Goal: Contribute content

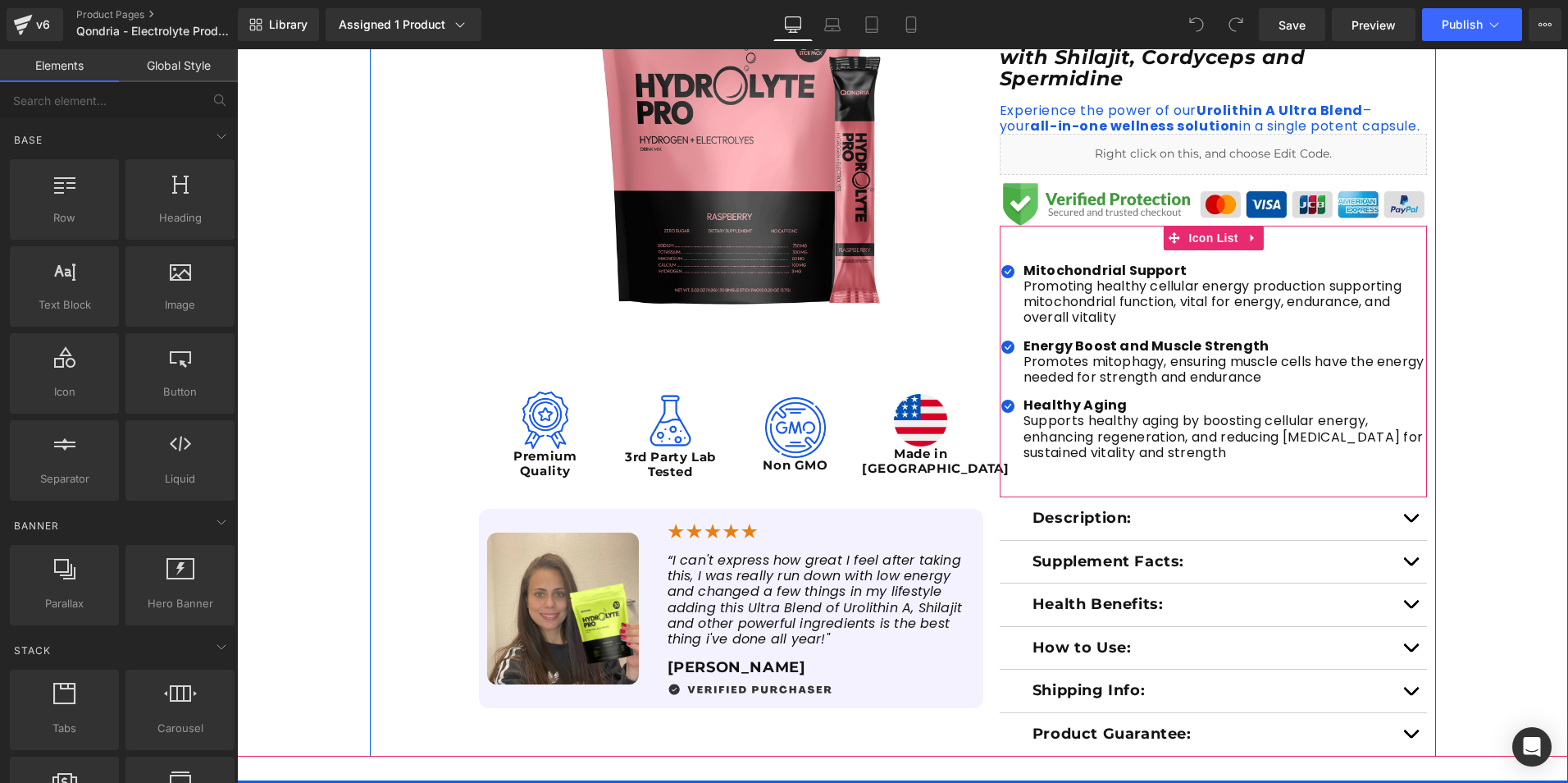
scroll to position [492, 0]
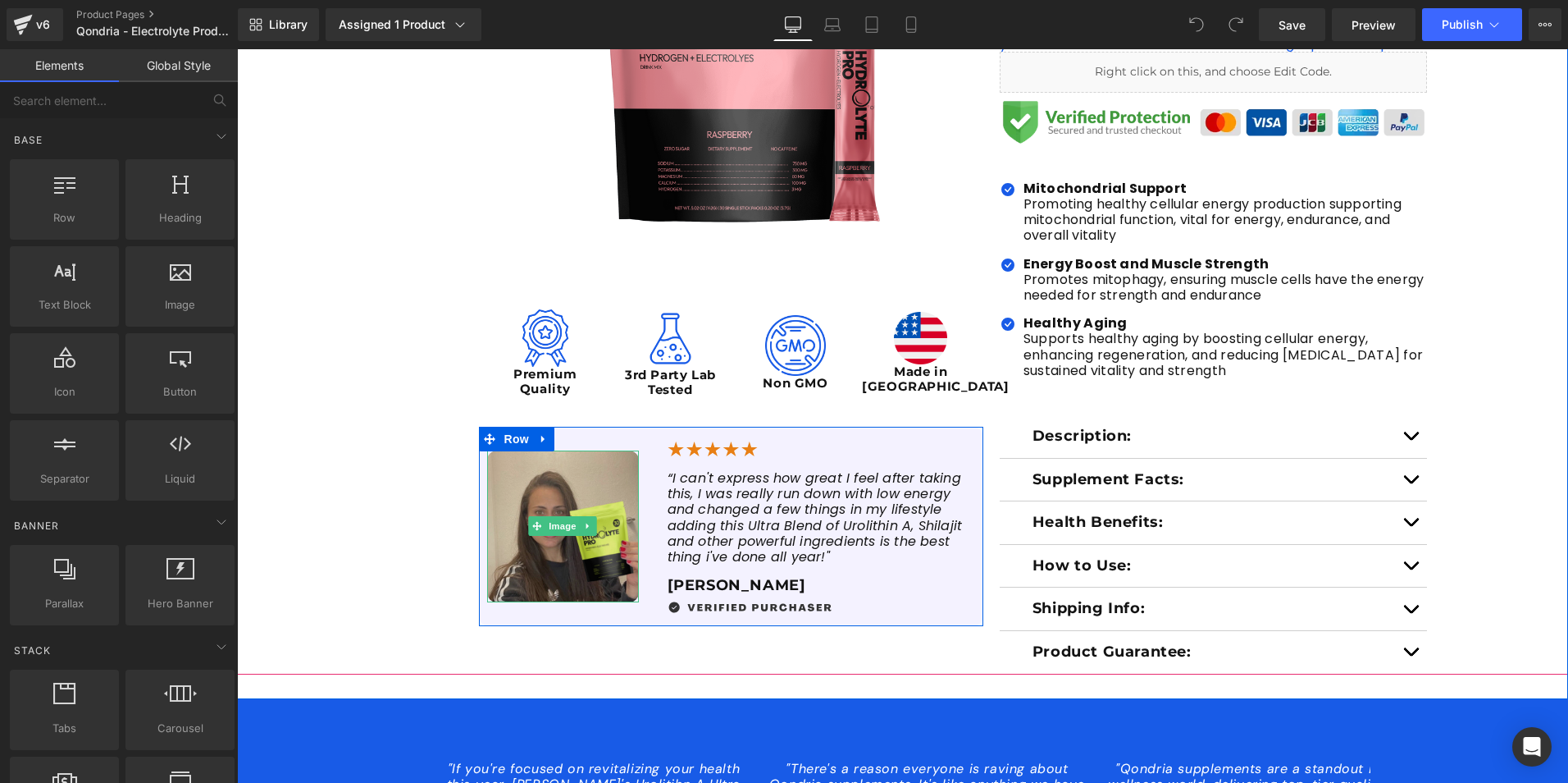
click at [570, 577] on img at bounding box center [563, 526] width 151 height 151
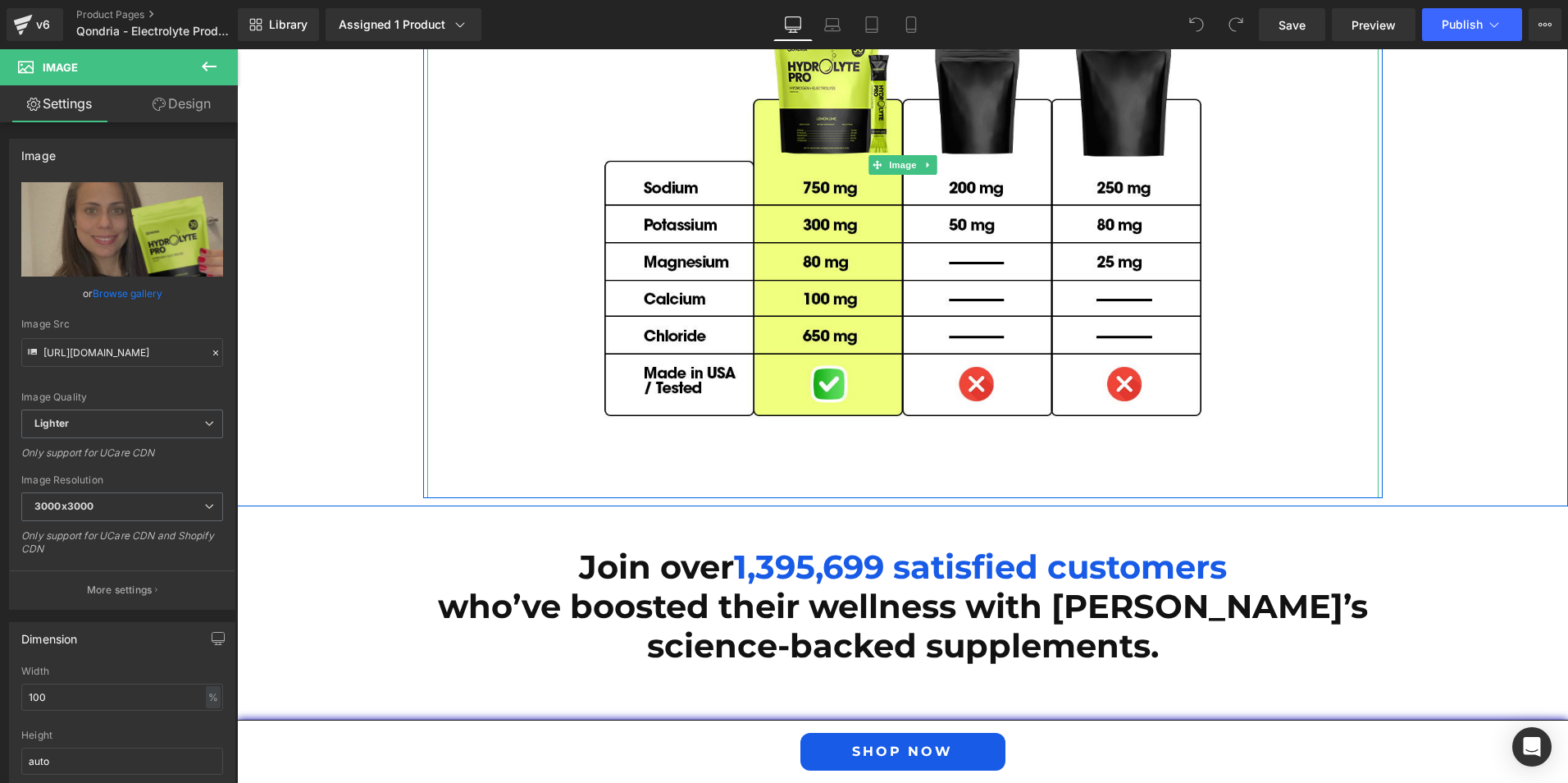
scroll to position [4595, 0]
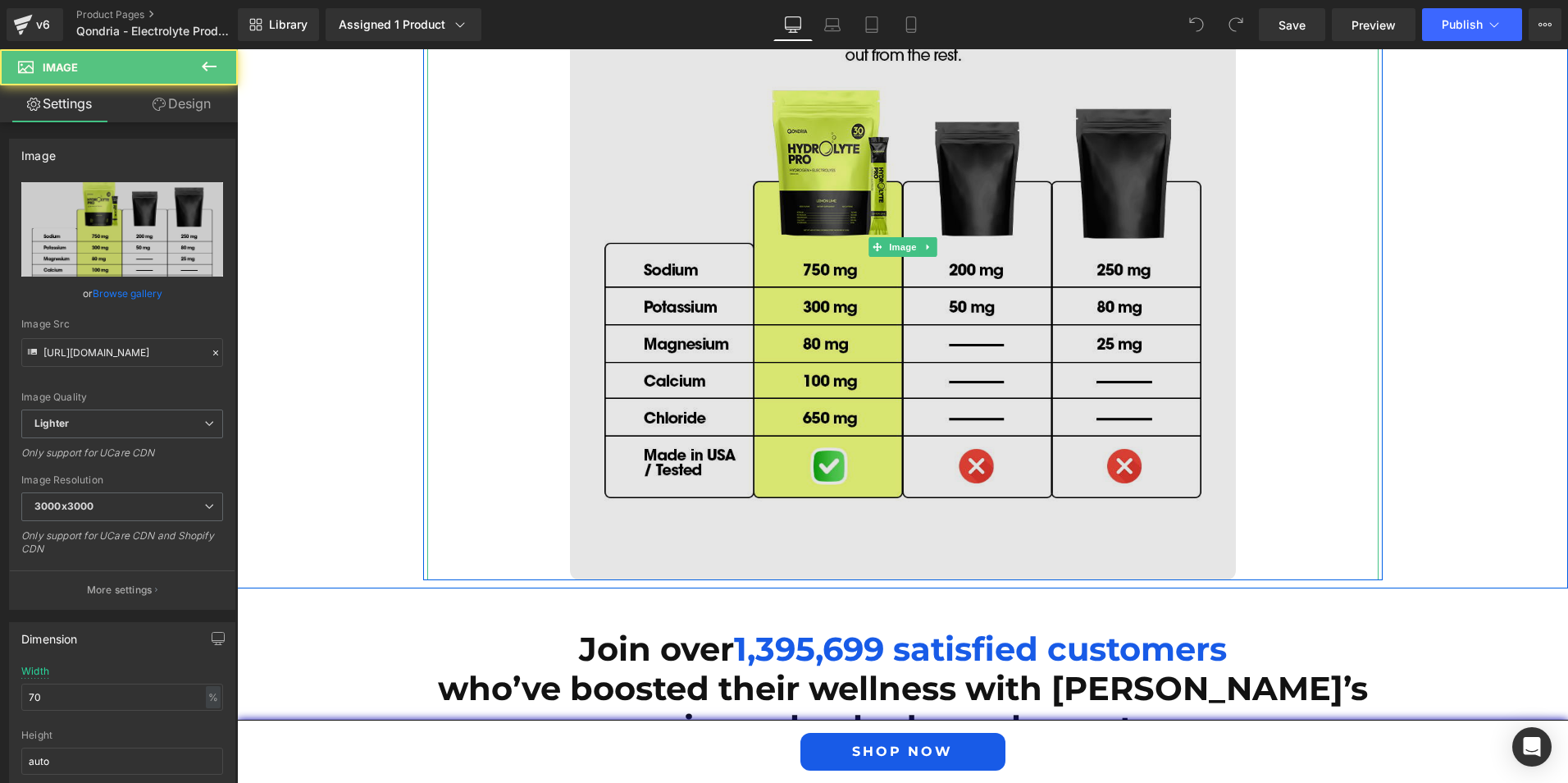
click at [824, 466] on img at bounding box center [903, 247] width 666 height 666
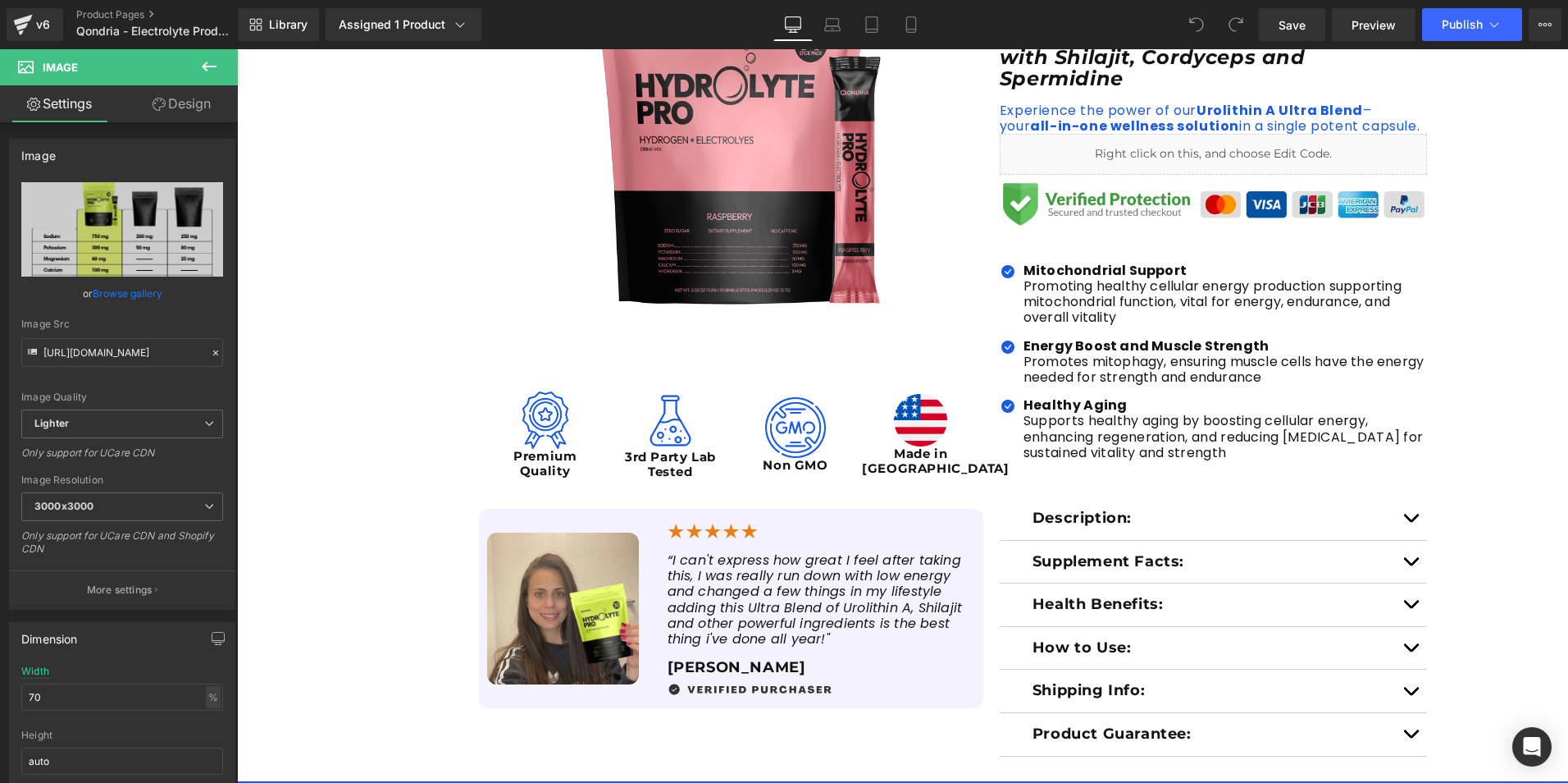
scroll to position [0, 0]
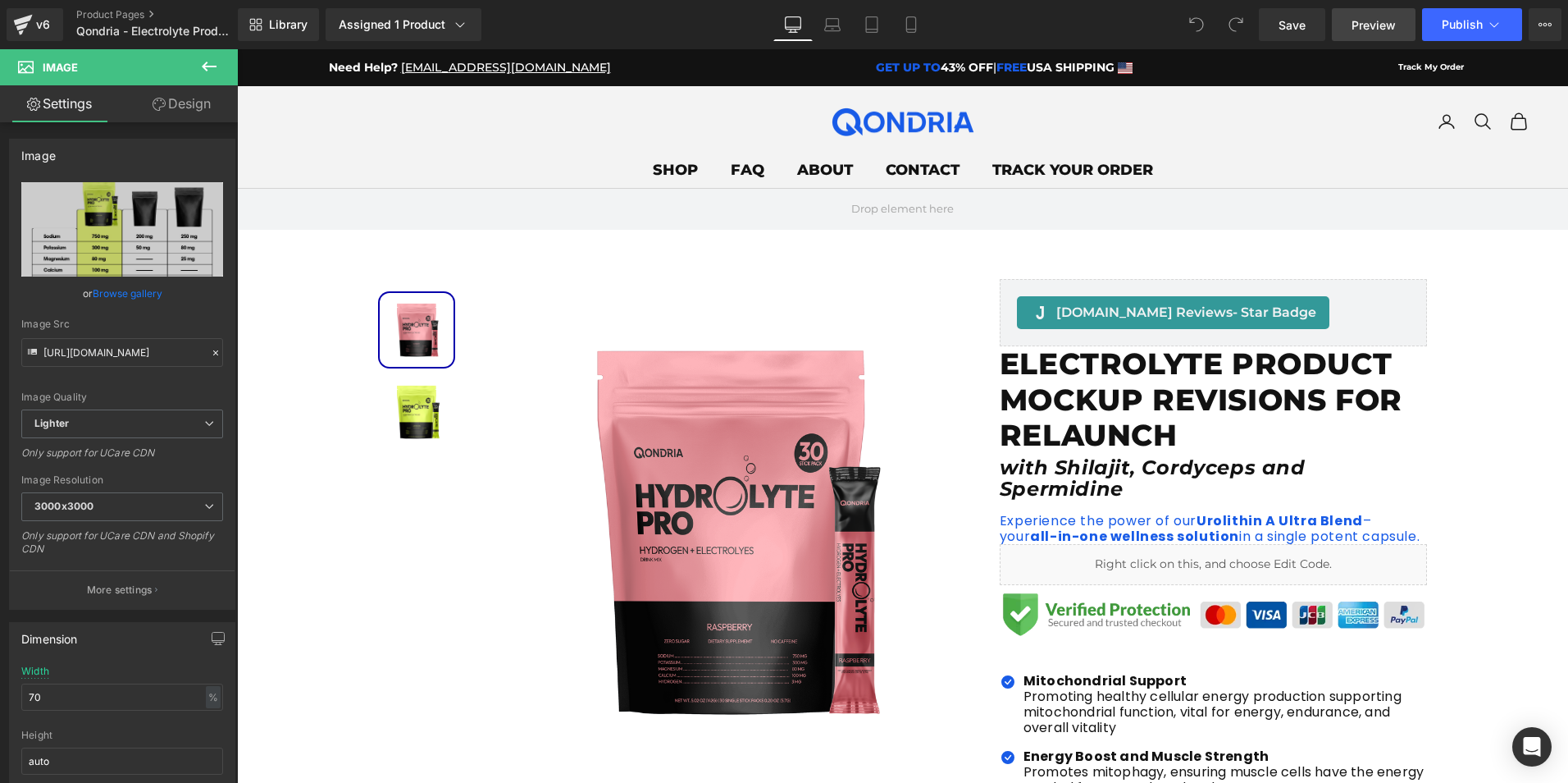
click at [1378, 27] on span "Preview" at bounding box center [1374, 25] width 44 height 17
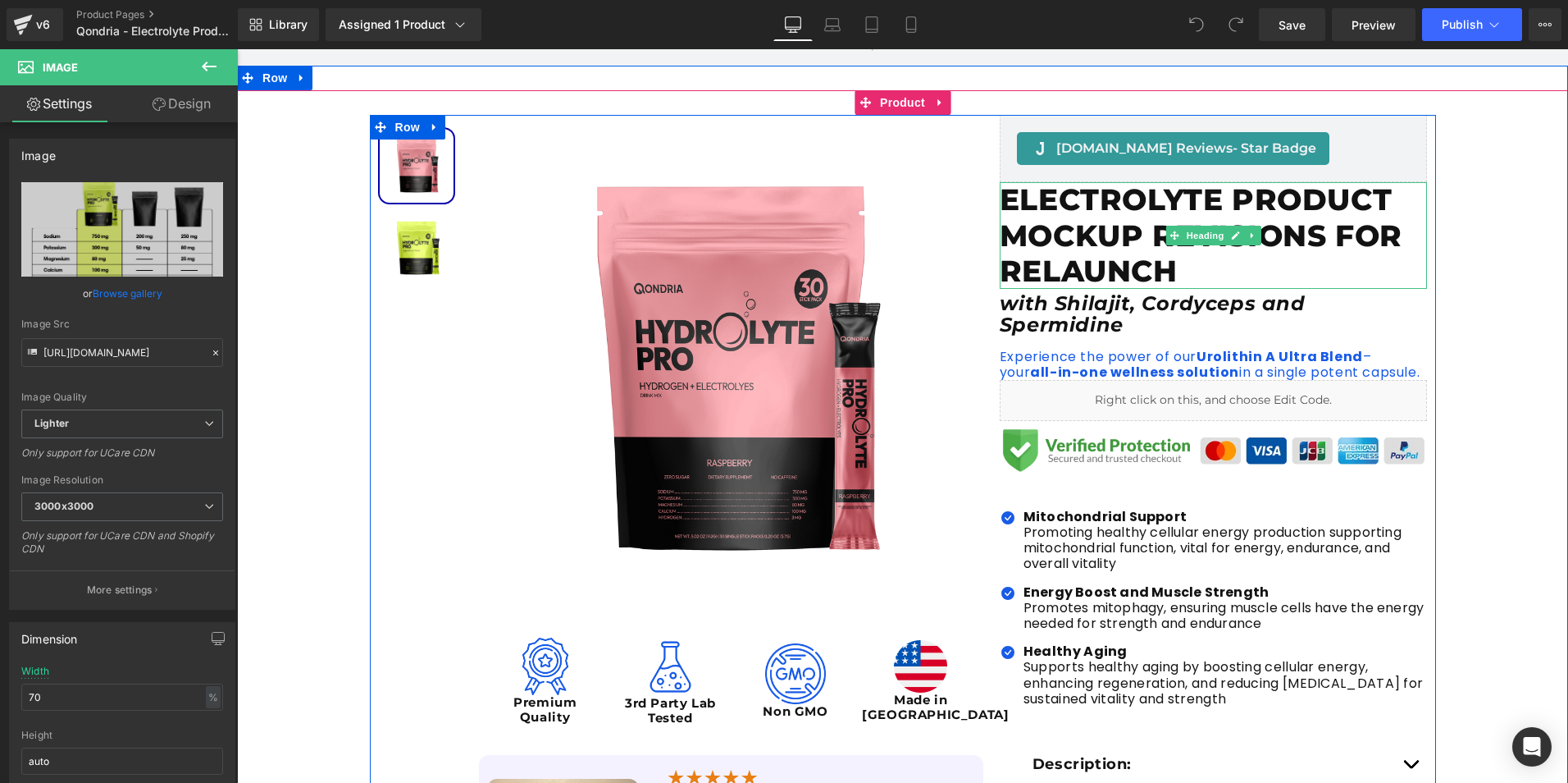
click at [1109, 254] on h1 "ELECTROLYTE PRODUCT MOCKUP REVISIONS FOR RELAUNCH" at bounding box center [1213, 235] width 428 height 106
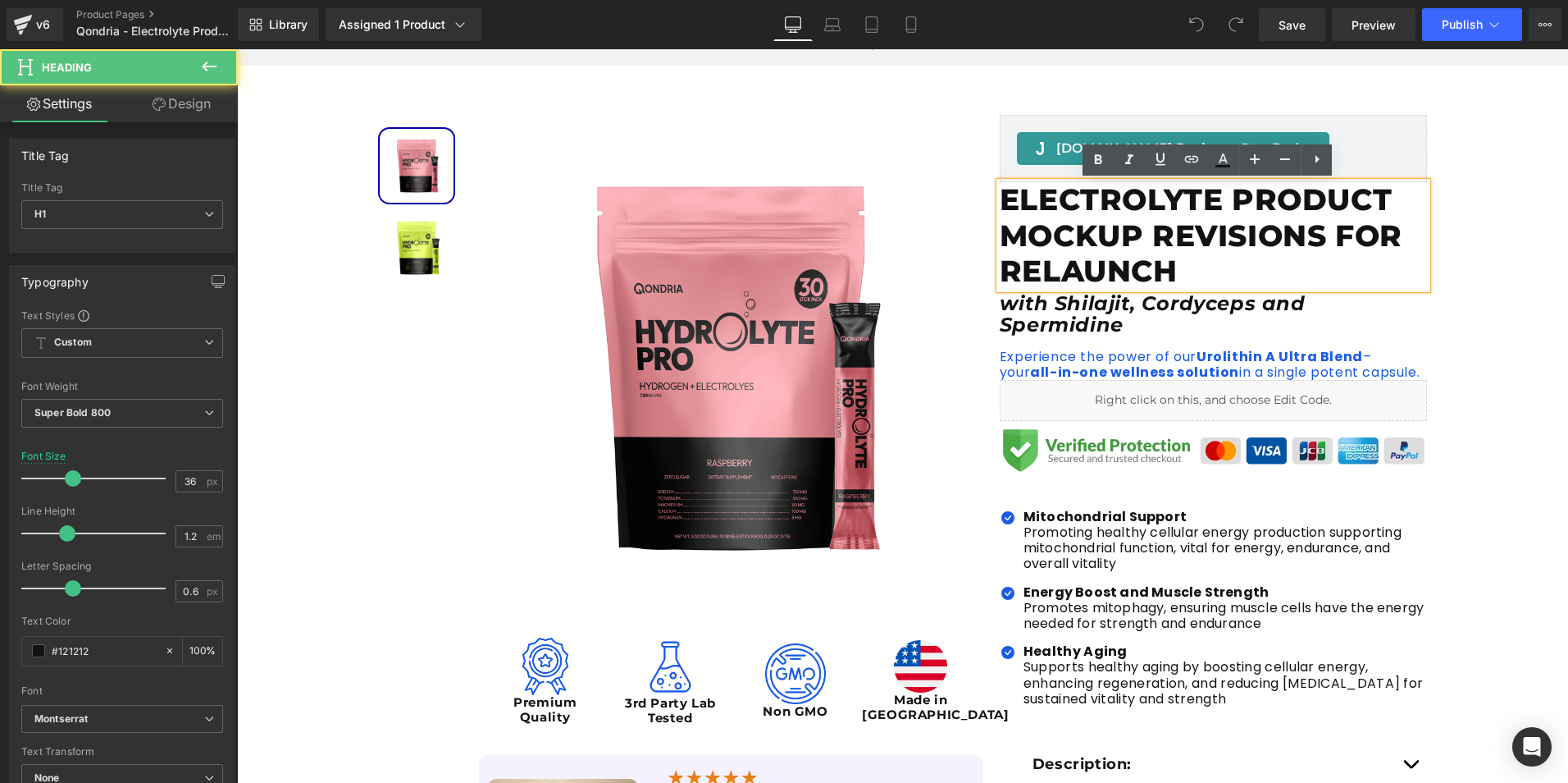
click at [1179, 271] on h1 "ELECTROLYTE PRODUCT MOCKUP REVISIONS FOR RELAUNCH" at bounding box center [1213, 235] width 428 height 106
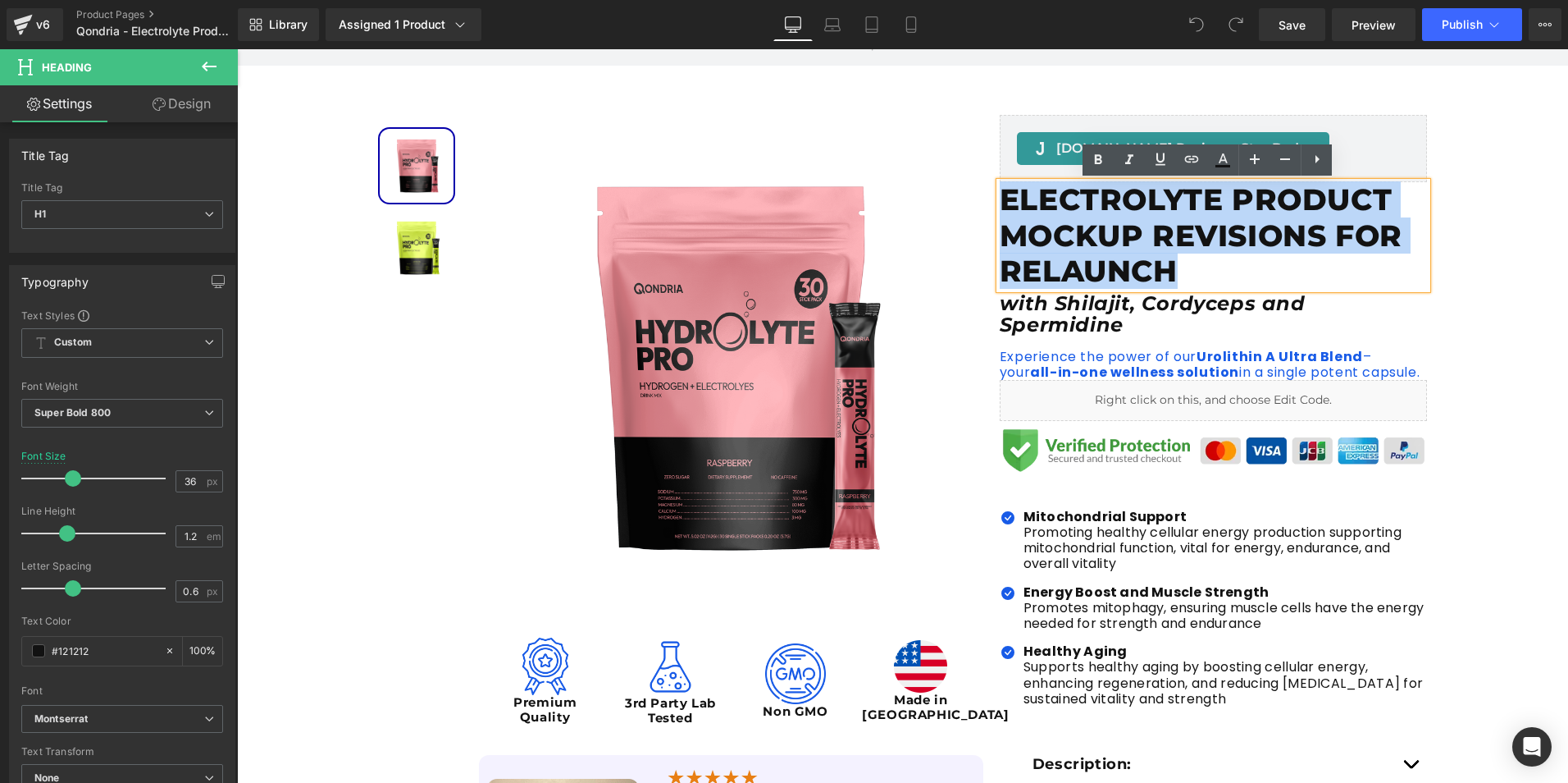
drag, startPoint x: 1179, startPoint y: 271, endPoint x: 996, endPoint y: 201, distance: 195.9
click at [1000, 201] on h1 "ELECTROLYTE PRODUCT MOCKUP REVISIONS FOR RELAUNCH" at bounding box center [1213, 235] width 428 height 106
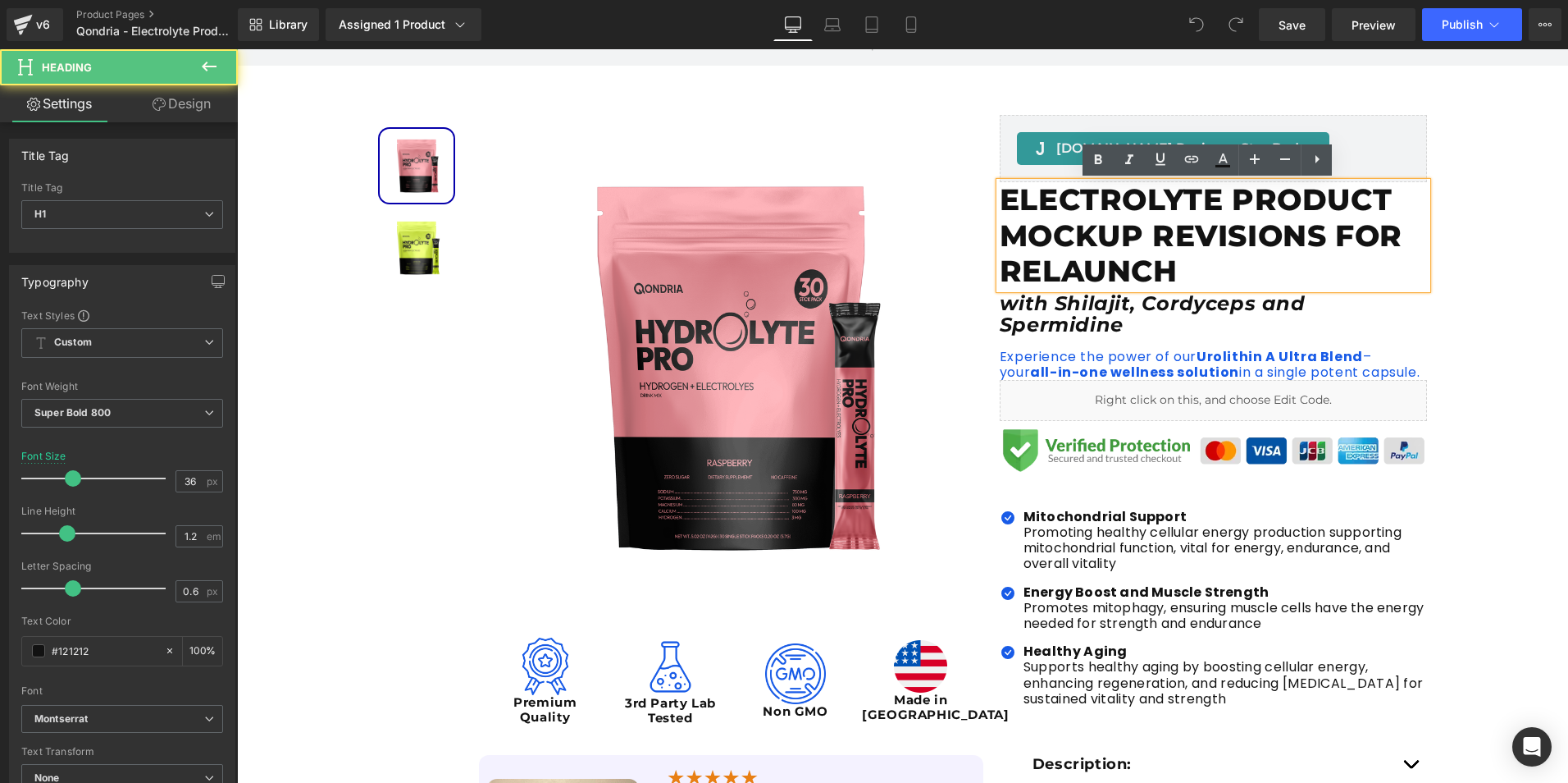
paste div
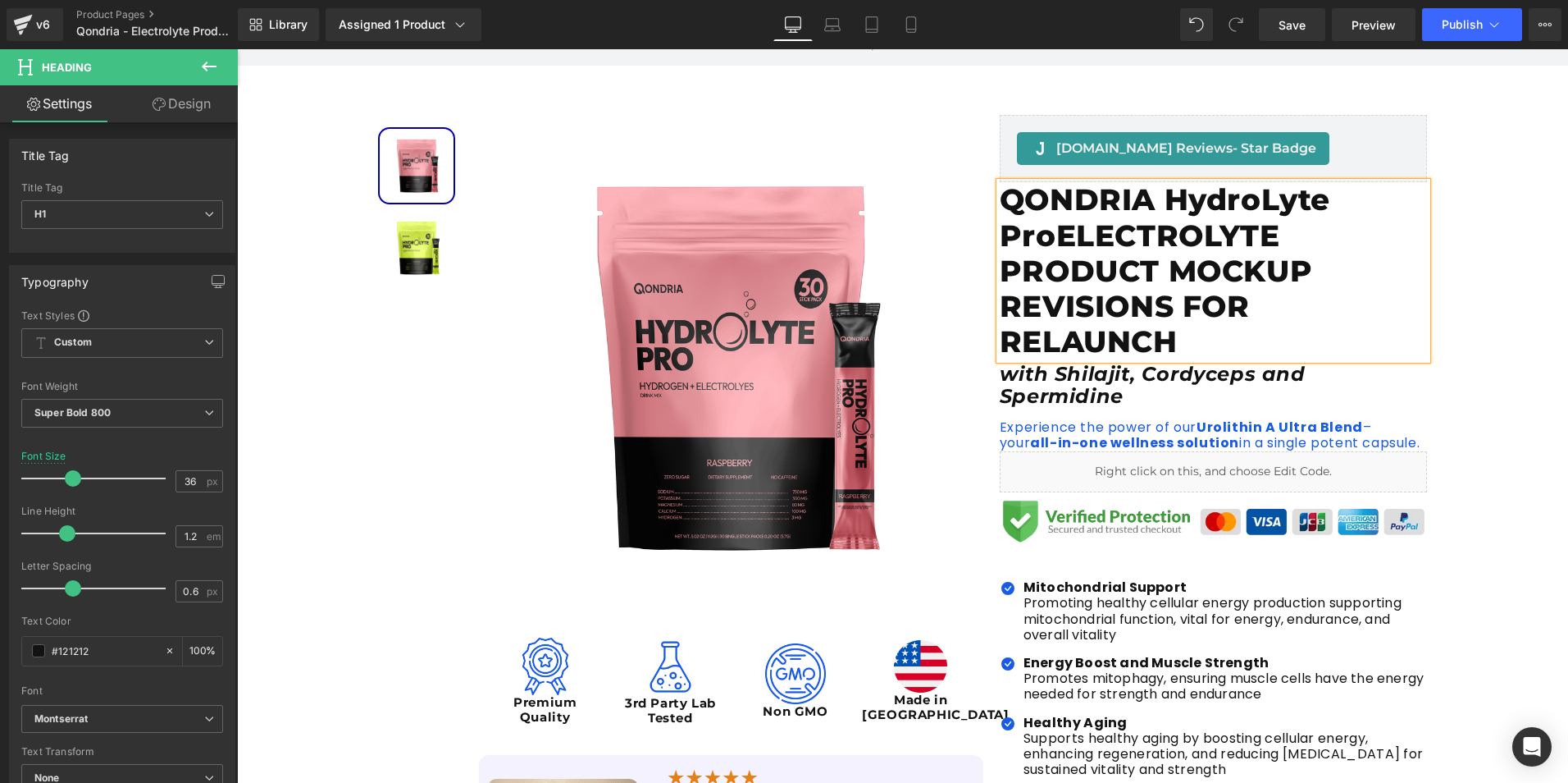
drag, startPoint x: 1171, startPoint y: 340, endPoint x: 1103, endPoint y: 303, distance: 77.4
click at [1153, 329] on h1 "QONDRIA HydroLyte ProELECTROLYTE PRODUCT MOCKUP REVISIONS FOR RELAUNCH" at bounding box center [1213, 271] width 428 height 177
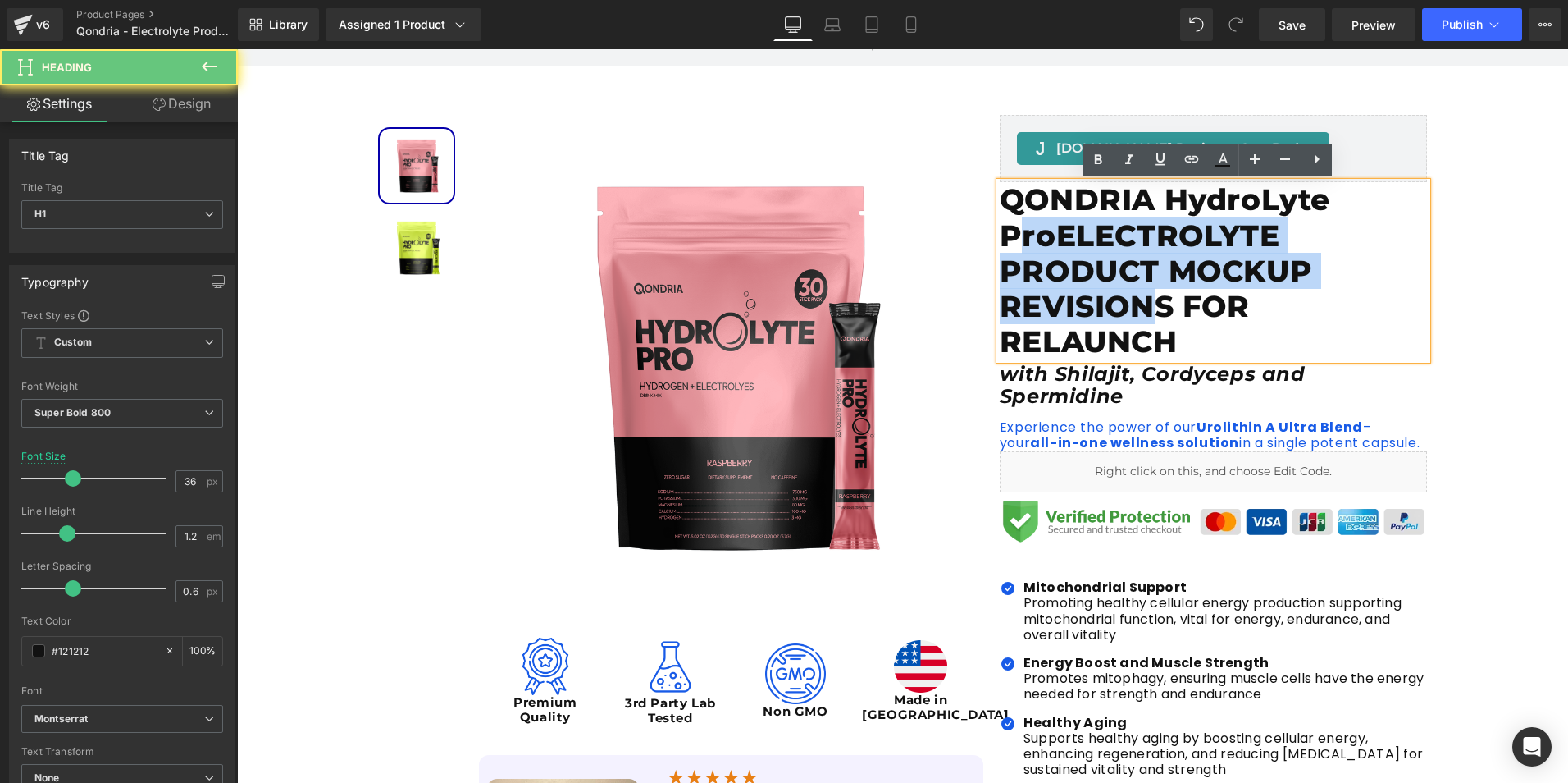
drag, startPoint x: 1103, startPoint y: 303, endPoint x: 1006, endPoint y: 227, distance: 123.2
click at [1006, 227] on h1 "QONDRIA HydroLyte ProELECTROLYTE PRODUCT MOCKUP REVISIONS FOR RELAUNCH" at bounding box center [1213, 271] width 428 height 177
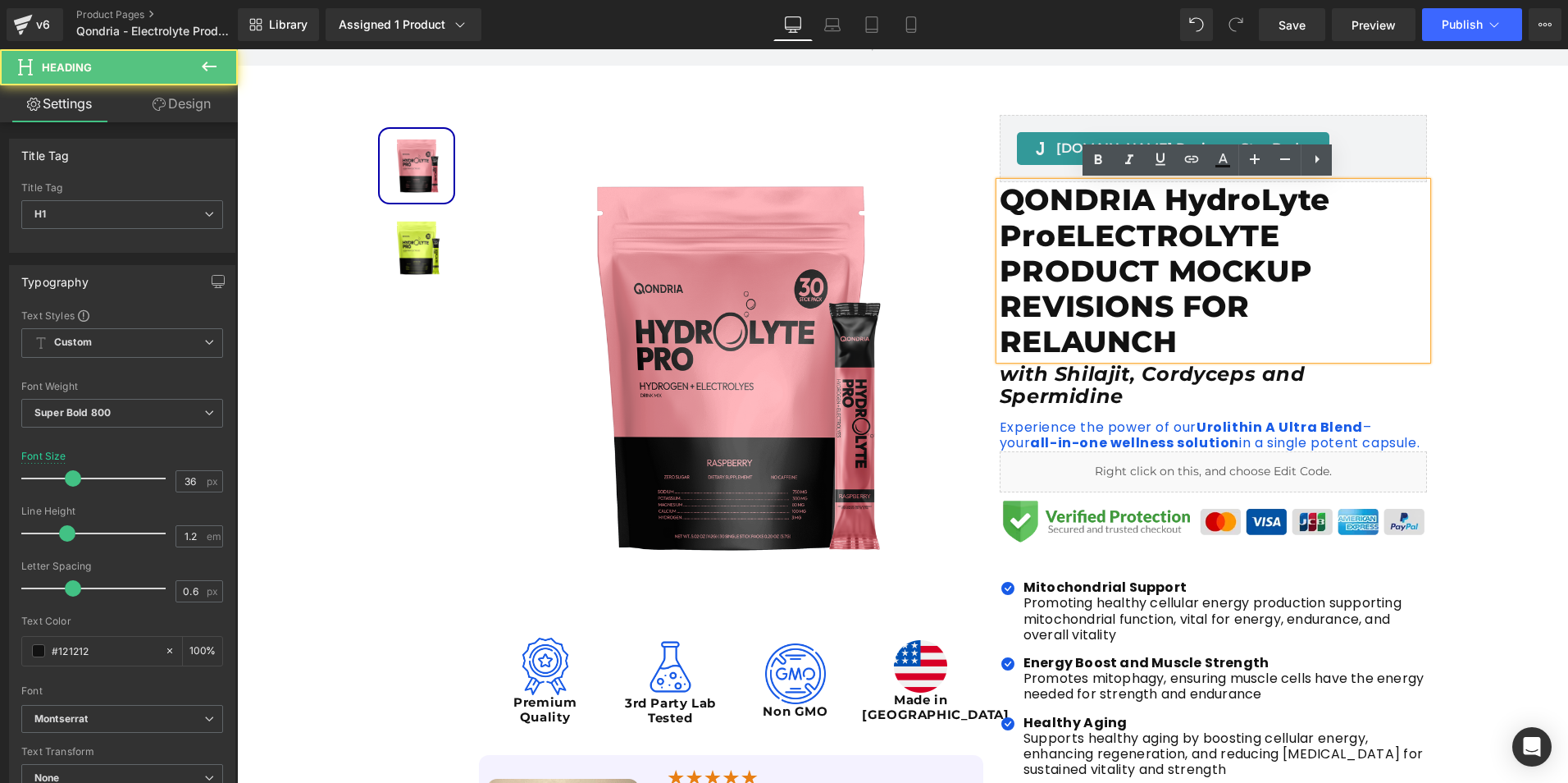
click at [1198, 357] on h1 "QONDRIA HydroLyte ProELECTROLYTE PRODUCT MOCKUP REVISIONS FOR RELAUNCH" at bounding box center [1213, 271] width 428 height 177
drag, startPoint x: 1194, startPoint y: 353, endPoint x: 1136, endPoint y: 325, distance: 64.4
click at [1138, 327] on h1 "QONDRIA HydroLyte ProELECTROLYTE PRODUCT MOCKUP REVISIONS FOR RELAUNCH" at bounding box center [1213, 271] width 428 height 177
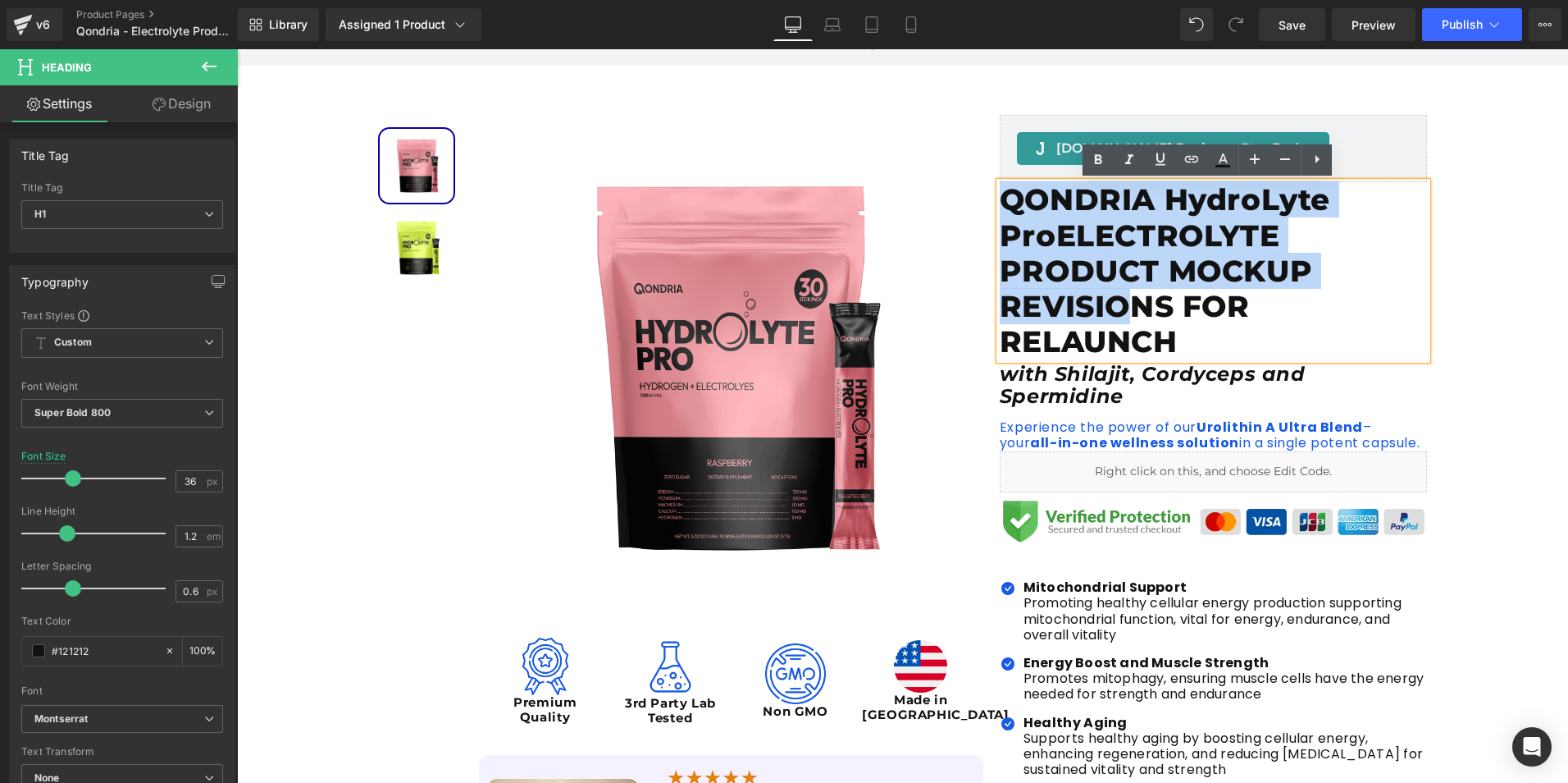
drag, startPoint x: 1110, startPoint y: 304, endPoint x: 994, endPoint y: 203, distance: 153.8
click at [1000, 203] on h1 "QONDRIA HydroLyte ProELECTROLYTE PRODUCT MOCKUP REVISIONS FOR RELAUNCH" at bounding box center [1213, 271] width 428 height 177
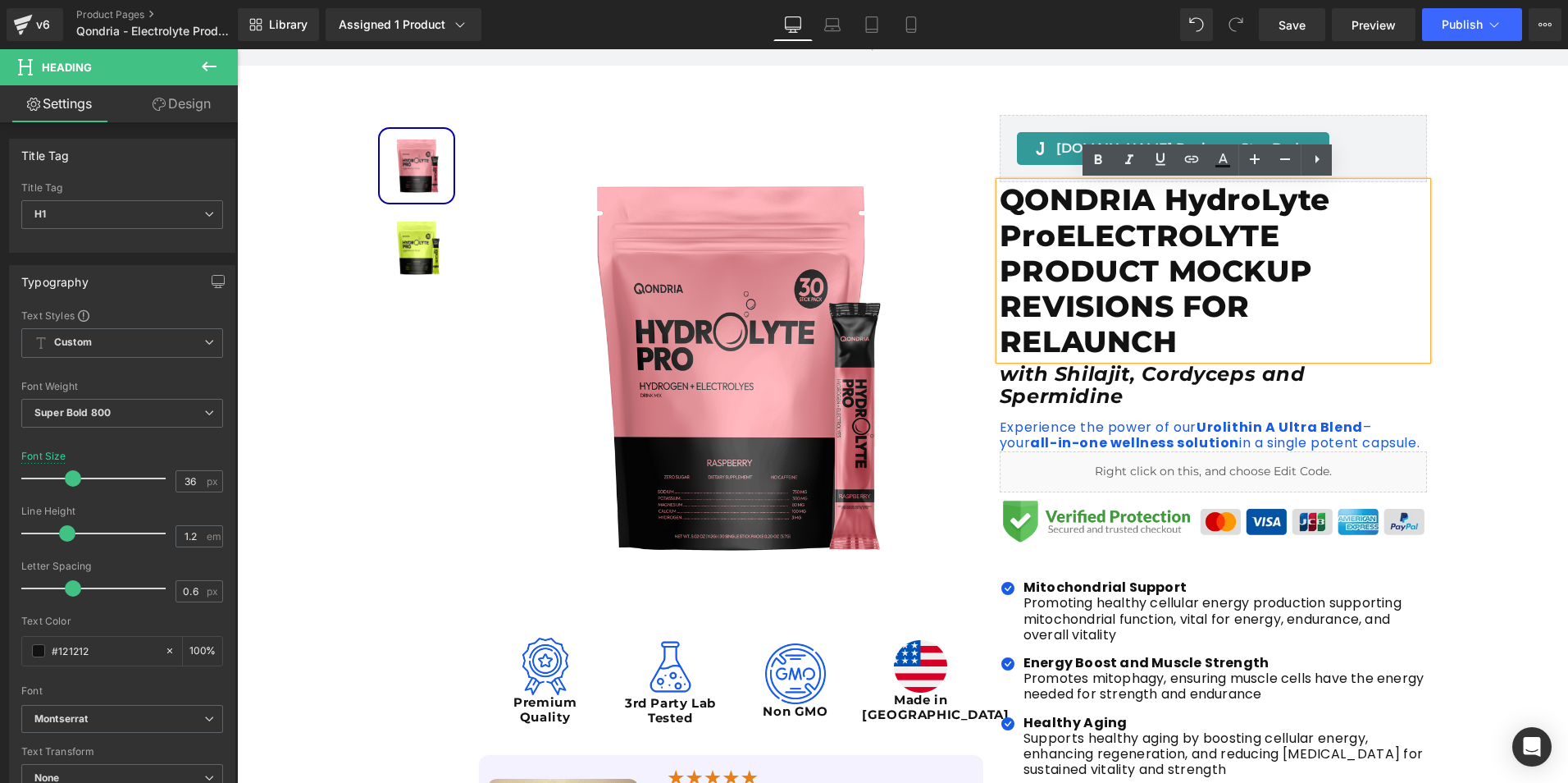
click at [1177, 338] on h1 "QONDRIA HydroLyte ProELECTROLYTE PRODUCT MOCKUP REVISIONS FOR RELAUNCH" at bounding box center [1213, 271] width 428 height 177
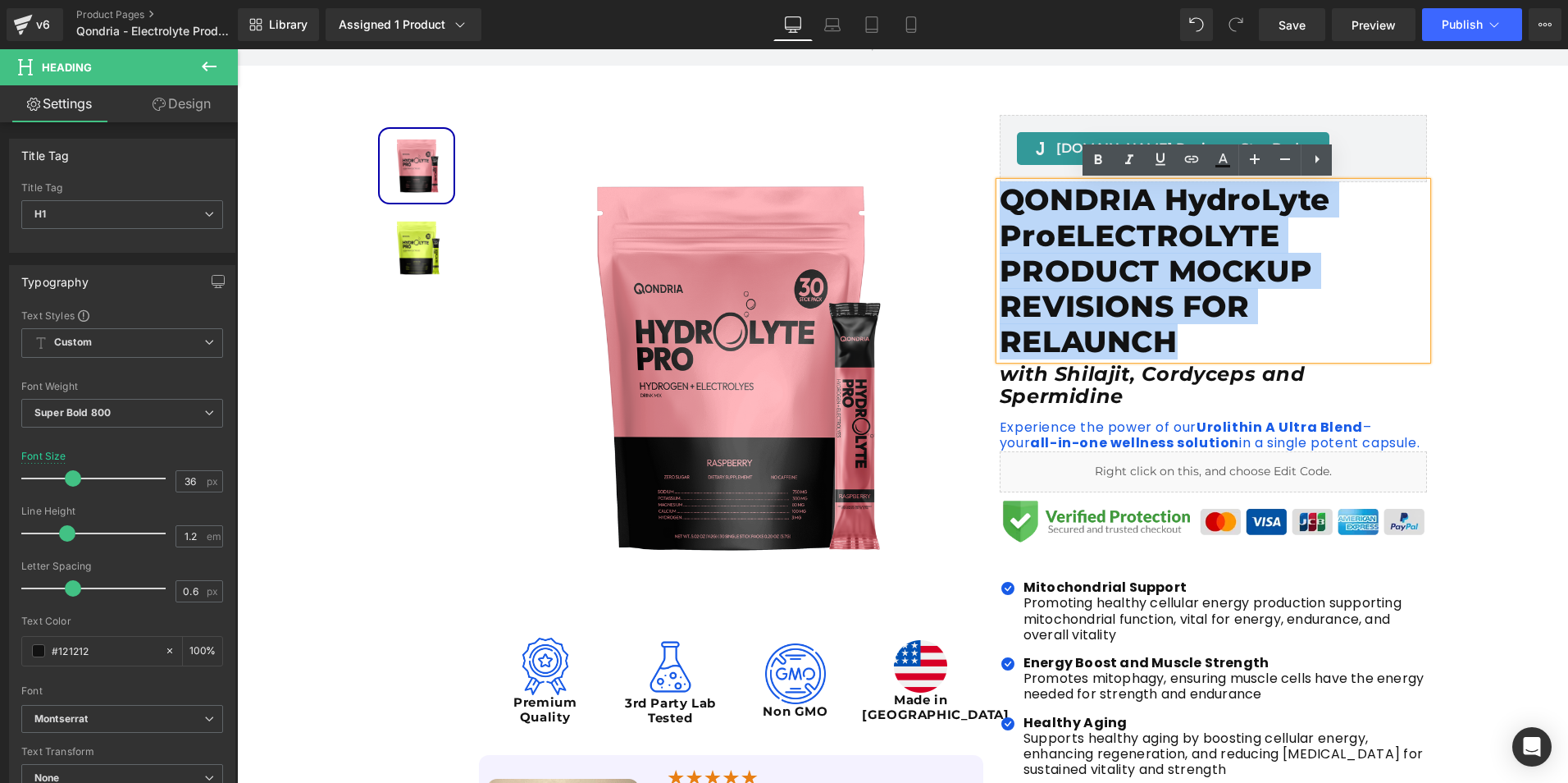
drag, startPoint x: 1177, startPoint y: 338, endPoint x: 997, endPoint y: 211, distance: 220.3
click at [1000, 211] on h1 "QONDRIA HydroLyte ProELECTROLYTE PRODUCT MOCKUP REVISIONS FOR RELAUNCH" at bounding box center [1213, 271] width 428 height 177
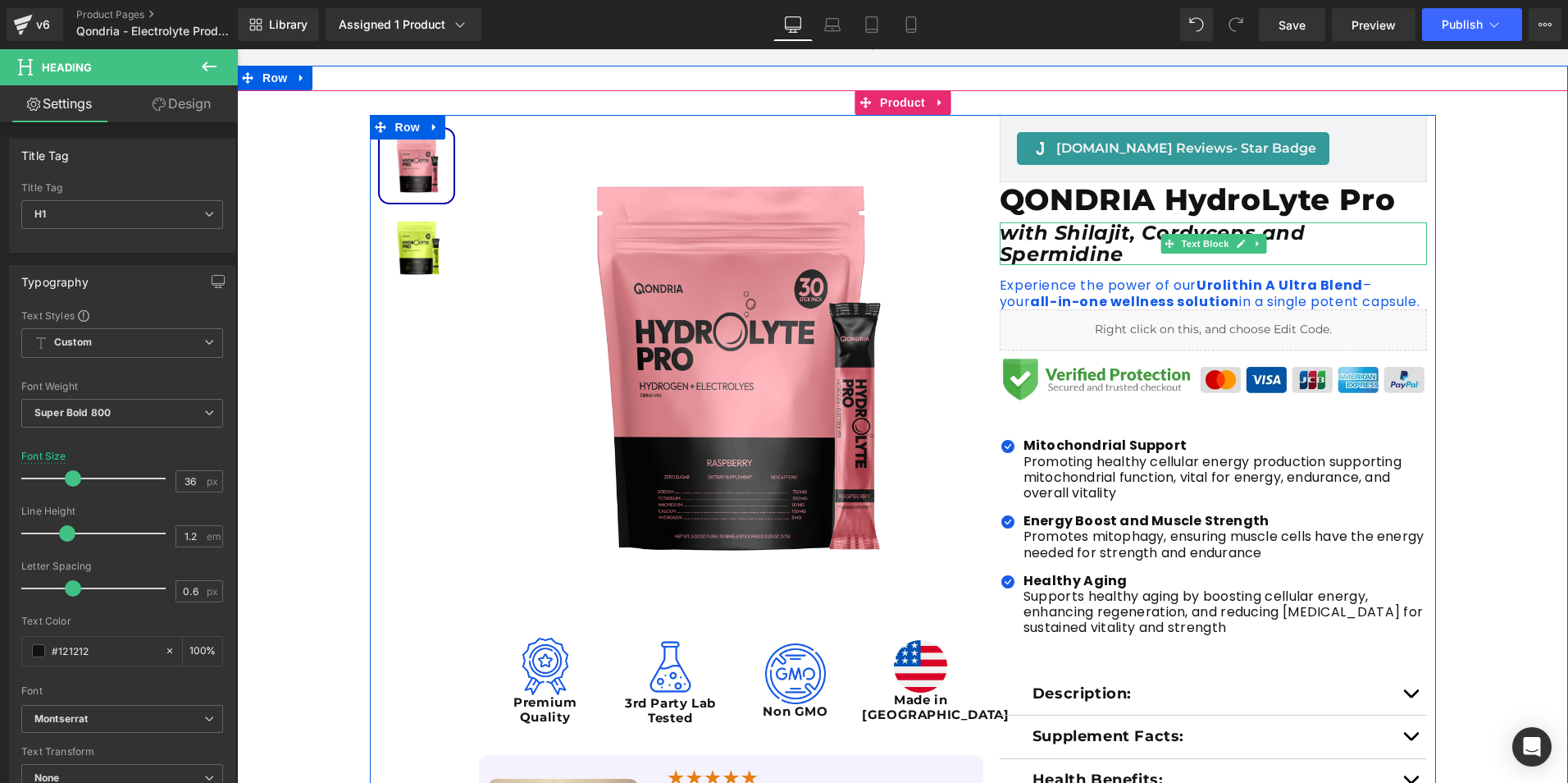
click at [1077, 260] on icon "with Shilajit, Cordyceps and Spermidine" at bounding box center [1153, 243] width 306 height 45
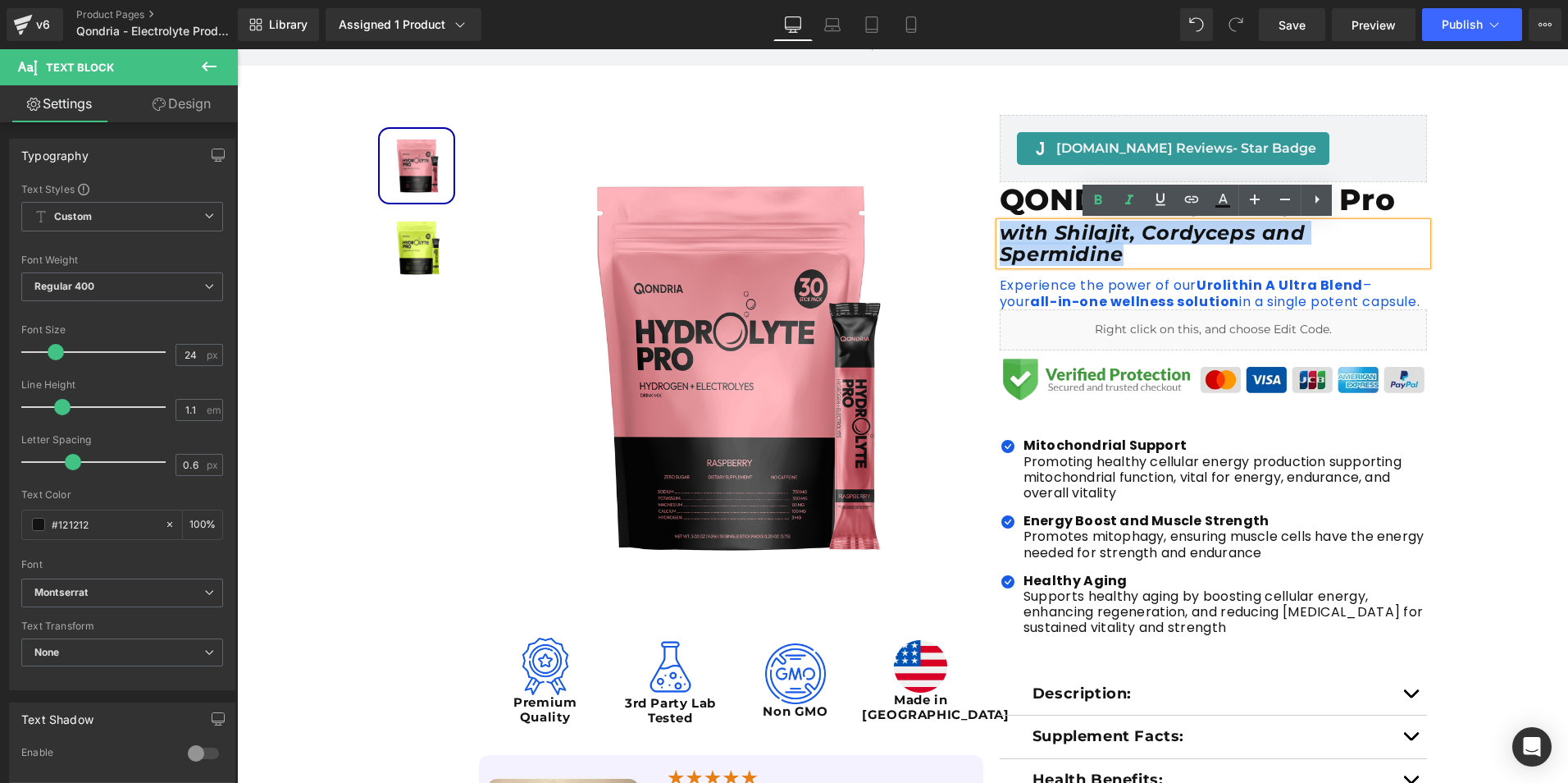
drag, startPoint x: 1134, startPoint y: 260, endPoint x: 984, endPoint y: 235, distance: 152.1
click at [984, 235] on div "Sale Off (P) Image Image Premium Quality Text Block Image 3rd Party Lab Tested …" at bounding box center [903, 534] width 1066 height 839
click at [984, 235] on div "Sale Off (P) Image Image Premium Quality Text Block Image 3rd Party Lab Tested …" at bounding box center [681, 534] width 622 height 839
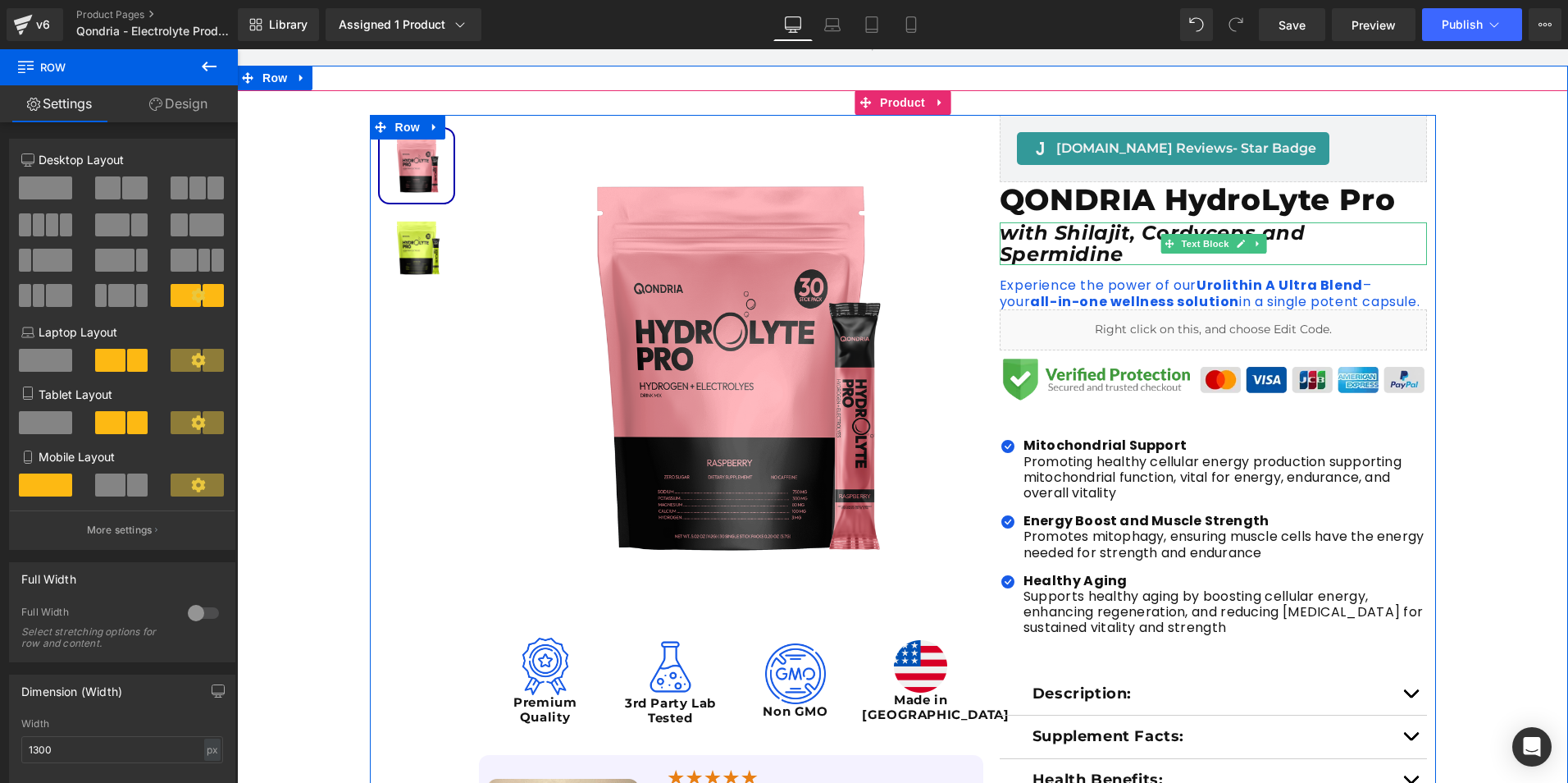
click at [1128, 256] on p "with Shilajit, Cordyceps and Spermidine" at bounding box center [1213, 243] width 428 height 43
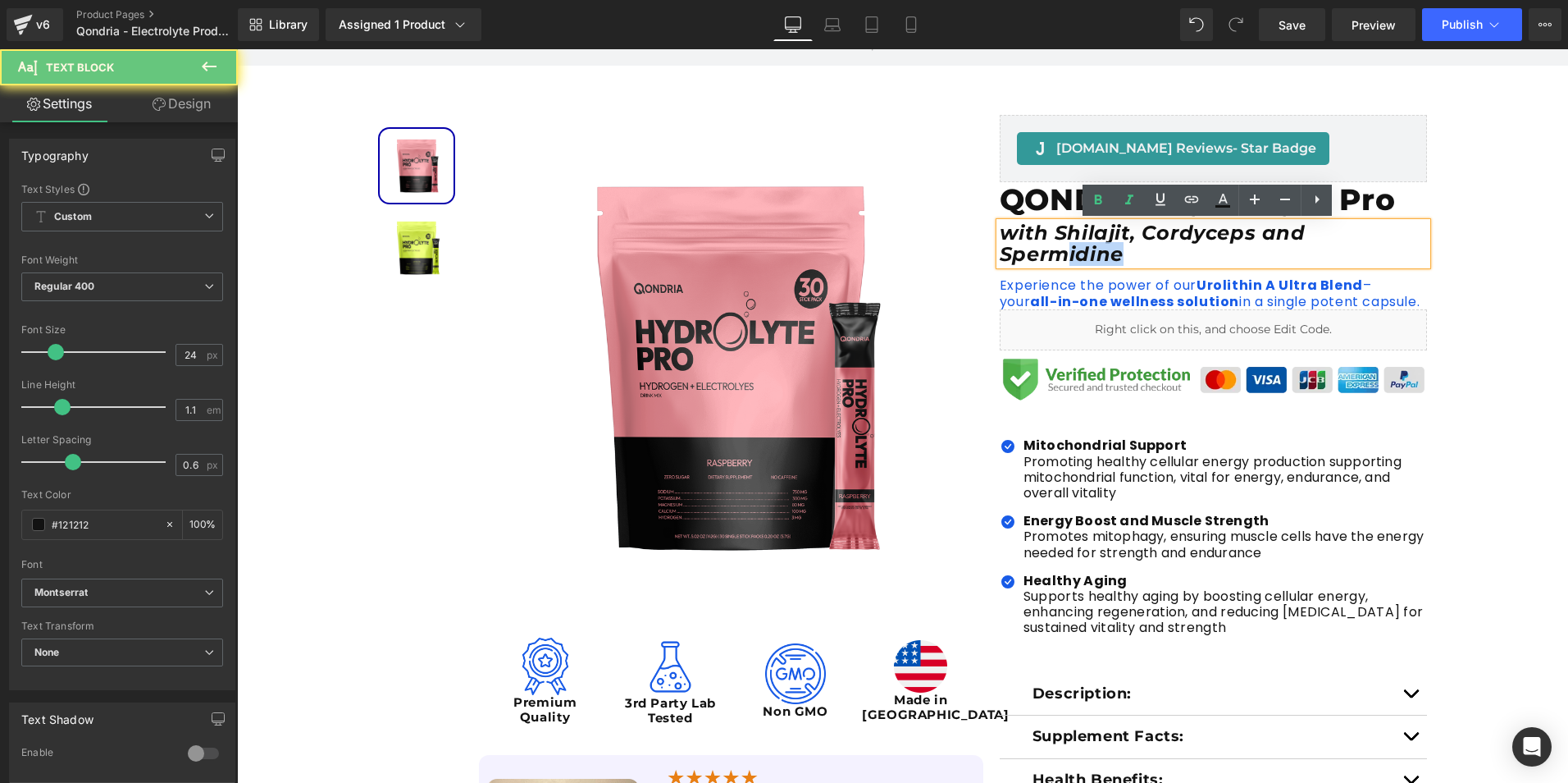
drag, startPoint x: 1128, startPoint y: 256, endPoint x: 1053, endPoint y: 245, distance: 75.8
click at [1058, 246] on p "with Shilajit, Cordyceps and Spermidine" at bounding box center [1213, 243] width 428 height 43
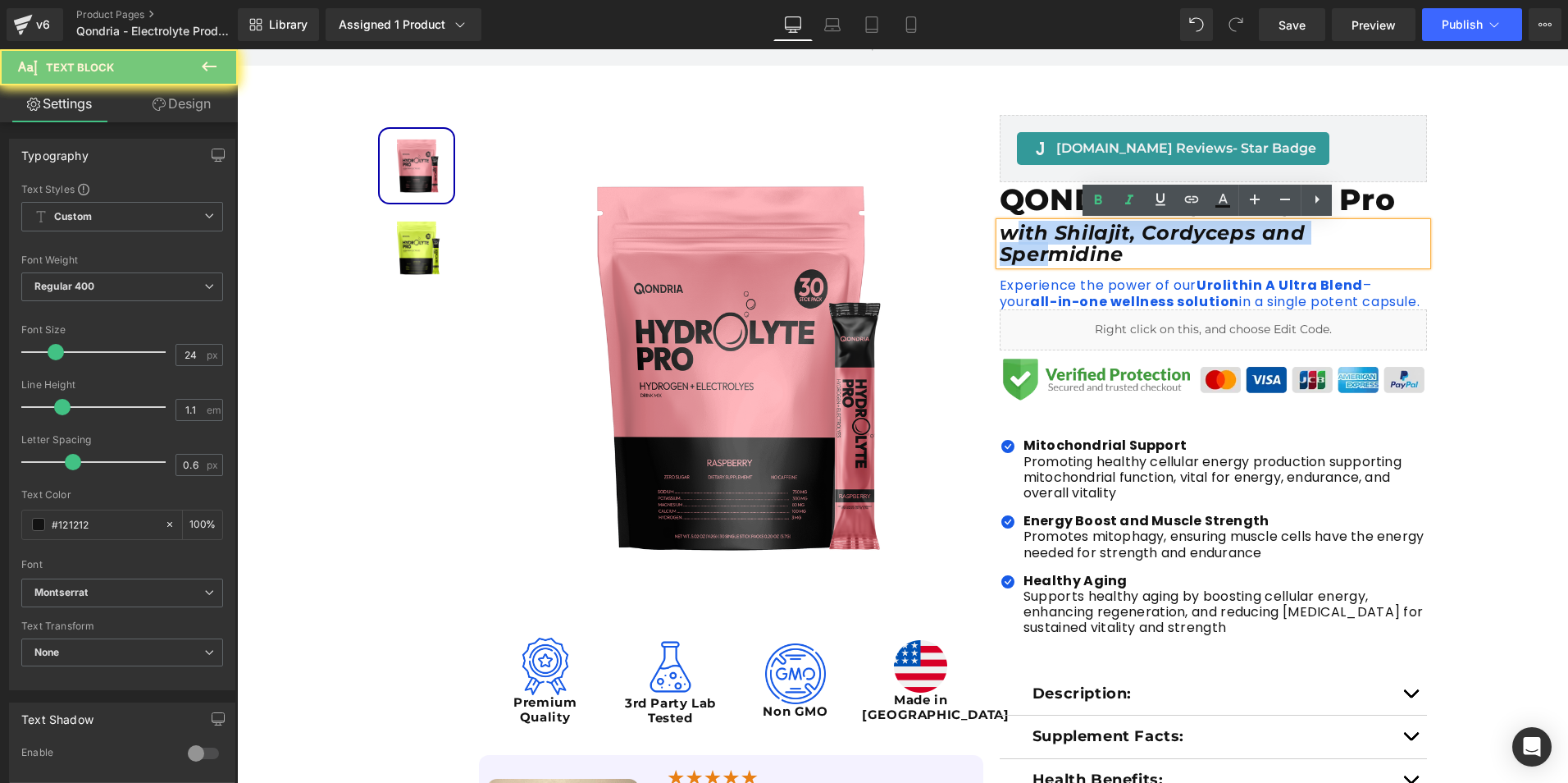
drag, startPoint x: 1030, startPoint y: 242, endPoint x: 1006, endPoint y: 237, distance: 24.5
click at [1006, 237] on icon "with Shilajit, Cordyceps and Spermidine" at bounding box center [1153, 243] width 306 height 45
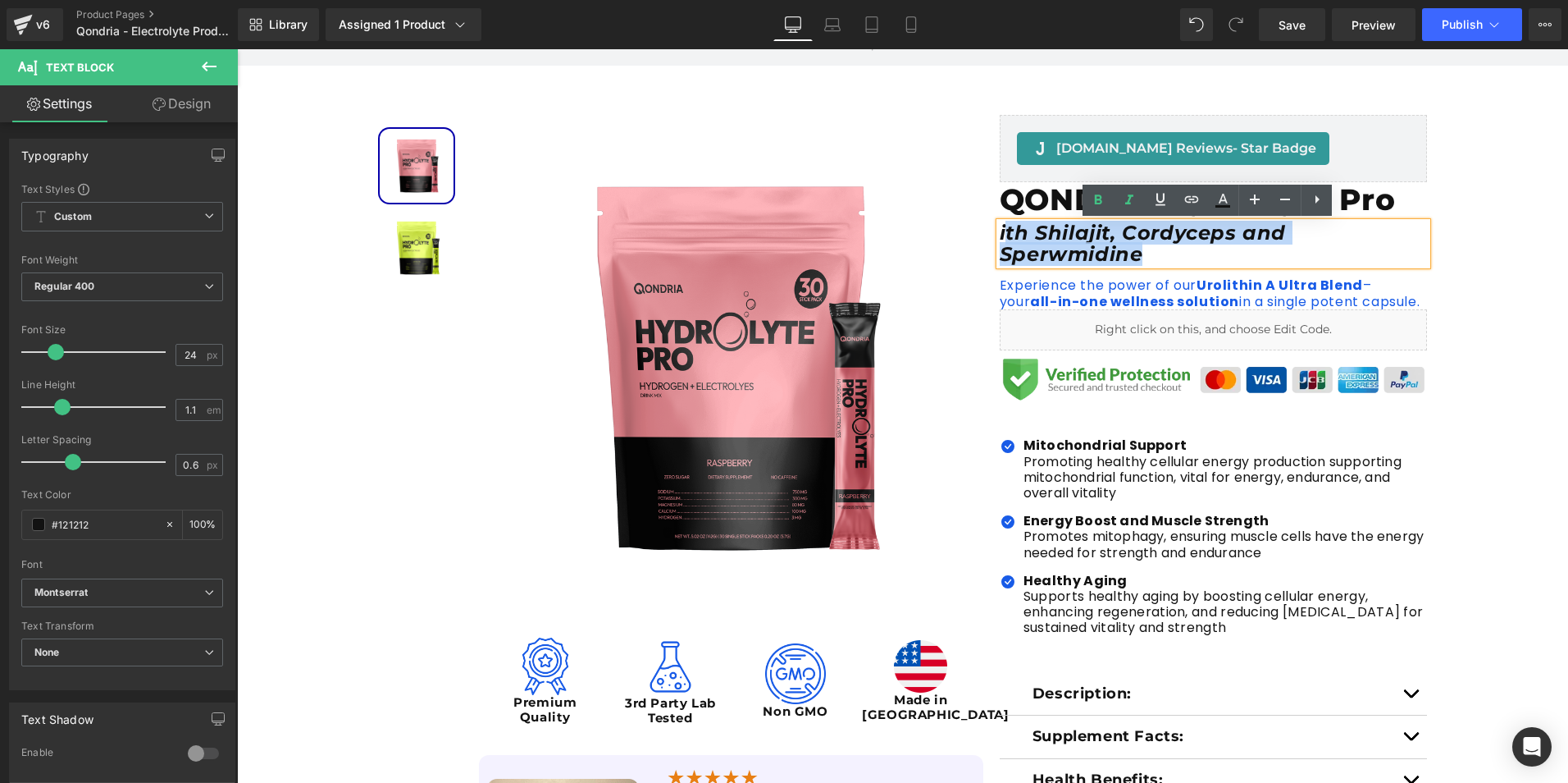
drag, startPoint x: 1162, startPoint y: 262, endPoint x: 1003, endPoint y: 237, distance: 161.0
click at [1003, 237] on p "ith Shilajit, Cordyceps and Sper wmidine" at bounding box center [1213, 243] width 428 height 43
drag, startPoint x: 996, startPoint y: 237, endPoint x: 1144, endPoint y: 263, distance: 150.3
click at [1144, 263] on p "ith Shilajit, Cordyceps and Sper wmidine" at bounding box center [1213, 243] width 428 height 43
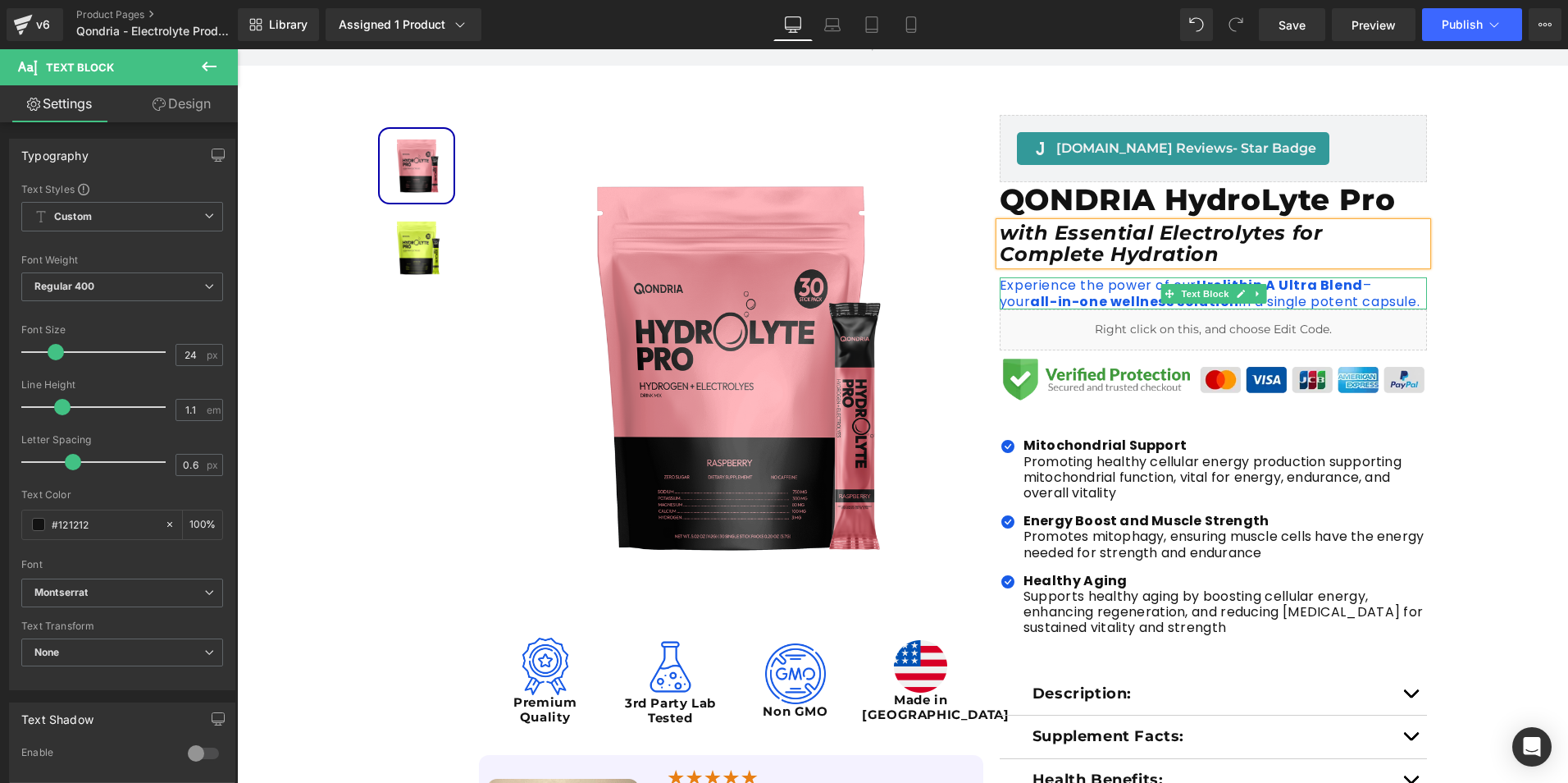
click at [1132, 300] on strong "-in-one wellness solution" at bounding box center [1144, 301] width 190 height 19
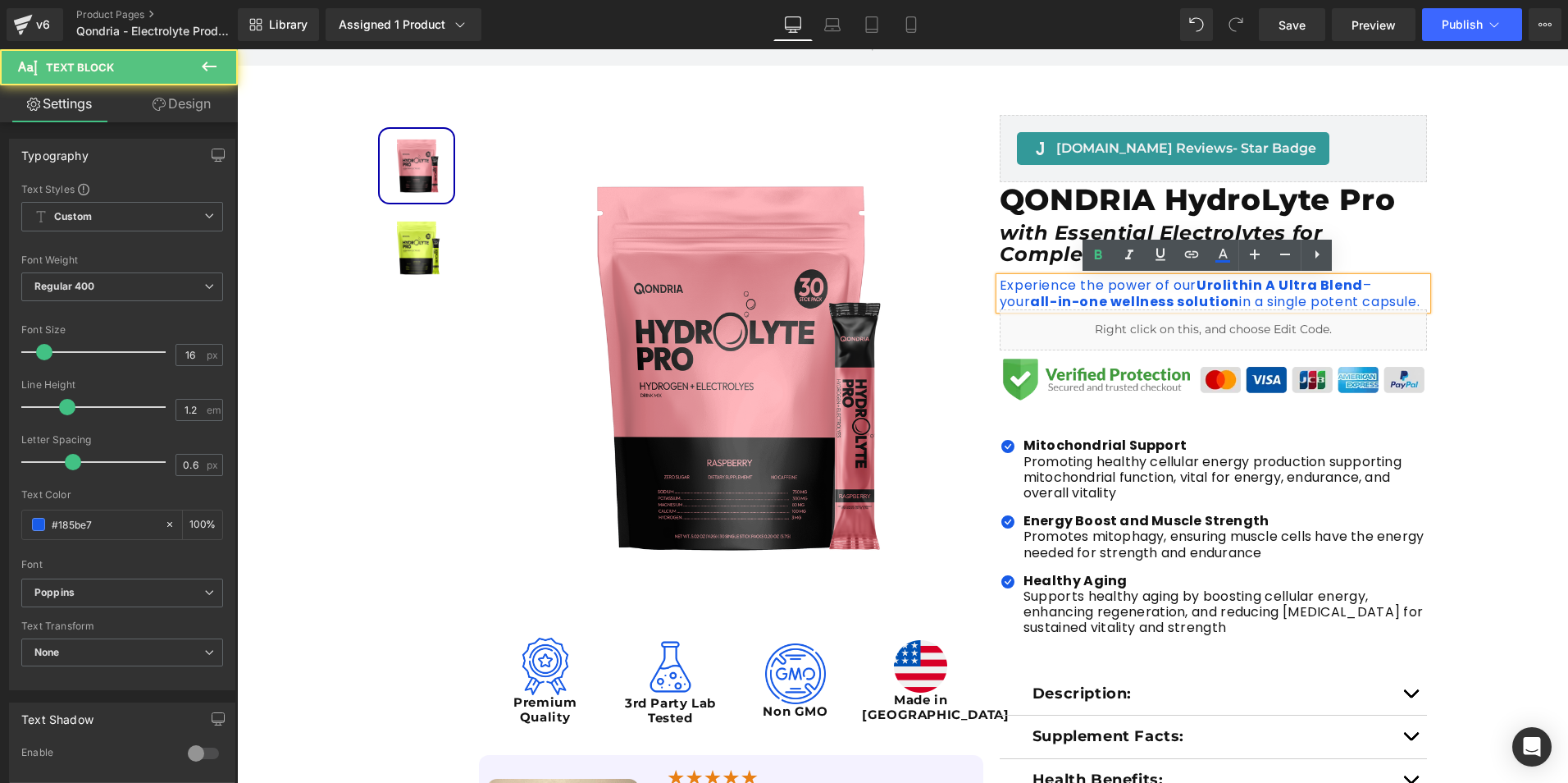
click at [1409, 305] on p "Experience the power of our Urolithin A Ultra Blend – your all -in-one wellness…" at bounding box center [1213, 293] width 428 height 31
drag, startPoint x: 1409, startPoint y: 305, endPoint x: 993, endPoint y: 284, distance: 416.5
click at [1000, 284] on div "Experience the power of our Urolithin A Ultra Blend – your all -in-one wellness…" at bounding box center [1213, 293] width 428 height 31
click at [1000, 283] on div "Experience the power of our Urolithin A Ultra Blend – your all -in-one wellness…" at bounding box center [1213, 293] width 428 height 31
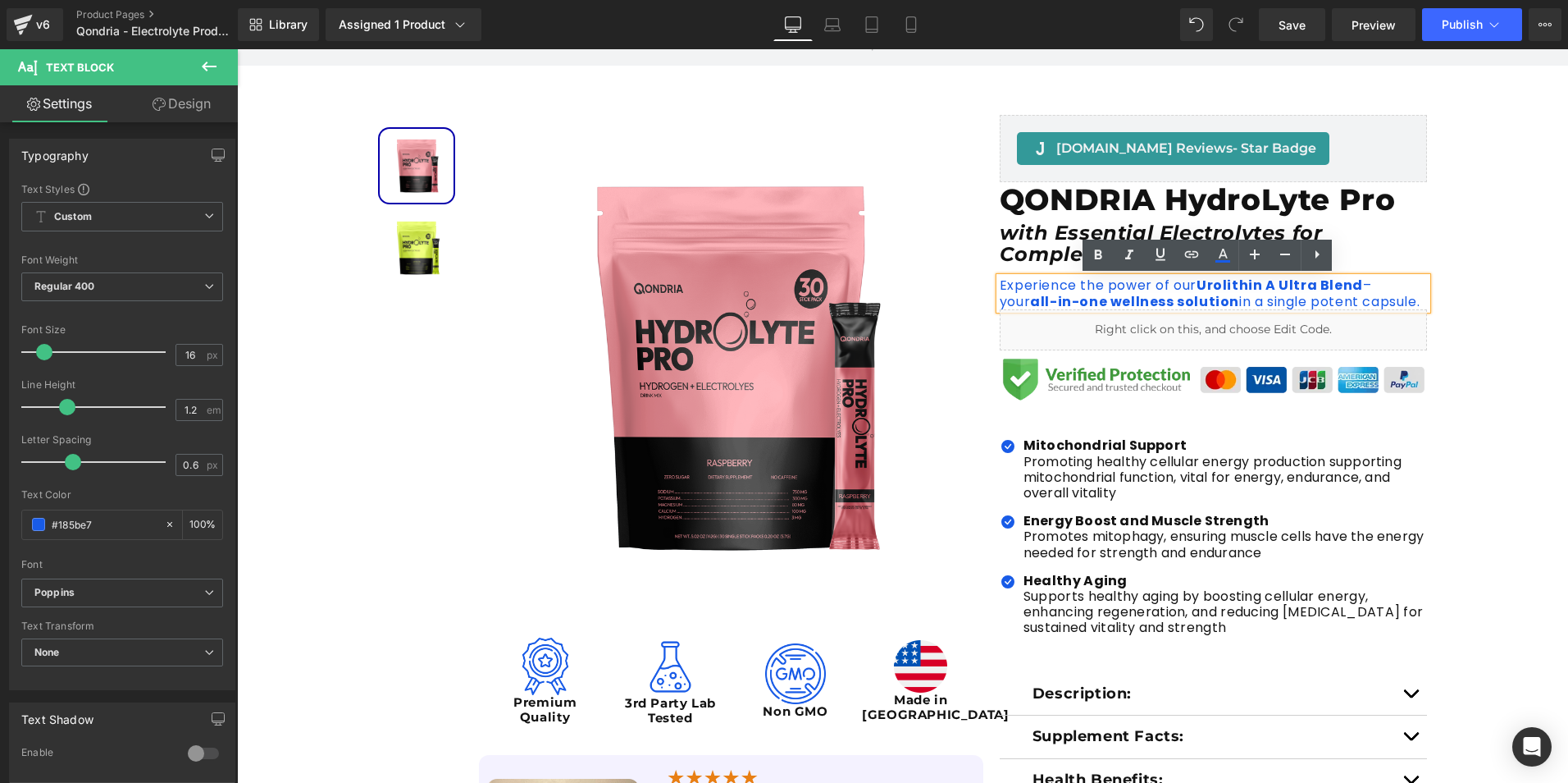
click at [1382, 303] on p "Experience the power of our Urolithin A Ultra Blend – your all -in-one wellness…" at bounding box center [1213, 293] width 428 height 31
drag, startPoint x: 1386, startPoint y: 302, endPoint x: 993, endPoint y: 286, distance: 393.3
click at [1000, 286] on p "Experience the power of our Urolithin A Ultra Blend – your all -in-one wellness…" at bounding box center [1213, 293] width 428 height 31
paste div
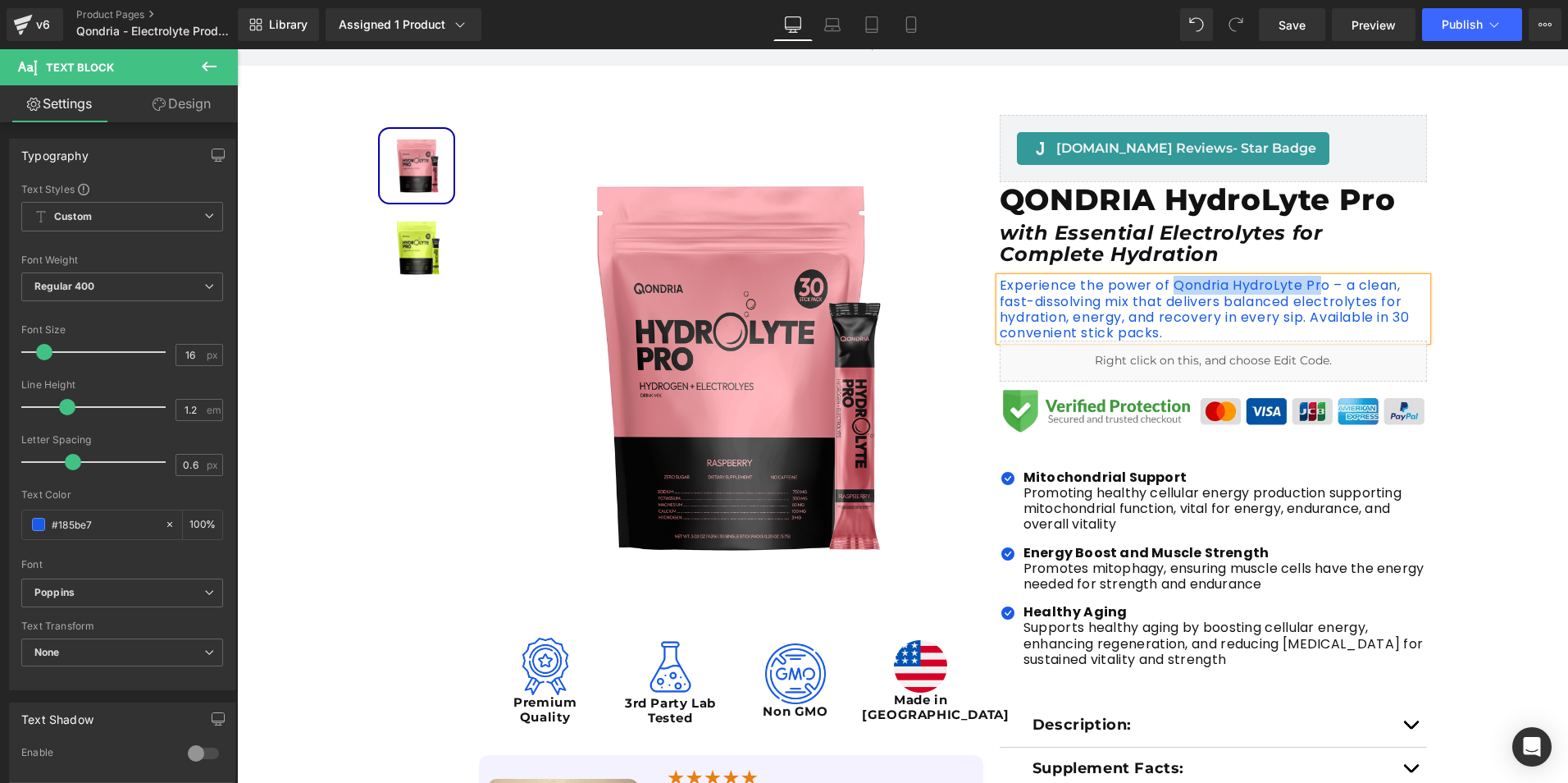
drag, startPoint x: 1166, startPoint y: 285, endPoint x: 1314, endPoint y: 283, distance: 148.0
click at [1314, 283] on p "Experience the power of Qondria HydroLyte Pro – a clean, fast-dissolving mix th…" at bounding box center [1213, 309] width 428 height 63
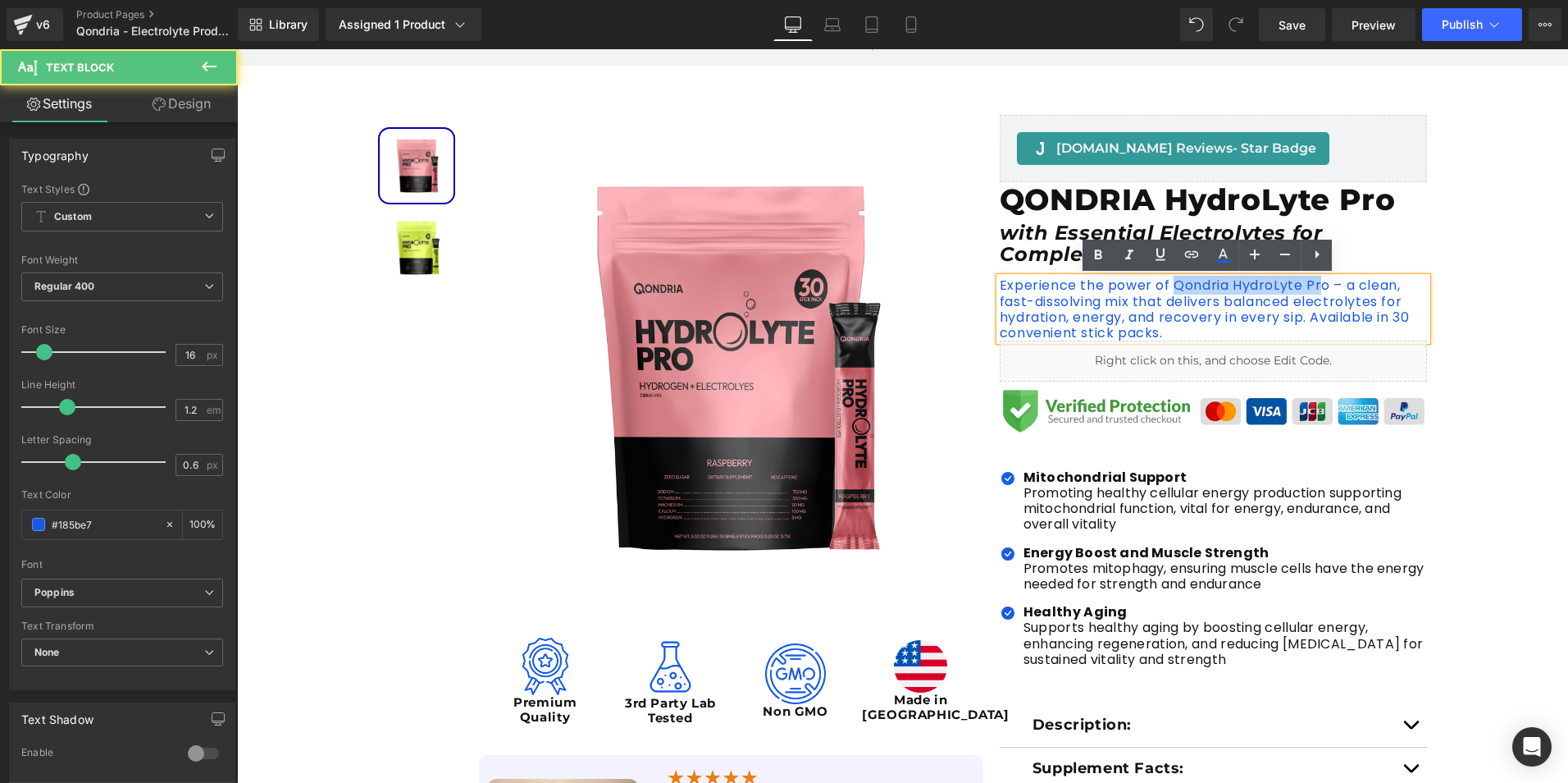
click at [1318, 283] on p "Experience the power of Qondria HydroLyte Pro – a clean, fast-dissolving mix th…" at bounding box center [1213, 309] width 428 height 63
click at [1317, 287] on p "Experience the power of Qondria HydroLyte Pro – a clean, fast-dissolving mix th…" at bounding box center [1213, 309] width 428 height 63
click at [1310, 316] on p "Experience the power of Qondria HydroLyte Pro – a clean, fast-dissolving mix th…" at bounding box center [1213, 309] width 428 height 63
click at [1384, 318] on p "Experience the power of Qondria HydroLyte Pro – a clean, fast-dissolving mix th…" at bounding box center [1213, 309] width 428 height 63
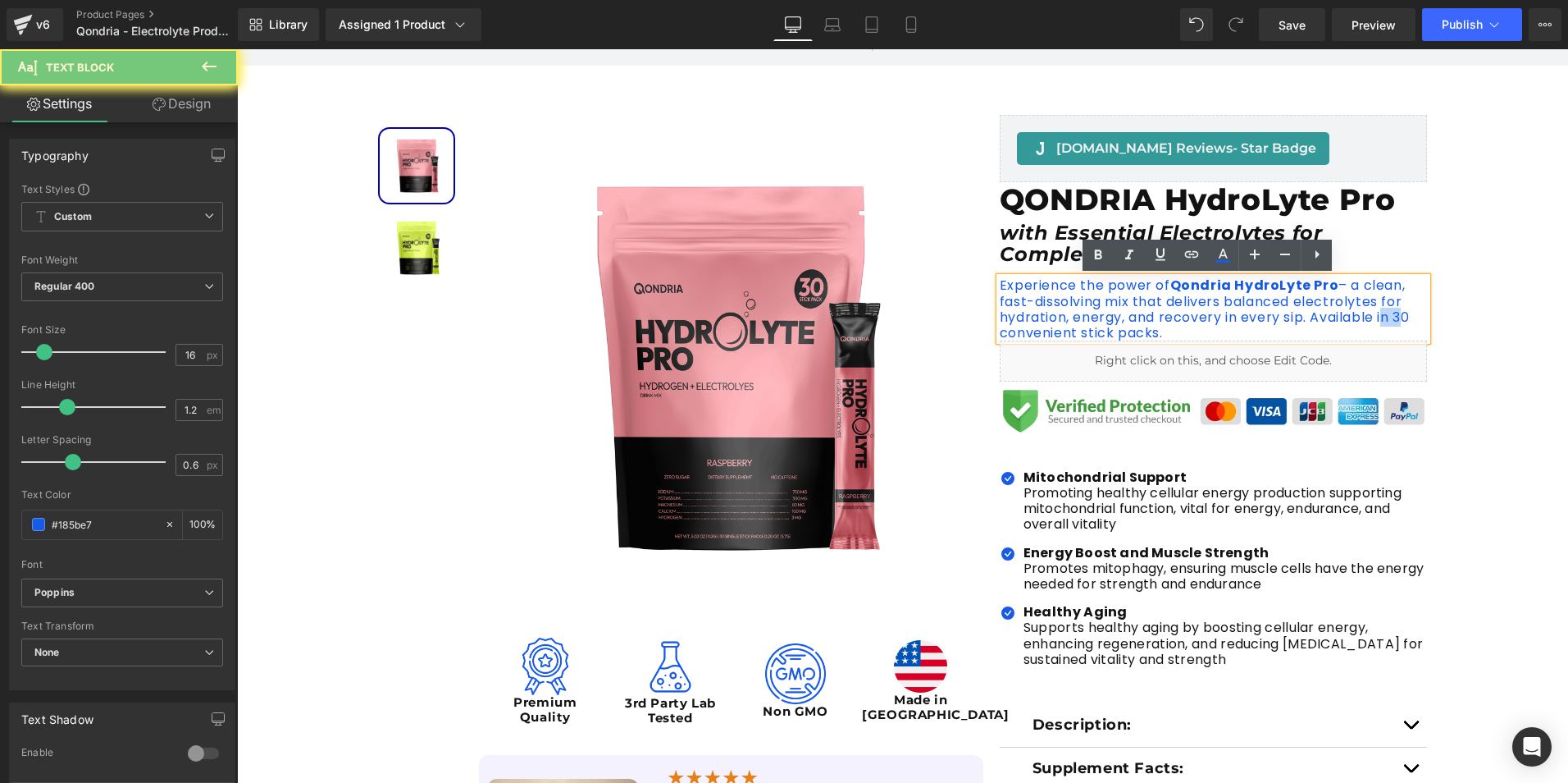
click at [1388, 319] on p "Experience the power of Qondria HydroLyte Pro – a clean, fast-dissolving mix th…" at bounding box center [1213, 309] width 428 height 63
drag, startPoint x: 1394, startPoint y: 319, endPoint x: 1406, endPoint y: 317, distance: 12.2
click at [1410, 317] on p "Experience the power of Qondria HydroLyte Pro – a clean, fast-dissolving mix th…" at bounding box center [1213, 309] width 428 height 63
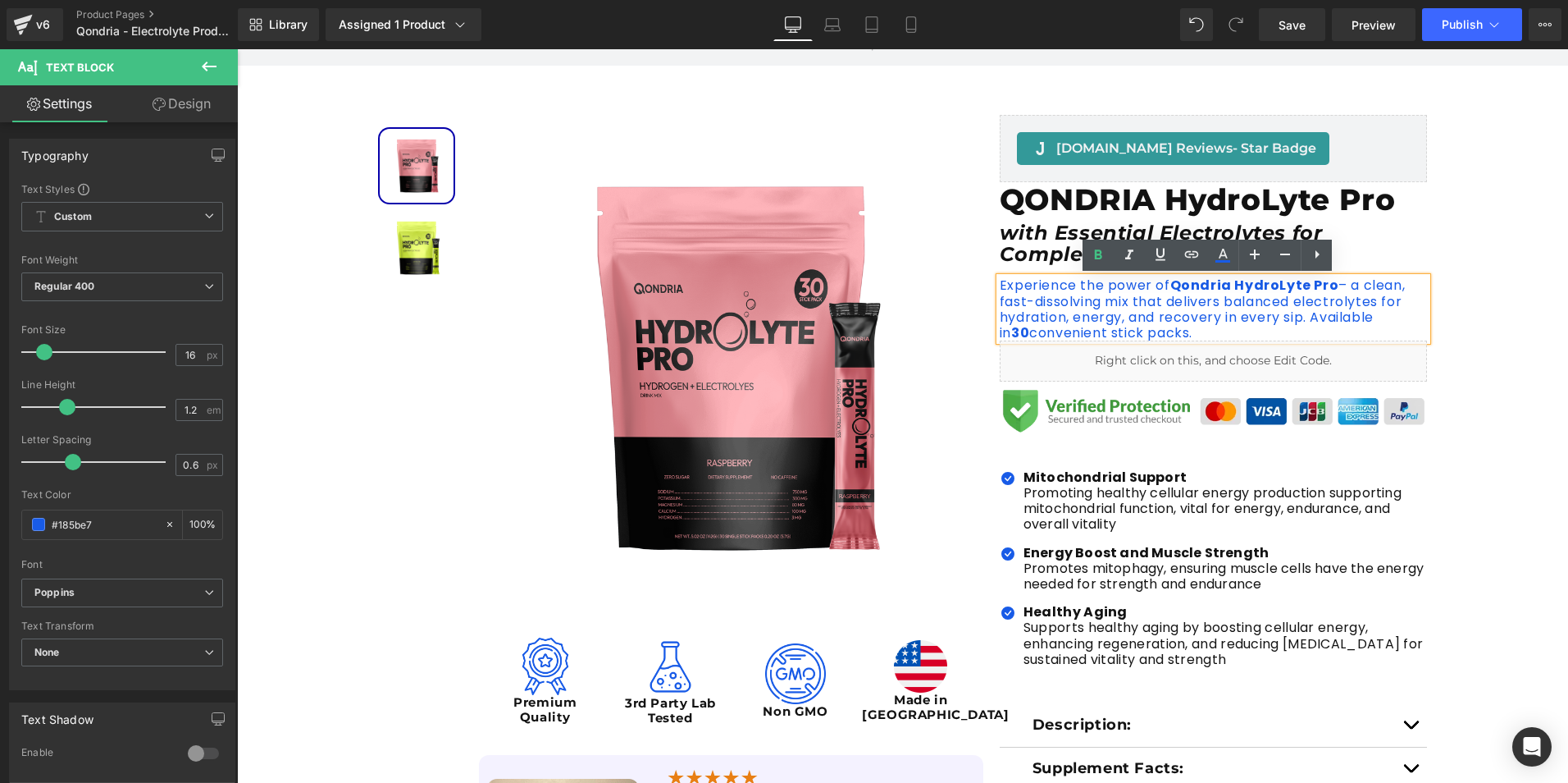
click at [1470, 336] on div "Sale Off (P) Image Image Premium Quality Text Block Image 3rd Party Lab Tested …" at bounding box center [903, 539] width 1331 height 848
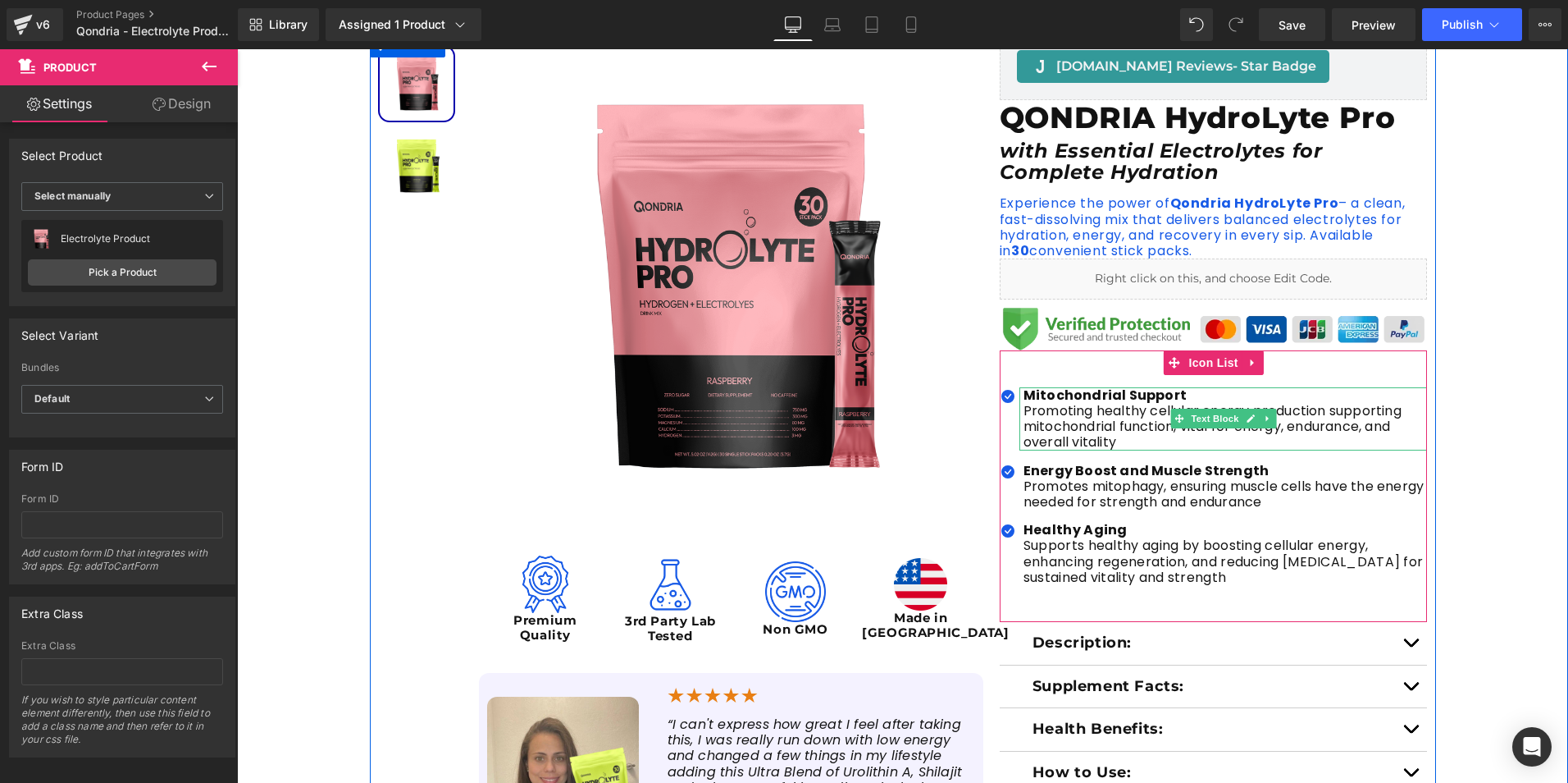
scroll to position [329, 0]
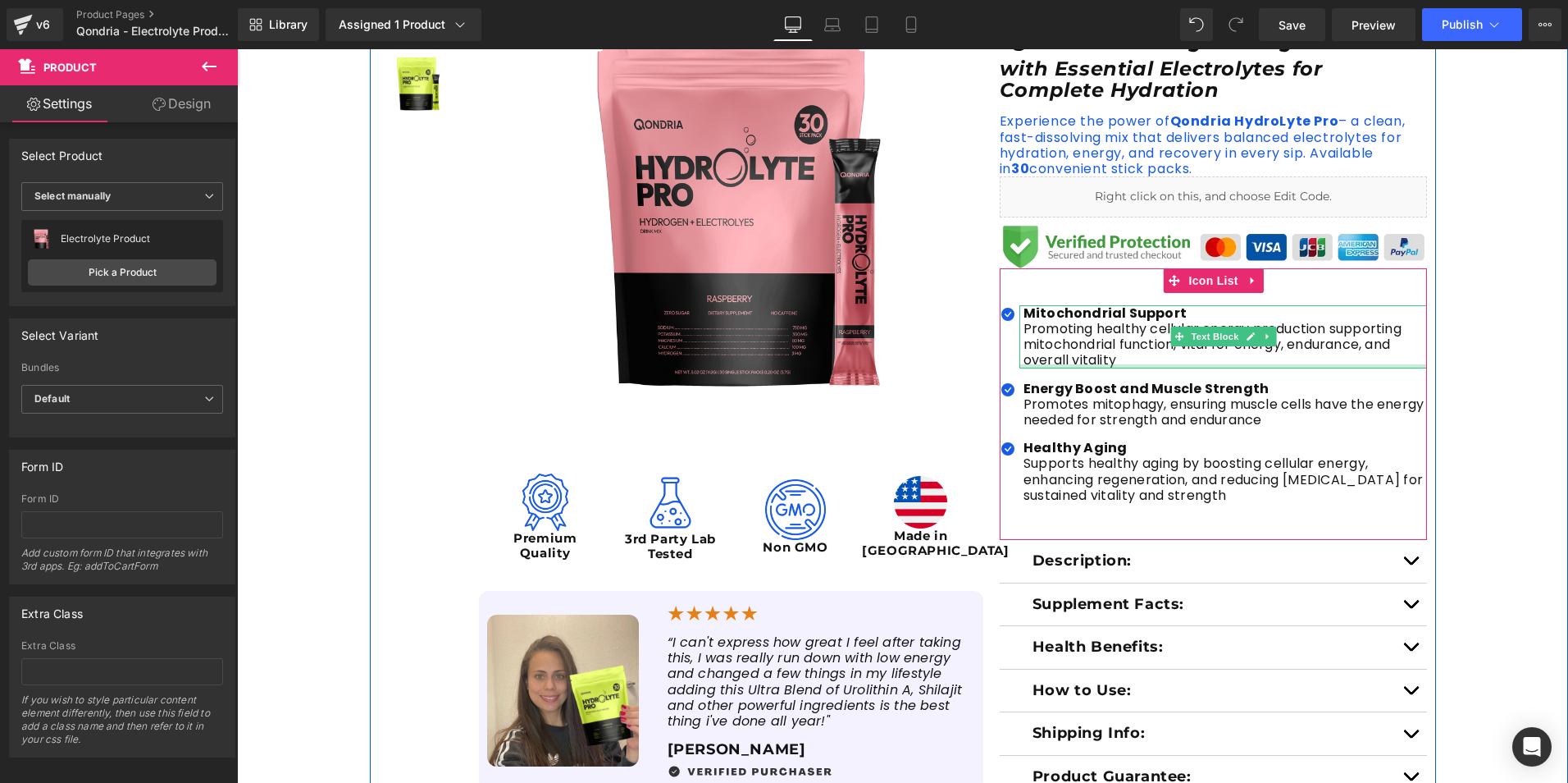
click at [1126, 364] on div at bounding box center [1223, 366] width 408 height 4
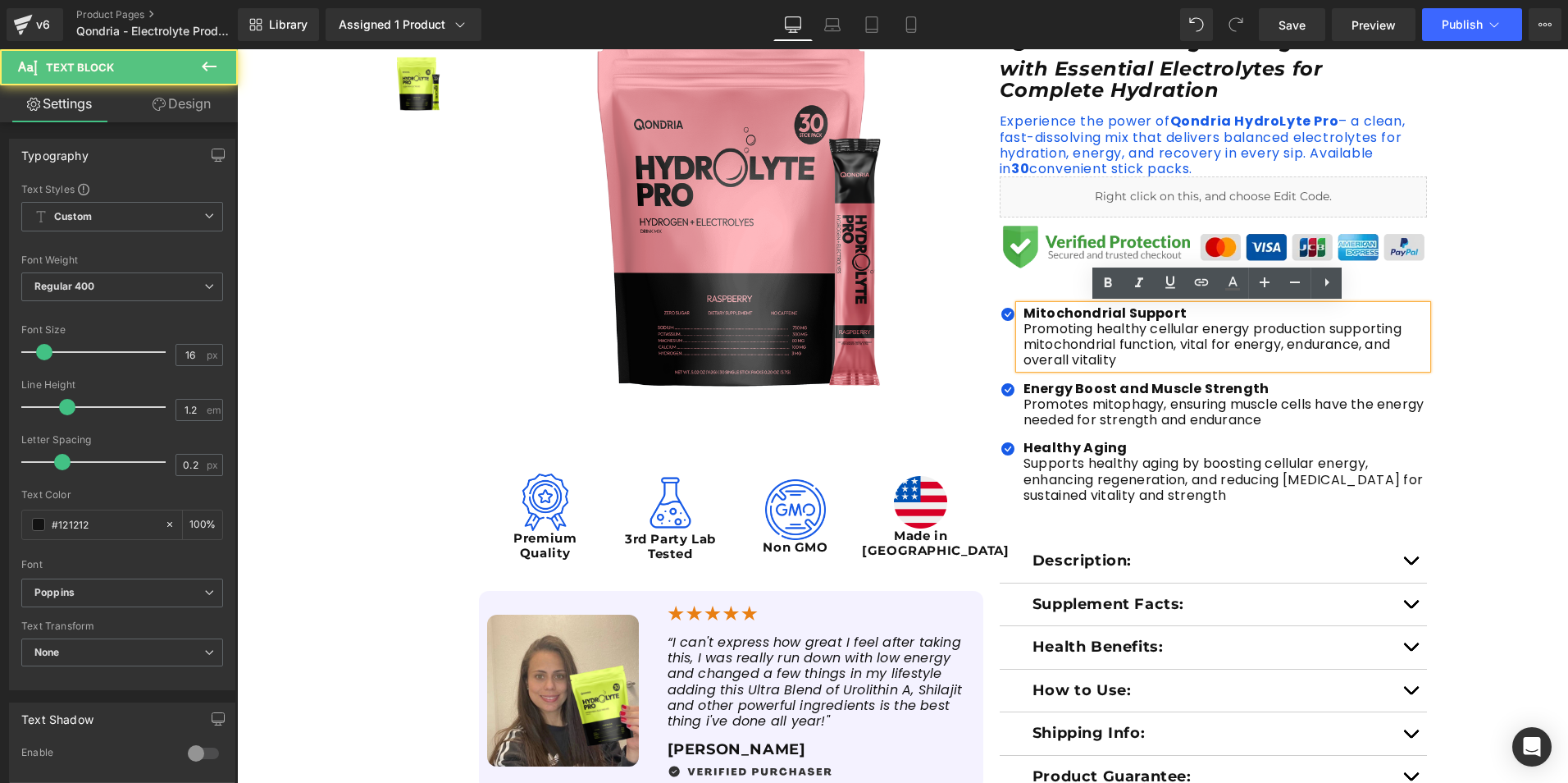
click at [1120, 361] on p "Promoting healthy cellular energy production supporting mitochondrial function,…" at bounding box center [1225, 345] width 404 height 48
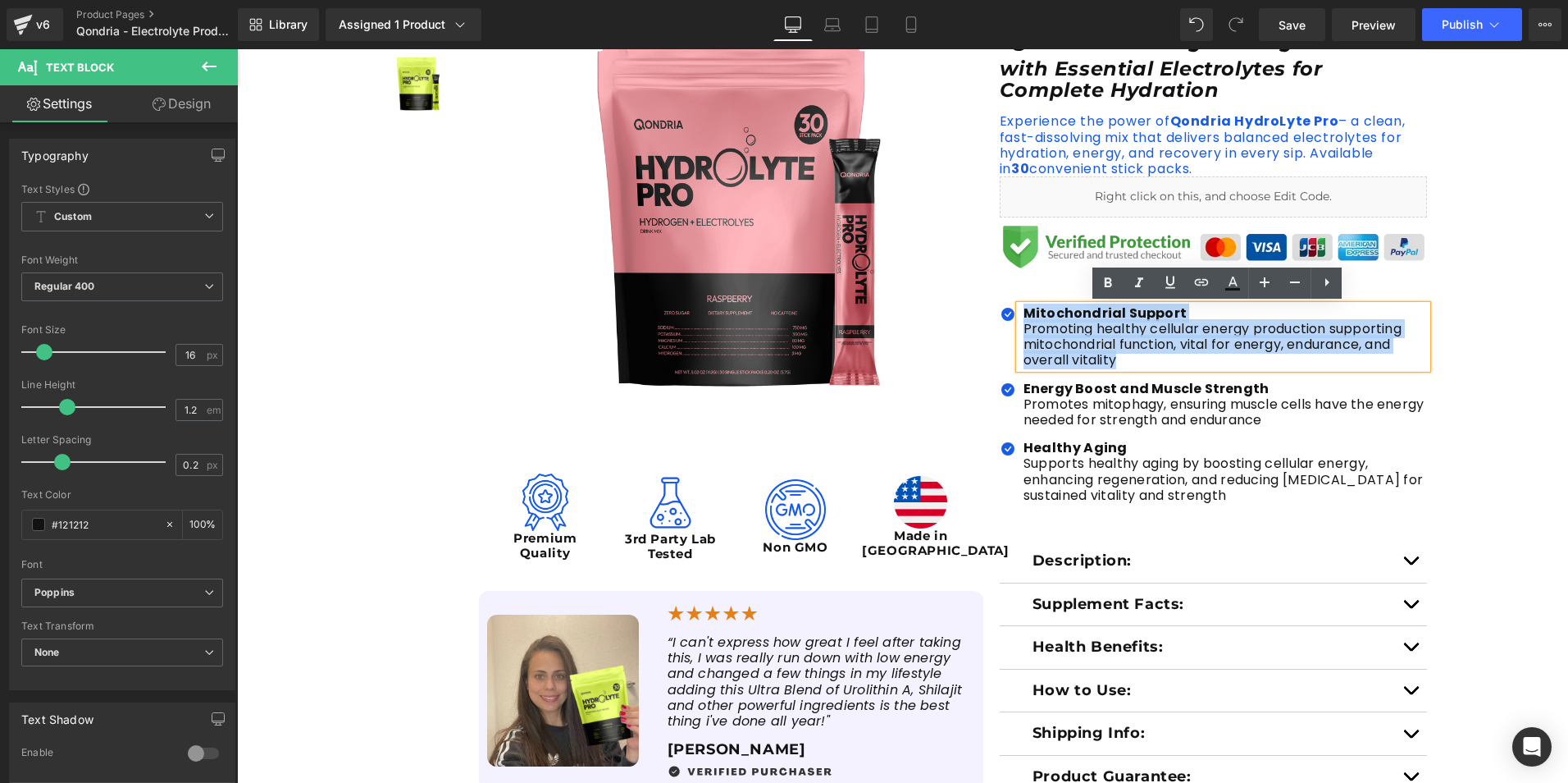
drag, startPoint x: 1120, startPoint y: 361, endPoint x: 1013, endPoint y: 320, distance: 114.6
click at [1019, 320] on div "Mitochondrial Support Promoting healthy cellular energy production supporting m…" at bounding box center [1223, 337] width 408 height 63
paste div
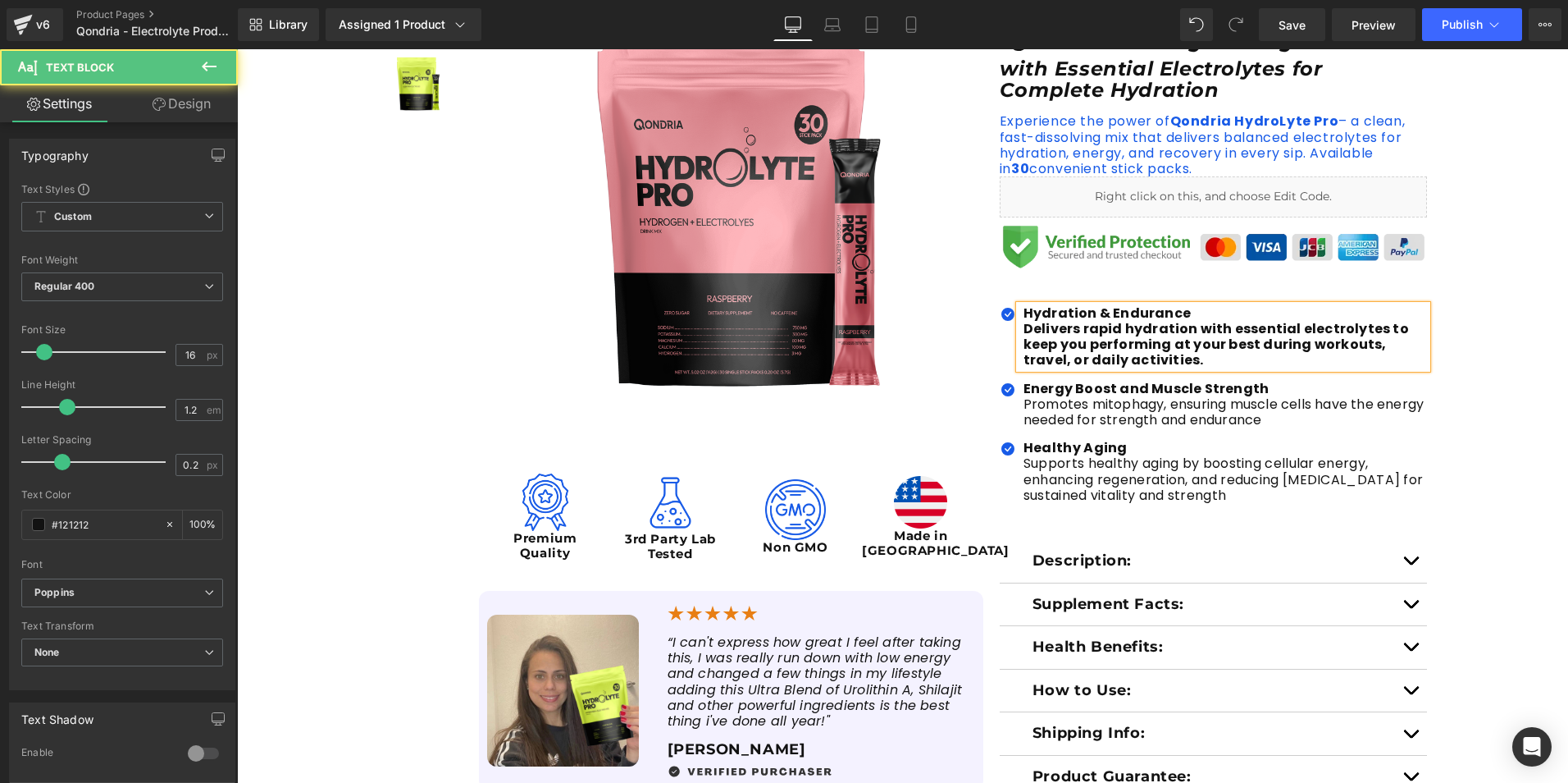
click at [1023, 323] on b "Delivers rapid hydration with essential electrolytes to keep you performing at …" at bounding box center [1216, 344] width 385 height 50
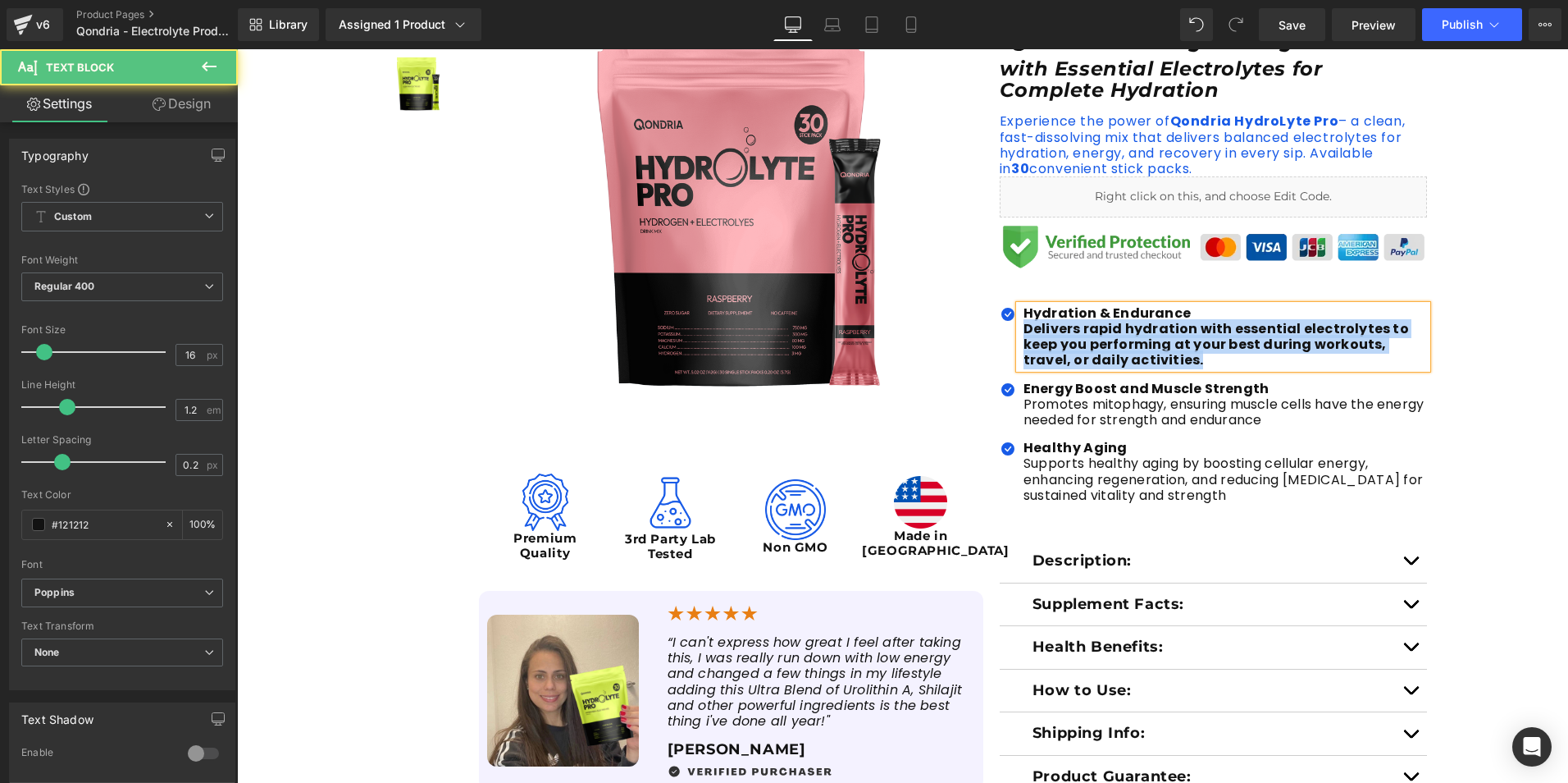
drag, startPoint x: 1016, startPoint y: 329, endPoint x: 1162, endPoint y: 363, distance: 149.9
click at [1162, 363] on div "Hydration & Endurance Delivers rapid hydration with essential electrolytes to …" at bounding box center [1223, 337] width 408 height 63
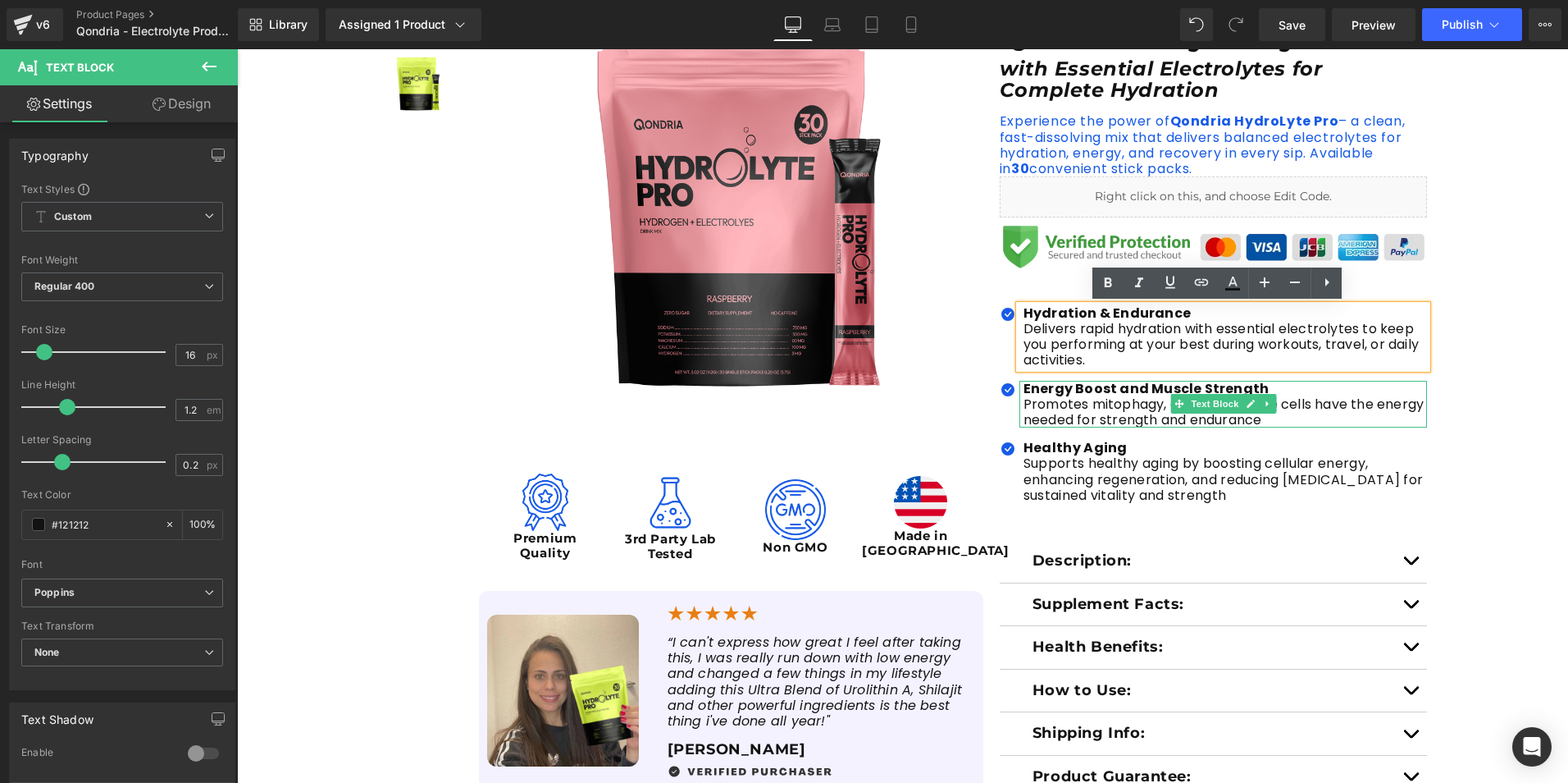
click at [1111, 417] on p "Promotes mitophagy, ensuring muscle cells have the energy needed for strength a…" at bounding box center [1225, 412] width 404 height 31
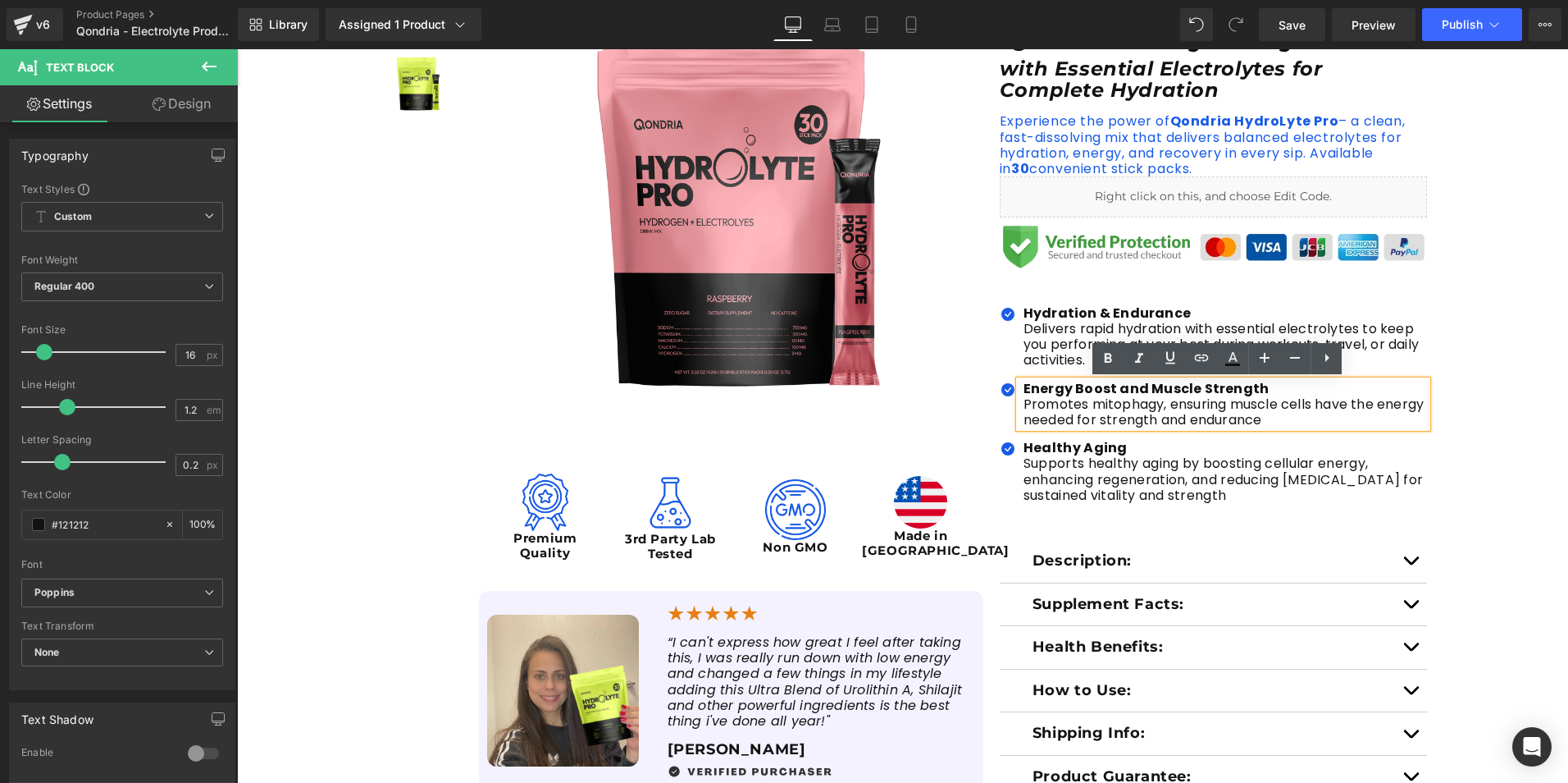
drag, startPoint x: 1329, startPoint y: 422, endPoint x: 1023, endPoint y: 389, distance: 307.8
click at [1019, 389] on div "Energy Boost and Muscle Strength Promotes mitophagy, ensuring muscle cells have…" at bounding box center [1223, 404] width 408 height 48
click at [1023, 387] on strong "Energy Boost and Muscle Strength" at bounding box center [1146, 388] width 245 height 19
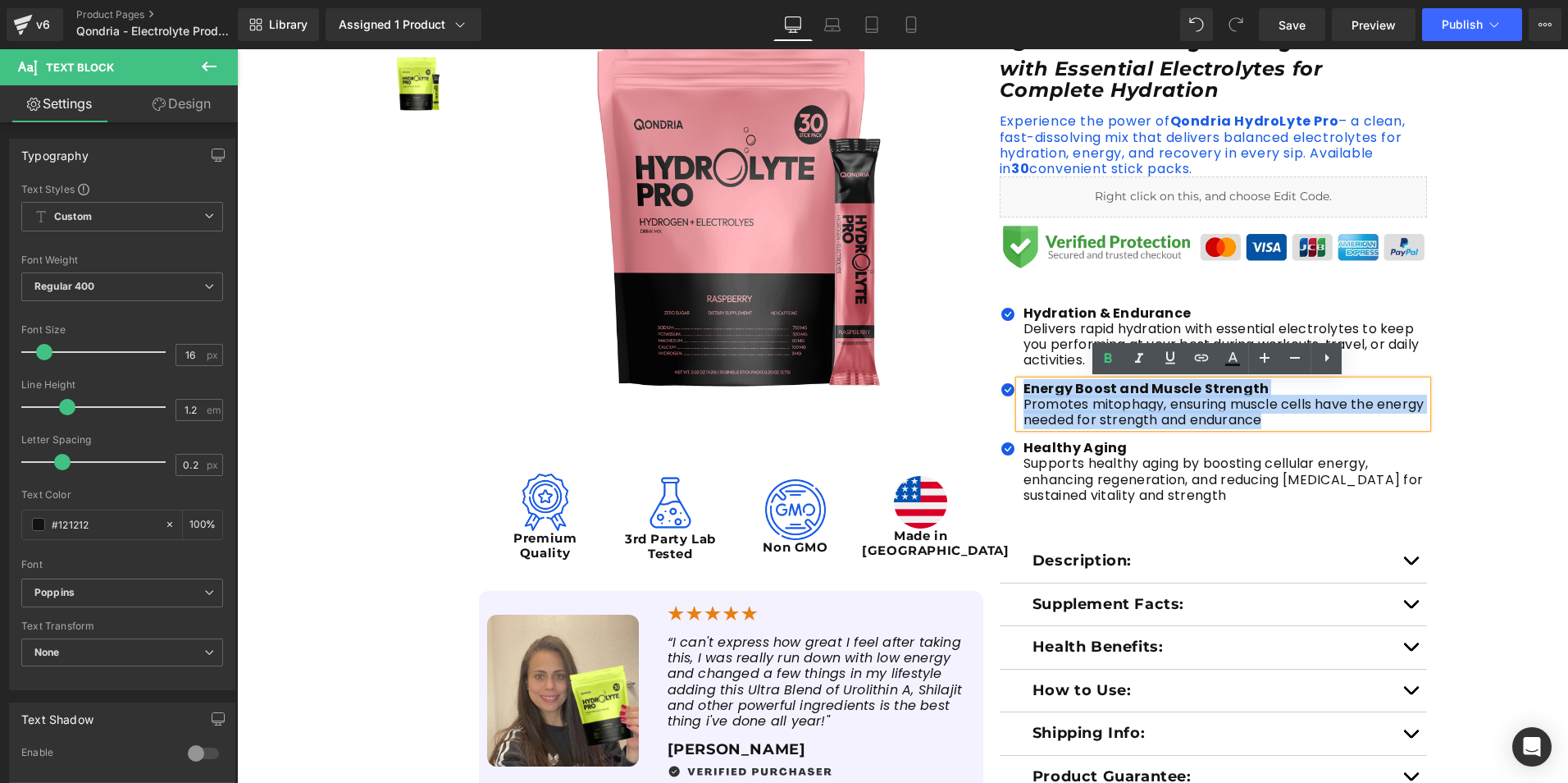
drag, startPoint x: 1019, startPoint y: 387, endPoint x: 1316, endPoint y: 425, distance: 299.4
click at [1316, 425] on div "Energy Boost and Muscle Strength Promotes mitophagy, ensuring muscle cells have…" at bounding box center [1223, 404] width 408 height 48
paste div
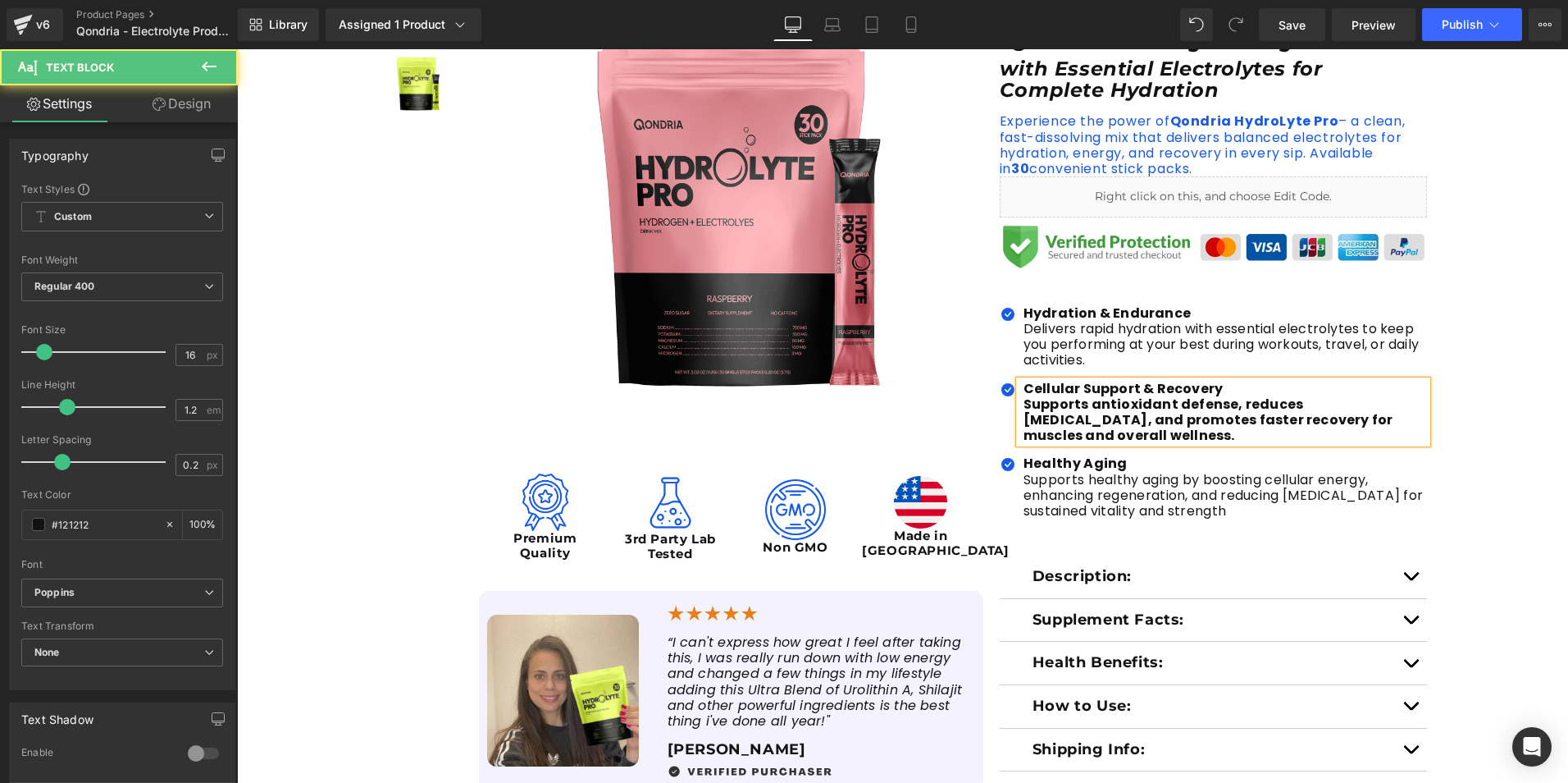
click at [1023, 403] on b "Supports antioxidant defense, reduces oxidative stress, and promotes faster rec…" at bounding box center [1208, 420] width 370 height 50
drag, startPoint x: 1018, startPoint y: 406, endPoint x: 1111, endPoint y: 434, distance: 97.1
click at [1111, 434] on p "Supports antioxidant defense, reduces oxidative stress, and promotes faster rec…" at bounding box center [1225, 420] width 404 height 48
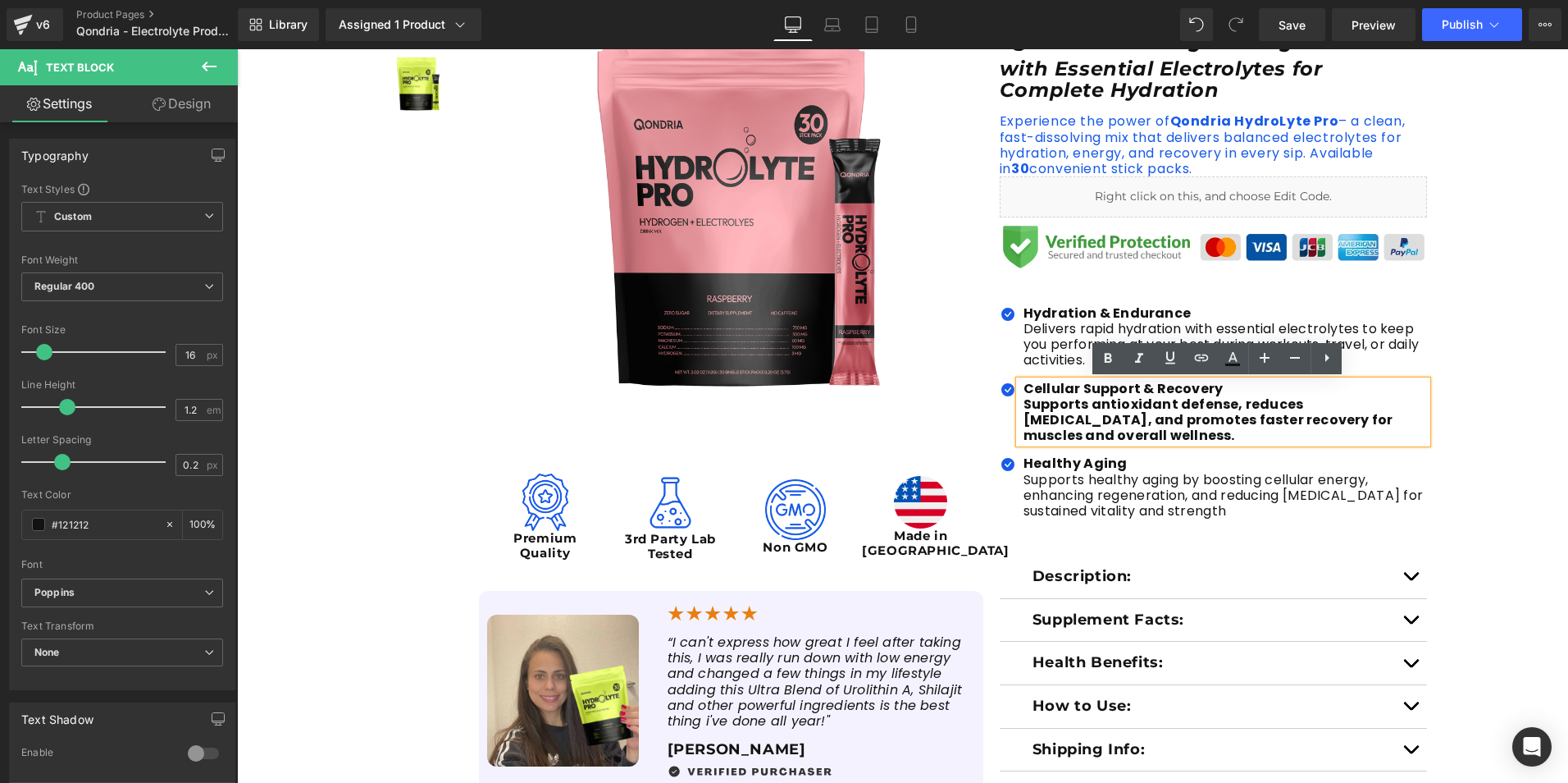
click at [1023, 401] on strong "Supports antioxidant defense, reduces oxidative stress, and promotes faster rec…" at bounding box center [1208, 420] width 370 height 50
drag, startPoint x: 1018, startPoint y: 401, endPoint x: 1069, endPoint y: 437, distance: 62.4
click at [1069, 437] on strong "Supports antioxidant defense, reduces oxidative stress, and promotes faster rec…" at bounding box center [1208, 420] width 370 height 50
click at [1238, 496] on p "Supports healthy aging by boosting cellular energy, enhancing regeneration, and…" at bounding box center [1225, 495] width 404 height 48
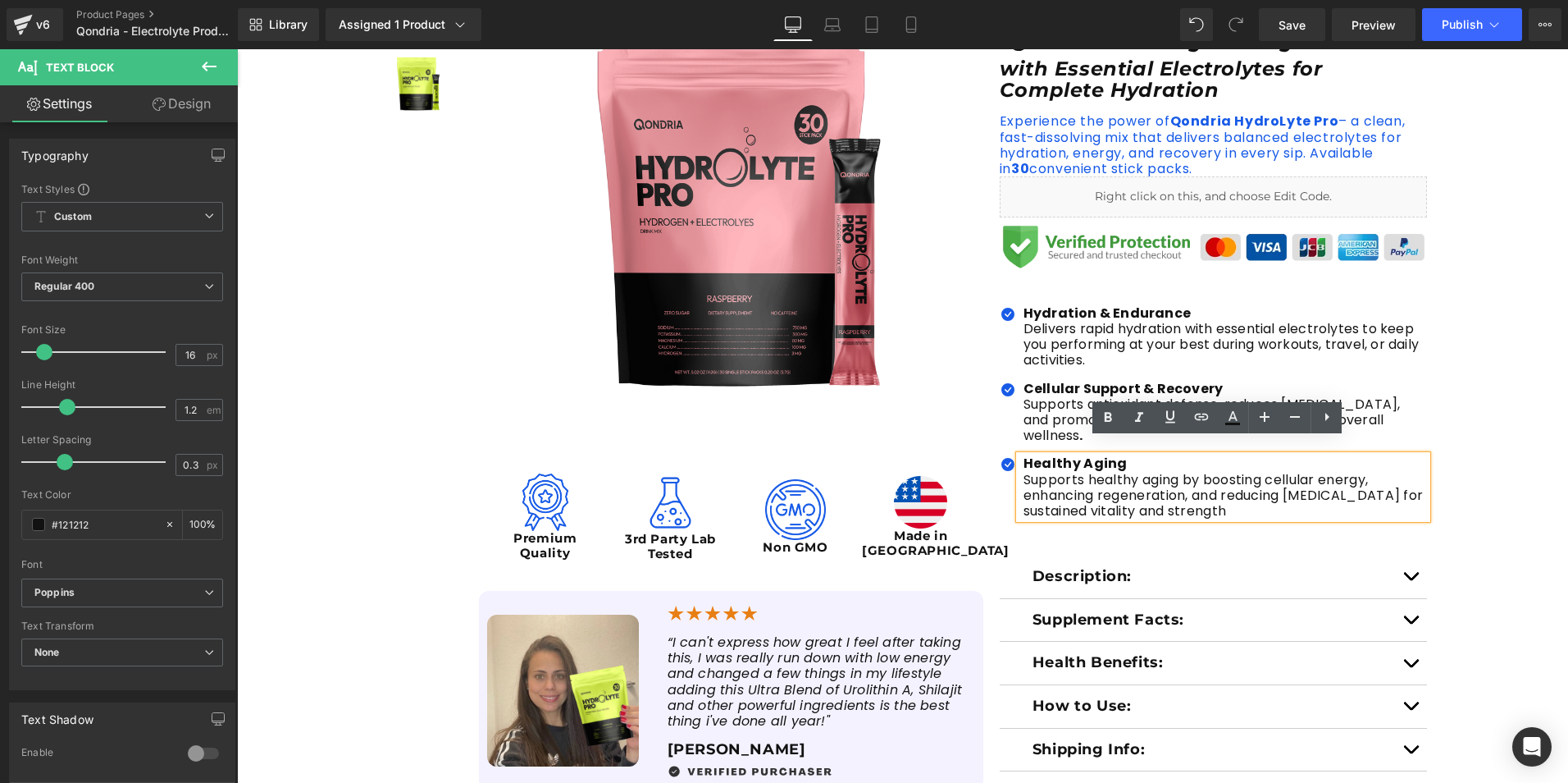
drag, startPoint x: 1227, startPoint y: 494, endPoint x: 1010, endPoint y: 446, distance: 222.2
click at [1019, 455] on div "Healthy Aging Supports healthy aging by boosting cellular energy, enhancing reg…" at bounding box center [1223, 487] width 408 height 63
paste div
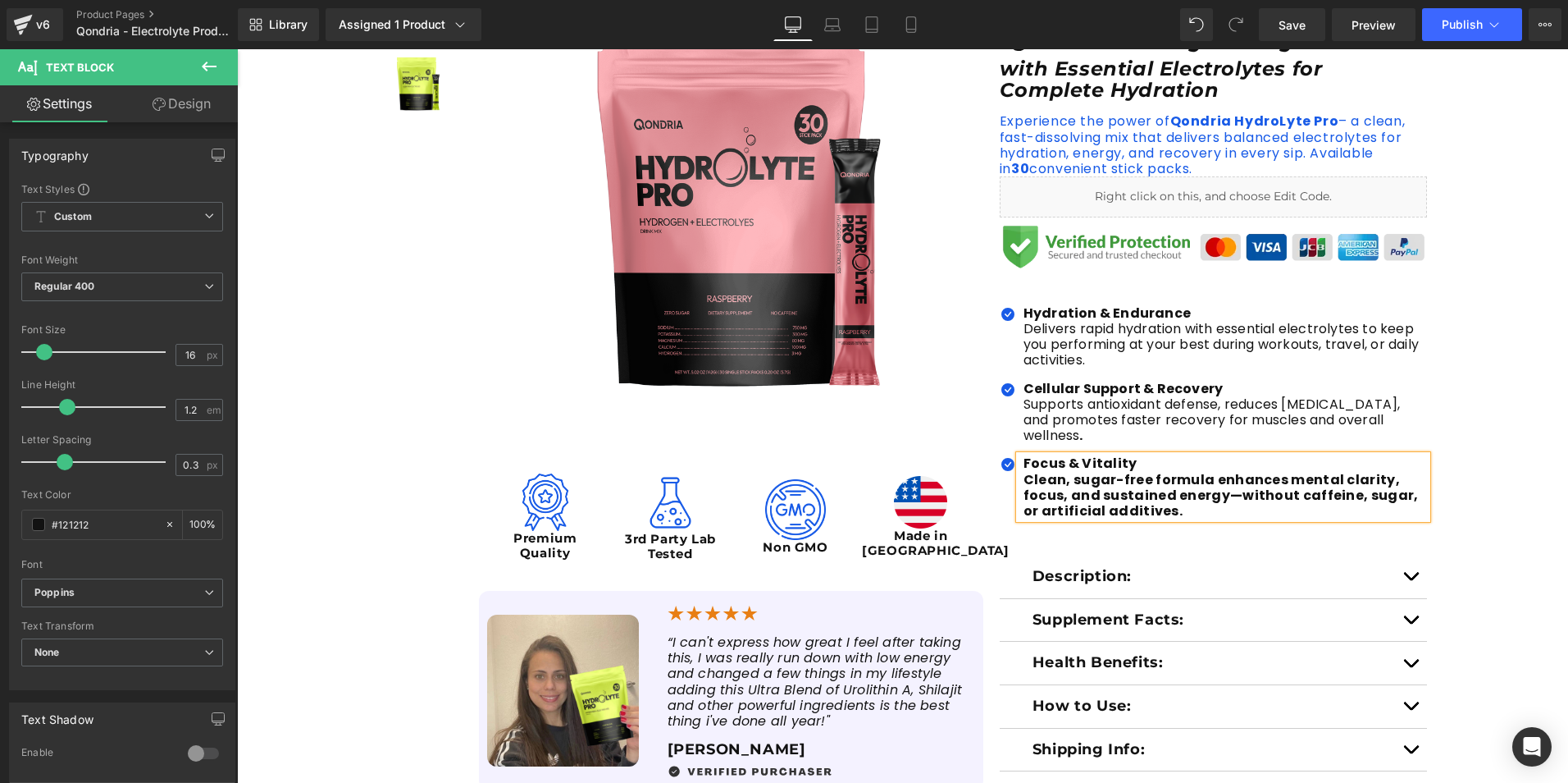
click at [1023, 470] on b "Clean, sugar-free formula enhances mental clarity, focus, and sustained energy—…" at bounding box center [1221, 494] width 396 height 50
drag, startPoint x: 1014, startPoint y: 461, endPoint x: 1160, endPoint y: 491, distance: 149.1
click at [1152, 489] on div "Focus & Vitality Clean, sugar-free formula enhances mental clarity, focus, and…" at bounding box center [1223, 487] width 408 height 63
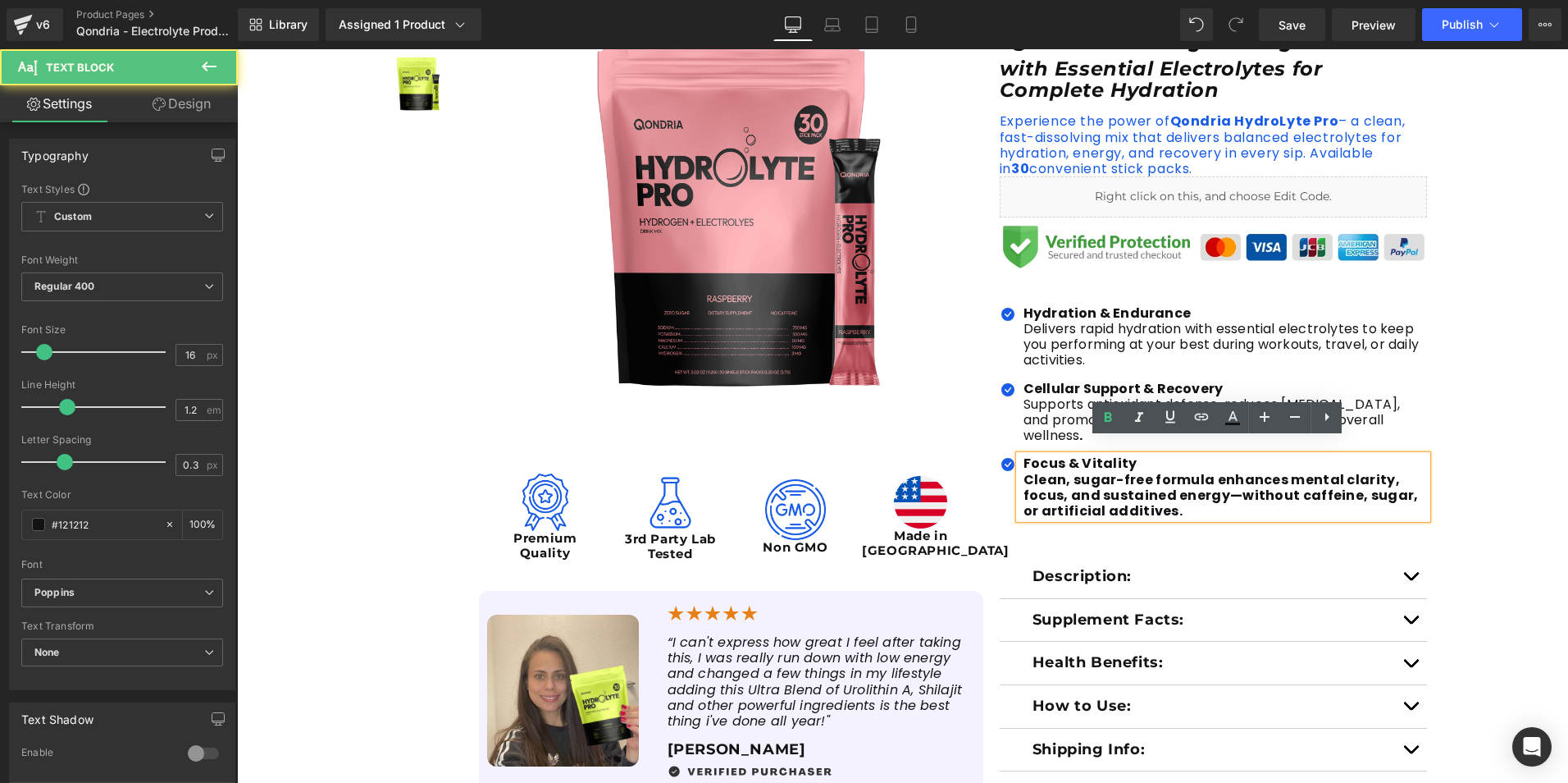
click at [1169, 493] on p "Clean, sugar-free formula enhances mental clarity, focus, and sustained energy—…" at bounding box center [1225, 495] width 404 height 48
drag, startPoint x: 1169, startPoint y: 493, endPoint x: 1151, endPoint y: 494, distance: 18.0
click at [1161, 494] on p "Clean, sugar-free formula enhances mental clarity, focus, and sustained energy—…" at bounding box center [1225, 495] width 404 height 48
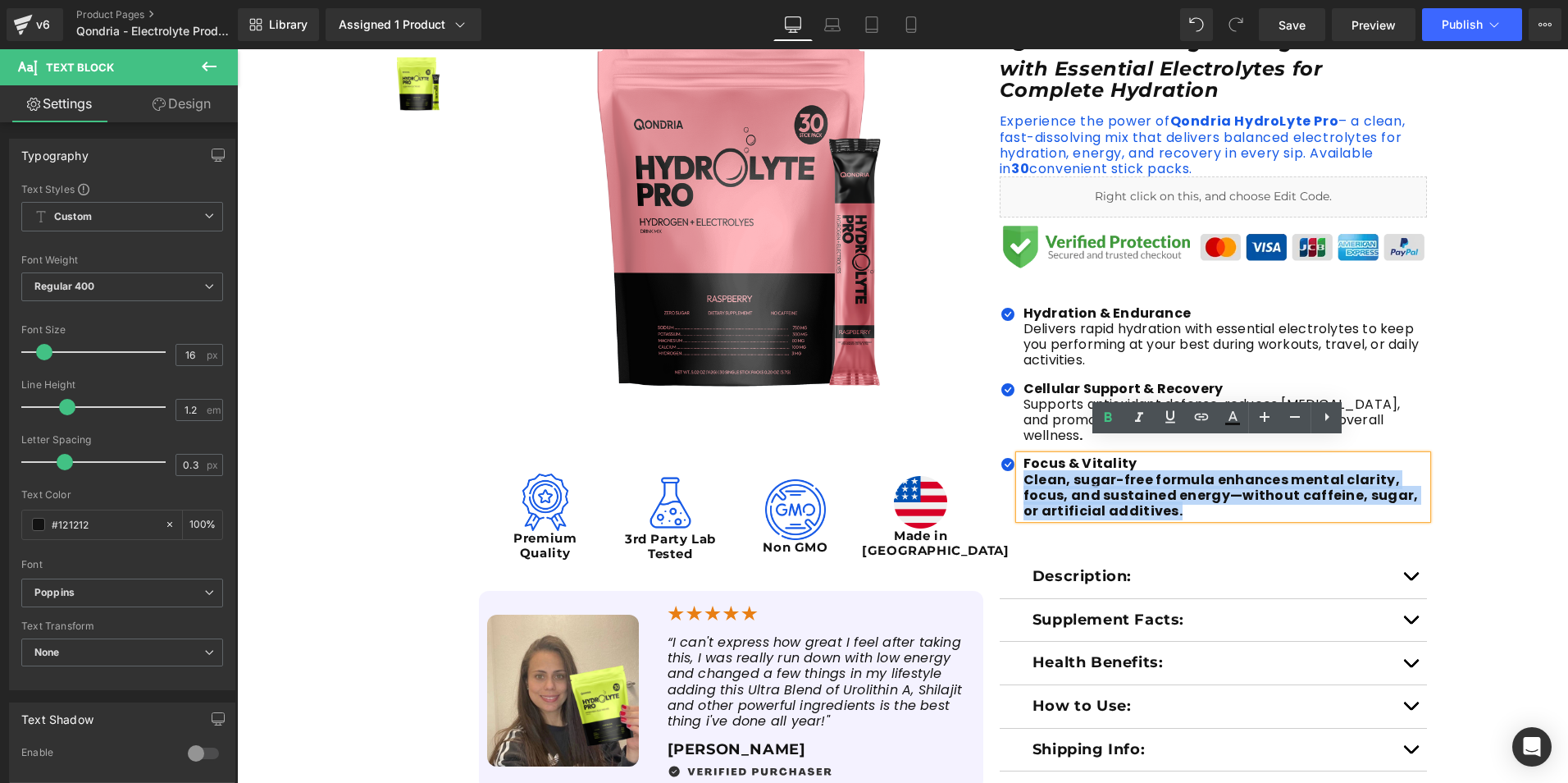
drag, startPoint x: 1151, startPoint y: 494, endPoint x: 1007, endPoint y: 465, distance: 146.9
click at [1007, 465] on div "Focus & Vitality Clean, sugar-free formula enhances mental clarity, focus, and…" at bounding box center [1215, 487] width 425 height 63
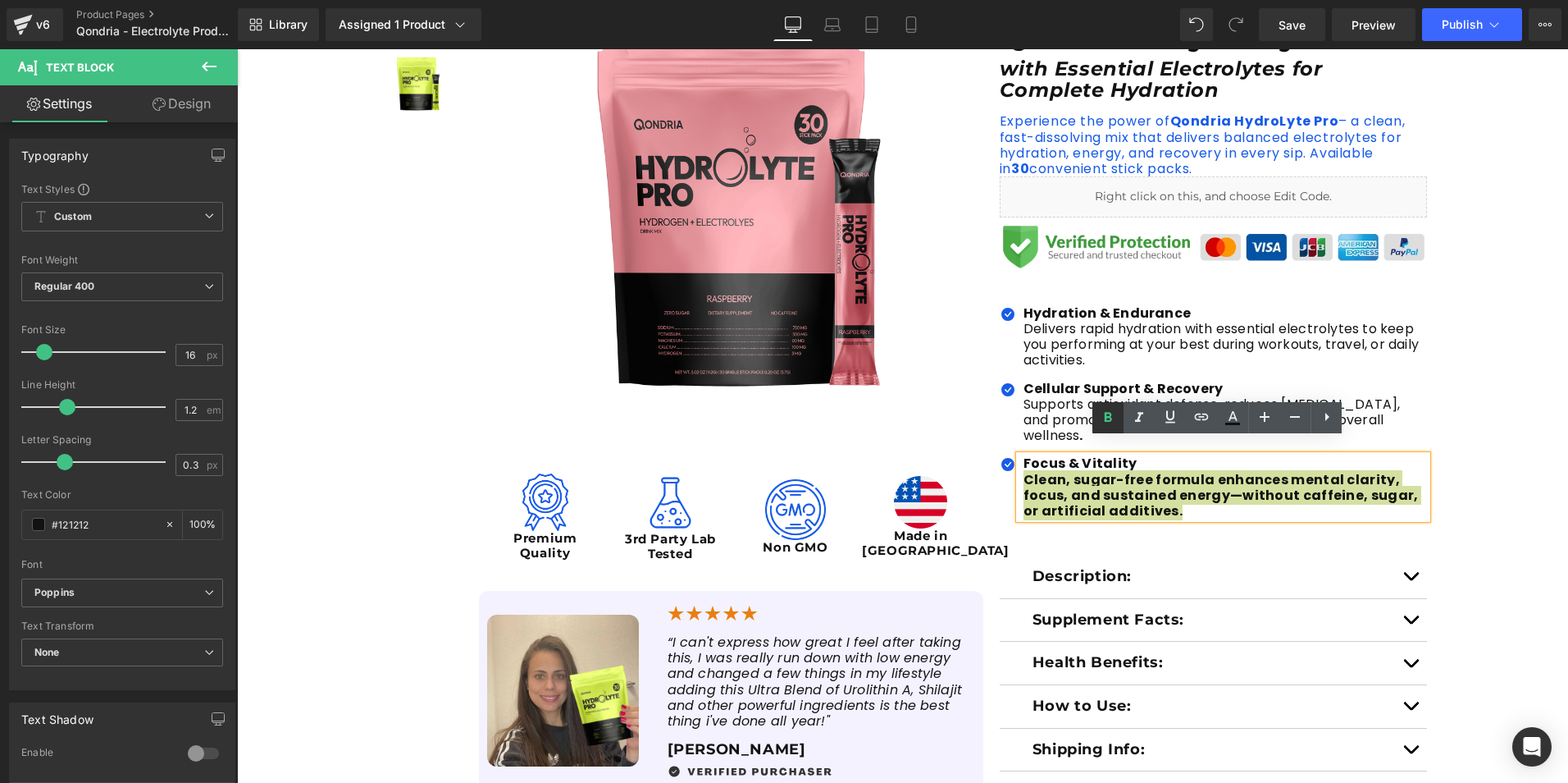
click at [1109, 427] on icon at bounding box center [1108, 417] width 20 height 20
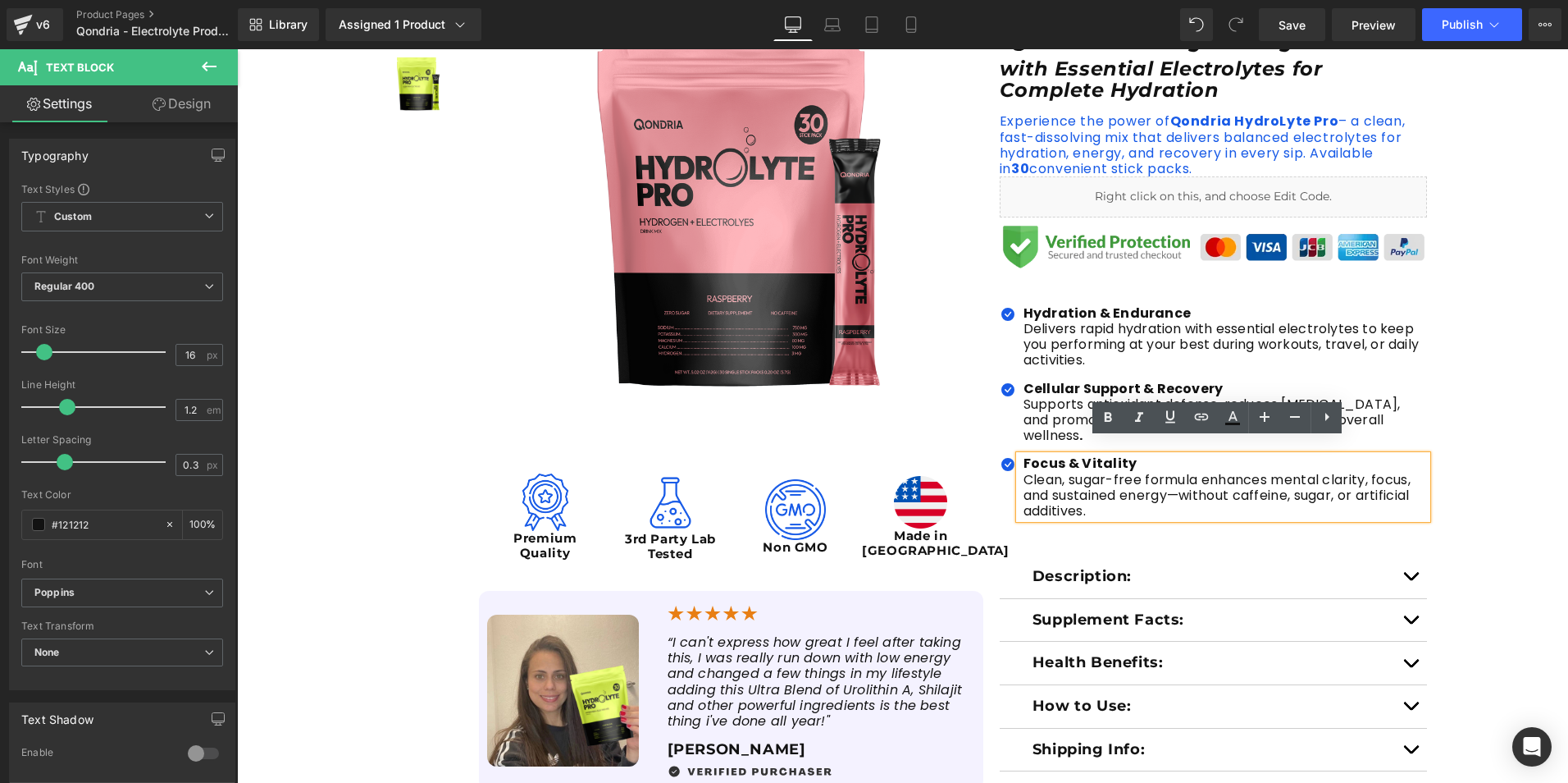
click at [1122, 485] on p "Clean, sugar-free formula enhances mental clarity, focus, and sustained energy—…" at bounding box center [1225, 495] width 404 height 48
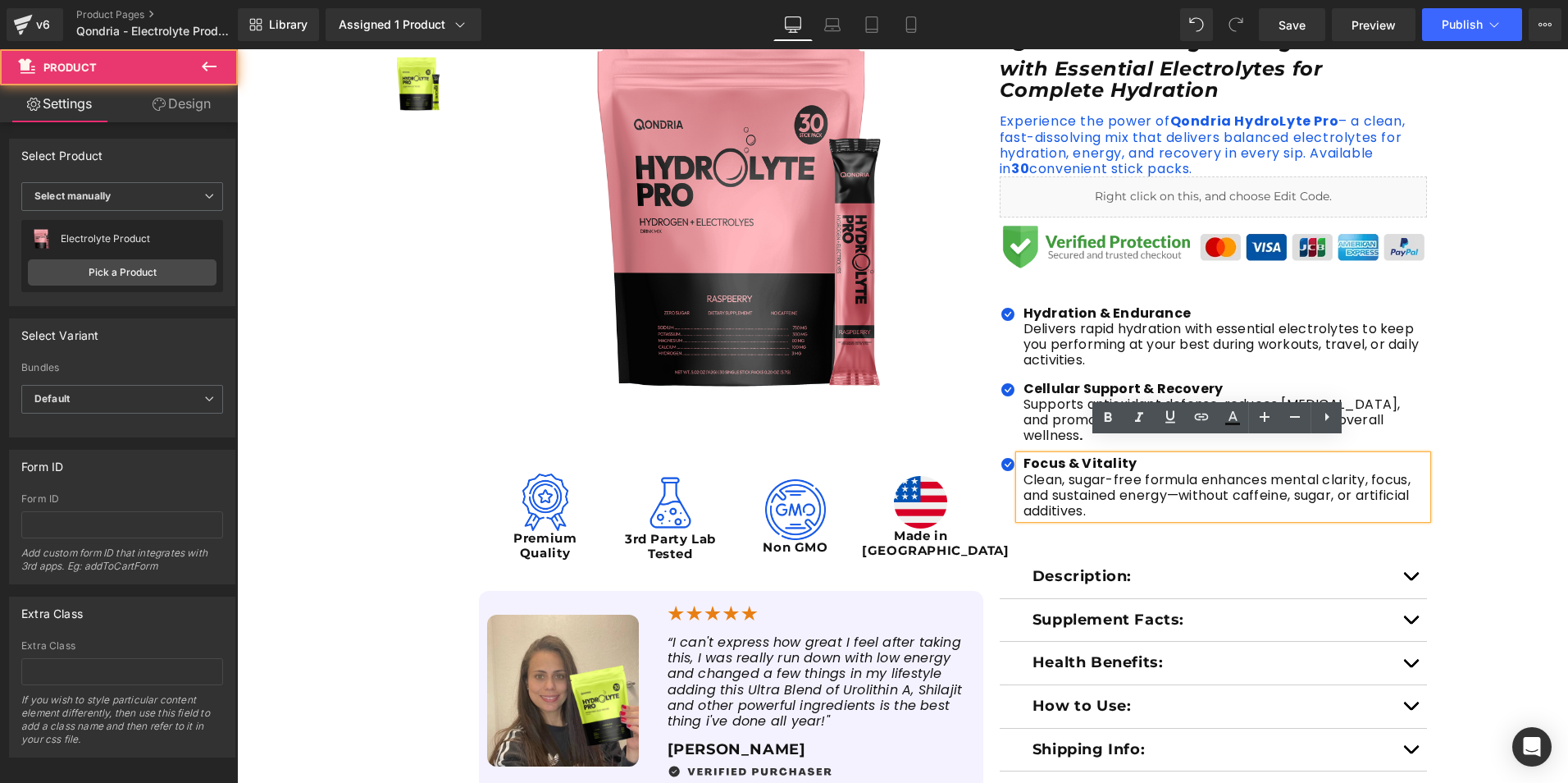
click at [1447, 491] on div "Sale Off (P) Image Image Premium Quality Text Block Image 3rd Party Lab Tested …" at bounding box center [903, 382] width 1331 height 863
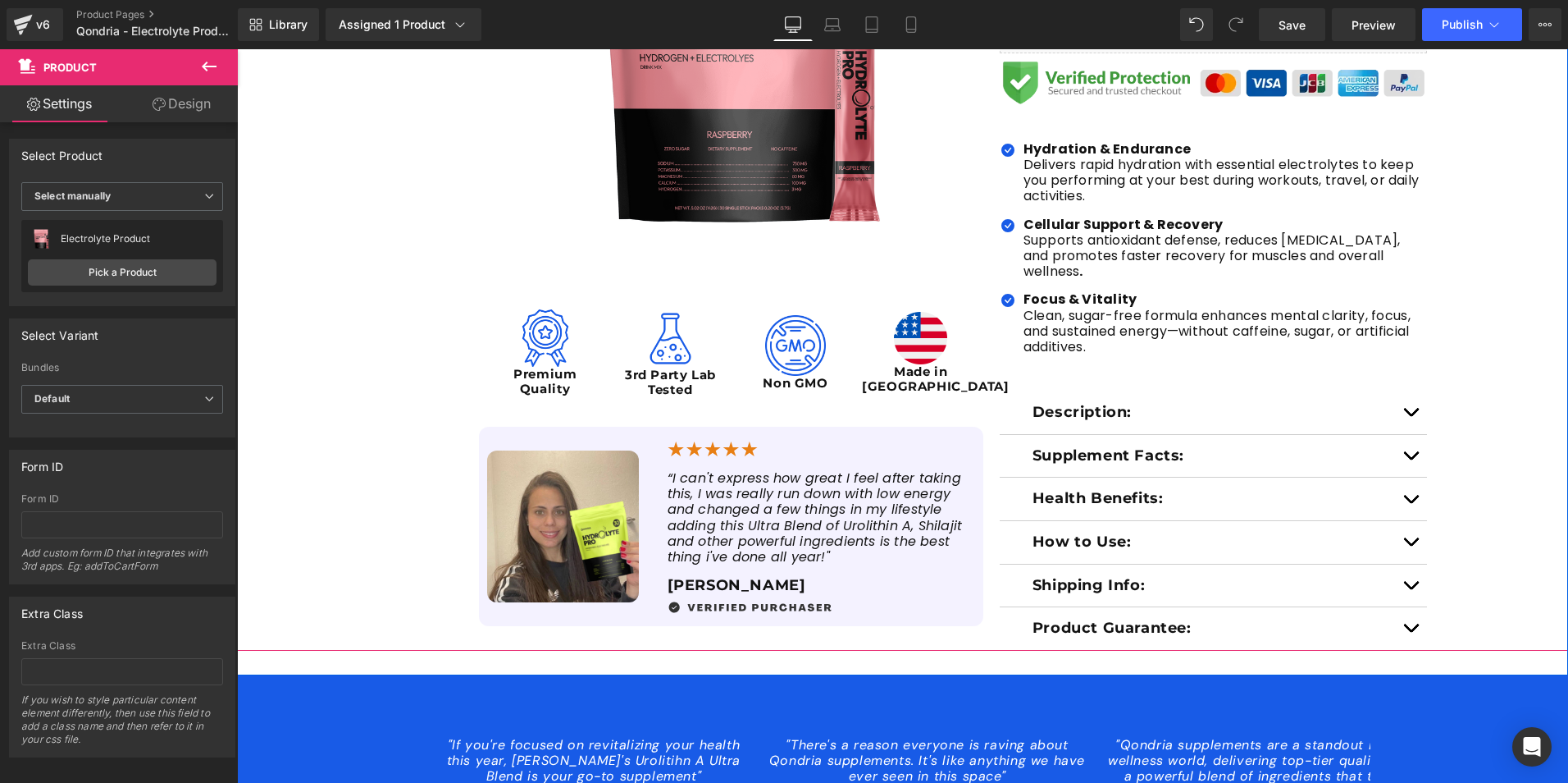
scroll to position [574, 0]
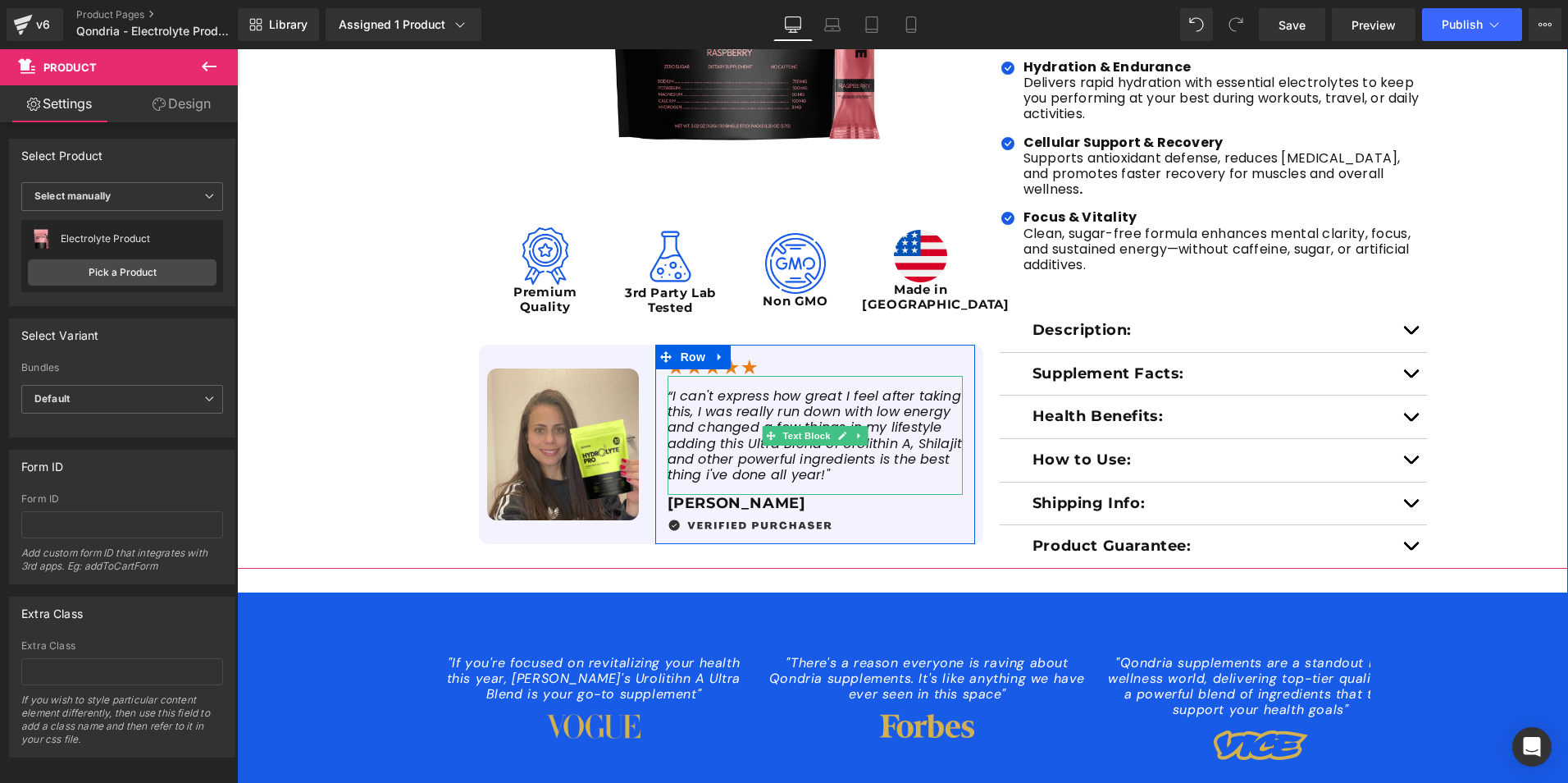
click at [709, 468] on icon "“I can't express how great I feel after taking this, I was really run down with…" at bounding box center [815, 435] width 295 height 98
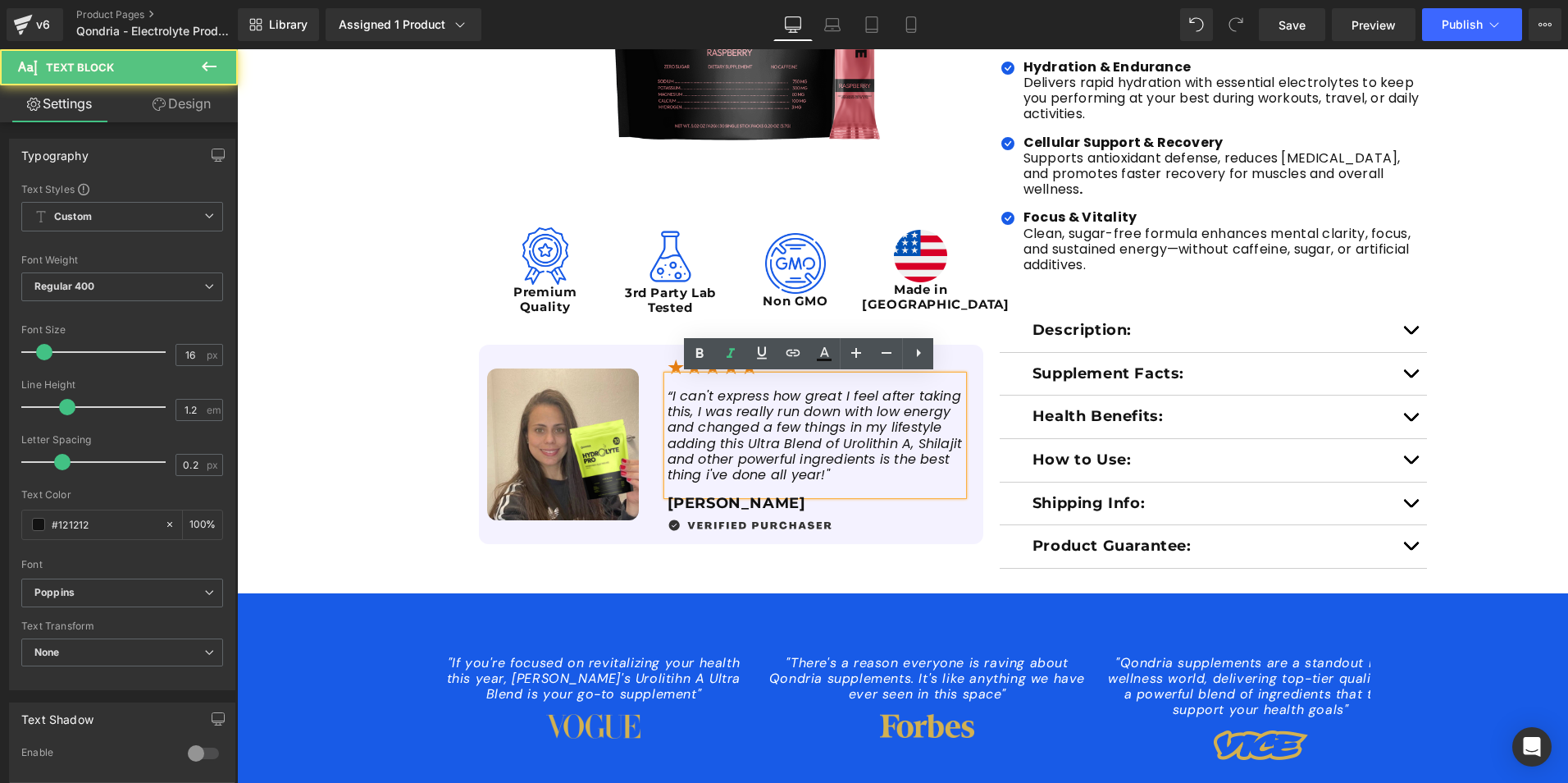
click at [839, 478] on p "“I can't express how great I feel after taking this, I was really run down with…" at bounding box center [815, 435] width 295 height 94
drag, startPoint x: 828, startPoint y: 477, endPoint x: 660, endPoint y: 398, distance: 185.6
click at [668, 398] on div "“I can't express how great I feel after taking this, I was really run down with…" at bounding box center [815, 436] width 295 height 119
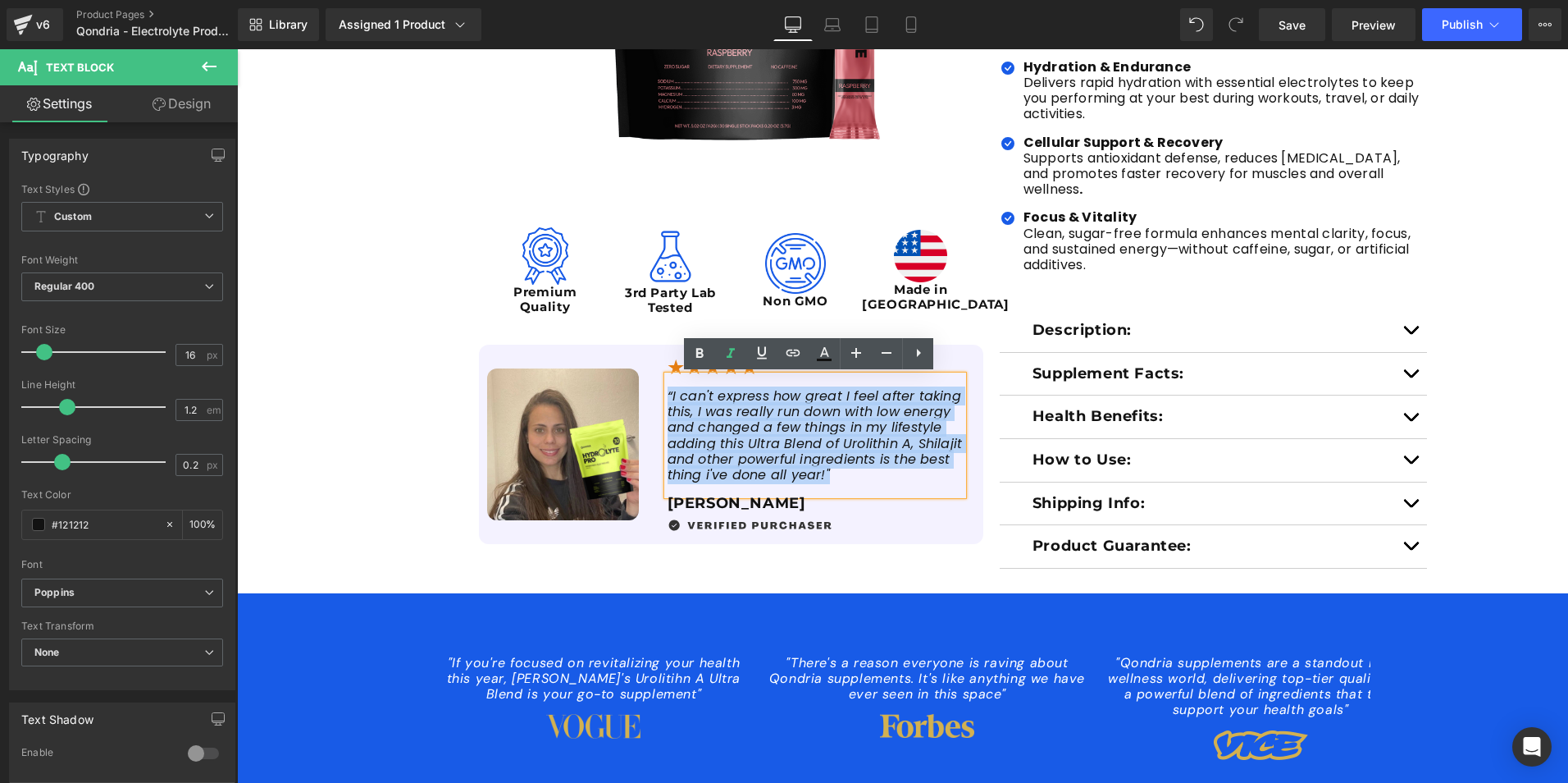
click at [656, 395] on div "Image “I can't express how great I feel after taking this, I was really run dow…" at bounding box center [815, 443] width 320 height 174
paste div
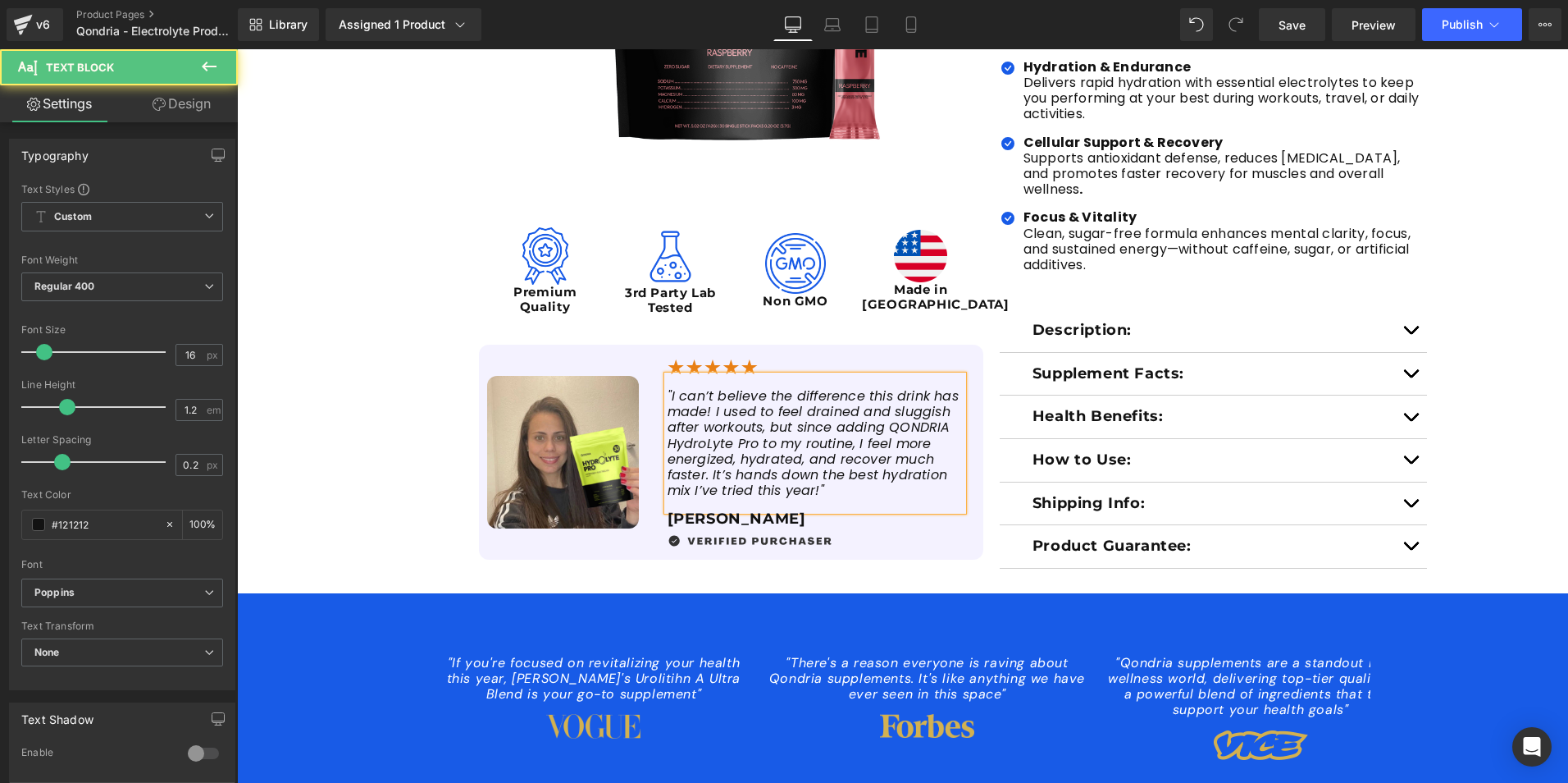
drag, startPoint x: 826, startPoint y: 489, endPoint x: 788, endPoint y: 481, distance: 38.8
click at [793, 483] on p ""I can’t believe the difference this drink has made! I used to feel drained and…" at bounding box center [815, 443] width 295 height 110
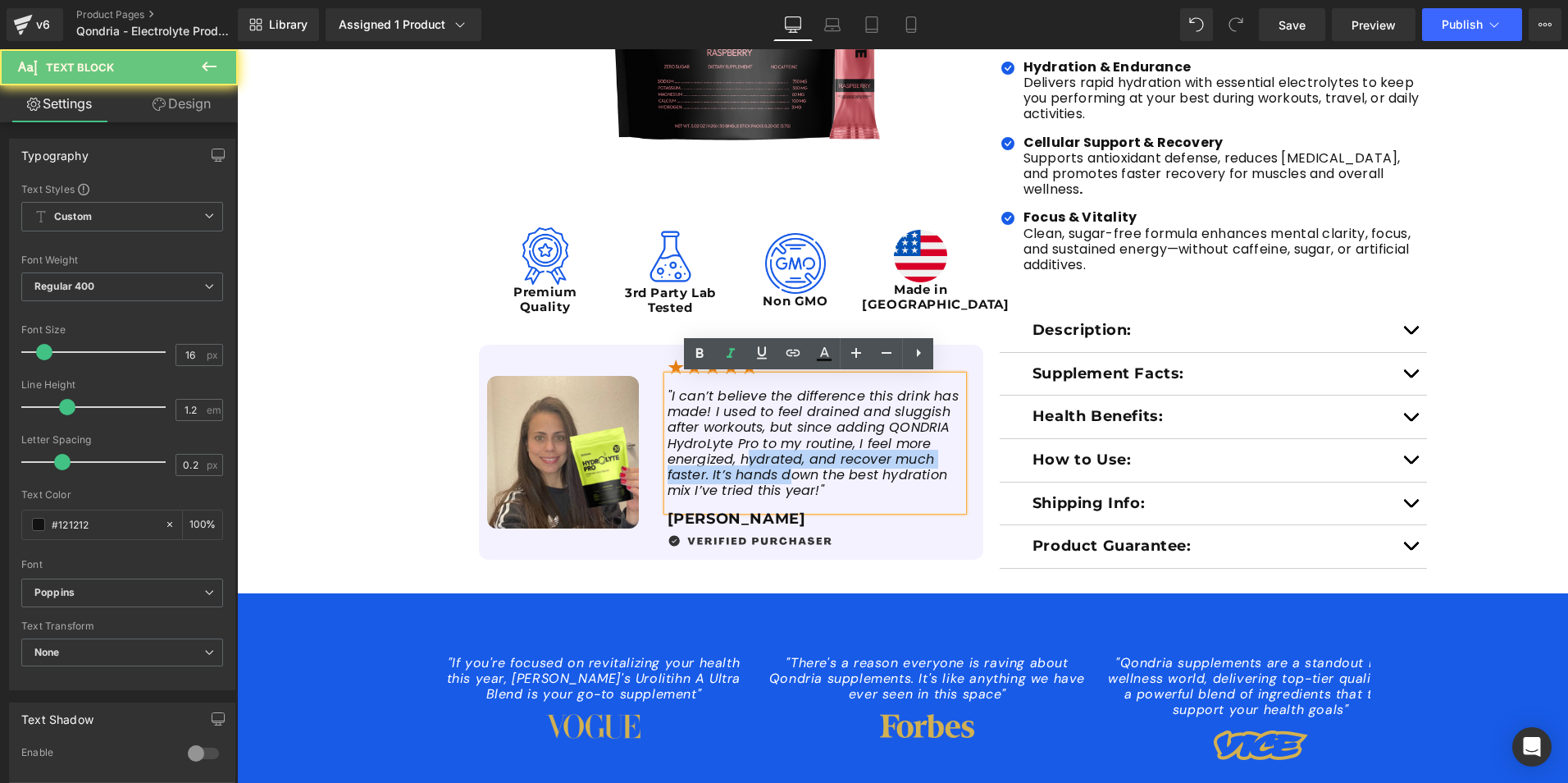
drag, startPoint x: 788, startPoint y: 481, endPoint x: 744, endPoint y: 464, distance: 47.2
click at [744, 464] on icon ""I can’t believe the difference this drink has made! I used to feel drained and…" at bounding box center [813, 443] width 291 height 113
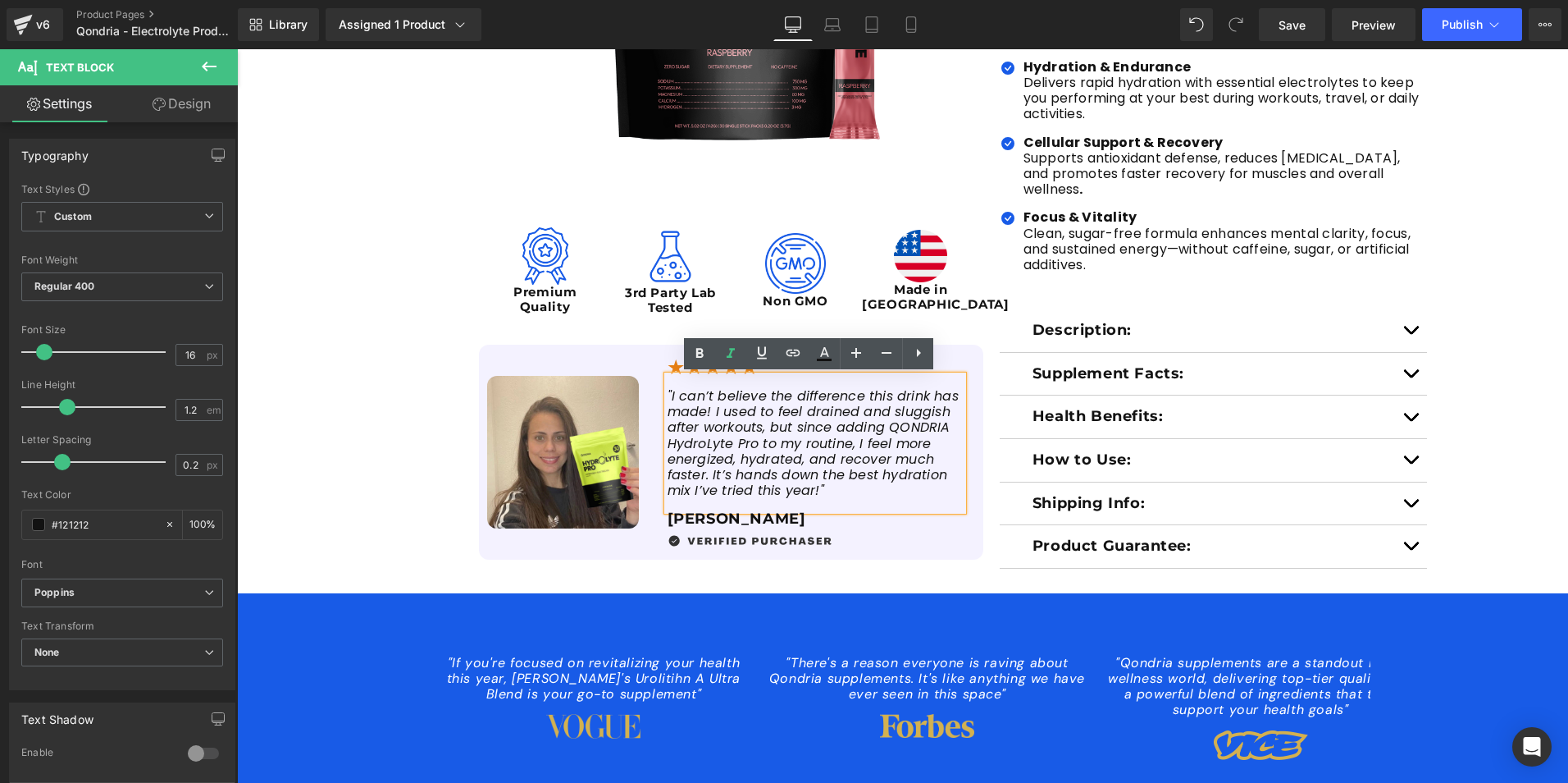
click at [815, 491] on icon ""I can’t believe the difference this drink has made! I used to feel drained and…" at bounding box center [813, 443] width 291 height 113
click at [738, 516] on p "[PERSON_NAME]" at bounding box center [815, 519] width 295 height 18
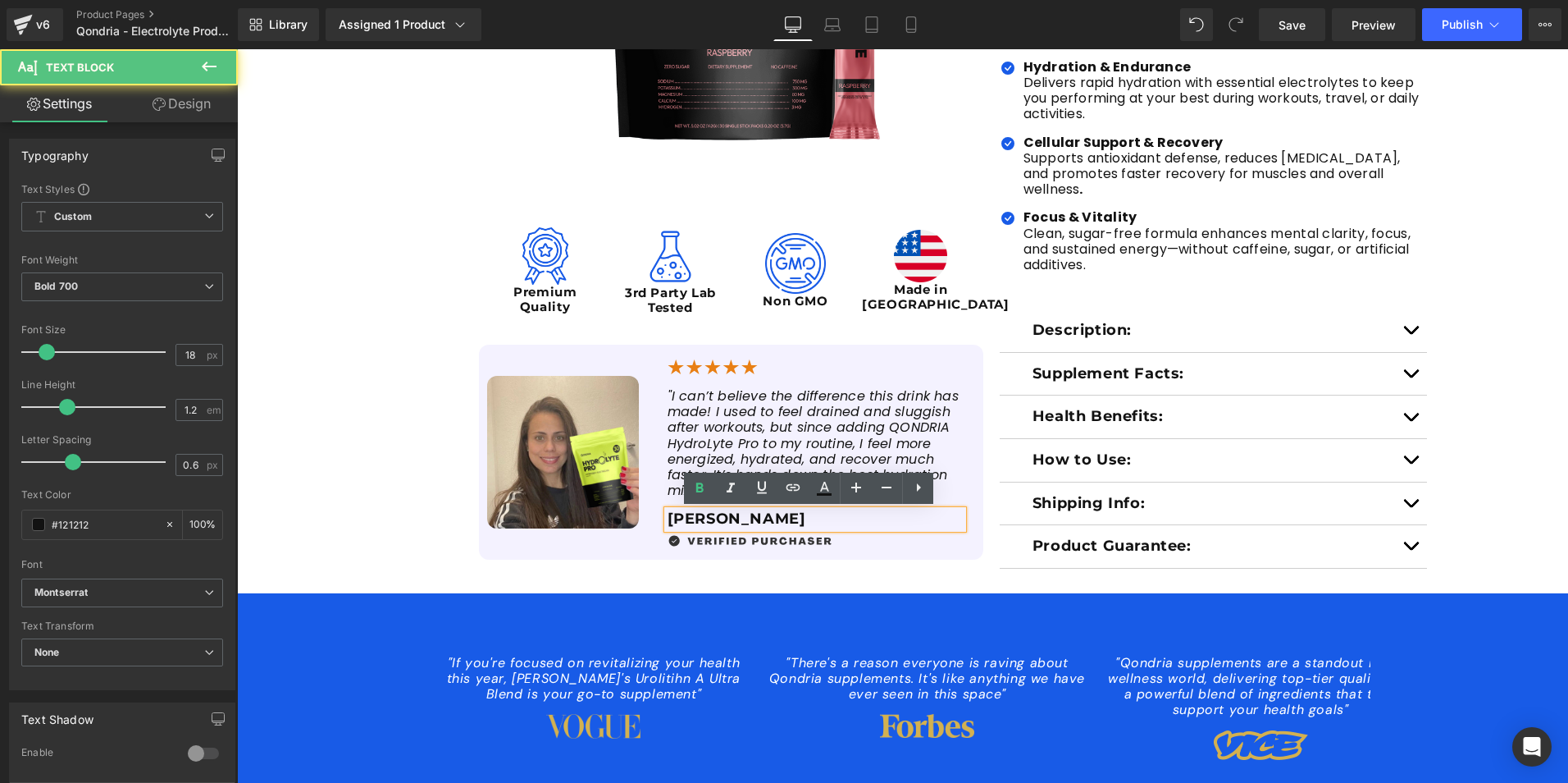
click at [749, 518] on p "[PERSON_NAME]" at bounding box center [815, 519] width 295 height 18
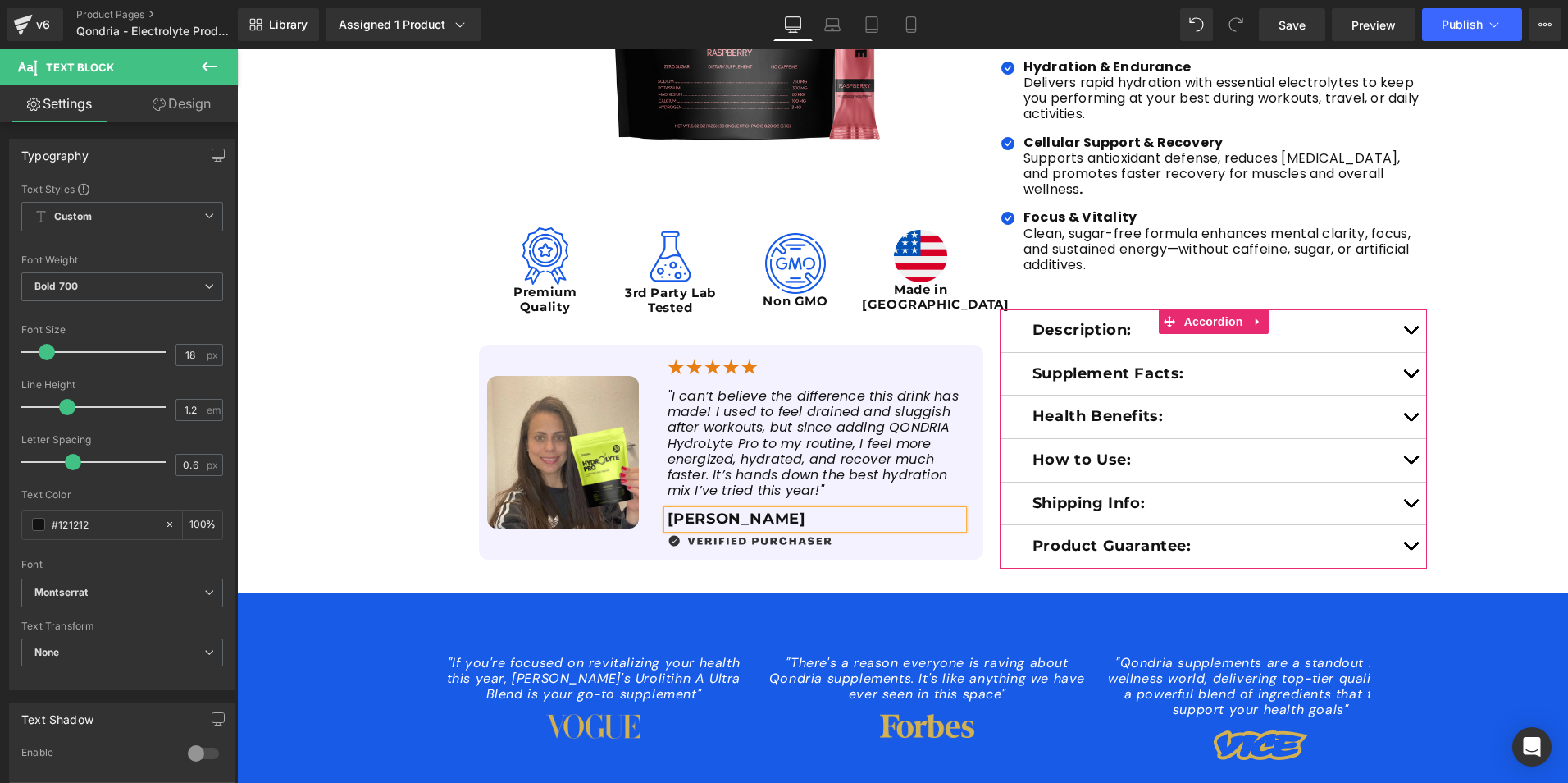
click at [1216, 328] on div "Description: Text Block" at bounding box center [1213, 330] width 428 height 43
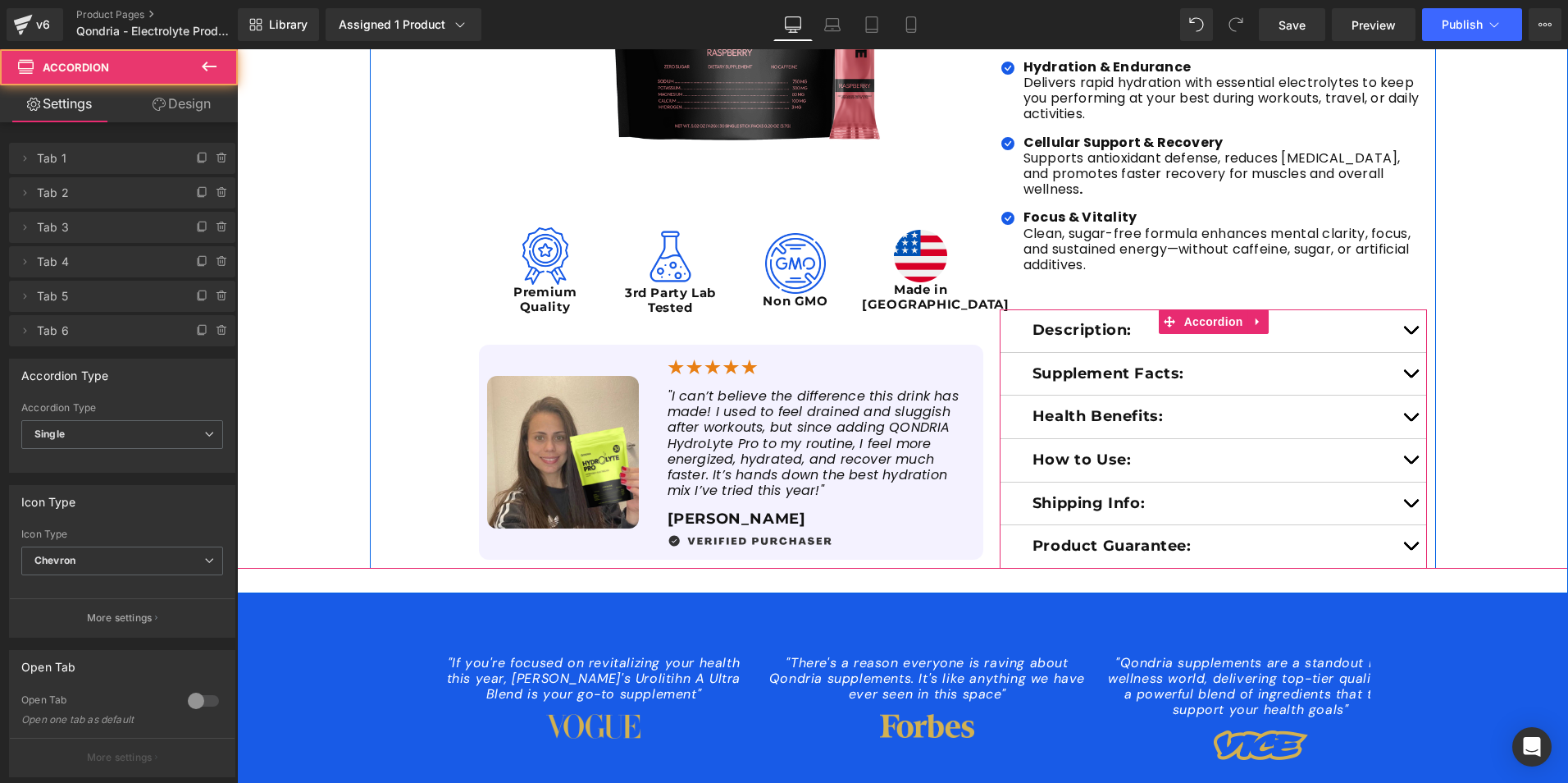
click at [1405, 312] on button "button" at bounding box center [1411, 330] width 33 height 43
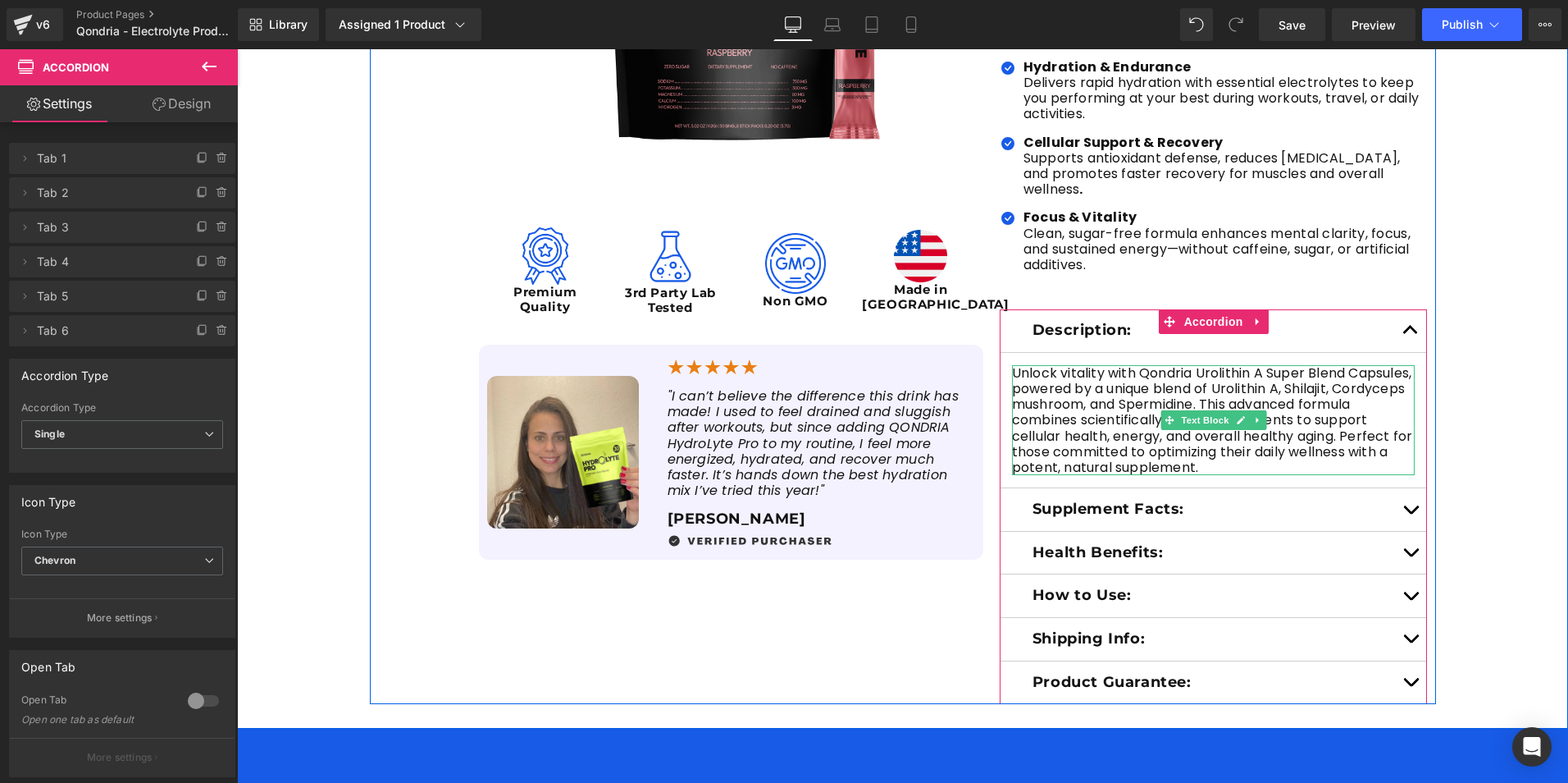
click at [1081, 408] on p "Unlock vitality with Qondria Urolithin A Super Blend Capsules, powered by a uni…" at bounding box center [1214, 420] width 403 height 110
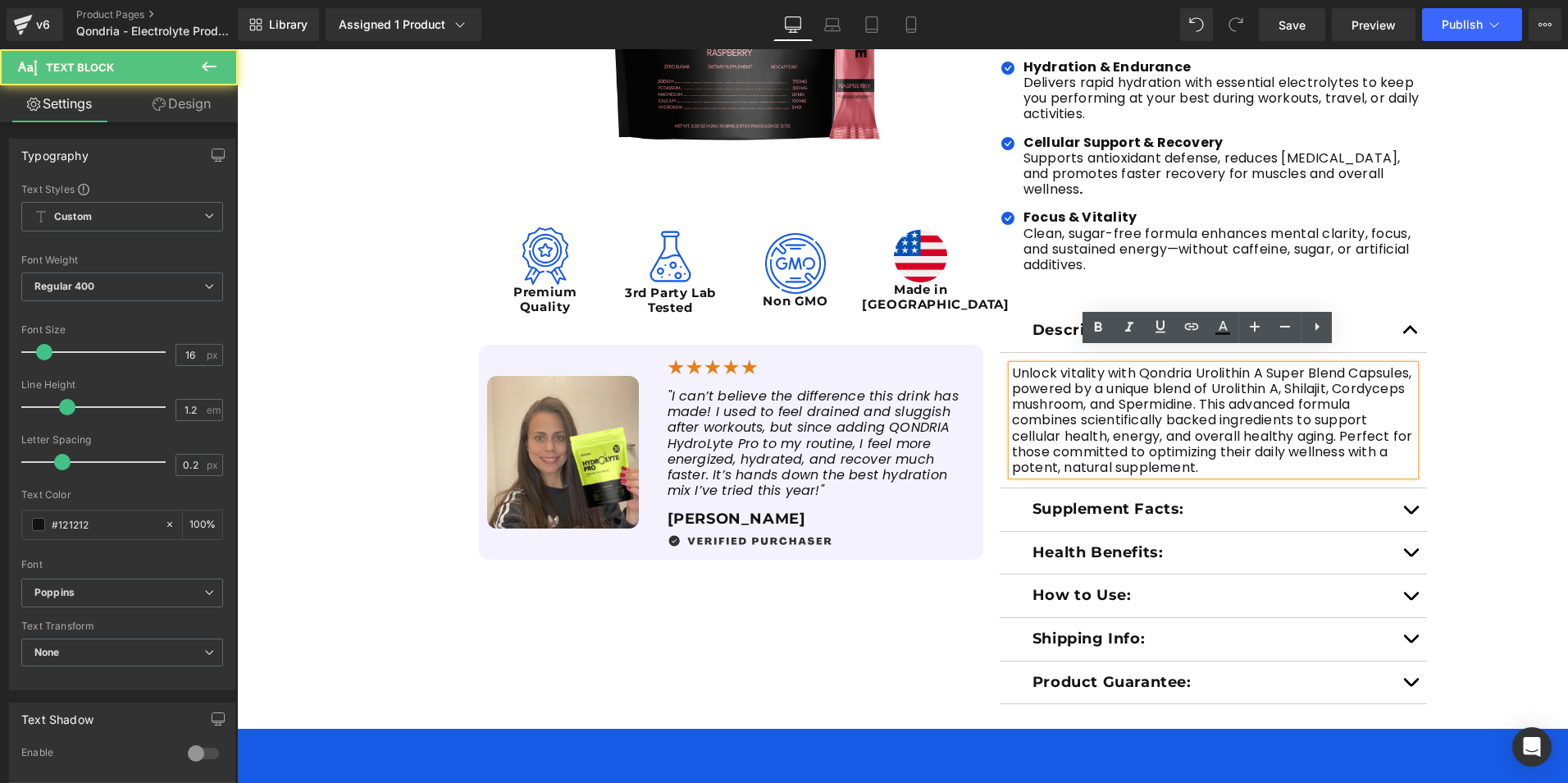
click at [1310, 450] on p "Unlock vitality with Qondria Urolithin A Super Blend Capsules, powered by a uni…" at bounding box center [1214, 420] width 403 height 110
drag, startPoint x: 1310, startPoint y: 450, endPoint x: 1002, endPoint y: 355, distance: 322.3
click at [1012, 365] on div "Unlock vitality with Qondria Urolithin A Super Blend Capsules, powered by a uni…" at bounding box center [1214, 420] width 403 height 110
click at [1325, 459] on p "Unlock vitality with Qondria Urolithin A Super Blend Capsules, powered by a uni…" at bounding box center [1214, 420] width 403 height 110
drag, startPoint x: 1316, startPoint y: 454, endPoint x: 1003, endPoint y: 364, distance: 325.7
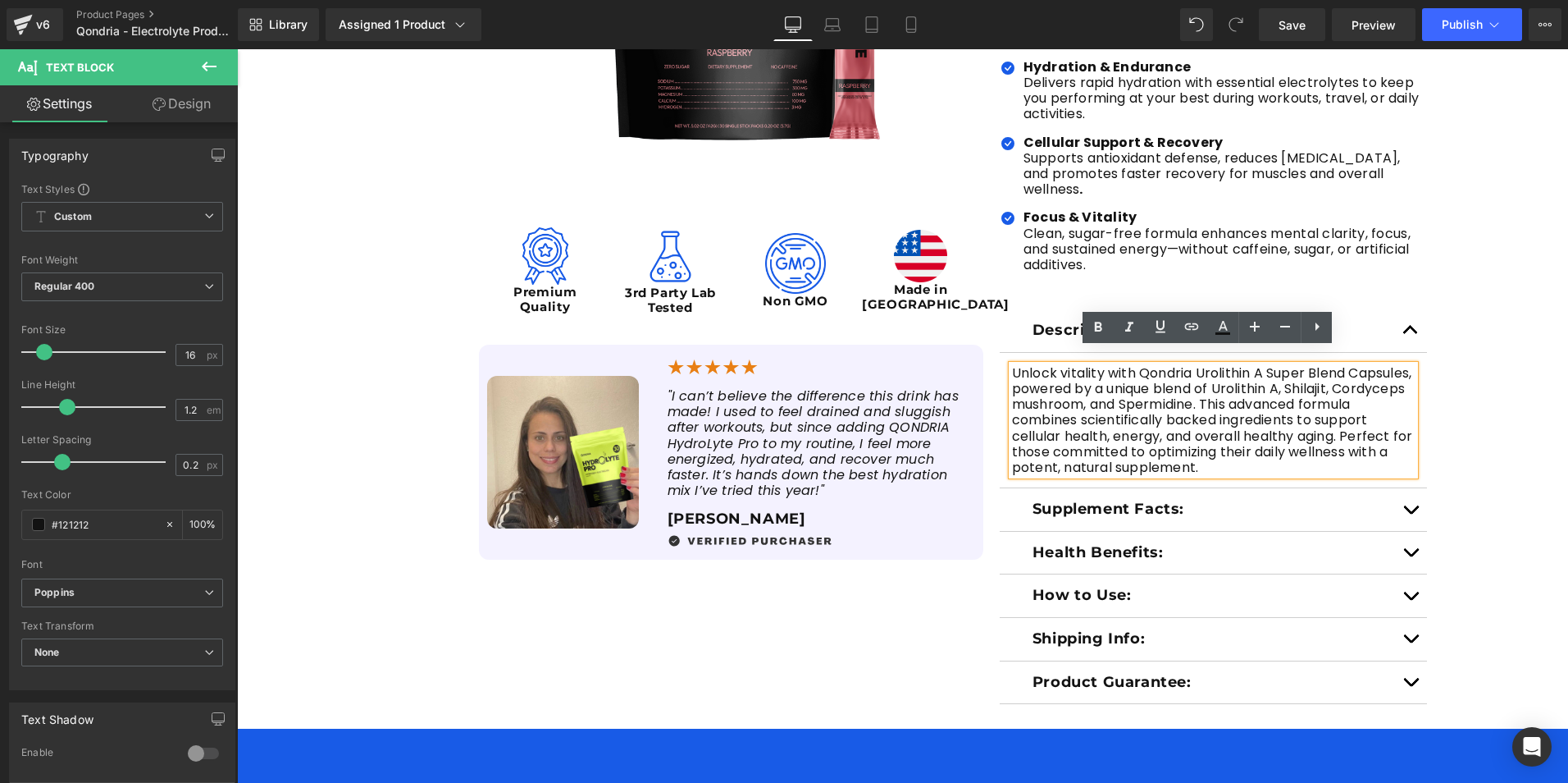
click at [1012, 365] on div "Unlock vitality with Qondria Urolithin A Super Blend Capsules, powered by a uni…" at bounding box center [1214, 420] width 403 height 110
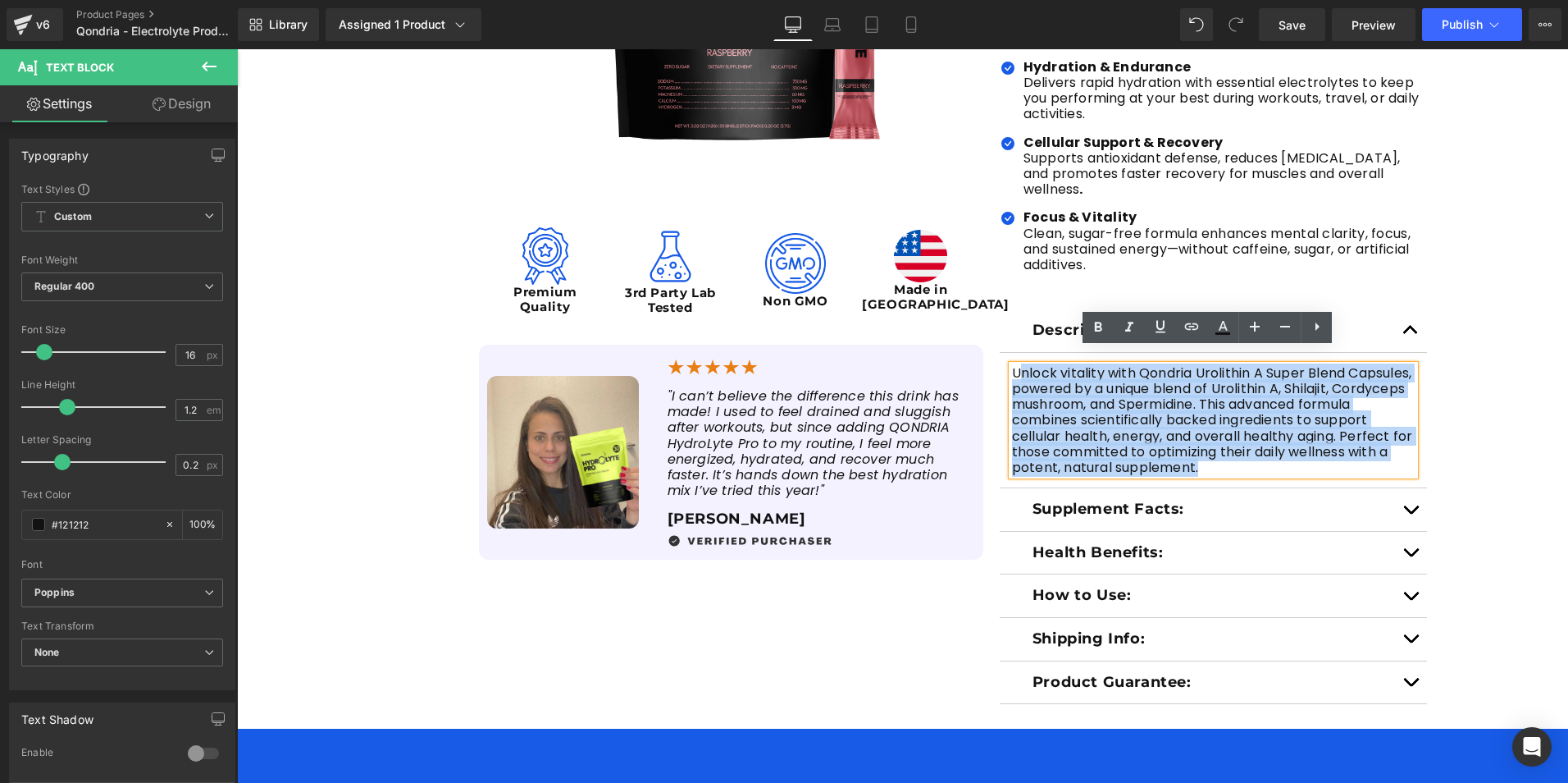
drag, startPoint x: 1308, startPoint y: 454, endPoint x: 1010, endPoint y: 363, distance: 311.6
click at [1012, 365] on p "Unlock vitality with Qondria Urolithin A Super Blend Capsules, powered by a uni…" at bounding box center [1214, 420] width 403 height 110
paste div
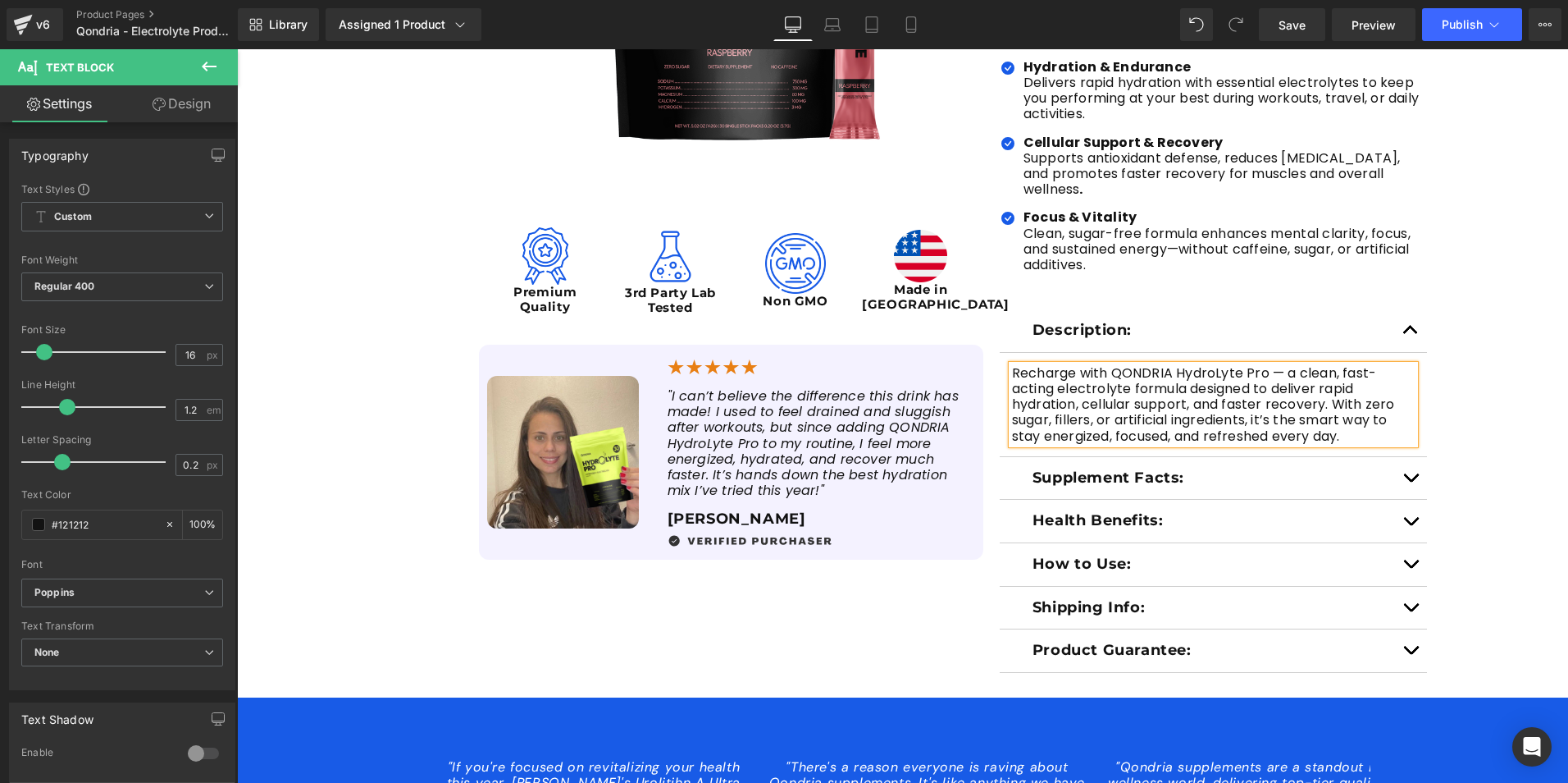
click at [1438, 408] on div "Sale Off (P) Image Image Premium Quality Text Block Image 3rd Party Lab Tested …" at bounding box center [903, 188] width 1331 height 968
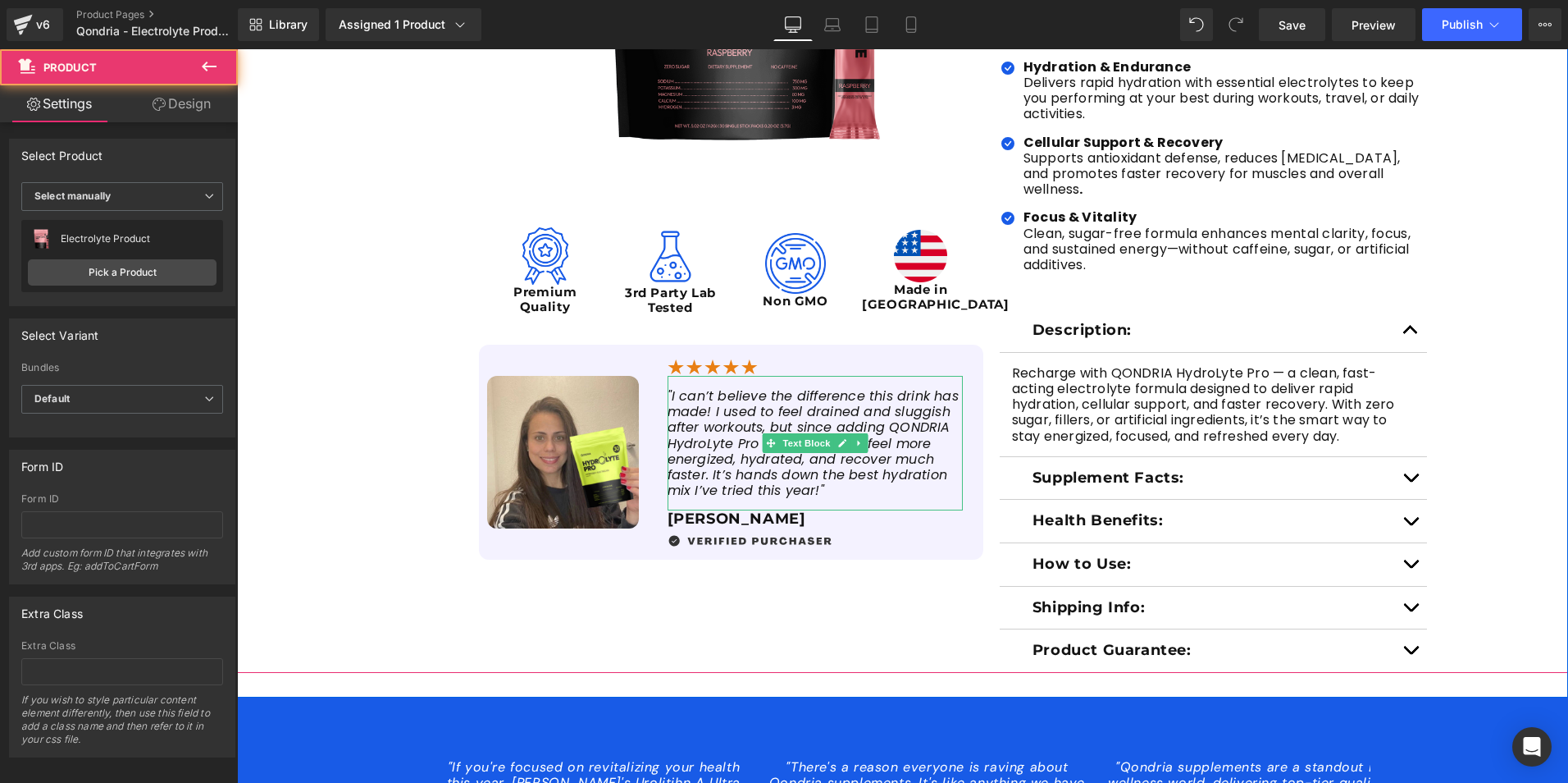
click at [342, 244] on div "Sale Off (P) Image Image Premium Quality Text Block Image 3rd Party Lab Tested …" at bounding box center [903, 188] width 1331 height 968
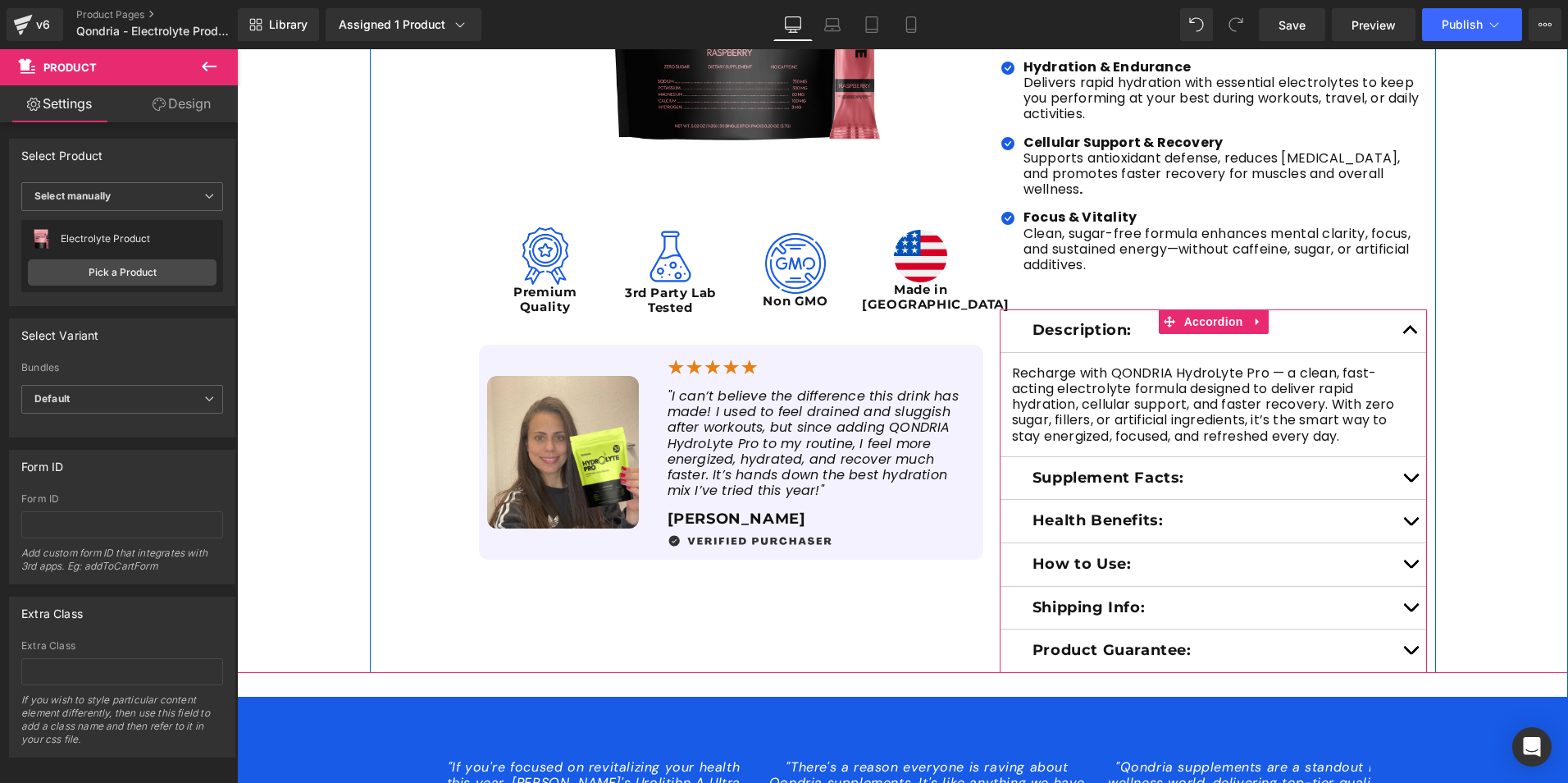
click at [1400, 464] on button "button" at bounding box center [1411, 478] width 33 height 43
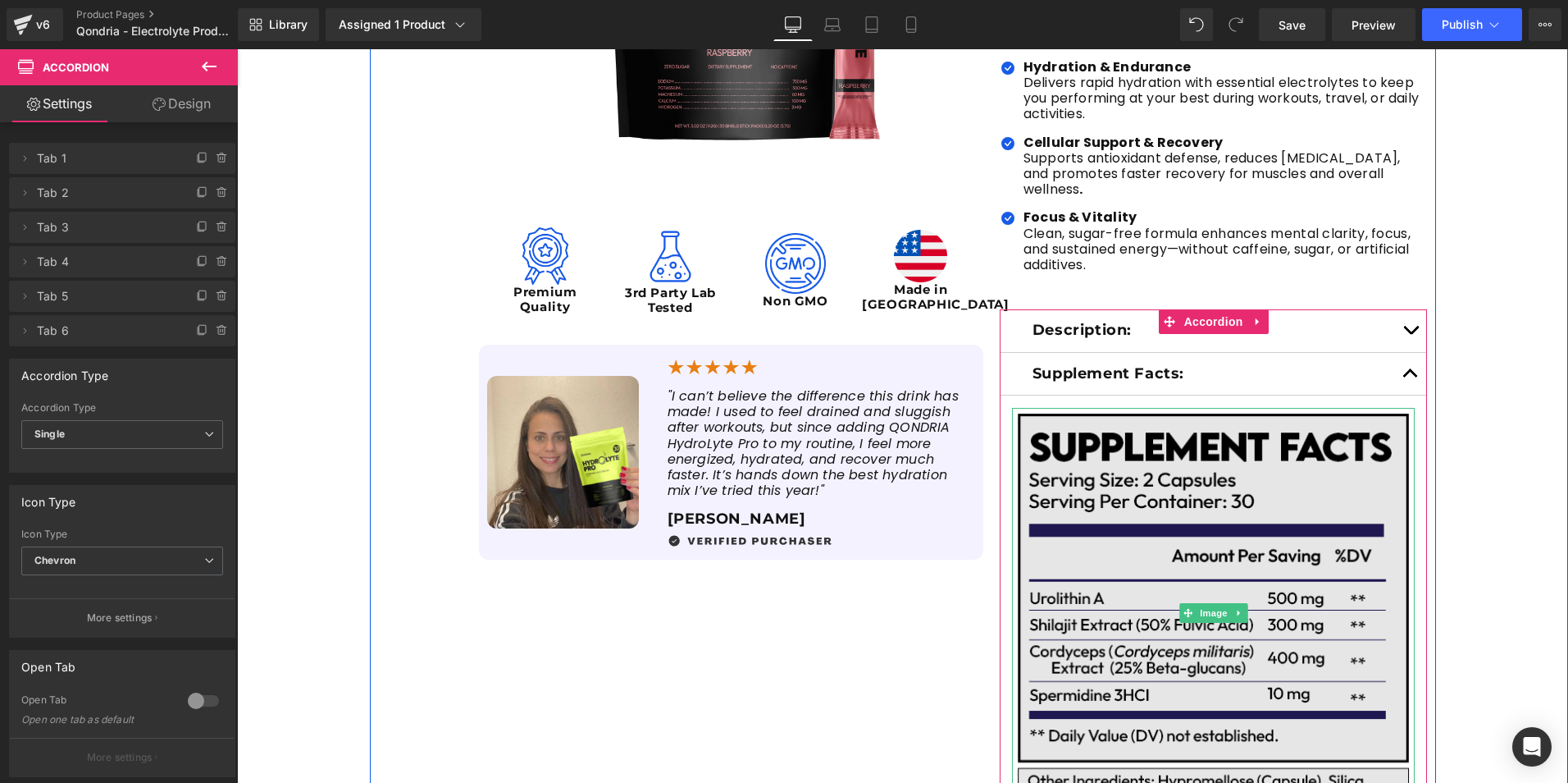
scroll to position [739, 0]
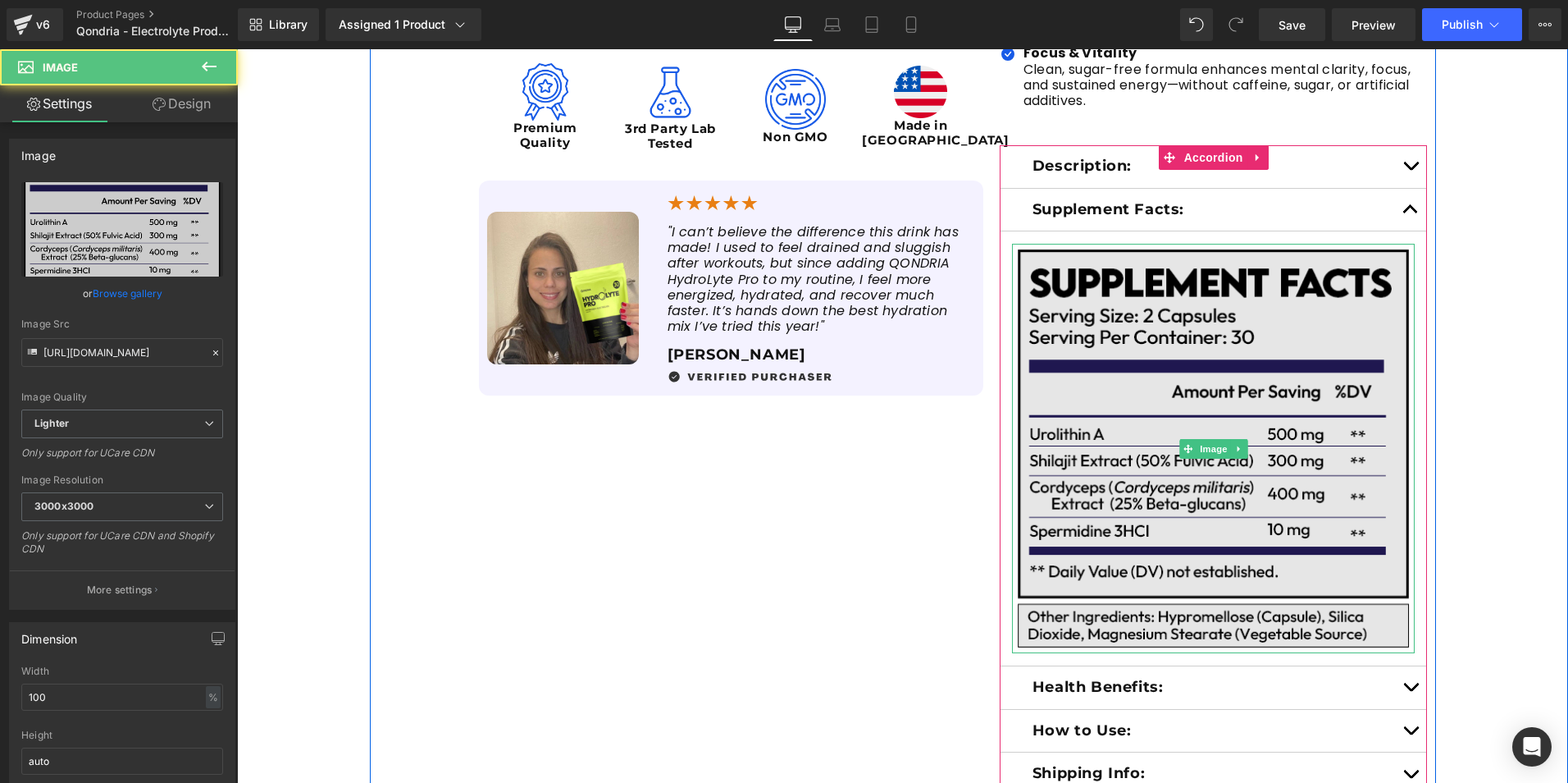
click at [1092, 470] on img at bounding box center [1214, 448] width 403 height 409
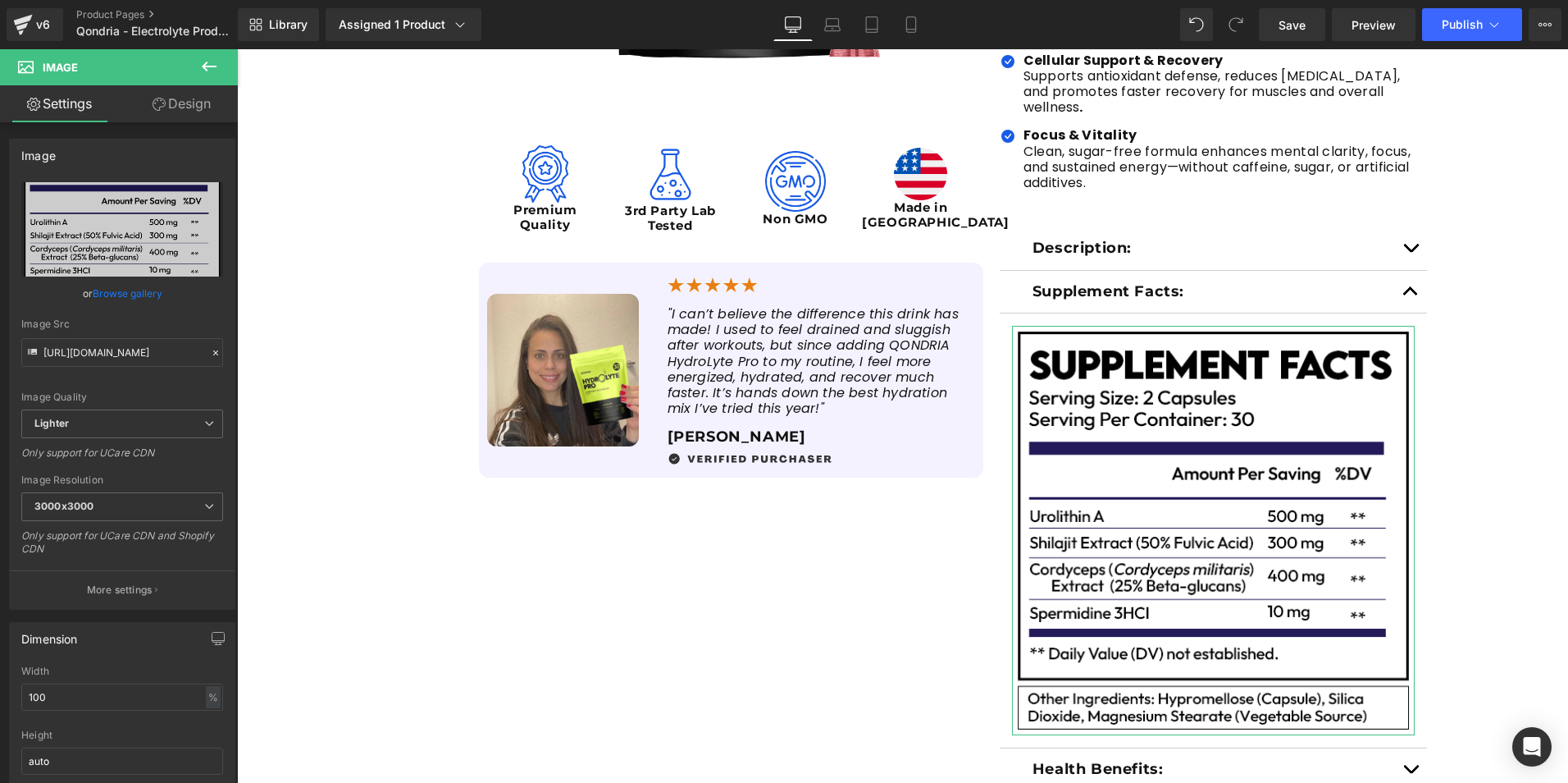
click at [157, 100] on icon at bounding box center [158, 104] width 13 height 13
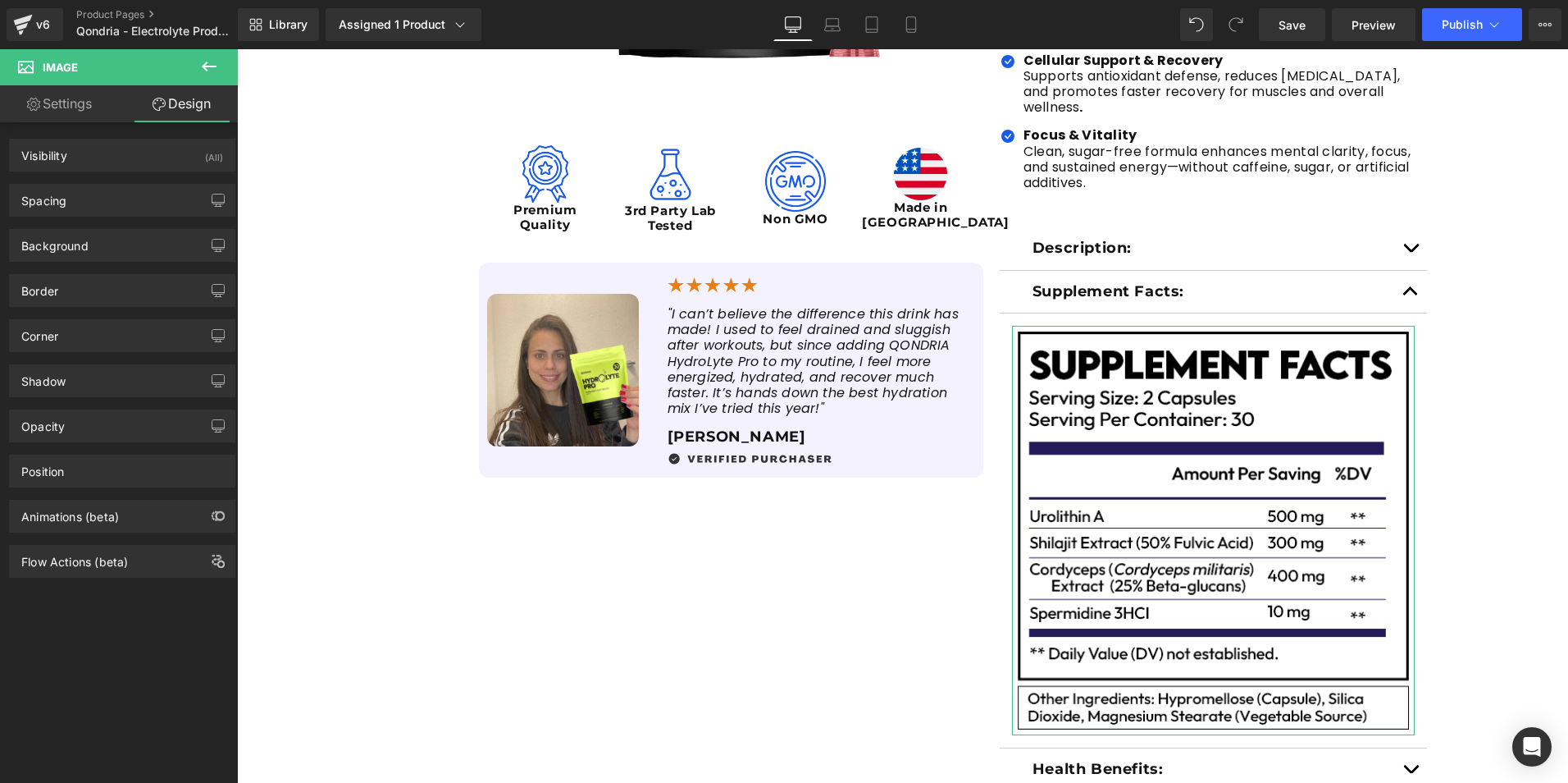
click at [71, 99] on link "Settings" at bounding box center [60, 103] width 119 height 37
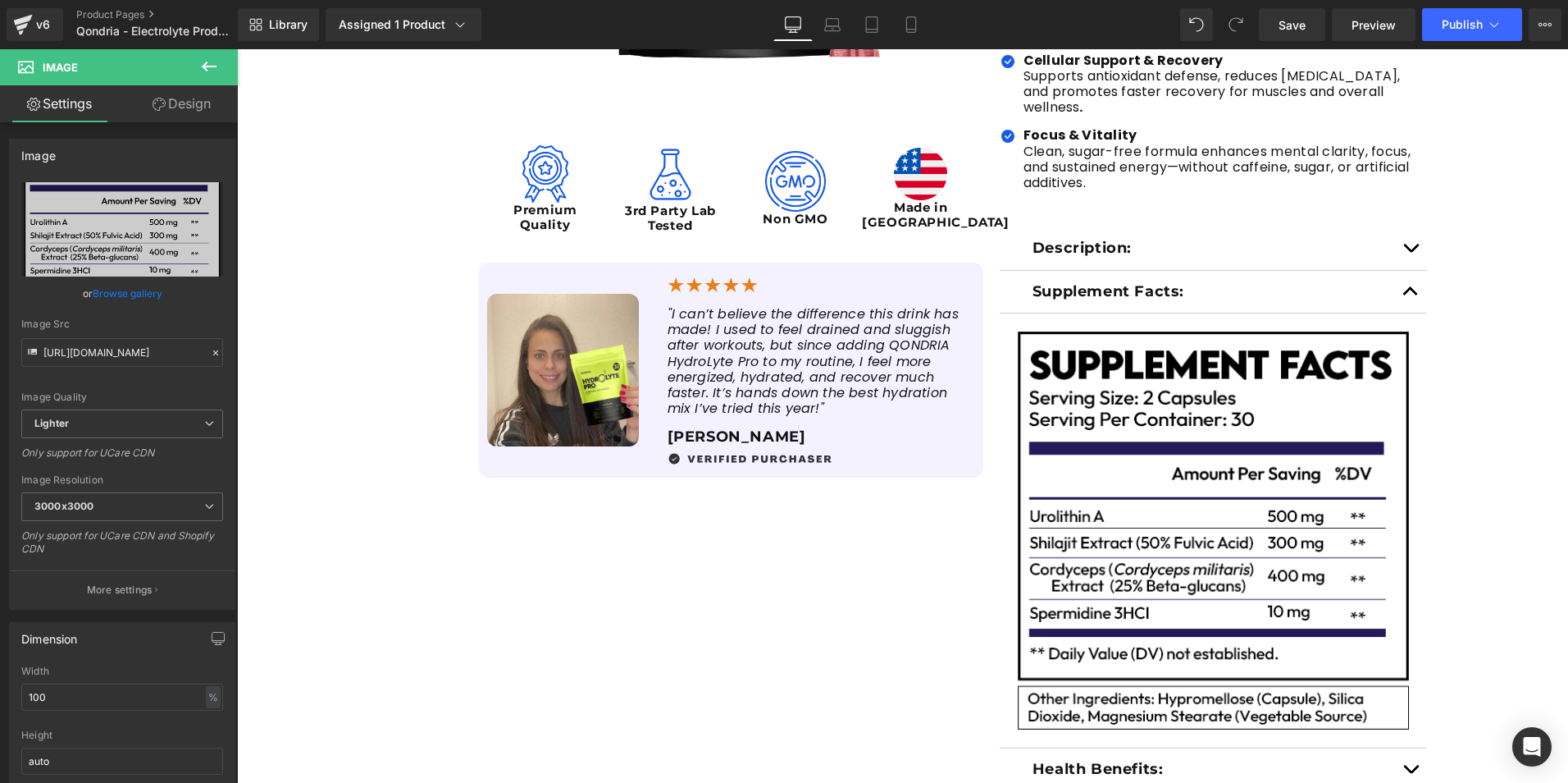
click at [207, 68] on icon at bounding box center [208, 66] width 20 height 20
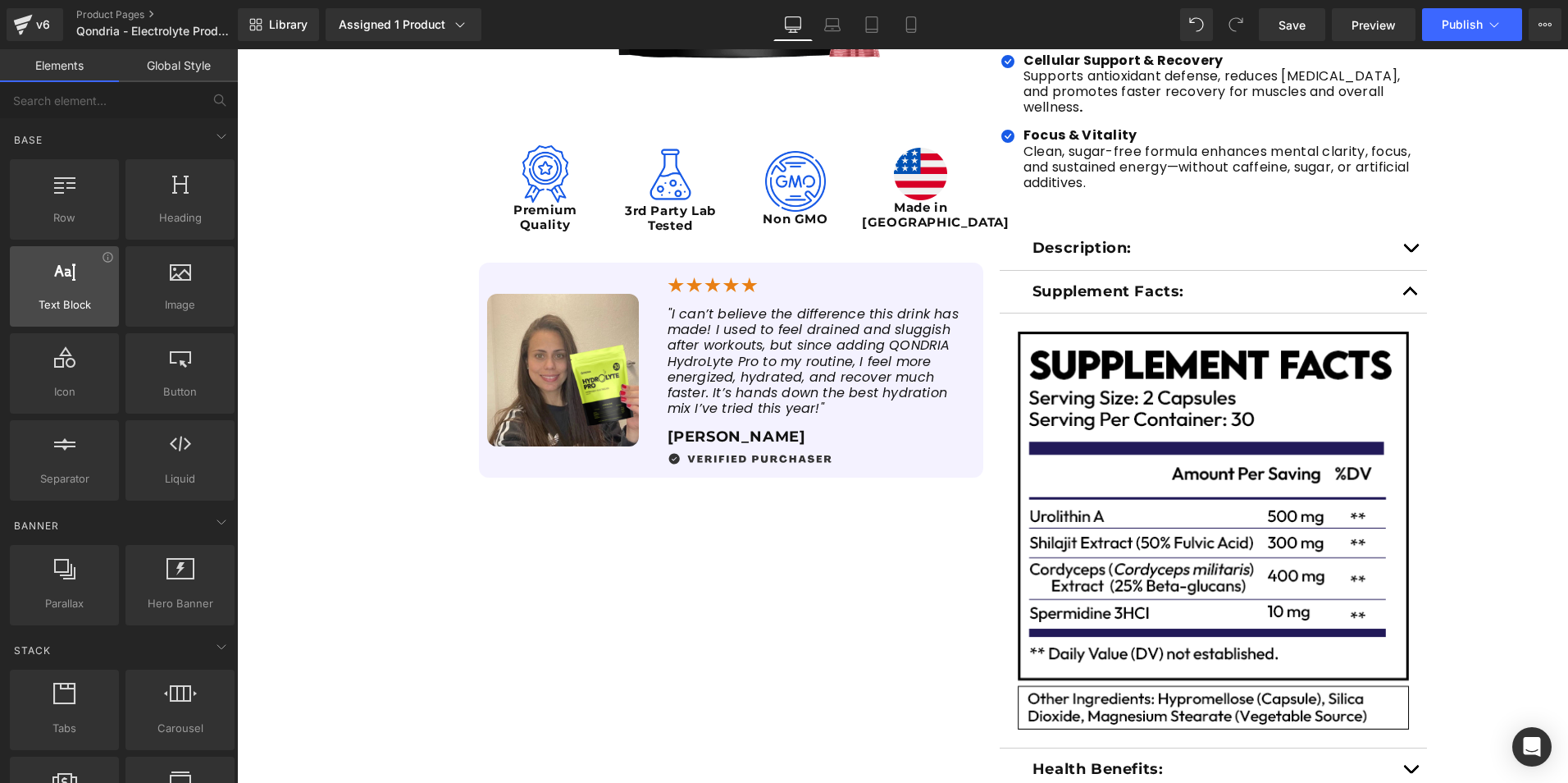
click at [87, 298] on span "Text Block" at bounding box center [64, 305] width 100 height 17
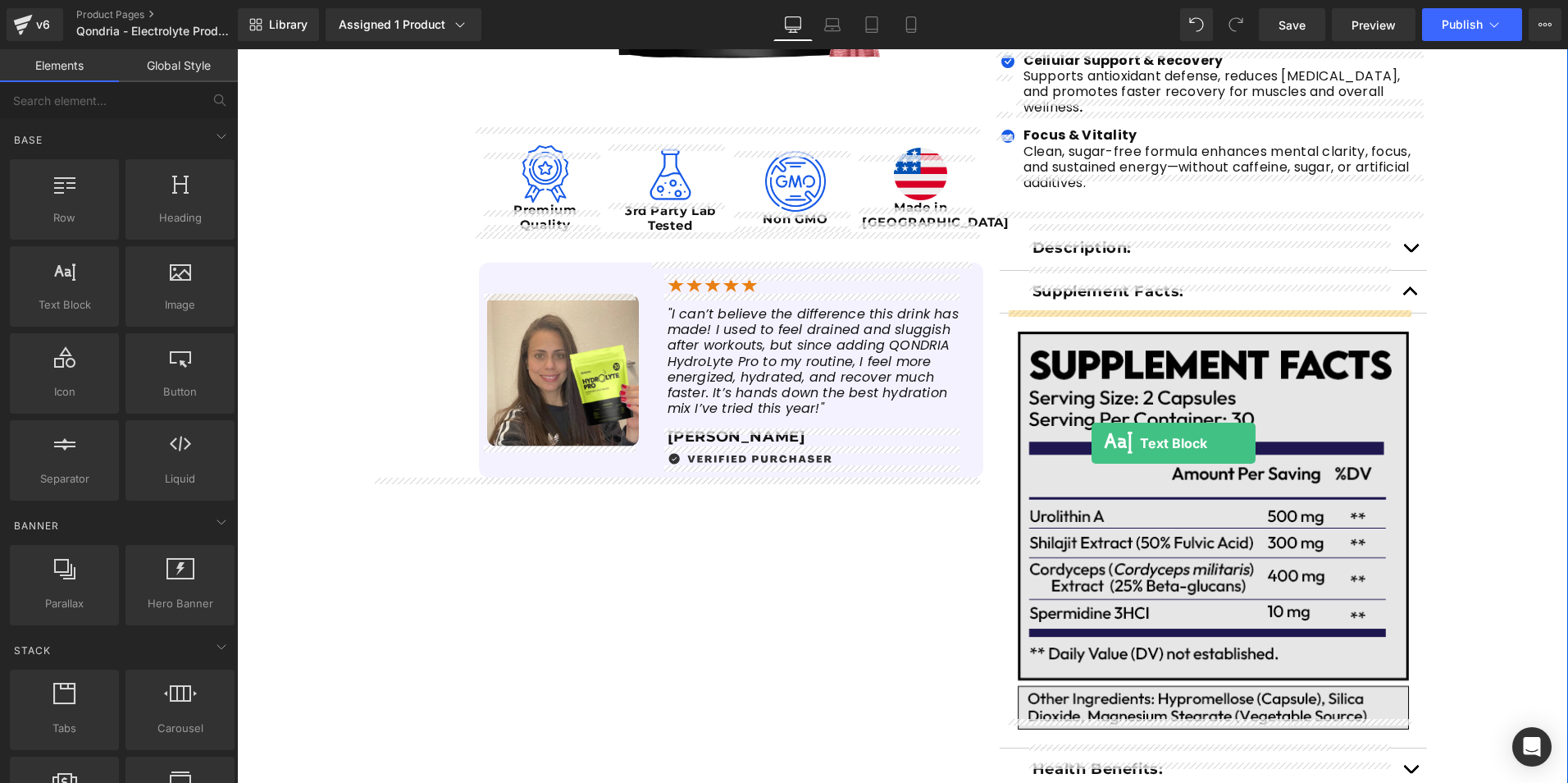
drag, startPoint x: 324, startPoint y: 347, endPoint x: 1092, endPoint y: 443, distance: 774.0
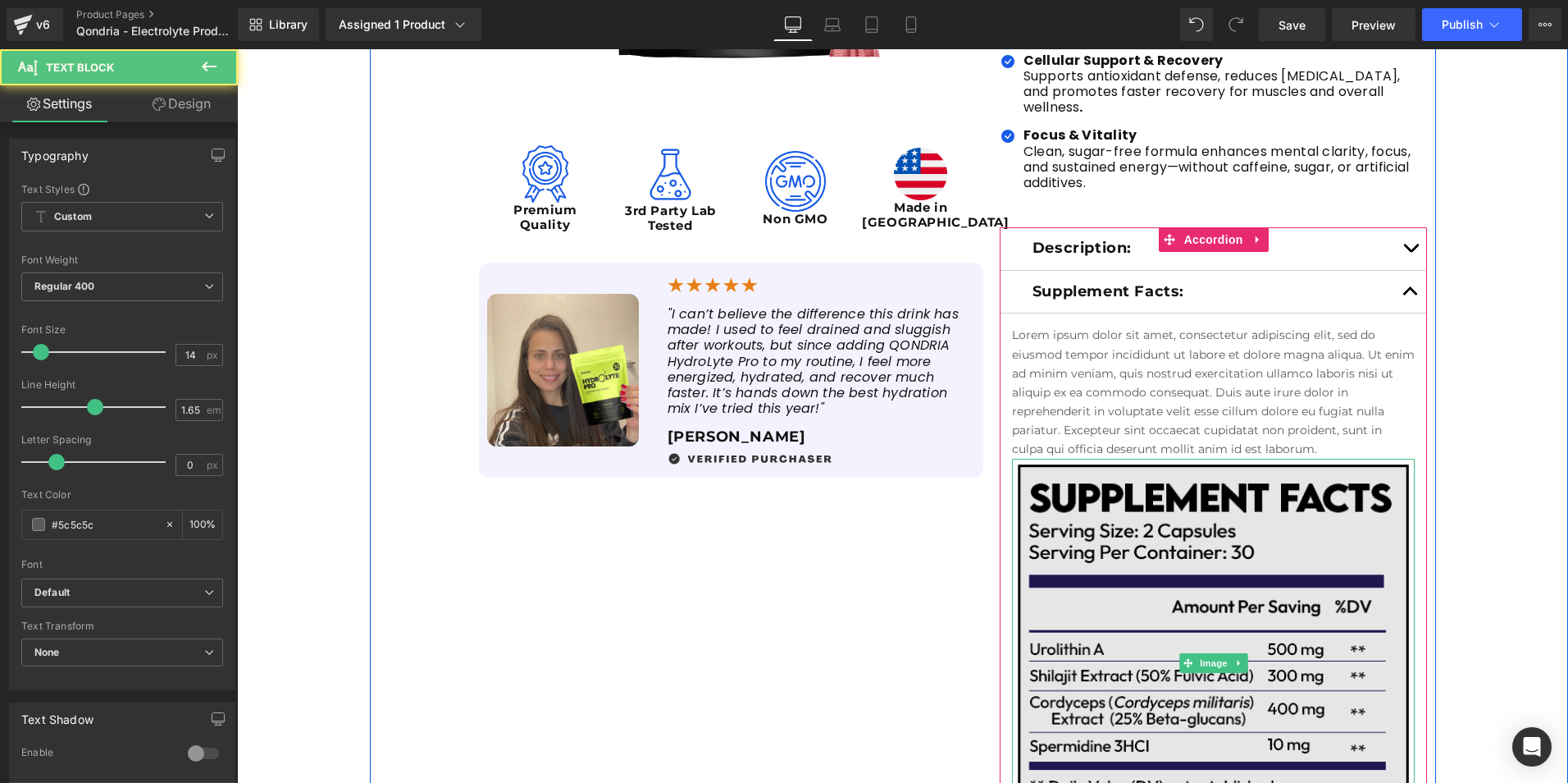
click at [1115, 491] on img at bounding box center [1214, 663] width 403 height 409
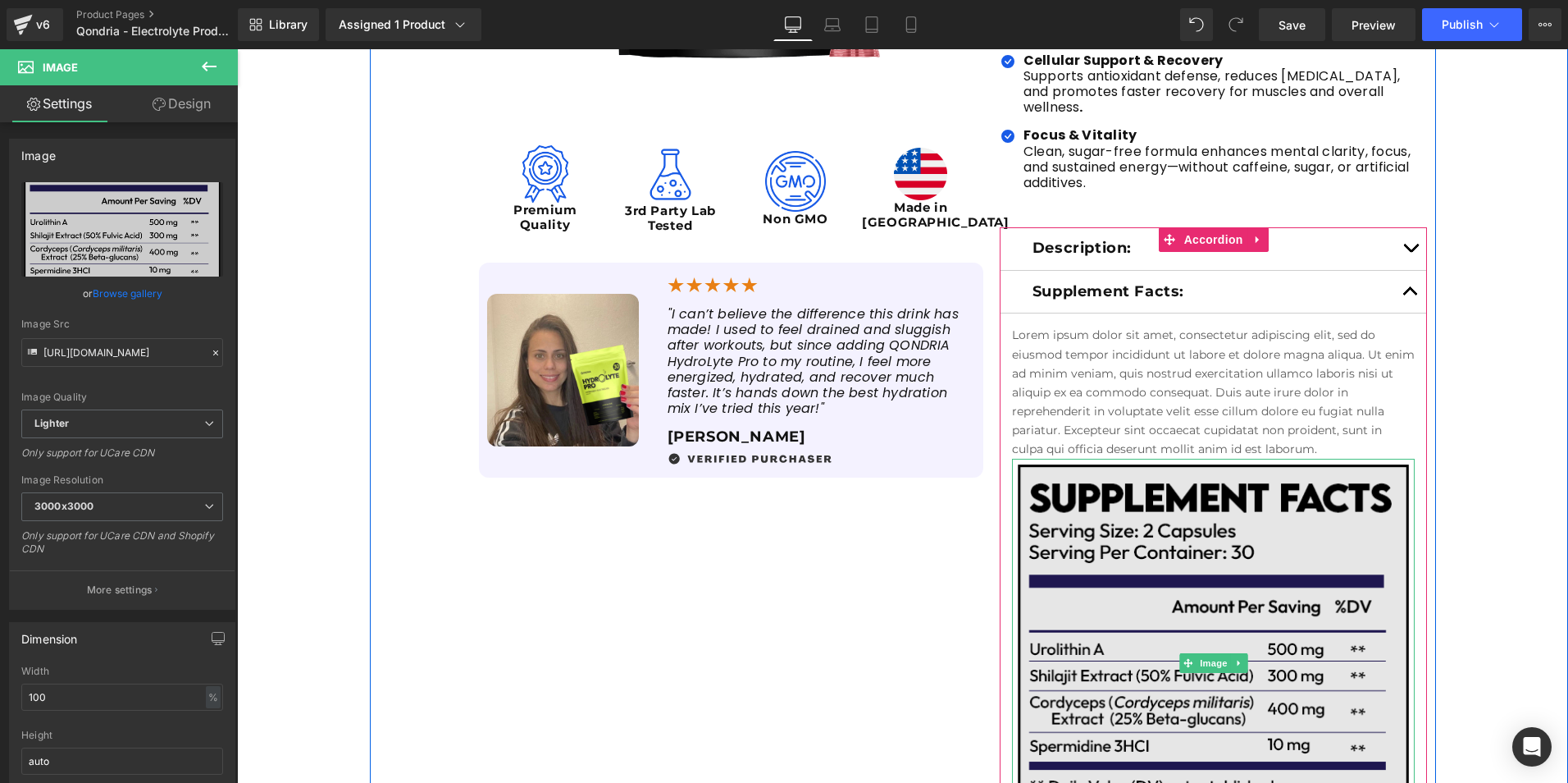
click at [1115, 512] on img at bounding box center [1214, 663] width 403 height 409
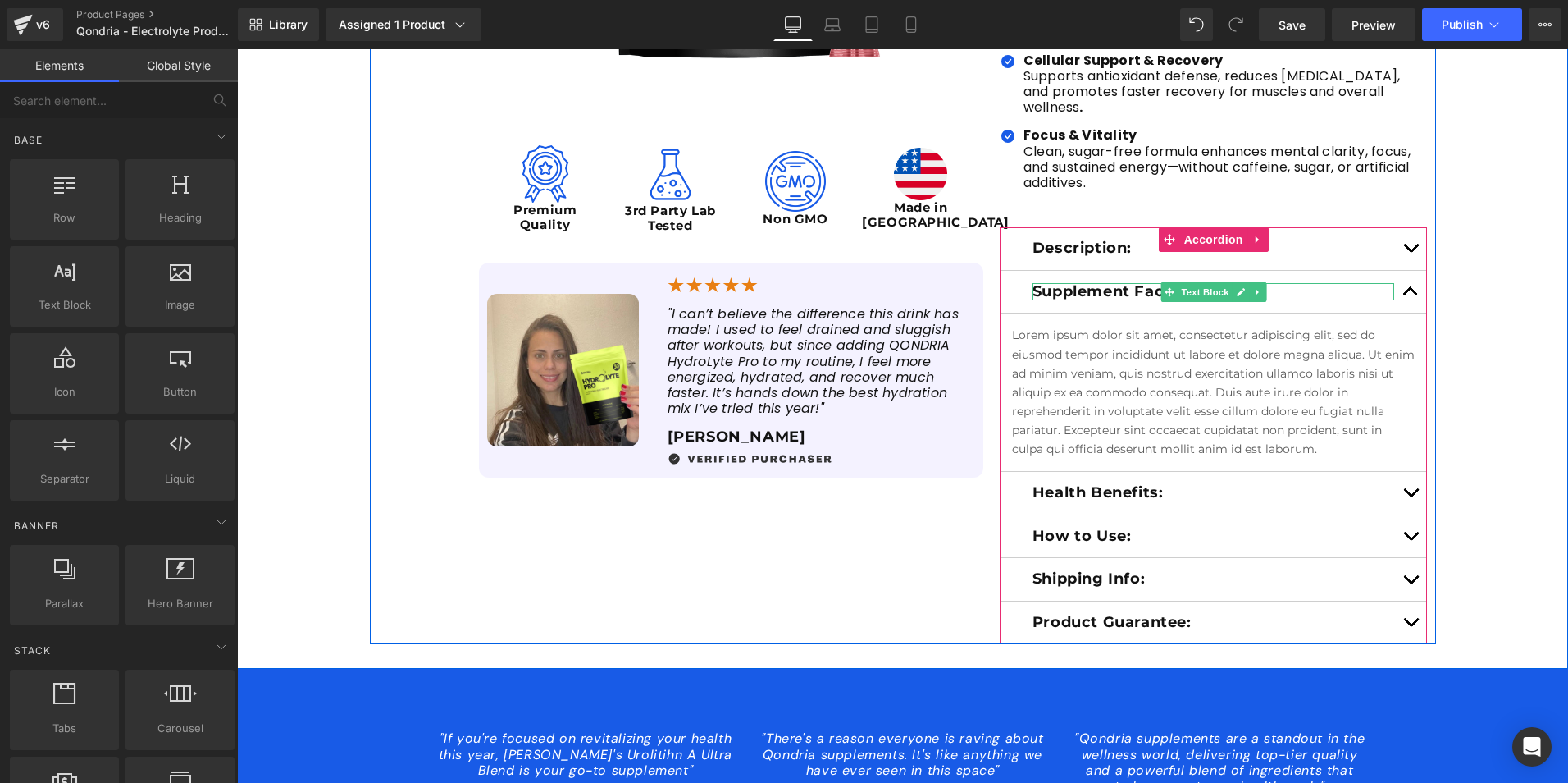
click at [1107, 283] on p "Supplement Facts:" at bounding box center [1214, 292] width 362 height 18
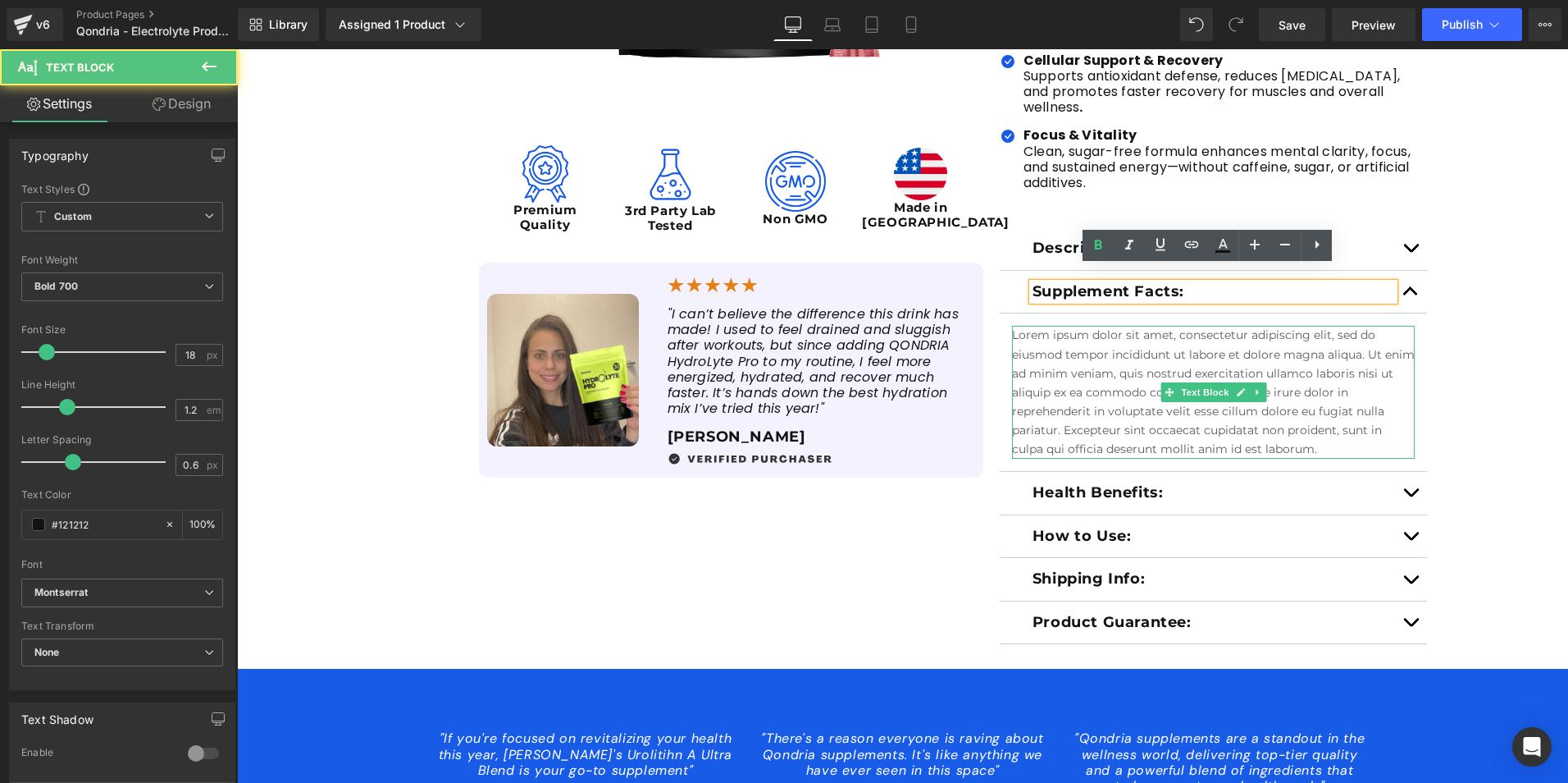
click at [1110, 329] on p "Lorem ipsum dolor sit amet, consectetur adipiscing elit, sed do eiusmod tempor …" at bounding box center [1214, 392] width 403 height 133
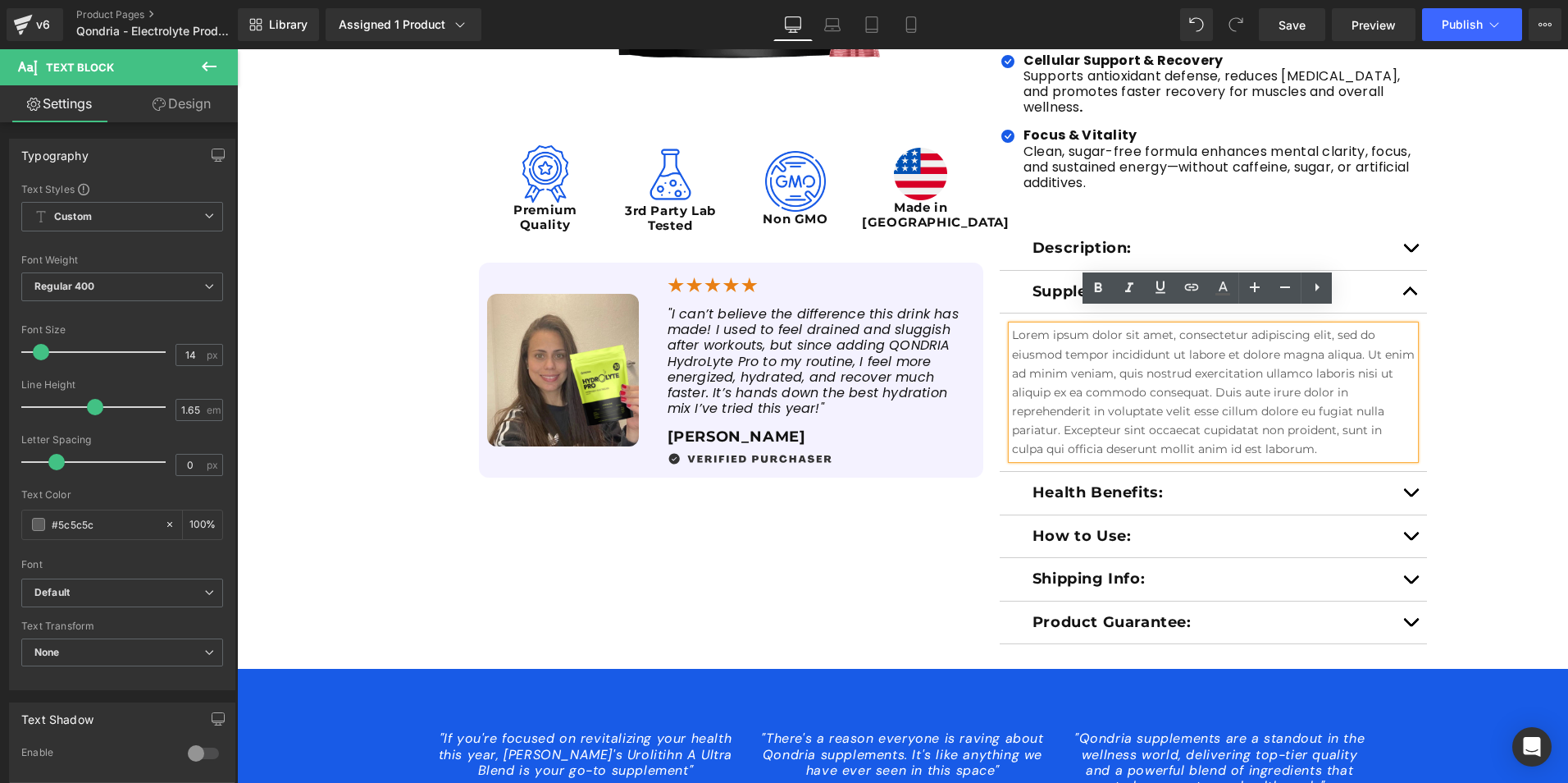
click at [1053, 244] on div "Description: Text Block" at bounding box center [1213, 249] width 428 height 43
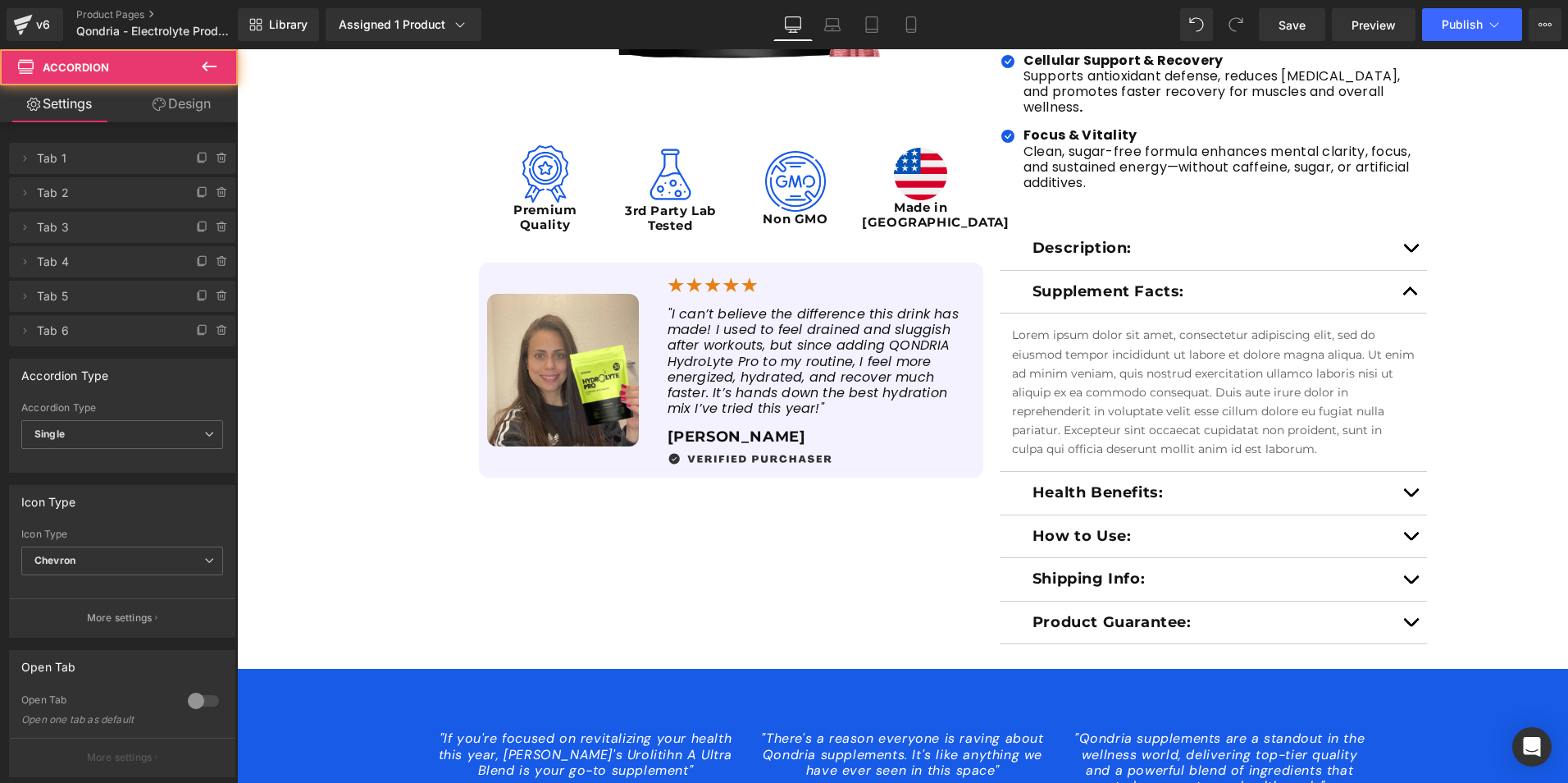
click at [237, 49] on div at bounding box center [237, 49] width 0 height 0
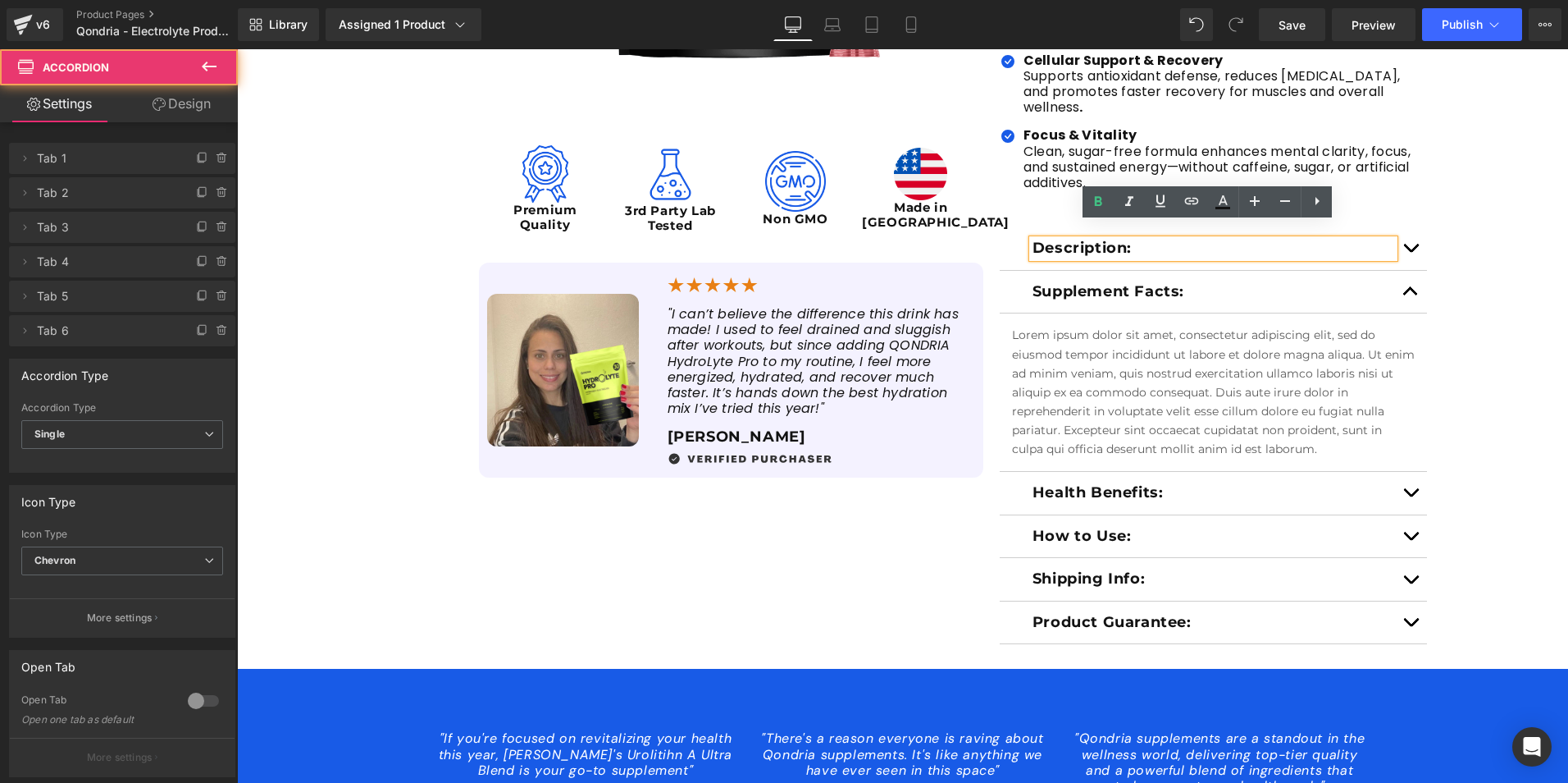
click at [1411, 252] on span "button" at bounding box center [1411, 252] width 0 height 0
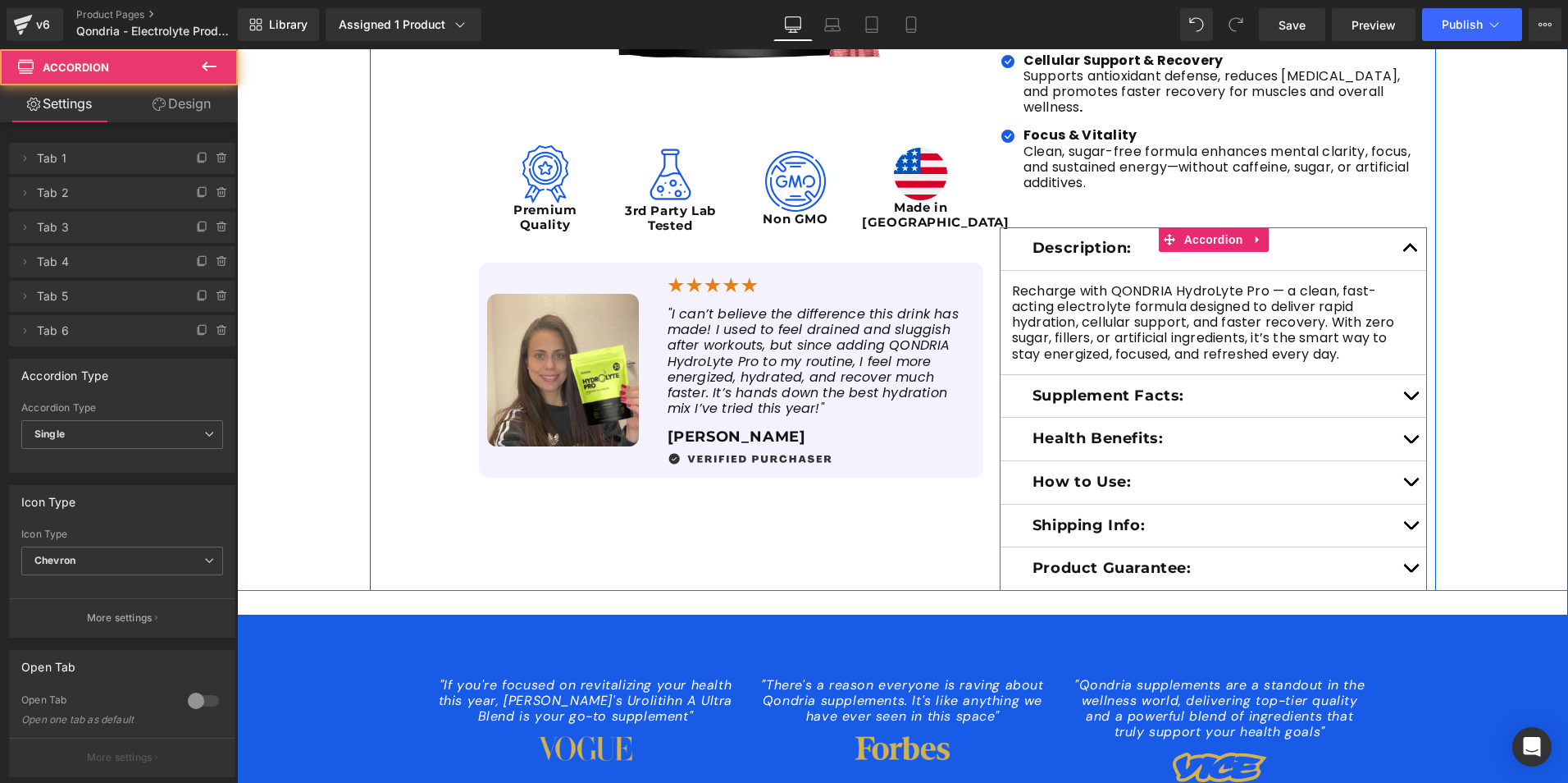
click at [1408, 378] on button "button" at bounding box center [1411, 397] width 33 height 43
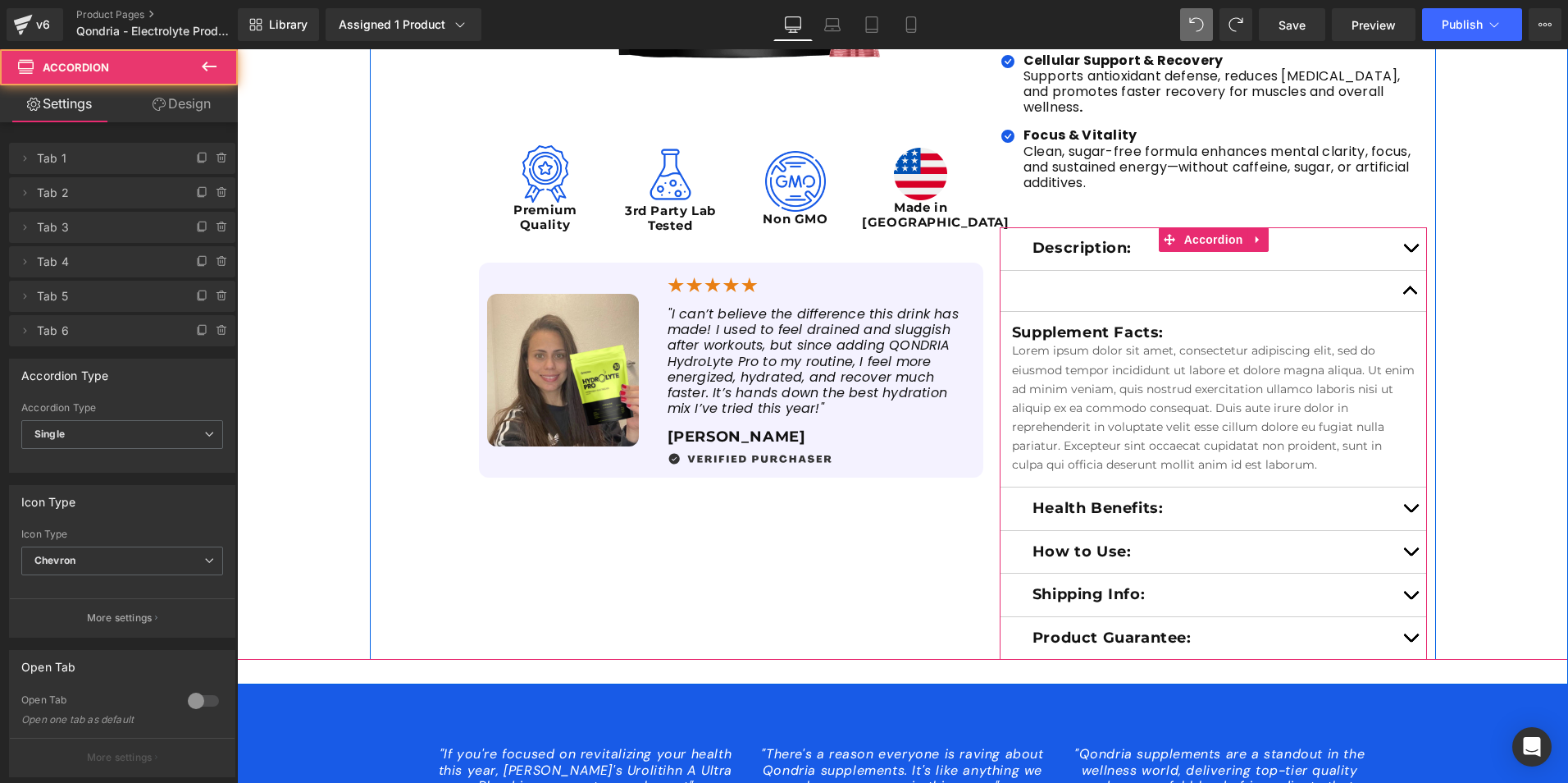
click at [1279, 277] on div at bounding box center [1213, 291] width 428 height 41
click at [1406, 280] on button "button" at bounding box center [1411, 290] width 33 height 40
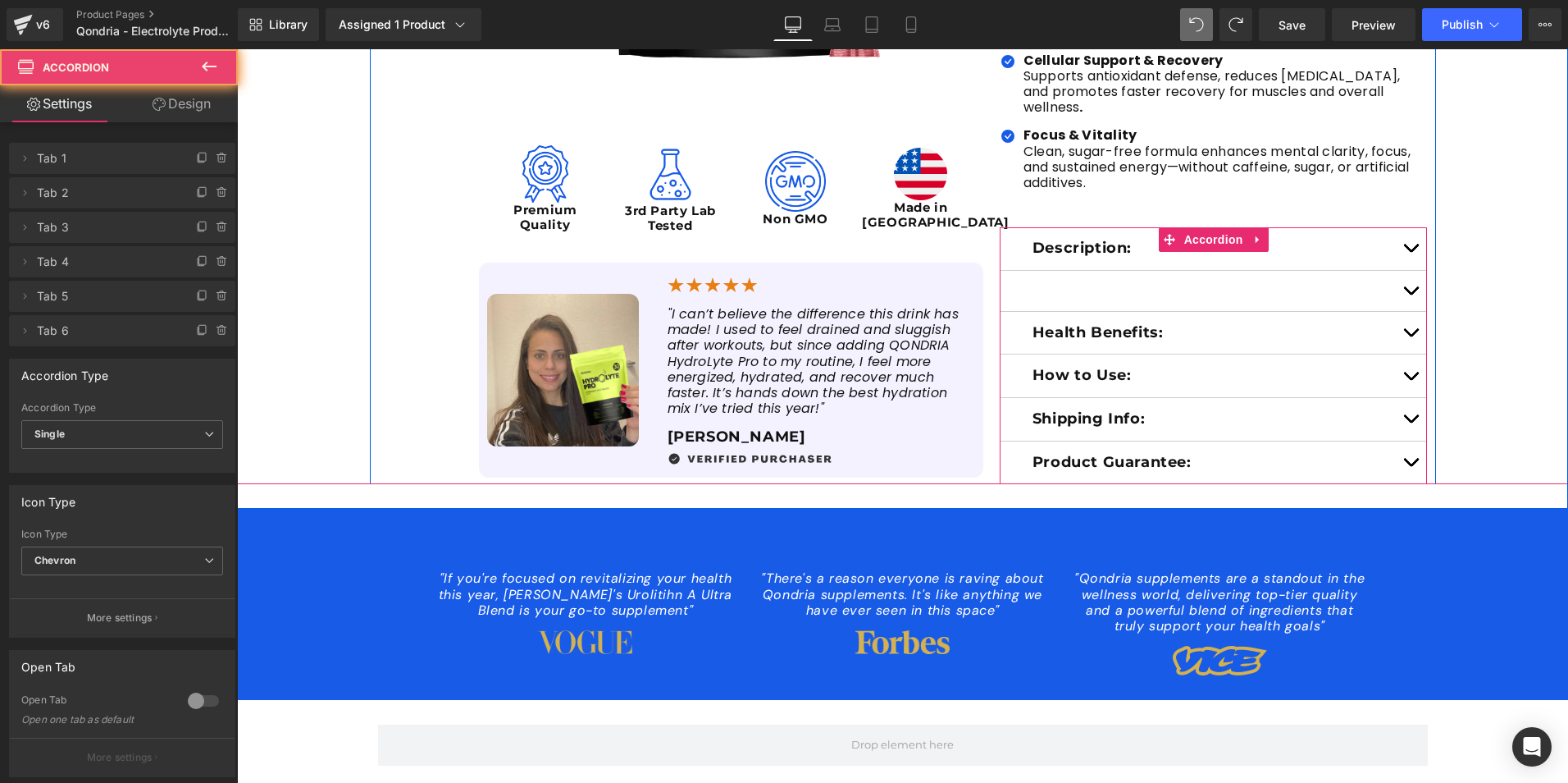
click at [1405, 276] on button "button" at bounding box center [1411, 290] width 33 height 40
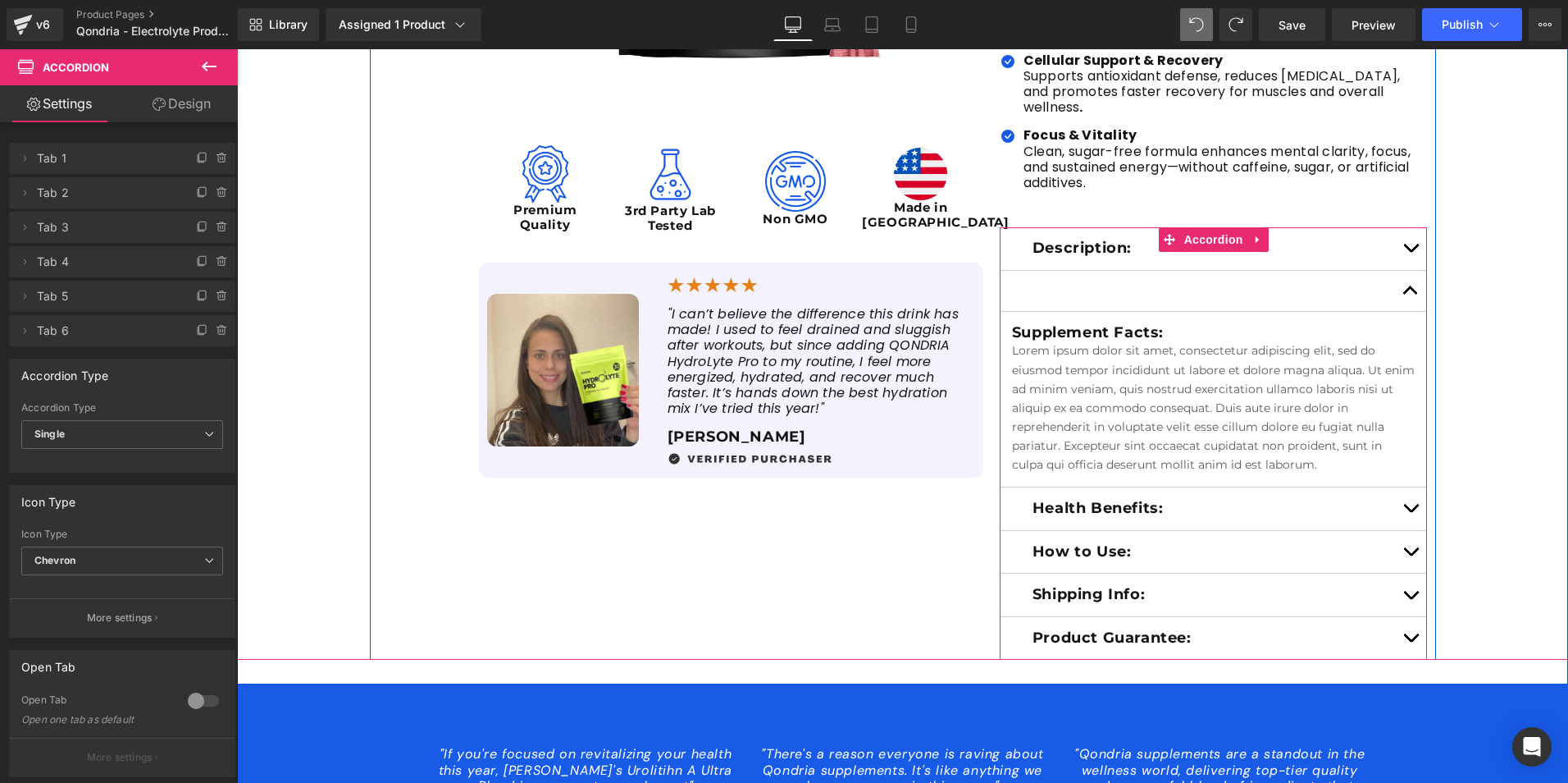
click at [1143, 276] on div at bounding box center [1213, 291] width 428 height 41
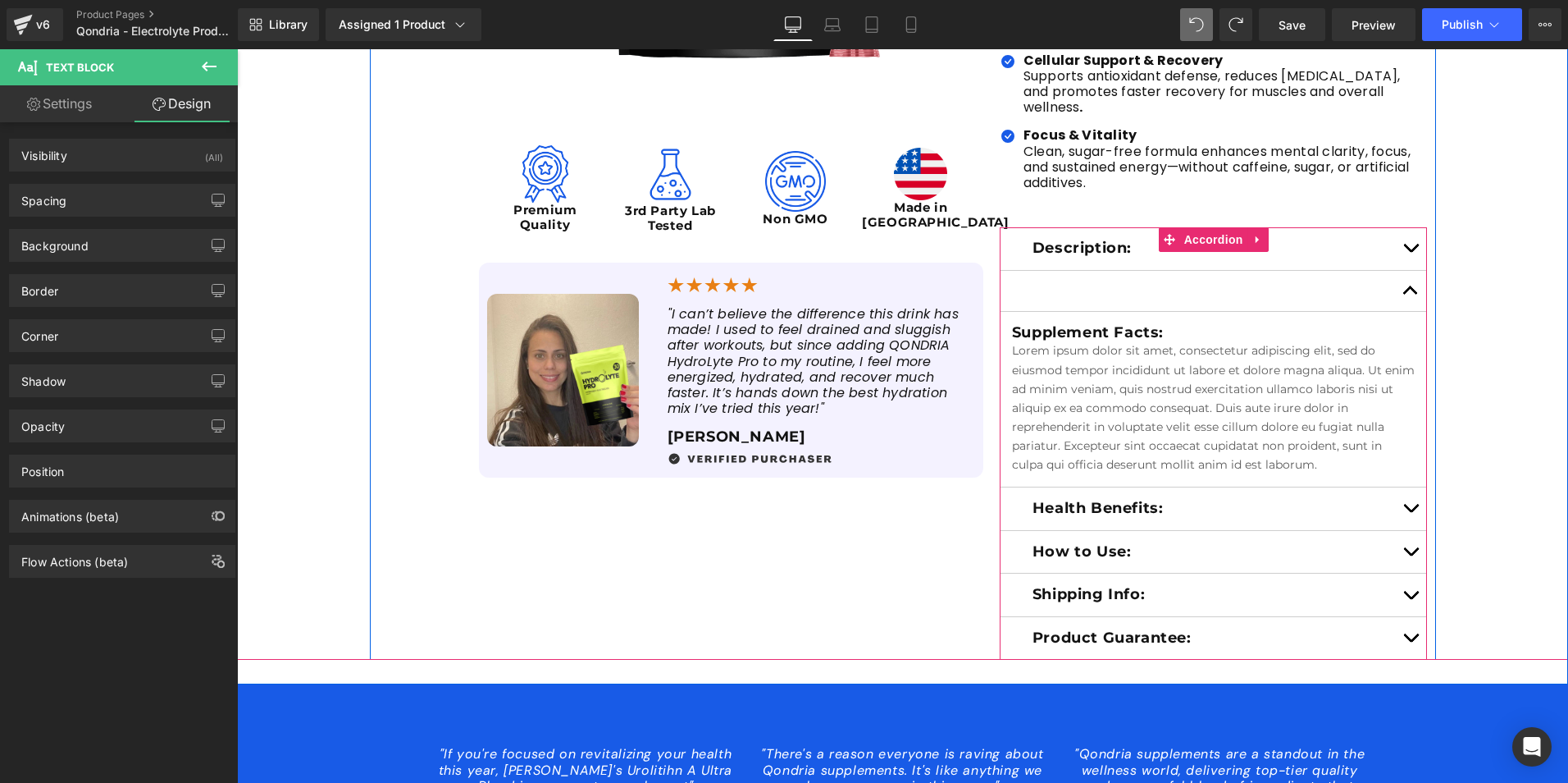
click at [1090, 277] on div at bounding box center [1213, 291] width 428 height 41
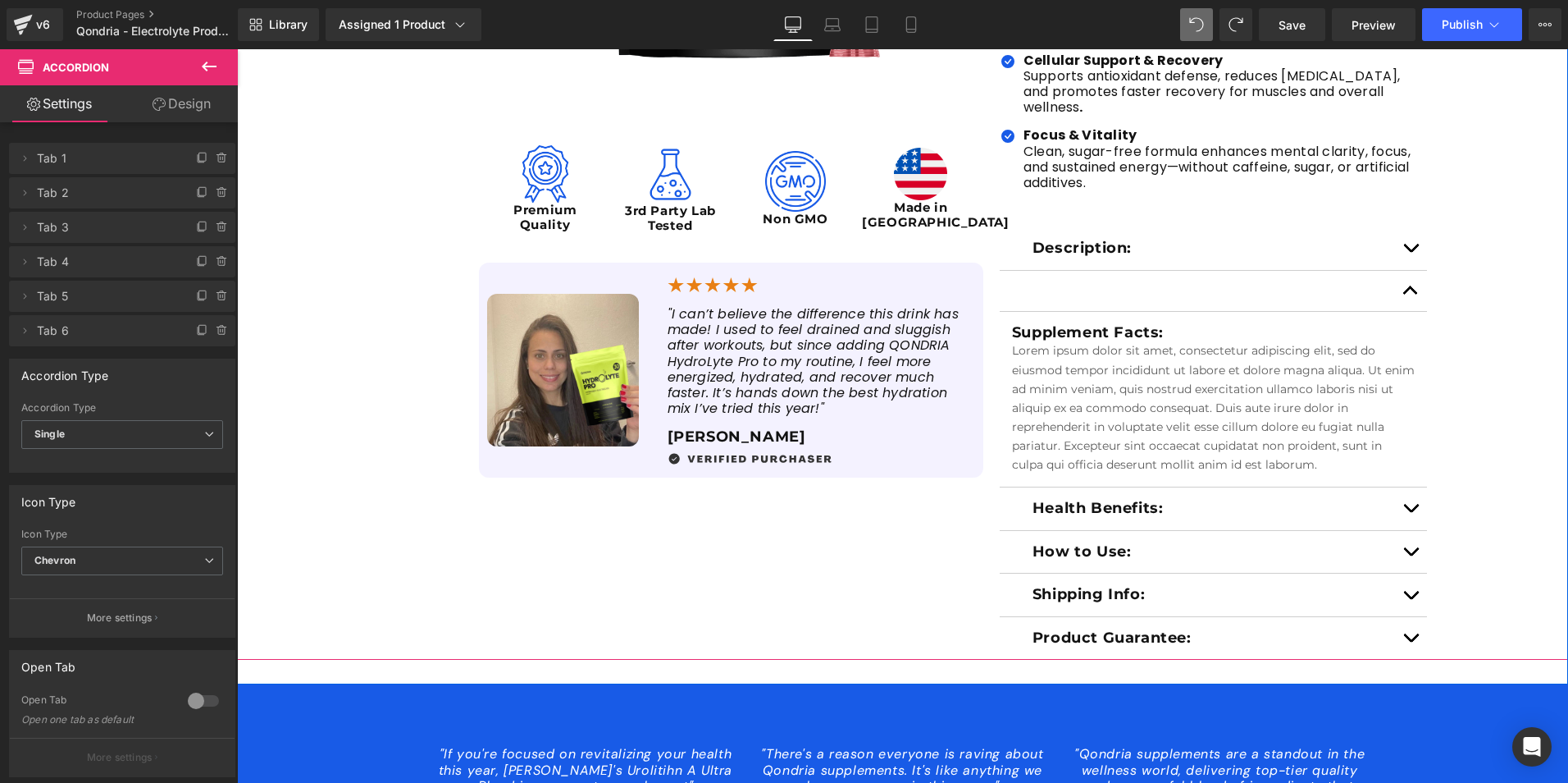
click at [1470, 342] on div "Sale Off (P) Image Image Premium Quality Text Block Image 3rd Party Lab Tested …" at bounding box center [903, 141] width 1331 height 1037
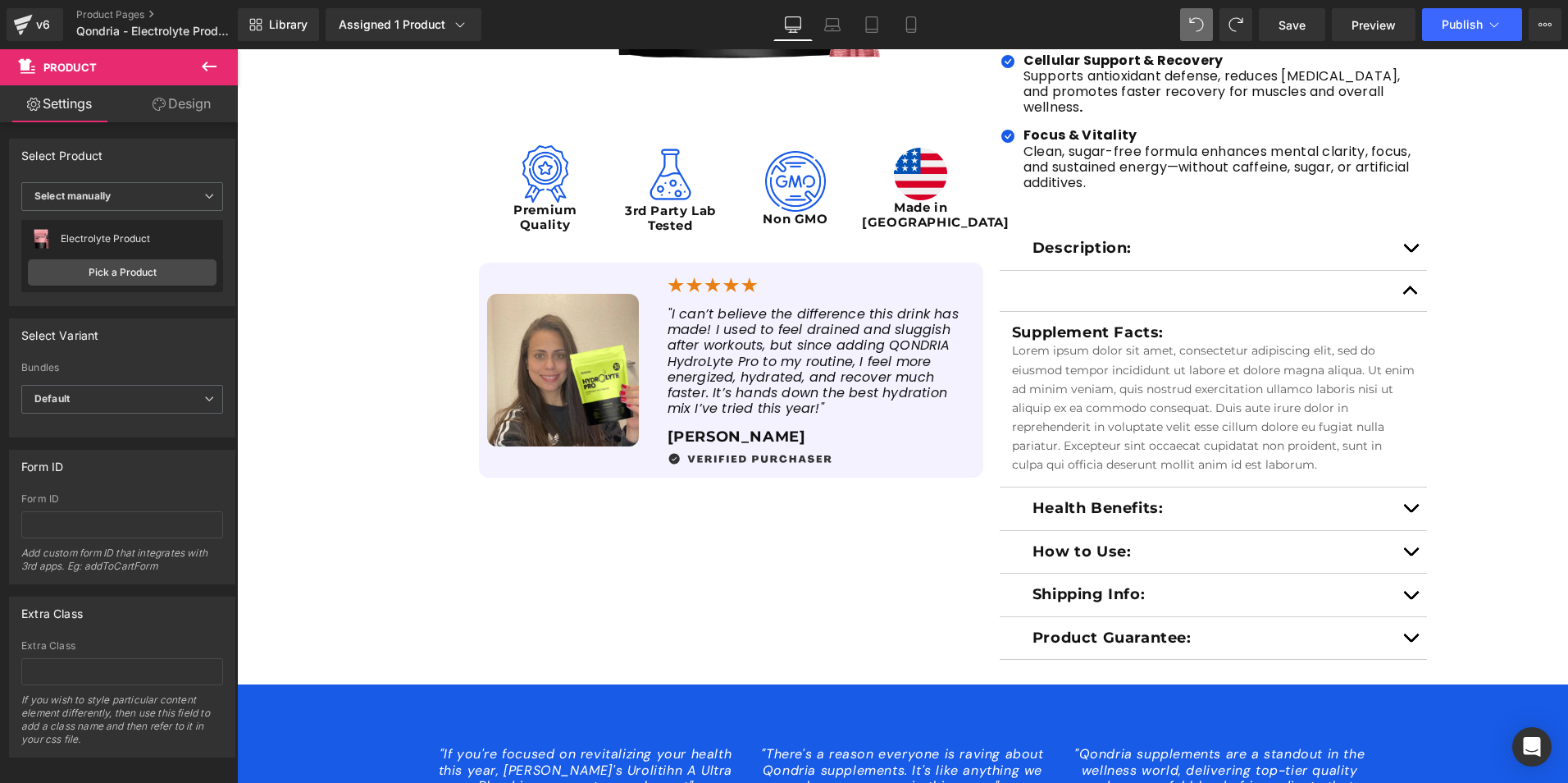
click at [214, 61] on icon at bounding box center [208, 66] width 20 height 20
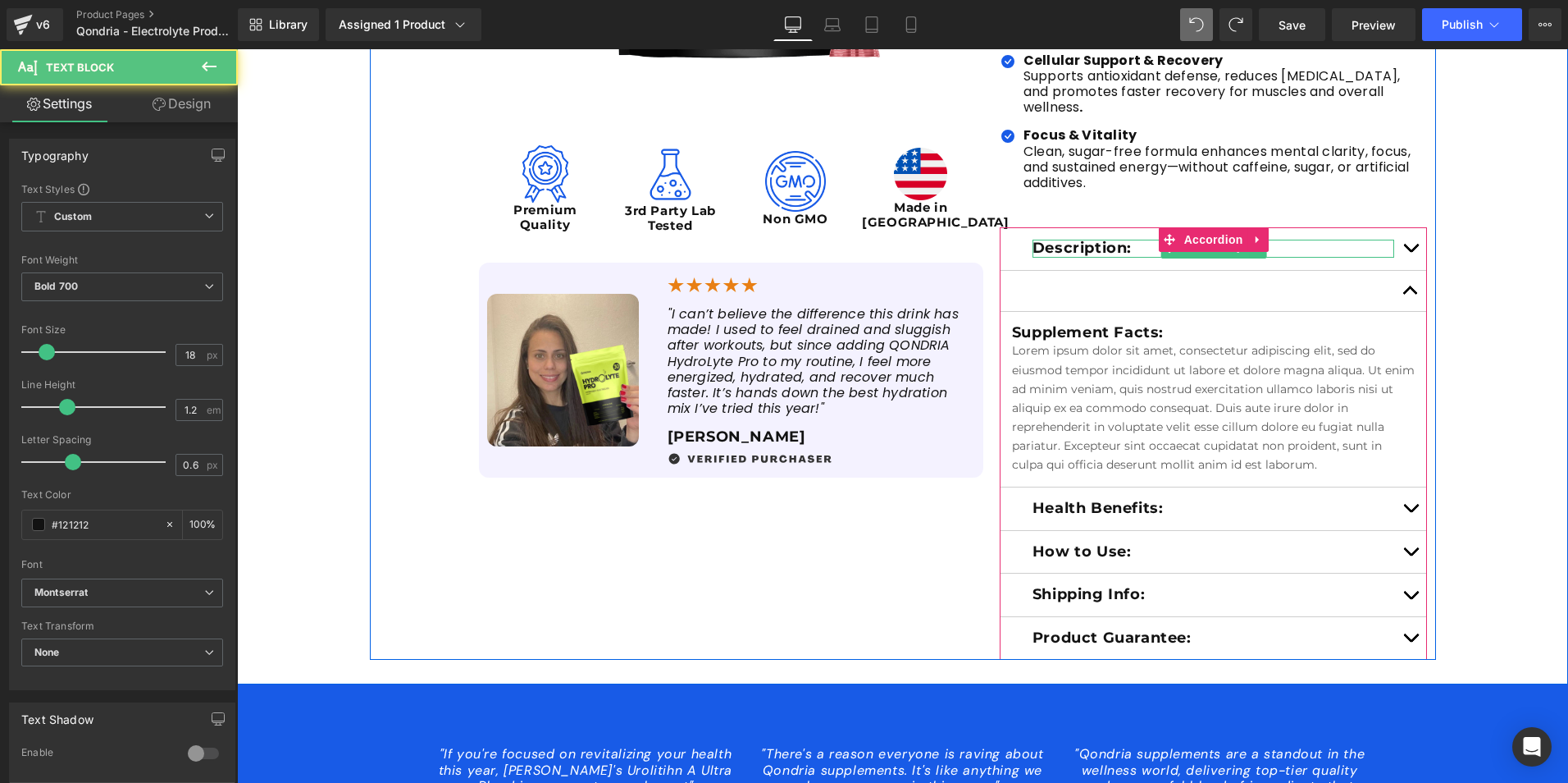
click at [1095, 240] on p "Description:" at bounding box center [1214, 249] width 362 height 18
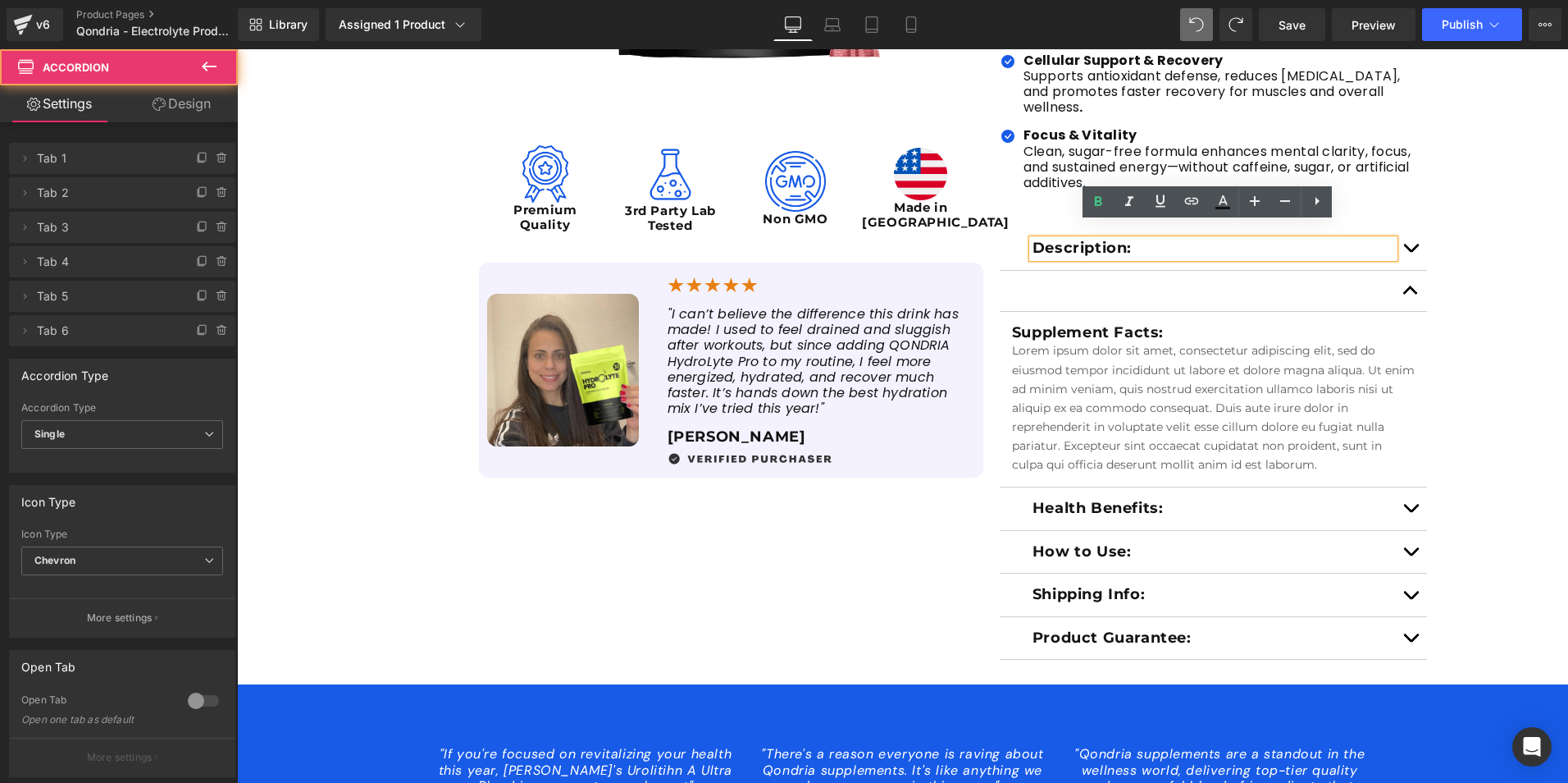
click at [1100, 271] on div at bounding box center [1213, 291] width 428 height 41
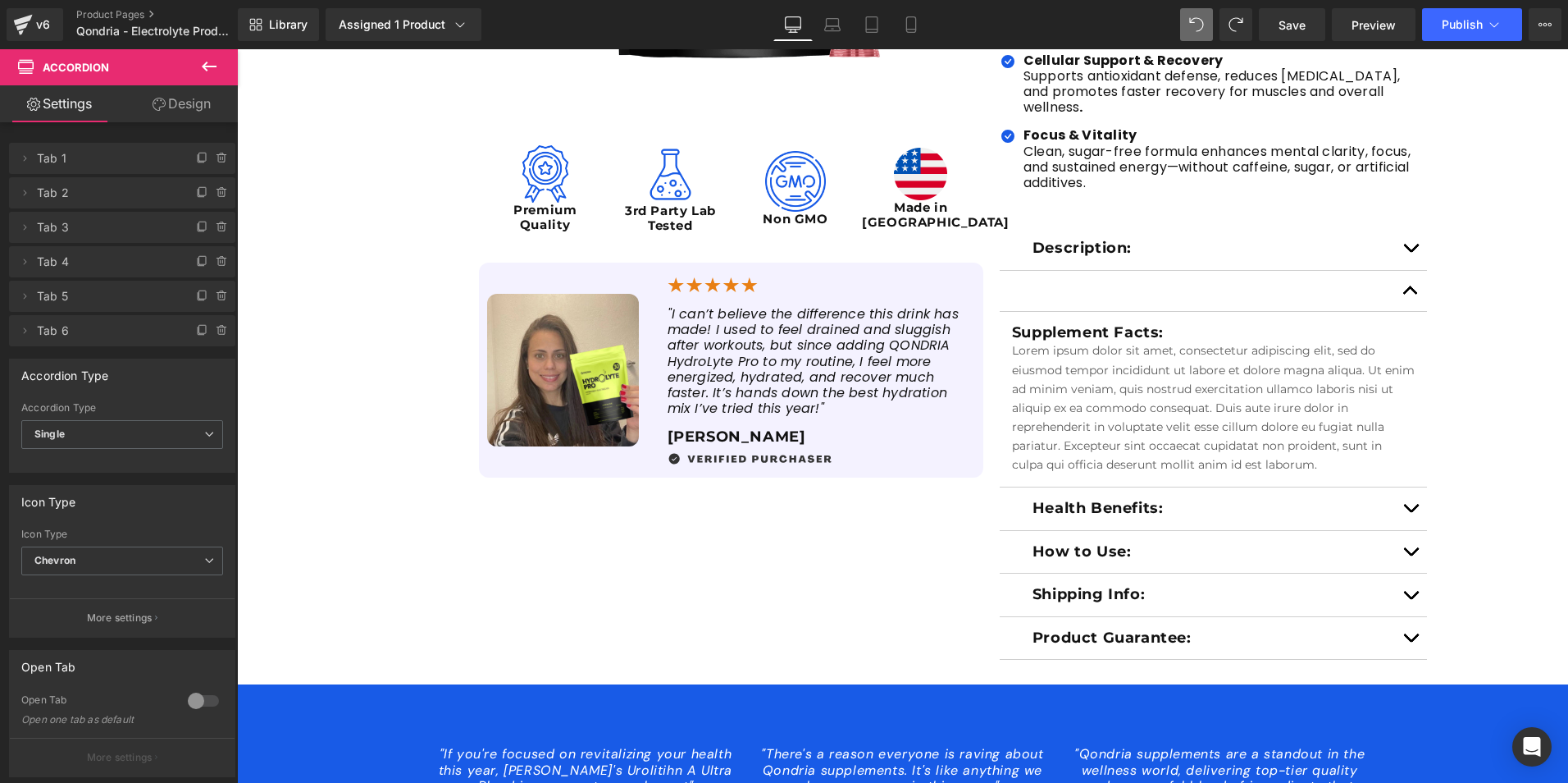
click at [208, 54] on button at bounding box center [208, 67] width 57 height 36
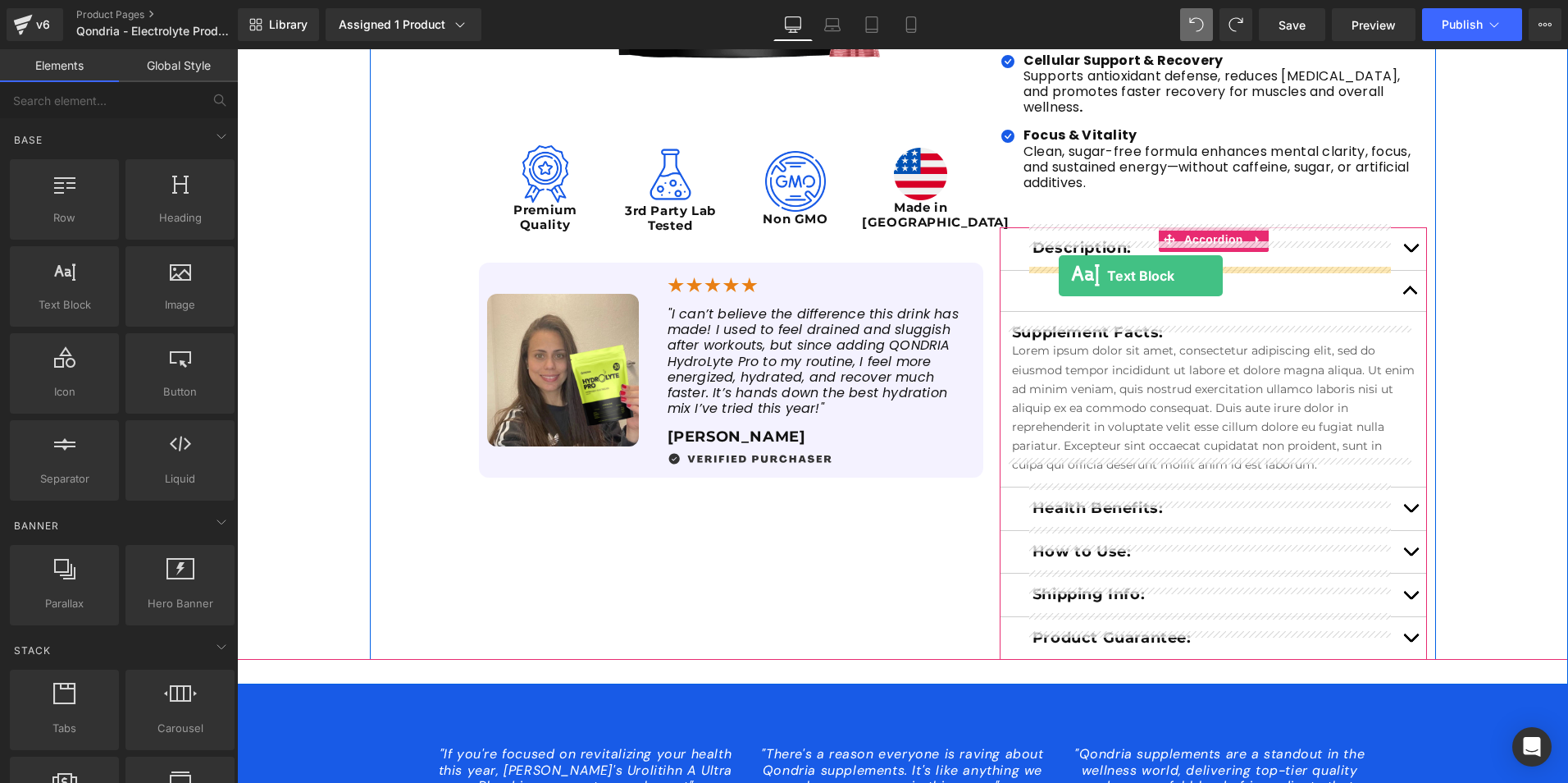
drag, startPoint x: 299, startPoint y: 351, endPoint x: 1059, endPoint y: 276, distance: 763.7
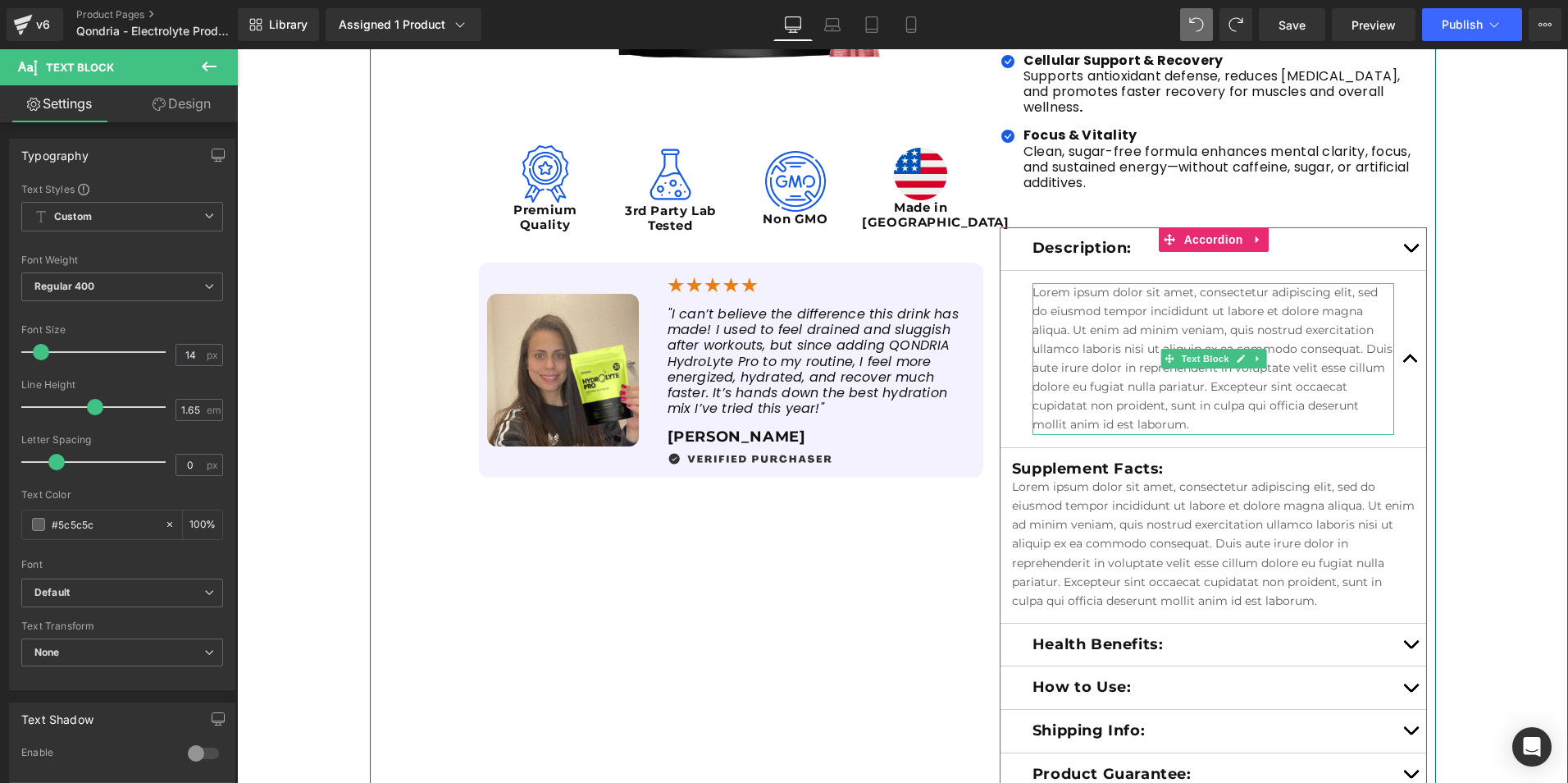
drag, startPoint x: 1192, startPoint y: 417, endPoint x: 1194, endPoint y: 392, distance: 25.1
click at [1181, 341] on div "Lorem ipsum dolor sit amet, consectetur adipiscing elit, sed do eiusmod tempor …" at bounding box center [1214, 359] width 362 height 151
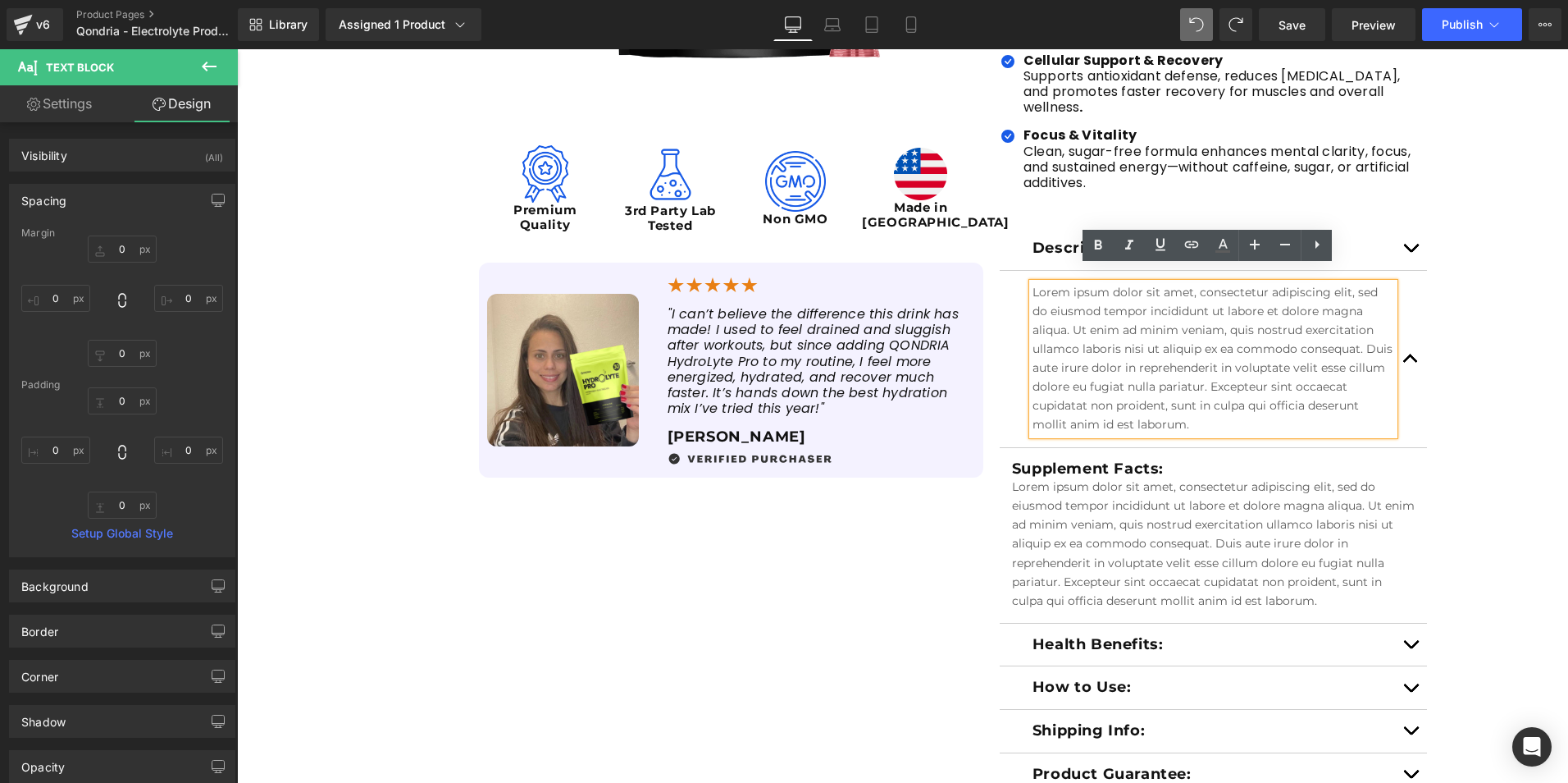
click at [1480, 415] on div "Sale Off (P) Image Image Premium Quality Text Block Image 3rd Party Lab Tested …" at bounding box center [903, 209] width 1331 height 1174
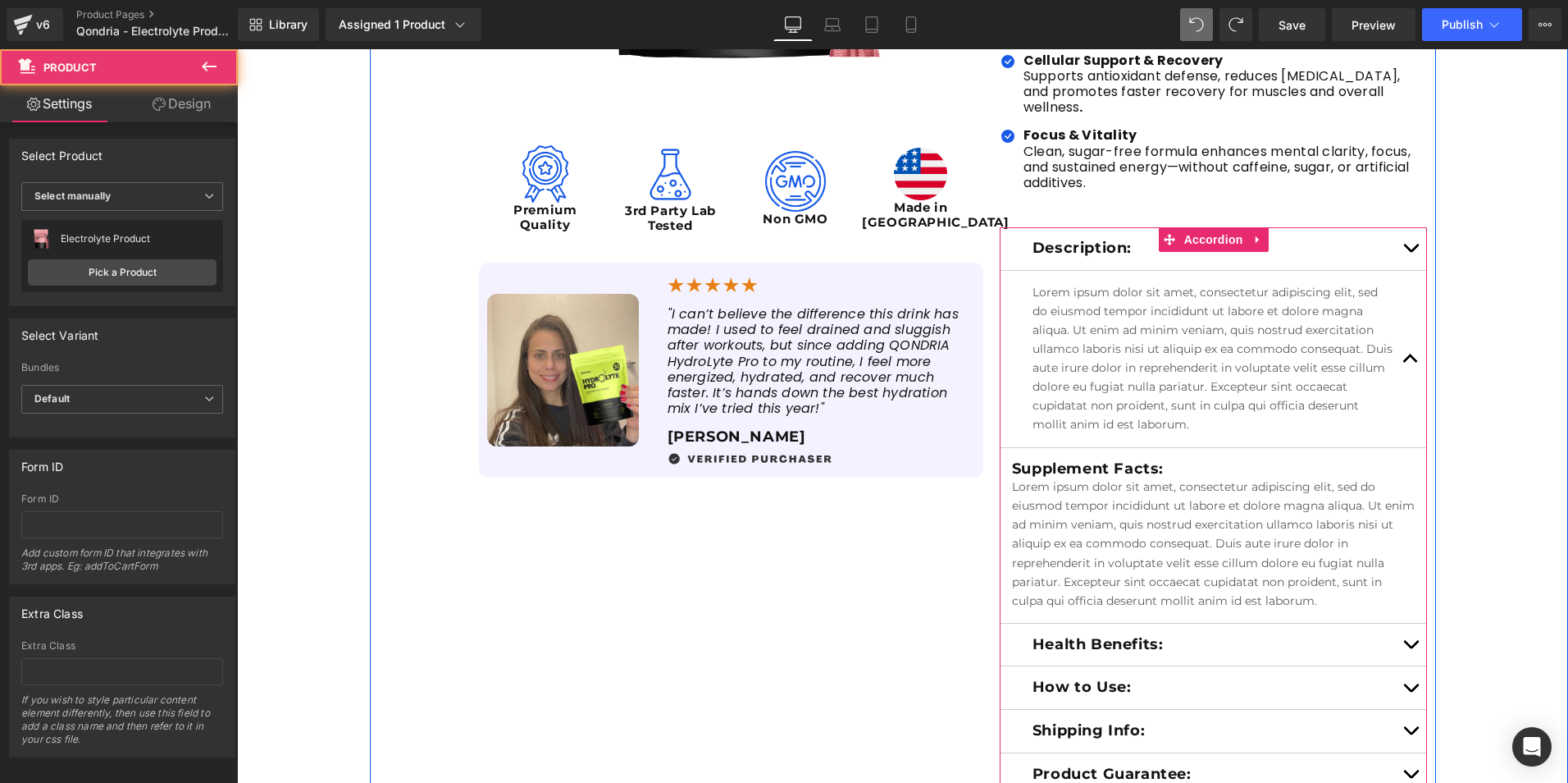
click at [1292, 407] on p "Lorem ipsum dolor sit amet, consectetur adipiscing elit, sed do eiusmod tempor …" at bounding box center [1214, 359] width 362 height 151
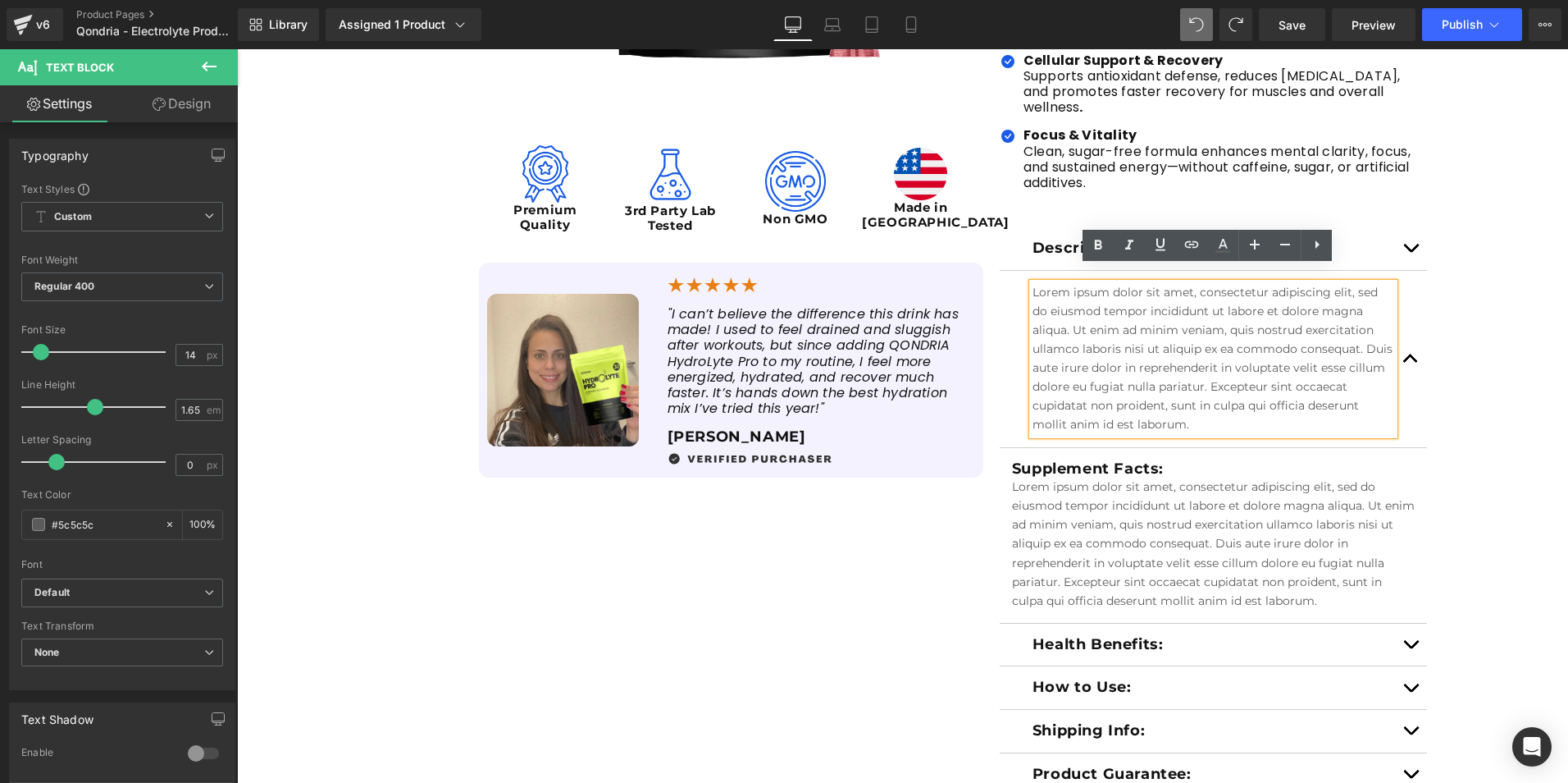
click at [992, 328] on div "Judge.me Reviews - Star Badge Judge.me Reviews QONDRIA HydroLyte Pro Heading wi…" at bounding box center [1214, 209] width 445 height 1174
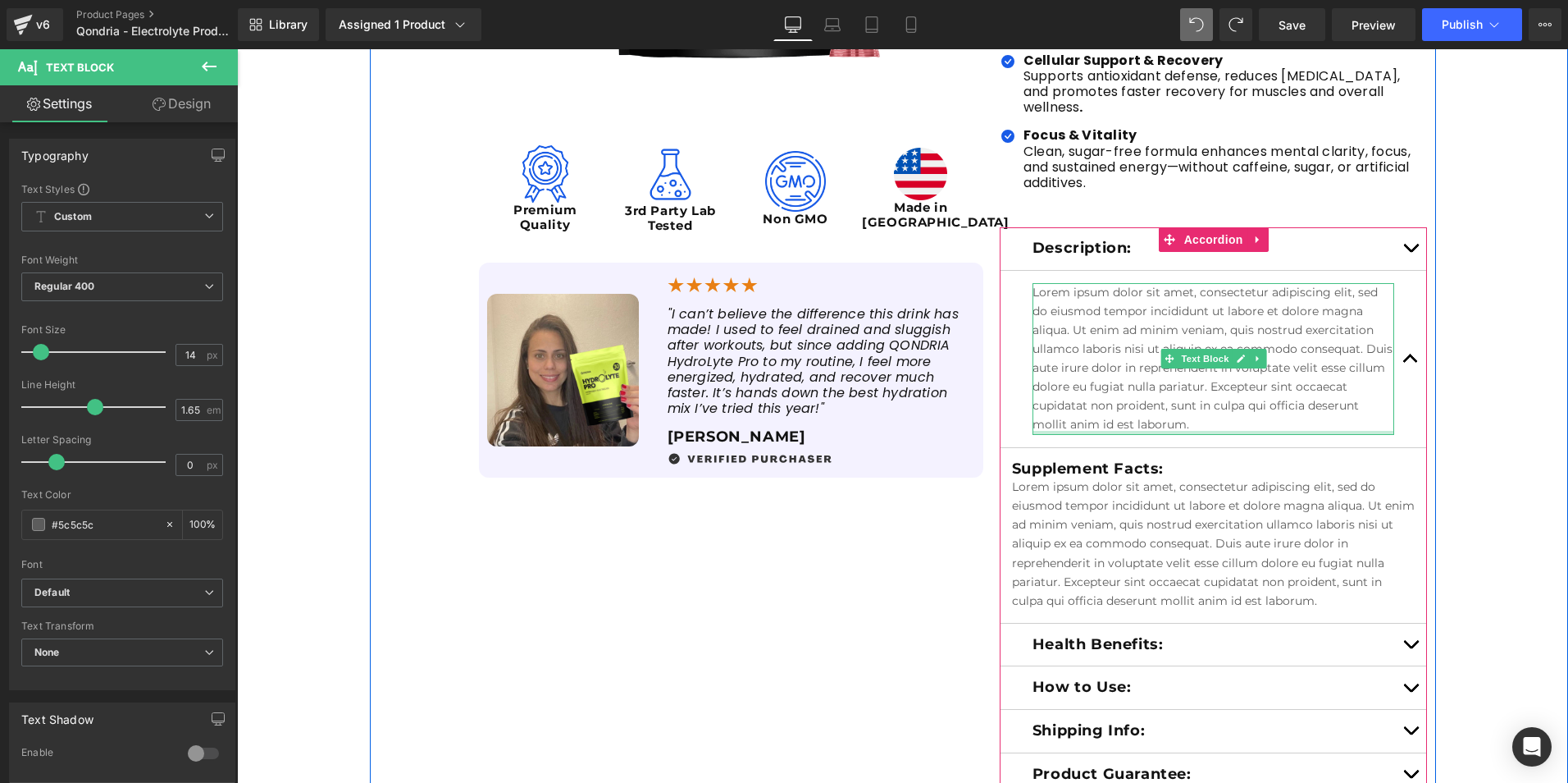
drag, startPoint x: 1125, startPoint y: 415, endPoint x: 1164, endPoint y: 412, distance: 39.1
click at [1155, 409] on div "Lorem ipsum dolor sit amet, consectetur adipiscing elit, sed do eiusmod tempor …" at bounding box center [1214, 359] width 362 height 151
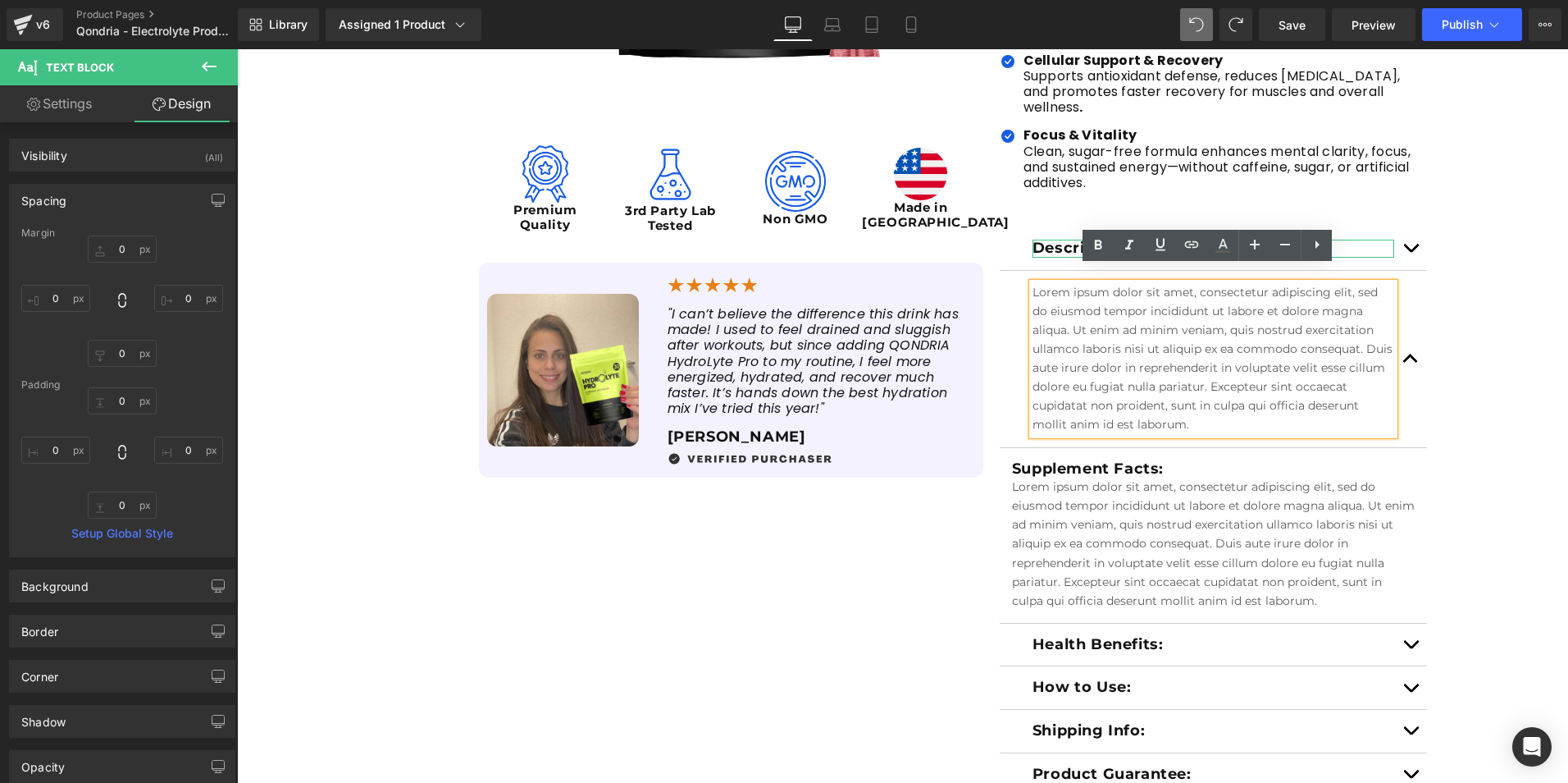
click at [1048, 240] on p "Description:" at bounding box center [1214, 249] width 362 height 18
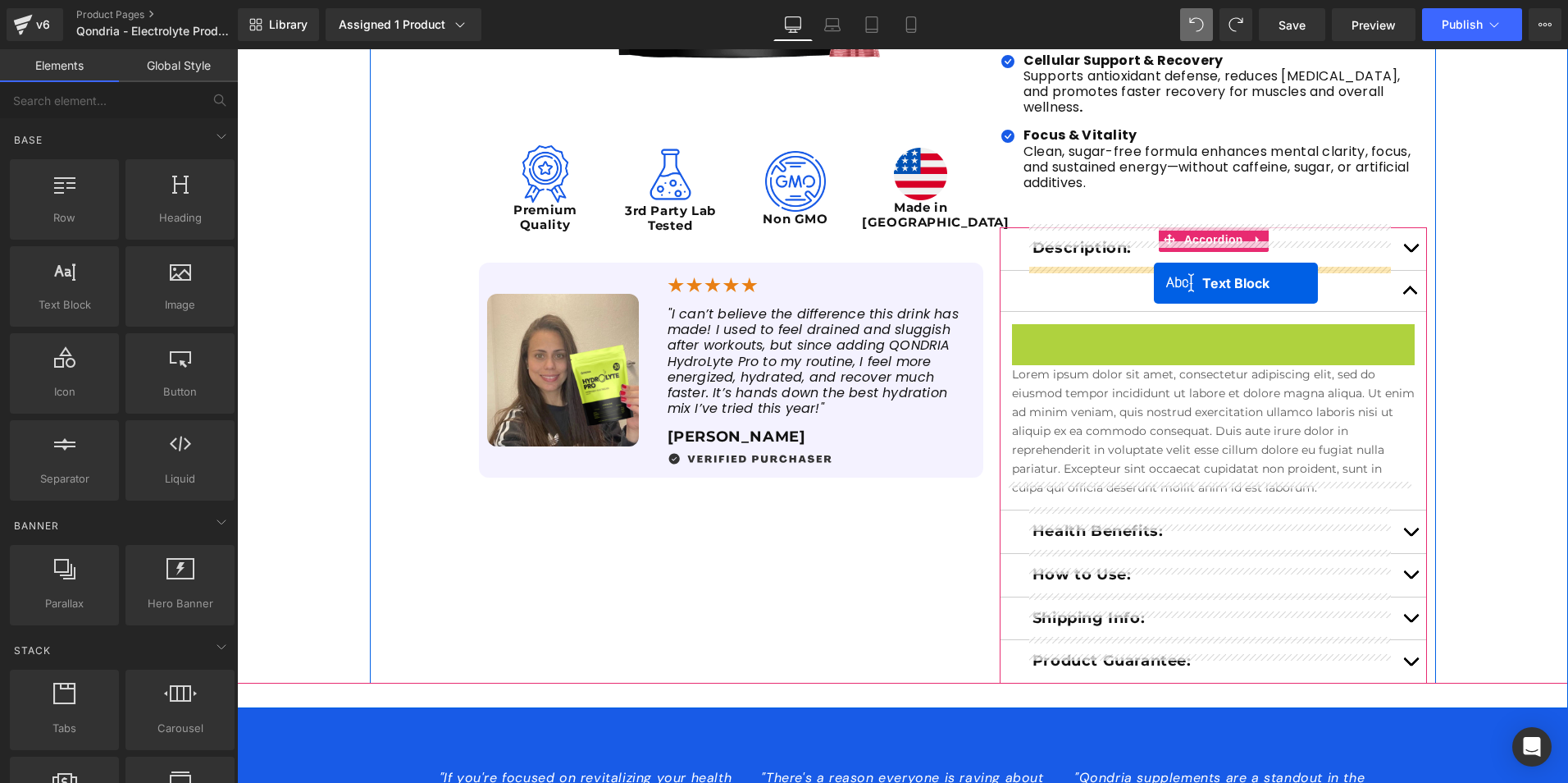
drag, startPoint x: 1165, startPoint y: 318, endPoint x: 1154, endPoint y: 283, distance: 36.7
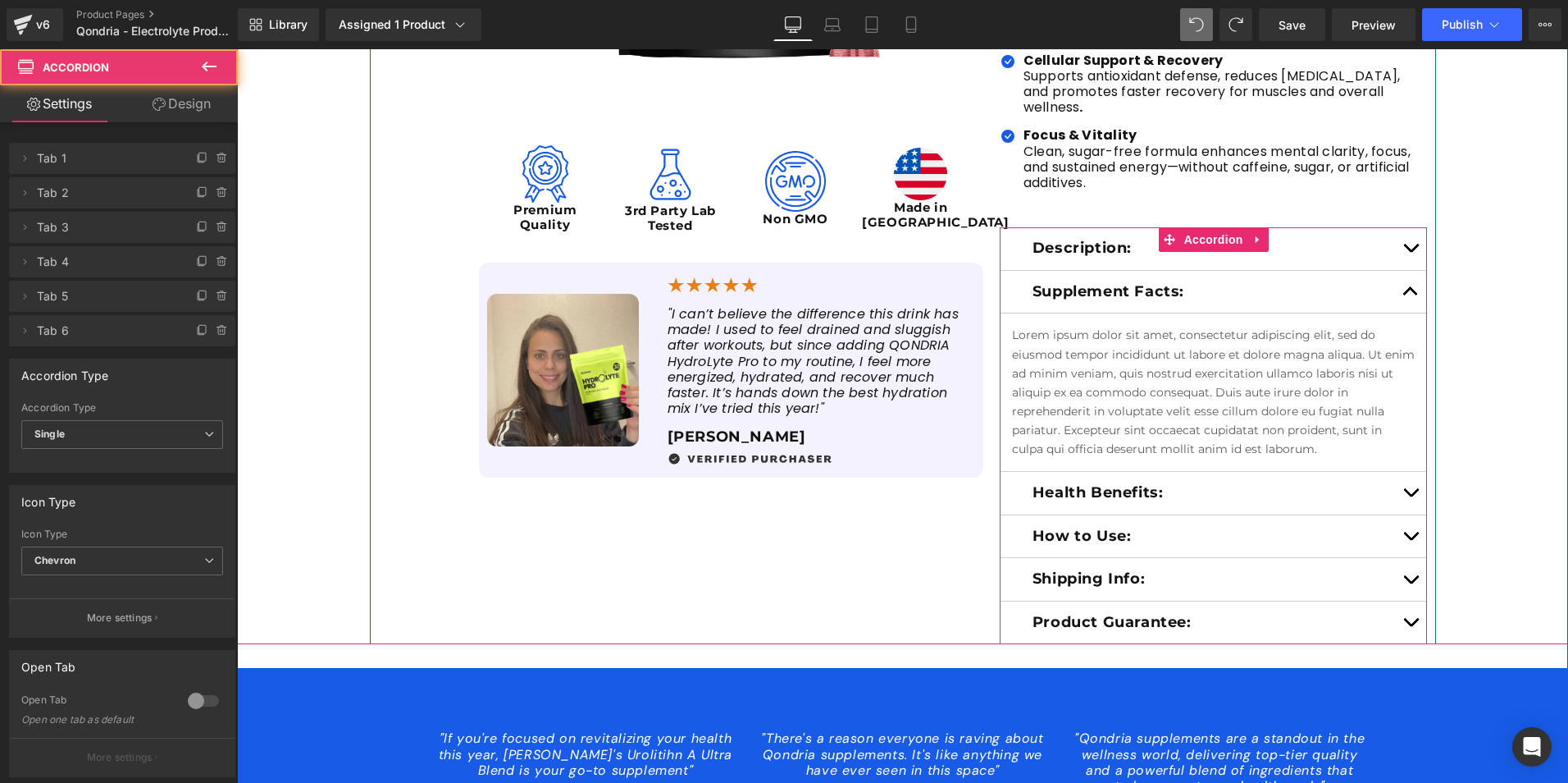
click at [1411, 295] on span "button" at bounding box center [1411, 295] width 0 height 0
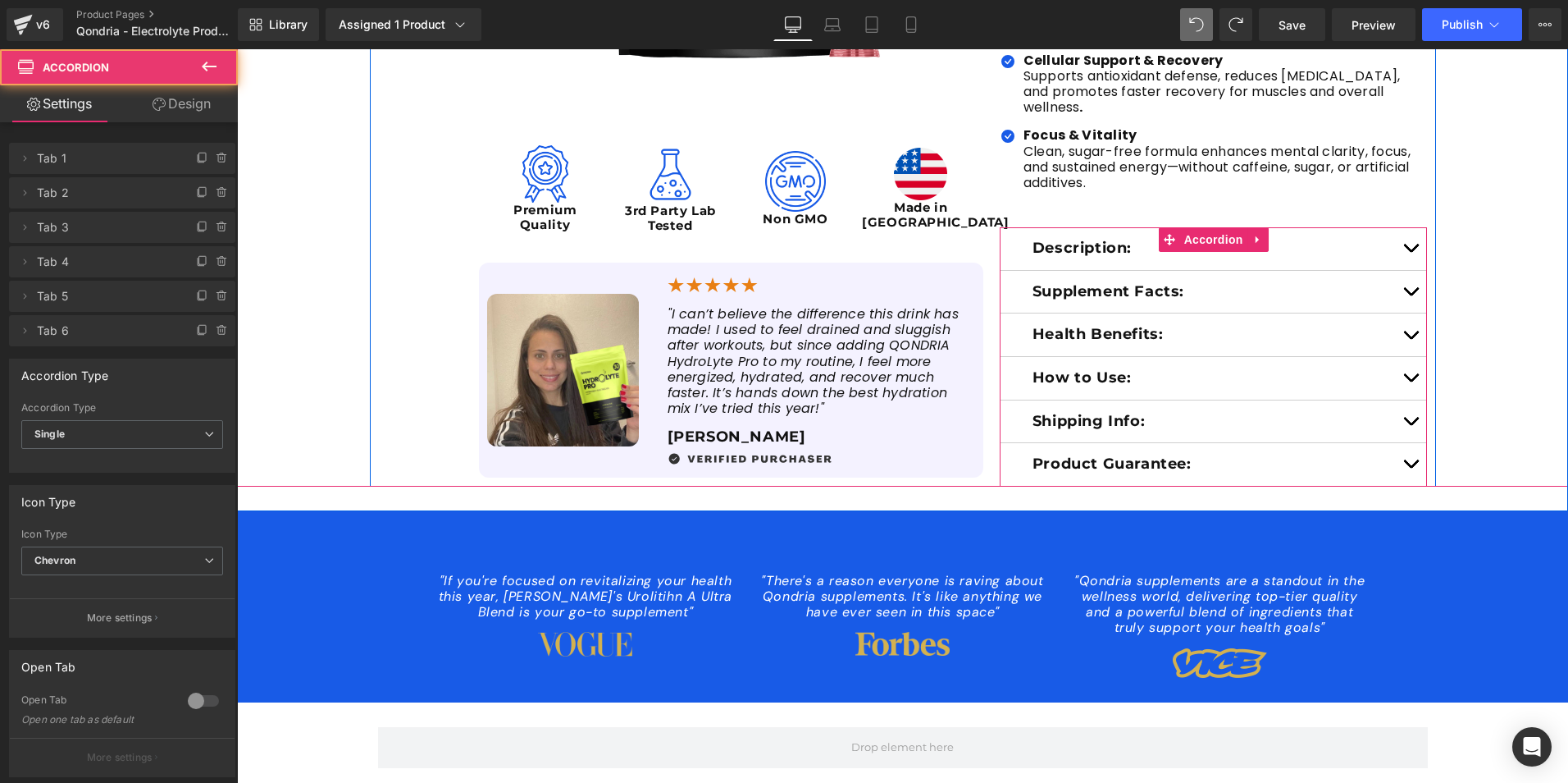
click at [1402, 238] on button "button" at bounding box center [1411, 249] width 33 height 43
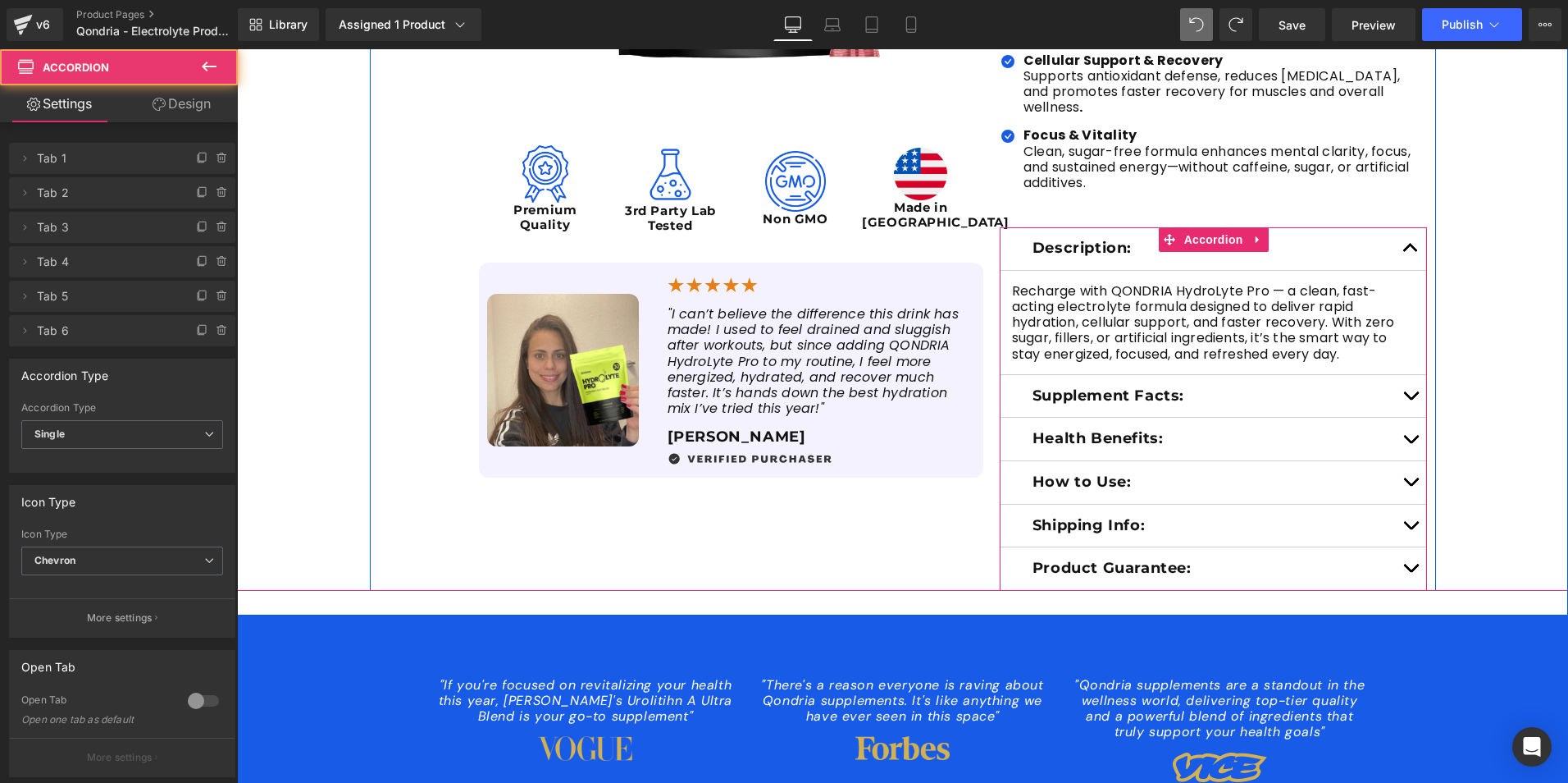
click at [1402, 238] on button "button" at bounding box center [1411, 249] width 33 height 43
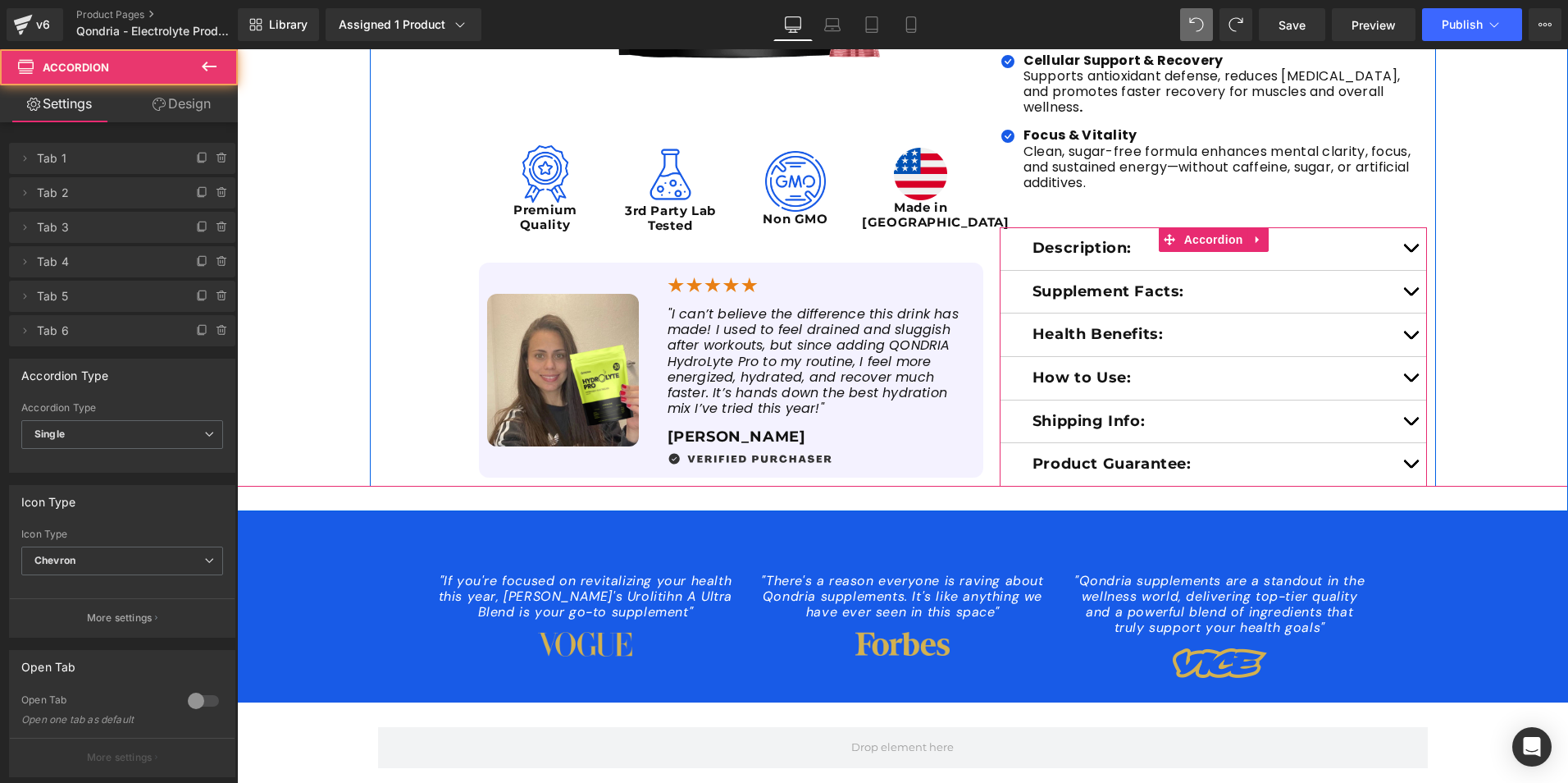
click at [1411, 295] on span "button" at bounding box center [1411, 295] width 0 height 0
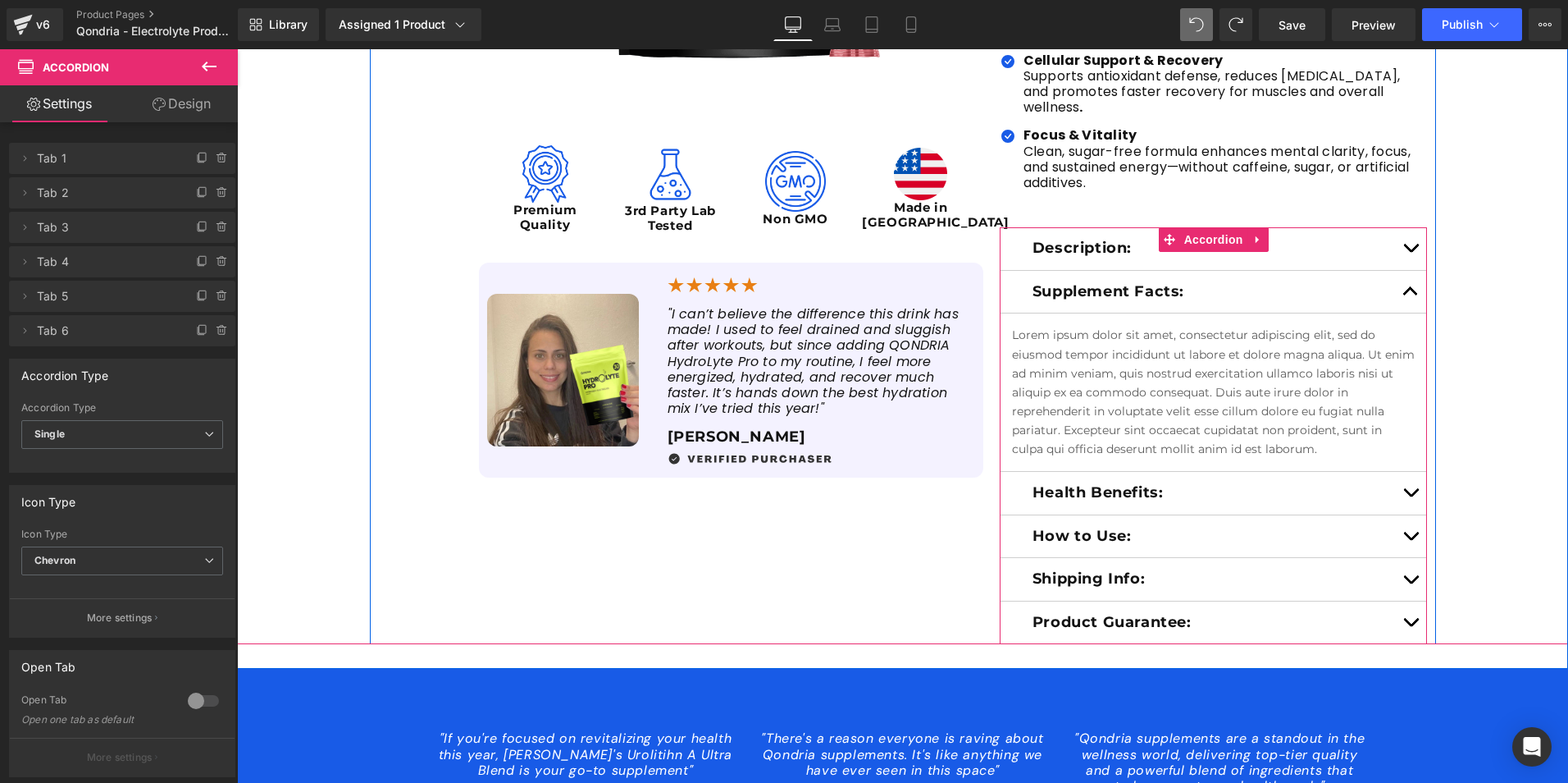
click at [1094, 283] on p "Supplement Facts:" at bounding box center [1214, 292] width 362 height 18
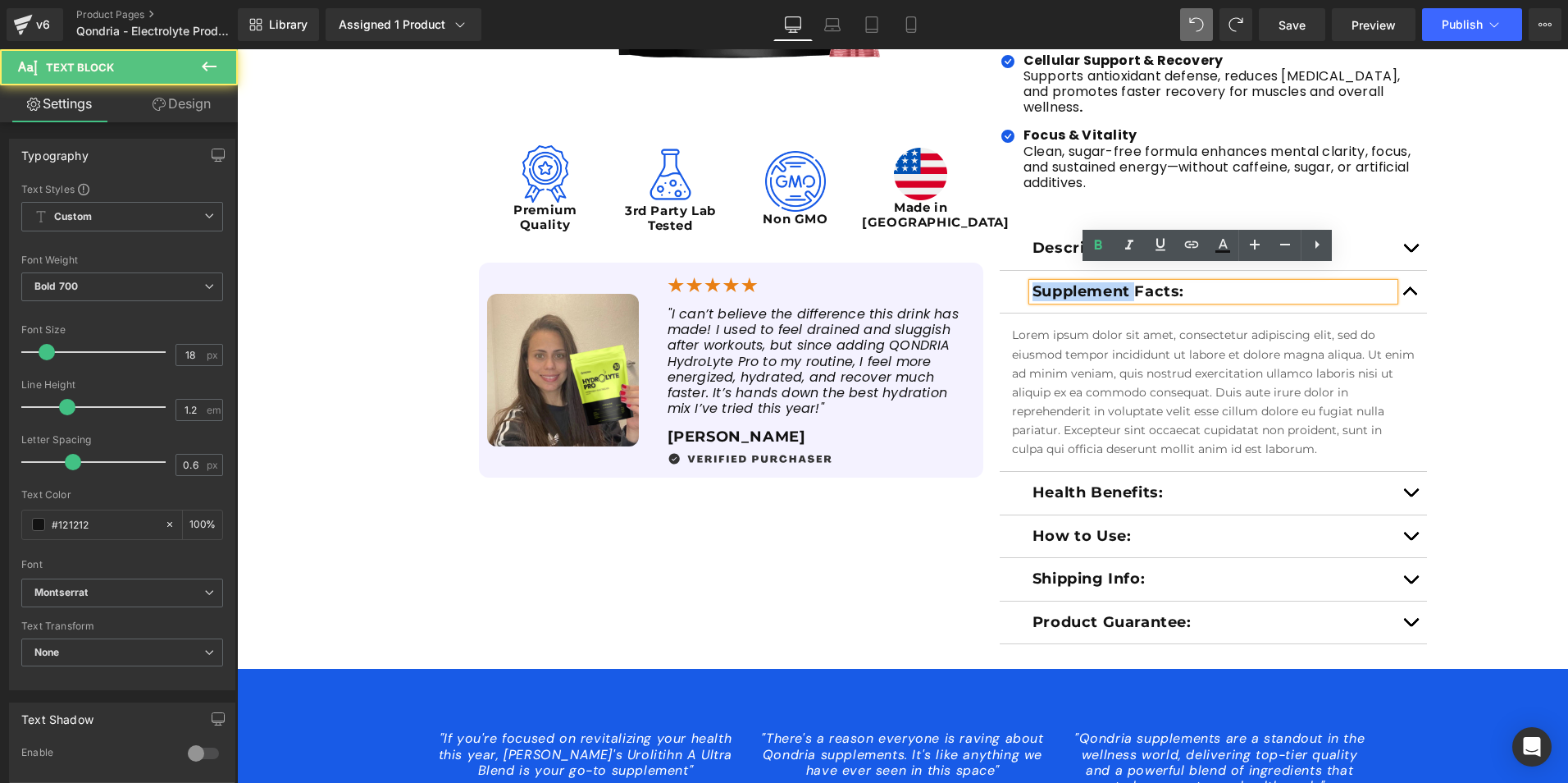
click at [1094, 283] on p "Supplement Facts:" at bounding box center [1214, 292] width 362 height 18
click at [1186, 283] on p "Supplement Facts:" at bounding box center [1214, 292] width 362 height 18
drag, startPoint x: 1186, startPoint y: 276, endPoint x: 1029, endPoint y: 278, distance: 157.0
click at [1033, 283] on p "Supplement Facts:" at bounding box center [1214, 292] width 362 height 18
paste div
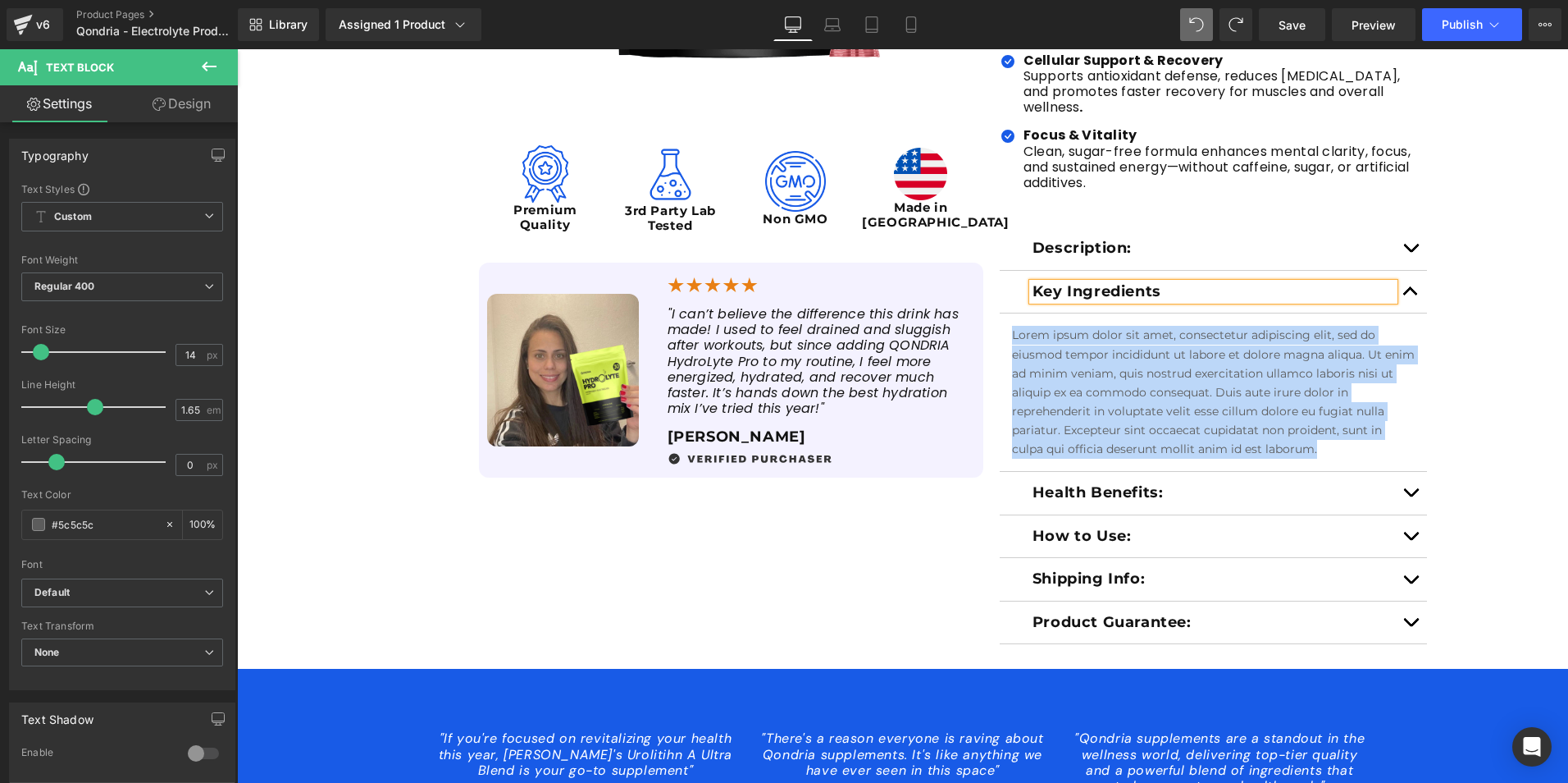
drag, startPoint x: 1332, startPoint y: 429, endPoint x: 1001, endPoint y: 313, distance: 350.7
click at [1001, 313] on article "Lorem ipsum dolor sit amet, consectetur adipiscing elit, sed do eiusmod tempor …" at bounding box center [1213, 392] width 428 height 158
paste div
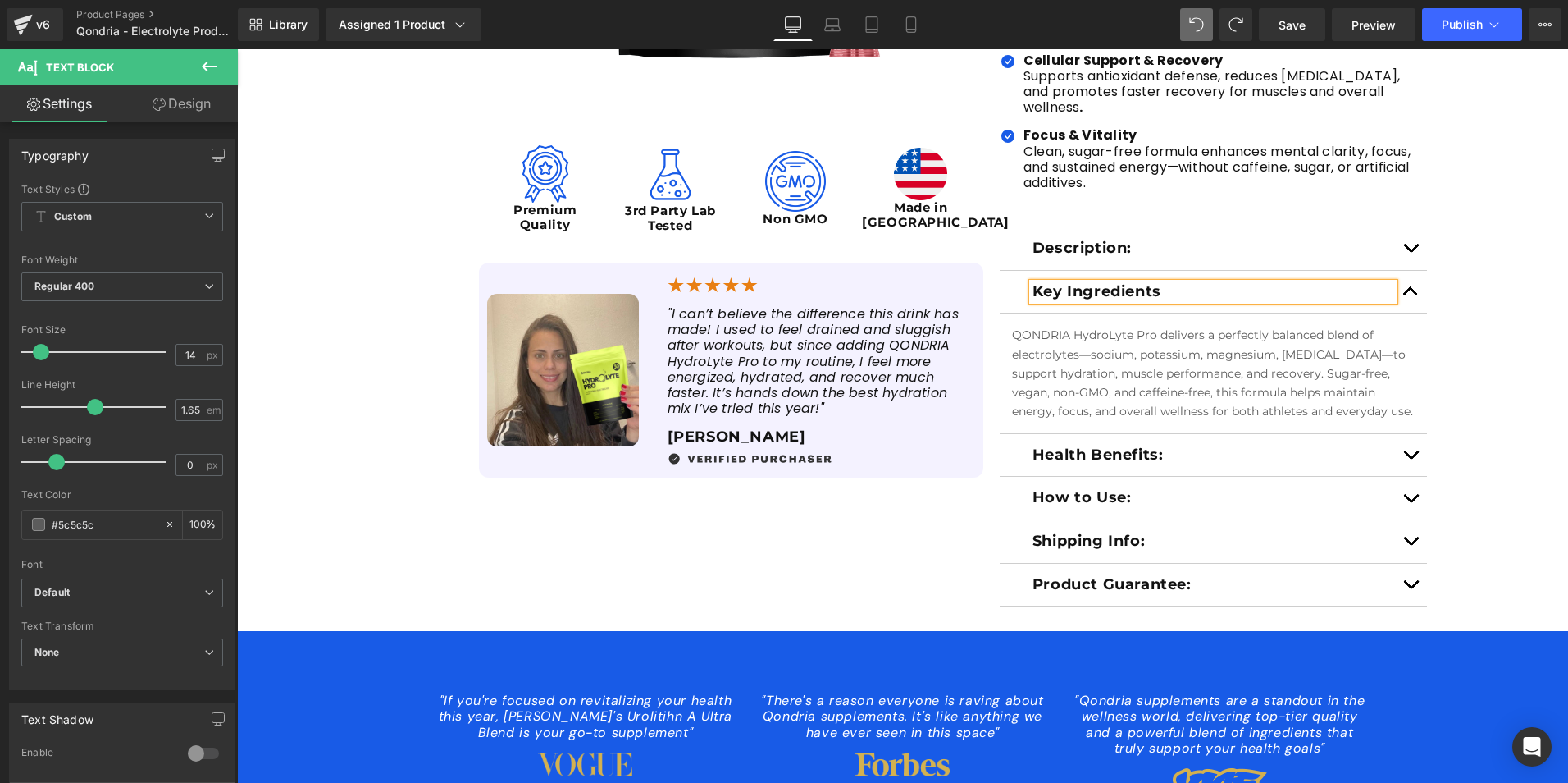
click at [1268, 240] on p "Description:" at bounding box center [1214, 249] width 362 height 18
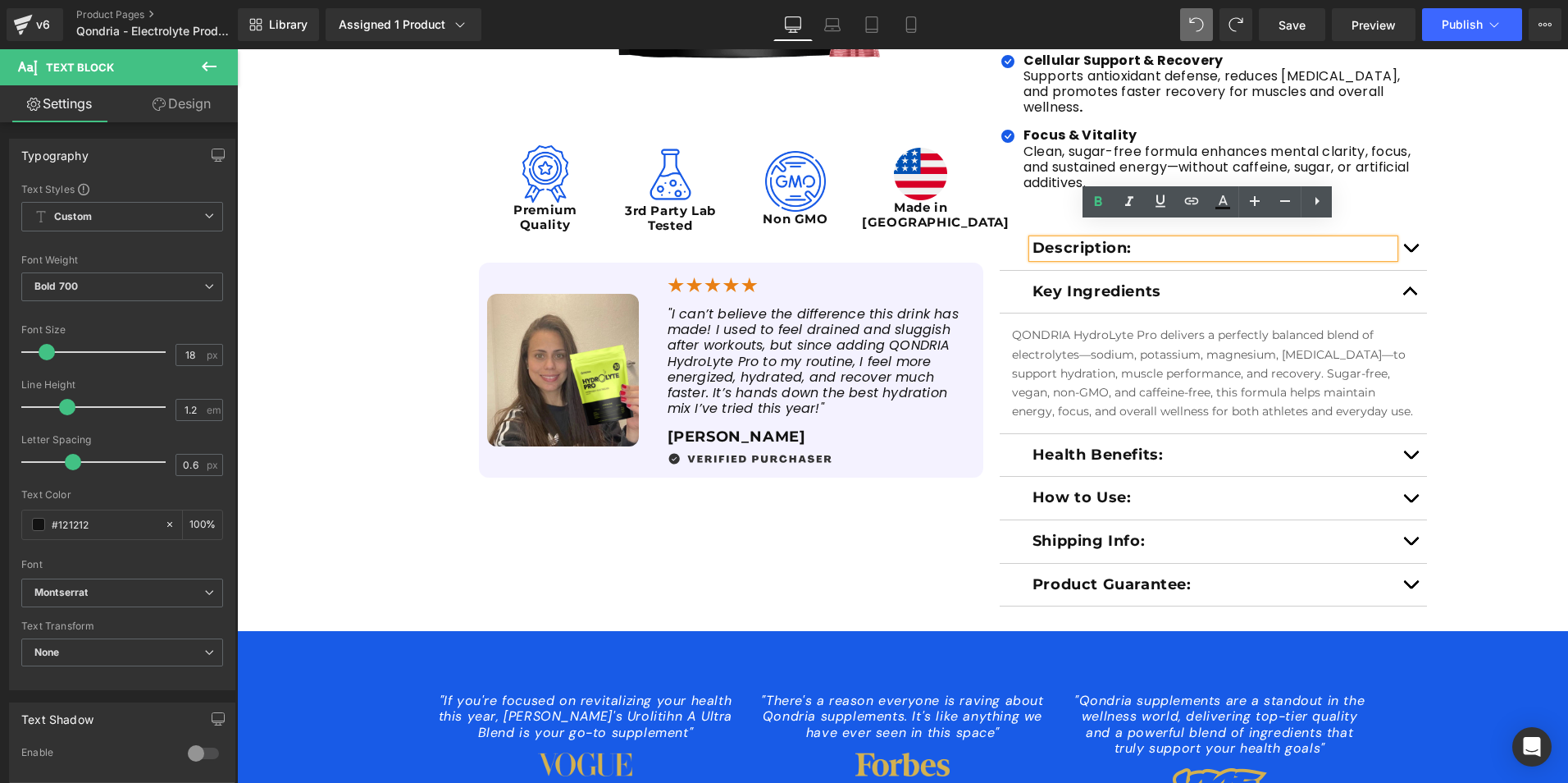
click at [1414, 238] on button "button" at bounding box center [1411, 249] width 33 height 43
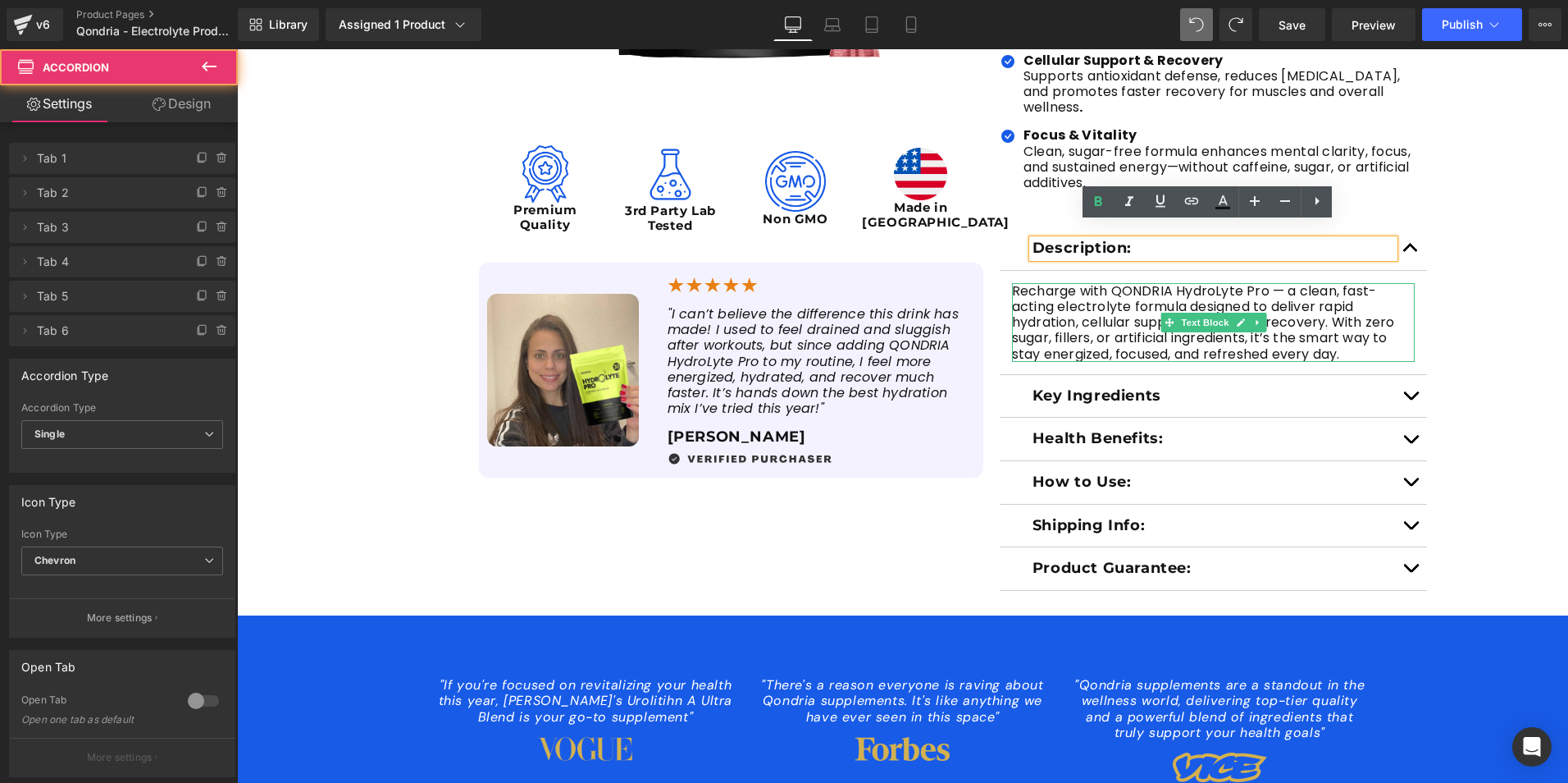
click at [1188, 287] on p "Recharge with QONDRIA HydroLyte Pro — a clean, fast-acting electrolyte formula …" at bounding box center [1214, 323] width 403 height 79
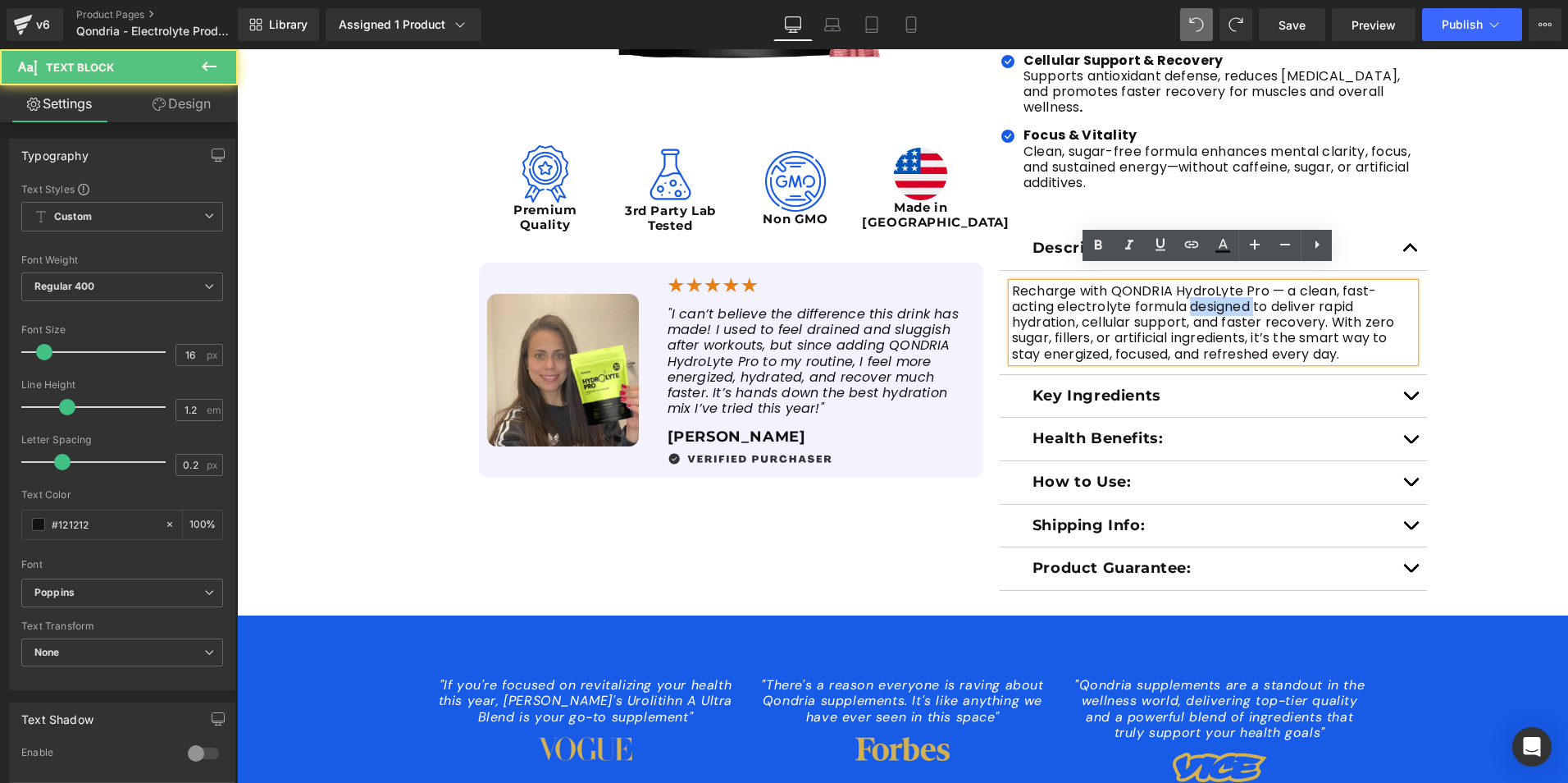
click at [1188, 287] on p "Recharge with QONDRIA HydroLyte Pro — a clean, fast-acting electrolyte formula …" at bounding box center [1214, 323] width 403 height 79
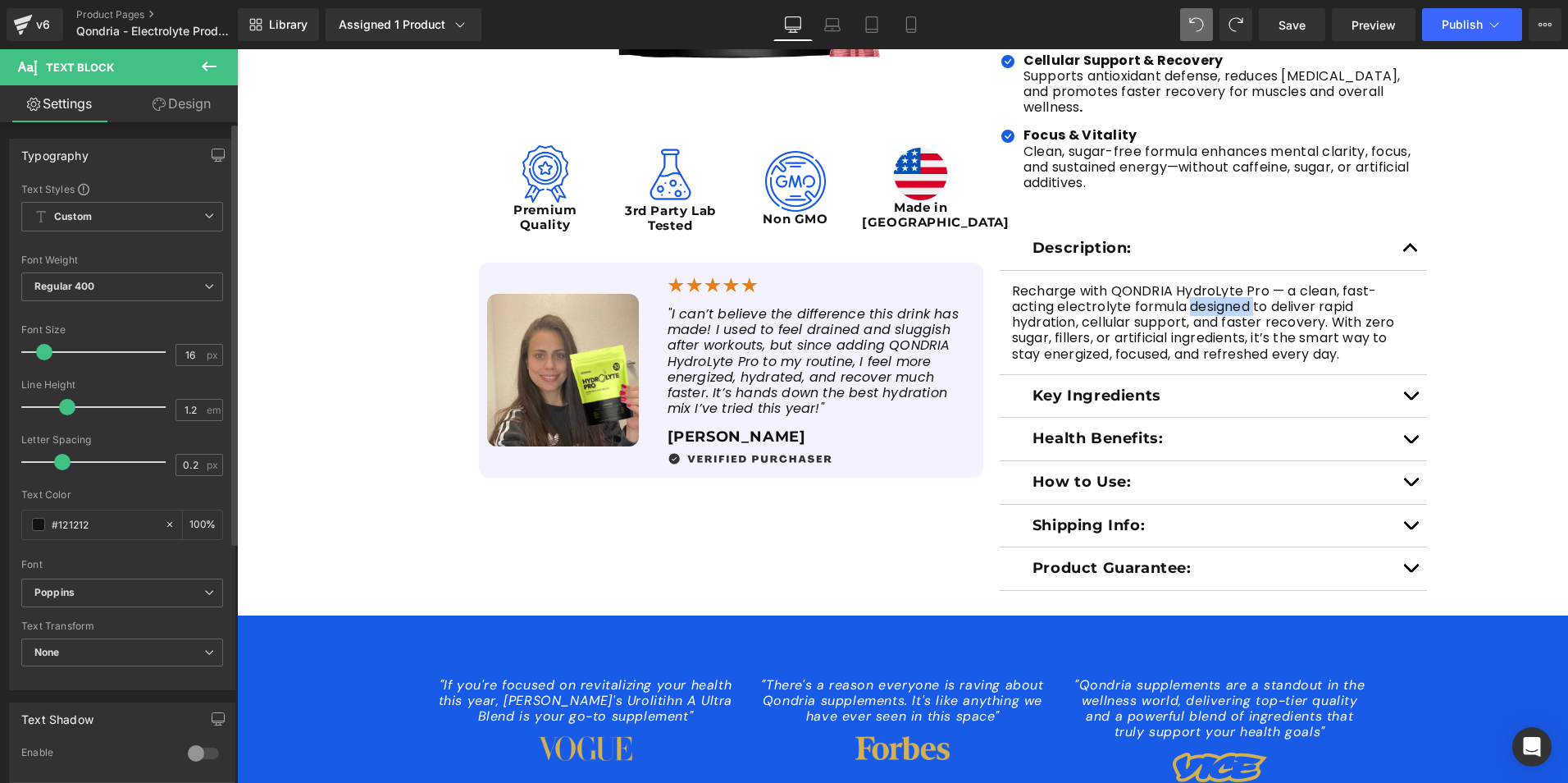
scroll to position [164, 0]
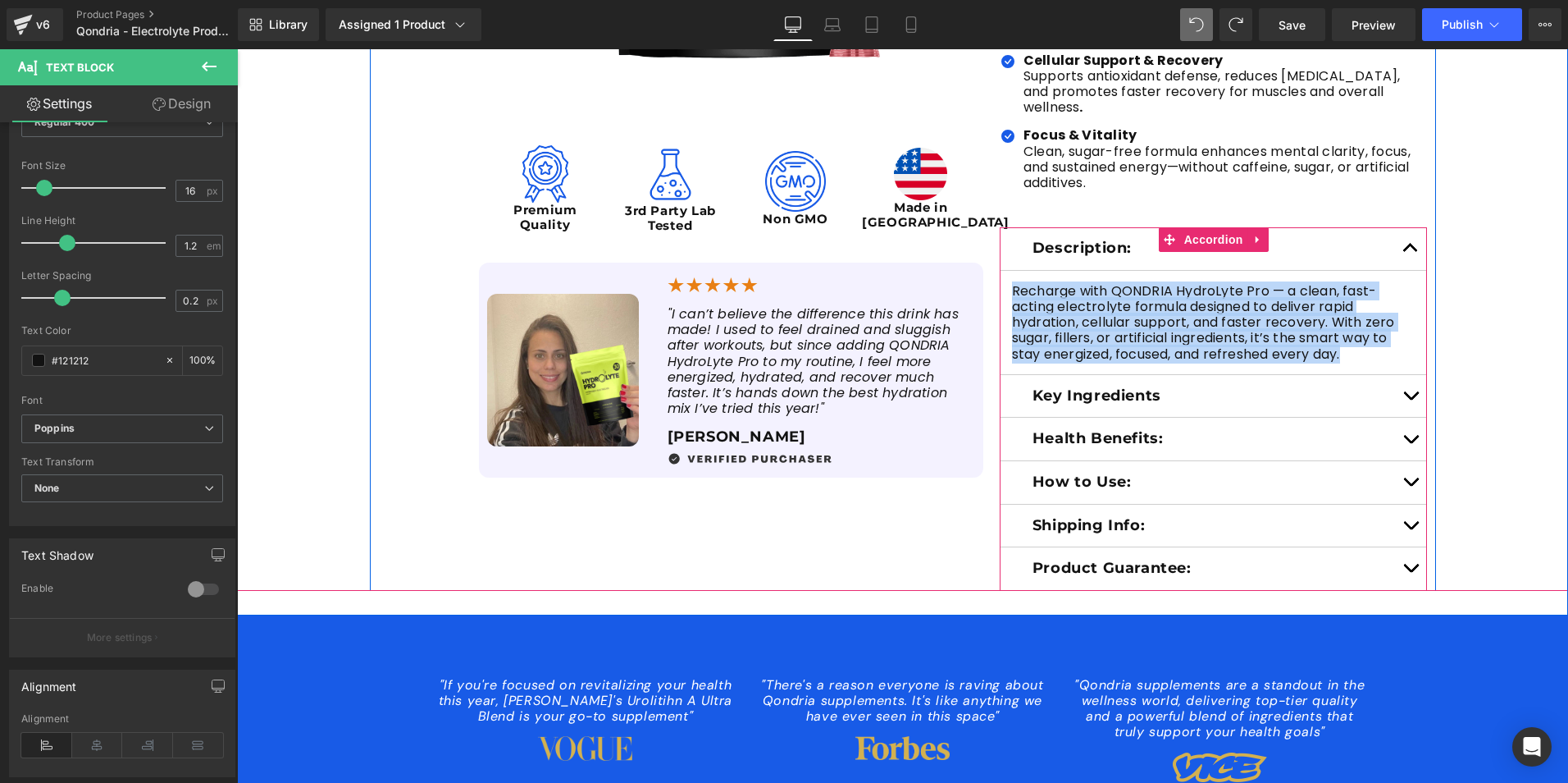
drag, startPoint x: 1346, startPoint y: 340, endPoint x: 1002, endPoint y: 273, distance: 350.5
click at [1002, 273] on article "Recharge with QONDRIA HydroLyte Pro — a clean, fast-acting electrolyte formula …" at bounding box center [1213, 323] width 428 height 104
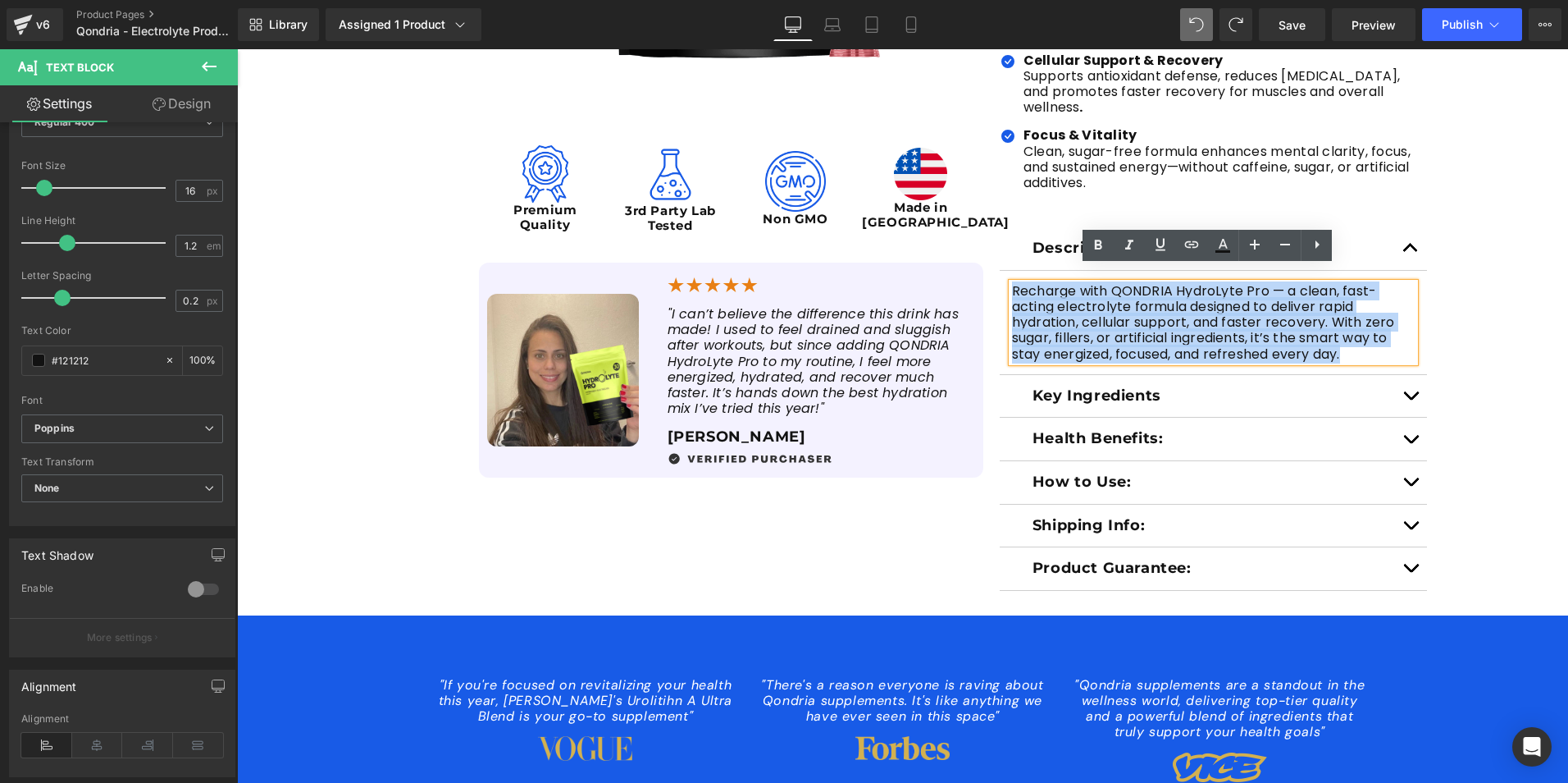
copy p "Recharge with QONDRIA HydroLyte Pro — a clean, fast-acting electrolyte formula …"
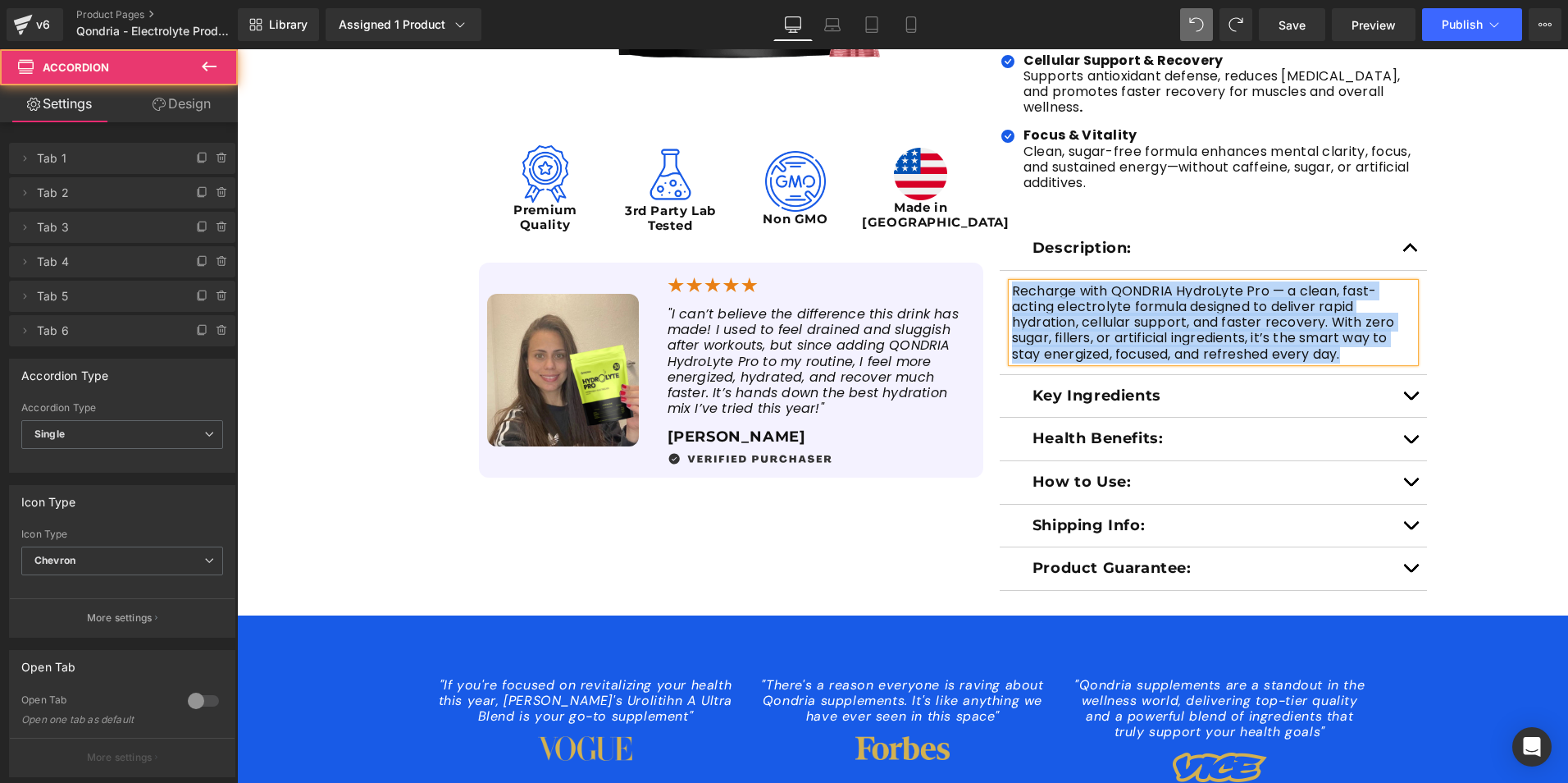
click at [1408, 377] on button "button" at bounding box center [1411, 397] width 33 height 43
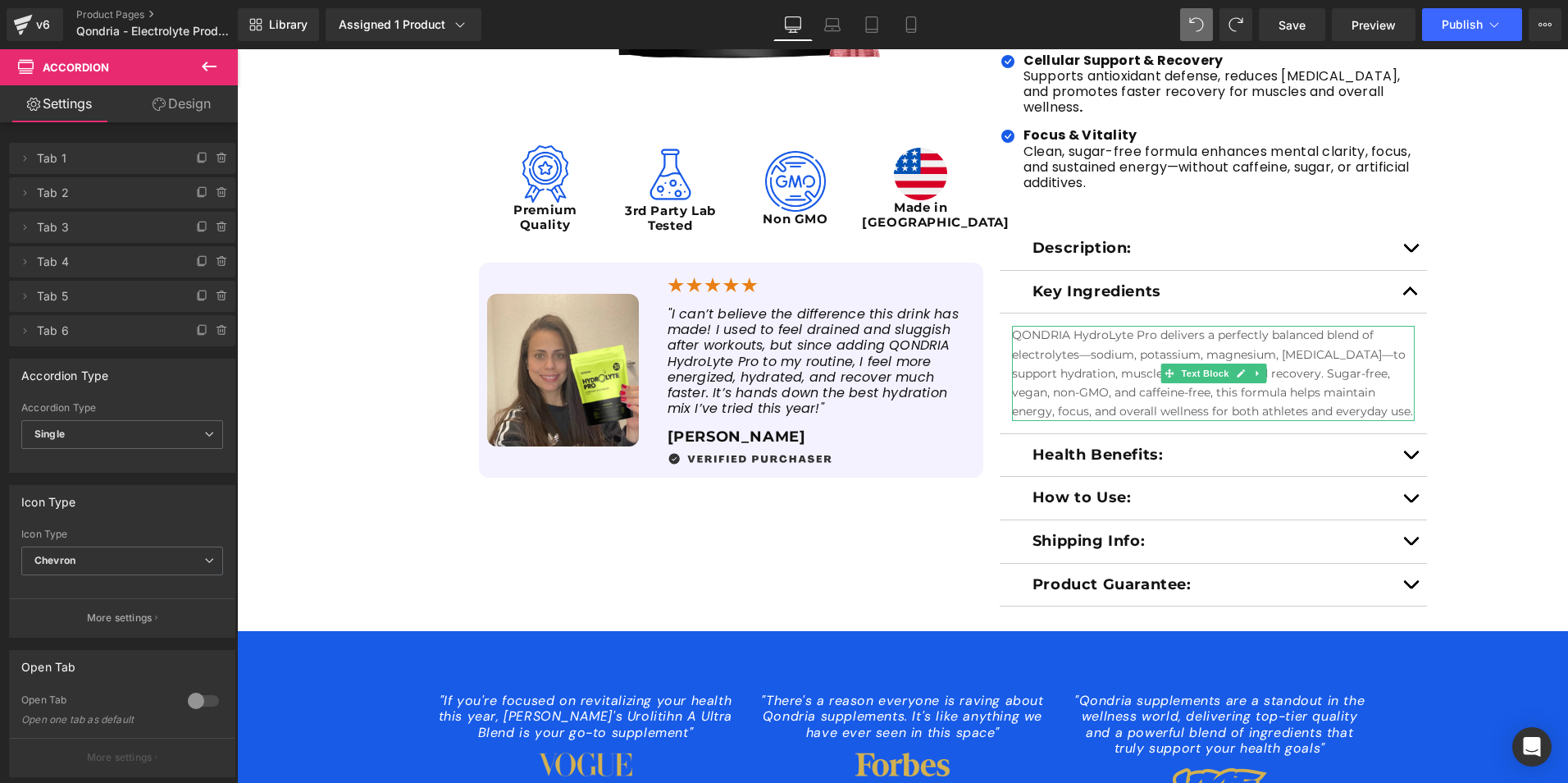
click at [1334, 382] on p "QONDRIA HydroLyte Pro delivers a perfectly balanced blend of electrolytes—sodiu…" at bounding box center [1214, 373] width 403 height 94
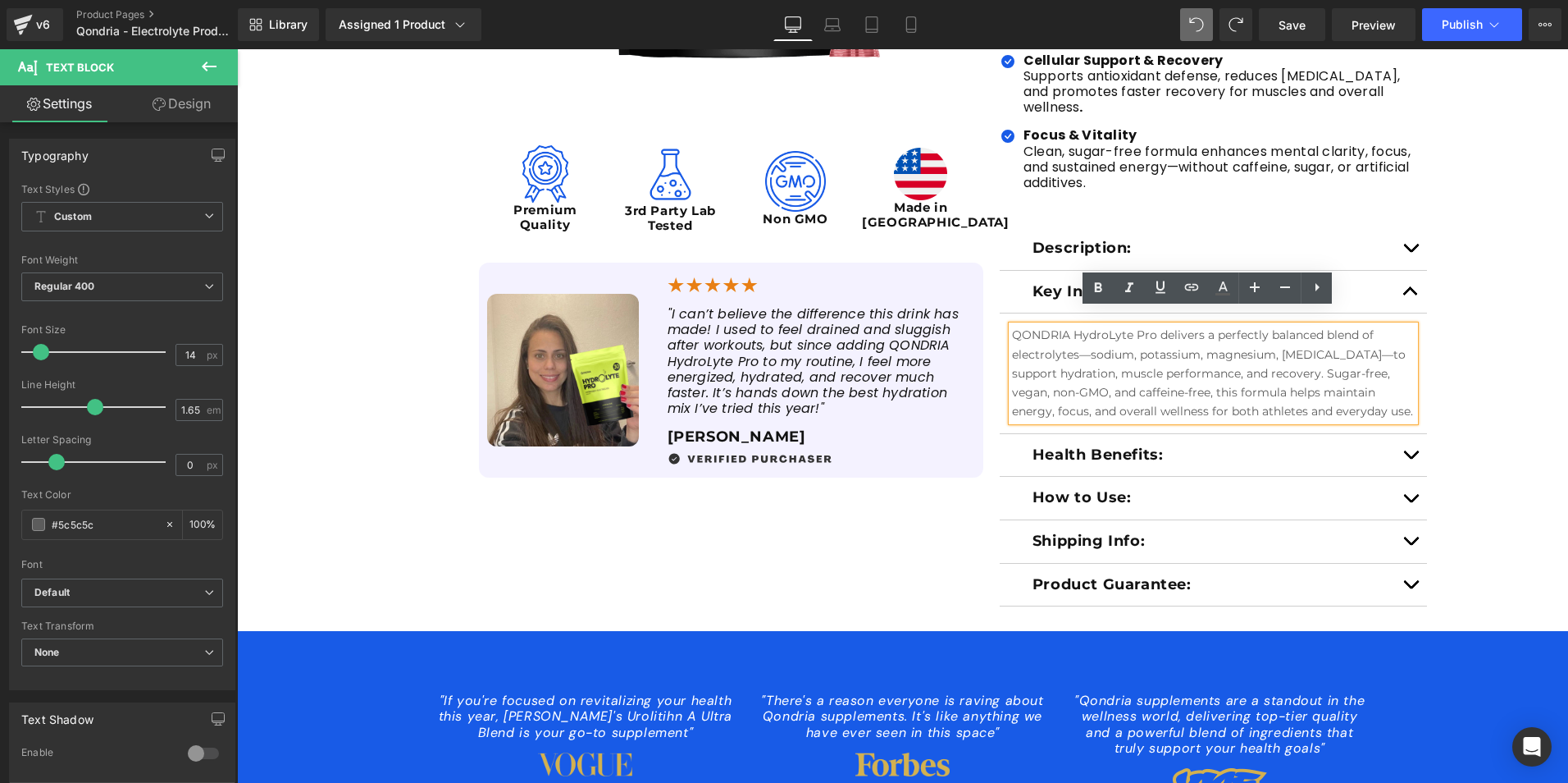
drag, startPoint x: 1404, startPoint y: 396, endPoint x: 990, endPoint y: 313, distance: 422.2
click at [992, 313] on div "Judge.me Reviews - Star Badge Judge.me Reviews QONDRIA HydroLyte Pro Heading wi…" at bounding box center [1214, 115] width 445 height 984
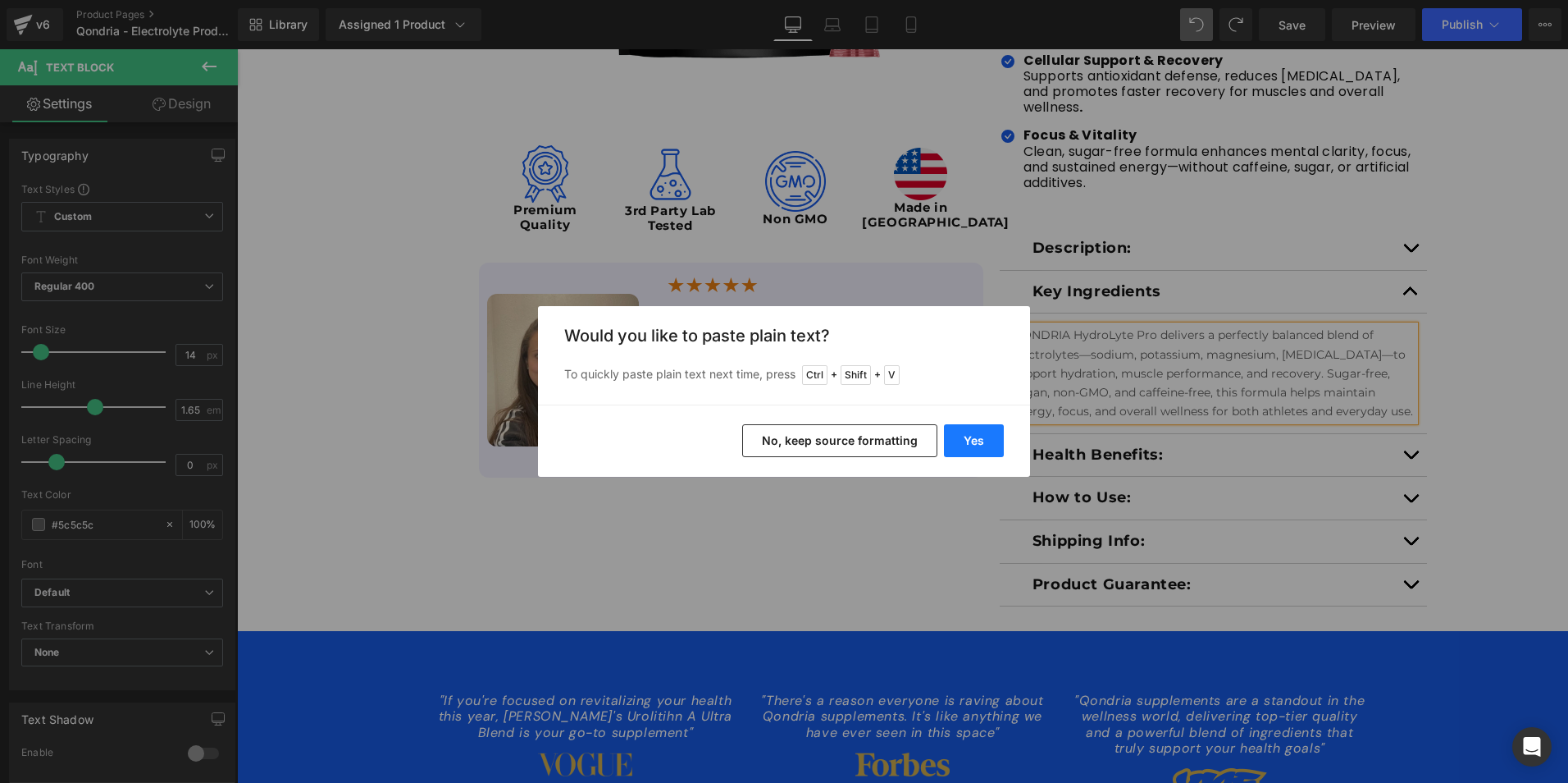
drag, startPoint x: 974, startPoint y: 433, endPoint x: 747, endPoint y: 365, distance: 237.0
click at [974, 433] on button "Yes" at bounding box center [974, 440] width 60 height 33
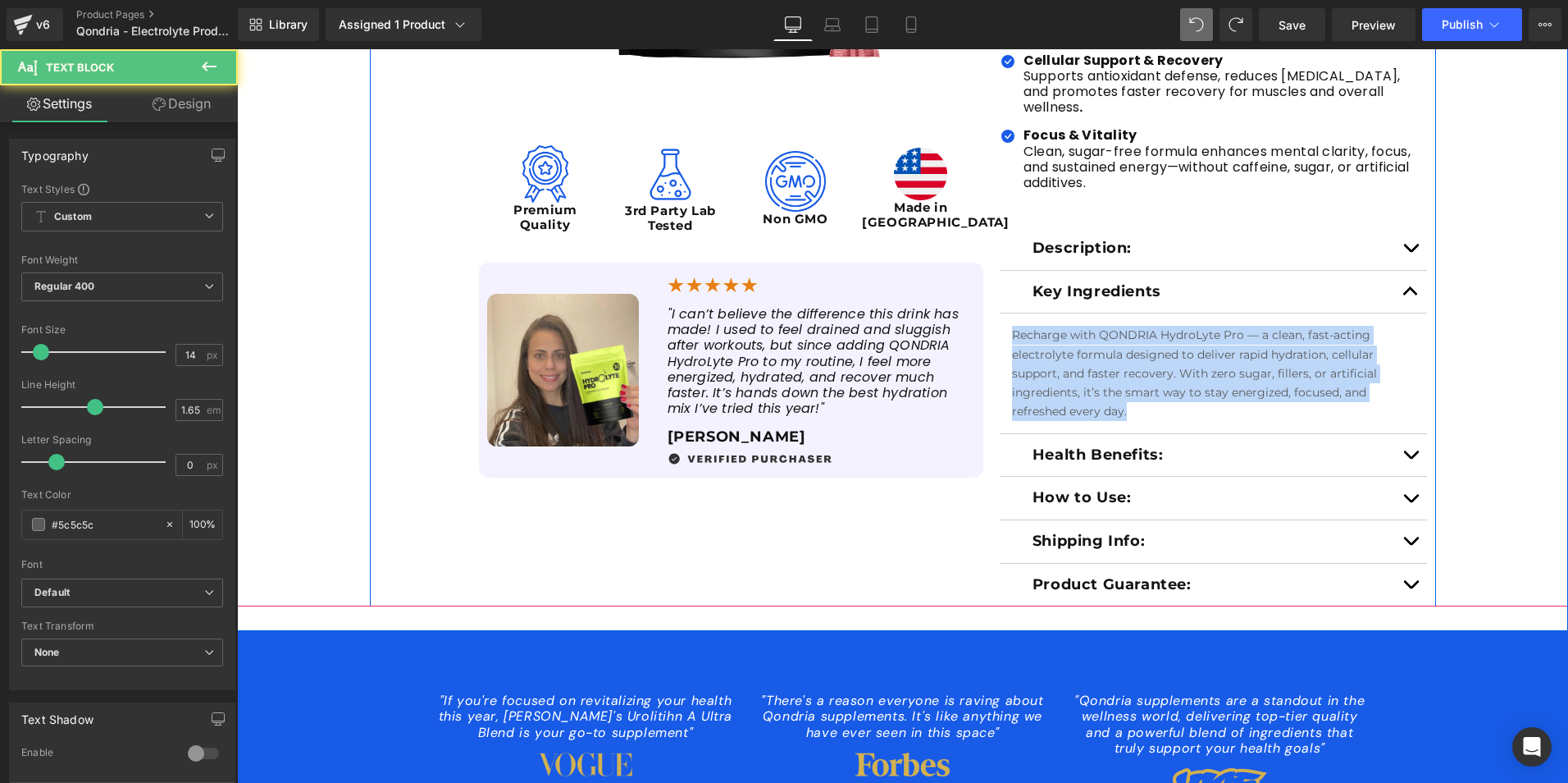
drag, startPoint x: 1133, startPoint y: 397, endPoint x: 983, endPoint y: 310, distance: 173.4
click at [983, 310] on div "Sale Off (P) Image Image Premium Quality Text Block Image 3rd Party Lab Tested …" at bounding box center [903, 115] width 1066 height 984
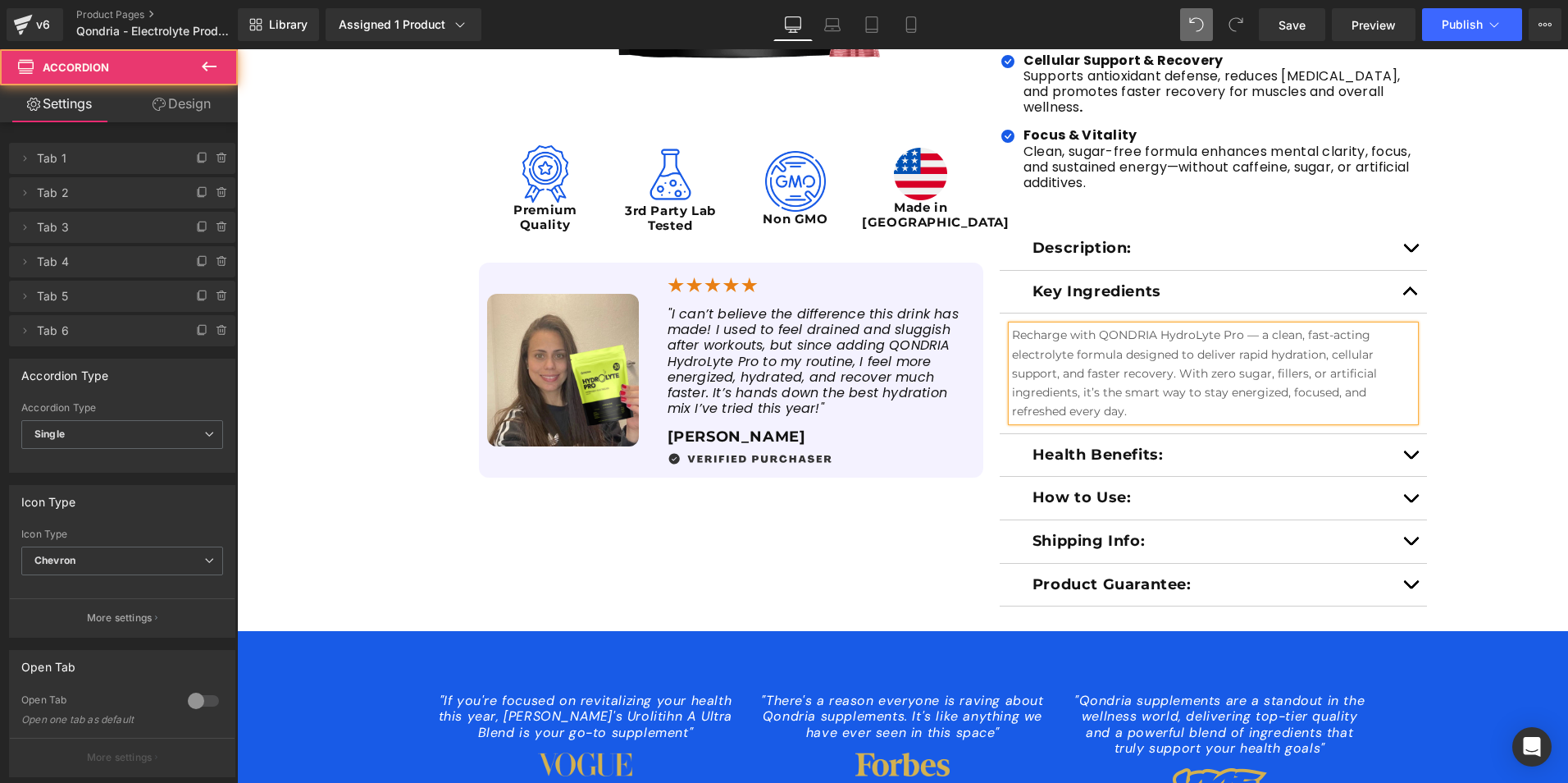
click at [1411, 252] on span "button" at bounding box center [1411, 252] width 0 height 0
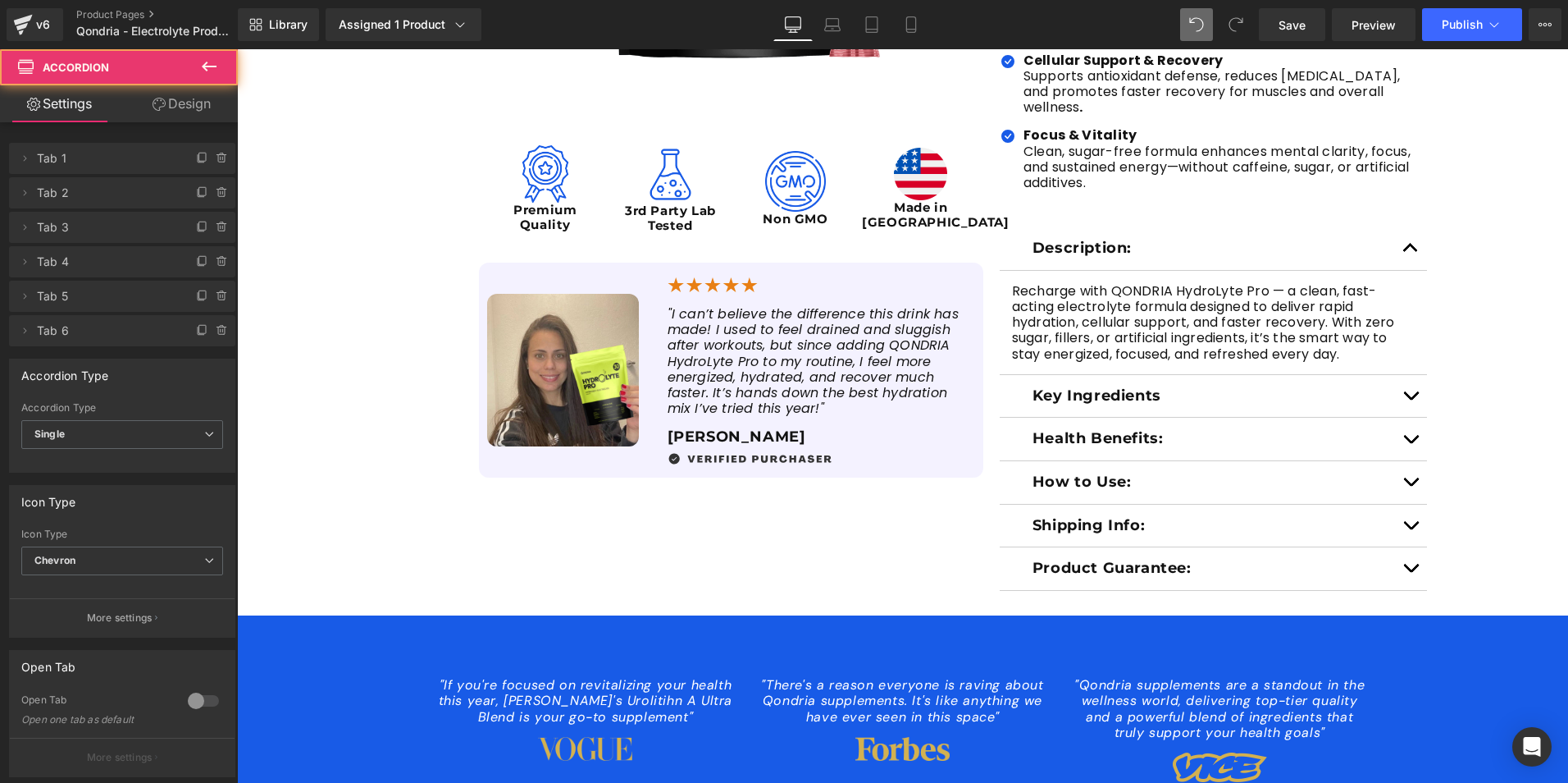
click at [1150, 240] on p "Description:" at bounding box center [1214, 249] width 362 height 18
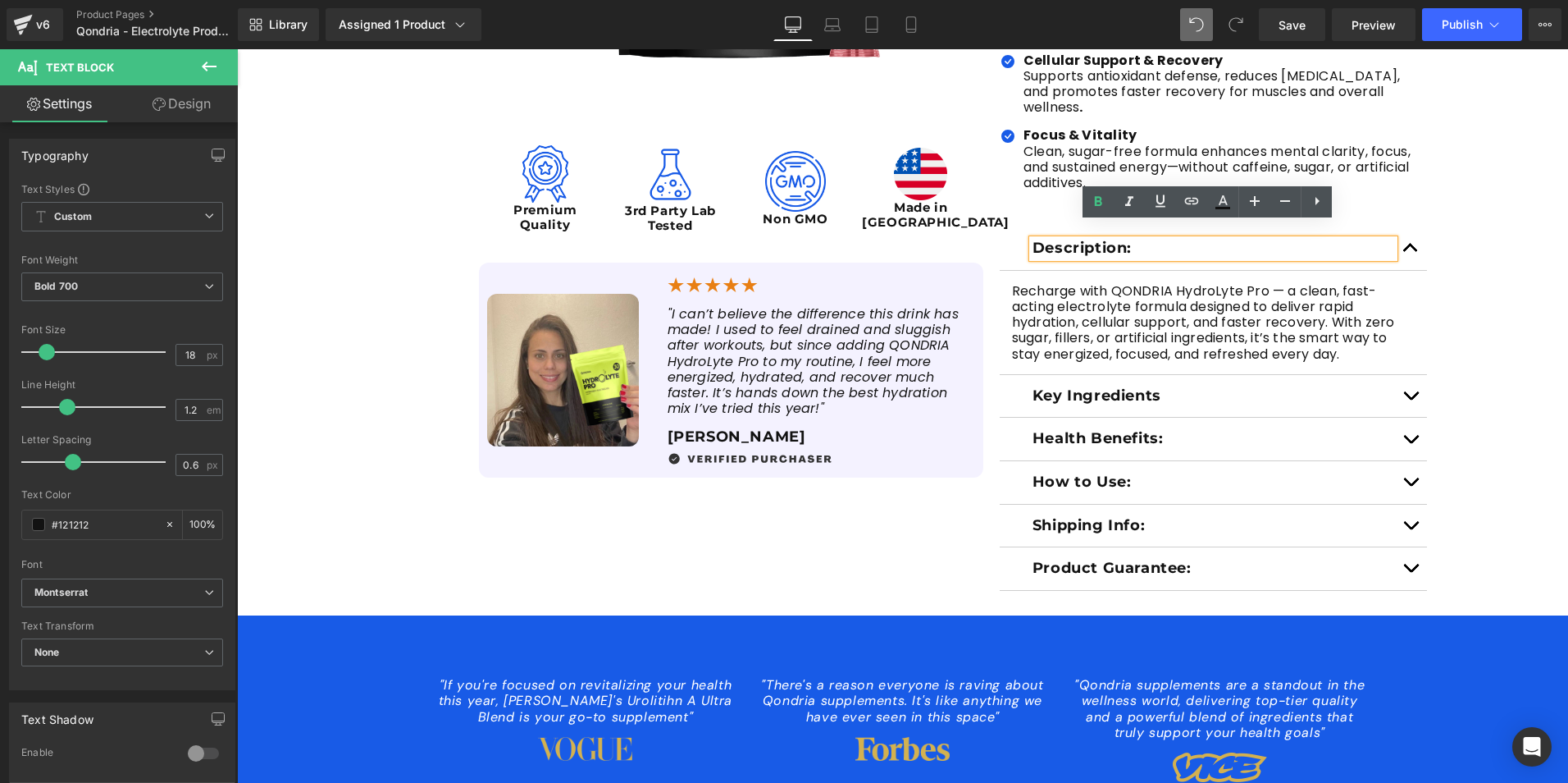
click at [1135, 240] on p "Description:" at bounding box center [1214, 249] width 362 height 18
click at [1164, 386] on span at bounding box center [1169, 396] width 17 height 20
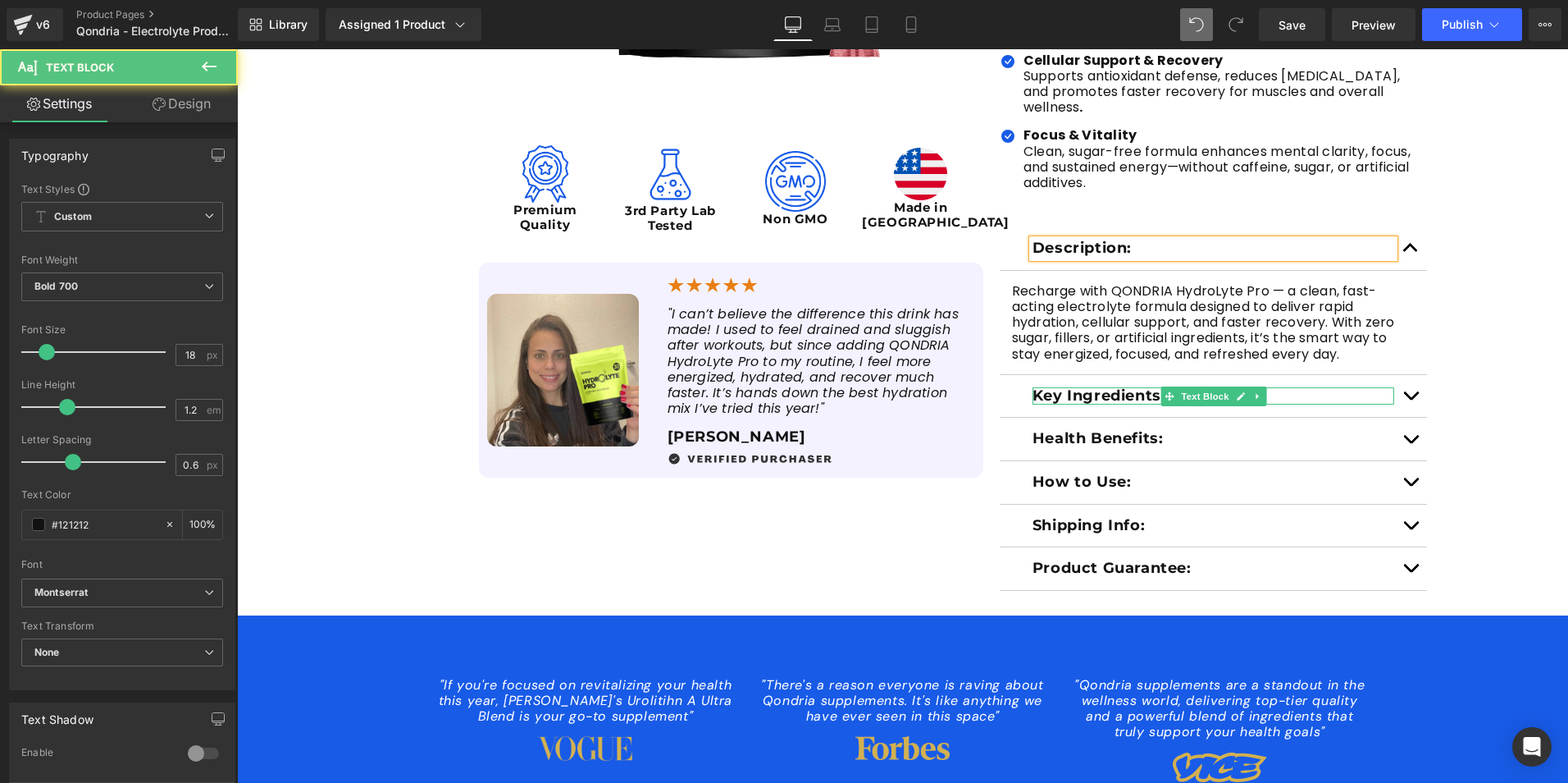
click at [1143, 387] on p "Key Ingredients" at bounding box center [1214, 396] width 362 height 18
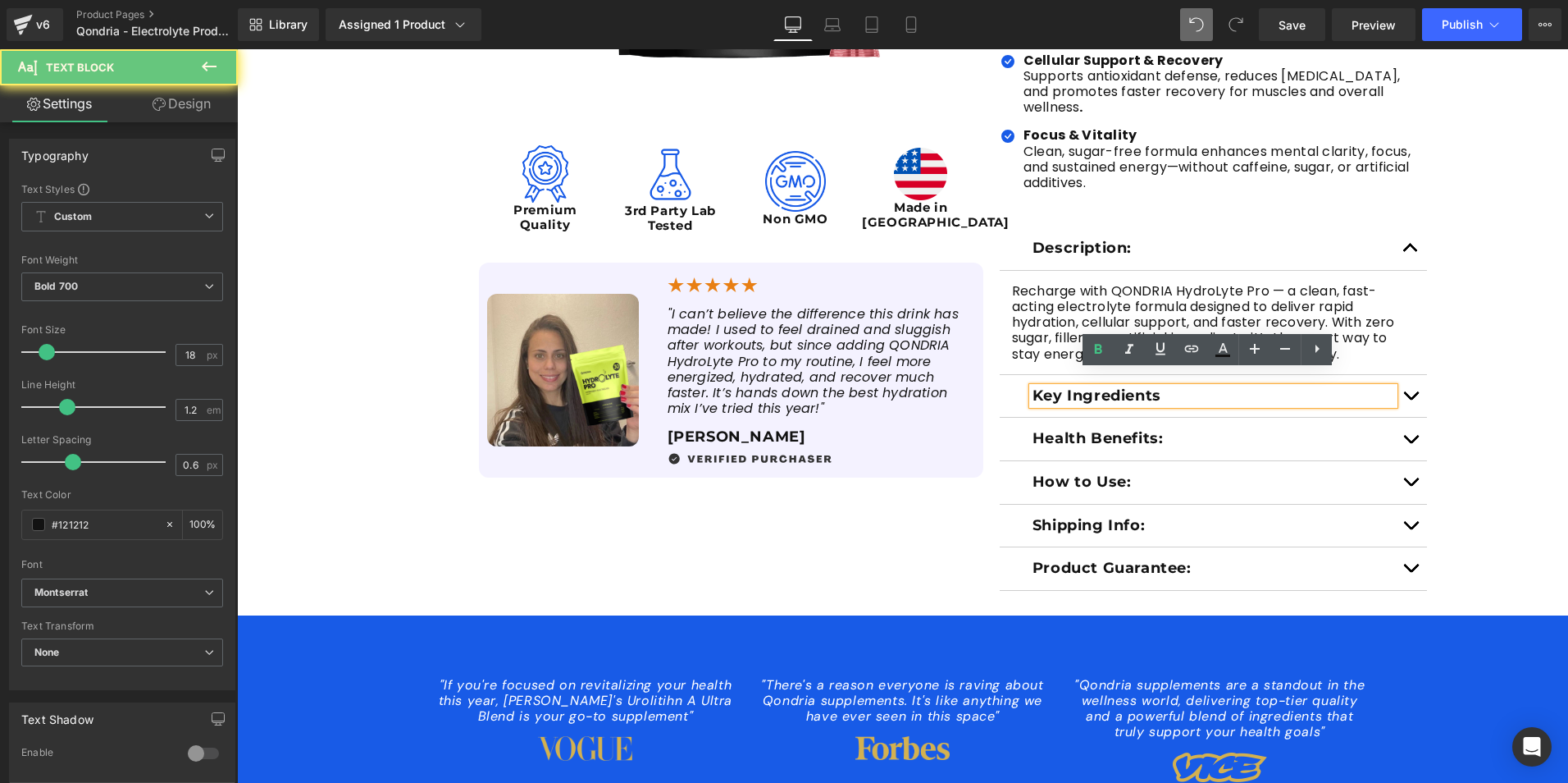
click at [1164, 387] on p "Key Ingredients" at bounding box center [1214, 396] width 362 height 18
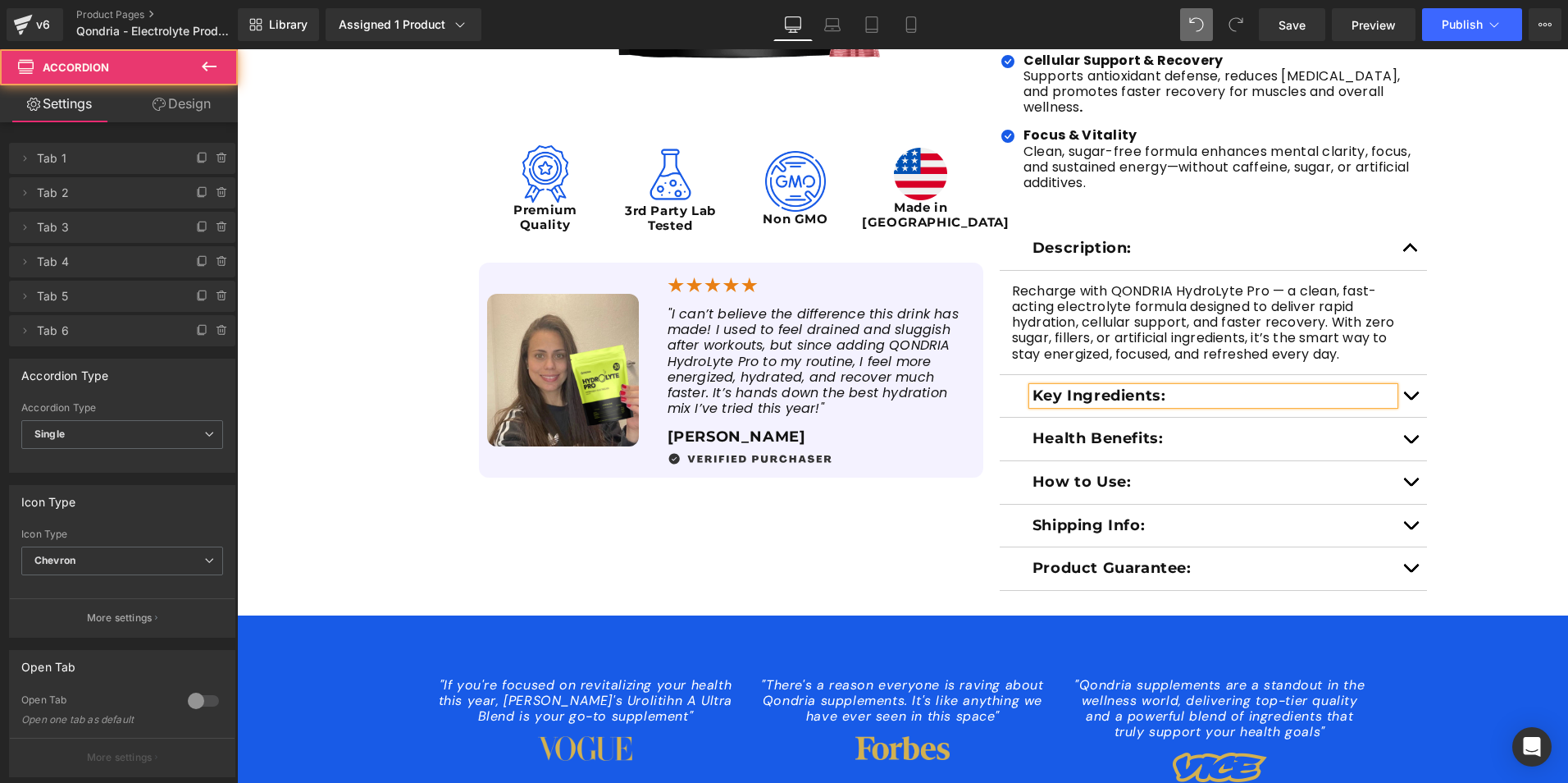
click at [1408, 383] on button "button" at bounding box center [1411, 397] width 33 height 43
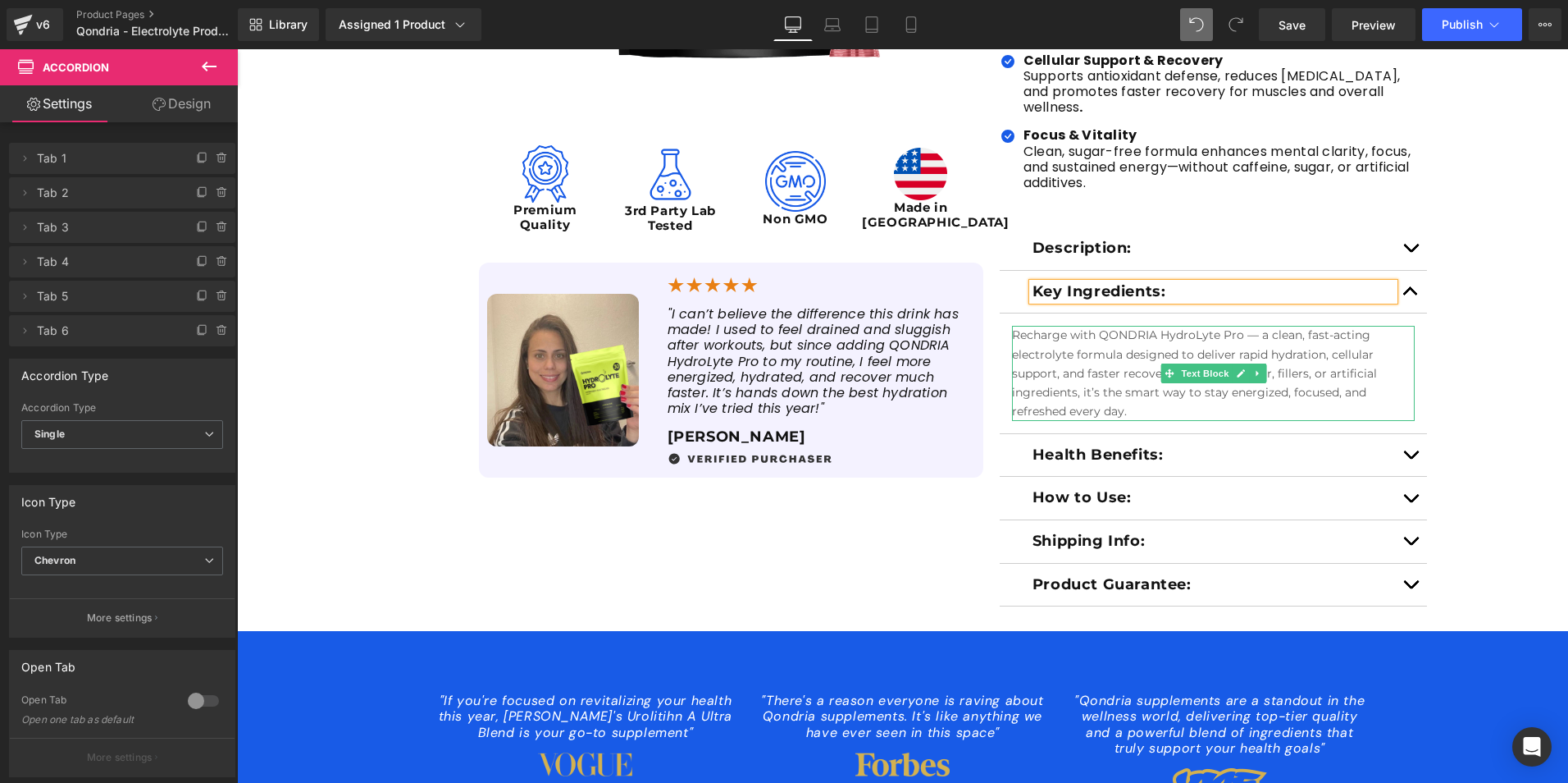
click at [1133, 390] on p "Recharge with QONDRIA HydroLyte Pro — a clean, fast-acting electrolyte formula …" at bounding box center [1214, 373] width 403 height 94
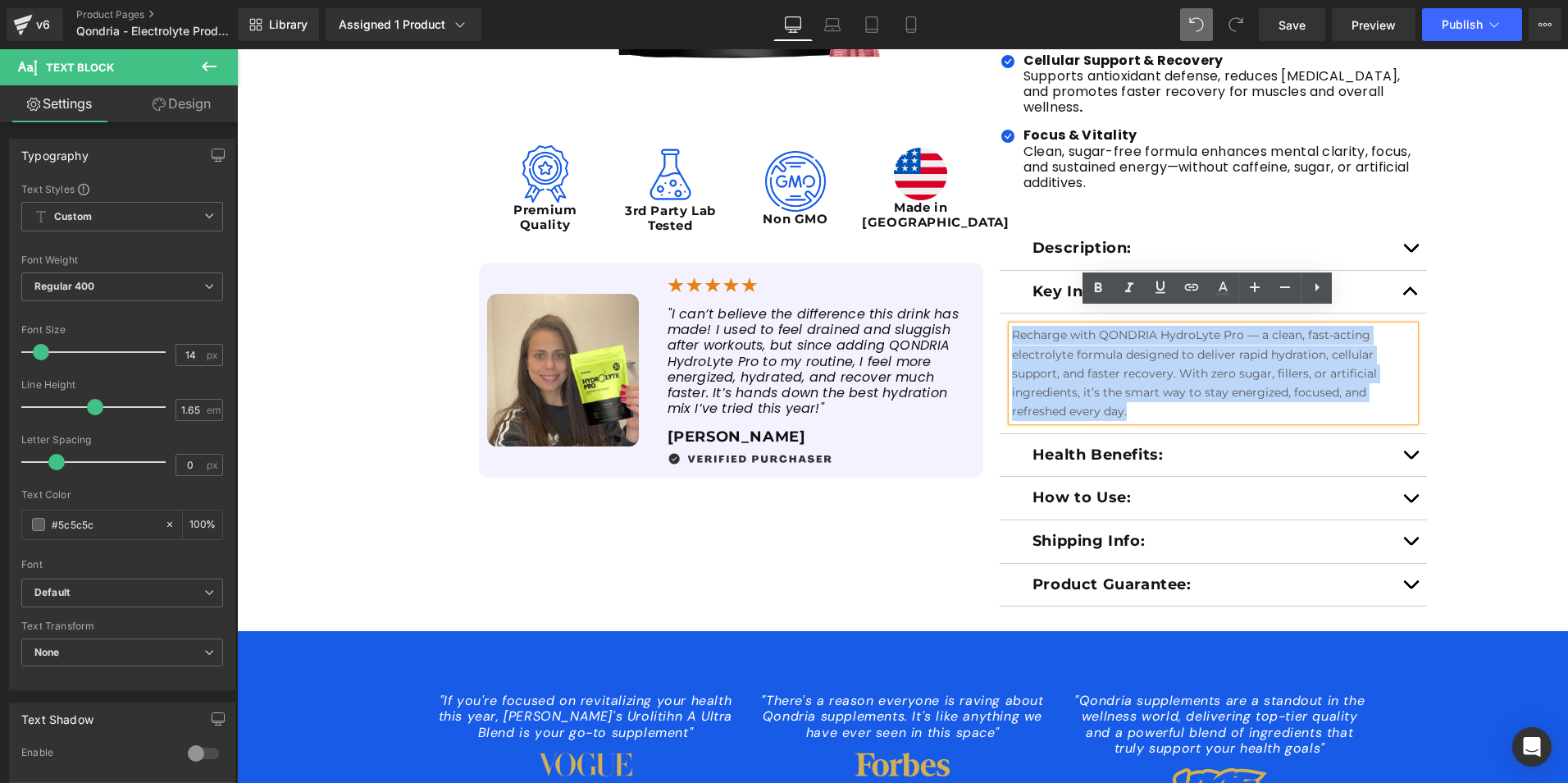
drag, startPoint x: 1133, startPoint y: 390, endPoint x: 1007, endPoint y: 316, distance: 146.1
click at [1012, 326] on p "Recharge with QONDRIA HydroLyte Pro — a clean, fast-acting electrolyte formula …" at bounding box center [1214, 373] width 403 height 94
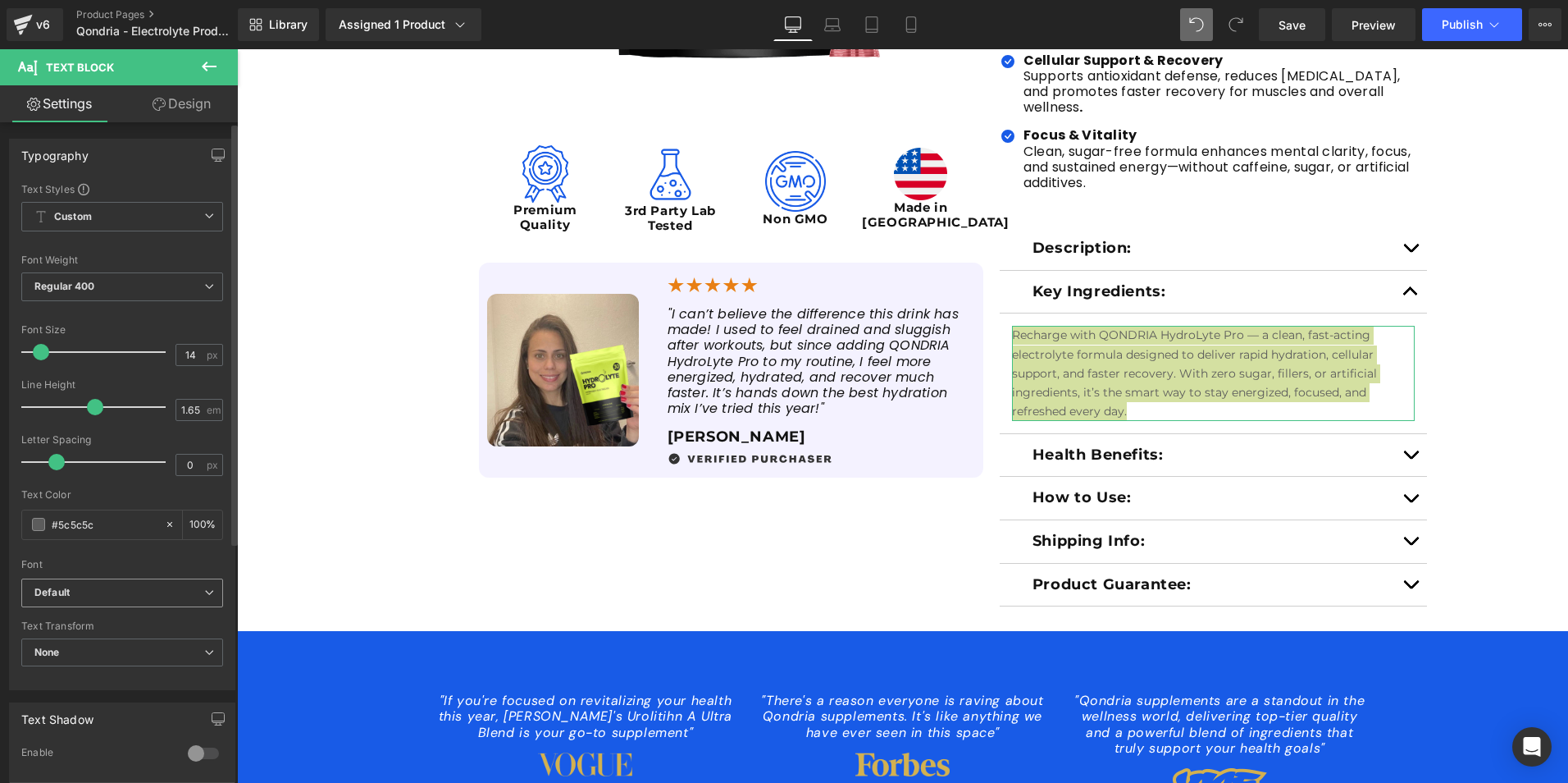
click at [114, 589] on b "Default" at bounding box center [119, 592] width 170 height 14
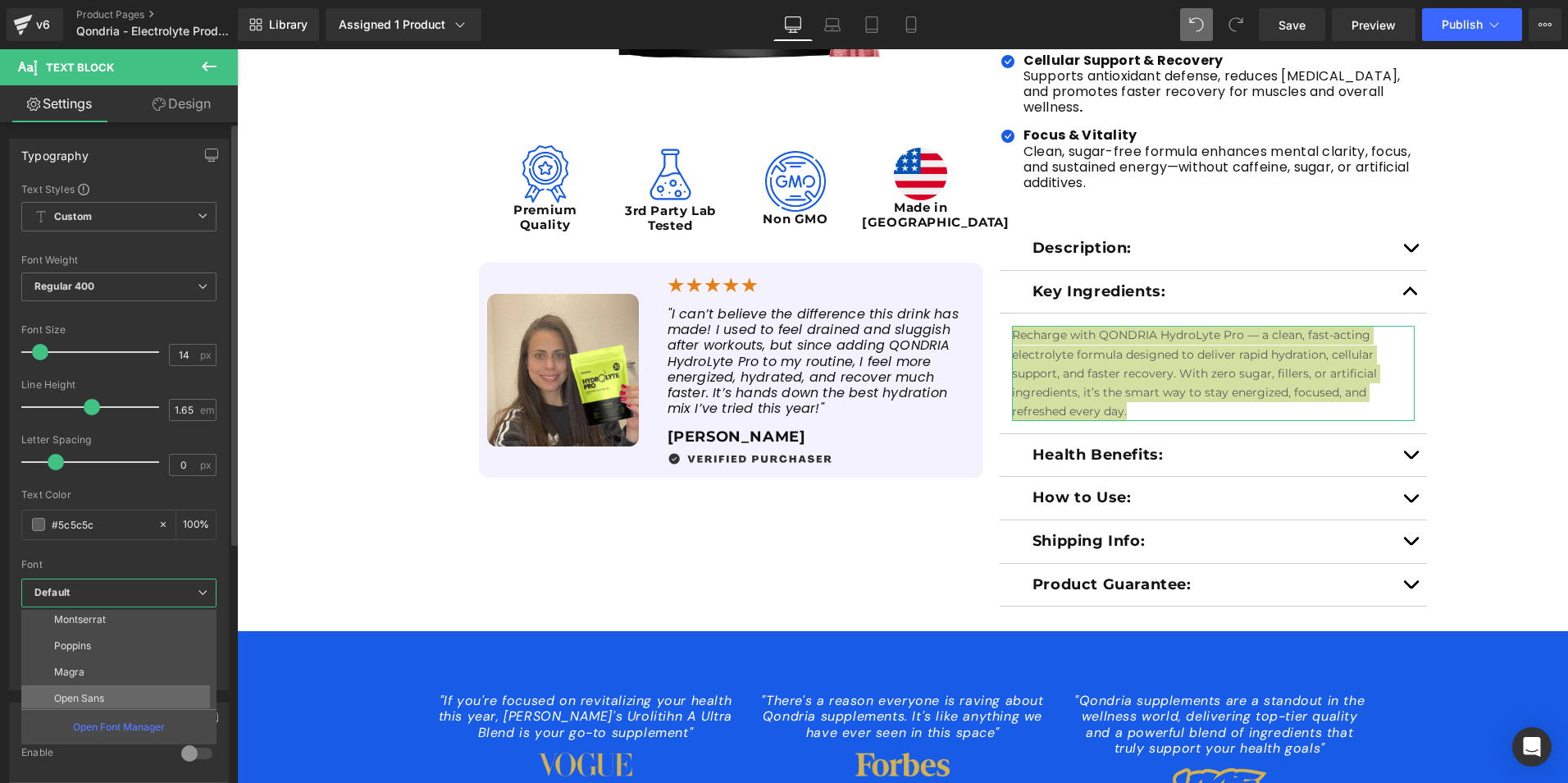
scroll to position [111, 0]
click at [105, 622] on li "Poppins" at bounding box center [123, 616] width 202 height 26
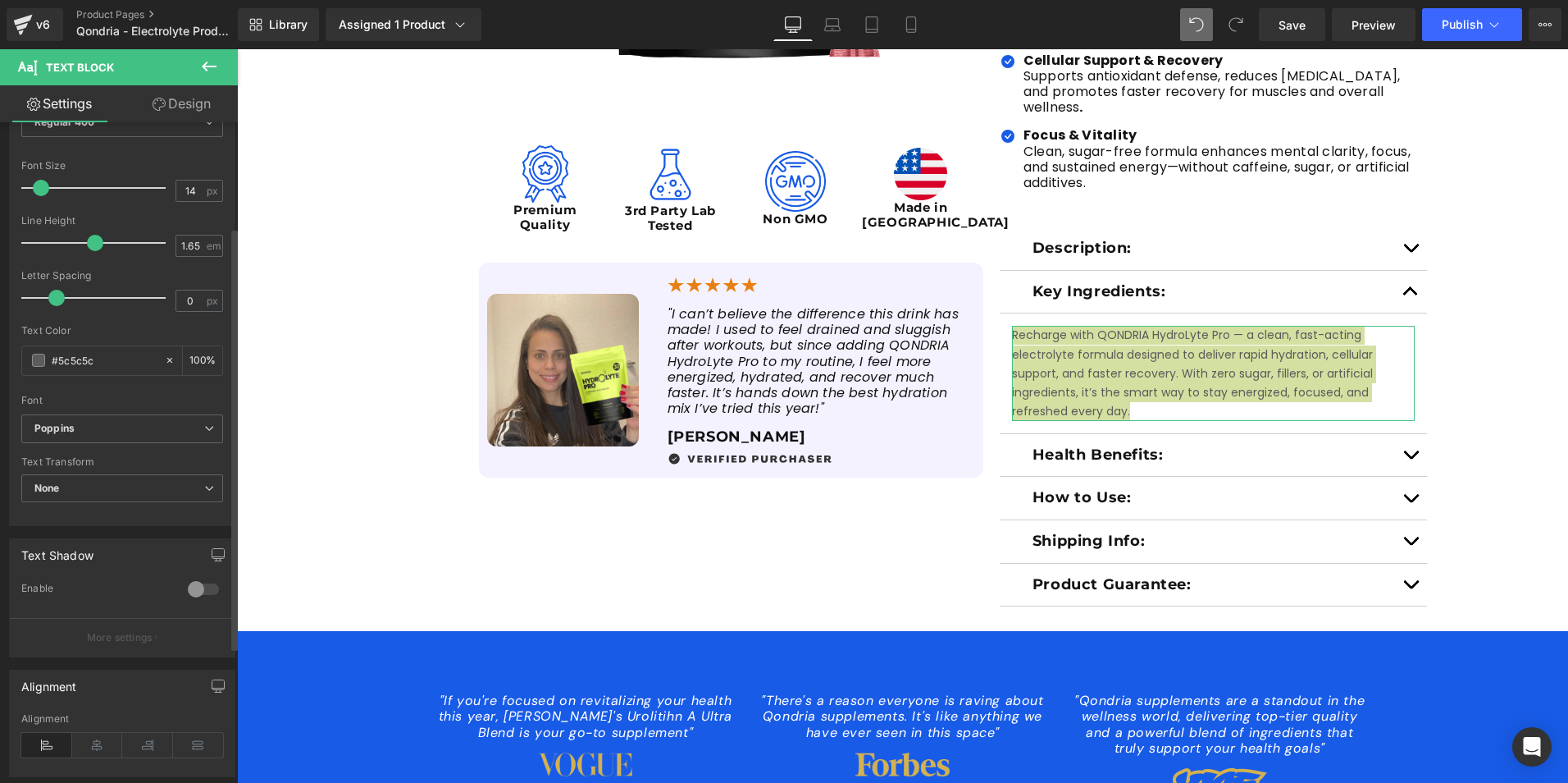
scroll to position [246, 0]
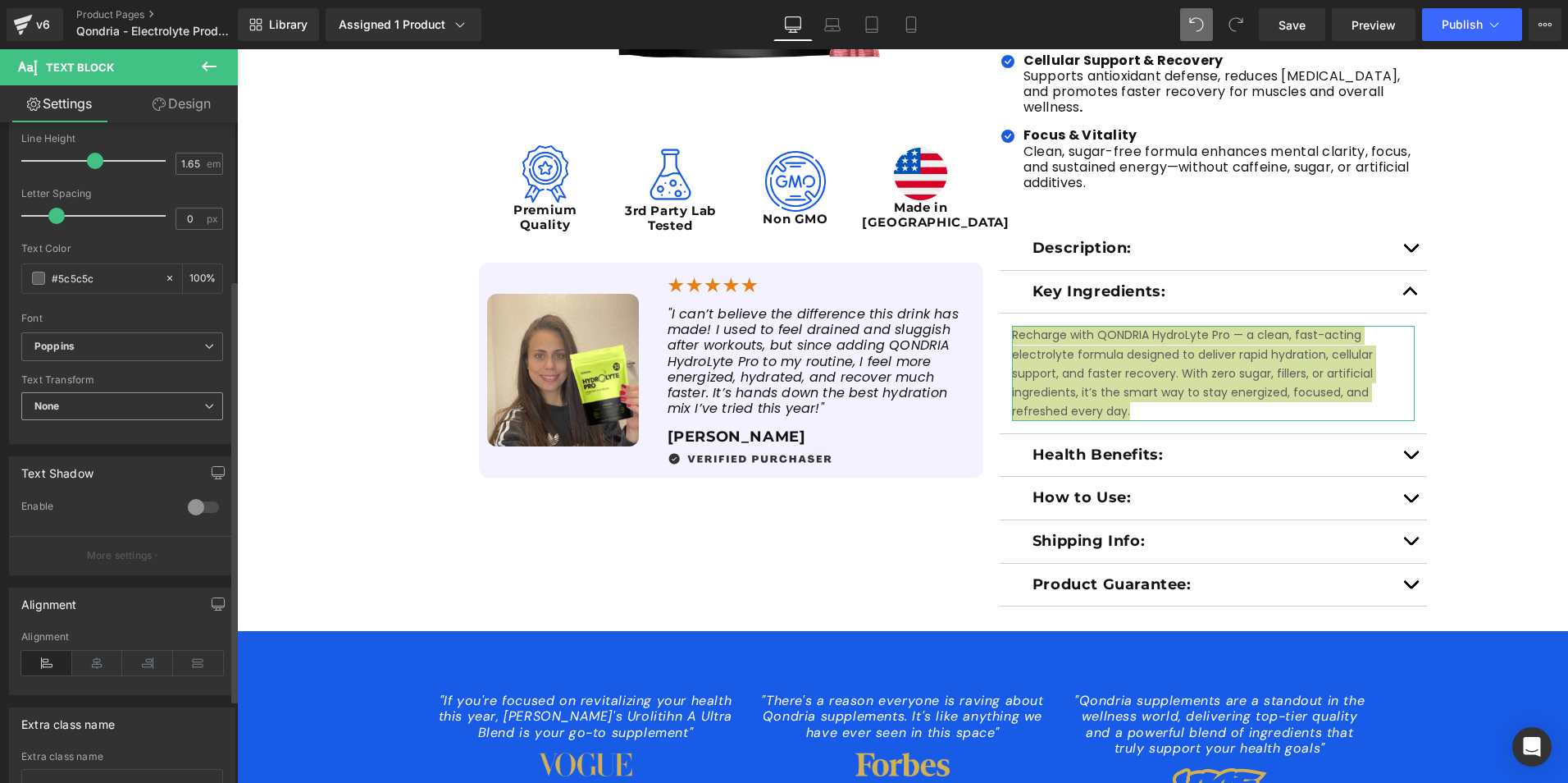
click at [88, 416] on span "None" at bounding box center [122, 407] width 202 height 29
click at [88, 416] on span "None" at bounding box center [118, 407] width 195 height 29
click at [70, 277] on input "#5c5c5c" at bounding box center [104, 277] width 105 height 18
click at [35, 275] on span at bounding box center [38, 277] width 13 height 13
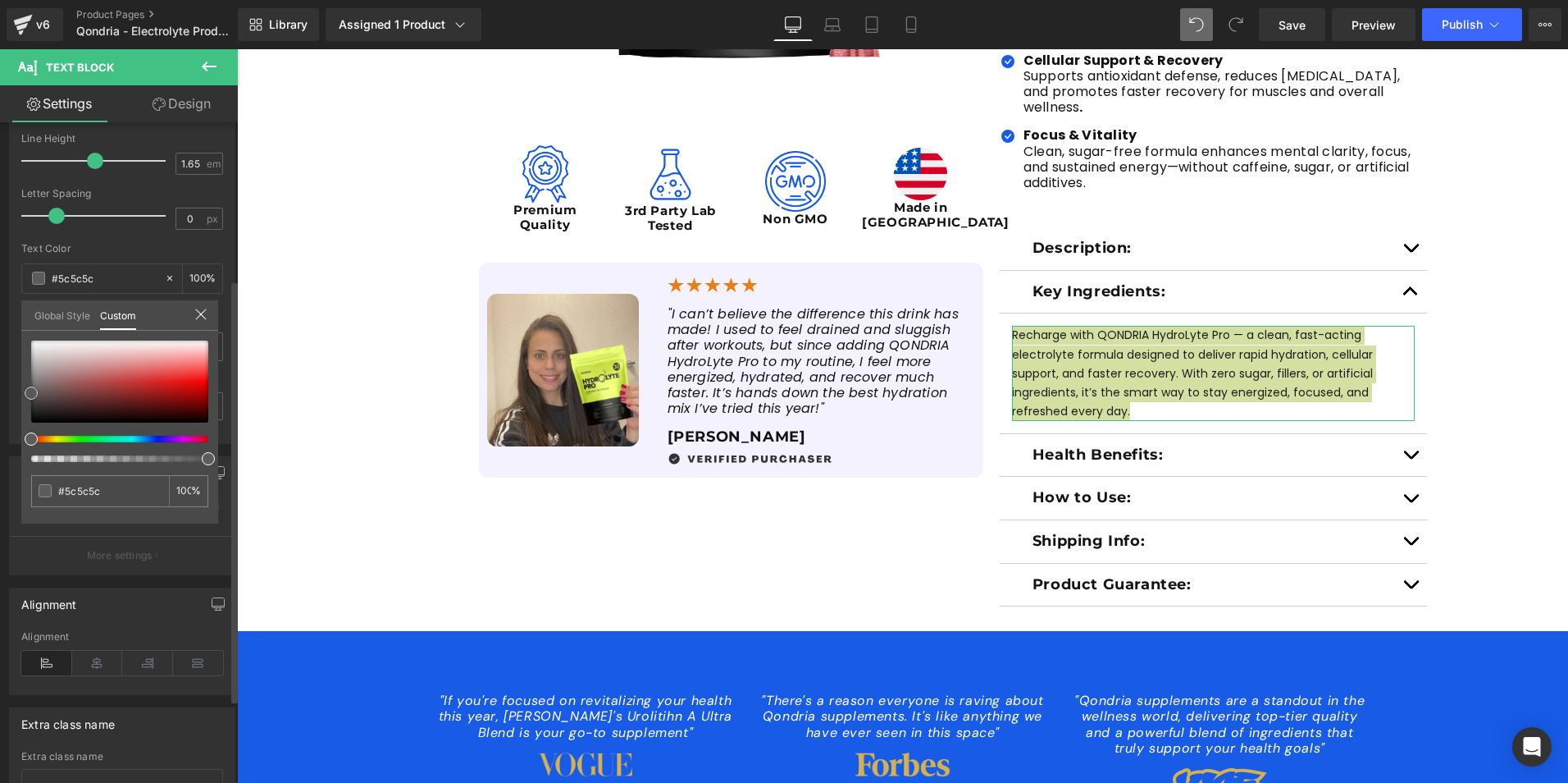
click at [43, 413] on div at bounding box center [120, 381] width 177 height 82
click at [36, 418] on div at bounding box center [120, 381] width 177 height 82
click at [45, 491] on span at bounding box center [44, 490] width 13 height 13
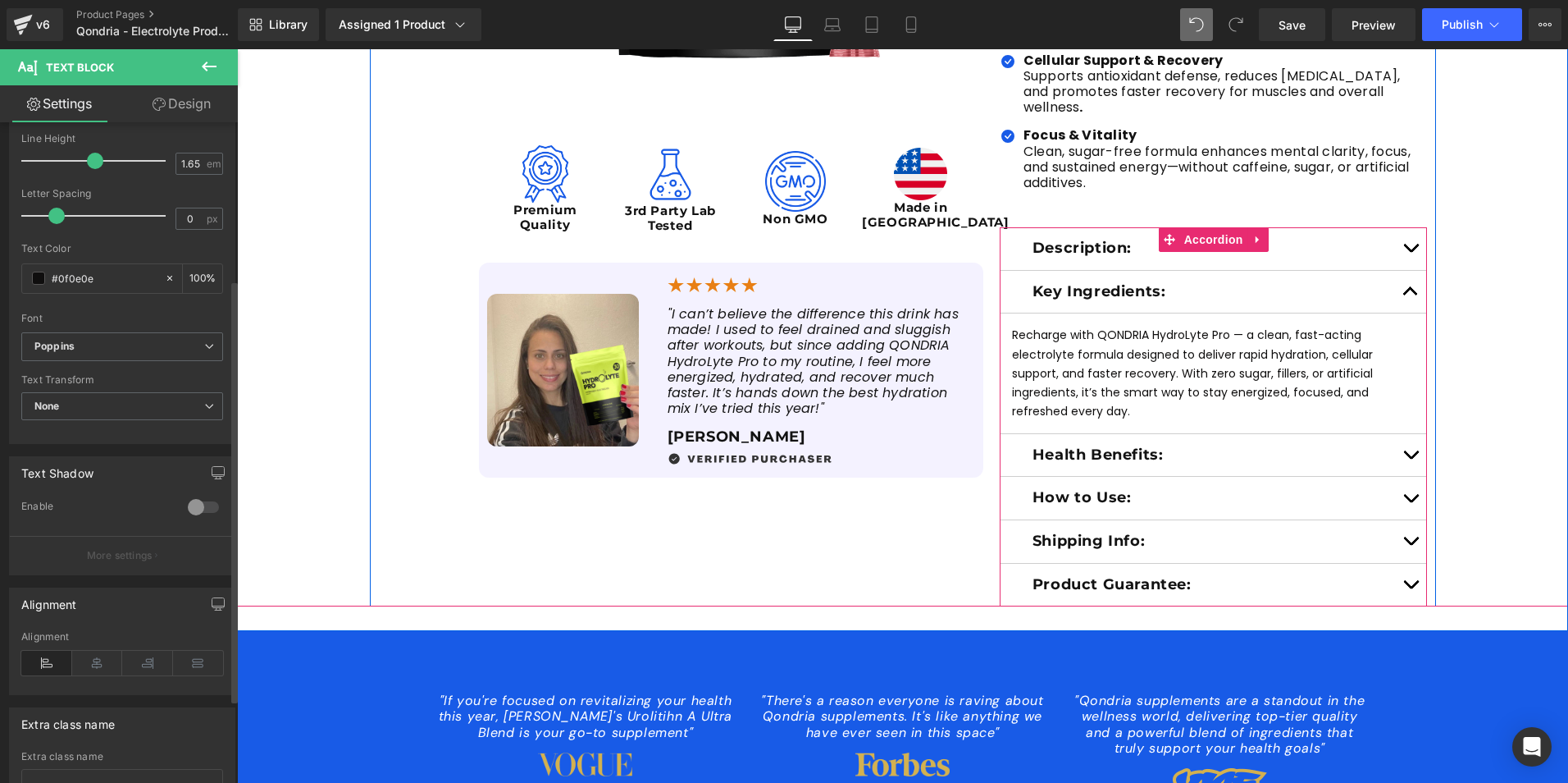
click at [1402, 237] on button "button" at bounding box center [1411, 249] width 33 height 43
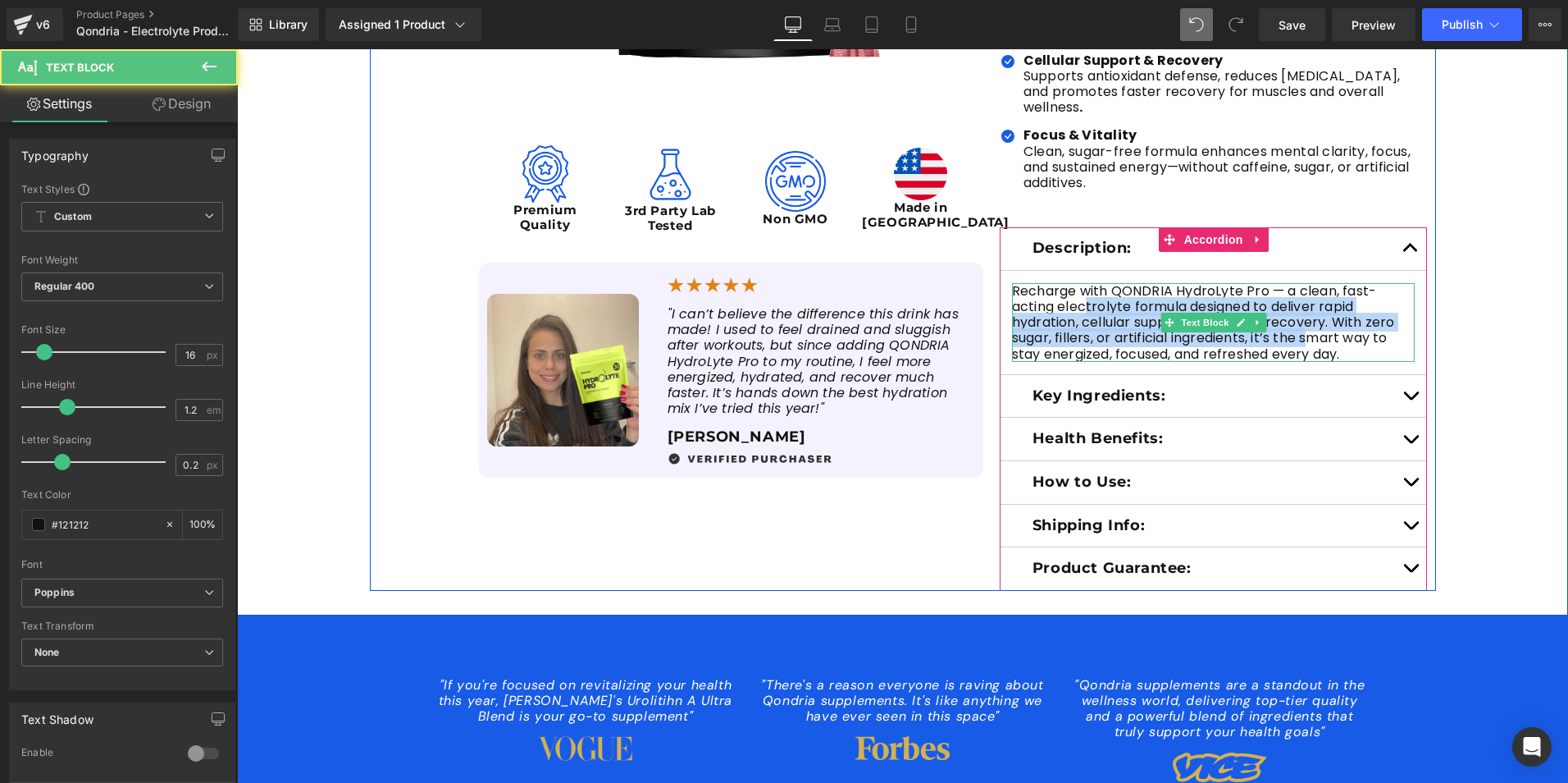
drag, startPoint x: 1083, startPoint y: 291, endPoint x: 1230, endPoint y: 308, distance: 148.0
click at [1230, 308] on div "Recharge with QONDRIA HydroLyte Pro — a clean, fast-acting electrolyte formula …" at bounding box center [1214, 323] width 403 height 79
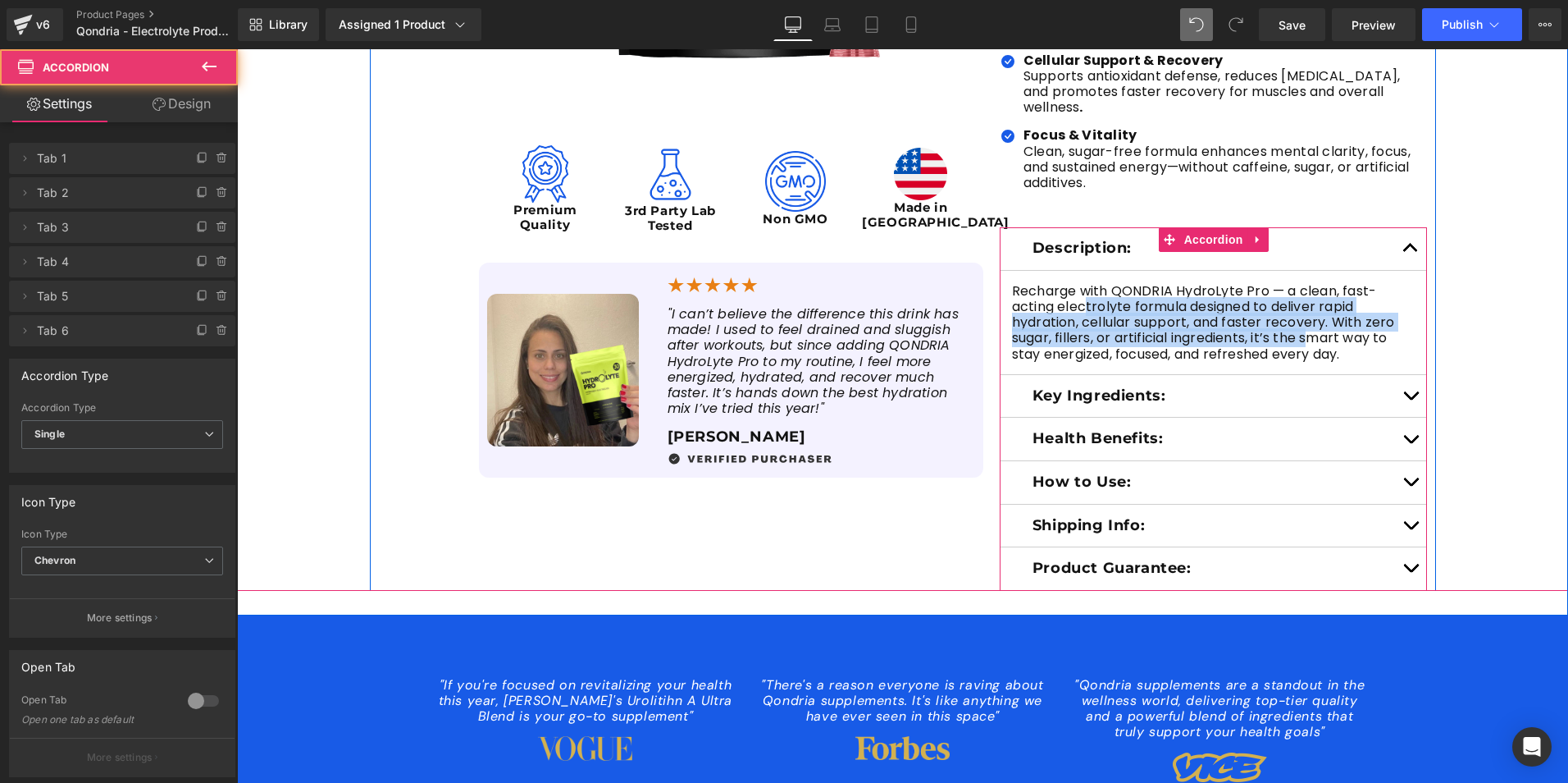
click at [1411, 399] on span "button" at bounding box center [1411, 399] width 0 height 0
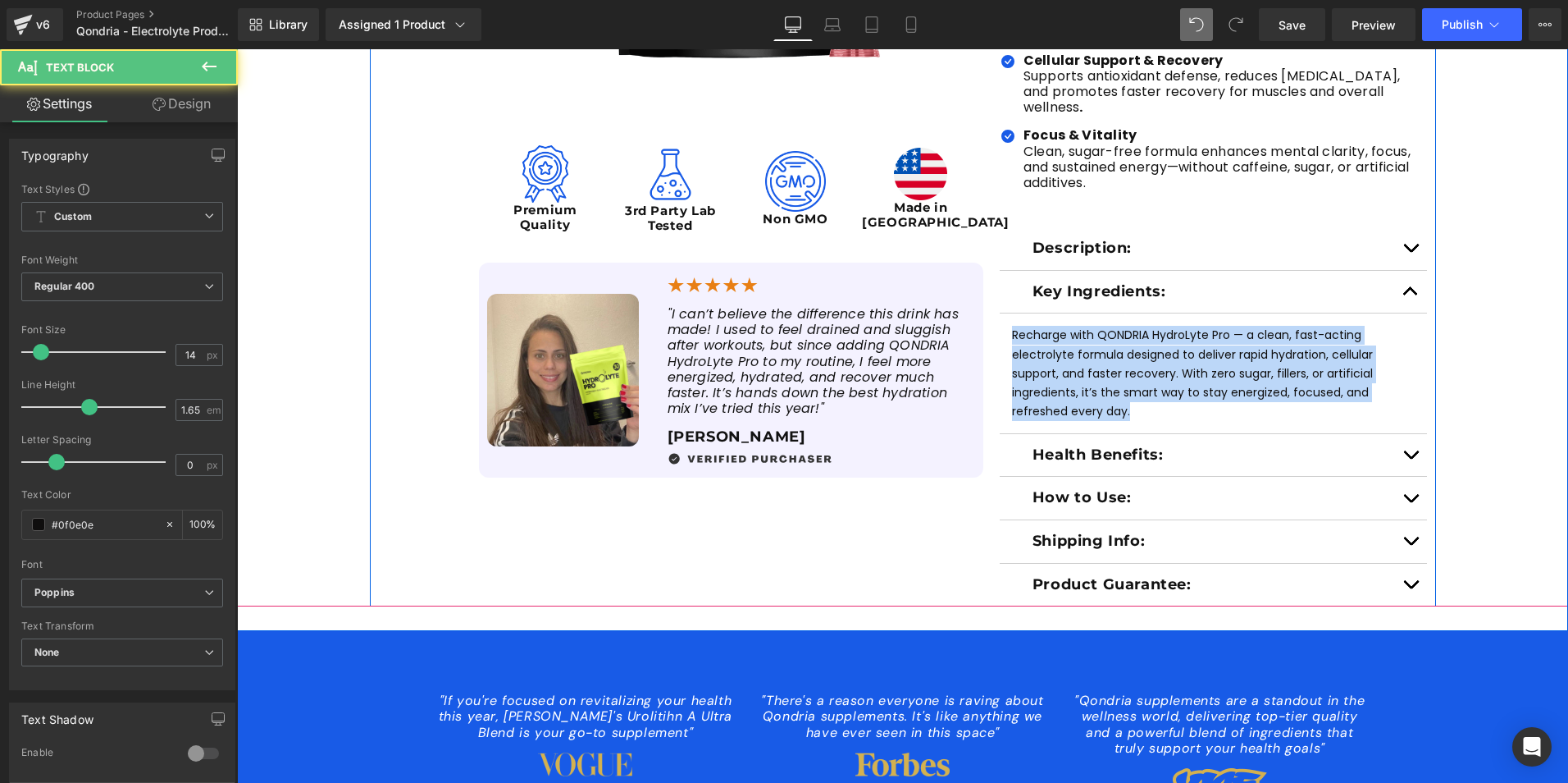
drag, startPoint x: 1134, startPoint y: 392, endPoint x: 992, endPoint y: 321, distance: 158.8
click at [992, 321] on div "Judge.me Reviews - Star Badge Judge.me Reviews QONDRIA HydroLyte Pro Heading wi…" at bounding box center [1214, 115] width 445 height 984
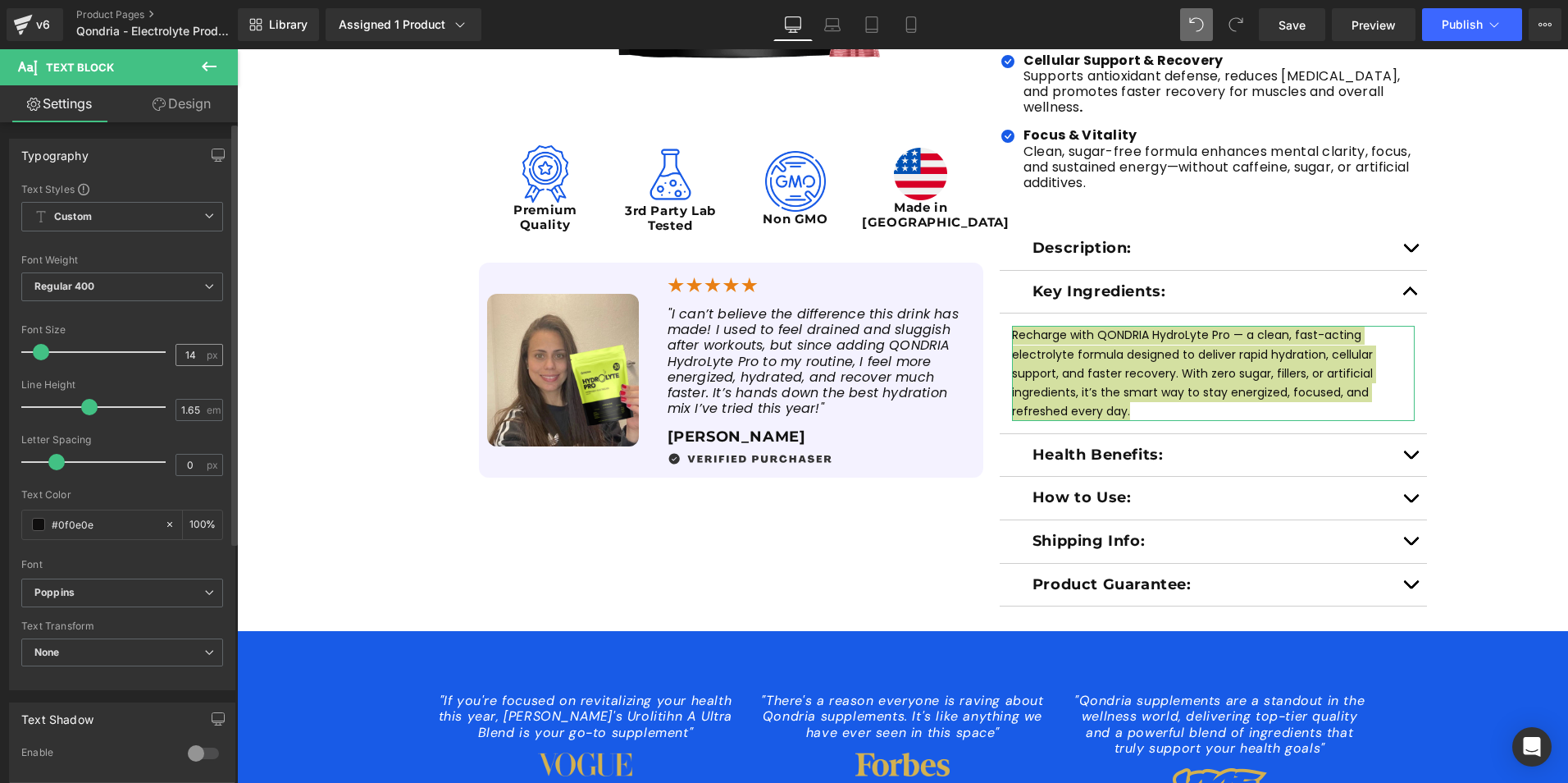
click at [184, 351] on input "14" at bounding box center [191, 355] width 29 height 20
click at [191, 355] on input "14" at bounding box center [191, 355] width 29 height 20
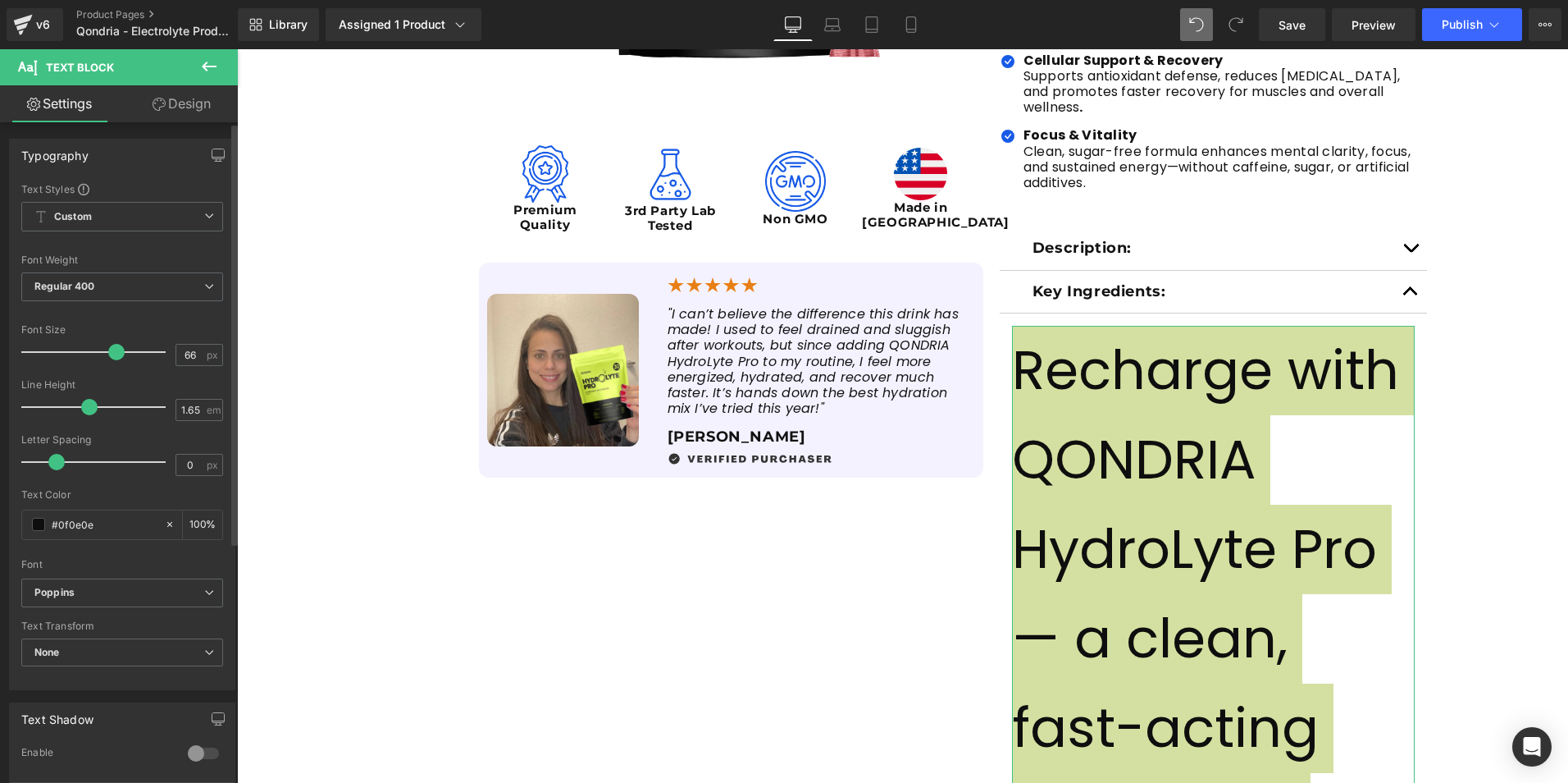
type input "6"
type input "16"
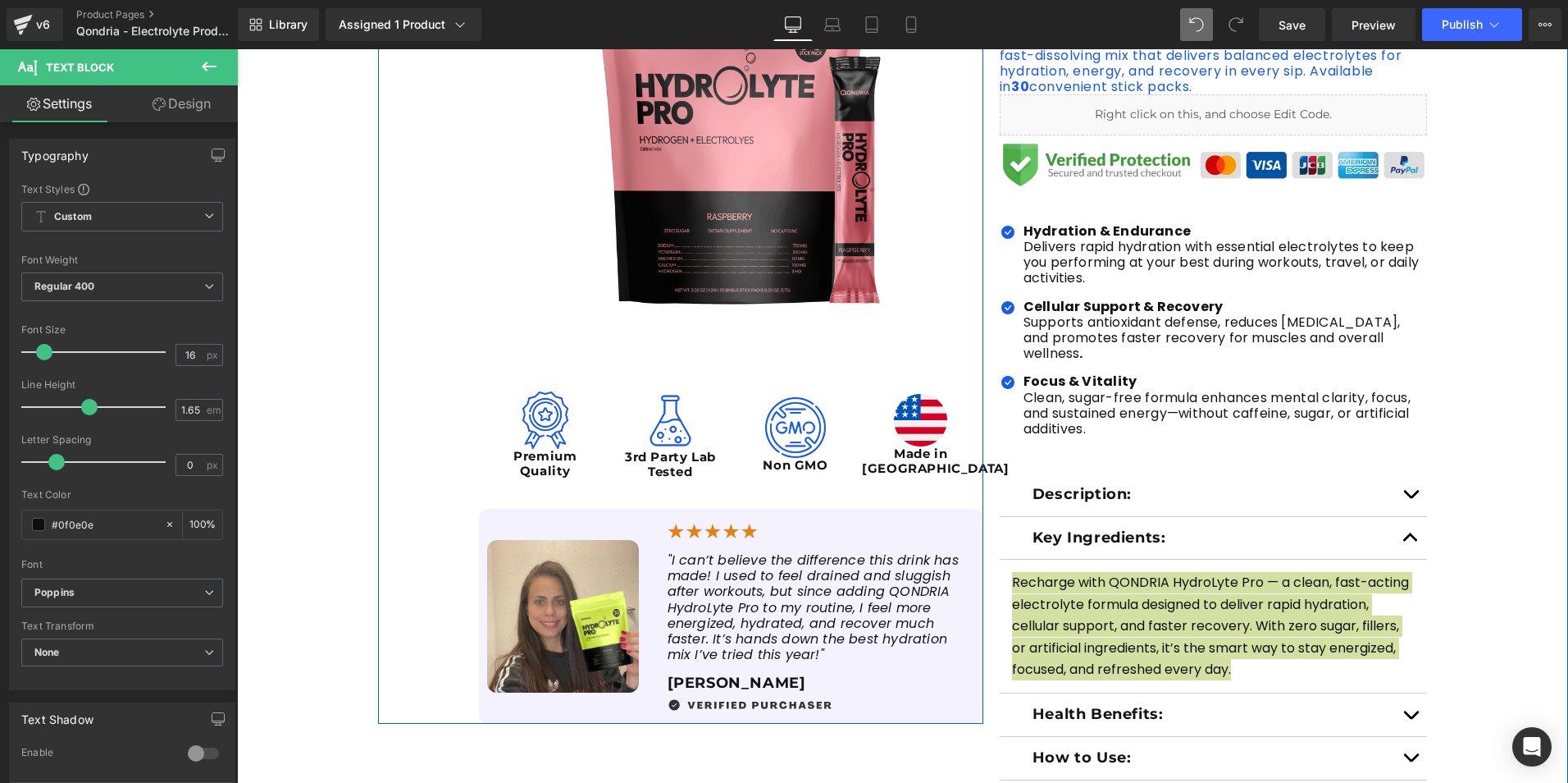
scroll to position [574, 0]
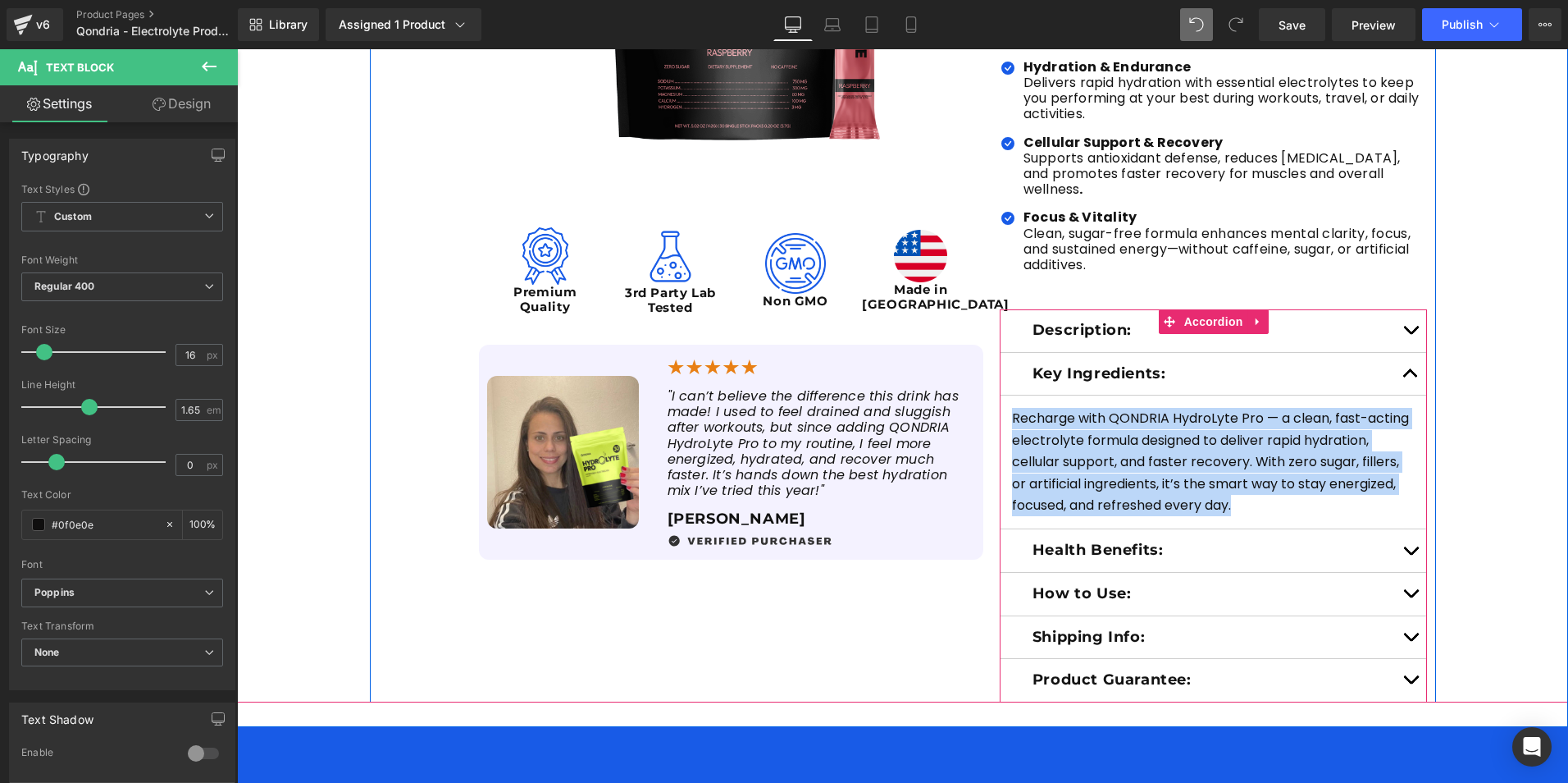
click at [1411, 334] on span "button" at bounding box center [1411, 334] width 0 height 0
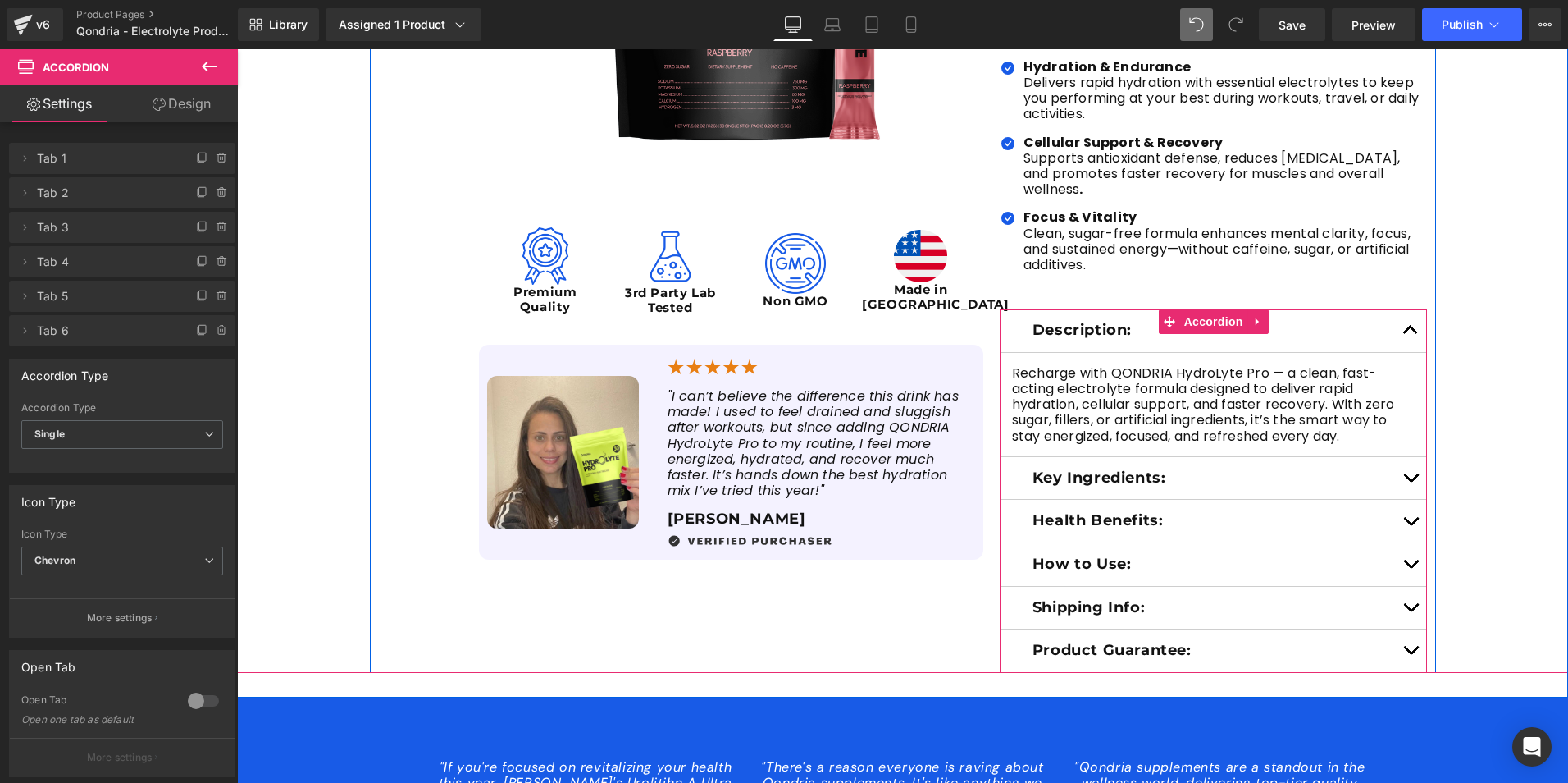
click at [1405, 459] on button "button" at bounding box center [1411, 478] width 33 height 43
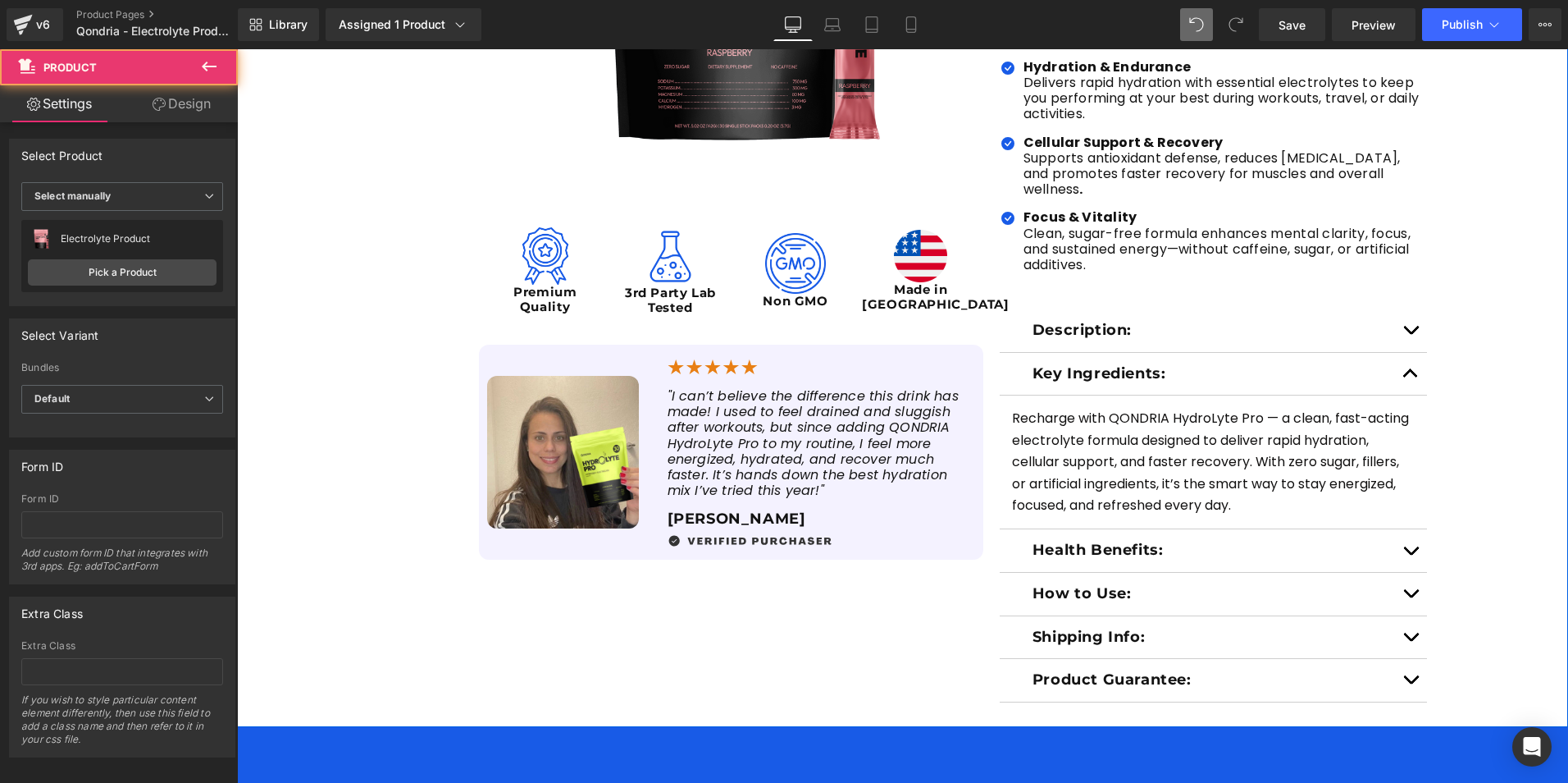
click at [1457, 450] on div "Sale Off (P) Image Image Premium Quality Text Block Image 3rd Party Lab Tested …" at bounding box center [903, 203] width 1331 height 997
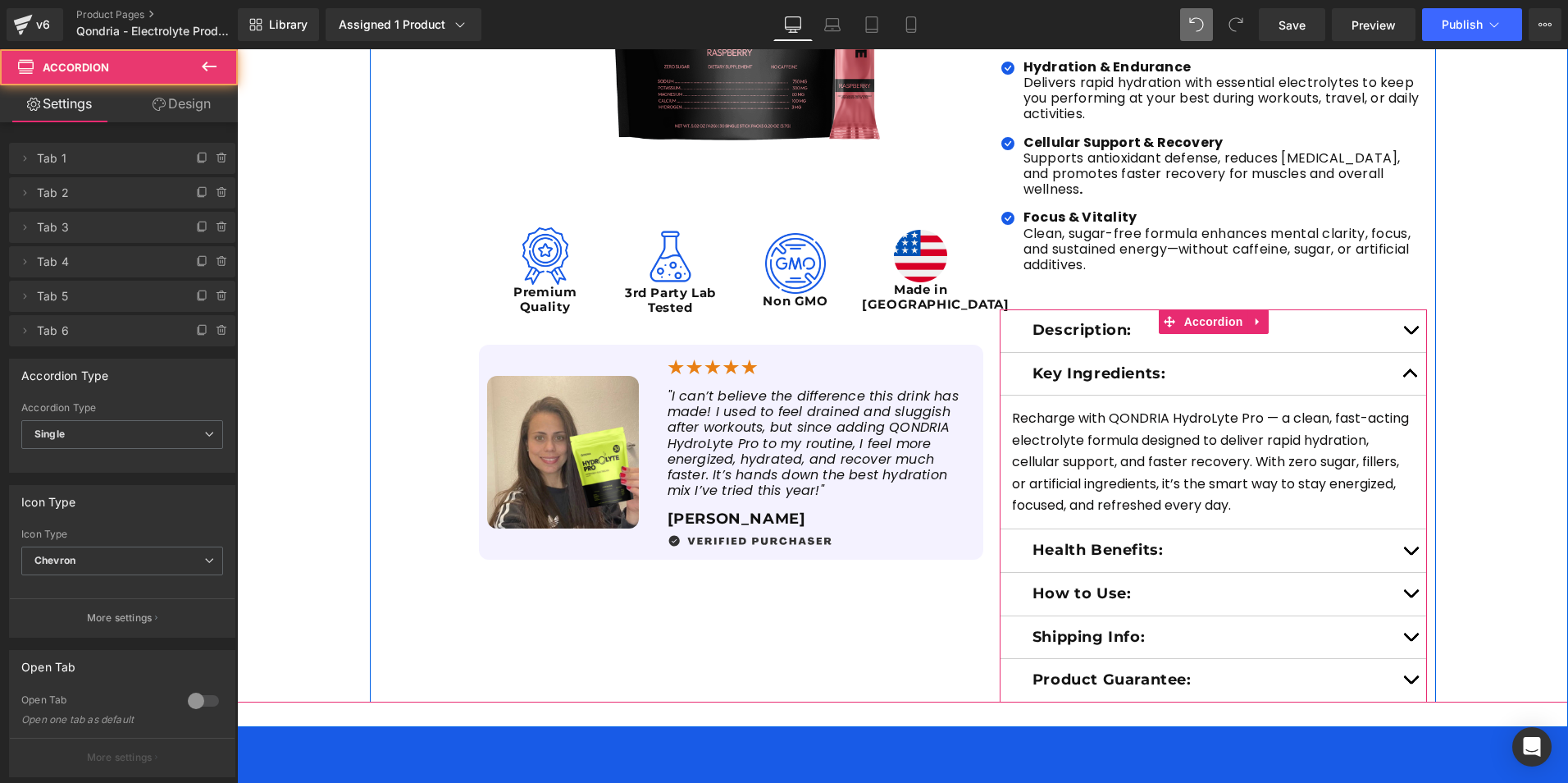
click at [1403, 309] on button "button" at bounding box center [1411, 330] width 33 height 43
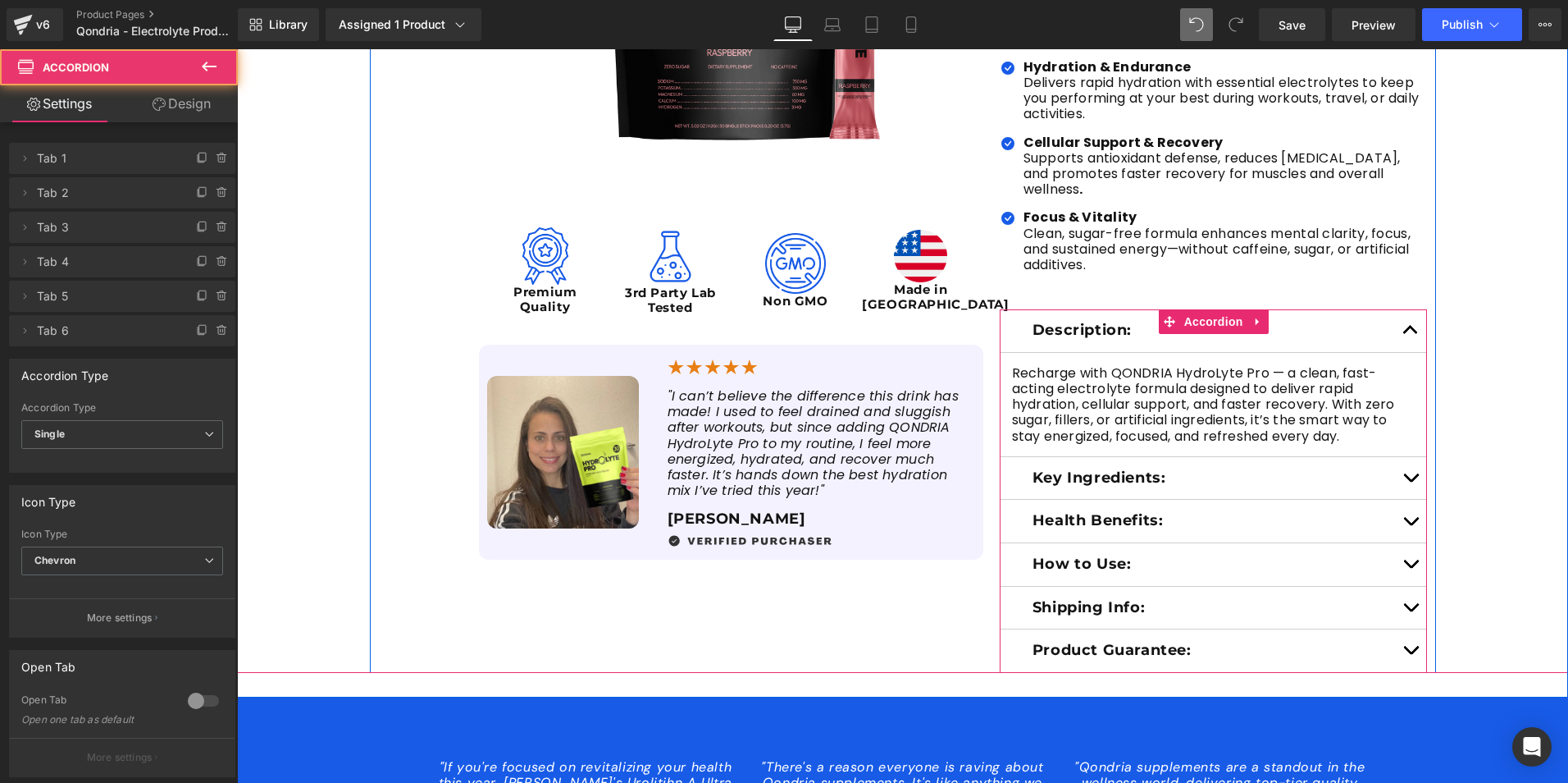
click at [1406, 457] on button "button" at bounding box center [1411, 478] width 33 height 43
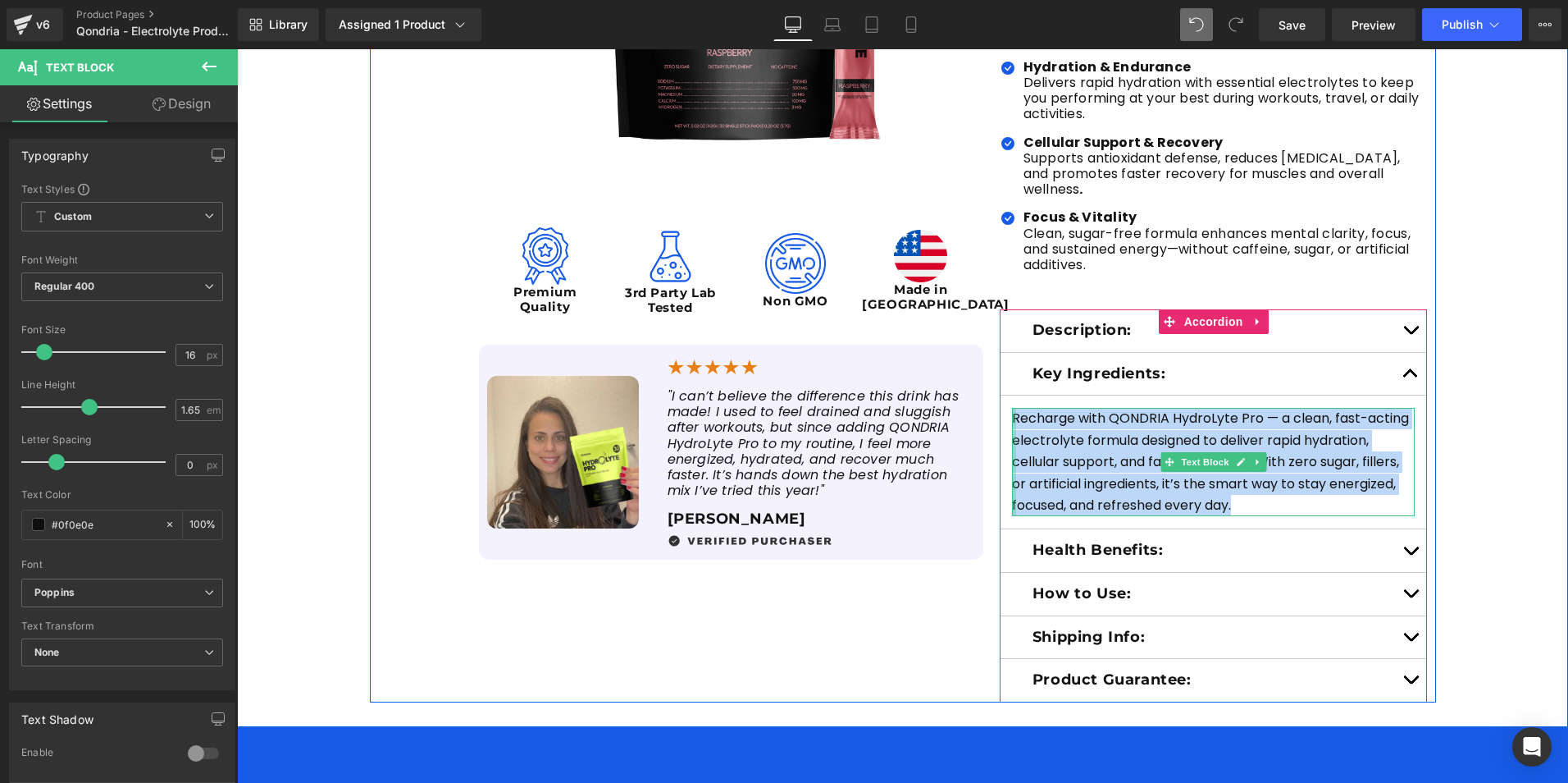
drag, startPoint x: 1242, startPoint y: 490, endPoint x: 1007, endPoint y: 404, distance: 250.2
click at [1012, 408] on div "Recharge with QONDRIA HydroLyte Pro — a clean, fast-acting electrolyte formula …" at bounding box center [1214, 461] width 403 height 108
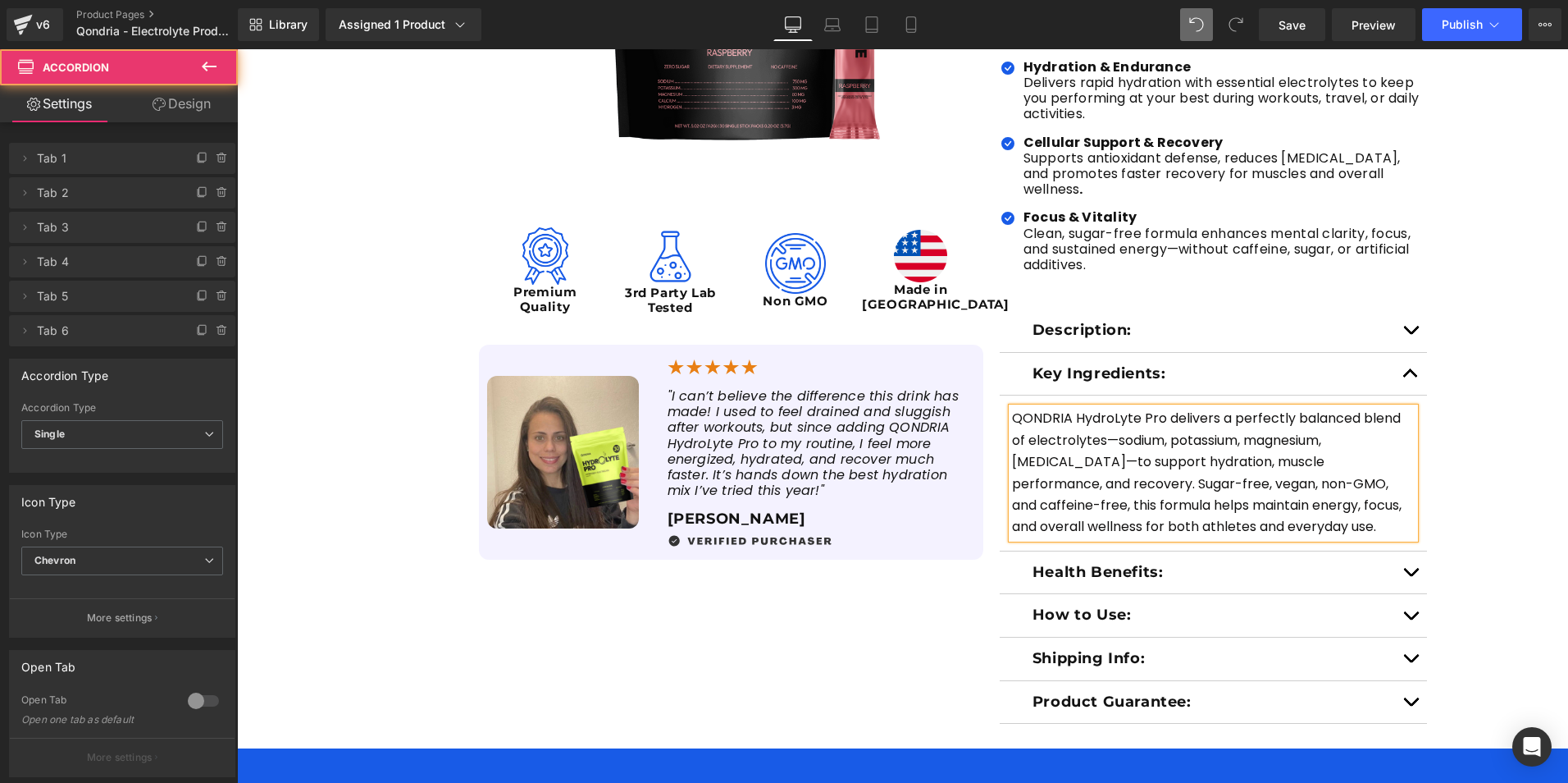
click at [1405, 313] on button "button" at bounding box center [1411, 330] width 33 height 43
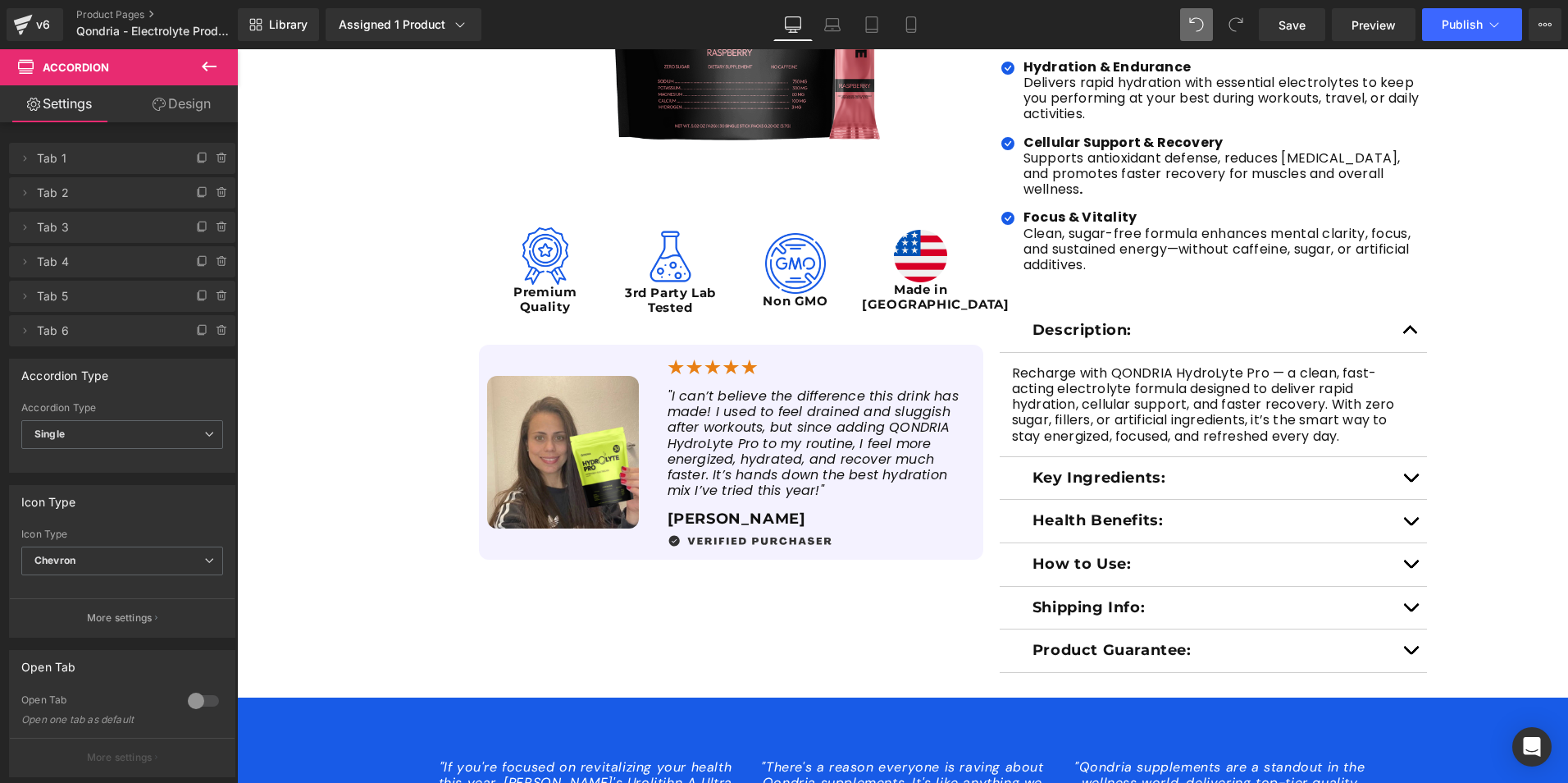
click at [1404, 457] on button "button" at bounding box center [1411, 478] width 33 height 43
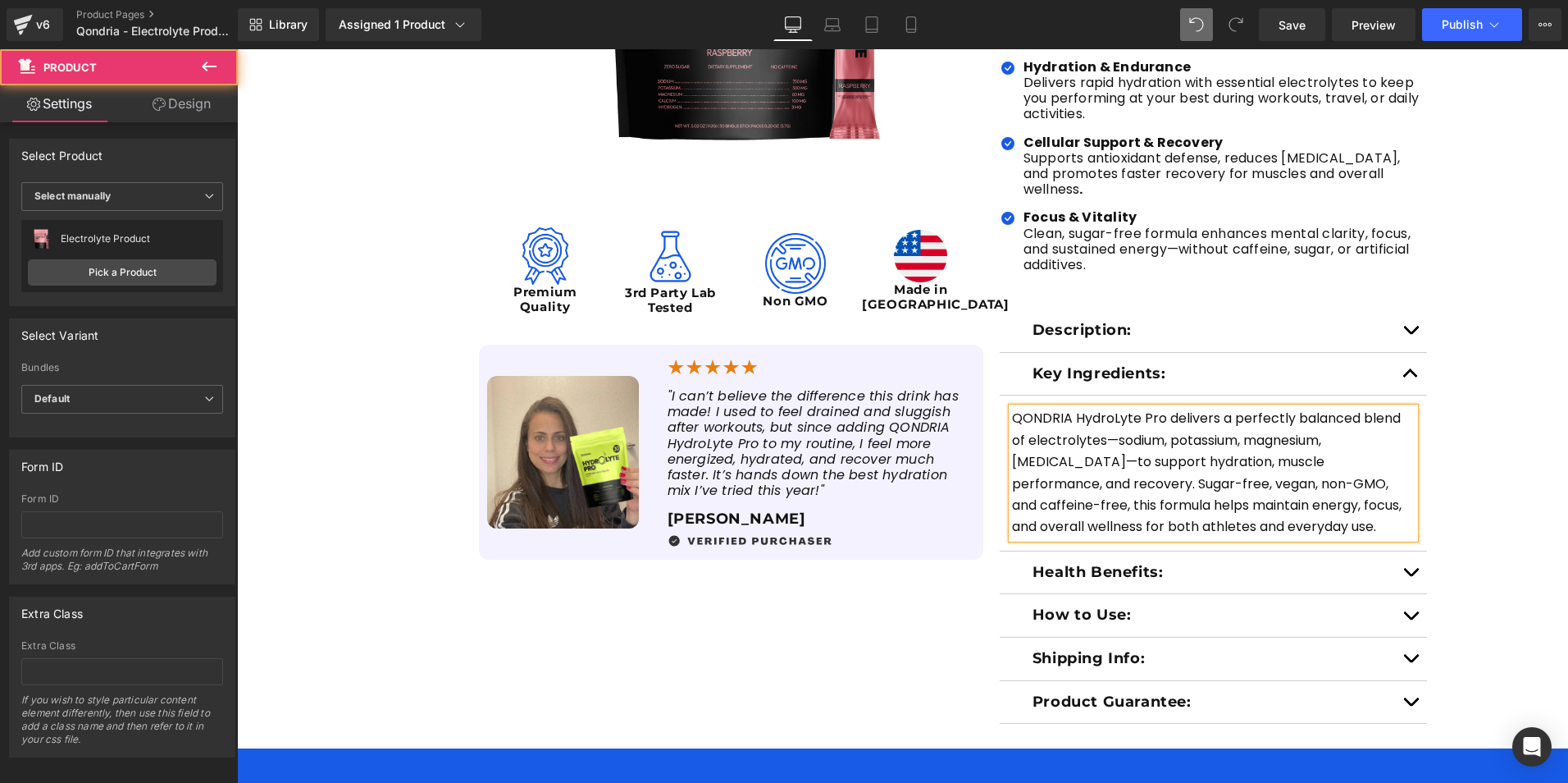
click at [1468, 445] on div "Sale Off (P) Image Image Premium Quality Text Block Image 3rd Party Lab Tested …" at bounding box center [903, 214] width 1331 height 1019
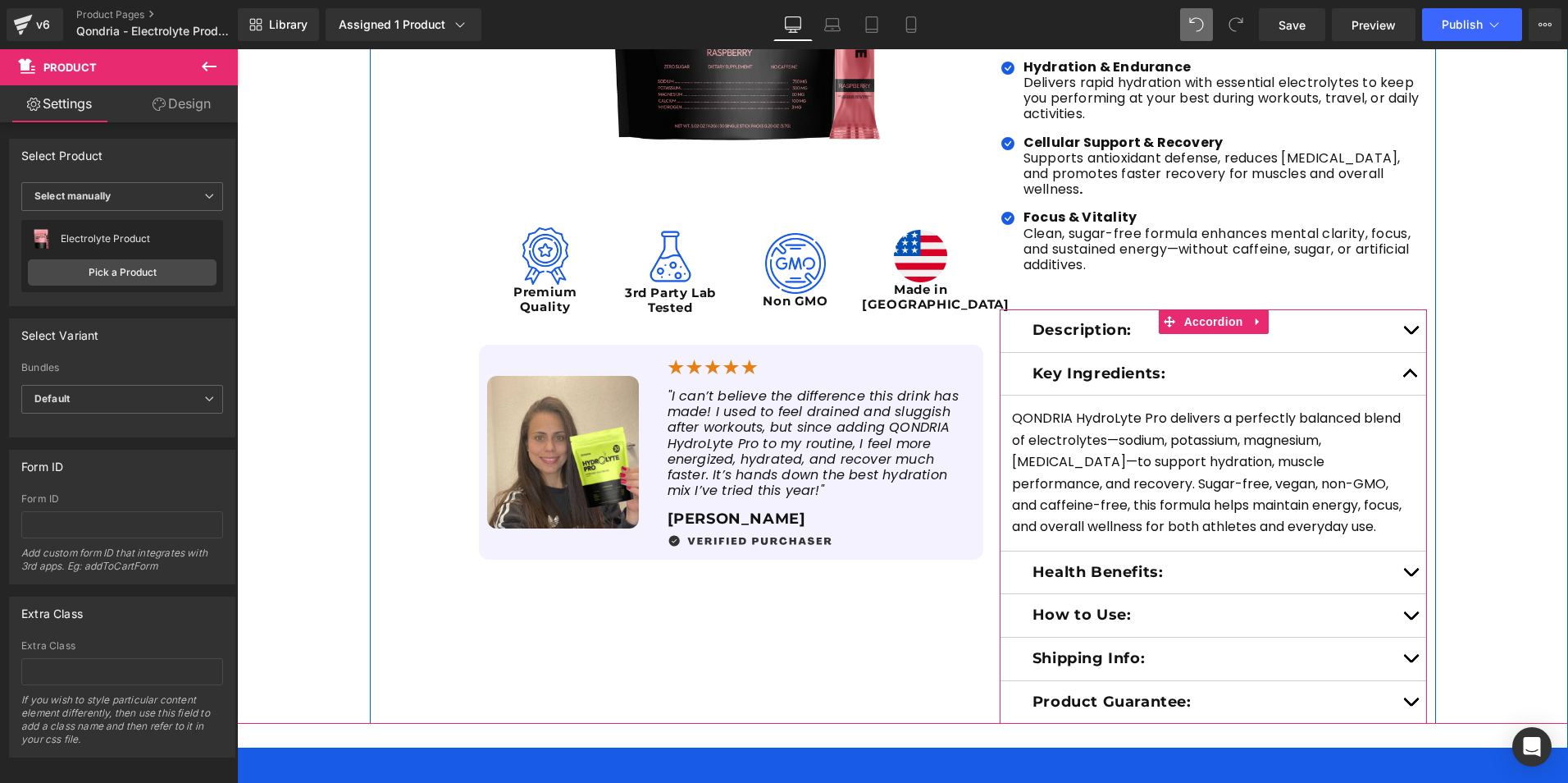
click at [1405, 309] on button "button" at bounding box center [1411, 330] width 33 height 43
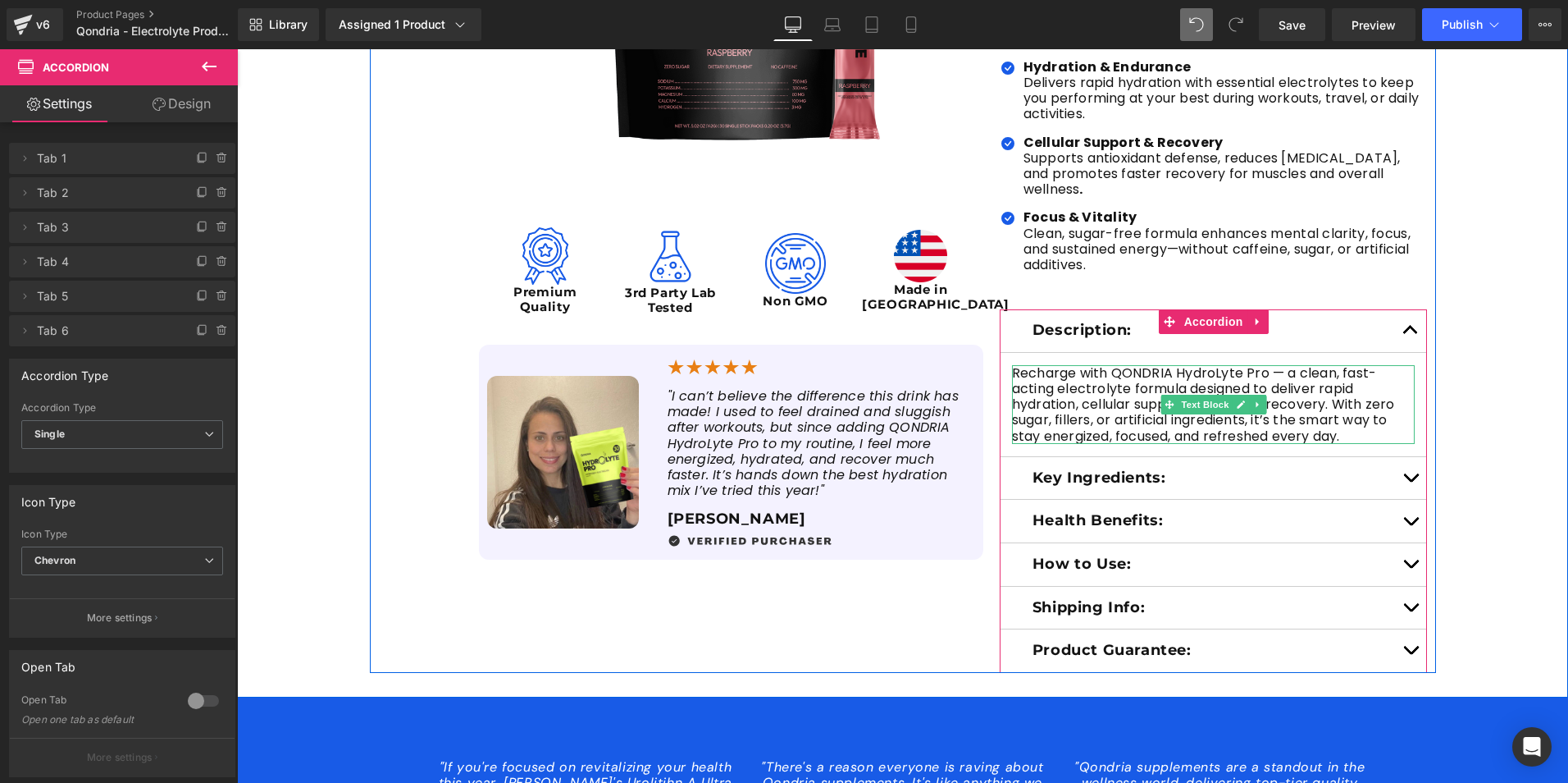
click at [1340, 397] on p "Recharge with QONDRIA HydroLyte Pro — a clean, fast-acting electrolyte formula …" at bounding box center [1214, 404] width 403 height 79
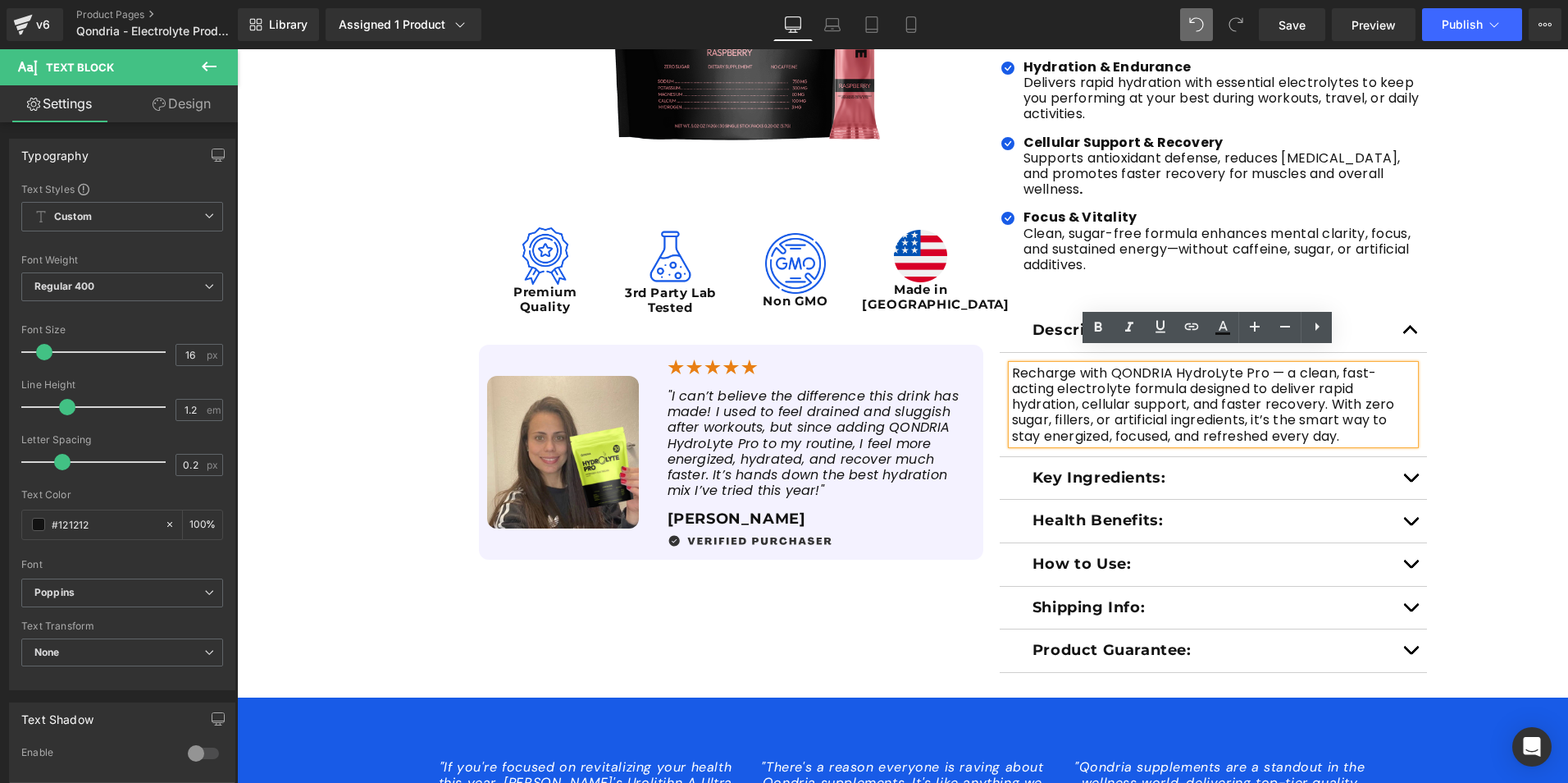
click at [1411, 482] on span "button" at bounding box center [1411, 482] width 0 height 0
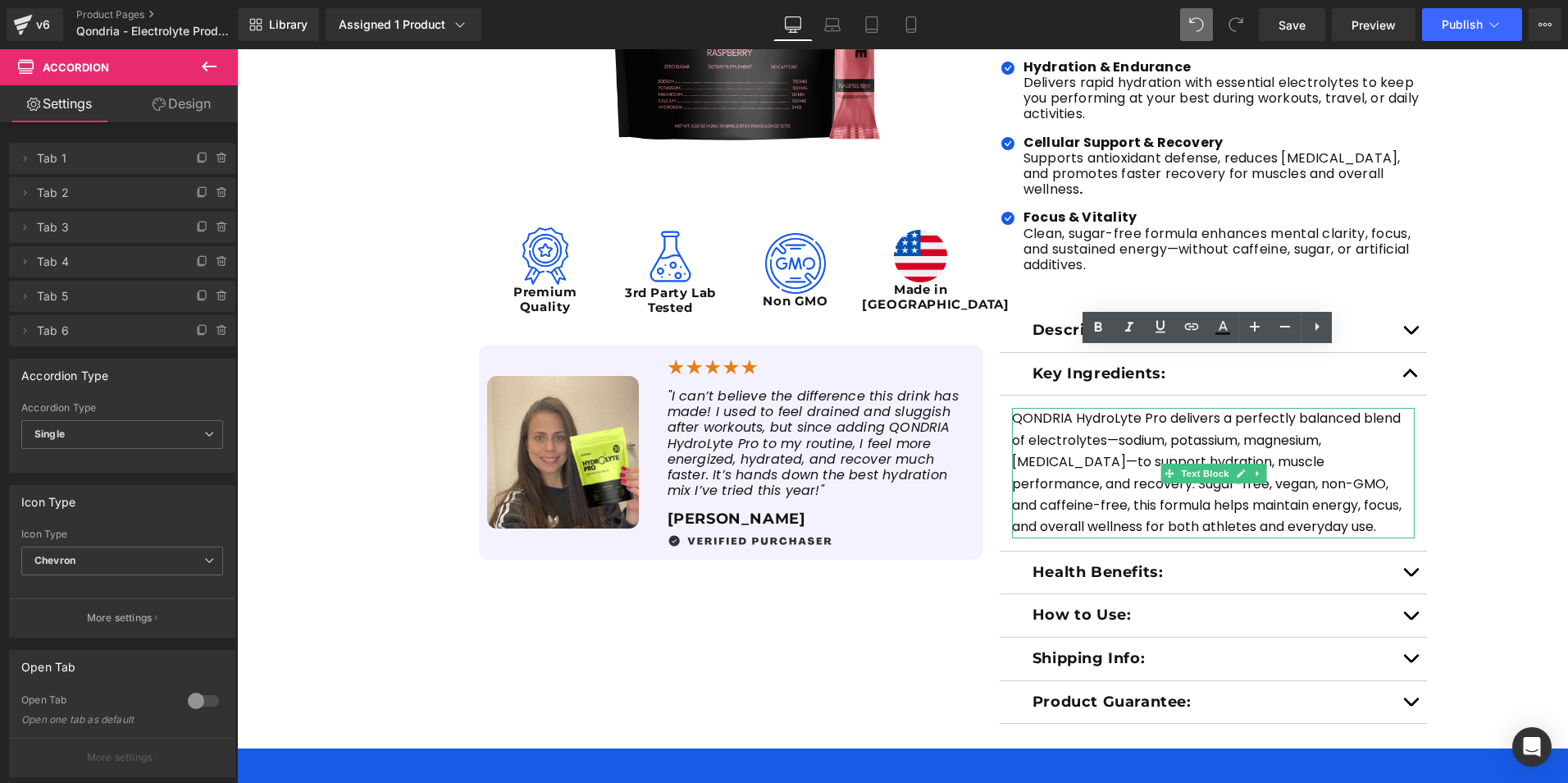
click at [1303, 467] on p "QONDRIA HydroLyte Pro delivers a perfectly balanced blend of electrolytes—sodiu…" at bounding box center [1214, 472] width 403 height 129
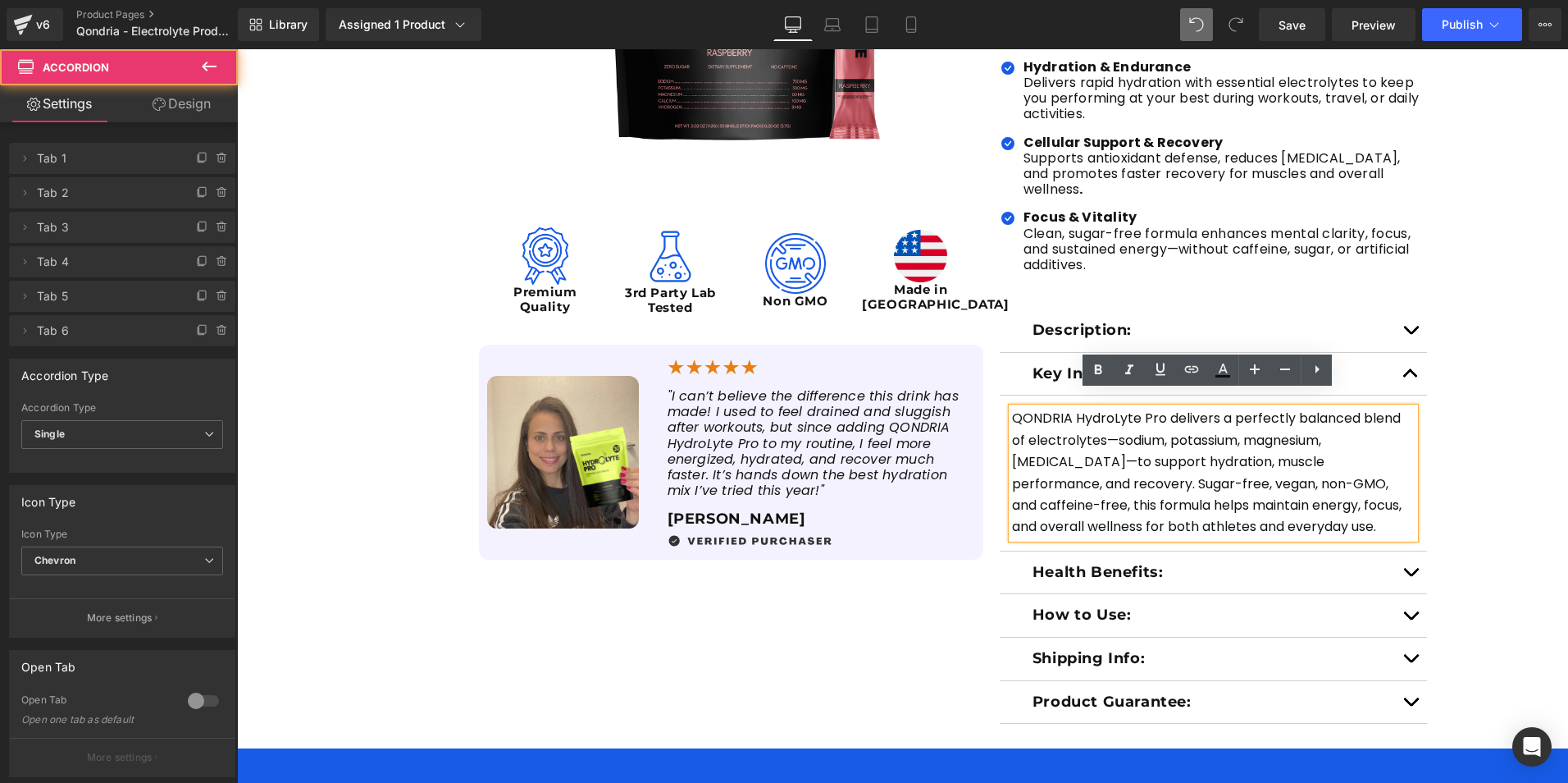
click at [1404, 319] on button "button" at bounding box center [1411, 330] width 33 height 43
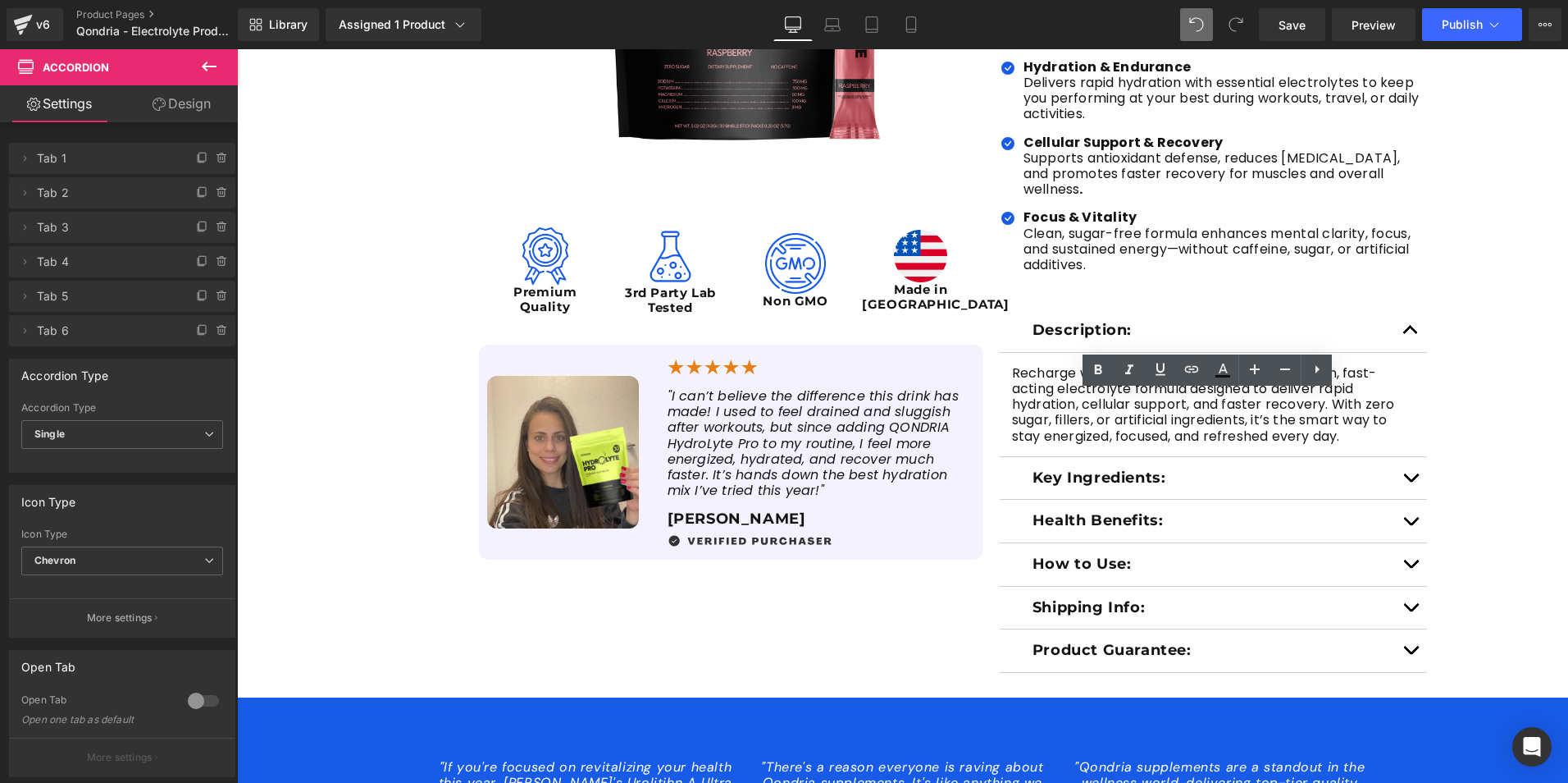
click at [1323, 419] on p "Recharge with QONDRIA HydroLyte Pro — a clean, fast-acting electrolyte formula …" at bounding box center [1214, 404] width 403 height 79
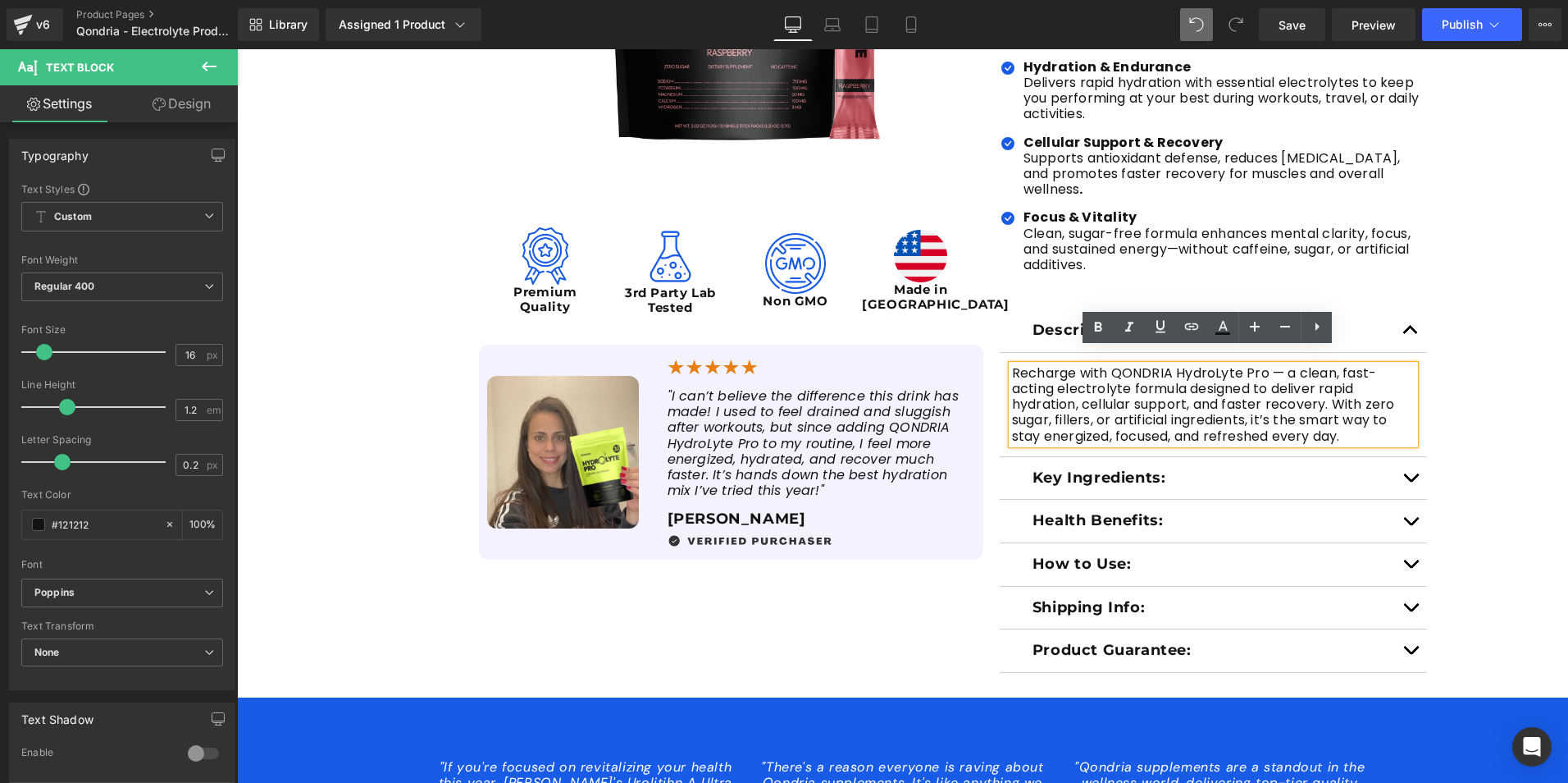
click at [1404, 459] on button "button" at bounding box center [1411, 478] width 33 height 43
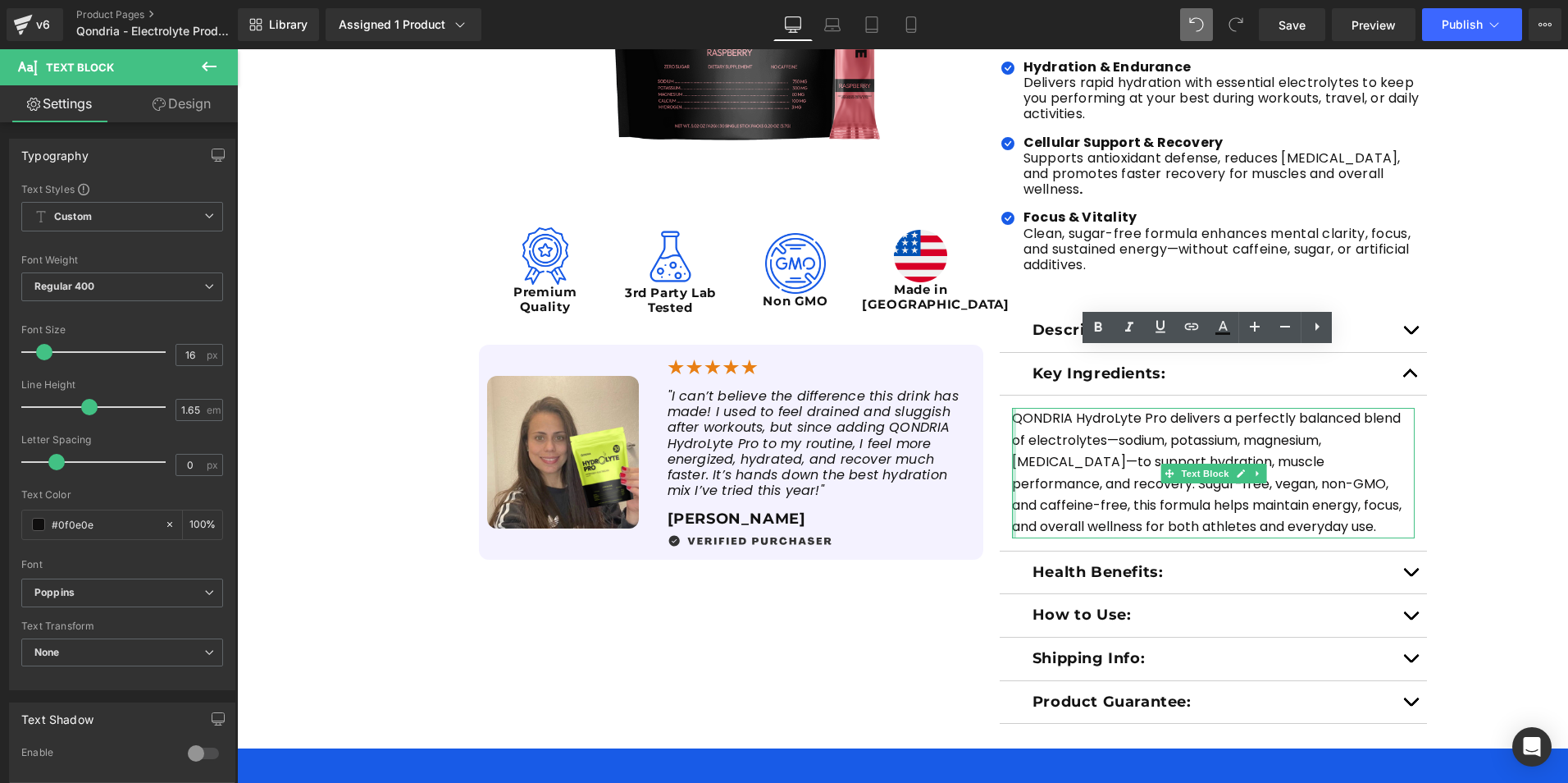
drag, startPoint x: 1309, startPoint y: 506, endPoint x: 1006, endPoint y: 399, distance: 321.3
click at [1012, 408] on div "QONDRIA HydroLyte Pro delivers a perfectly balanced blend of electrolytes—sodiu…" at bounding box center [1214, 472] width 403 height 129
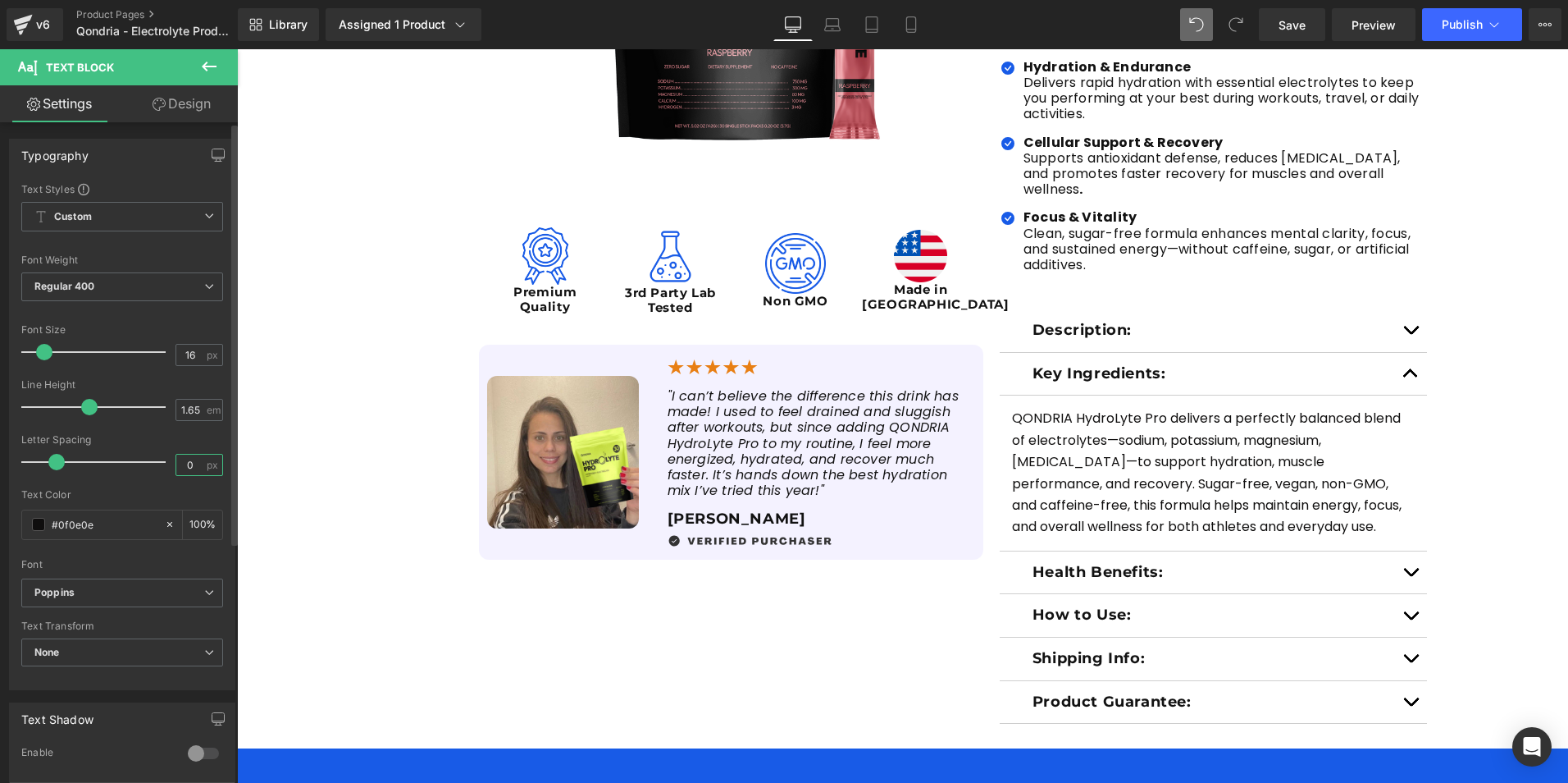
click at [191, 463] on input "0" at bounding box center [191, 465] width 29 height 20
type input "0.2"
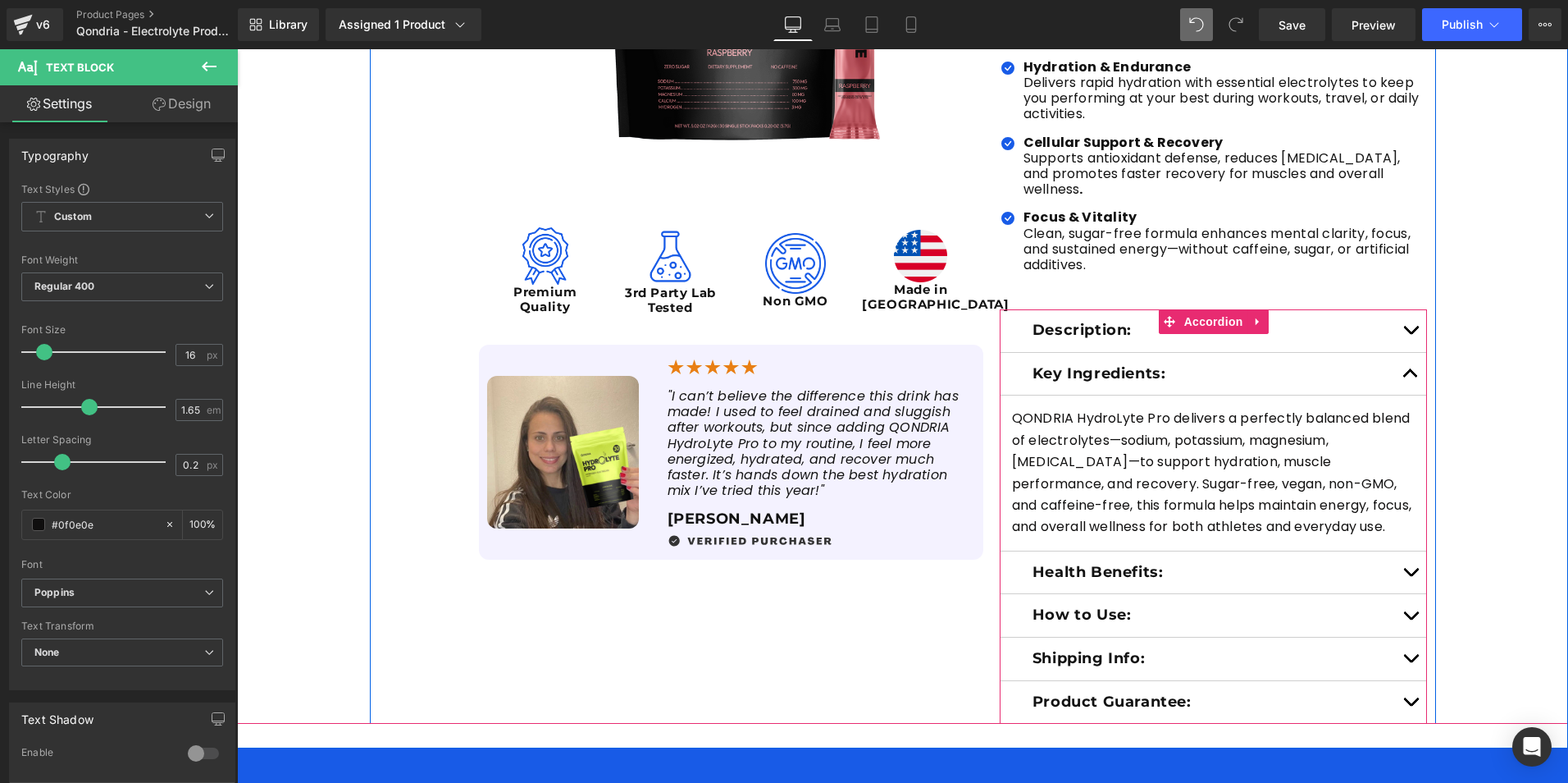
click at [1397, 313] on button "button" at bounding box center [1411, 330] width 33 height 43
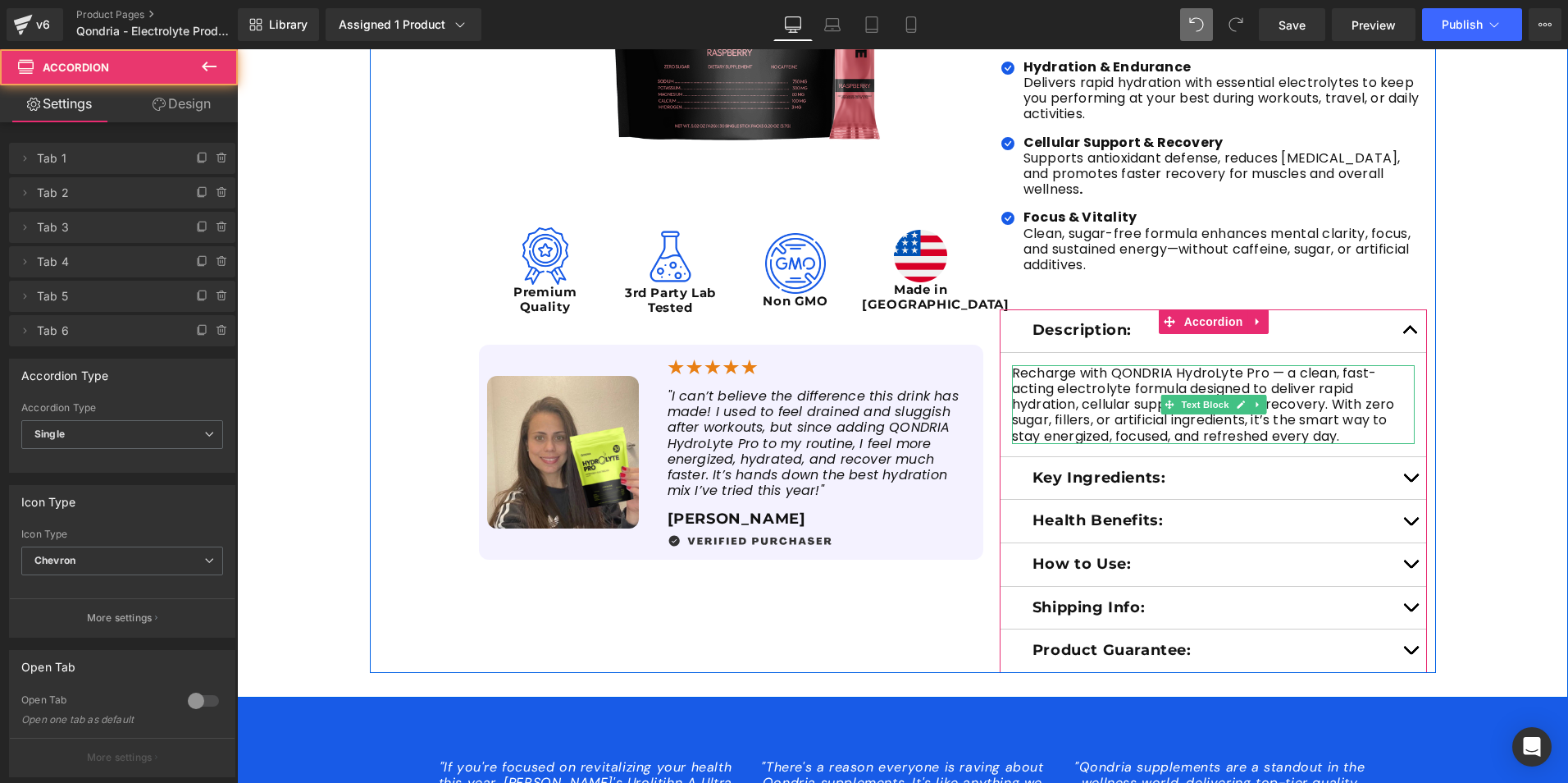
click at [1097, 377] on p "Recharge with QONDRIA HydroLyte Pro — a clean, fast-acting electrolyte formula …" at bounding box center [1214, 404] width 403 height 79
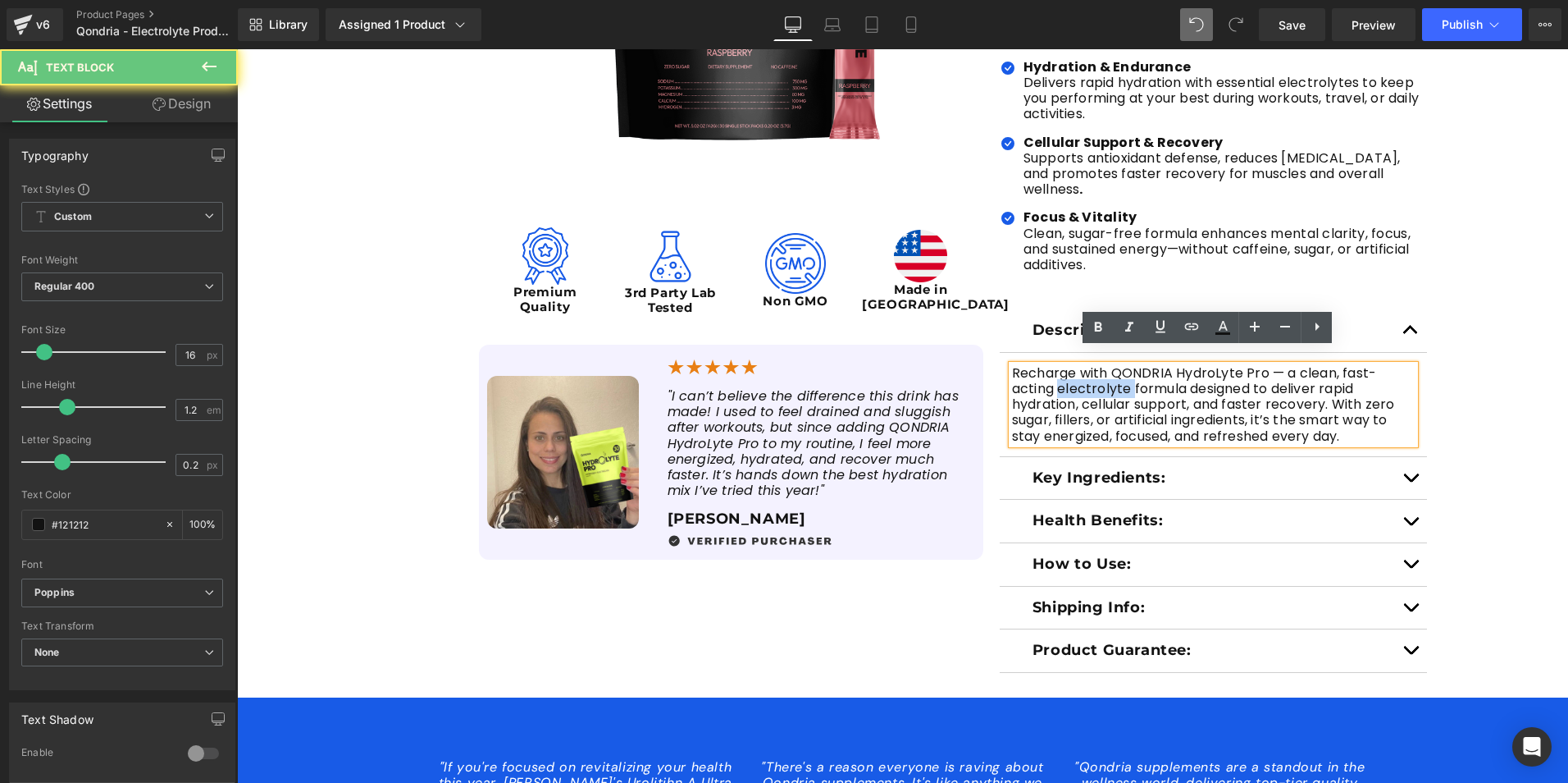
click at [1097, 377] on p "Recharge with QONDRIA HydroLyte Pro — a clean, fast-acting electrolyte formula …" at bounding box center [1214, 404] width 403 height 79
click at [1411, 457] on button "button" at bounding box center [1411, 478] width 33 height 43
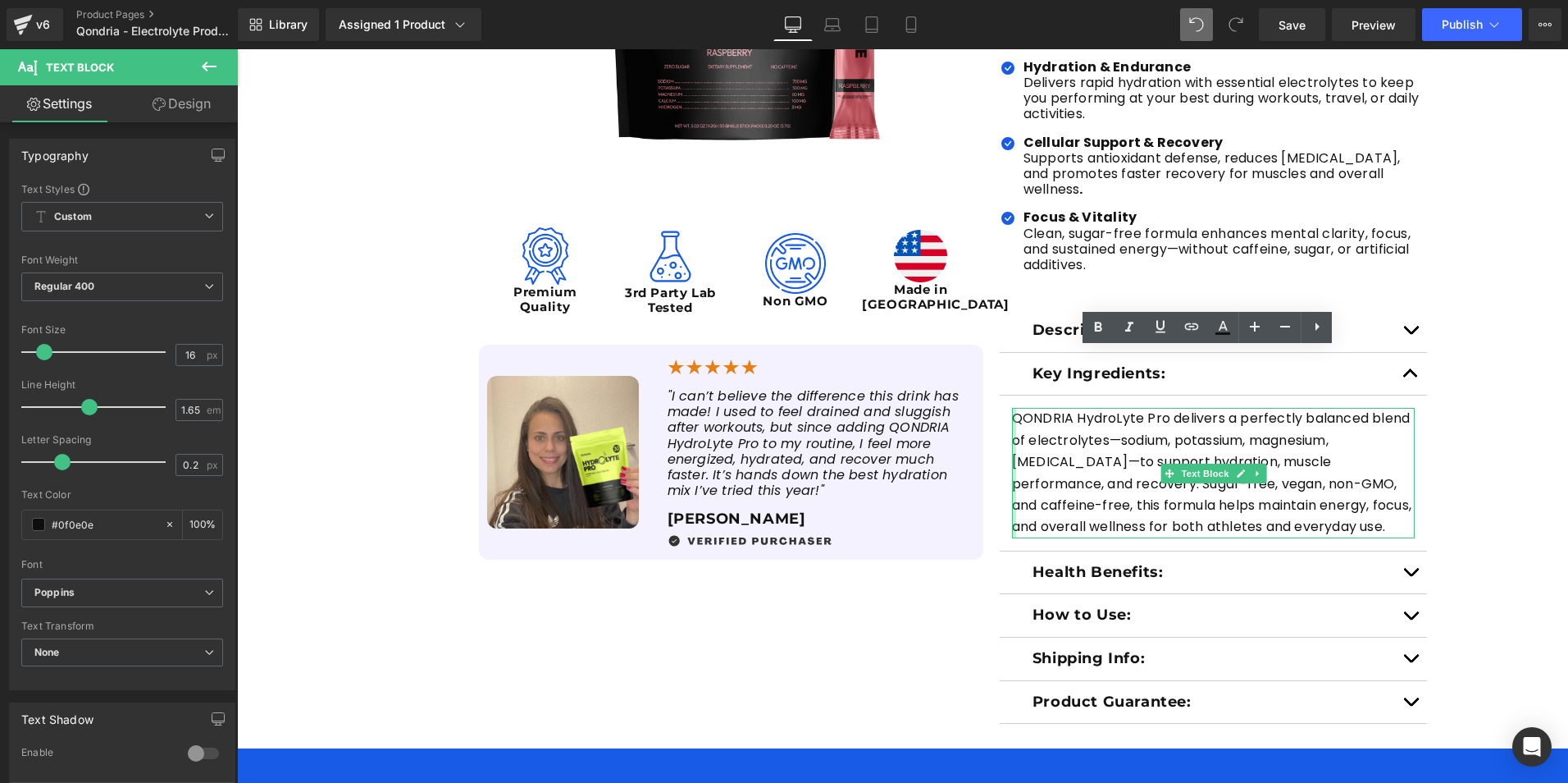
drag, startPoint x: 1315, startPoint y: 514, endPoint x: 1006, endPoint y: 407, distance: 327.0
click at [1012, 408] on div "QONDRIA HydroLyte Pro delivers a perfectly balanced blend of electrolytes—sodiu…" at bounding box center [1214, 472] width 403 height 129
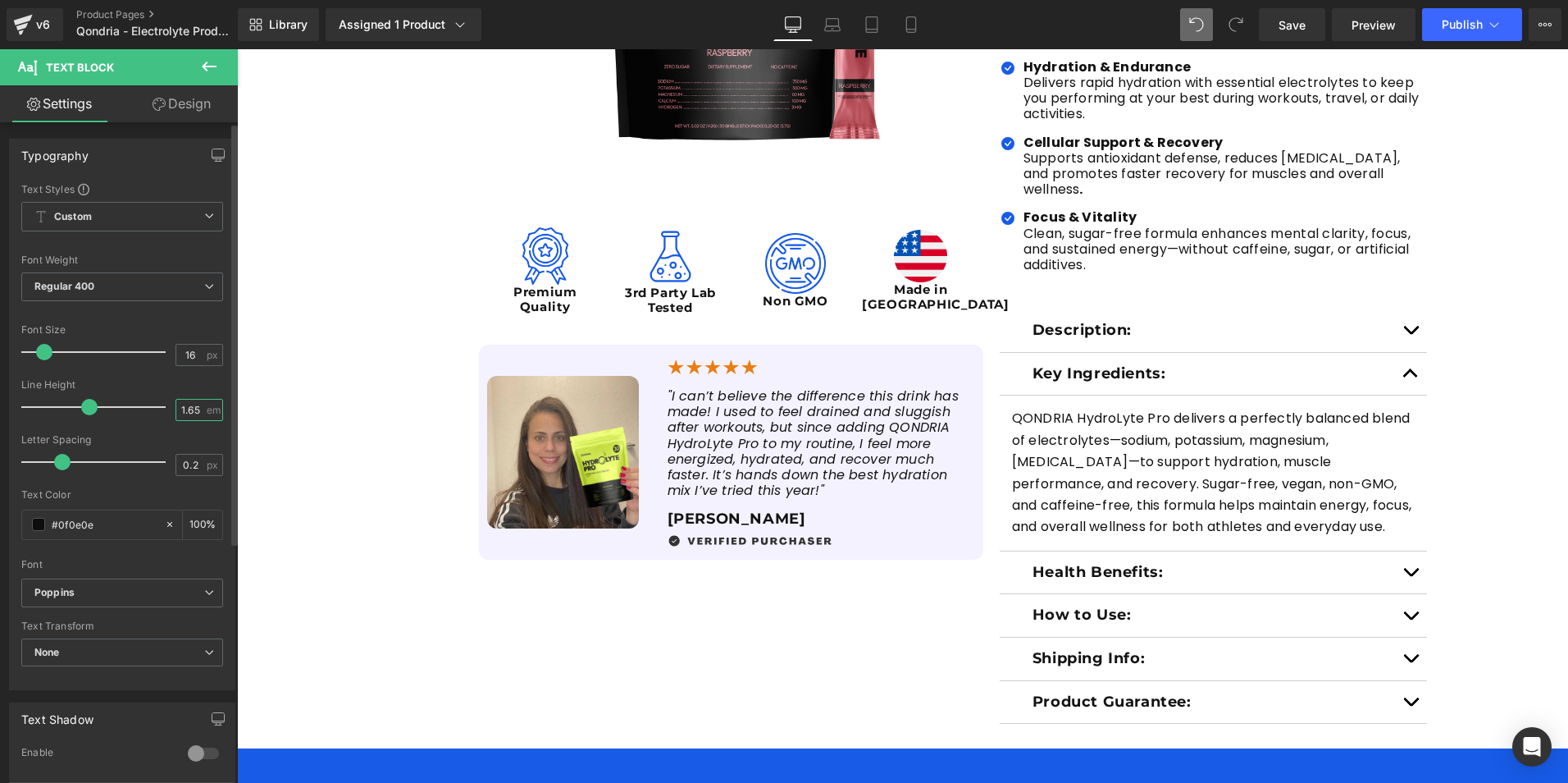
click at [194, 413] on input "1.65" at bounding box center [191, 409] width 29 height 20
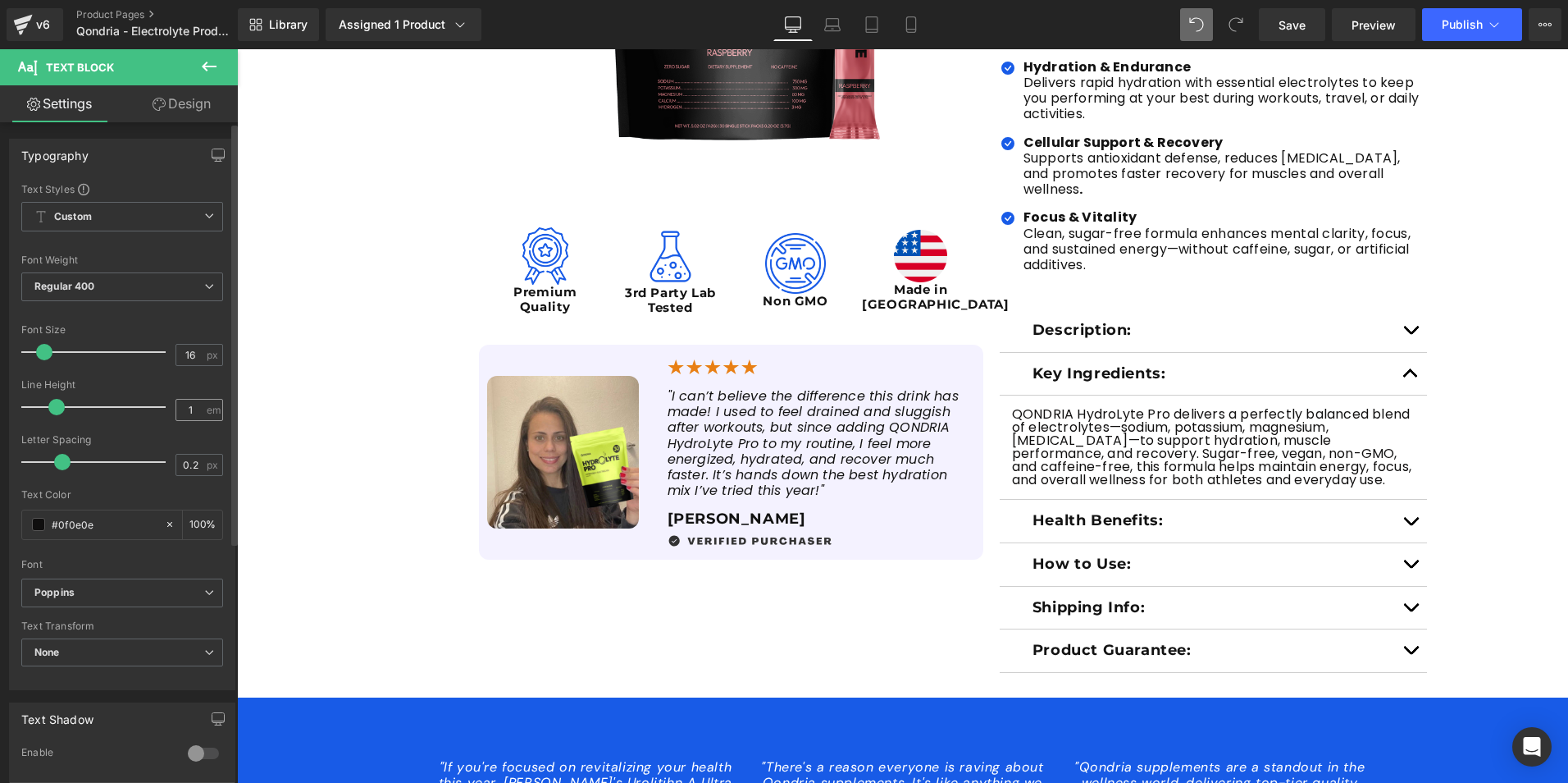
click at [198, 408] on div "1 em" at bounding box center [199, 410] width 48 height 22
click at [194, 407] on input "1" at bounding box center [191, 409] width 29 height 20
type input "1.2"
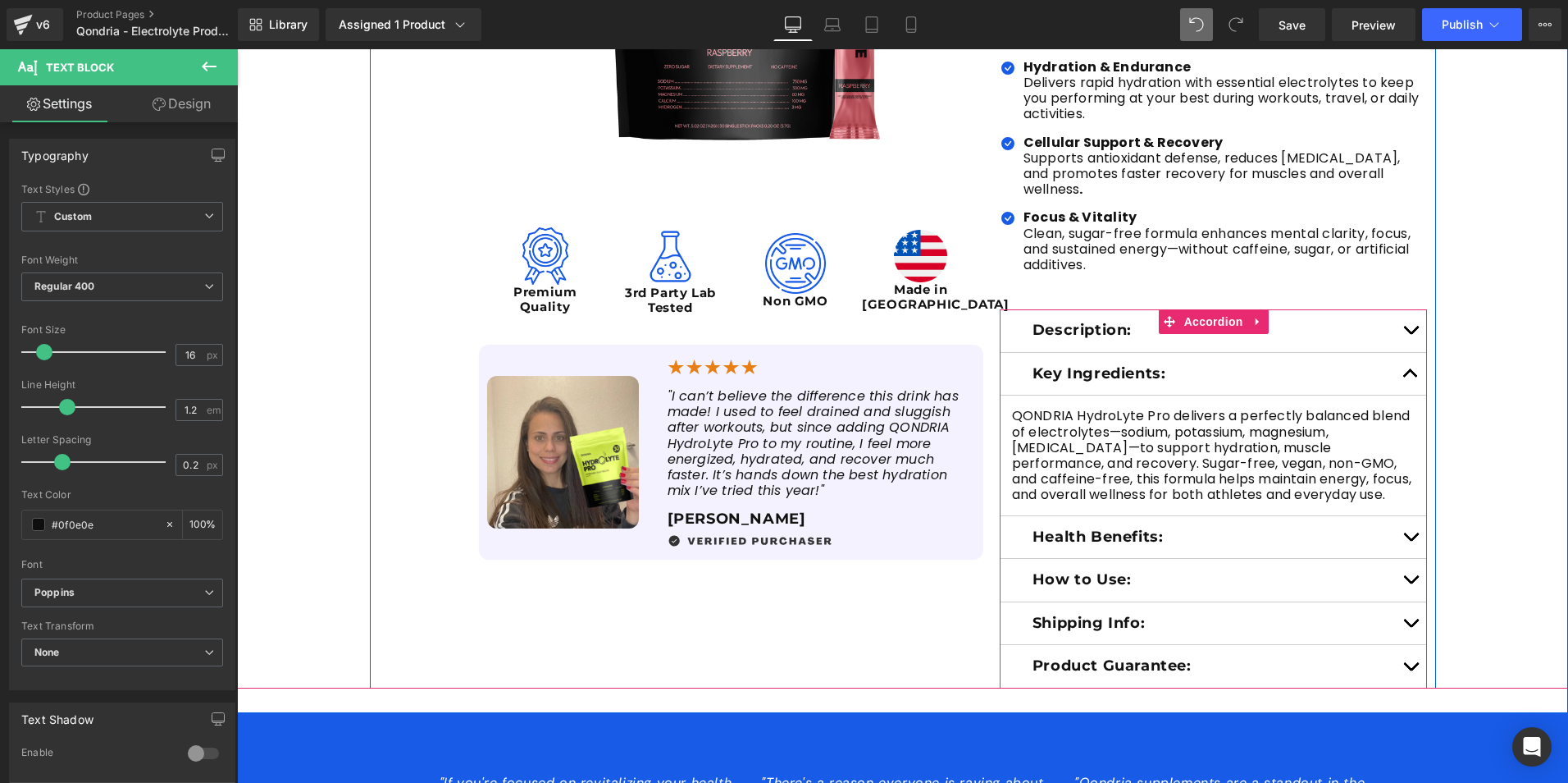
click at [1399, 317] on button "button" at bounding box center [1411, 330] width 33 height 43
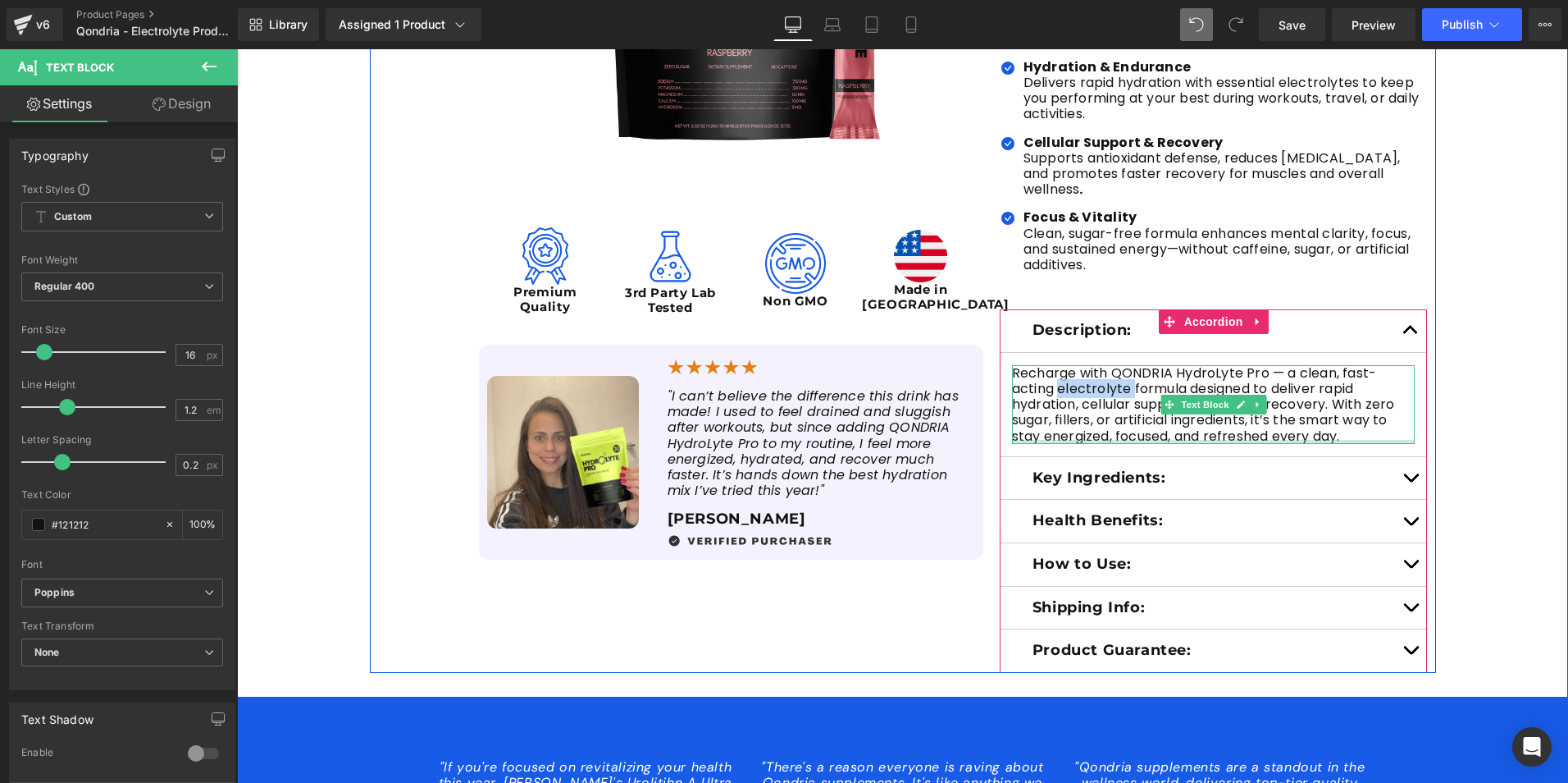
drag, startPoint x: 1183, startPoint y: 421, endPoint x: 1067, endPoint y: 410, distance: 116.5
click at [1067, 410] on div "Recharge with QONDRIA HydroLyte Pro — a clean, fast-acting electrolyte formula …" at bounding box center [1214, 404] width 403 height 79
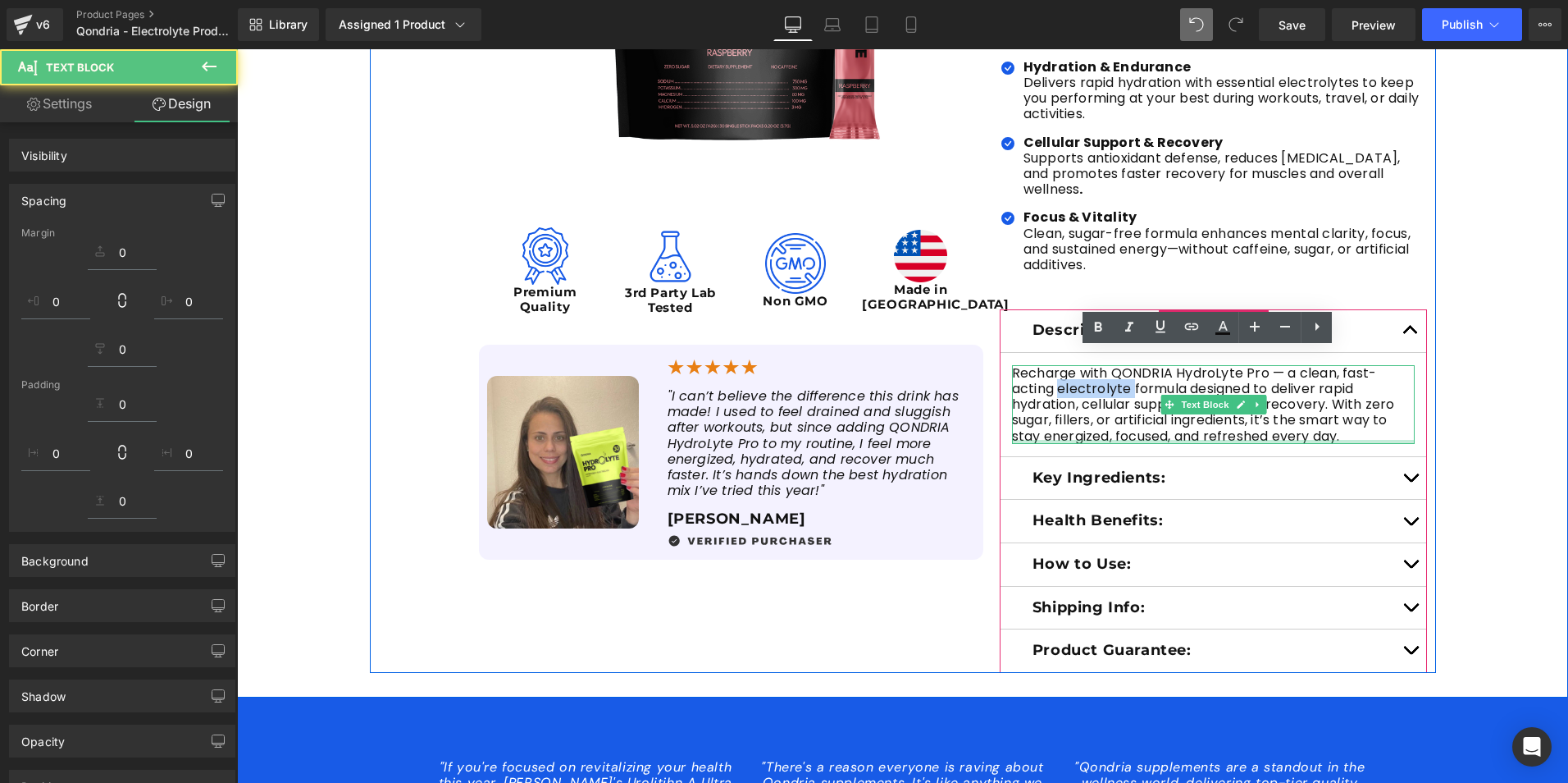
click at [1073, 392] on p "Recharge with QONDRIA HydroLyte Pro — a clean, fast-acting electrolyte formula …" at bounding box center [1214, 404] width 403 height 79
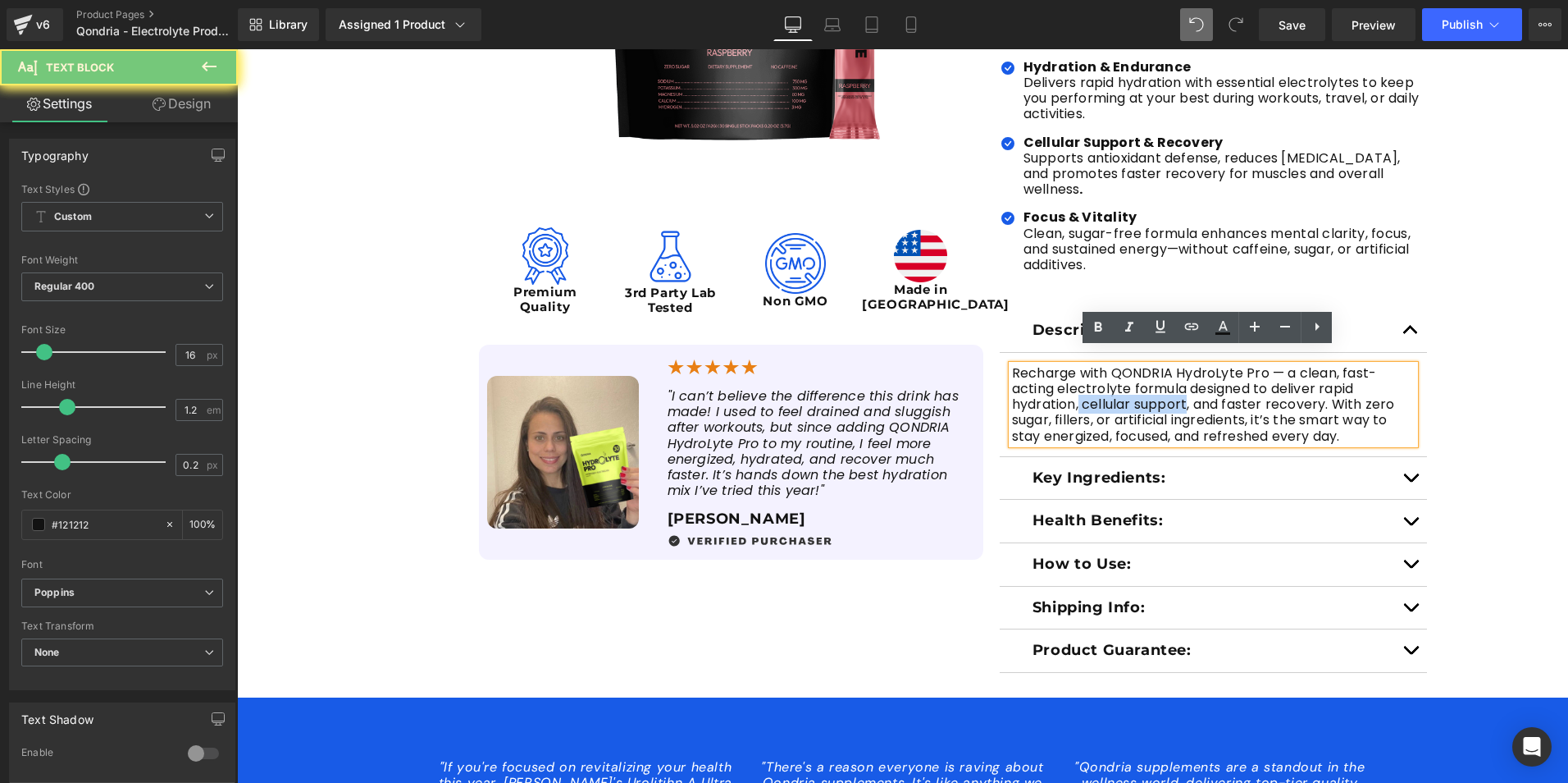
drag, startPoint x: 1073, startPoint y: 392, endPoint x: 1148, endPoint y: 392, distance: 75.0
click at [1148, 392] on p "Recharge with QONDRIA HydroLyte Pro — a clean, fast-acting electrolyte formula …" at bounding box center [1214, 404] width 403 height 79
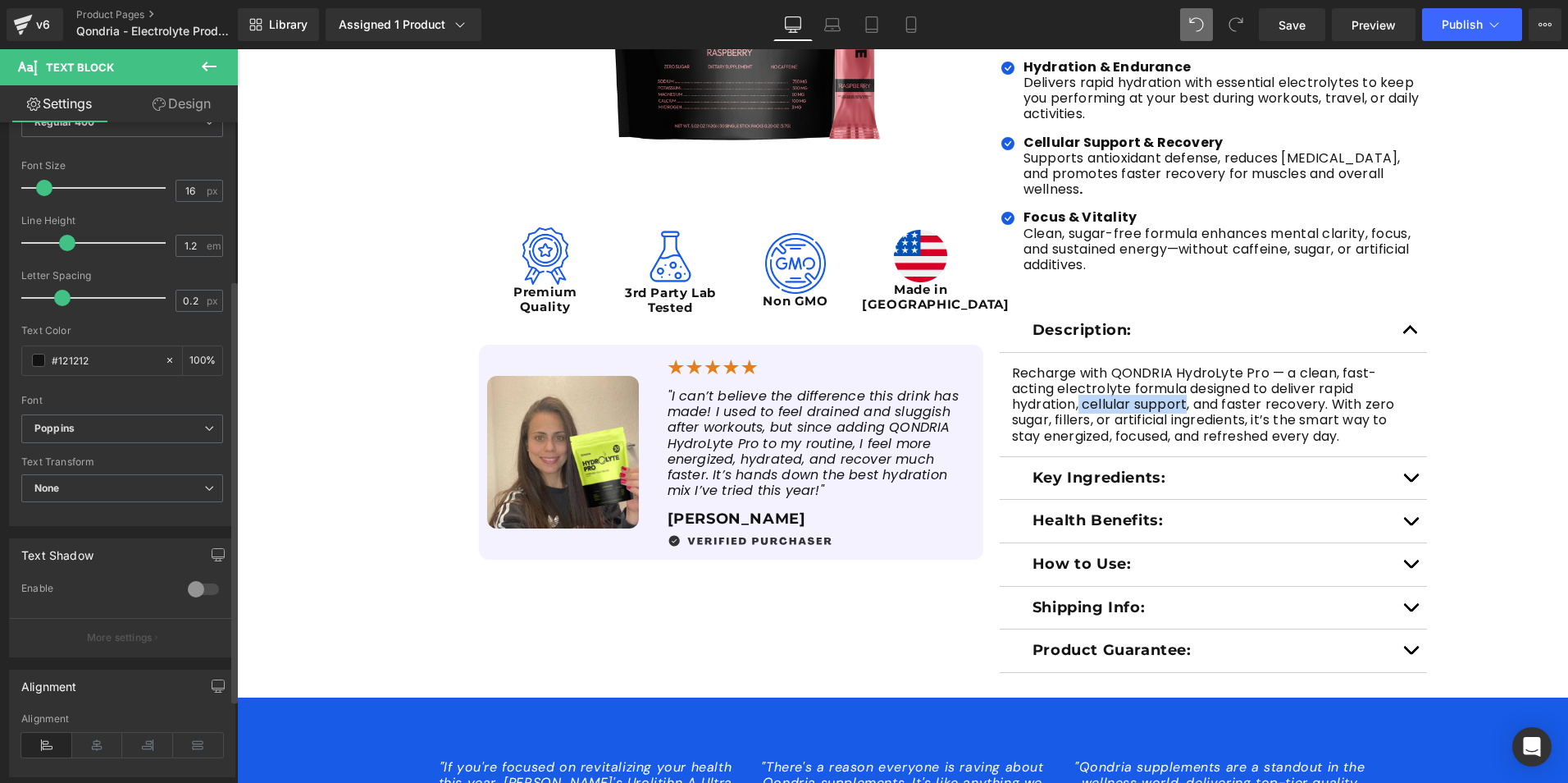
scroll to position [329, 0]
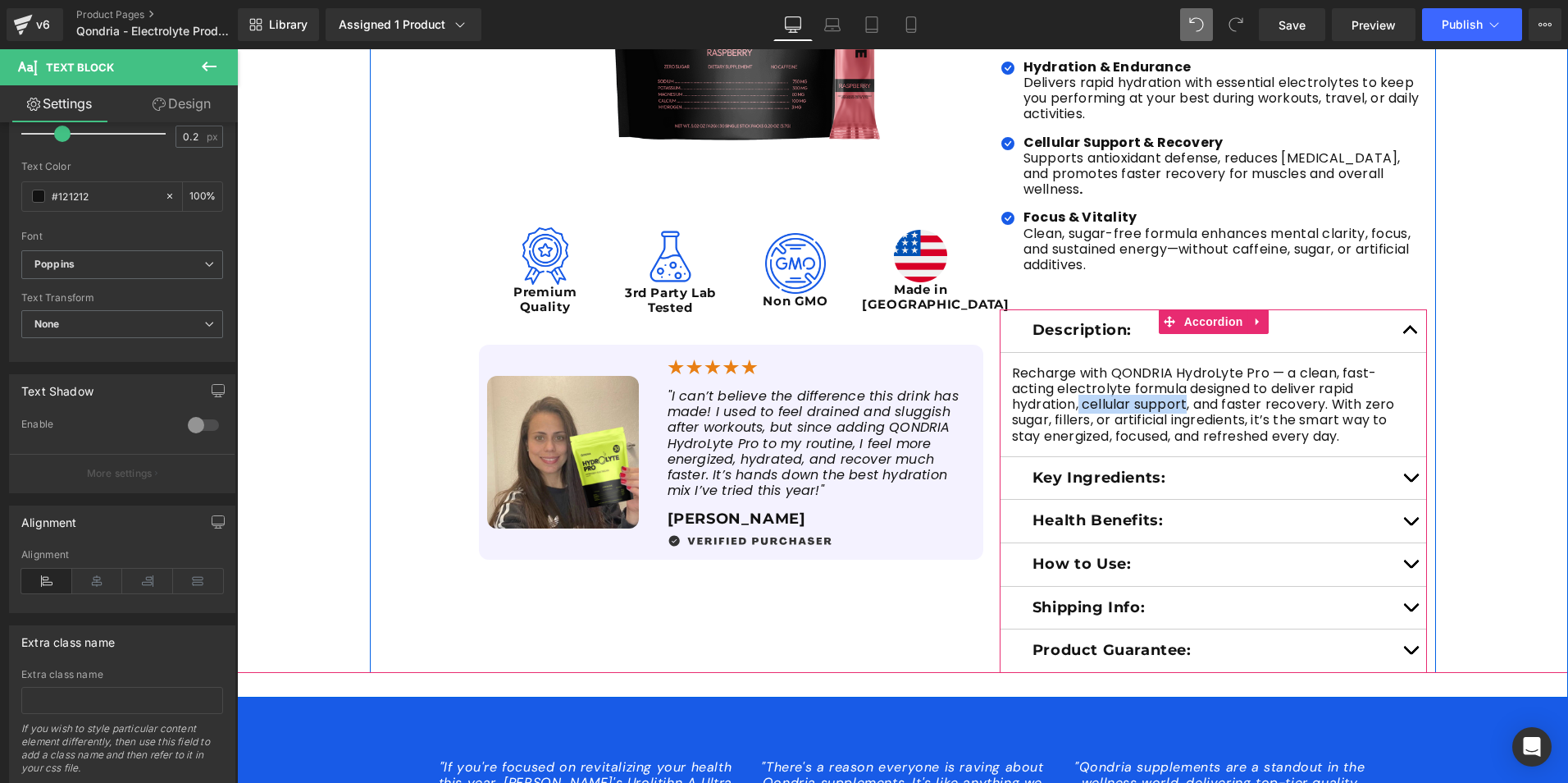
click at [1402, 465] on button "button" at bounding box center [1411, 478] width 33 height 43
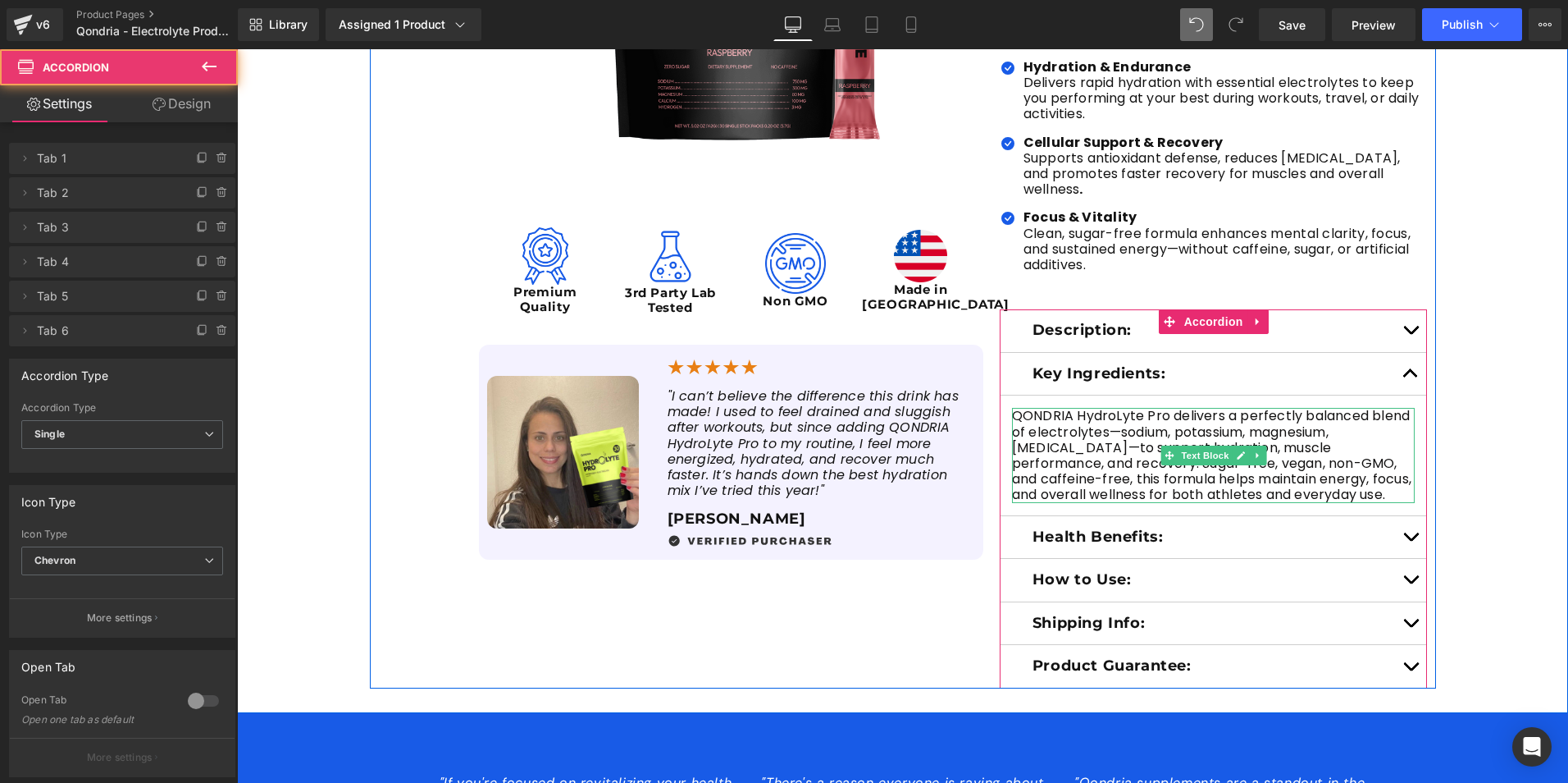
click at [1331, 477] on p "QONDRIA HydroLyte Pro delivers a perfectly balanced blend of electrolytes—sodiu…" at bounding box center [1214, 454] width 403 height 94
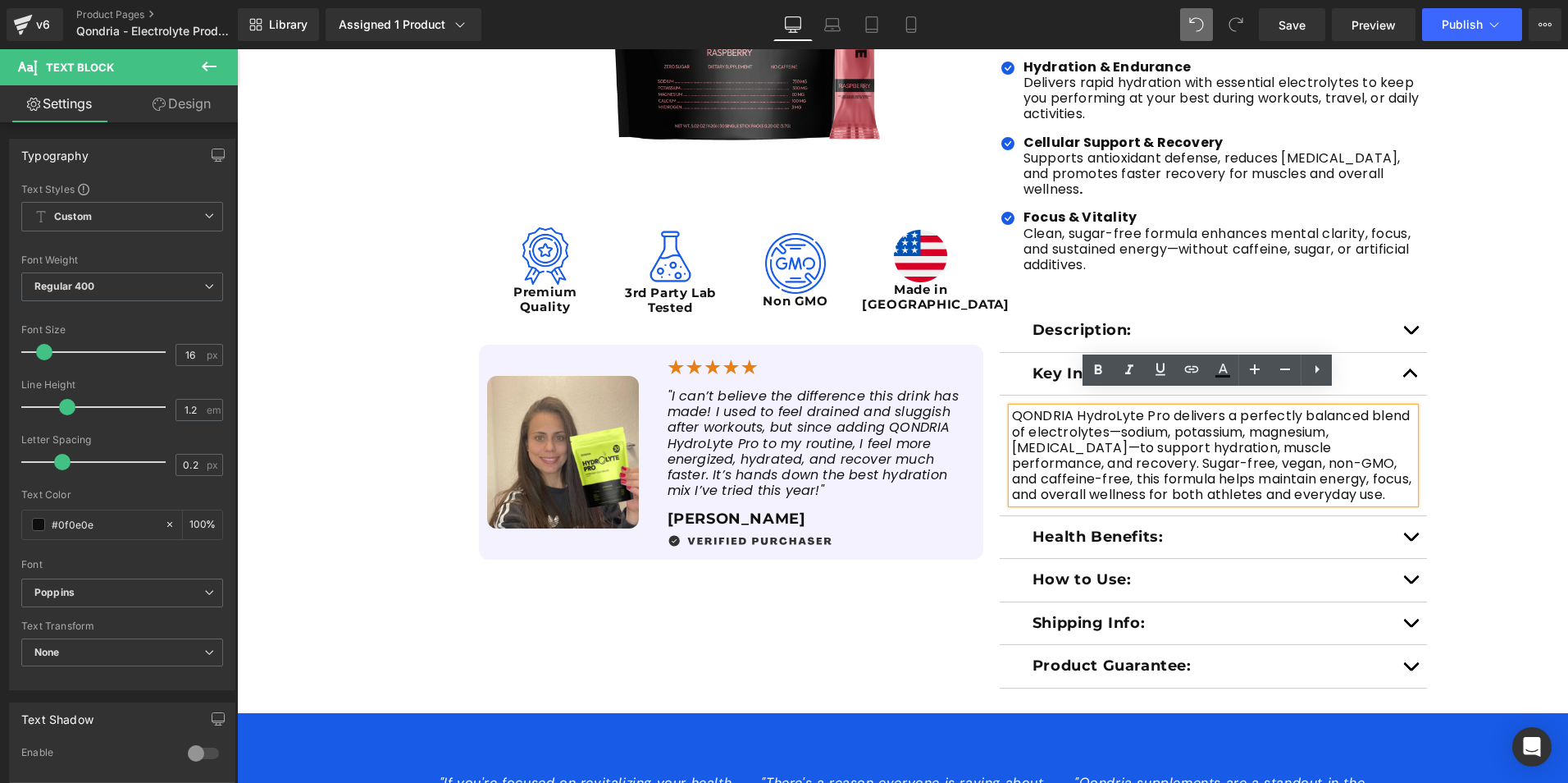
drag, startPoint x: 1331, startPoint y: 477, endPoint x: 1006, endPoint y: 397, distance: 334.7
click at [1012, 408] on p "QONDRIA HydroLyte Pro delivers a perfectly balanced blend of electrolytes—sodiu…" at bounding box center [1214, 454] width 403 height 94
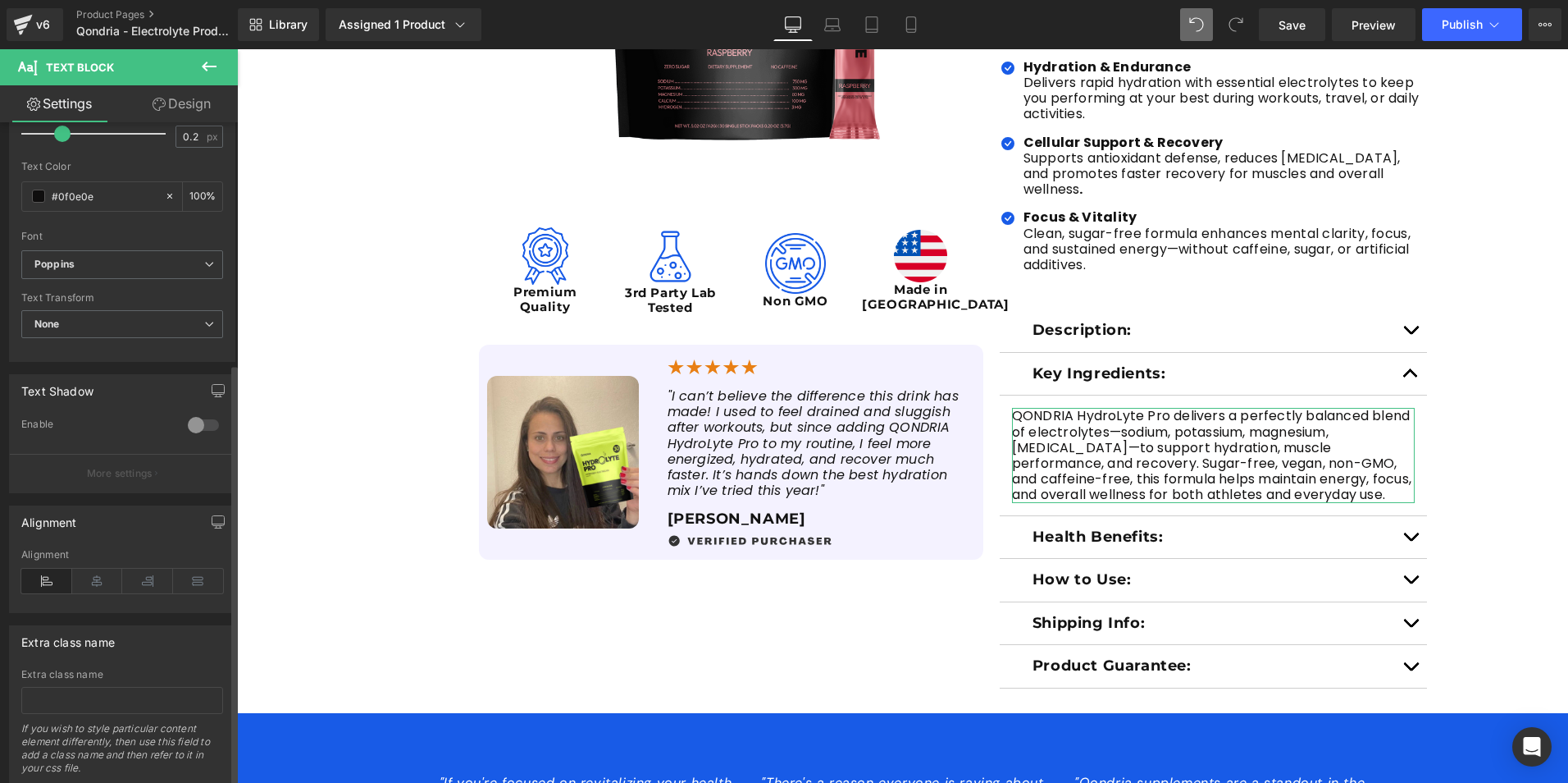
scroll to position [377, 0]
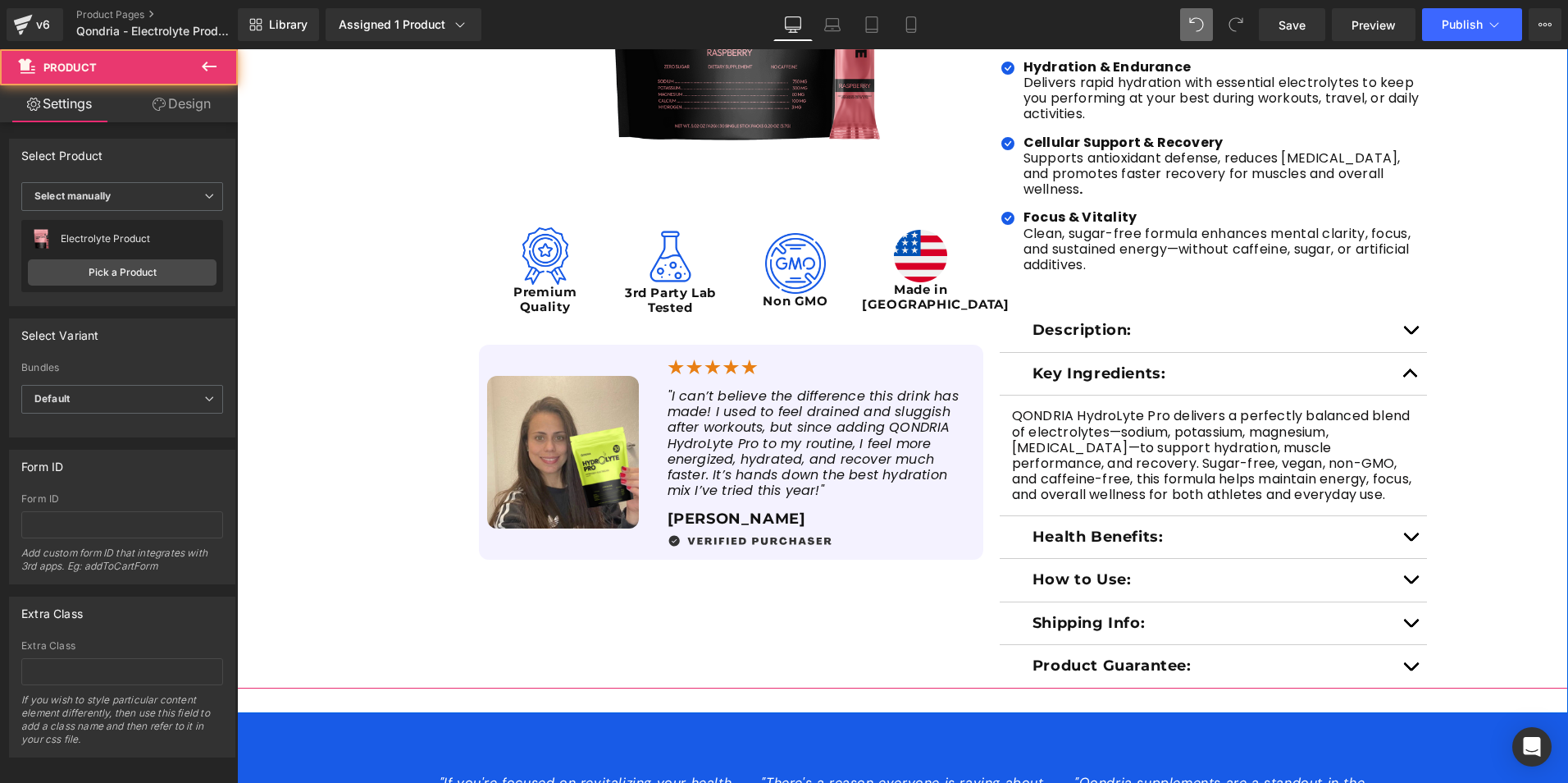
click at [1482, 494] on div "Sale Off (P) Image Image Premium Quality Text Block Image 3rd Party Lab Tested …" at bounding box center [903, 197] width 1331 height 984
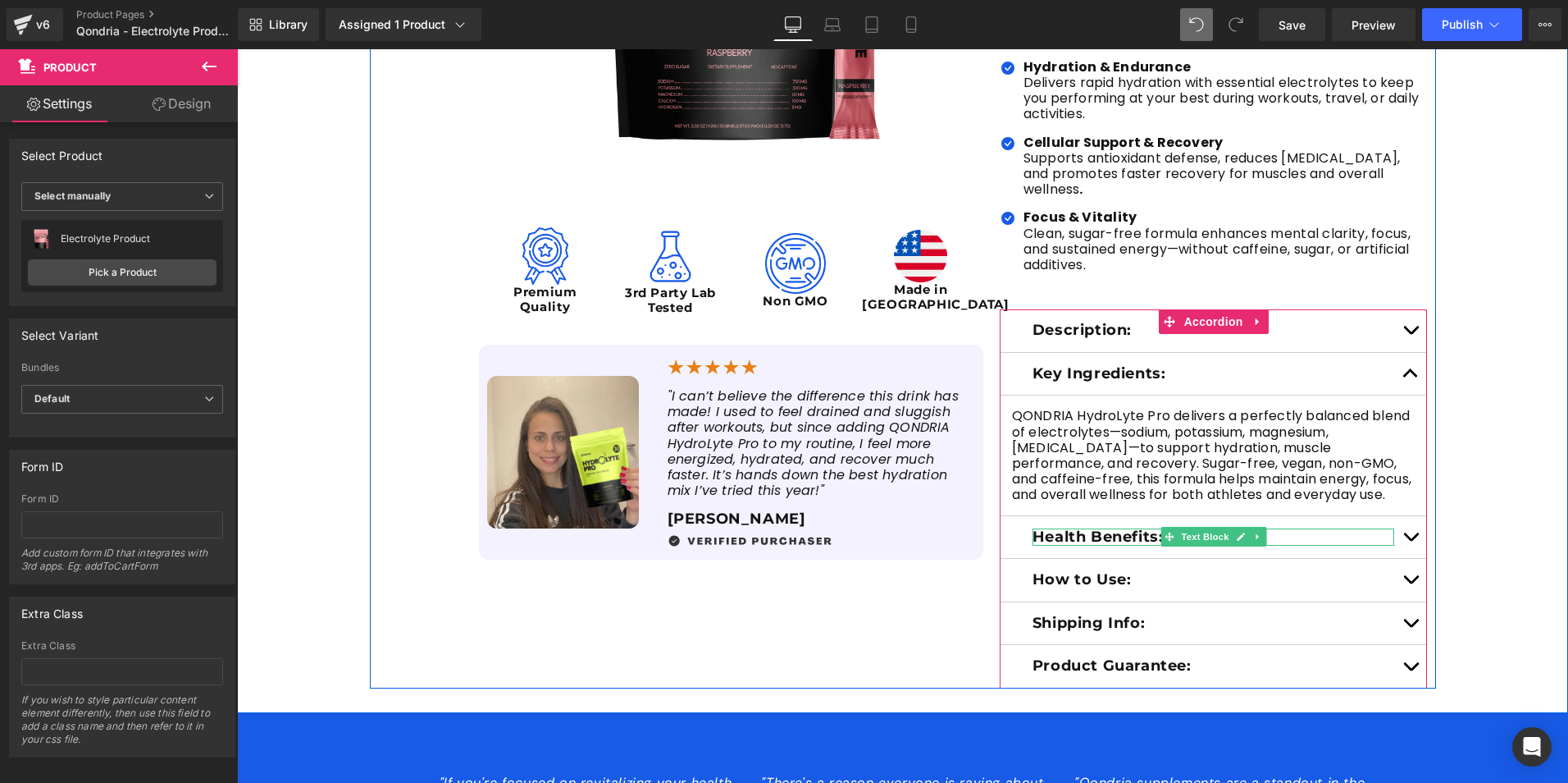
scroll to position [656, 0]
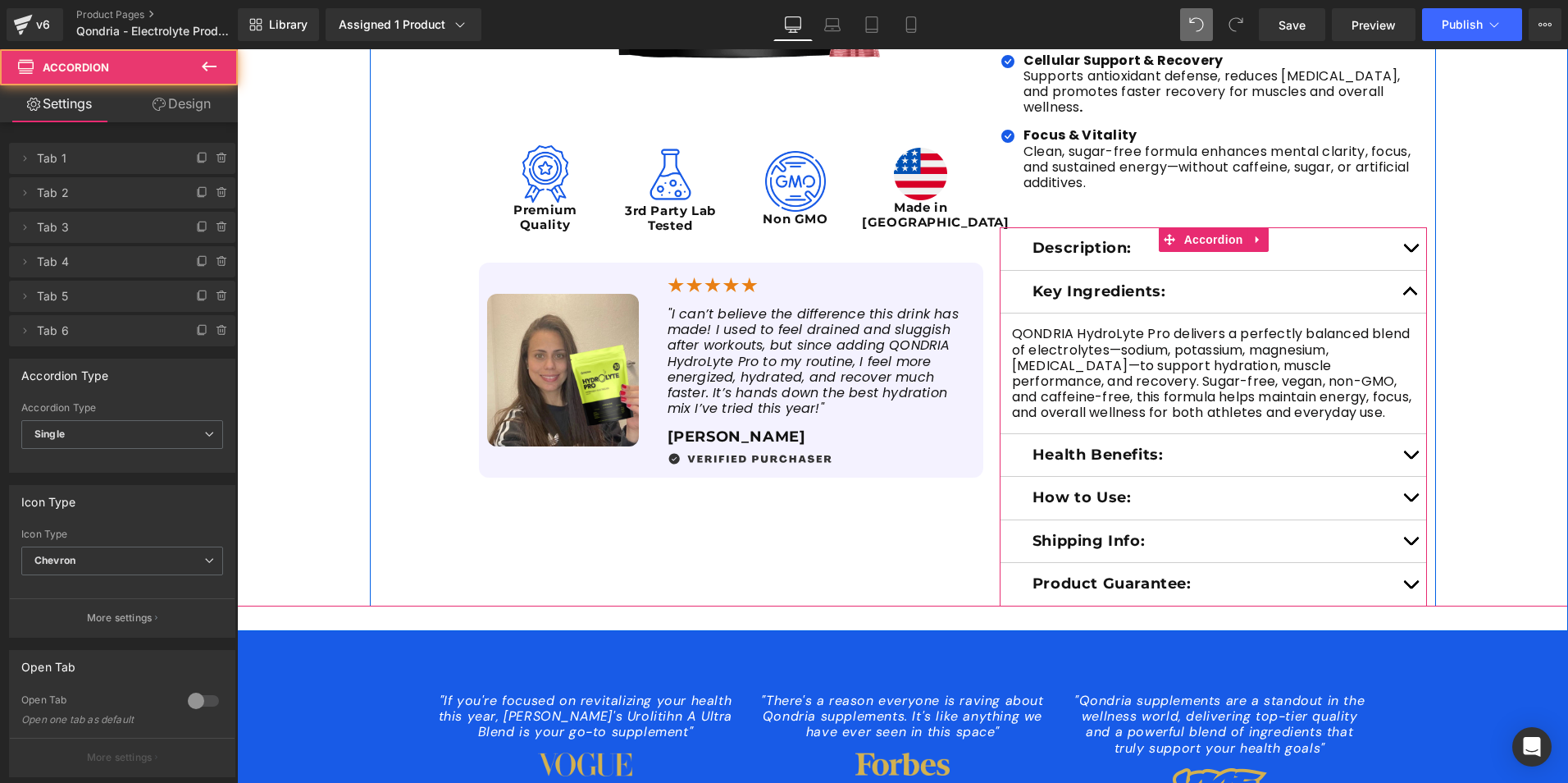
click at [1411, 459] on span "button" at bounding box center [1411, 459] width 0 height 0
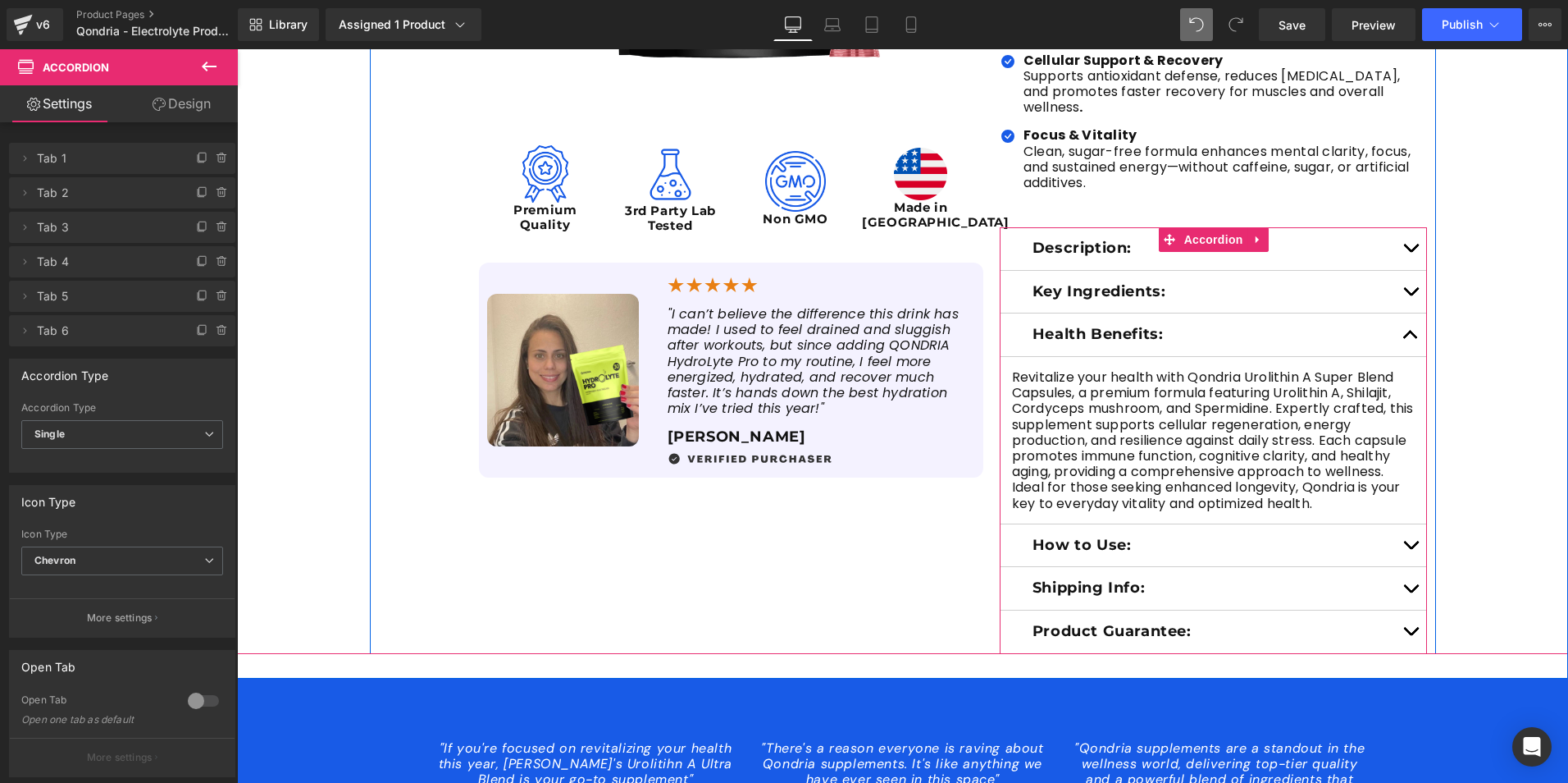
click at [1050, 504] on p "Revitalize your health with Qondria Urolithin A Super Blend Capsules, a premium…" at bounding box center [1214, 440] width 403 height 142
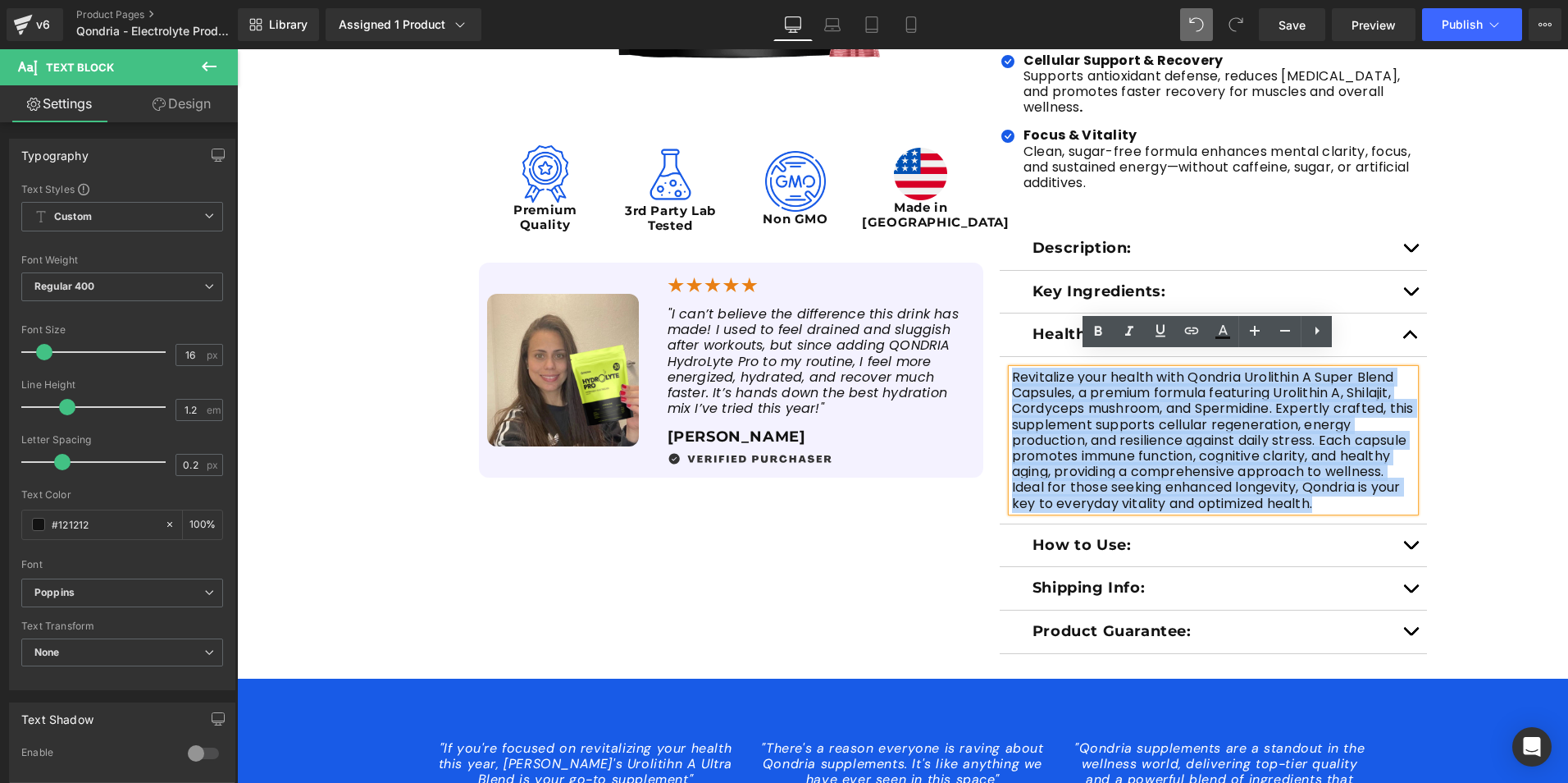
drag, startPoint x: 1061, startPoint y: 506, endPoint x: 1010, endPoint y: 352, distance: 162.2
click at [1012, 369] on p "Revitalize your health with Qondria Urolithin A Super Blend Capsules, a premium…" at bounding box center [1214, 440] width 403 height 142
paste div
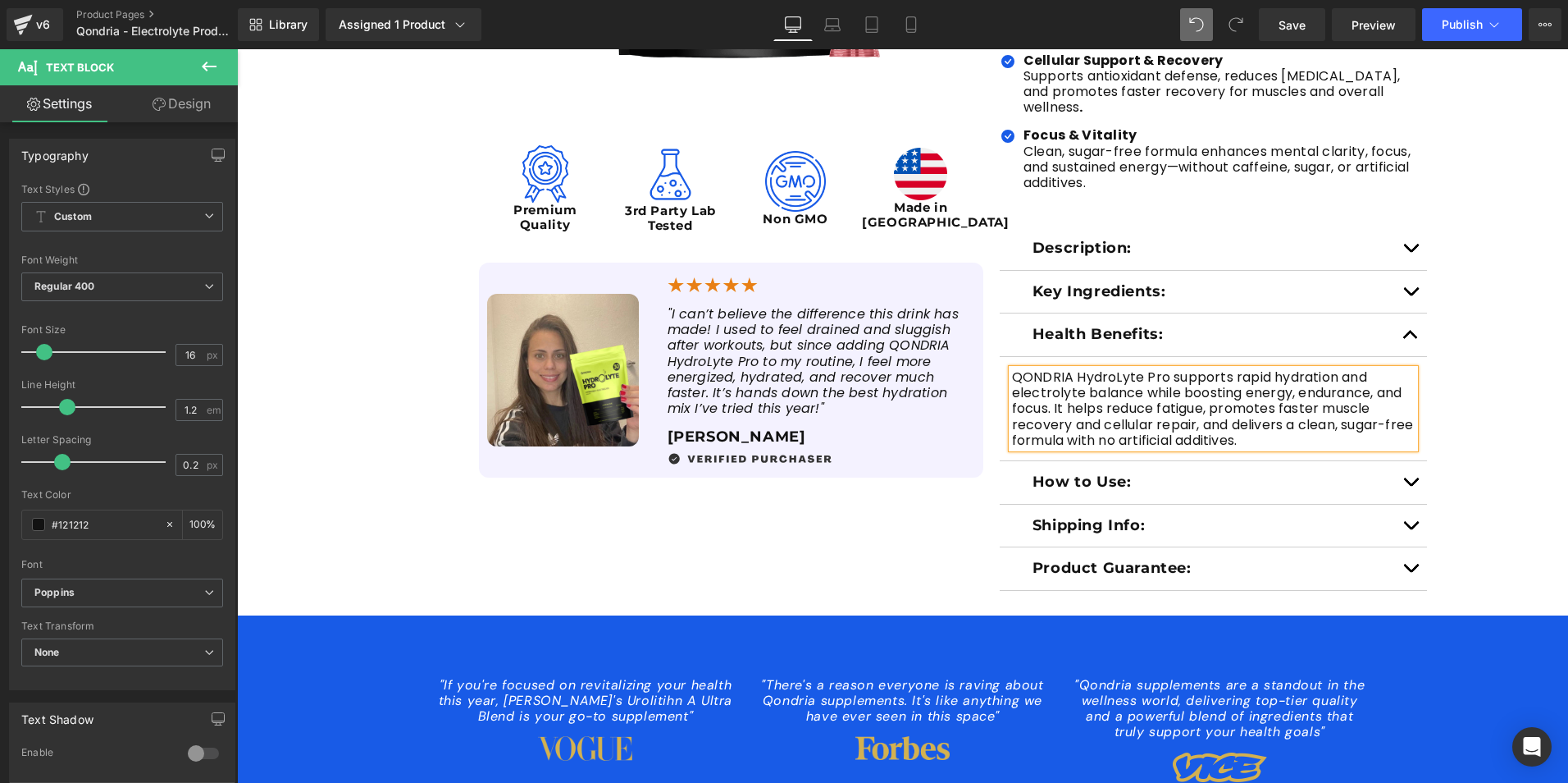
click at [1402, 461] on button "button" at bounding box center [1411, 483] width 33 height 43
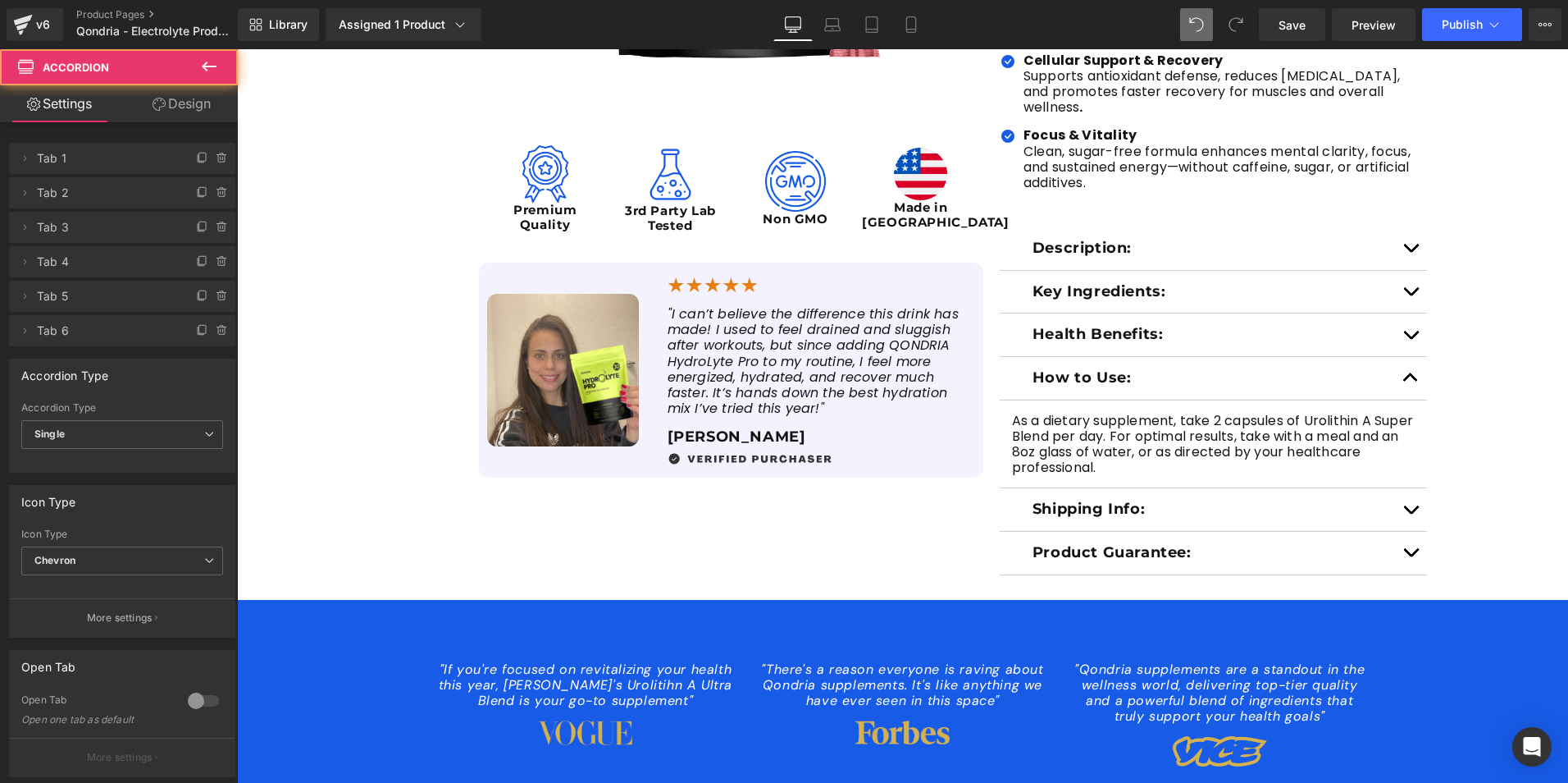
click at [1411, 381] on span "button" at bounding box center [1411, 381] width 0 height 0
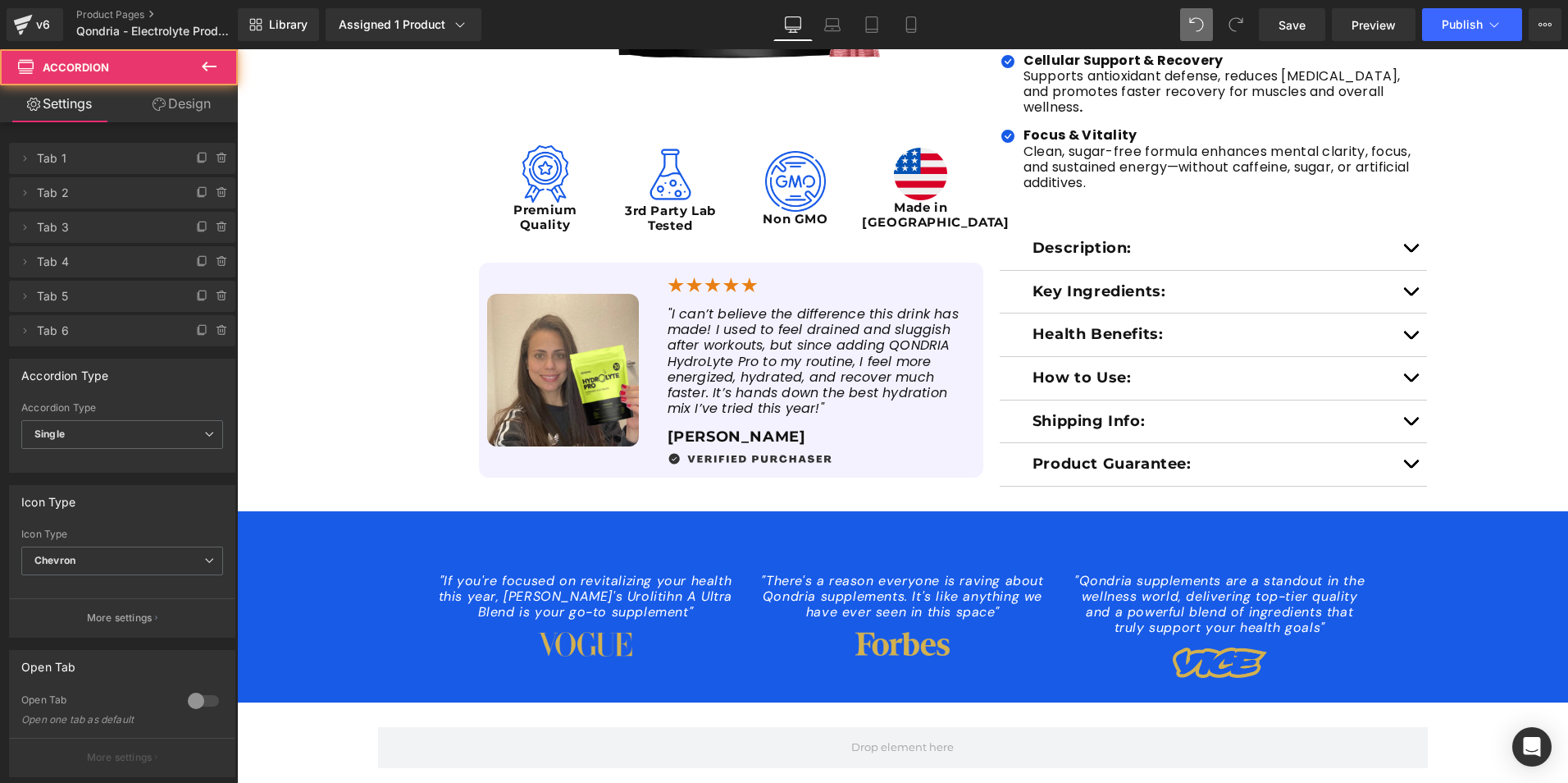
click at [1411, 339] on span "button" at bounding box center [1411, 339] width 0 height 0
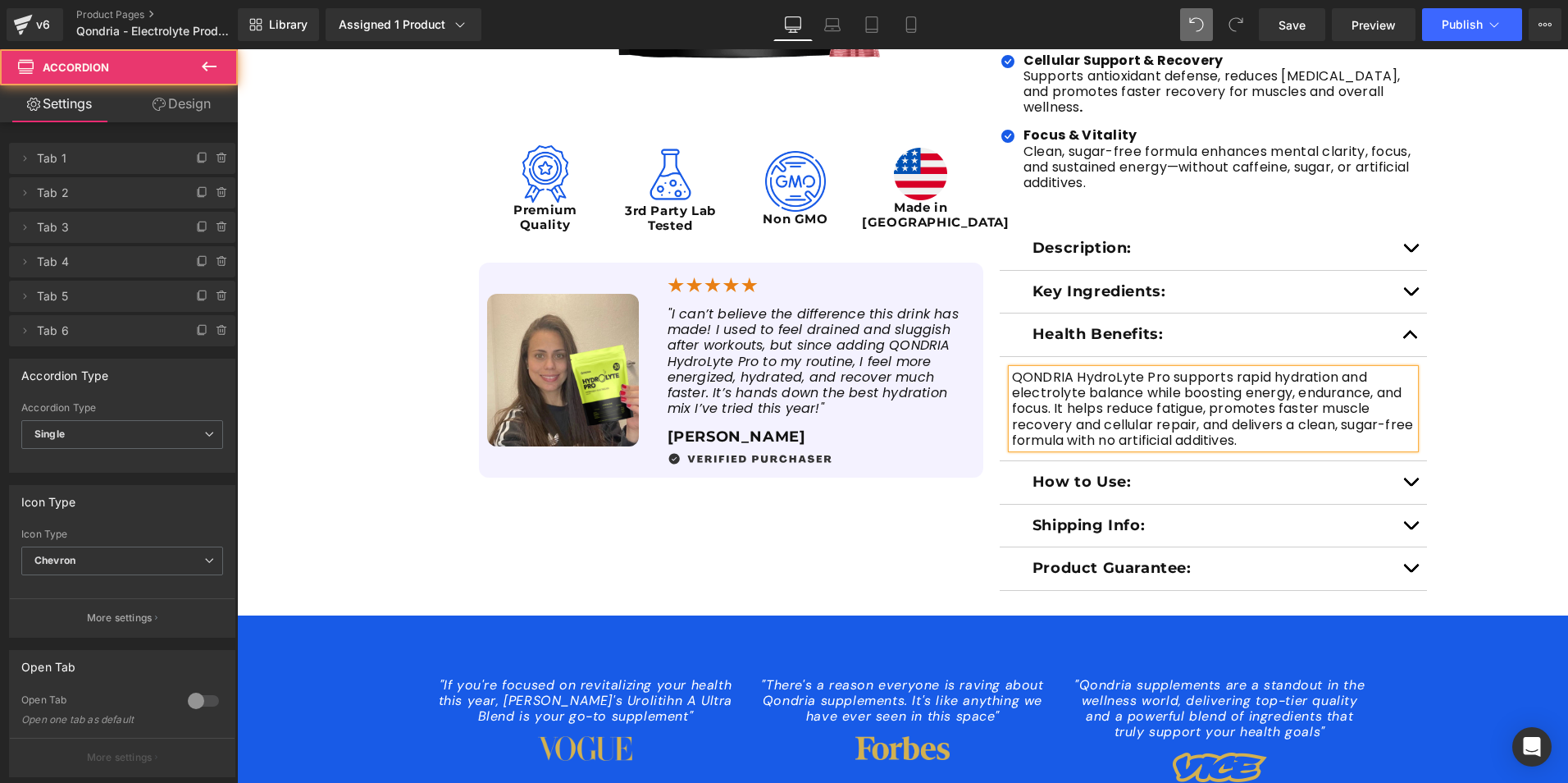
click at [1411, 486] on span "button" at bounding box center [1411, 486] width 0 height 0
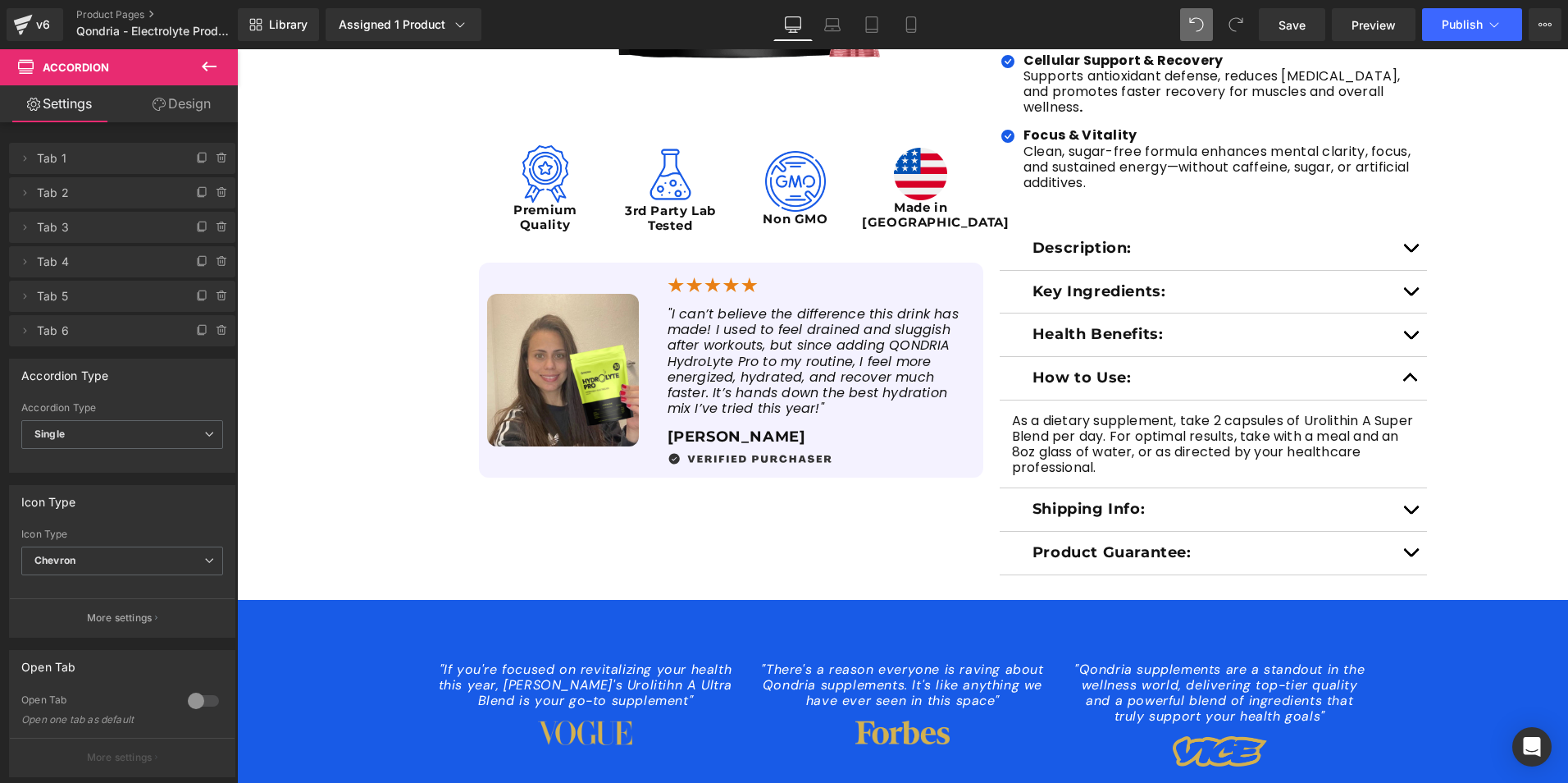
click at [1107, 369] on p "How to Use:" at bounding box center [1214, 378] width 362 height 18
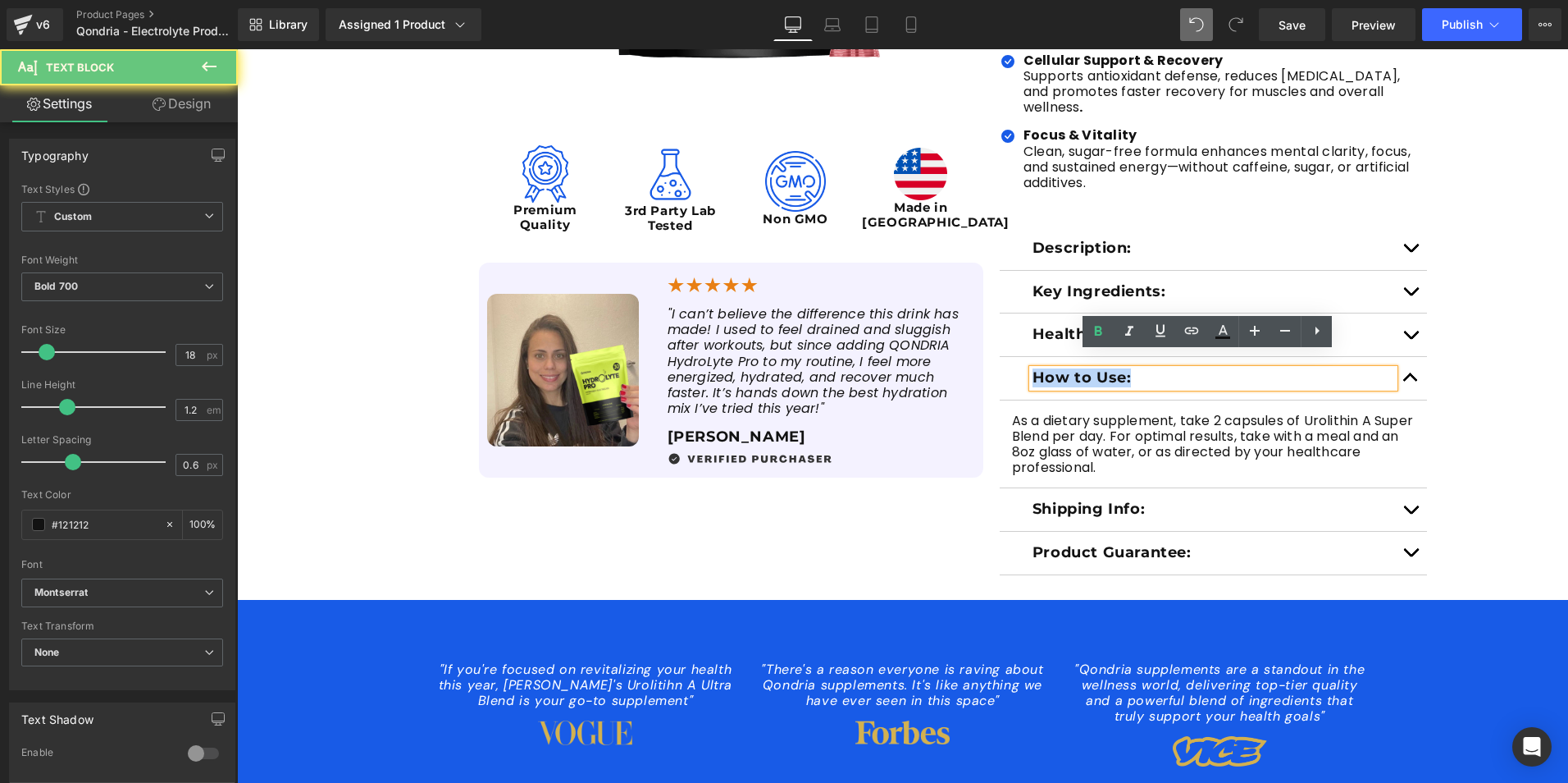
drag, startPoint x: 1140, startPoint y: 363, endPoint x: 984, endPoint y: 361, distance: 156.0
click at [984, 361] on div "Sale Off (P) Image Image Premium Quality Text Block Image 3rd Party Lab Tested …" at bounding box center [903, 99] width 1066 height 952
paste div
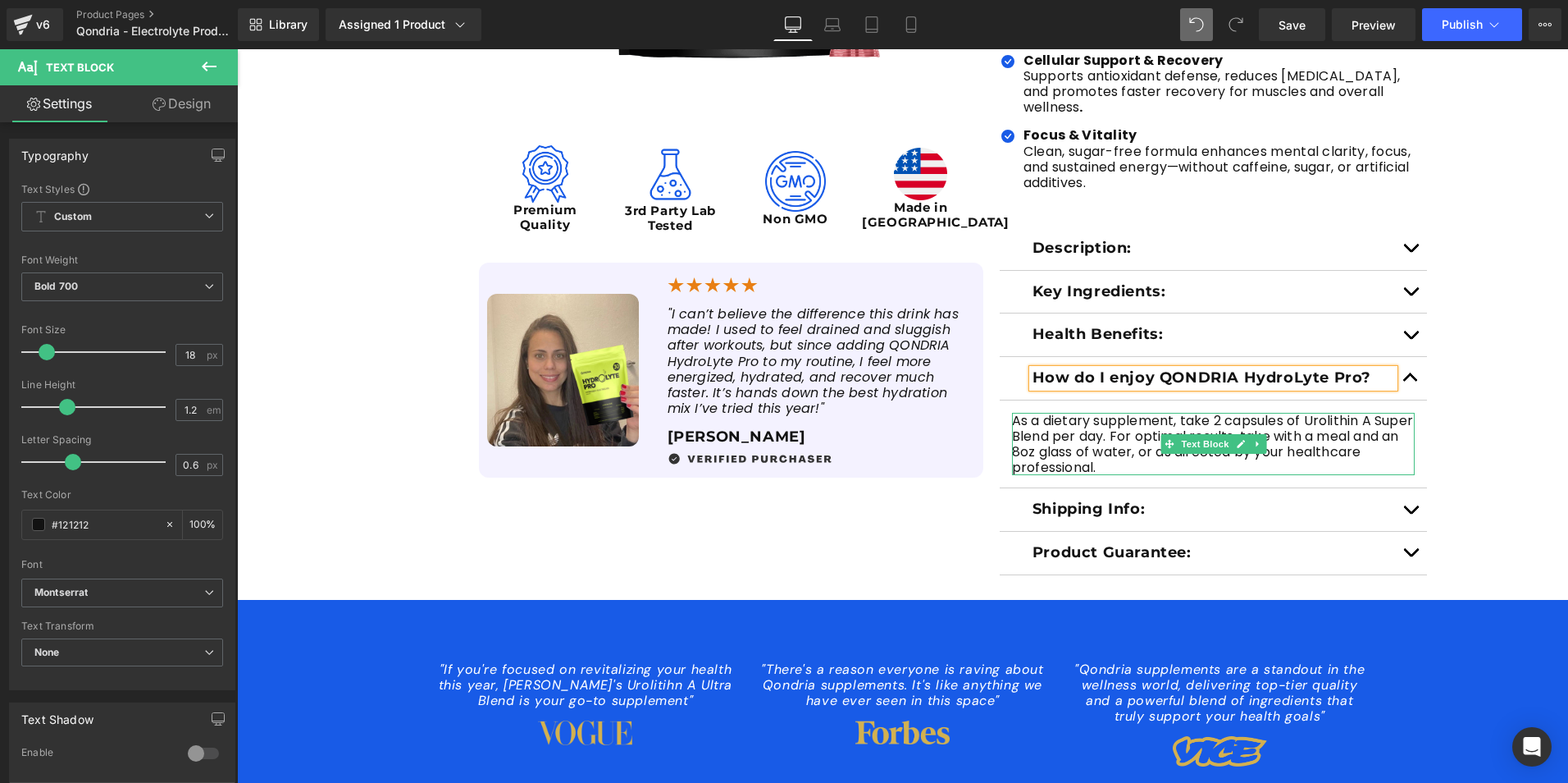
click at [1112, 454] on p "As a dietary supplement, take 2 capsules of Urolithin A Super Blend per day. Fo…" at bounding box center [1214, 444] width 403 height 63
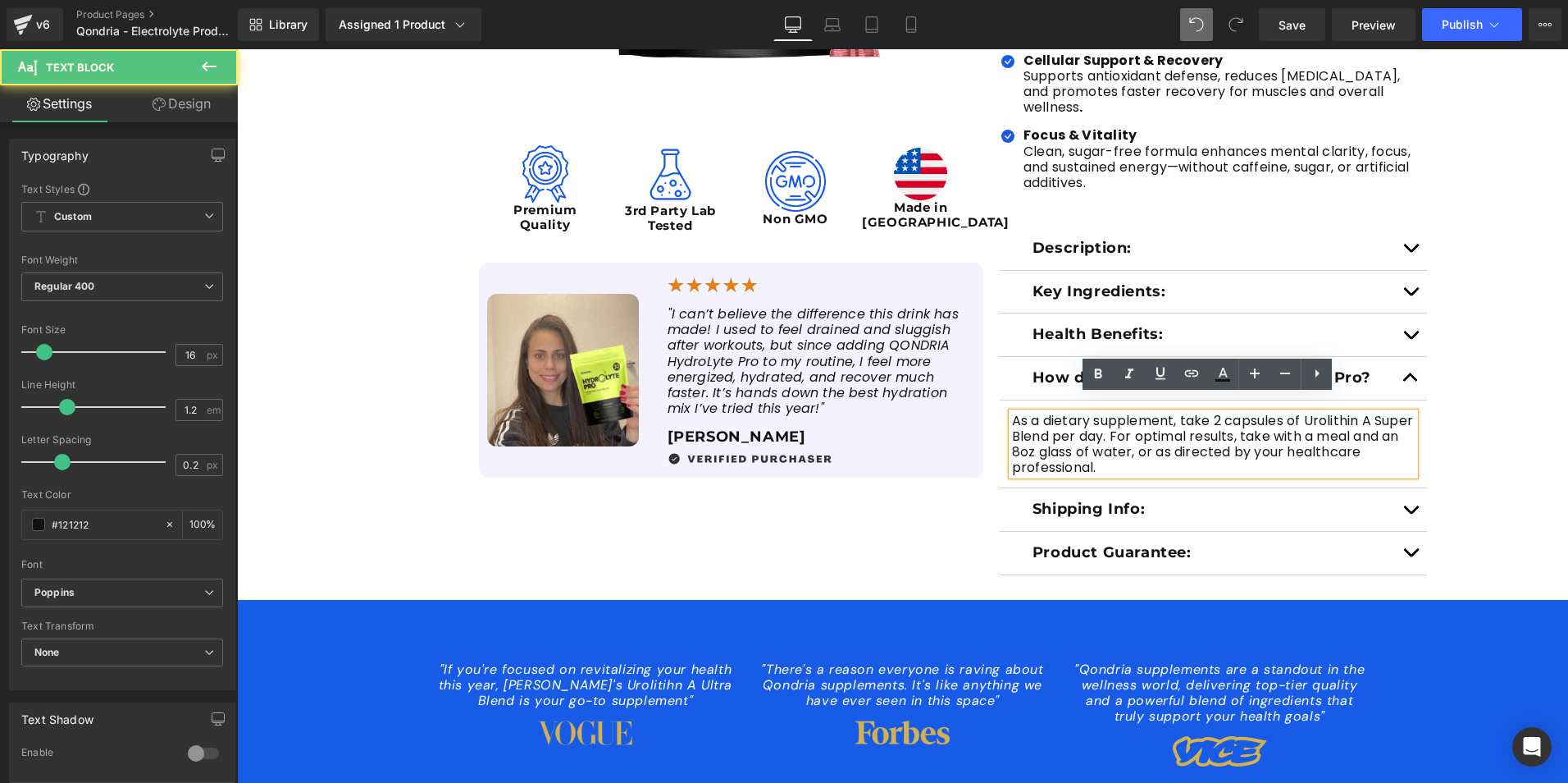
click at [1103, 452] on p "As a dietary supplement, take 2 capsules of Urolithin A Super Blend per day. Fo…" at bounding box center [1214, 444] width 403 height 63
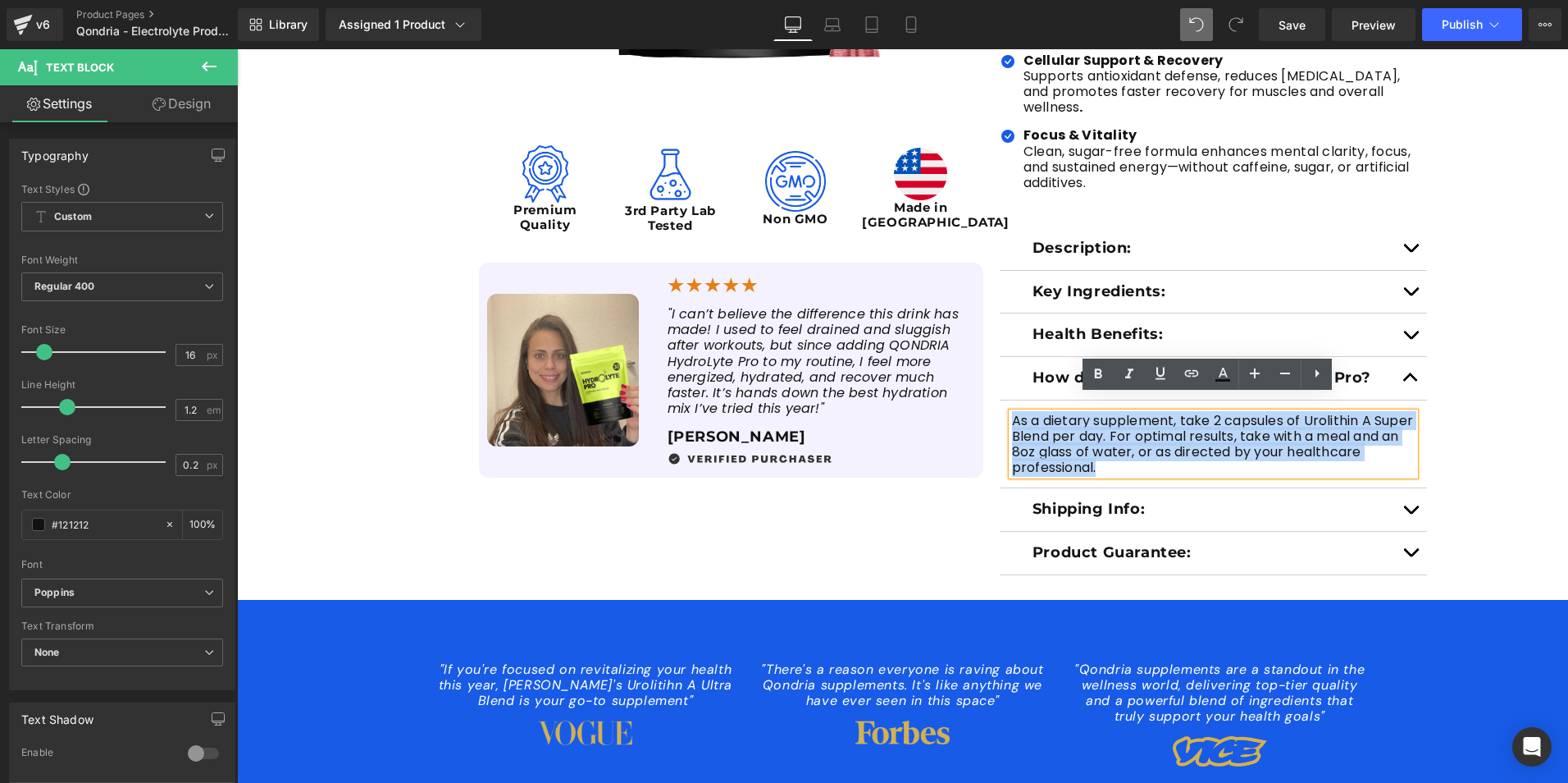
drag, startPoint x: 1106, startPoint y: 451, endPoint x: 1006, endPoint y: 409, distance: 108.5
click at [1012, 413] on p "As a dietary supplement, take 2 capsules of Urolithin A Super Blend per day. Fo…" at bounding box center [1214, 444] width 403 height 63
paste div
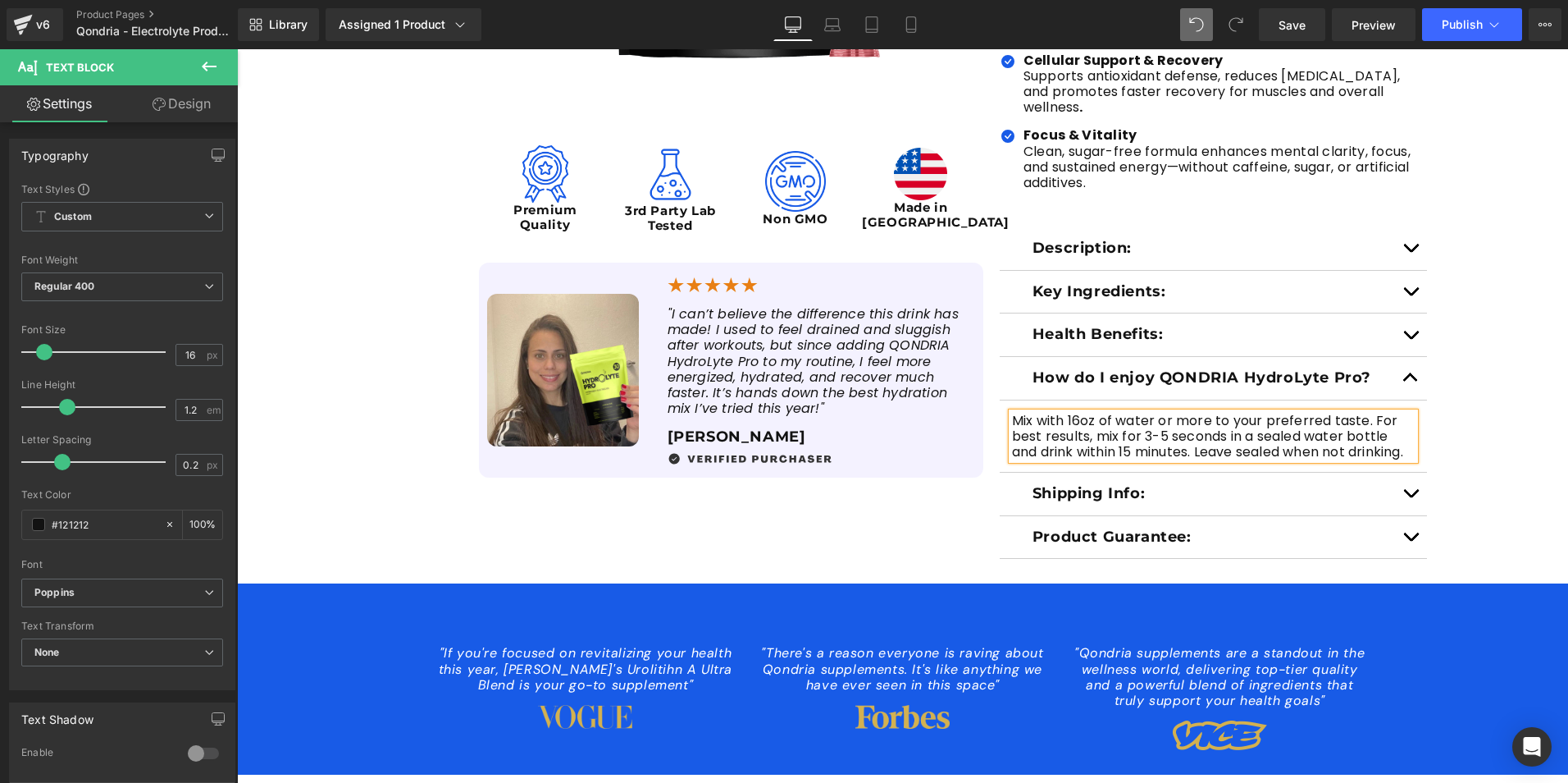
click at [1402, 488] on button "button" at bounding box center [1411, 494] width 33 height 43
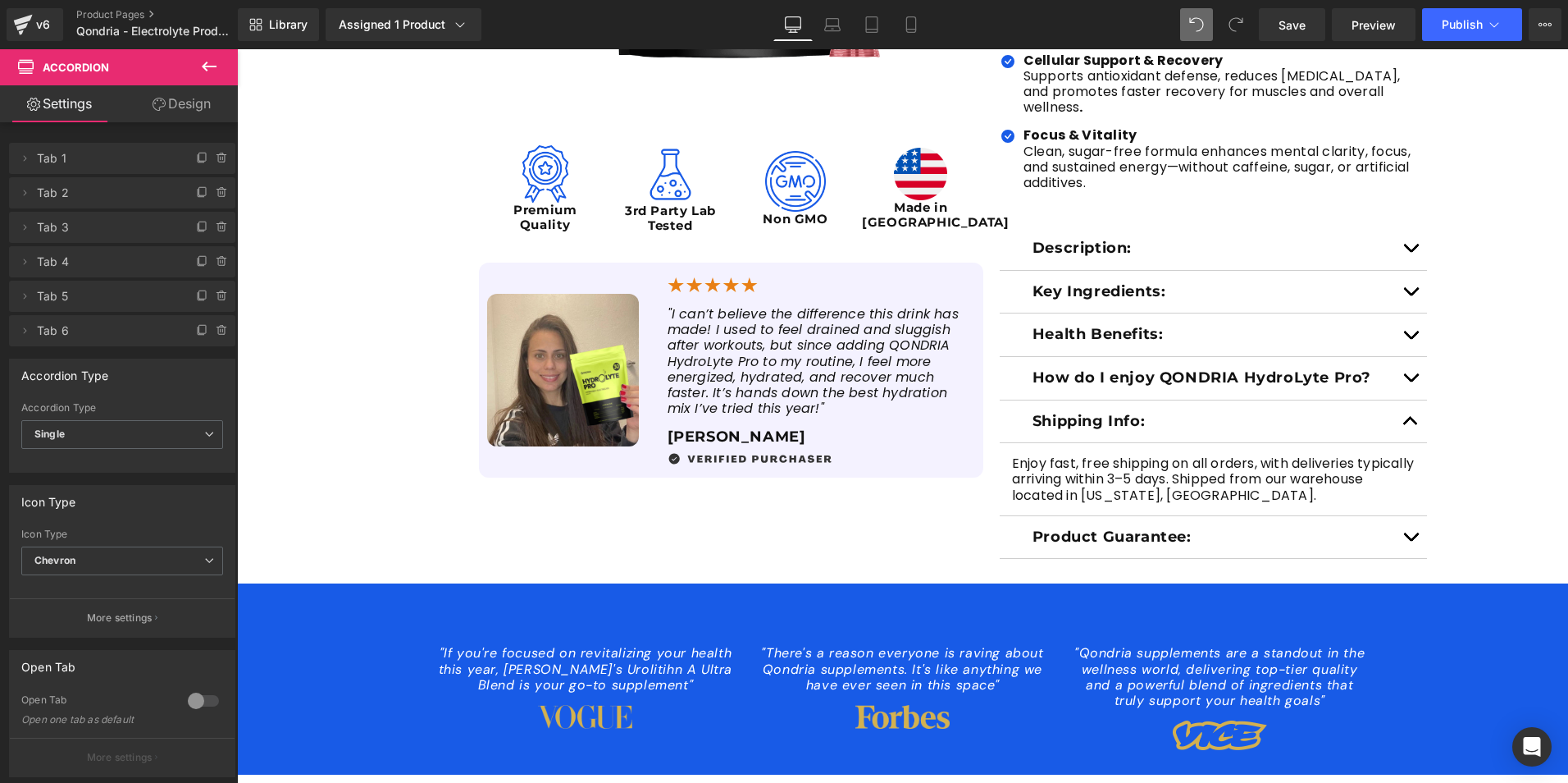
click at [1404, 525] on button "button" at bounding box center [1411, 537] width 33 height 43
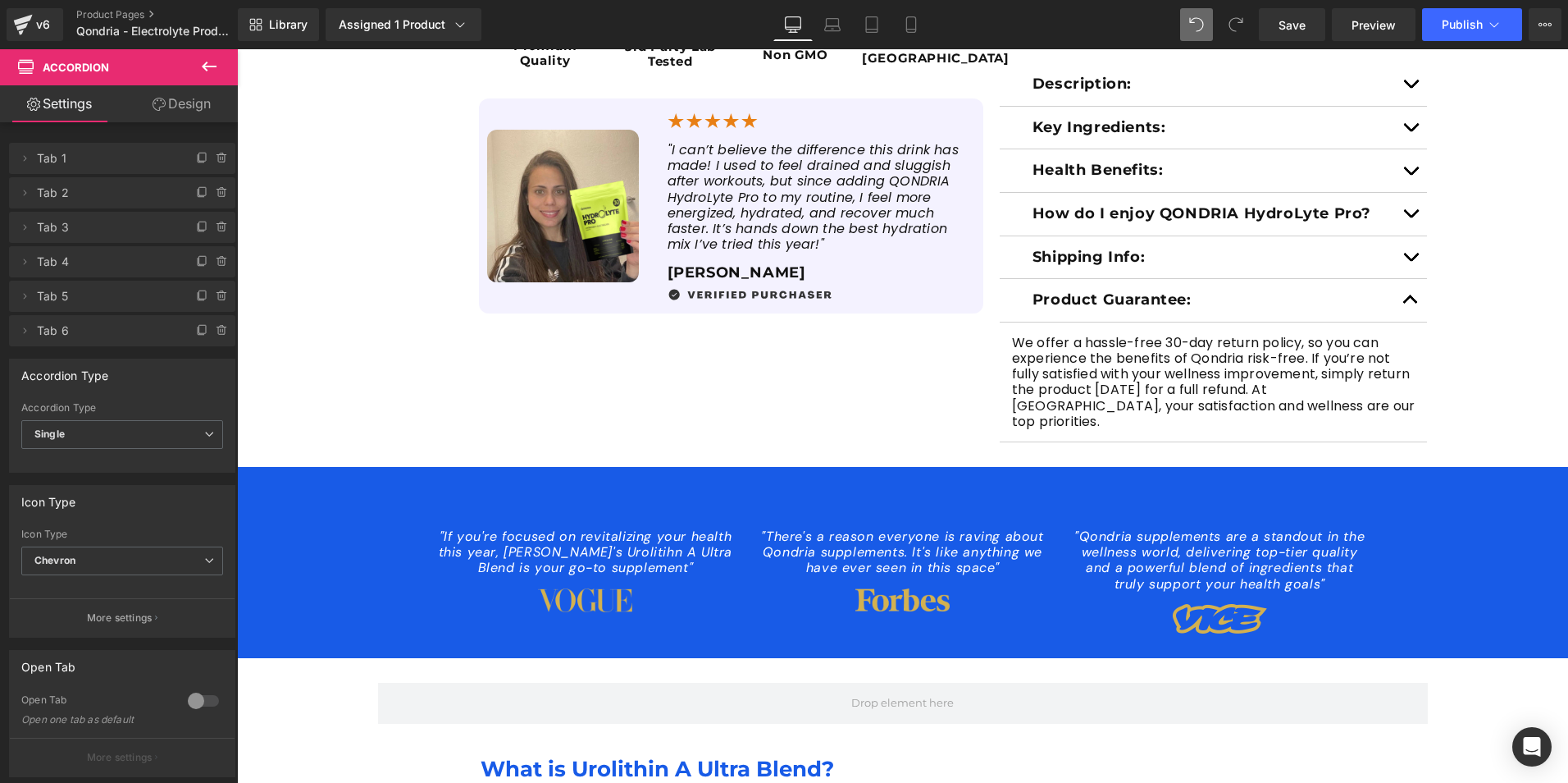
scroll to position [902, 0]
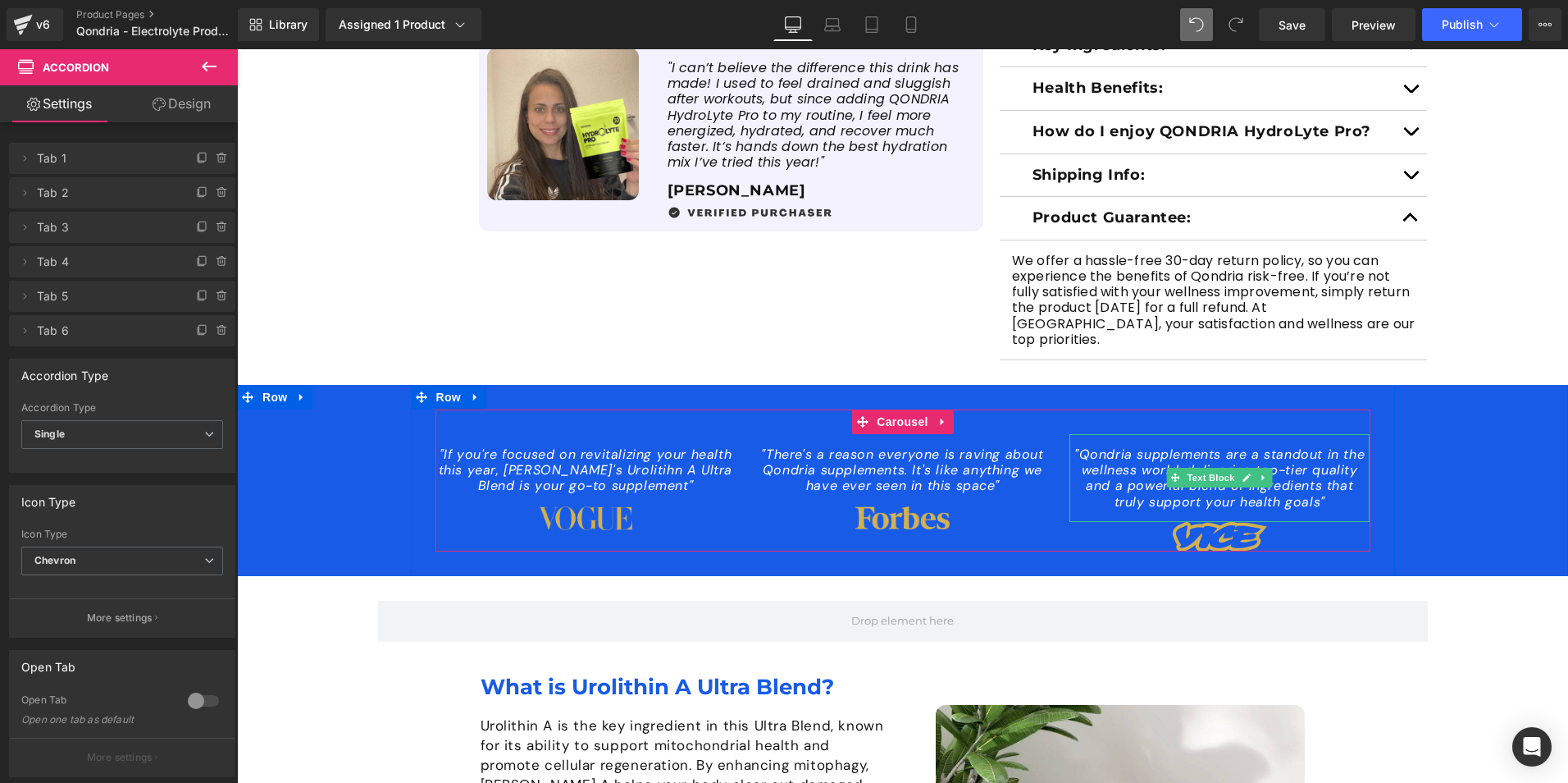
click at [1306, 471] on p ""Qondria supplements are a standout in the wellness world, delivering top-tier …" at bounding box center [1220, 477] width 301 height 63
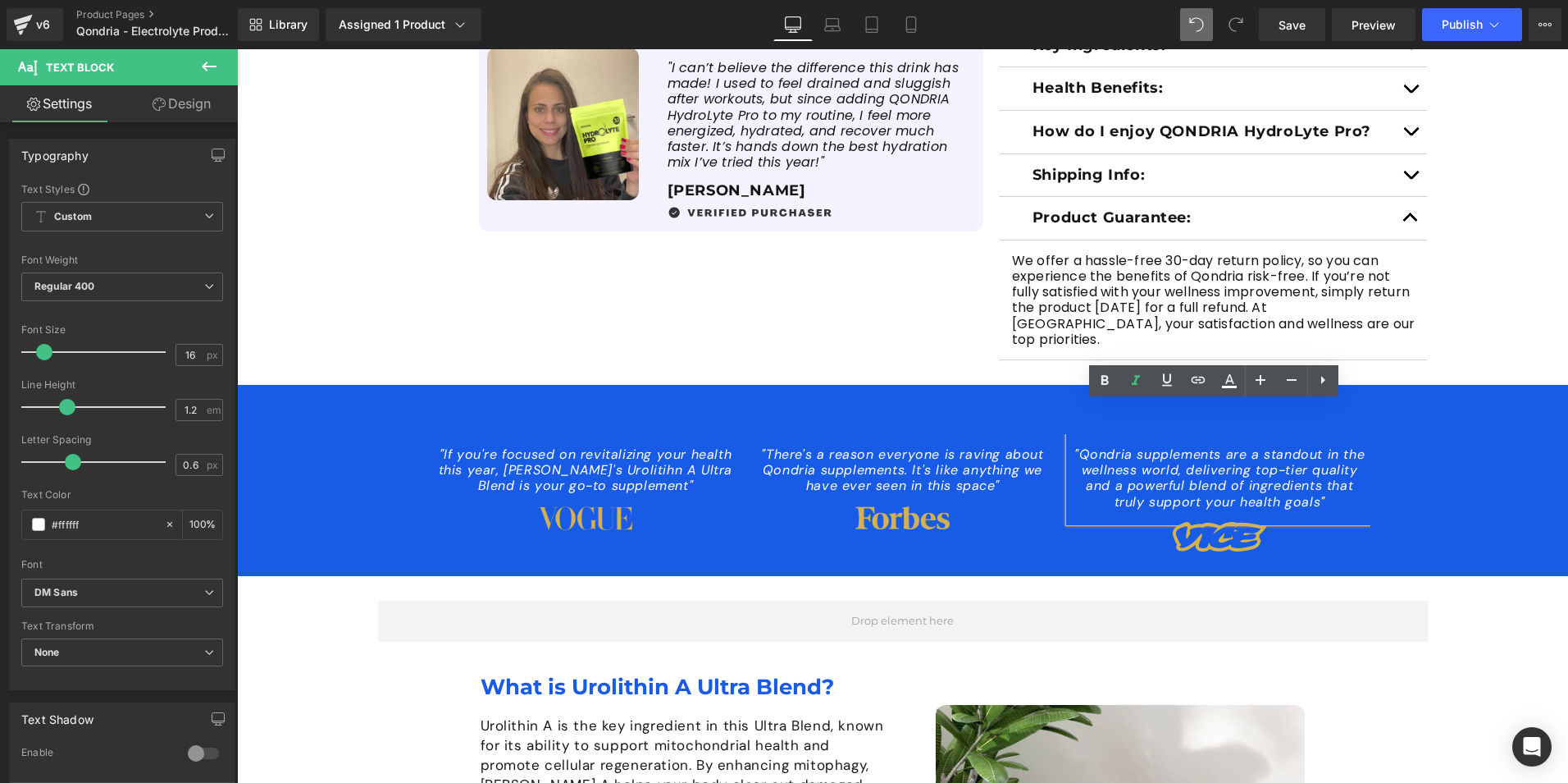
drag, startPoint x: 1303, startPoint y: 472, endPoint x: 1059, endPoint y: 420, distance: 249.5
click at [1069, 434] on div ""Qondria supplements are a standout in the wellness world, delivering top-tier …" at bounding box center [1220, 477] width 301 height 88
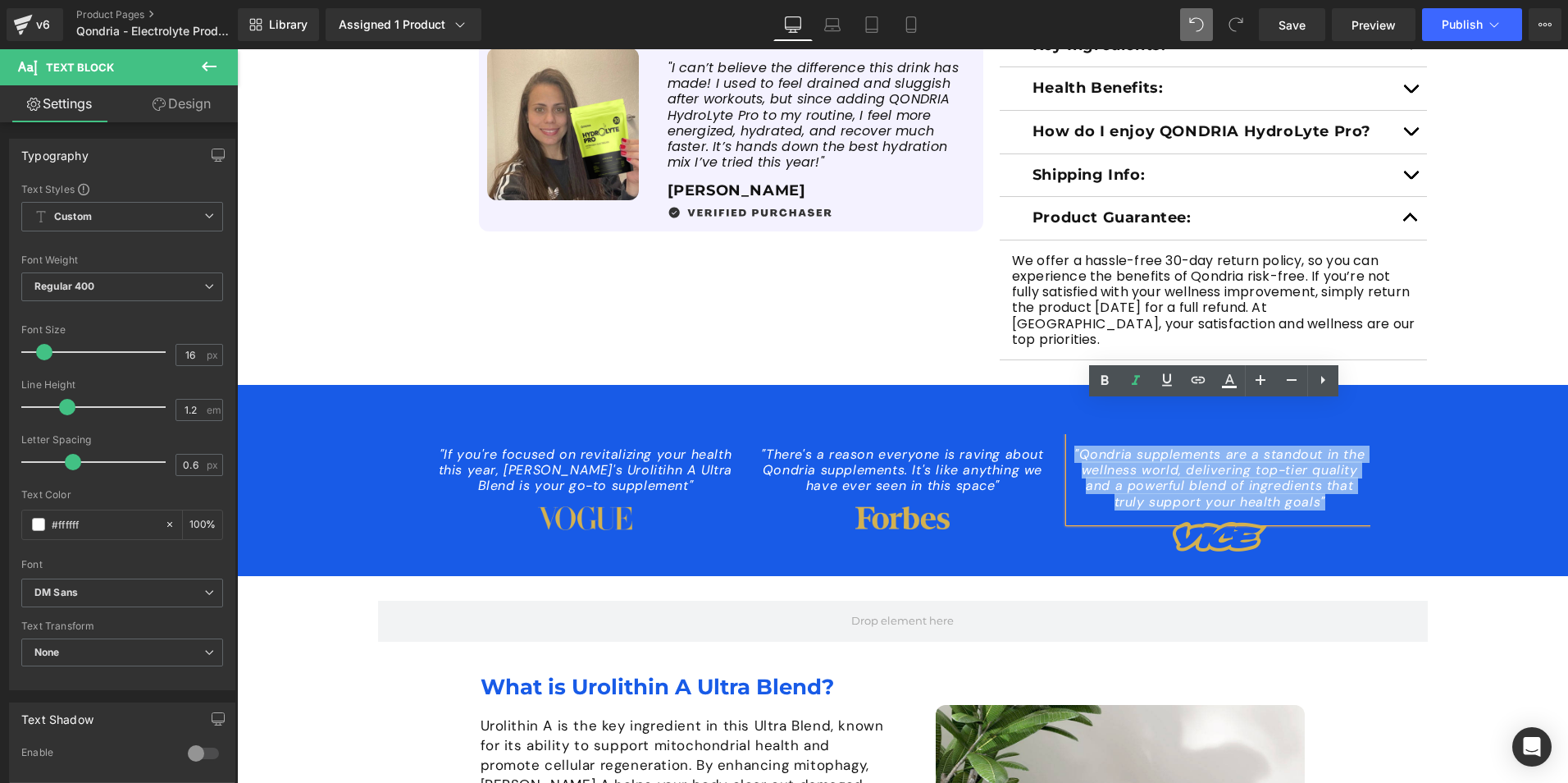
drag, startPoint x: 1314, startPoint y: 472, endPoint x: 1065, endPoint y: 420, distance: 254.4
click at [1069, 446] on p ""Qondria supplements are a standout in the wellness world, delivering top-tier …" at bounding box center [1220, 477] width 301 height 63
paste div
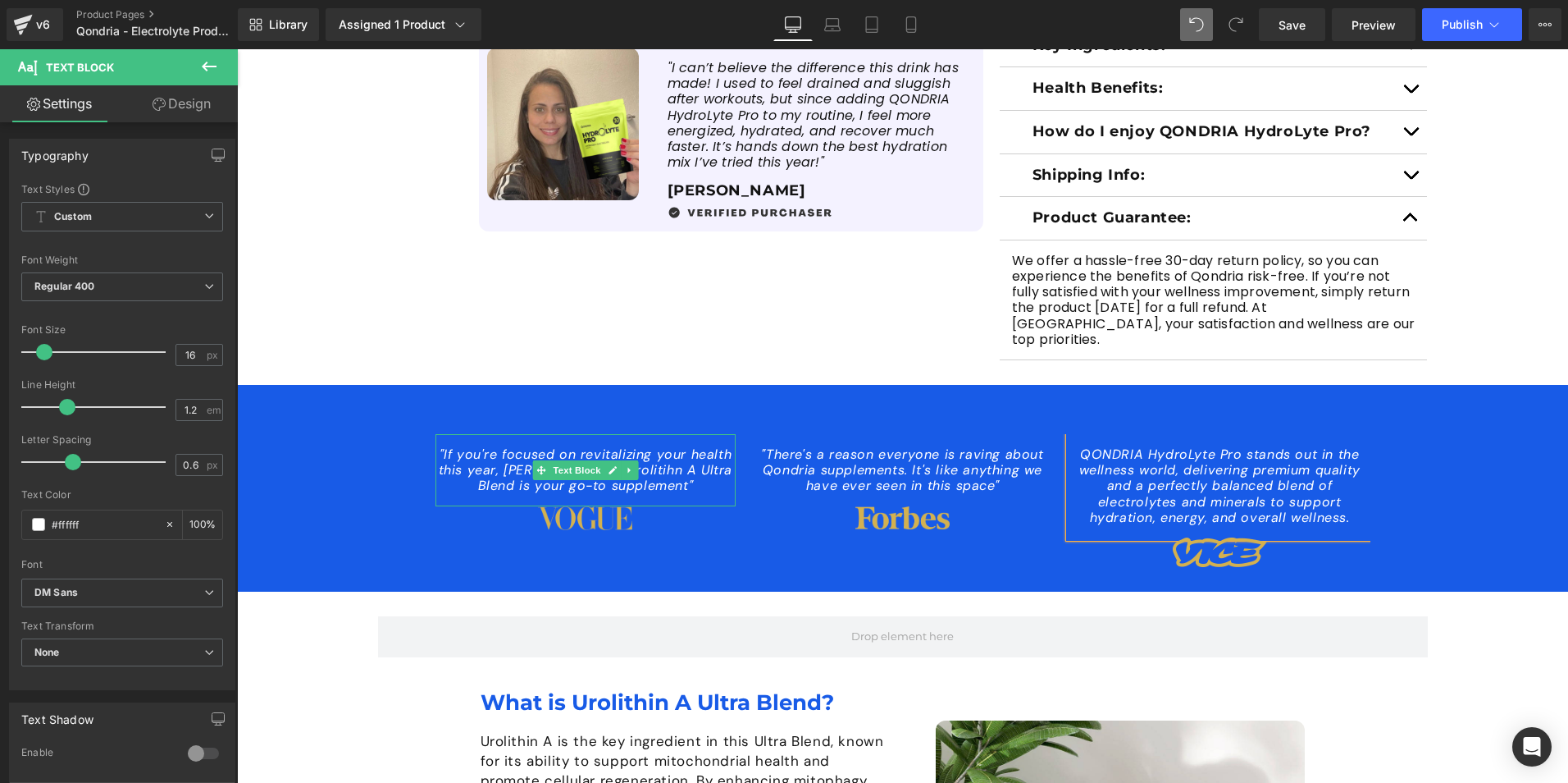
click at [588, 456] on icon ""If you're focused on revitalizing your health this year, Qondria's Urolitihn A…" at bounding box center [585, 469] width 294 height 49
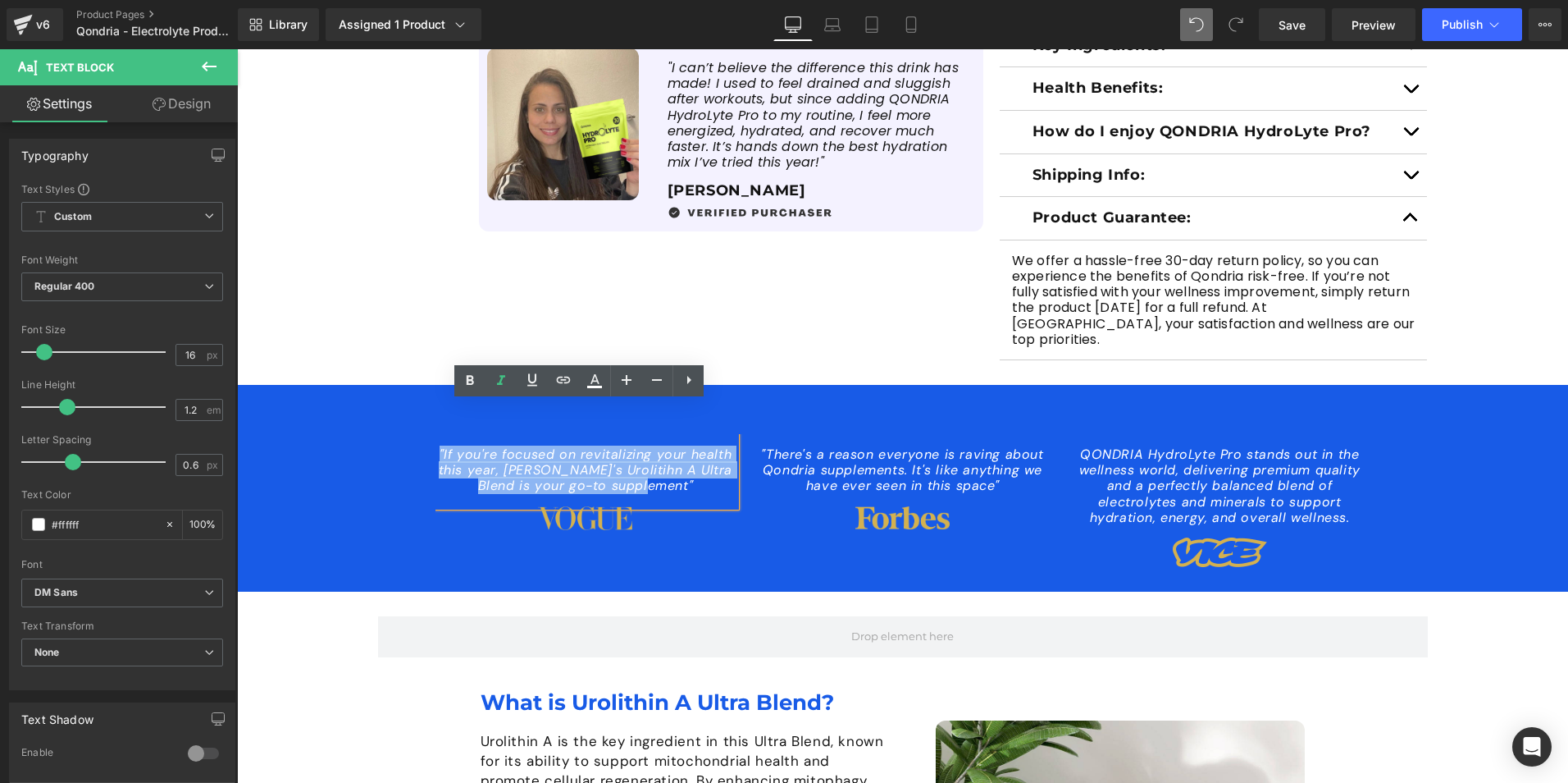
drag, startPoint x: 673, startPoint y: 456, endPoint x: 430, endPoint y: 420, distance: 245.7
click at [436, 446] on p ""If you're focused on revitalizing your health this year, Qondria's Urolitihn A…" at bounding box center [586, 470] width 301 height 48
paste div
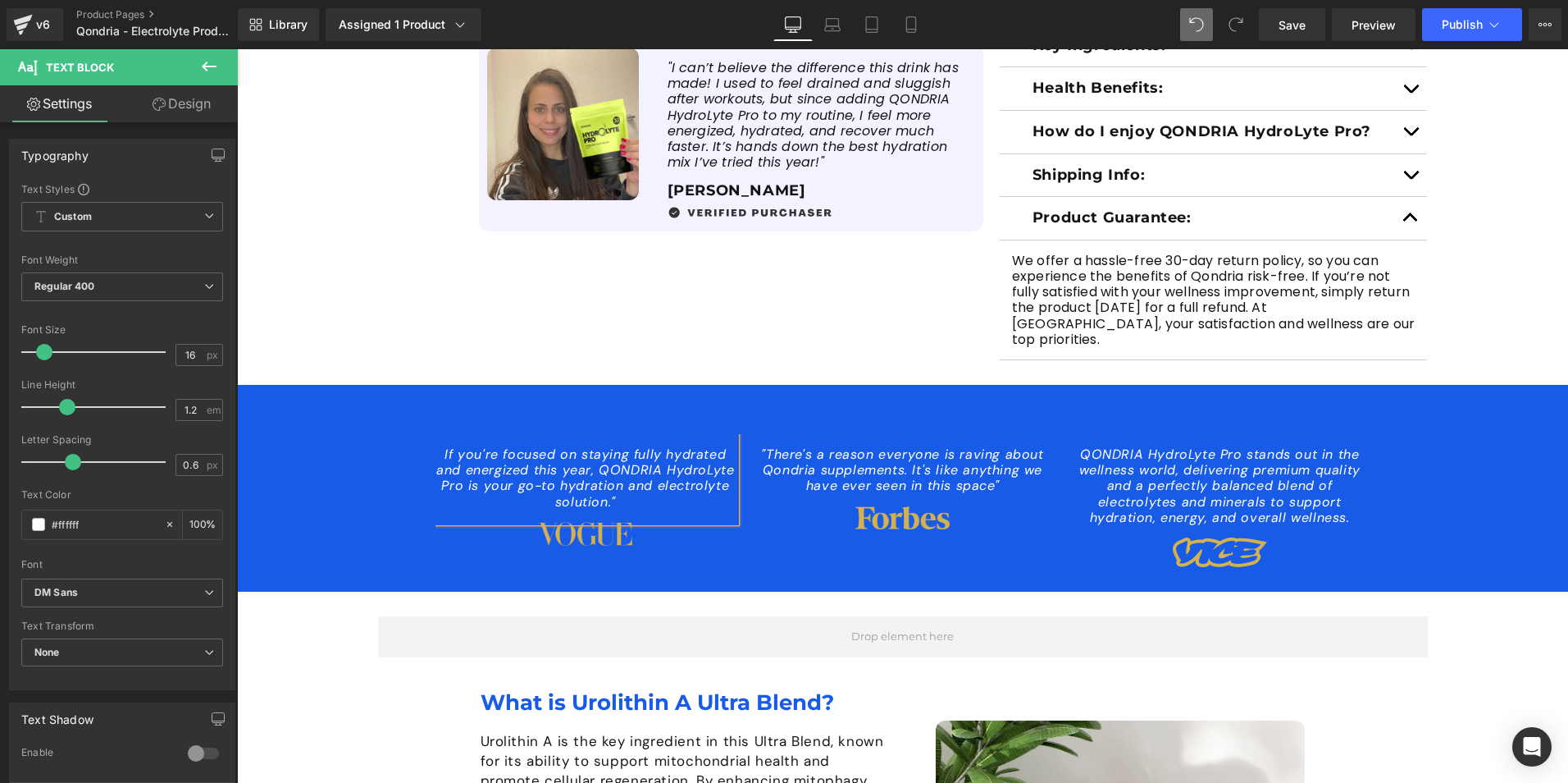
click at [436, 446] on p "If you're focused on staying fully hydrated and energized this year, QONDRIA Hy…" at bounding box center [586, 477] width 301 height 63
click at [1343, 483] on p "QONDRIA HydroLyte Pro stands out in the wellness world, delivering premium qual…" at bounding box center [1220, 485] width 301 height 79
click at [1080, 445] on icon "QONDRIA HydroLyte Pro stands out in the wellness world, delivering premium qual…" at bounding box center [1220, 485] width 282 height 80
click at [865, 460] on icon ""There's a reason everyone is raving about Qondria supplements. It's like anyth…" at bounding box center [903, 469] width 282 height 49
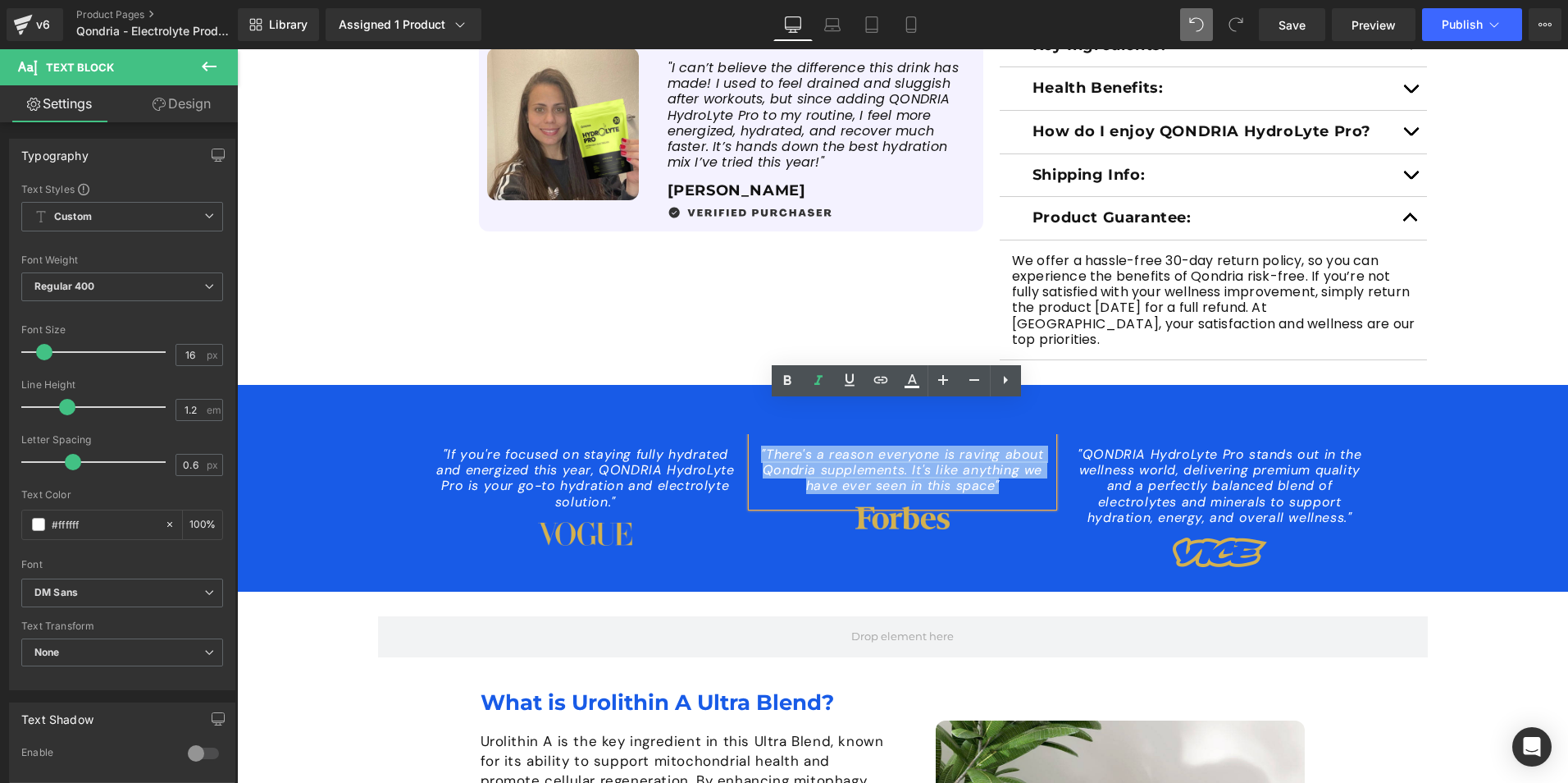
drag, startPoint x: 1003, startPoint y: 453, endPoint x: 751, endPoint y: 420, distance: 254.2
click at [752, 446] on p ""There's a reason everyone is raving about Qondria supplements. It's like anyth…" at bounding box center [903, 470] width 301 height 48
paste div
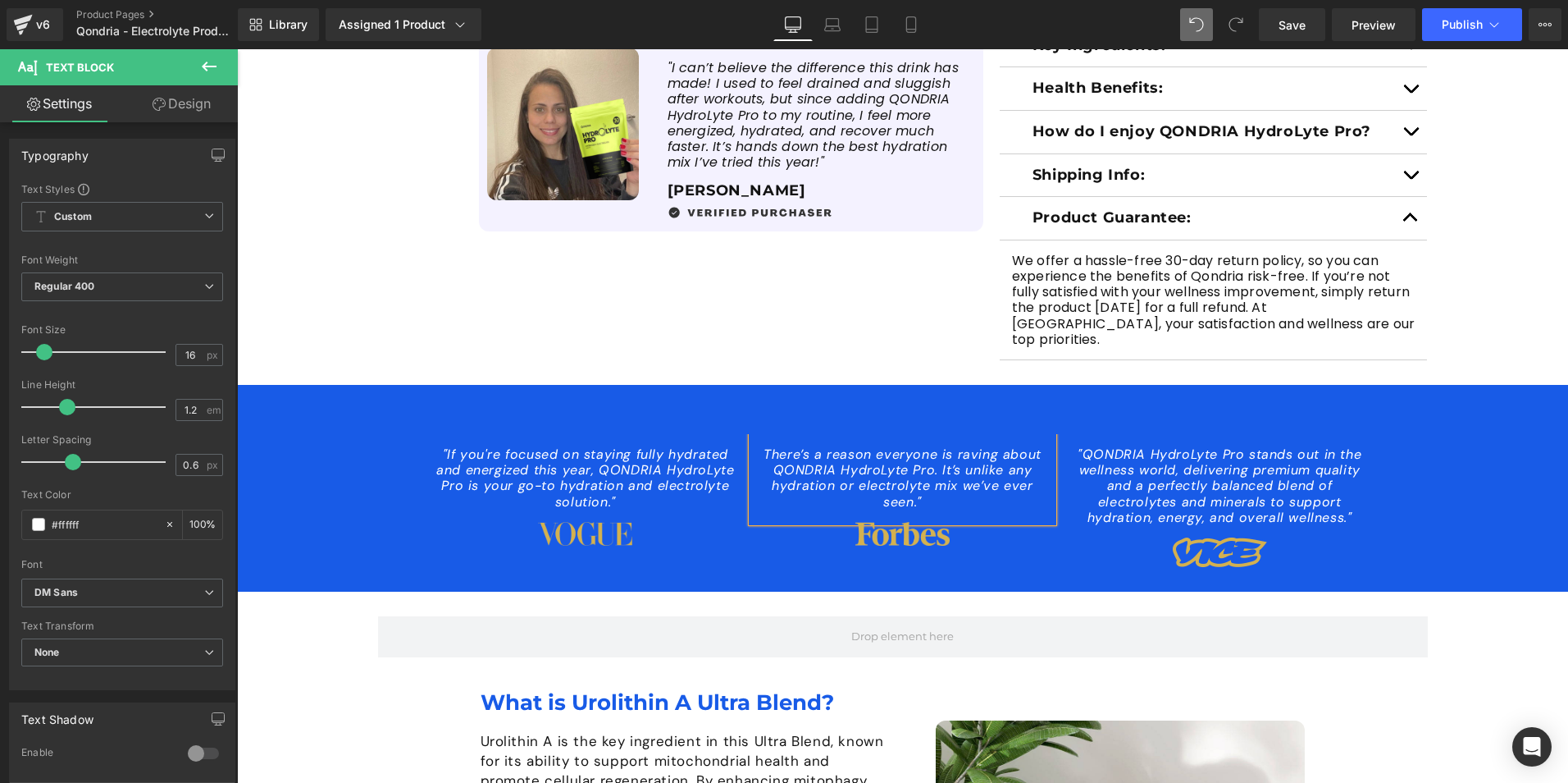
click at [764, 445] on icon "There’s a reason everyone is raving about QONDRIA HydroLyte Pro. It’s unlike an…" at bounding box center [903, 477] width 278 height 65
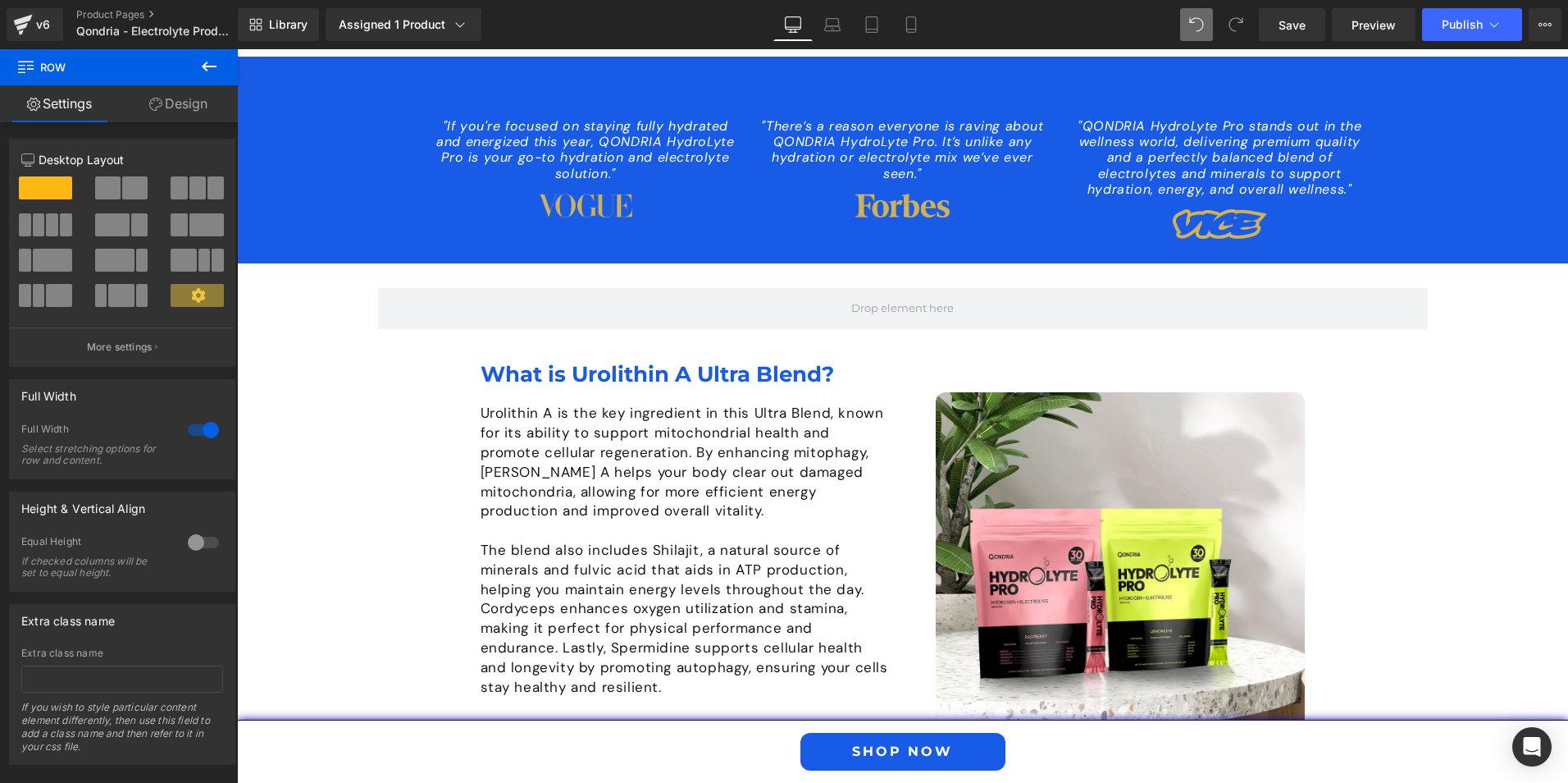
scroll to position [1313, 0]
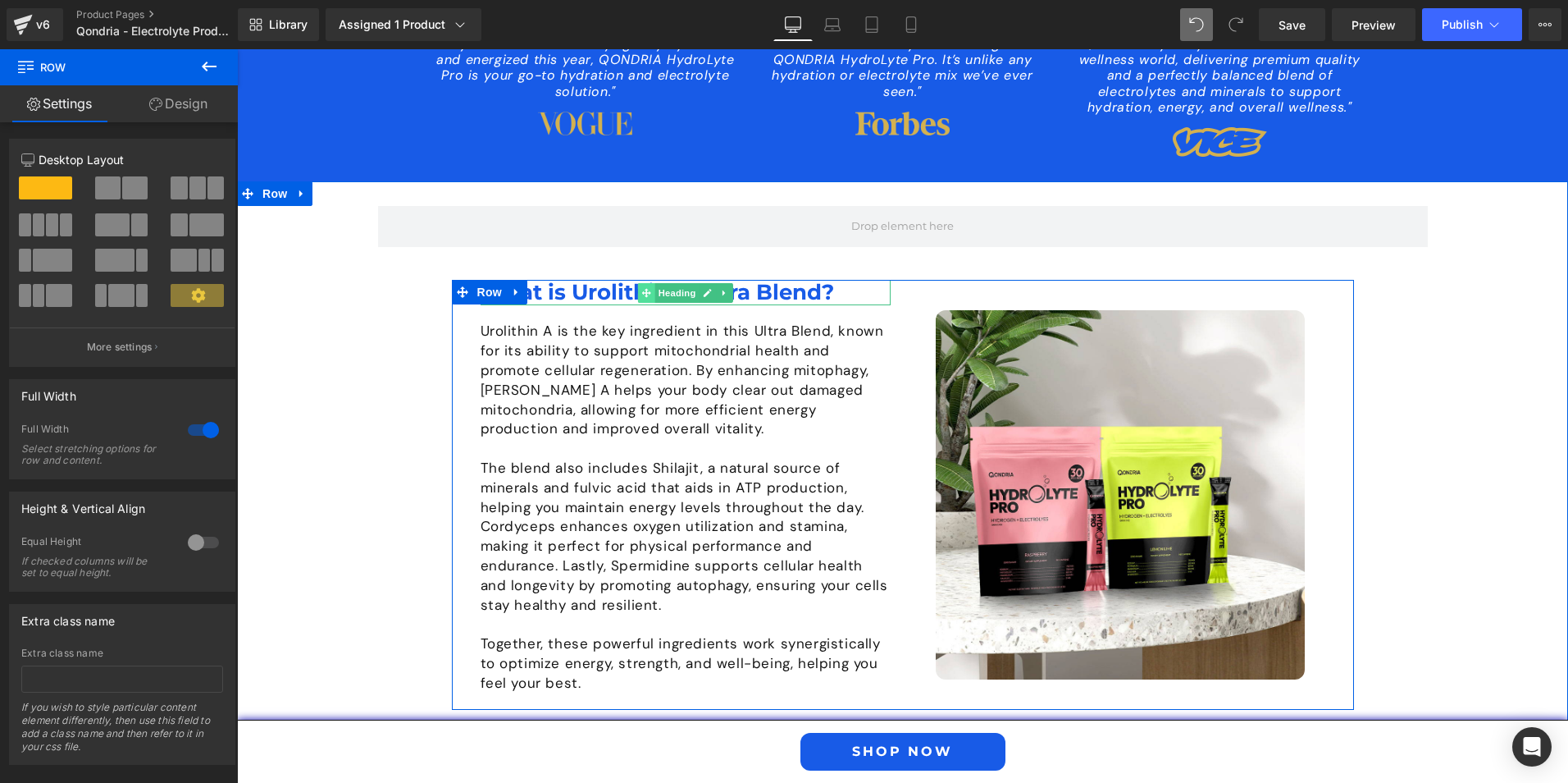
click at [647, 283] on span at bounding box center [646, 293] width 17 height 20
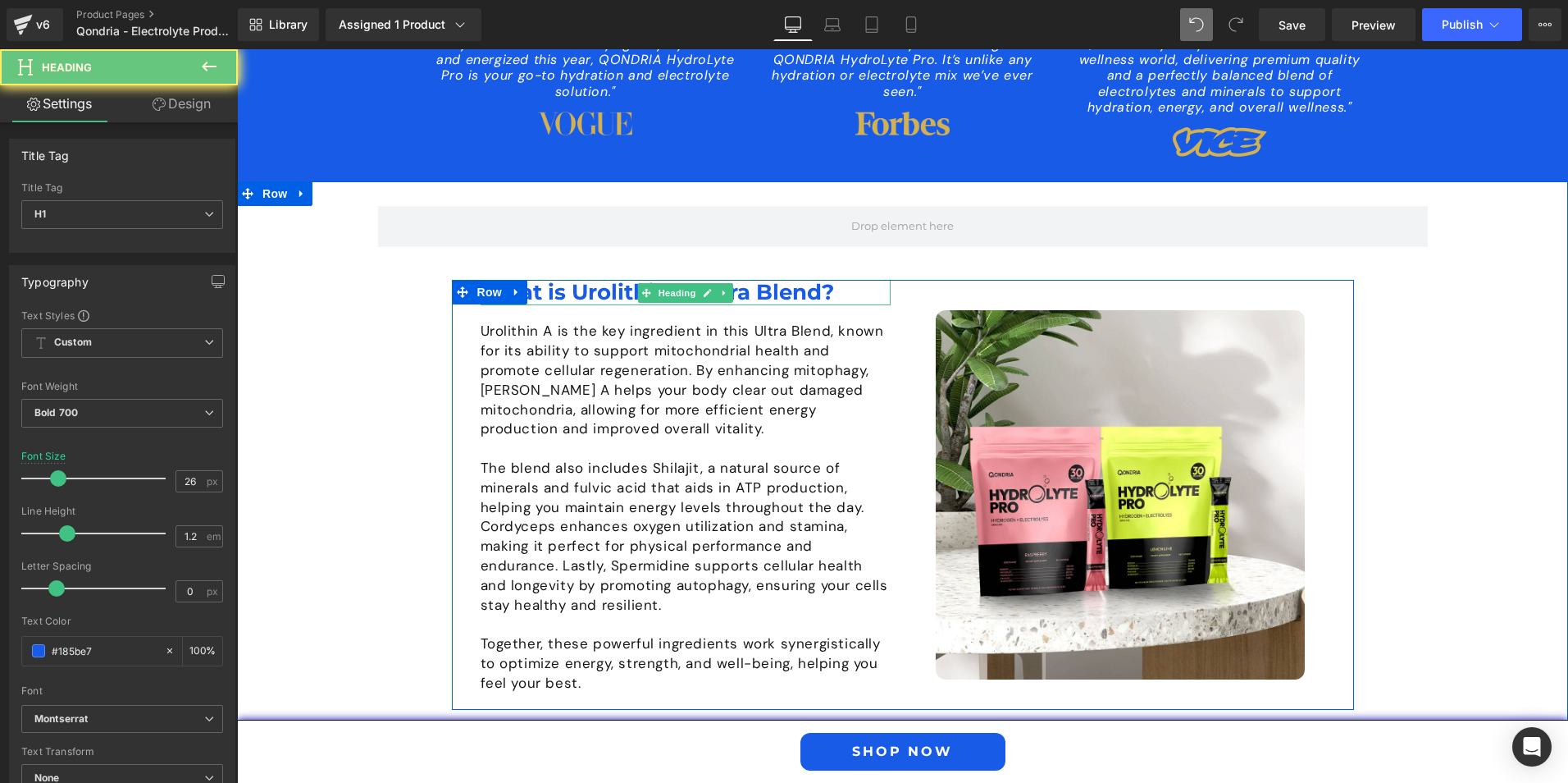
click at [597, 280] on h1 "What is Urolithin A Ultra Blend?" at bounding box center [686, 293] width 410 height 26
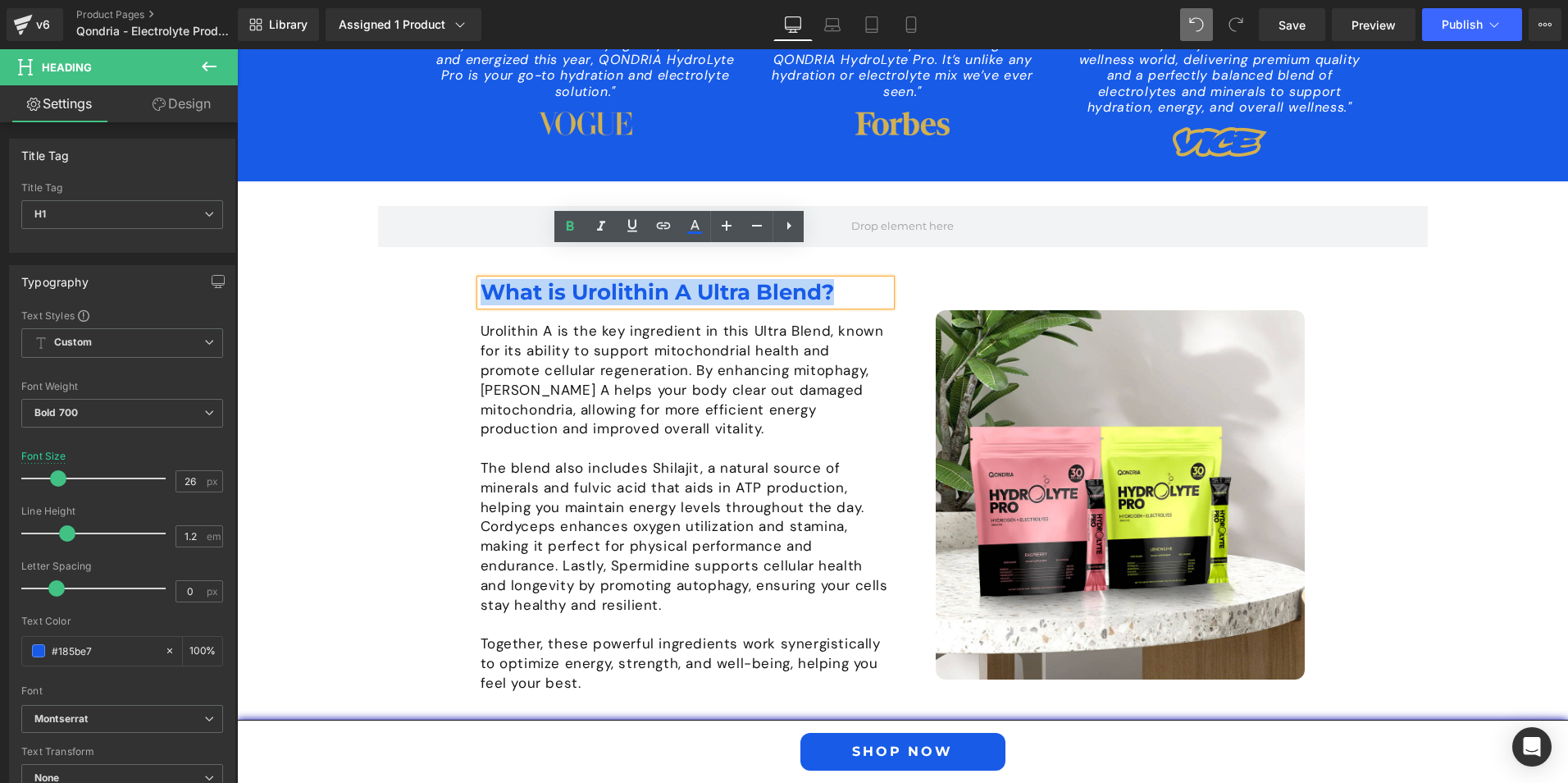
drag, startPoint x: 836, startPoint y: 256, endPoint x: 470, endPoint y: 252, distance: 366.0
click at [470, 280] on div "Image What is Urolithin A Ultra Blend? Heading Urolithin A is the key ingredien…" at bounding box center [903, 494] width 902 height 429
paste div
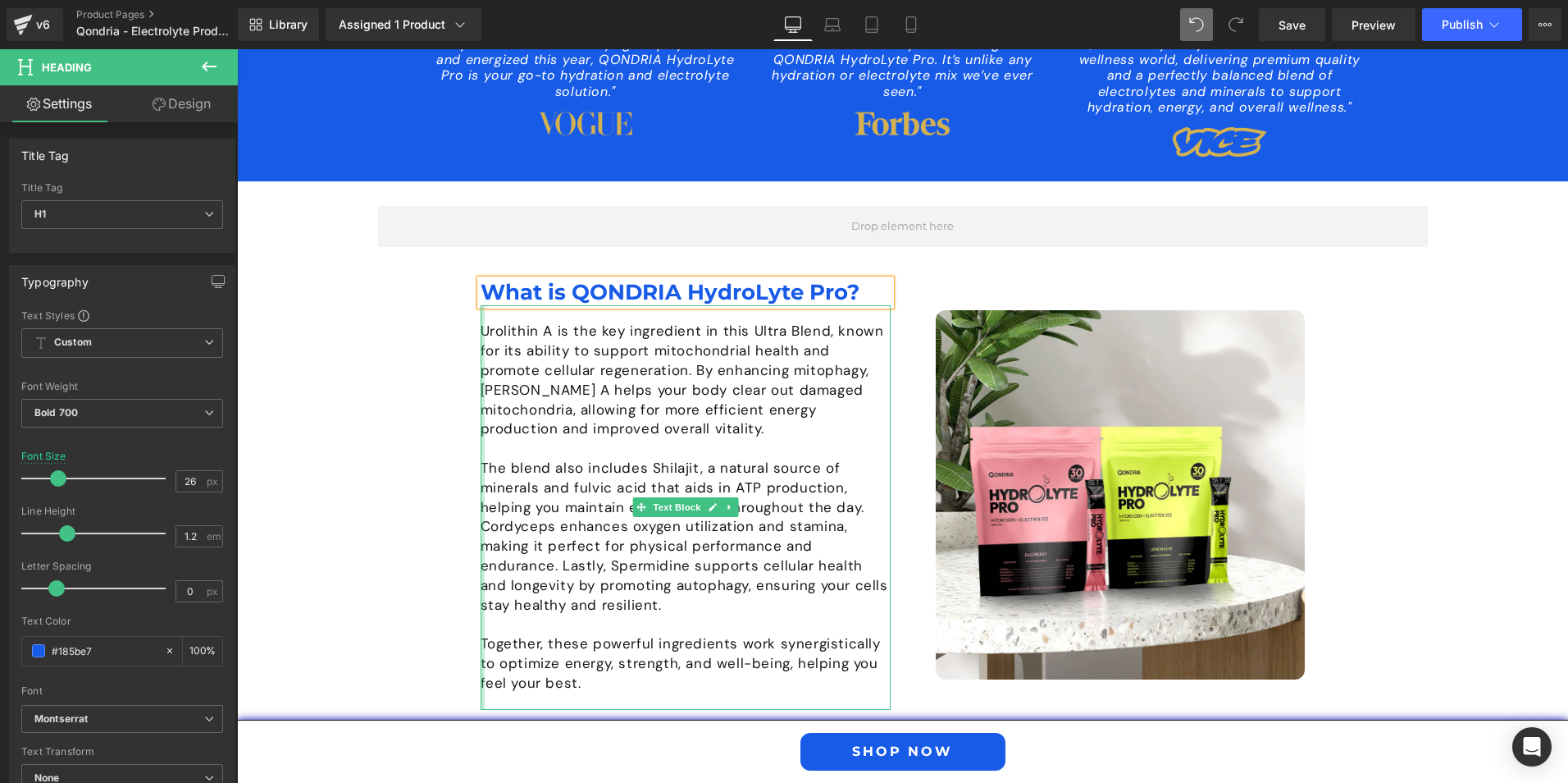
click at [481, 306] on div at bounding box center [482, 507] width 4 height 403
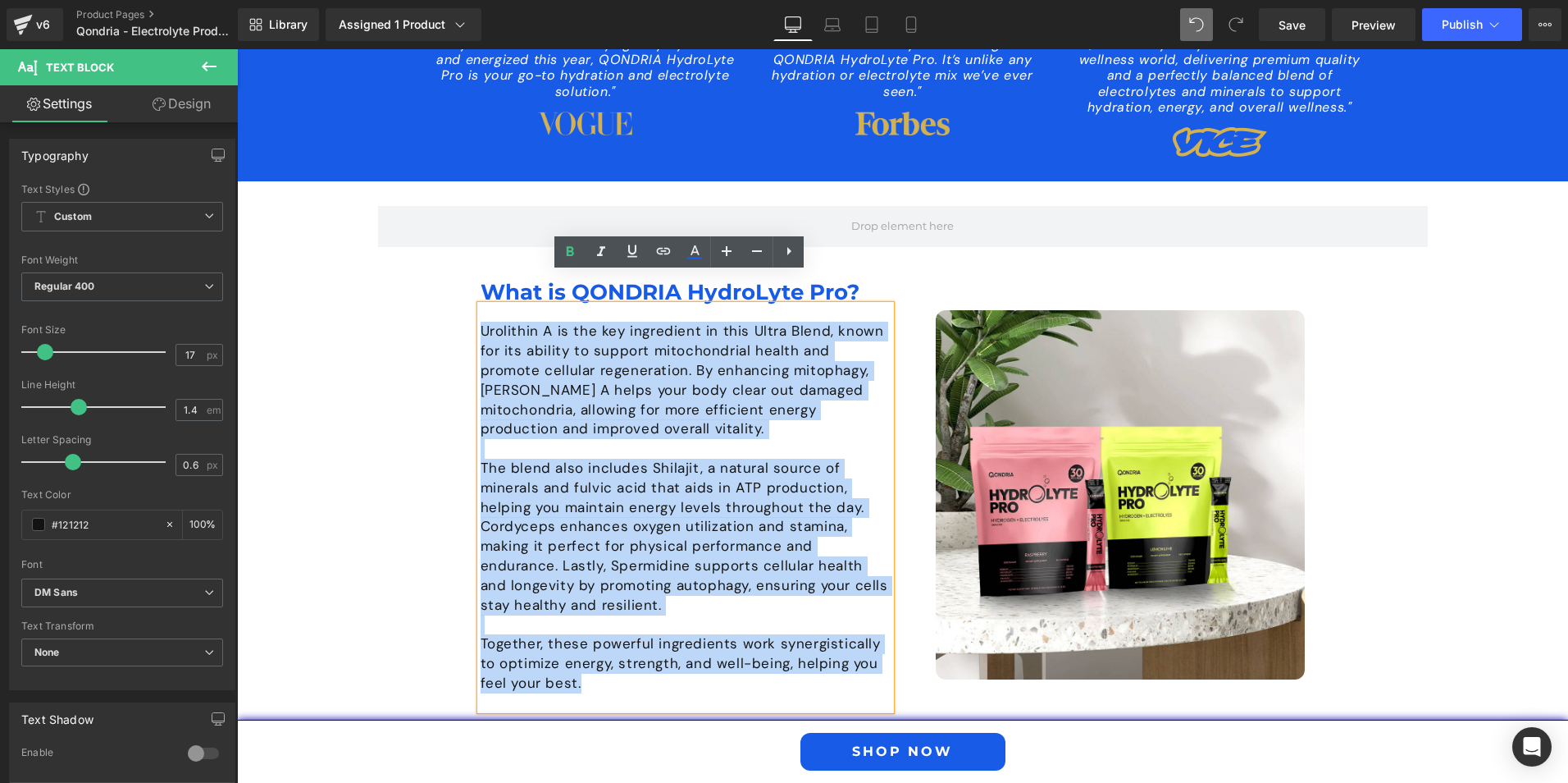
drag, startPoint x: 476, startPoint y: 296, endPoint x: 660, endPoint y: 655, distance: 403.4
click at [660, 655] on div "Urolithin A is the key ingredient in this Ultra Blend, known for its ability to…" at bounding box center [686, 507] width 410 height 403
paste div
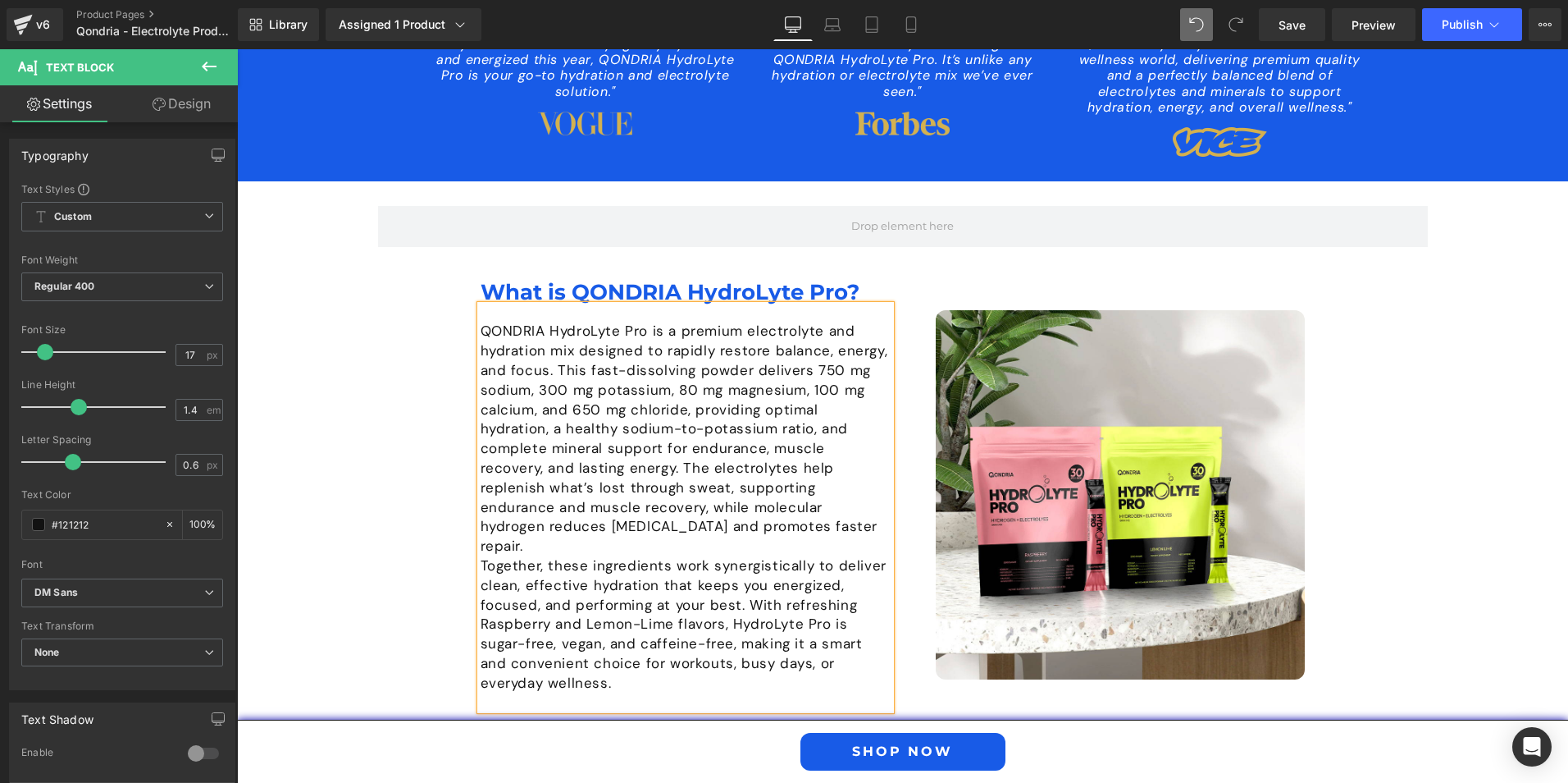
click at [727, 496] on p "QONDRIA HydroLyte Pro is a premium electrolyte and hydration mix designed to ra…" at bounding box center [686, 439] width 410 height 235
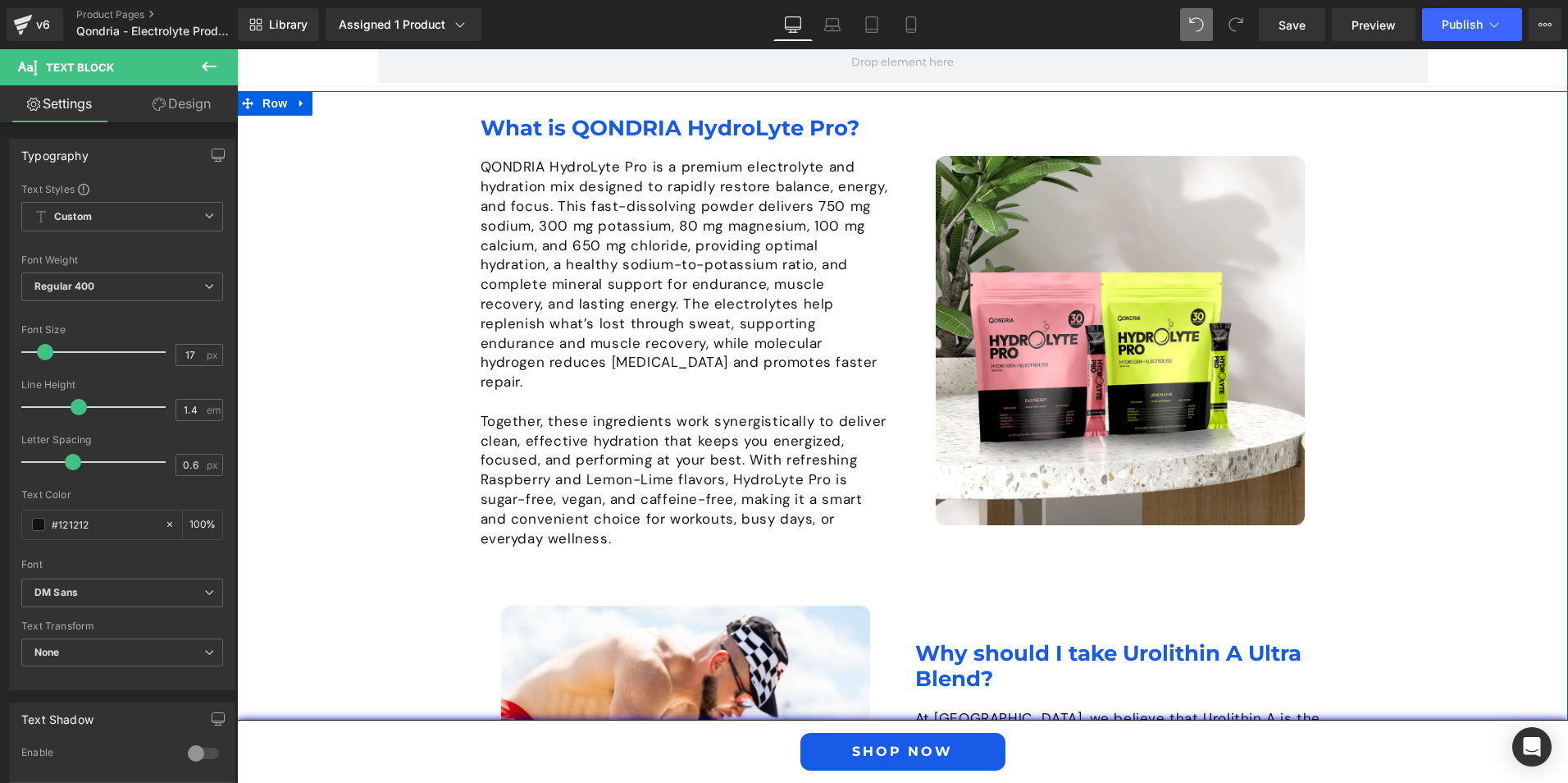
scroll to position [1395, 0]
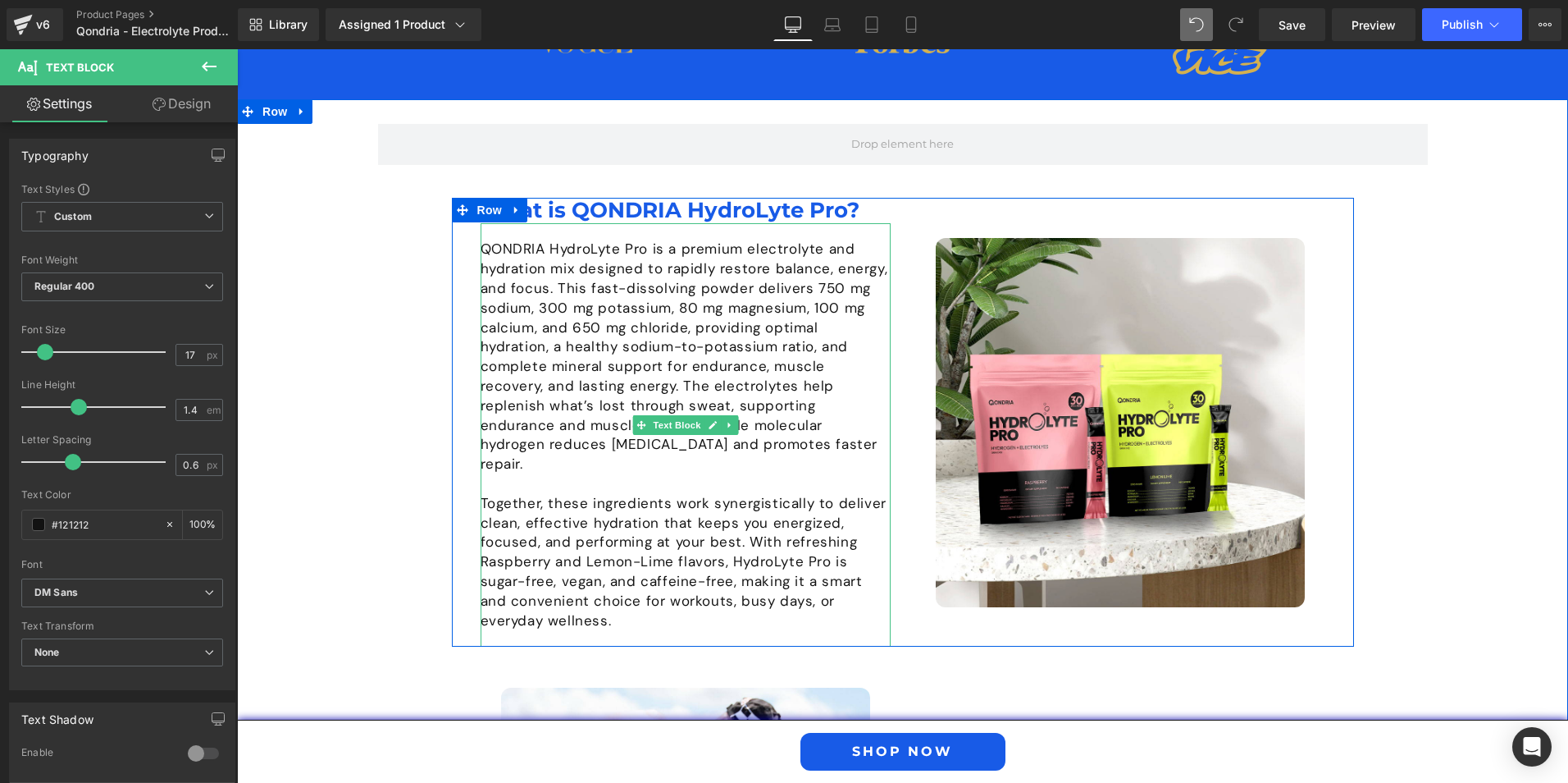
click at [485, 240] on p "QONDRIA HydroLyte Pro is a premium electrolyte and hydration mix designed to ra…" at bounding box center [686, 357] width 410 height 235
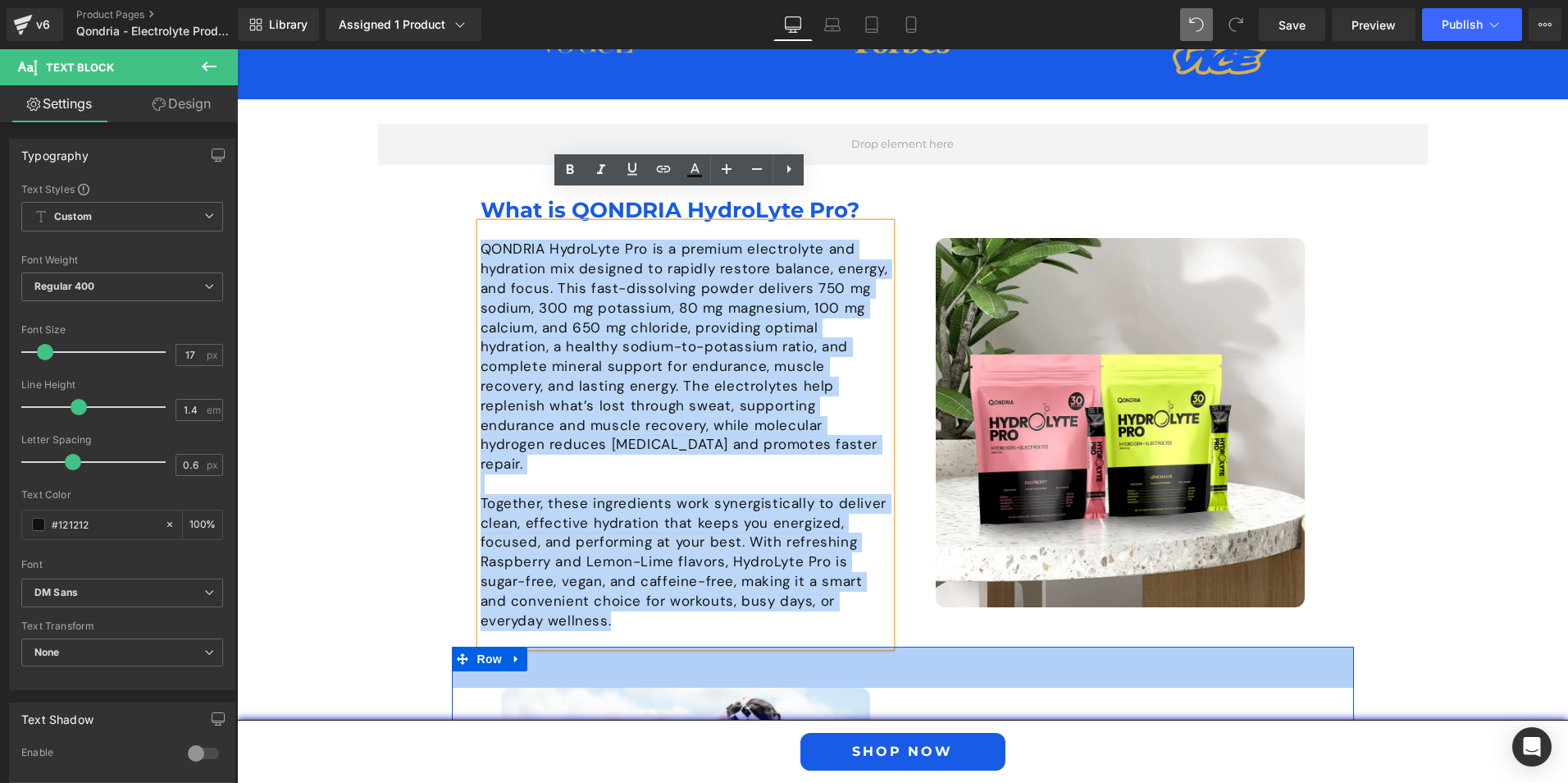
drag, startPoint x: 479, startPoint y: 218, endPoint x: 550, endPoint y: 592, distance: 380.7
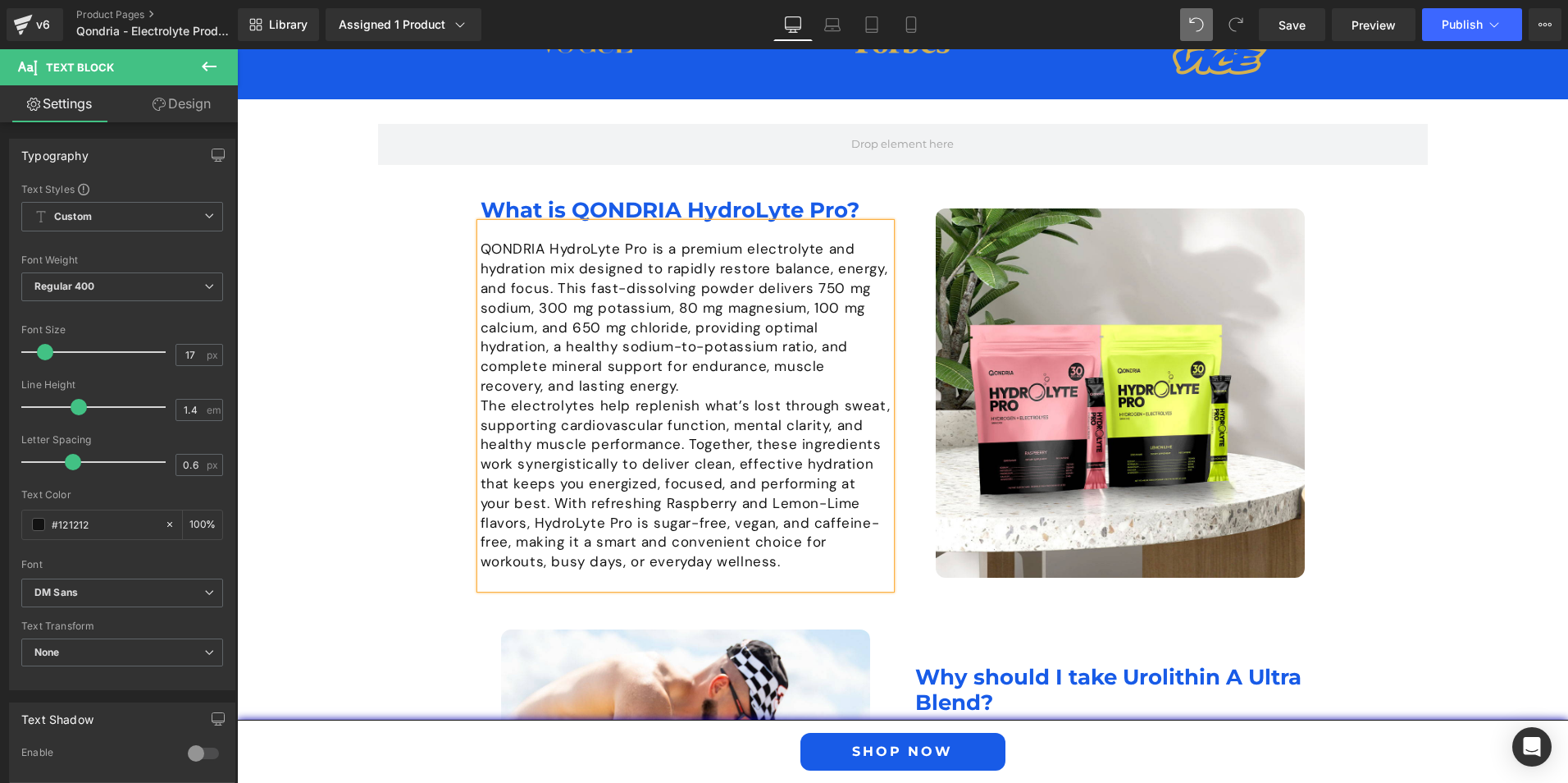
click at [626, 350] on p "QONDRIA HydroLyte Pro is a premium electrolyte and hydration mix designed to ra…" at bounding box center [686, 317] width 410 height 156
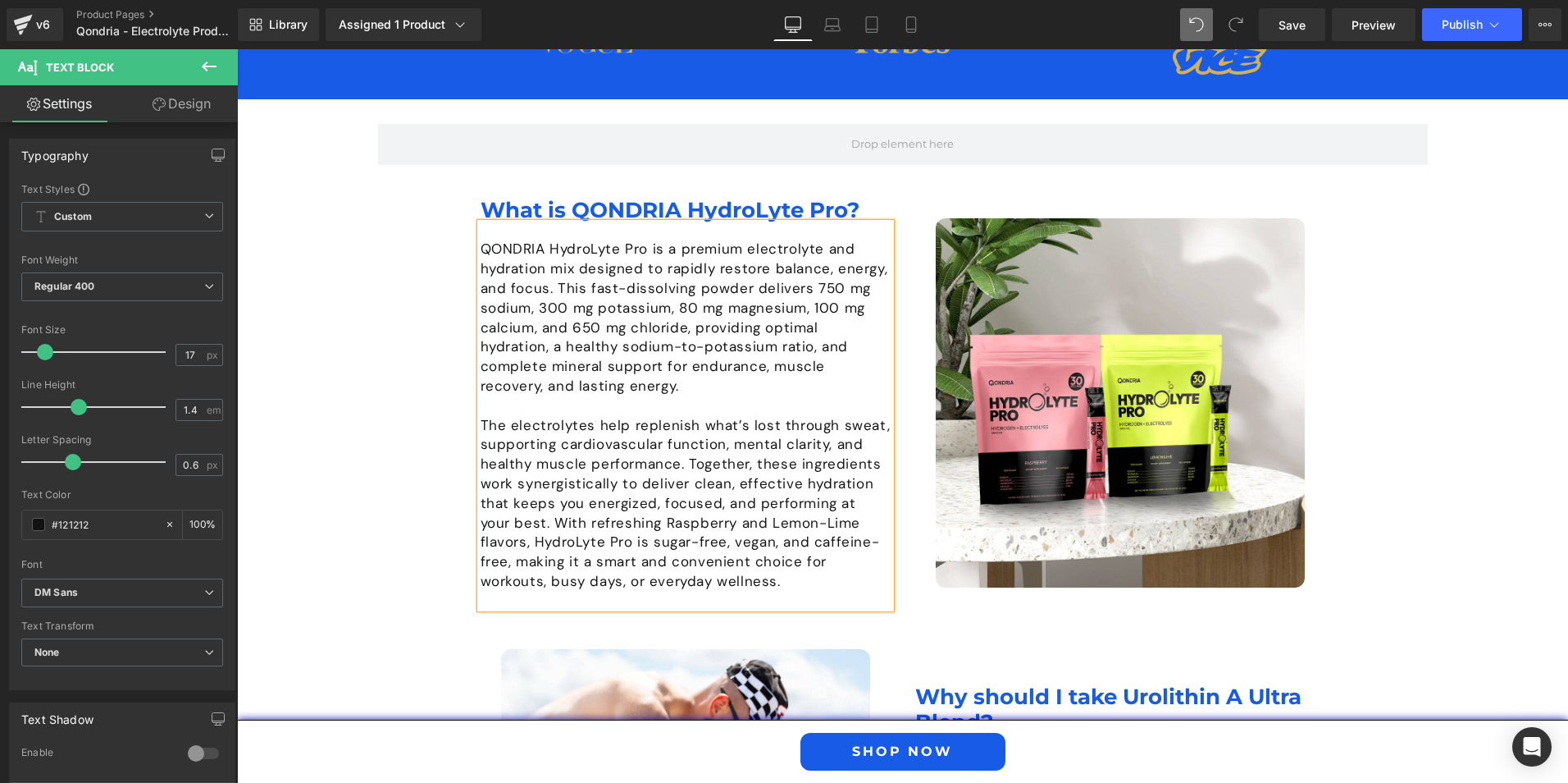
click at [514, 490] on p "The electrolytes help replenish what’s lost through sweat, supporting cardiovas…" at bounding box center [686, 504] width 410 height 175
click at [481, 416] on p "The electrolytes help replenish what’s lost through sweat, supporting cardiovas…" at bounding box center [686, 504] width 410 height 175
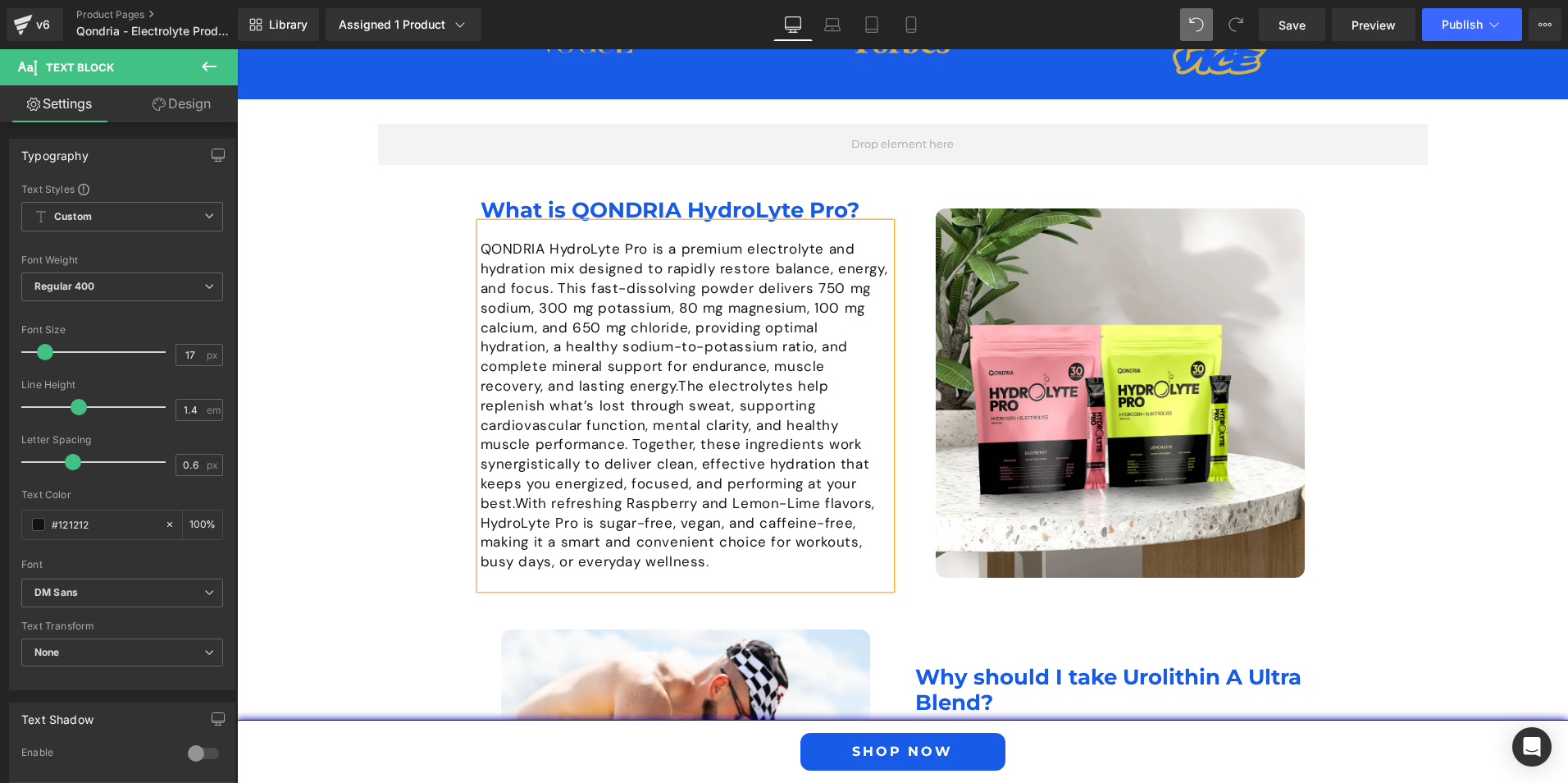
click at [757, 398] on span "The electrolytes help replenish what’s lost through sweat, supporting cardiovas…" at bounding box center [676, 444] width 390 height 135
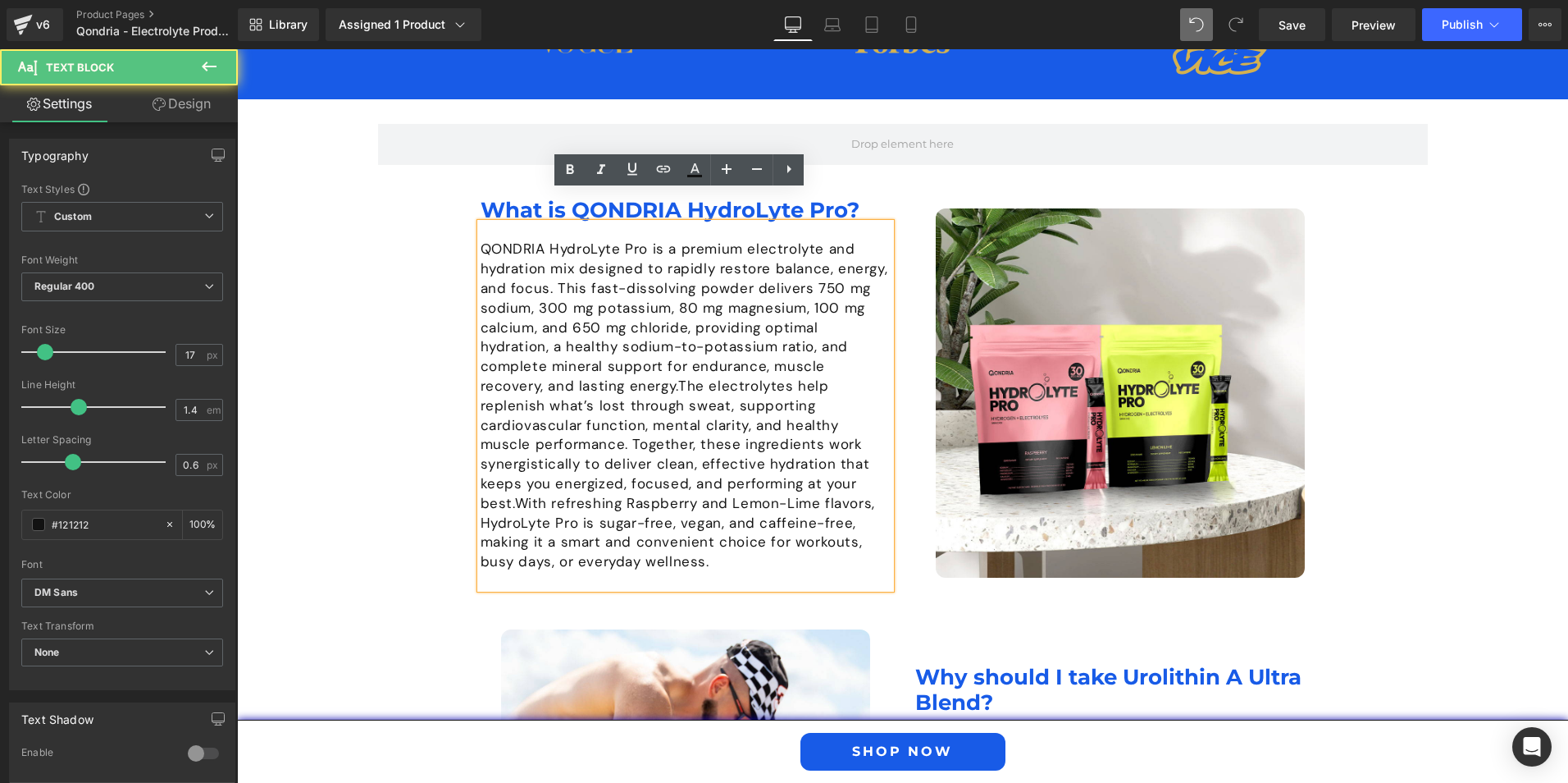
click at [760, 392] on span "The electrolytes help replenish what’s lost through sweat, supporting cardiovas…" at bounding box center [676, 444] width 390 height 135
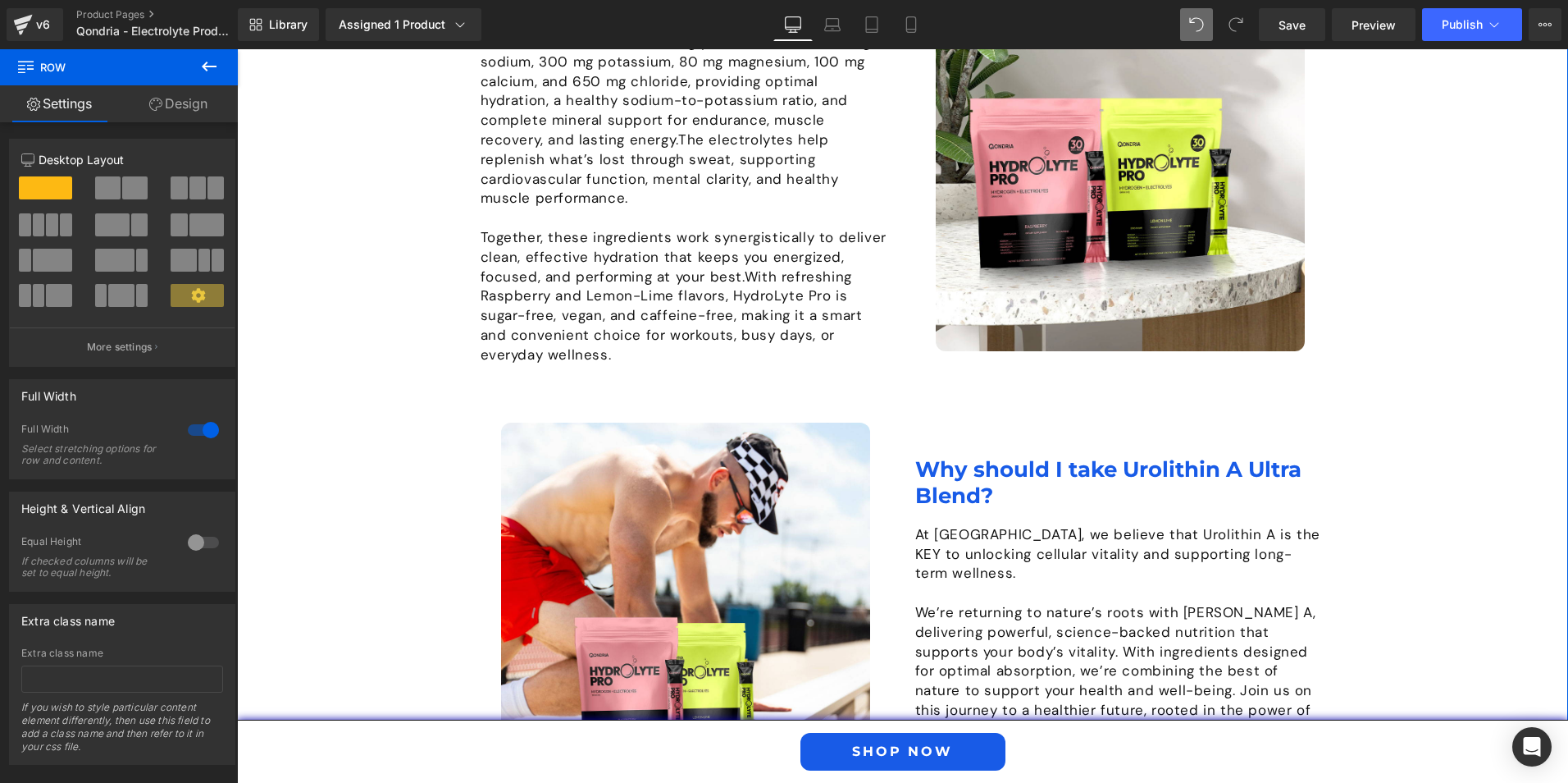
scroll to position [1805, 0]
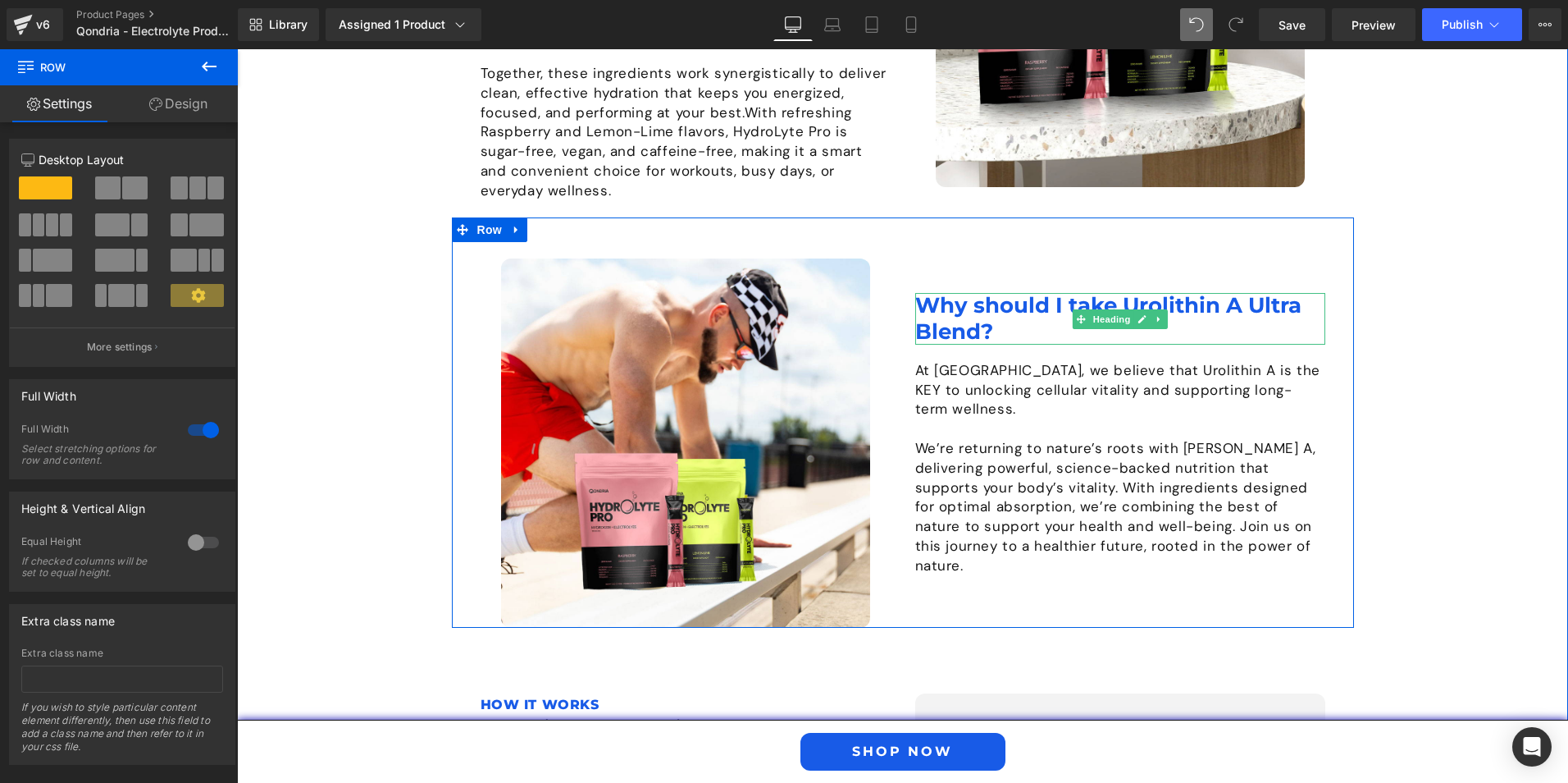
click at [995, 293] on h1 "Why should I take Urolithin A Ultra Blend?" at bounding box center [1120, 318] width 410 height 51
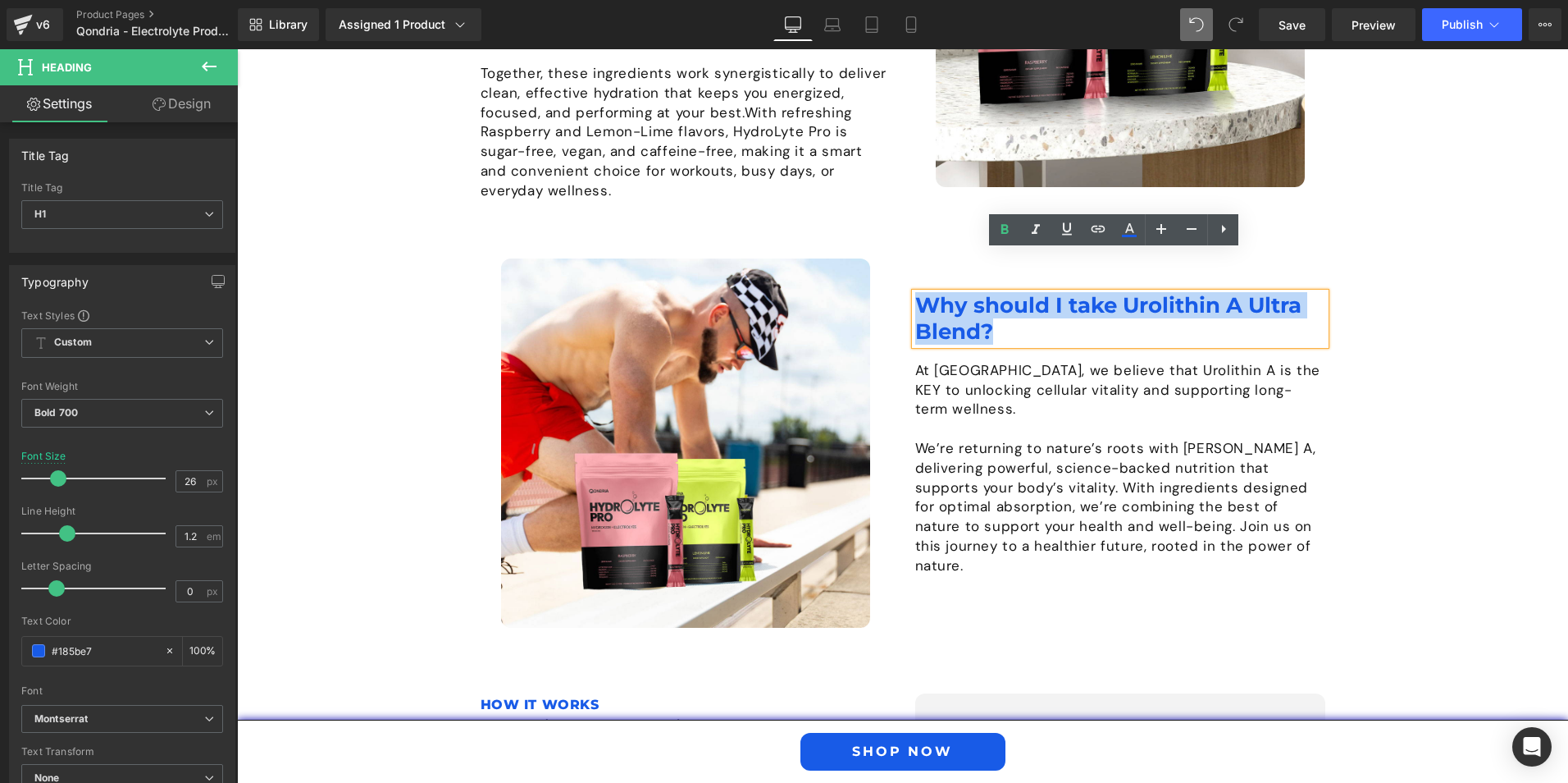
drag, startPoint x: 997, startPoint y: 292, endPoint x: 915, endPoint y: 252, distance: 91.2
click at [915, 293] on h1 "Why should I take Urolithin A Ultra Blend?" at bounding box center [1120, 318] width 410 height 51
paste div
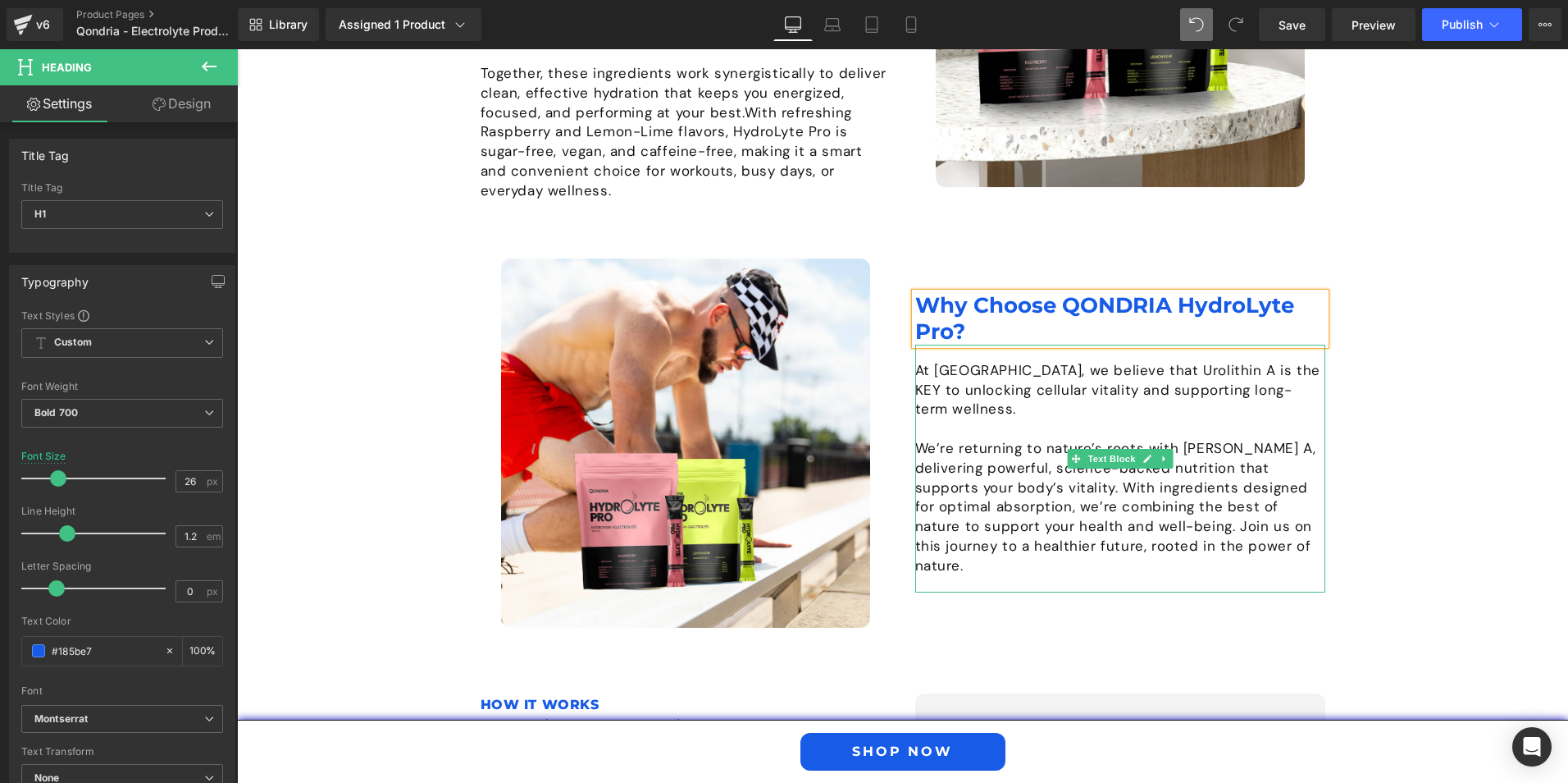
click at [1071, 504] on p "We’re returning to nature’s roots with Urolithin A, delivering powerful, scienc…" at bounding box center [1120, 507] width 410 height 137
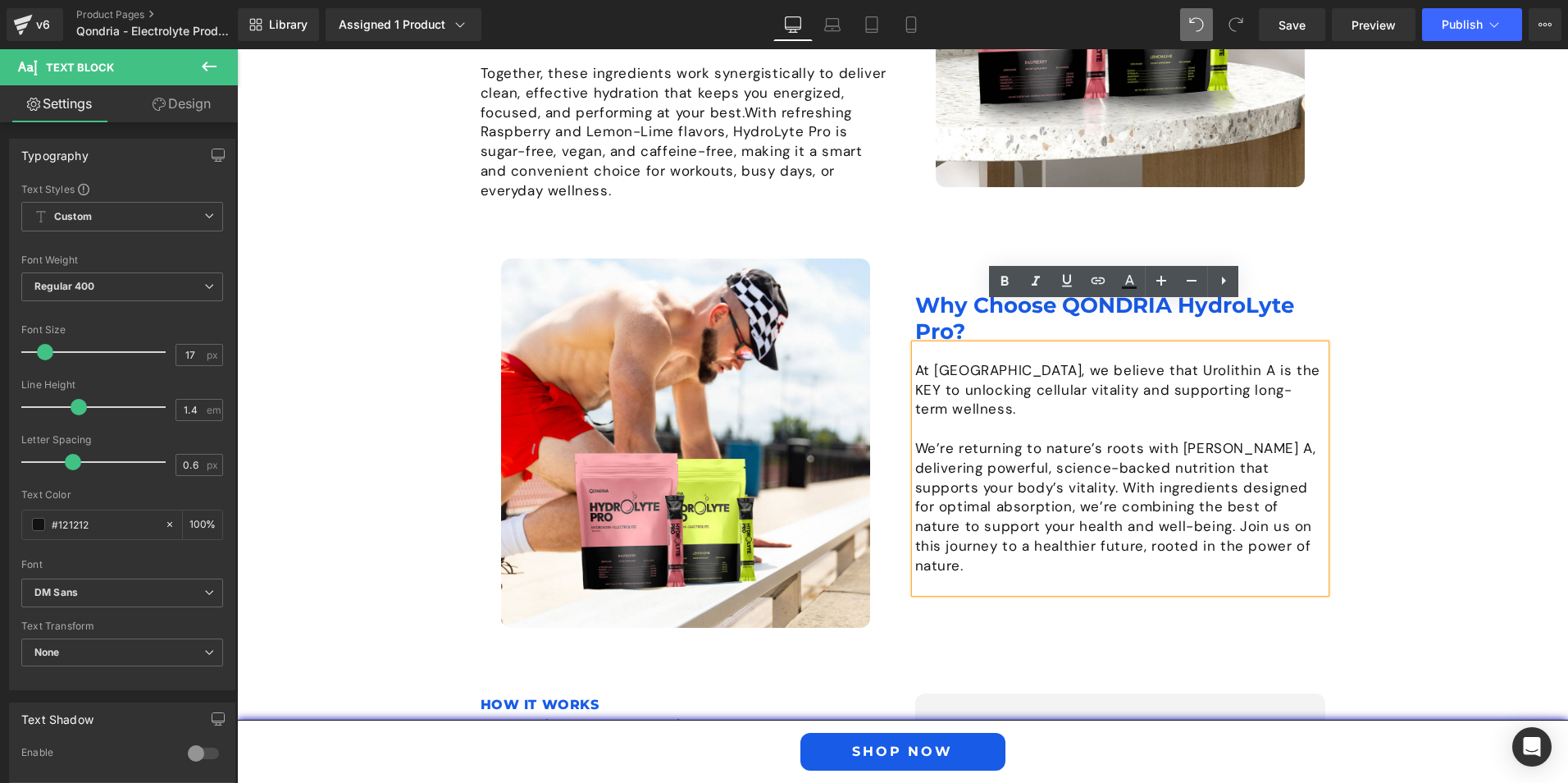
drag, startPoint x: 1242, startPoint y: 507, endPoint x: 908, endPoint y: 322, distance: 381.8
click at [915, 345] on div "At Qondria, we believe that Urolithin A is the KEY to unlocking cellular vitali…" at bounding box center [1120, 468] width 410 height 248
click at [1244, 514] on p "We’re returning to nature’s roots with Urolithin A, delivering powerful, scienc…" at bounding box center [1120, 507] width 410 height 137
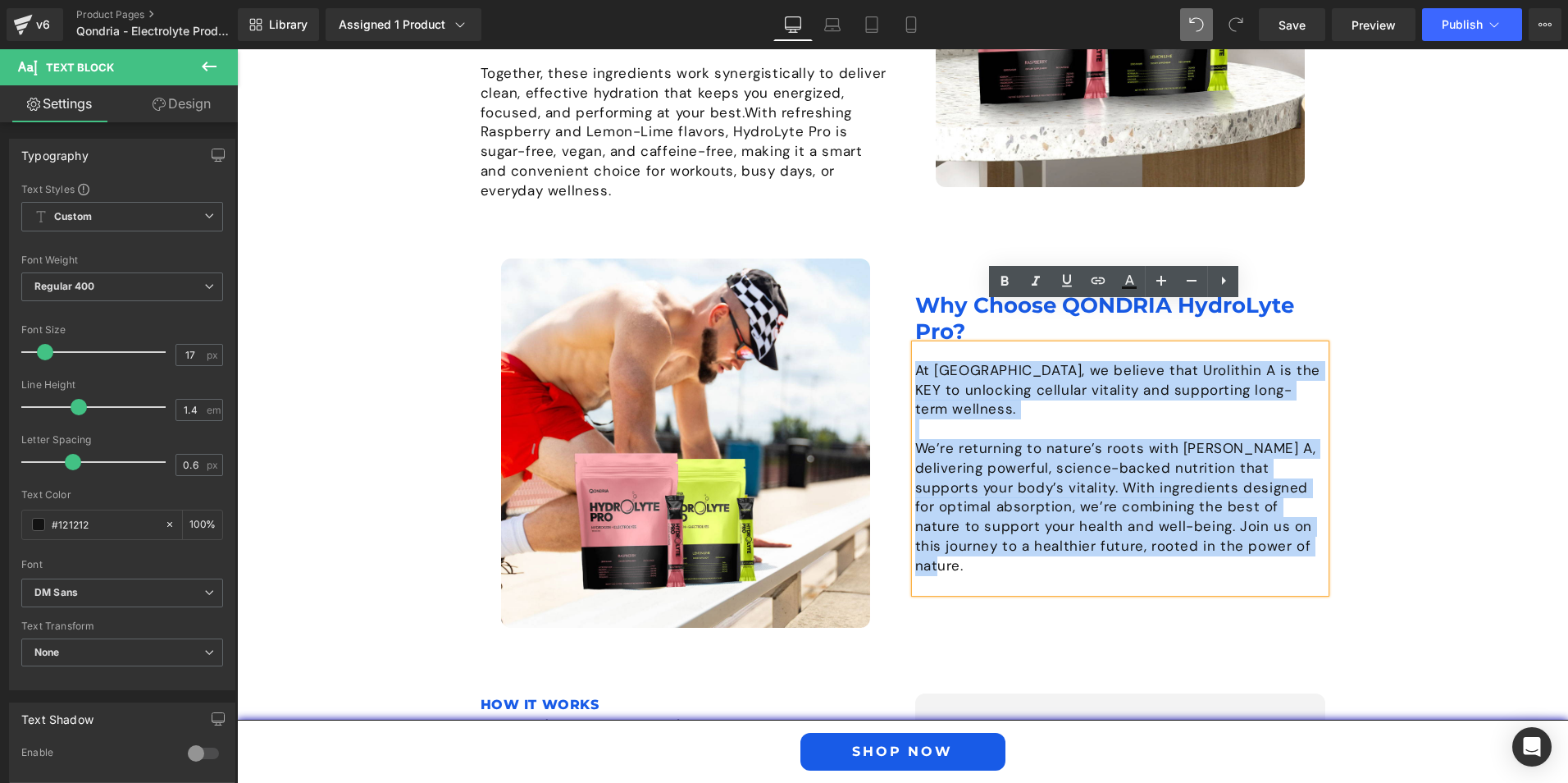
drag, startPoint x: 1244, startPoint y: 514, endPoint x: 911, endPoint y: 325, distance: 382.9
click at [915, 345] on div "At Qondria, we believe that Urolithin A is the KEY to unlocking cellular vitali…" at bounding box center [1120, 468] width 410 height 248
paste div
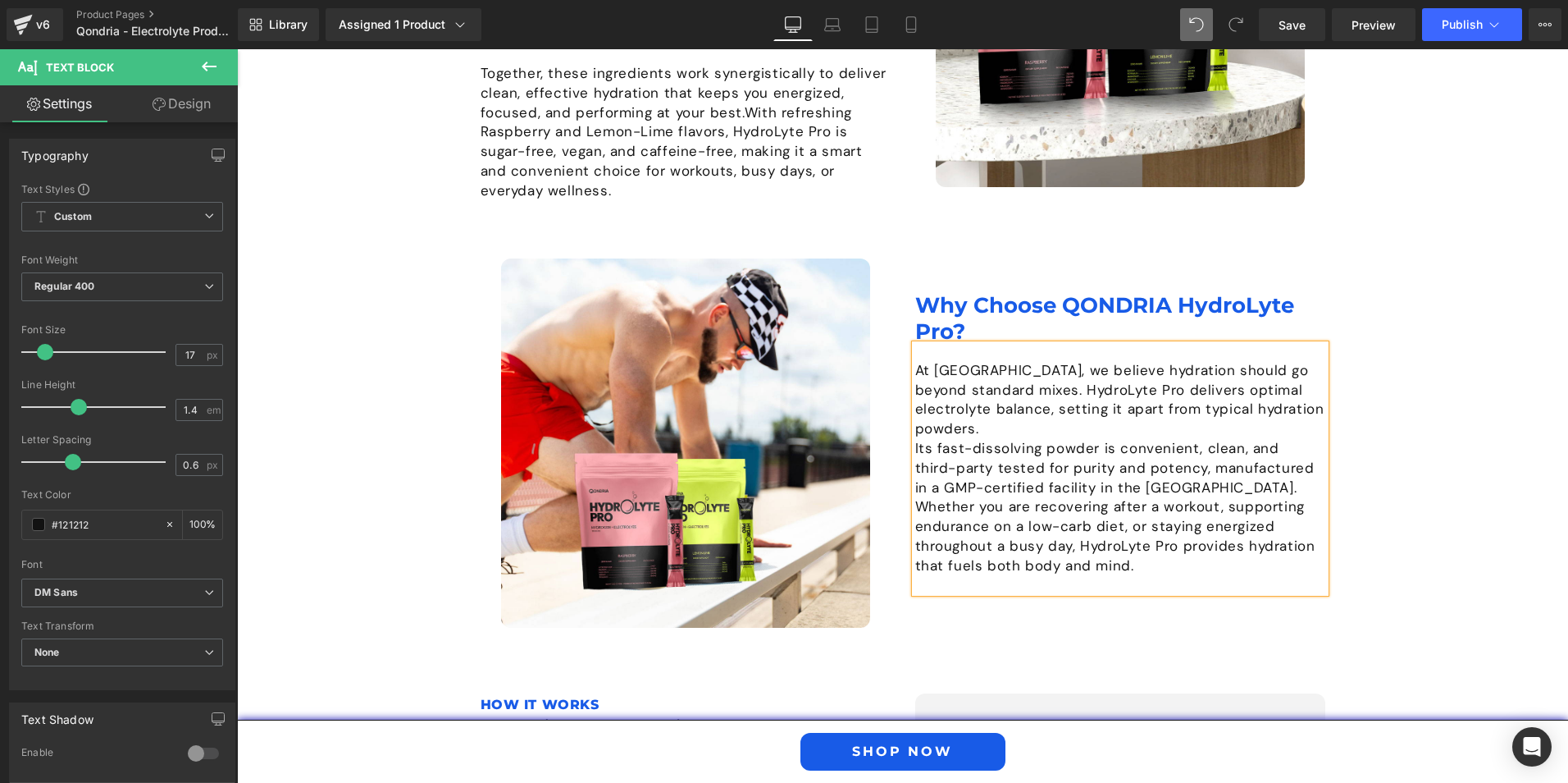
click at [1147, 439] on p "Its fast-dissolving powder is convenient, clean, and third-party tested for pur…" at bounding box center [1120, 507] width 410 height 137
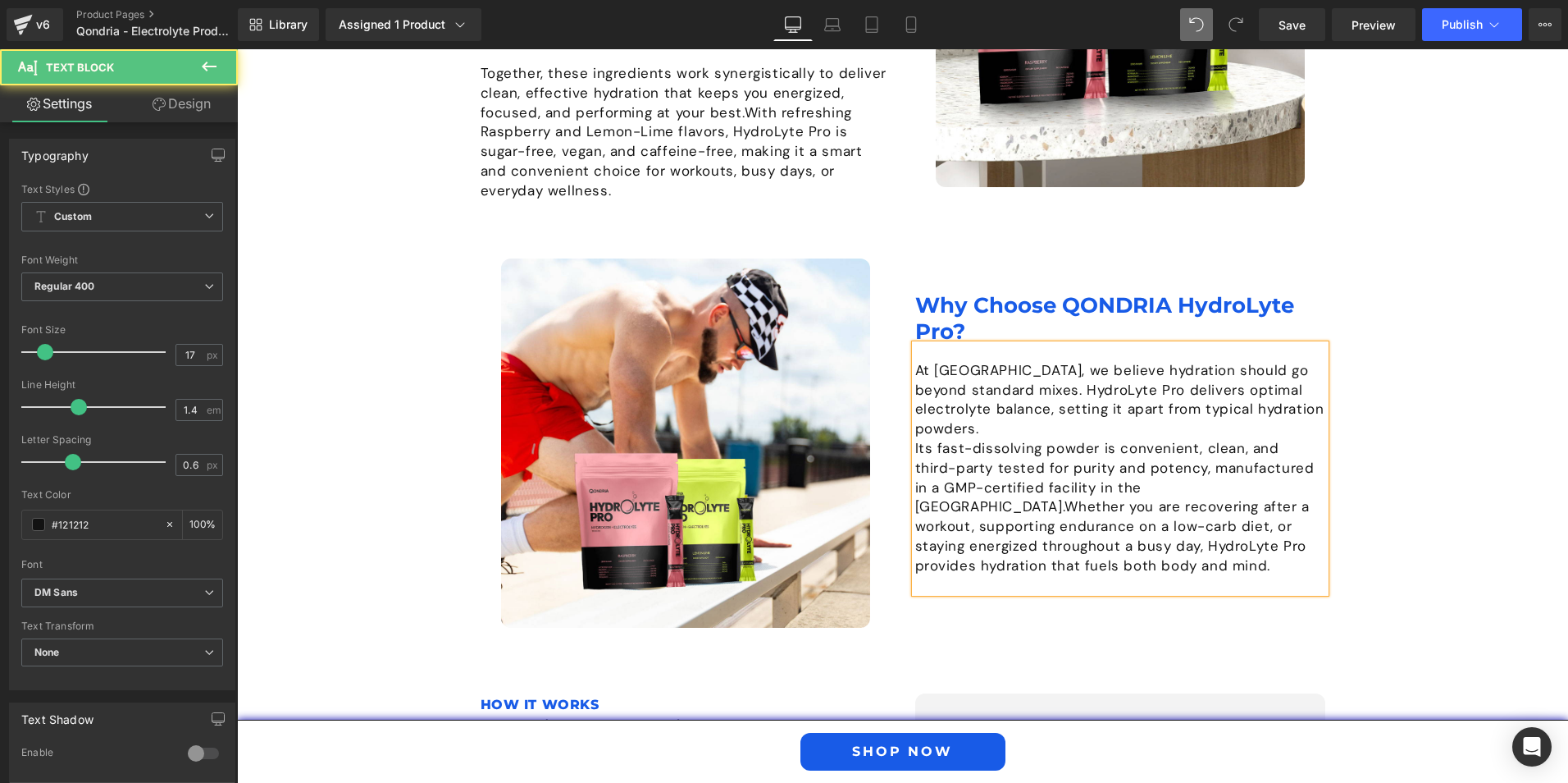
click at [915, 387] on div "At QONDRIA, we believe hydration should go beyond standard mixes. HydroLyte Pro…" at bounding box center [1120, 468] width 410 height 248
click at [915, 439] on p "Its fast-dissolving powder is convenient, clean, and third-party tested for pur…" at bounding box center [1120, 507] width 410 height 137
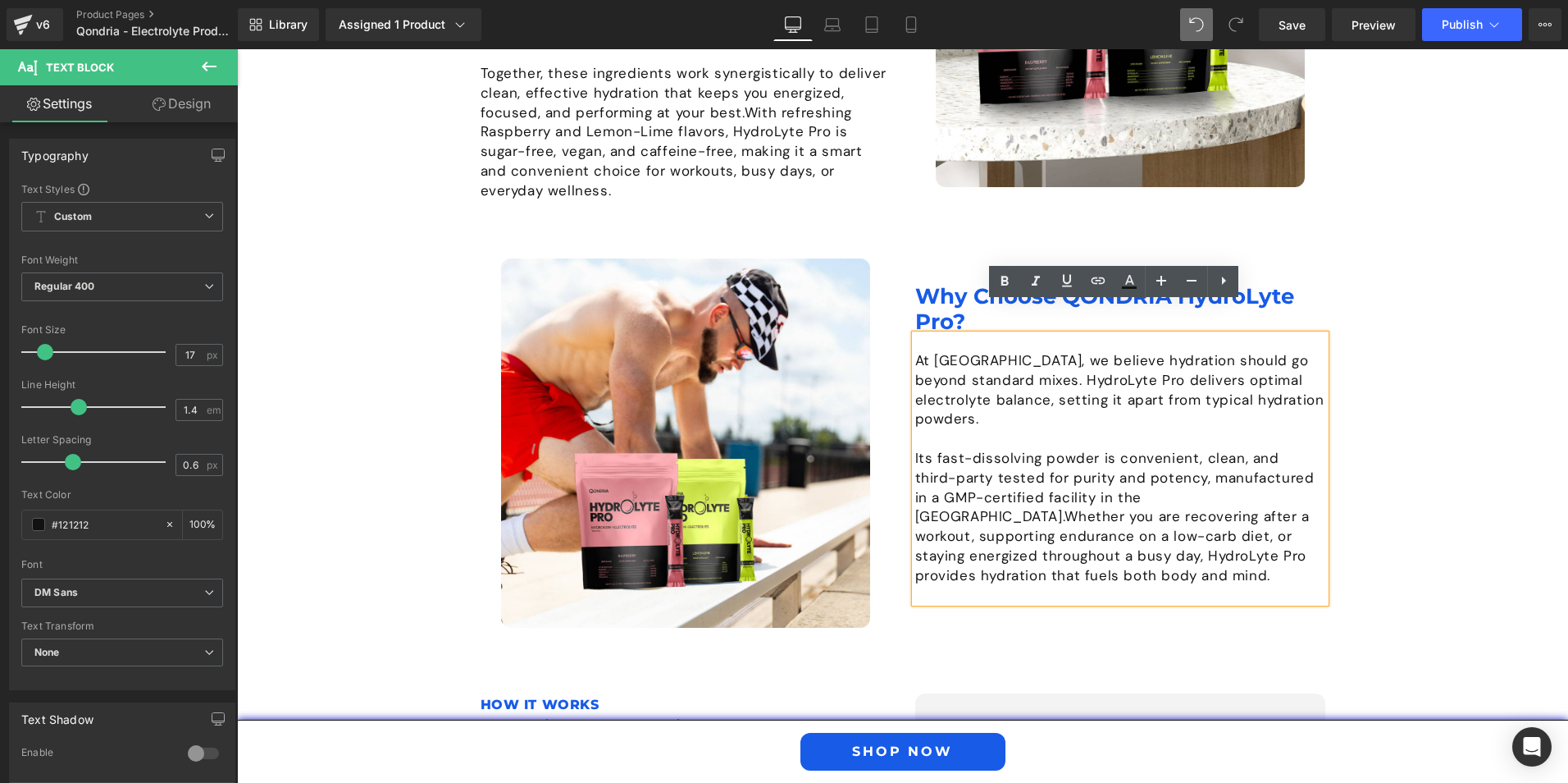
scroll to position [1795, 0]
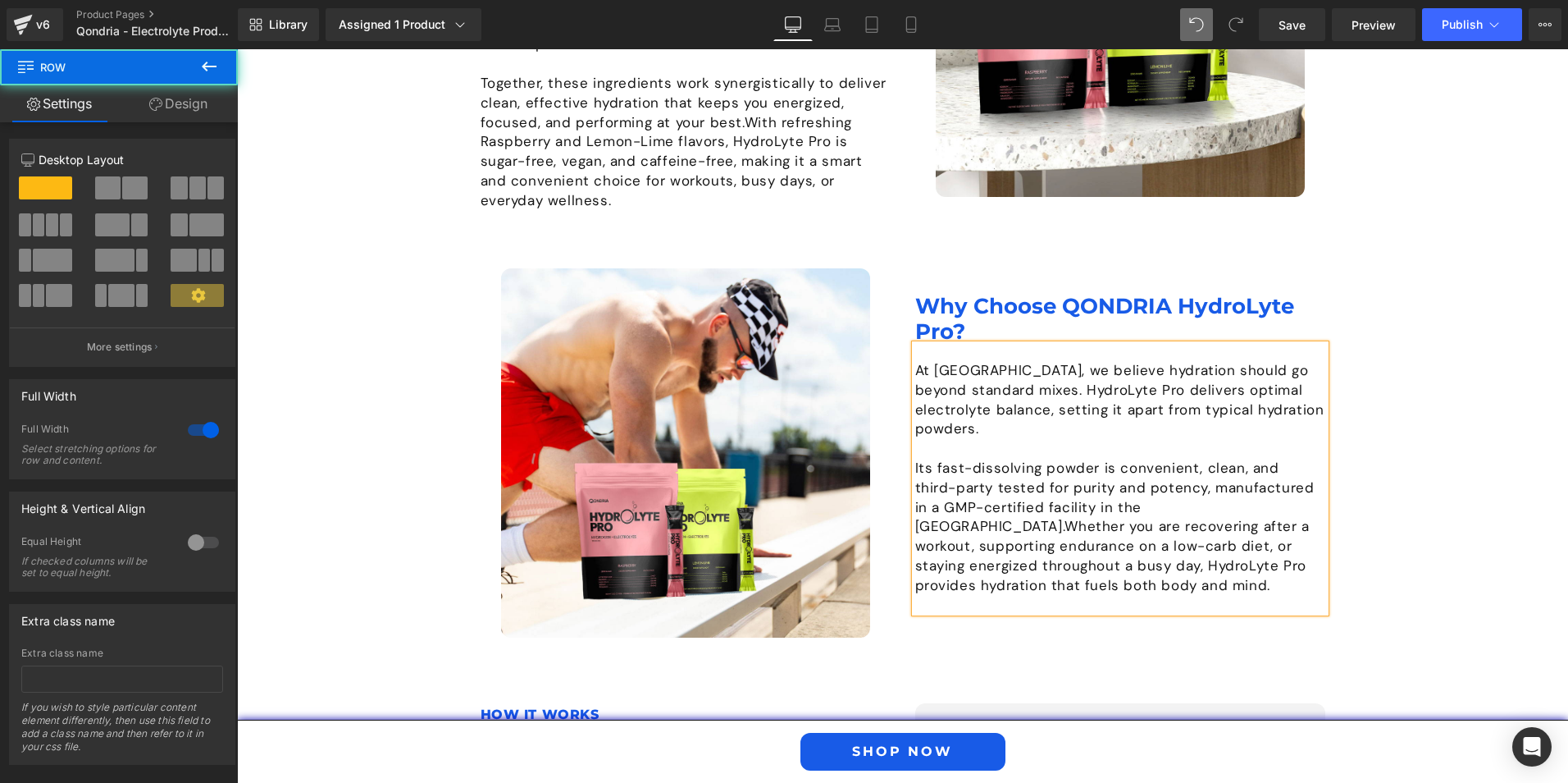
click at [1430, 485] on div "Image What is QONDRIA HydroLyte Pro? Heading QONDRIA HydroLyte Pro is a premium…" at bounding box center [903, 431] width 1331 height 1267
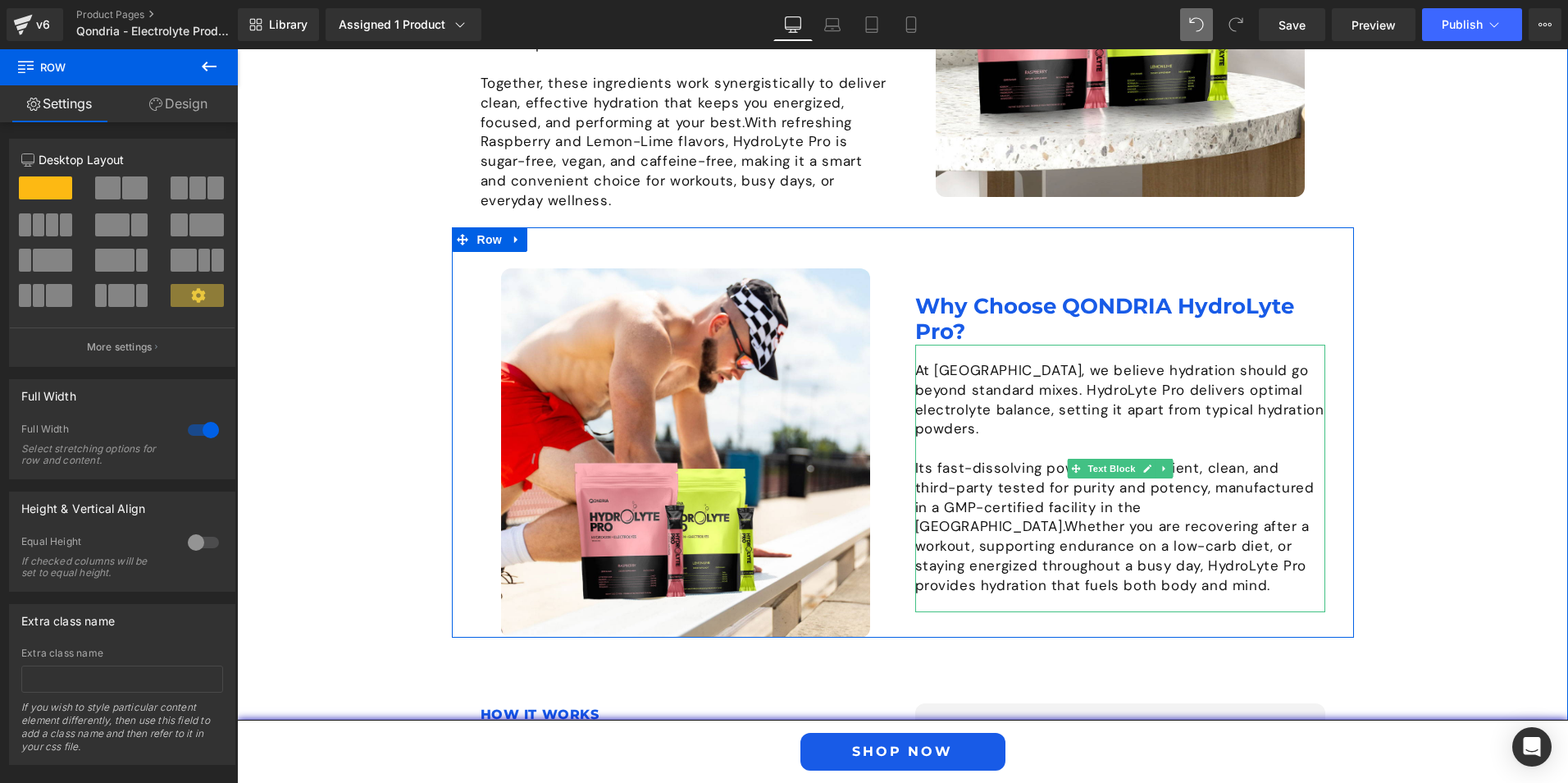
click at [968, 542] on div "At QONDRIA, we believe hydration should go beyond standard mixes. HydroLyte Pro…" at bounding box center [1120, 478] width 410 height 267
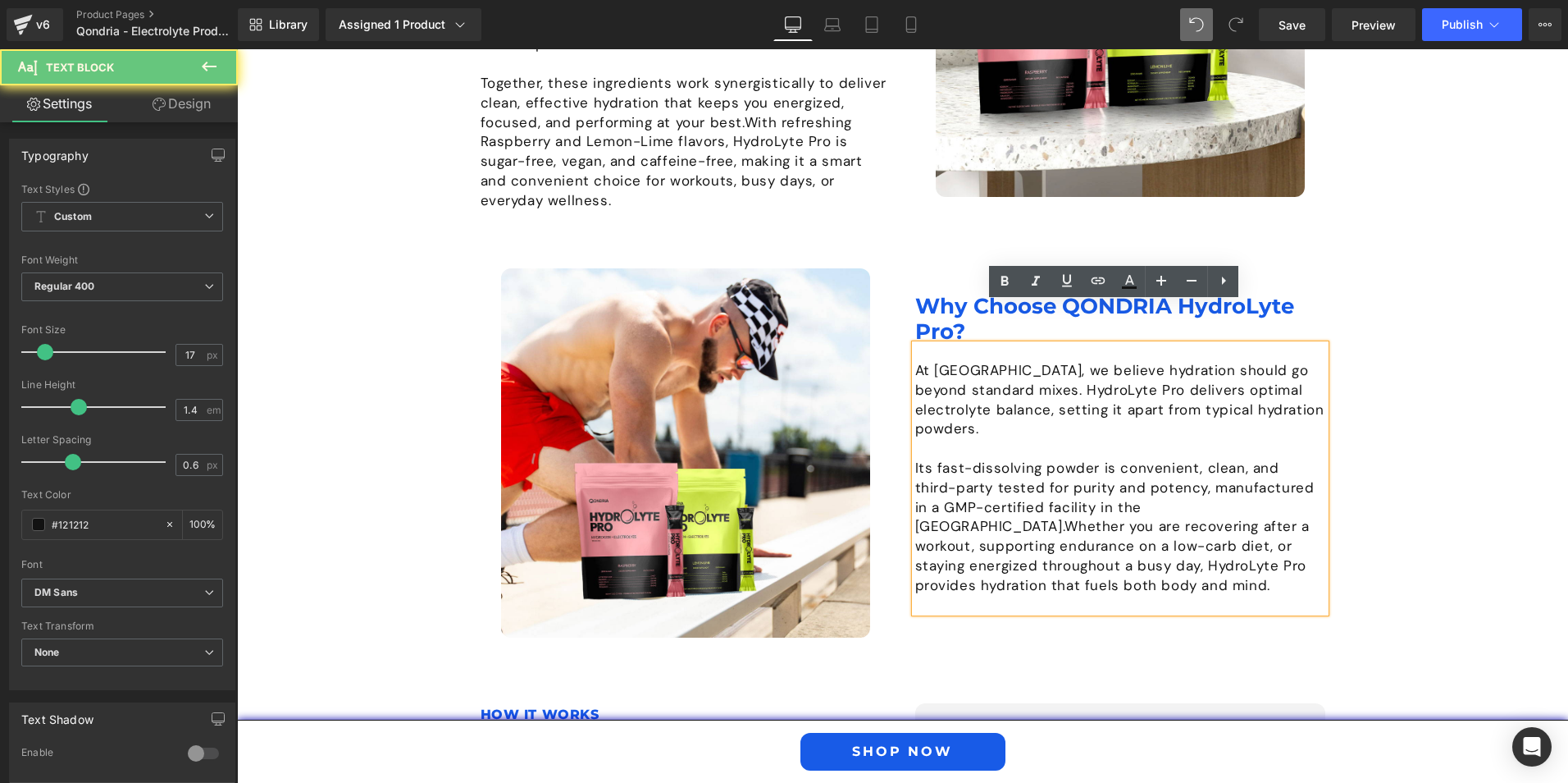
click at [932, 539] on div "At QONDRIA, we believe hydration should go beyond standard mixes. HydroLyte Pro…" at bounding box center [1120, 478] width 410 height 267
click at [921, 540] on div "At QONDRIA, we believe hydration should go beyond standard mixes. HydroLyte Pro…" at bounding box center [1120, 478] width 410 height 267
click at [927, 550] on div "At QONDRIA, we believe hydration should go beyond standard mixes. HydroLyte Pro…" at bounding box center [1120, 478] width 410 height 267
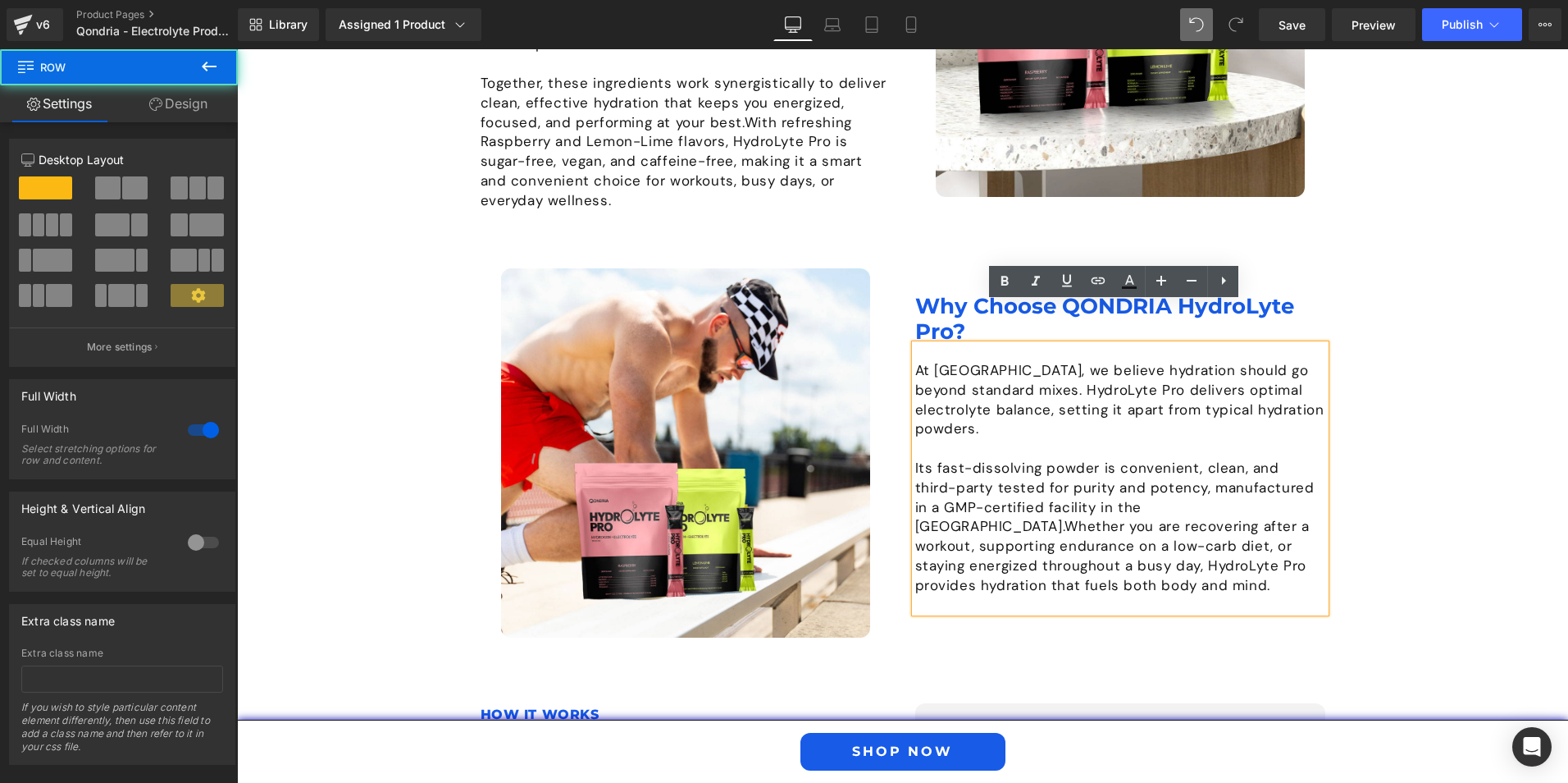
click at [1457, 557] on div "Image What is QONDRIA HydroLyte Pro? Heading QONDRIA HydroLyte Pro is a premium…" at bounding box center [903, 431] width 1331 height 1267
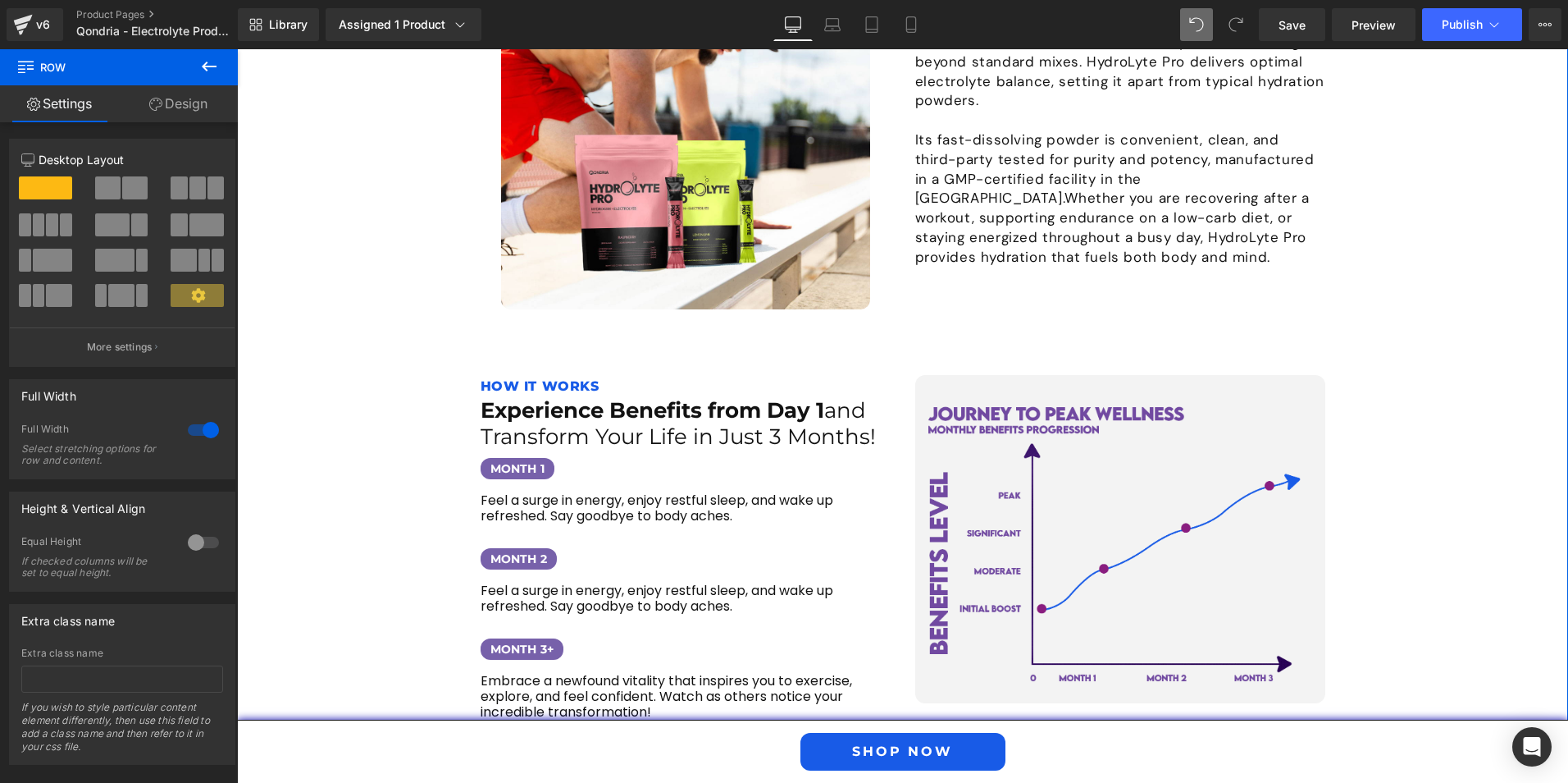
scroll to position [2205, 0]
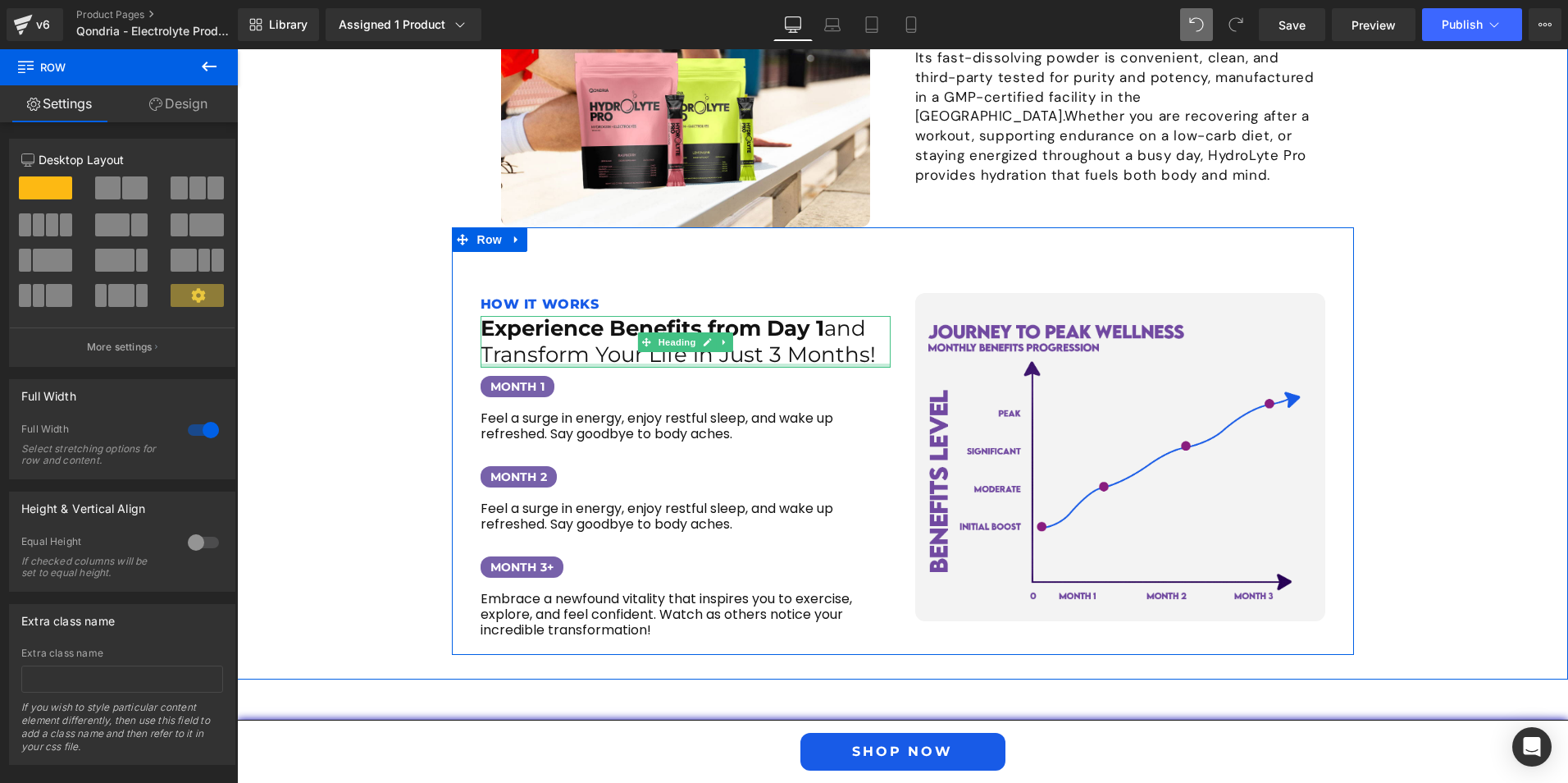
click at [701, 363] on div at bounding box center [686, 365] width 410 height 4
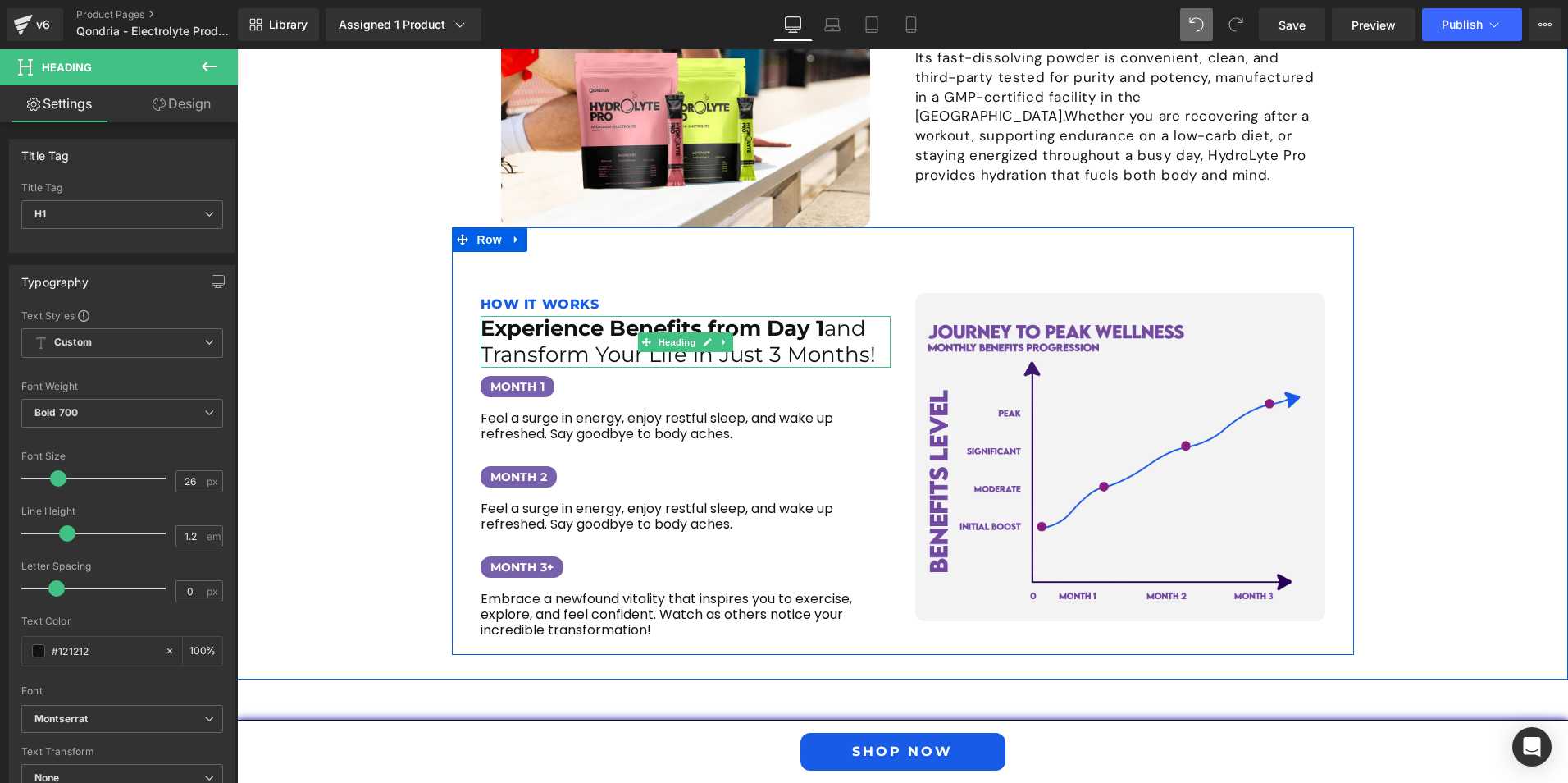
click at [516, 315] on span "and Transform Your Life in Just 3 Months!" at bounding box center [678, 340] width 396 height 52
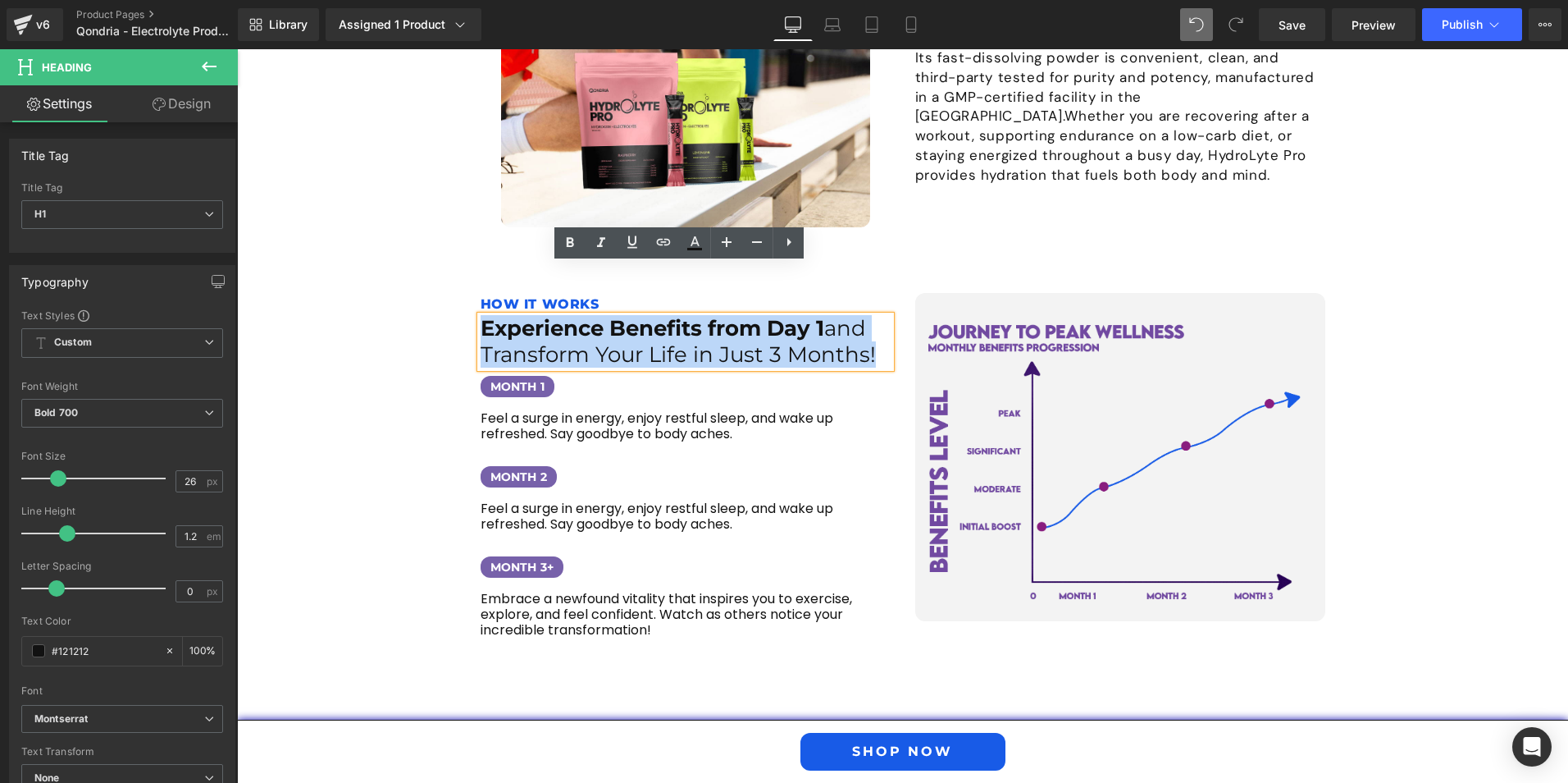
drag, startPoint x: 866, startPoint y: 309, endPoint x: 478, endPoint y: 272, distance: 389.8
click at [481, 316] on h1 "Experience Benefits from Day 1 and Transform Your Life in Just 3 Months!" at bounding box center [686, 341] width 410 height 51
paste div
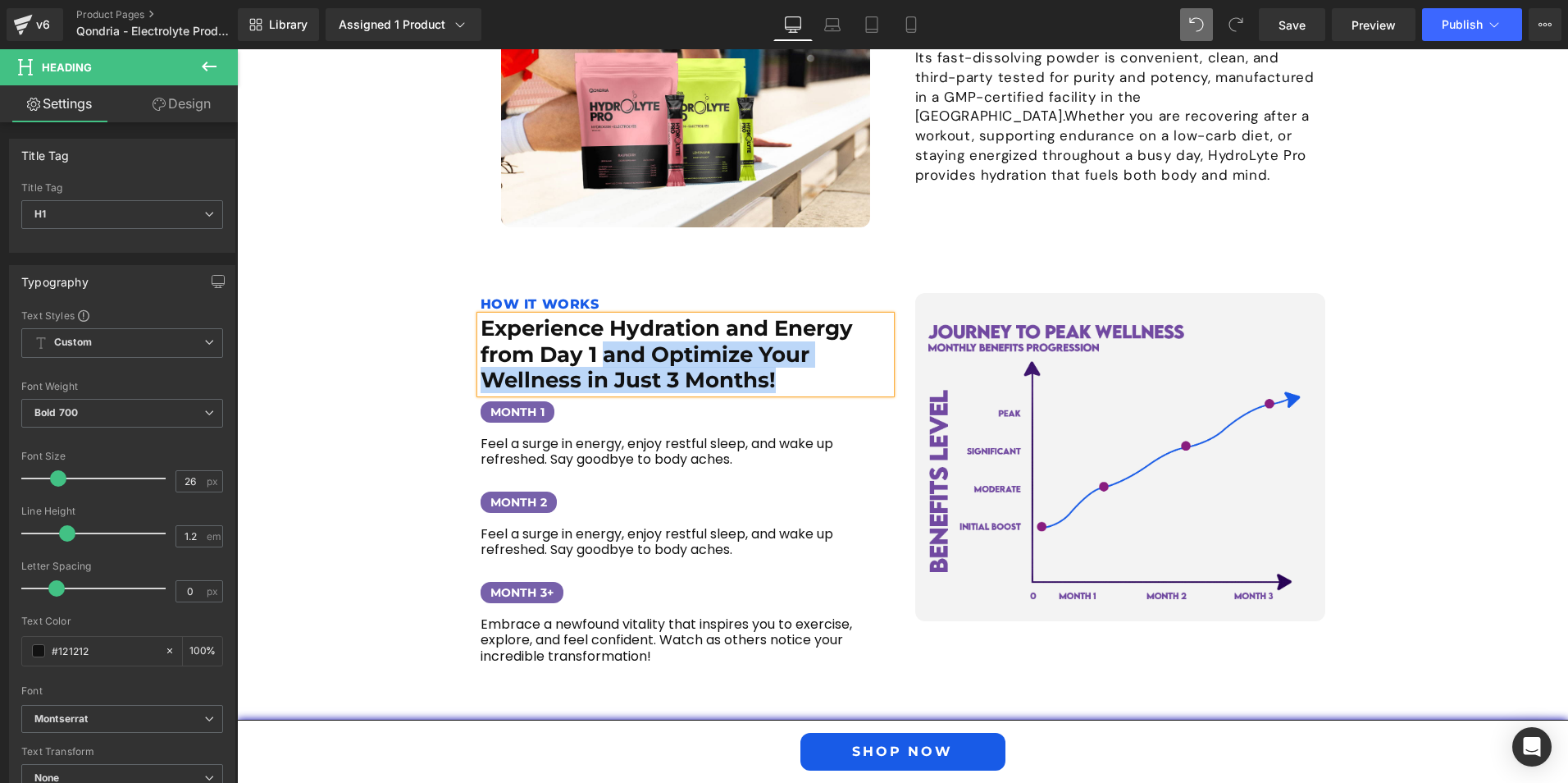
drag, startPoint x: 603, startPoint y: 304, endPoint x: 771, endPoint y: 335, distance: 170.8
click at [771, 335] on h1 "Experience Hydration and Energy from Day 1 and Optimize Your Wellness in Just 3…" at bounding box center [686, 354] width 410 height 77
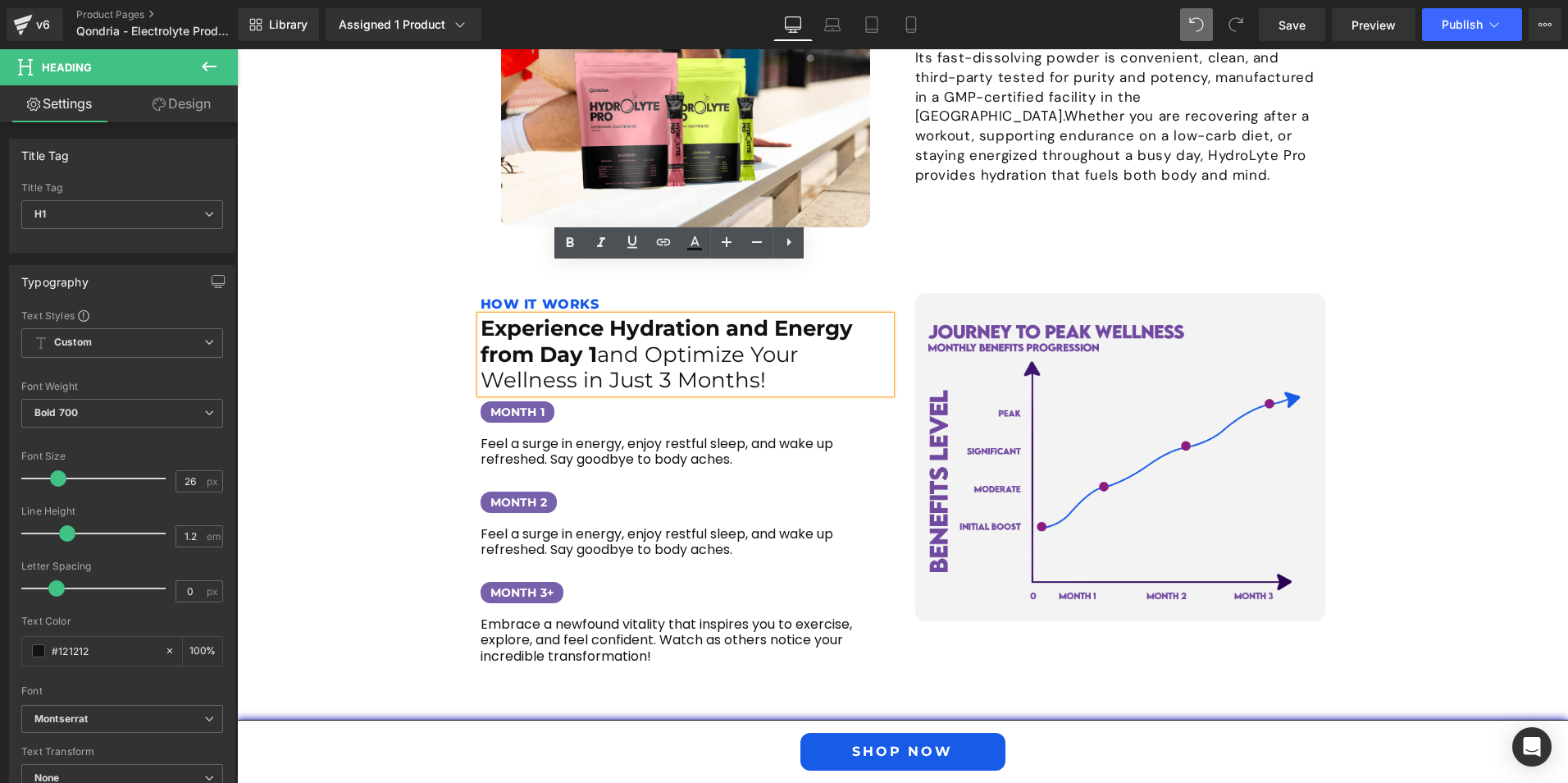
click at [419, 370] on div "Image What is QONDRIA HydroLyte Pro? Heading QONDRIA HydroLyte Pro is a premium…" at bounding box center [903, 33] width 1331 height 1293
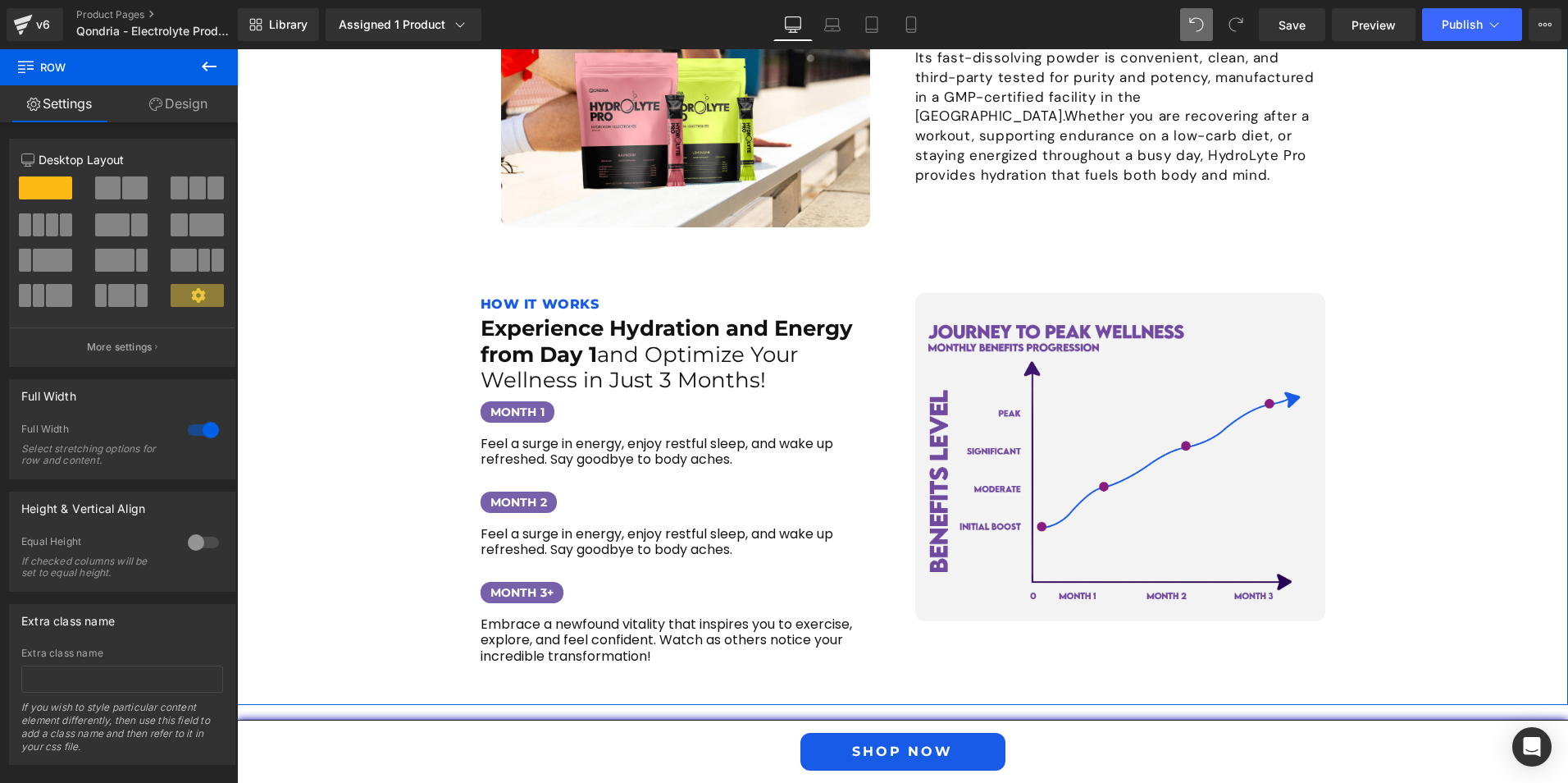
scroll to position [2288, 0]
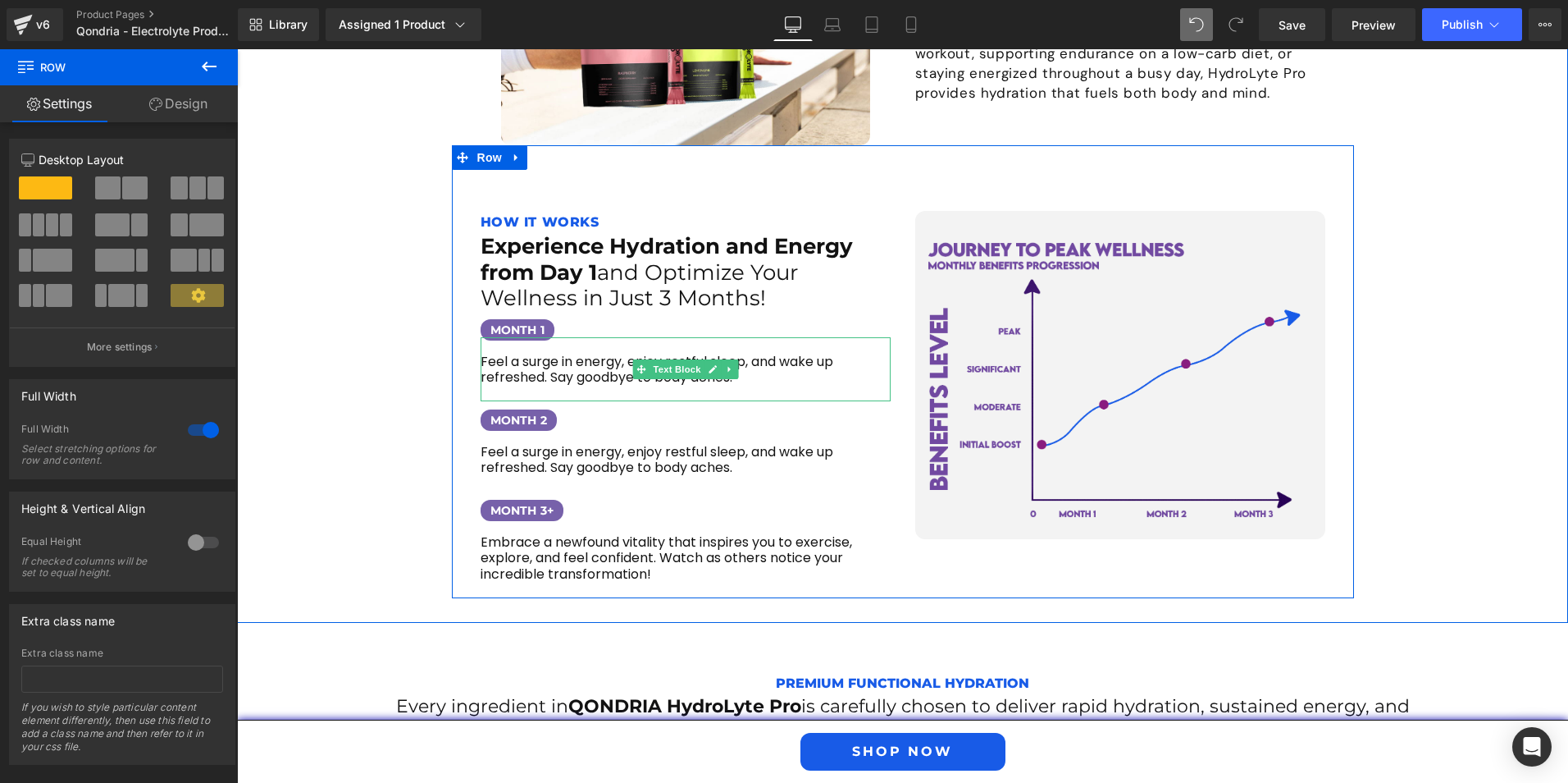
click at [578, 354] on p "Feel a surge in energy, enjoy restful sleep, and wake up refreshed. Say goodbye…" at bounding box center [686, 369] width 410 height 31
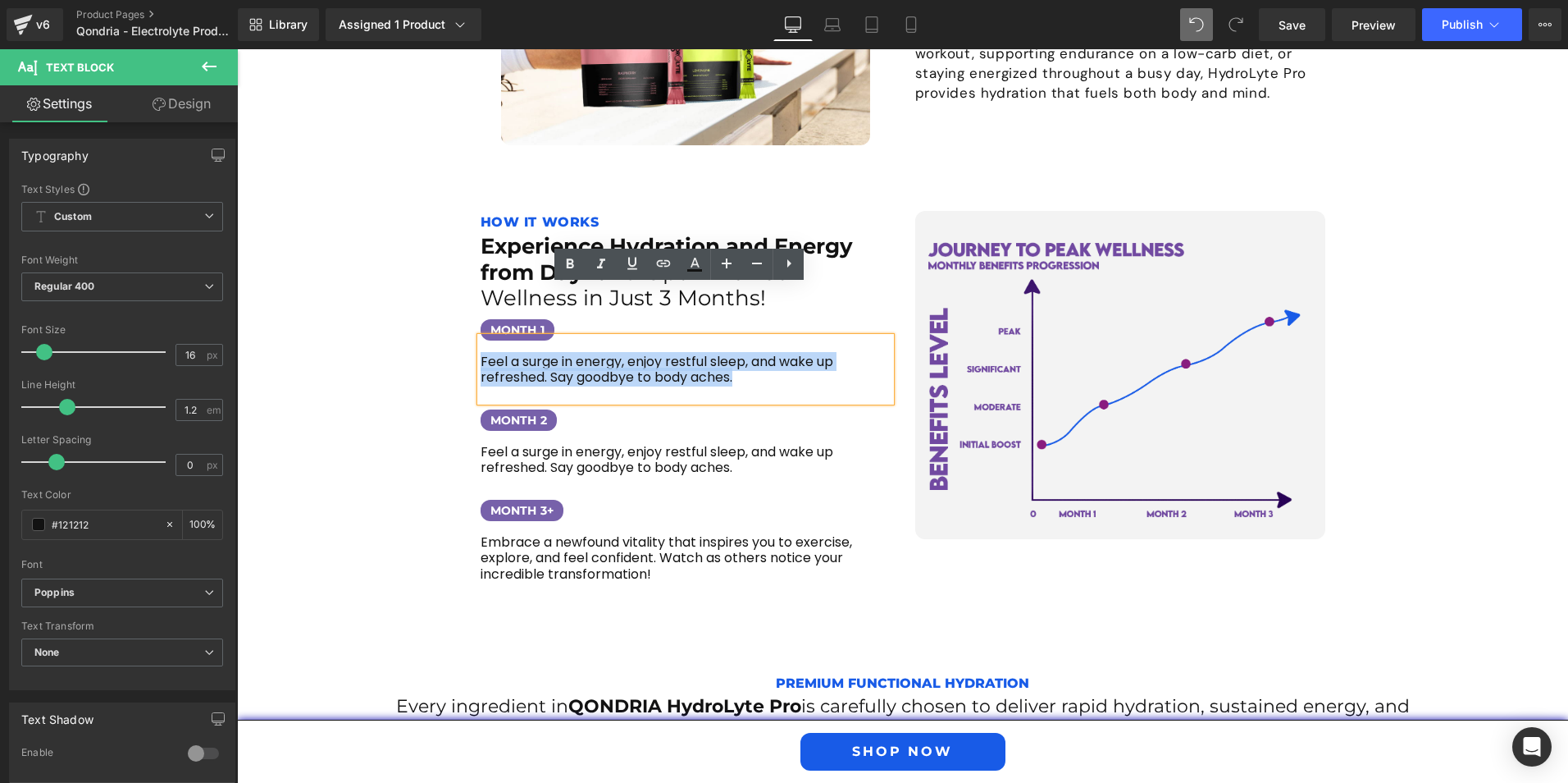
drag, startPoint x: 744, startPoint y: 329, endPoint x: 477, endPoint y: 308, distance: 267.8
click at [481, 354] on p "Feel a surge in energy, enjoy restful sleep, and wake up refreshed. Say goodbye…" at bounding box center [686, 369] width 410 height 31
paste div
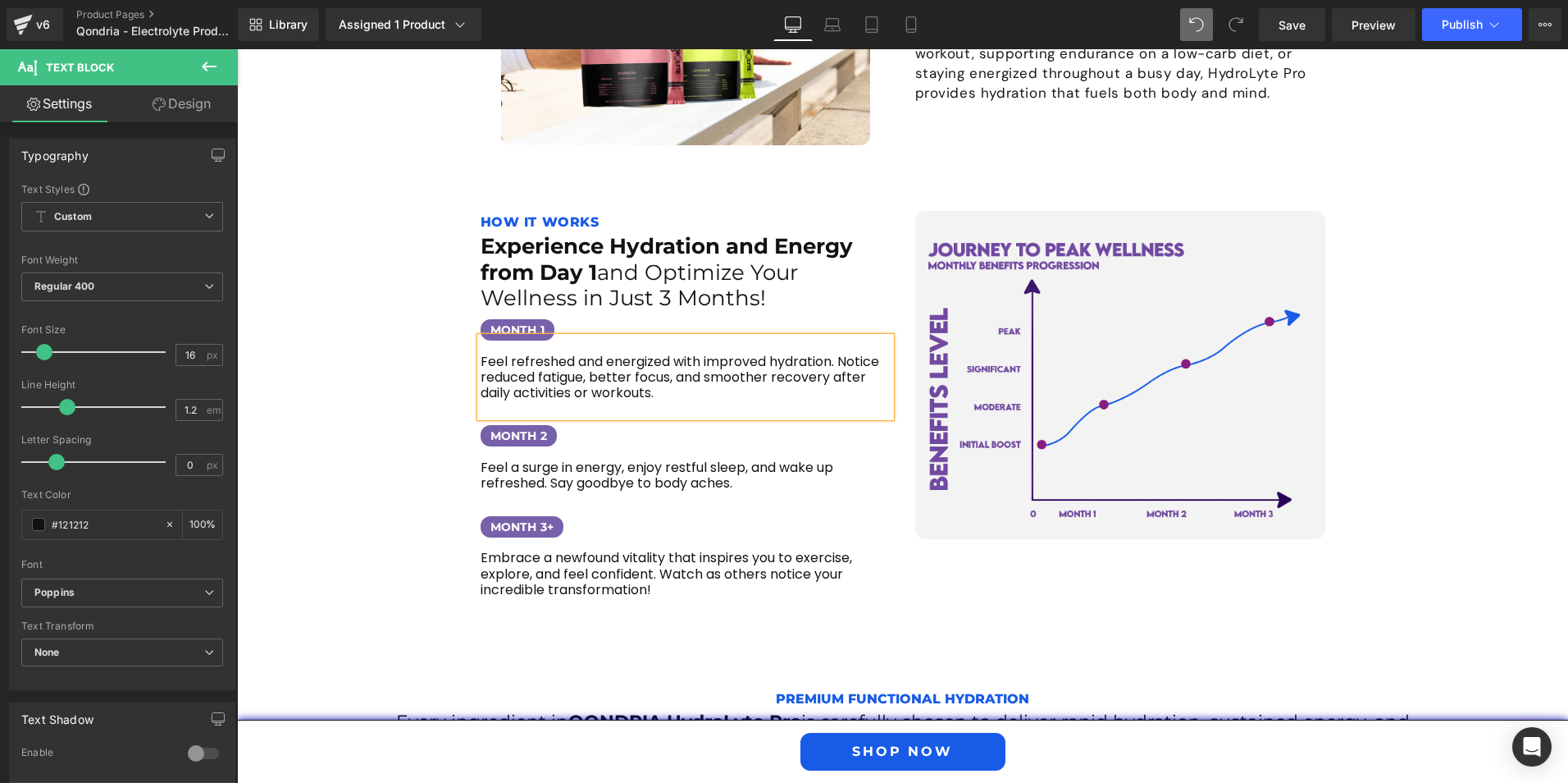
click at [536, 356] on div "Feel refreshed and energized with improved hydration. Notice reduced fatigue, b…" at bounding box center [686, 377] width 410 height 80
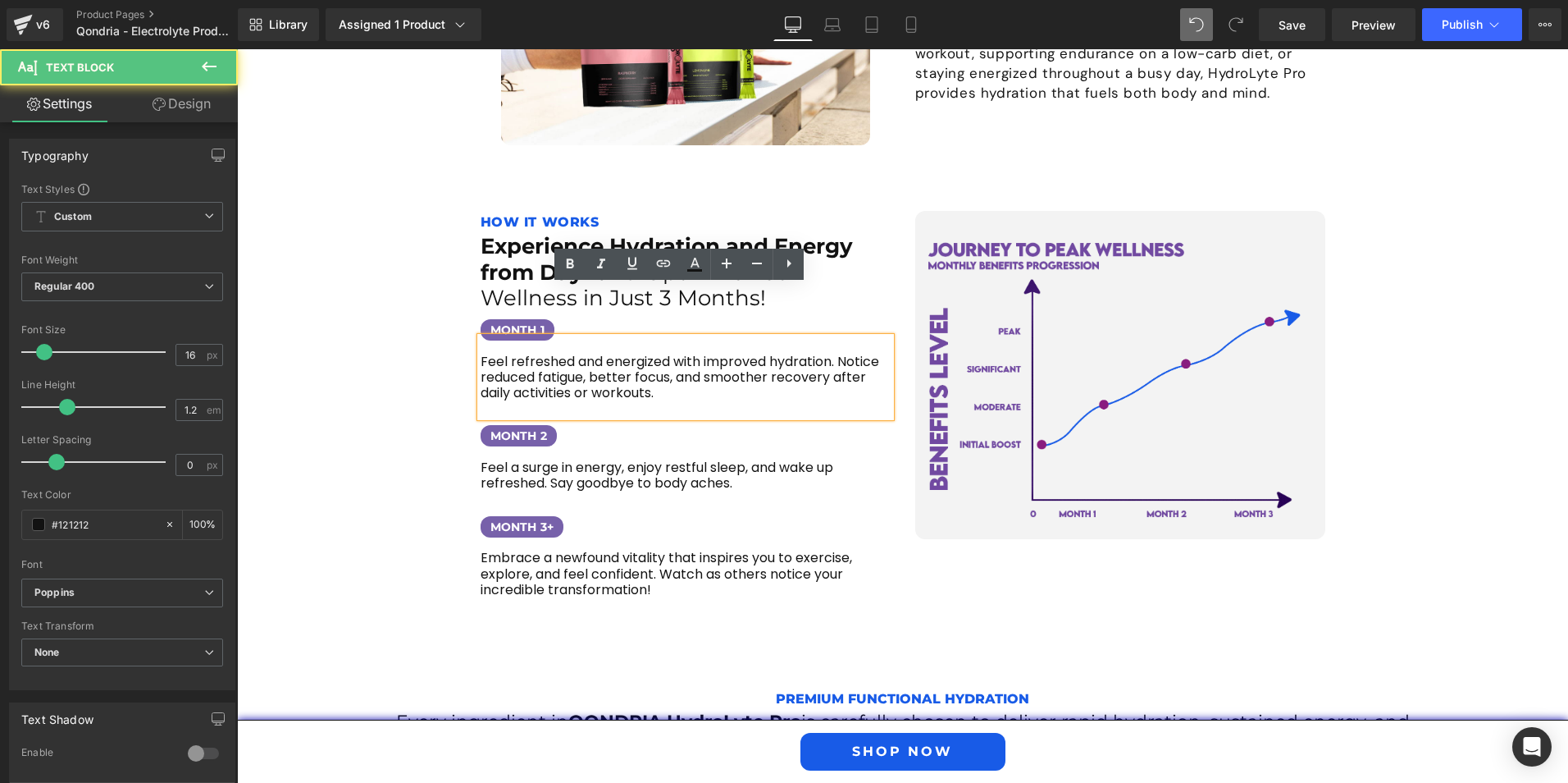
click at [652, 354] on p "Feel refreshed and energized with improved hydration. Notice reduced fatigue, b…" at bounding box center [686, 378] width 410 height 48
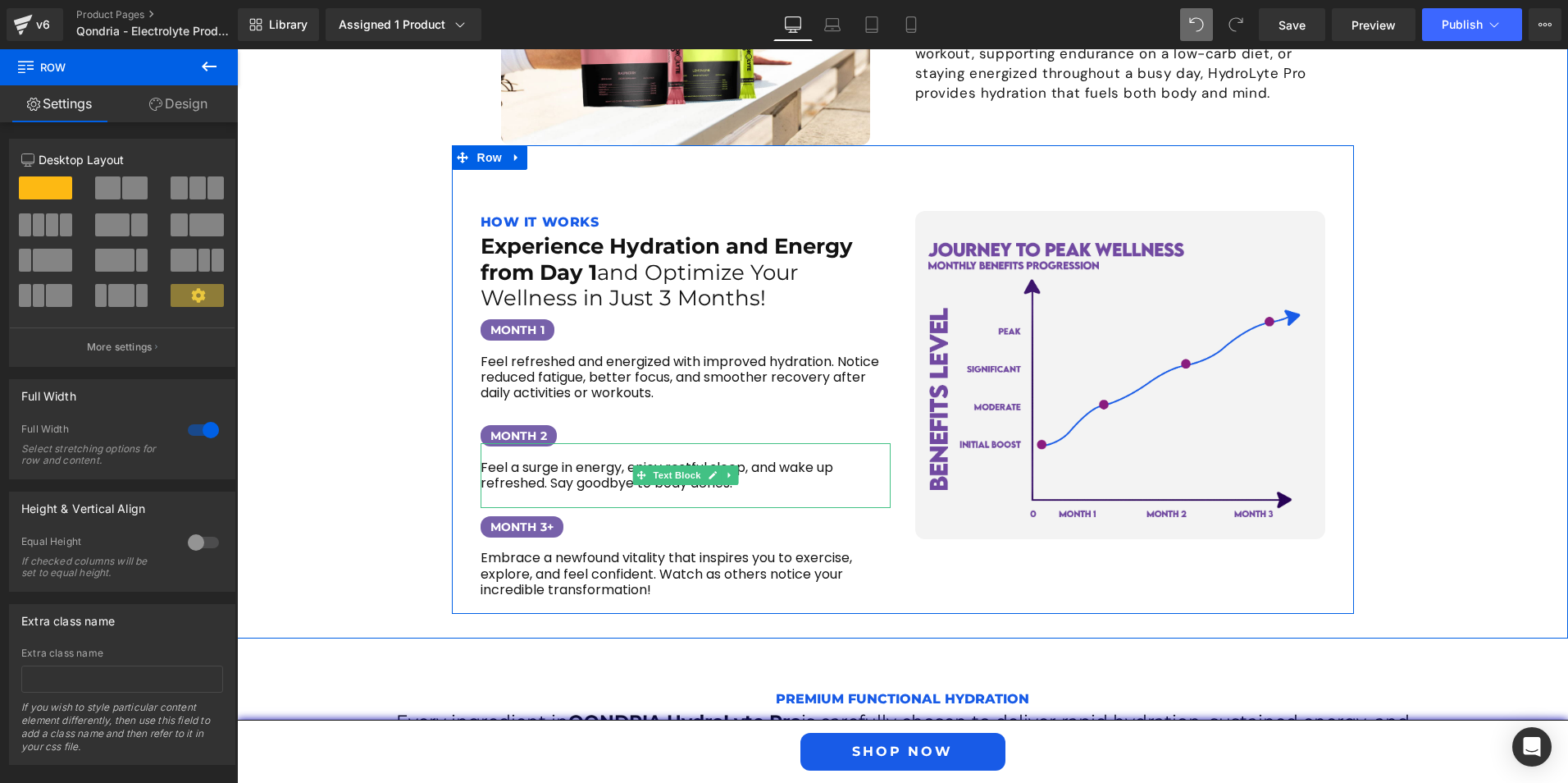
click at [592, 460] on p "Feel a surge in energy, enjoy restful sleep, and wake up refreshed. Say goodbye…" at bounding box center [686, 475] width 410 height 31
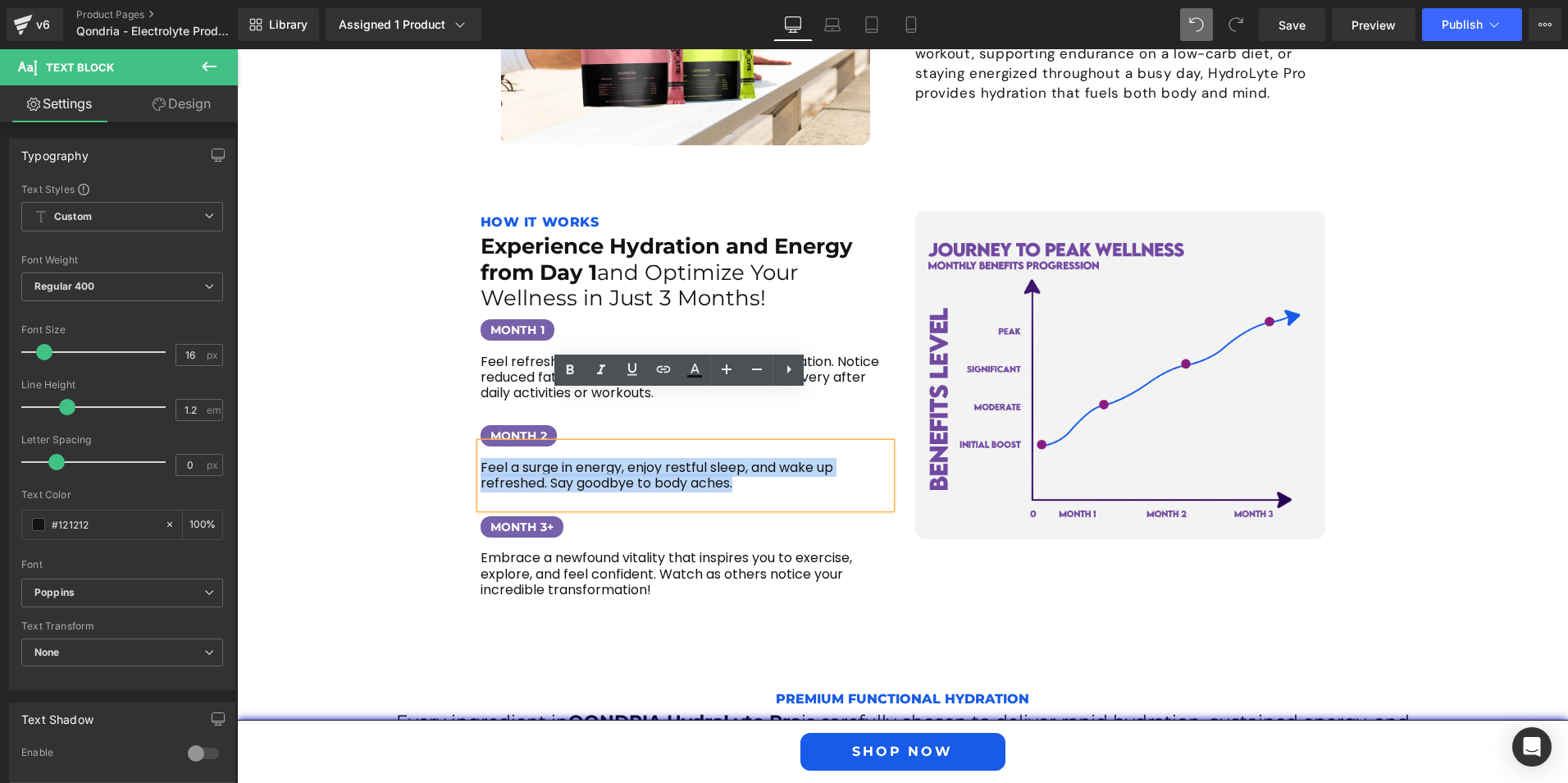
drag, startPoint x: 756, startPoint y: 436, endPoint x: 476, endPoint y: 419, distance: 280.5
click at [481, 460] on p "Feel a surge in energy, enjoy restful sleep, and wake up refreshed. Say goodbye…" at bounding box center [686, 475] width 410 height 31
paste div
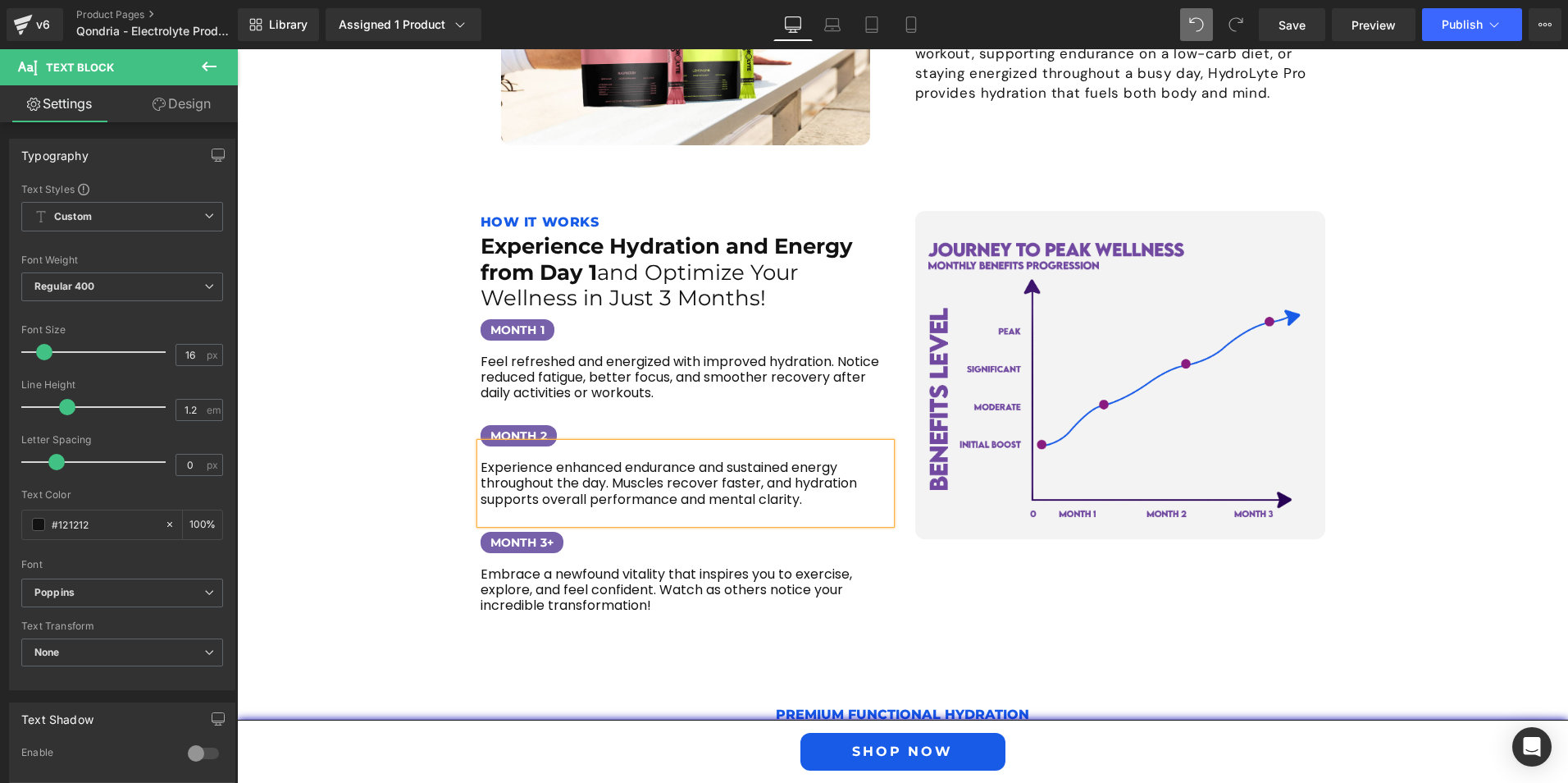
click at [495, 443] on div "Experience enhanced endurance and sustained energy throughout the day. Muscles …" at bounding box center [686, 483] width 410 height 80
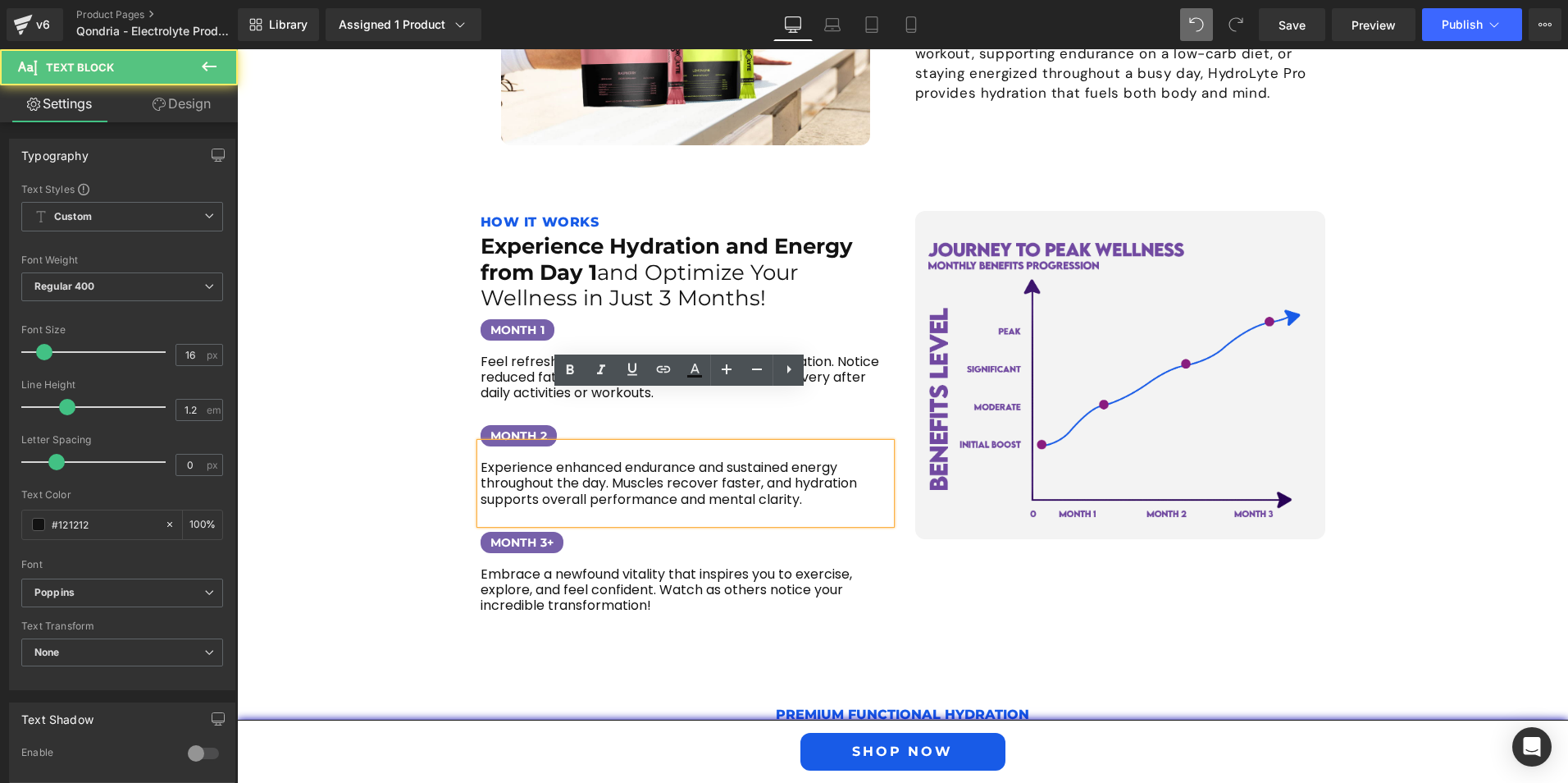
click at [481, 460] on p "Experience enhanced endurance and sustained energy throughout the day. Muscles …" at bounding box center [686, 483] width 410 height 48
click at [481, 443] on div "Experience enhanced endurance and sustained energy throughout the day. Muscles …" at bounding box center [686, 483] width 410 height 80
click at [482, 443] on div "Experience enhanced endurance and sustained energy throughout the day. Muscles …" at bounding box center [686, 483] width 410 height 80
click at [454, 445] on div "HOW IT WORKS Text Block Experience Hydration and Energy from Day 1 and Optimize…" at bounding box center [903, 388] width 902 height 485
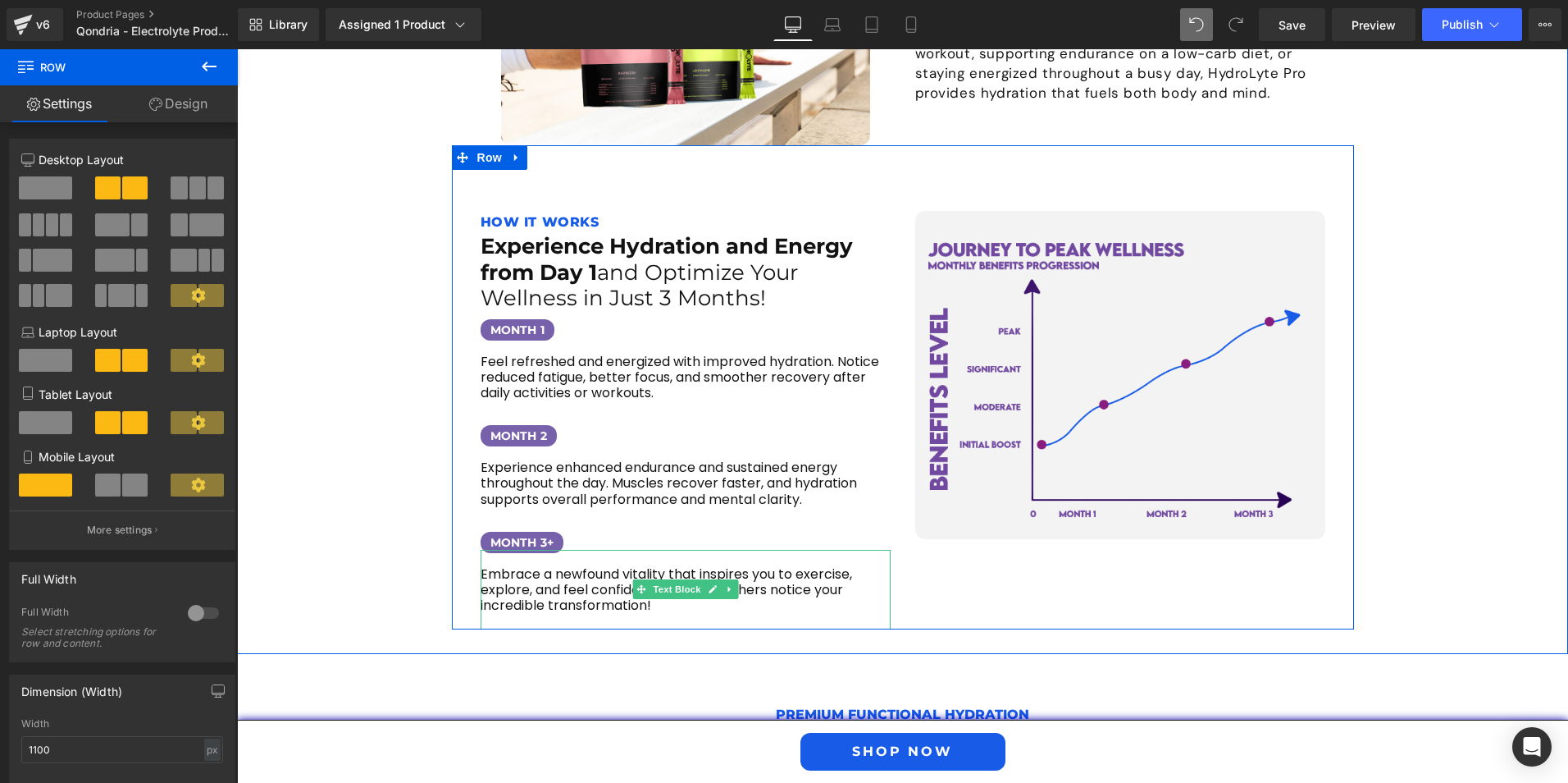
click at [613, 566] on p "Embrace a newfound vitality that inspires you to exercise, explore, and feel co…" at bounding box center [686, 590] width 410 height 48
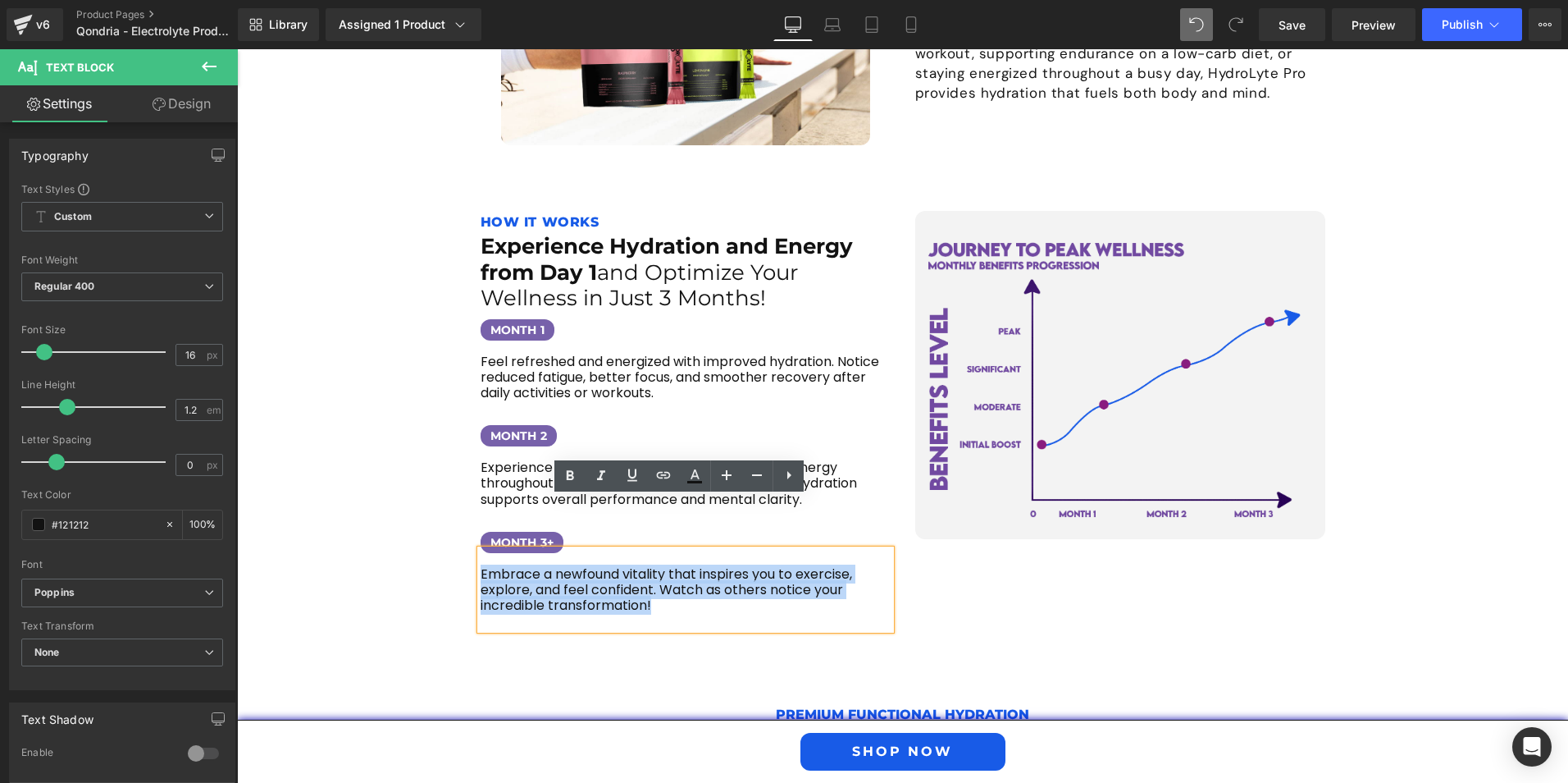
drag, startPoint x: 660, startPoint y: 554, endPoint x: 475, endPoint y: 528, distance: 186.8
click at [481, 566] on p "Embrace a newfound vitality that inspires you to exercise, explore, and feel co…" at bounding box center [686, 590] width 410 height 48
paste div
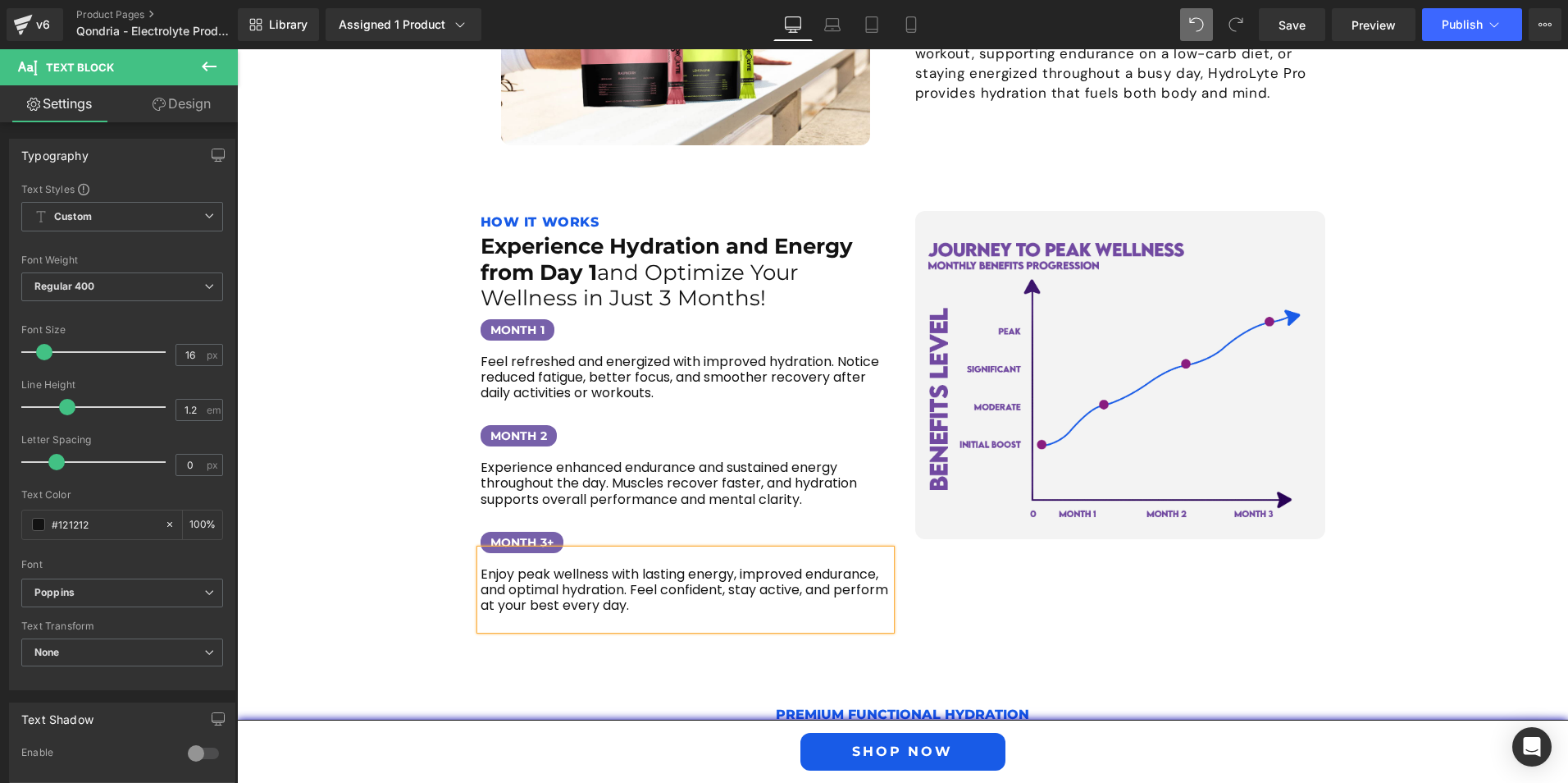
click at [990, 544] on div "Image" at bounding box center [1120, 420] width 435 height 420
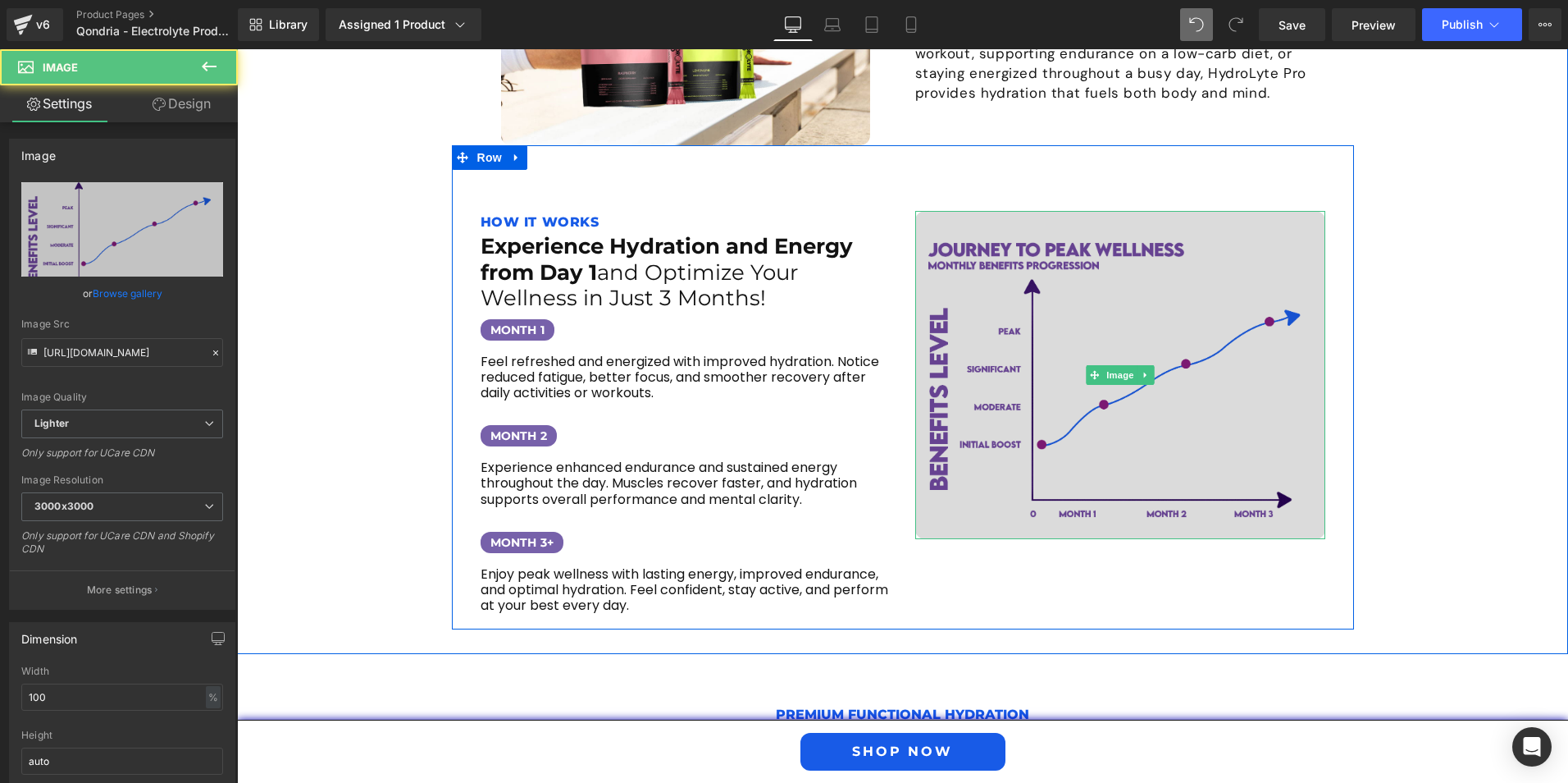
click at [1089, 356] on img at bounding box center [1120, 375] width 410 height 329
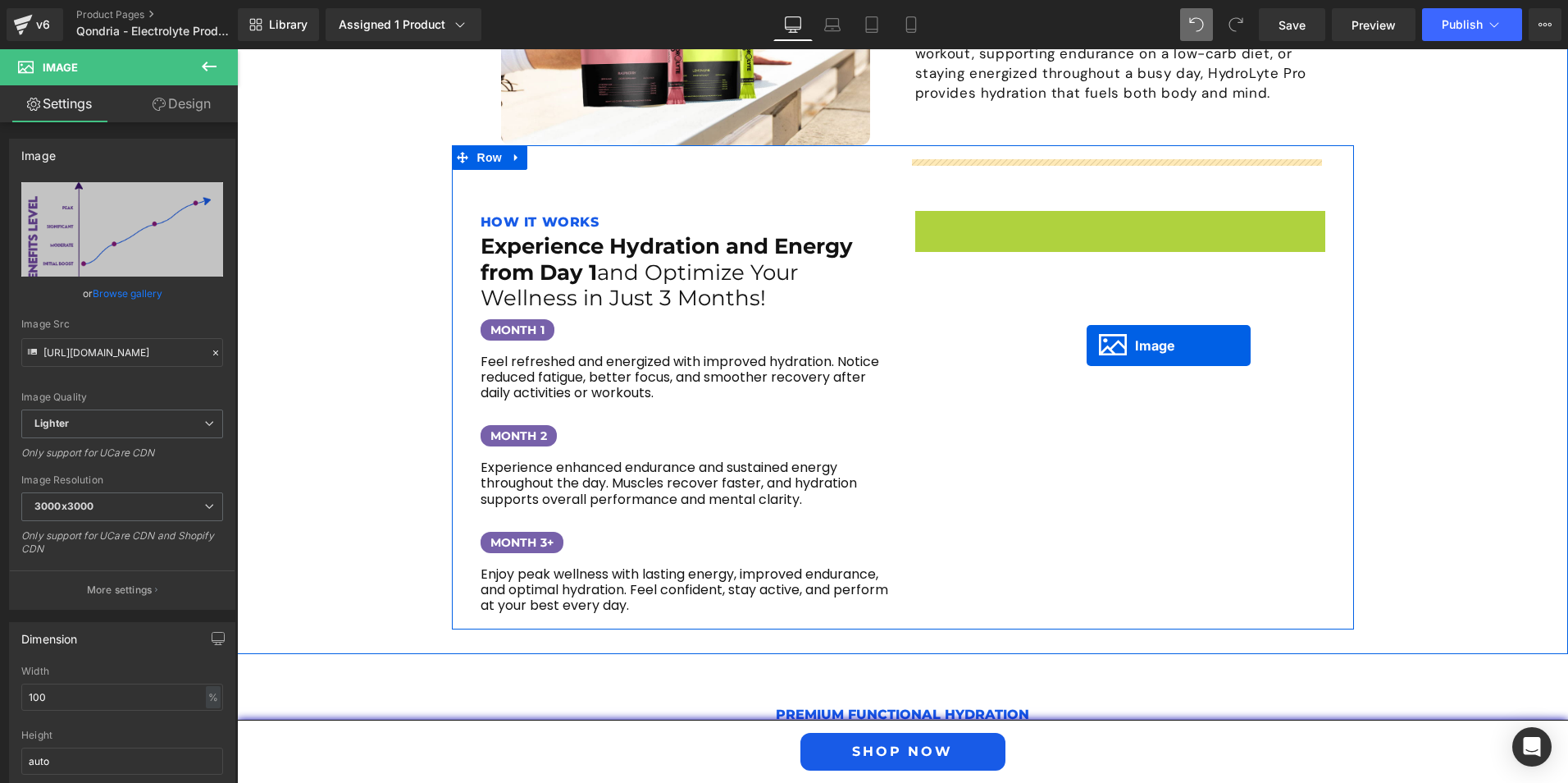
drag, startPoint x: 1087, startPoint y: 325, endPoint x: 1086, endPoint y: 346, distance: 21.0
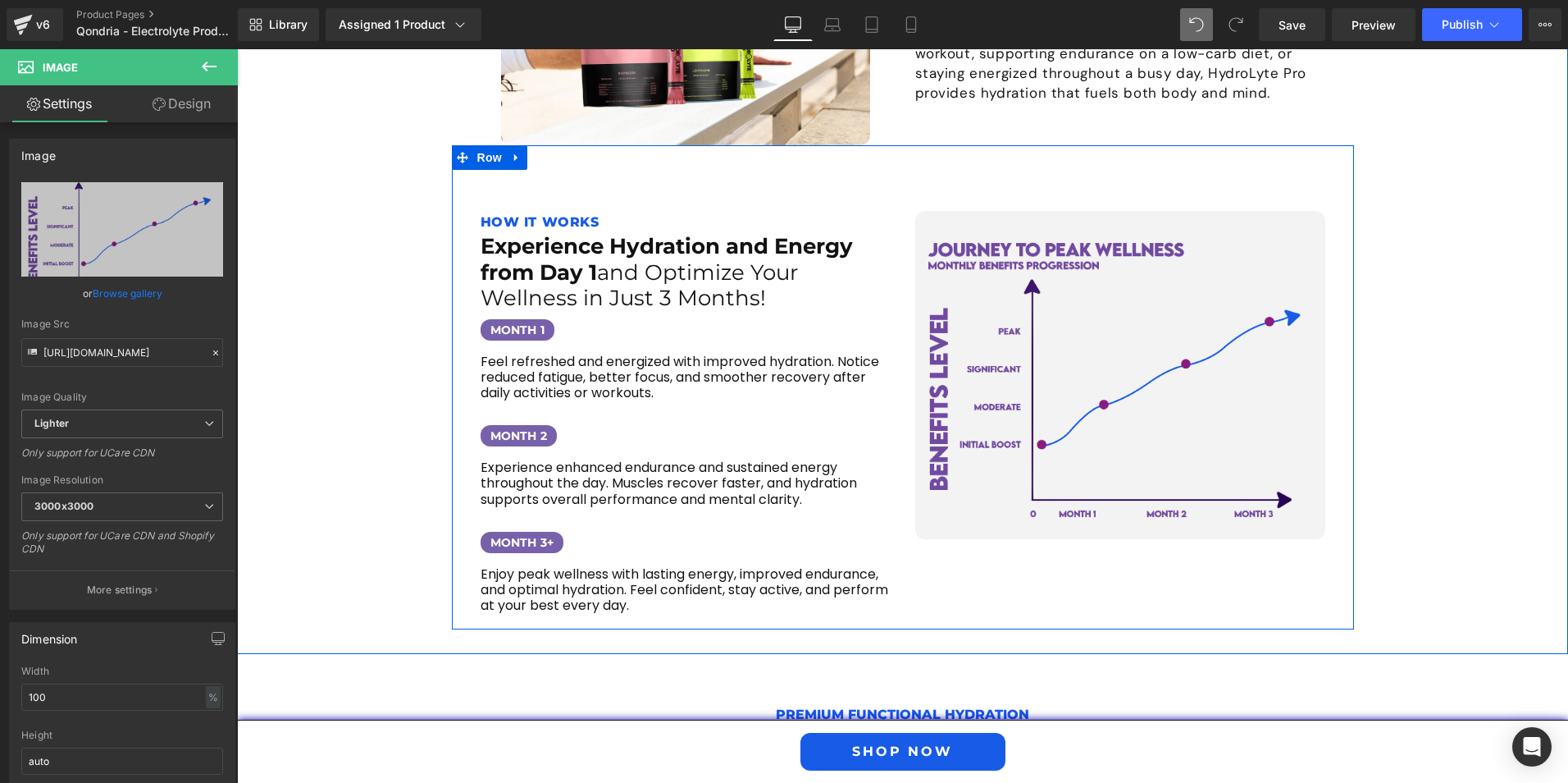
click at [1000, 524] on div "Image" at bounding box center [1120, 420] width 435 height 420
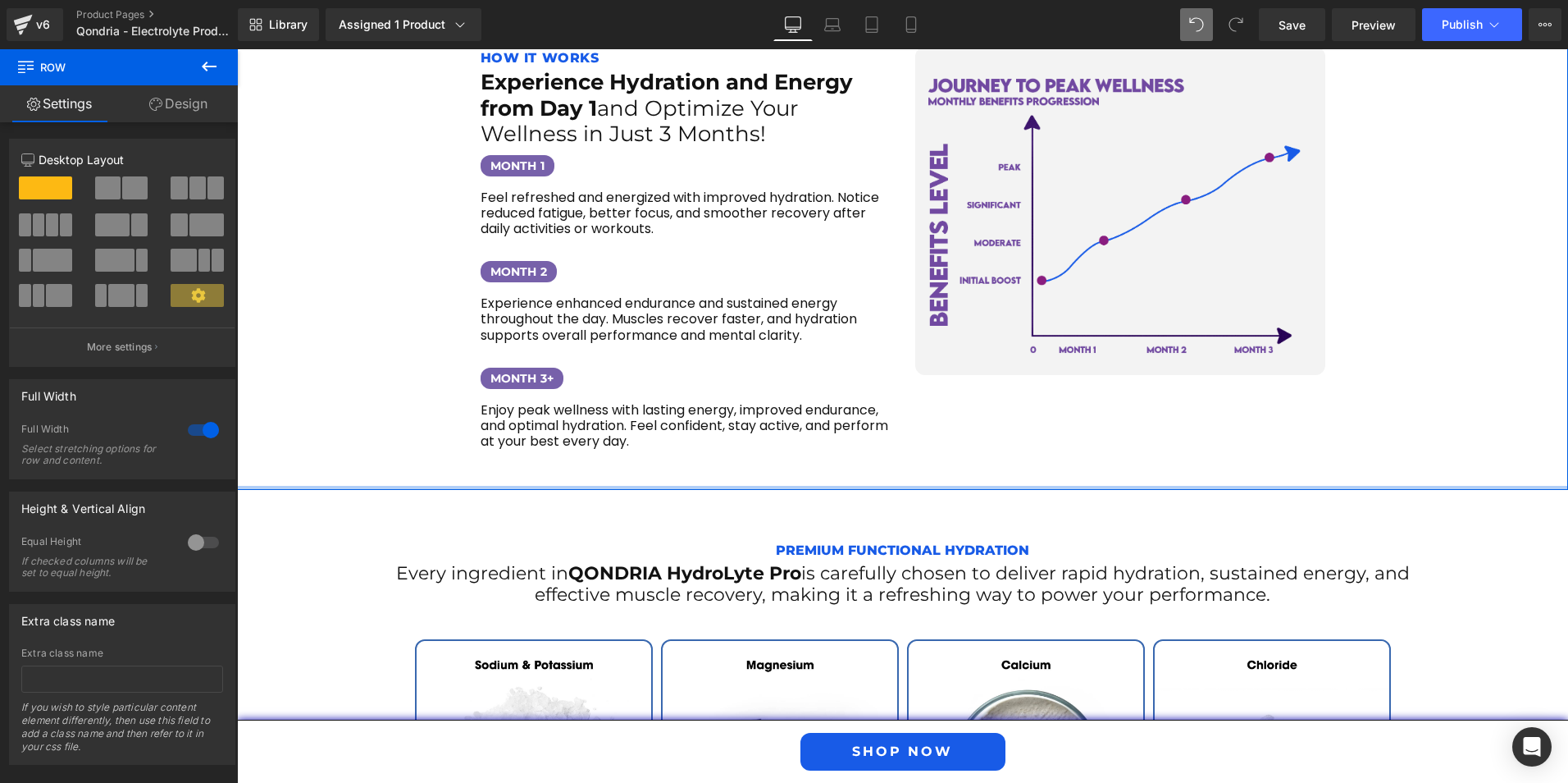
scroll to position [2615, 0]
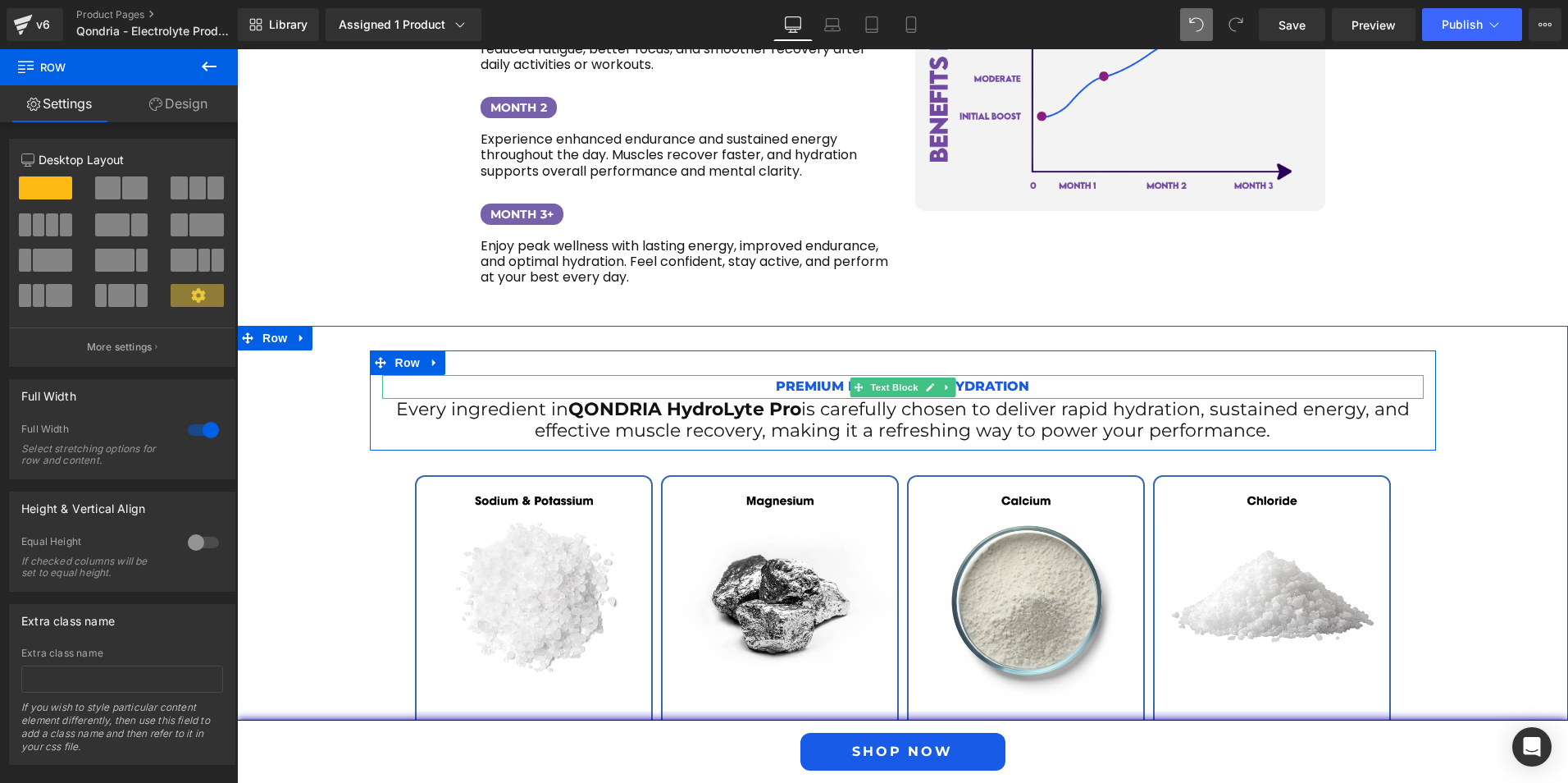
click at [802, 375] on p "Premium Functional Hydration" at bounding box center [903, 387] width 1041 height 24
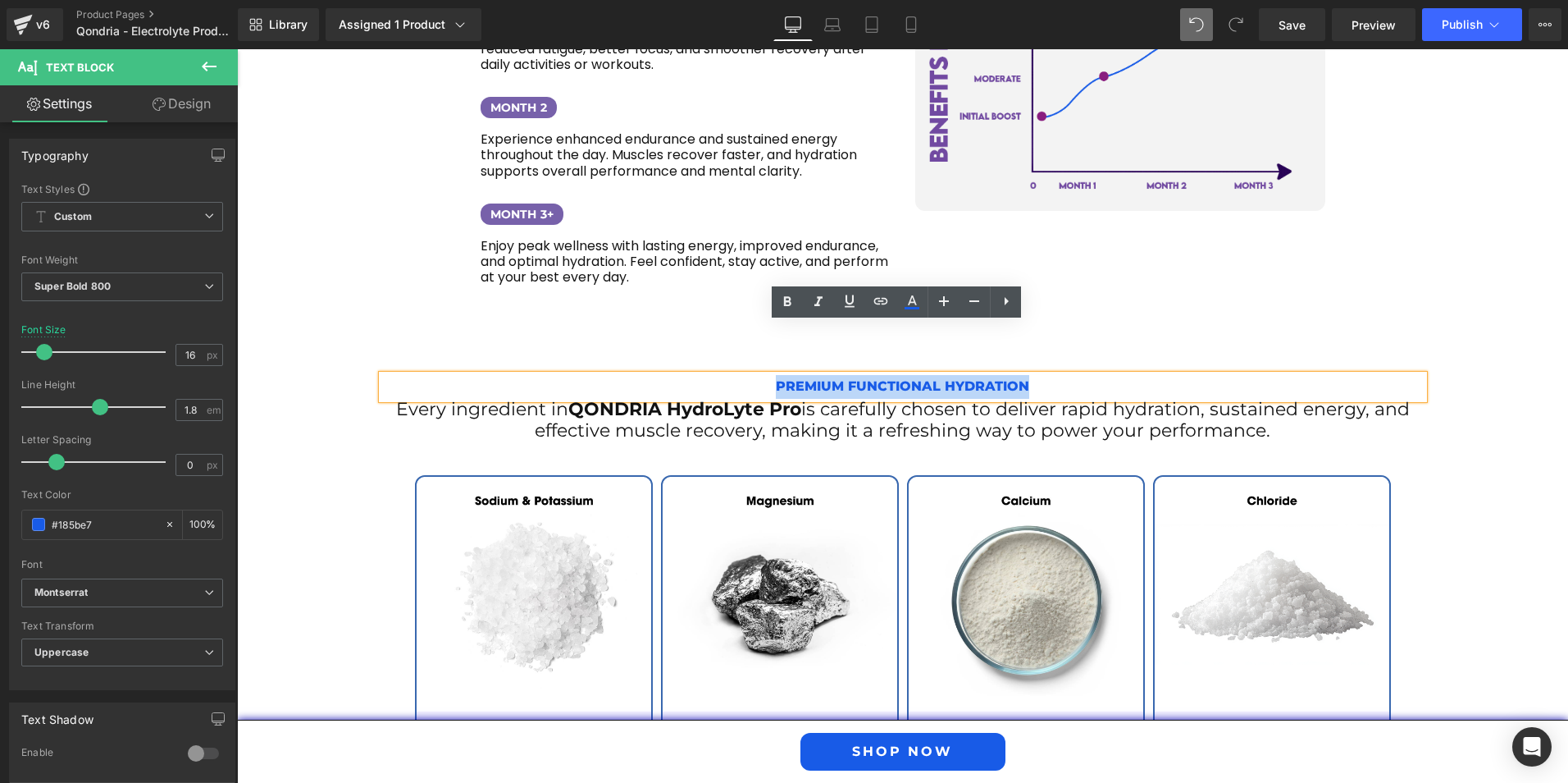
drag, startPoint x: 1042, startPoint y: 338, endPoint x: 752, endPoint y: 332, distance: 290.1
click at [752, 375] on p "Premium Functional Hydration" at bounding box center [903, 387] width 1041 height 24
click at [940, 305] on icon at bounding box center [944, 300] width 20 height 20
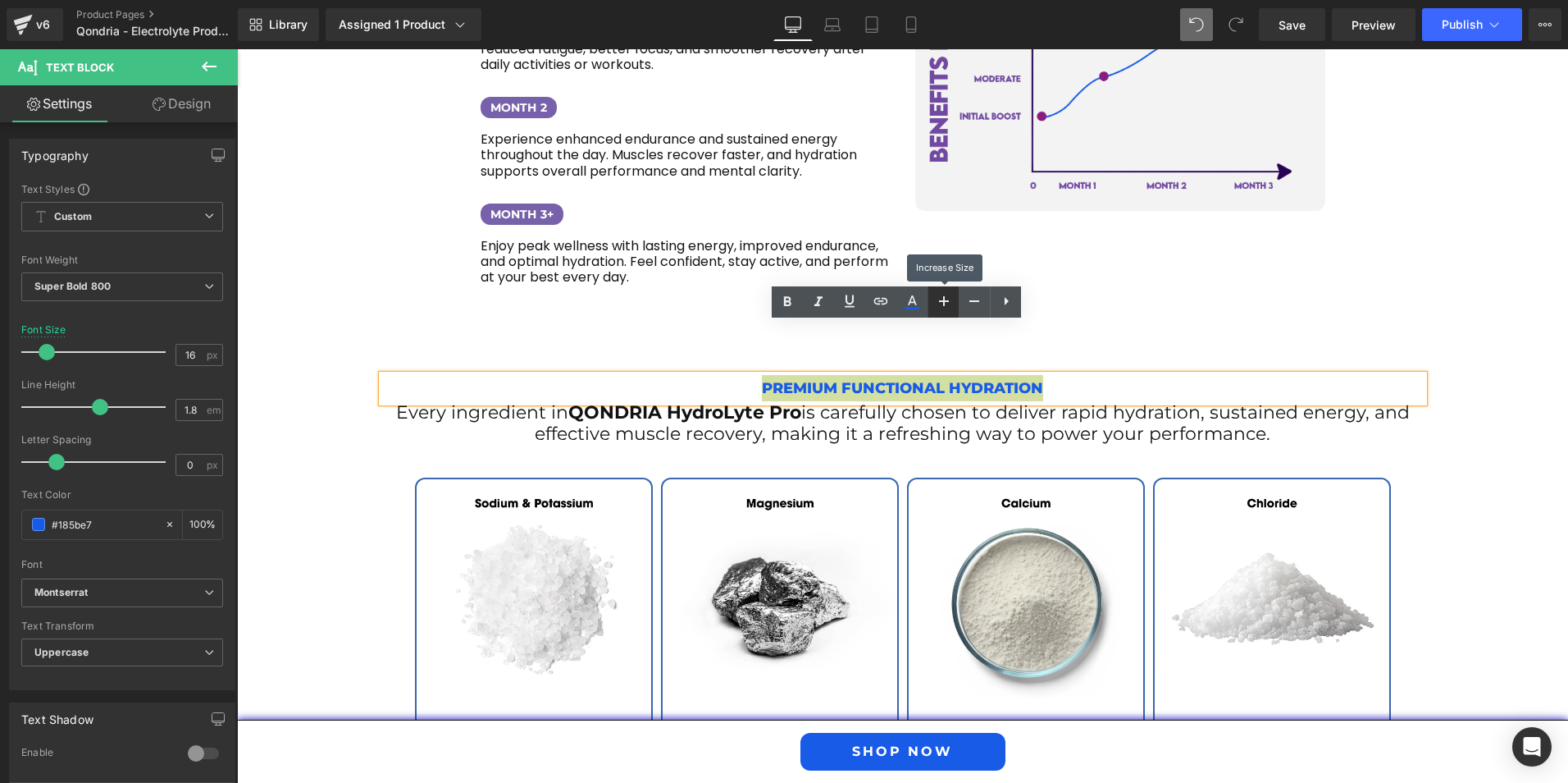
click at [940, 305] on icon at bounding box center [944, 300] width 20 height 20
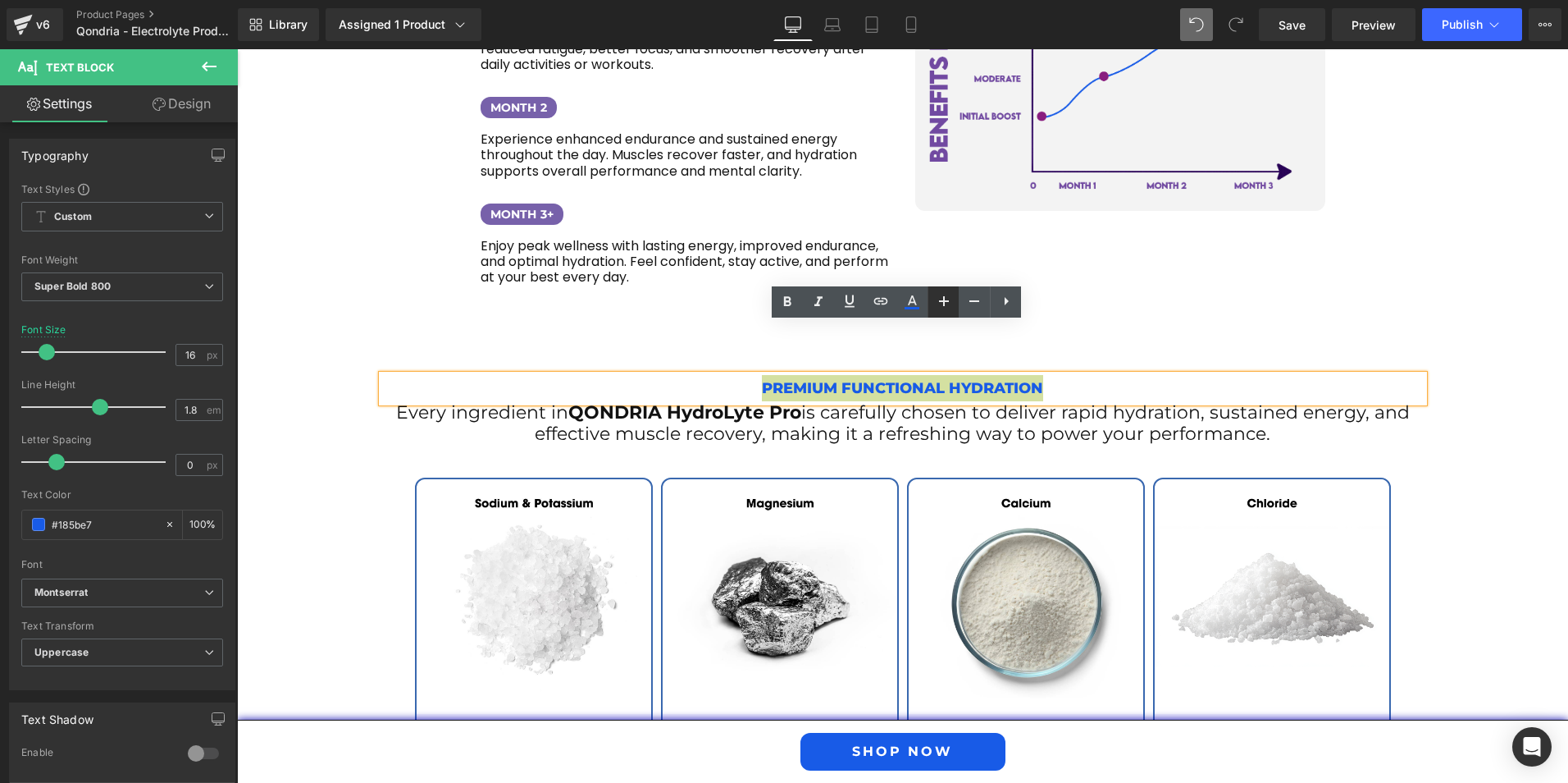
click at [944, 305] on icon at bounding box center [944, 301] width 10 height 10
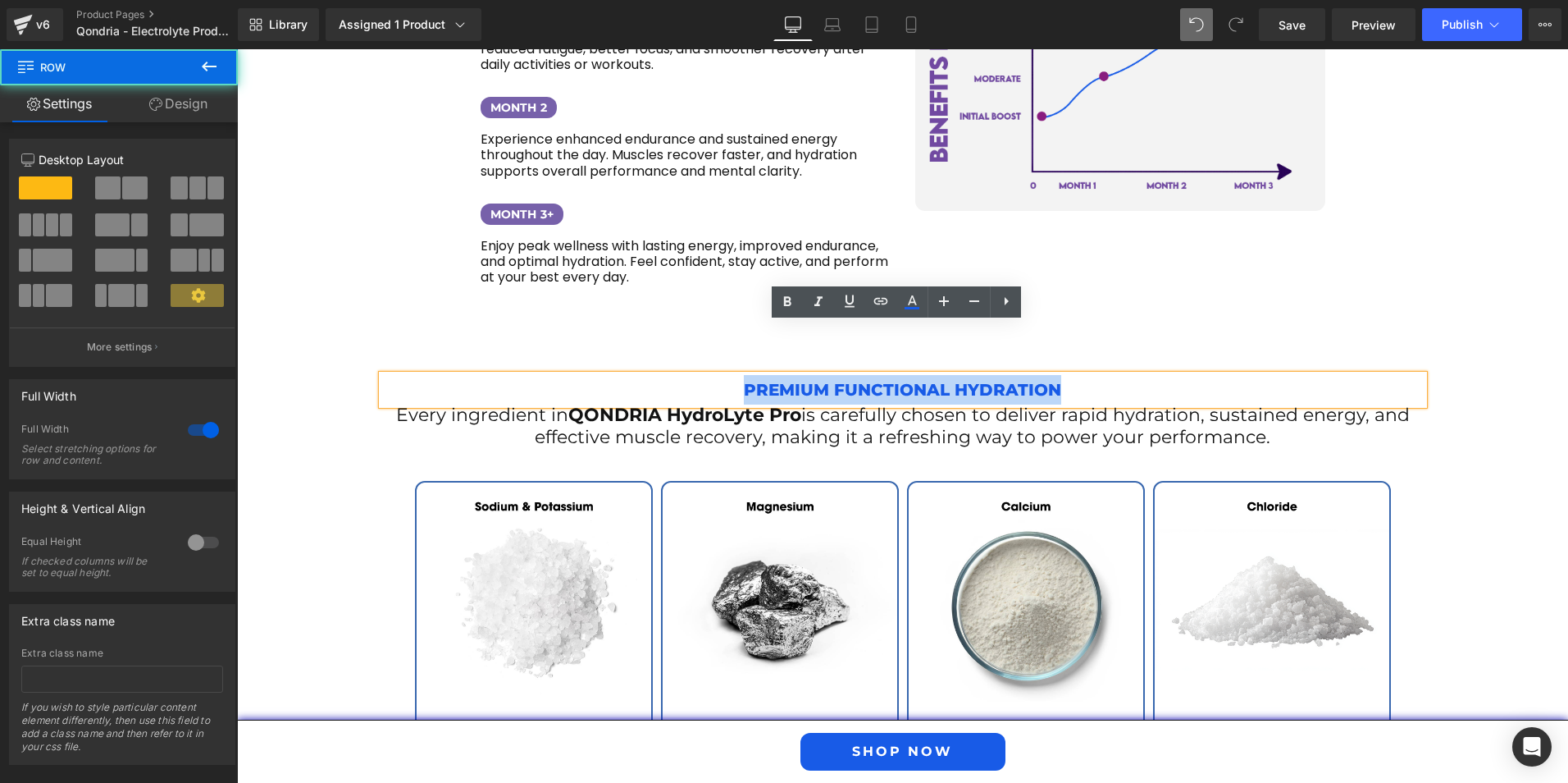
click at [536, 326] on div "Premium Functional Hydration Text Block Every ingredient in QONDRIA HydroLyte P…" at bounding box center [903, 603] width 1331 height 556
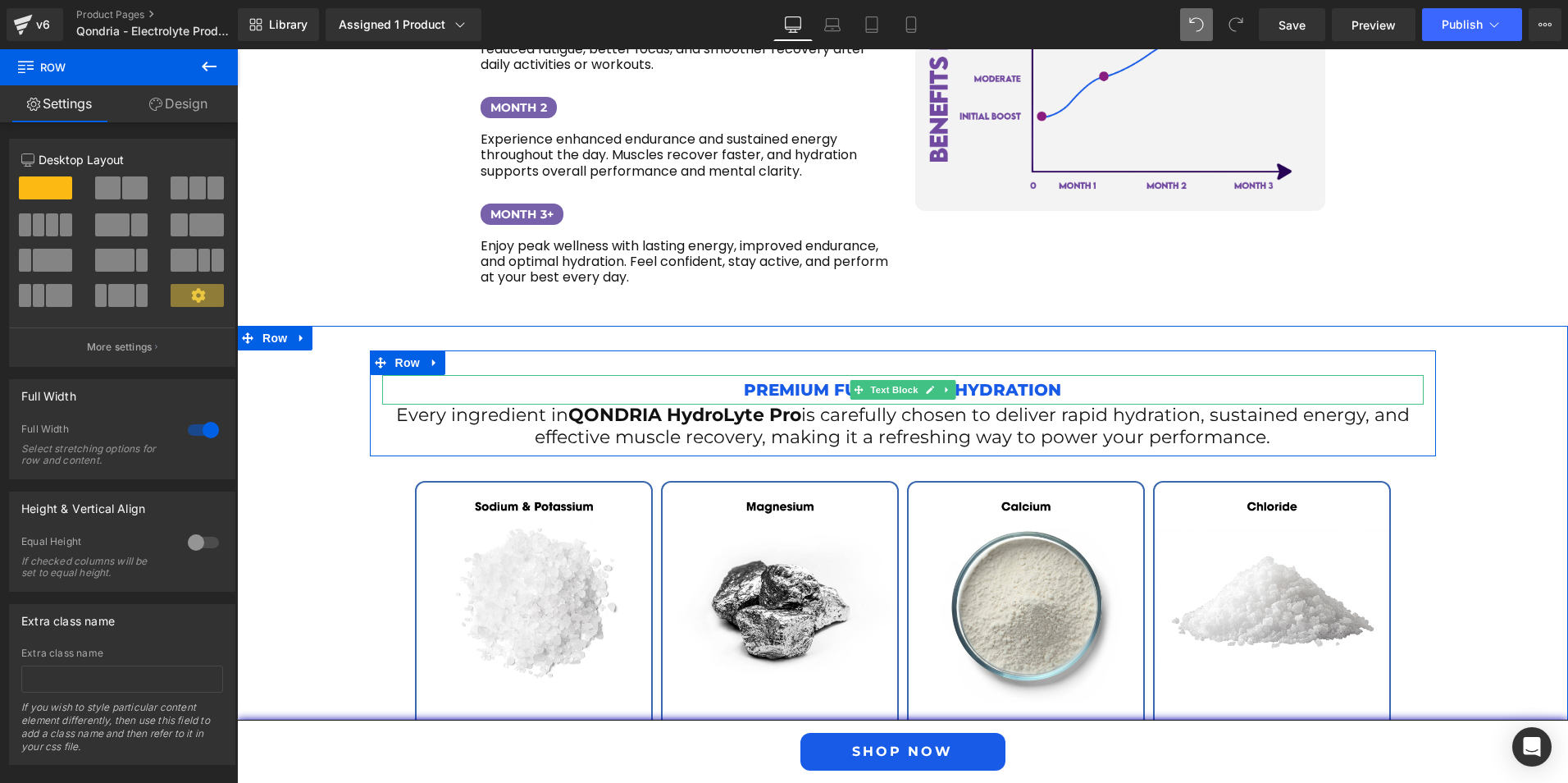
drag, startPoint x: 769, startPoint y: 344, endPoint x: 761, endPoint y: 340, distance: 8.9
click at [769, 375] on p "Premium Functional Hydration" at bounding box center [903, 390] width 1041 height 30
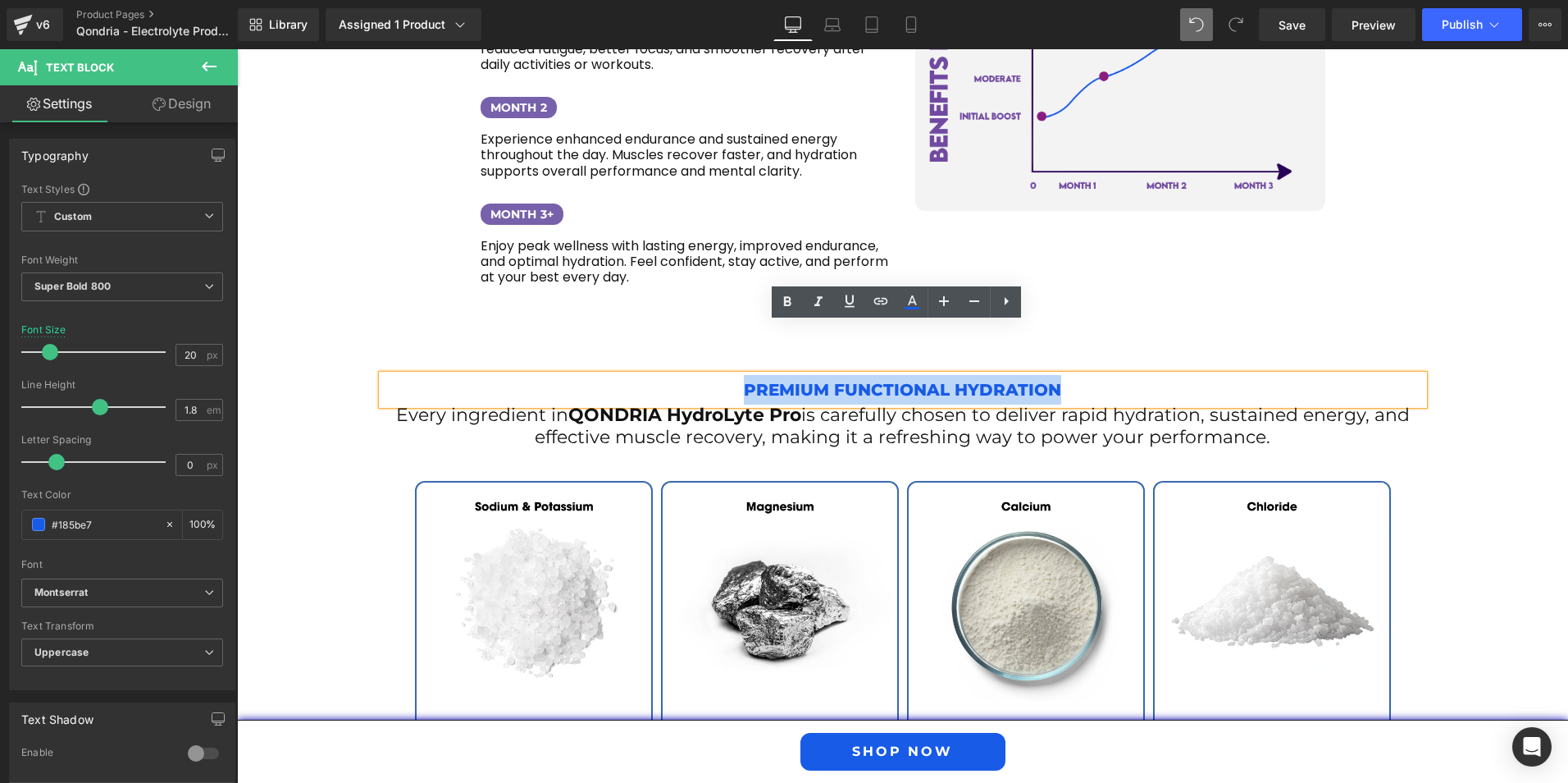
drag, startPoint x: 740, startPoint y: 337, endPoint x: 1049, endPoint y: 336, distance: 309.0
click at [1063, 375] on p "Premium Functional Hydration" at bounding box center [903, 390] width 1041 height 30
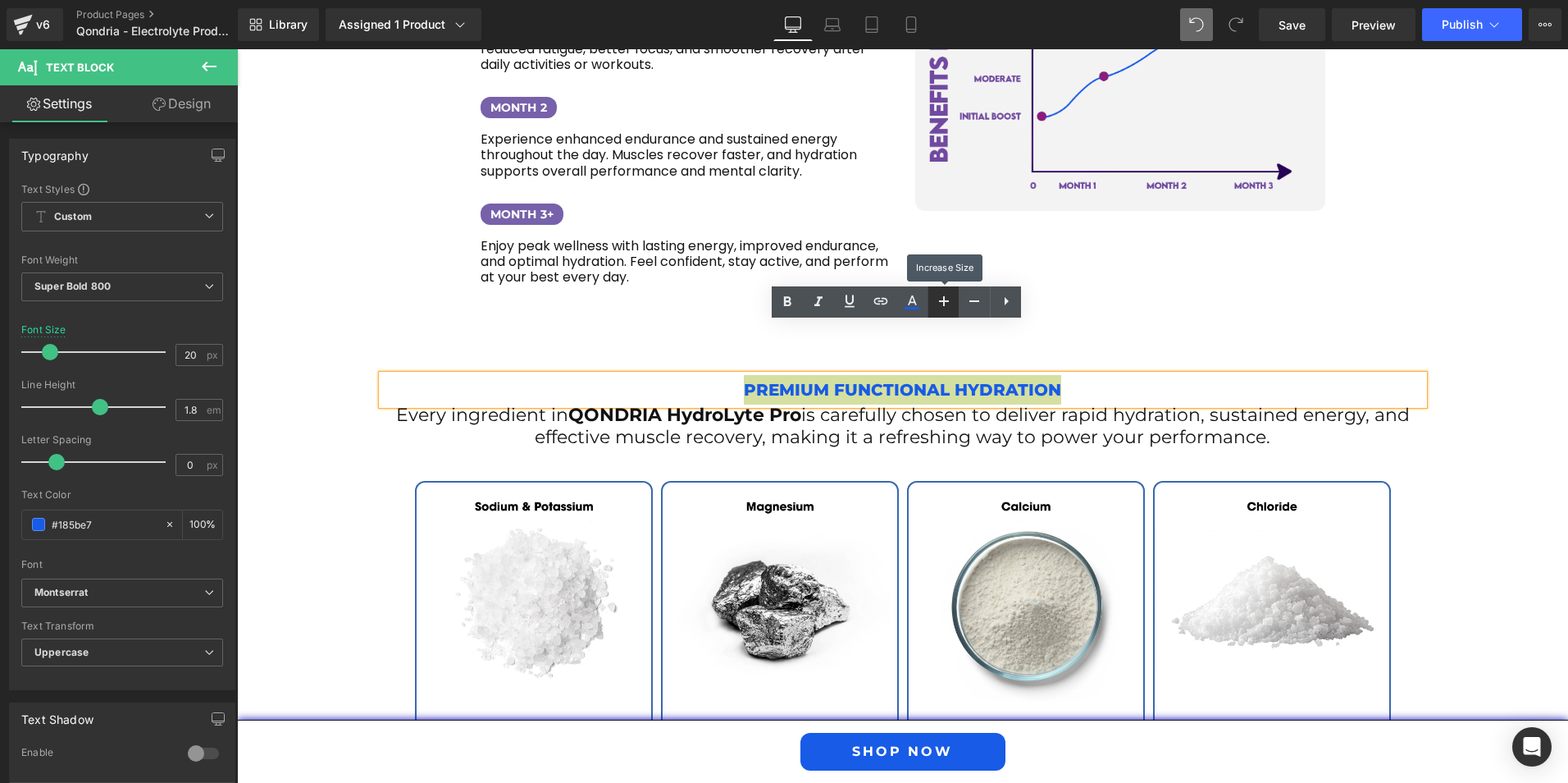
click at [938, 308] on icon at bounding box center [944, 300] width 20 height 20
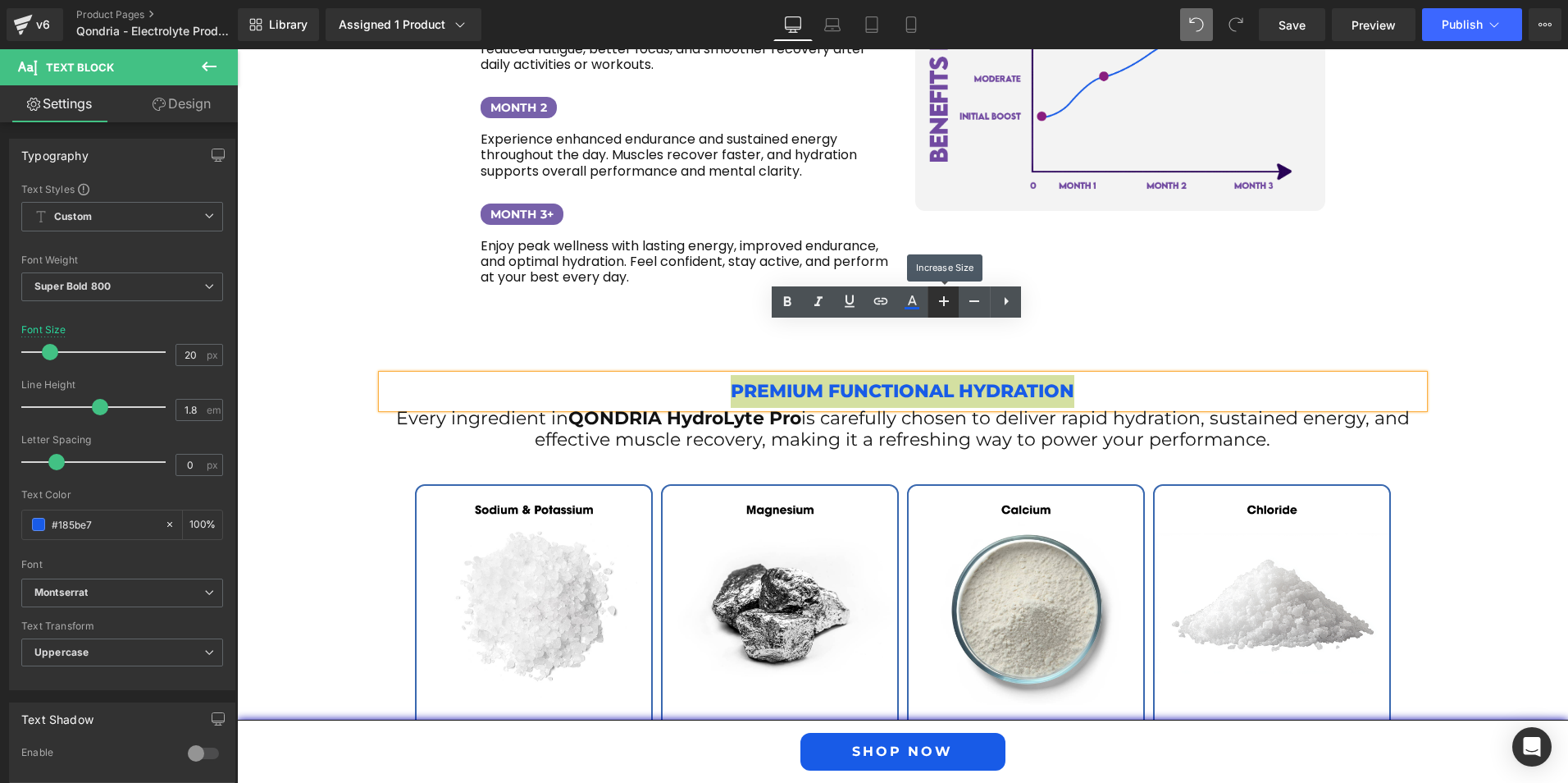
click at [938, 308] on icon at bounding box center [944, 300] width 20 height 20
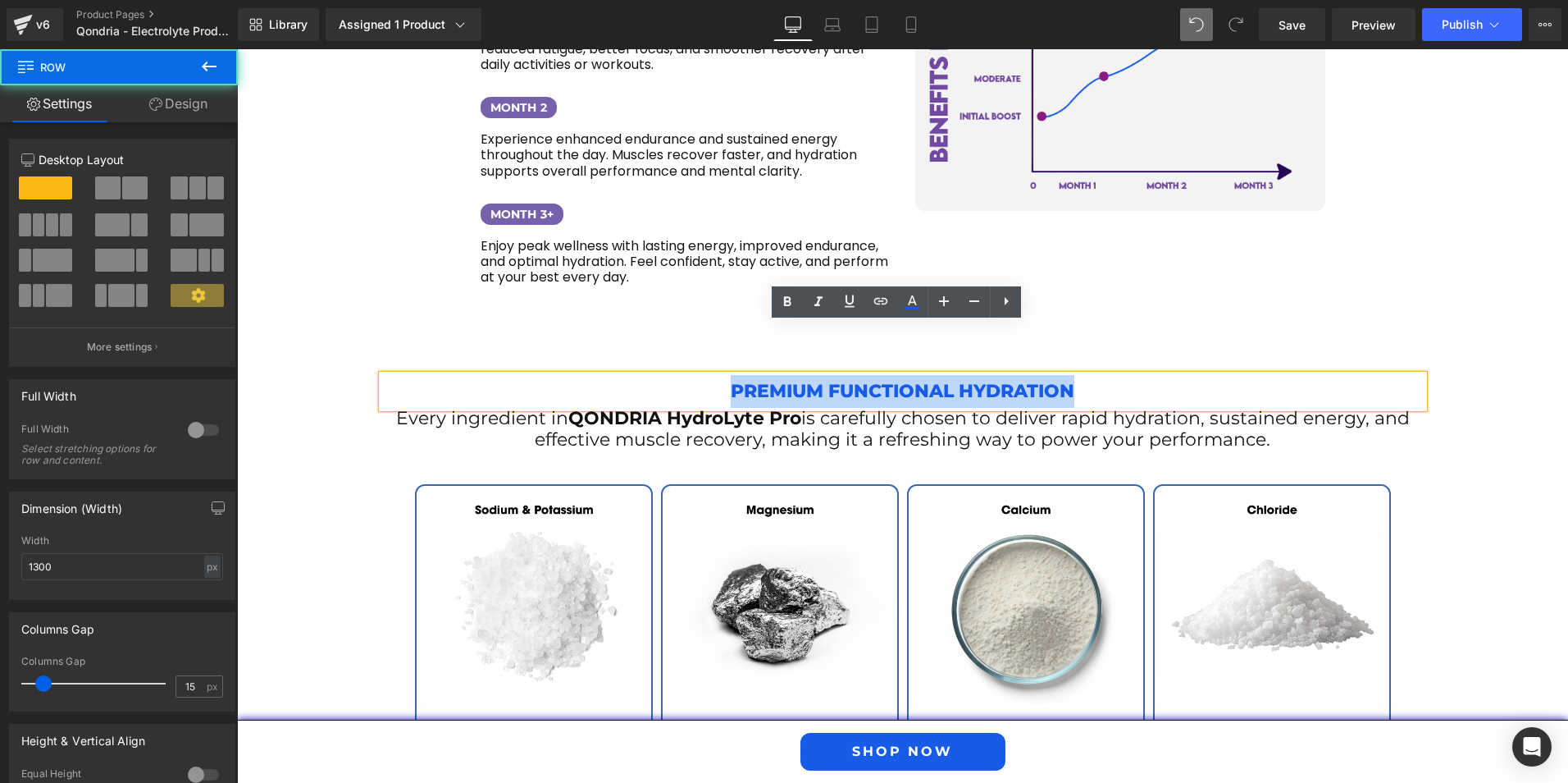
click at [602, 351] on div "Premium Functional Hydration Text Block Every ingredient in QONDRIA HydroLyte P…" at bounding box center [903, 404] width 1066 height 108
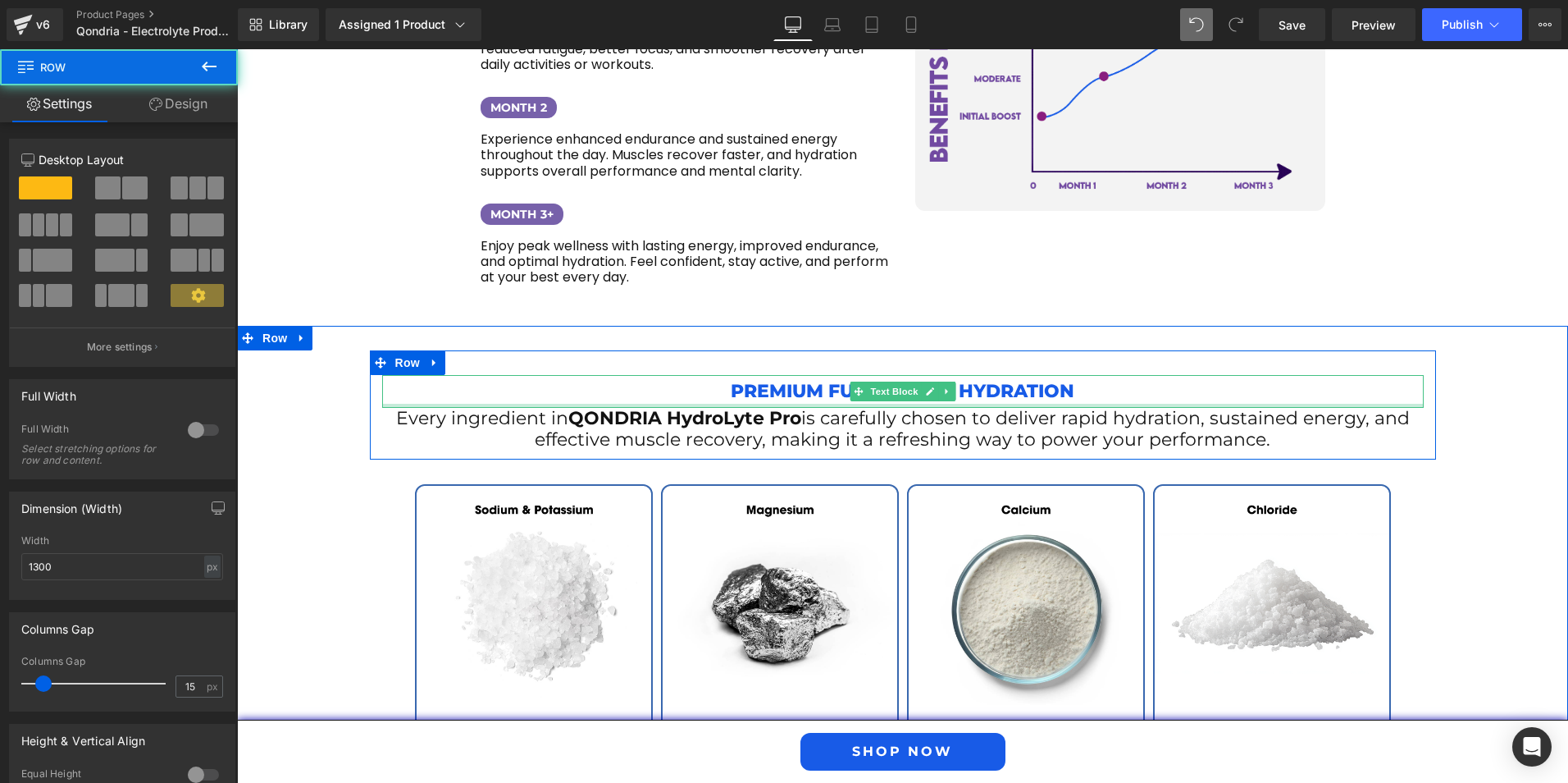
scroll to position [2288, 0]
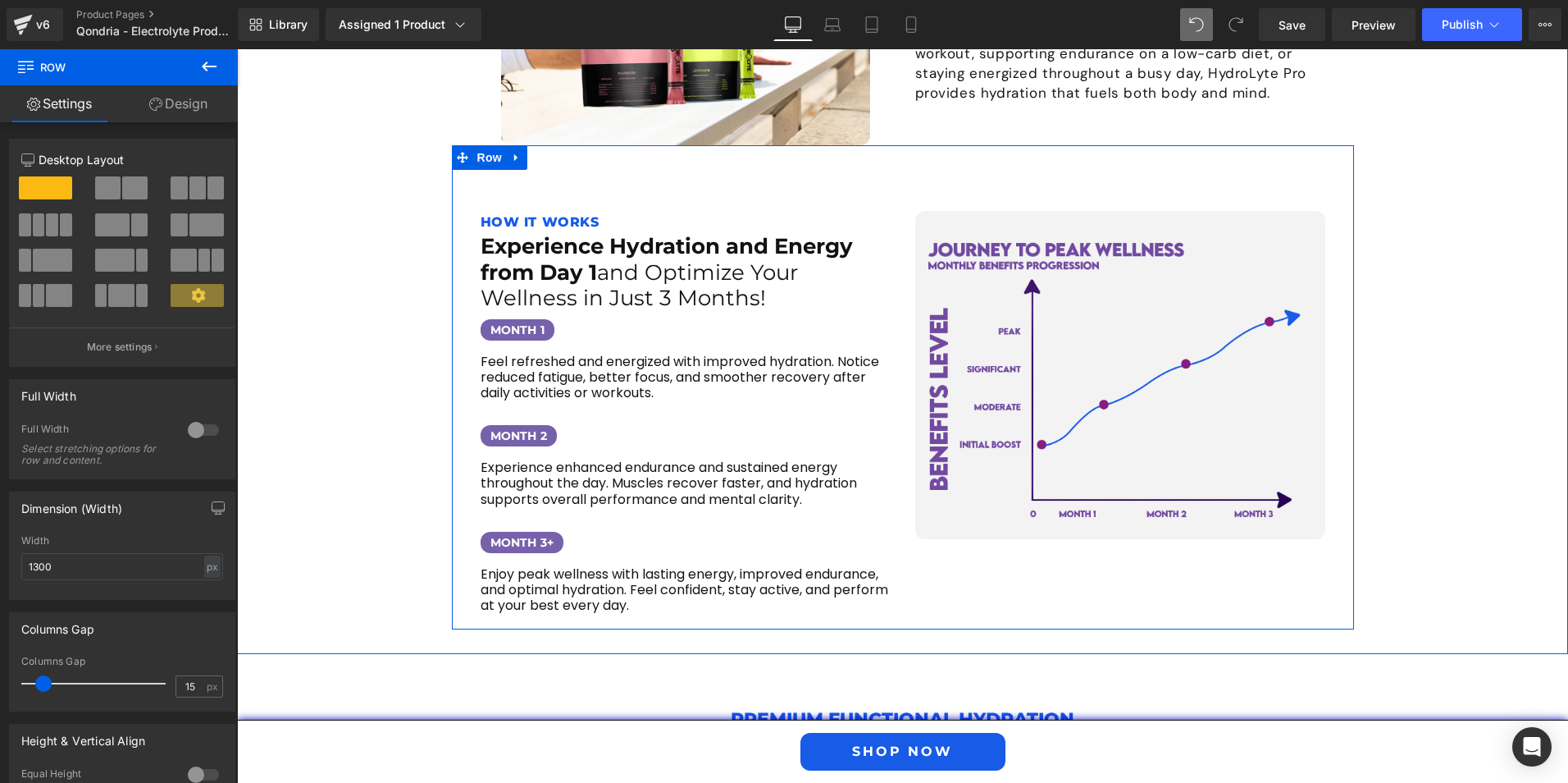
click at [508, 211] on p "HOW IT WORKS" at bounding box center [686, 223] width 410 height 24
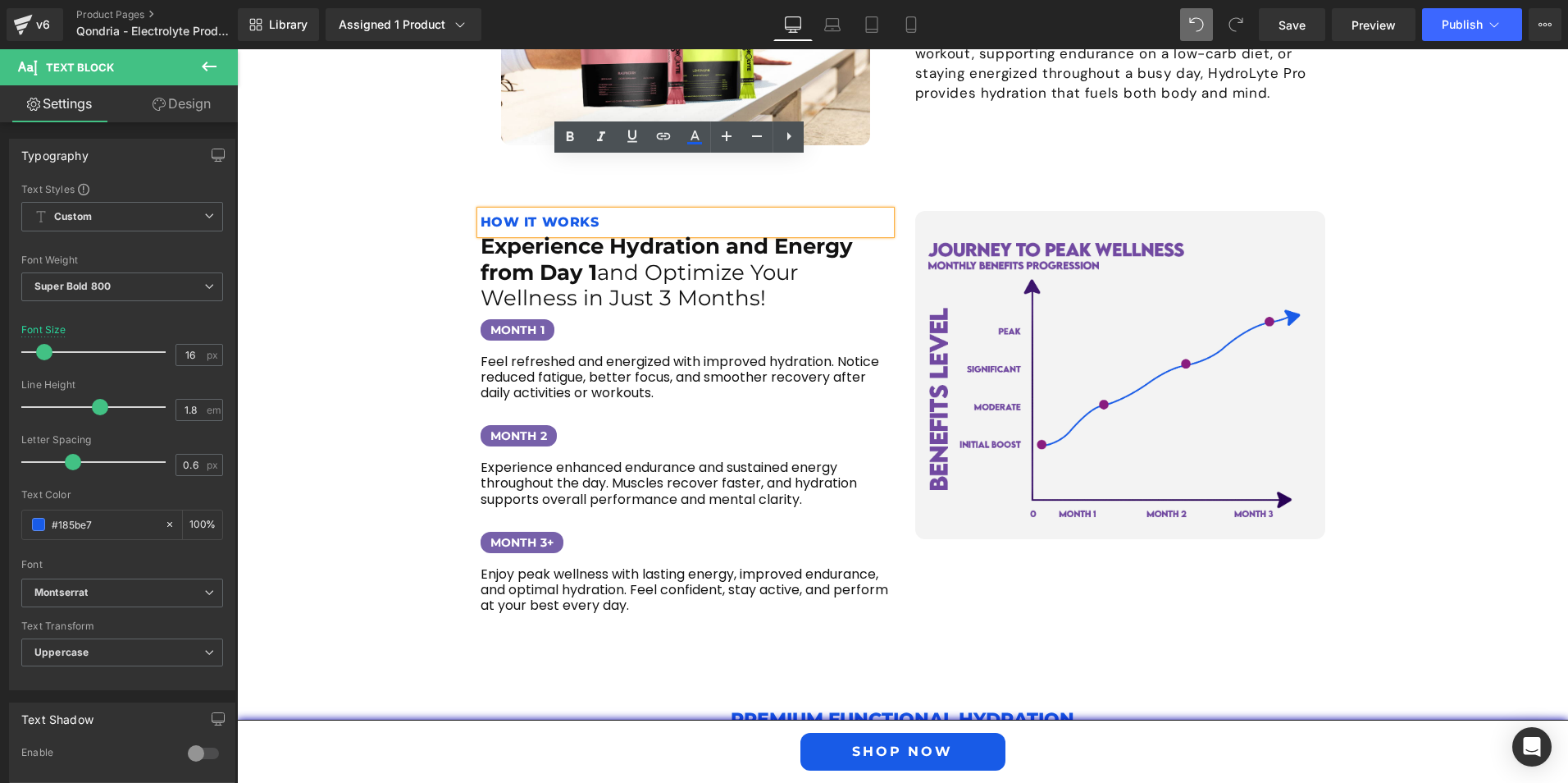
drag, startPoint x: 604, startPoint y: 171, endPoint x: 473, endPoint y: 167, distance: 131.1
click at [481, 211] on div "HOW IT WORKS" at bounding box center [686, 223] width 410 height 24
click at [730, 133] on icon at bounding box center [727, 135] width 20 height 20
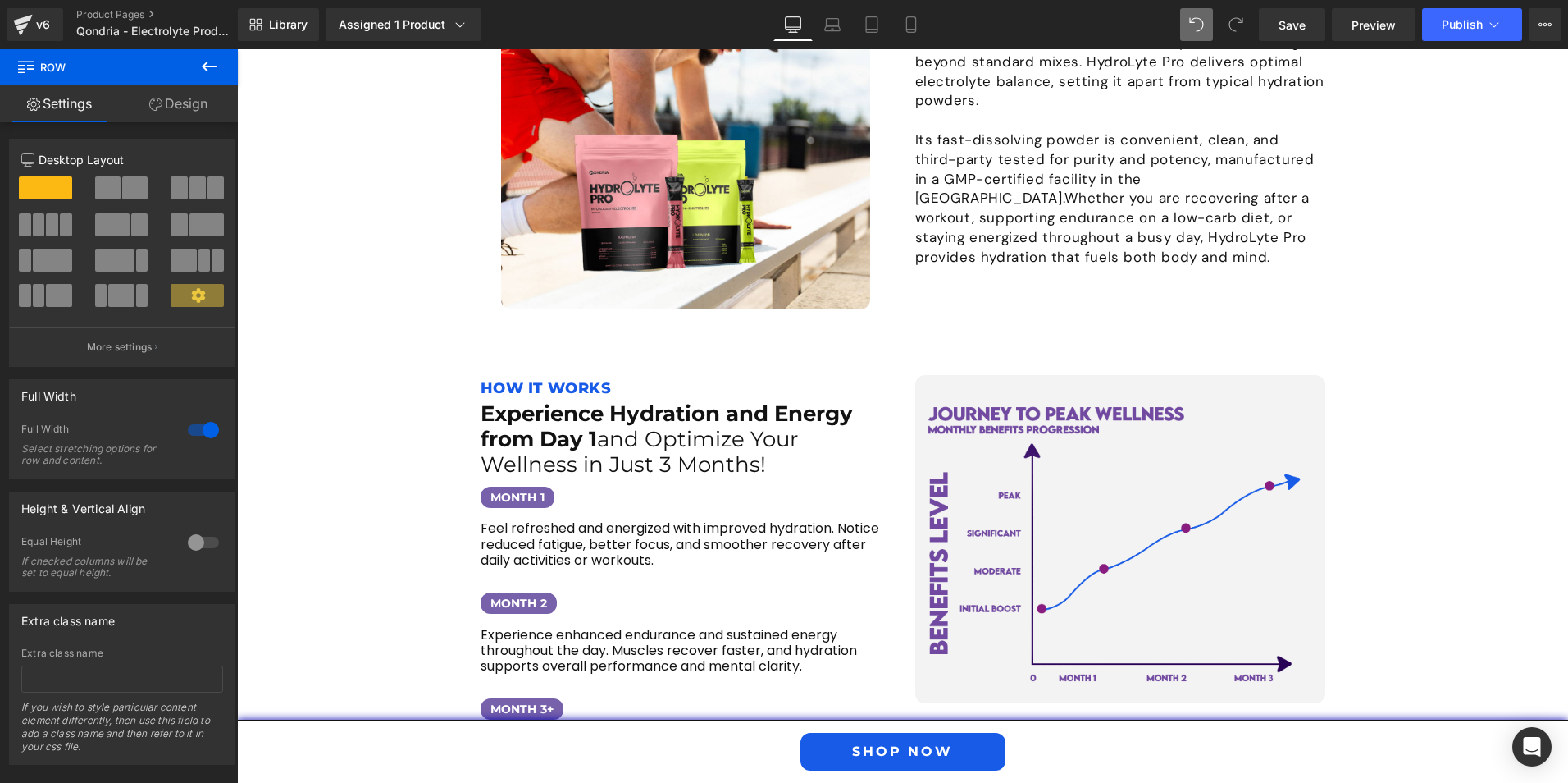
scroll to position [1877, 0]
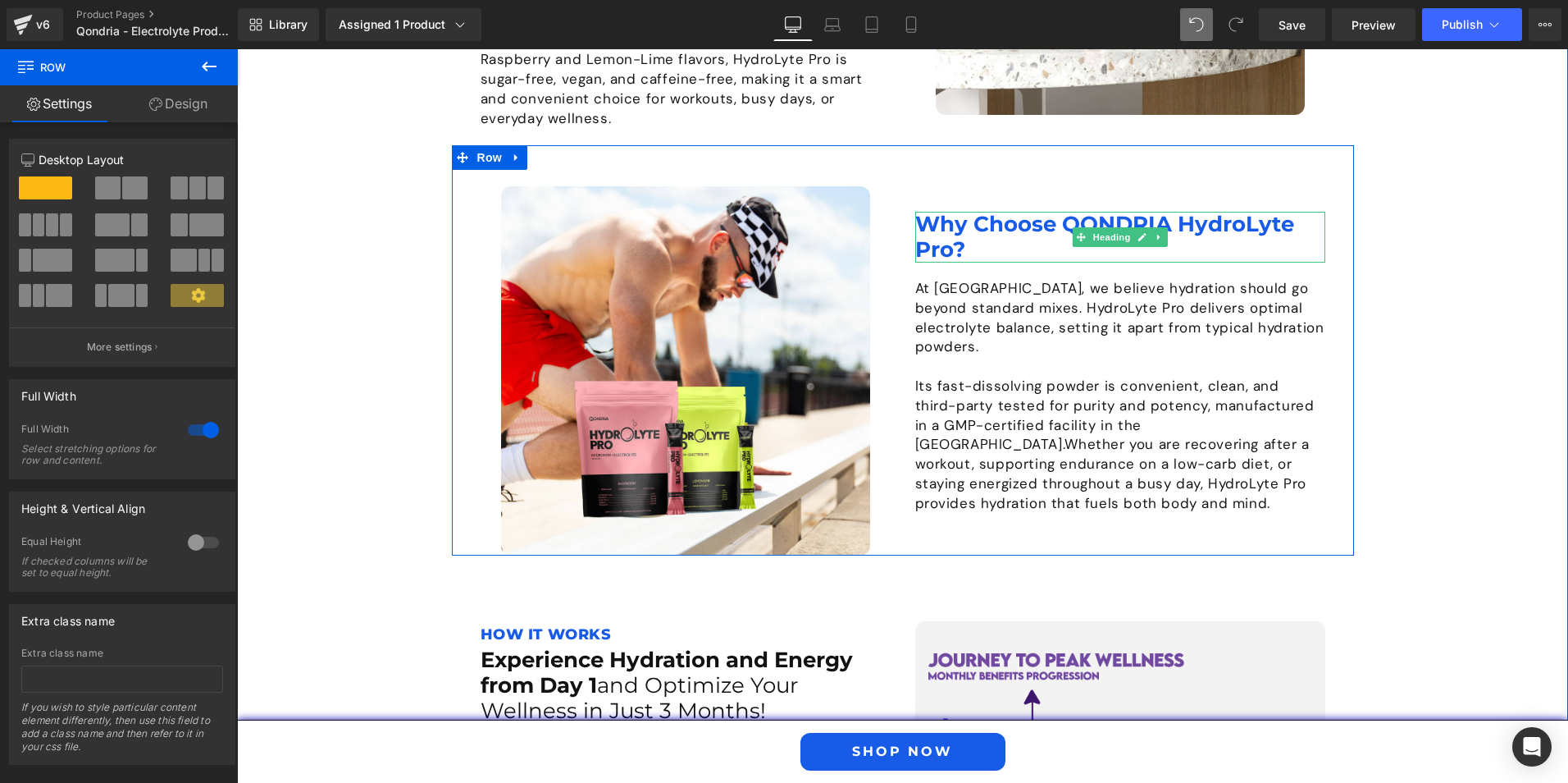
click at [952, 212] on h1 "Why Choose QONDRIA HydroLyte Pro?" at bounding box center [1120, 237] width 410 height 51
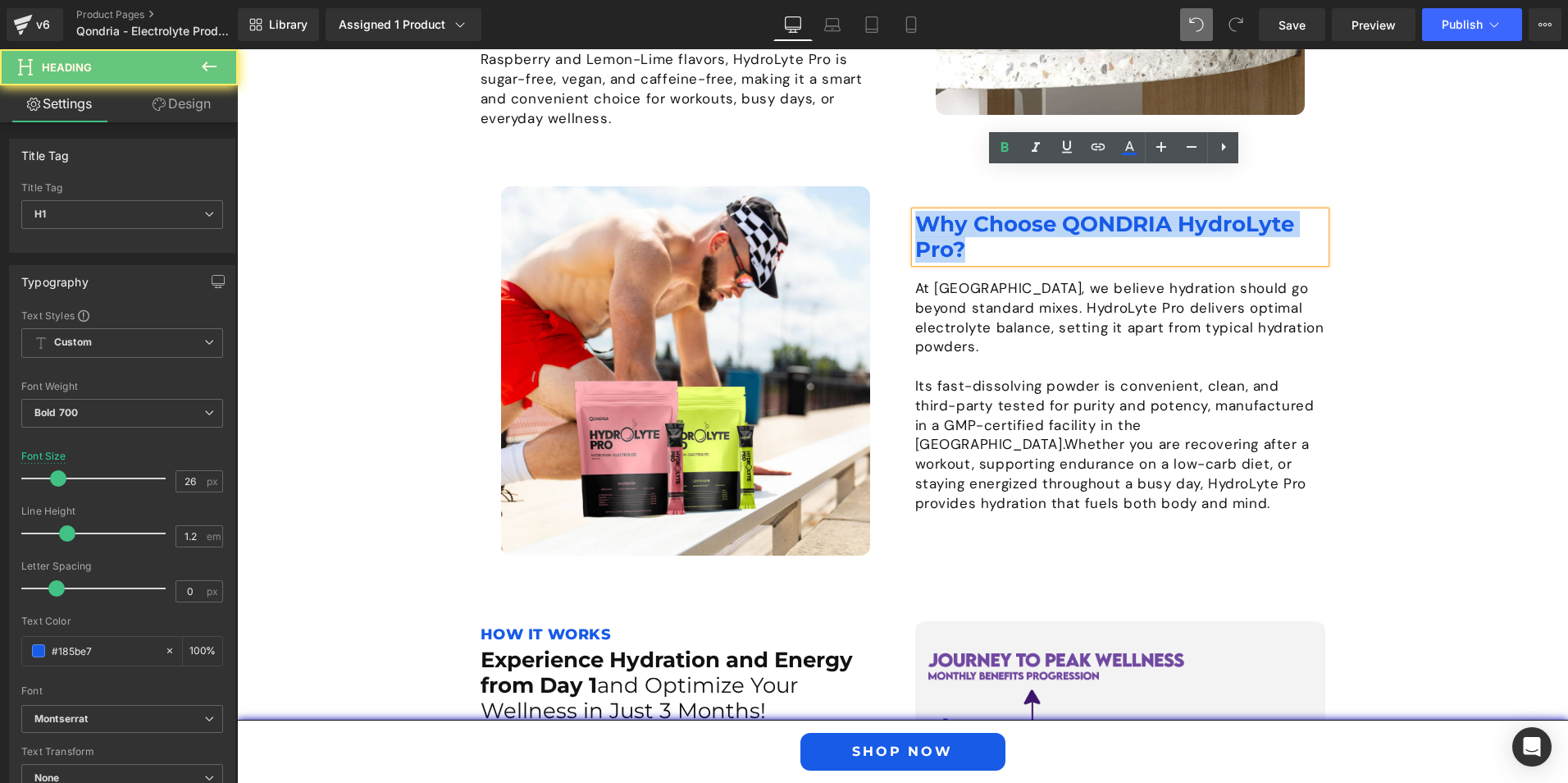
drag, startPoint x: 969, startPoint y: 208, endPoint x: 914, endPoint y: 182, distance: 60.8
click at [915, 212] on h1 "Why Choose QONDRIA HydroLyte Pro?" at bounding box center [1120, 237] width 410 height 51
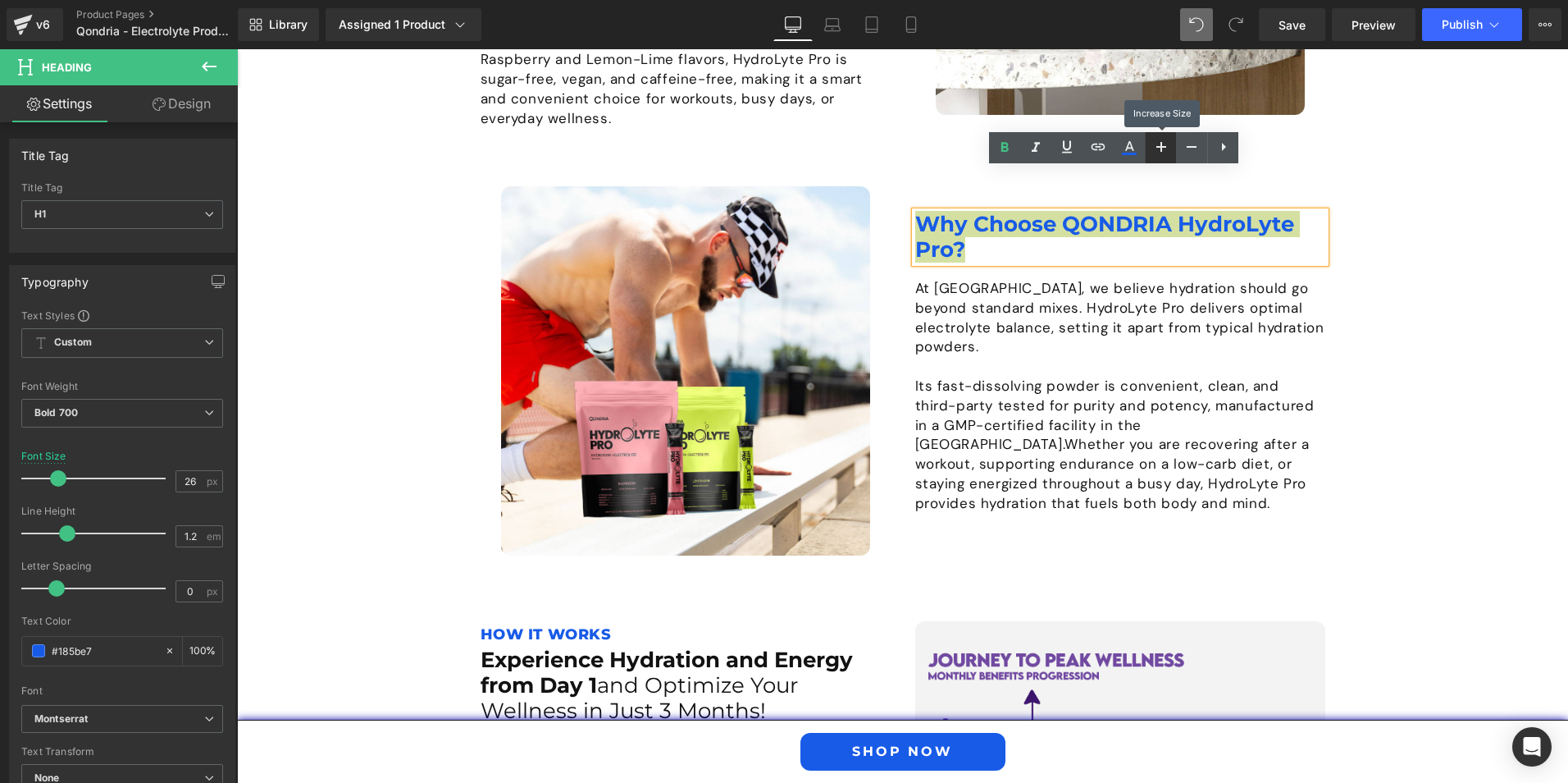
click at [1168, 152] on icon at bounding box center [1161, 146] width 20 height 20
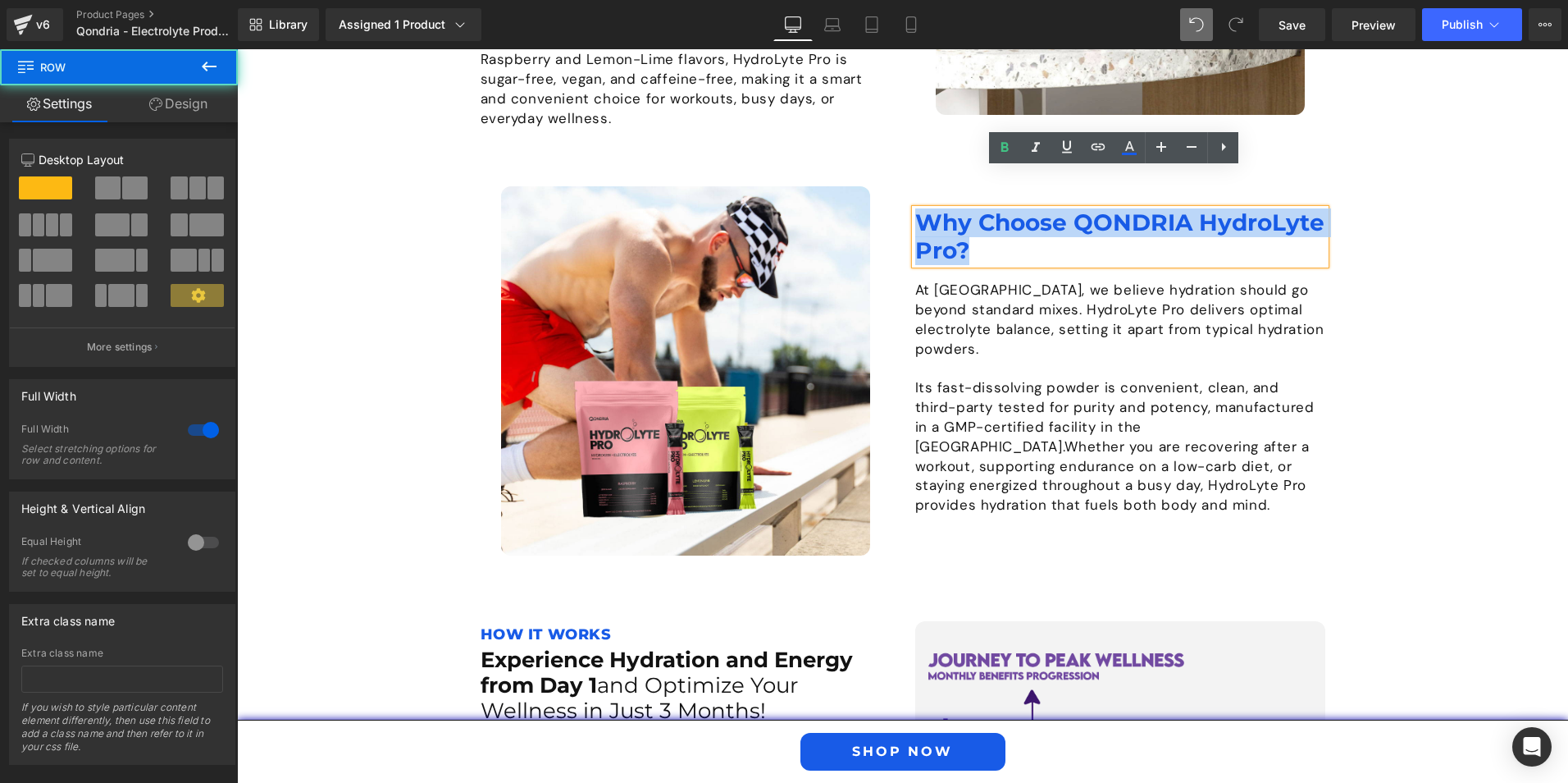
click at [425, 256] on div "Image What is QONDRIA HydroLyte Pro? Heading QONDRIA HydroLyte Pro is a premium…" at bounding box center [903, 379] width 1331 height 1328
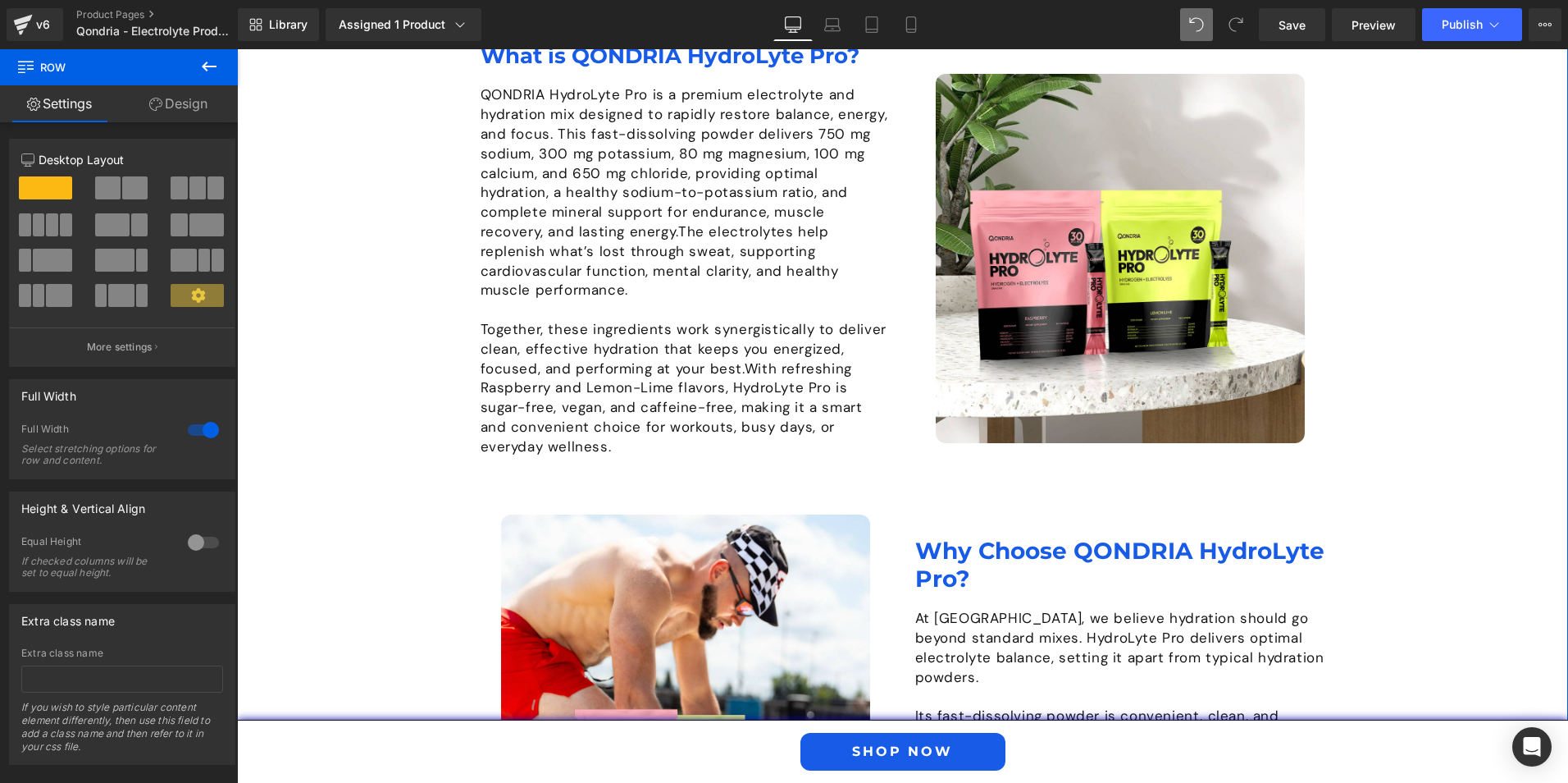
scroll to position [1385, 0]
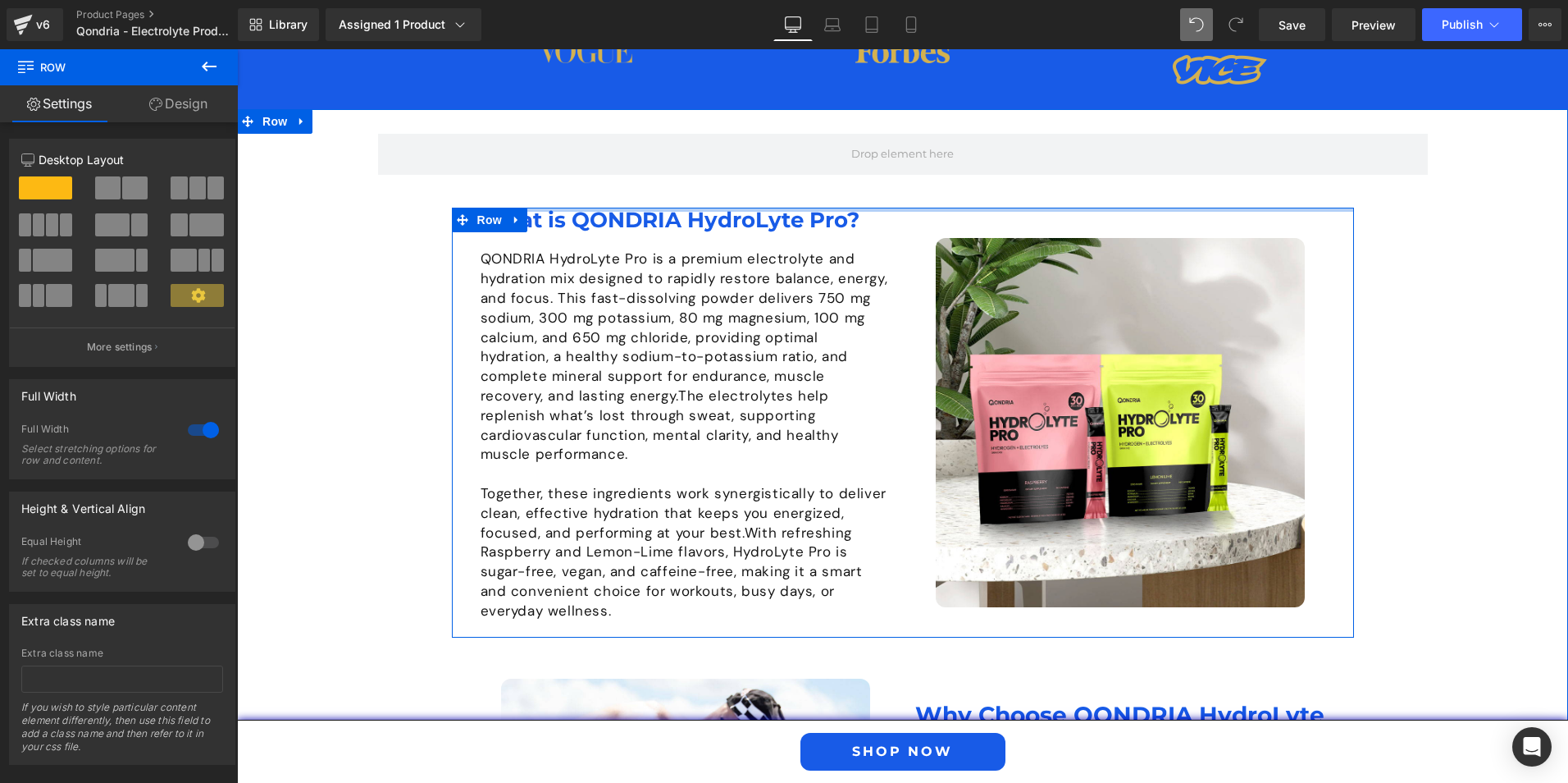
click at [864, 208] on h1 "What is QONDRIA HydroLyte Pro?" at bounding box center [686, 220] width 410 height 26
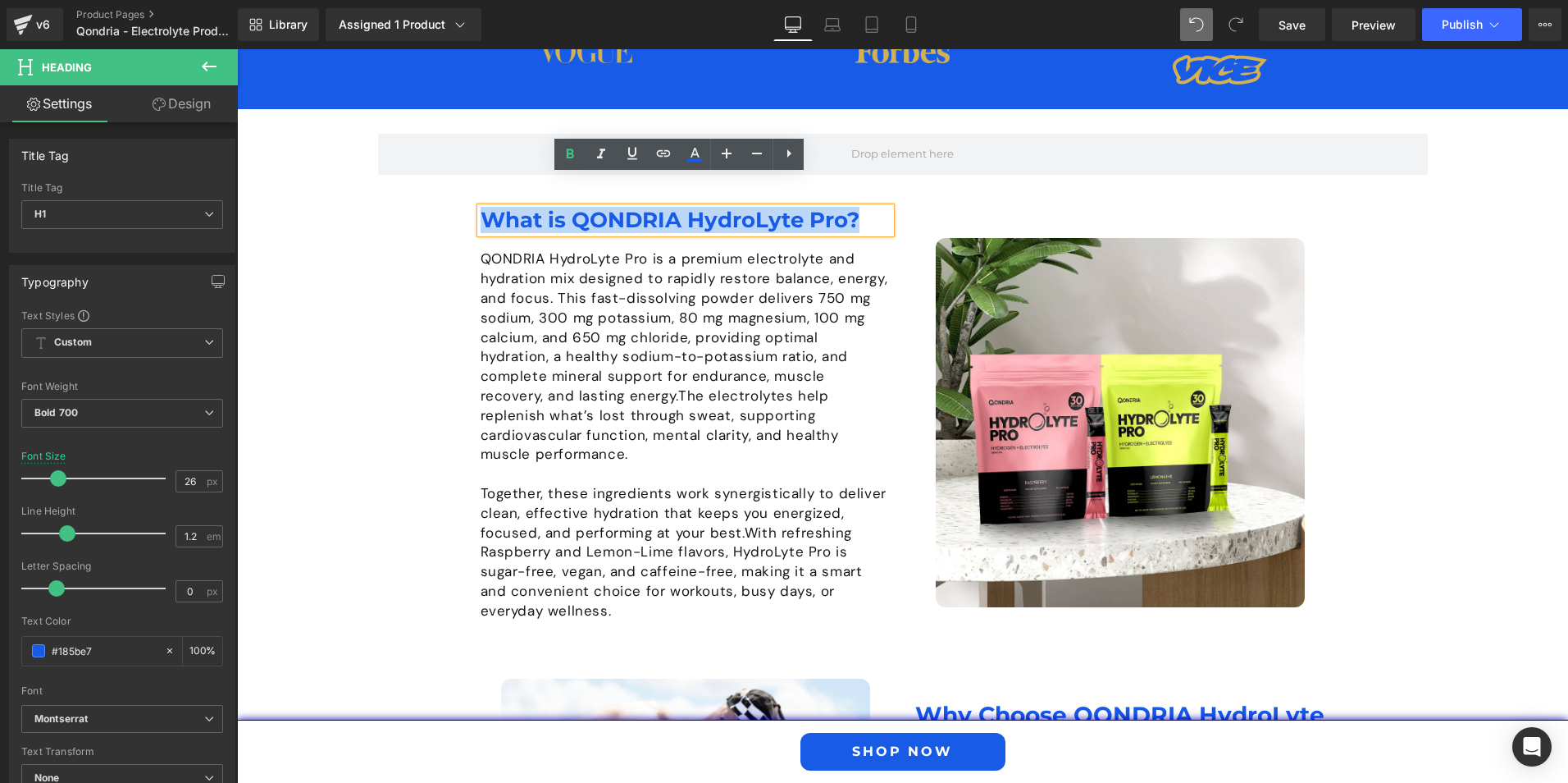
drag, startPoint x: 861, startPoint y: 190, endPoint x: 474, endPoint y: 192, distance: 387.0
click at [474, 208] on div "Image What is QONDRIA HydroLyte Pro? Heading QONDRIA HydroLyte Pro is a premium…" at bounding box center [903, 422] width 902 height 429
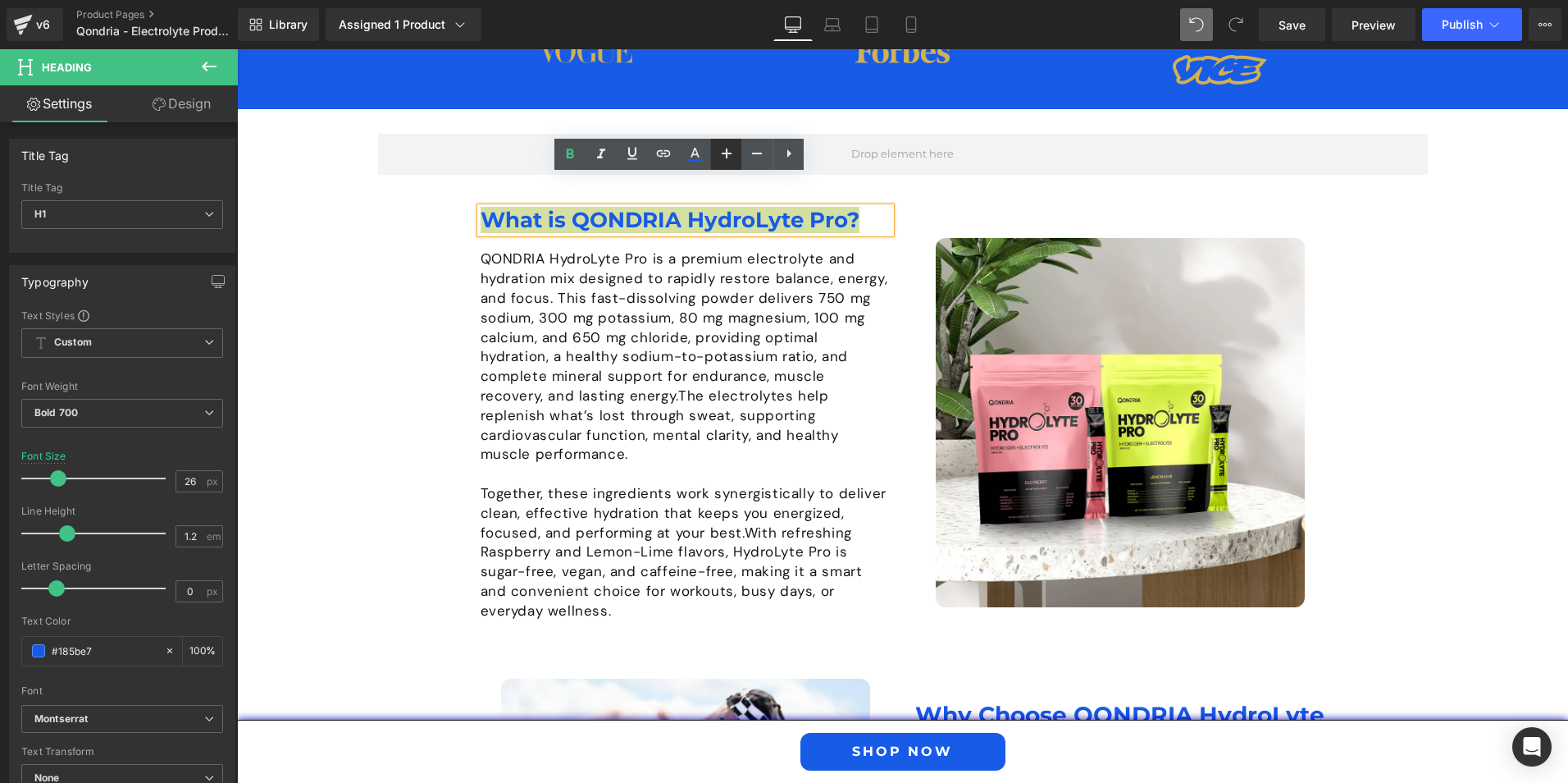
click at [724, 151] on icon at bounding box center [727, 153] width 20 height 20
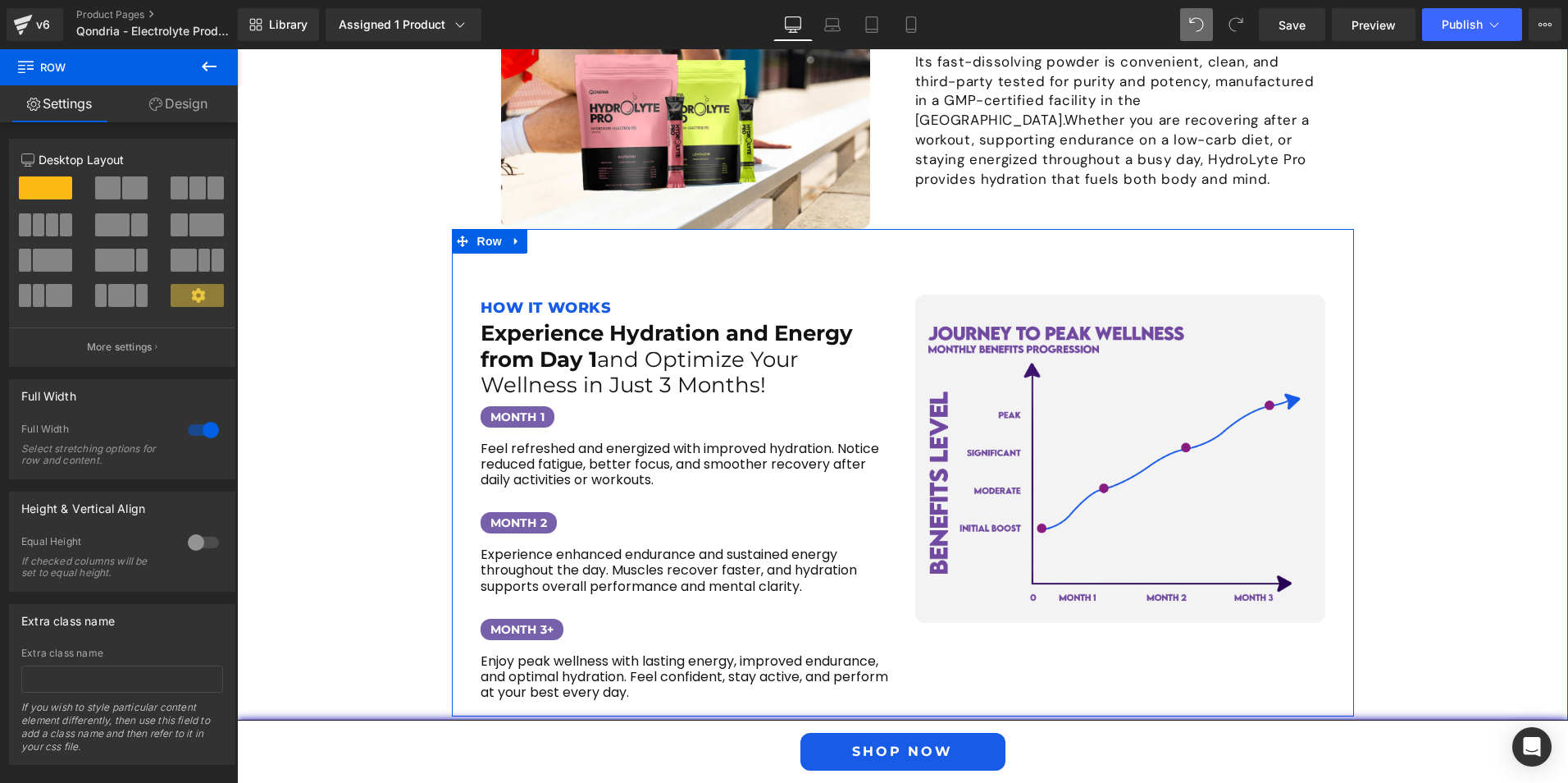
scroll to position [2288, 0]
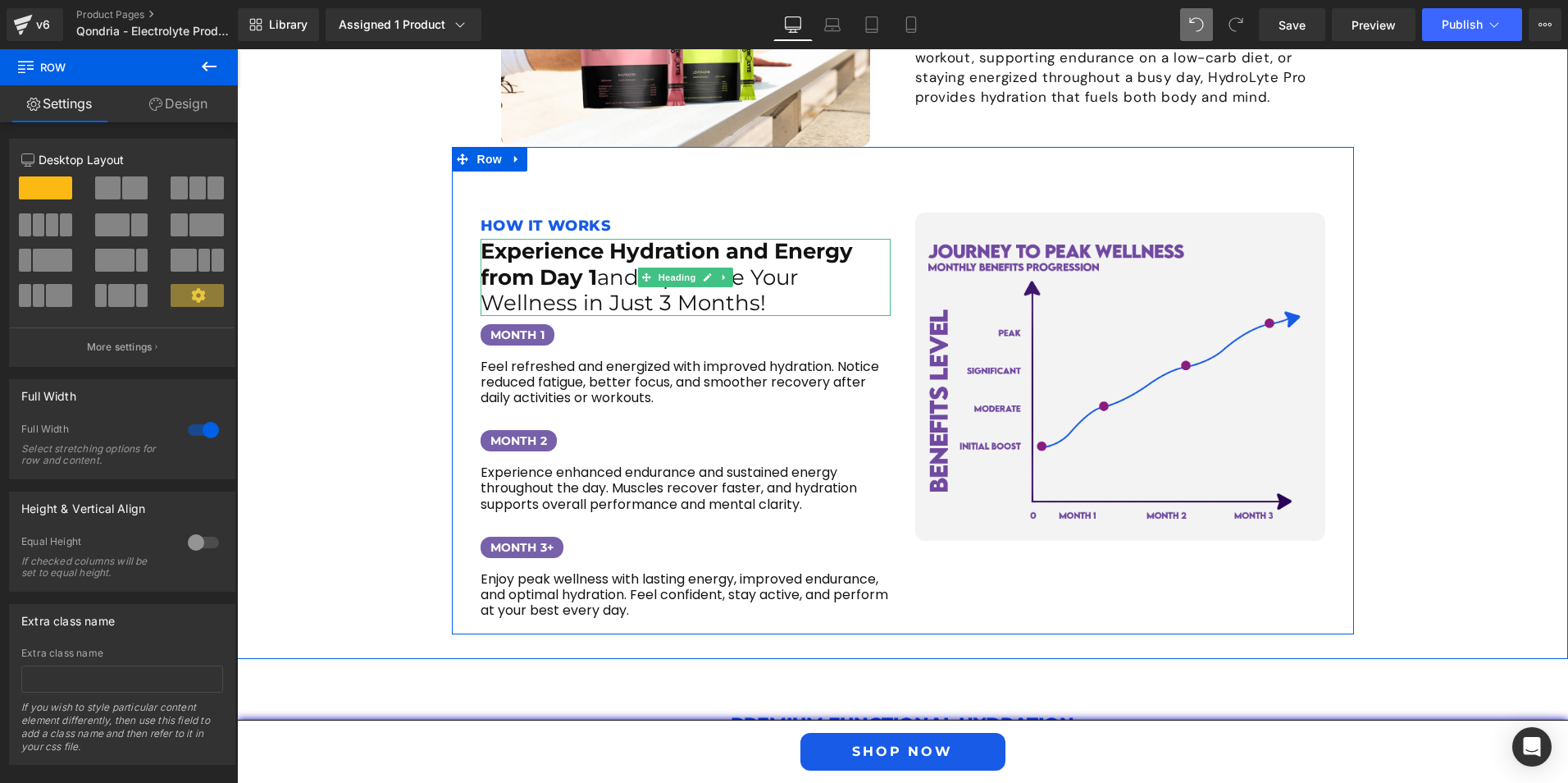
click at [765, 246] on h1 "Experience Hydration and Energy from Day 1 and Optimize Your Wellness in Just 3…" at bounding box center [686, 277] width 410 height 77
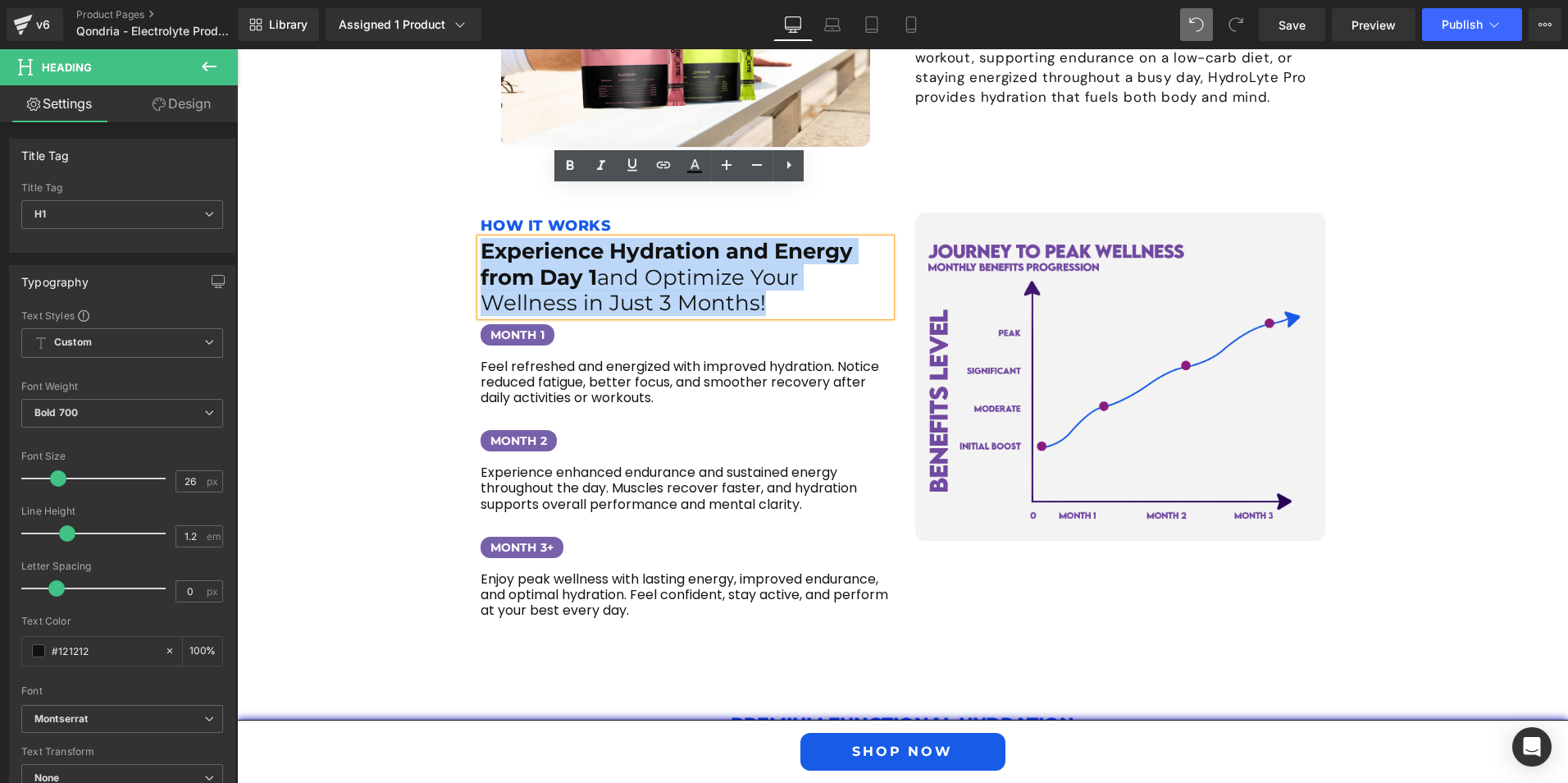
drag, startPoint x: 761, startPoint y: 249, endPoint x: 480, endPoint y: 203, distance: 284.7
click at [481, 239] on h1 "Experience Hydration and Energy from Day 1 and Optimize Your Wellness in Just 3…" at bounding box center [686, 277] width 410 height 77
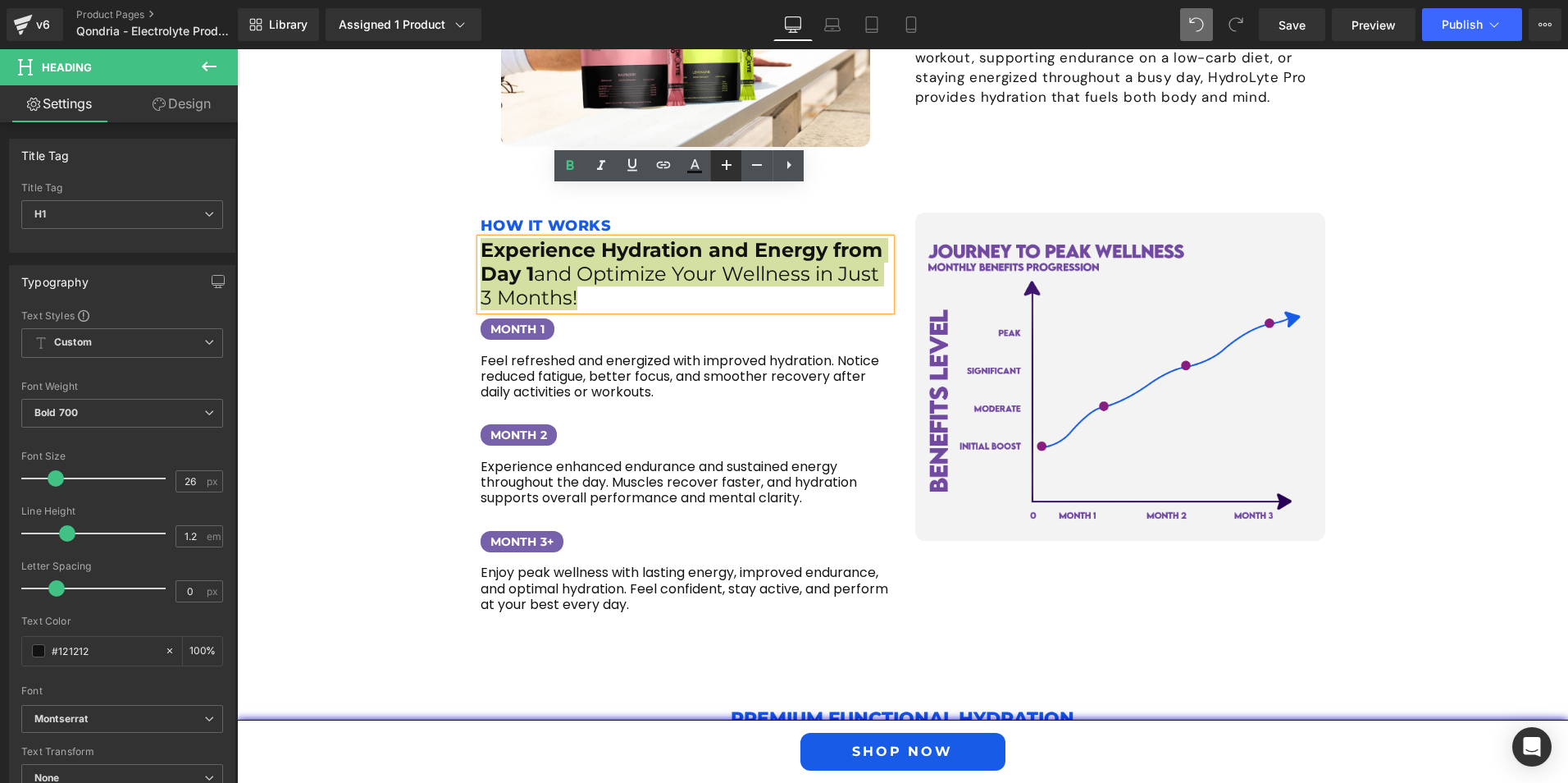
click at [721, 170] on icon at bounding box center [727, 164] width 20 height 20
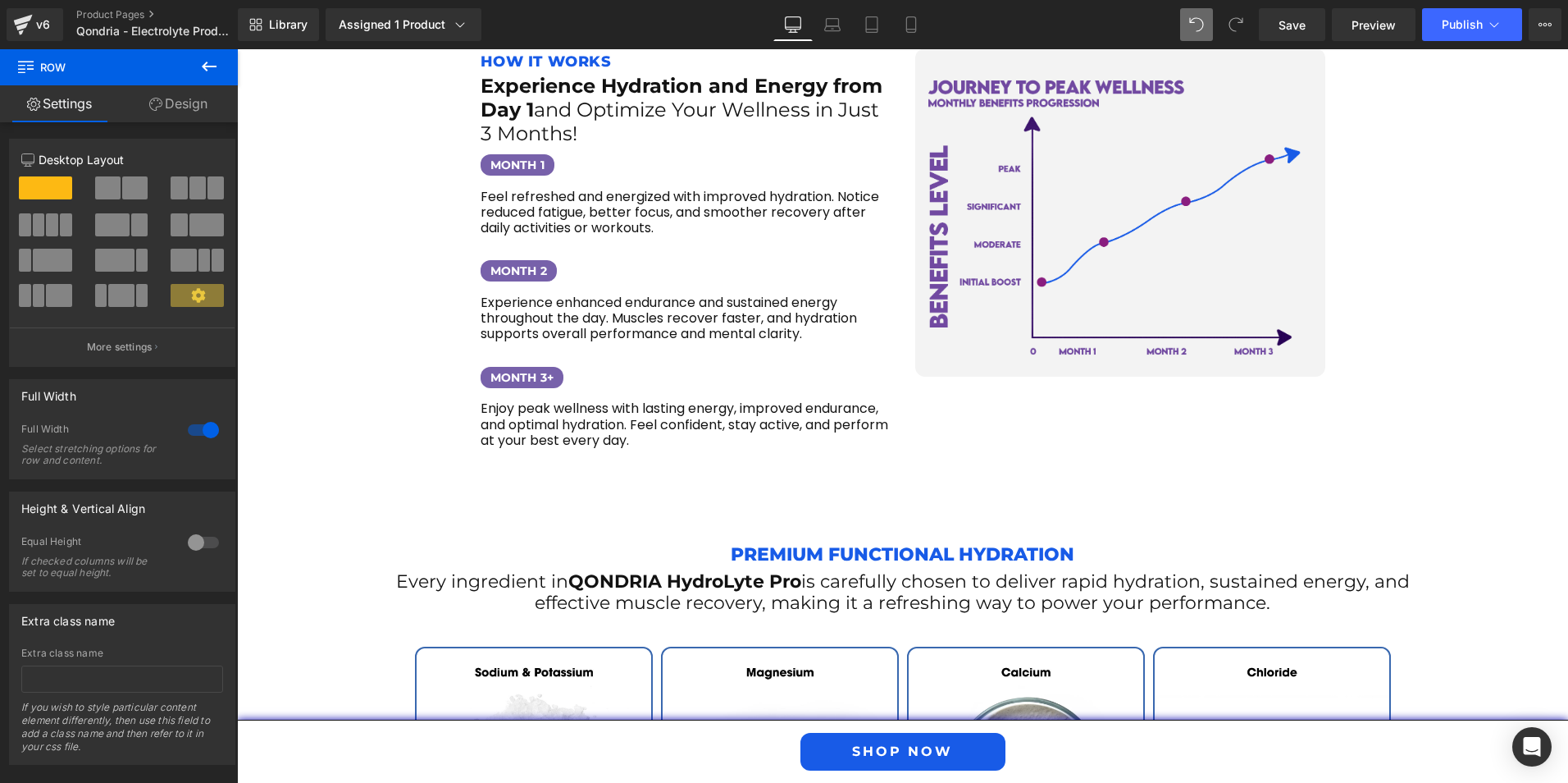
scroll to position [2615, 0]
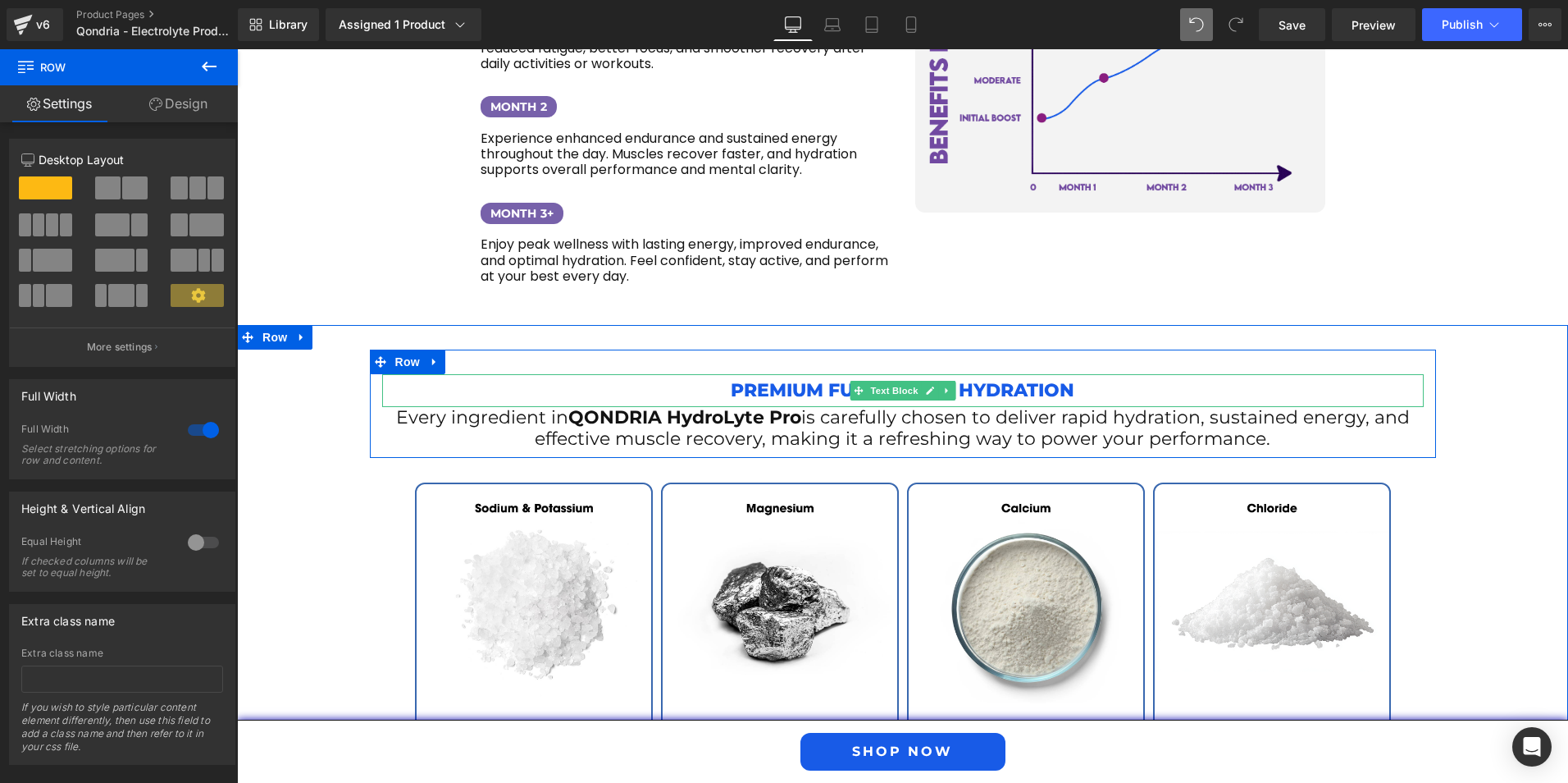
click at [745, 374] on p "Premium Functional Hydration" at bounding box center [903, 391] width 1041 height 33
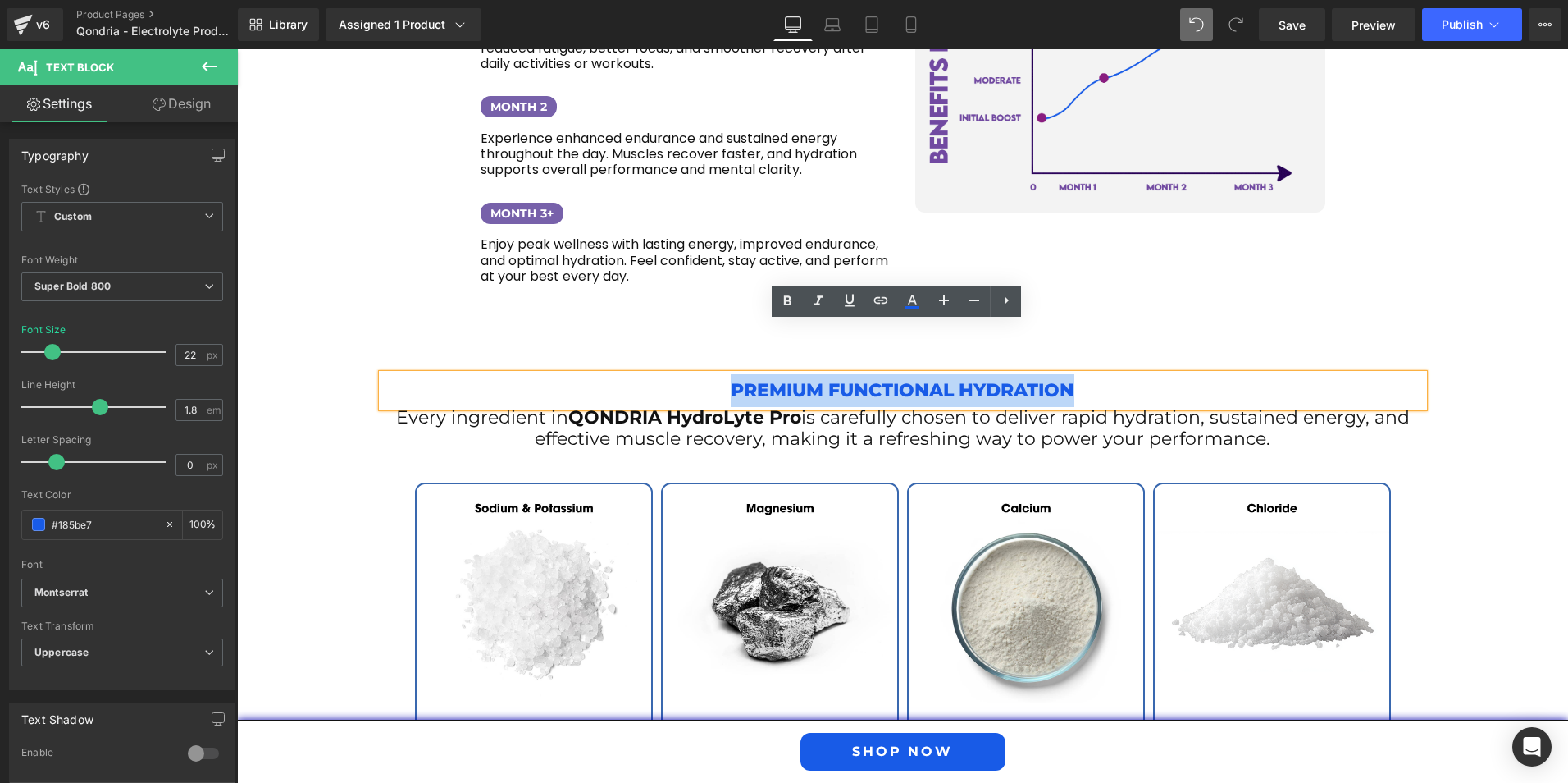
drag, startPoint x: 717, startPoint y: 339, endPoint x: 1069, endPoint y: 333, distance: 352.1
click at [1069, 374] on p "Premium Functional Hydration" at bounding box center [903, 391] width 1041 height 33
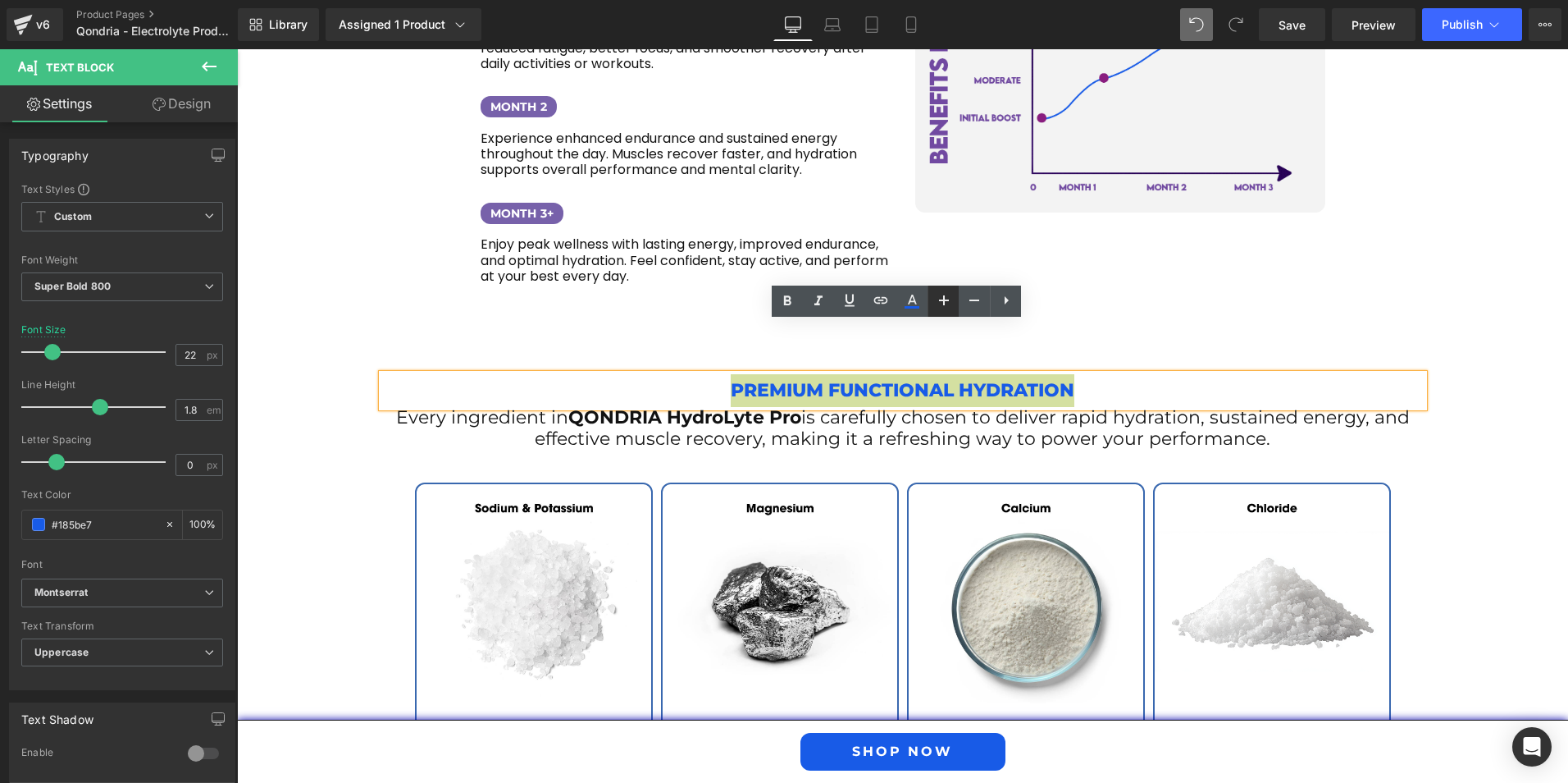
click at [940, 300] on icon at bounding box center [944, 300] width 10 height 10
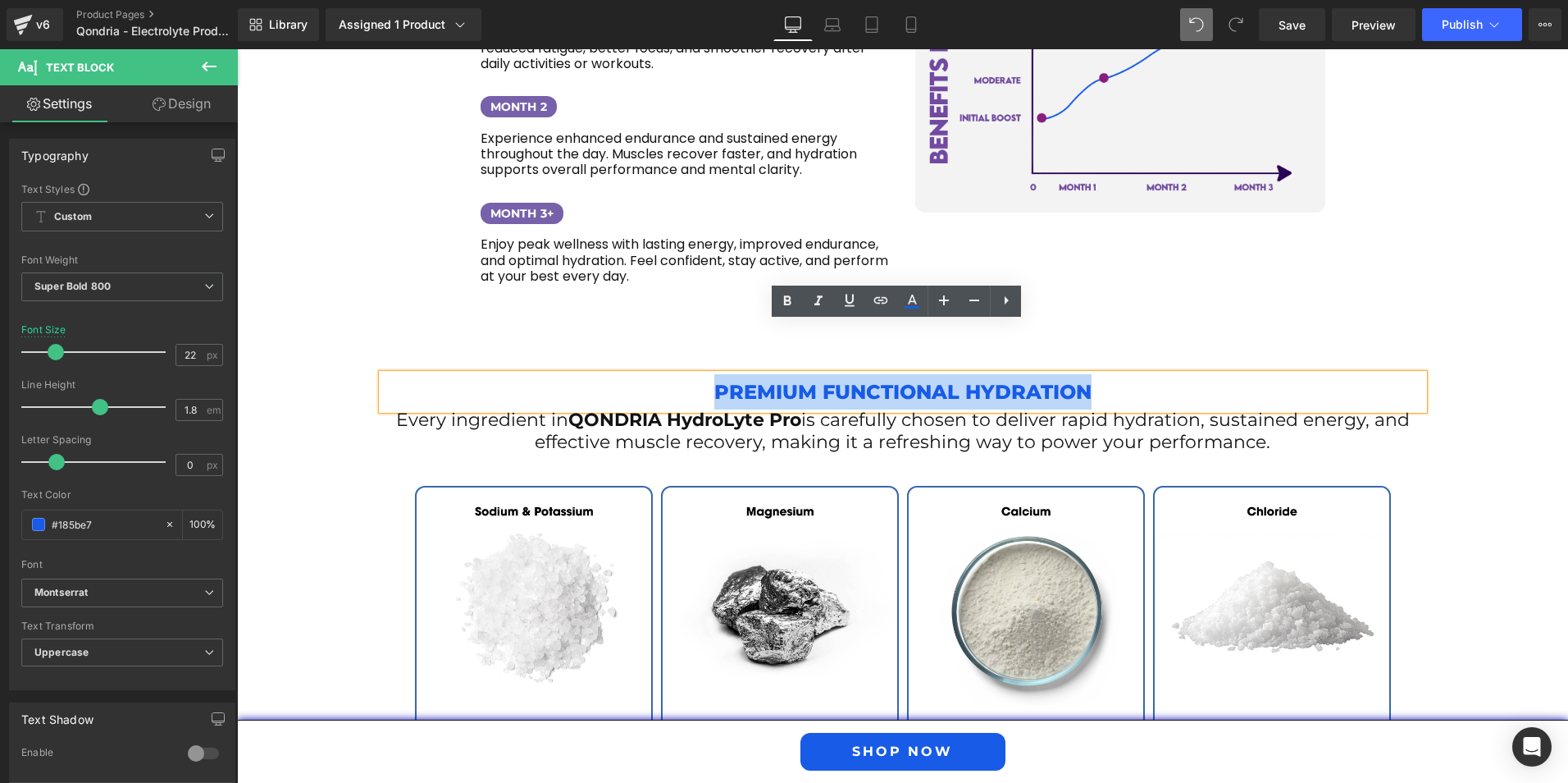
click at [555, 325] on div "Premium Functional Hydration Text Block Every ingredient in QONDRIA HydroLyte P…" at bounding box center [903, 605] width 1331 height 561
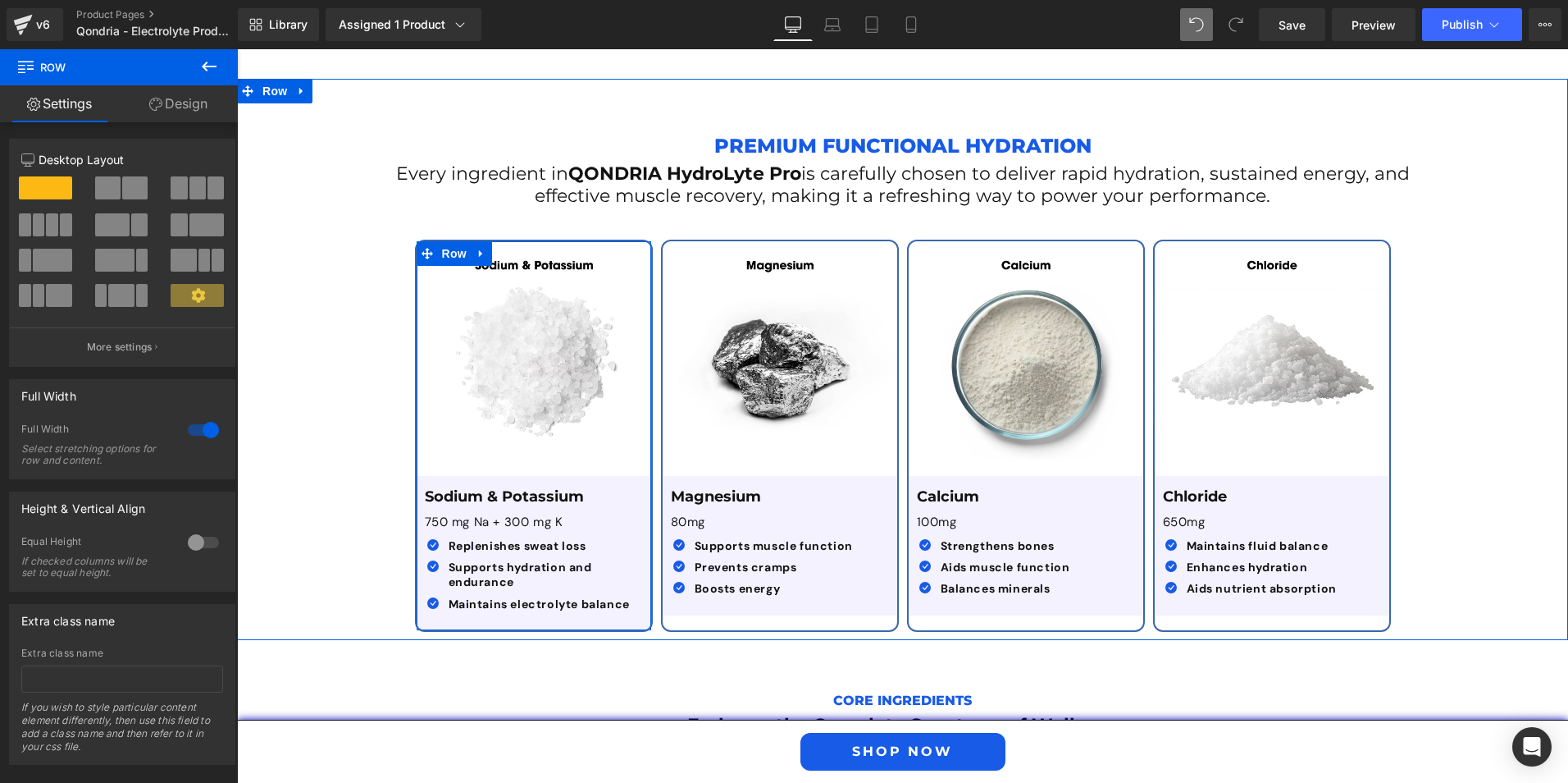
scroll to position [2944, 0]
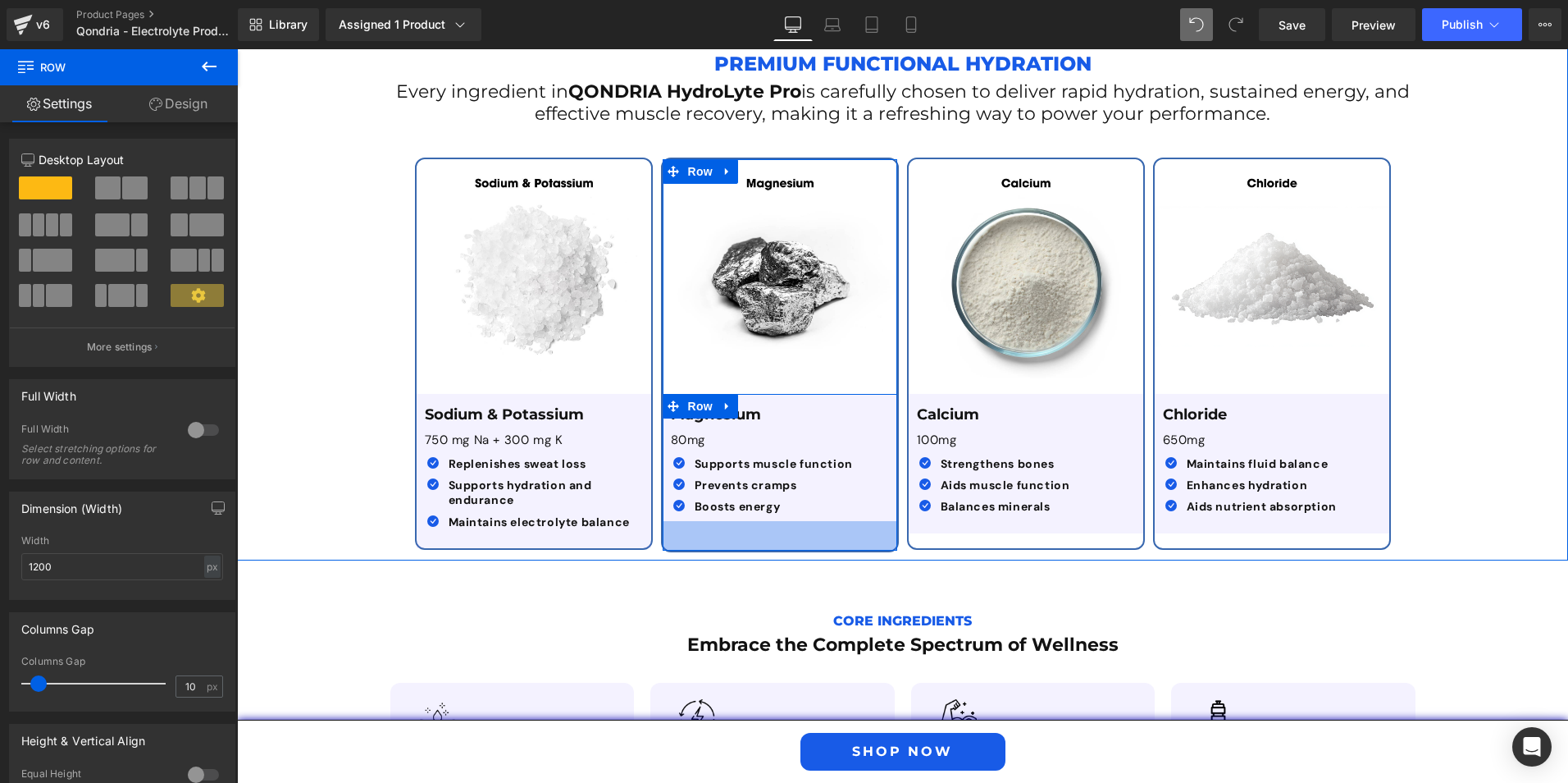
drag, startPoint x: 795, startPoint y: 482, endPoint x: 795, endPoint y: 499, distance: 17.0
click at [795, 499] on div "Image Magnesium Text Block 80mg Text Block Icon Supports muscle function Text B…" at bounding box center [780, 355] width 238 height 395
drag, startPoint x: 784, startPoint y: 498, endPoint x: 788, endPoint y: 491, distance: 8.1
click at [788, 491] on div "Image Magnesium Text Block 80mg Text Block Icon Supports muscle function Text B…" at bounding box center [780, 355] width 238 height 395
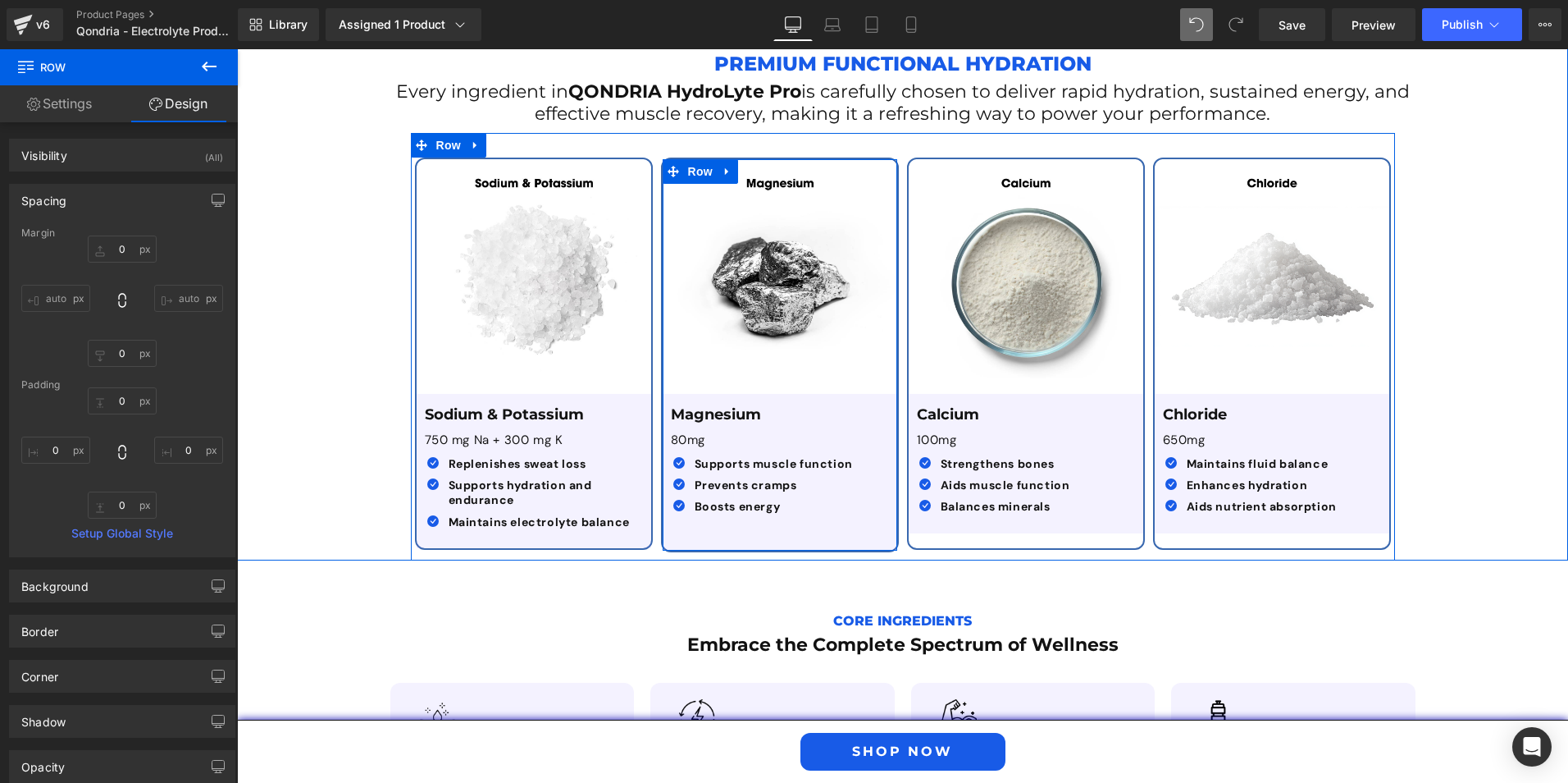
click at [791, 500] on div "Image Magnesium Text Block 80mg Text Block Icon Supports muscle function Text B…" at bounding box center [780, 355] width 238 height 395
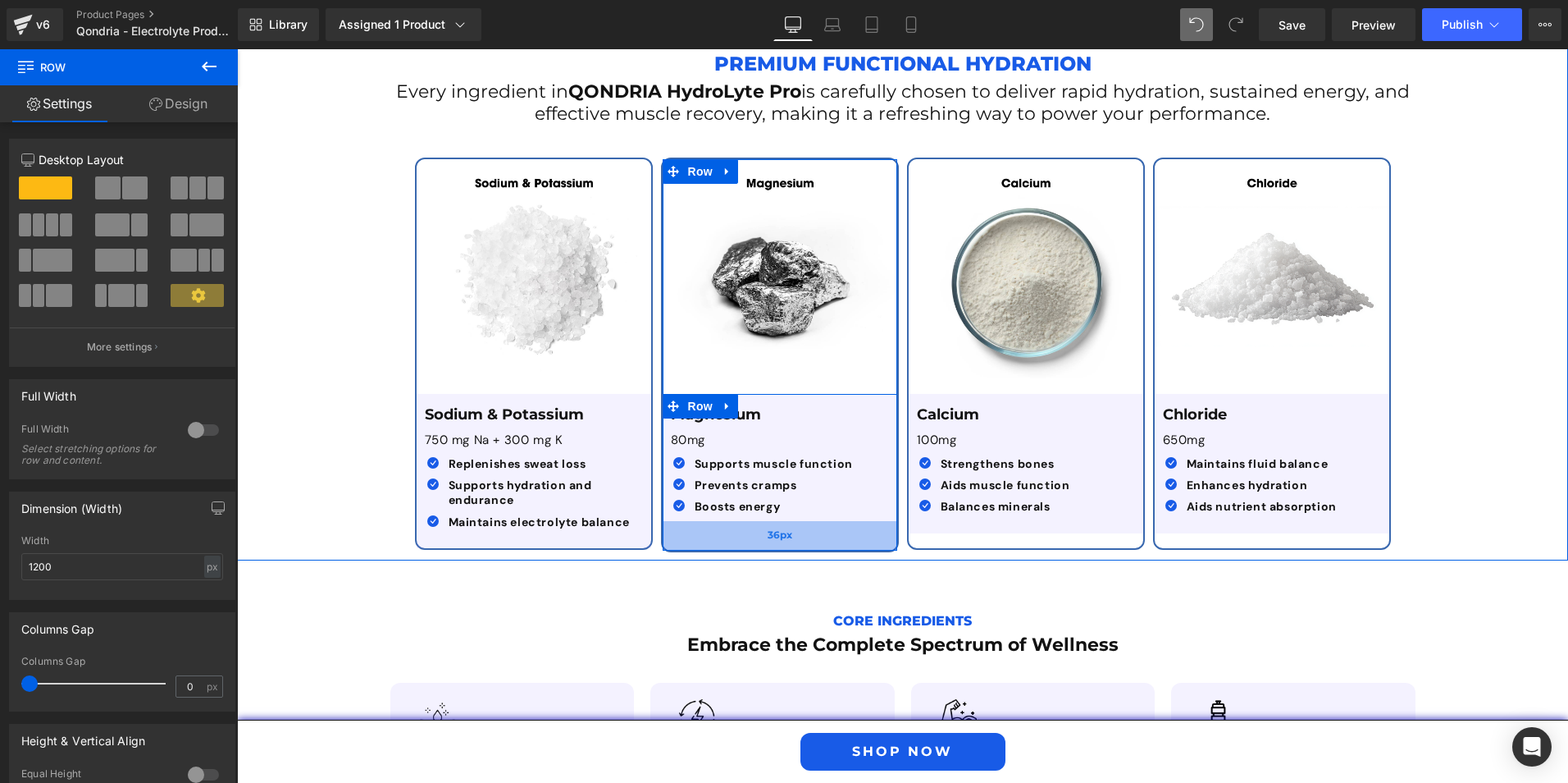
drag, startPoint x: 791, startPoint y: 496, endPoint x: 794, endPoint y: 489, distance: 7.6
click at [794, 489] on div "Image Magnesium Text Block 80mg Text Block Icon Supports muscle function Text B…" at bounding box center [780, 355] width 238 height 395
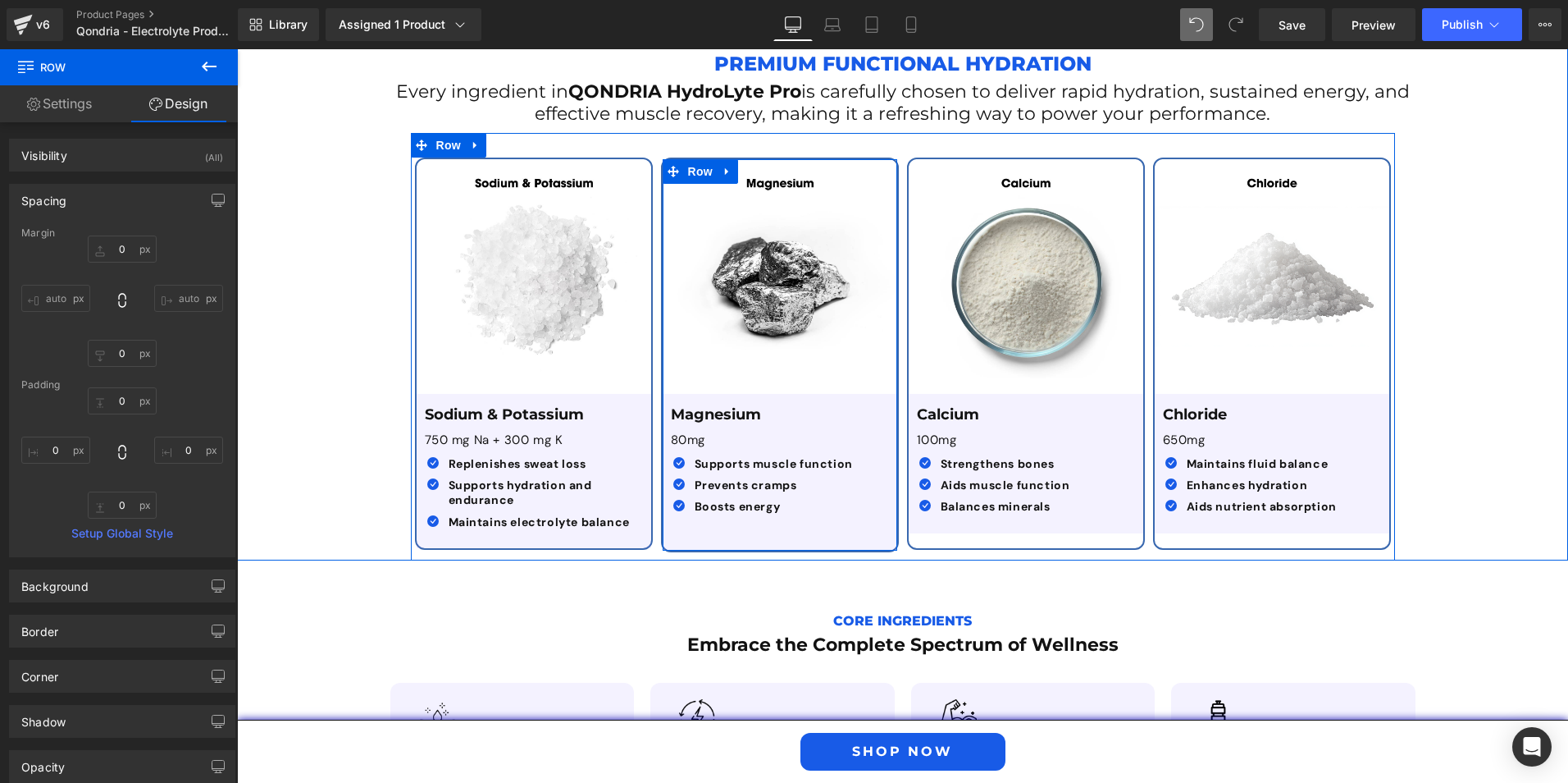
click at [791, 492] on div "Image Magnesium Text Block 80mg Text Block Icon Supports muscle function Text B…" at bounding box center [780, 355] width 238 height 395
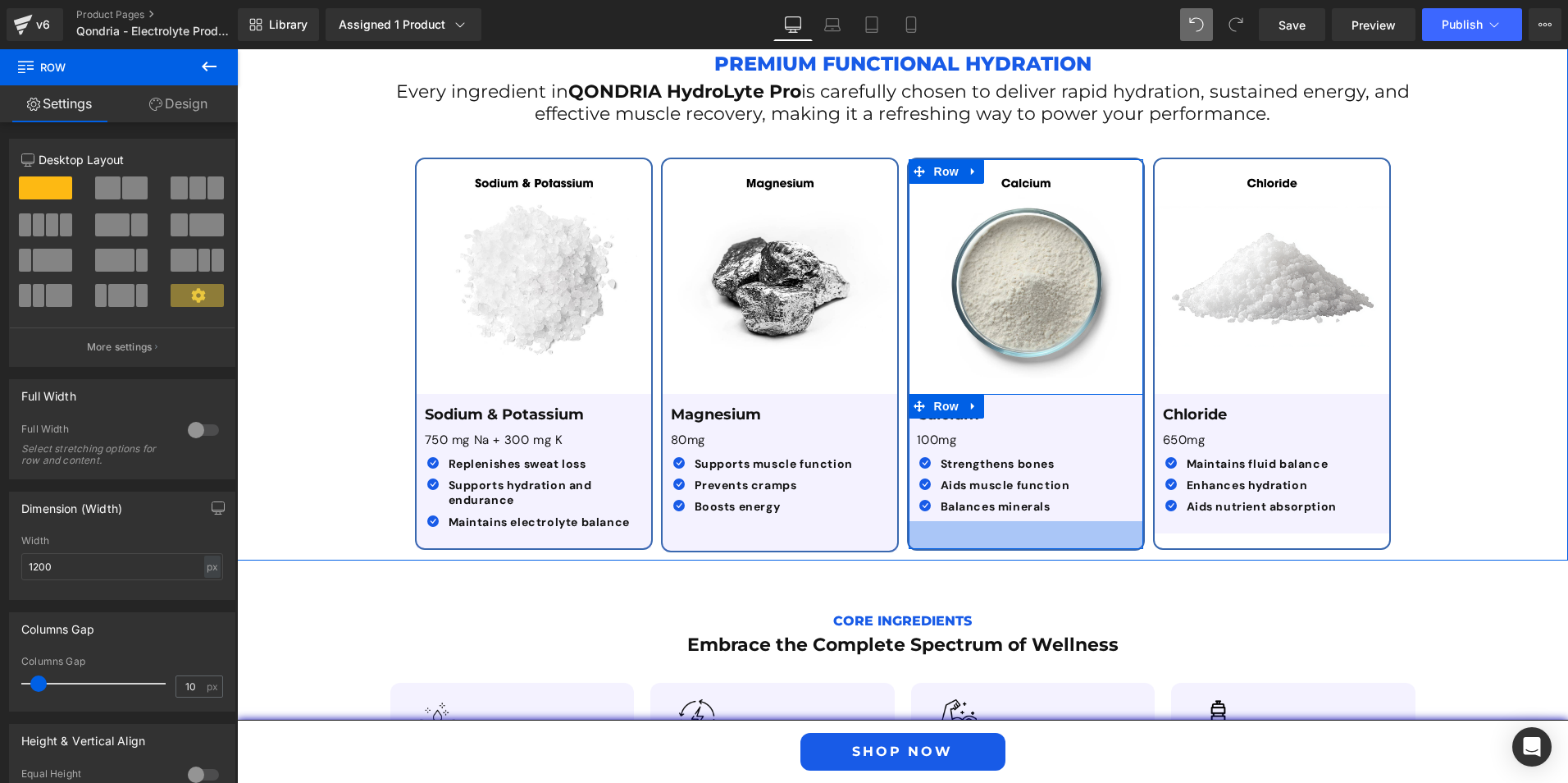
drag, startPoint x: 1054, startPoint y: 480, endPoint x: 1048, endPoint y: 495, distance: 16.2
click at [1048, 495] on div "Image Calcium Text Block 100mg Text Block Icon Strengthens bones Text Block Ico…" at bounding box center [1026, 354] width 238 height 393
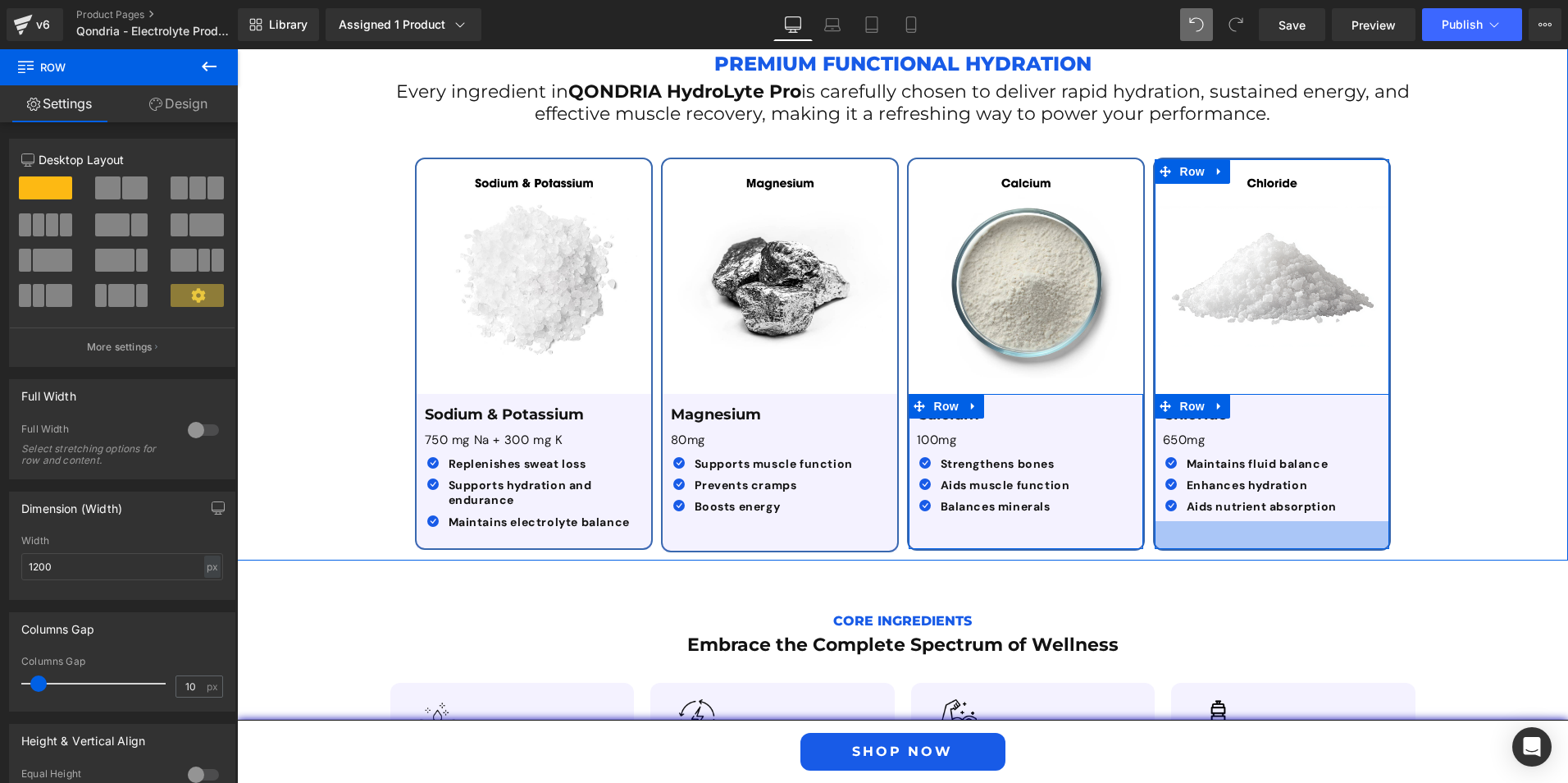
drag, startPoint x: 1260, startPoint y: 482, endPoint x: 1262, endPoint y: 497, distance: 15.1
click at [1262, 497] on div "Image Chloride Text Block 650mg Text Block Icon Maintains fluid balance Text Bl…" at bounding box center [1272, 354] width 238 height 393
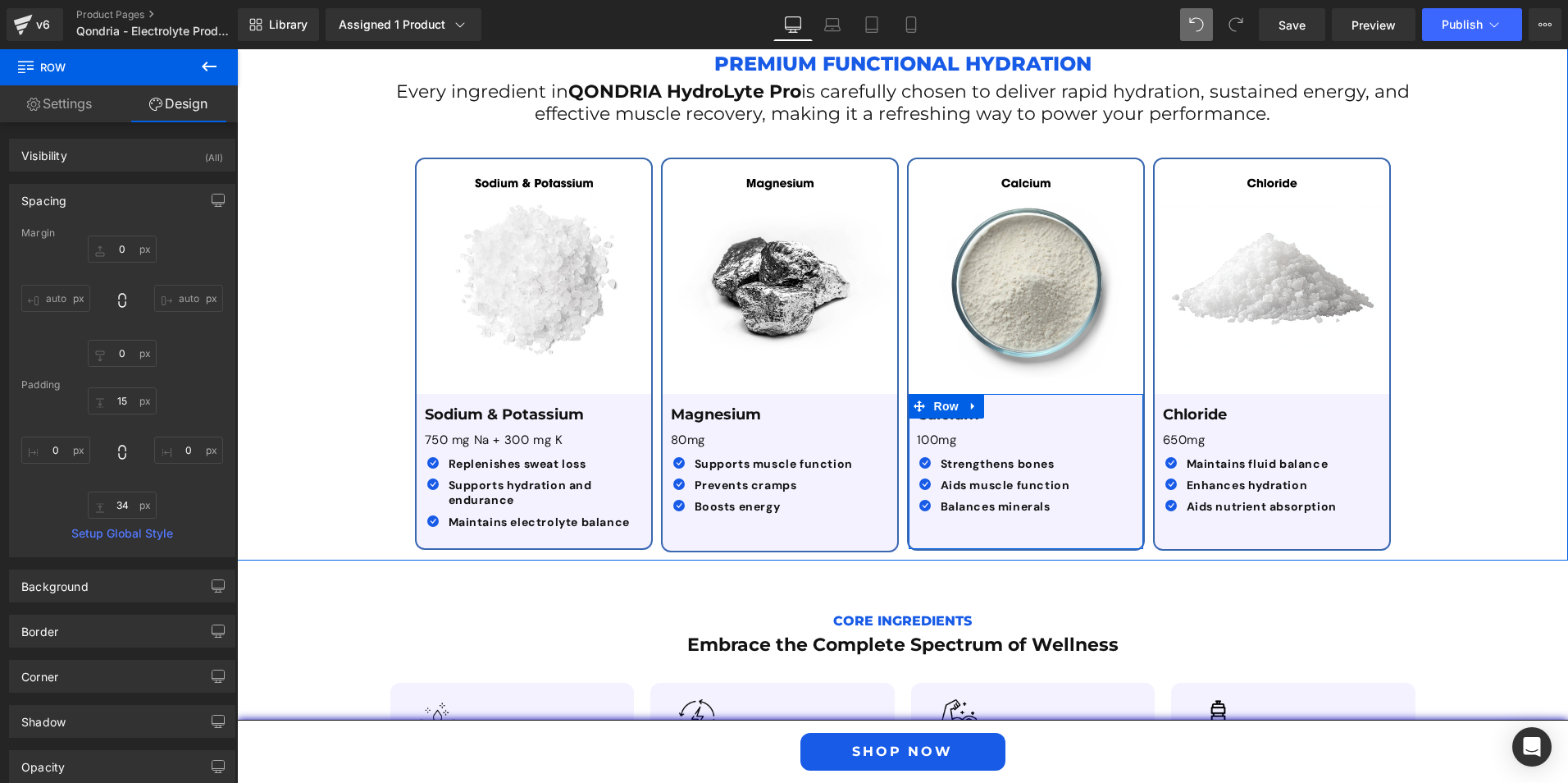
click at [1455, 465] on div "Premium Functional Hydration Text Block Every ingredient in QONDRIA HydroLyte P…" at bounding box center [903, 290] width 1331 height 539
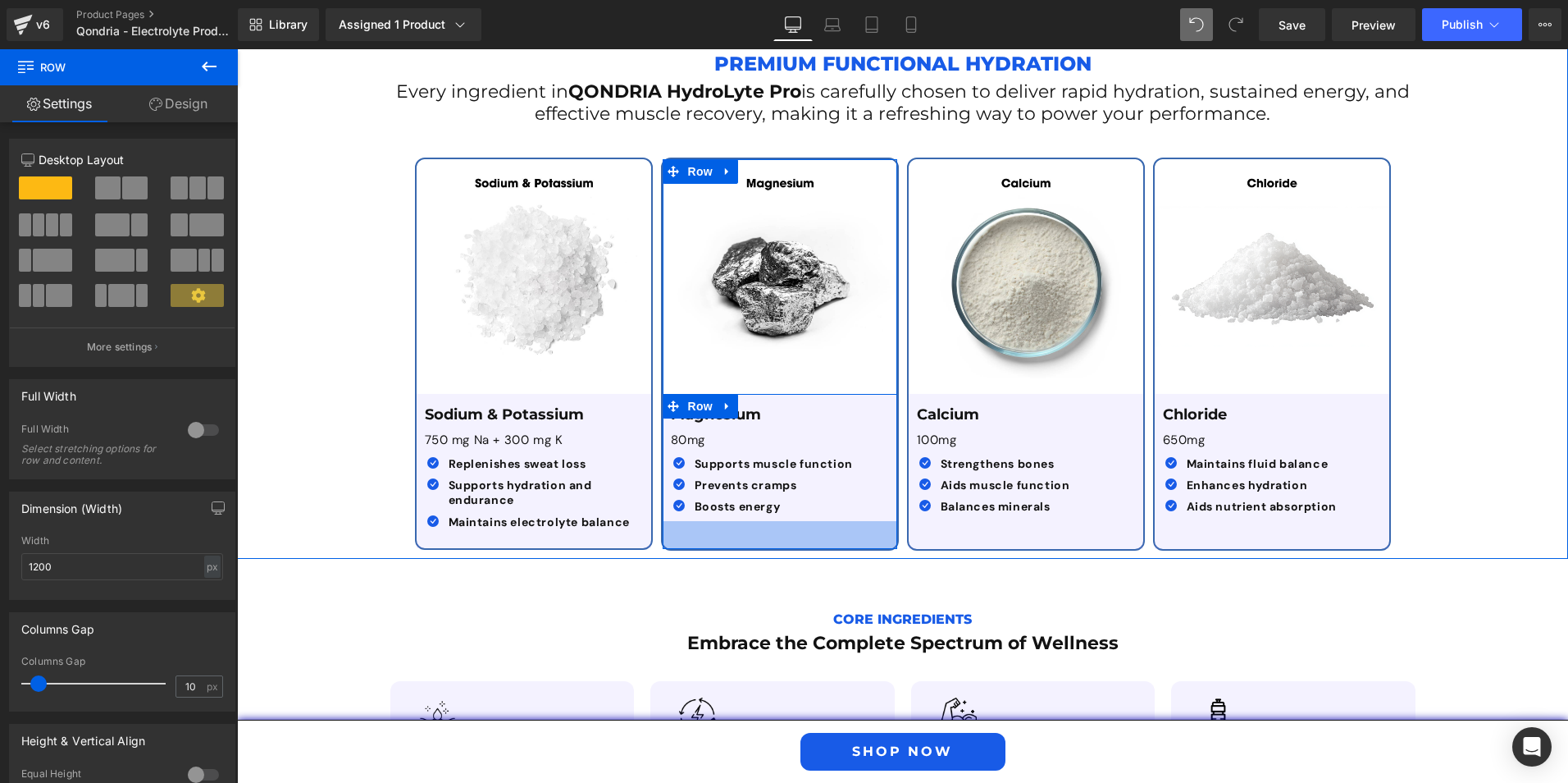
click at [814, 468] on div "Magnesium Text Block 80mg Text Block Icon Supports muscle function Text Block I…" at bounding box center [780, 472] width 235 height 155
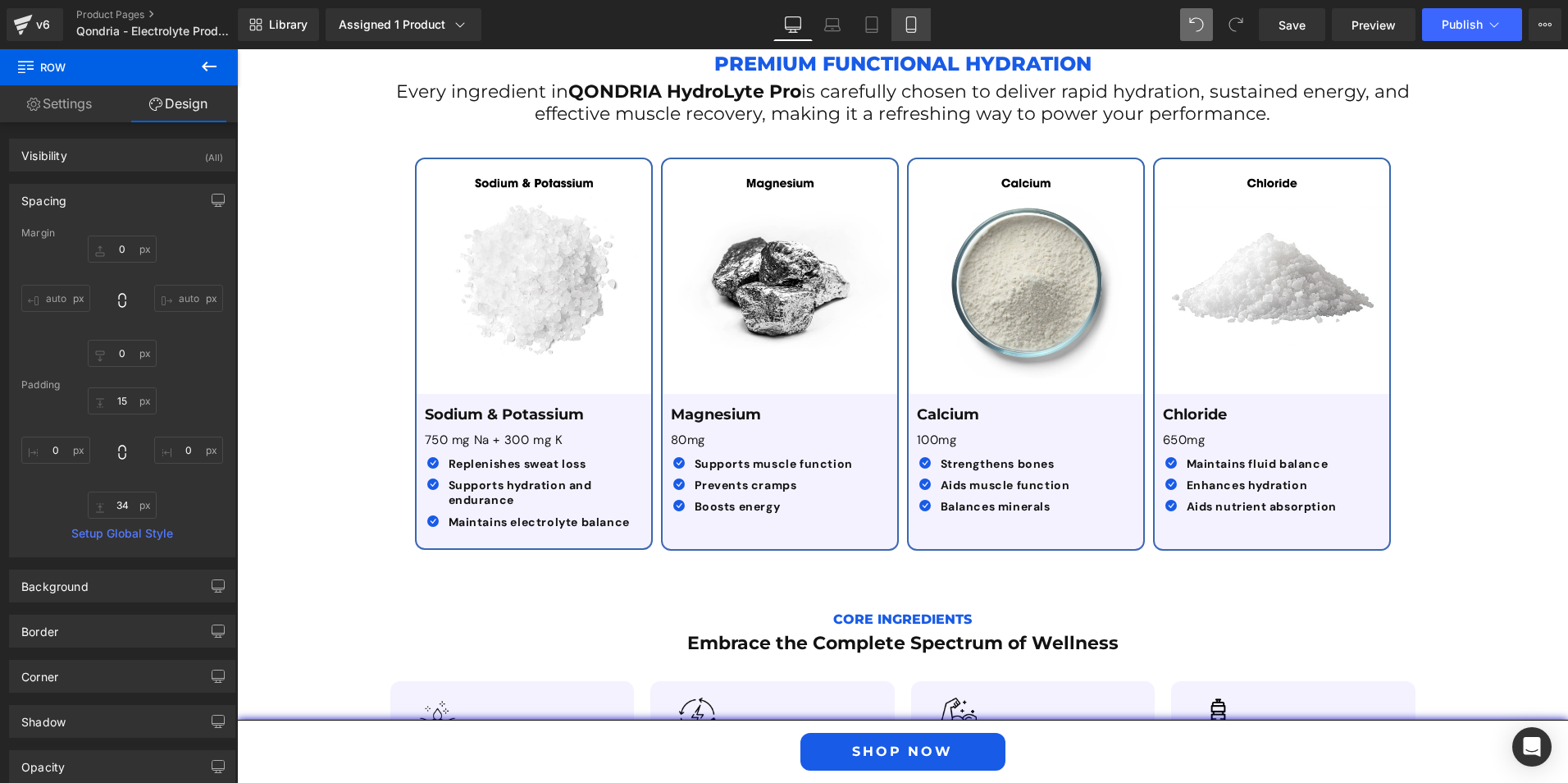
click at [920, 31] on icon at bounding box center [910, 24] width 16 height 16
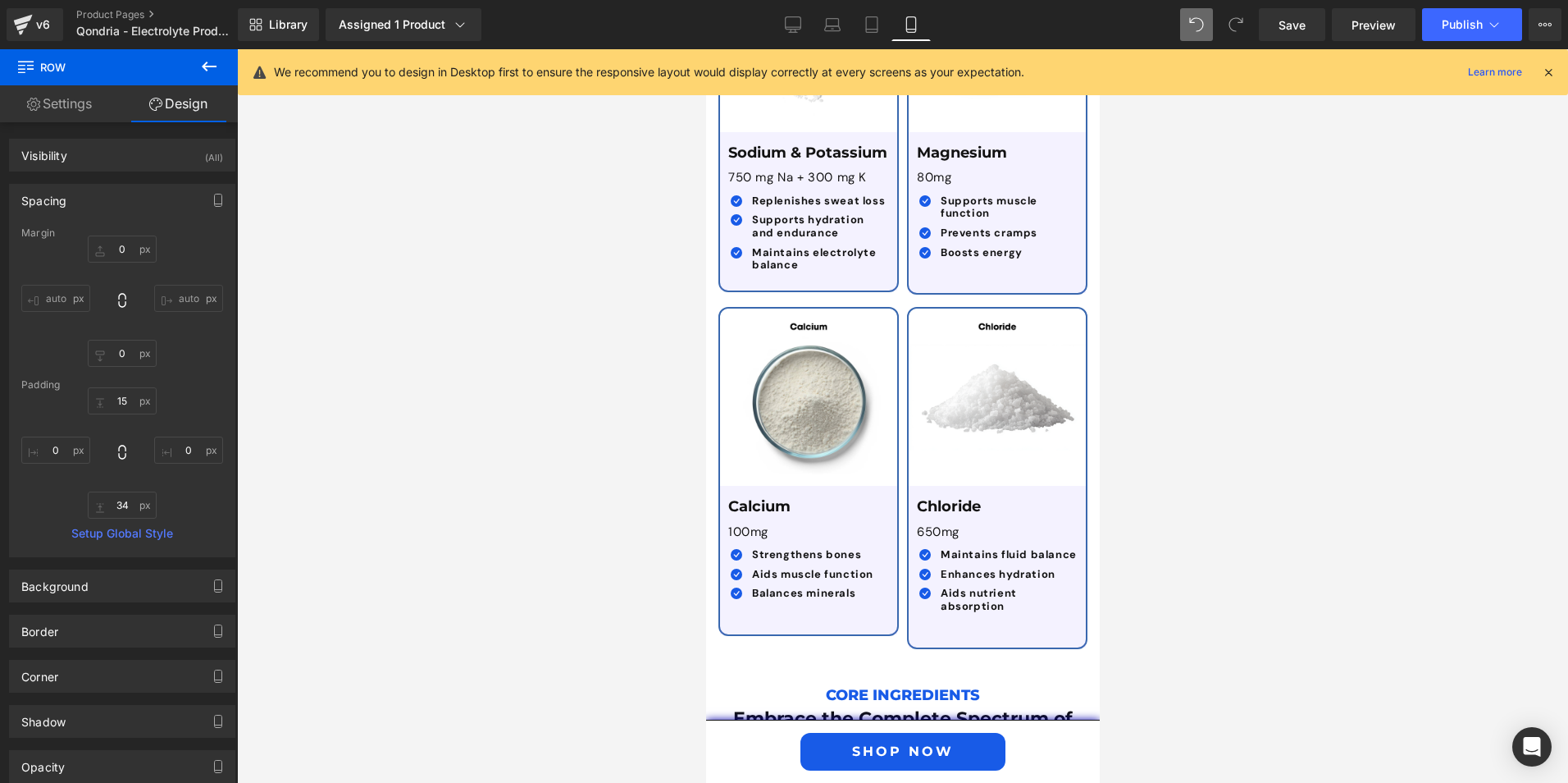
scroll to position [5007, 0]
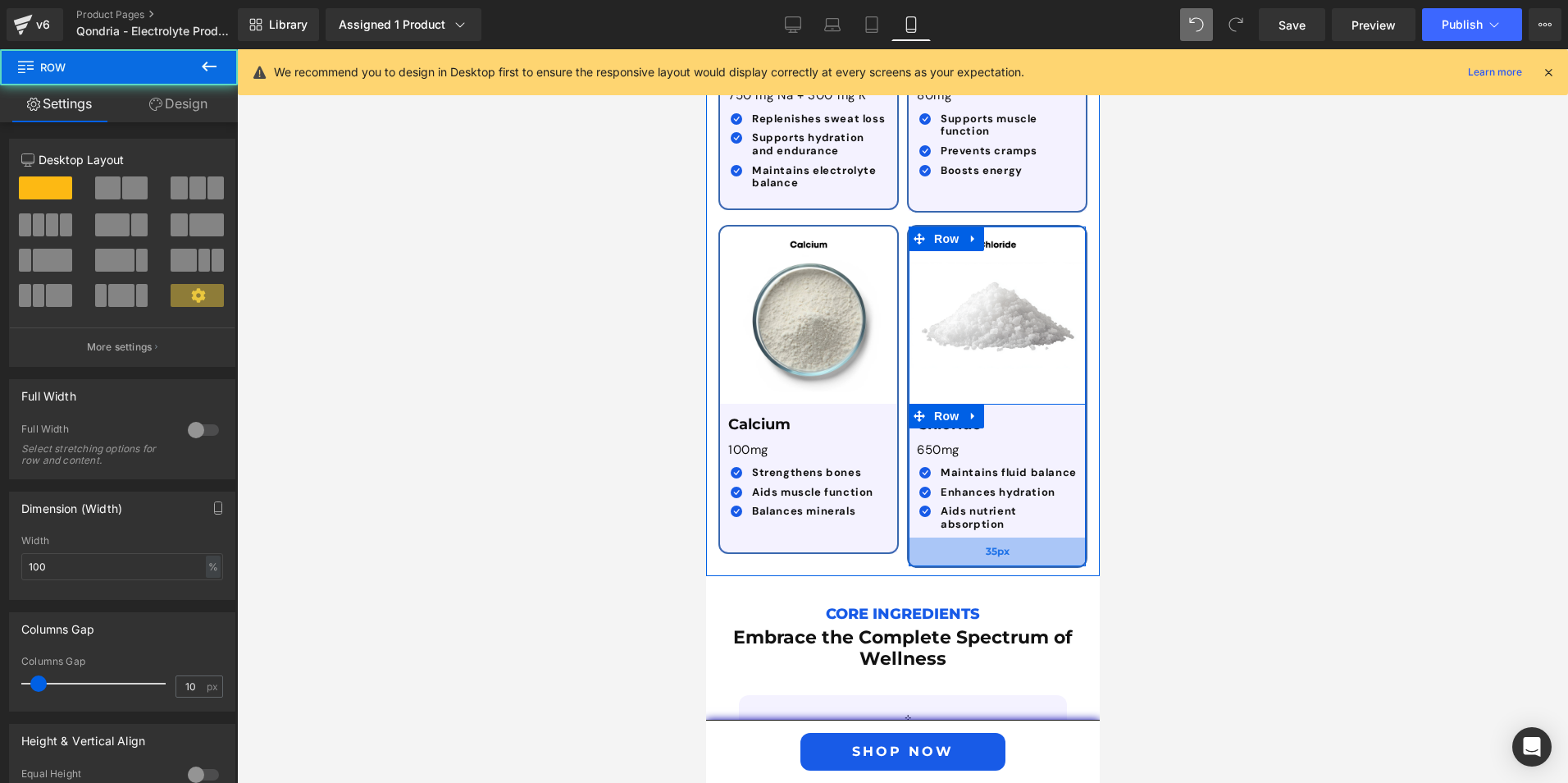
click at [962, 546] on div "35px" at bounding box center [996, 552] width 177 height 29
click at [965, 559] on div "Image Chloride Text Block 650mg Text Block Icon Maintains fluid balance Text Bl…" at bounding box center [996, 396] width 180 height 342
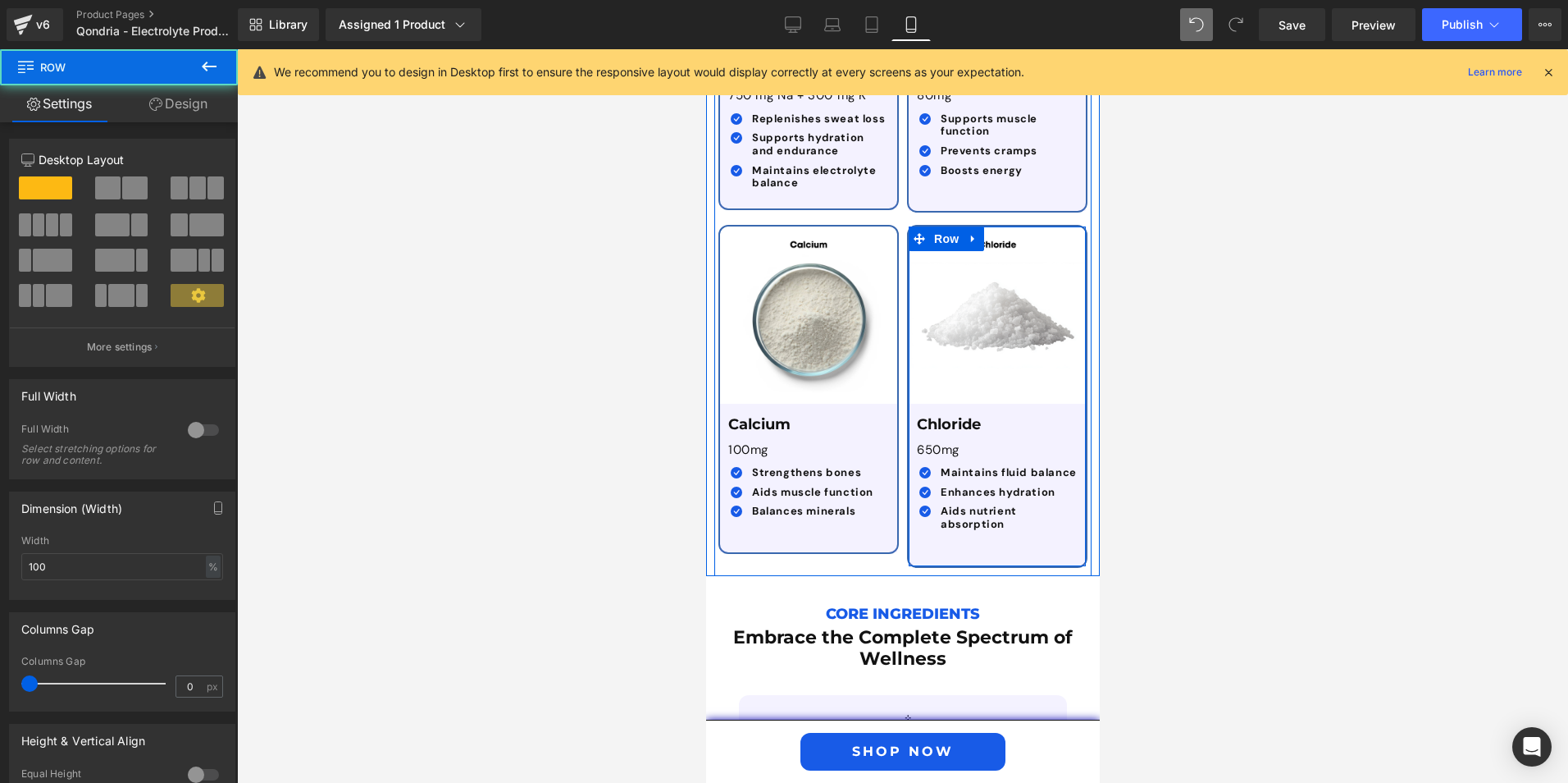
click at [959, 566] on div "Image Chloride Text Block 650mg Text Block Icon Maintains fluid balance Text Bl…" at bounding box center [996, 396] width 180 height 342
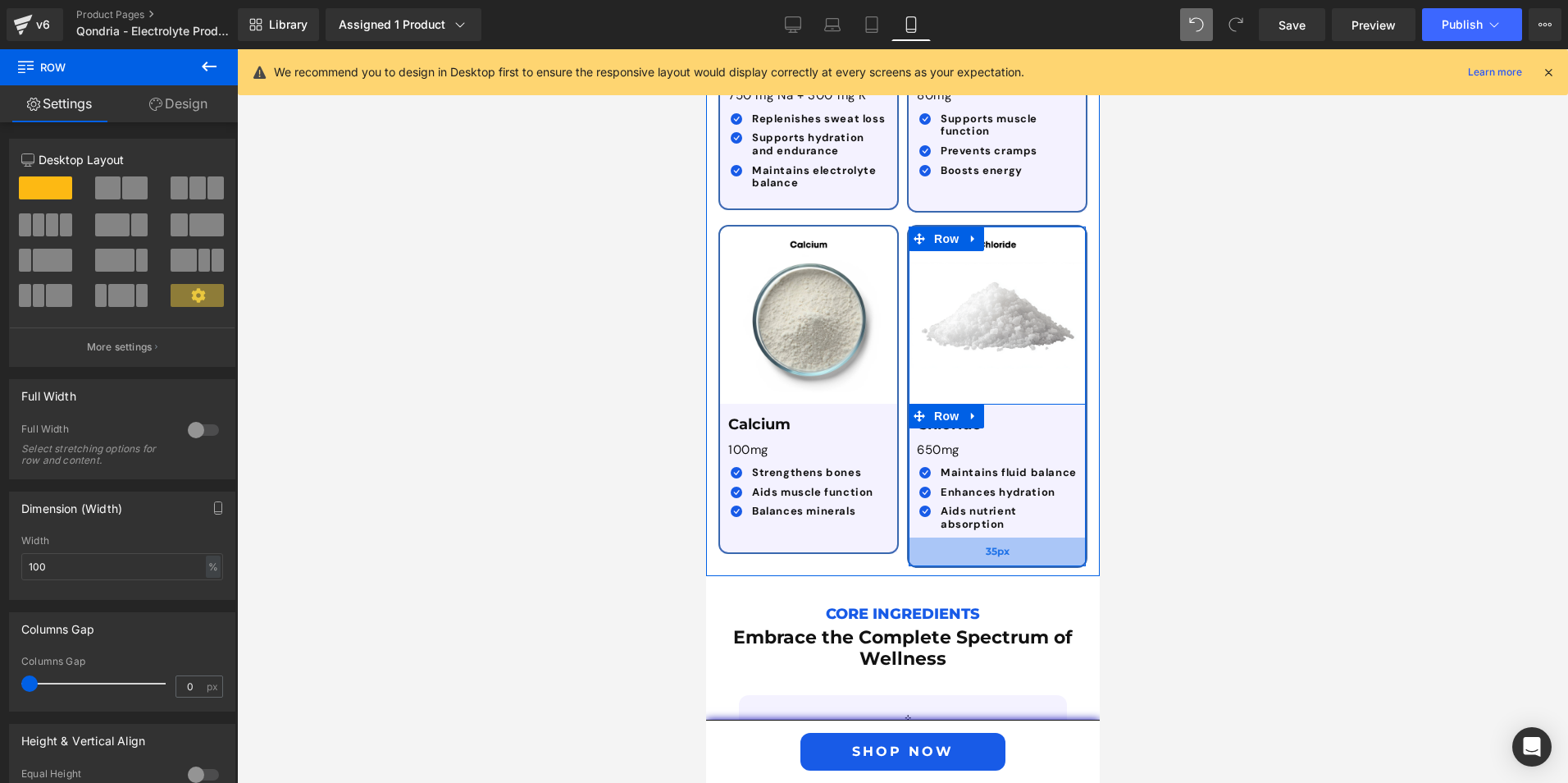
click at [961, 558] on div "Image Chloride Text Block 650mg Text Block Icon Maintains fluid balance Text Bl…" at bounding box center [996, 396] width 180 height 342
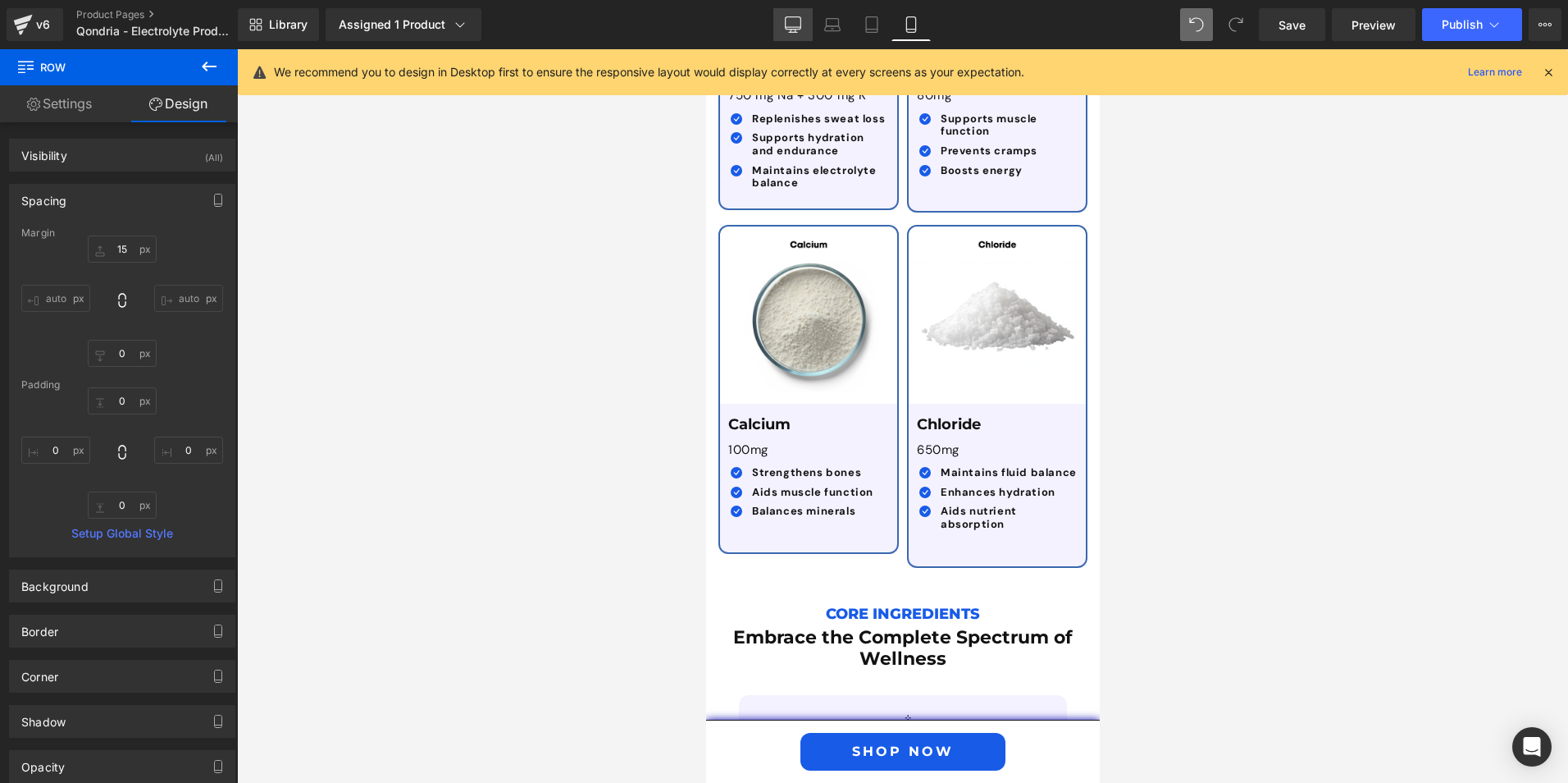
click at [787, 26] on icon at bounding box center [794, 23] width 15 height 12
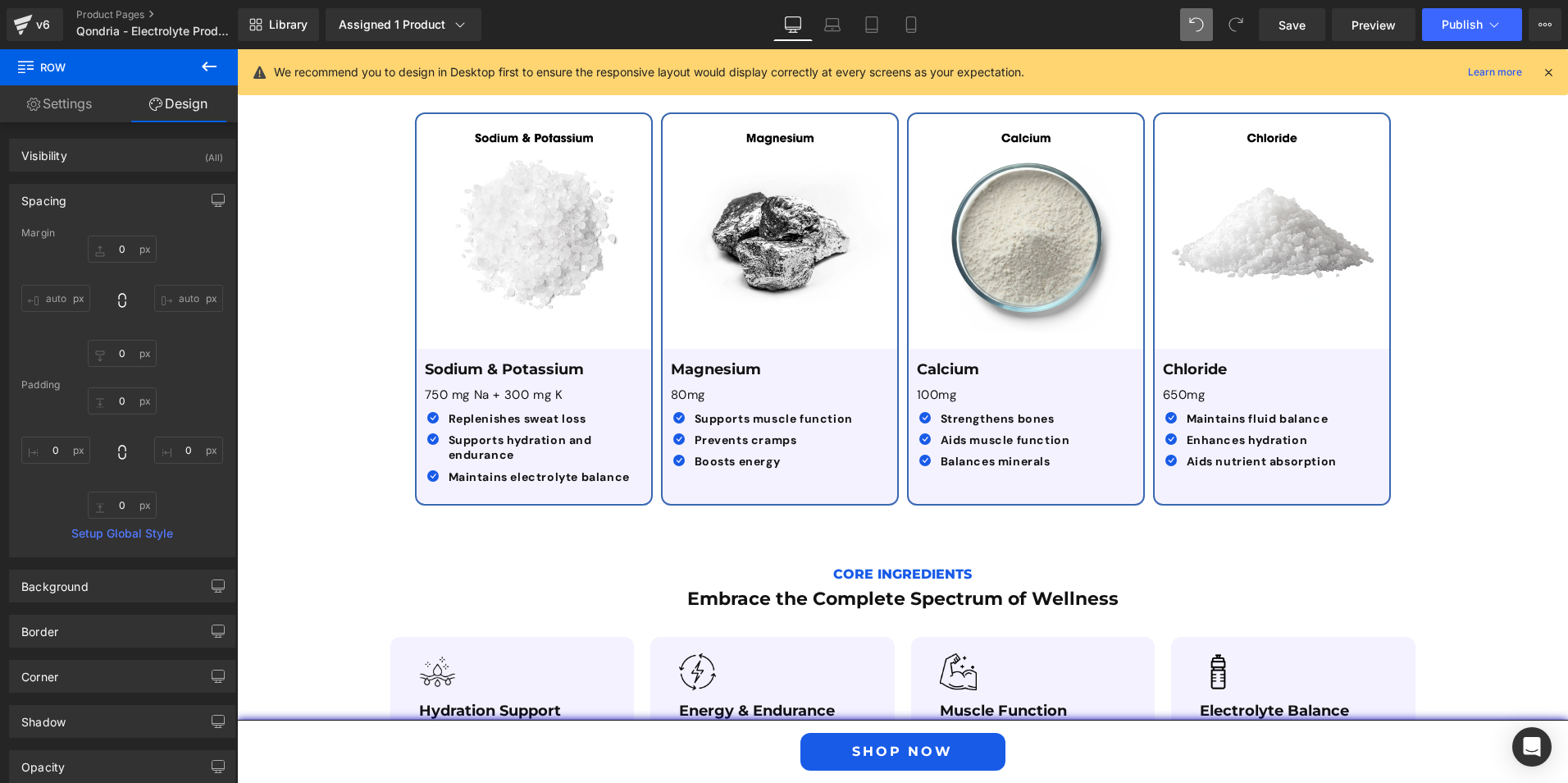
scroll to position [2743, 0]
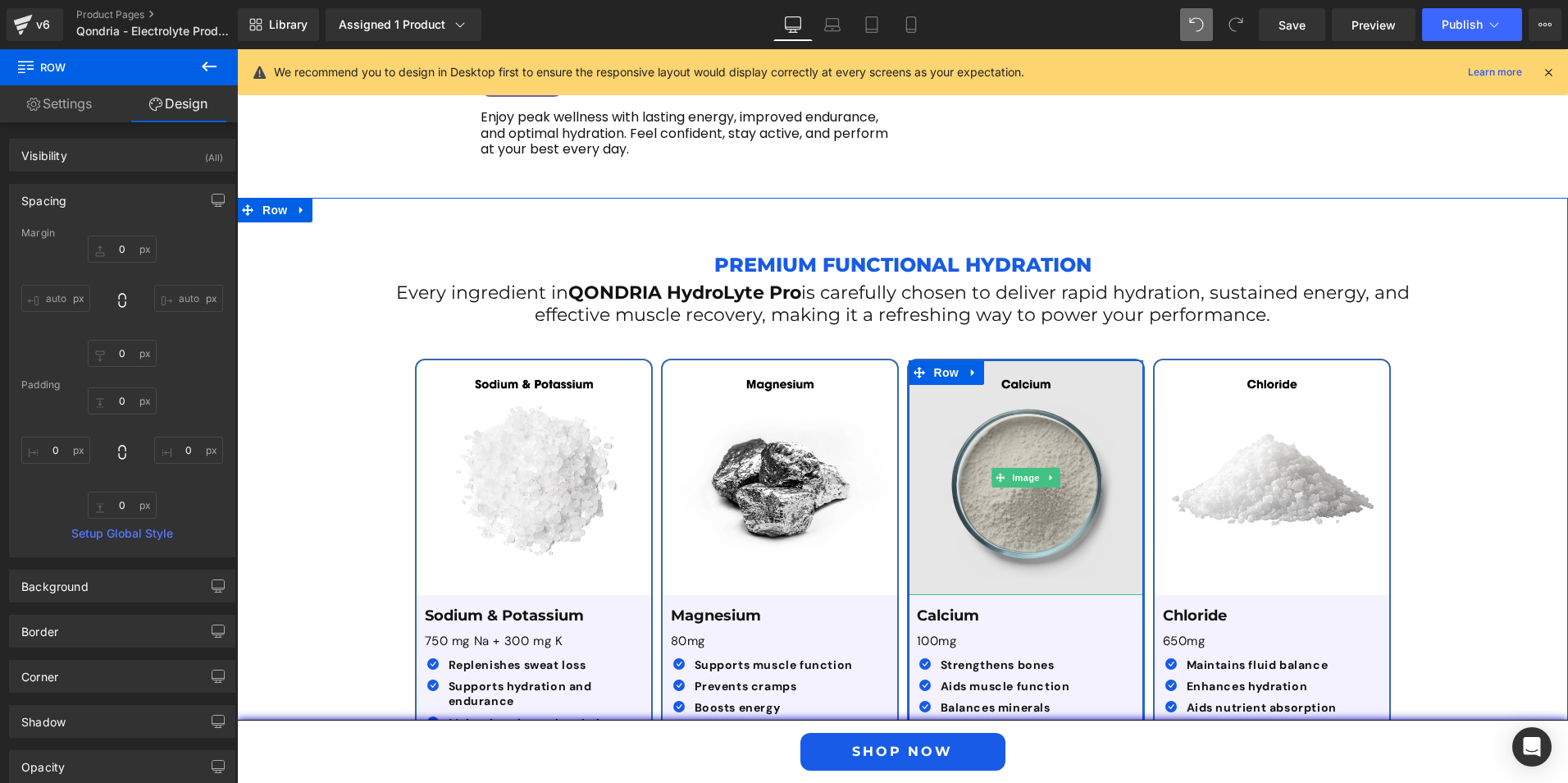
click at [974, 511] on img at bounding box center [1026, 477] width 235 height 235
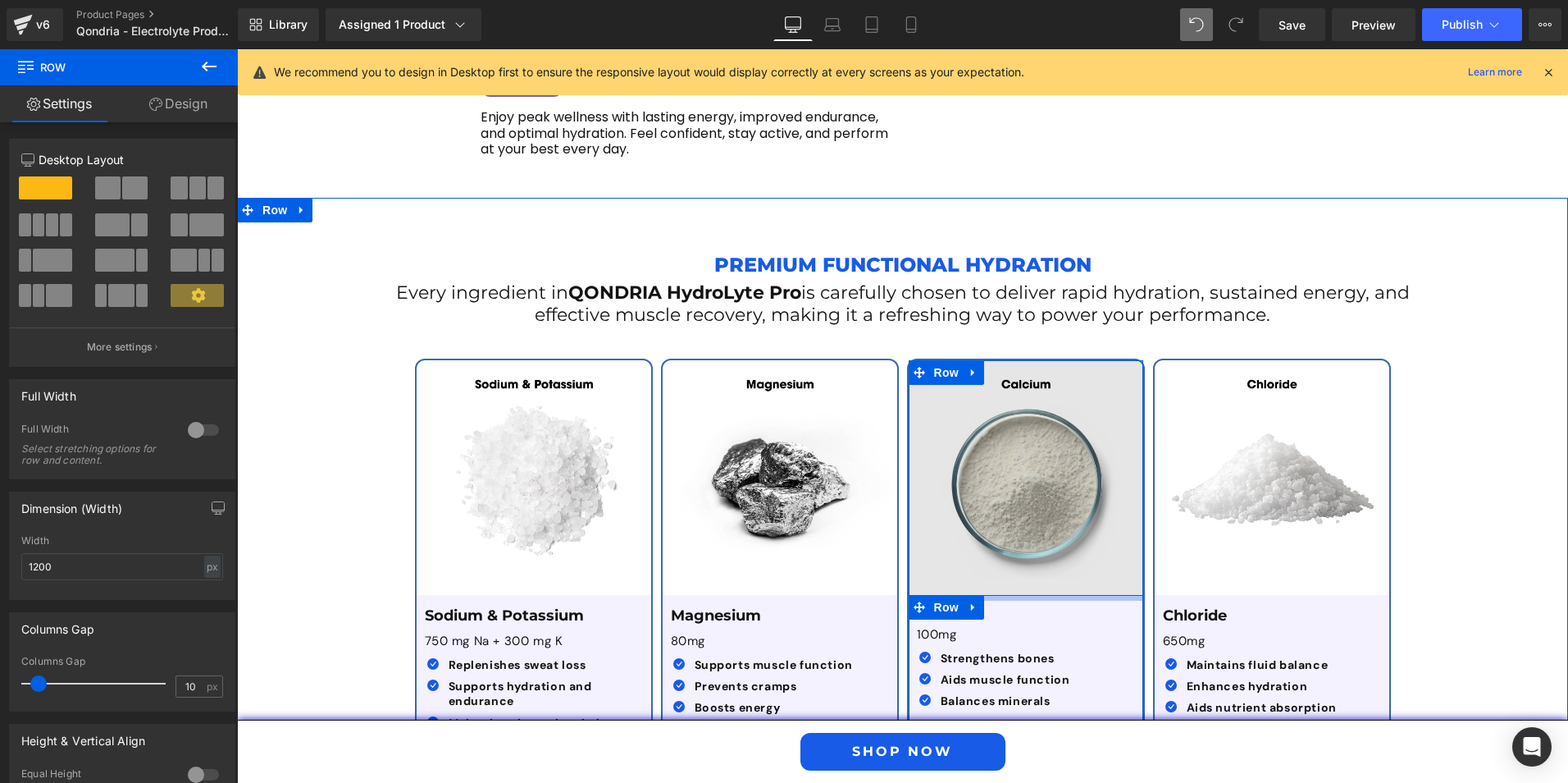
click at [1026, 536] on div "Image Calcium Text Block 100mg Text Block Icon Strengthens bones Text Block Ico…" at bounding box center [1026, 552] width 235 height 383
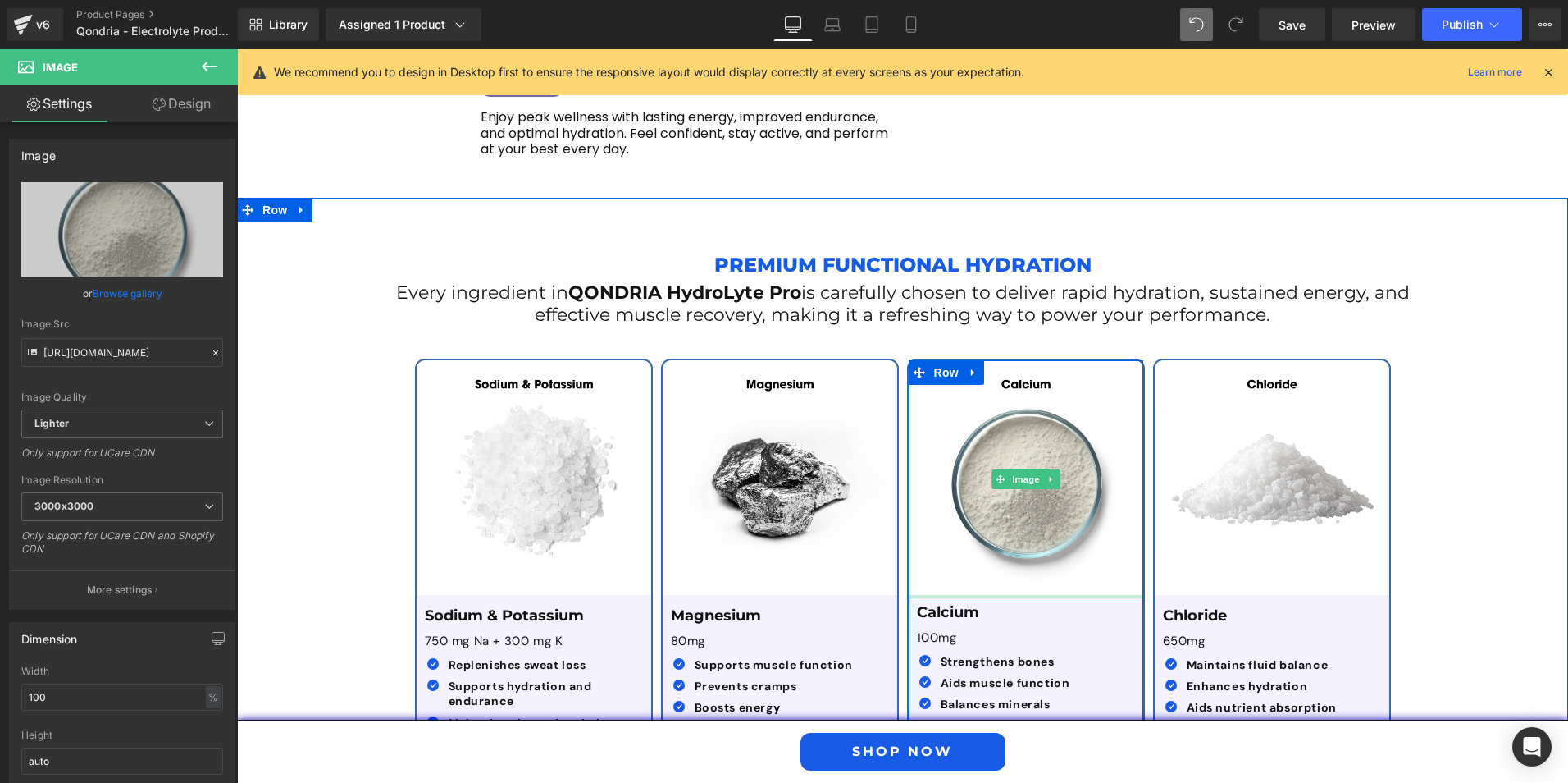
click at [1056, 595] on div at bounding box center [1026, 597] width 235 height 3
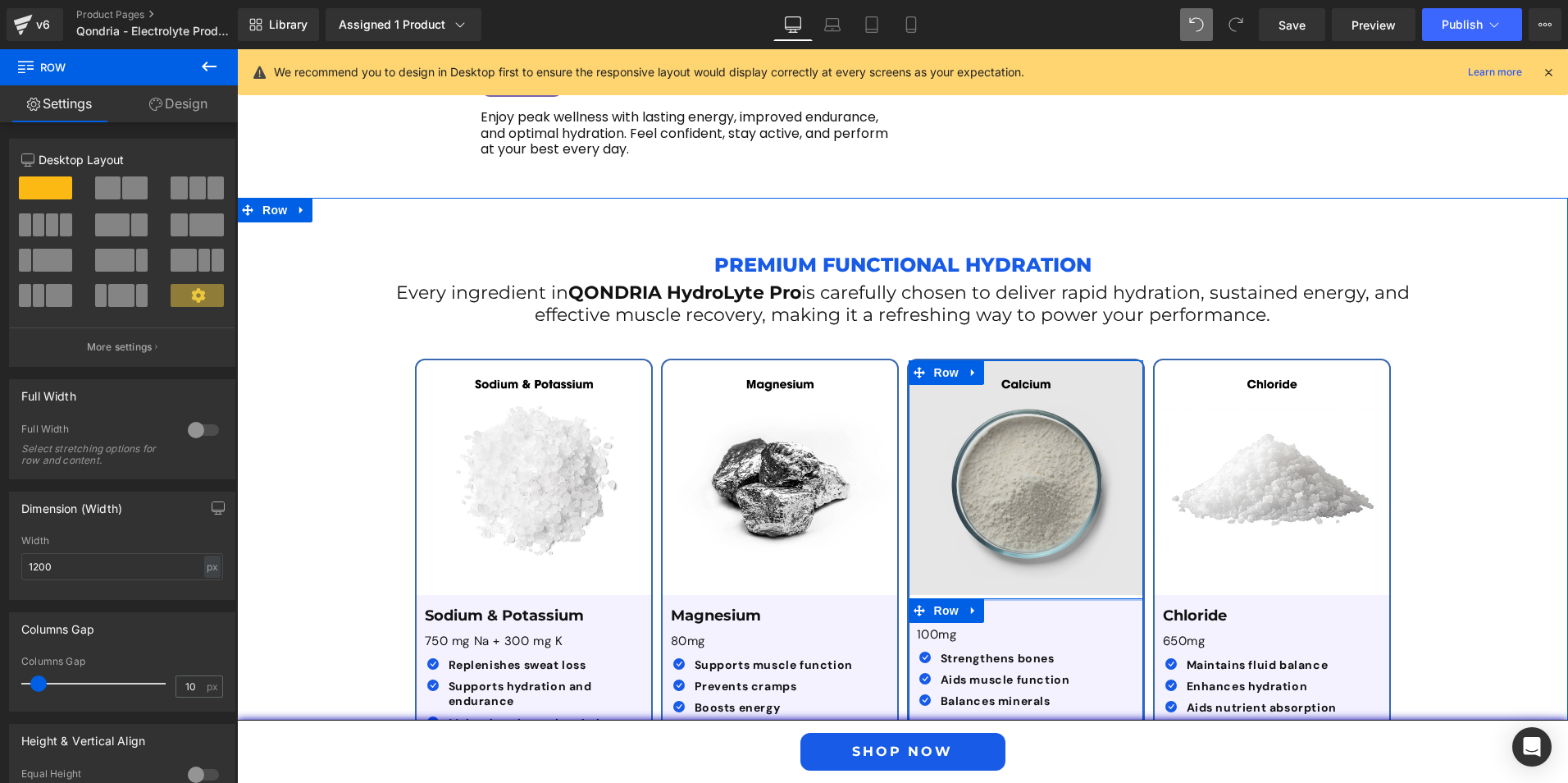
click at [1024, 543] on div "Image Calcium Text Block 100mg Text Block Icon Strengthens bones Text Block Ico…" at bounding box center [1026, 552] width 235 height 383
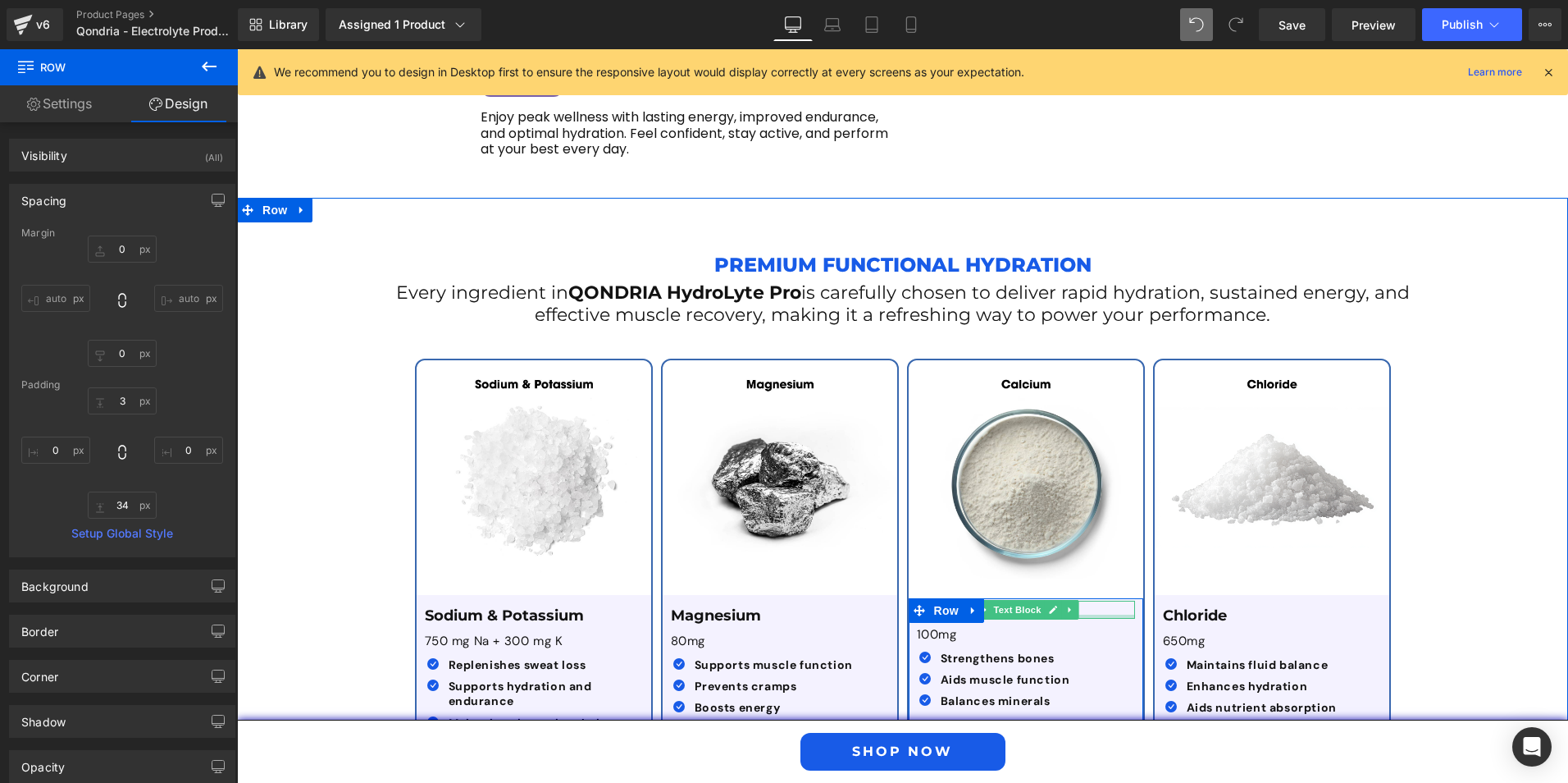
click at [1084, 614] on div at bounding box center [1026, 616] width 218 height 4
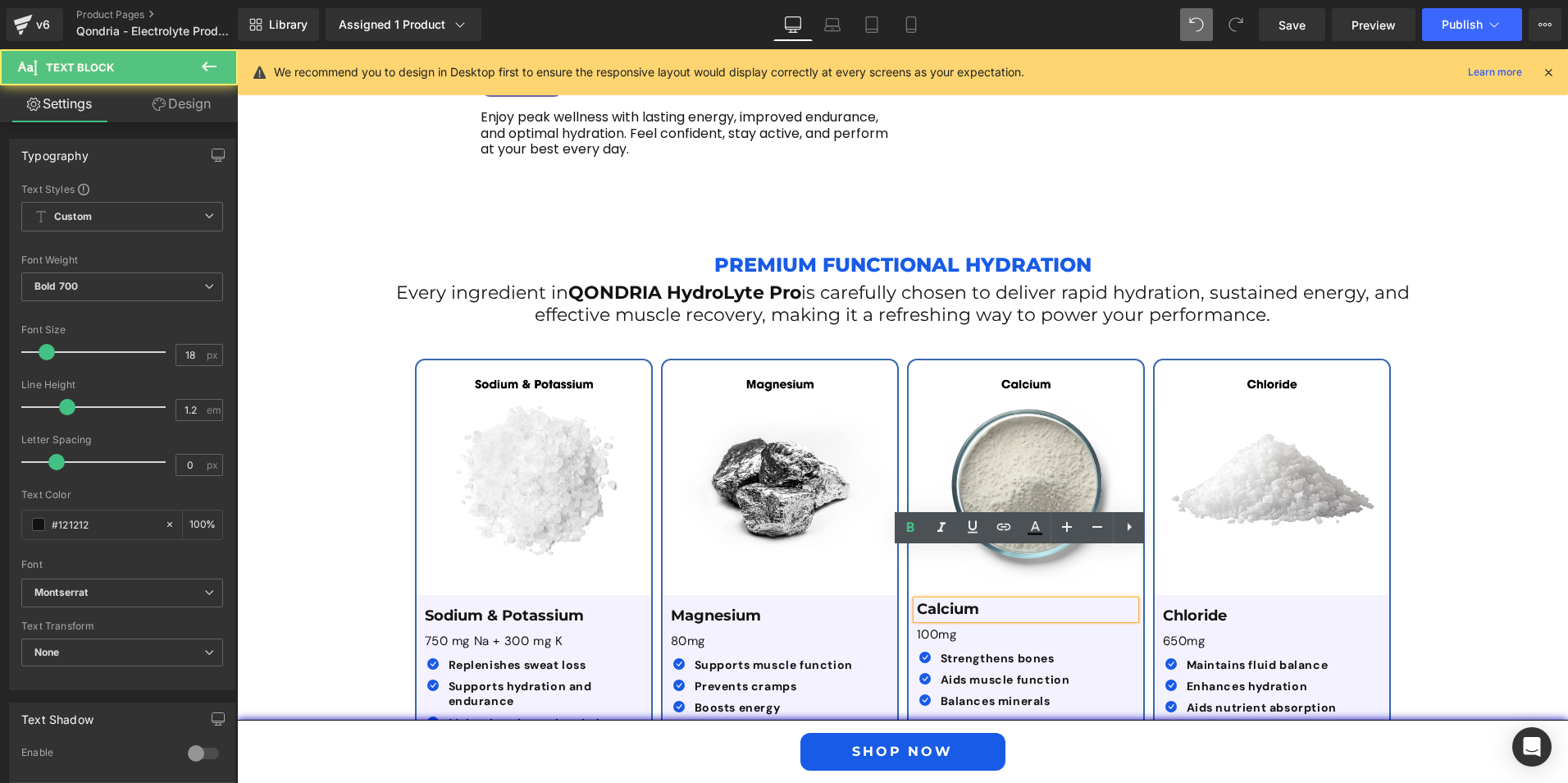
click at [989, 601] on p "Calcium" at bounding box center [1026, 609] width 218 height 18
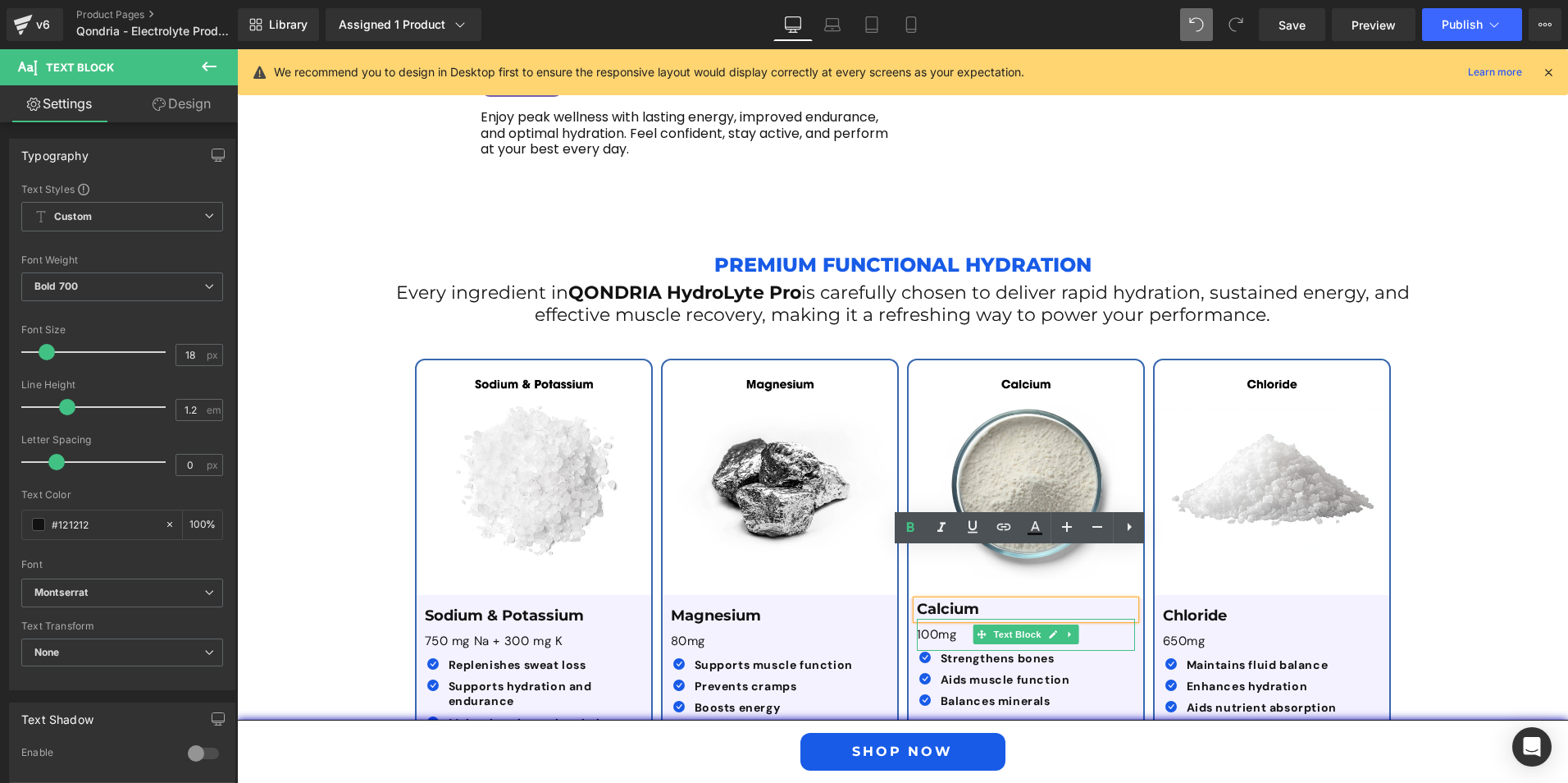
click at [1097, 647] on div at bounding box center [1026, 649] width 218 height 4
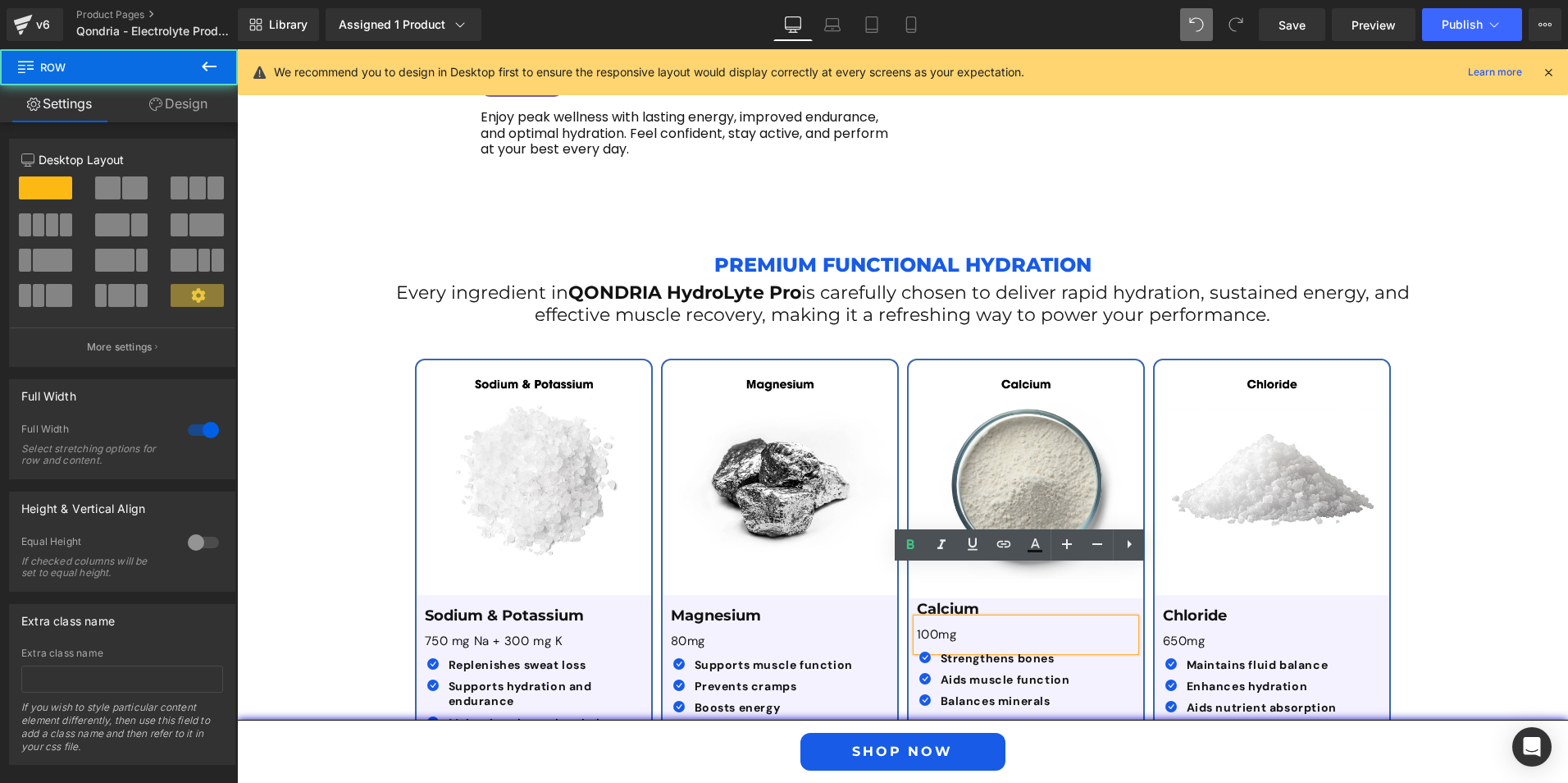
click at [1424, 617] on div "Premium Functional Hydration Text Block Every ingredient in QONDRIA HydroLyte P…" at bounding box center [903, 490] width 1331 height 537
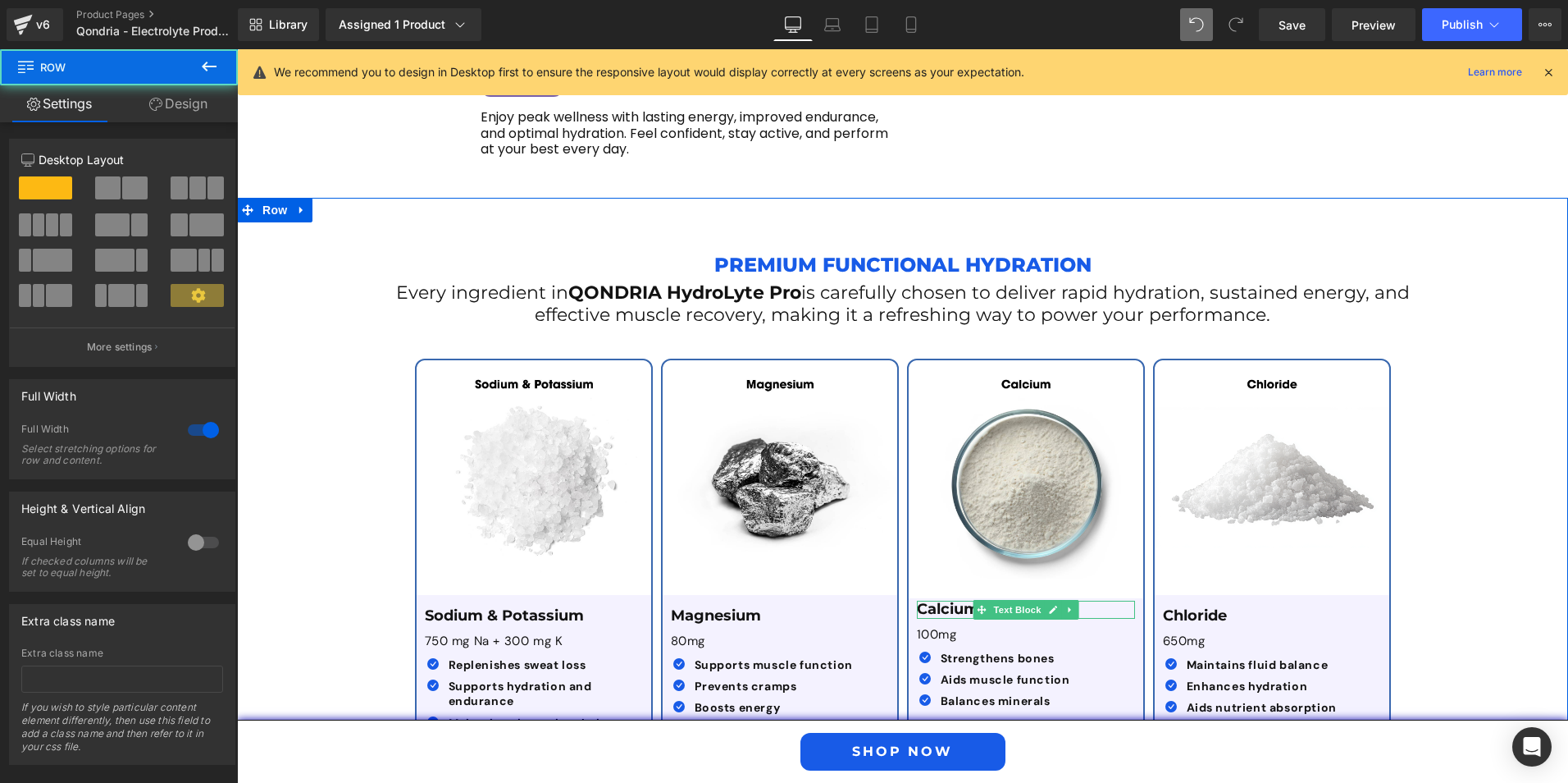
click at [1458, 595] on div "Premium Functional Hydration Text Block Every ingredient in QONDRIA HydroLyte P…" at bounding box center [903, 490] width 1331 height 537
click at [1442, 535] on div "Premium Functional Hydration Text Block Every ingredient in QONDRIA HydroLyte P…" at bounding box center [903, 490] width 1331 height 537
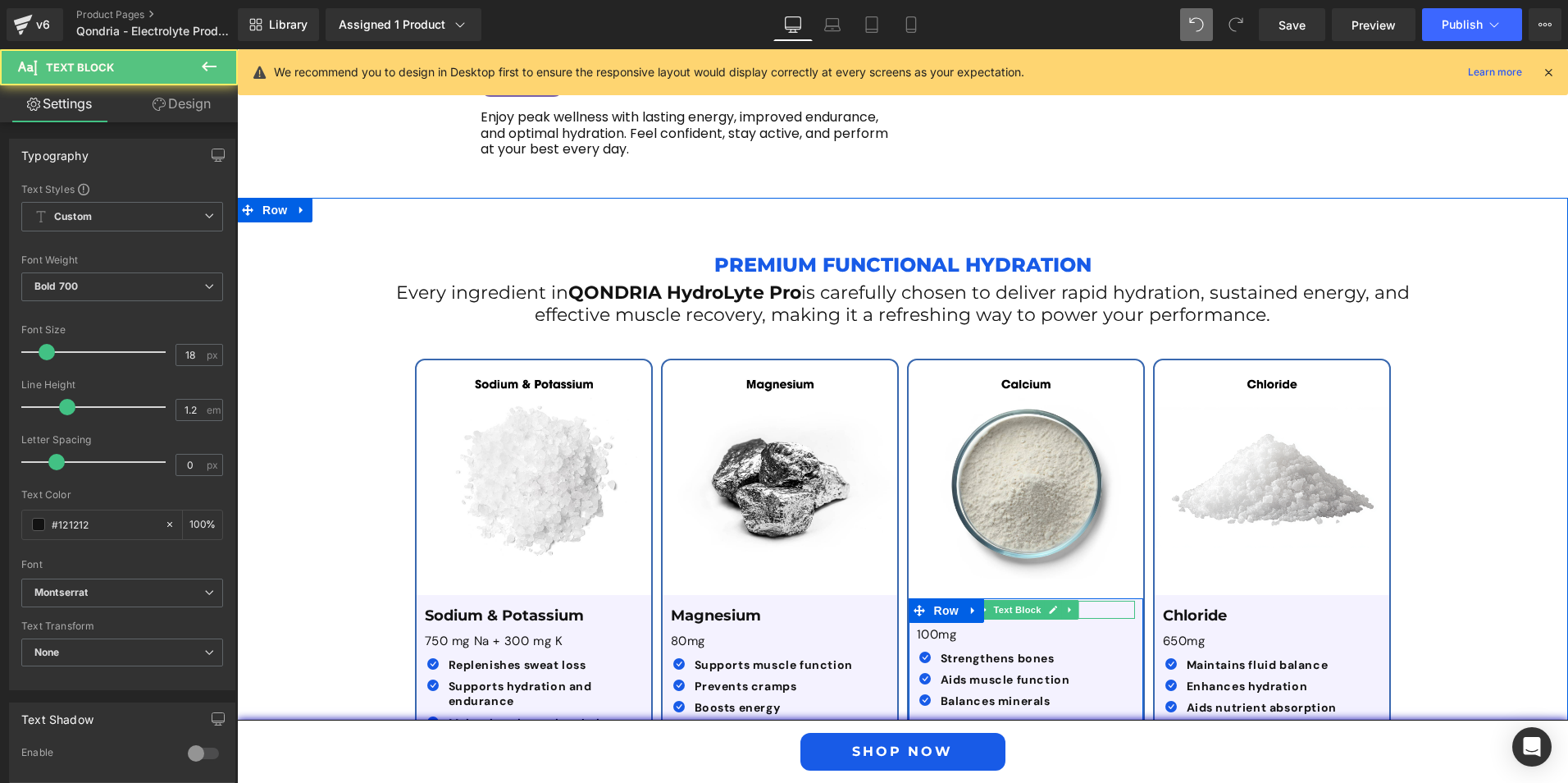
click at [1086, 601] on p "Calcium" at bounding box center [1026, 609] width 218 height 18
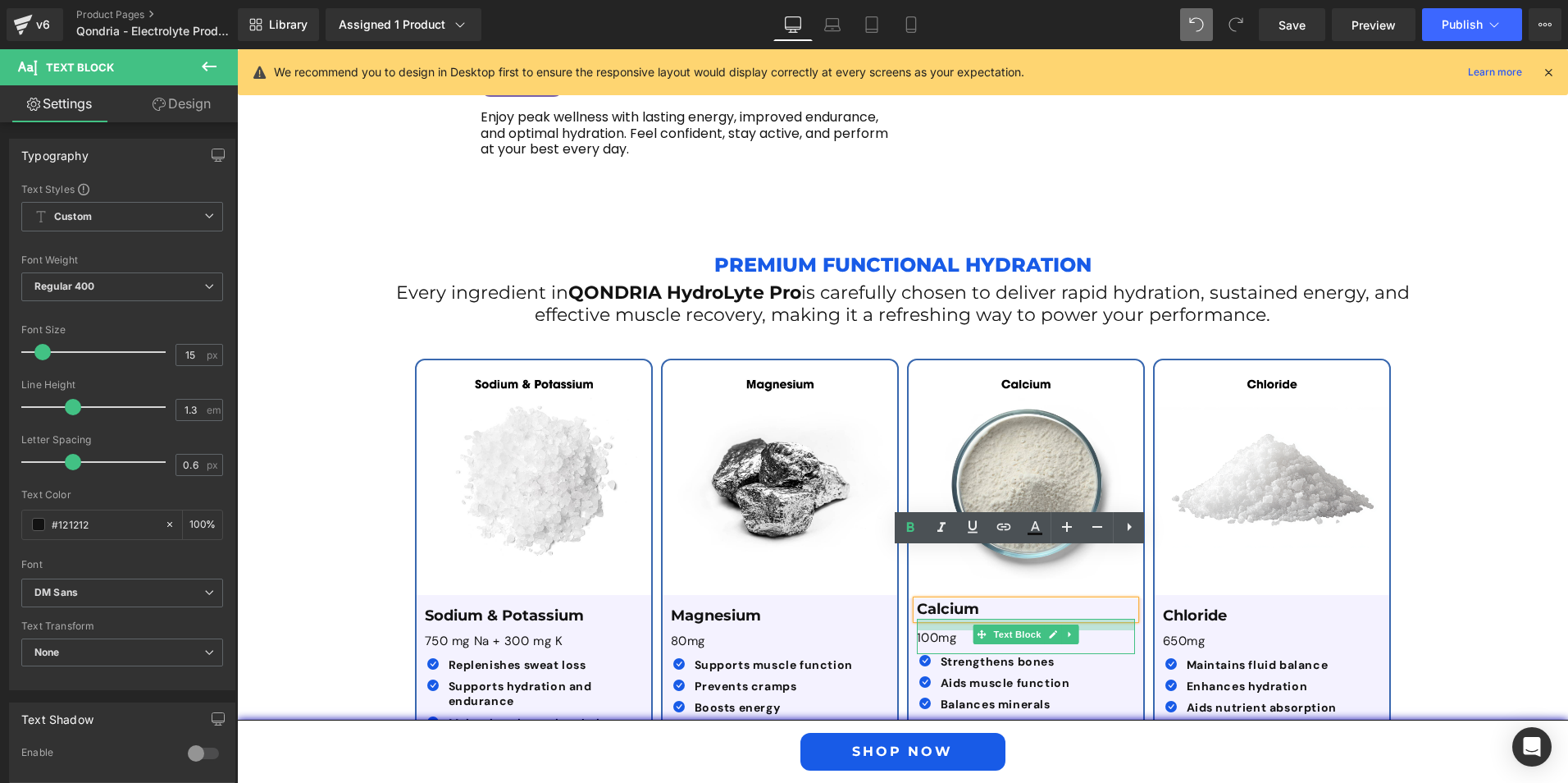
click at [1081, 619] on div at bounding box center [1026, 624] width 218 height 11
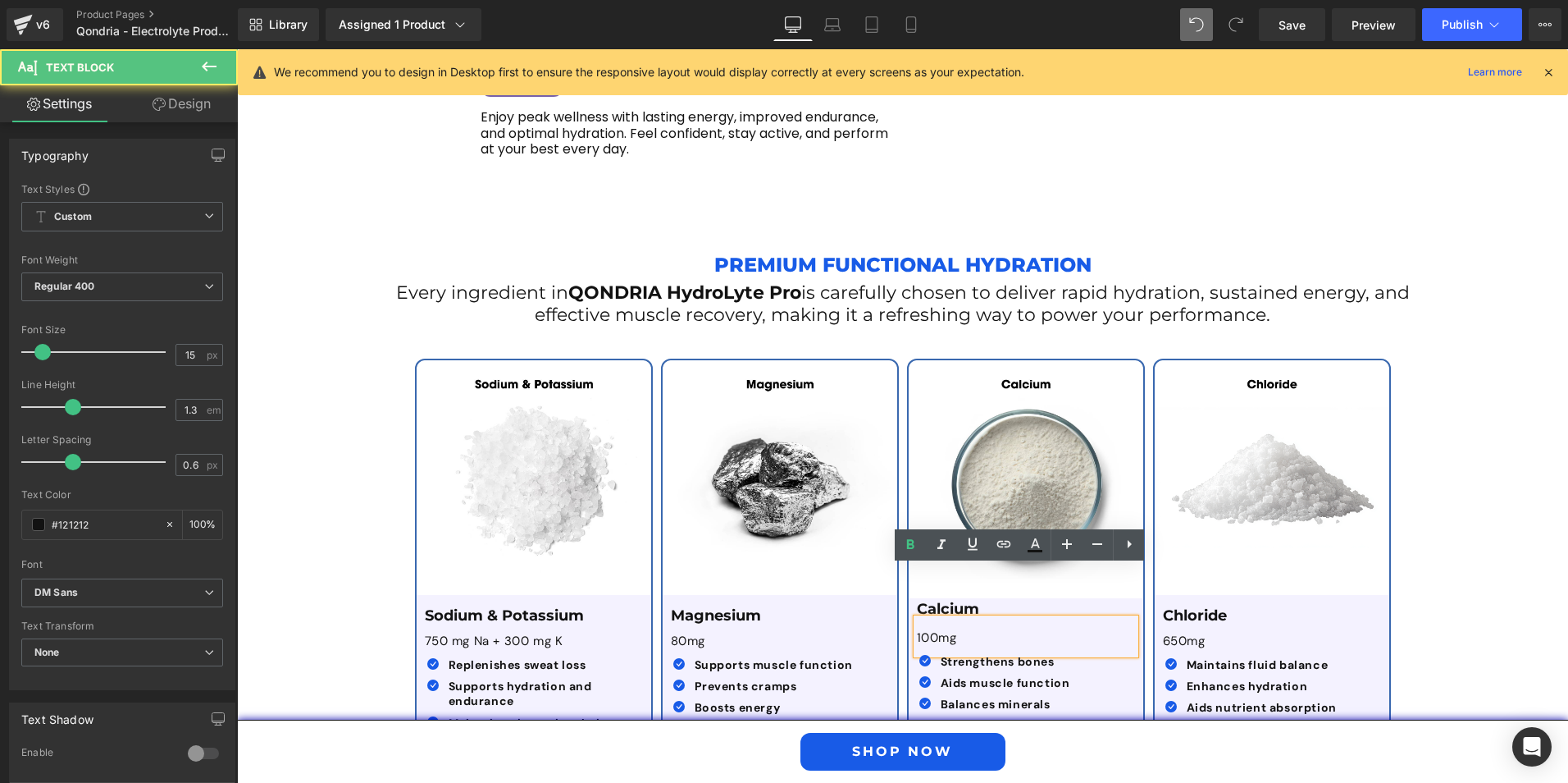
click at [994, 630] on p "100mg" at bounding box center [1026, 637] width 218 height 16
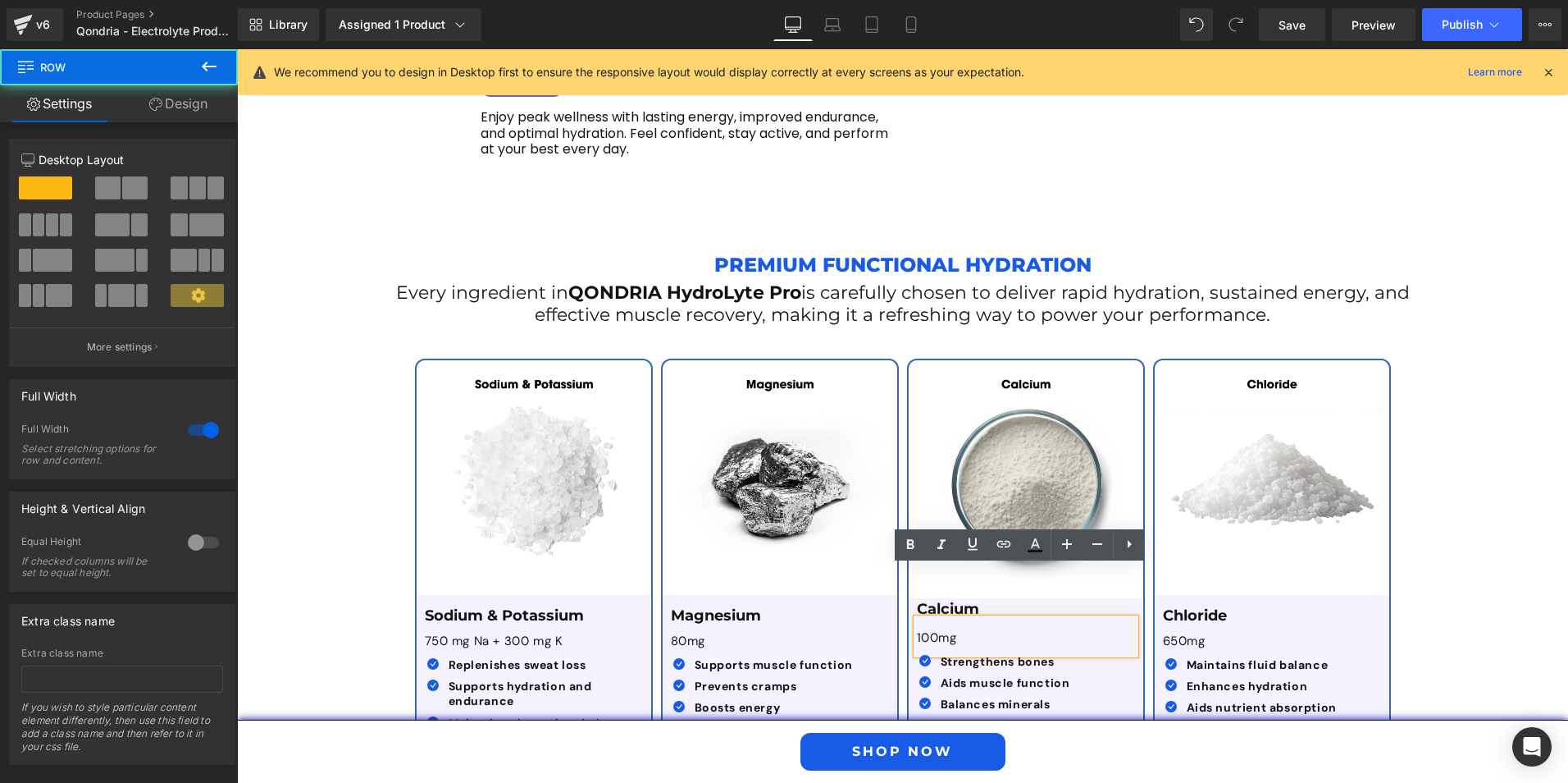
click at [1485, 557] on div "Premium Functional Hydration Text Block Every ingredient in QONDRIA HydroLyte P…" at bounding box center [903, 490] width 1331 height 537
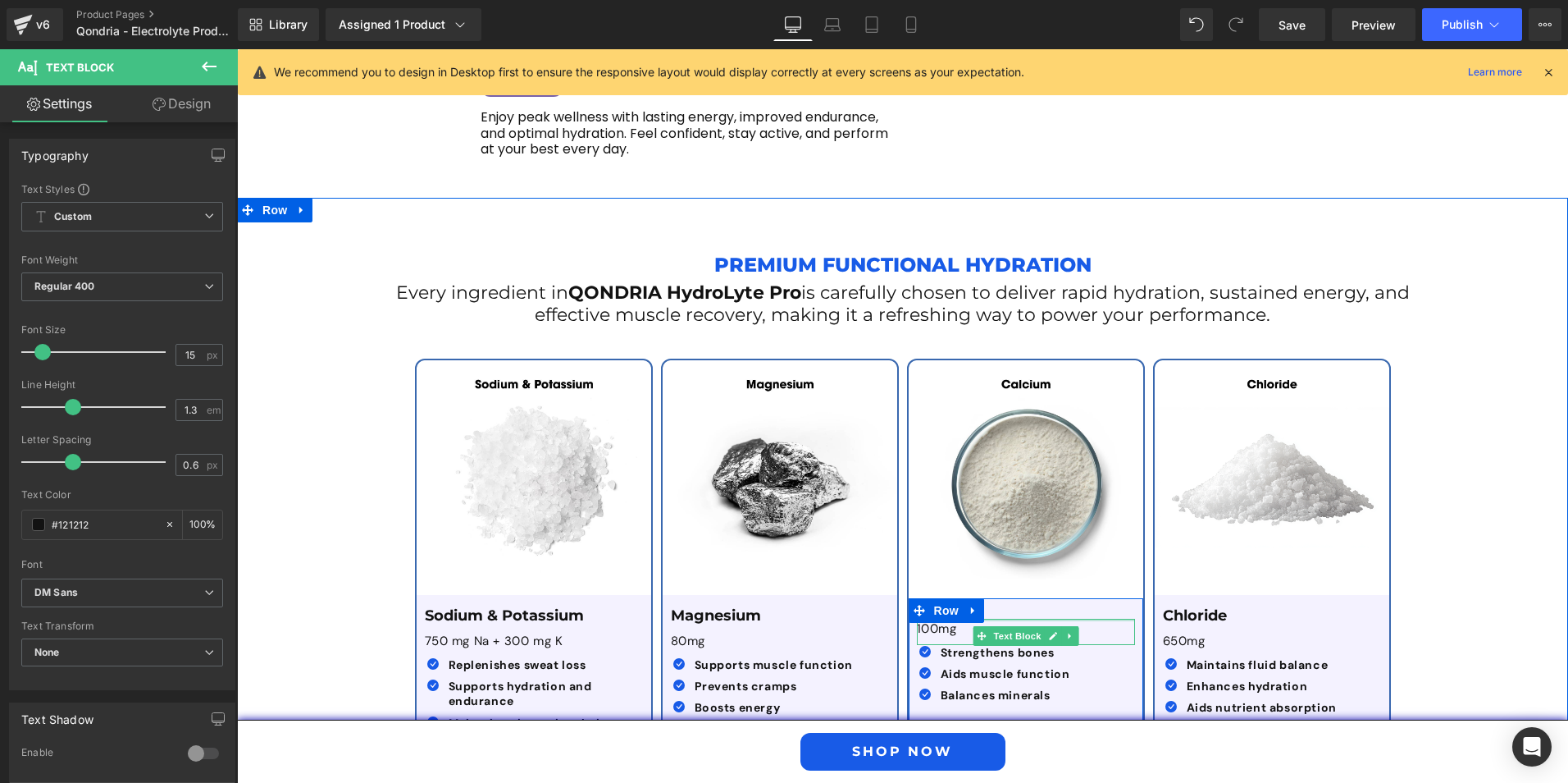
drag, startPoint x: 1059, startPoint y: 569, endPoint x: 1062, endPoint y: 560, distance: 9.5
click at [1062, 601] on div "Calcium Text Block 100mg Text Block Icon Strengthens bones Text Block Icon Aids…" at bounding box center [1026, 655] width 235 height 109
drag, startPoint x: 1098, startPoint y: 563, endPoint x: 1098, endPoint y: 578, distance: 15.0
click at [1098, 619] on div at bounding box center [1026, 626] width 218 height 14
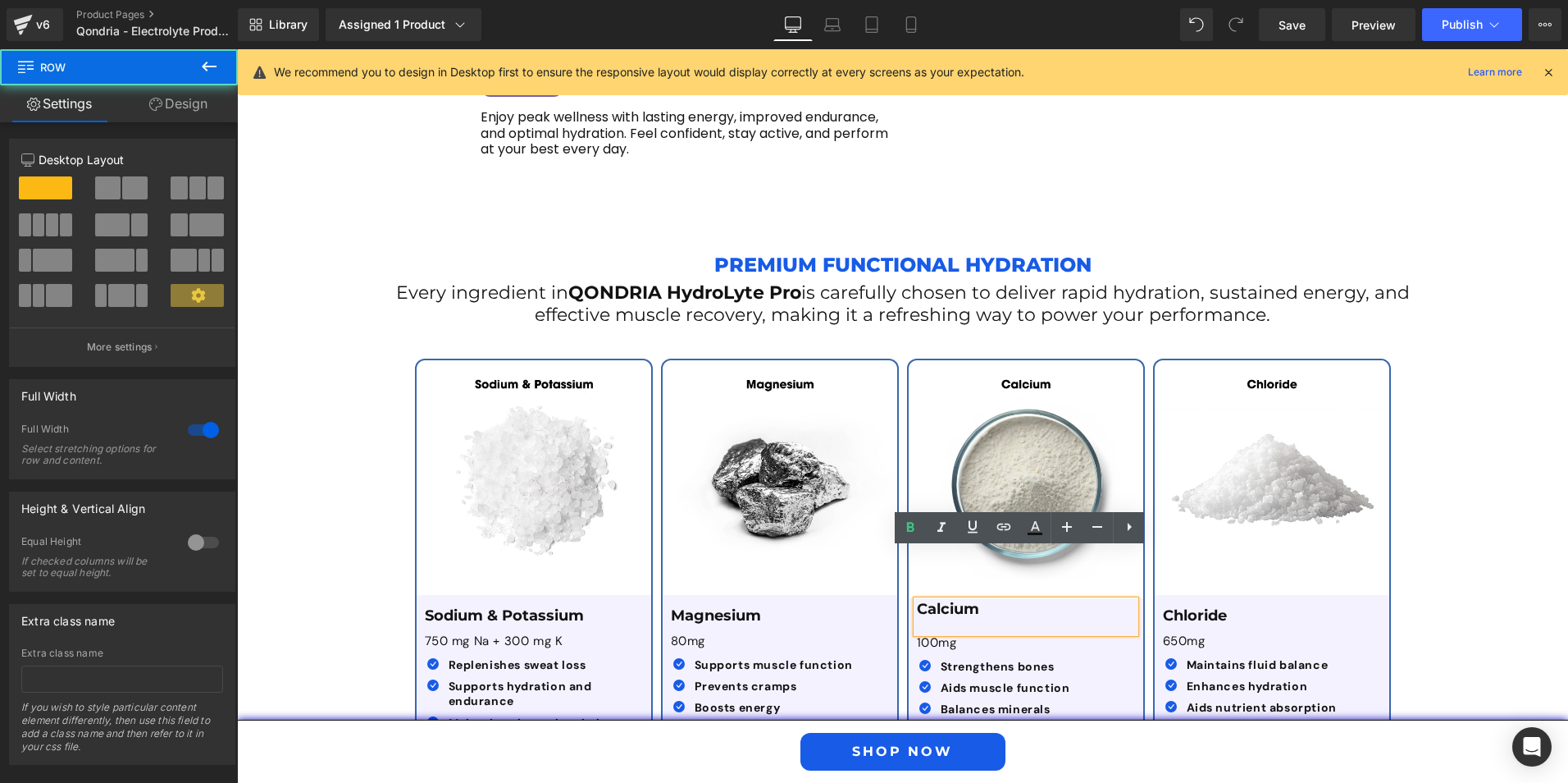
click at [1446, 597] on div "Premium Functional Hydration Text Block Every ingredient in QONDRIA HydroLyte P…" at bounding box center [903, 491] width 1331 height 539
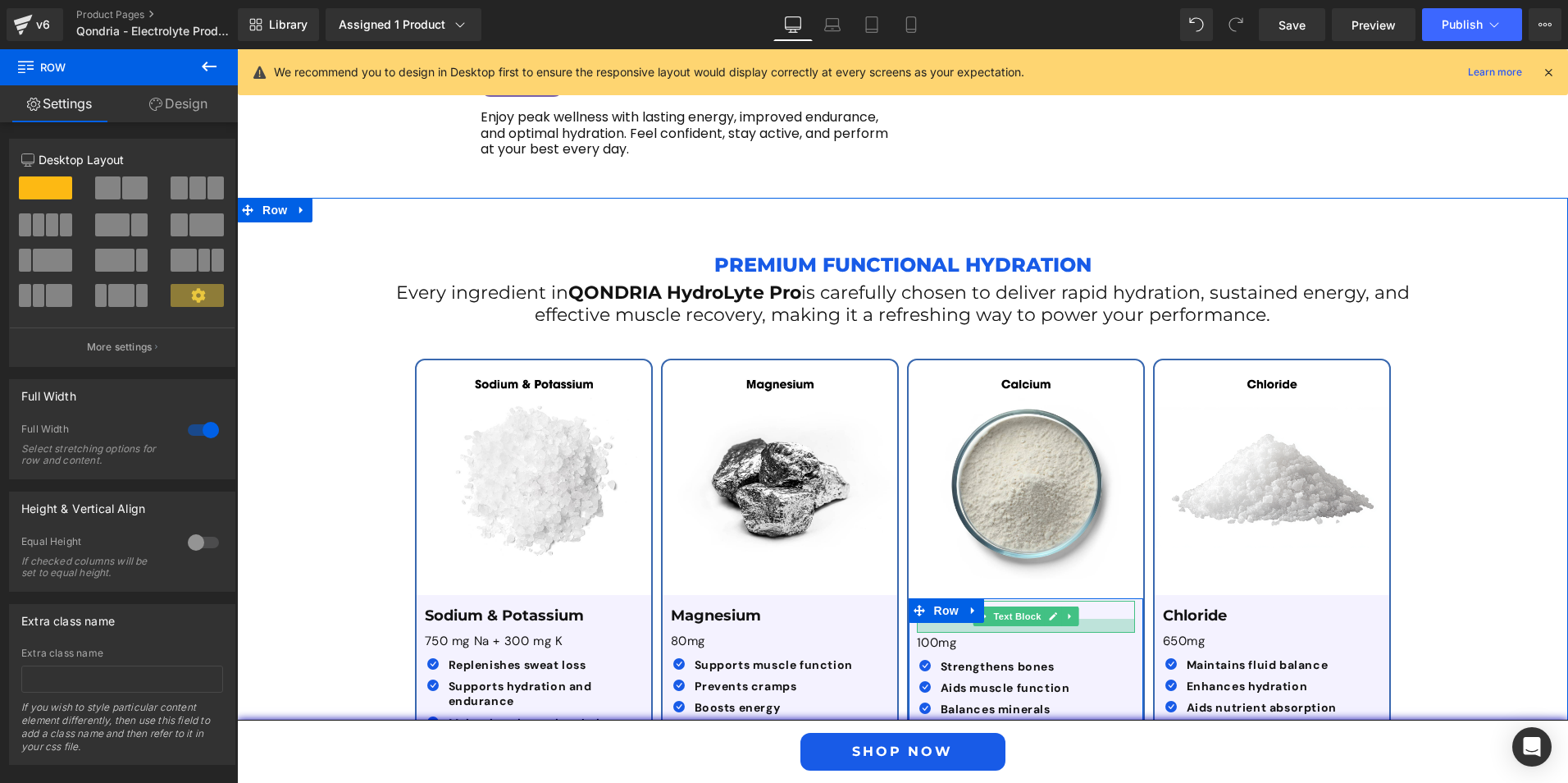
click at [935, 619] on div at bounding box center [1026, 626] width 218 height 14
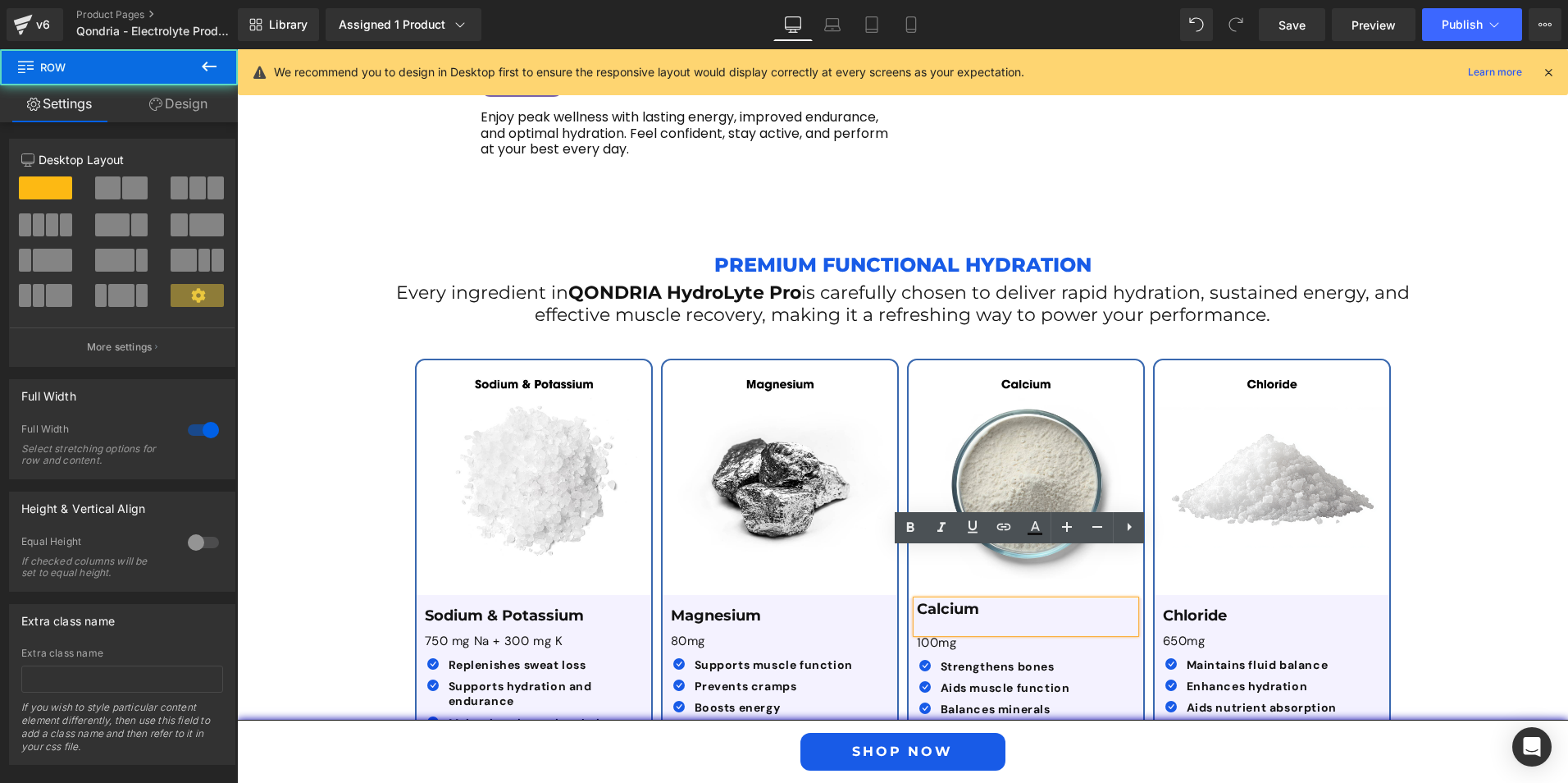
click at [1453, 536] on div "Premium Functional Hydration Text Block Every ingredient in QONDRIA HydroLyte P…" at bounding box center [903, 491] width 1331 height 539
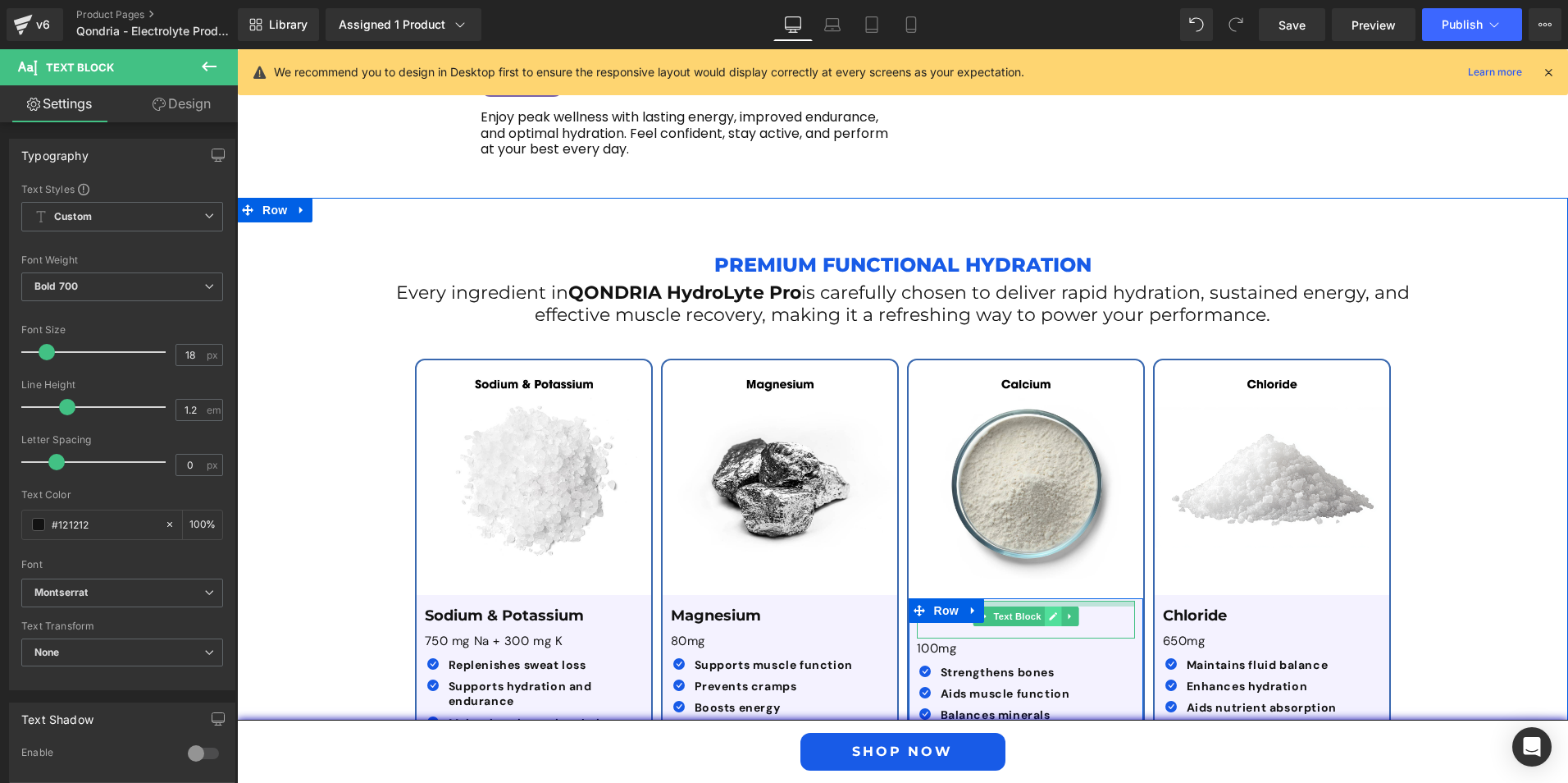
click at [1040, 601] on div "Calcium Text Block" at bounding box center [1026, 620] width 218 height 37
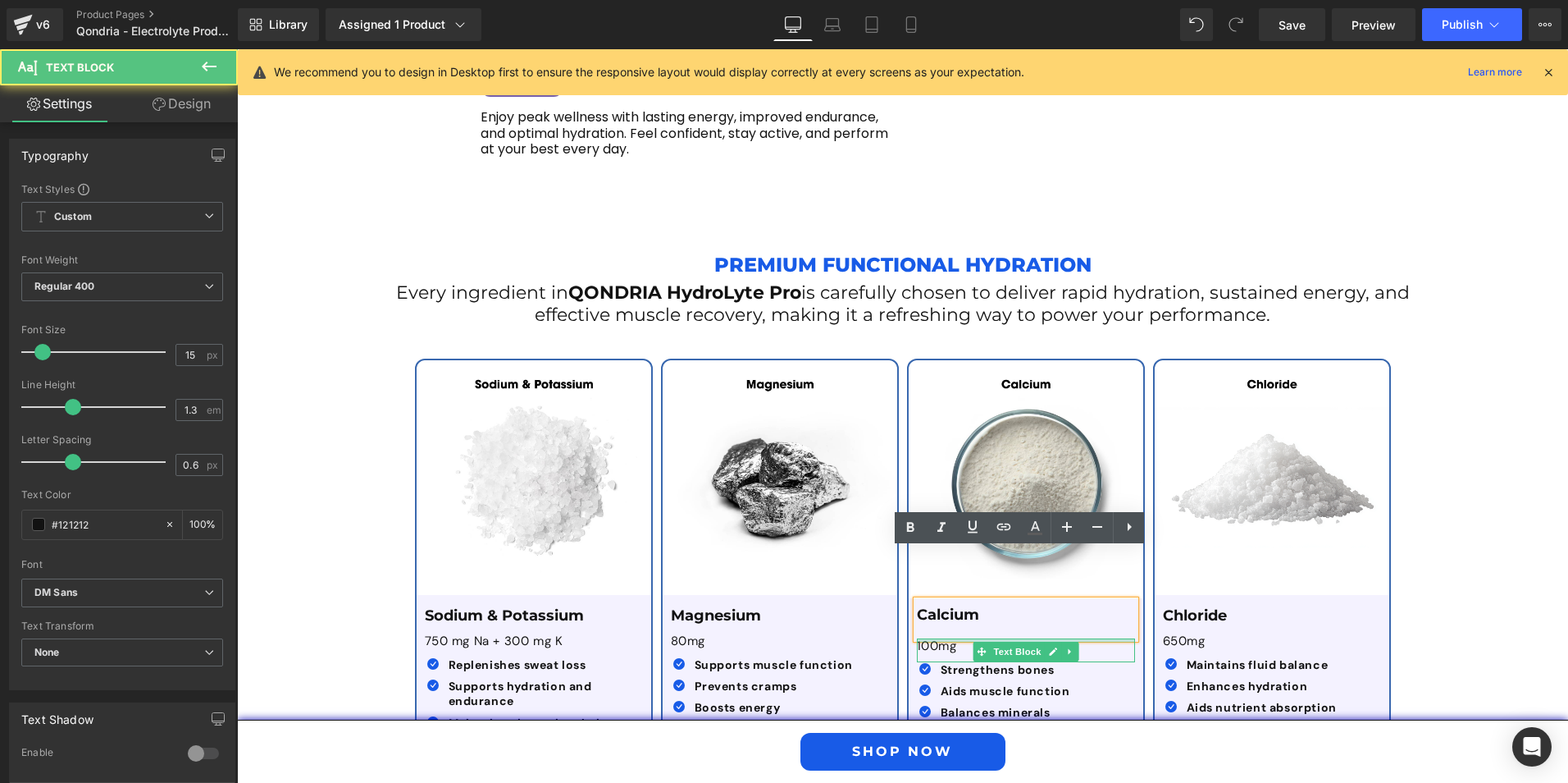
drag, startPoint x: 1018, startPoint y: 589, endPoint x: 1019, endPoint y: 578, distance: 11.0
click at [1019, 601] on div "Calcium Text Block 100mg Text Block Icon Strengthens bones Text Block Icon Aids…" at bounding box center [1026, 664] width 235 height 126
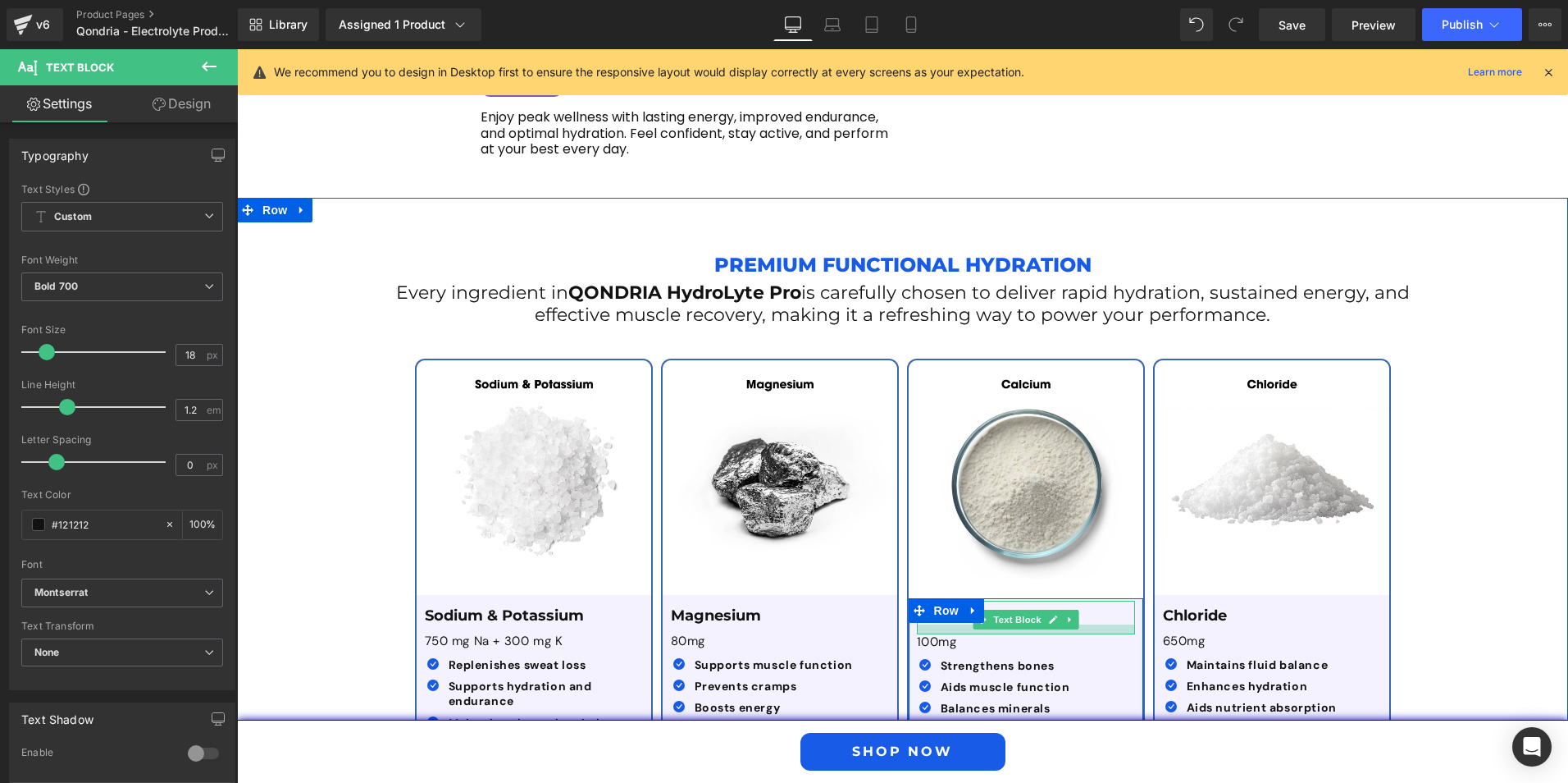
click at [1094, 625] on div at bounding box center [1026, 630] width 218 height 10
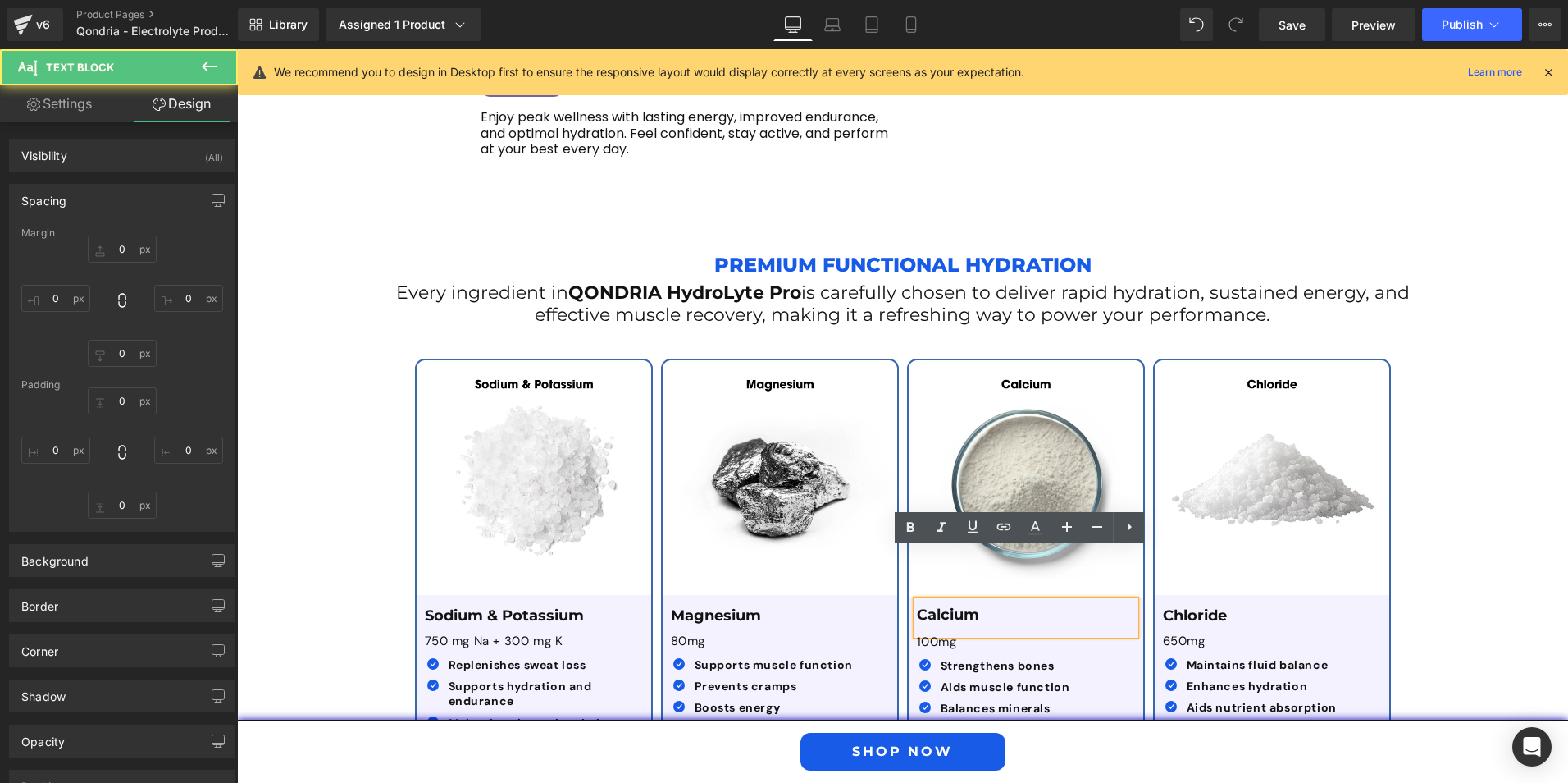
type input "0"
type input "7"
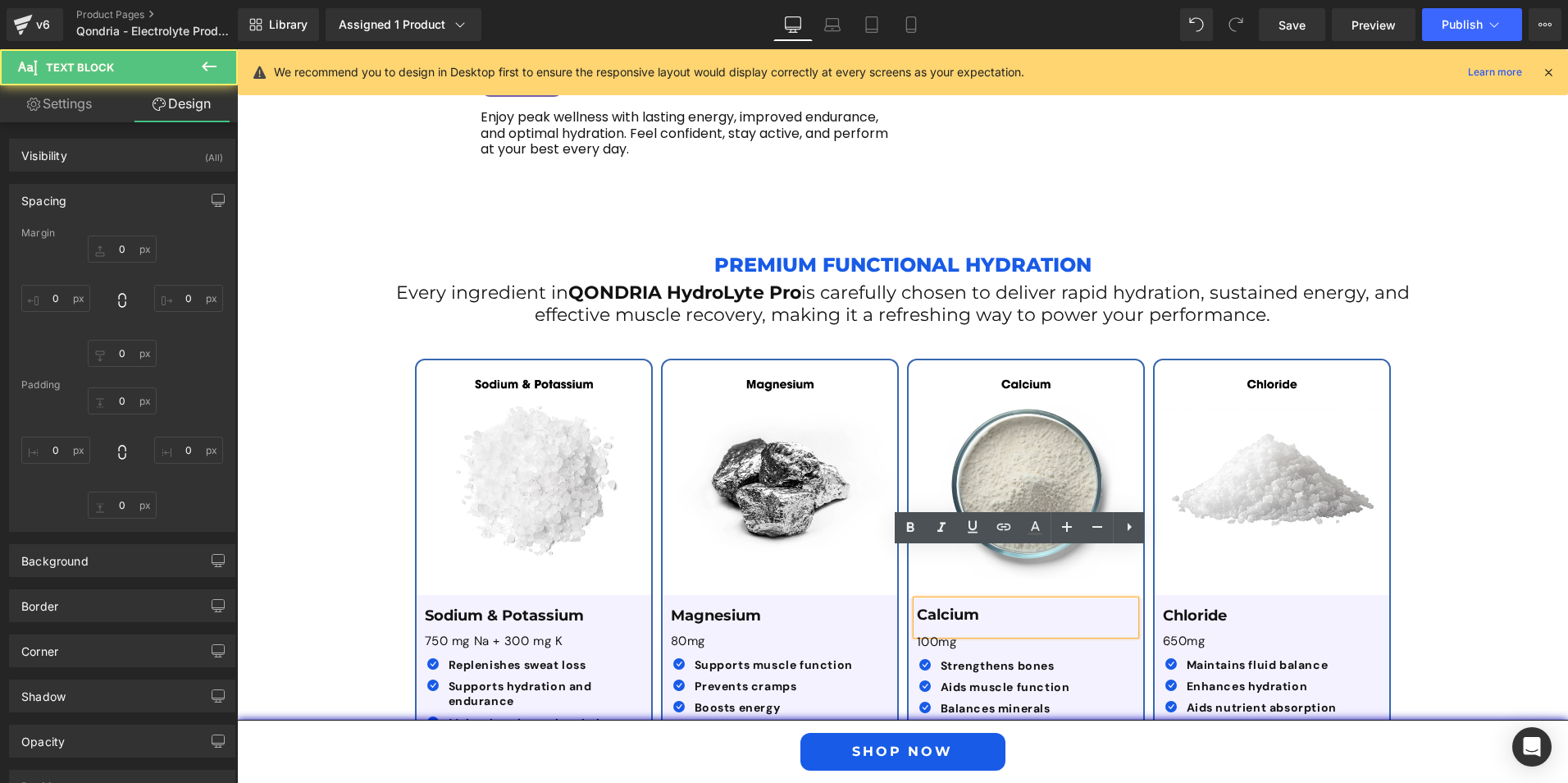
type input "0"
type input "12"
type input "0"
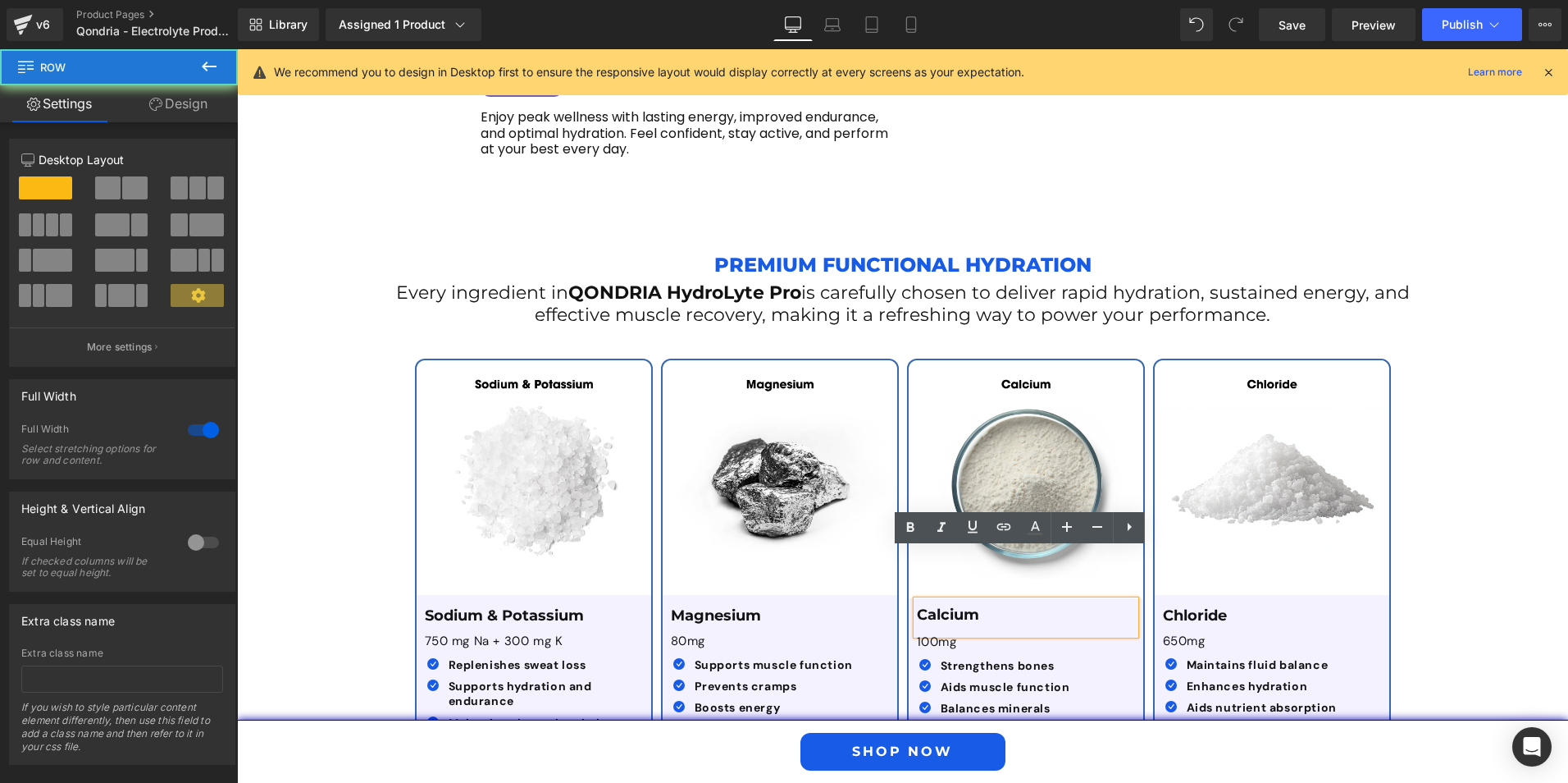
click at [1441, 596] on div "Premium Functional Hydration Text Block Every ingredient in QONDRIA HydroLyte P…" at bounding box center [903, 491] width 1331 height 538
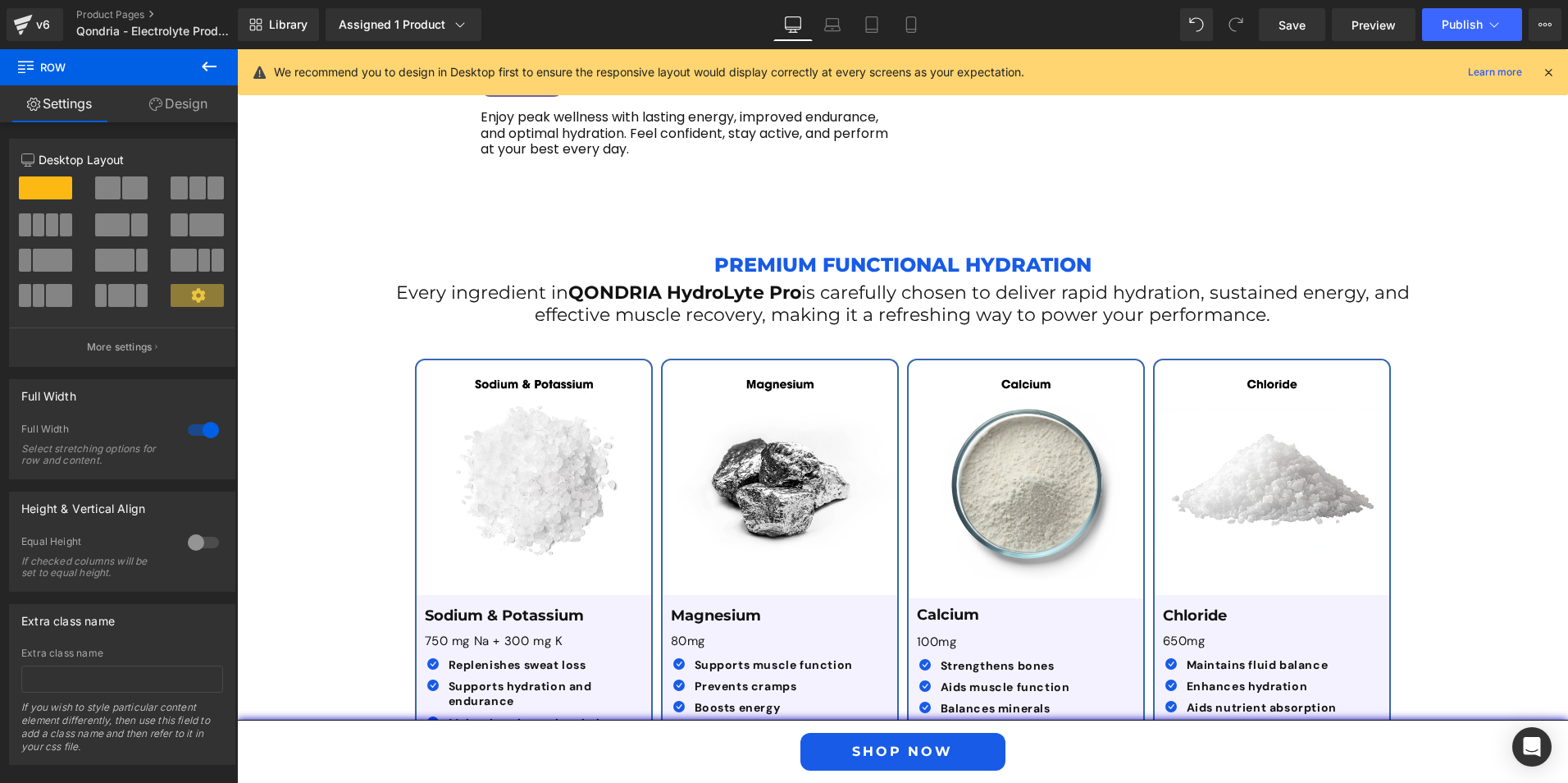
scroll to position [2907, 0]
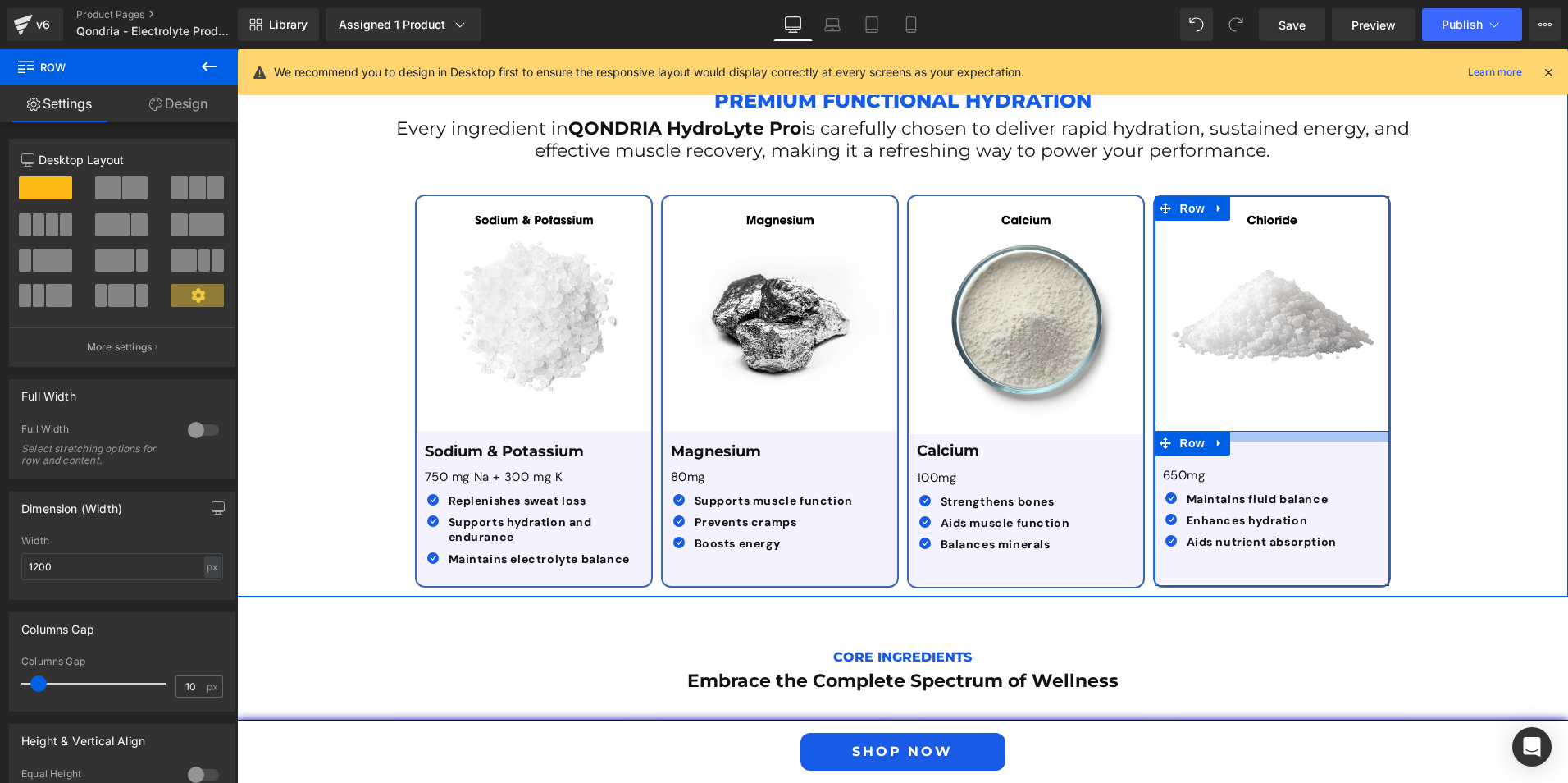
click at [1245, 431] on div at bounding box center [1272, 436] width 235 height 11
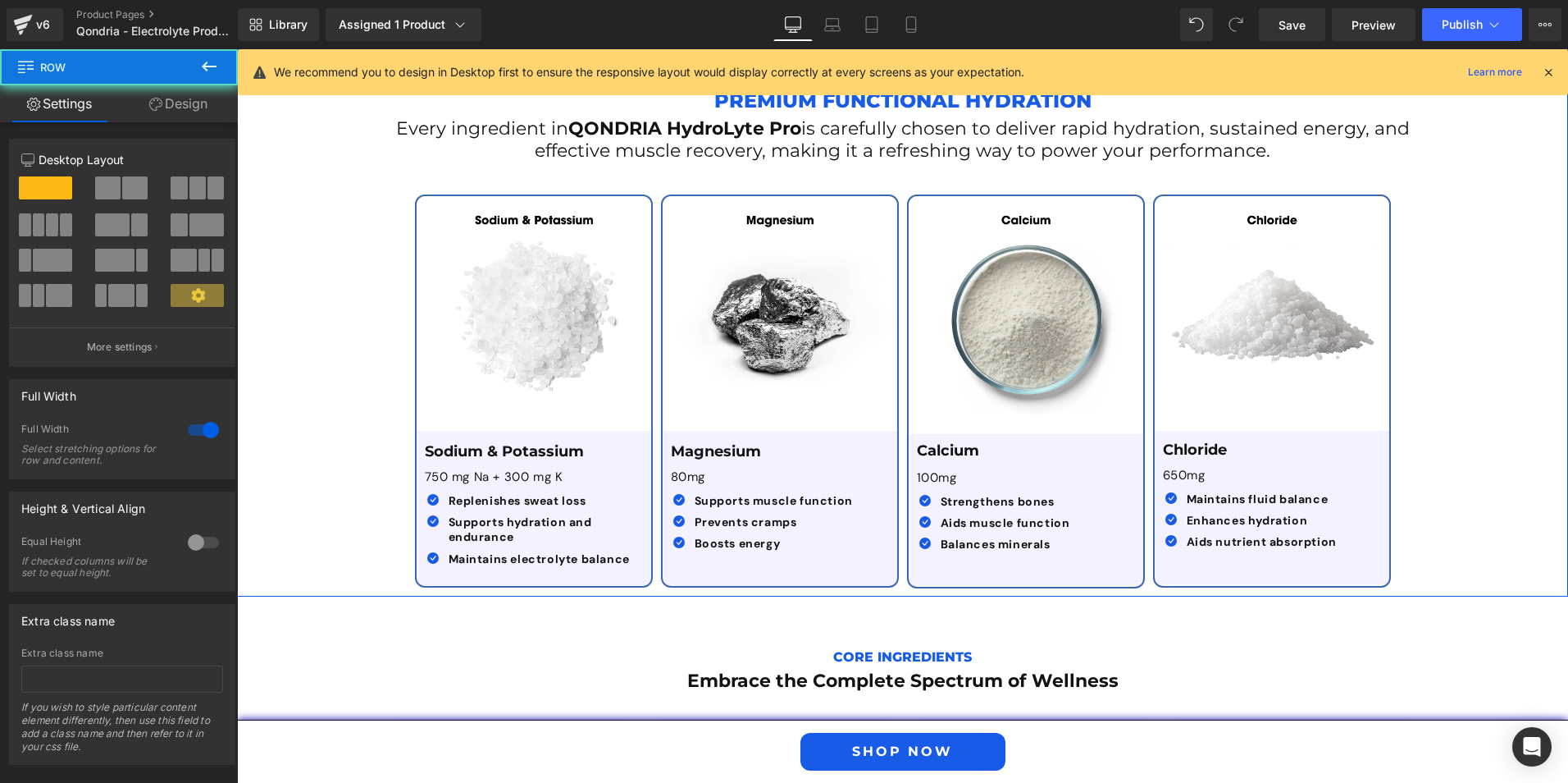
click at [1423, 421] on div "Premium Functional Hydration Text Block Every ingredient in QONDRIA HydroLyte P…" at bounding box center [903, 327] width 1331 height 538
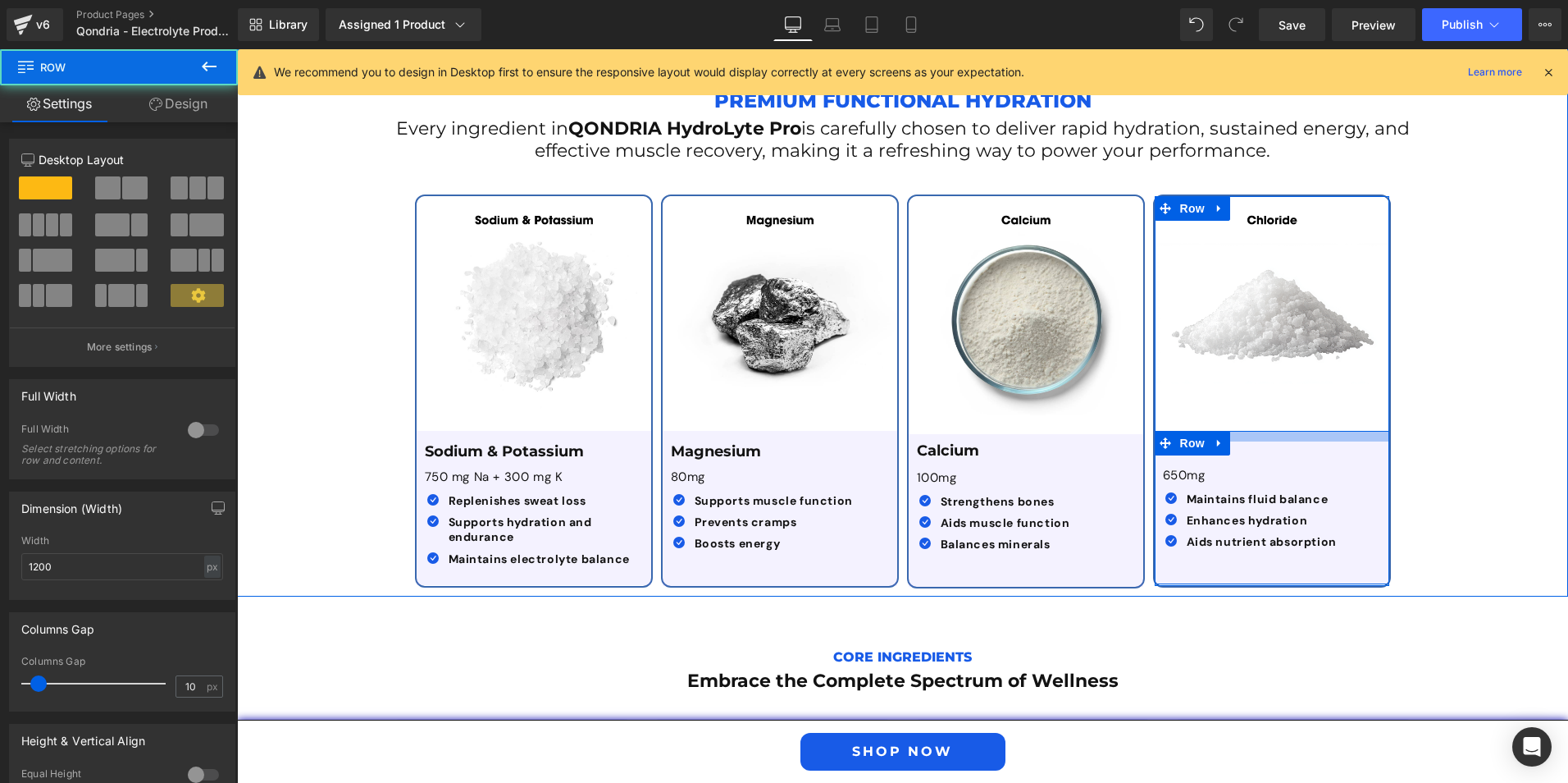
click at [1265, 431] on div "Chloride Text Block 650mg Text Block Icon Maintains fluid balance Text Block Ic…" at bounding box center [1272, 507] width 235 height 153
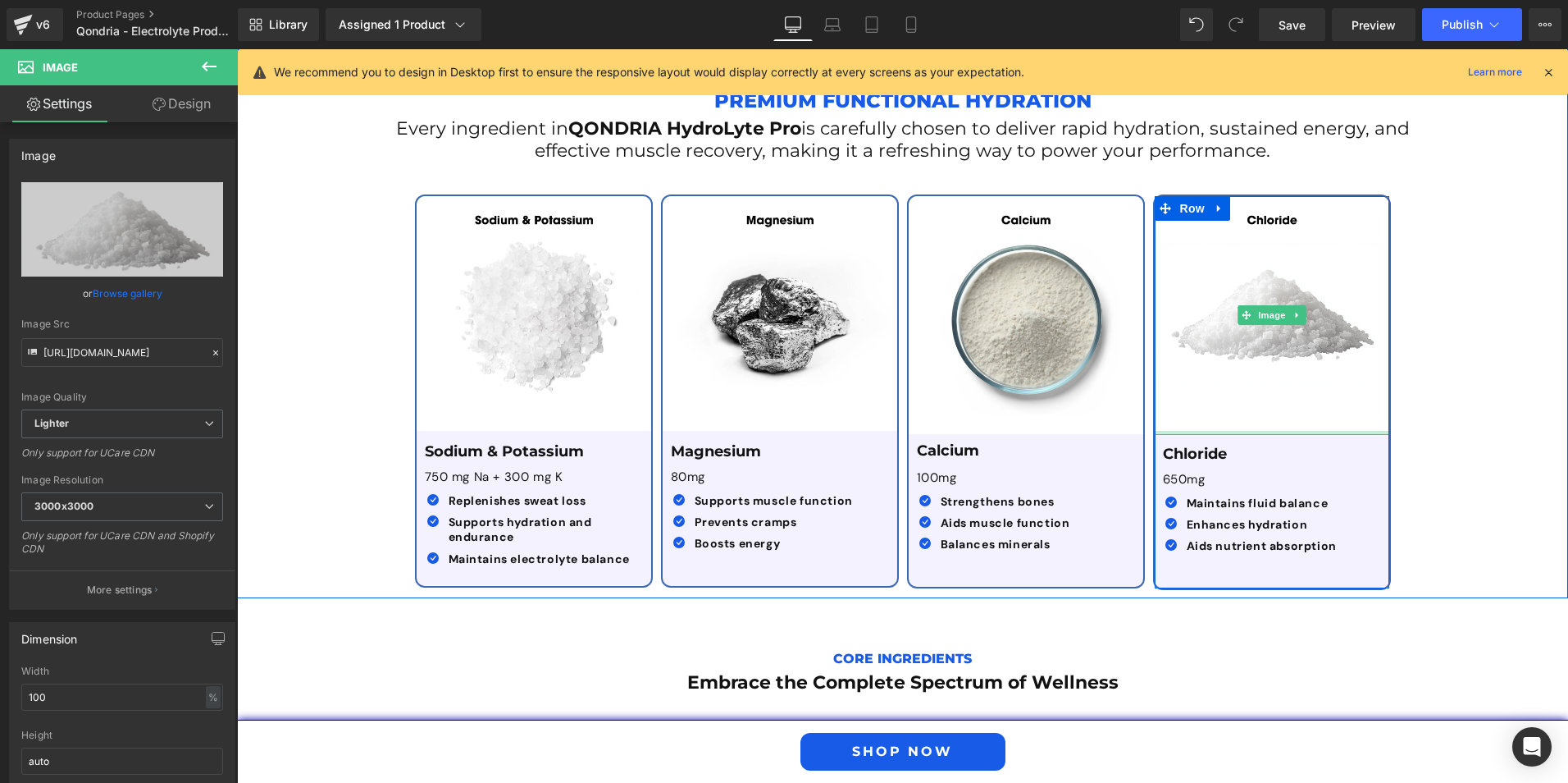
click at [1257, 431] on div at bounding box center [1272, 432] width 235 height 4
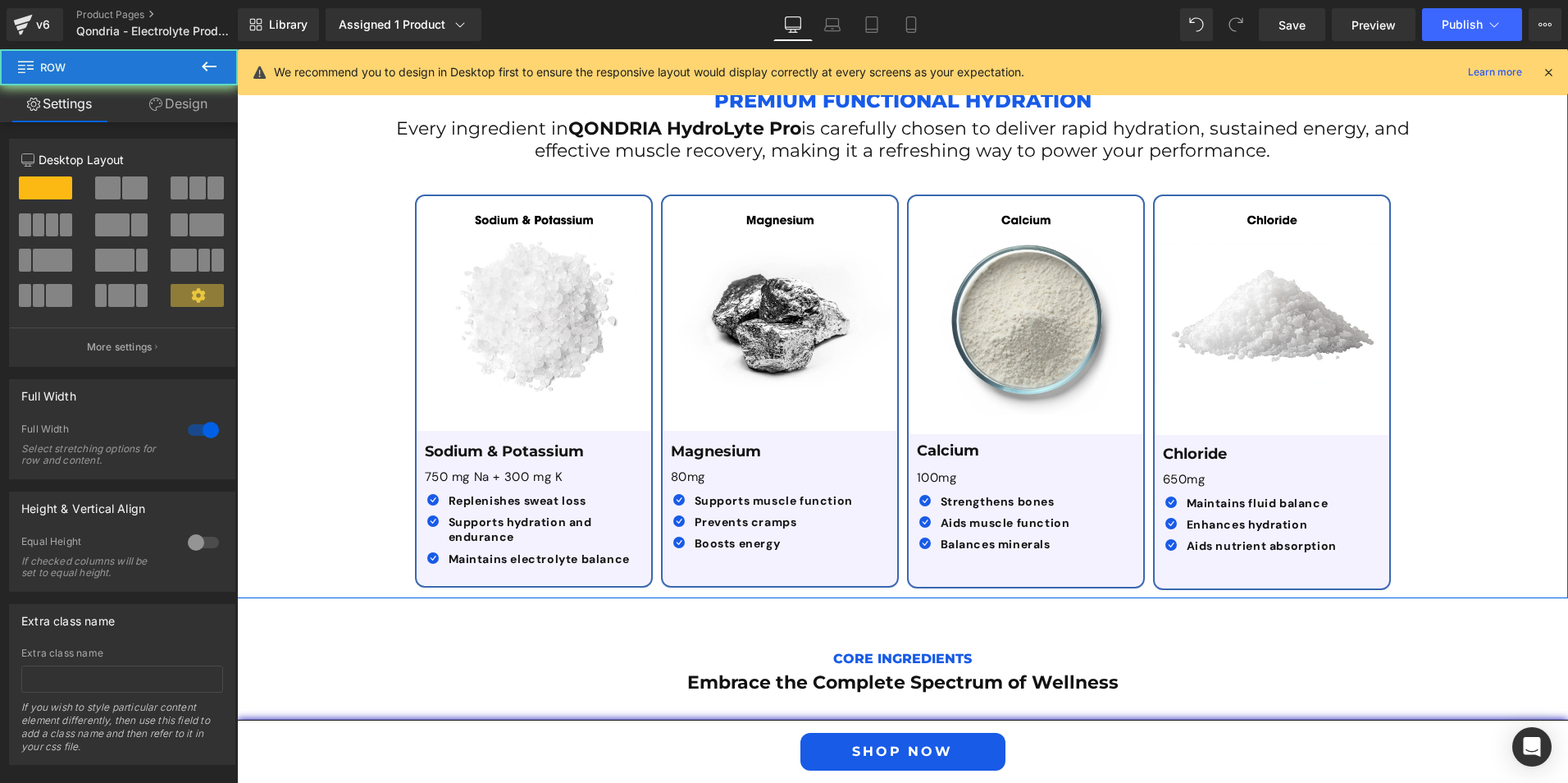
click at [1445, 422] on div "Premium Functional Hydration Text Block Every ingredient in QONDRIA HydroLyte P…" at bounding box center [903, 328] width 1331 height 540
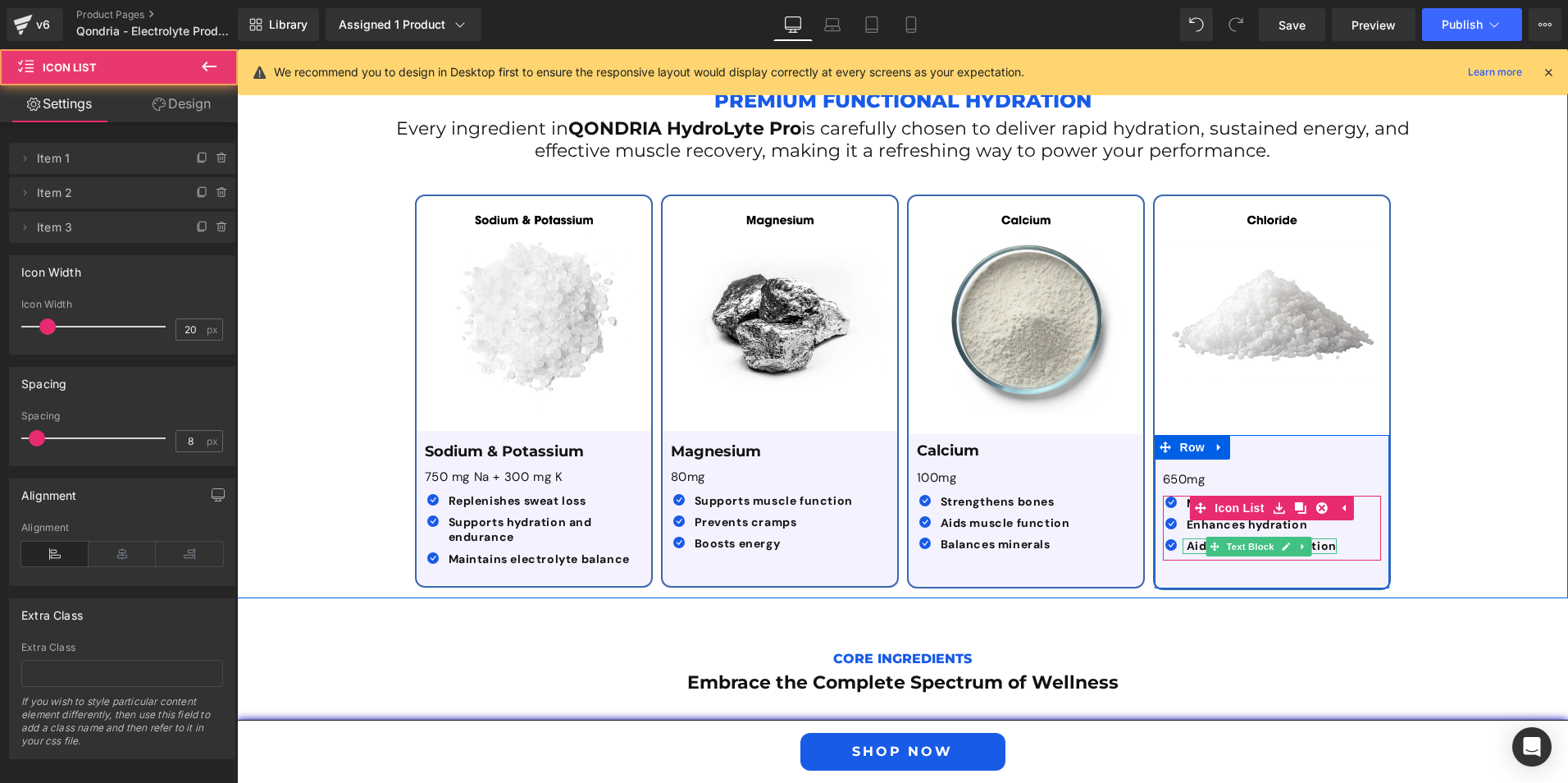
click at [1224, 500] on div "Icon Maintains fluid balance Text Block Icon Enhances hydration Text Block Icon…" at bounding box center [1272, 528] width 218 height 65
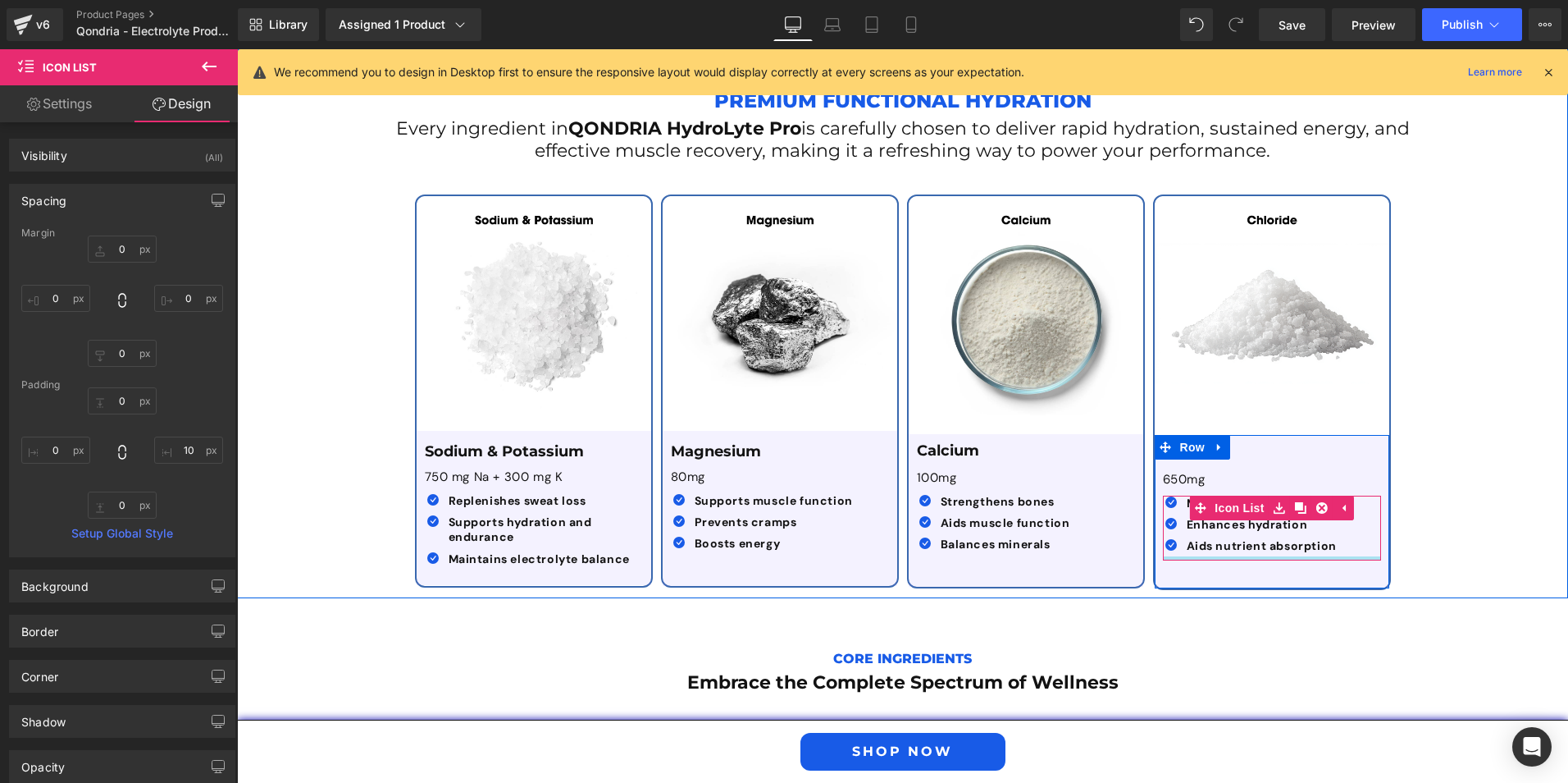
type input "0px"
click at [1235, 502] on div "Icon Maintains fluid balance Text Block Icon Enhances hydration Text Block Icon…" at bounding box center [1272, 528] width 218 height 65
type input "27px"
drag, startPoint x: 1371, startPoint y: 474, endPoint x: 1358, endPoint y: 474, distance: 13.0
click at [1360, 495] on div at bounding box center [1371, 528] width 20 height 65
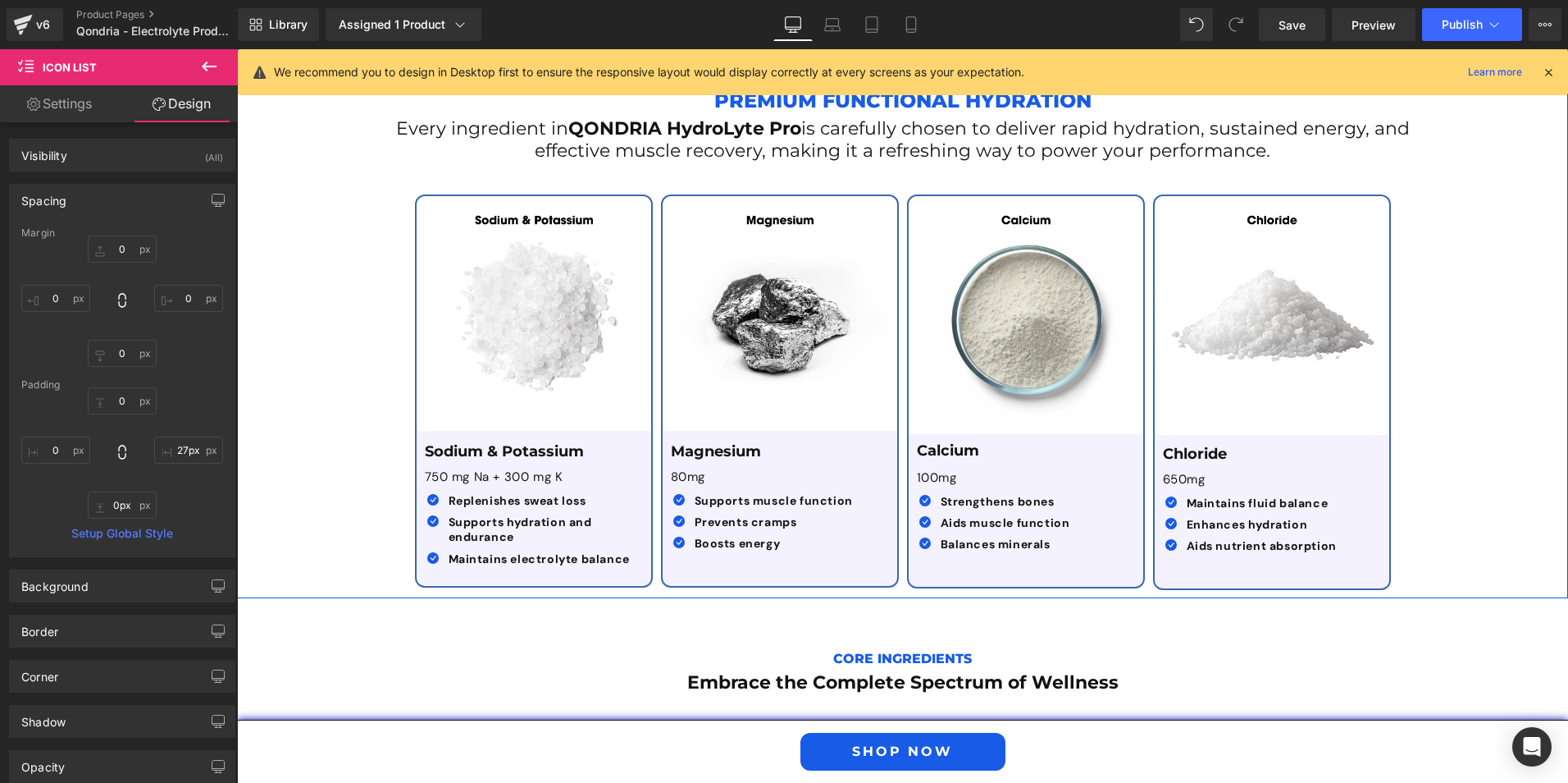
click at [1418, 485] on div "Premium Functional Hydration Text Block Every ingredient in QONDRIA HydroLyte P…" at bounding box center [903, 328] width 1331 height 540
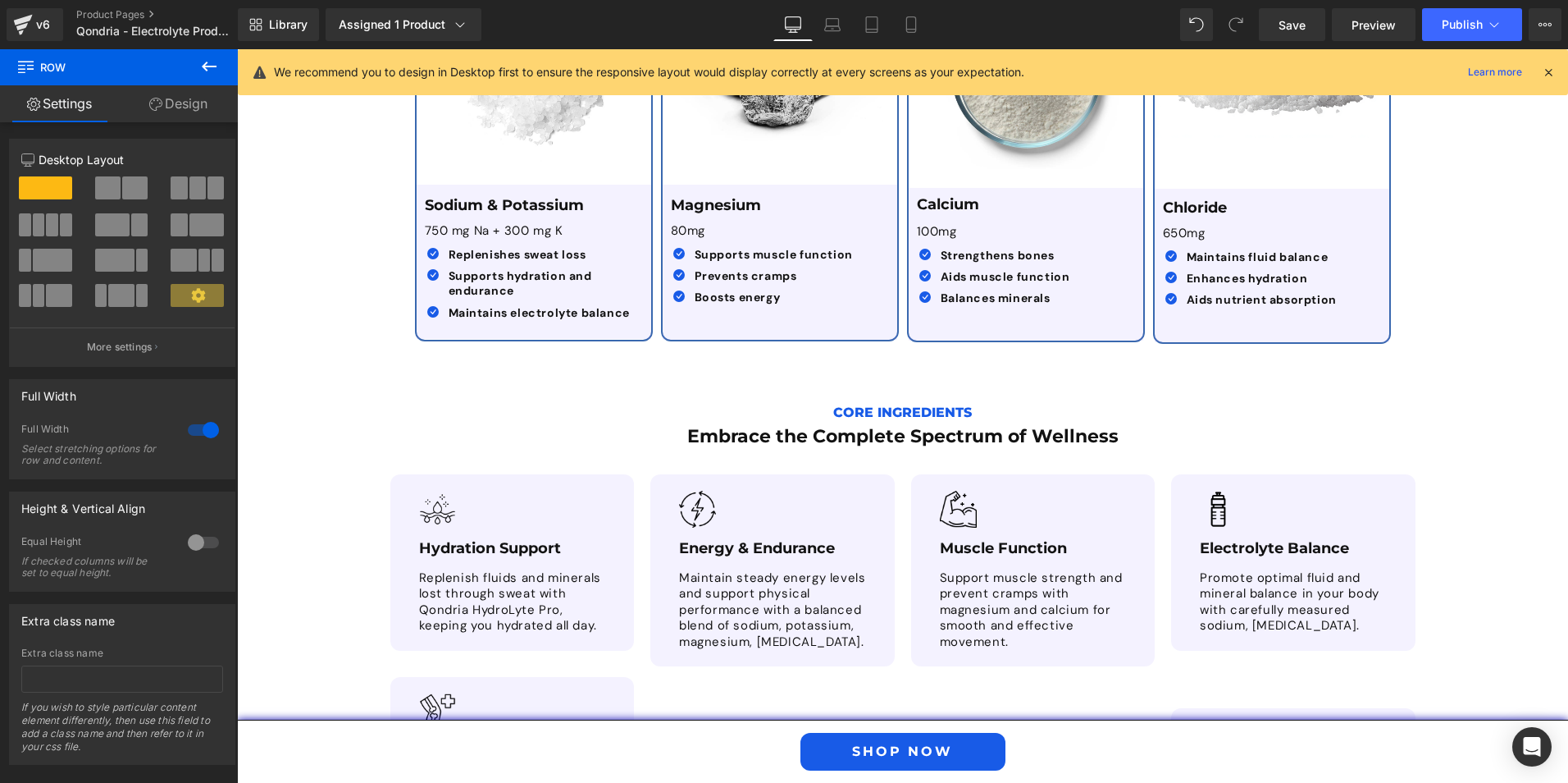
scroll to position [3235, 0]
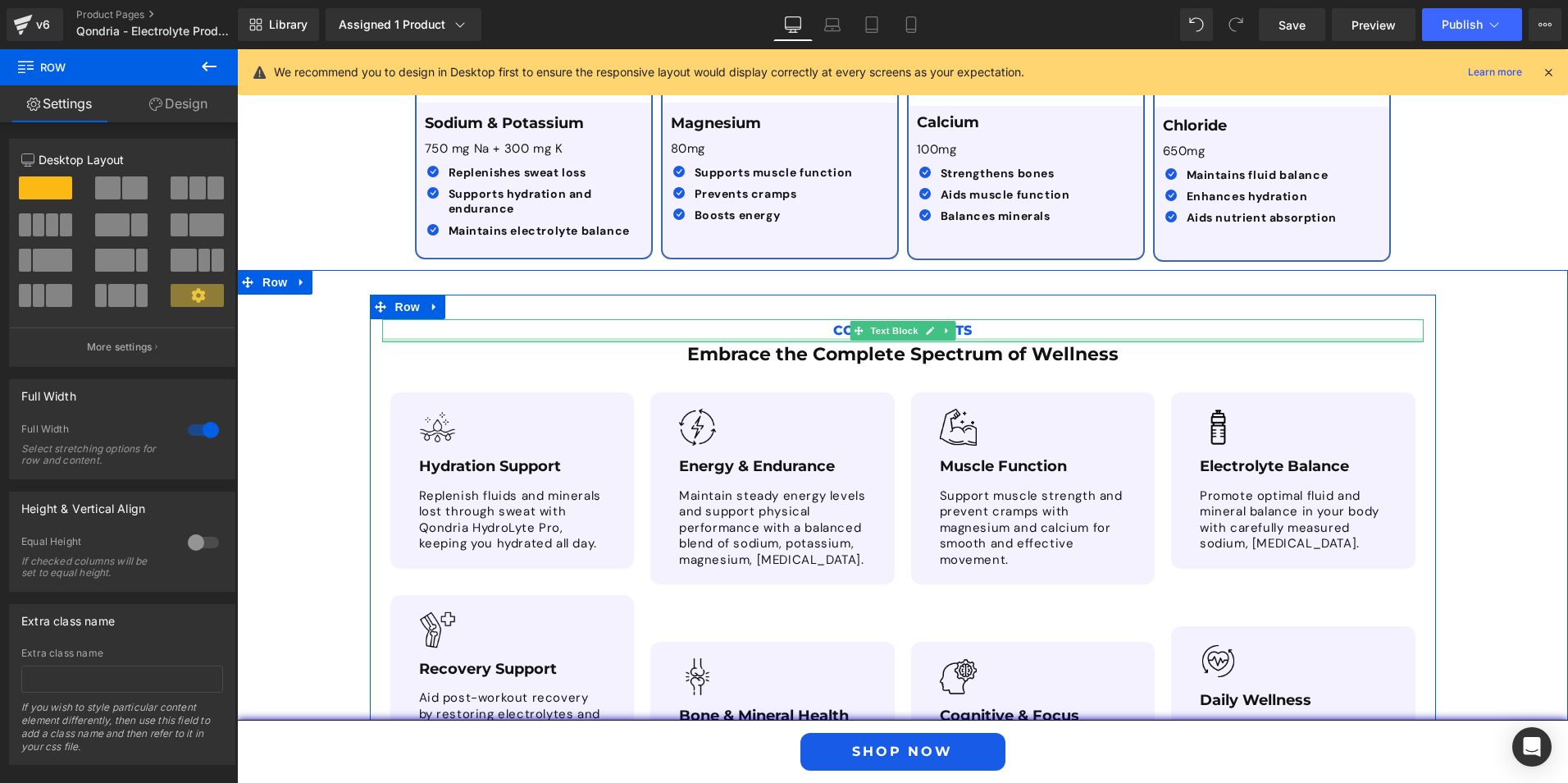
click at [830, 319] on p "Core Ingredients" at bounding box center [903, 331] width 1041 height 24
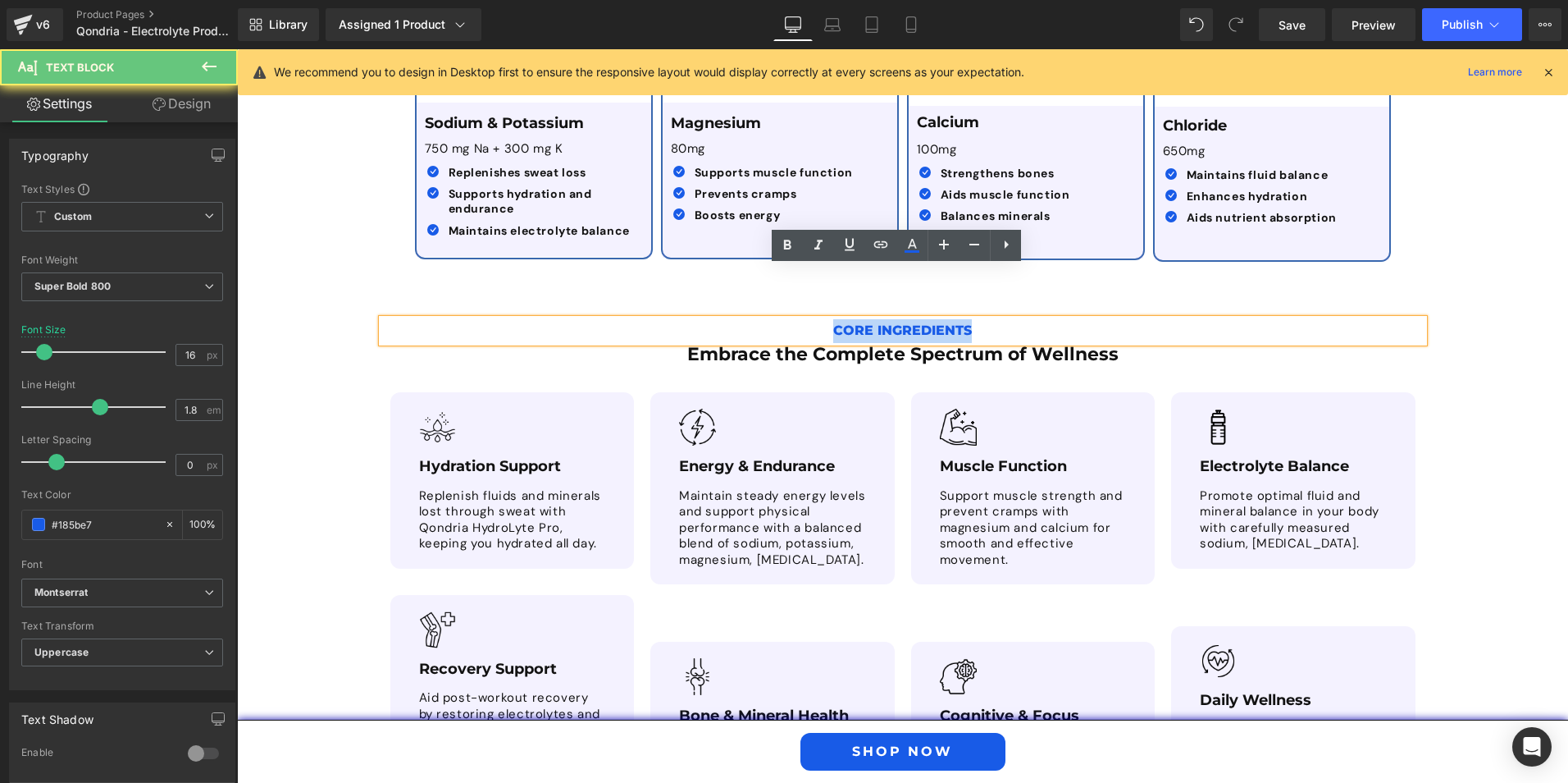
drag, startPoint x: 823, startPoint y: 277, endPoint x: 981, endPoint y: 275, distance: 158.0
click at [980, 319] on p "Core Ingredients" at bounding box center [903, 331] width 1041 height 24
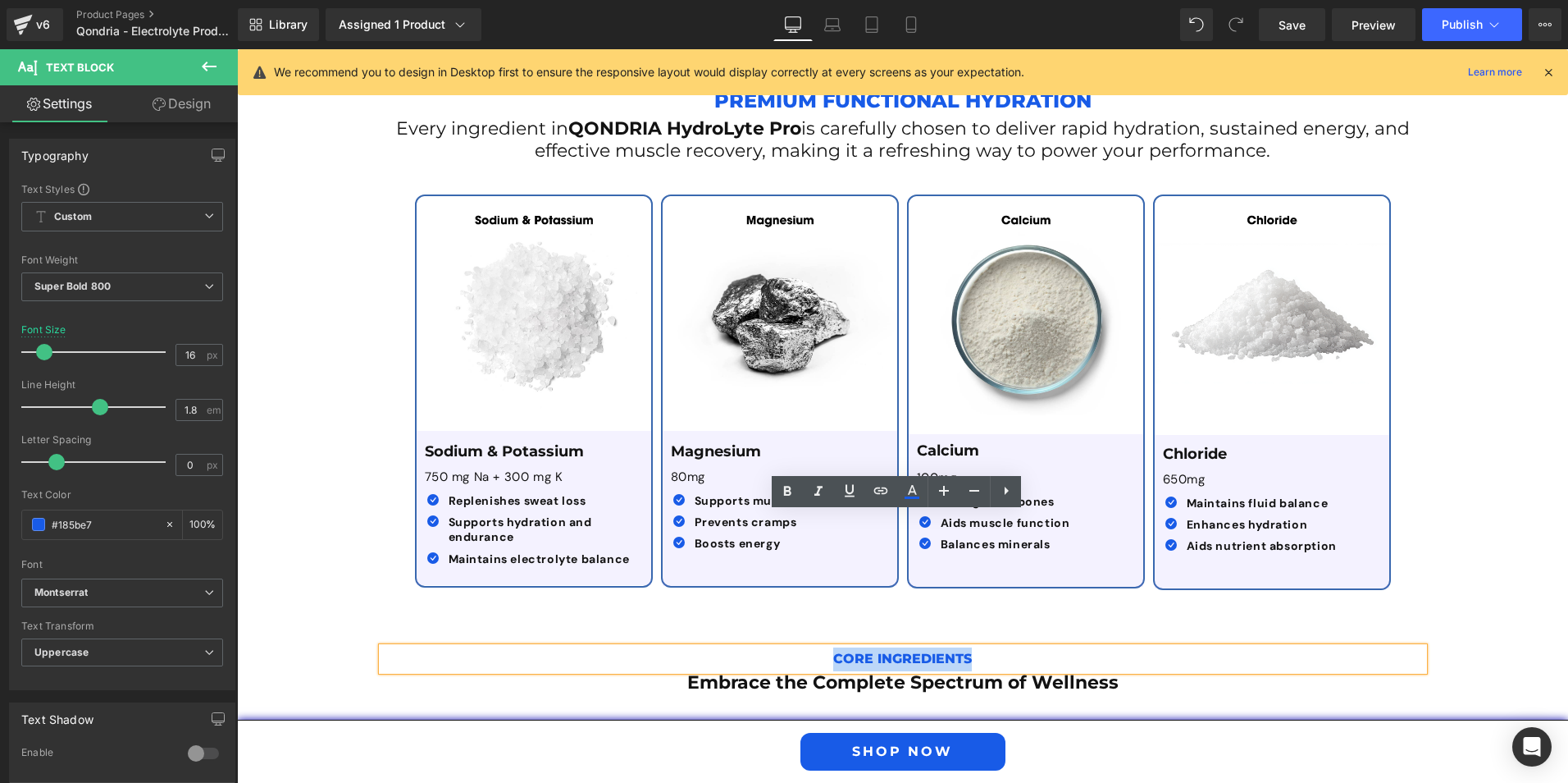
scroll to position [2825, 0]
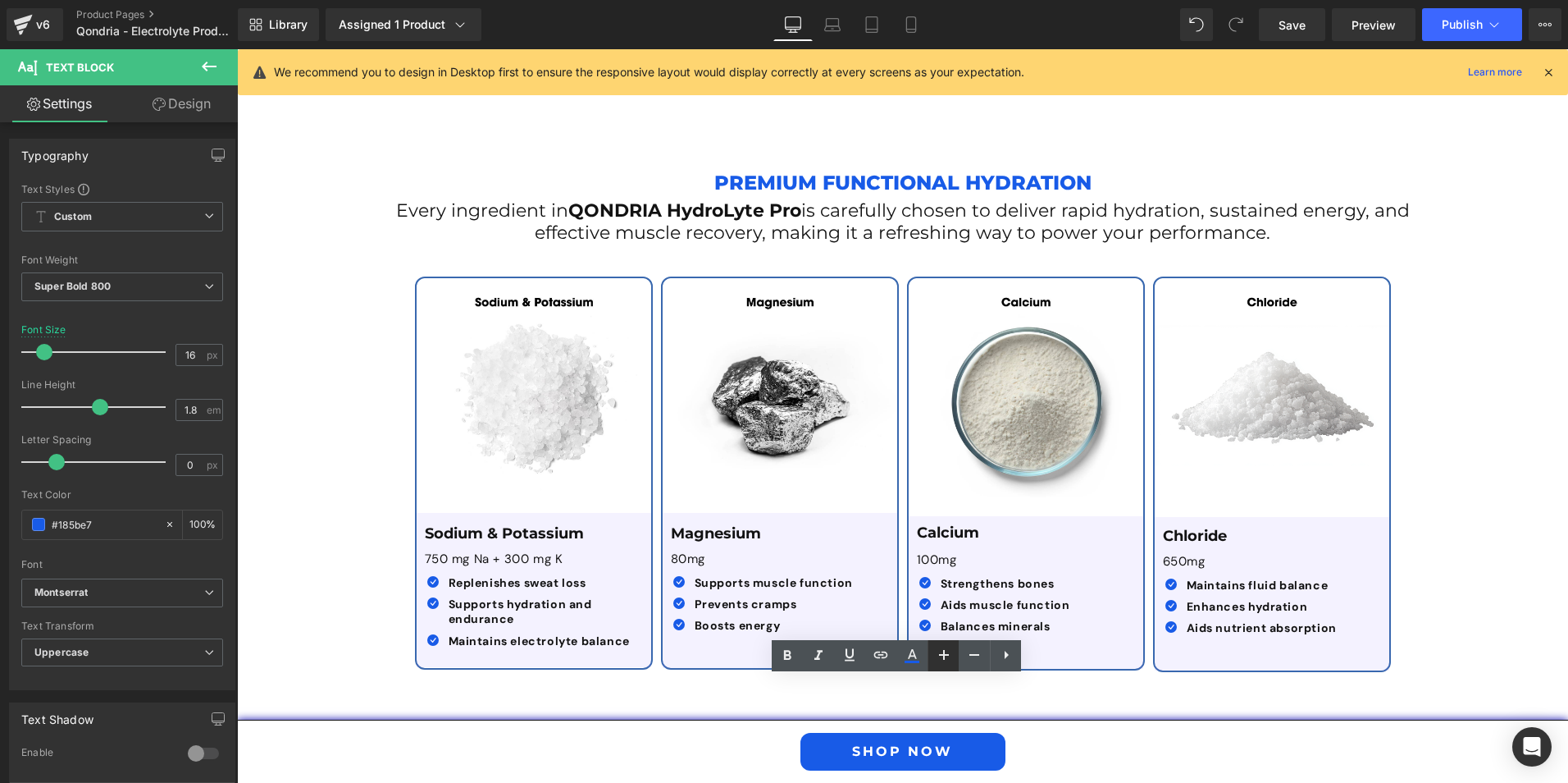
click at [949, 660] on icon at bounding box center [944, 654] width 20 height 20
click at [0, 0] on icon at bounding box center [0, 0] width 0 height 0
type input "18"
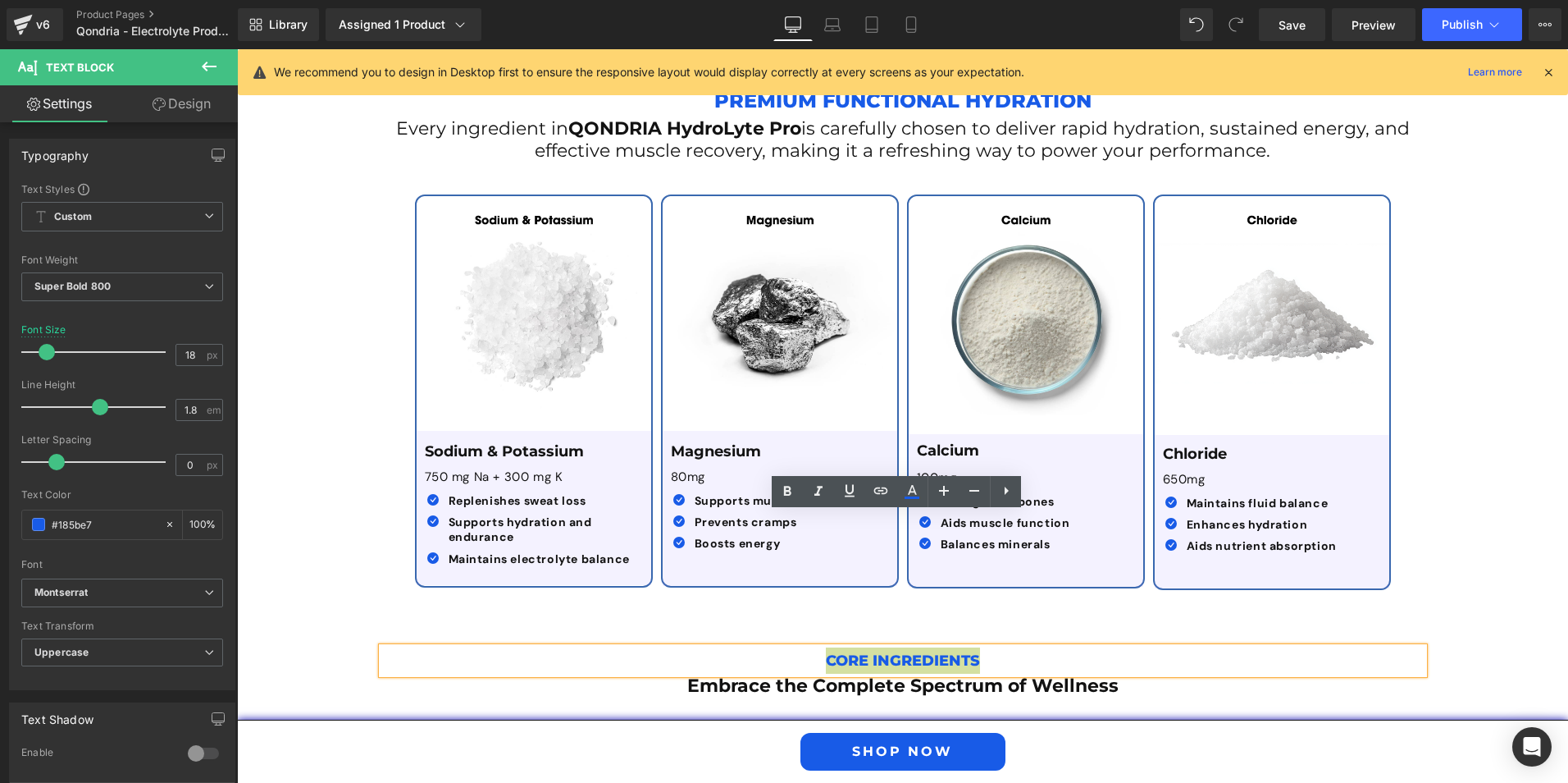
scroll to position [3071, 0]
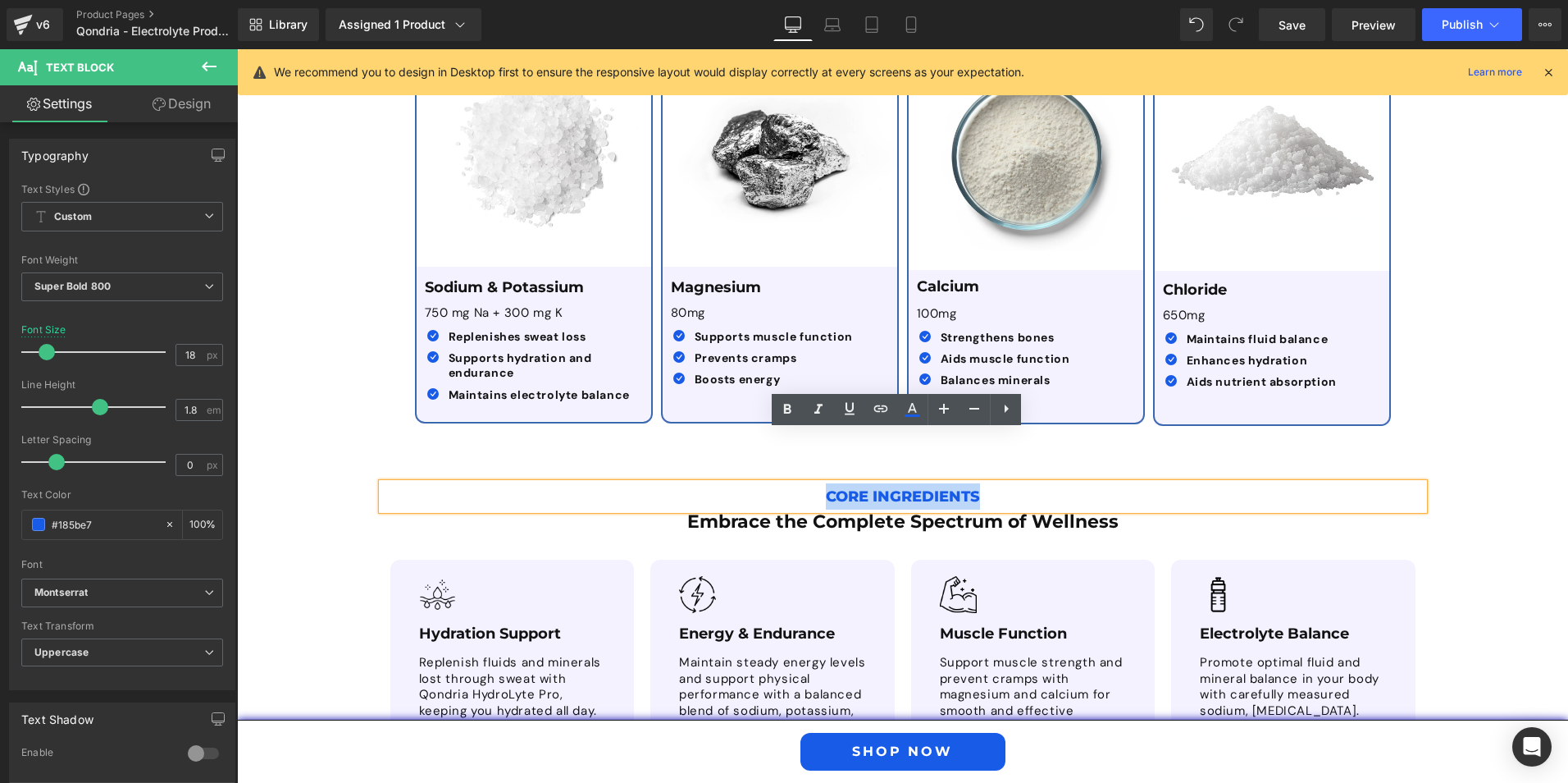
click at [1441, 459] on div "Core Ingredients Text Block Embrace the Complete Spectrum of Wellness Heading I…" at bounding box center [903, 743] width 1331 height 569
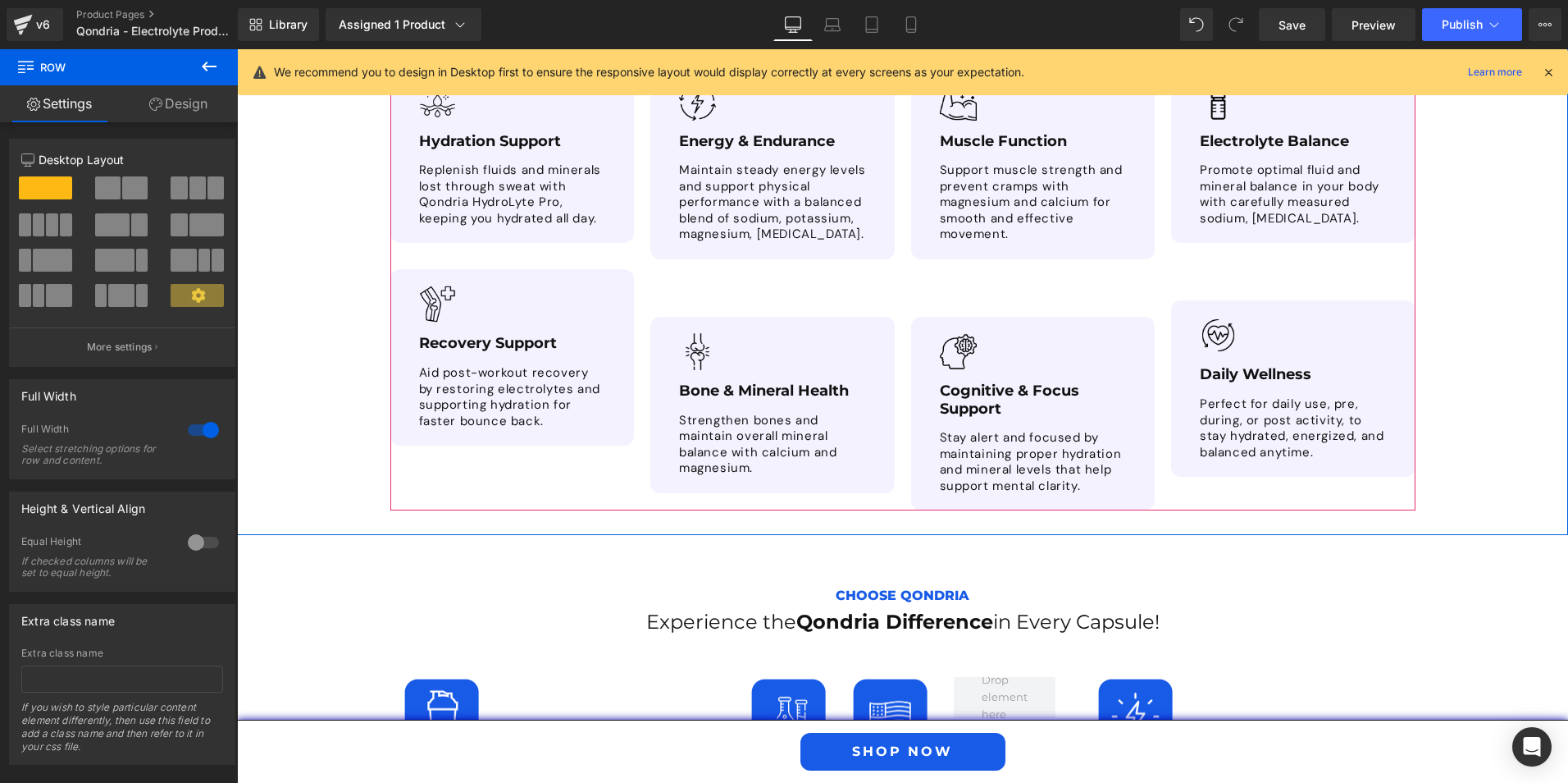
scroll to position [3482, 0]
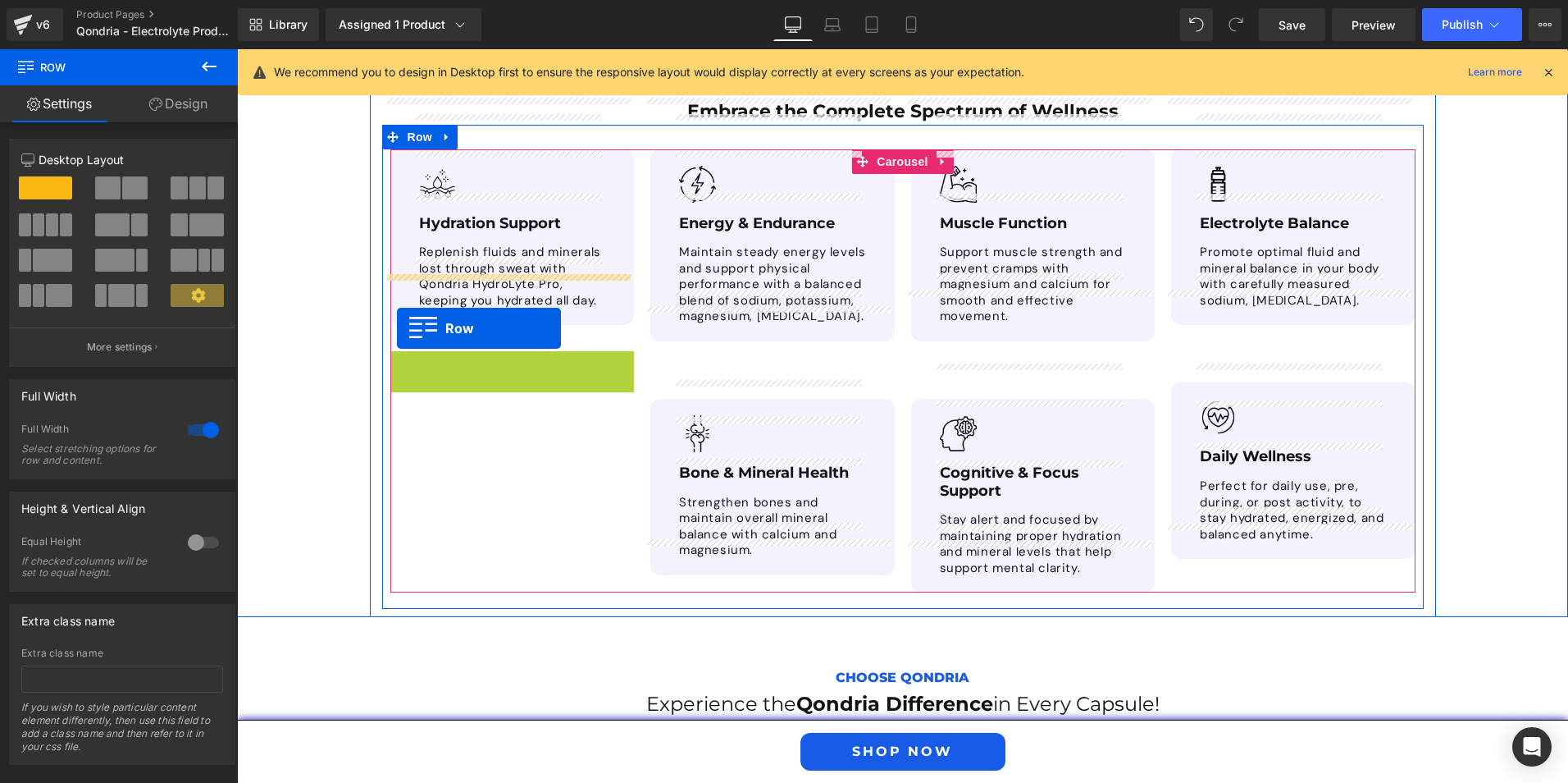
drag, startPoint x: 394, startPoint y: 311, endPoint x: 397, endPoint y: 329, distance: 18.2
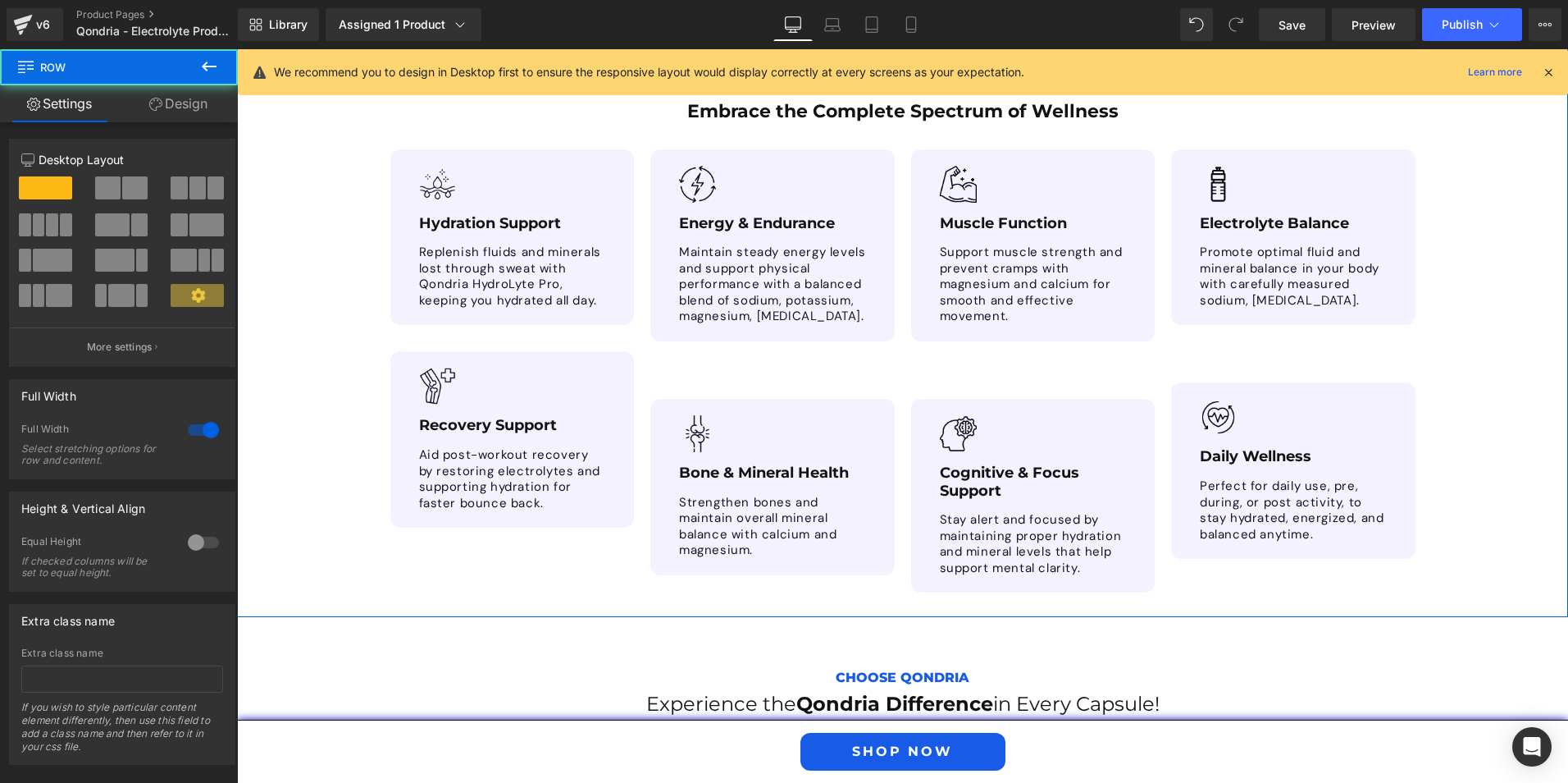
click at [1483, 348] on div "Core Ingredients Text Block Embrace the Complete Spectrum of Wellness Heading I…" at bounding box center [903, 333] width 1331 height 569
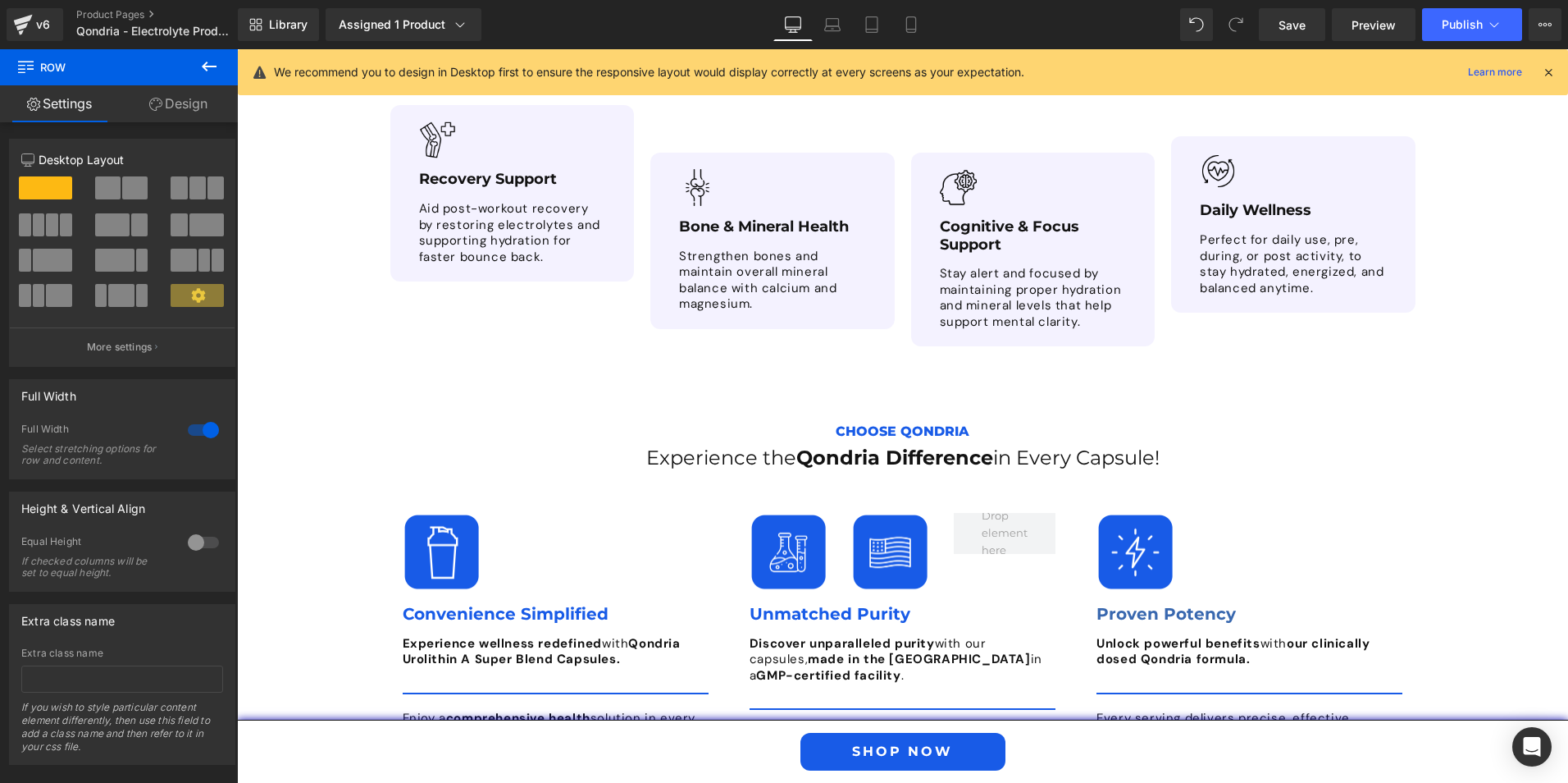
scroll to position [3809, 0]
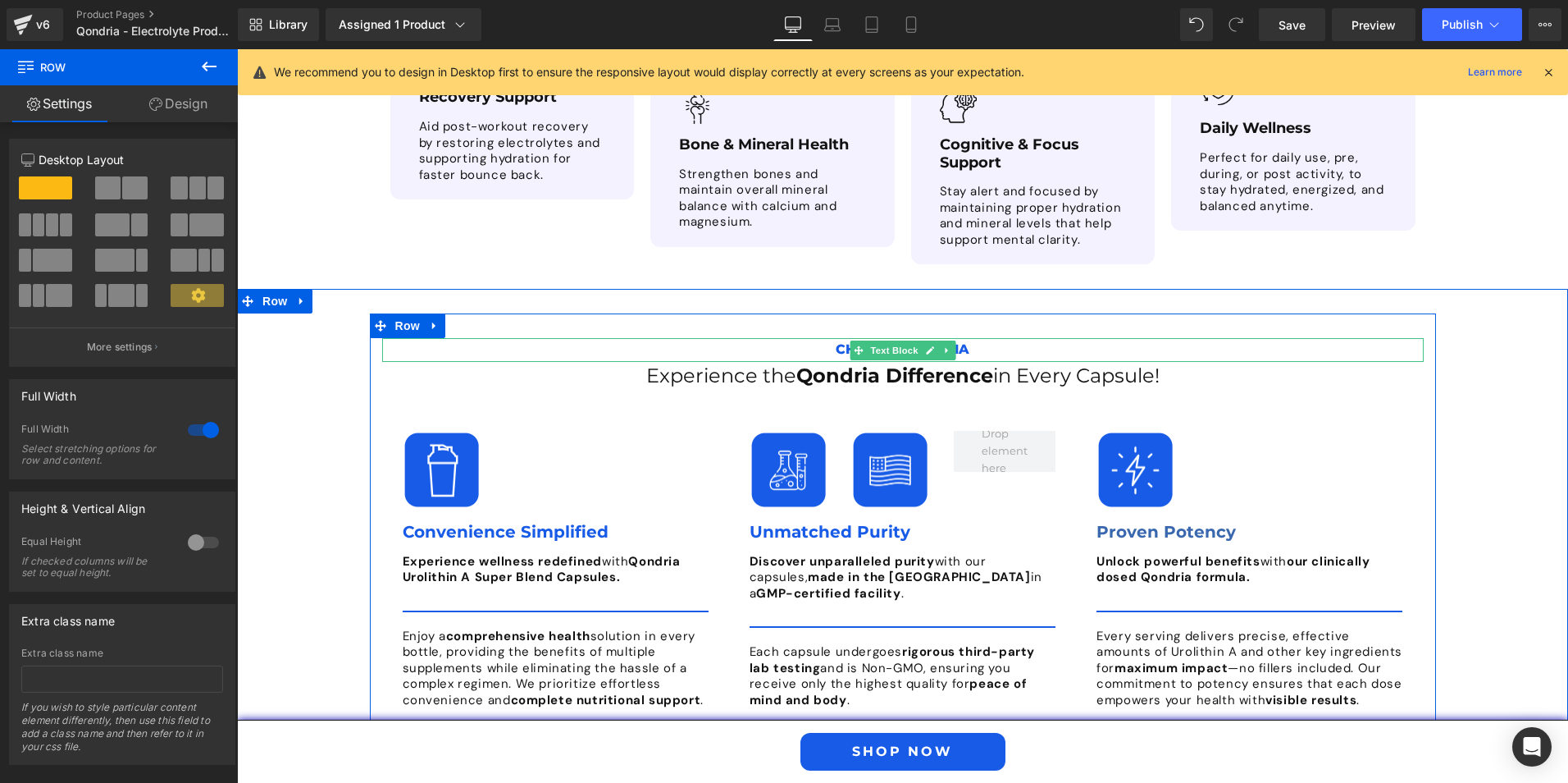
click at [960, 338] on p "Choose Qondria" at bounding box center [903, 350] width 1041 height 24
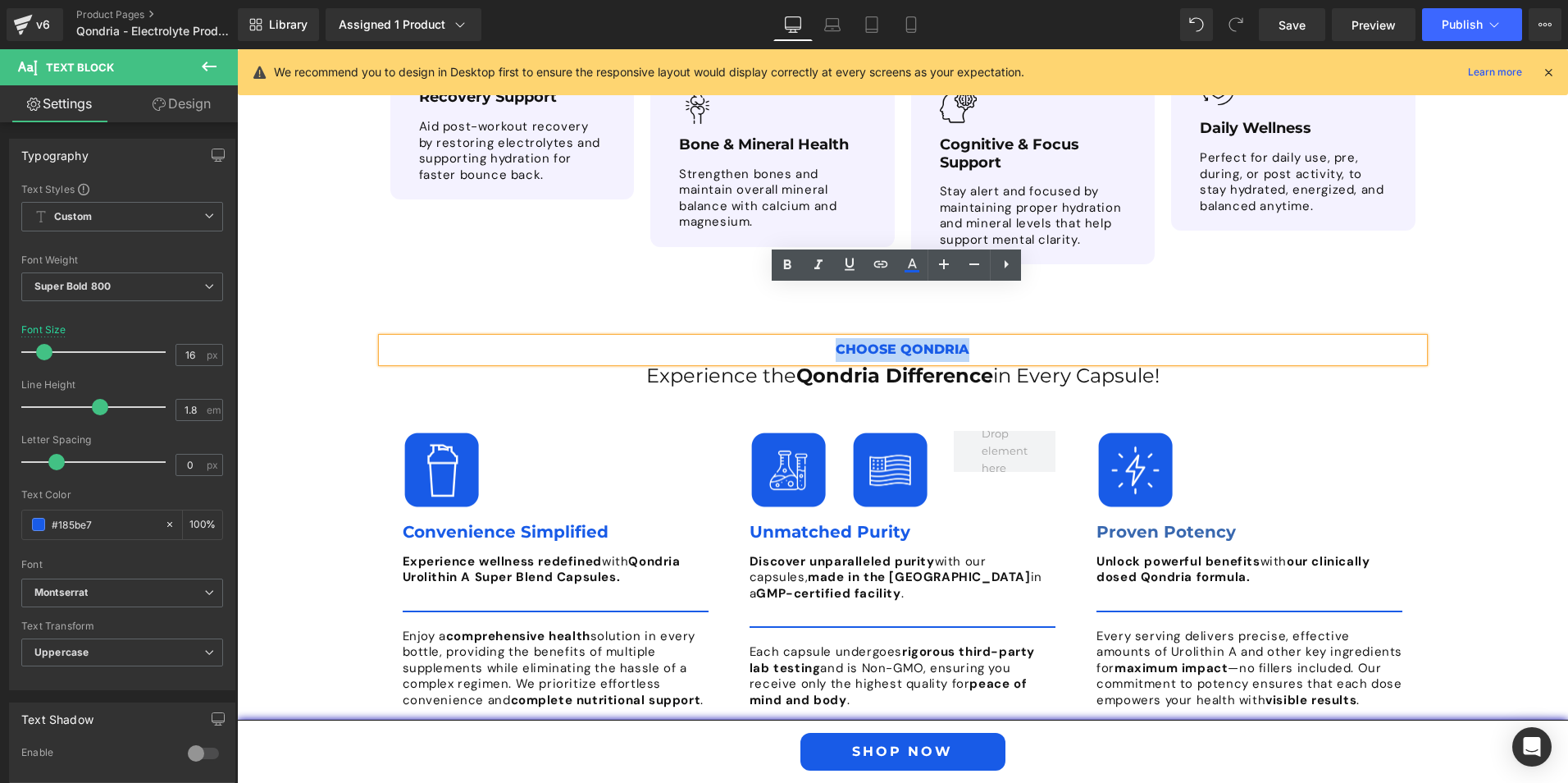
drag, startPoint x: 972, startPoint y: 296, endPoint x: 830, endPoint y: 296, distance: 142.0
click at [830, 338] on p "Choose Qondria" at bounding box center [903, 350] width 1041 height 24
click at [945, 260] on icon at bounding box center [944, 264] width 20 height 20
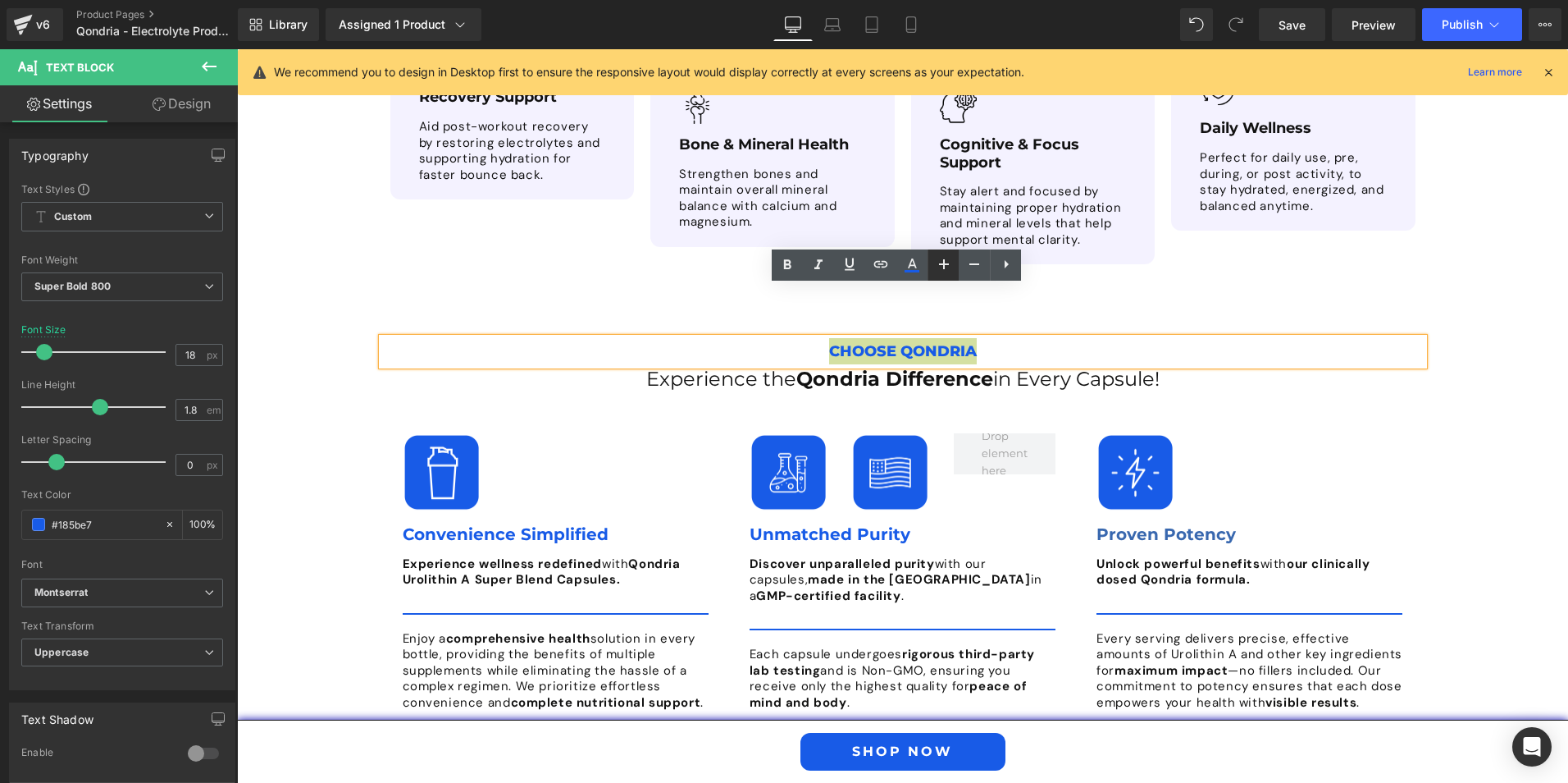
click at [946, 260] on icon at bounding box center [944, 264] width 20 height 20
type input "20"
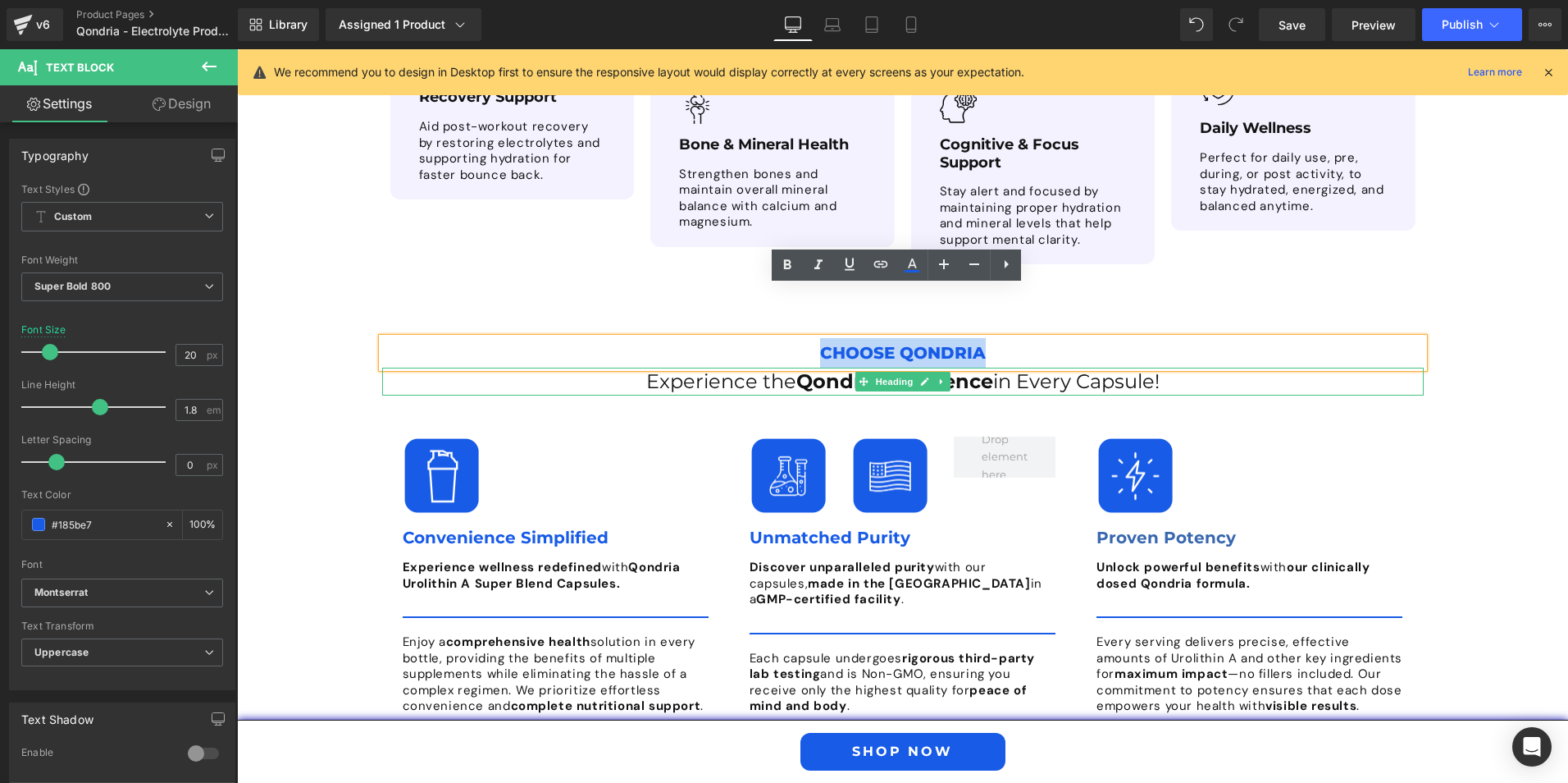
click at [662, 369] on span "Experience the" at bounding box center [721, 381] width 150 height 24
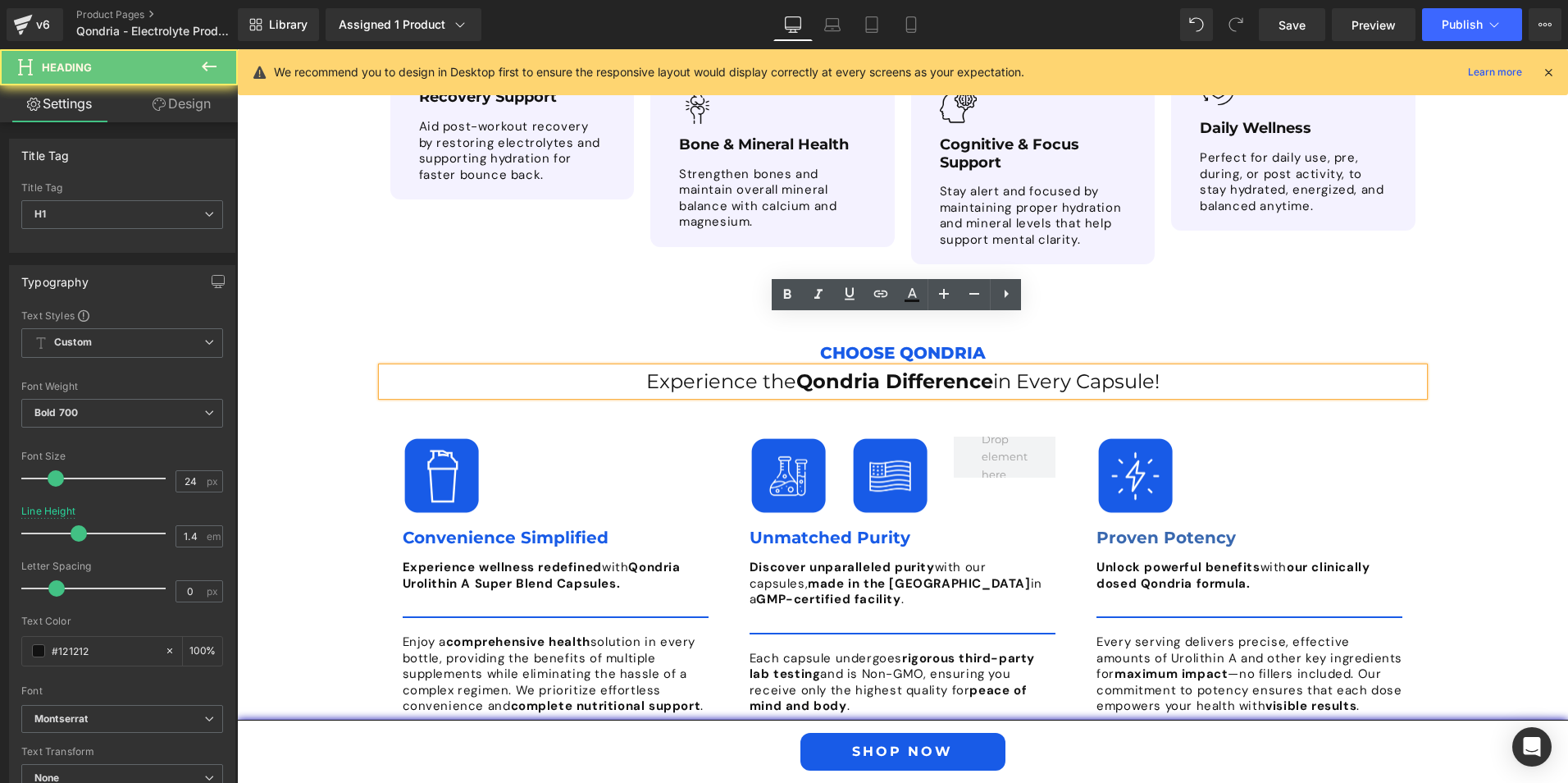
click at [626, 368] on h1 "Experience the Qondria Difference in Every Capsule!" at bounding box center [903, 381] width 1041 height 28
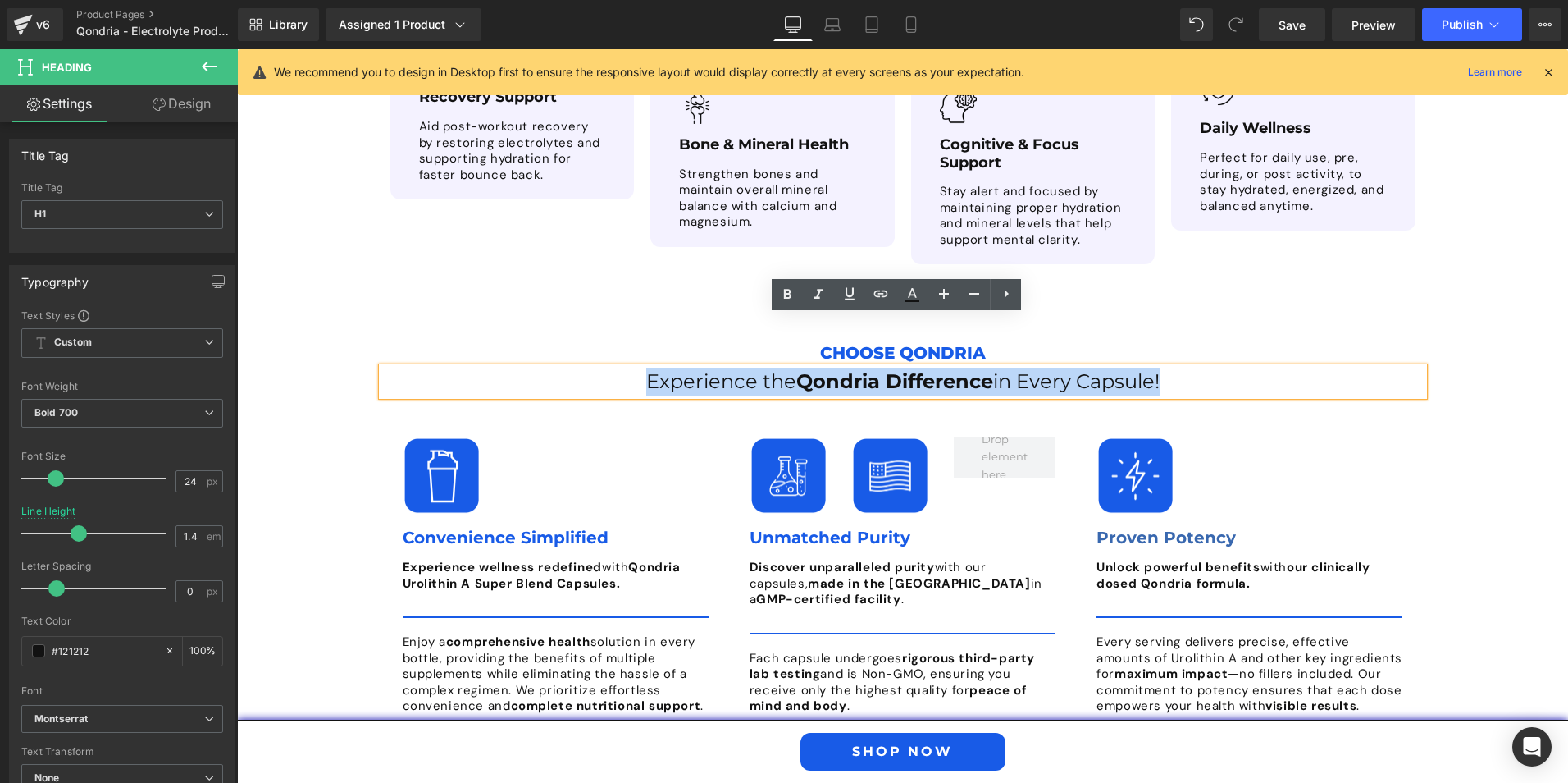
drag, startPoint x: 636, startPoint y: 329, endPoint x: 1160, endPoint y: 334, distance: 524.0
click at [1160, 368] on h1 "Experience the Qondria Difference in Every Capsule!" at bounding box center [903, 381] width 1041 height 28
paste div
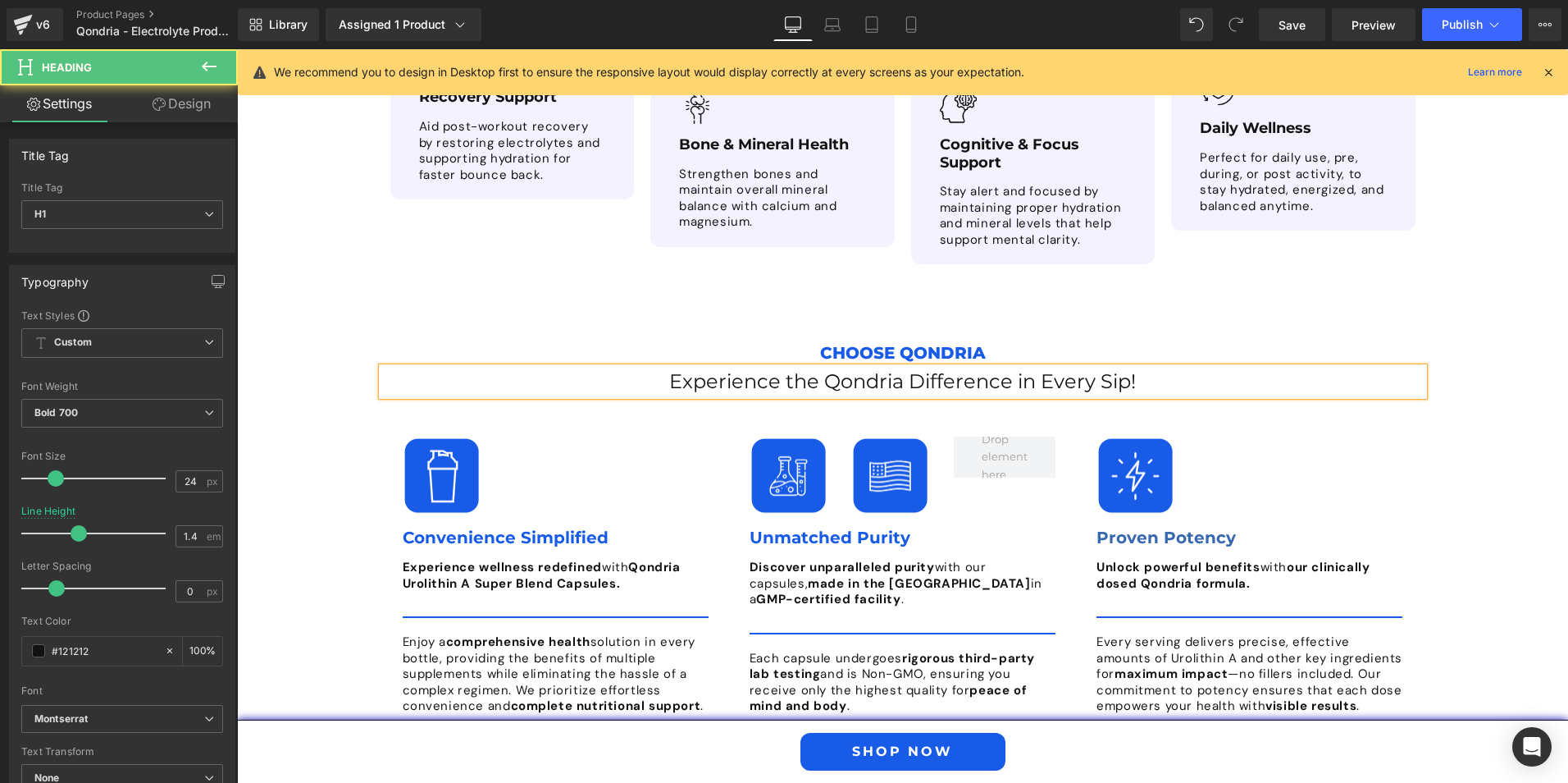
click at [997, 369] on span "Experience the Qondria Difference in Every Sip!" at bounding box center [903, 381] width 467 height 24
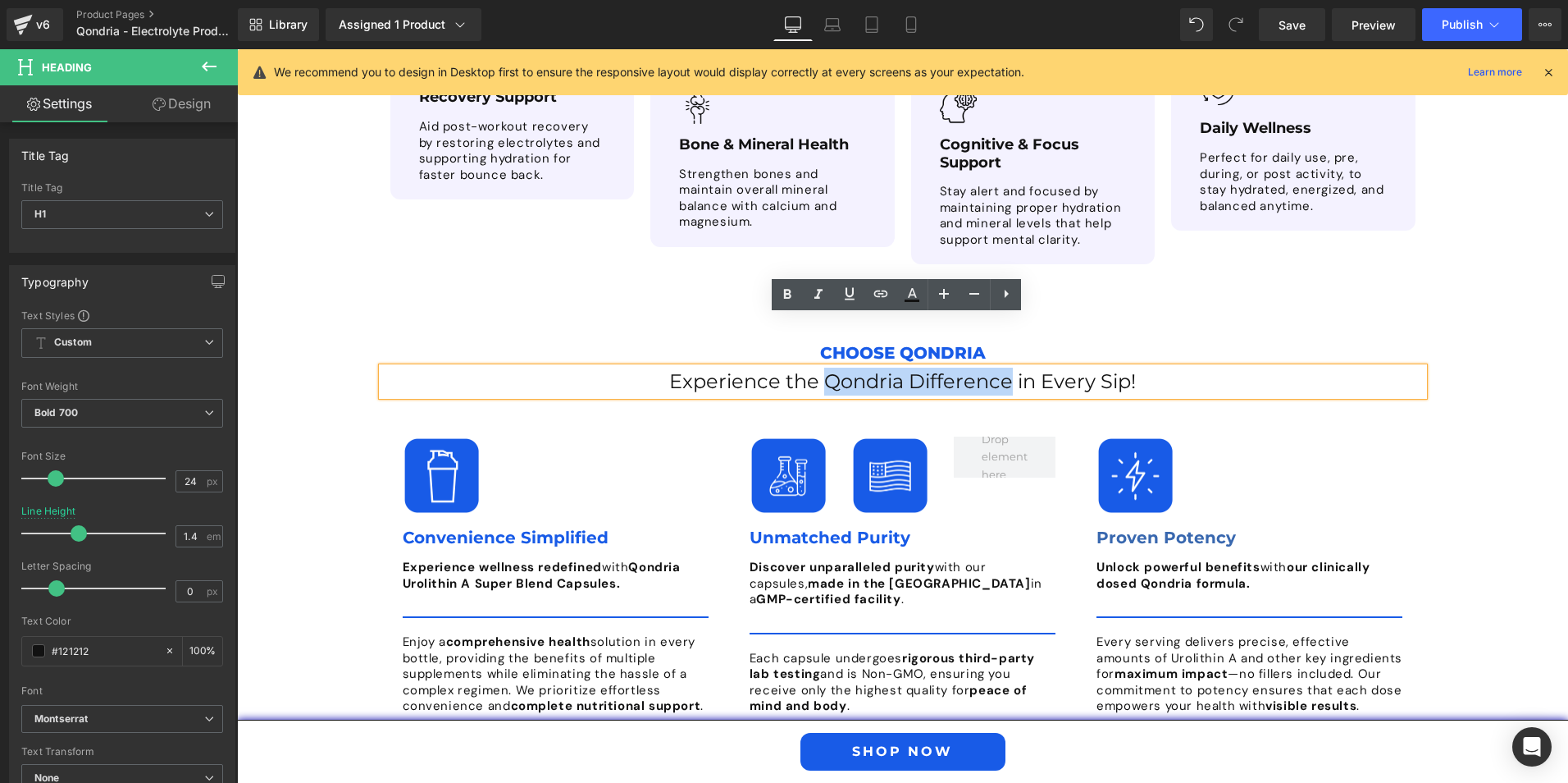
drag, startPoint x: 1002, startPoint y: 332, endPoint x: 817, endPoint y: 332, distance: 185.0
click at [817, 369] on span "Experience the Qondria Difference in Every Sip!" at bounding box center [903, 381] width 467 height 24
click at [790, 288] on icon at bounding box center [787, 294] width 20 height 20
click at [1229, 338] on p "Choose Qondria" at bounding box center [903, 352] width 1041 height 30
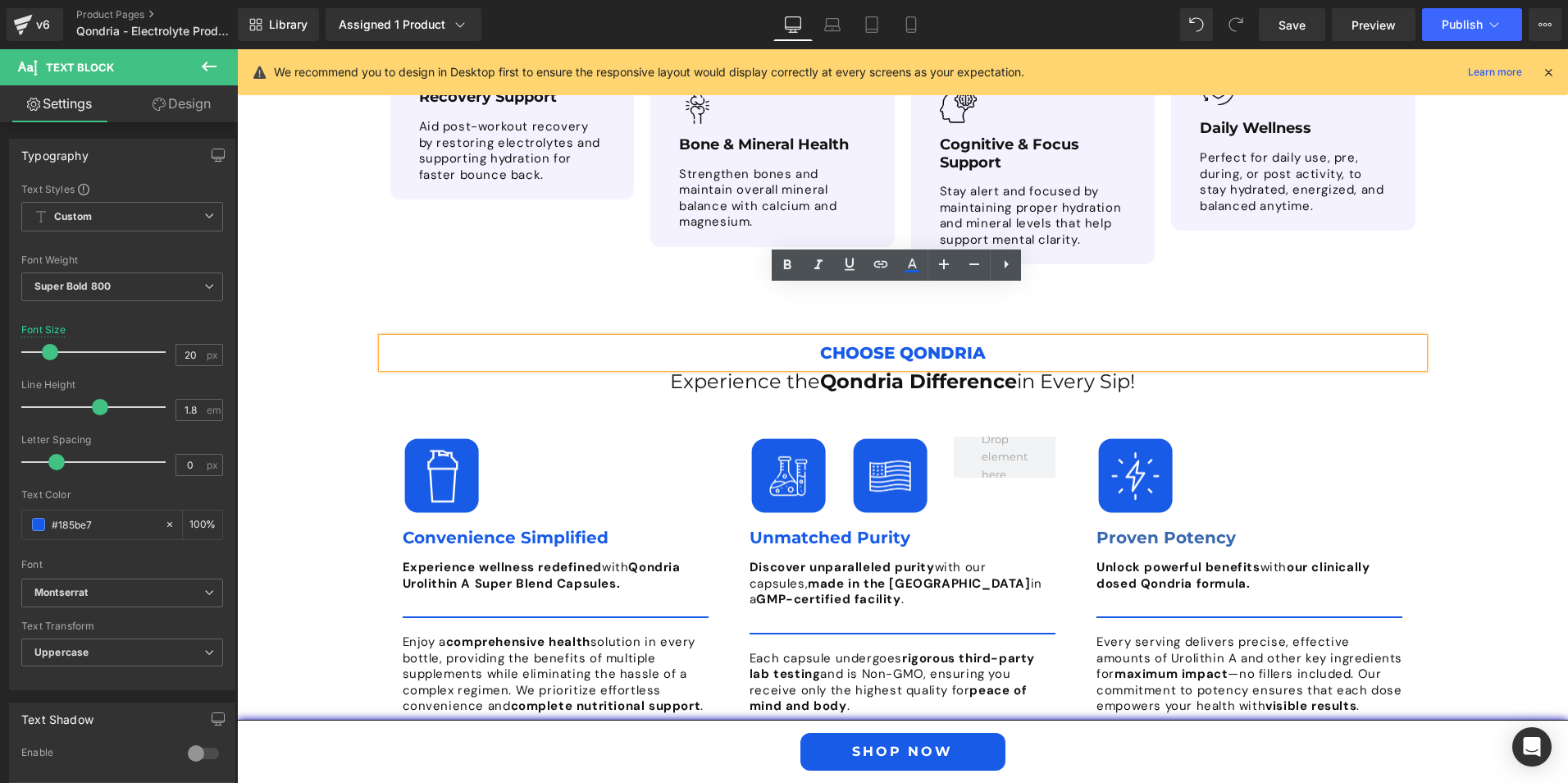
click at [1436, 366] on div "Choose Qondria Text Block Experience the Qondria Difference in Every Sip! Headi…" at bounding box center [903, 538] width 1331 height 449
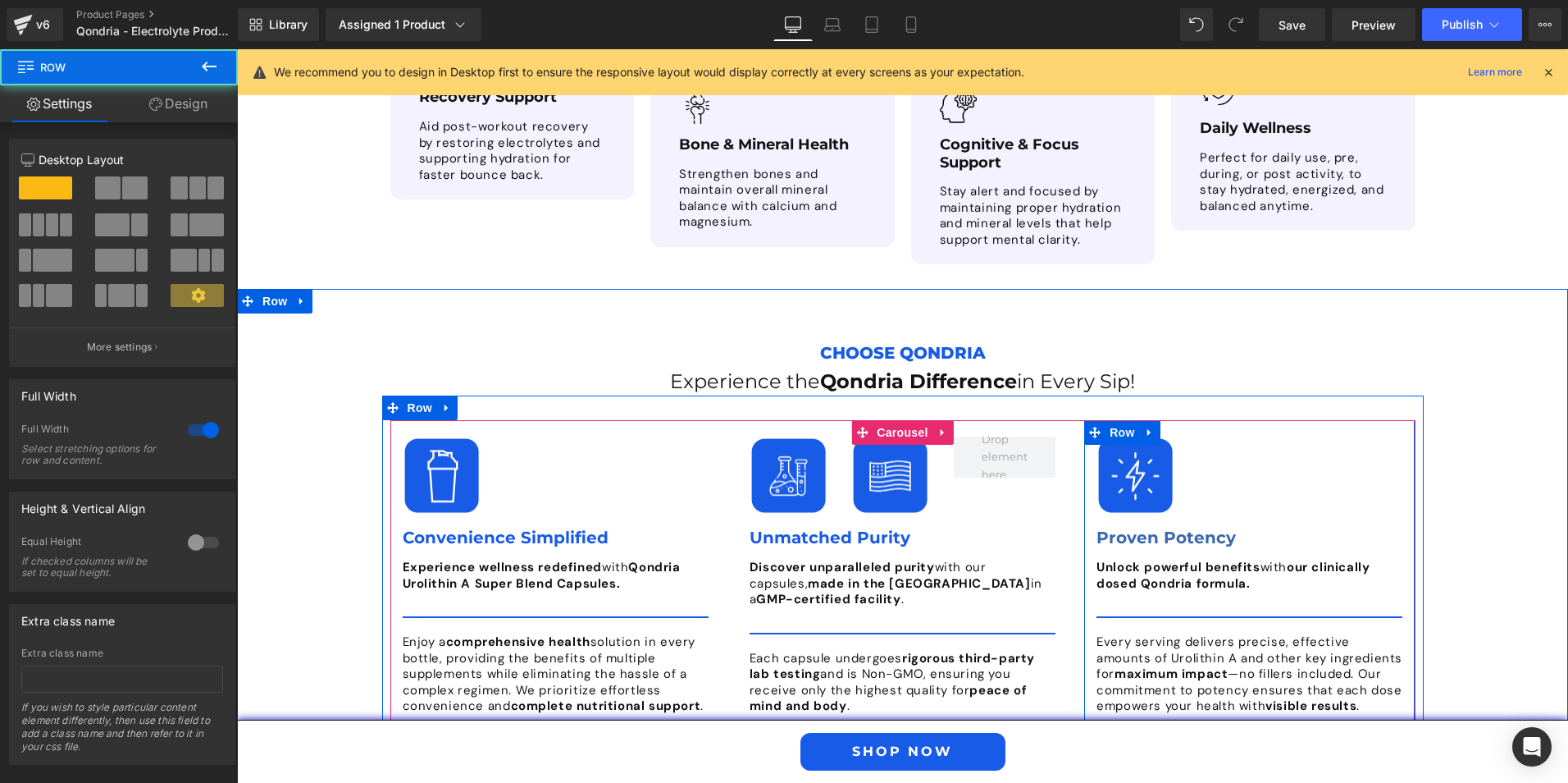
scroll to position [3974, 0]
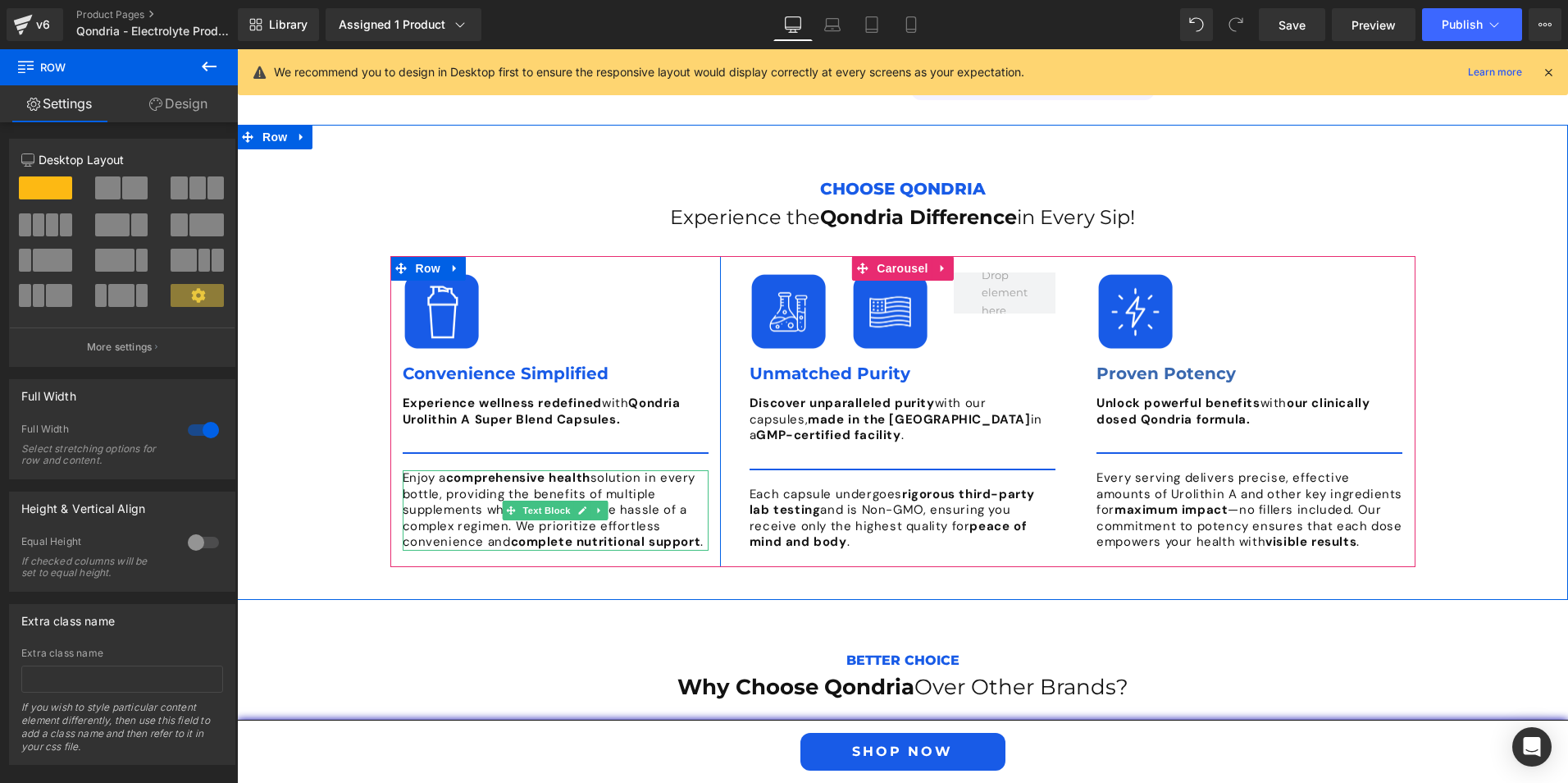
click at [695, 488] on p "Enjoy a comprehensive health solution in every bottle, providing the benefits o…" at bounding box center [556, 510] width 306 height 80
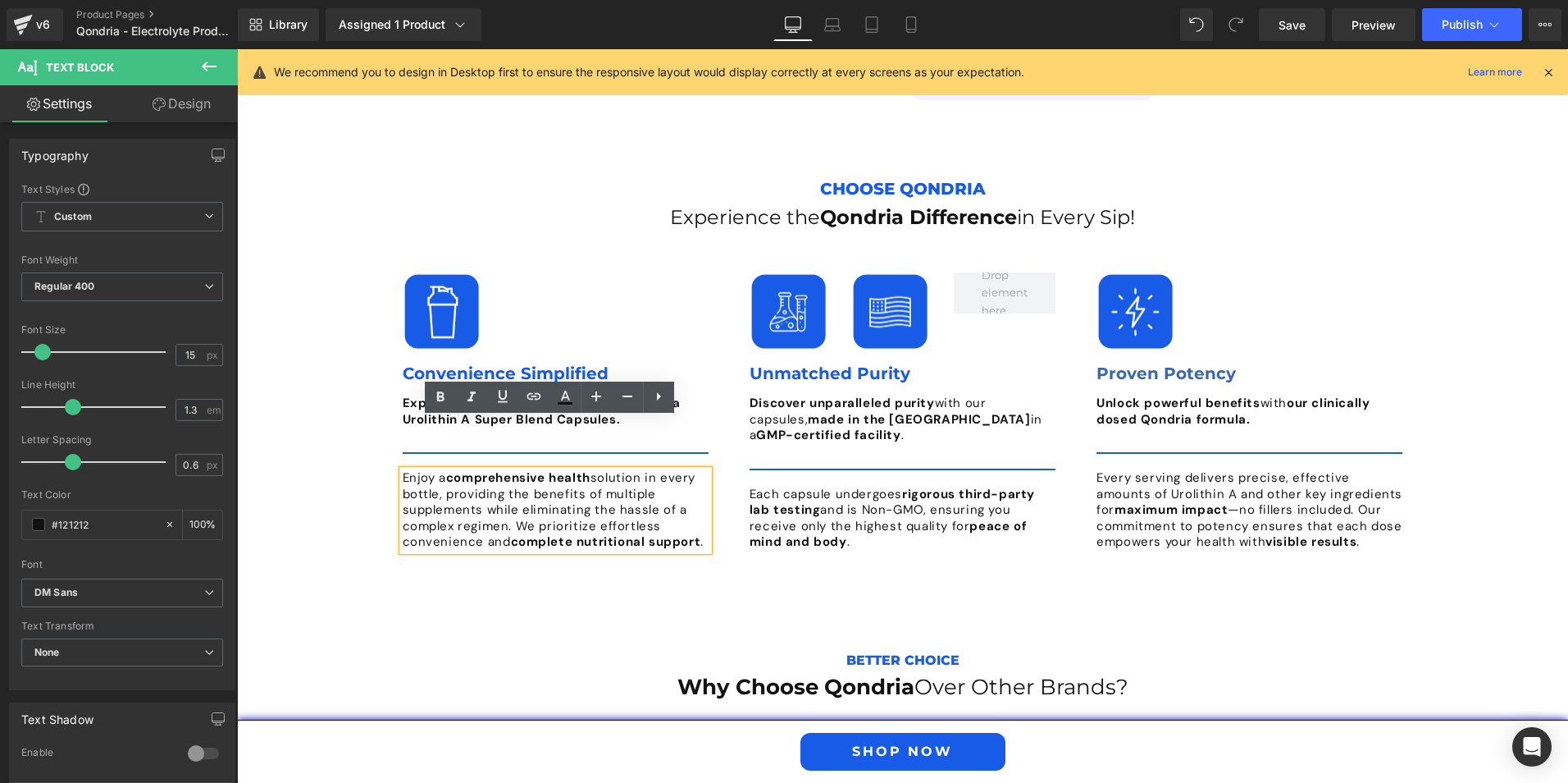
drag, startPoint x: 696, startPoint y: 490, endPoint x: 396, endPoint y: 427, distance: 306.5
click at [402, 470] on div "Enjoy a comprehensive health solution in every bottle, providing the benefits o…" at bounding box center [556, 510] width 306 height 80
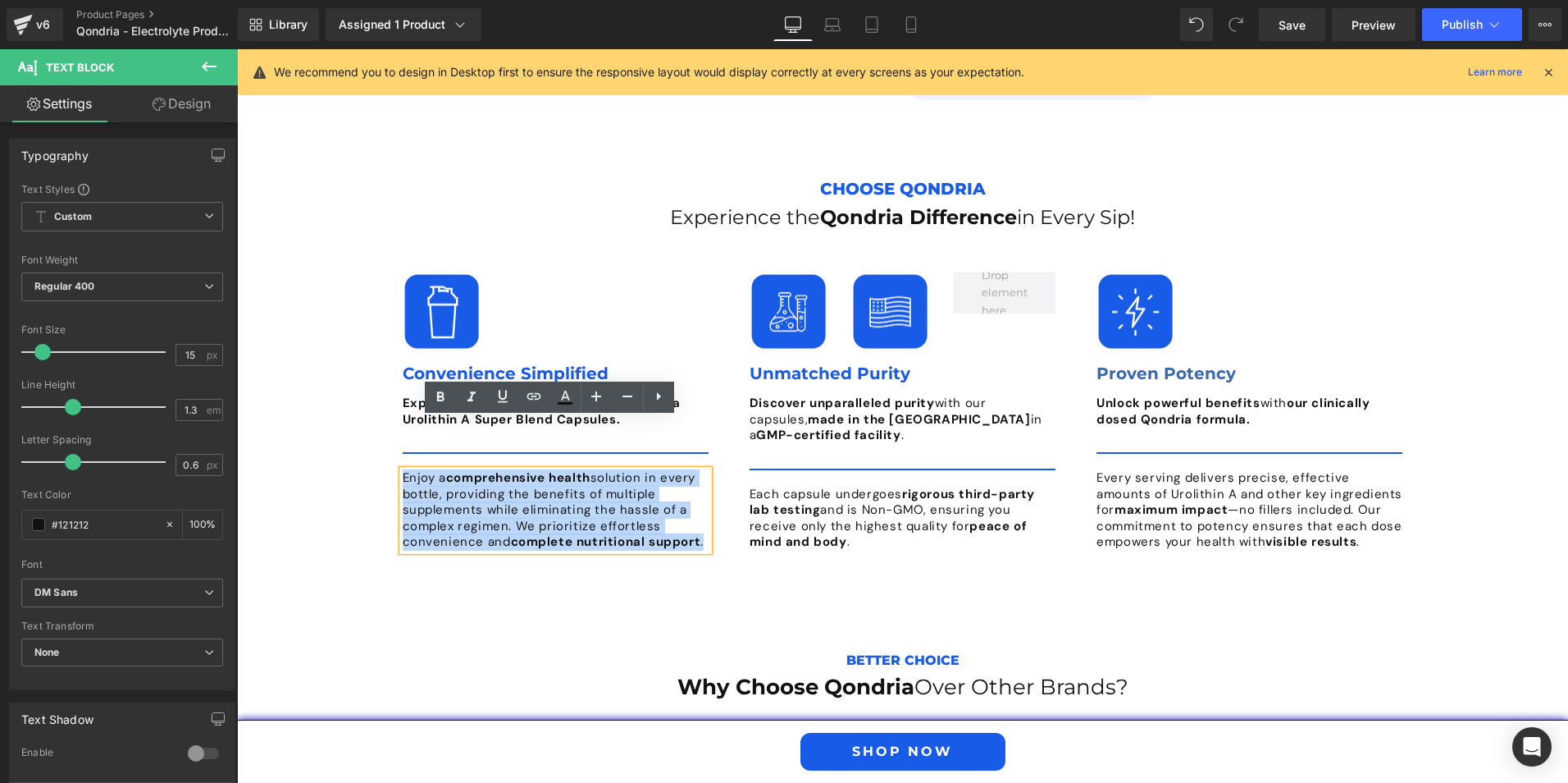
drag, startPoint x: 396, startPoint y: 422, endPoint x: 696, endPoint y: 500, distance: 310.0
click at [696, 500] on div "Enjoy a comprehensive health solution in every bottle, providing the benefits o…" at bounding box center [556, 510] width 306 height 80
paste div
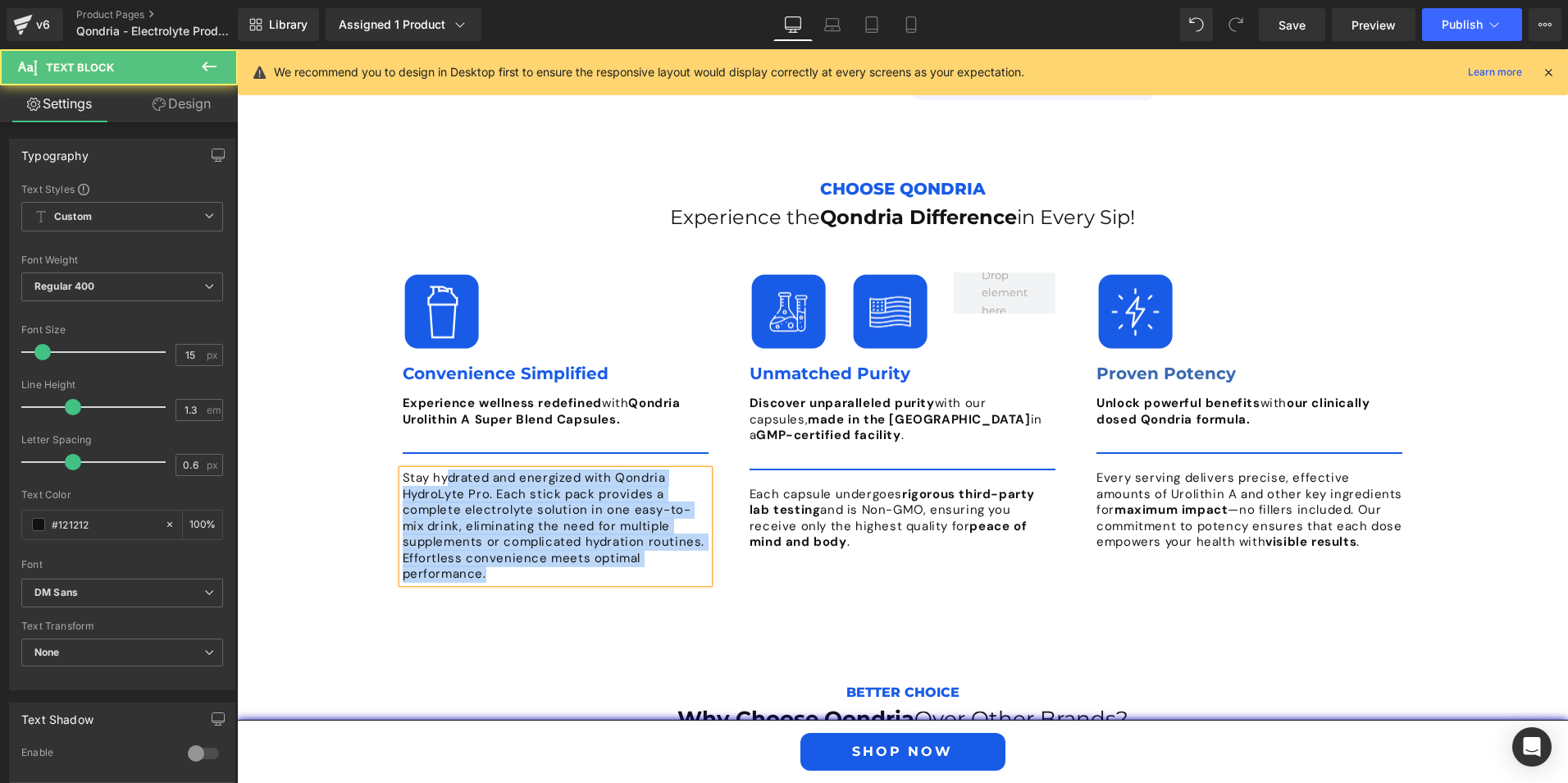
drag, startPoint x: 396, startPoint y: 424, endPoint x: 442, endPoint y: 432, distance: 46.7
click at [442, 470] on div "Stay hydrated and energized with Qondria HydroLyte Pro. Each stick pack provide…" at bounding box center [556, 526] width 306 height 112
click at [493, 470] on p "Stay hydrated and energized with Qondria HydroLyte Pro. Each stick pack provide…" at bounding box center [556, 526] width 306 height 112
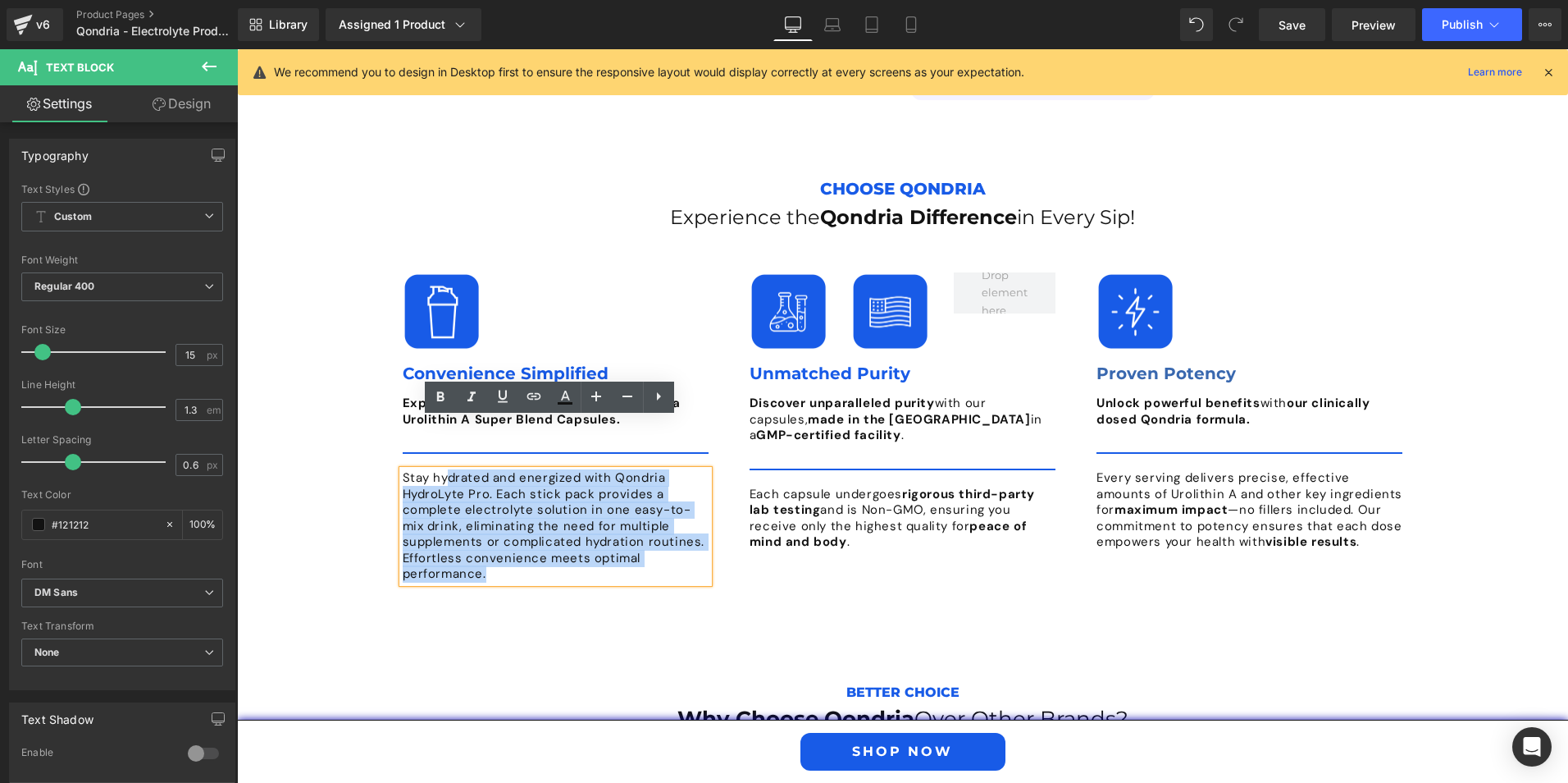
click at [483, 470] on p "Stay hydrated and energized with Qondria HydroLyte Pro. Each stick pack provide…" at bounding box center [556, 526] width 306 height 112
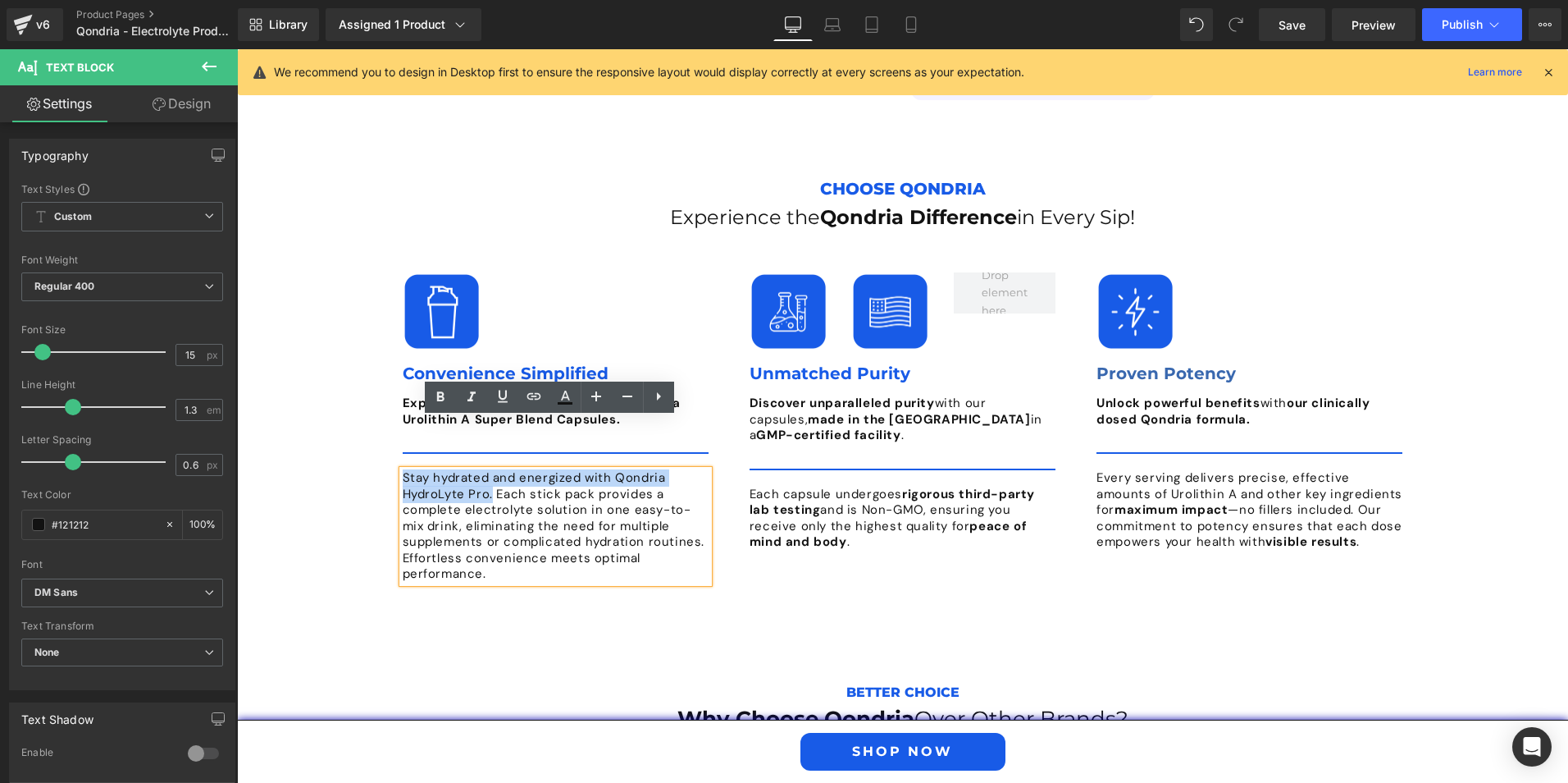
drag, startPoint x: 485, startPoint y: 443, endPoint x: 391, endPoint y: 426, distance: 95.5
click at [391, 426] on div "Image Convenience Simplified Text Block Experience wellness redefined with Qond…" at bounding box center [556, 427] width 331 height 310
copy p "Stay hydrated and energized with Qondria HydroLyte Pro."
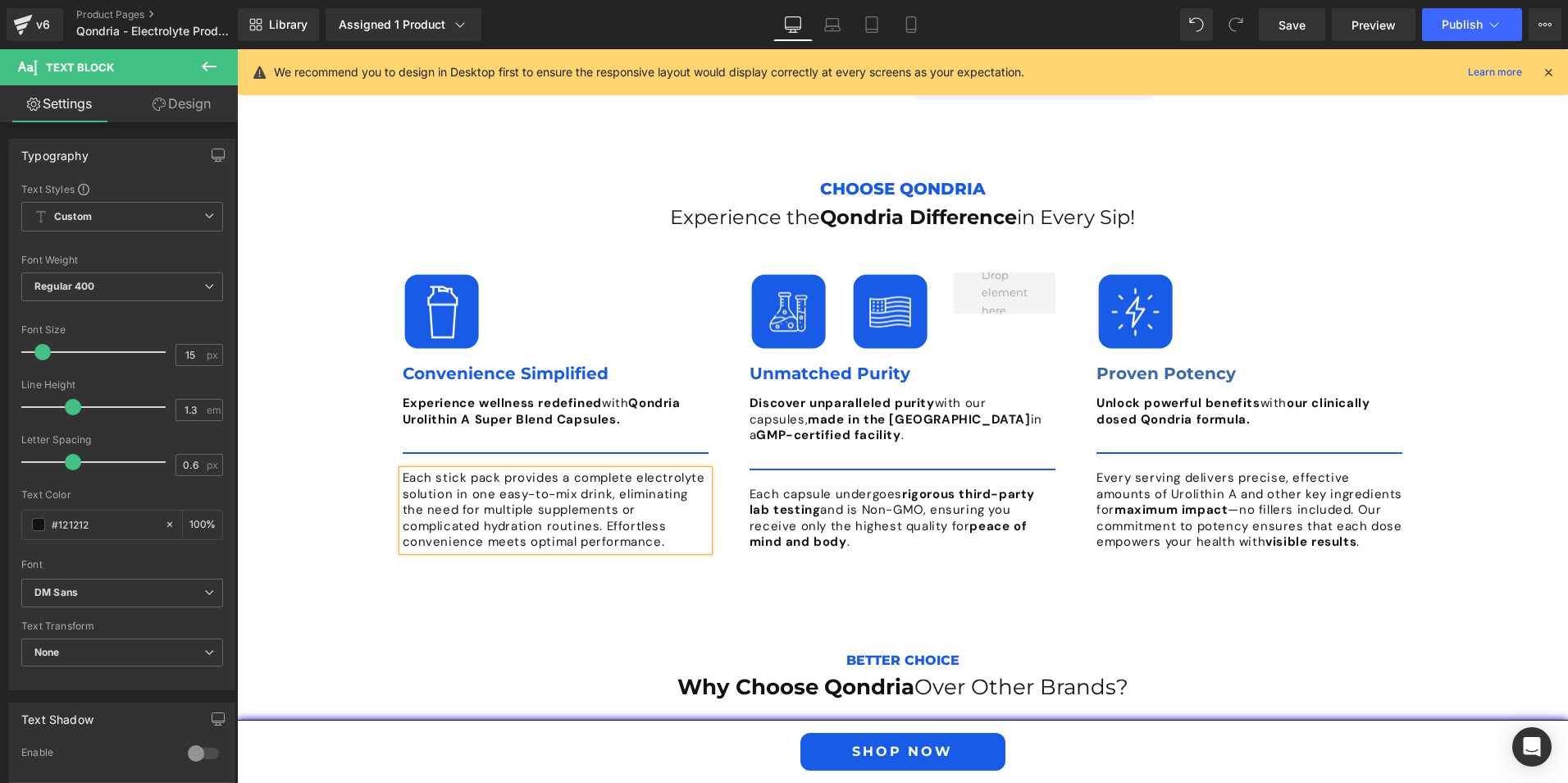
click at [402, 470] on p "Each stick pack provides a complete electrolyte solution in one easy-to-mix dri…" at bounding box center [556, 510] width 306 height 80
click at [476, 395] on strong "Qondria Urolithin A Super Blend Capsules." at bounding box center [541, 411] width 278 height 33
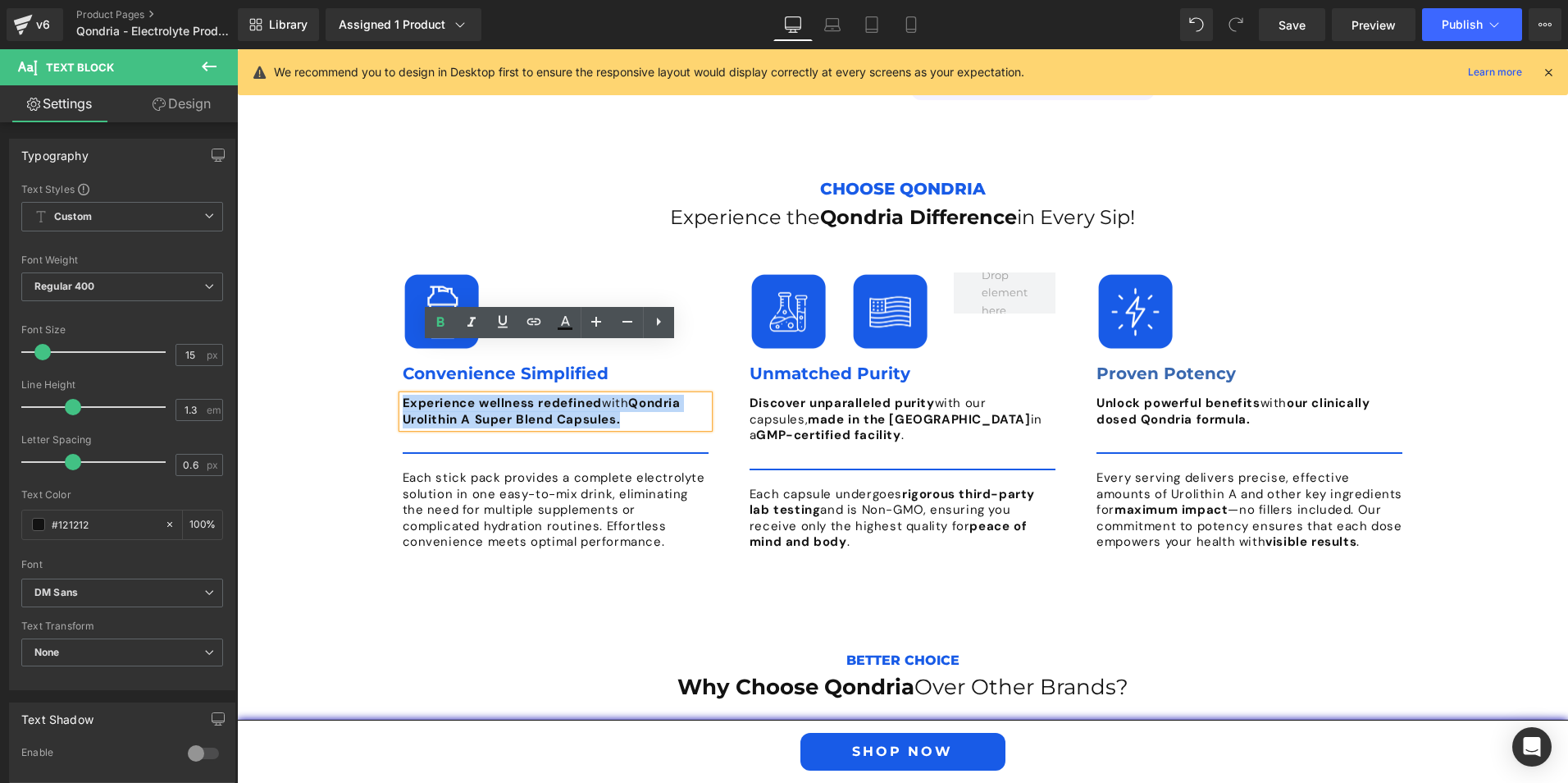
drag, startPoint x: 620, startPoint y: 369, endPoint x: 391, endPoint y: 348, distance: 230.0
click at [391, 348] on div "Image Convenience Simplified Text Block Experience wellness redefined with Qond…" at bounding box center [556, 411] width 331 height 278
paste div
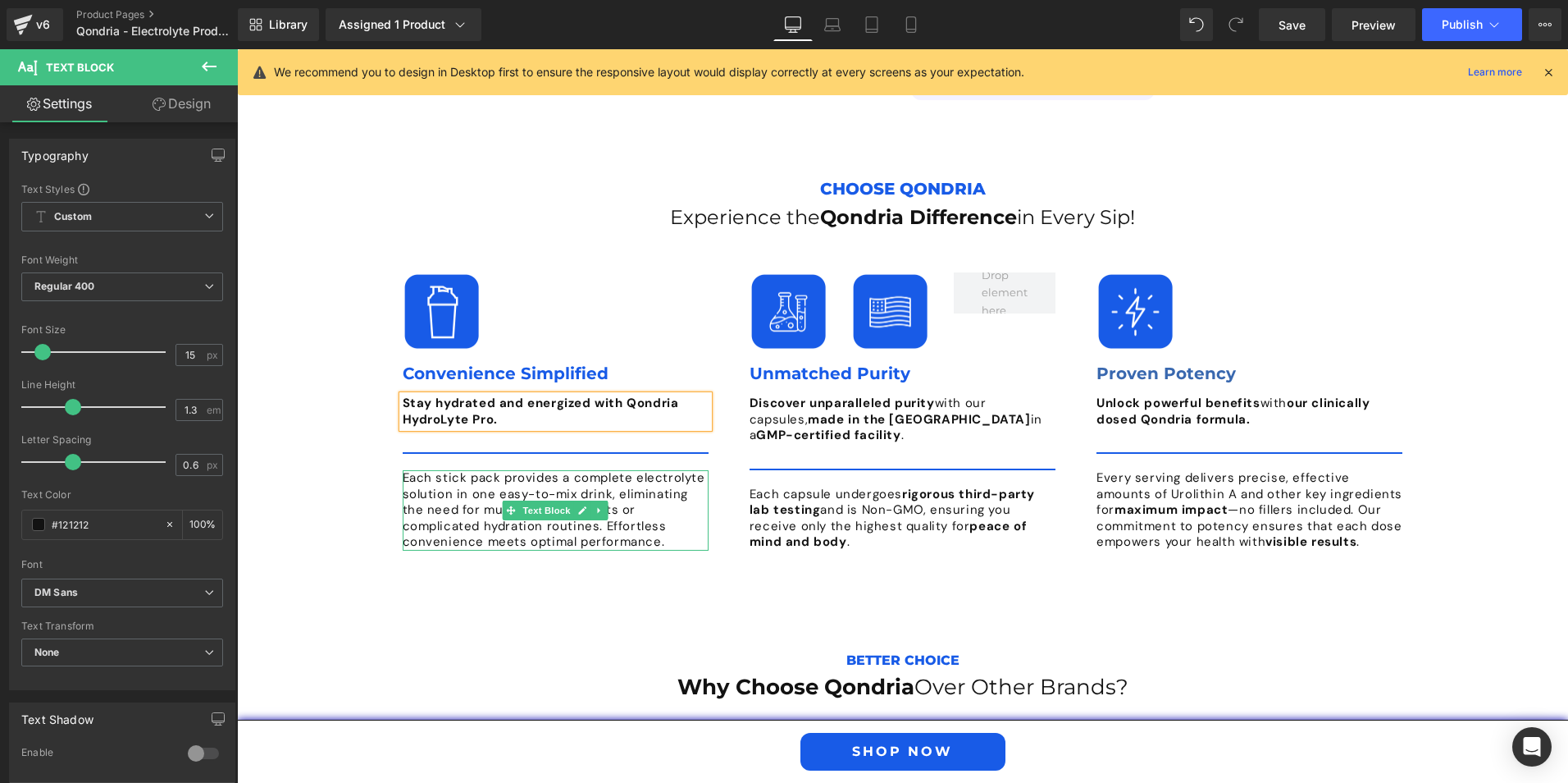
click at [438, 470] on p "Each stick pack provides a complete electrolyte solution in one easy-to-mix dri…" at bounding box center [556, 510] width 306 height 80
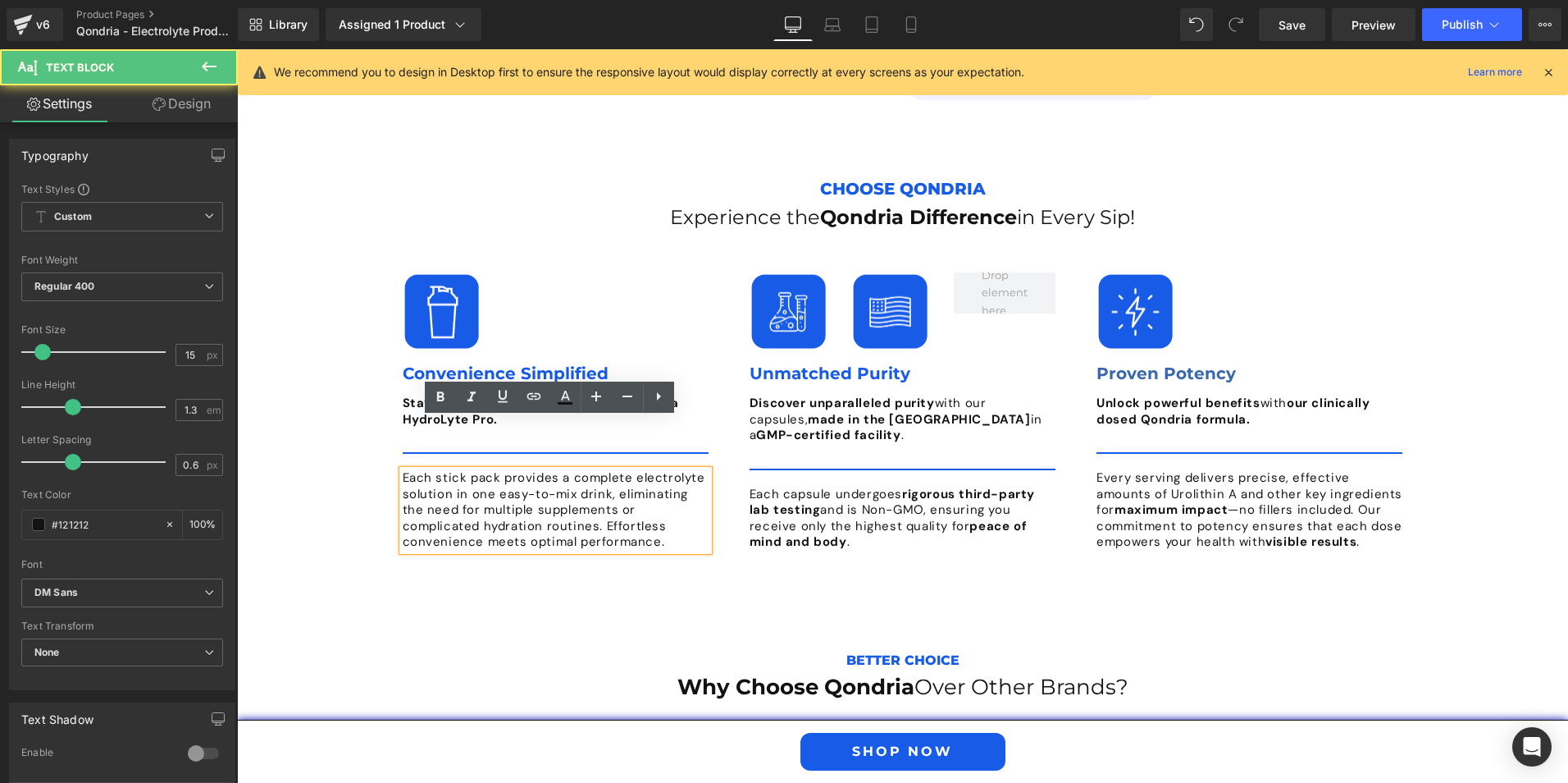
click at [453, 470] on p "Each stick pack provides a complete electrolyte solution in one easy-to-mix dri…" at bounding box center [556, 510] width 306 height 80
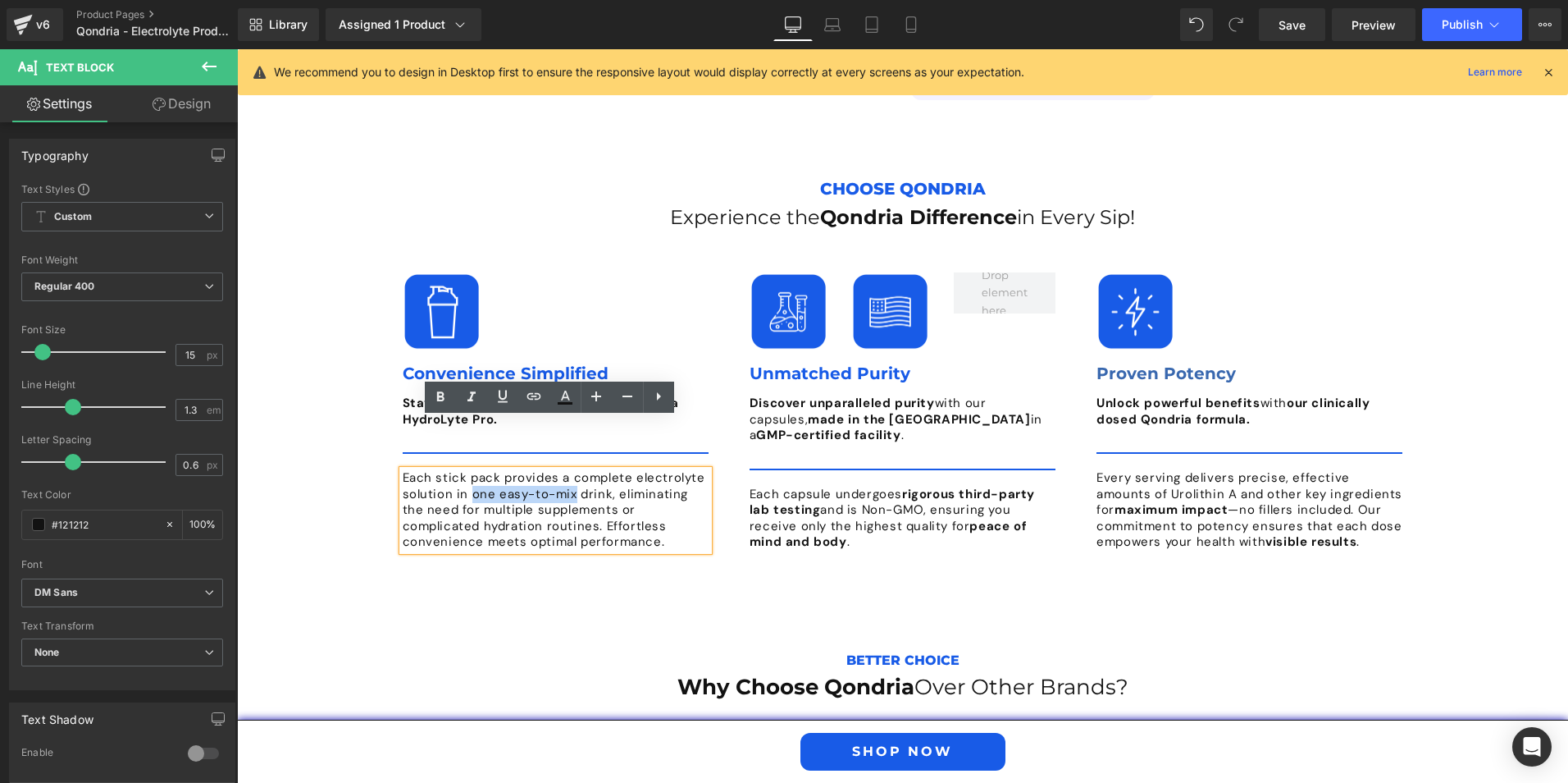
drag, startPoint x: 465, startPoint y: 444, endPoint x: 522, endPoint y: 448, distance: 57.1
click at [567, 470] on p "Each stick pack provides a complete electrolyte solution in one easy-to-mix dri…" at bounding box center [556, 510] width 306 height 80
click at [520, 470] on p "Each stick pack provides a complete electrolyte solution in one easy-to-mix dri…" at bounding box center [556, 510] width 306 height 80
drag, startPoint x: 492, startPoint y: 442, endPoint x: 567, endPoint y: 444, distance: 75.0
click at [567, 470] on p "Each stick pack provides a complete electrolyte solution in one easy-to-mix dri…" at bounding box center [556, 510] width 306 height 80
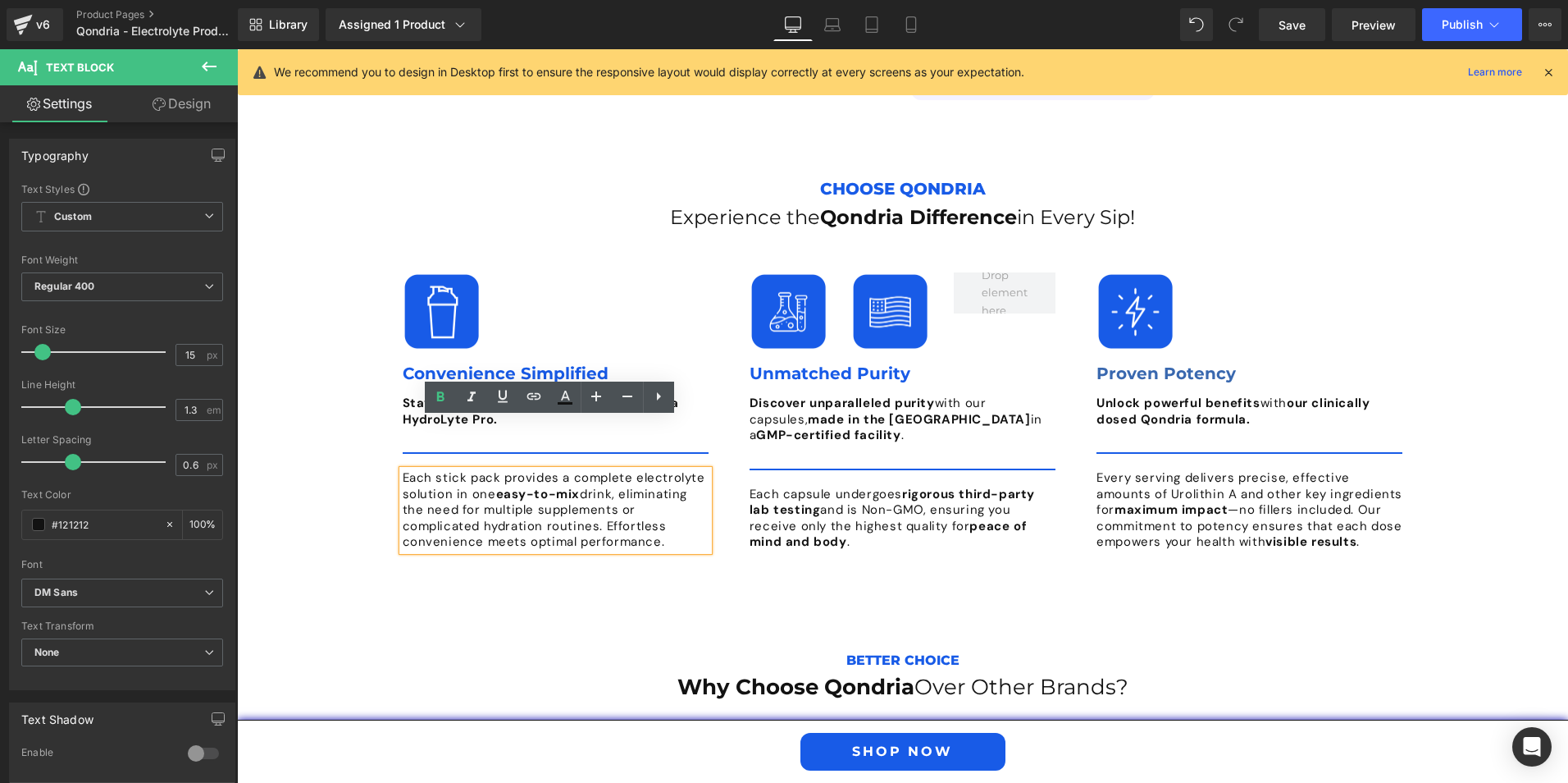
click at [412, 546] on div "Choose Qondria Text Block Experience the Qondria Difference in Every Sip! Headi…" at bounding box center [903, 374] width 1066 height 449
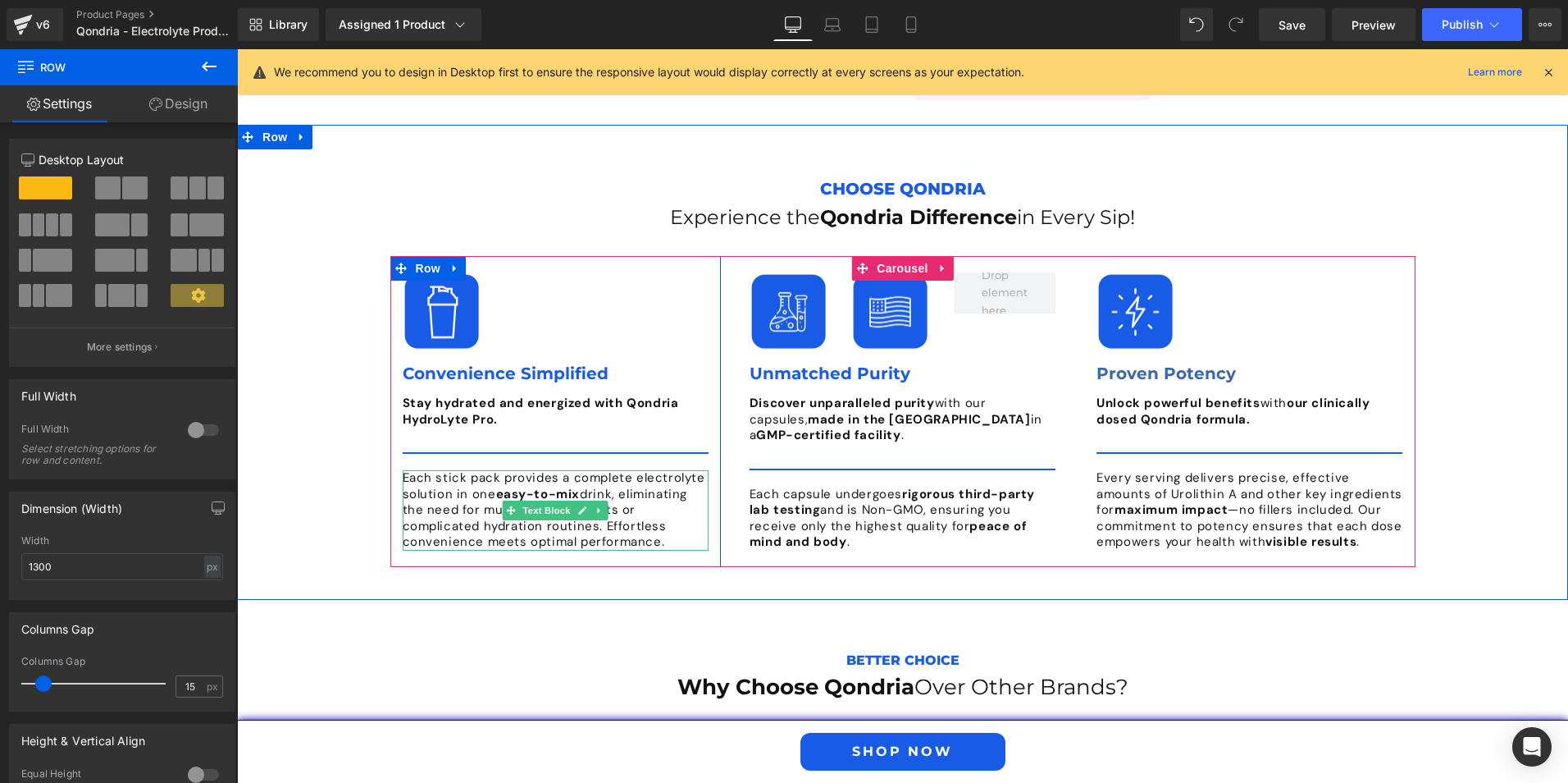
click at [623, 470] on p "Each stick pack provides a complete electrolyte solution in one easy-to-mix dri…" at bounding box center [556, 510] width 306 height 80
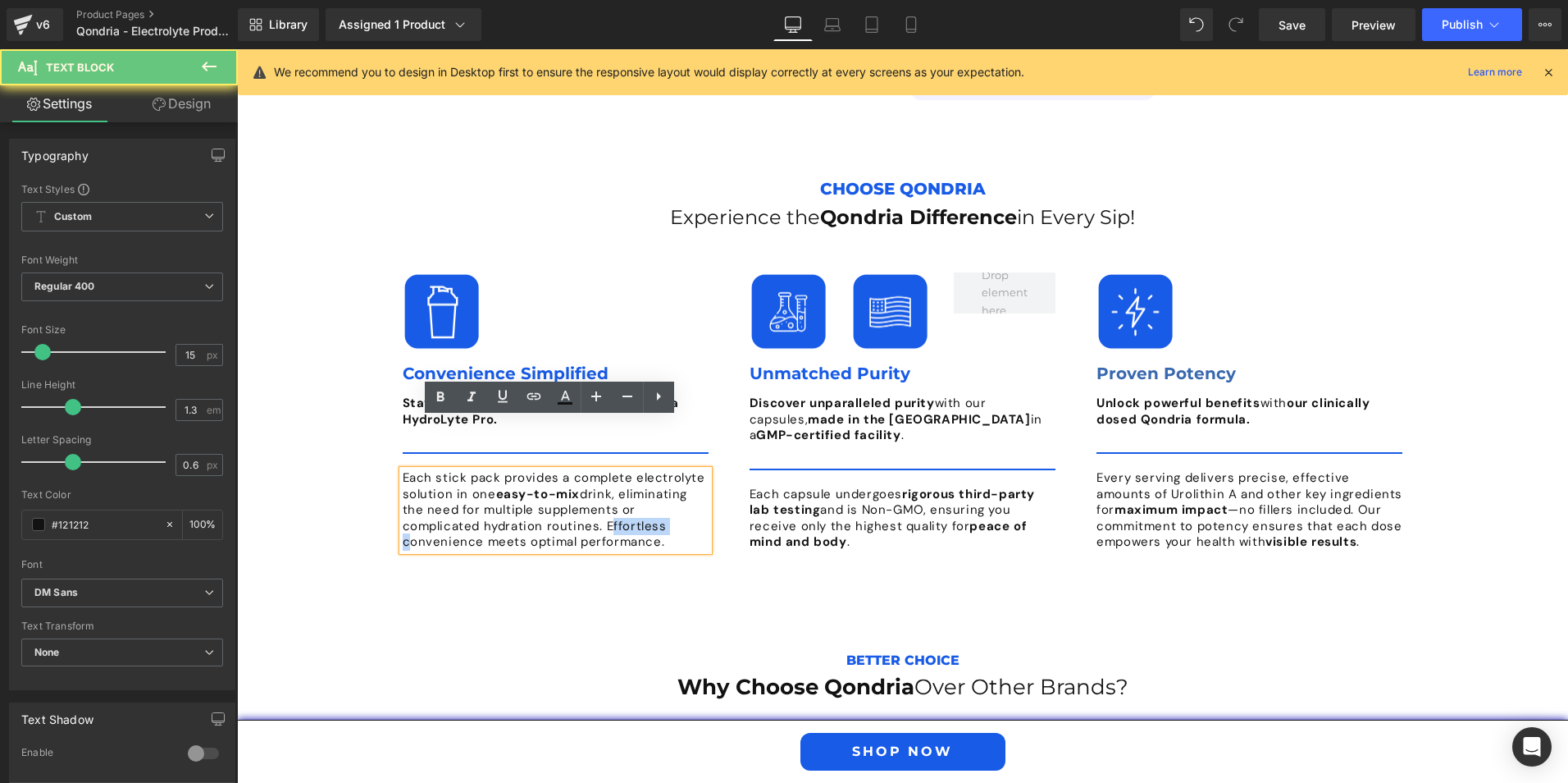
click at [623, 470] on p "Each stick pack provides a complete electrolyte solution in one easy-to-mix dri…" at bounding box center [556, 510] width 306 height 80
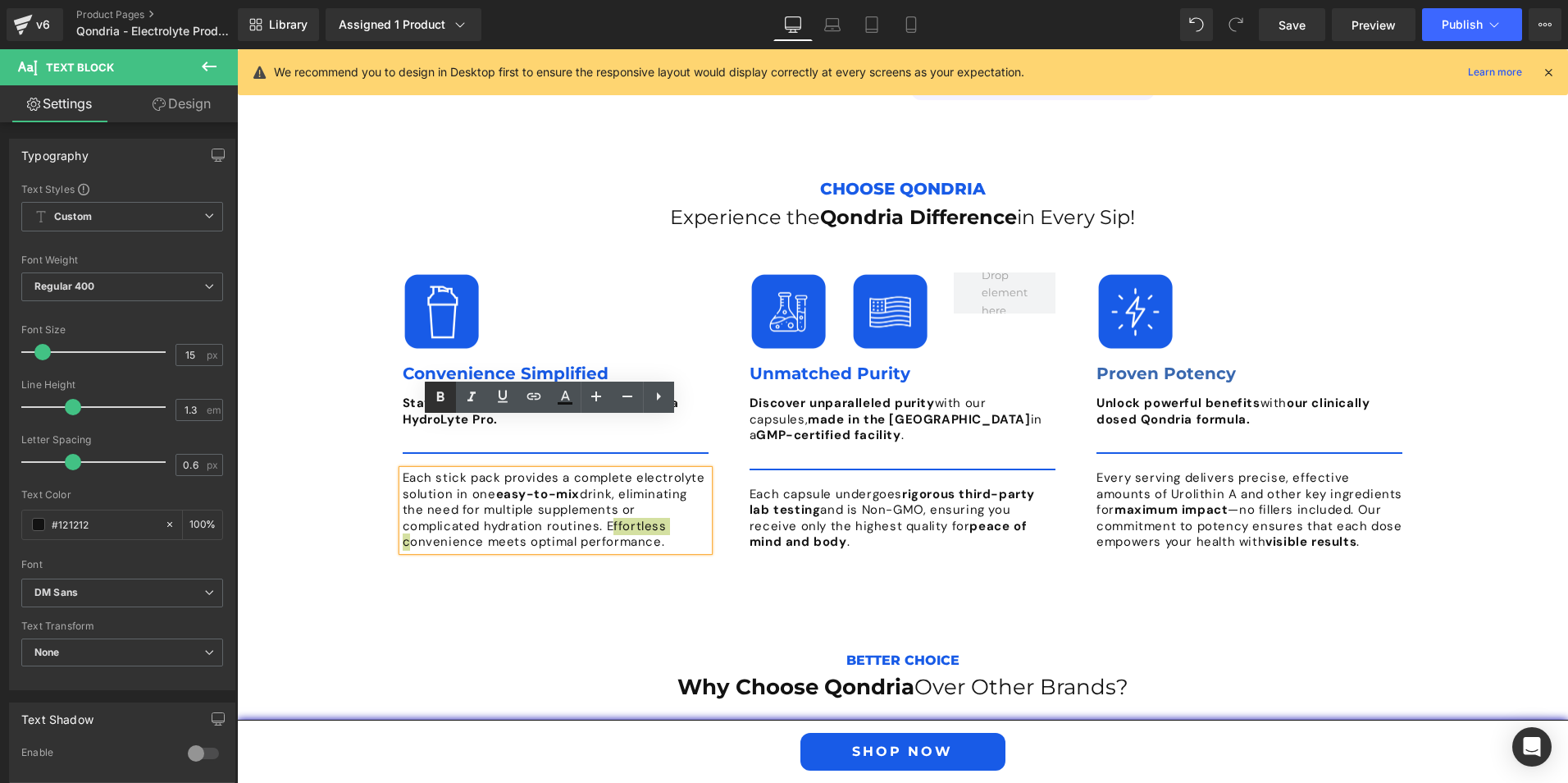
click at [448, 394] on icon at bounding box center [440, 397] width 20 height 20
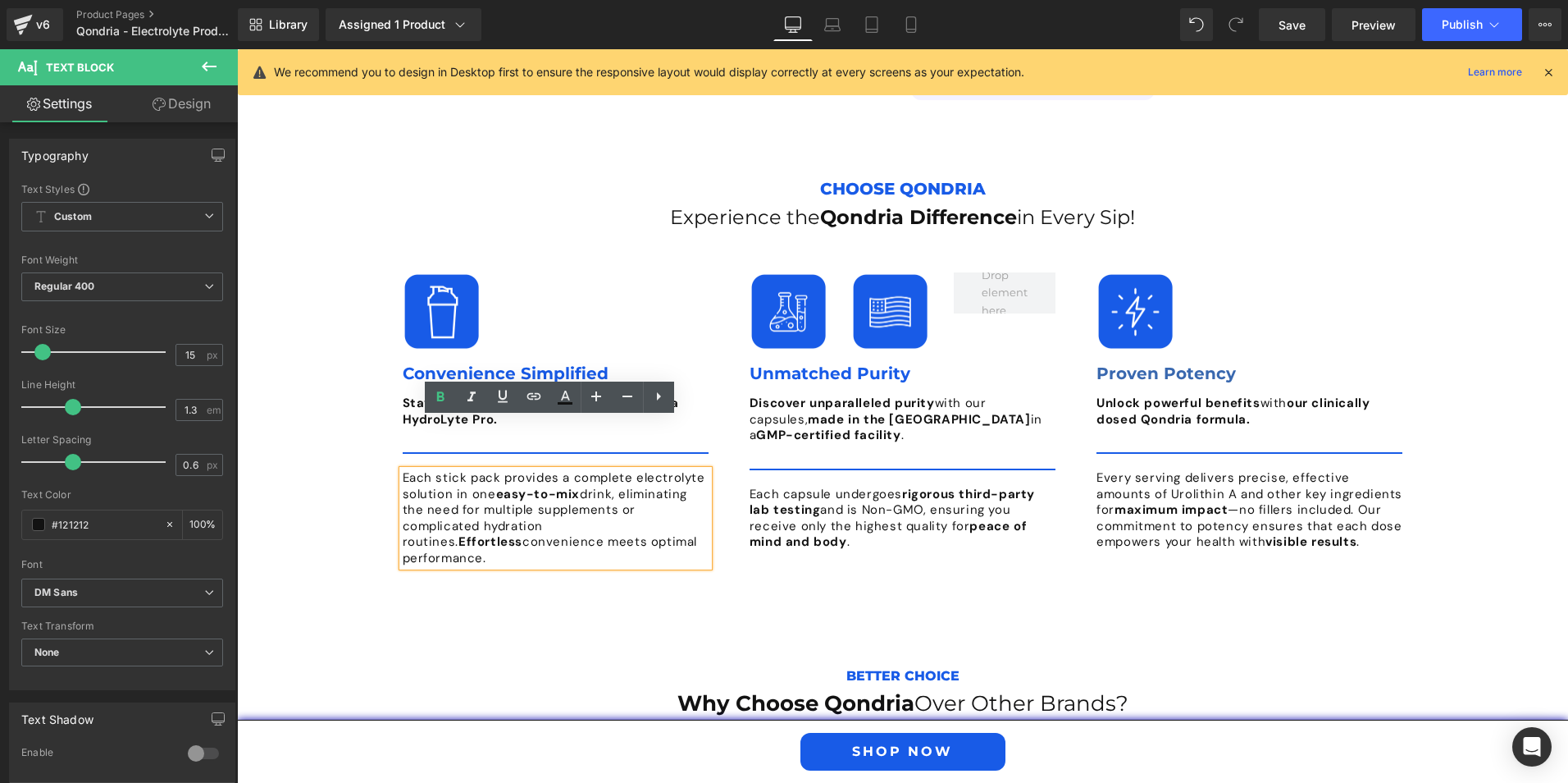
click at [465, 546] on div "Choose Qondria Text Block Experience the Qondria Difference in Every Sip! Headi…" at bounding box center [903, 382] width 1066 height 466
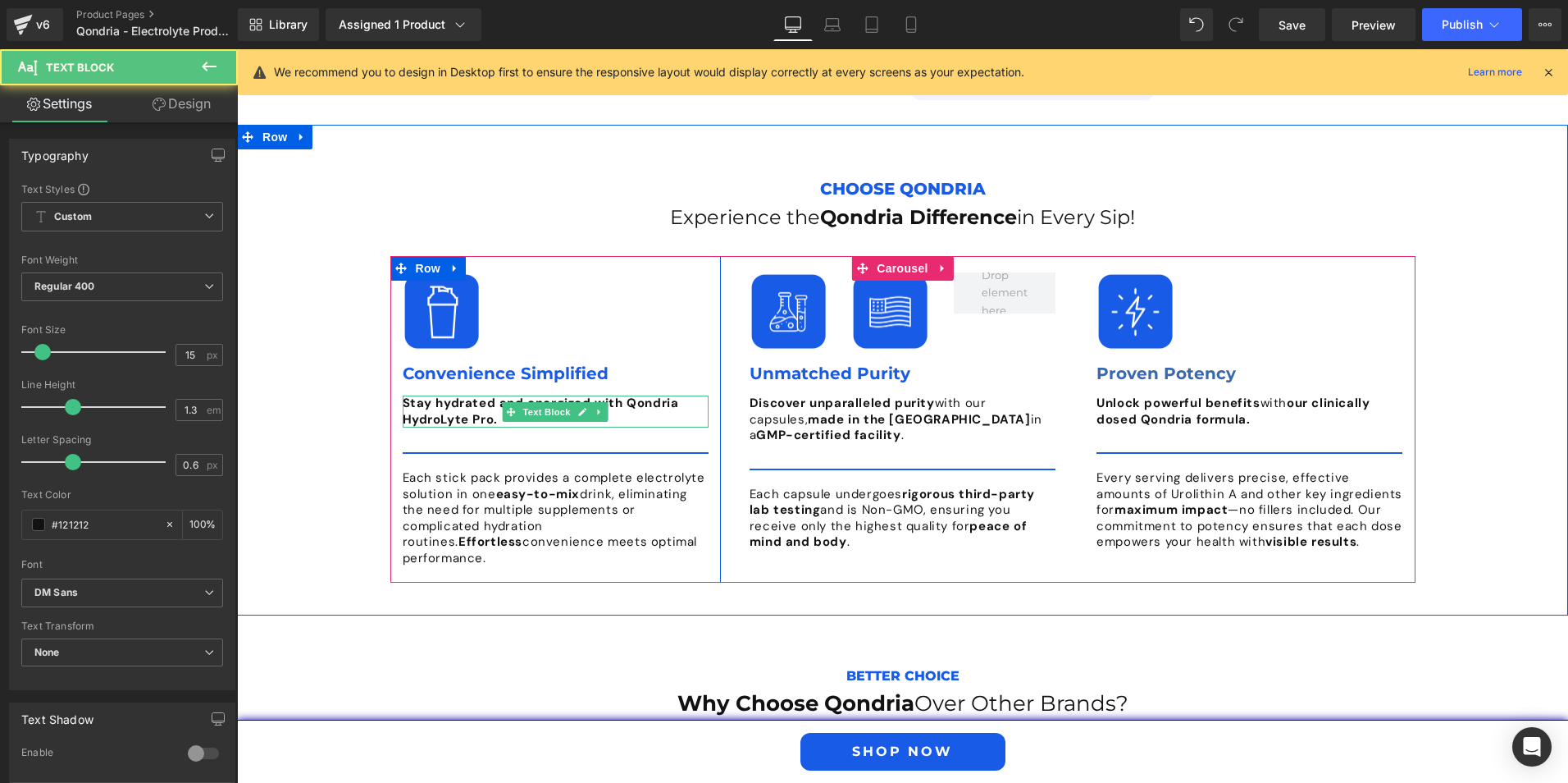
click at [491, 395] on b "Stay hydrated and energized with Qondria HydroLyte Pro." at bounding box center [540, 411] width 277 height 33
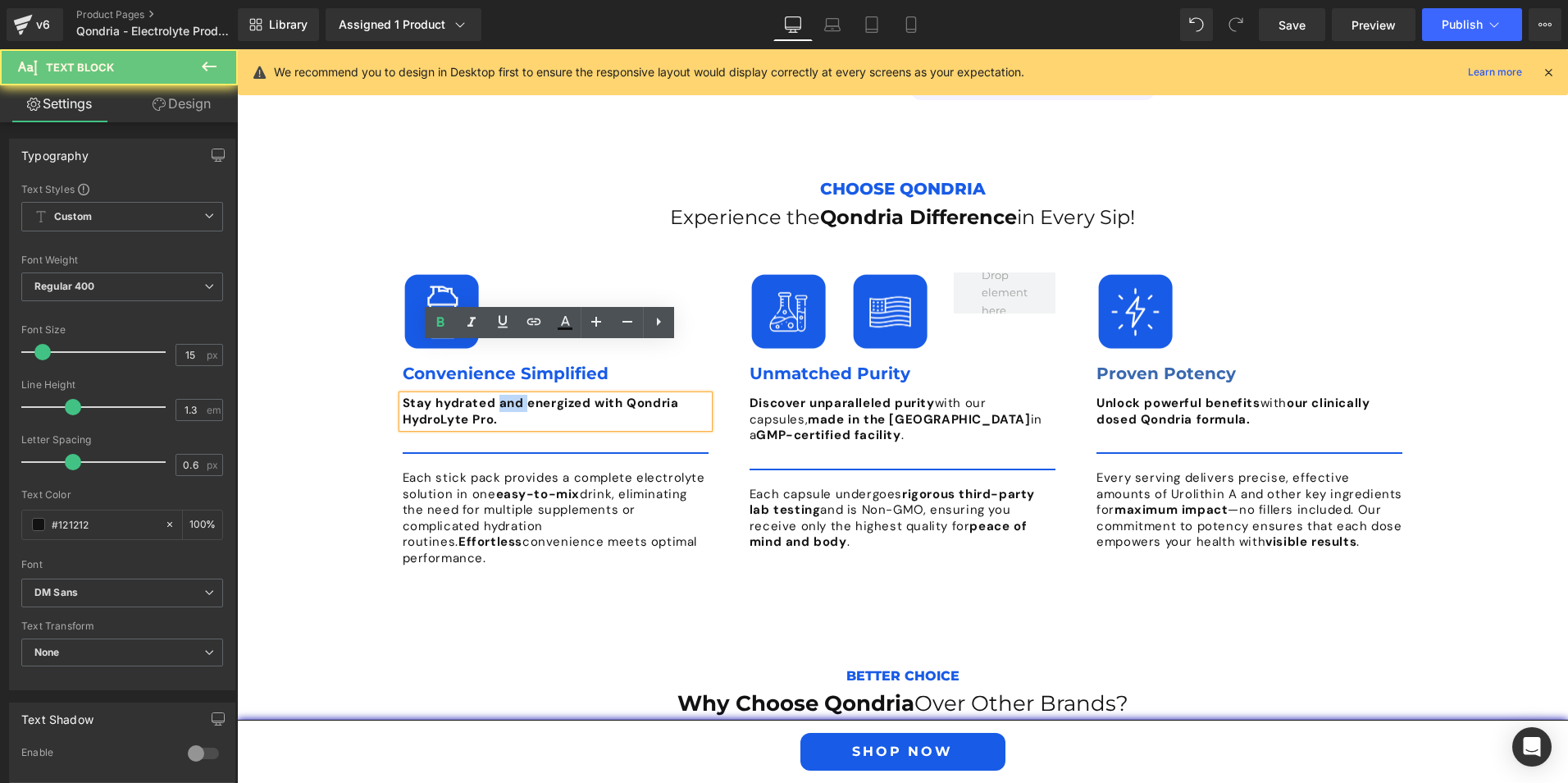
click at [491, 395] on b "Stay hydrated and energized with Qondria HydroLyte Pro." at bounding box center [540, 411] width 277 height 33
click at [0, 0] on icon at bounding box center [0, 0] width 0 height 0
click at [593, 395] on strong "energized with Qondria HydroLyte Pro." at bounding box center [536, 411] width 267 height 33
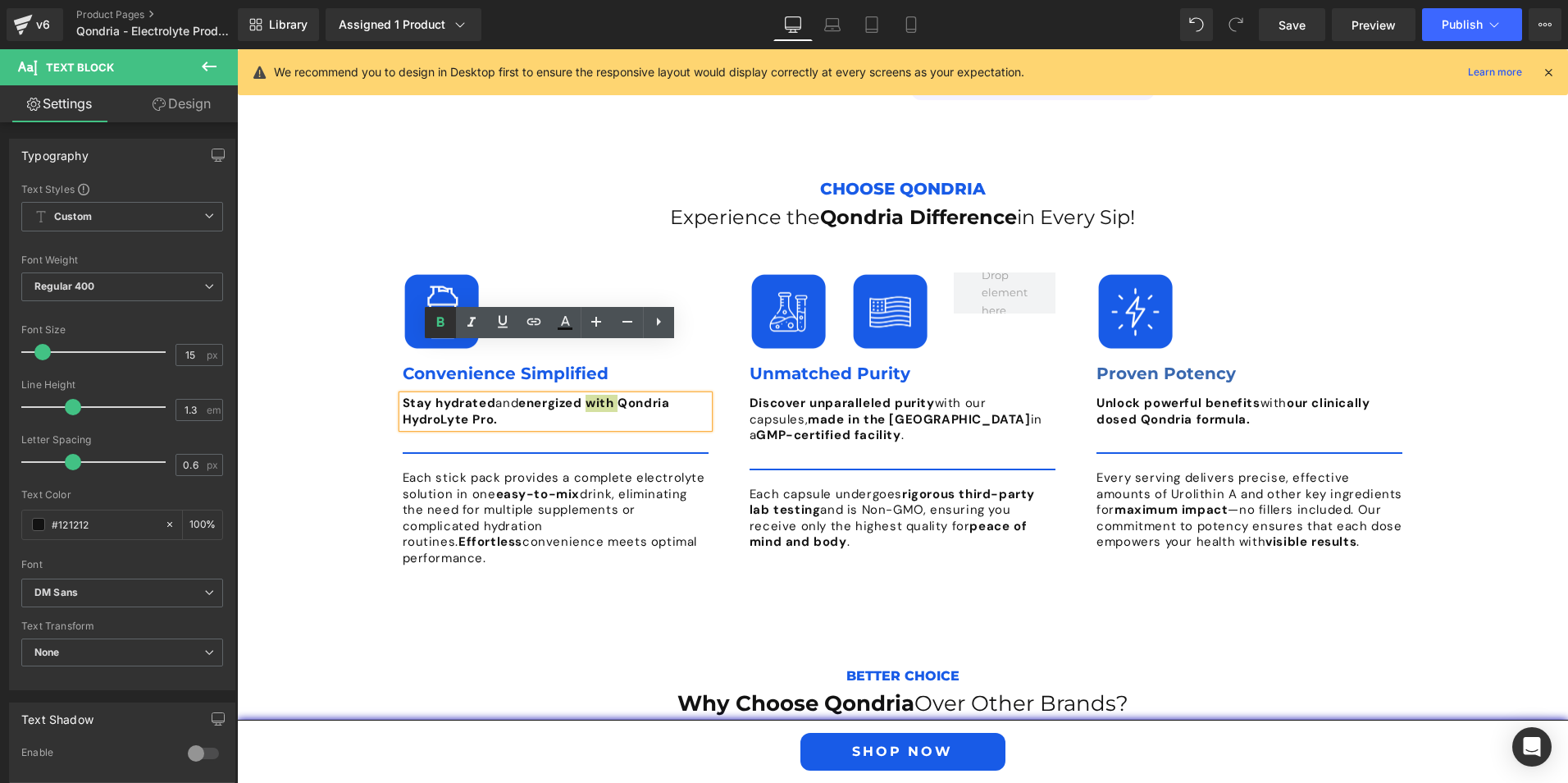
click at [445, 324] on icon at bounding box center [440, 322] width 20 height 20
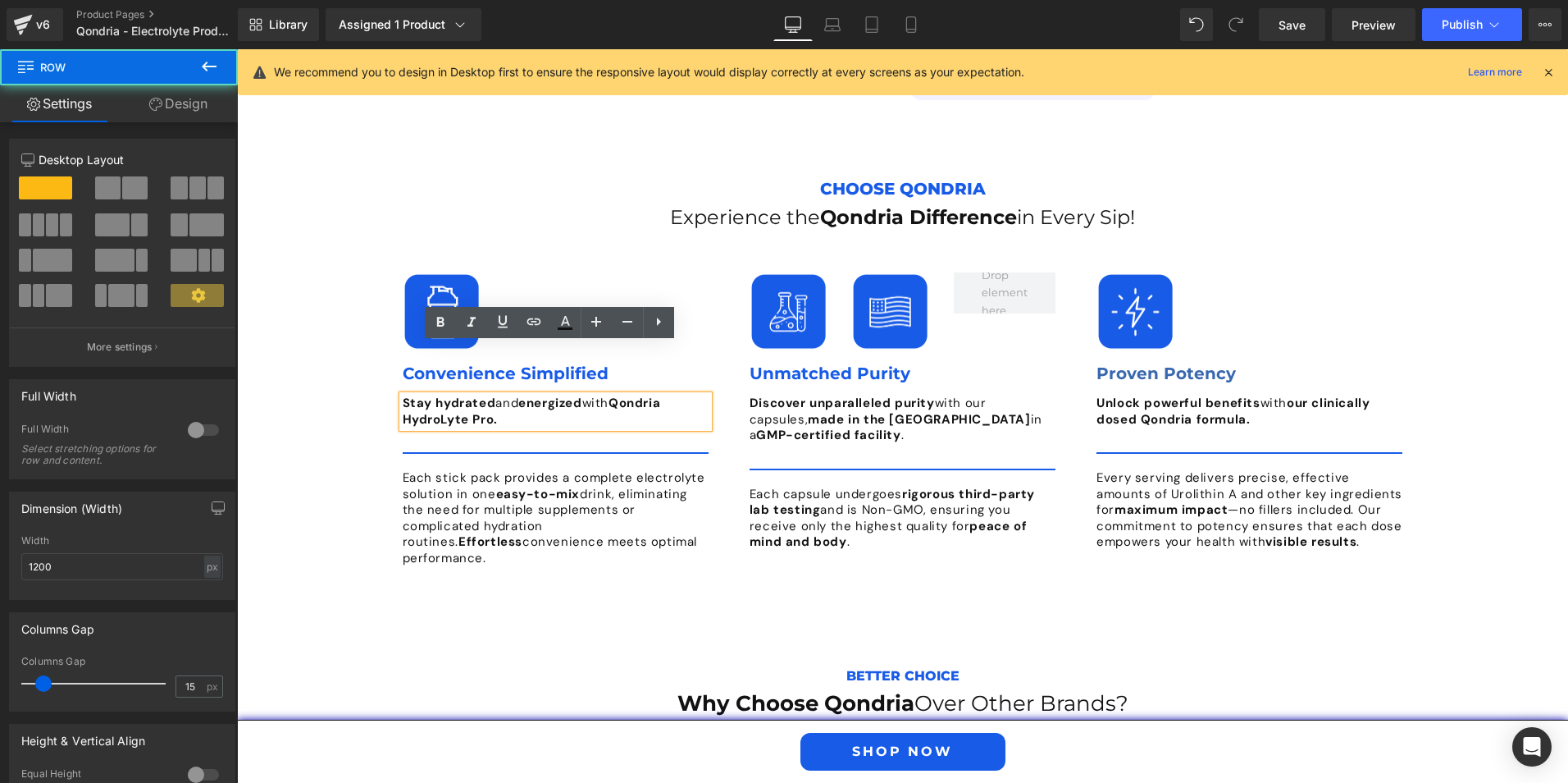
click at [685, 511] on div "Image Convenience Simplified Text Block Stay hydrated and energized with Qondri…" at bounding box center [556, 420] width 331 height 327
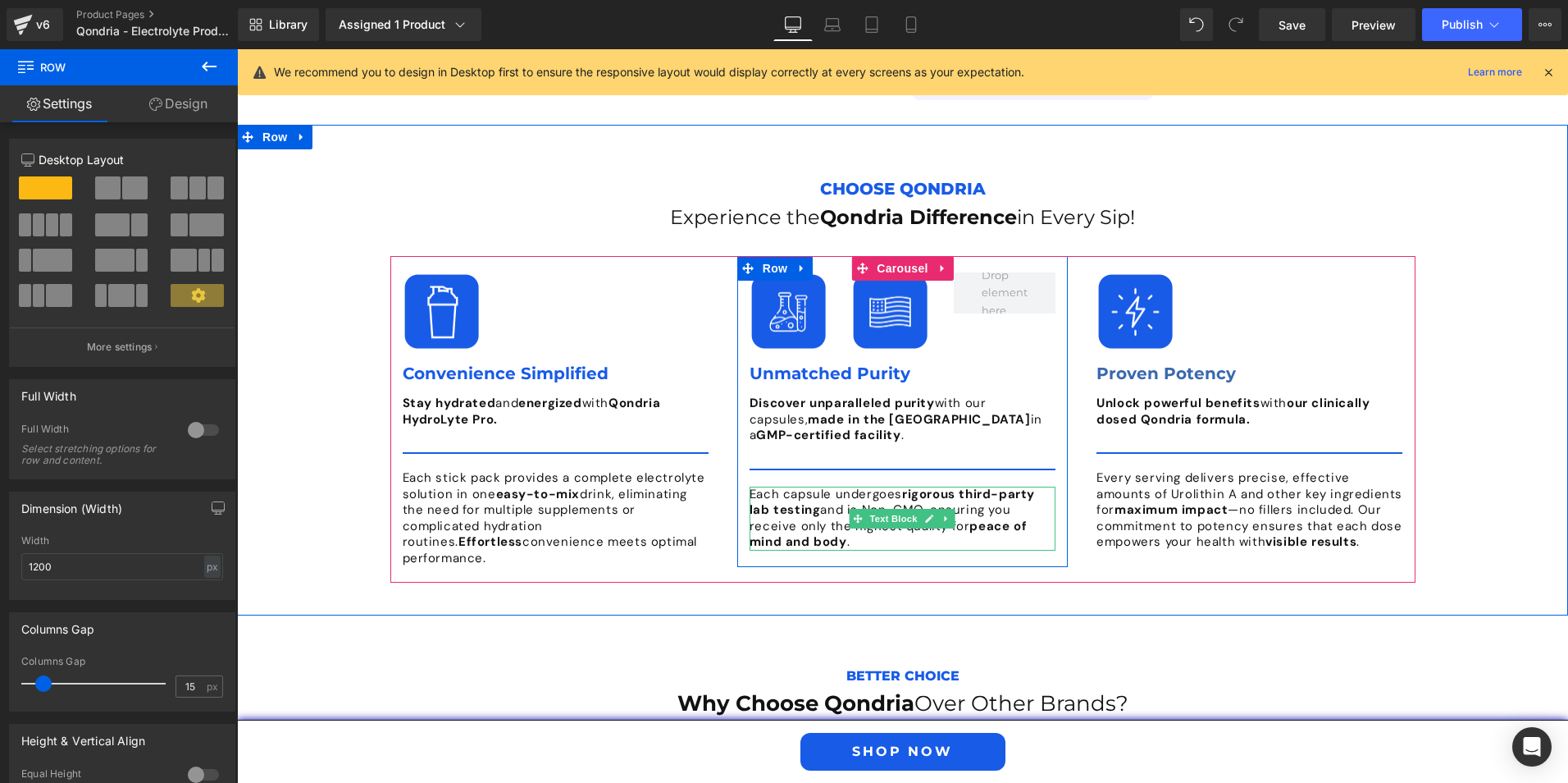
click at [835, 517] on strong "peace of mind and body" at bounding box center [888, 534] width 277 height 33
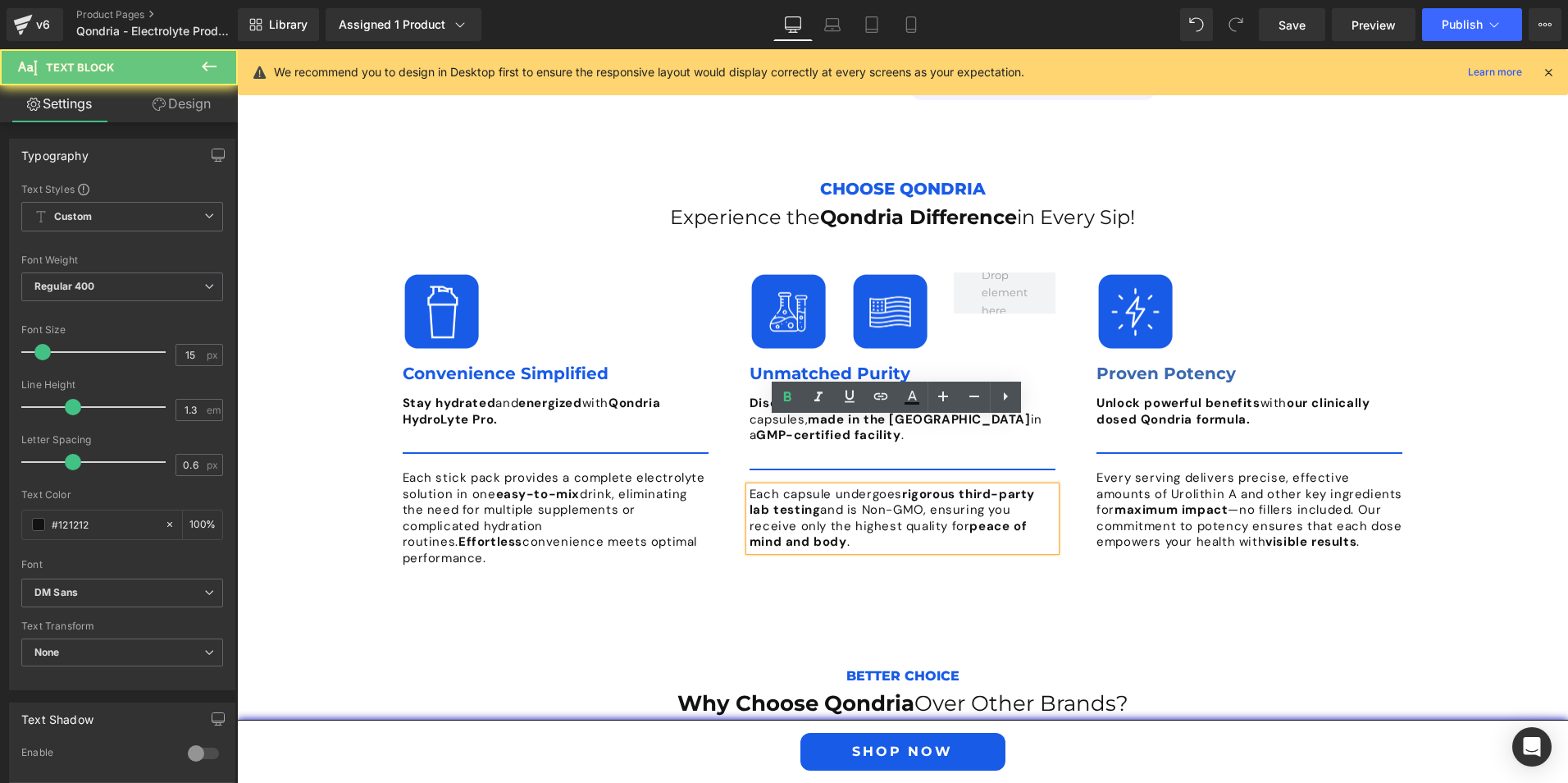
click at [850, 487] on p "Each capsule undergoes rigorous third-party lab testing and is Non-GMO, ensurin…" at bounding box center [903, 518] width 306 height 64
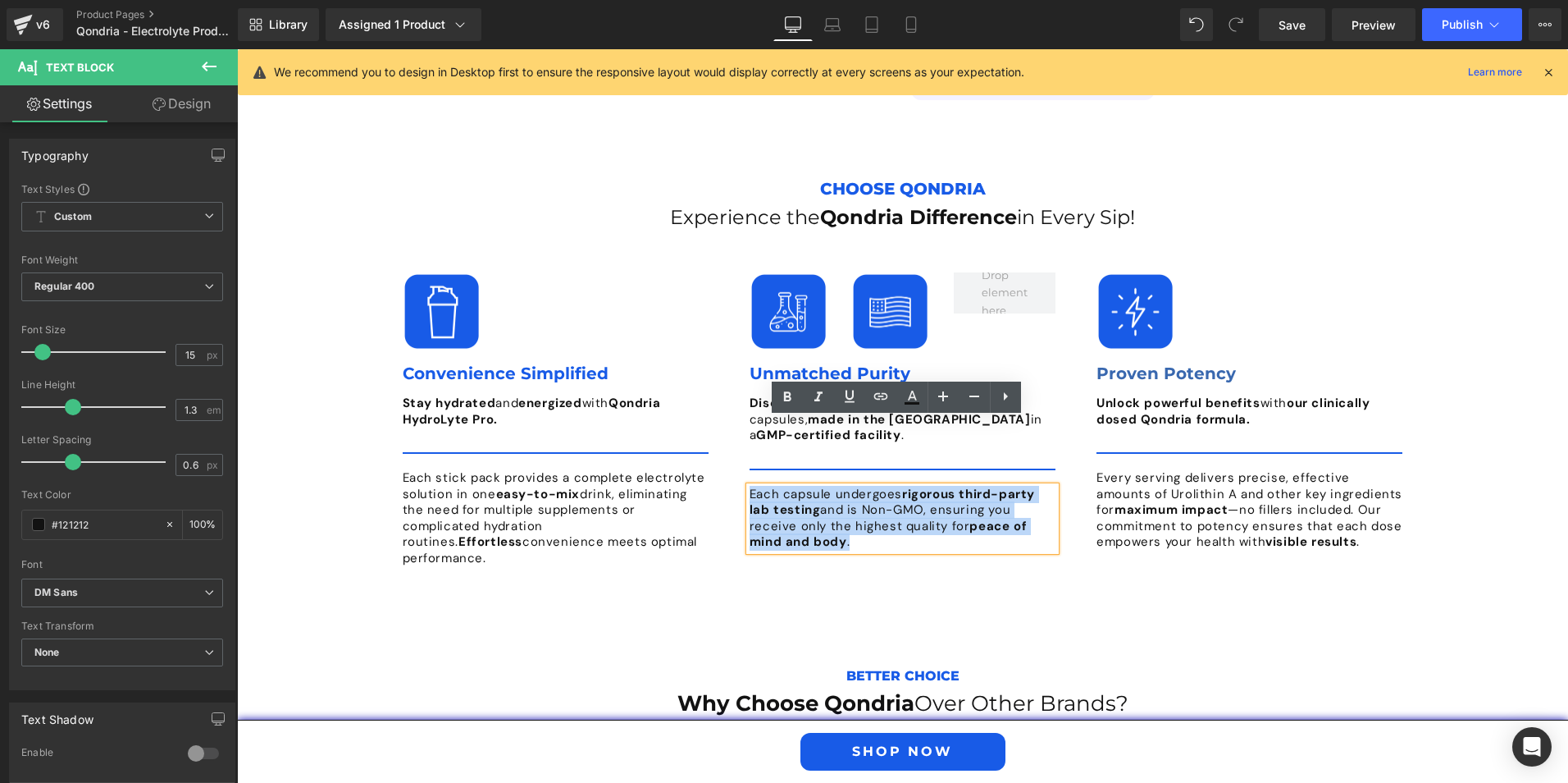
drag, startPoint x: 850, startPoint y: 476, endPoint x: 743, endPoint y: 424, distance: 119.0
click at [750, 487] on p "Each capsule undergoes rigorous third-party lab testing and is Non-GMO, ensurin…" at bounding box center [903, 518] width 306 height 64
paste div
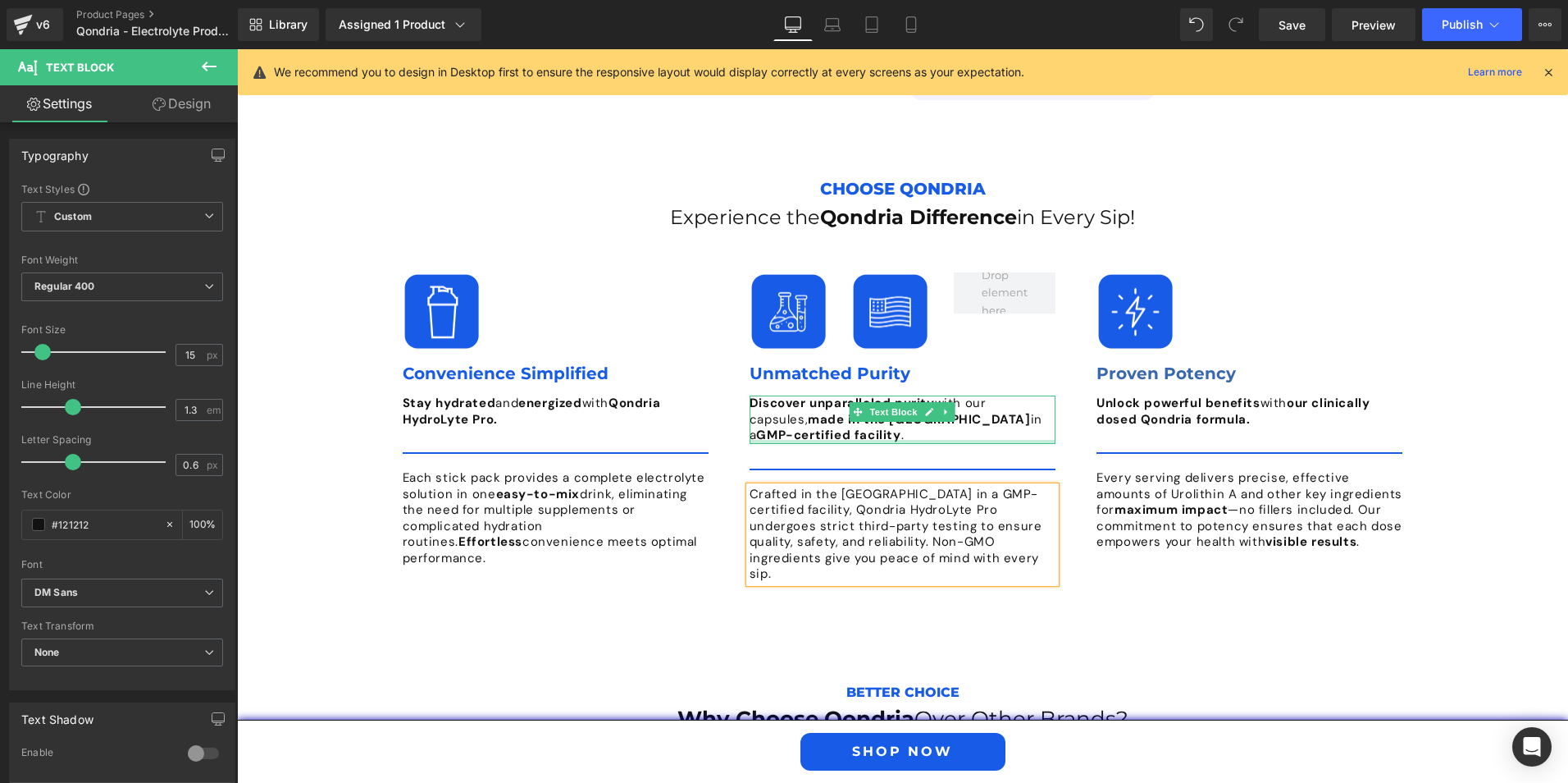
click at [1023, 440] on div at bounding box center [903, 442] width 306 height 4
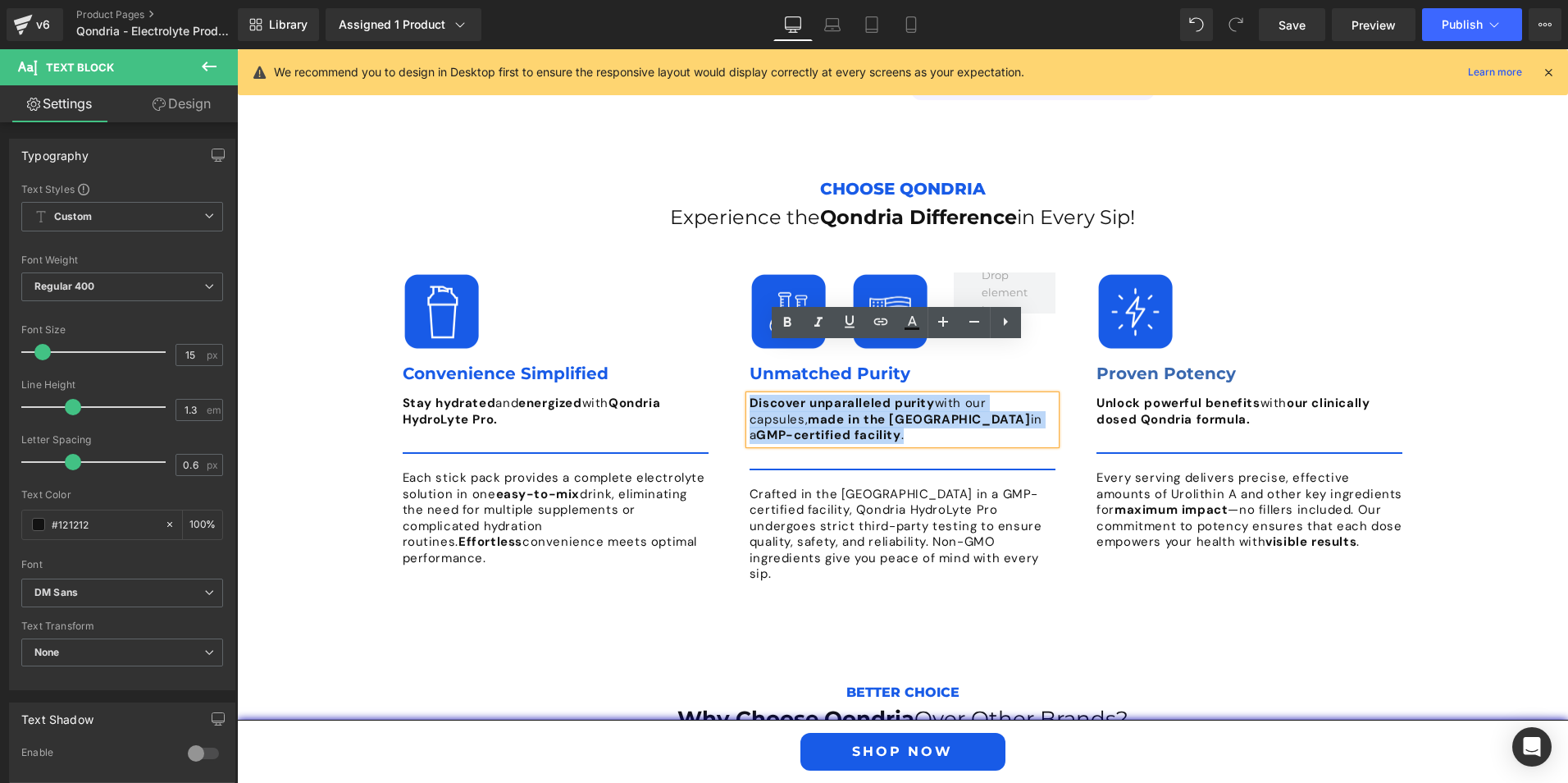
drag, startPoint x: 1018, startPoint y: 370, endPoint x: 736, endPoint y: 344, distance: 283.2
click at [738, 344] on div "Image Image Row Unmatched Purity Text Block Discover unparalleled purity with o…" at bounding box center [903, 427] width 331 height 310
copy p "Discover unparalleled purity with our capsules, made in the [GEOGRAPHIC_DATA] i…"
click at [1030, 396] on p "Discover unparalleled purity with our capsules, made in the [GEOGRAPHIC_DATA] i…" at bounding box center [903, 420] width 306 height 49
drag, startPoint x: 1030, startPoint y: 369, endPoint x: 737, endPoint y: 345, distance: 294.0
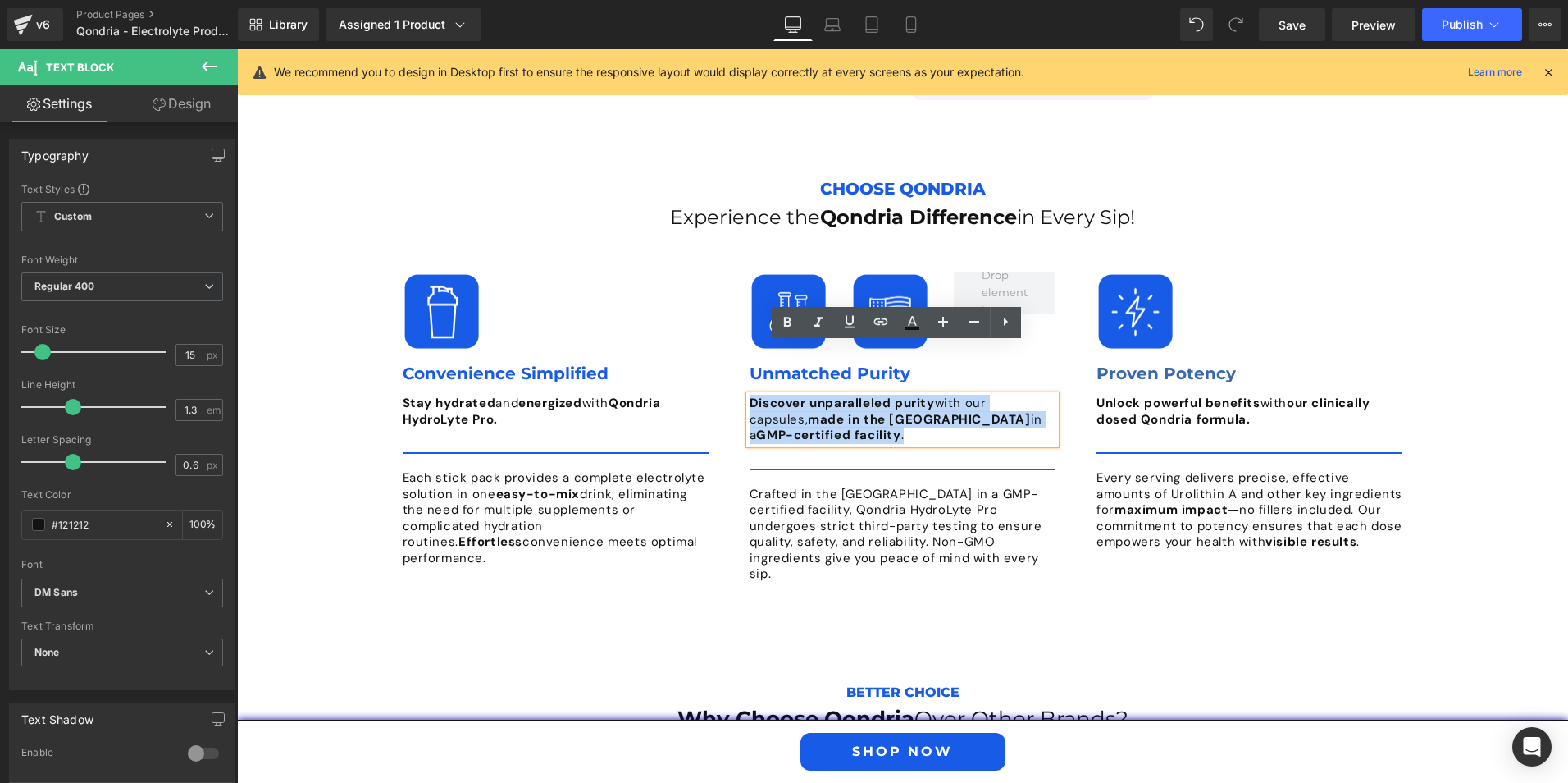
click at [738, 345] on div "Image Image Row Unmatched Purity Text Block Discover unparalleled purity with o…" at bounding box center [903, 427] width 331 height 310
paste div
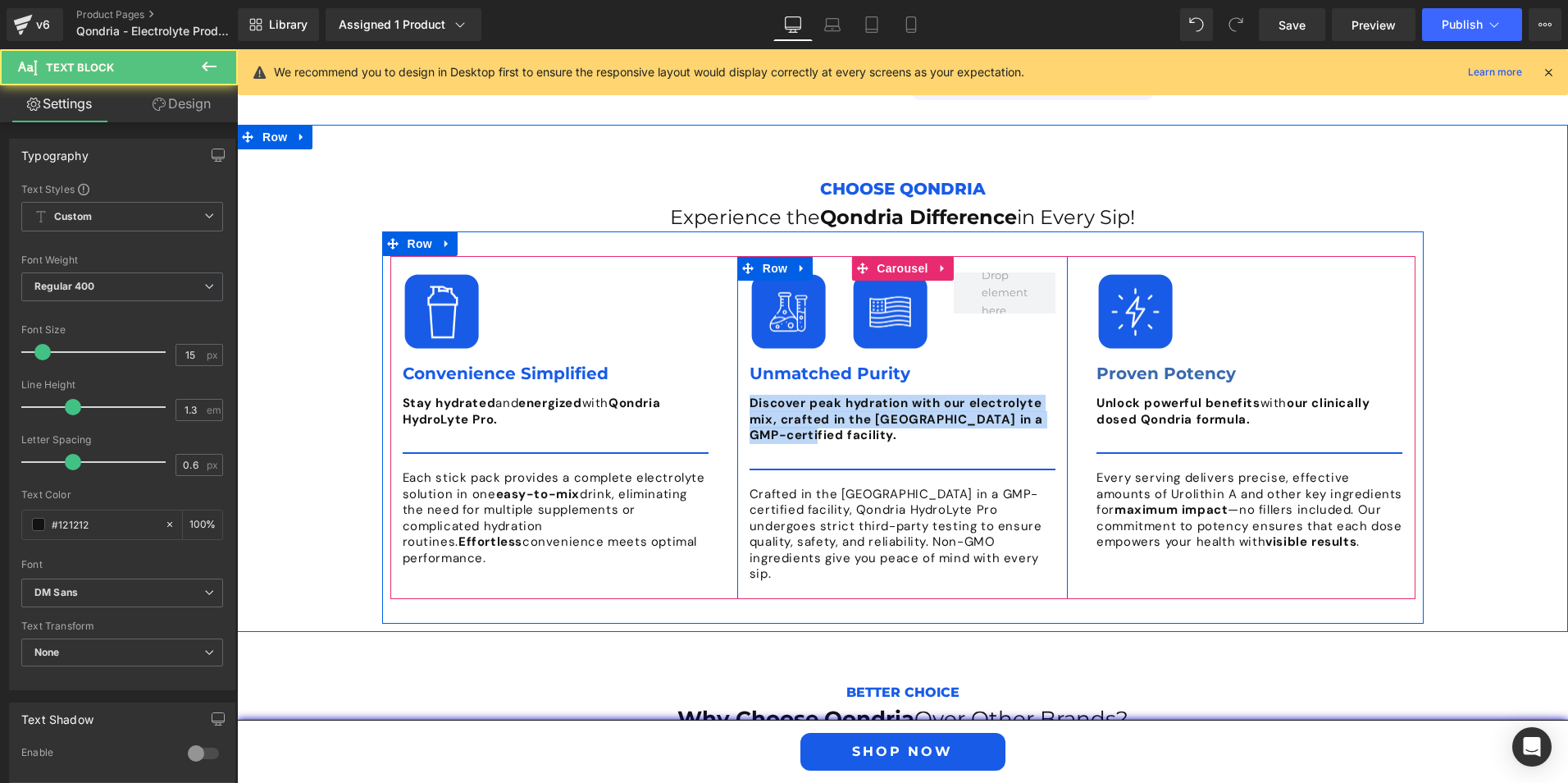
drag, startPoint x: 802, startPoint y: 382, endPoint x: 738, endPoint y: 355, distance: 69.5
click at [738, 355] on div "Image Image Row Unmatched Purity Text Block Discover peak hydration with our el…" at bounding box center [903, 427] width 331 height 310
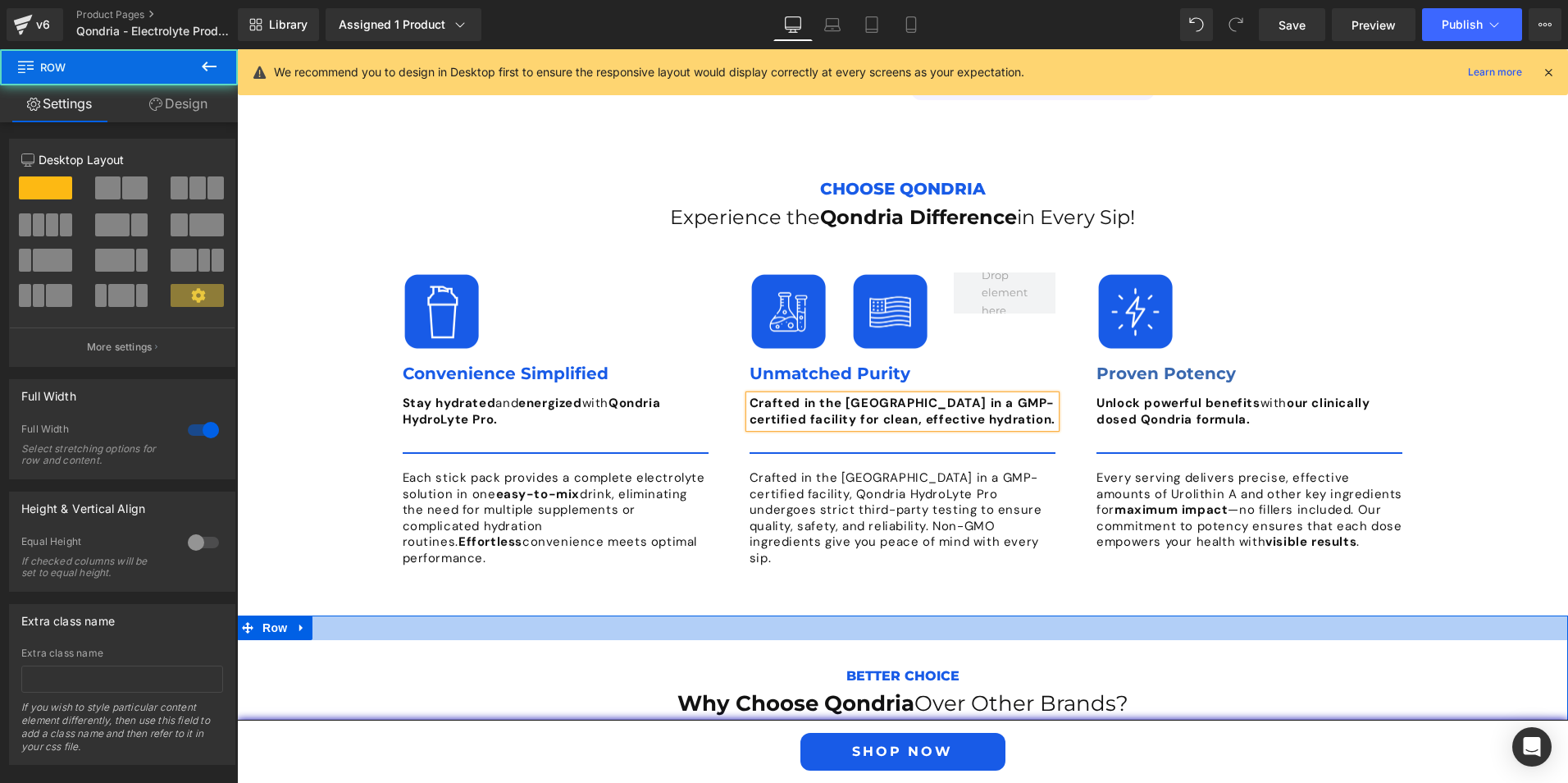
click at [702, 615] on div at bounding box center [903, 627] width 1331 height 25
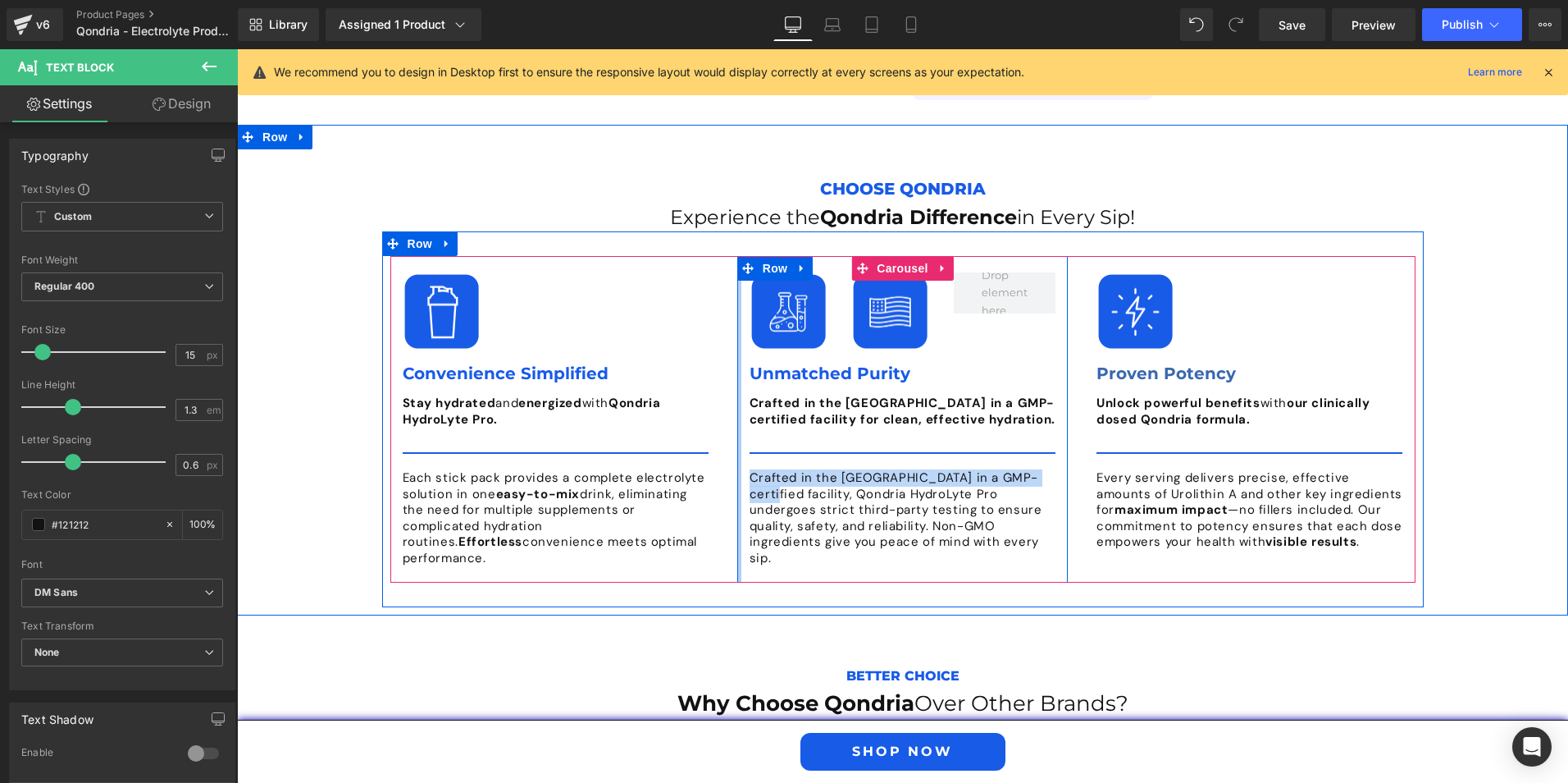
drag, startPoint x: 1029, startPoint y: 426, endPoint x: 735, endPoint y: 433, distance: 294.1
click at [738, 433] on div "Image Image Row Unmatched Purity Text Block Crafted in the [GEOGRAPHIC_DATA] in…" at bounding box center [903, 420] width 331 height 327
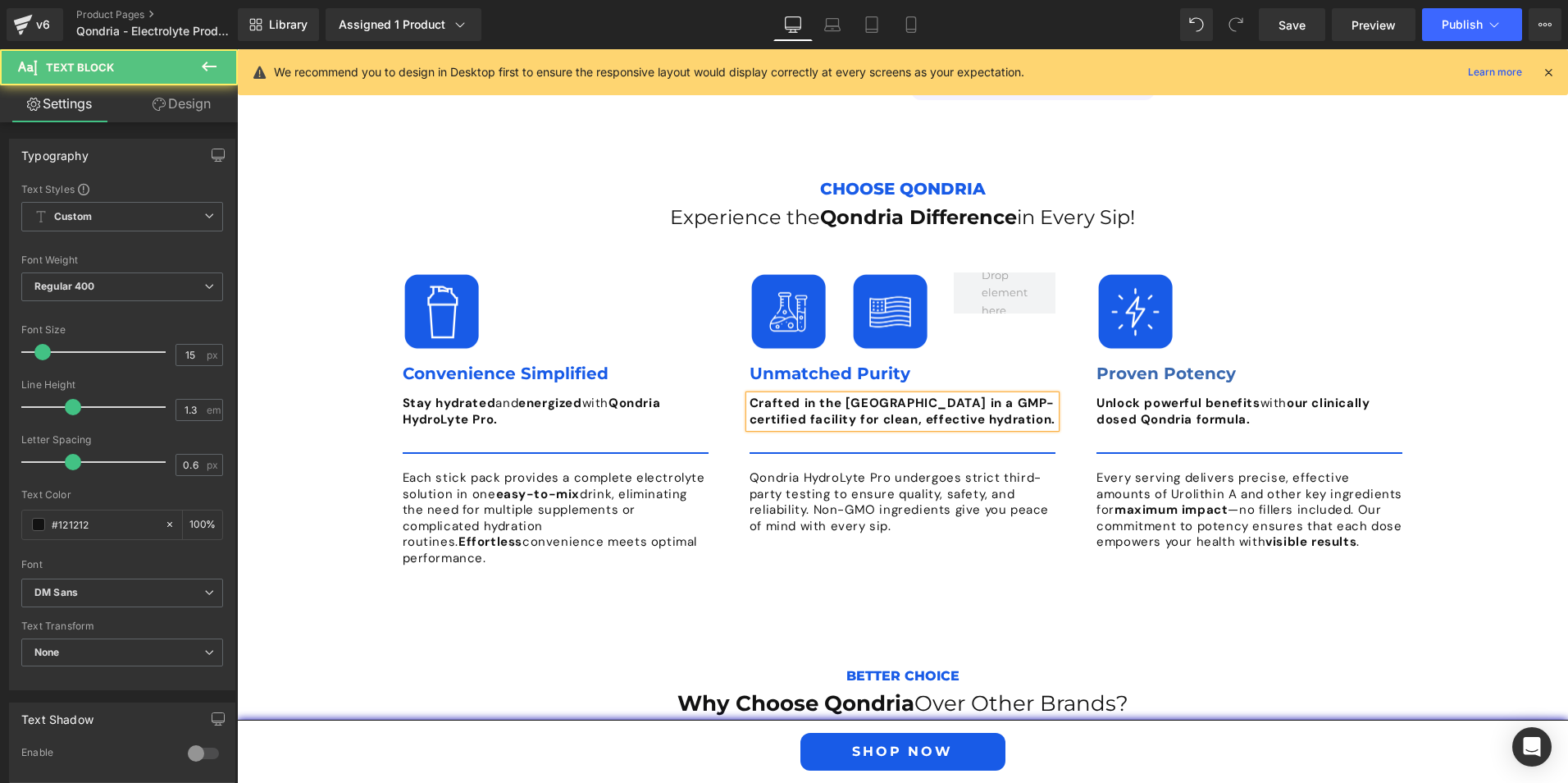
click at [760, 514] on div "Image Convenience Simplified Text Block Stay hydrated and energized with Qondri…" at bounding box center [911, 420] width 1041 height 327
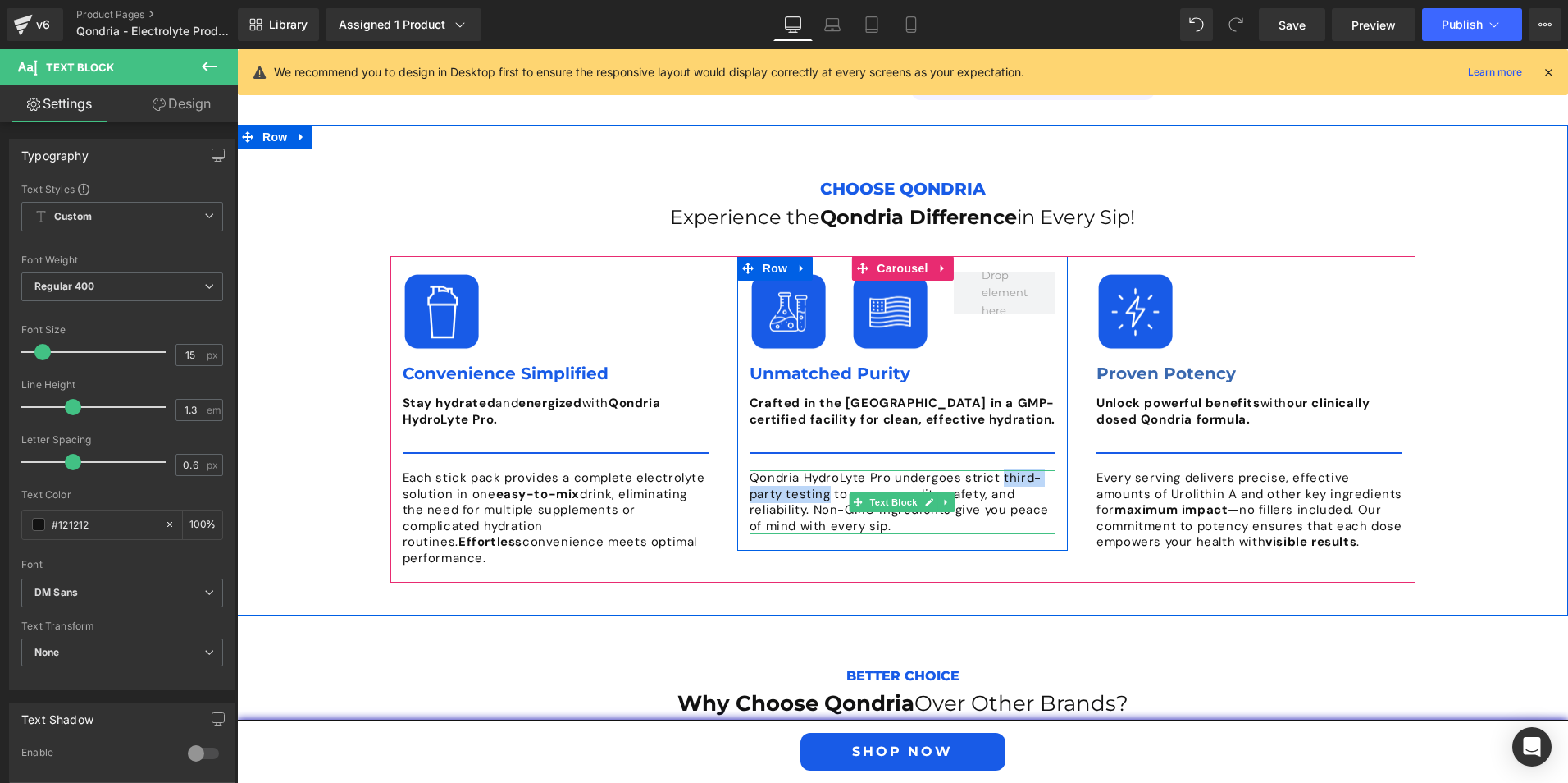
drag, startPoint x: 991, startPoint y: 427, endPoint x: 820, endPoint y: 443, distance: 171.7
click at [820, 470] on p "Qondria HydroLyte Pro undergoes strict third-party testing to ensure quality, s…" at bounding box center [903, 501] width 306 height 64
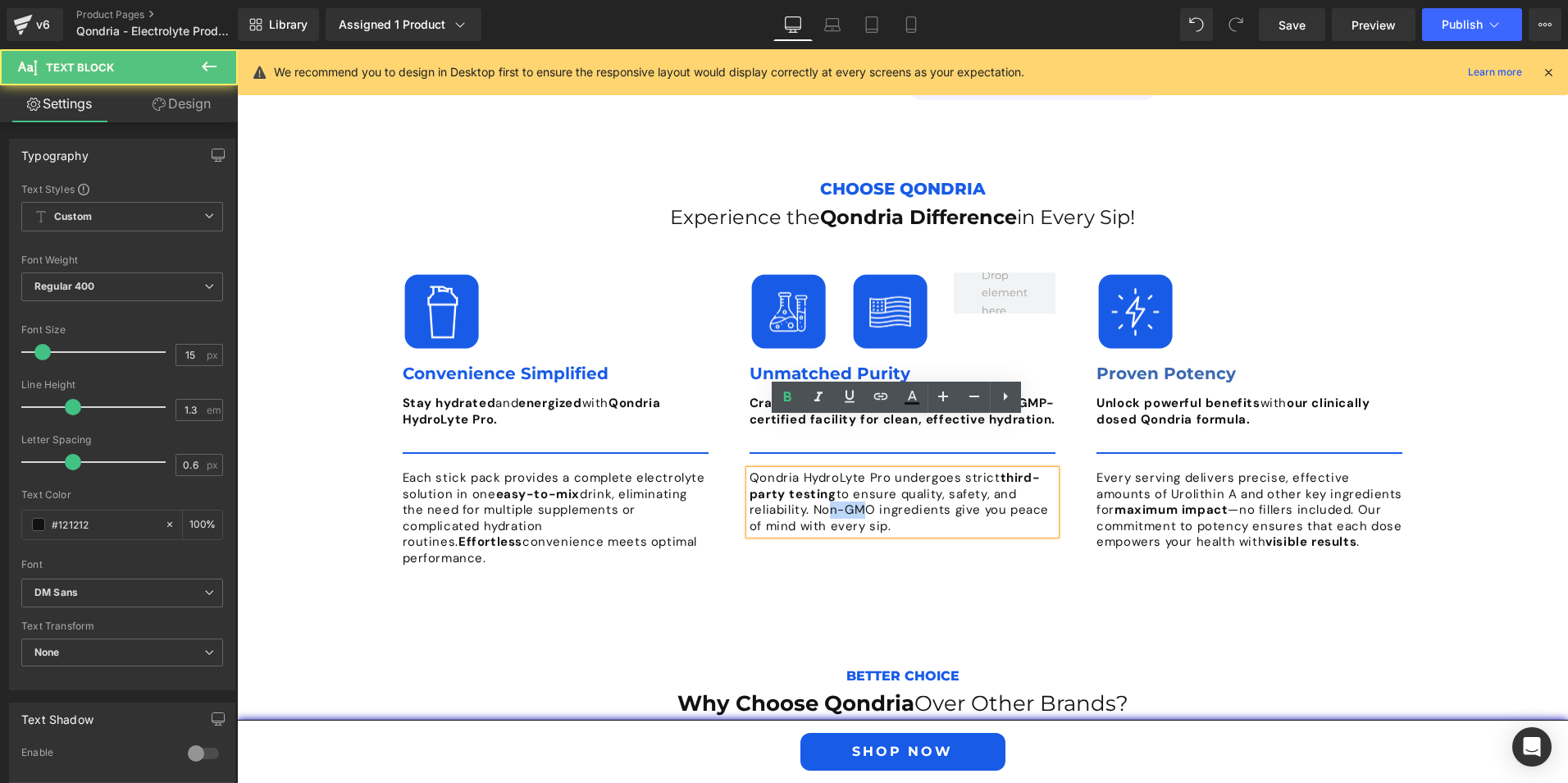
drag, startPoint x: 813, startPoint y: 459, endPoint x: 846, endPoint y: 458, distance: 33.0
click at [846, 470] on p "Qondria HydroLyte Pro undergoes strict third-party testing to ensure quality, s…" at bounding box center [903, 501] width 306 height 64
click at [891, 476] on p "Qondria HydroLyte Pro undergoes strict third-party testing to ensure quality, s…" at bounding box center [903, 501] width 306 height 64
drag, startPoint x: 807, startPoint y: 458, endPoint x: 856, endPoint y: 459, distance: 49.0
click at [855, 470] on p "Qondria HydroLyte Pro undergoes strict third-party testing to ensure quality, s…" at bounding box center [903, 501] width 306 height 64
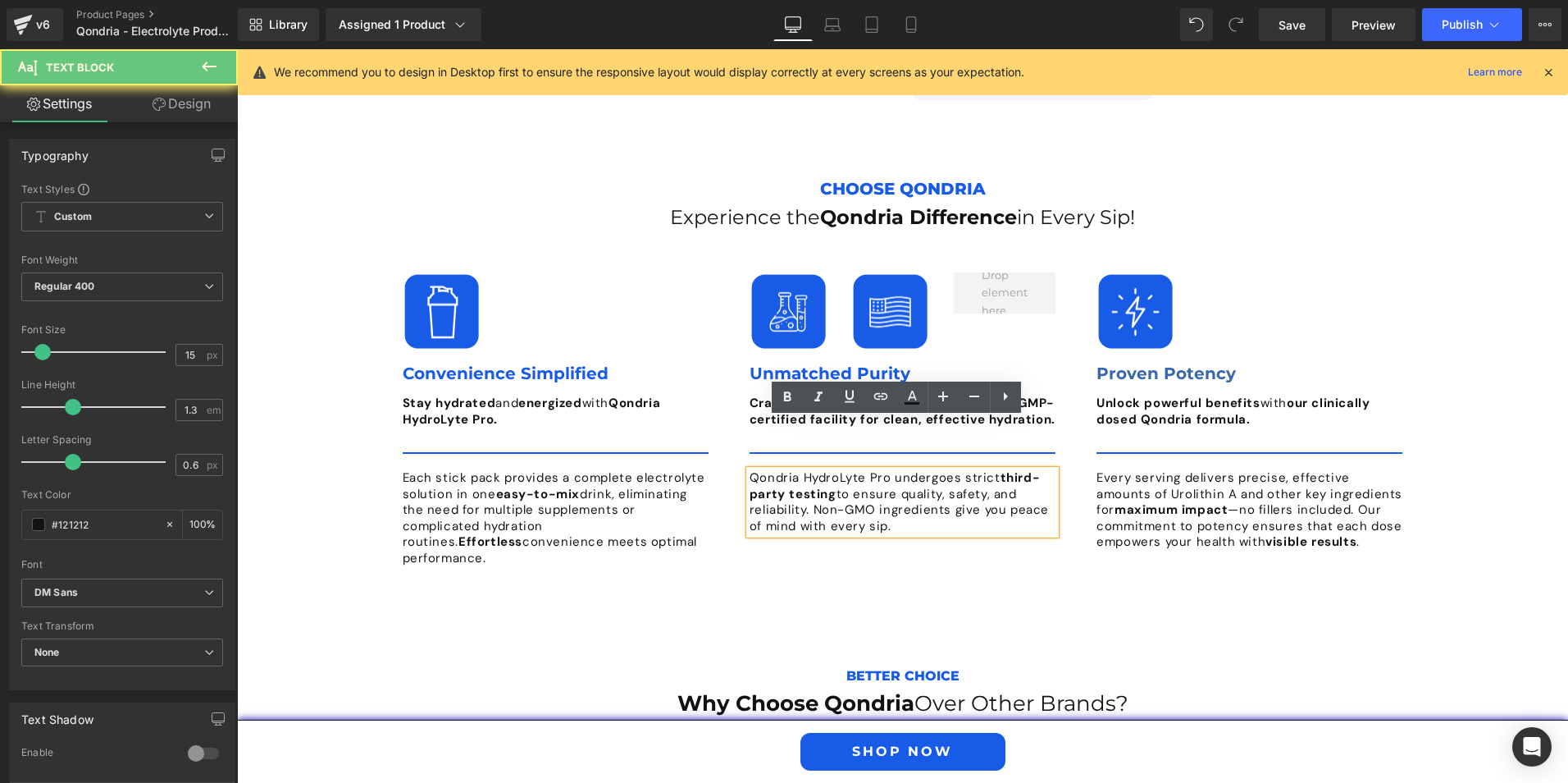
click at [947, 472] on p "Qondria HydroLyte Pro undergoes strict third-party testing to ensure quality, s…" at bounding box center [903, 501] width 306 height 64
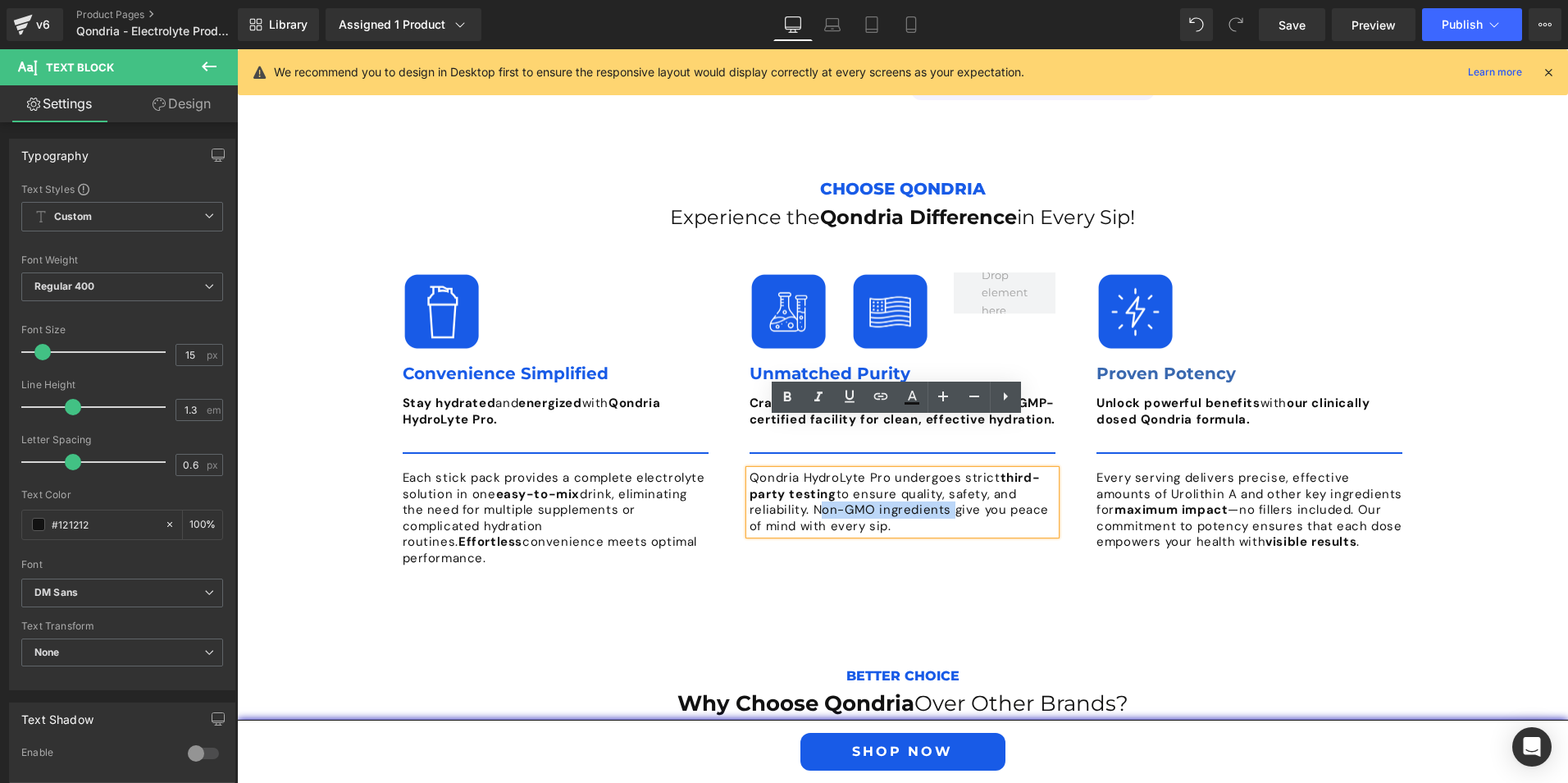
drag, startPoint x: 808, startPoint y: 455, endPoint x: 939, endPoint y: 458, distance: 131.0
click at [941, 470] on p "Qondria HydroLyte Pro undergoes strict third-party testing to ensure quality, s…" at bounding box center [903, 501] width 306 height 64
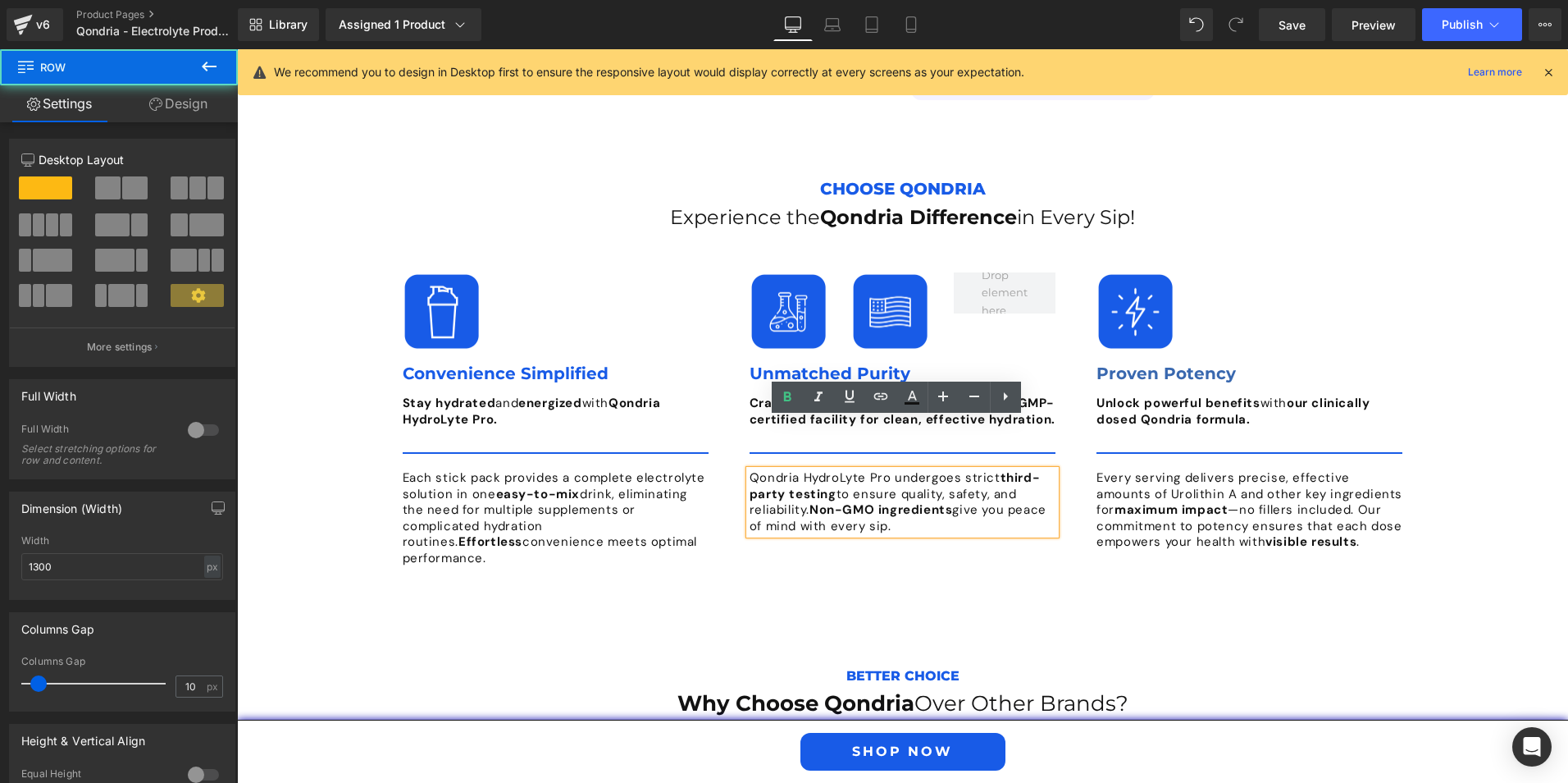
click at [719, 522] on div "Image Convenience Simplified Text Block Stay hydrated and energized with Qondri…" at bounding box center [903, 420] width 1041 height 376
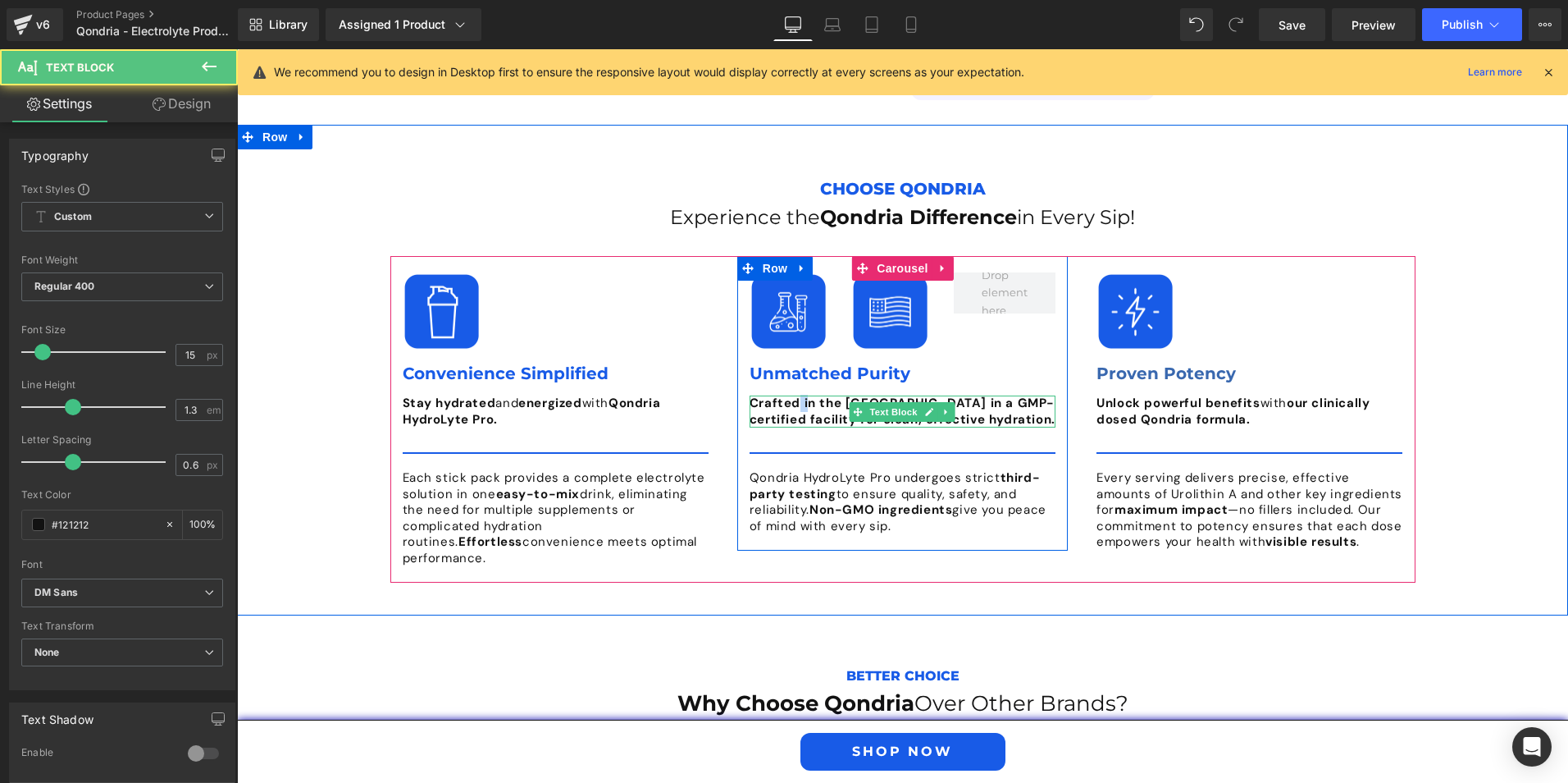
click at [802, 395] on b "Crafted in the [GEOGRAPHIC_DATA] in a GMP-certified facility for clean, effecti…" at bounding box center [903, 411] width 306 height 33
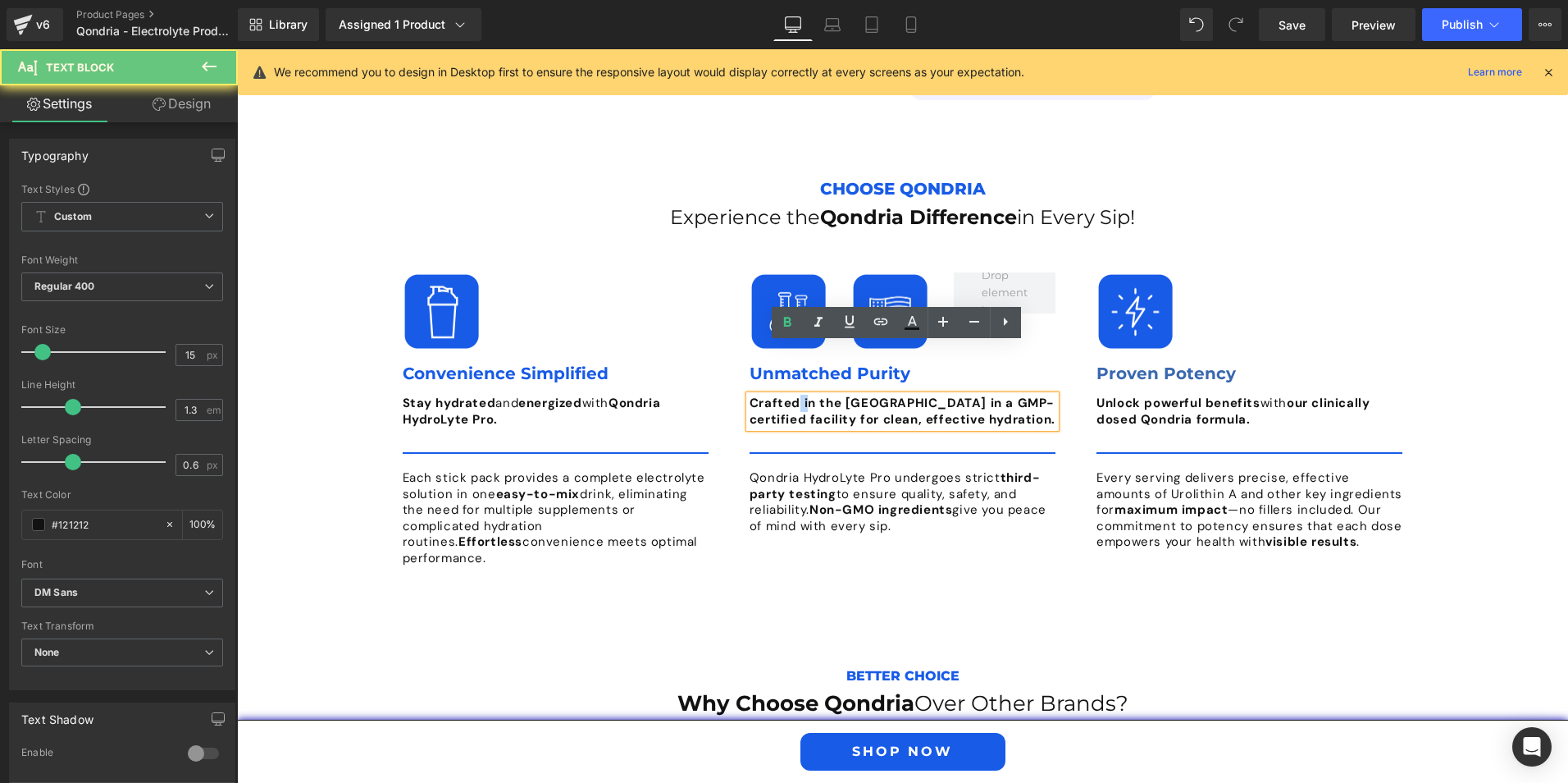
click at [797, 395] on b "Crafted in the [GEOGRAPHIC_DATA] in a GMP-certified facility for clean, effecti…" at bounding box center [903, 411] width 306 height 33
drag, startPoint x: 796, startPoint y: 353, endPoint x: 833, endPoint y: 351, distance: 37.1
click at [833, 395] on b "Crafted in the [GEOGRAPHIC_DATA] in a GMP-certified facility for clean, effecti…" at bounding box center [903, 411] width 306 height 33
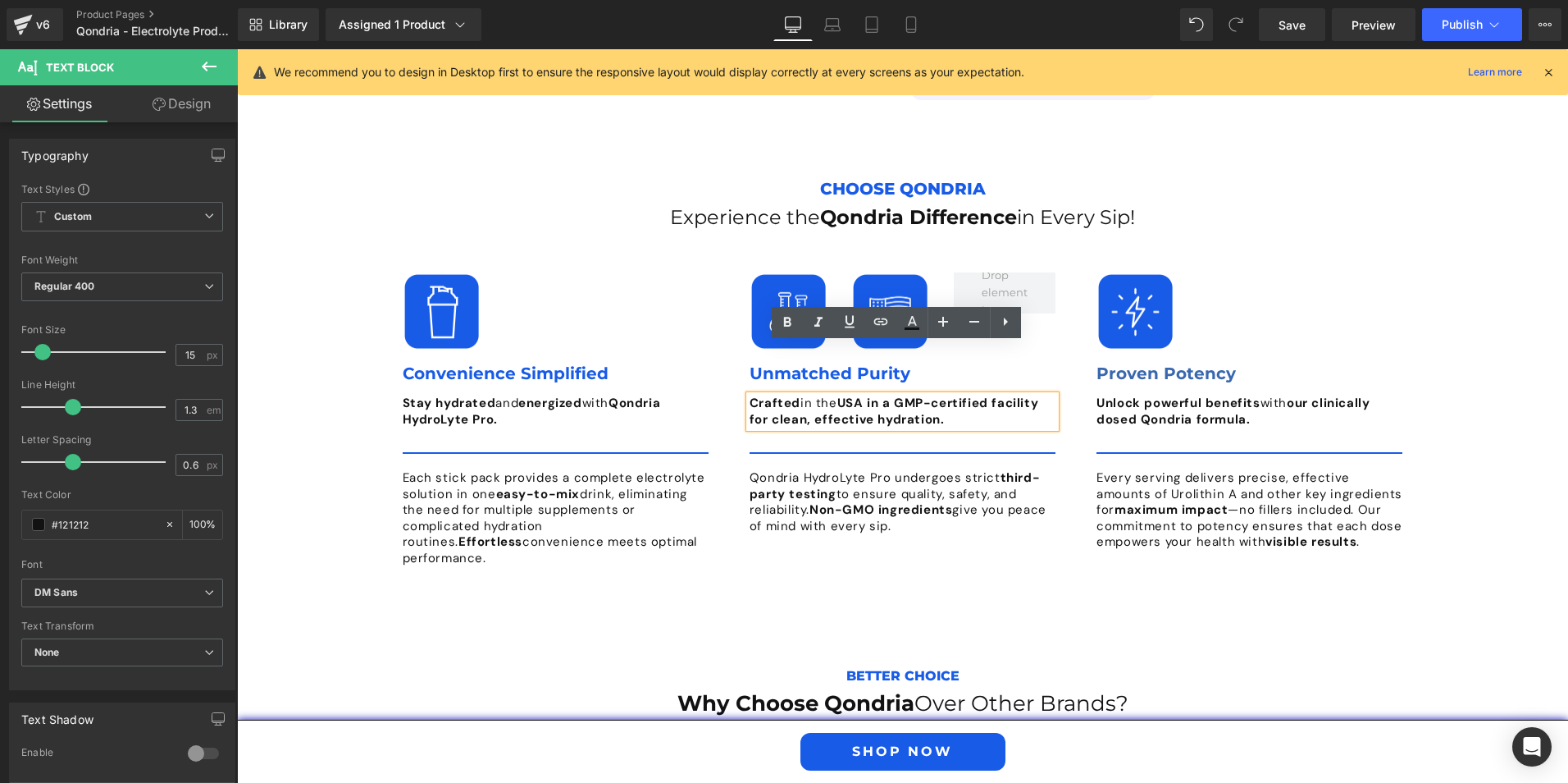
click at [752, 395] on strong "USA in a GMP-certified facility for clean, effective hydration." at bounding box center [893, 411] width 288 height 33
click at [795, 320] on icon at bounding box center [787, 322] width 20 height 20
click at [856, 411] on strong "clean, effective hydration." at bounding box center [899, 419] width 172 height 16
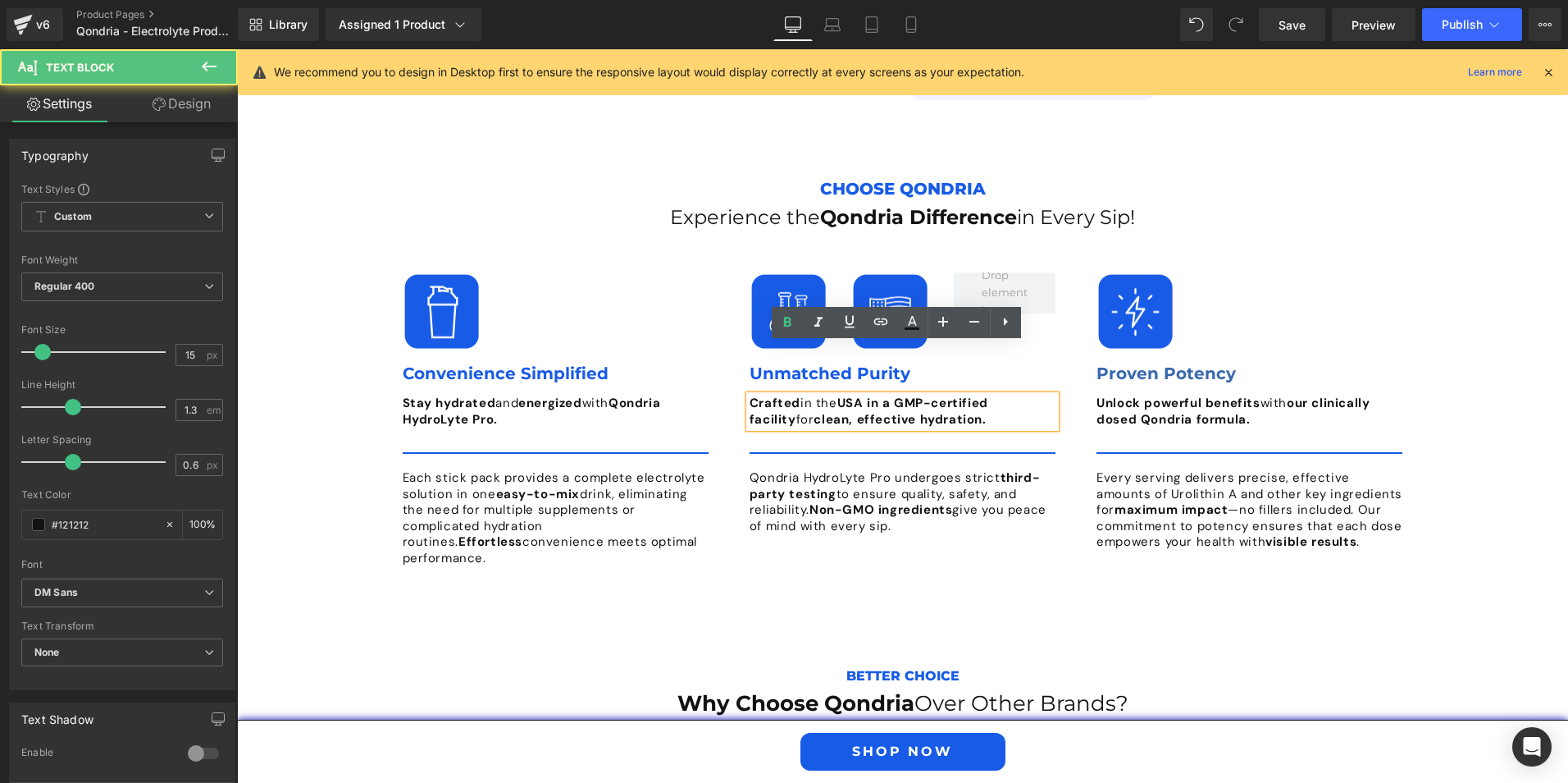
click at [933, 411] on strong "clean, effective hydration." at bounding box center [899, 419] width 172 height 16
click at [1476, 529] on div "Choose Qondria Text Block Experience the Qondria Difference in Every Sip! Headi…" at bounding box center [903, 382] width 1331 height 466
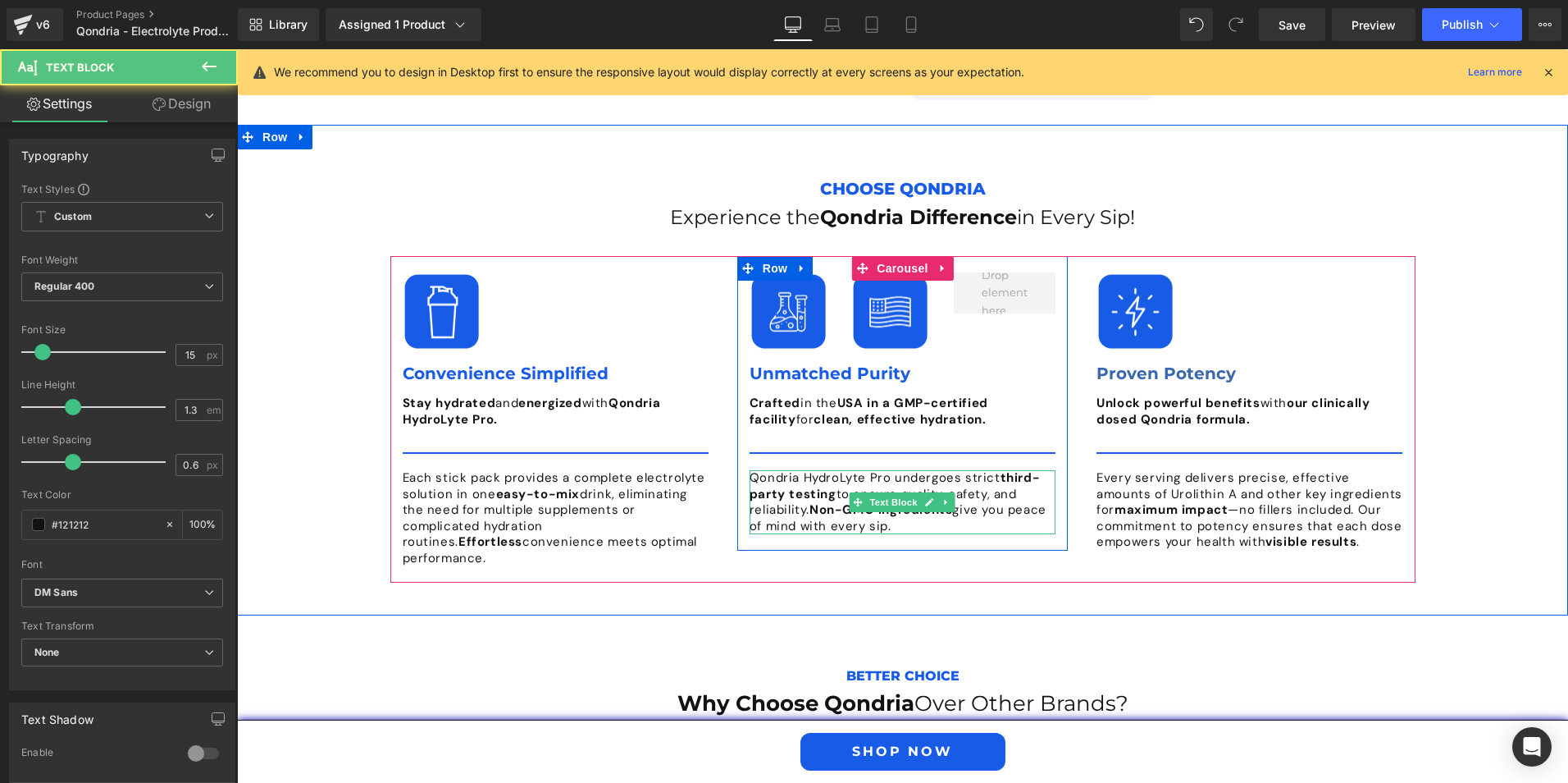
click at [961, 470] on p "Qondria HydroLyte Pro undergoes strict third-party testing to ensure quality, s…" at bounding box center [903, 501] width 306 height 64
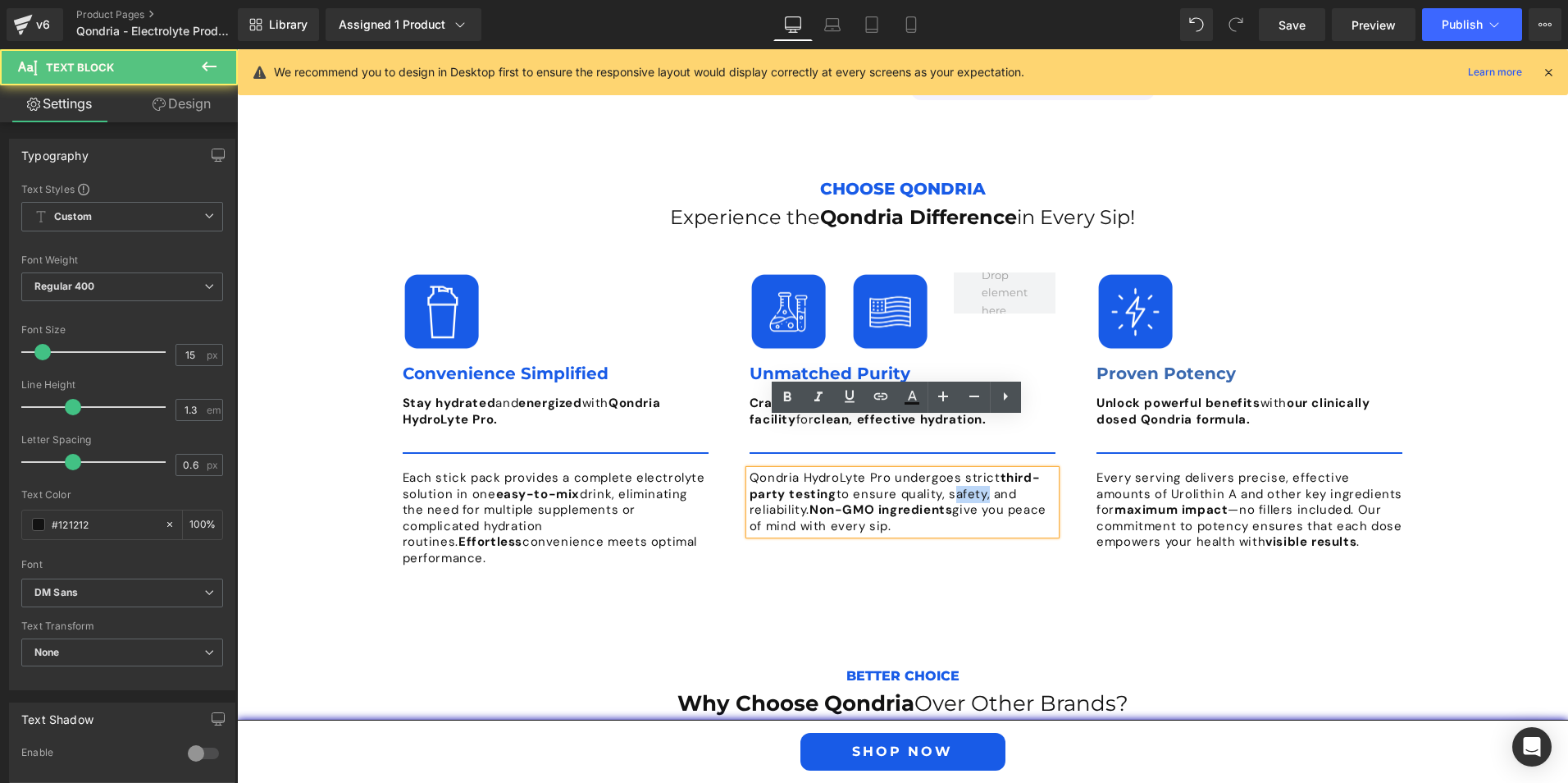
click at [961, 470] on p "Qondria HydroLyte Pro undergoes strict third-party testing to ensure quality, s…" at bounding box center [903, 501] width 306 height 64
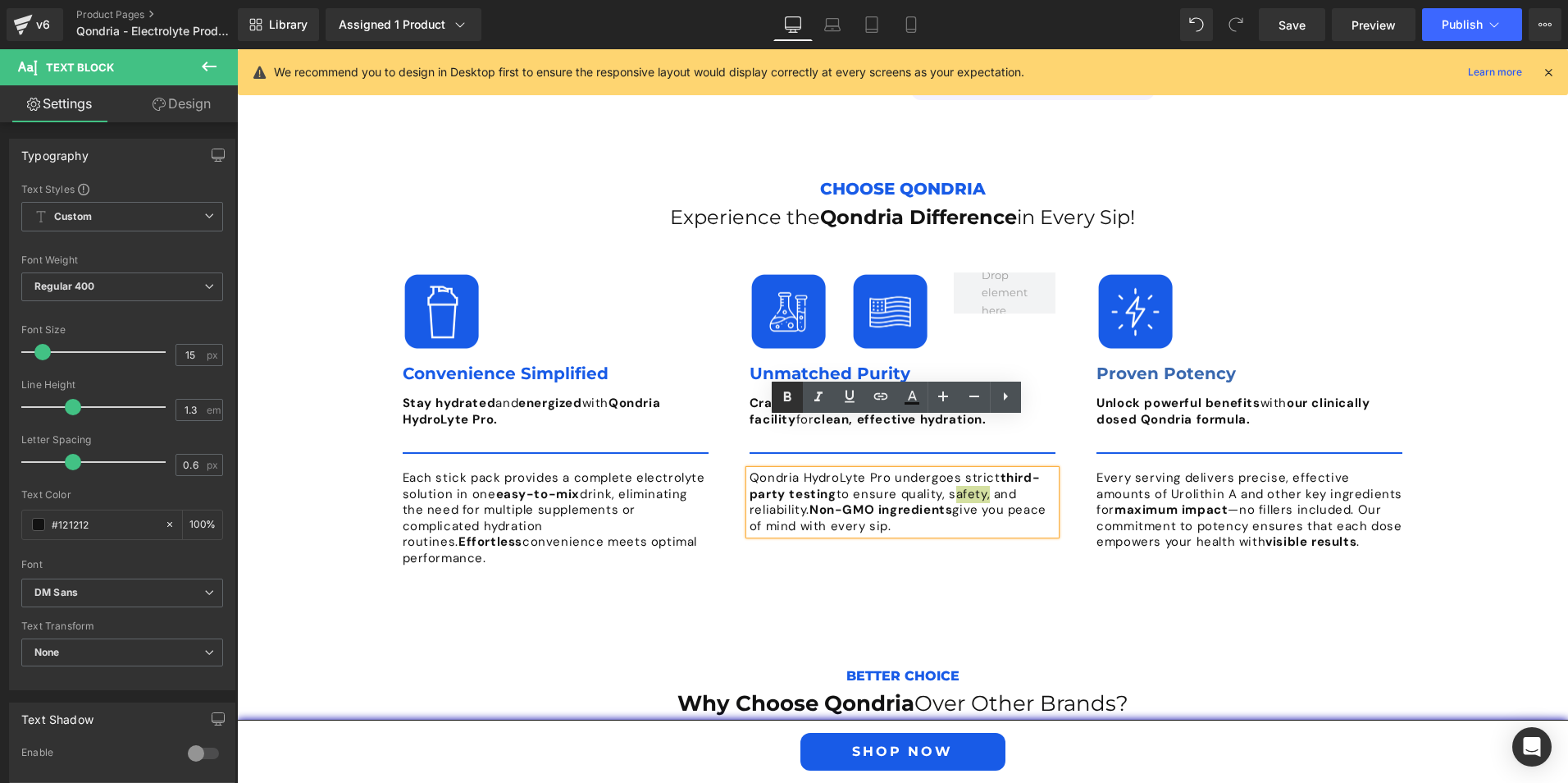
click at [791, 397] on icon at bounding box center [787, 397] width 20 height 20
click at [864, 501] on strong "Non-GMO ingredients" at bounding box center [881, 509] width 143 height 16
click at [906, 470] on p "Qondria HydroLyte Pro undergoes strict third-party testing to ensure quality, s…" at bounding box center [903, 501] width 306 height 64
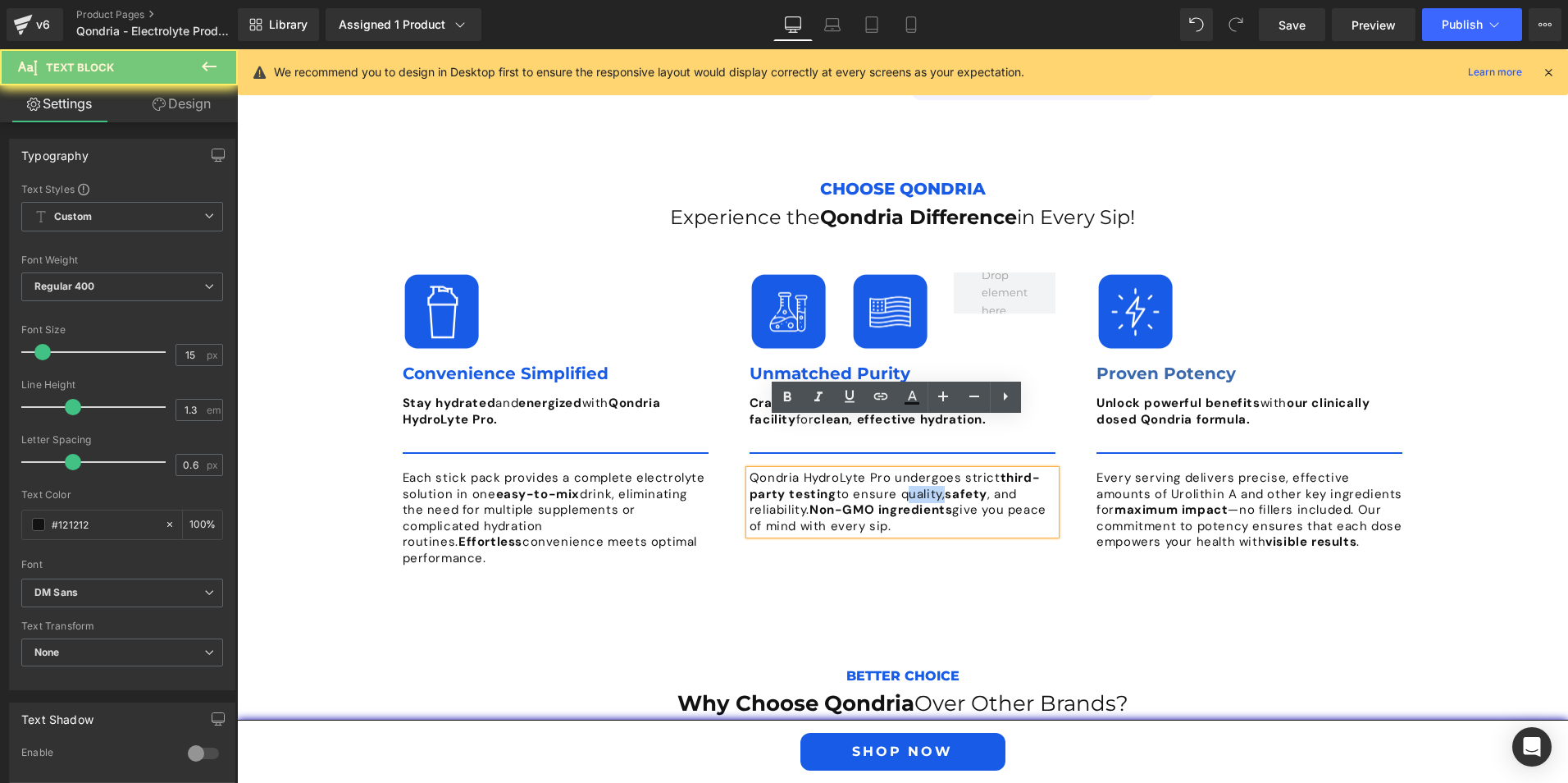
click at [906, 470] on p "Qondria HydroLyte Pro undergoes strict third-party testing to ensure quality, s…" at bounding box center [903, 501] width 306 height 64
click at [794, 392] on icon at bounding box center [787, 397] width 20 height 20
click at [767, 470] on p "Qondria HydroLyte Pro undergoes strict third-party testing to ensure quality , …" at bounding box center [903, 501] width 306 height 64
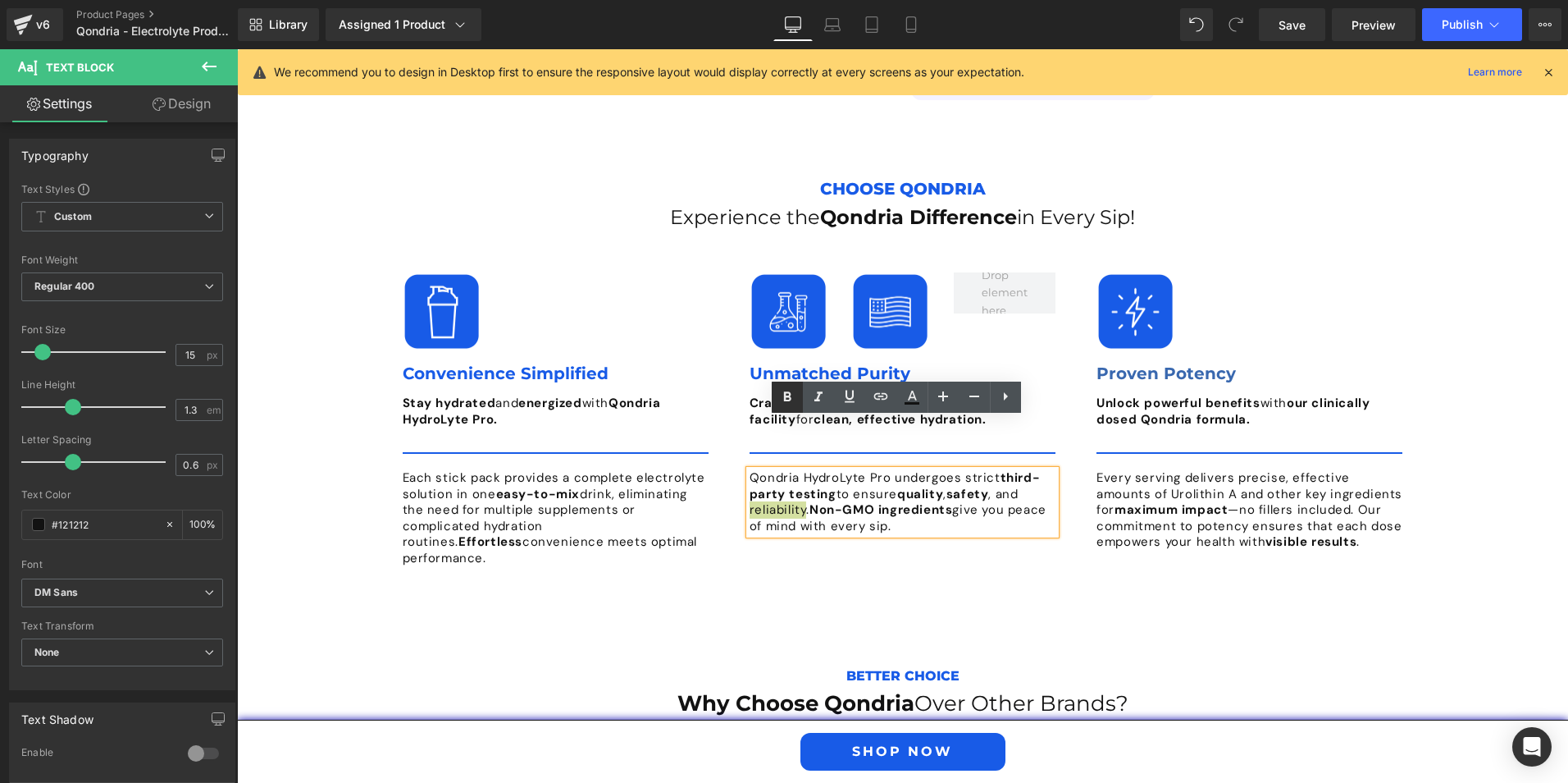
click at [784, 399] on icon at bounding box center [787, 397] width 20 height 20
click at [1278, 541] on div "Choose Qondria Text Block Experience the Qondria Difference in Every Sip! Headi…" at bounding box center [903, 382] width 1066 height 466
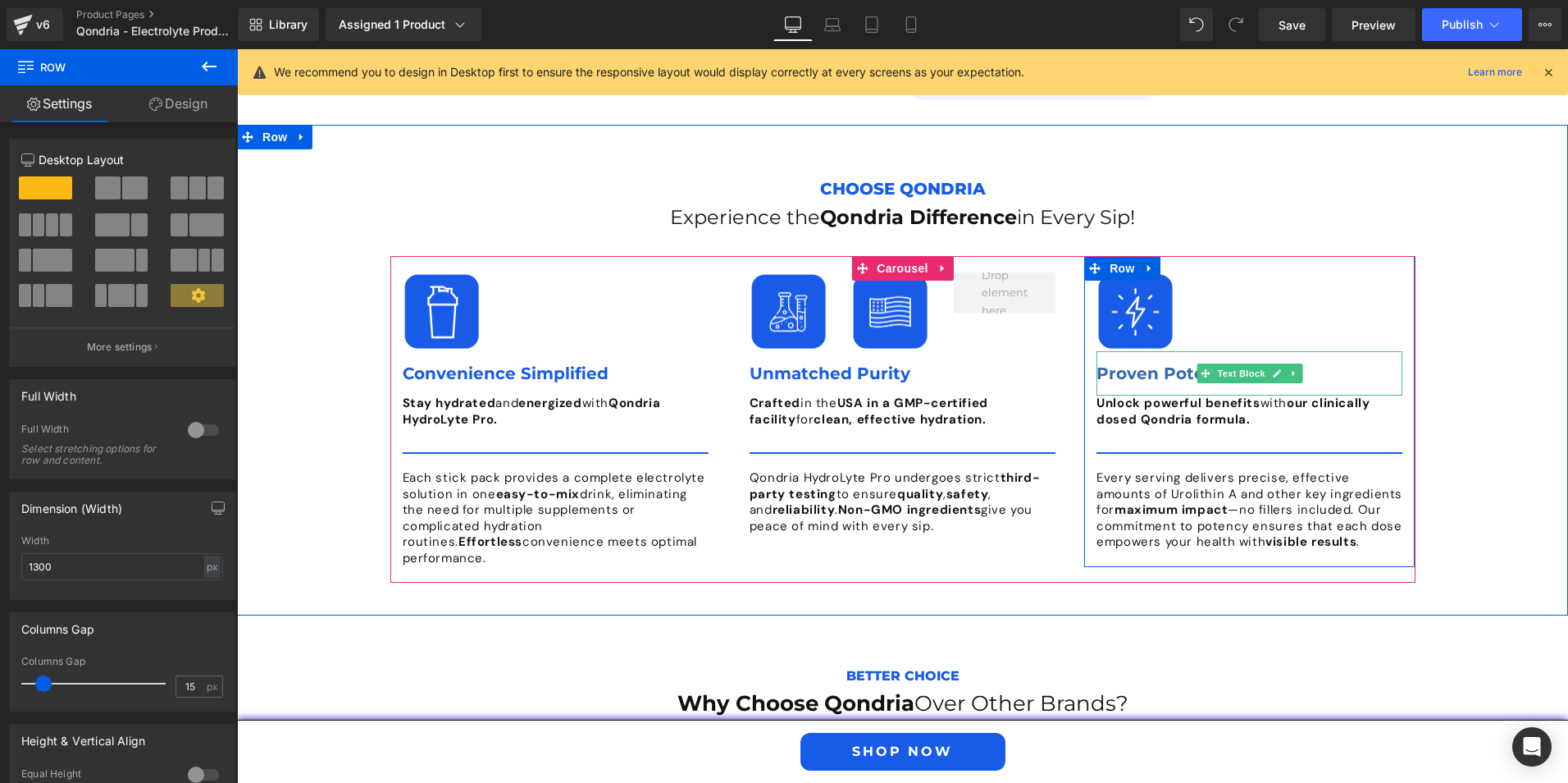
click at [1129, 363] on p "Proven Potency" at bounding box center [1250, 373] width 306 height 20
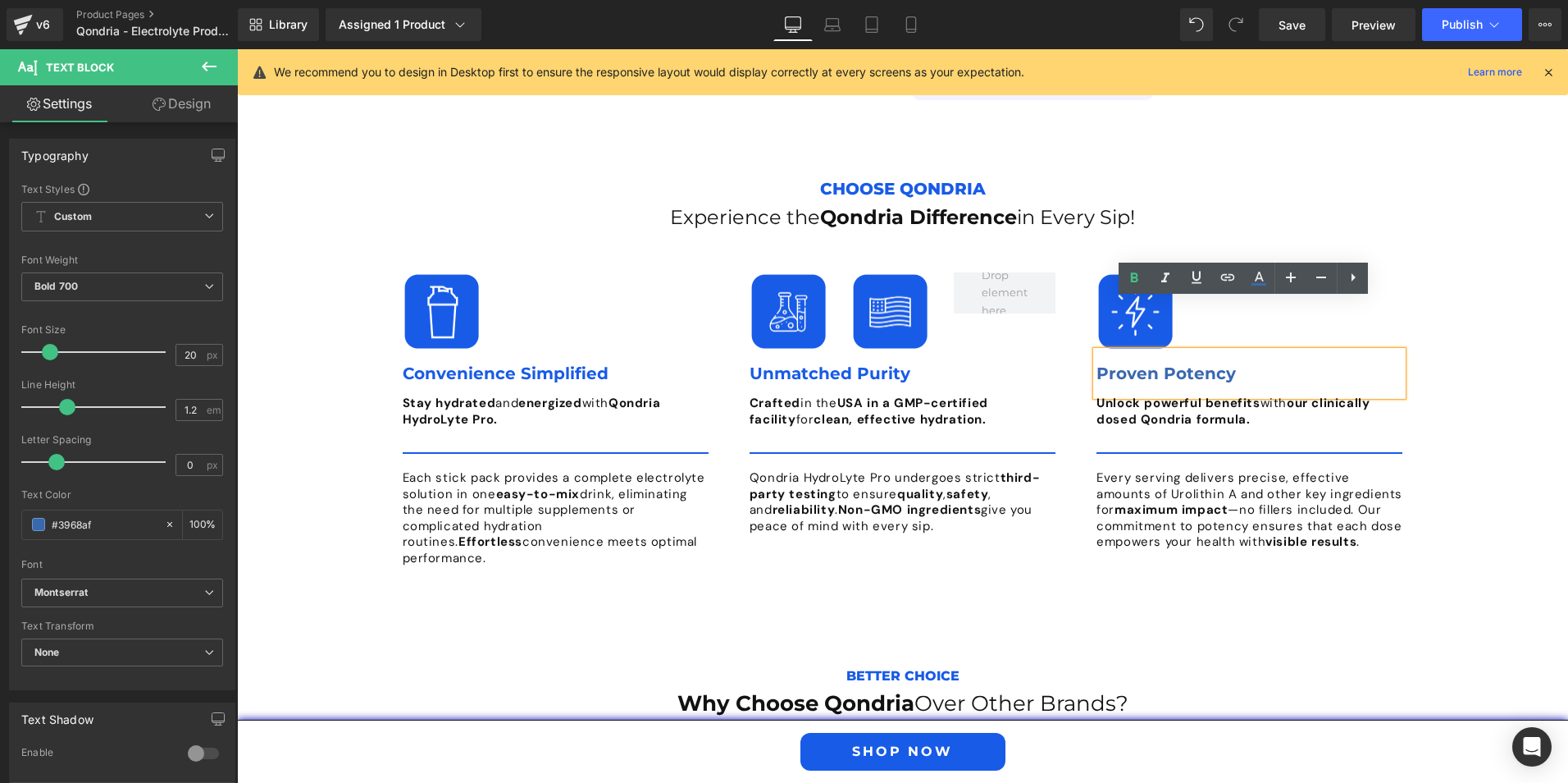
drag, startPoint x: 1184, startPoint y: 316, endPoint x: 1086, endPoint y: 308, distance: 98.3
click at [1097, 351] on div "Proven Potency" at bounding box center [1250, 374] width 306 height 44
click at [1234, 363] on p "Proven Potency" at bounding box center [1250, 373] width 306 height 20
drag, startPoint x: 1234, startPoint y: 324, endPoint x: 1093, endPoint y: 319, distance: 141.1
click at [1097, 363] on p "Proven Potency" at bounding box center [1250, 373] width 306 height 20
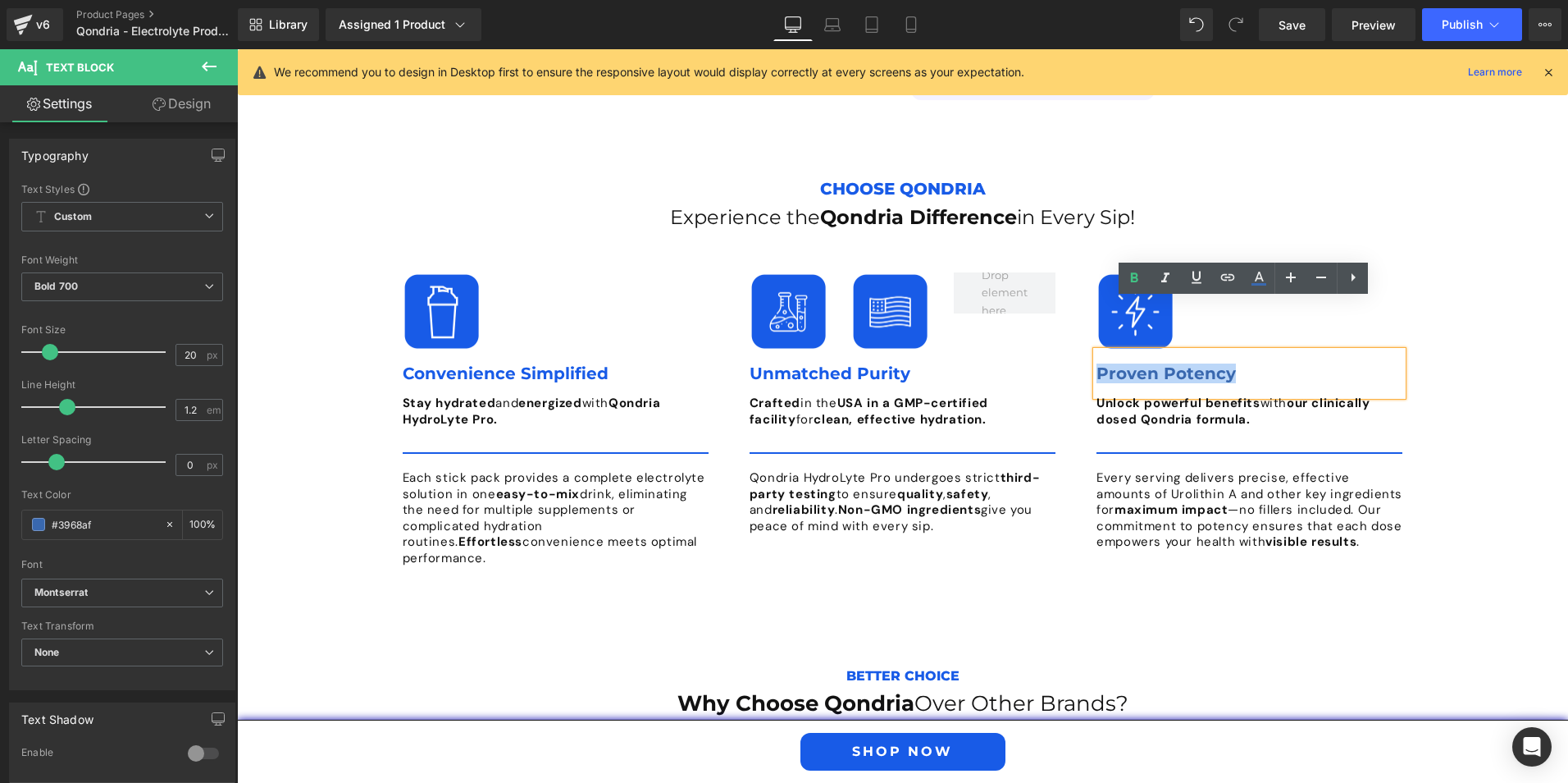
paste div
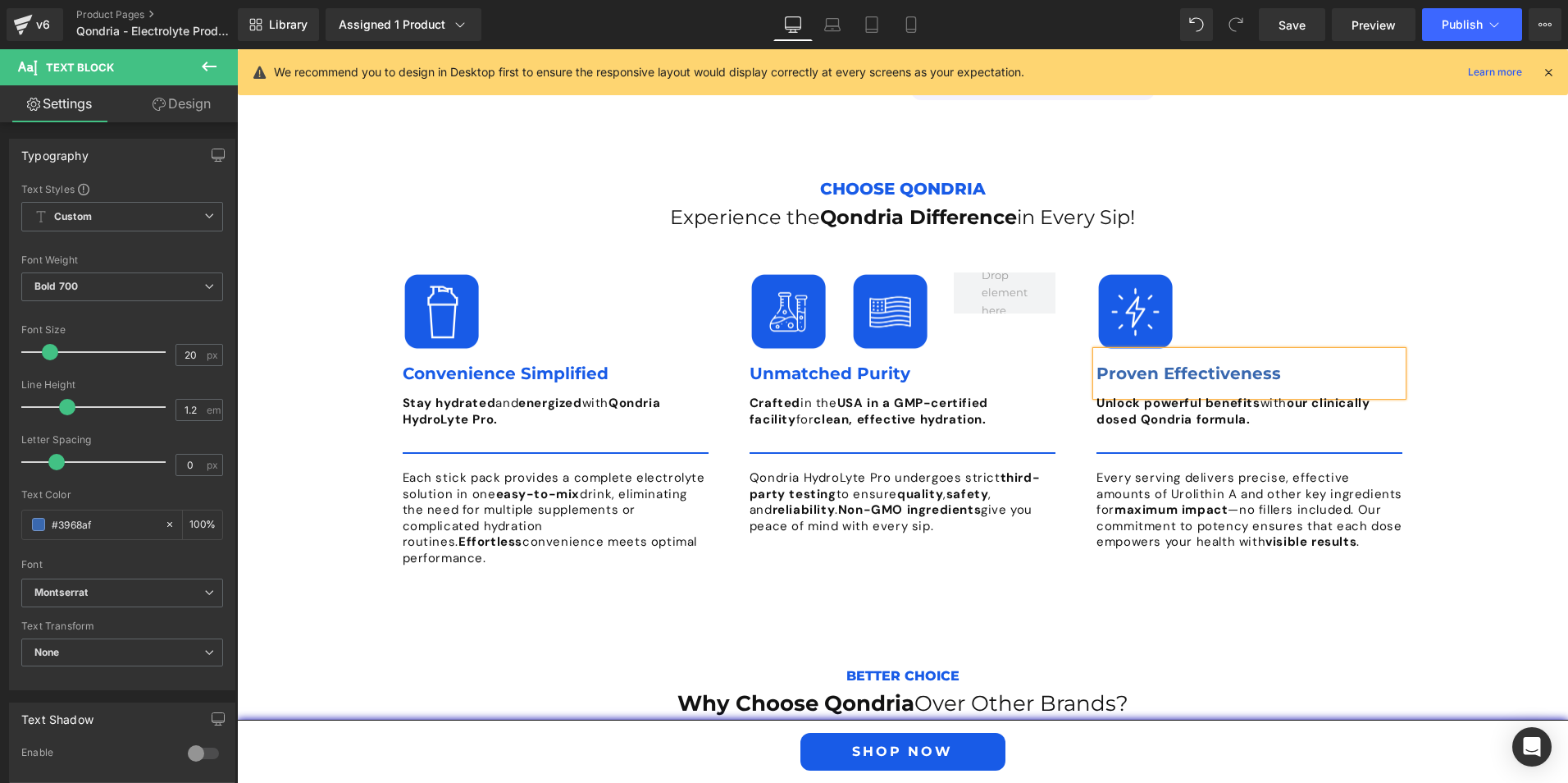
click at [1176, 395] on strong "our clinically dosed Qondria formula." at bounding box center [1233, 411] width 273 height 33
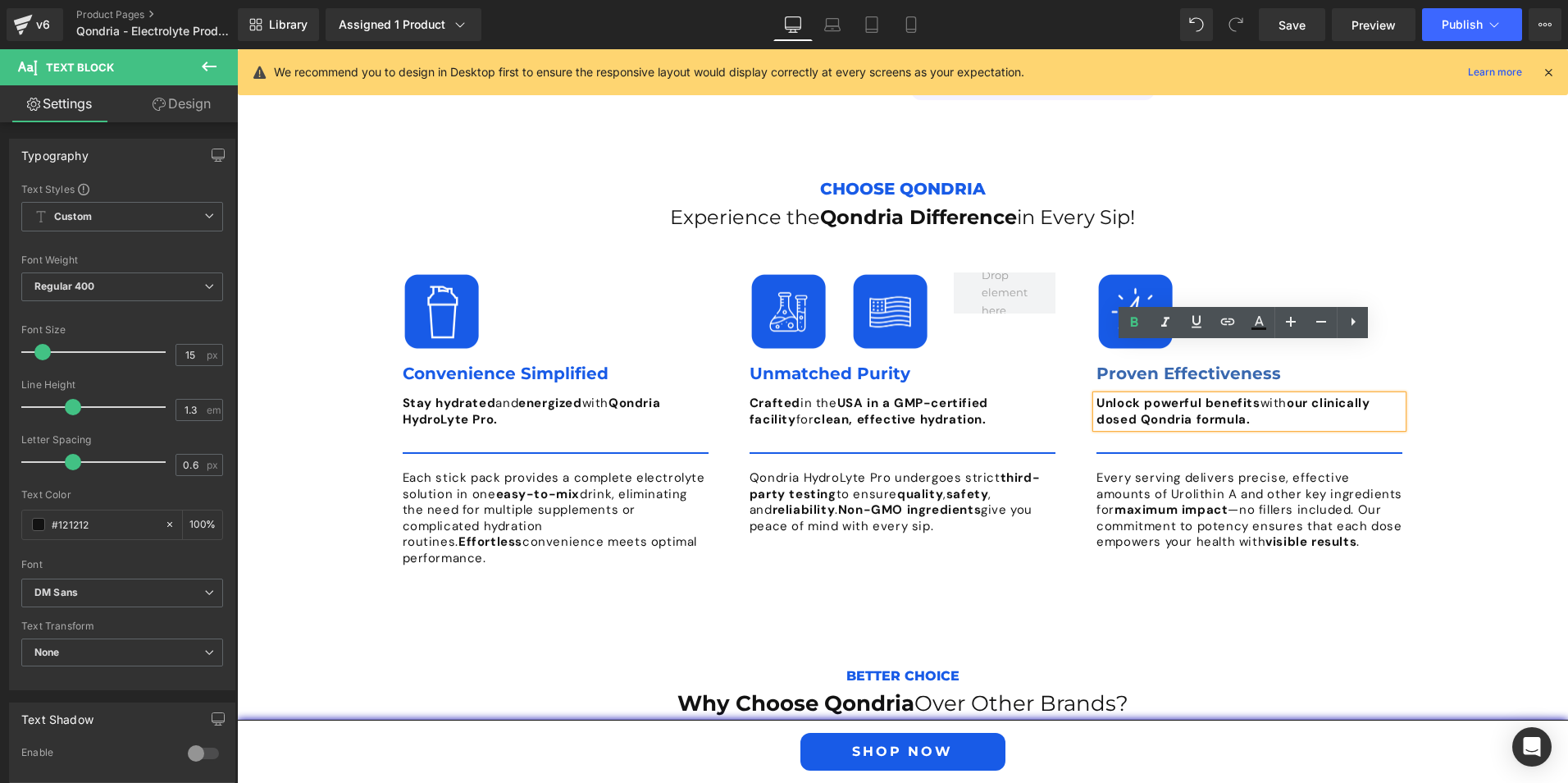
drag, startPoint x: 1252, startPoint y: 374, endPoint x: 1090, endPoint y: 350, distance: 163.8
click at [1097, 396] on p "Unlock powerful benefits with our clinically dosed Qondria formula." at bounding box center [1250, 412] width 306 height 32
copy p "Unlock powerful benefits with our clinically dosed Qondria formula."
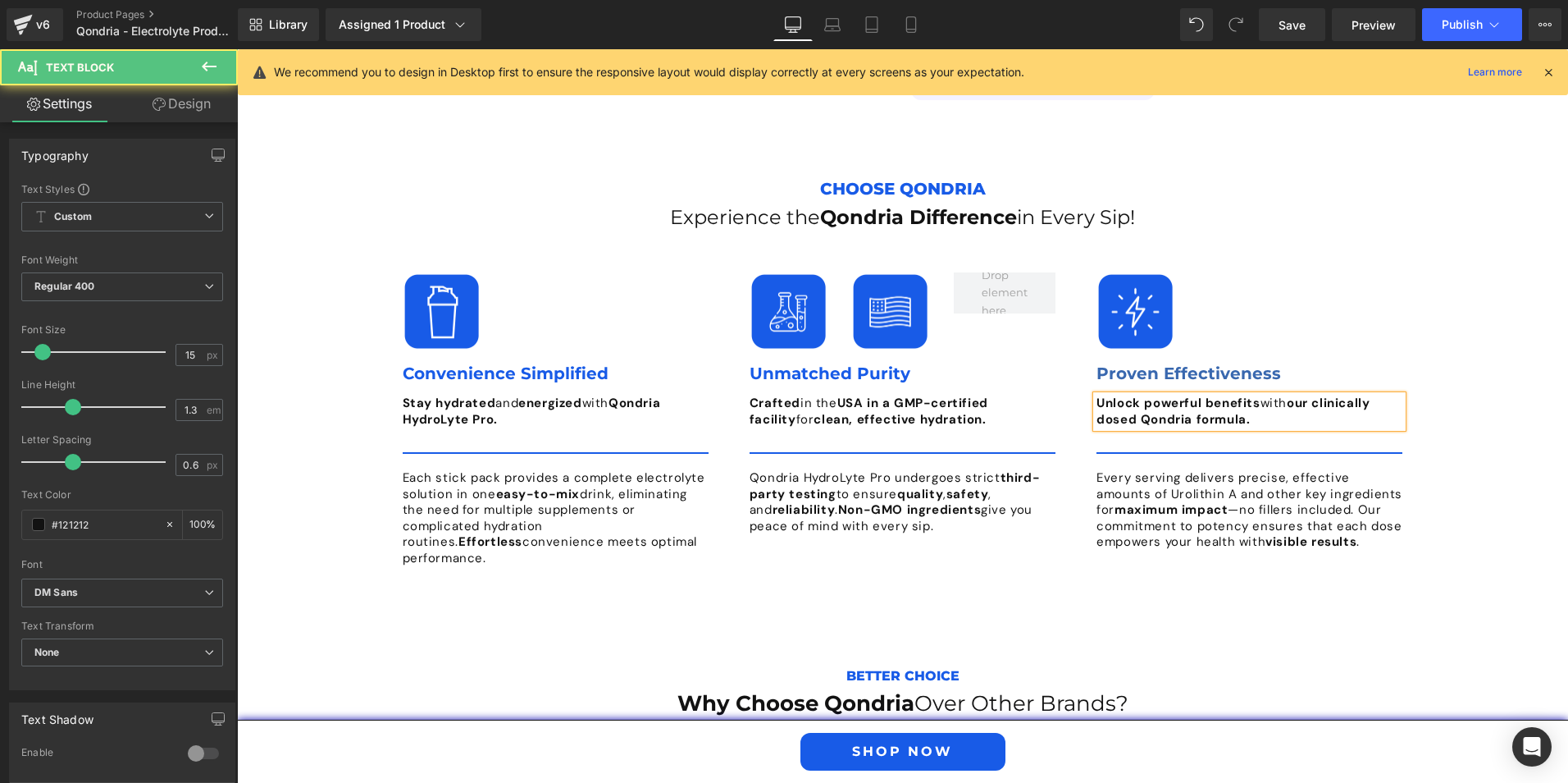
click at [1257, 396] on p "Unlock powerful benefits with our clinically dosed Qondria formula." at bounding box center [1250, 412] width 306 height 32
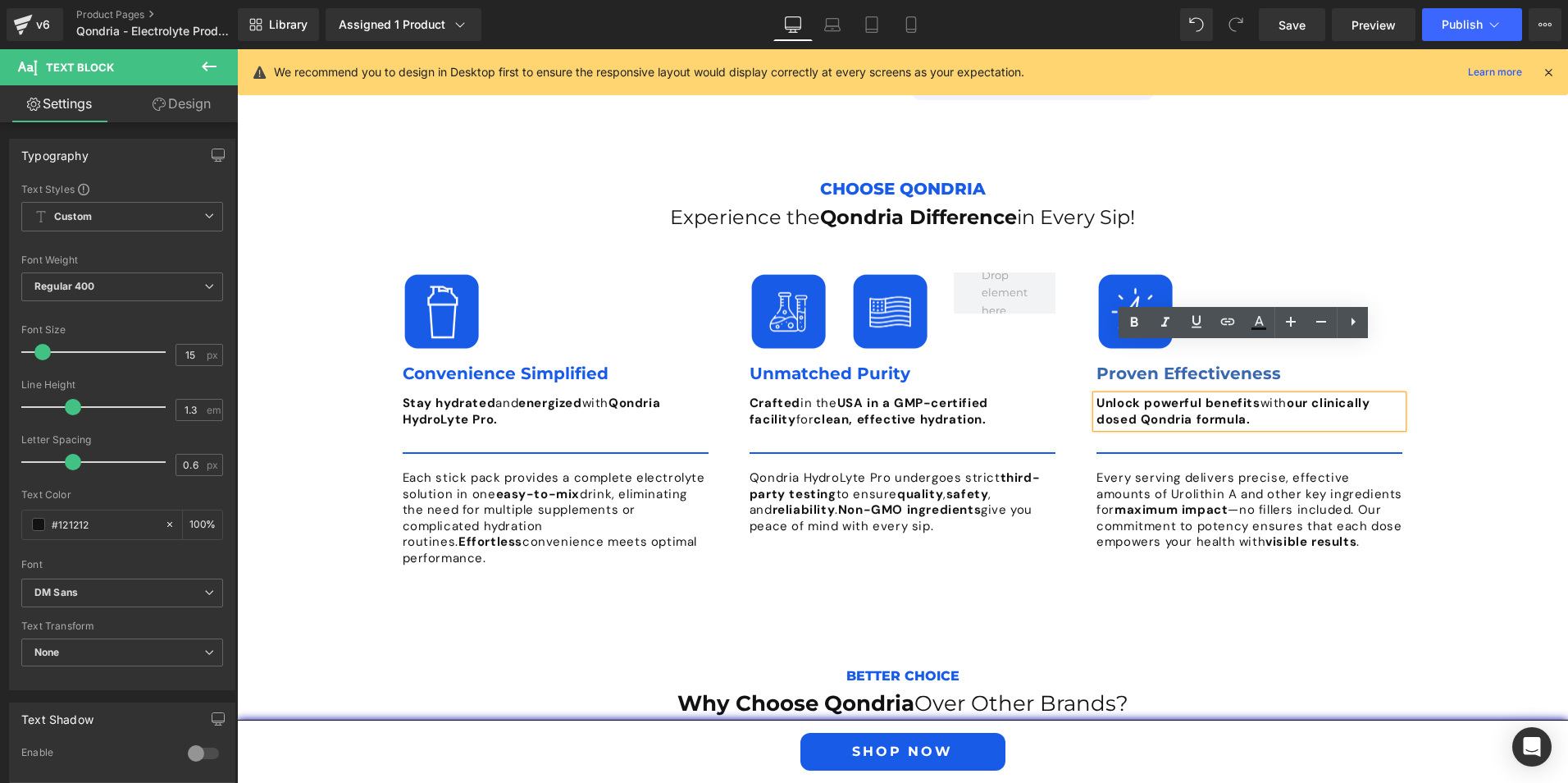
drag, startPoint x: 1252, startPoint y: 369, endPoint x: 1093, endPoint y: 352, distance: 159.9
click at [1097, 396] on p "Unlock powerful benefits with our clinically dosed Qondria formula." at bounding box center [1250, 412] width 306 height 32
copy p "Unlock powerful benefits with our clinically dosed Qondria formula."
paste div
click at [1257, 395] on b "Unlock optimal hydration with Qondria’s clinically balanced formula." at bounding box center [1228, 411] width 262 height 33
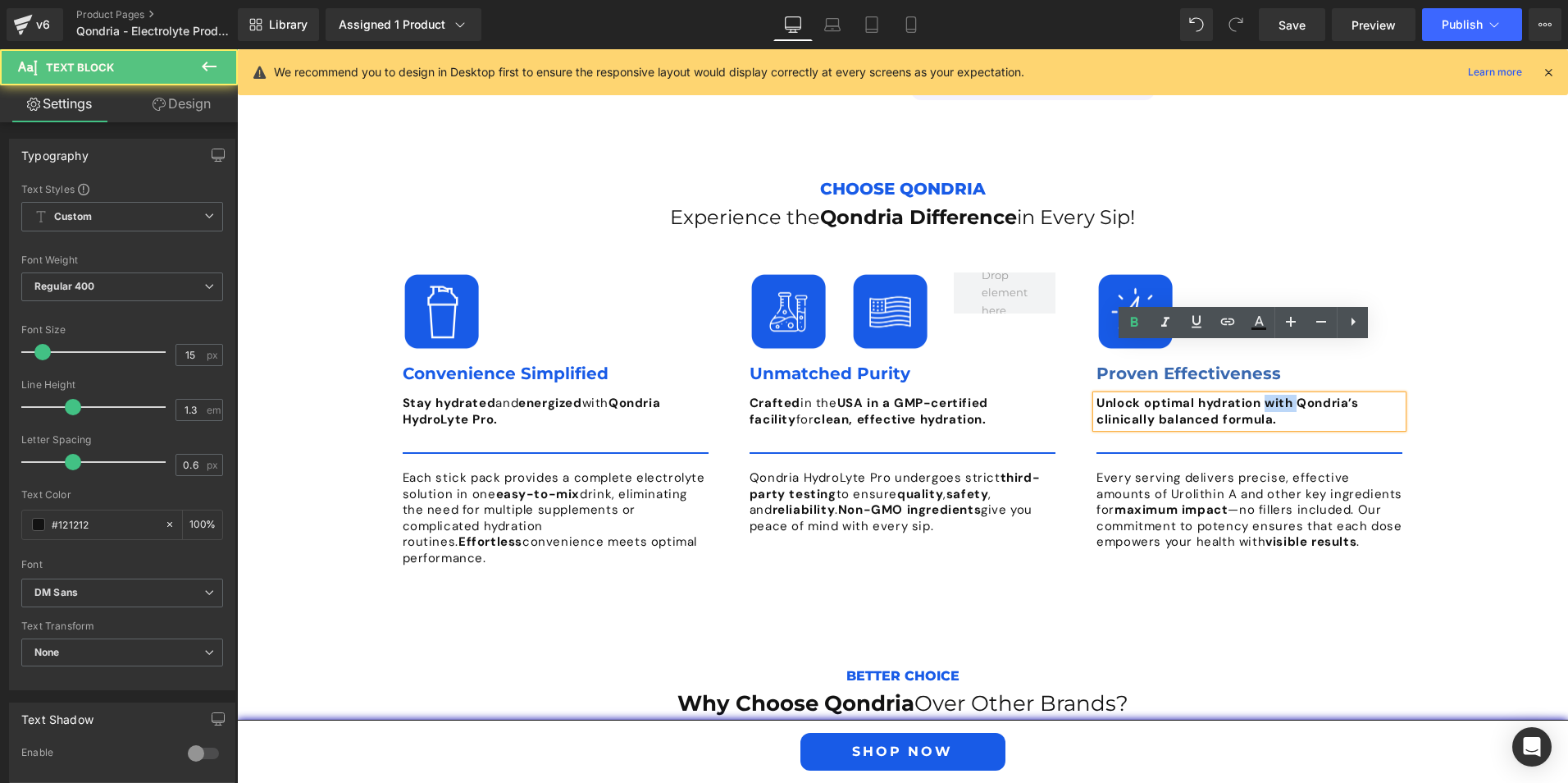
click at [1257, 395] on b "Unlock optimal hydration with Qondria’s clinically balanced formula." at bounding box center [1228, 411] width 262 height 33
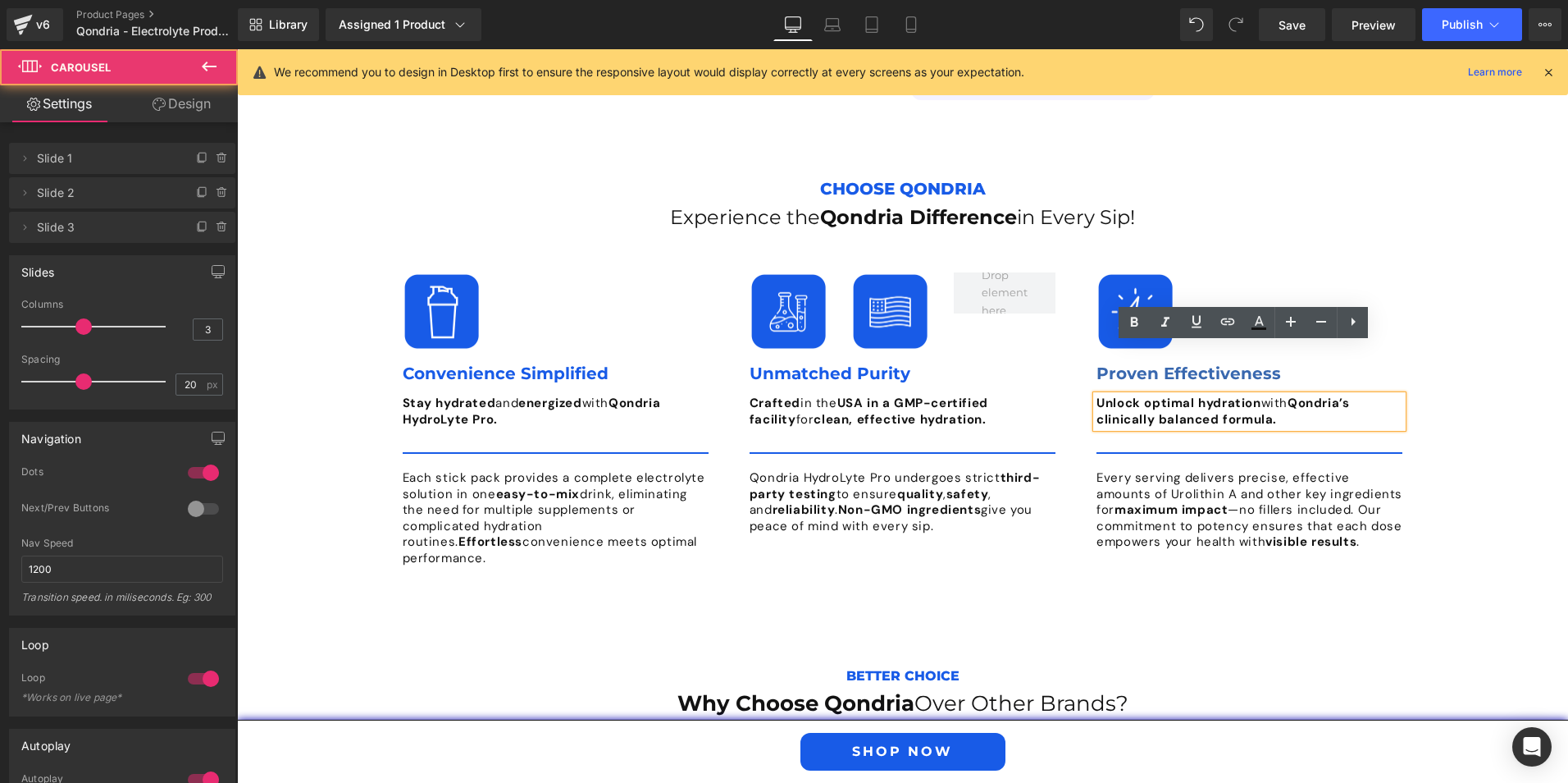
click at [1039, 503] on div "Image Convenience Simplified Text Block Stay hydrated and energized with Qondri…" at bounding box center [911, 420] width 1041 height 327
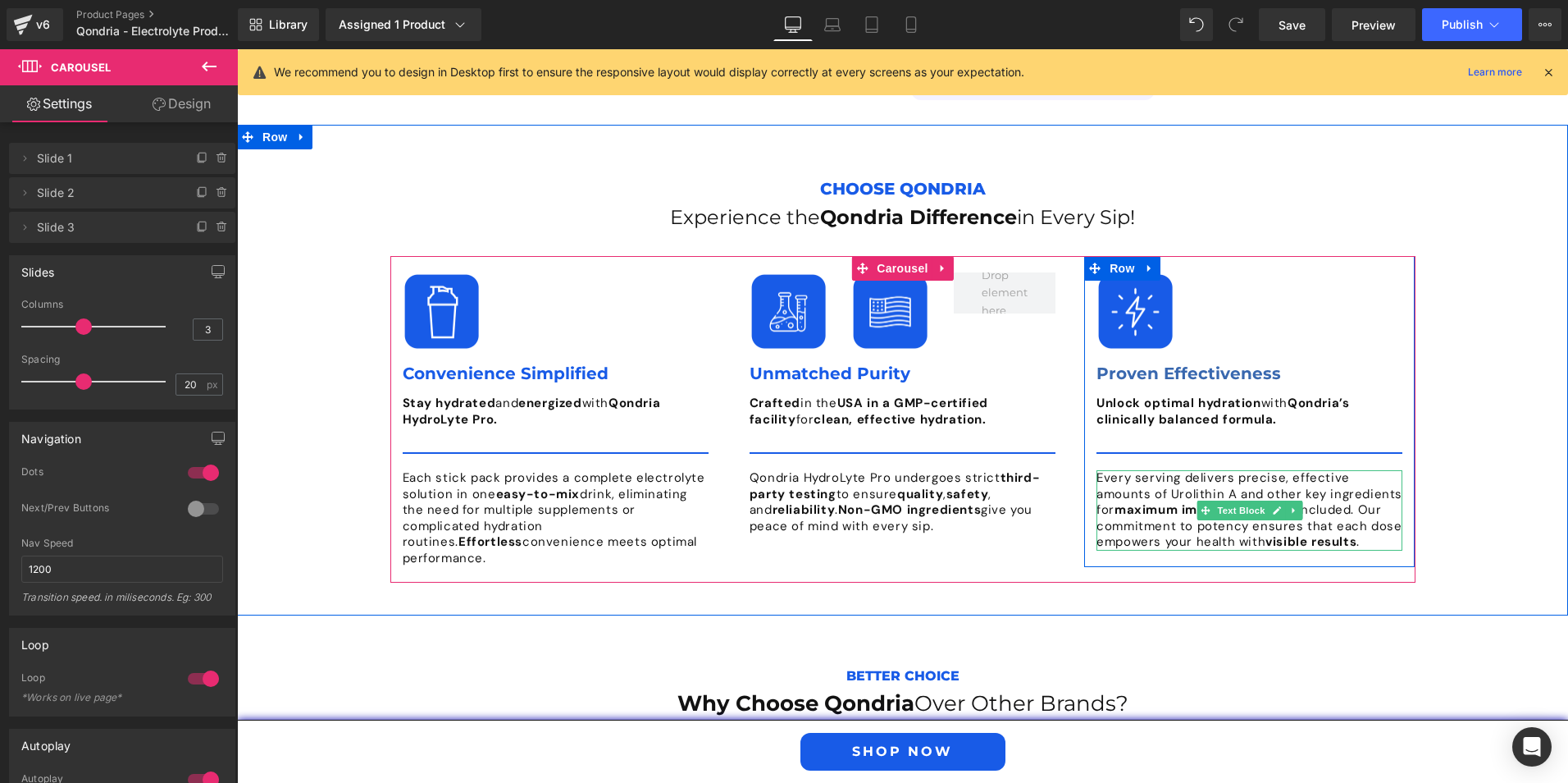
click at [1156, 479] on p "Every serving delivers precise, effective amounts of Urolithin A and other key …" at bounding box center [1250, 510] width 306 height 80
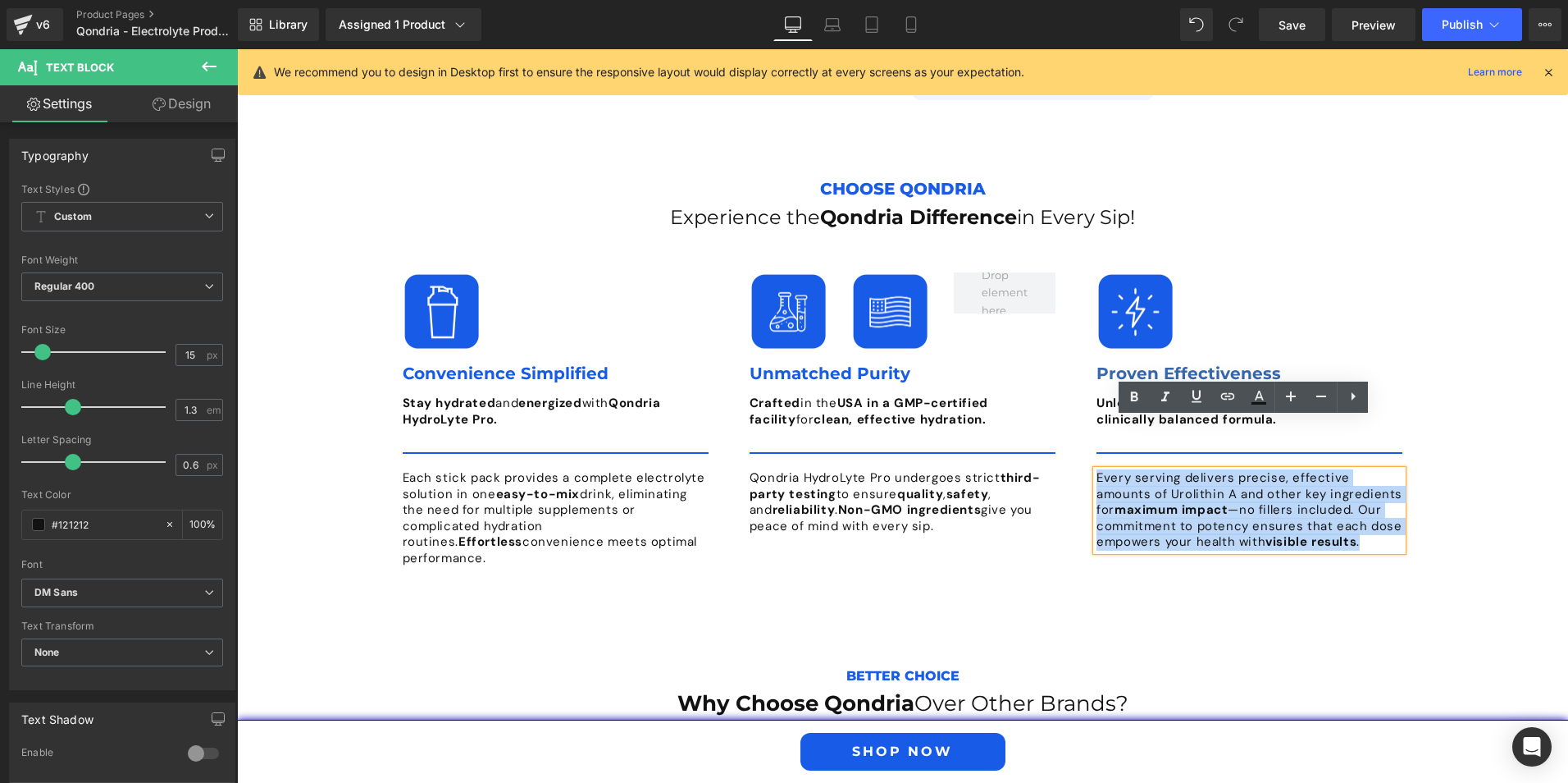
drag, startPoint x: 1354, startPoint y: 497, endPoint x: 1092, endPoint y: 423, distance: 272.2
click at [1097, 470] on p "Every serving delivers precise, effective amounts of Urolithin A and other key …" at bounding box center [1250, 510] width 306 height 80
paste div
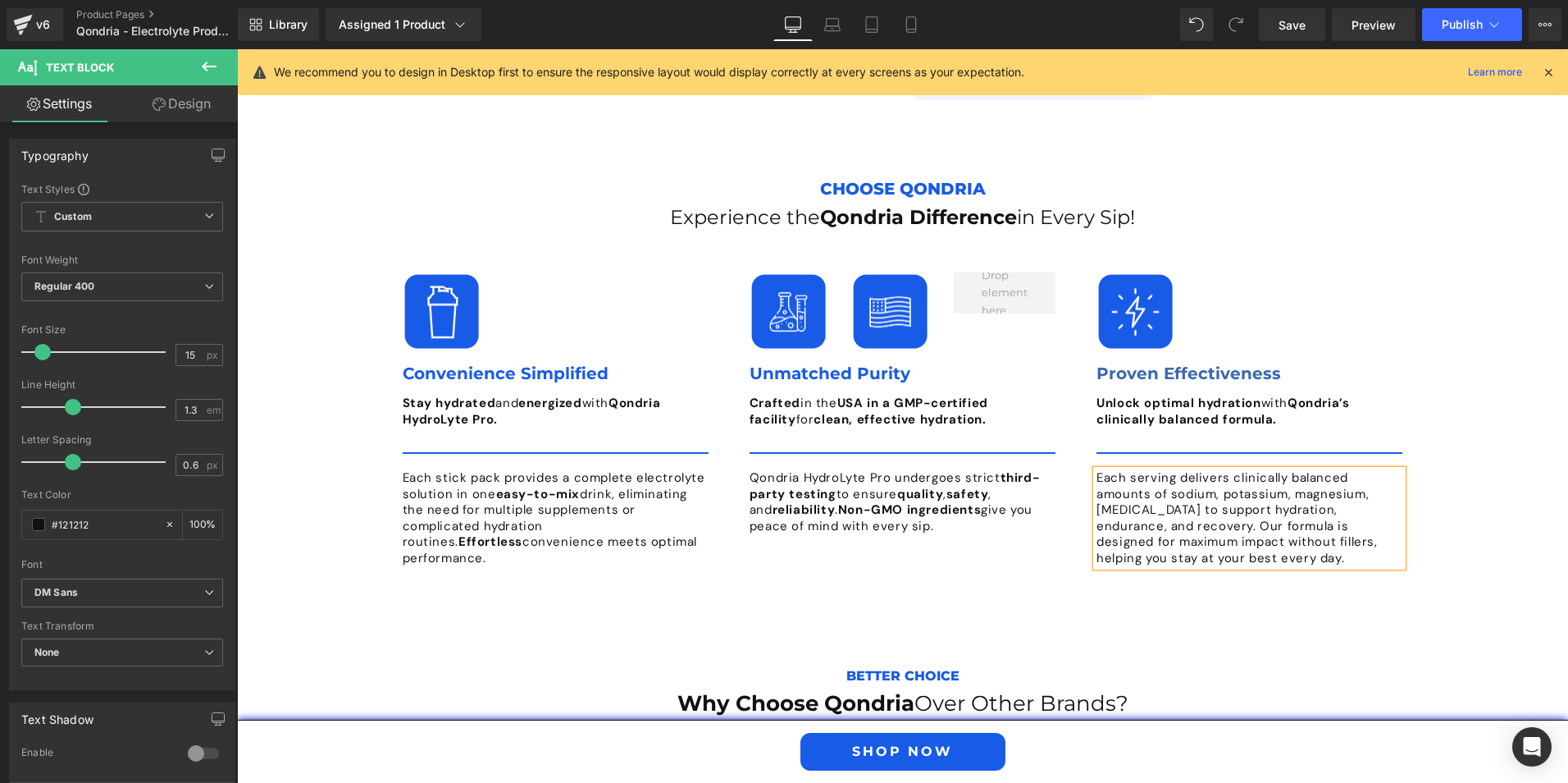
click at [1280, 470] on p "Each serving delivers clinically balanced amounts of sodium, potassium, magnesi…" at bounding box center [1250, 517] width 306 height 96
drag, startPoint x: 1285, startPoint y: 426, endPoint x: 1395, endPoint y: 429, distance: 110.0
click at [1395, 470] on p "Each serving delivers clinically balanced amounts of sodium, potassium, magnesi…" at bounding box center [1250, 517] width 306 height 96
click at [1129, 397] on icon at bounding box center [1134, 397] width 20 height 20
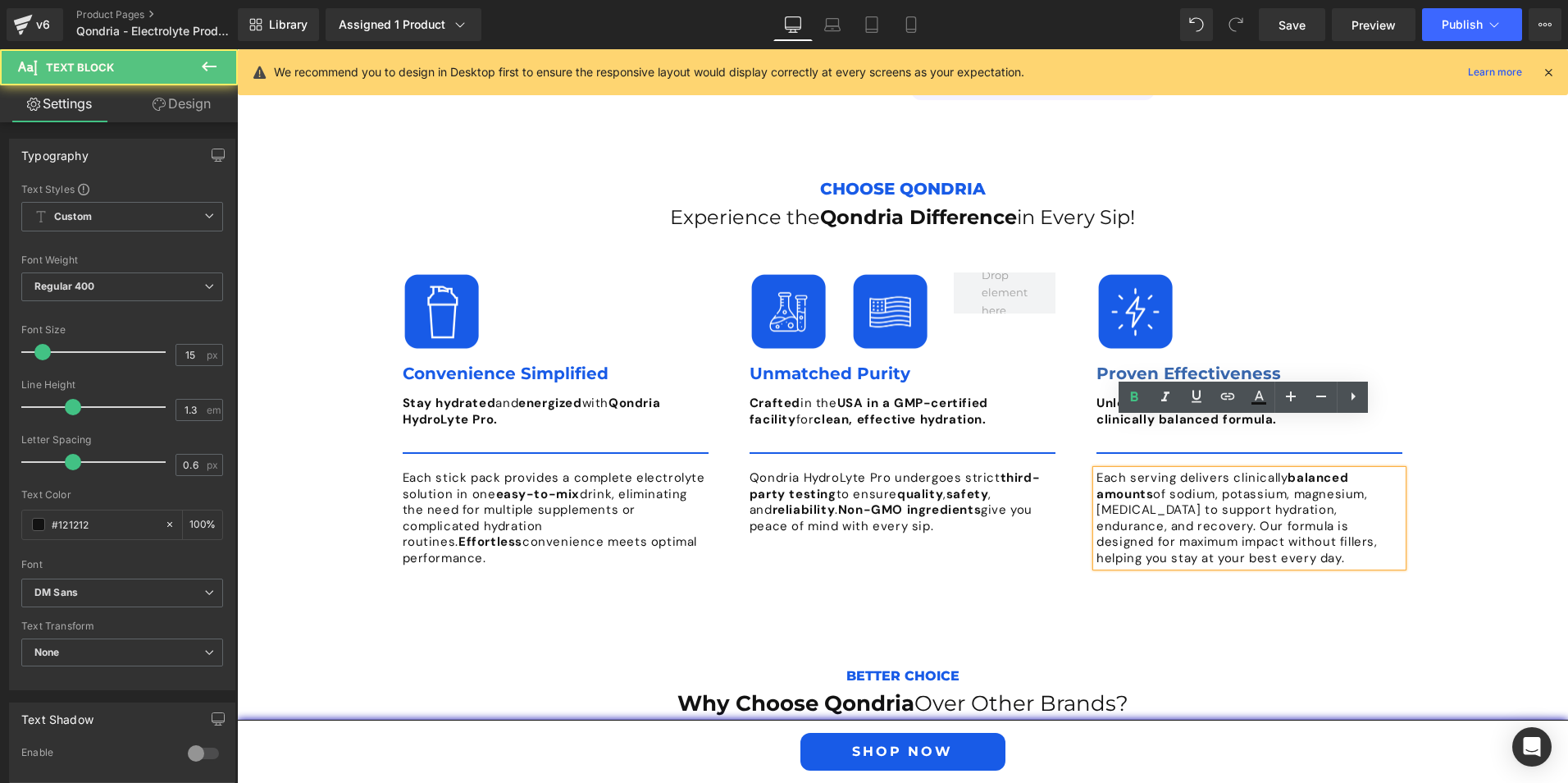
click at [1153, 470] on p "Each serving delivers clinically balanced amounts of sodium, potassium, magnesi…" at bounding box center [1250, 517] width 306 height 96
drag, startPoint x: 1278, startPoint y: 504, endPoint x: 1088, endPoint y: 430, distance: 203.9
click at [1097, 470] on div "Each serving delivers clinically balanced amounts of sodium, potassium, magnesi…" at bounding box center [1250, 517] width 306 height 96
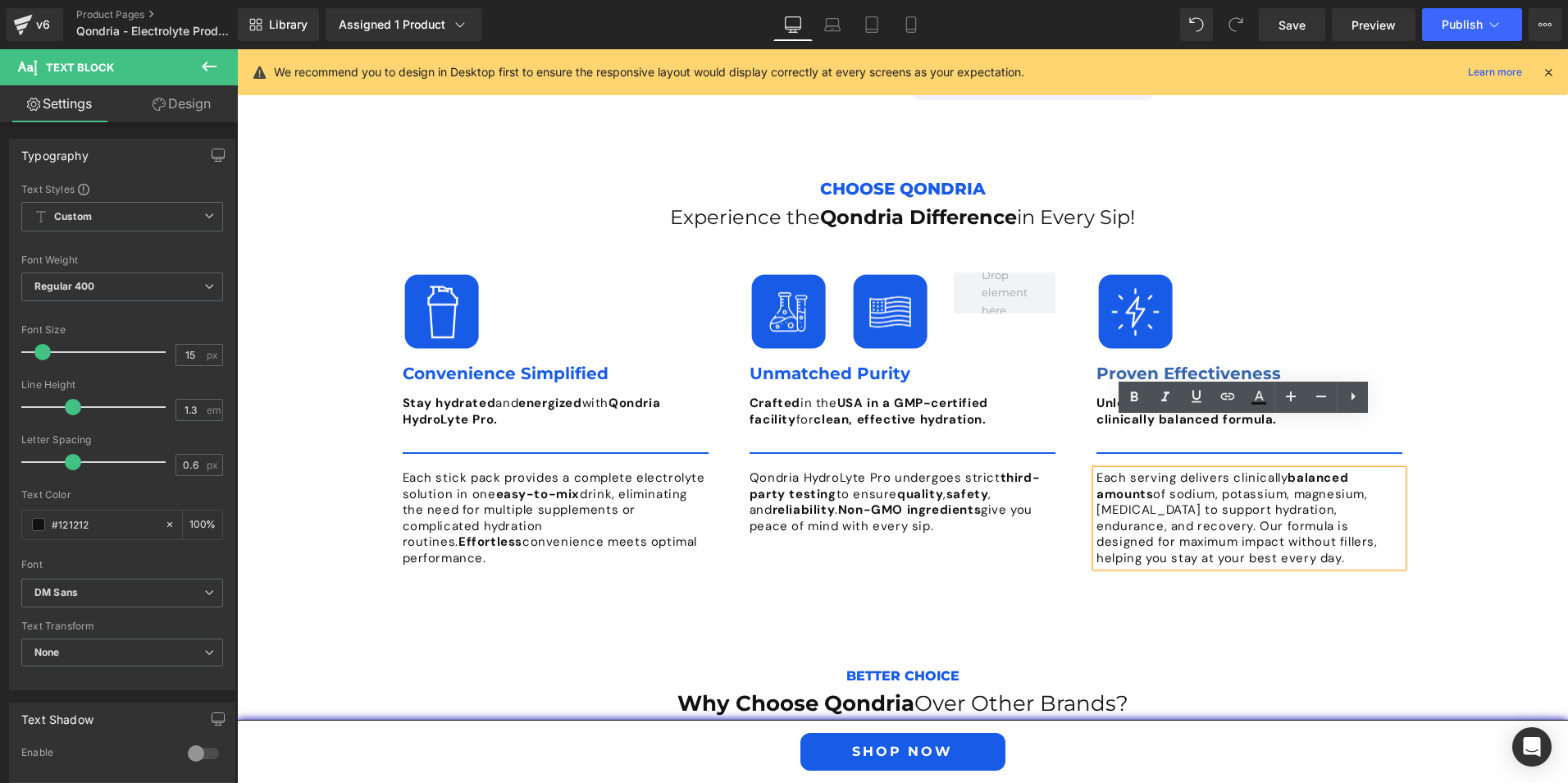
drag, startPoint x: 1090, startPoint y: 426, endPoint x: 1275, endPoint y: 506, distance: 201.6
click at [1275, 506] on p "Each serving delivers clinically balanced amounts of sodium, potassium, magnesi…" at bounding box center [1250, 517] width 306 height 96
copy p "Each serving delivers clinically balanced amounts of sodium, potassium, magnesi…"
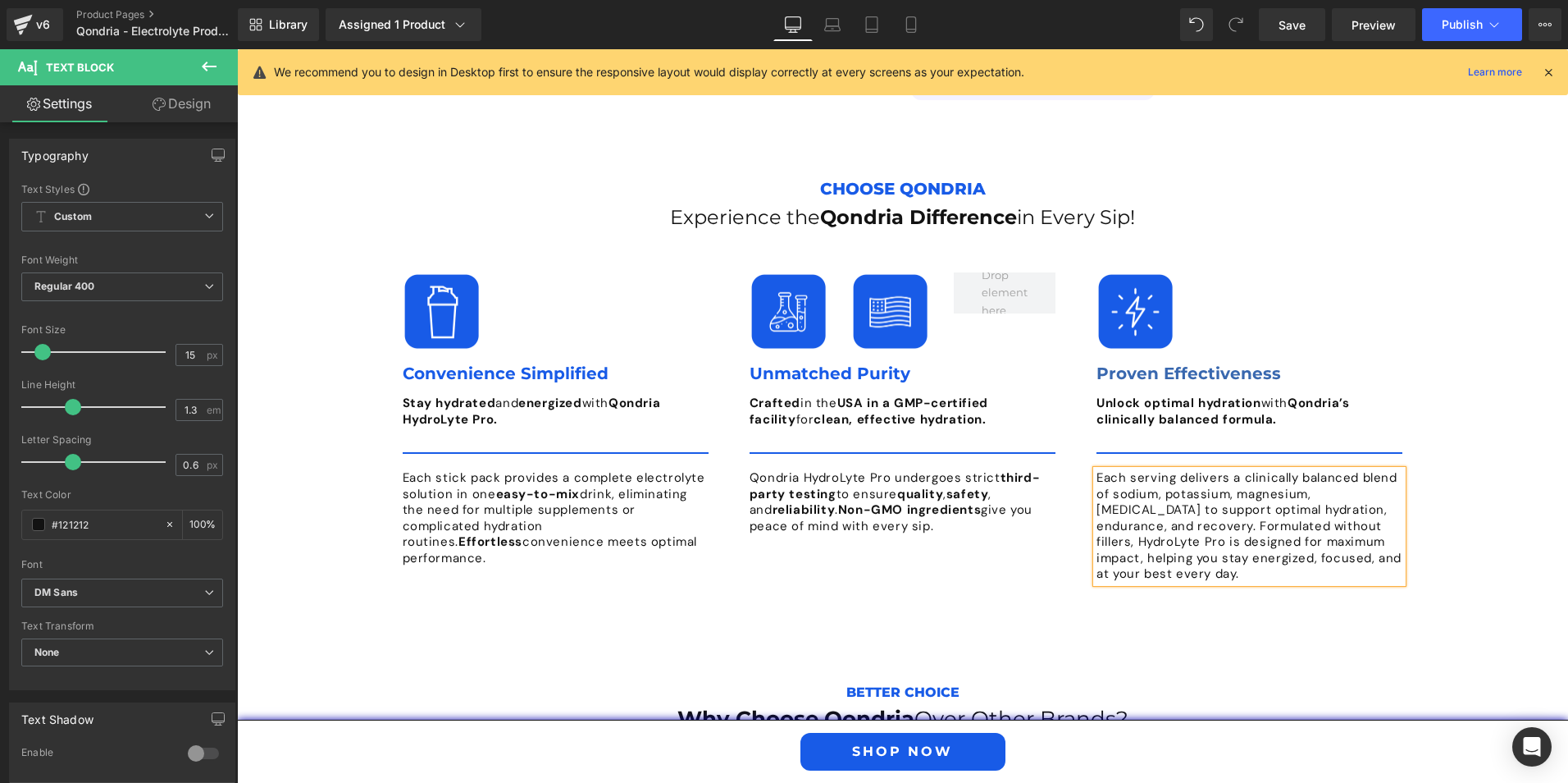
drag, startPoint x: 1237, startPoint y: 525, endPoint x: 1085, endPoint y: 424, distance: 182.5
click at [1085, 424] on div "Image Proven Effectiveness Text Block Unlock optimal hydration with Qondria’s c…" at bounding box center [1249, 427] width 331 height 310
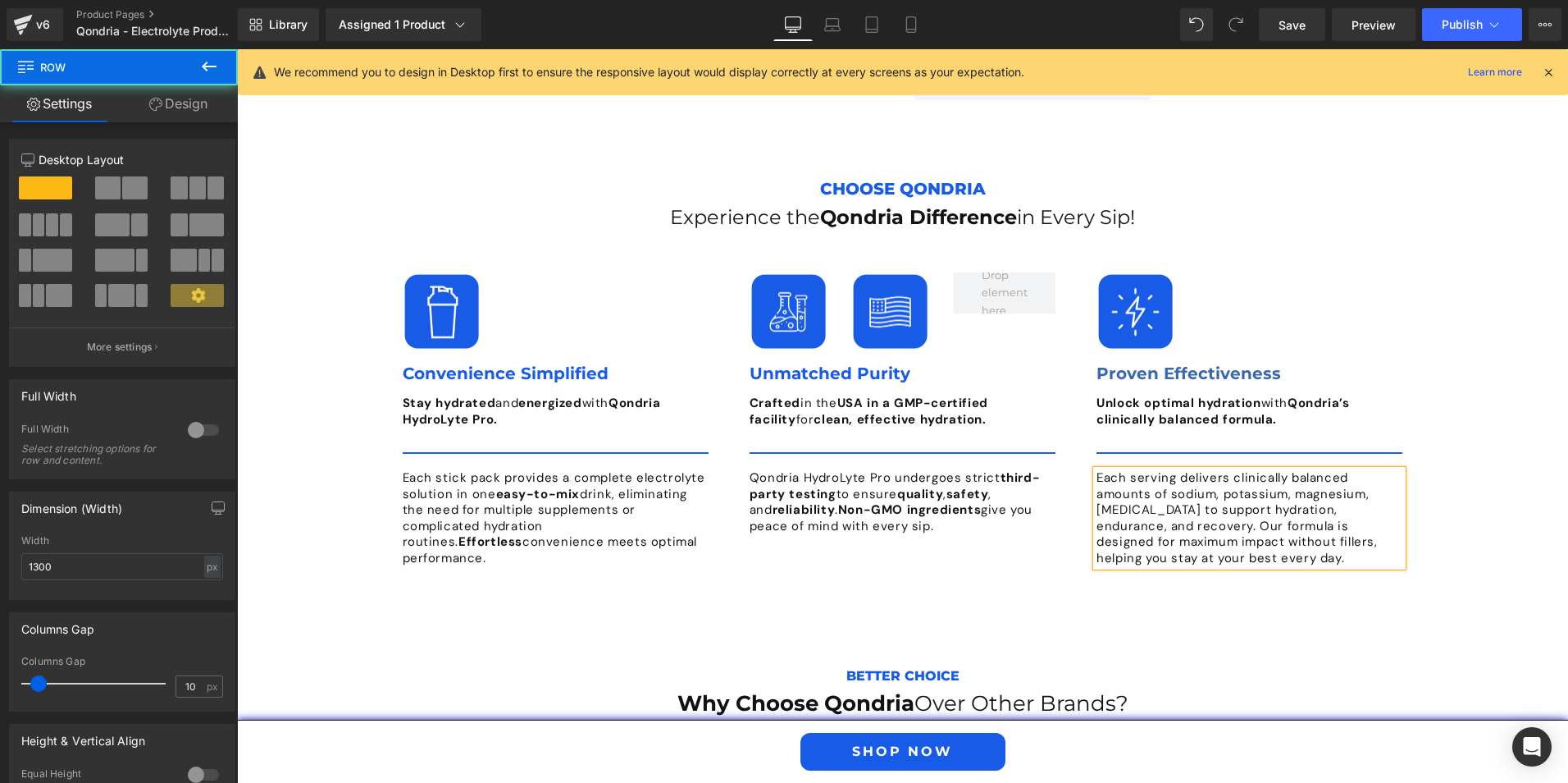
click at [1209, 543] on div "Image Convenience Simplified Text Block Stay hydrated and energized with Qondri…" at bounding box center [903, 420] width 1041 height 376
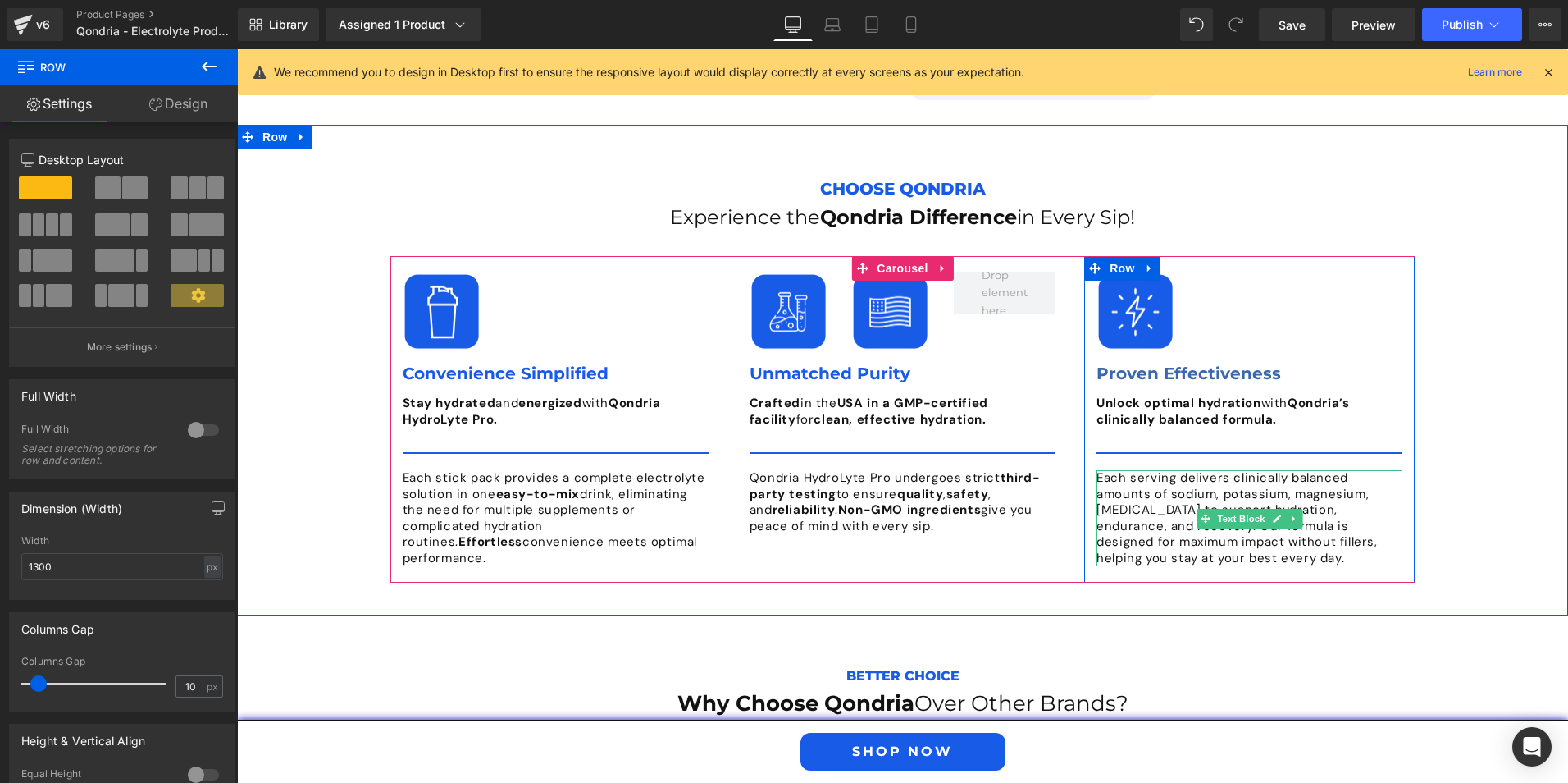
click at [1290, 470] on p "Each serving delivers clinically balanced amounts of sodium, potassium, magnesi…" at bounding box center [1250, 517] width 306 height 96
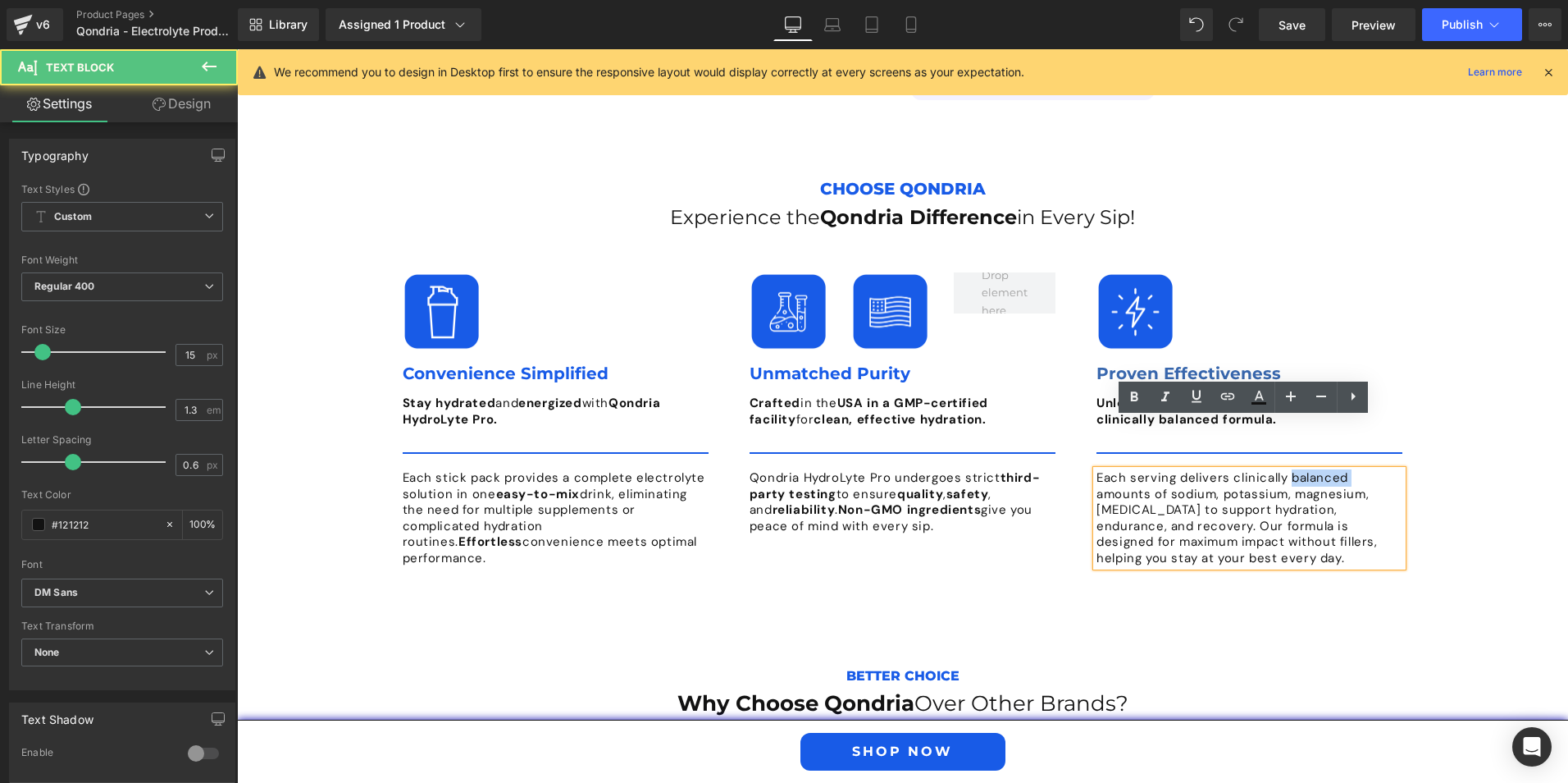
click at [1290, 470] on p "Each serving delivers clinically balanced amounts of sodium, potassium, magnesi…" at bounding box center [1250, 517] width 306 height 96
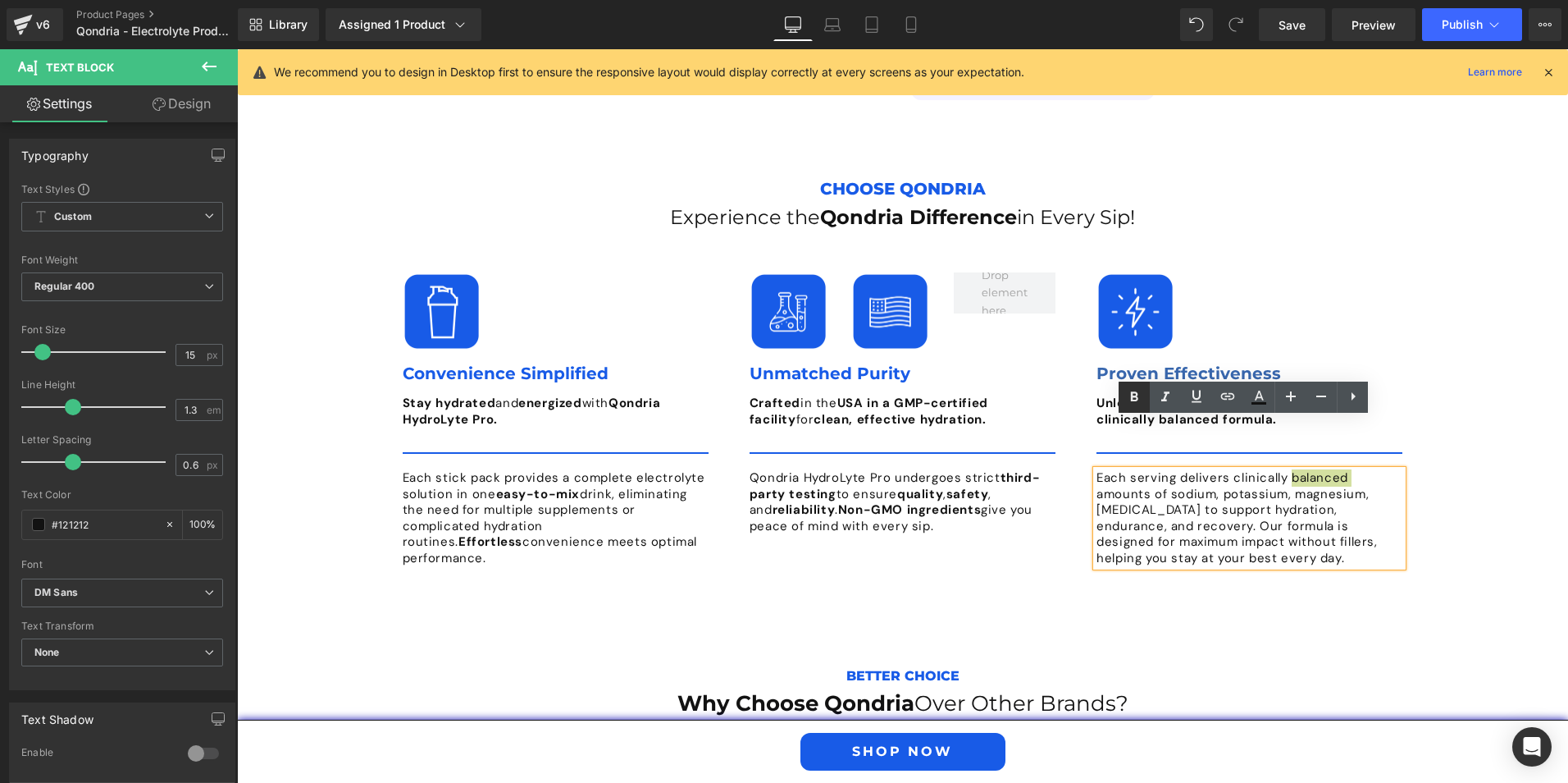
click at [1128, 395] on icon at bounding box center [1134, 397] width 20 height 20
click at [1450, 480] on div "Choose Qondria Text Block Experience the Qondria Difference in Every Sip! Headi…" at bounding box center [903, 382] width 1331 height 466
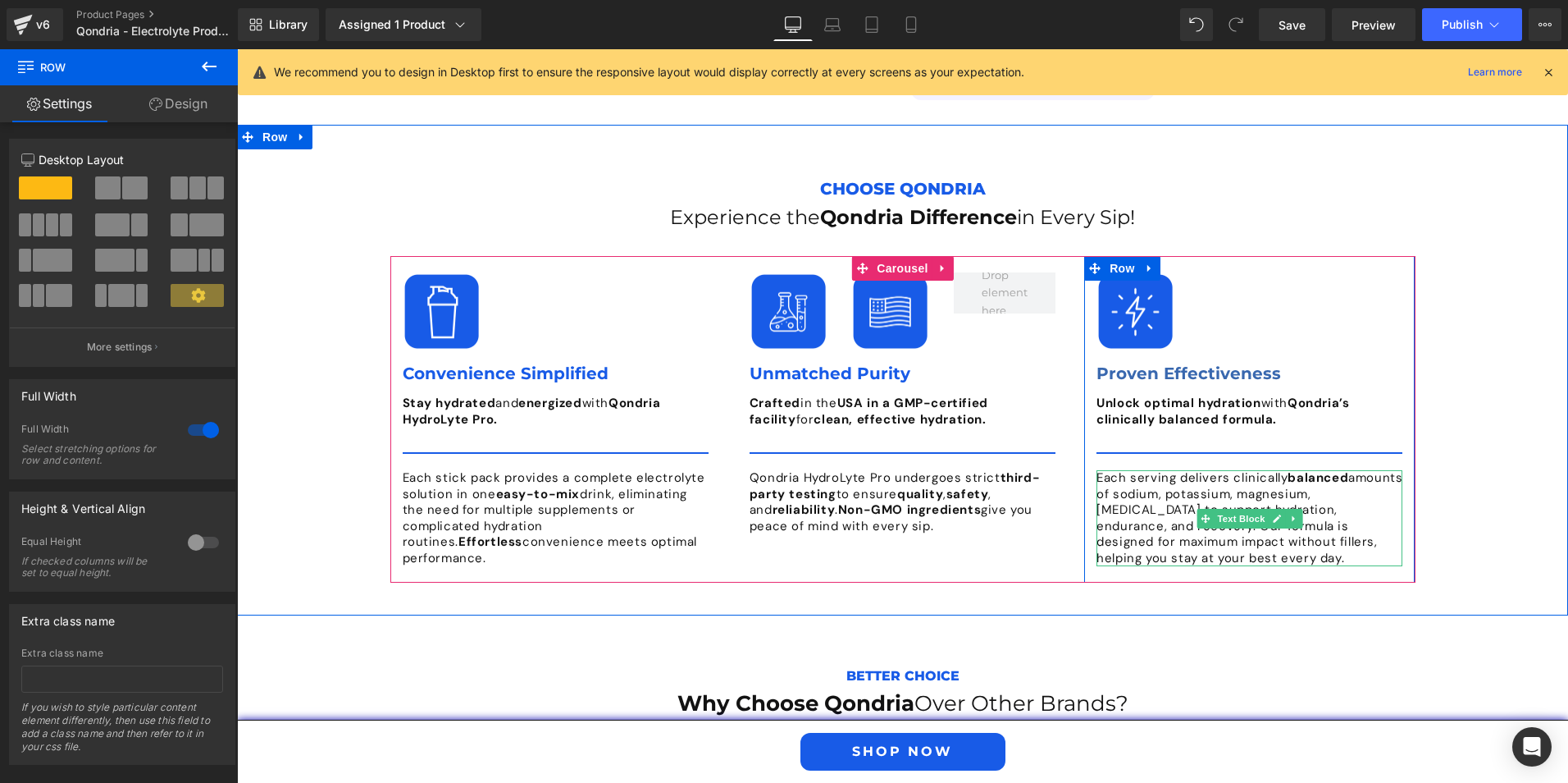
click at [1142, 492] on p "Each serving delivers clinically balanced amounts of sodium, potassium, magnesi…" at bounding box center [1250, 517] width 306 height 96
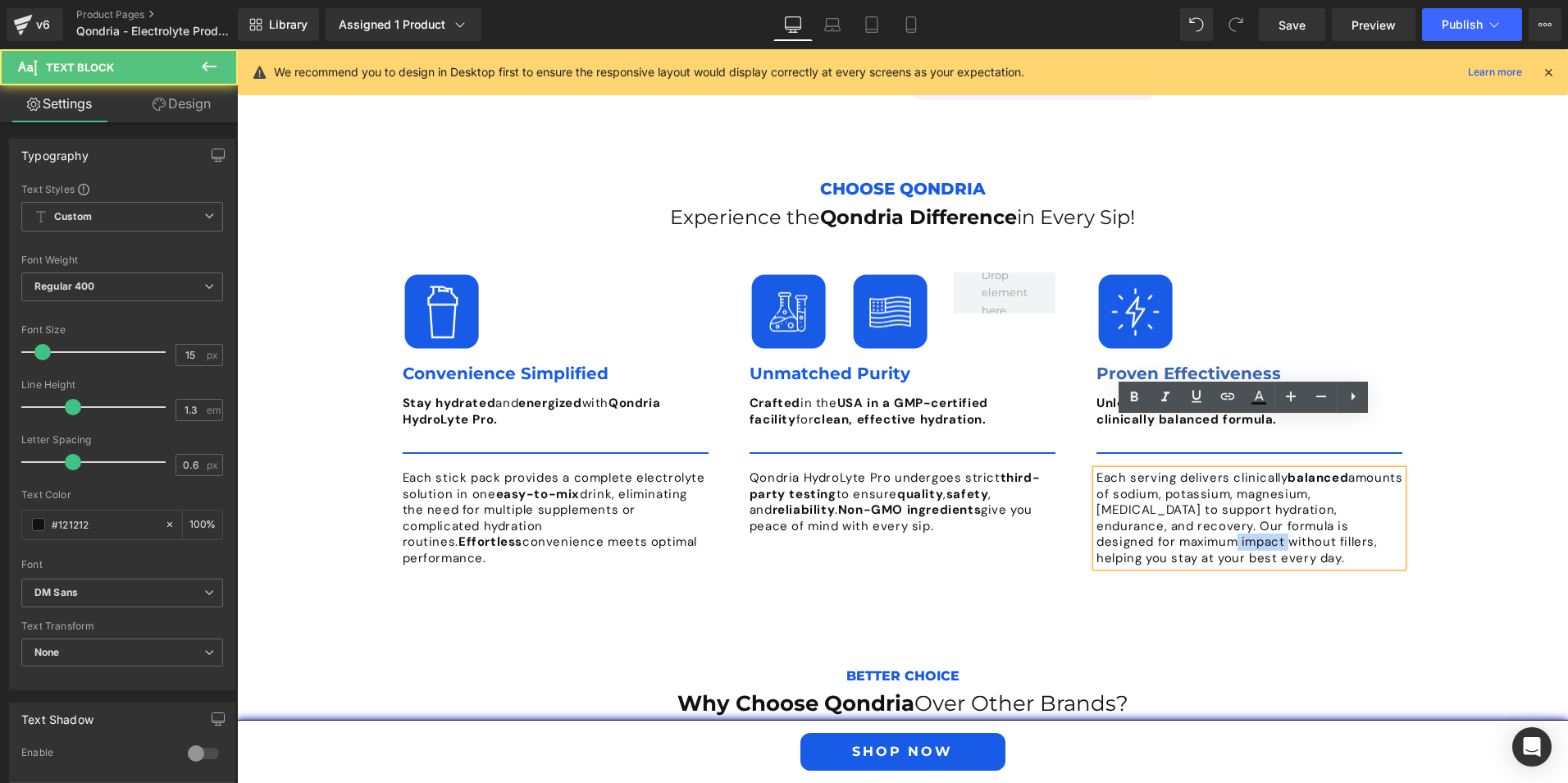
click at [1142, 492] on p "Each serving delivers clinically balanced amounts of sodium, potassium, magnesi…" at bounding box center [1250, 517] width 306 height 96
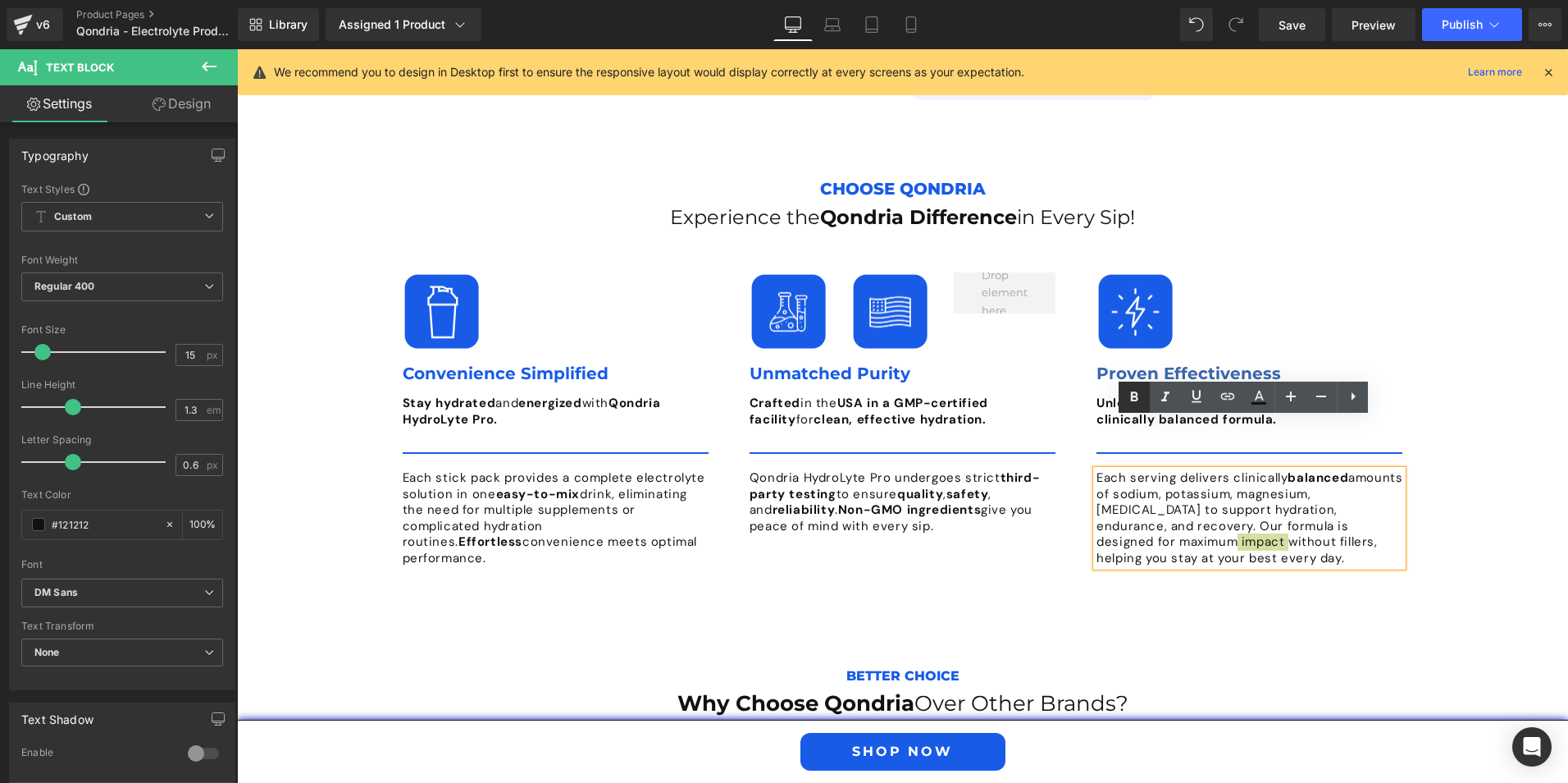
click at [1133, 392] on icon at bounding box center [1134, 397] width 20 height 20
click at [1439, 522] on div "Choose Qondria Text Block Experience the Qondria Difference in Every Sip! Headi…" at bounding box center [903, 382] width 1331 height 466
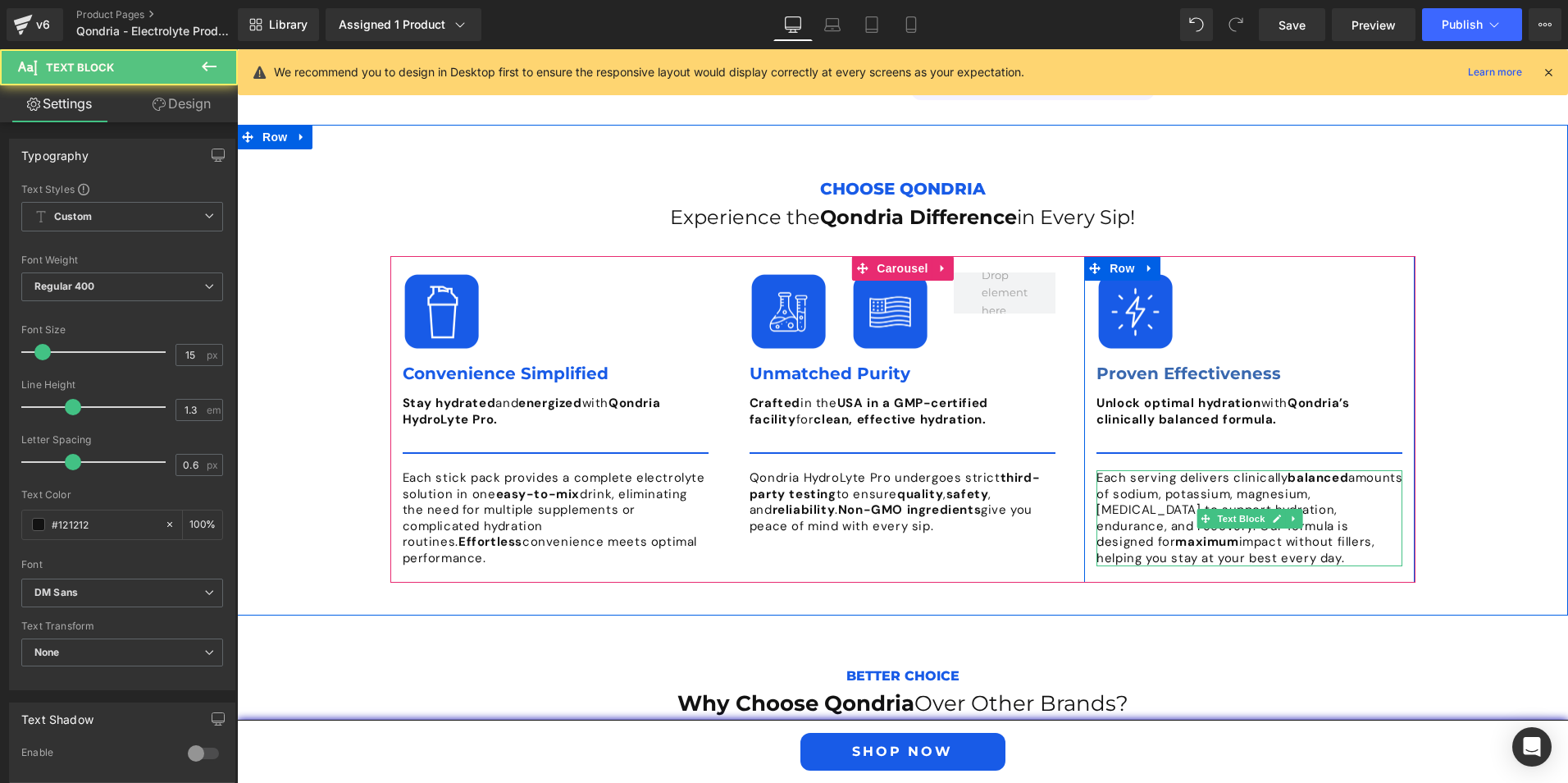
click at [1226, 490] on p "Each serving delivers clinically balanced amounts of sodium, potassium, magnesi…" at bounding box center [1250, 517] width 306 height 96
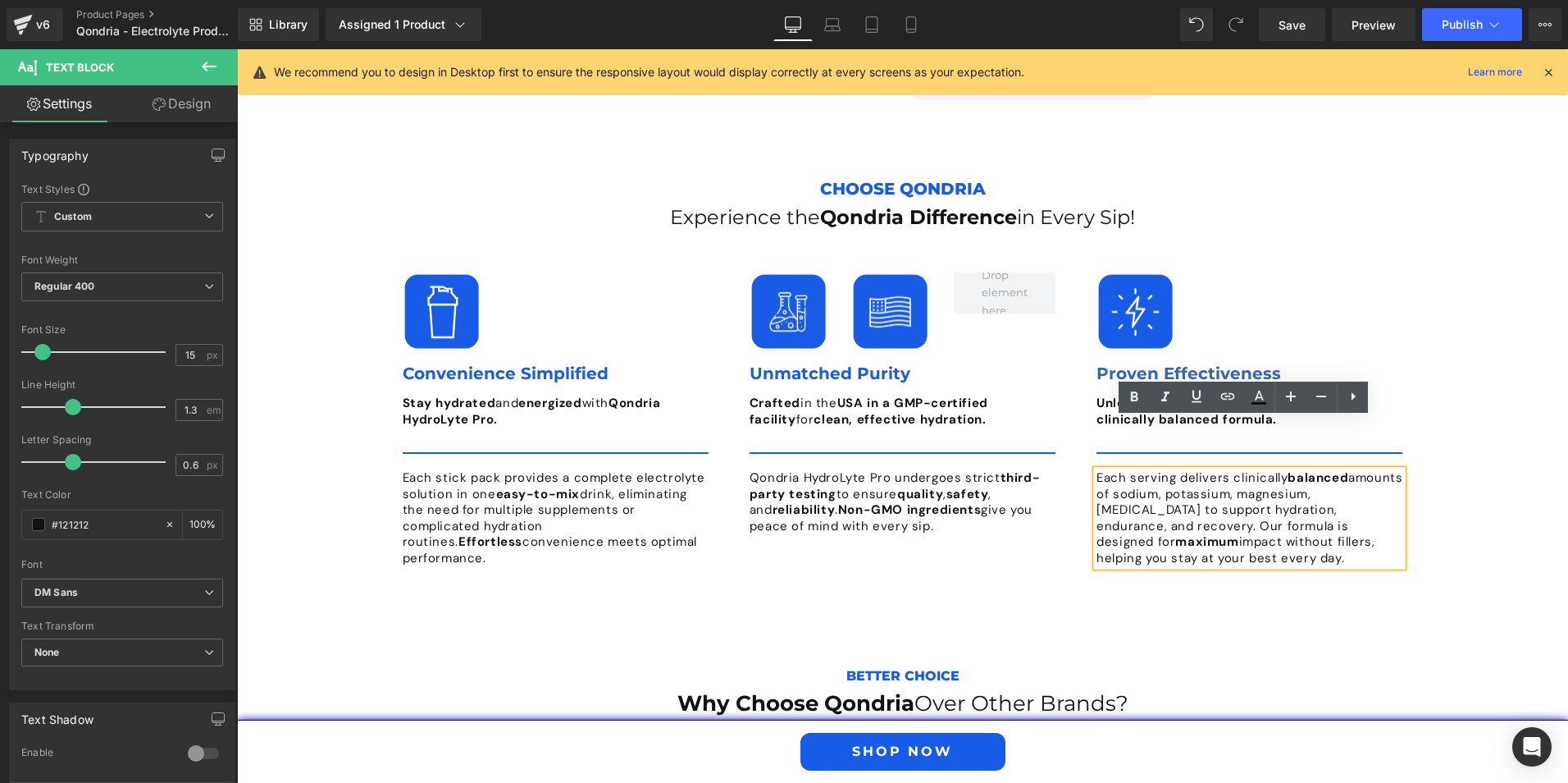
click at [1313, 470] on p "Each serving delivers clinically balanced amounts of sodium, potassium, magnesi…" at bounding box center [1250, 517] width 306 height 96
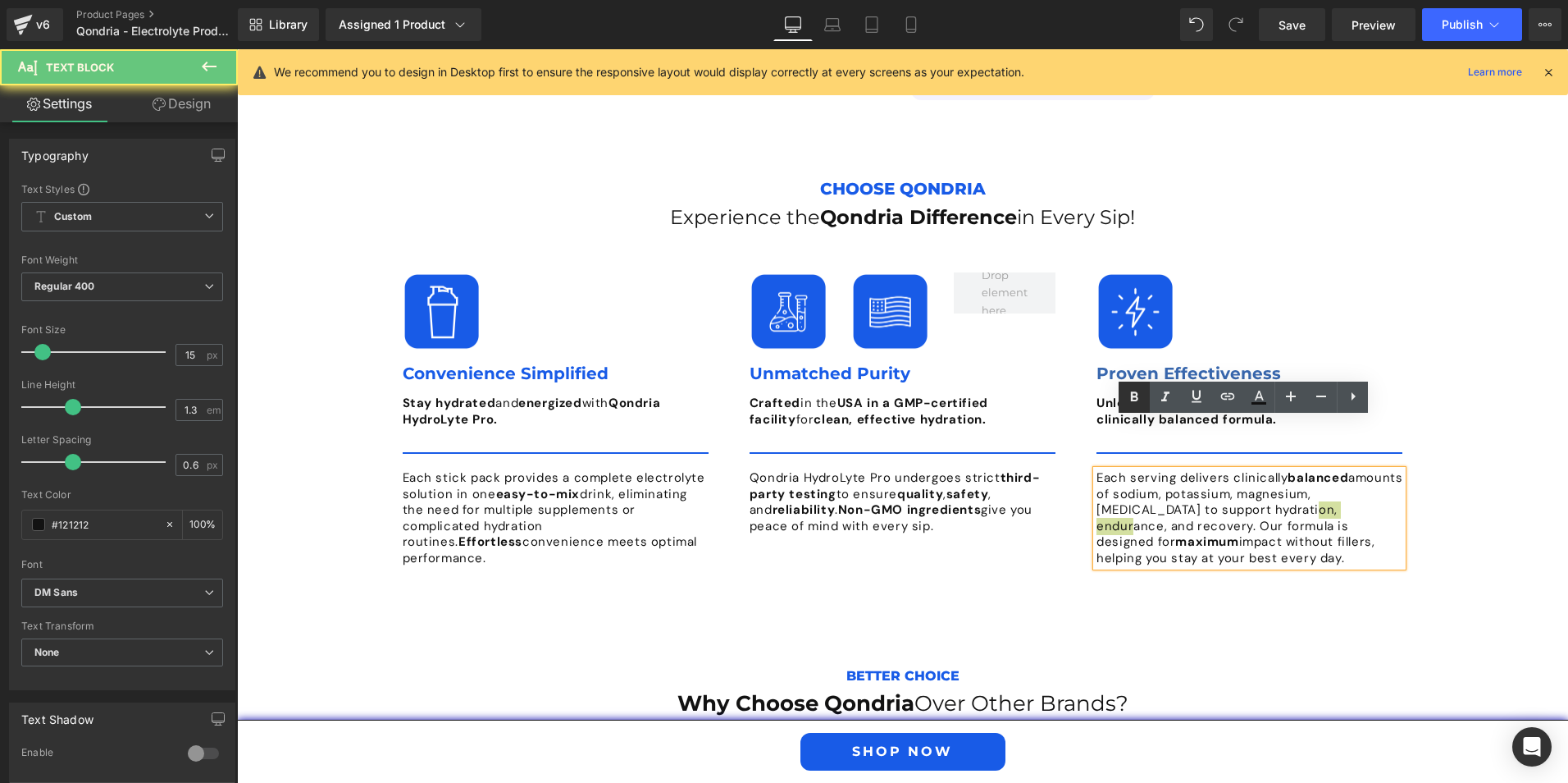
click at [0, 0] on icon at bounding box center [0, 0] width 0 height 0
click at [1132, 477] on p "Each serving delivers clinically balanced amounts of sodium, potassium, magnesi…" at bounding box center [1250, 517] width 306 height 96
drag, startPoint x: 1130, startPoint y: 396, endPoint x: 1152, endPoint y: 412, distance: 27.2
click at [1130, 396] on icon at bounding box center [1134, 397] width 20 height 20
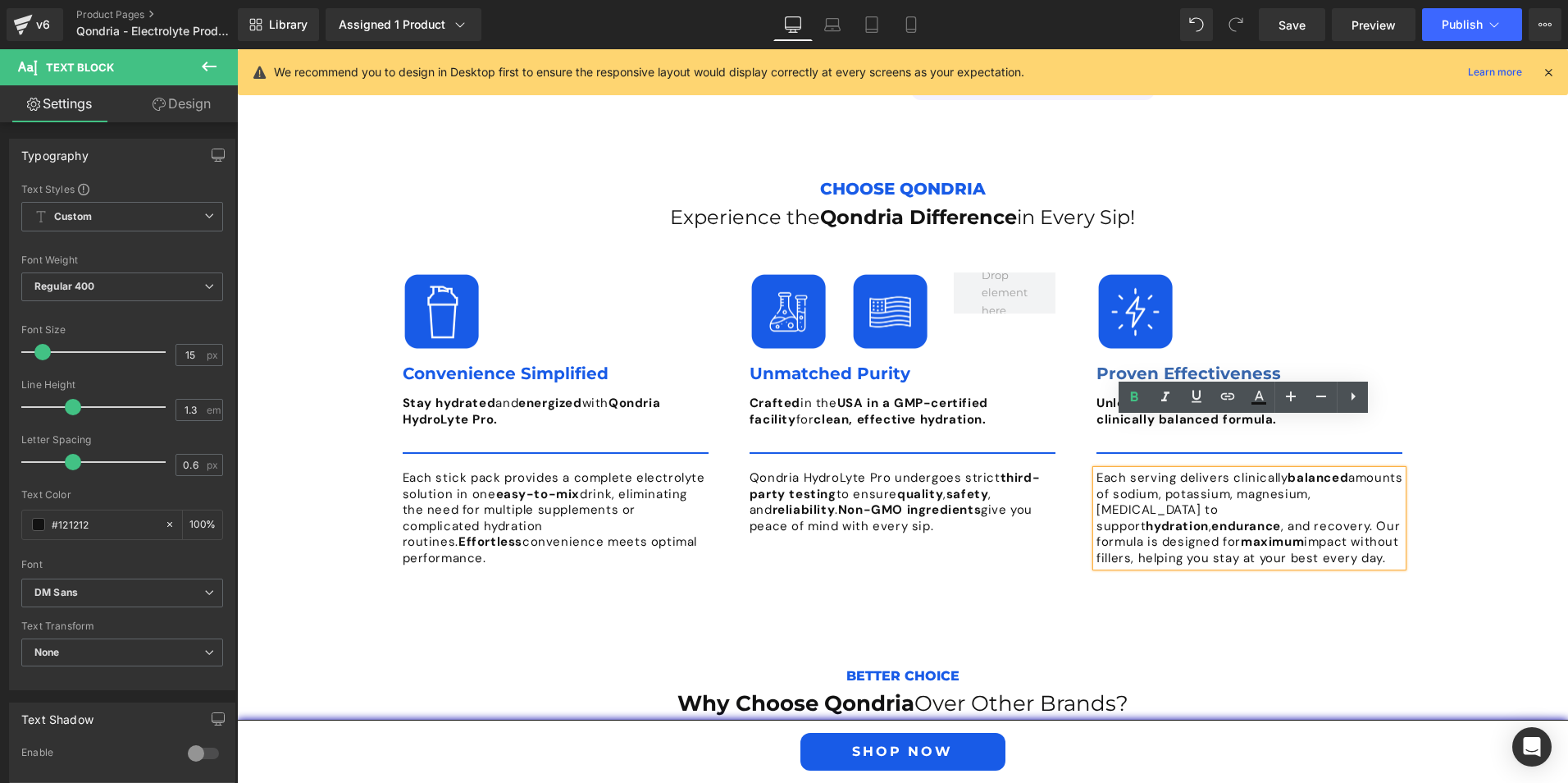
click at [1211, 474] on p "Each serving delivers clinically balanced amounts of sodium, potassium, magnesi…" at bounding box center [1250, 517] width 306 height 96
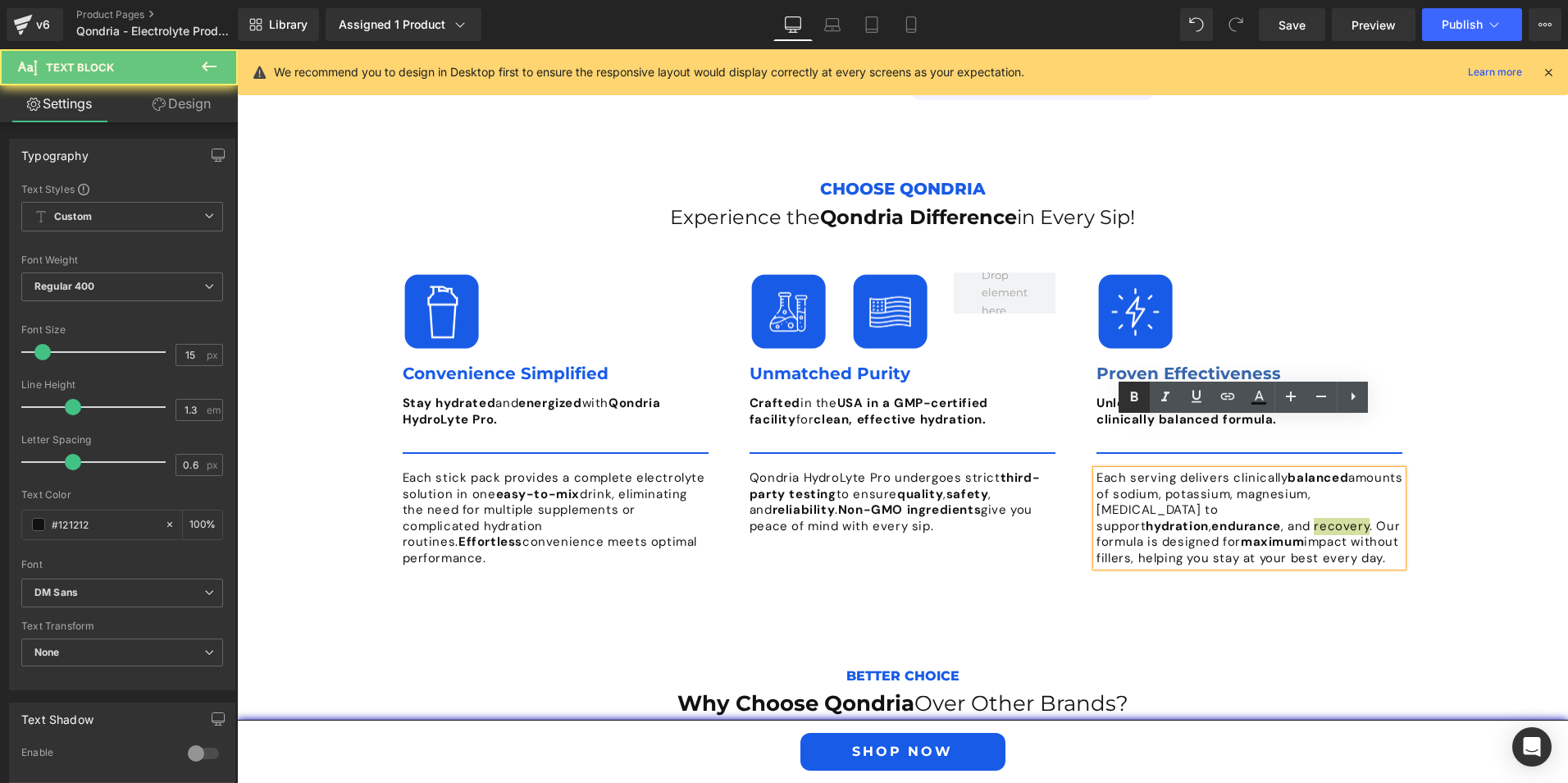
click at [1130, 398] on icon at bounding box center [1134, 397] width 20 height 20
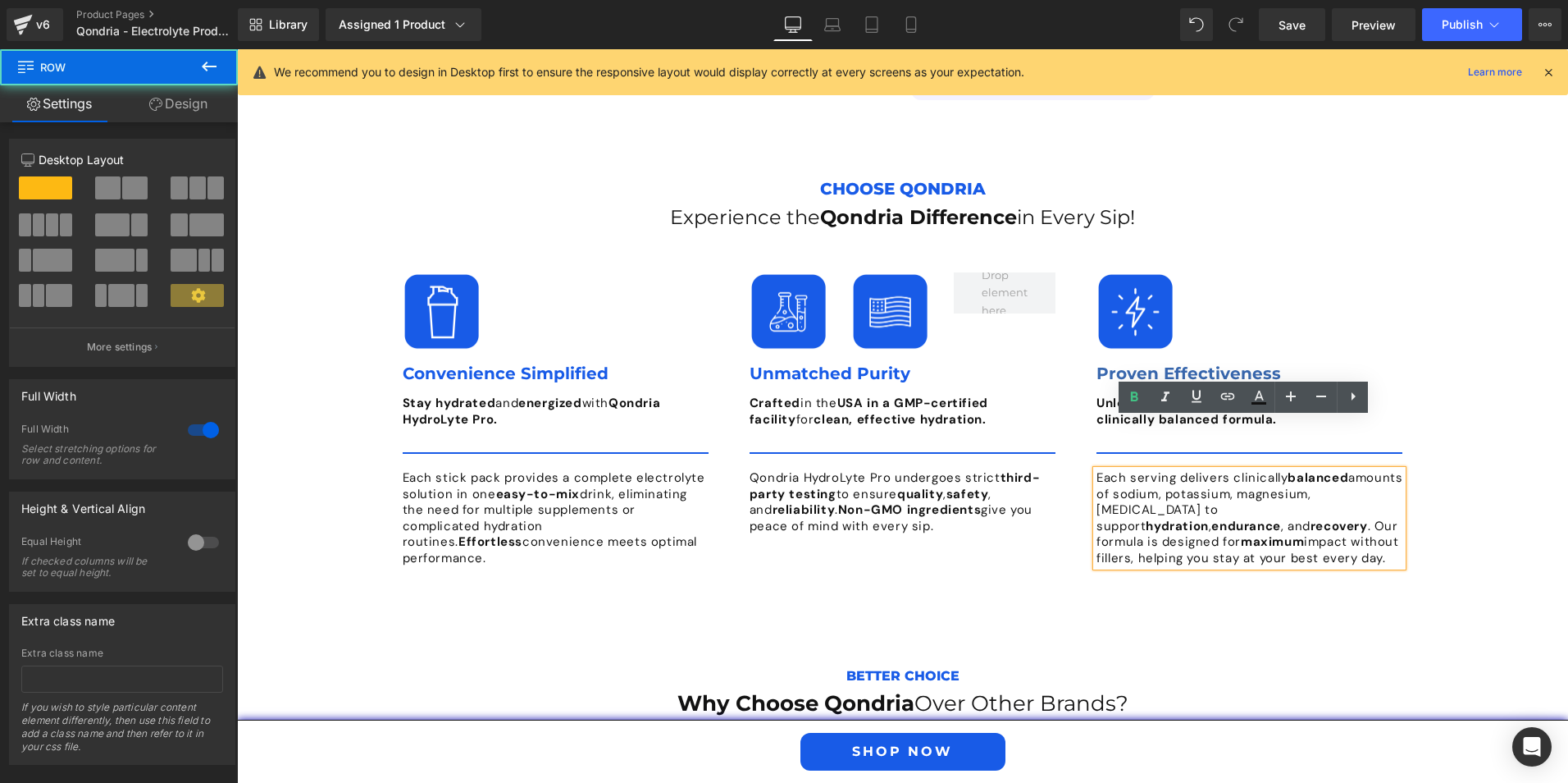
click at [1444, 483] on div "Choose Qondria Text Block Experience the Qondria Difference in Every Sip! Headi…" at bounding box center [903, 382] width 1331 height 466
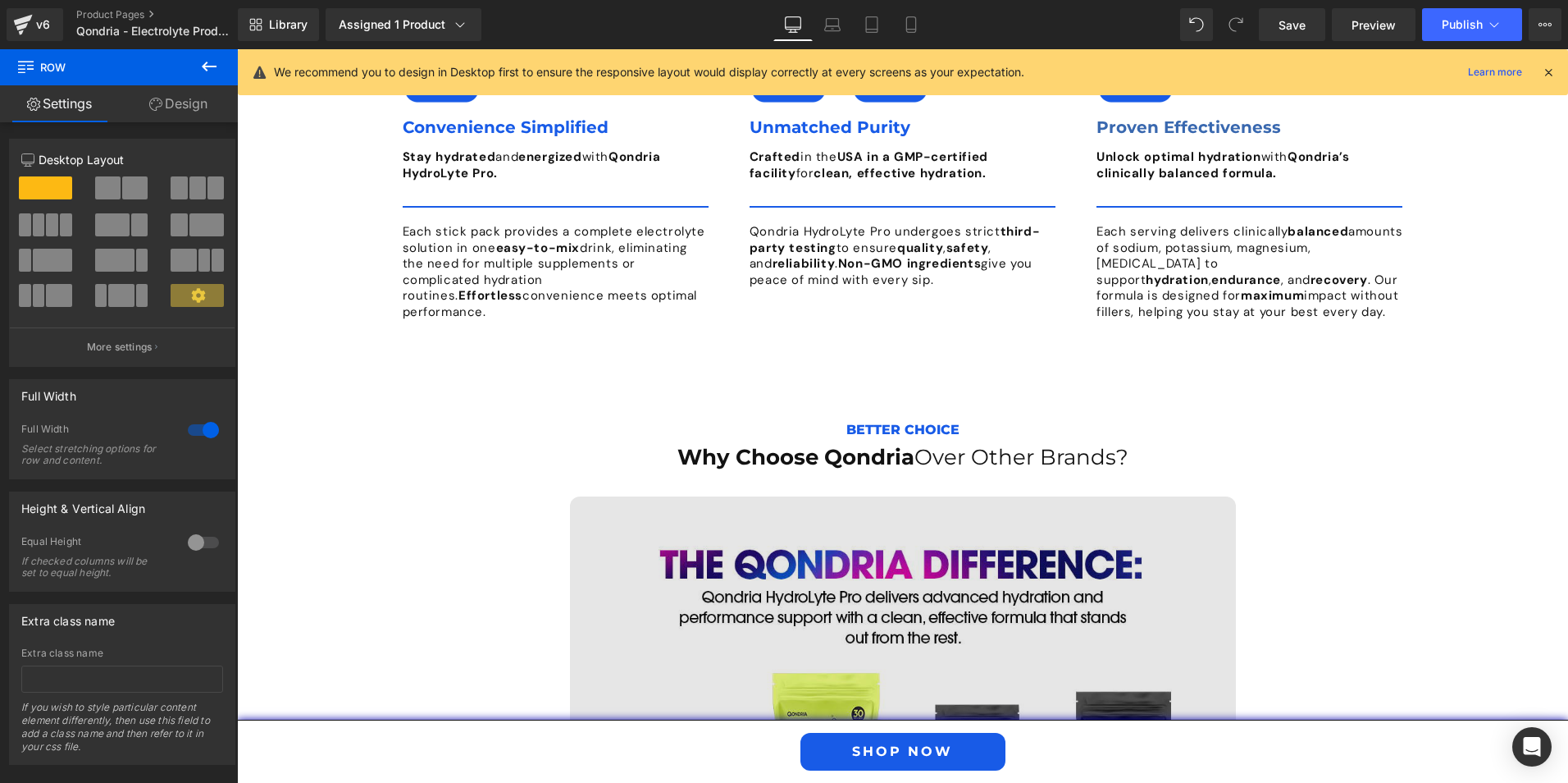
scroll to position [4302, 0]
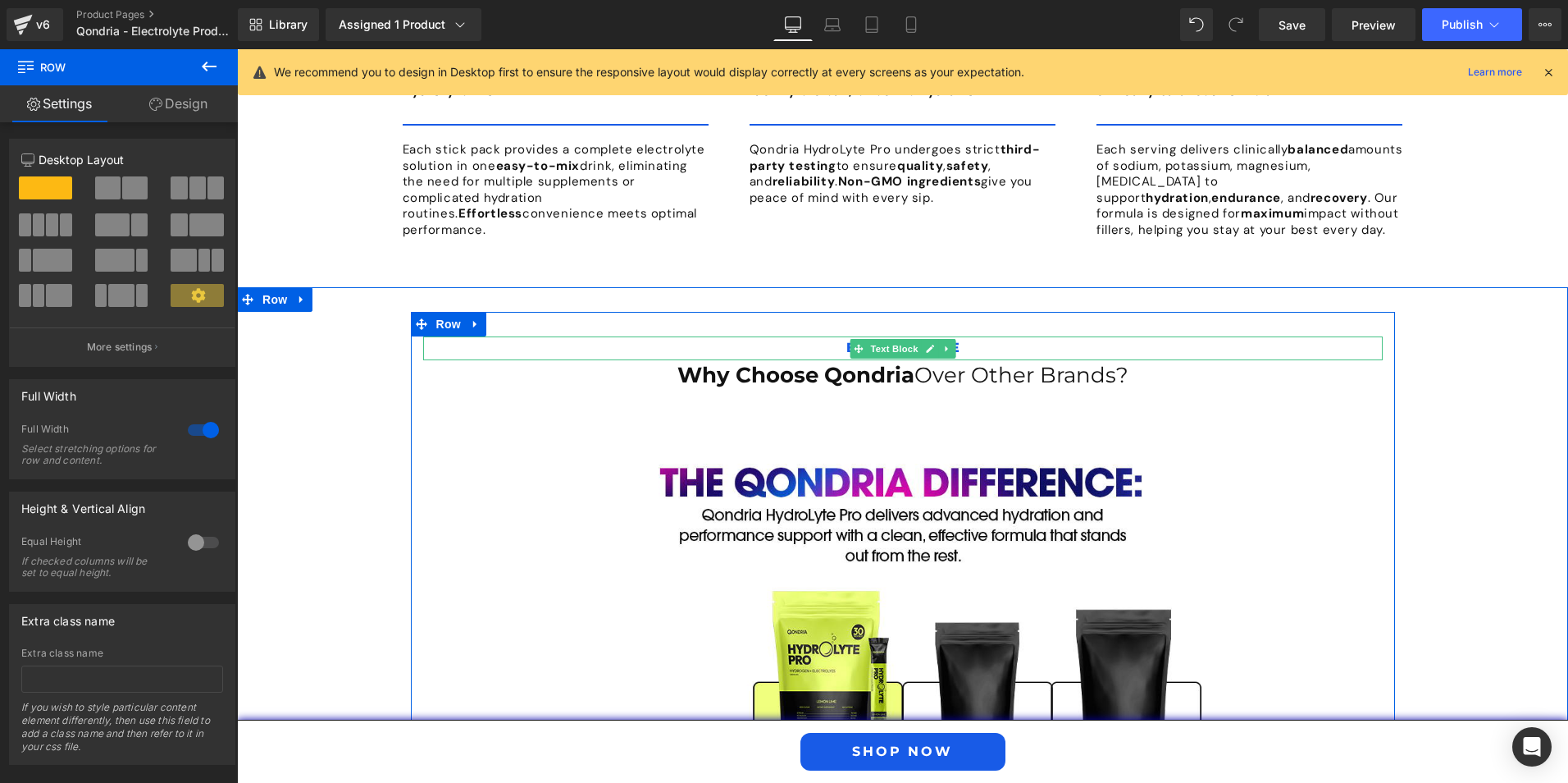
click at [976, 336] on p "Better Choice" at bounding box center [903, 348] width 960 height 24
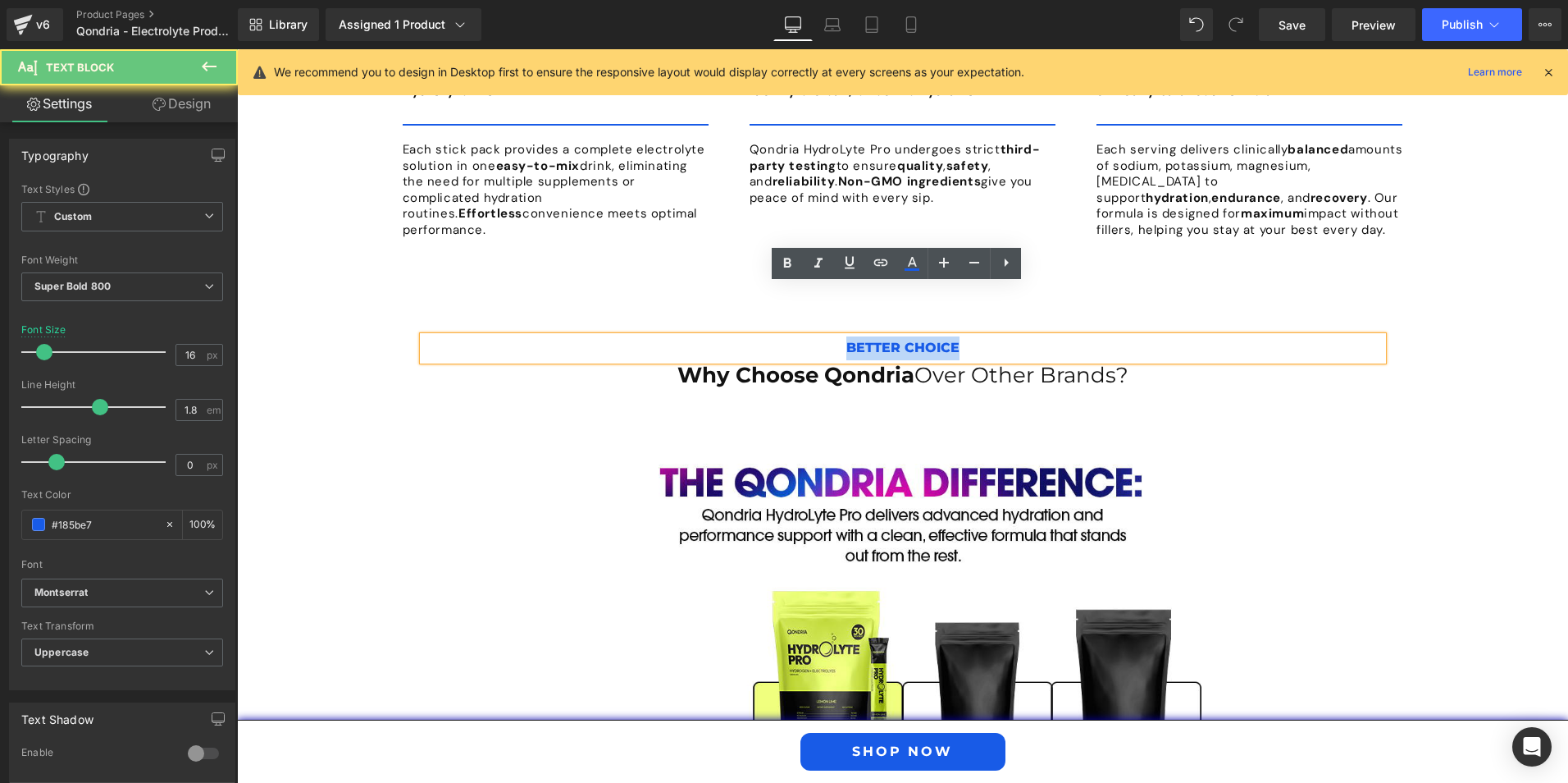
drag, startPoint x: 967, startPoint y: 296, endPoint x: 832, endPoint y: 293, distance: 135.0
click at [832, 336] on p "Better Choice" at bounding box center [903, 348] width 960 height 24
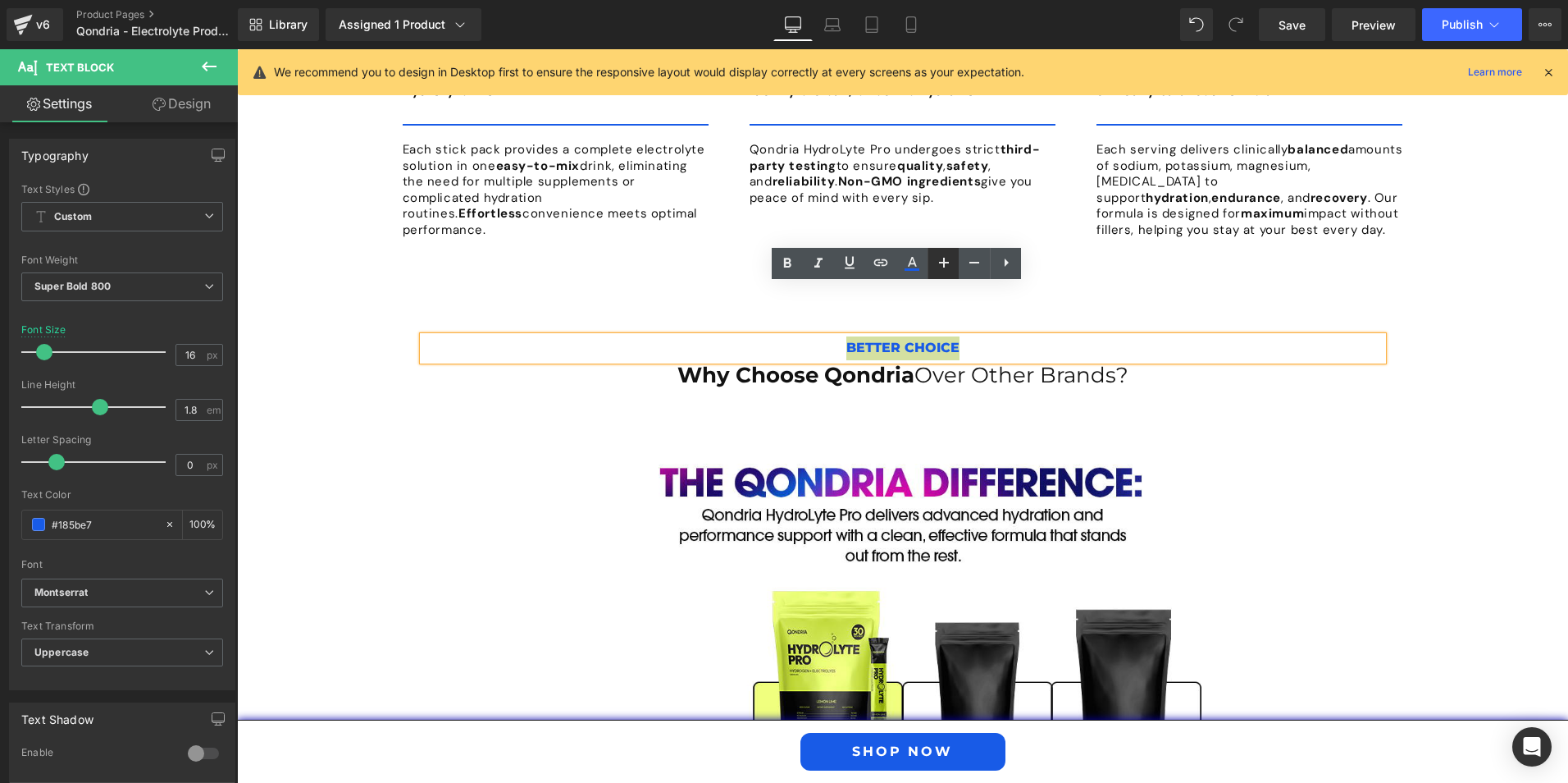
click at [951, 260] on icon at bounding box center [944, 262] width 20 height 20
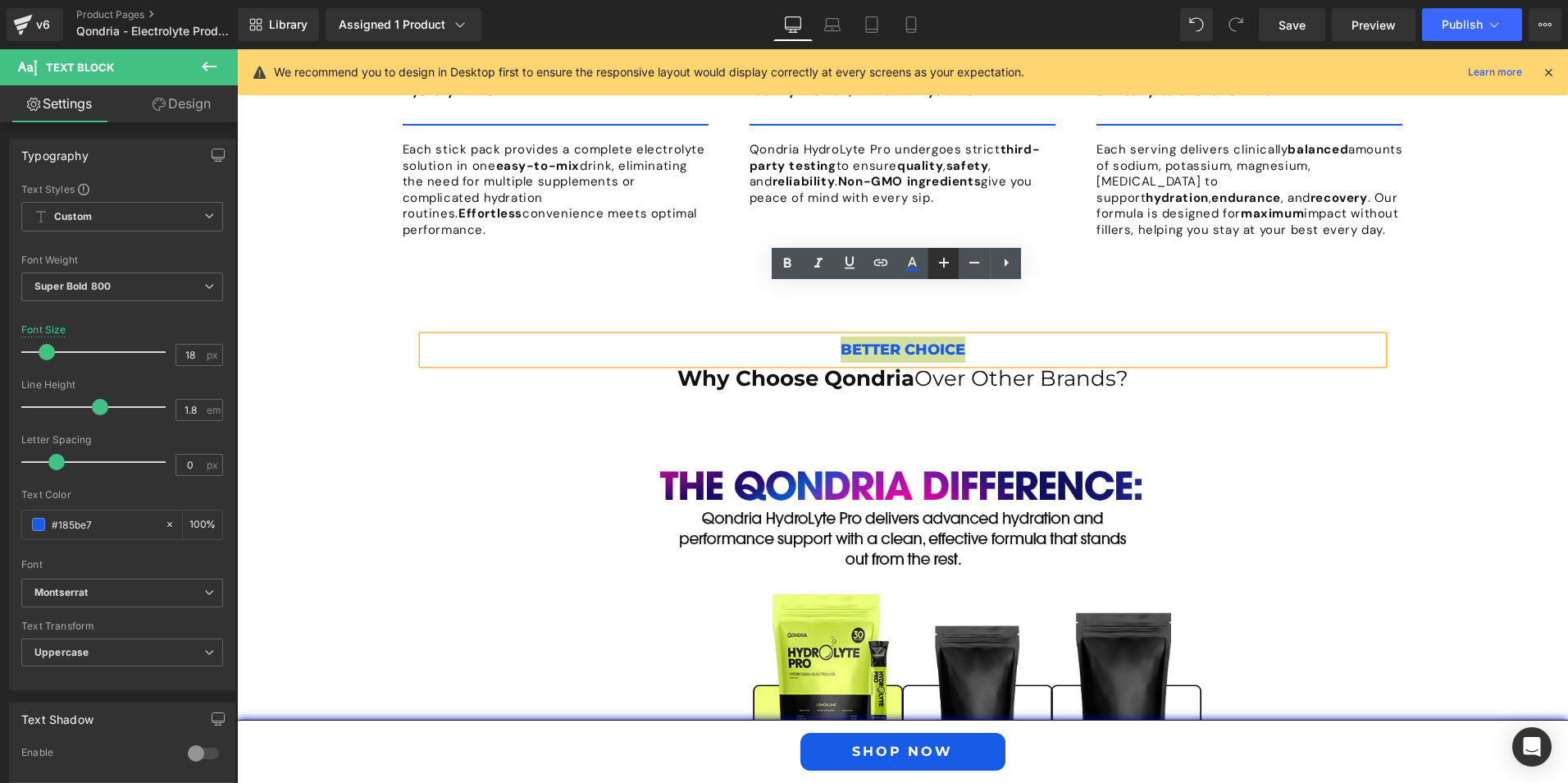
click at [0, 0] on icon at bounding box center [0, 0] width 0 height 0
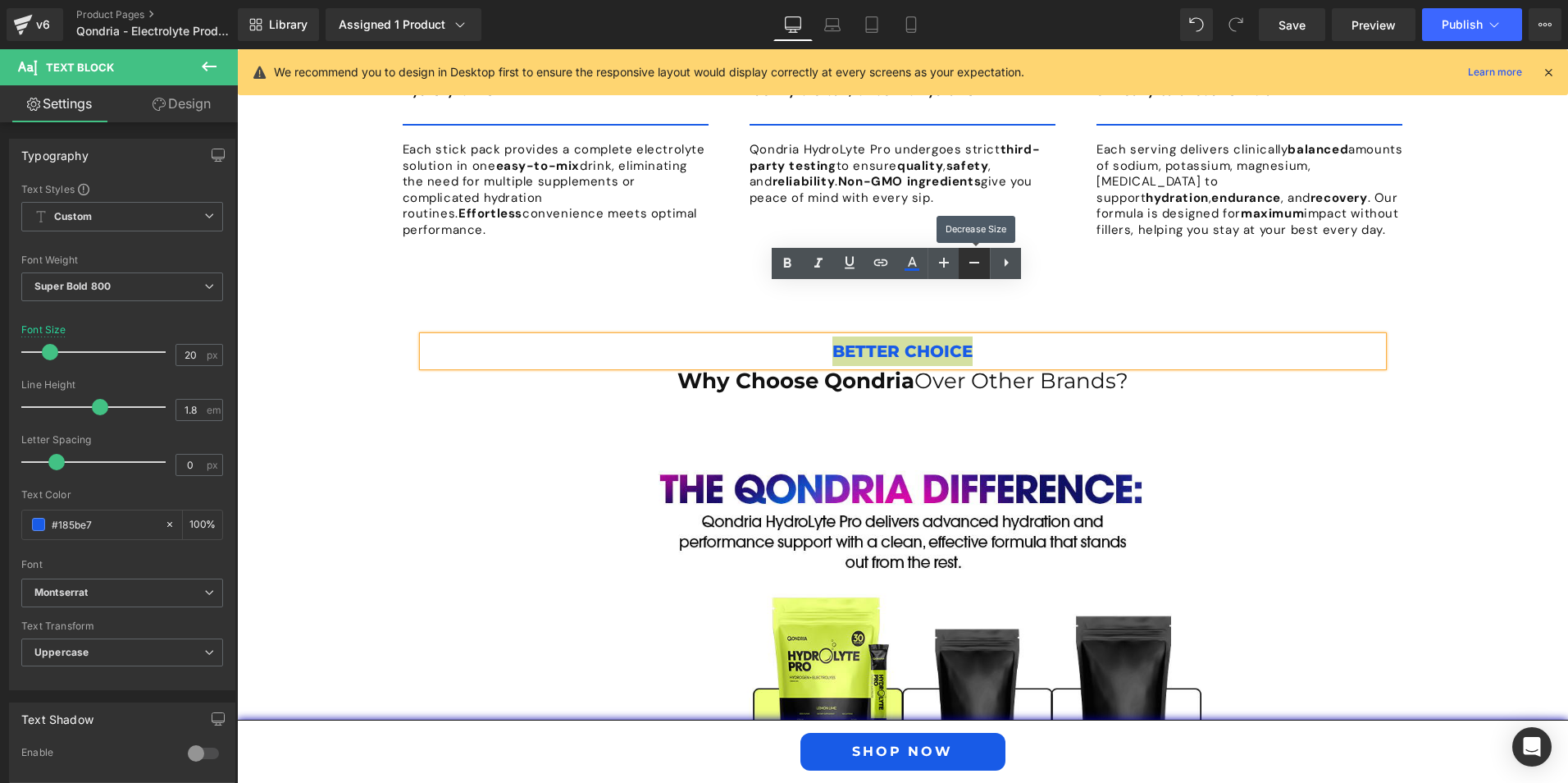
click at [0, 0] on icon at bounding box center [0, 0] width 0 height 0
type input "18"
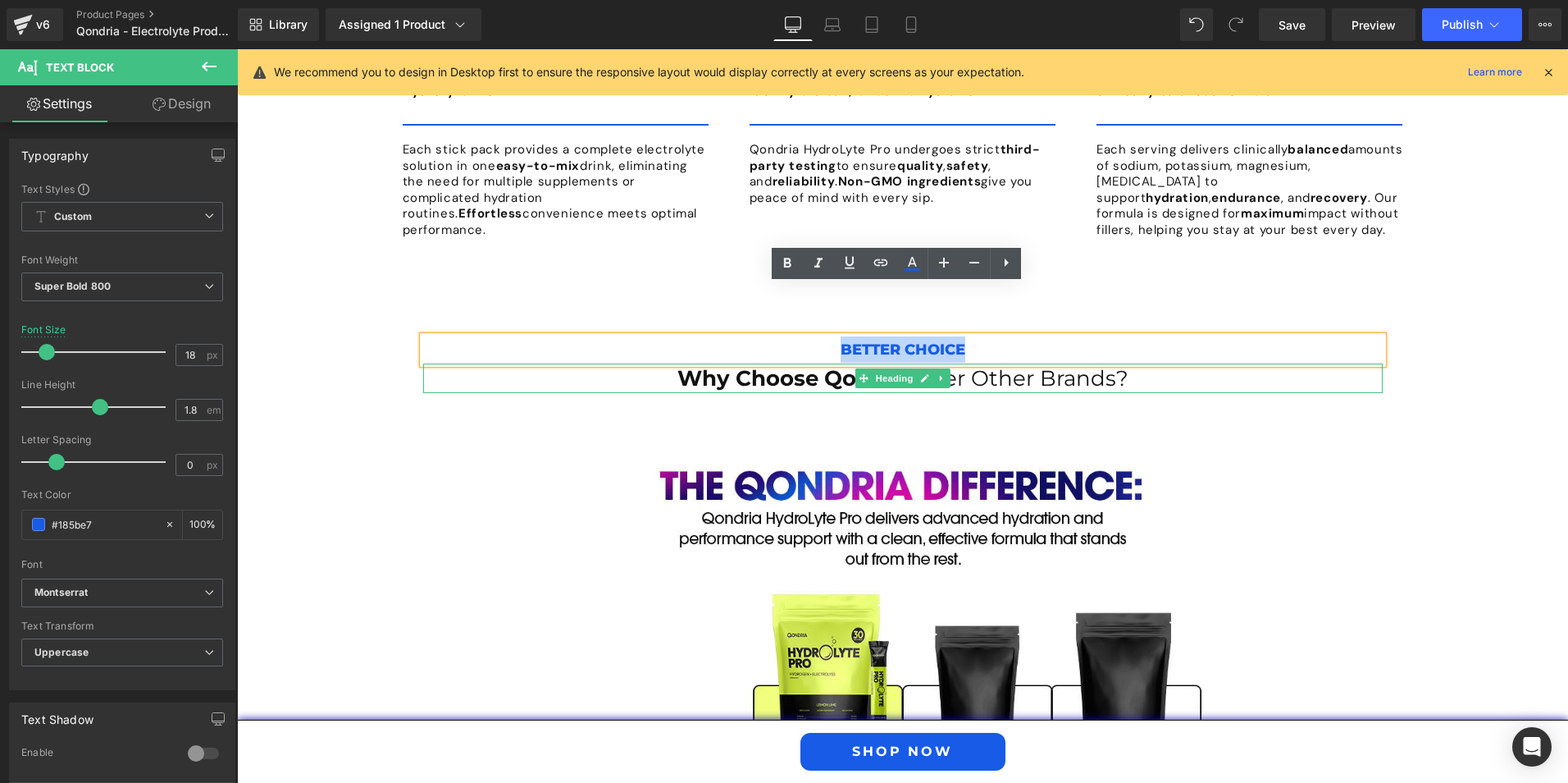
click at [1095, 365] on span "Over Other Brands?" at bounding box center [1022, 378] width 214 height 26
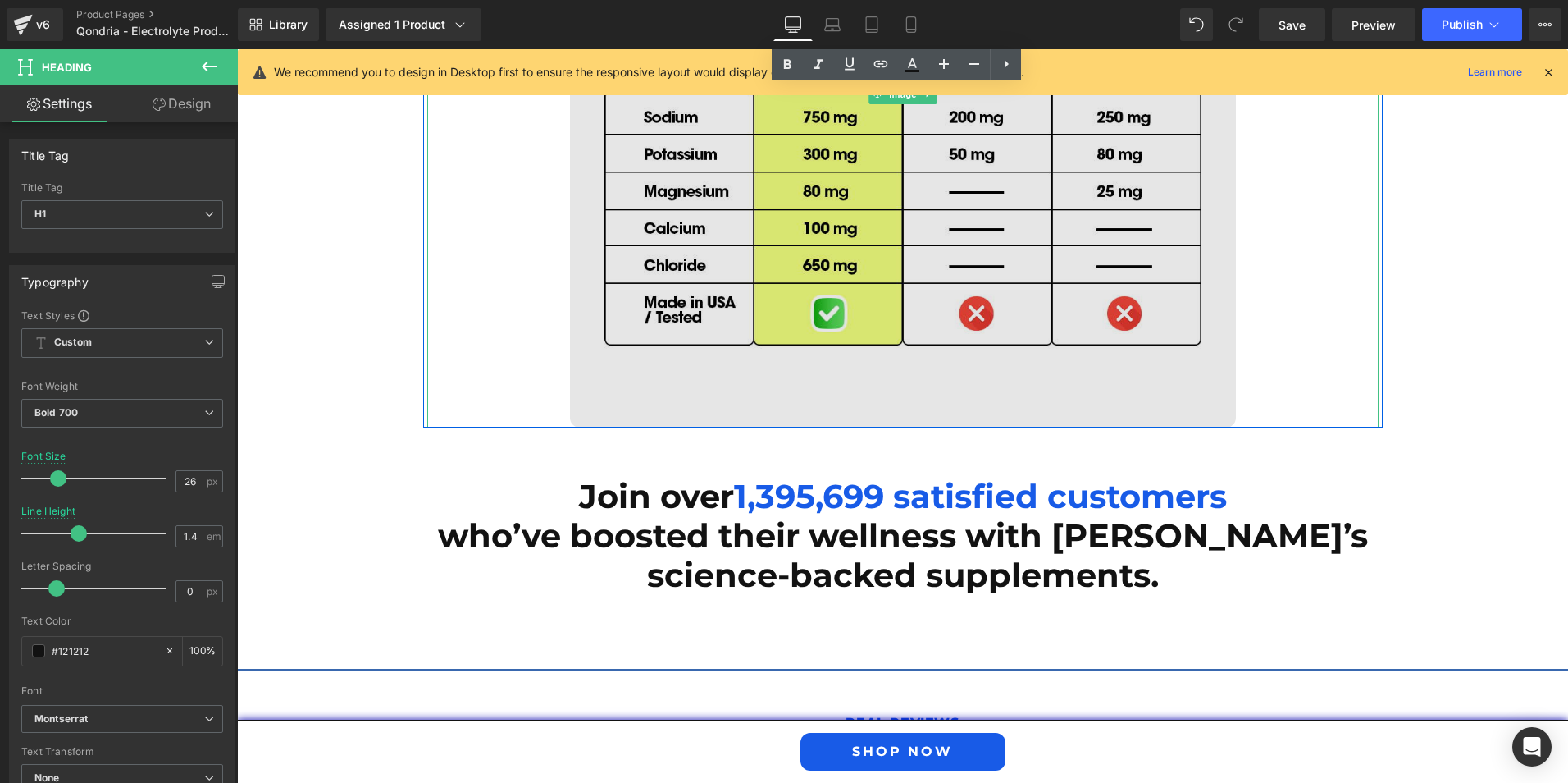
scroll to position [5040, 0]
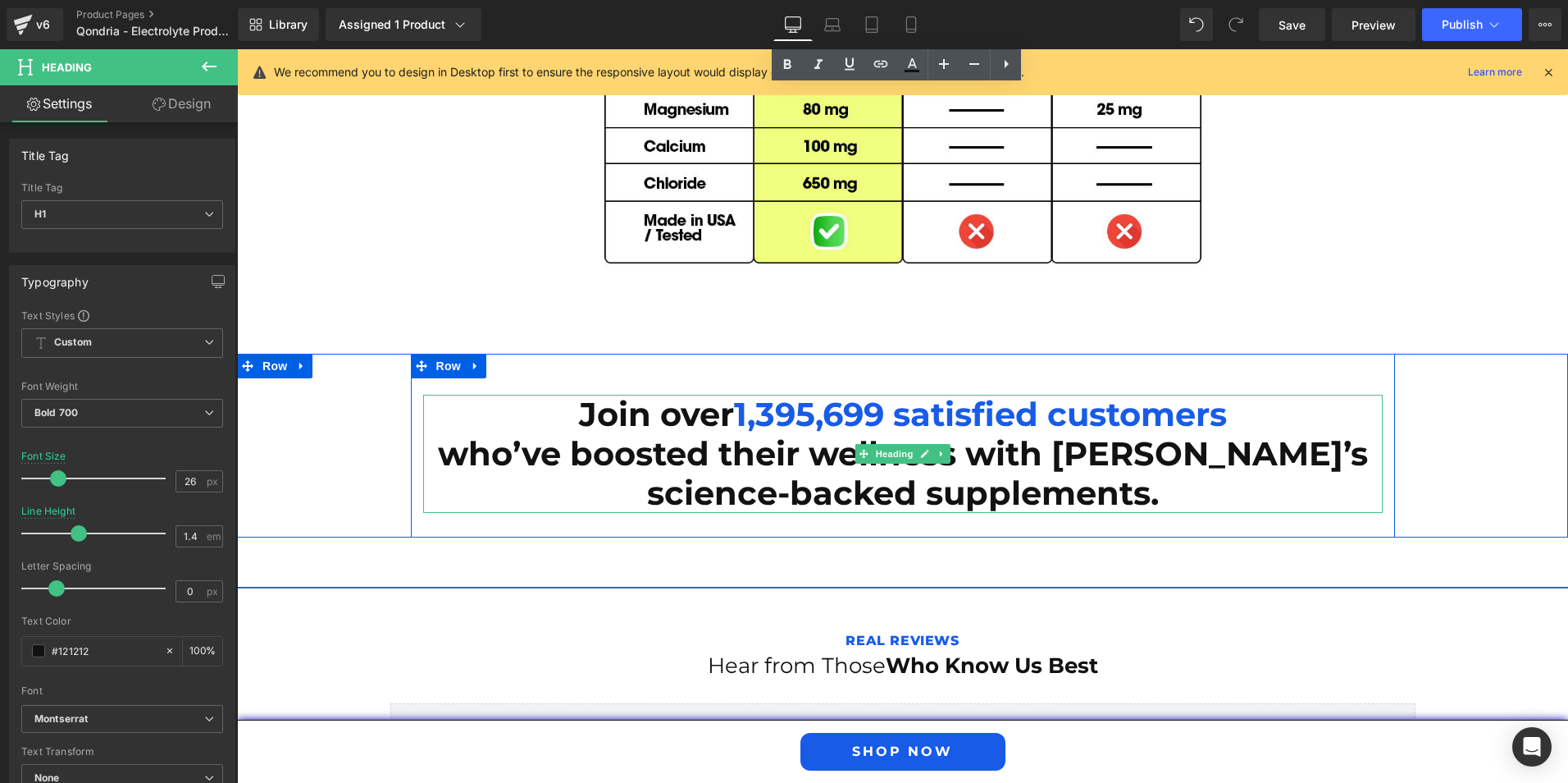
click at [1093, 445] on h1 "Join over 1,395,699 satisfied customers who’ve boosted their wellness with [PER…" at bounding box center [903, 454] width 960 height 118
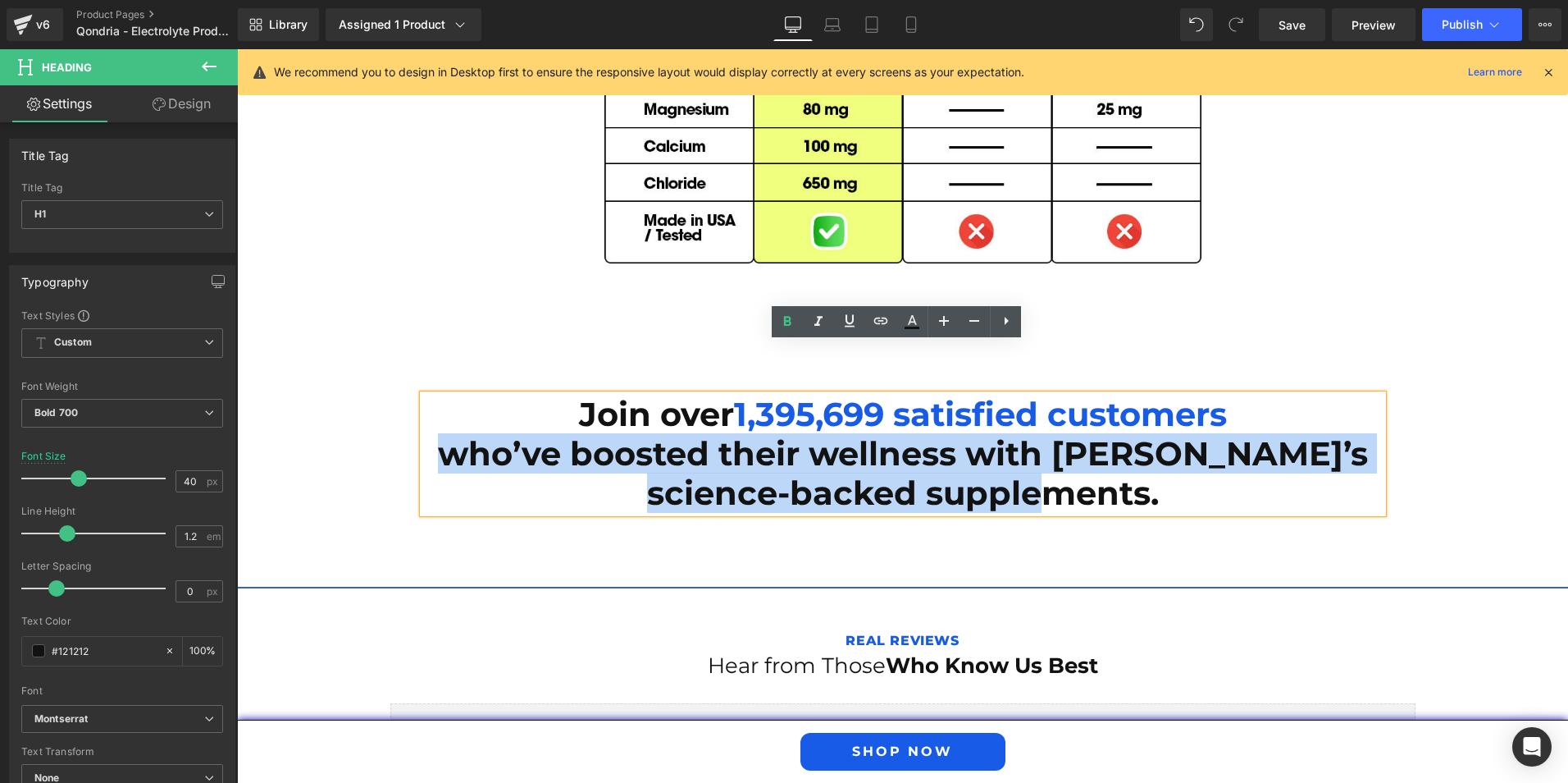
drag, startPoint x: 1084, startPoint y: 443, endPoint x: 434, endPoint y: 413, distance: 650.7
click at [434, 413] on h1 "Join over 1,395,699 satisfied customers who’ve boosted their wellness with [PER…" at bounding box center [903, 454] width 960 height 118
paste div
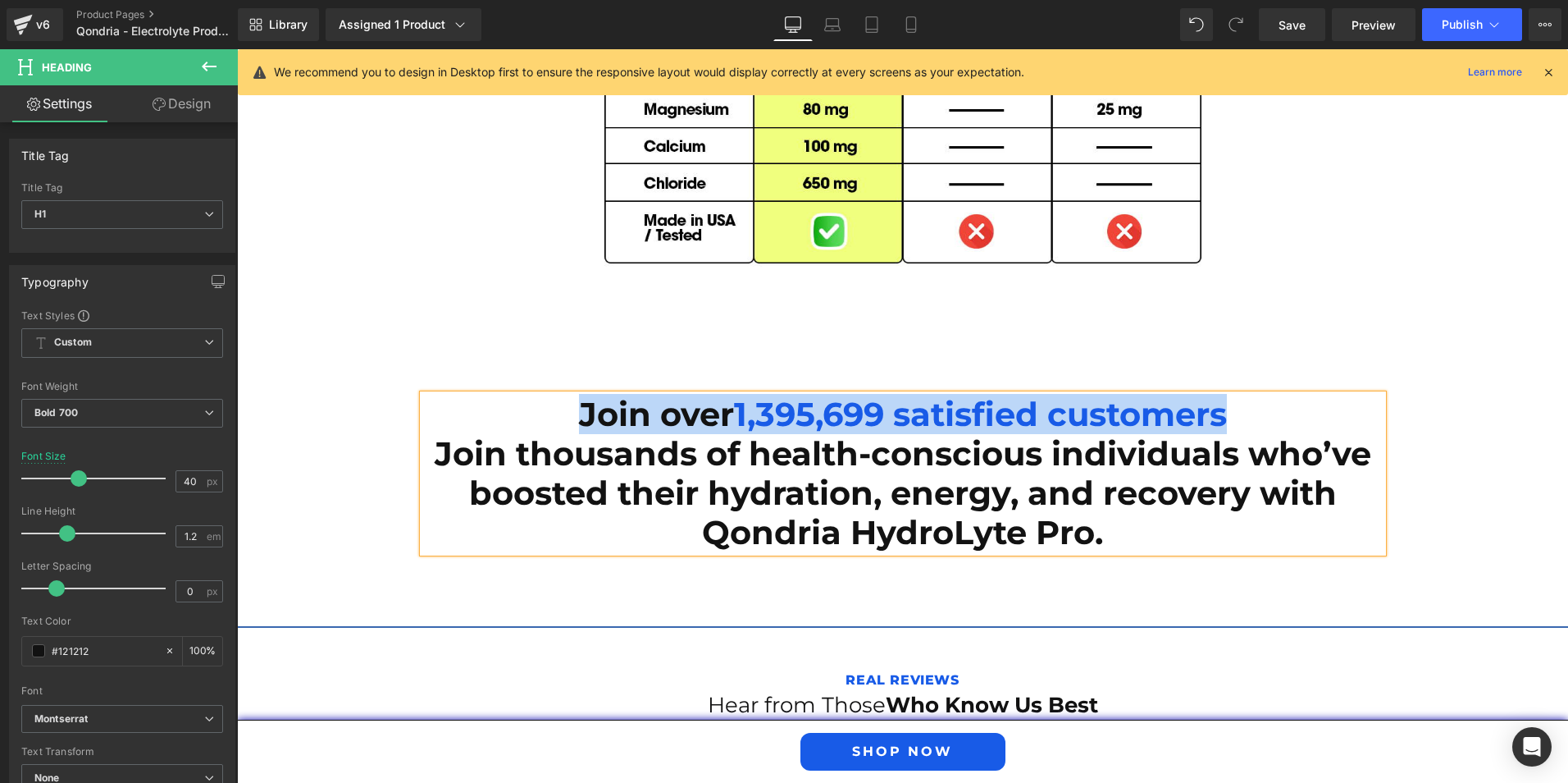
drag, startPoint x: 569, startPoint y: 358, endPoint x: 1244, endPoint y: 370, distance: 675.1
click at [1244, 395] on h1 "Join over 1,395,699 satisfied customers Join thousands of health-conscious indi…" at bounding box center [903, 473] width 960 height 157
click at [1159, 394] on span "1,395,699 satisfied customers" at bounding box center [980, 414] width 493 height 40
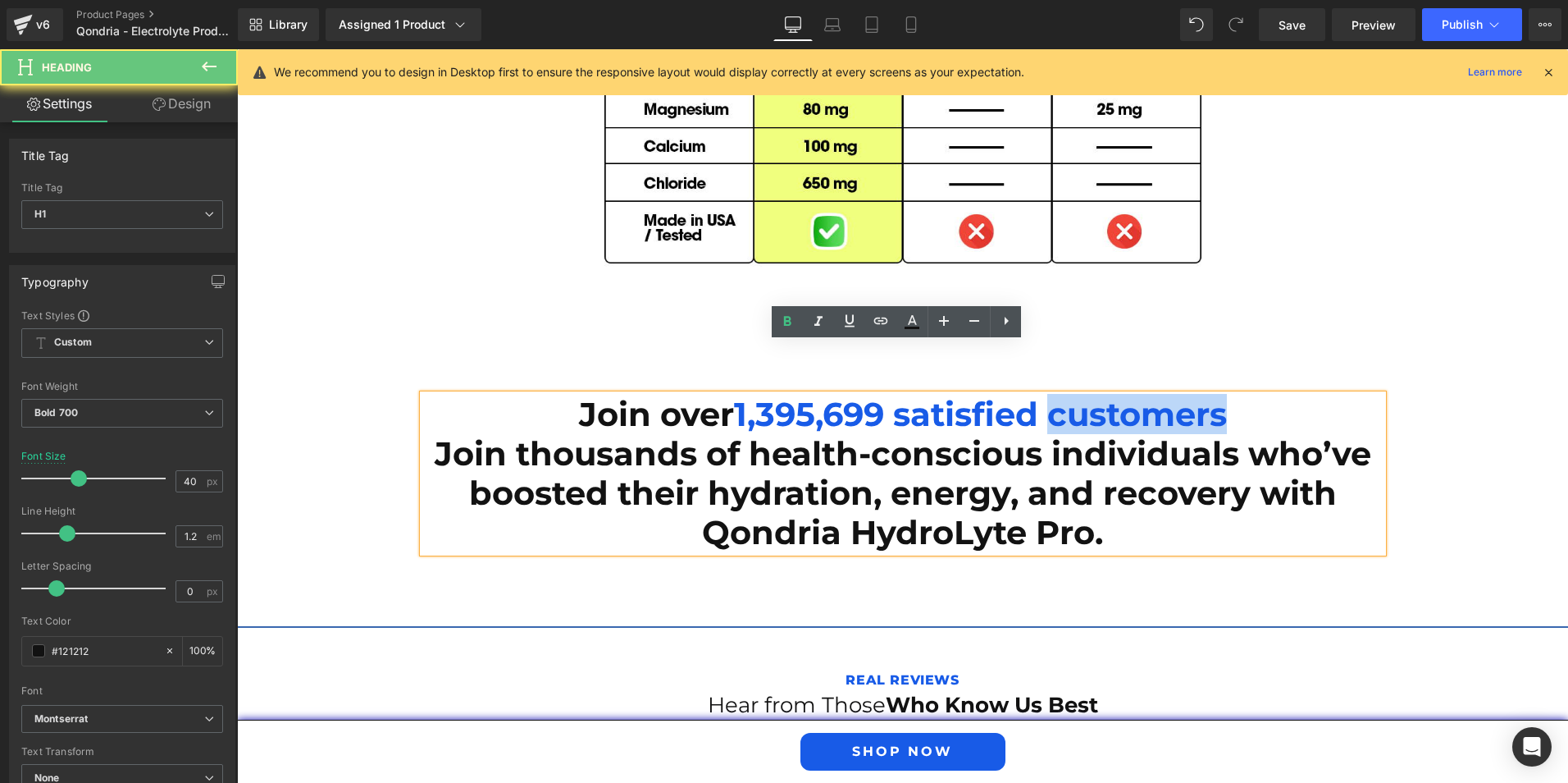
click at [1159, 394] on span "1,395,699 satisfied customers" at bounding box center [980, 414] width 493 height 40
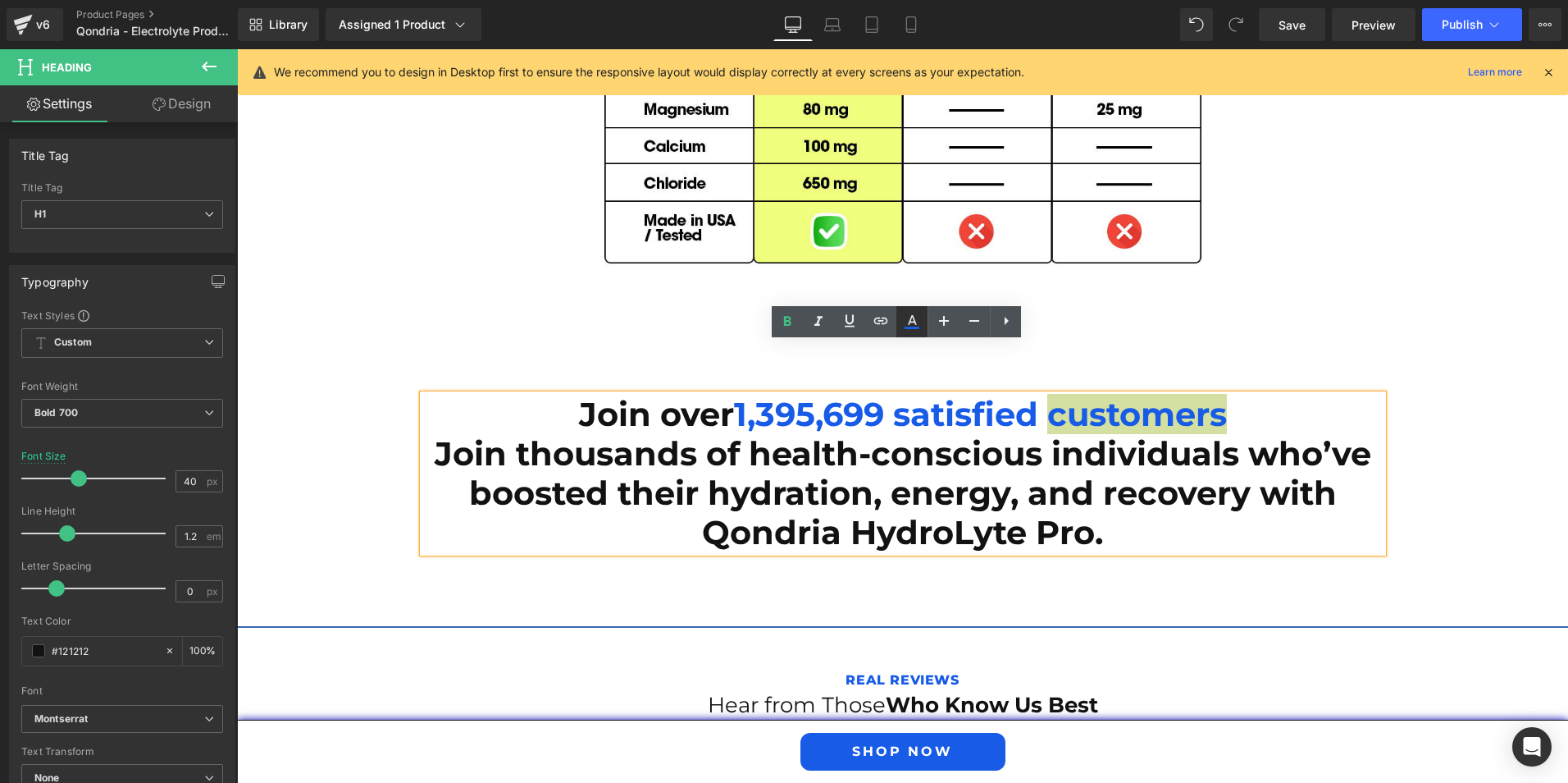
click at [0, 0] on link at bounding box center [0, 0] width 0 height 0
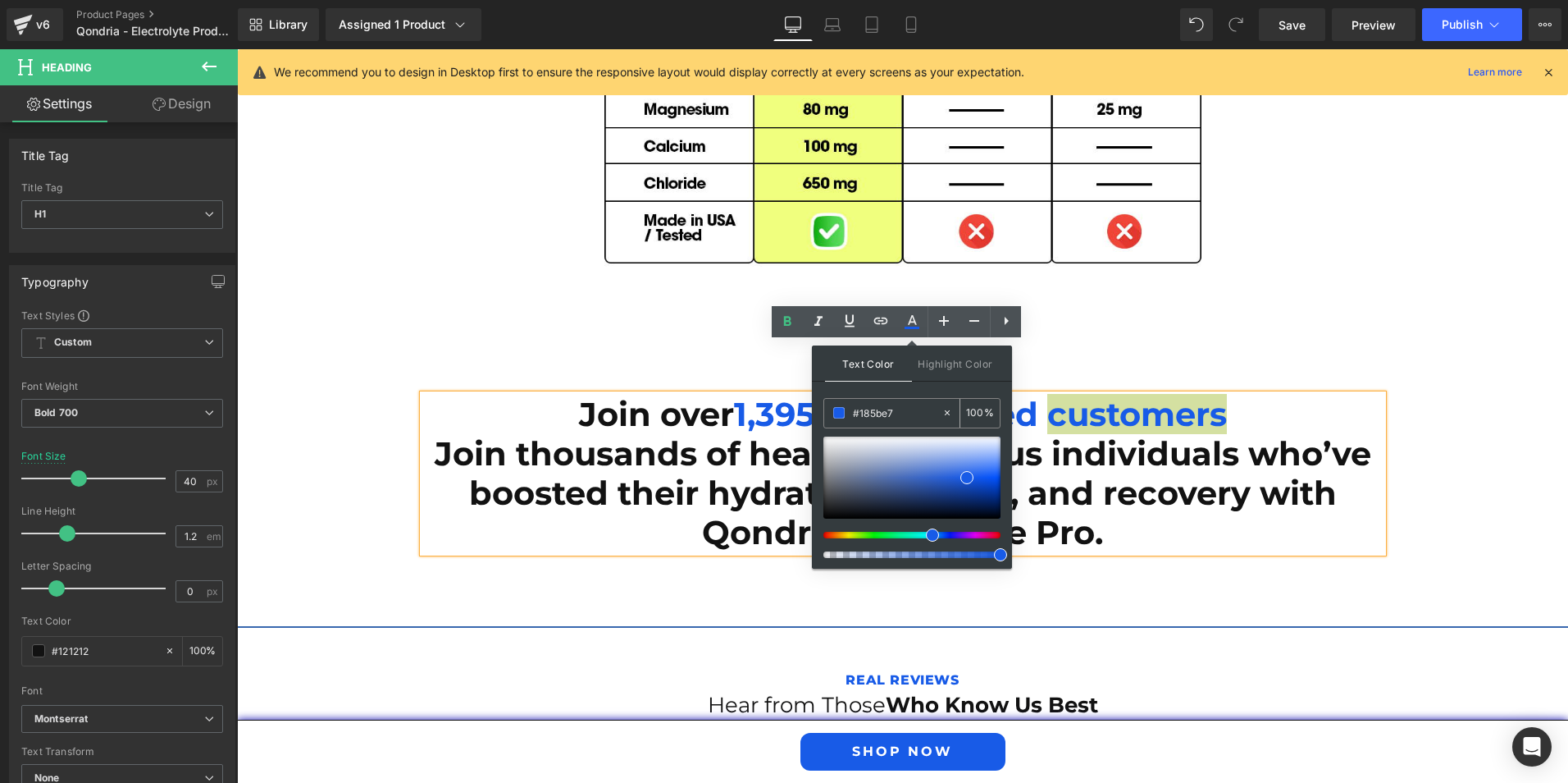
click at [865, 410] on input "#185be7" at bounding box center [898, 412] width 88 height 18
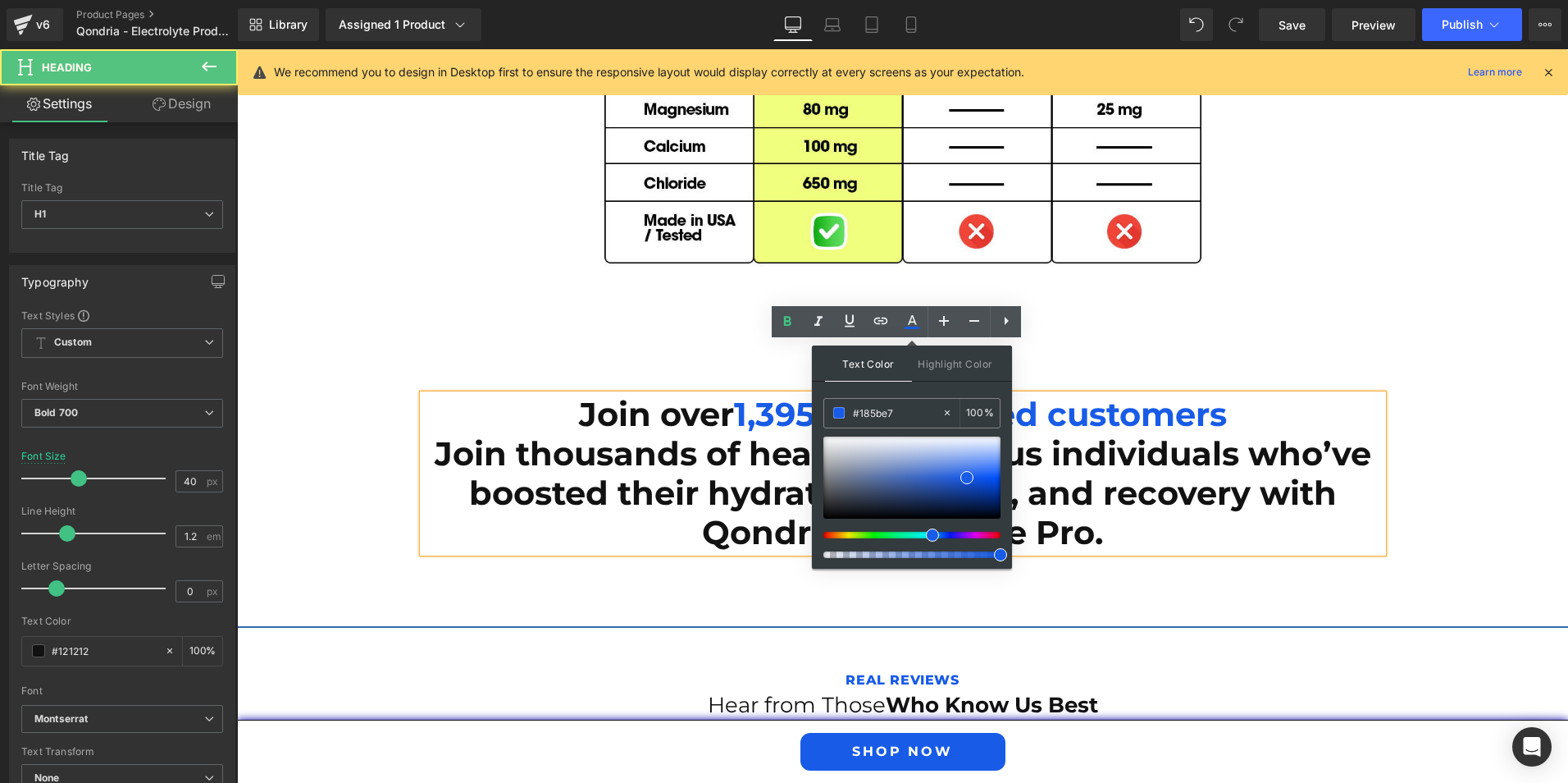
click at [1144, 413] on h1 "Join over 1,395,699 satisfied customers Join thousands of health-conscious indi…" at bounding box center [903, 473] width 960 height 157
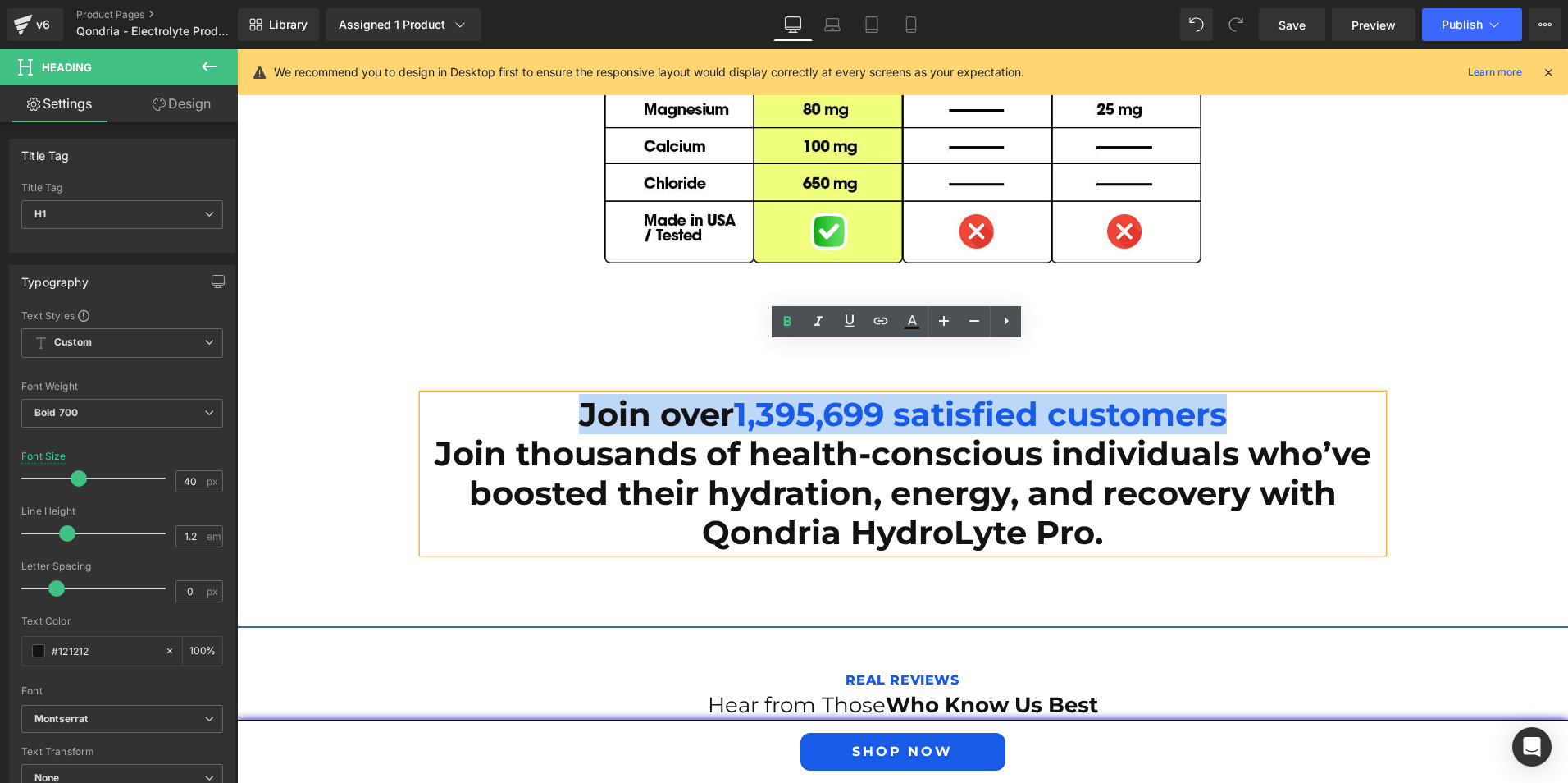
drag, startPoint x: 1143, startPoint y: 372, endPoint x: 562, endPoint y: 360, distance: 581.1
click at [562, 395] on h1 "Join over 1,395,699 satisfied customers Join thousands of health-conscious indi…" at bounding box center [903, 473] width 960 height 157
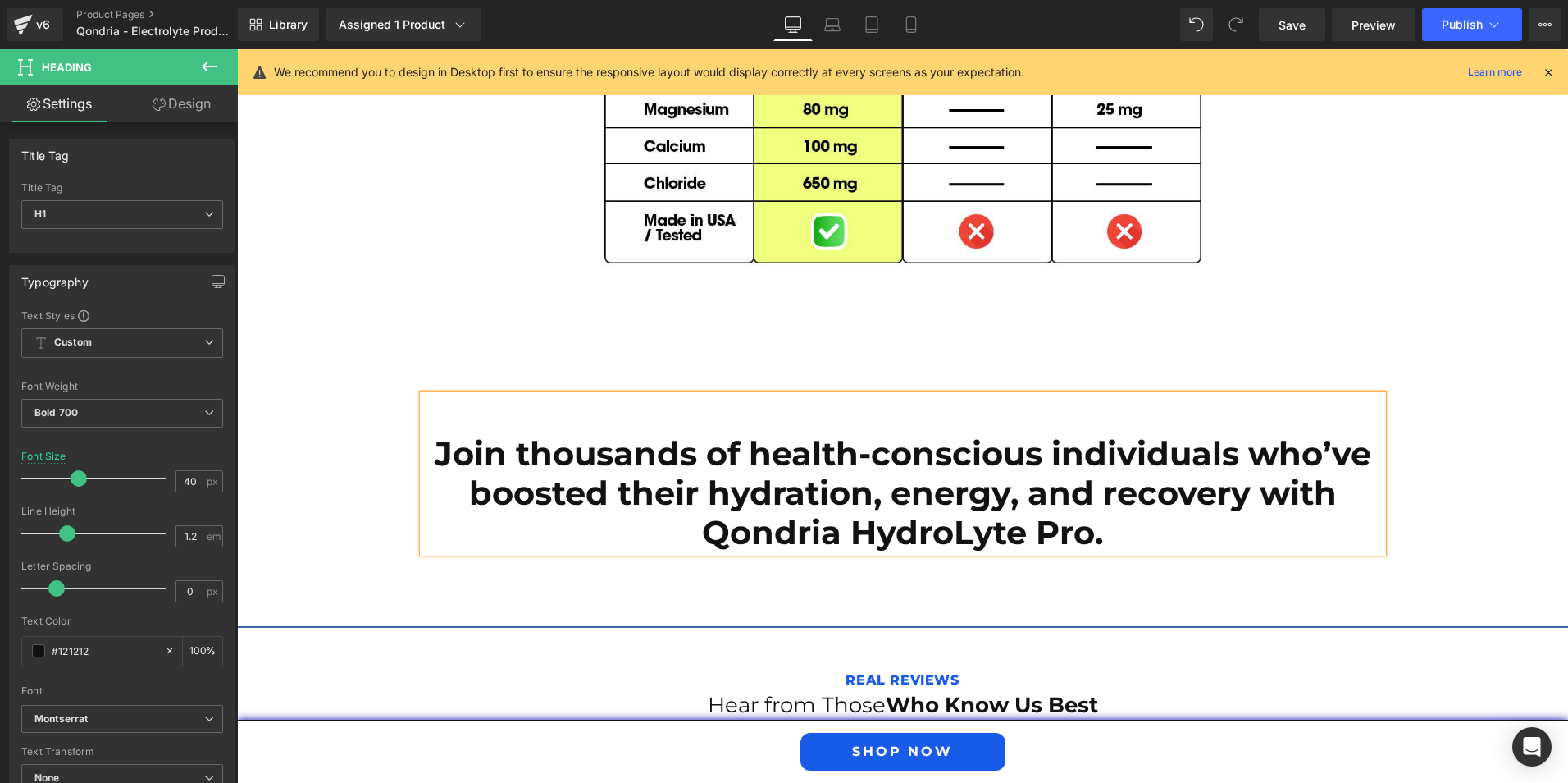
click at [423, 405] on h1 "Join thousands of health-conscious individuals who’ve boosted their hydration, …" at bounding box center [903, 473] width 960 height 157
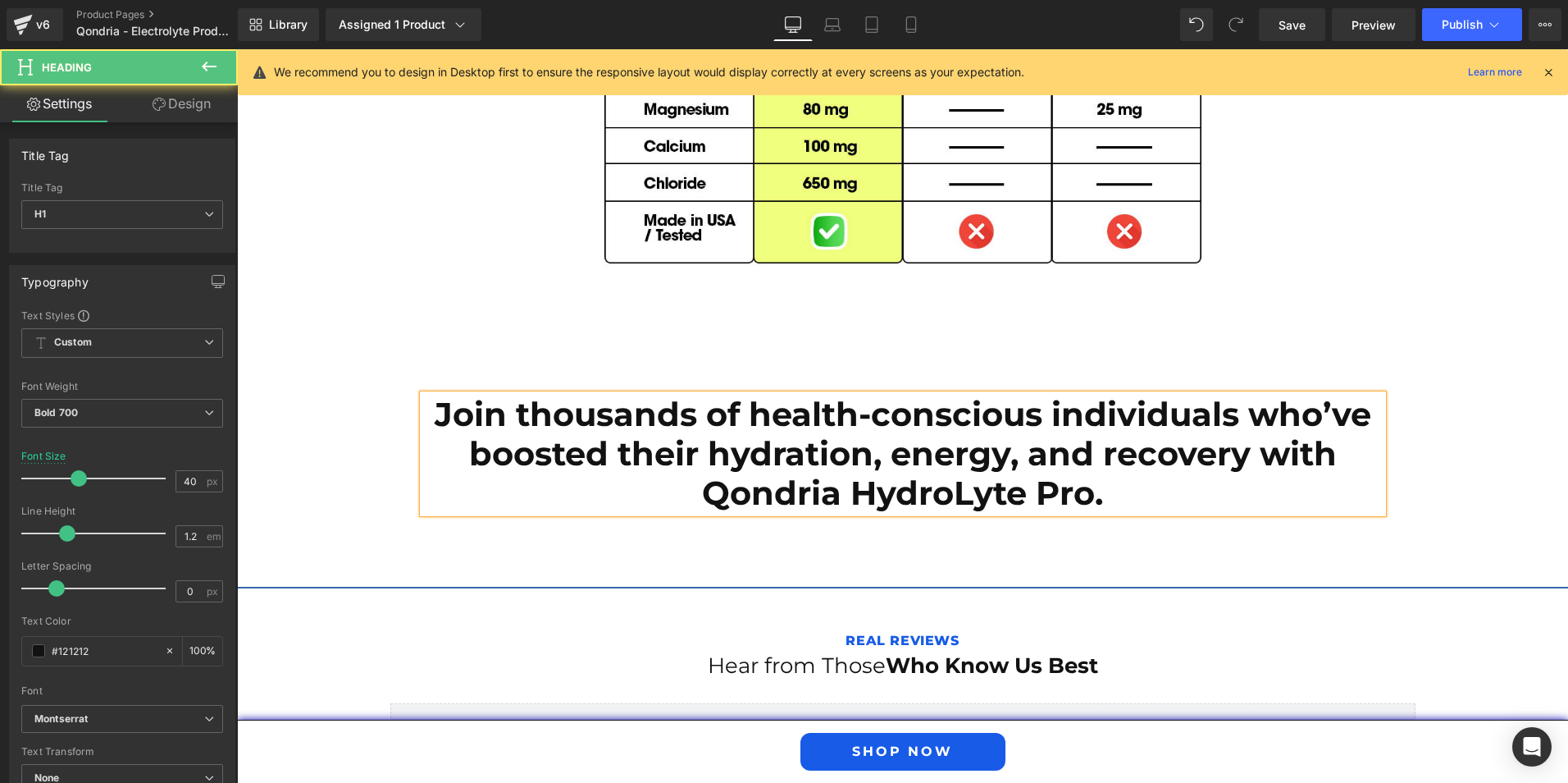
click at [743, 395] on h1 "Join thousands of health-conscious individuals who’ve boosted their hydration, …" at bounding box center [903, 454] width 960 height 118
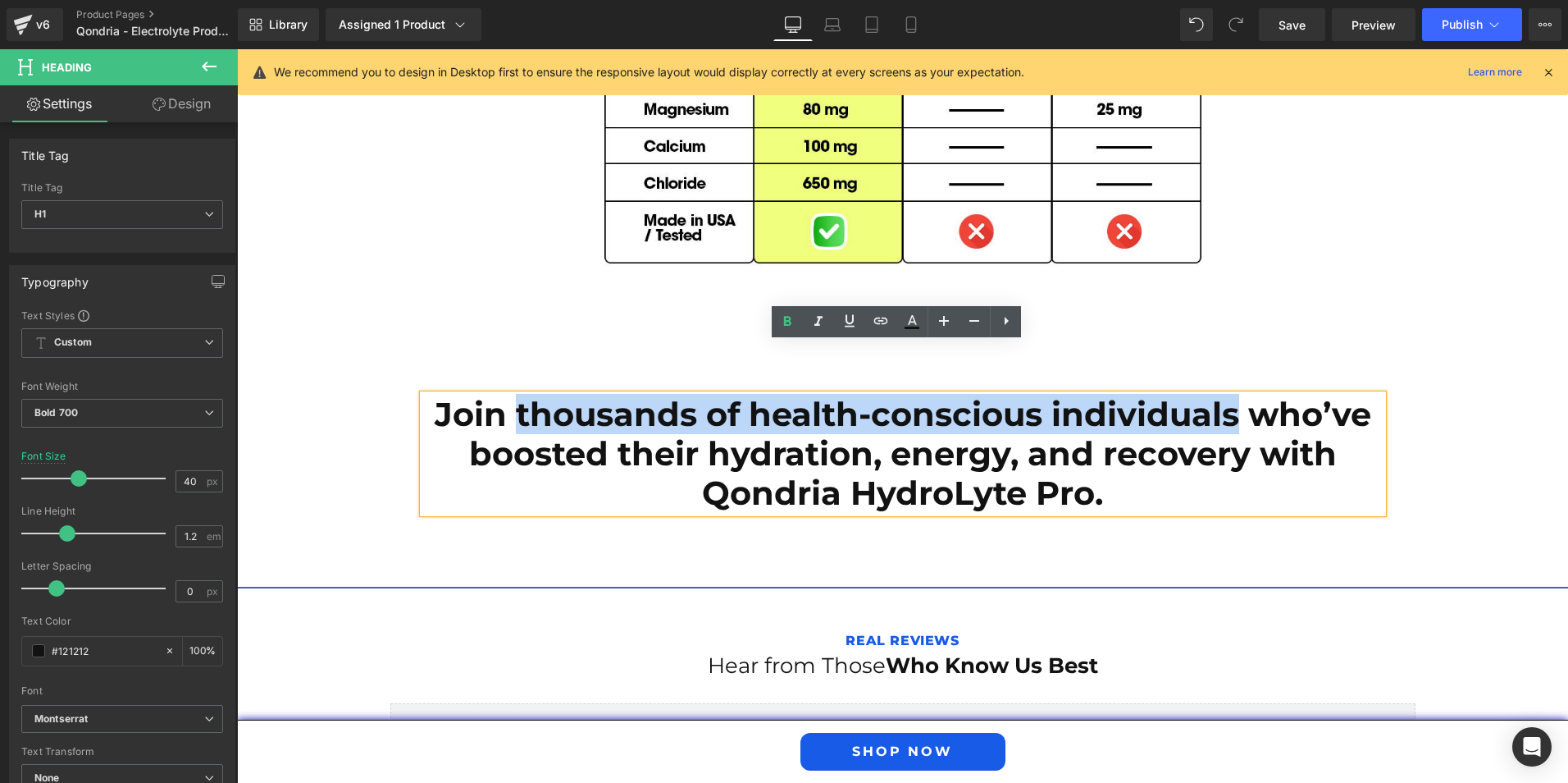
drag, startPoint x: 511, startPoint y: 368, endPoint x: 1227, endPoint y: 364, distance: 716.0
click at [1227, 395] on h1 "Join thousands of health-conscious individuals who’ve boosted their hydration, …" at bounding box center [903, 454] width 960 height 118
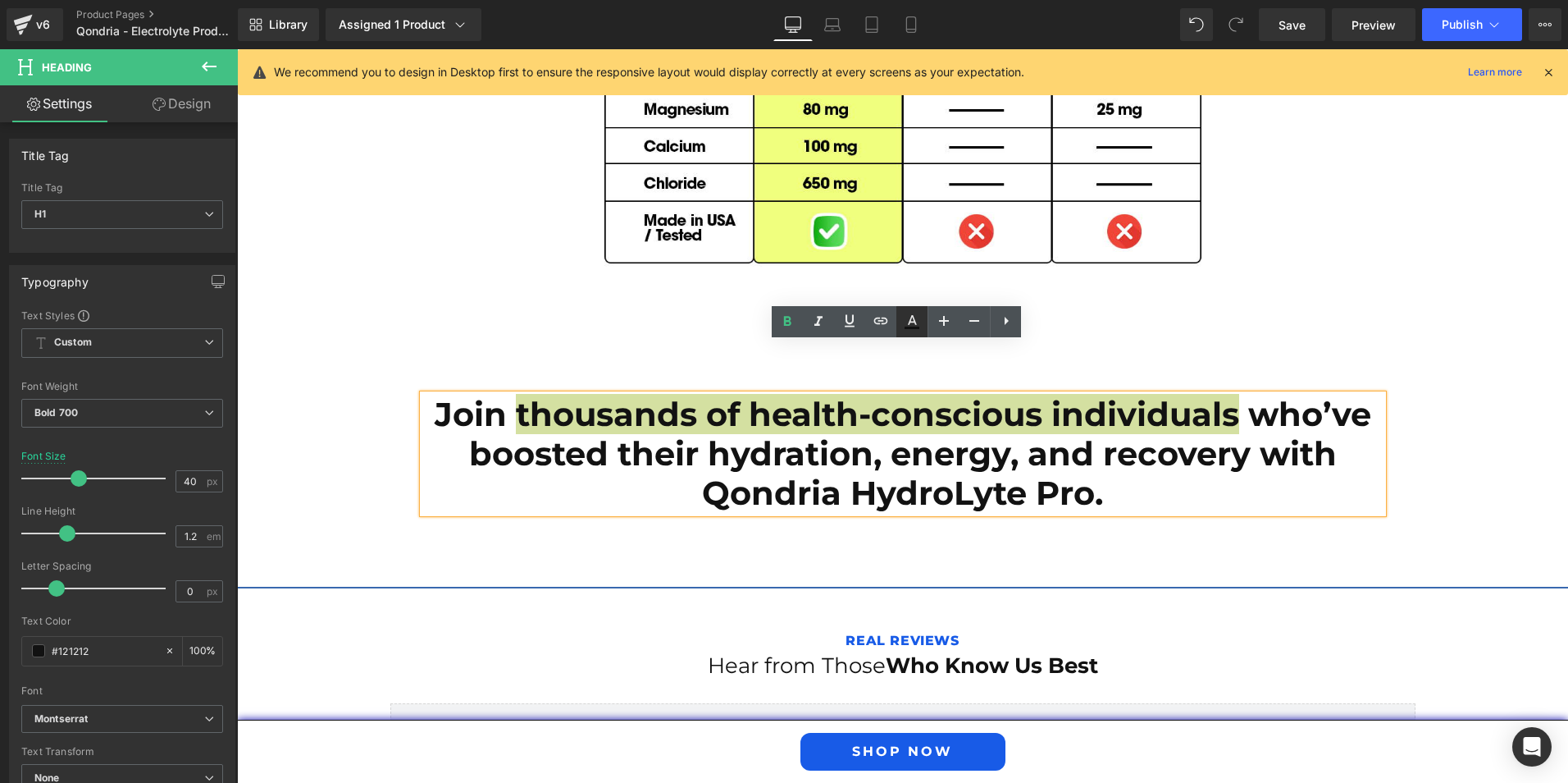
click at [0, 0] on icon at bounding box center [0, 0] width 0 height 0
type input "#121212"
type input "100"
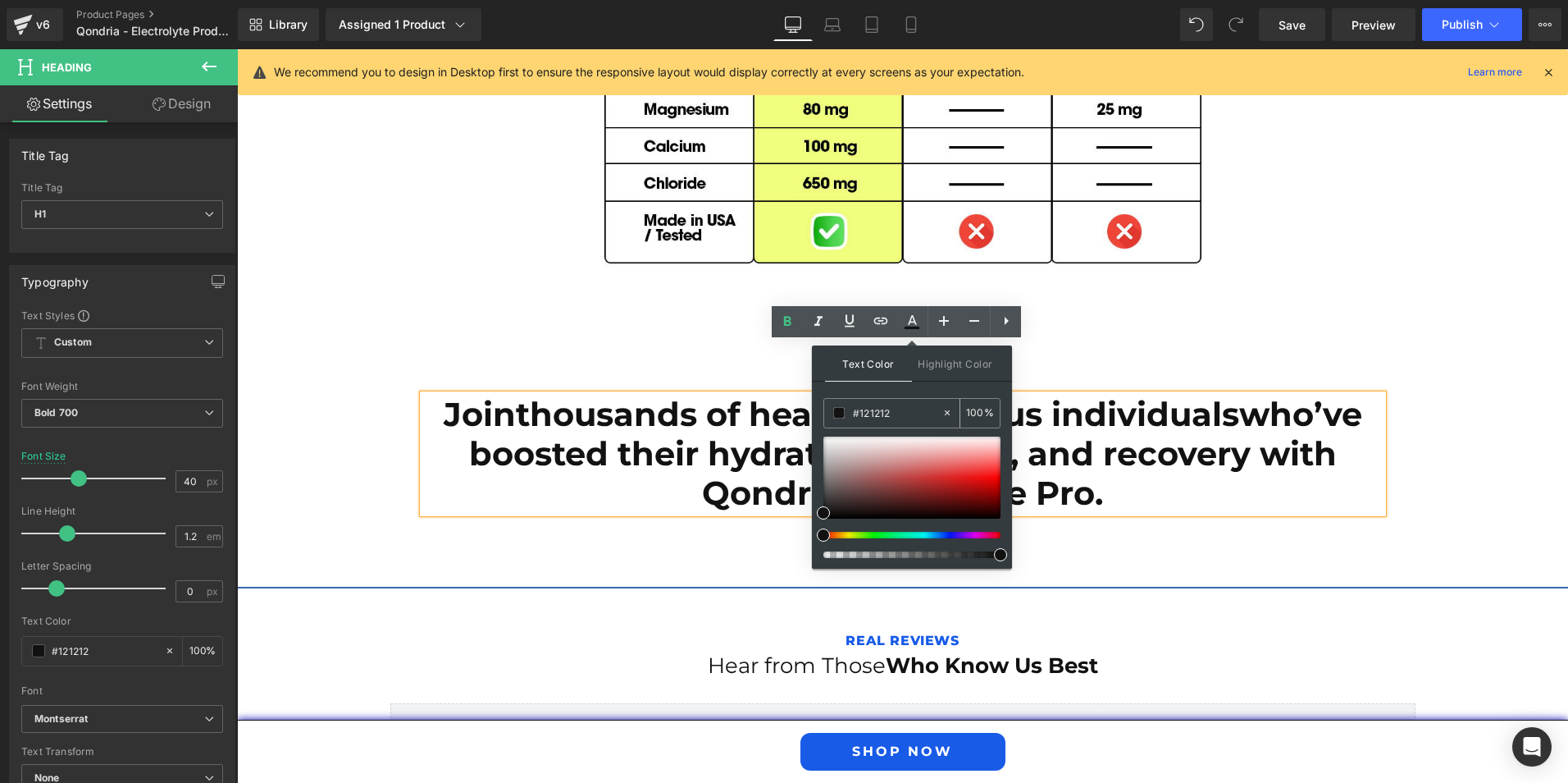
click at [875, 418] on input "#121212" at bounding box center [898, 412] width 88 height 18
click at [875, 417] on input "#121212" at bounding box center [898, 412] width 88 height 18
paste input "85be7"
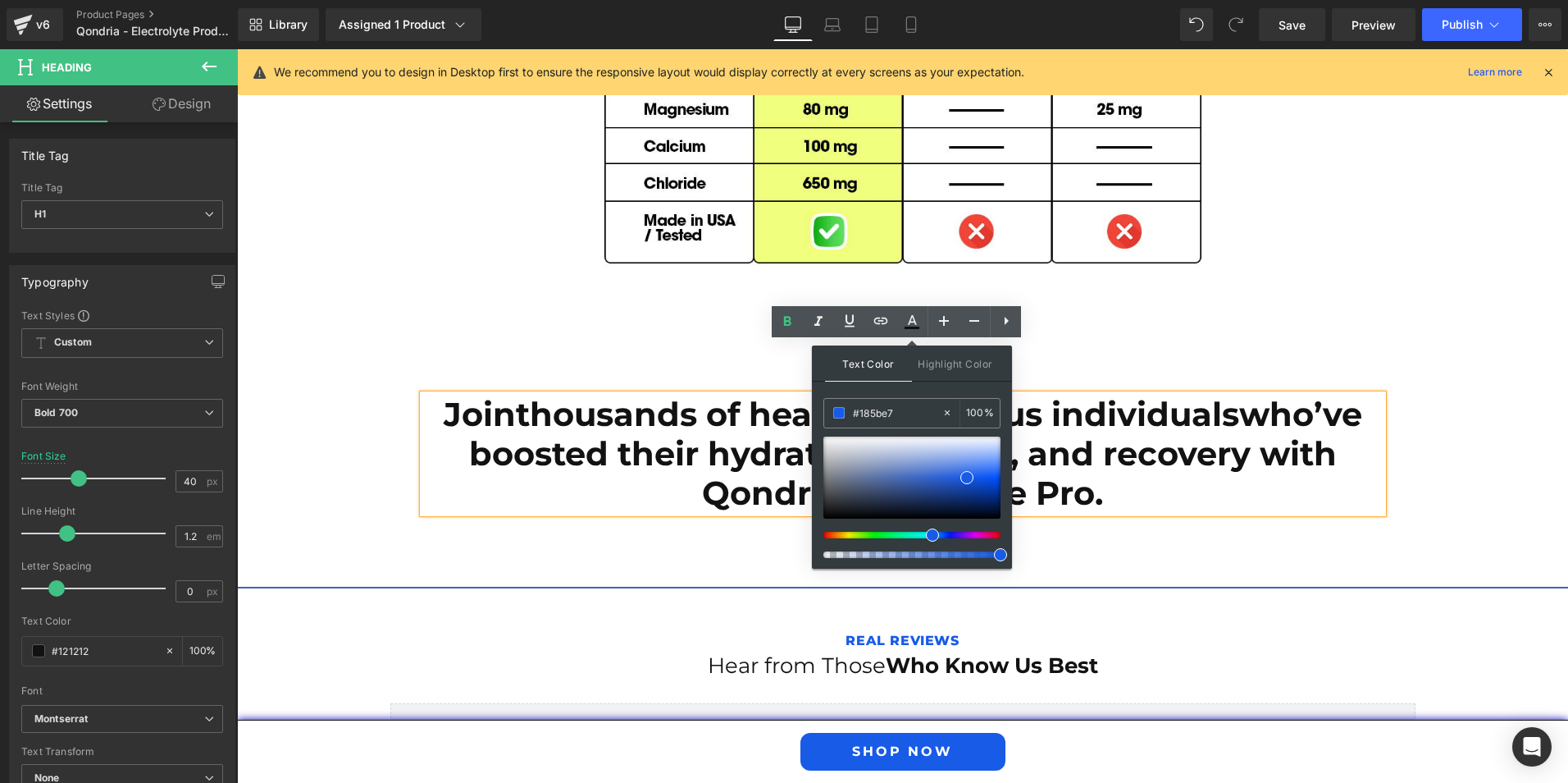
type input "#185be7"
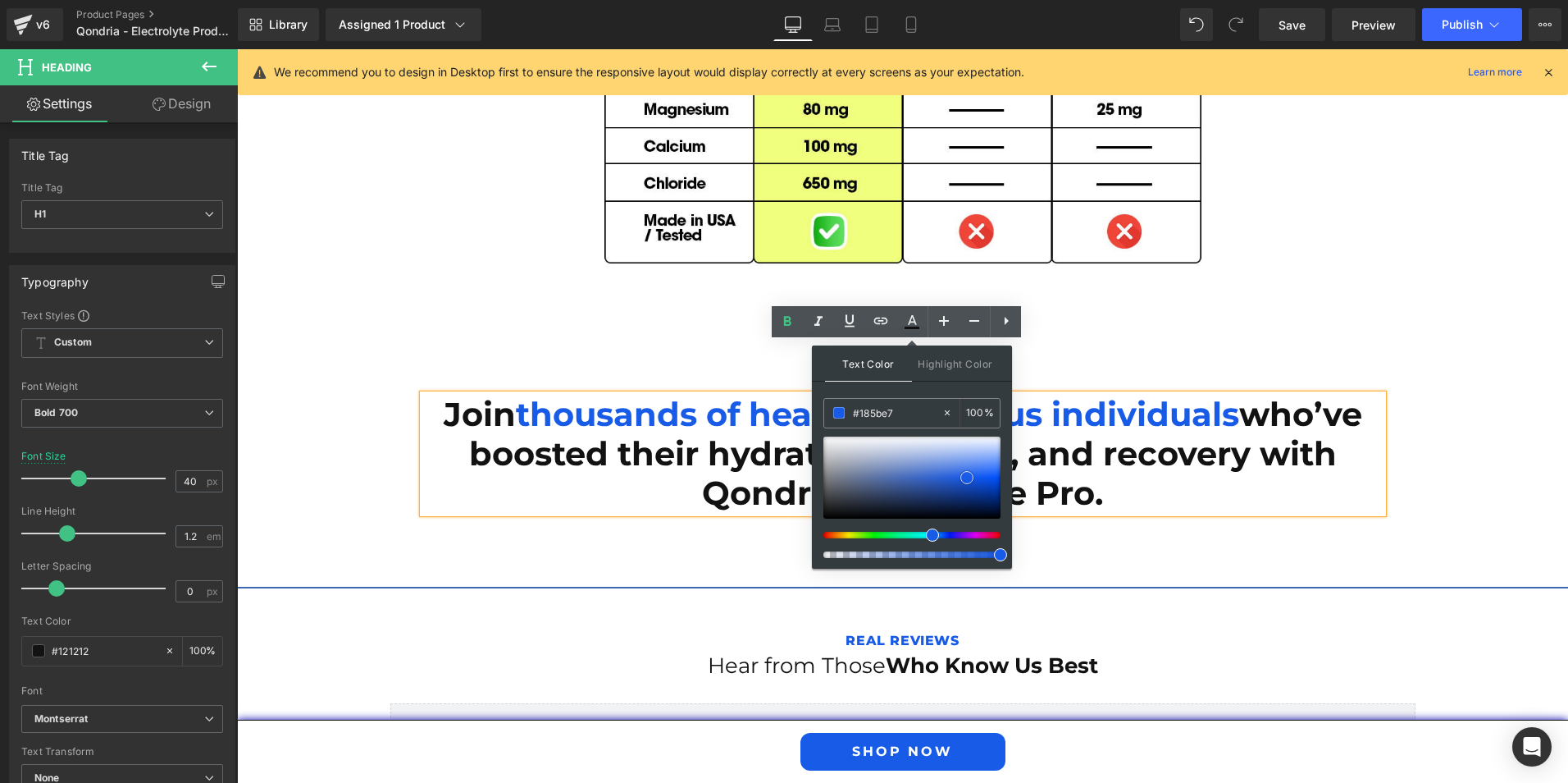
click at [966, 476] on span at bounding box center [966, 477] width 13 height 13
click at [1143, 354] on div "Join thousands of health-conscious individuals who’ve boosted their hydration, …" at bounding box center [903, 446] width 984 height 184
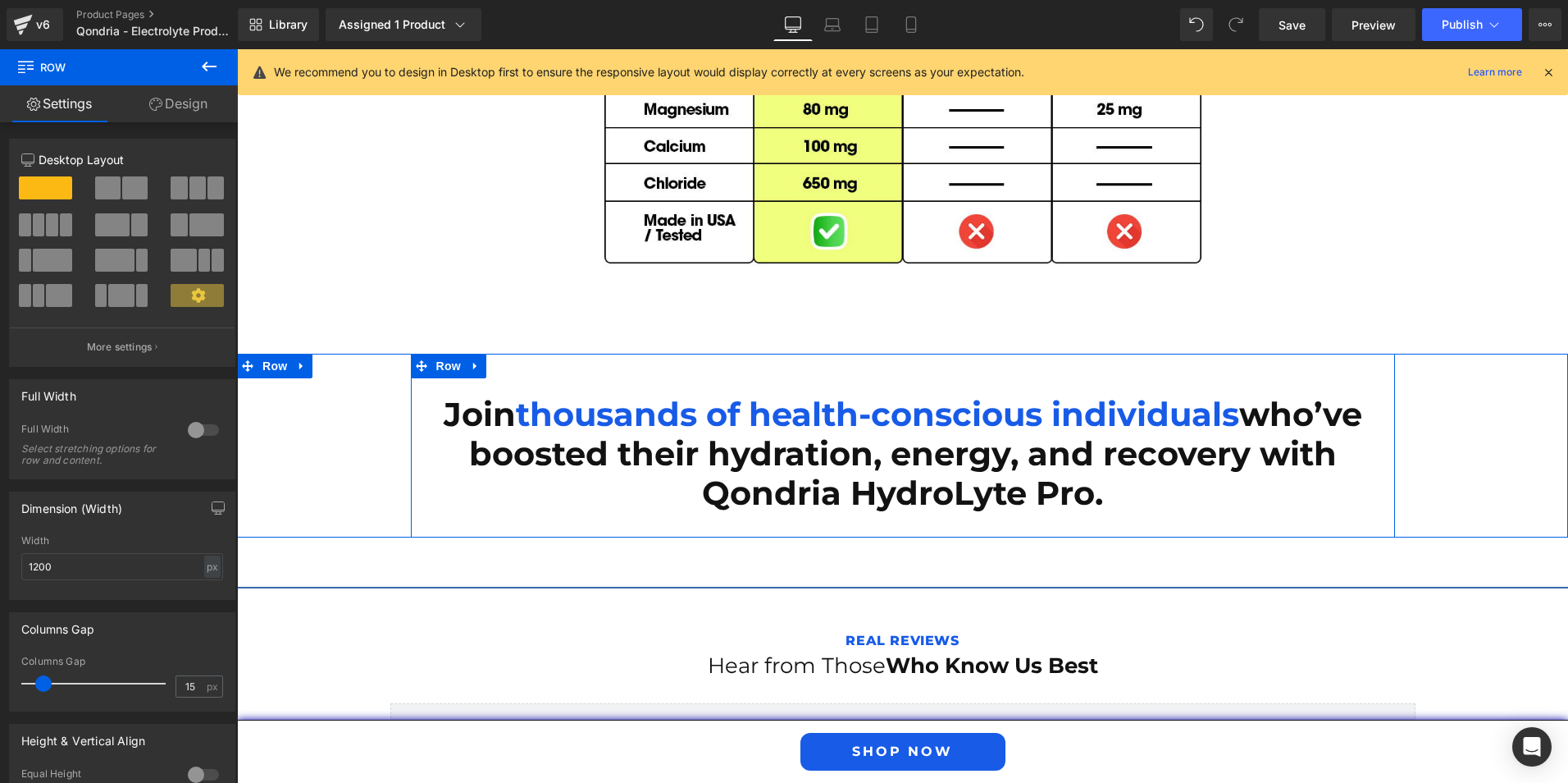
click at [1078, 394] on span "thousands of health-conscious individuals" at bounding box center [877, 414] width 723 height 40
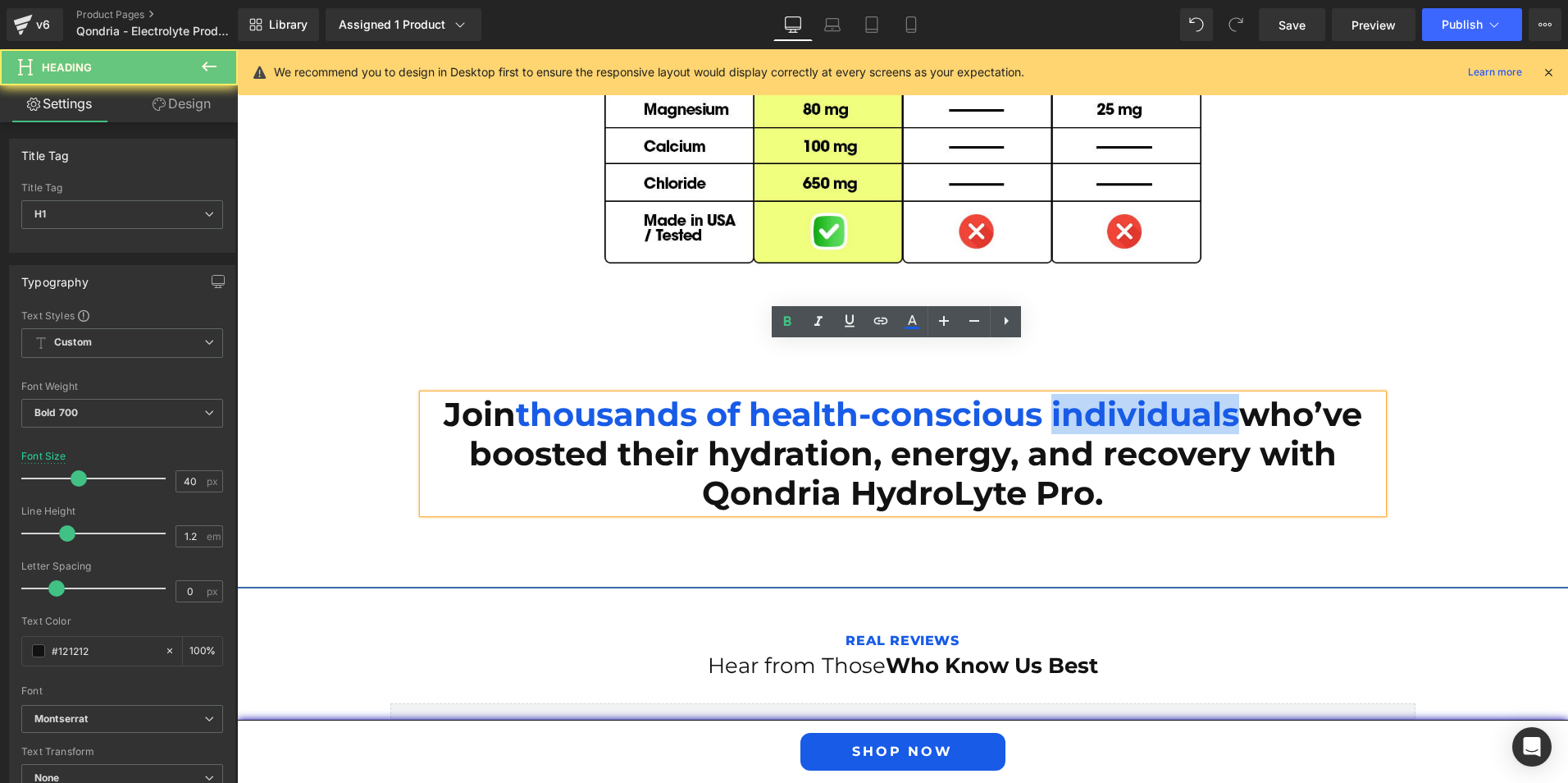
click at [1078, 394] on span "thousands of health-conscious individuals" at bounding box center [877, 414] width 723 height 40
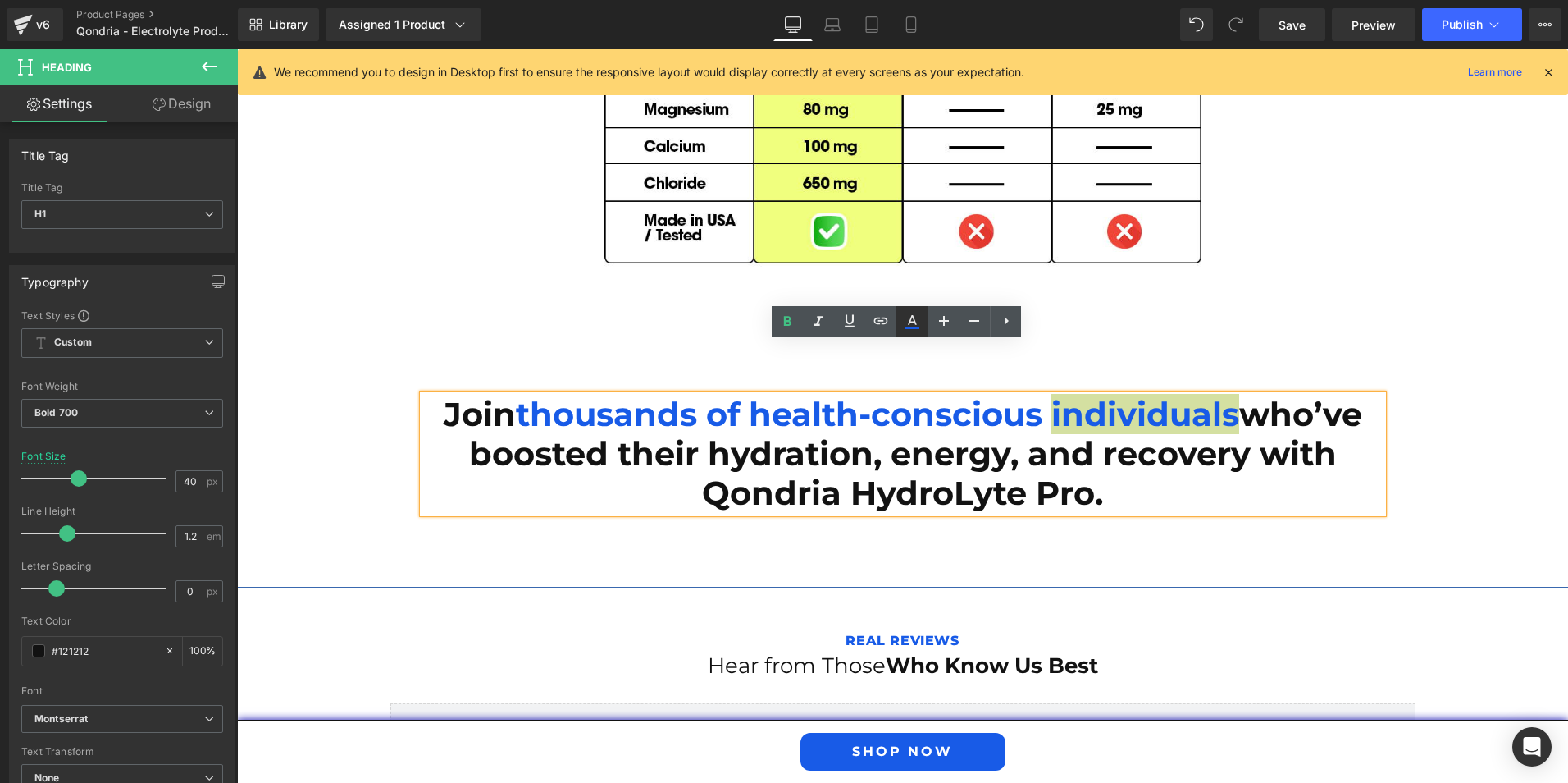
drag, startPoint x: 910, startPoint y: 324, endPoint x: 917, endPoint y: 331, distance: 9.9
click at [0, 0] on icon at bounding box center [0, 0] width 0 height 0
type input "100"
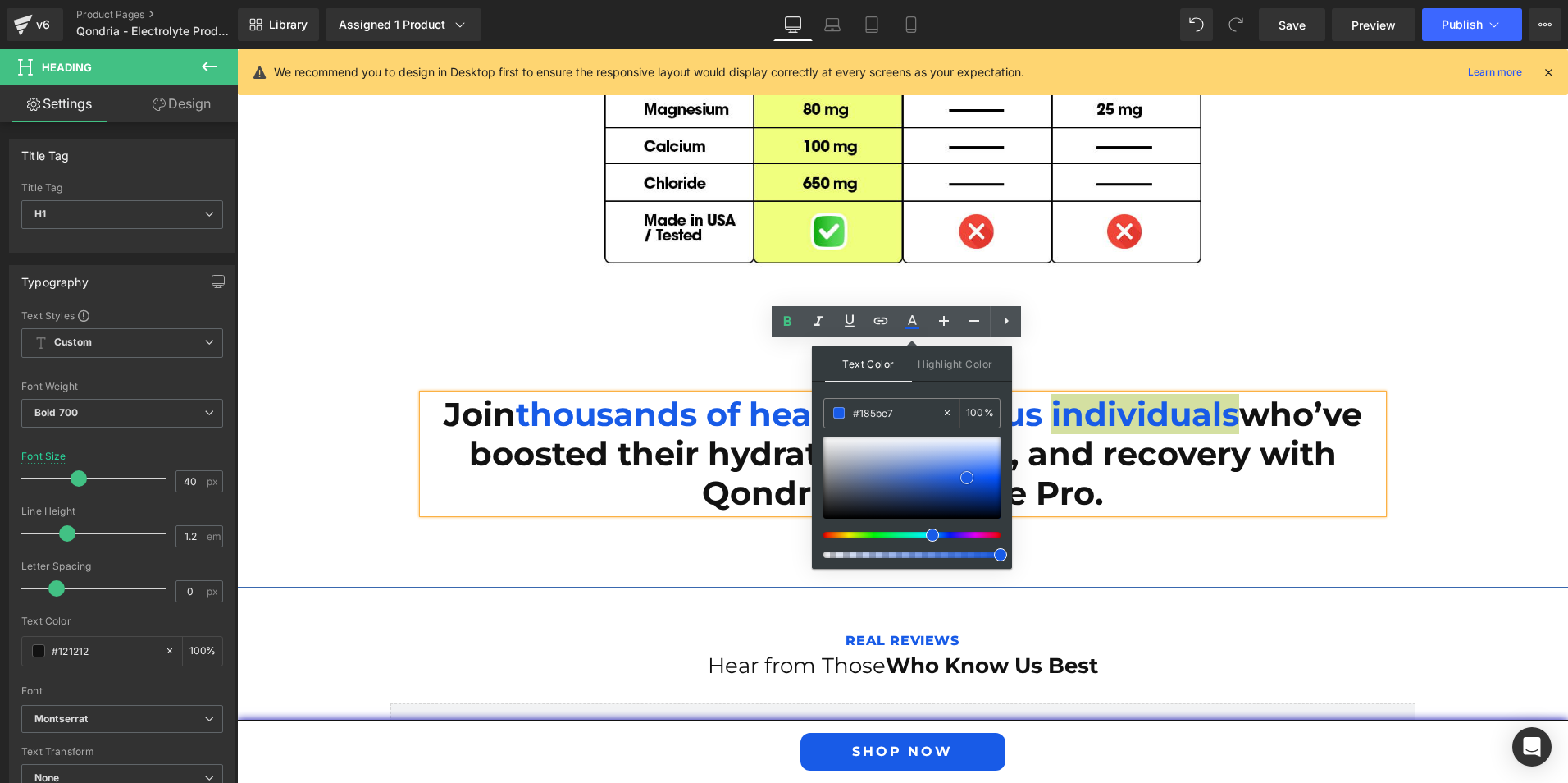
type input "#090a0a"
click at [827, 515] on div at bounding box center [912, 477] width 177 height 82
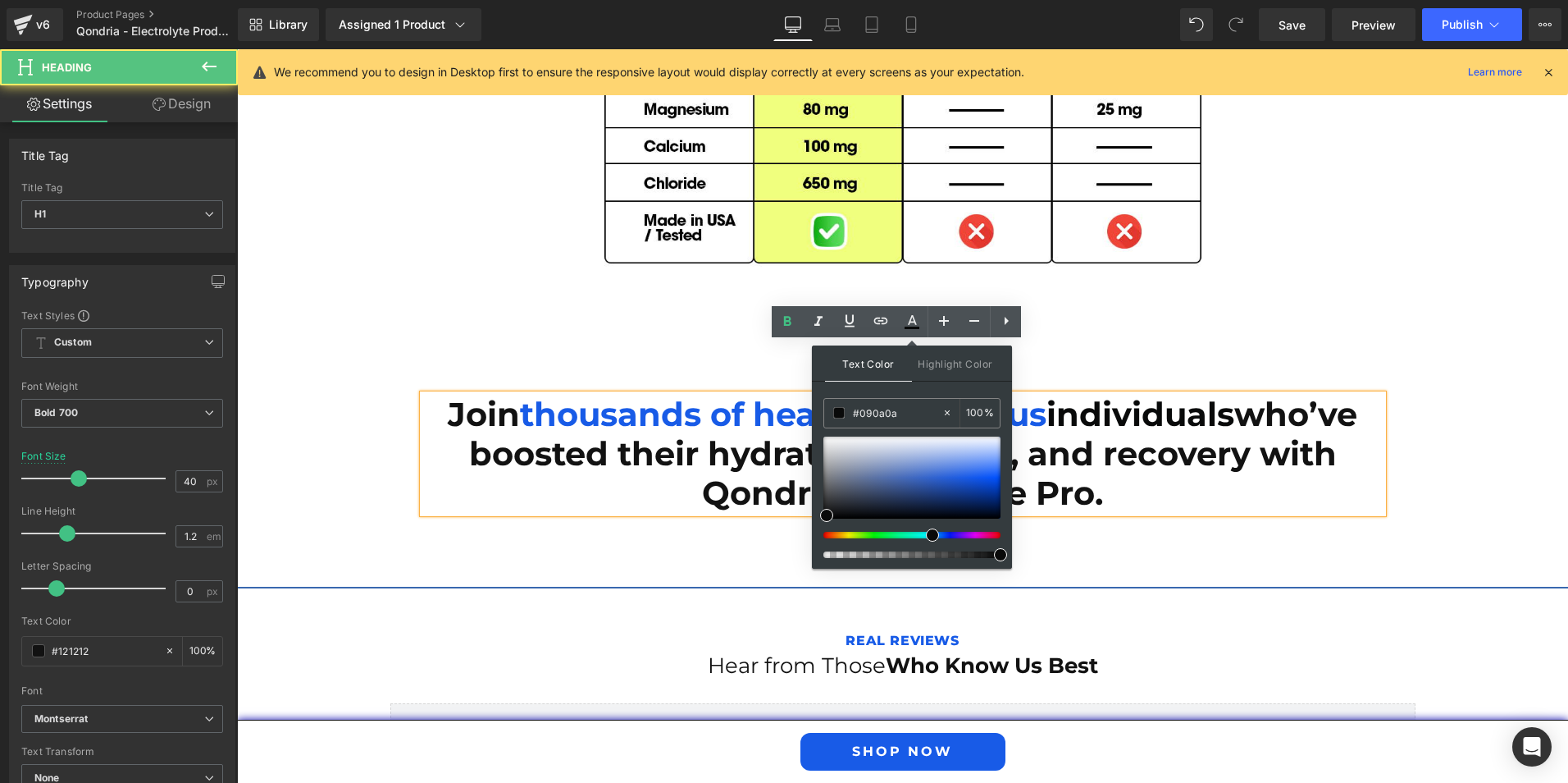
drag, startPoint x: 1217, startPoint y: 433, endPoint x: 1254, endPoint y: 442, distance: 38.1
click at [1218, 434] on h1 "Join thousands of health-conscious individuals who’ve boosted their hydration, …" at bounding box center [903, 454] width 960 height 118
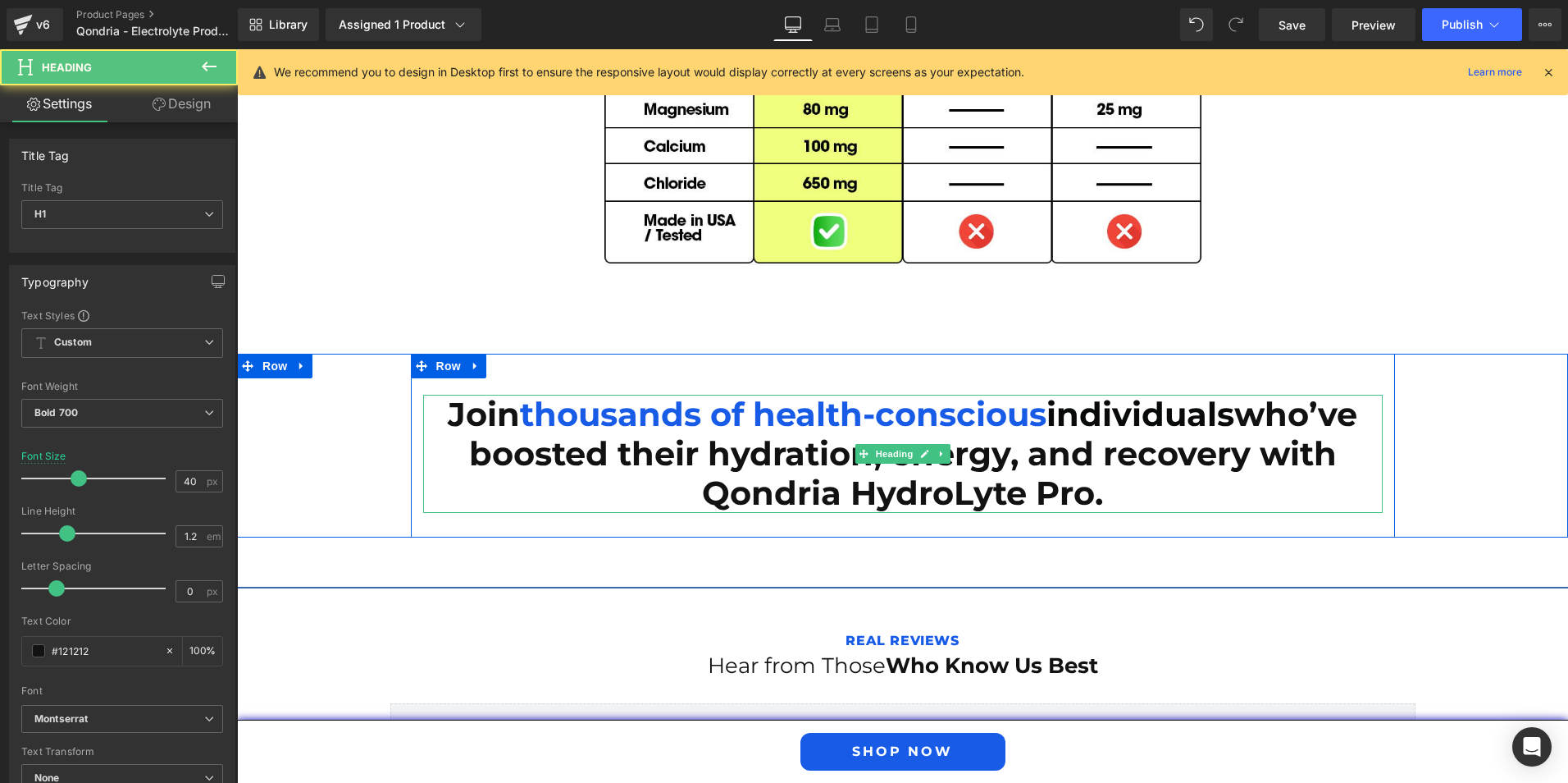
click at [1251, 395] on h1 "Join thousands of health-conscious individuals who’ve boosted their hydration, …" at bounding box center [903, 454] width 960 height 118
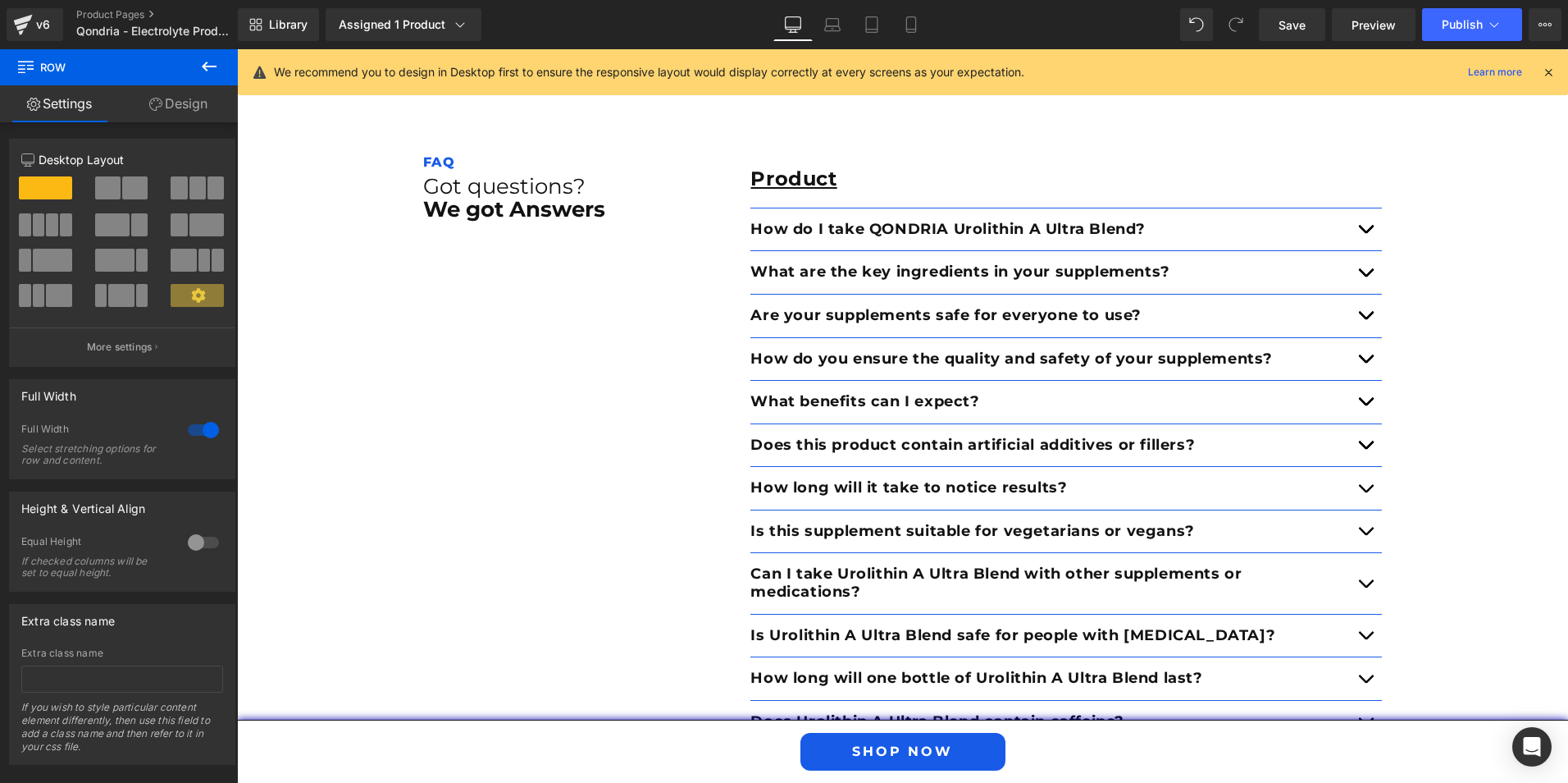
scroll to position [5697, 0]
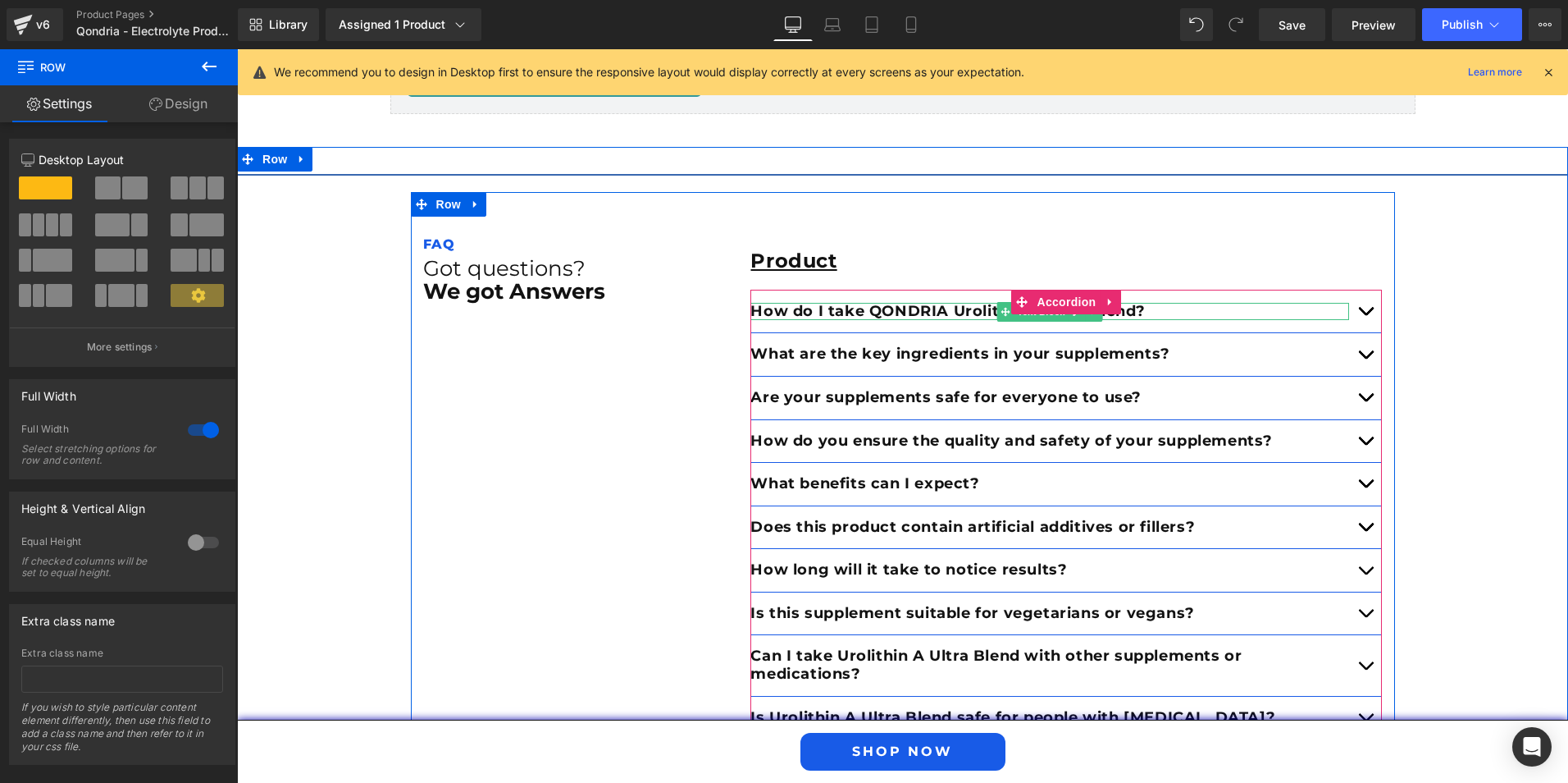
click at [915, 303] on p "How do I take QONDRIA Urolithin A Ultra Blend?" at bounding box center [1050, 311] width 599 height 18
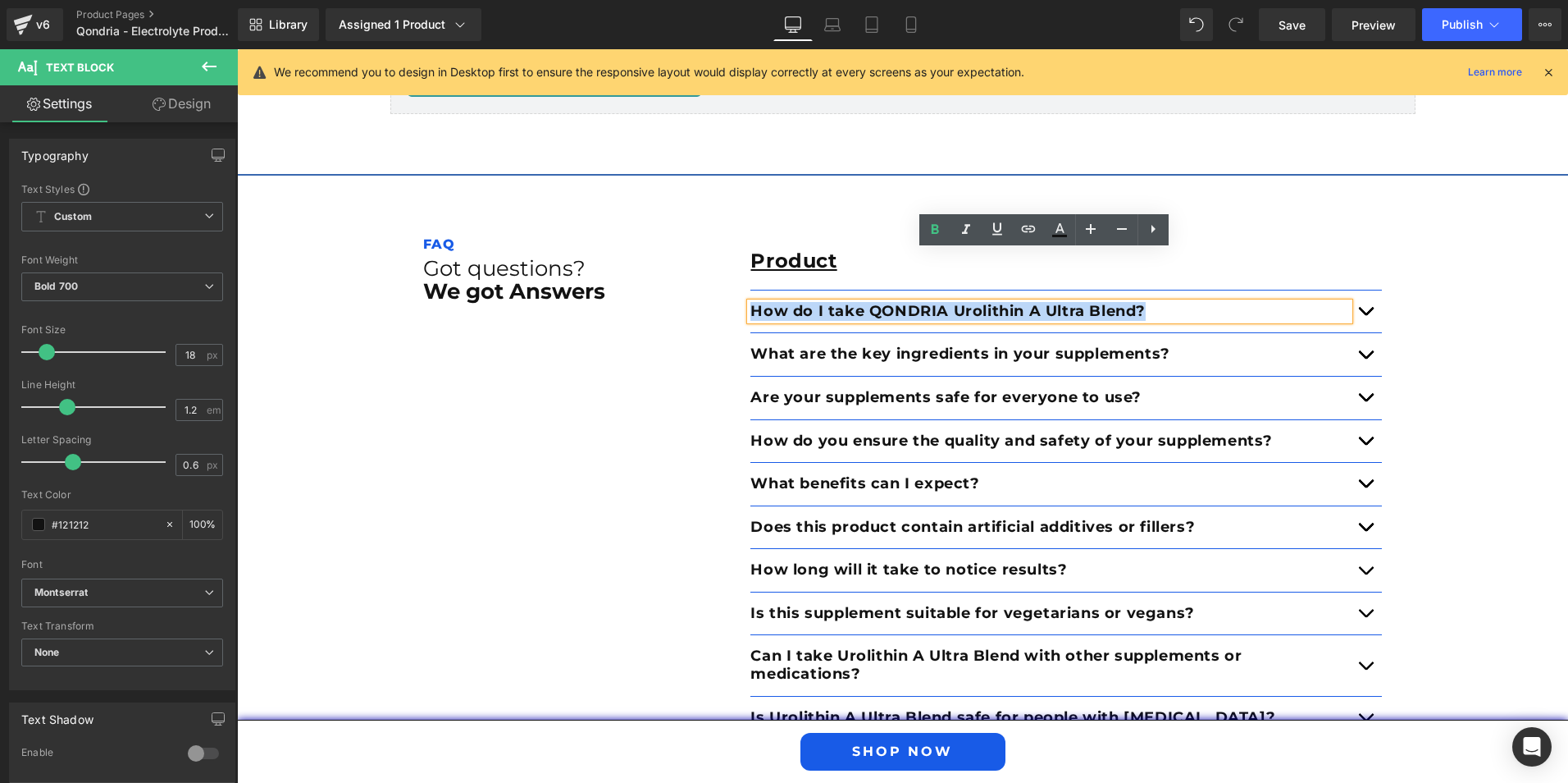
drag, startPoint x: 1153, startPoint y: 260, endPoint x: 750, endPoint y: 257, distance: 403.0
click at [750, 303] on p "How do I take QONDRIA Urolithin A Ultra Blend?" at bounding box center [1050, 311] width 599 height 18
paste div
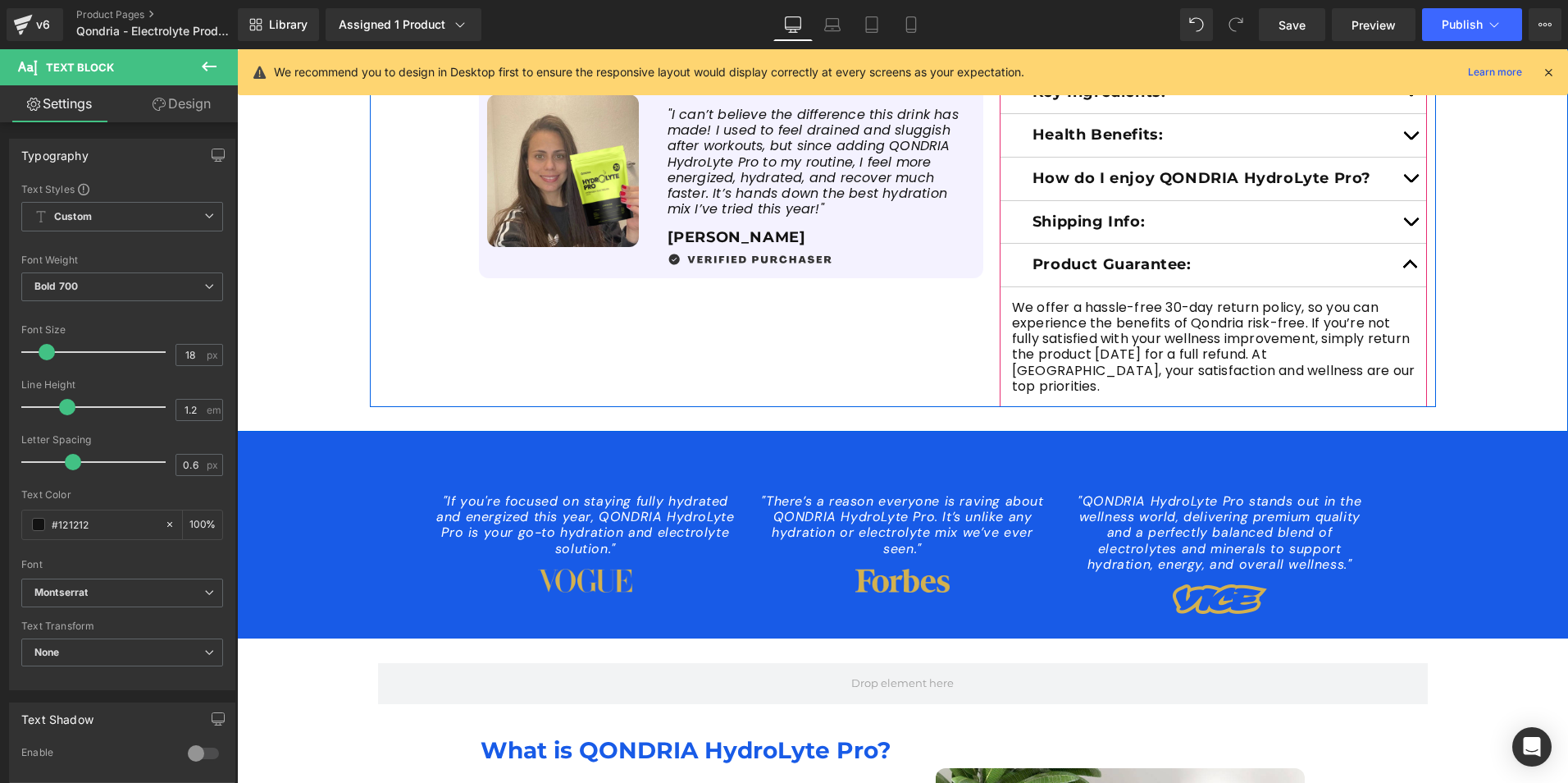
scroll to position [609, 0]
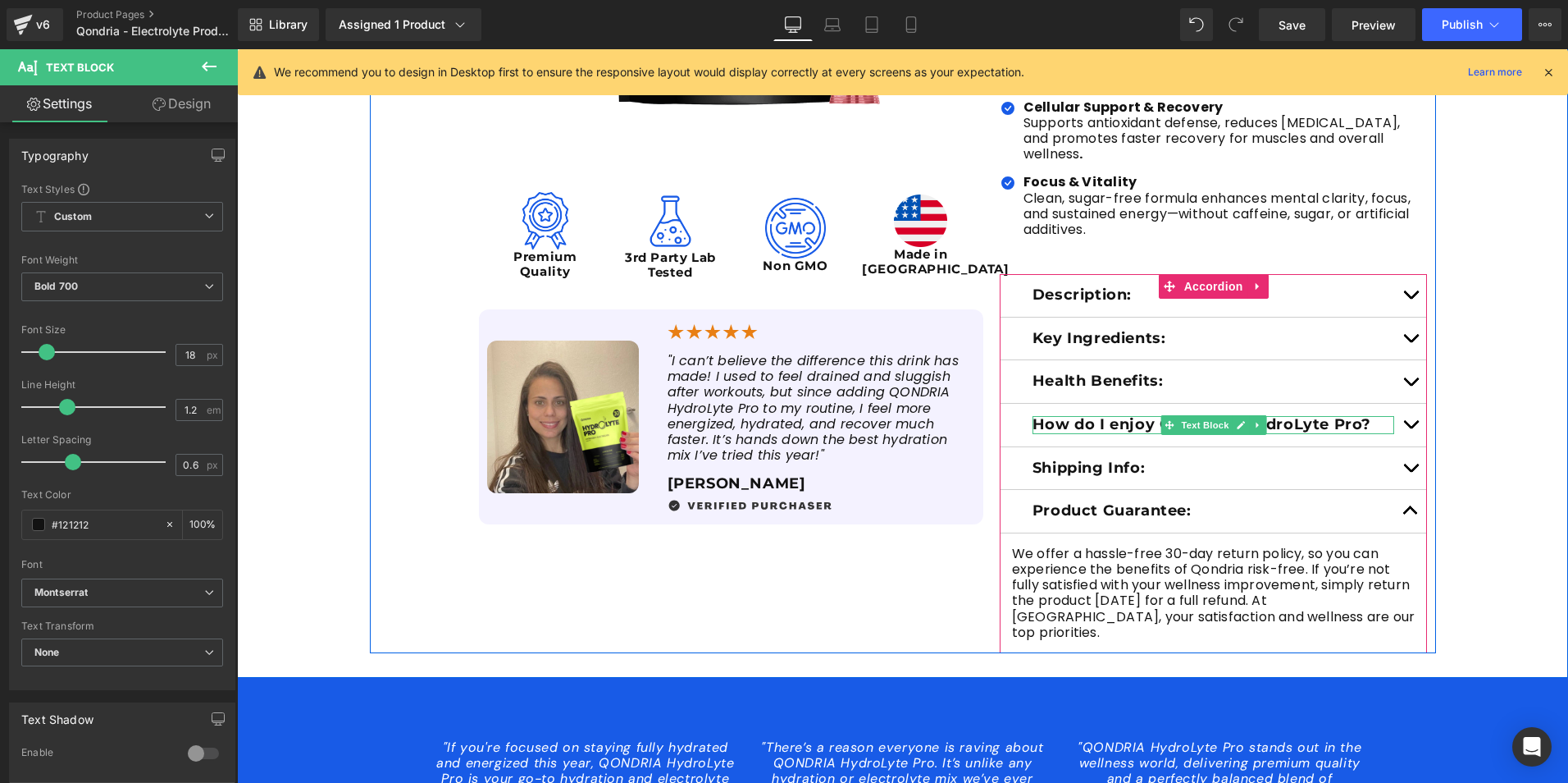
click at [1336, 416] on p "How do I enjoy QONDRIA HydroLyte Pro?" at bounding box center [1214, 425] width 362 height 18
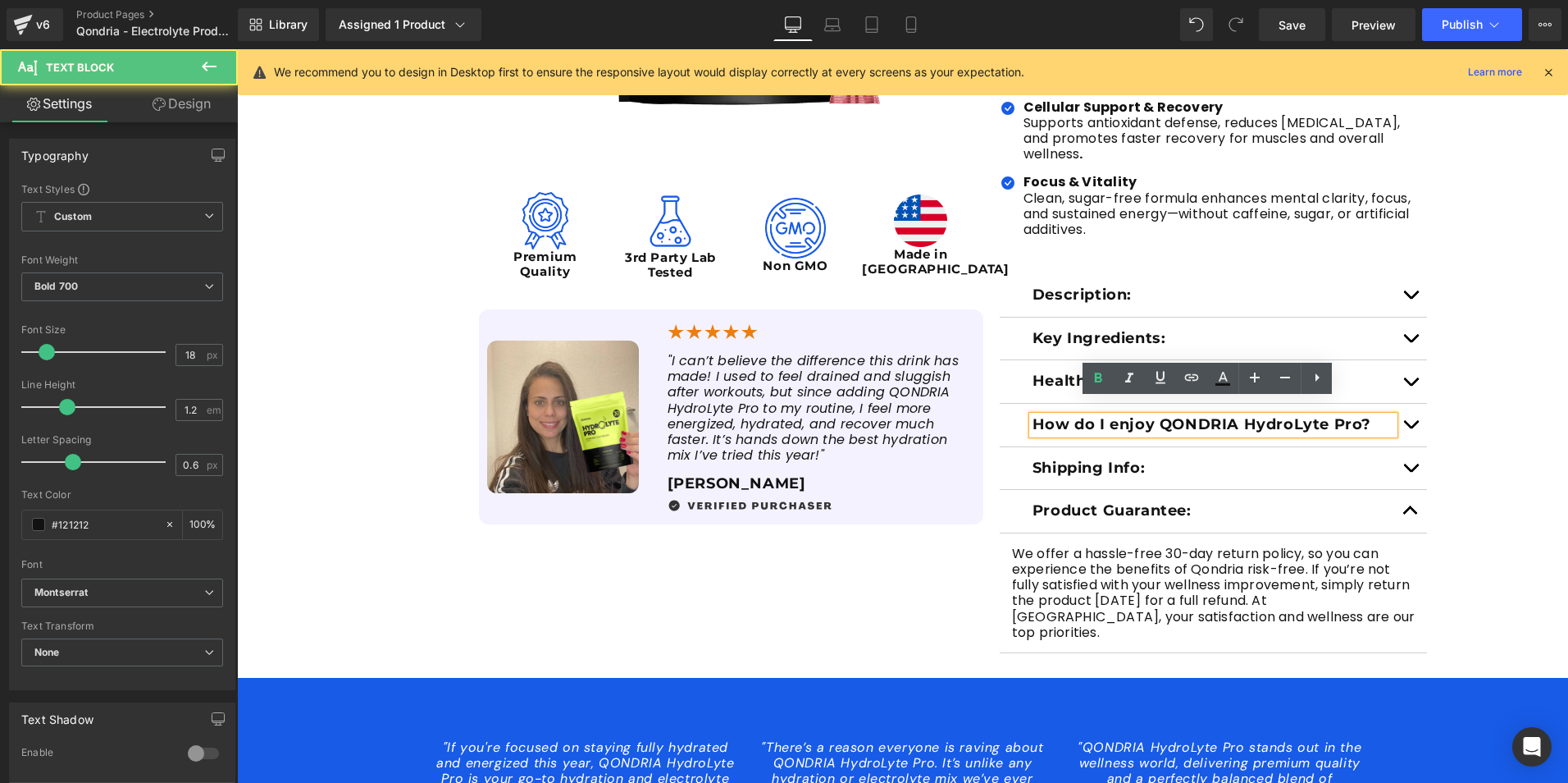
click at [1396, 411] on button "button" at bounding box center [1411, 425] width 33 height 43
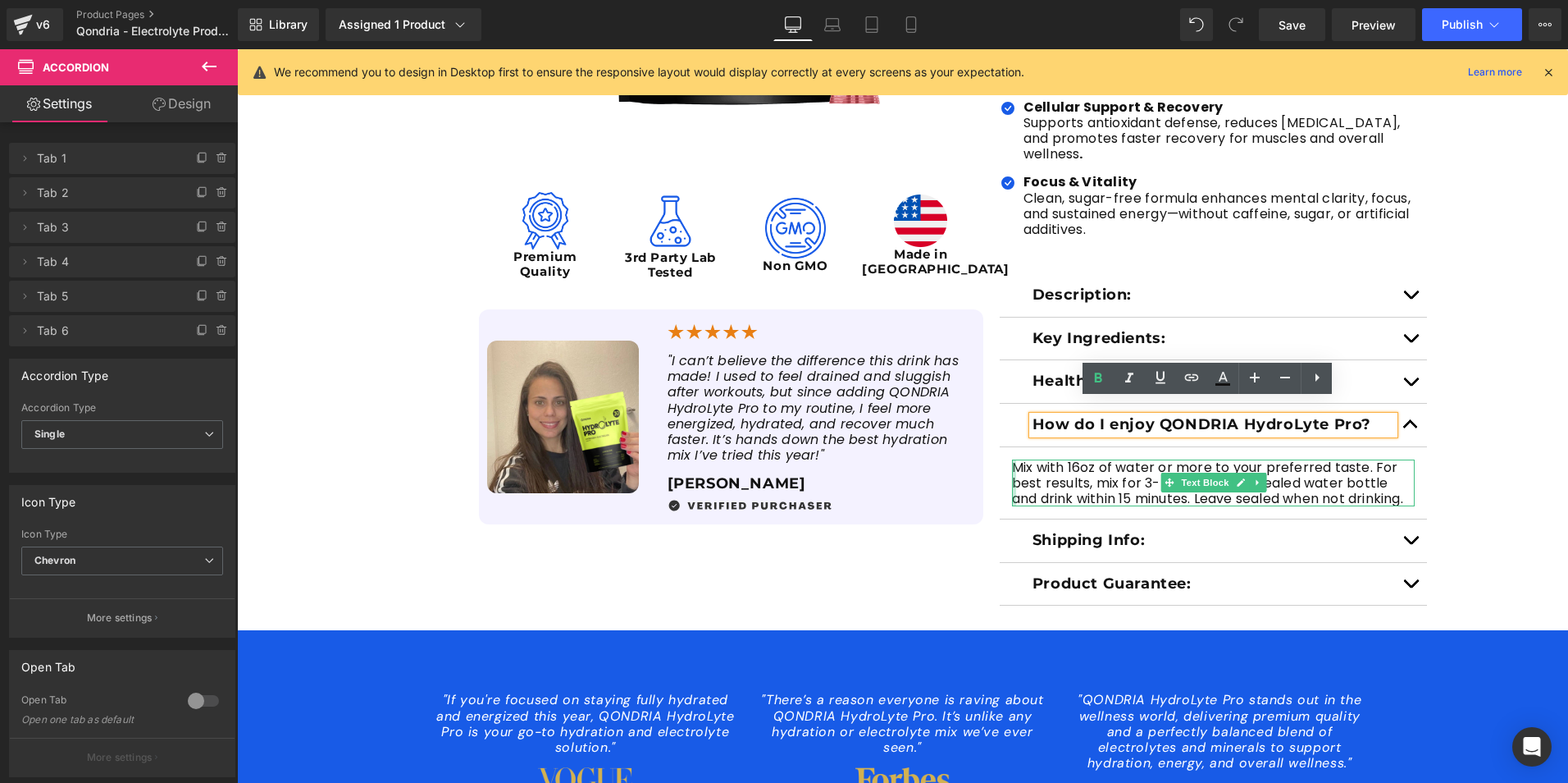
click at [1012, 460] on div at bounding box center [1014, 483] width 4 height 48
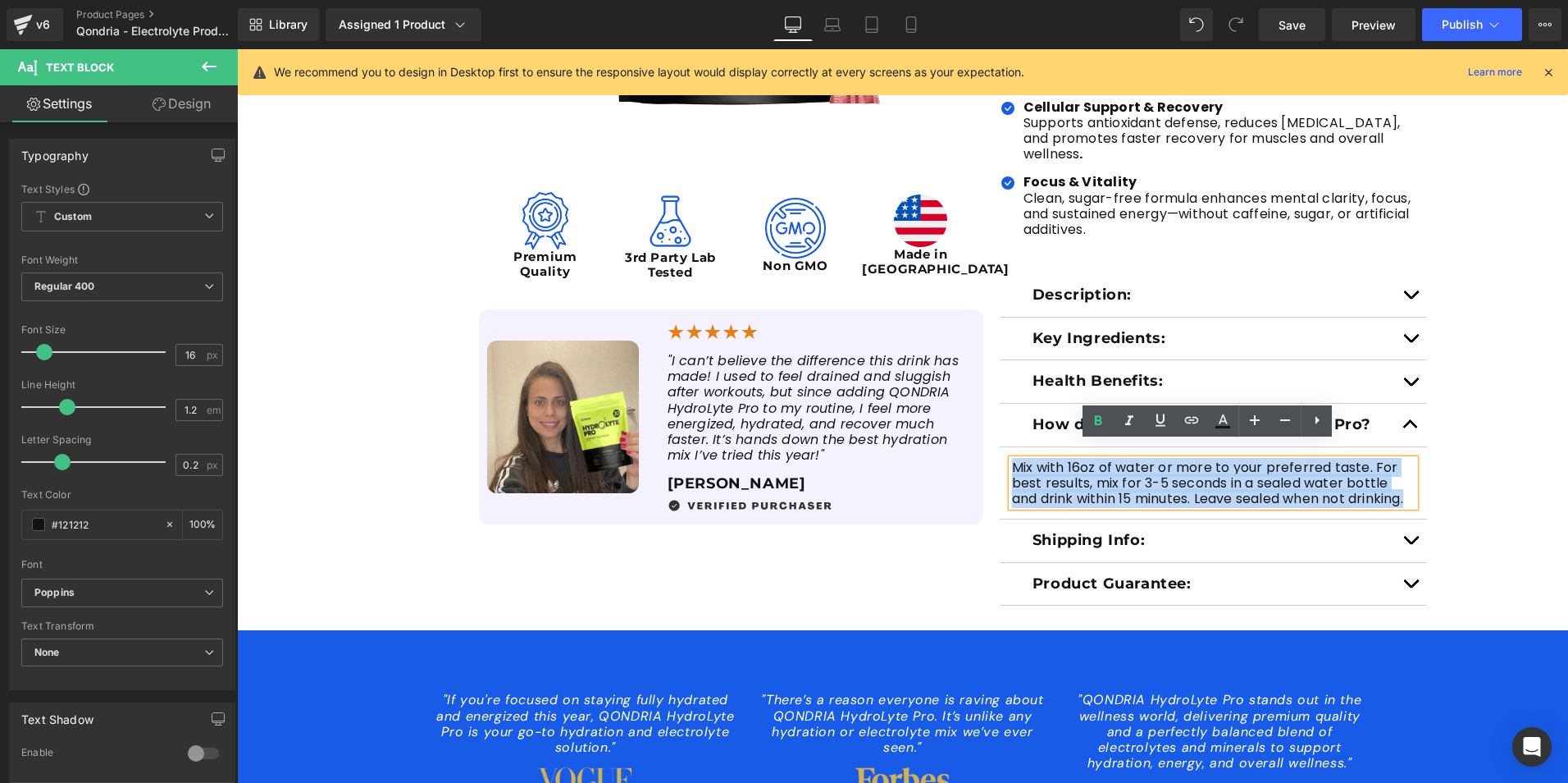
drag, startPoint x: 1009, startPoint y: 451, endPoint x: 1409, endPoint y: 489, distance: 401.8
click at [1409, 489] on div "Mix with 16oz of water or more to your preferred taste. For best results, mix f…" at bounding box center [1214, 483] width 403 height 48
copy p "Mix with 16oz of water or more to your preferred taste. For best results, mix f…"
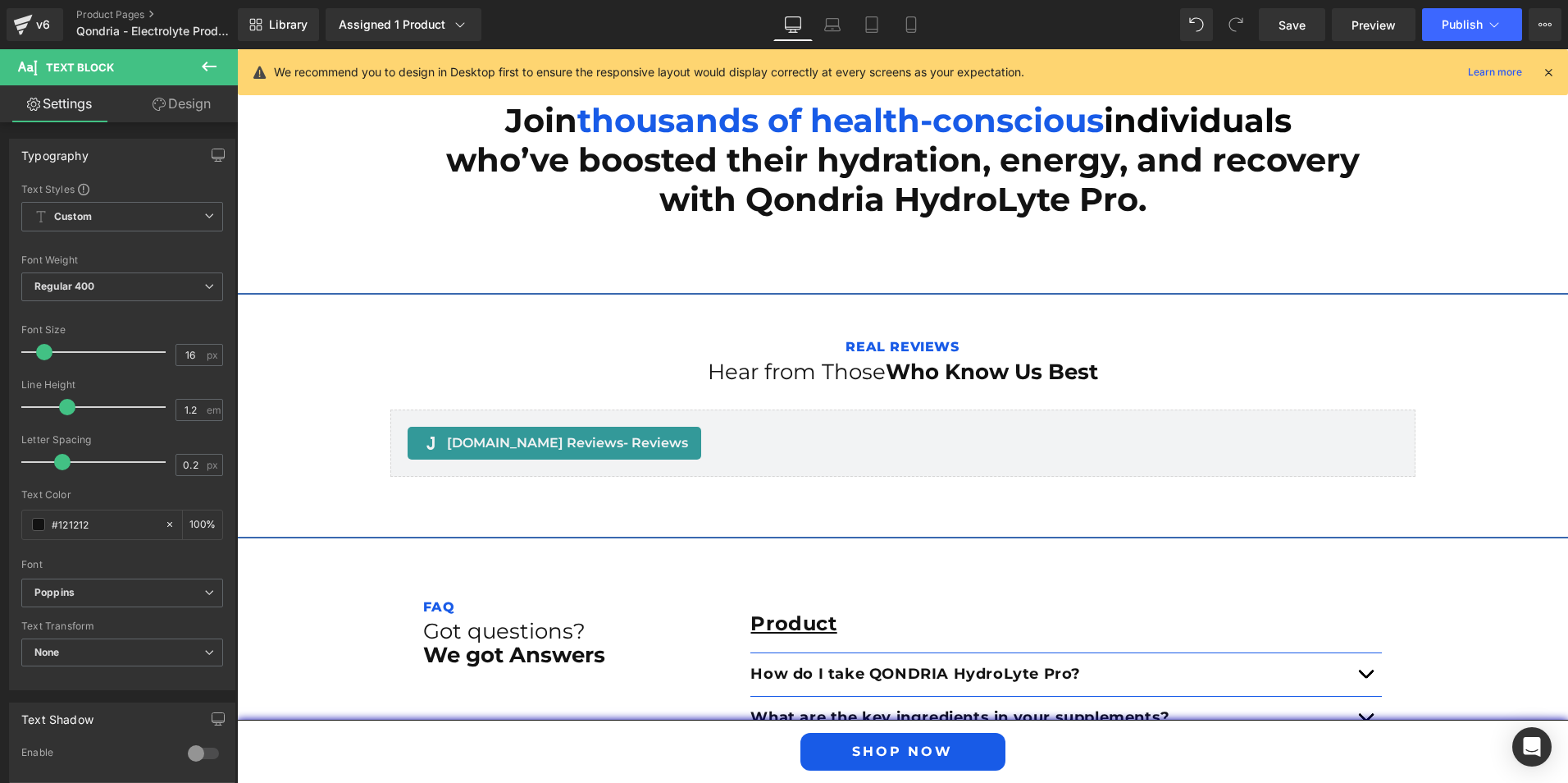
scroll to position [5615, 0]
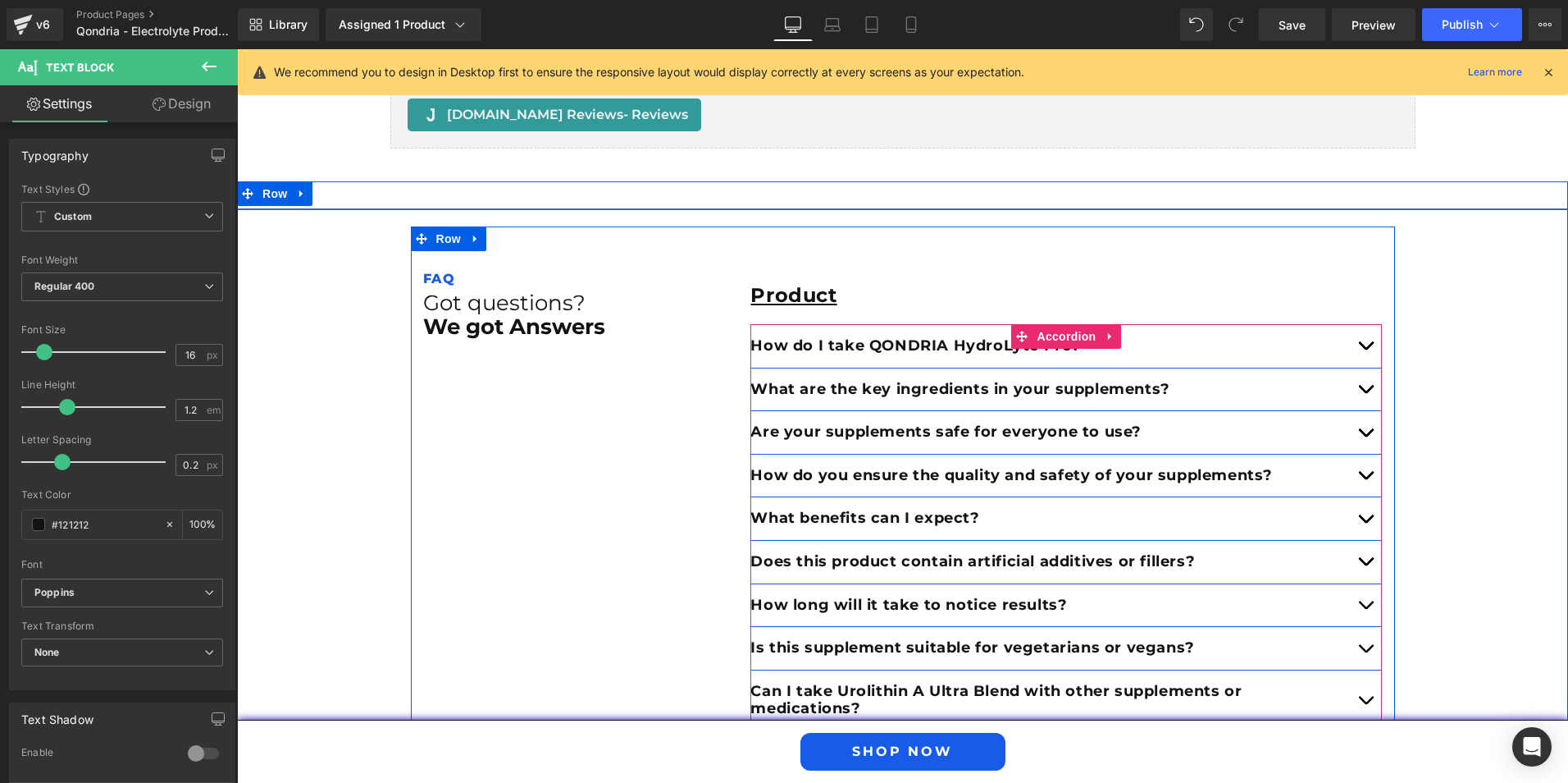
click at [1366, 350] on span "button" at bounding box center [1366, 350] width 0 height 0
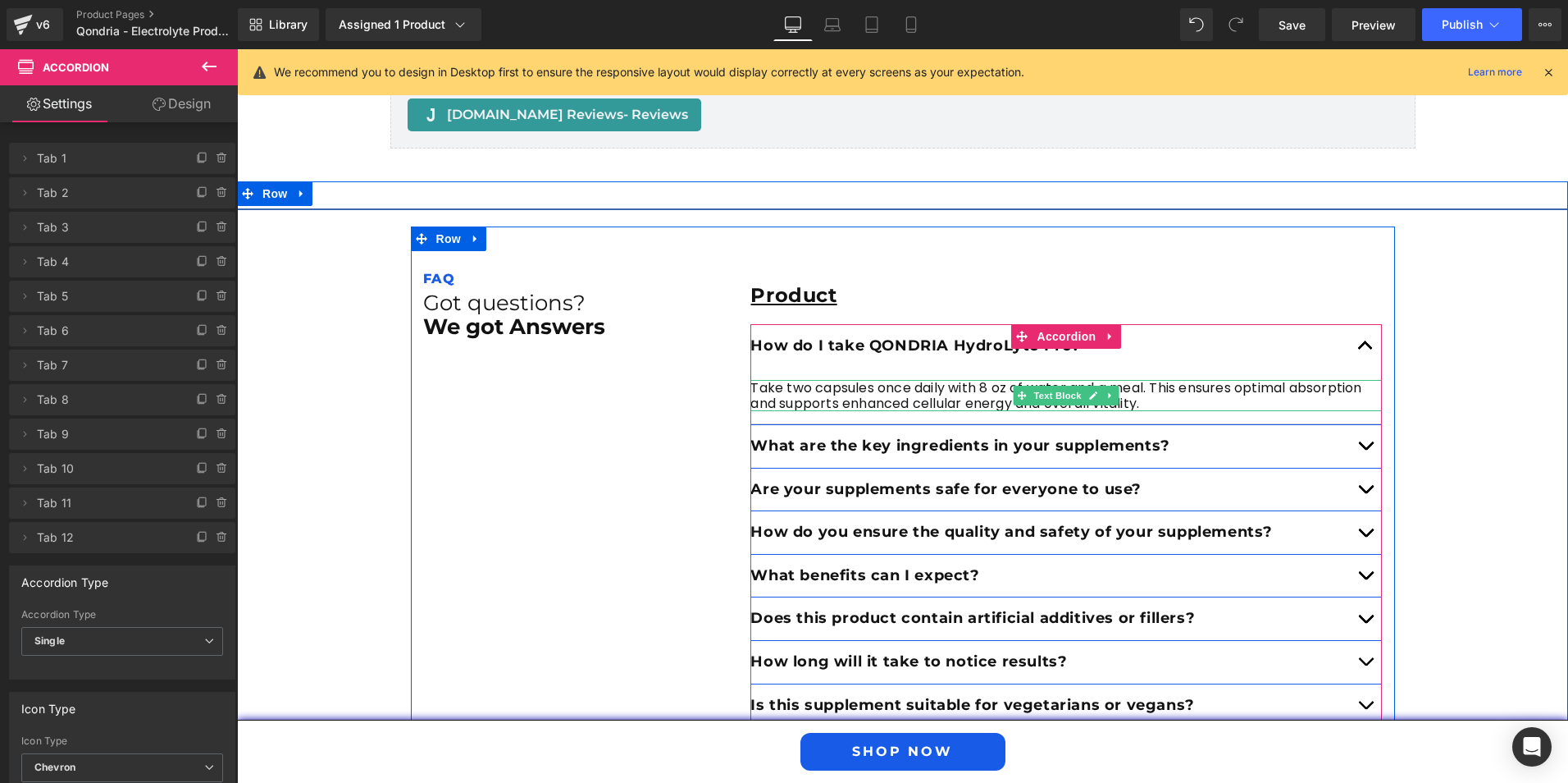
click at [974, 380] on p "Take two capsules once daily with 8 oz of water and a meal. This ensures optima…" at bounding box center [1066, 395] width 631 height 31
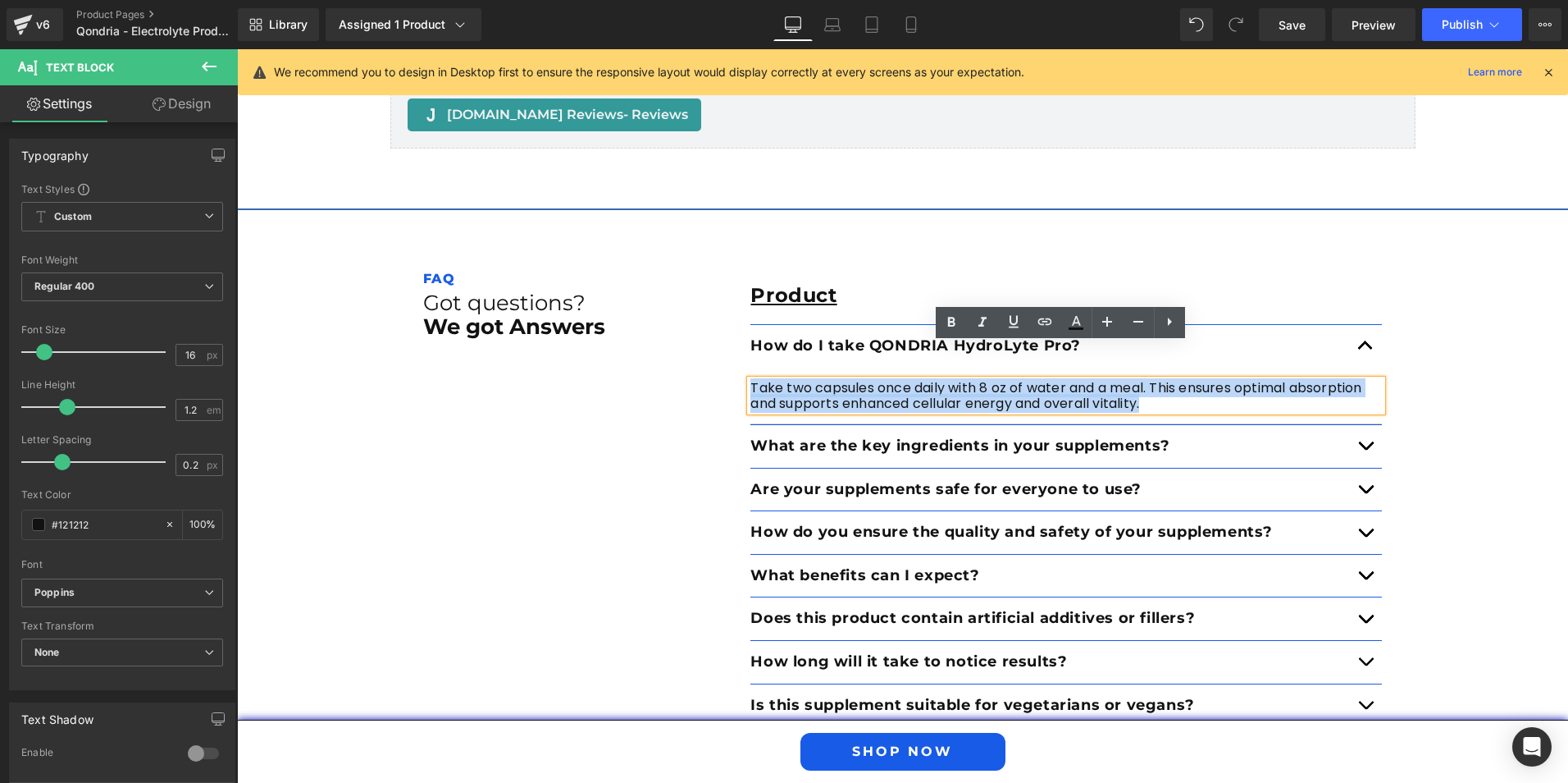
drag, startPoint x: 1175, startPoint y: 369, endPoint x: 744, endPoint y: 356, distance: 431.2
click at [750, 380] on p "Take two capsules once daily with 8 oz of water and a meal. This ensures optima…" at bounding box center [1066, 395] width 631 height 31
paste div
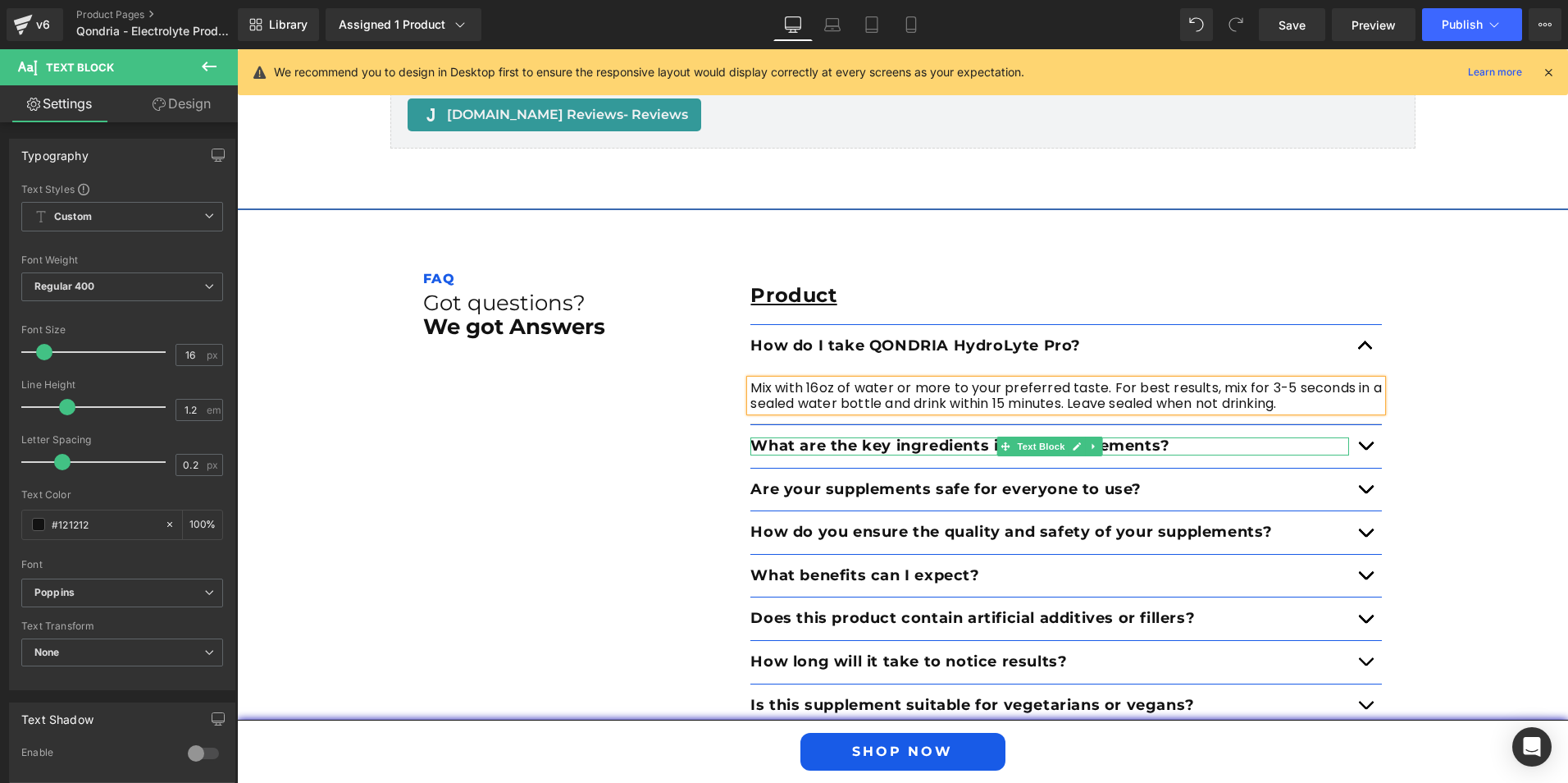
drag, startPoint x: 1336, startPoint y: 409, endPoint x: 1293, endPoint y: 409, distance: 43.0
click at [1331, 437] on p "What are the key ingredients in your supplements?" at bounding box center [1050, 446] width 599 height 18
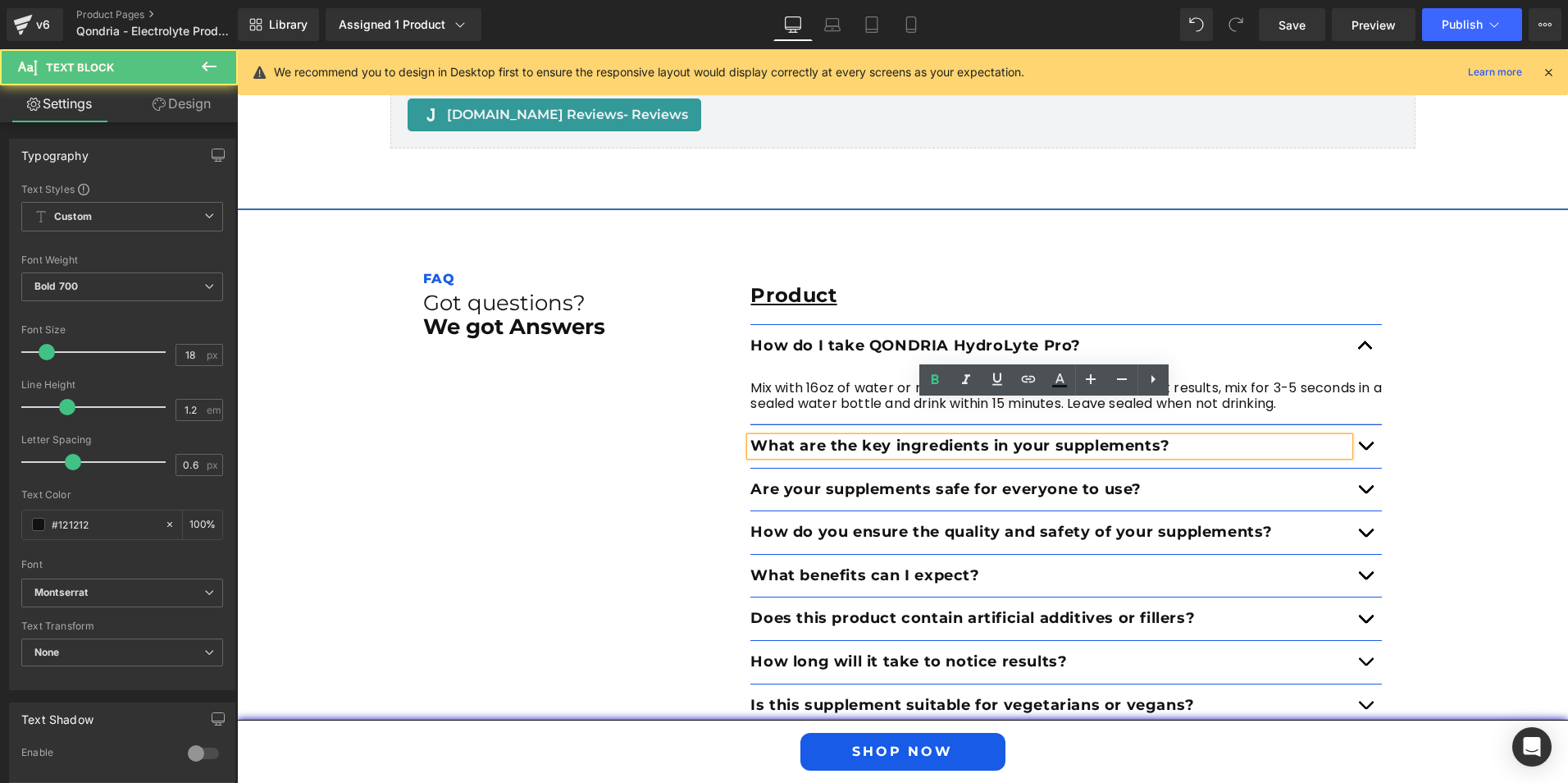
click at [849, 437] on p "What are the key ingredients in your supplements?" at bounding box center [1050, 446] width 599 height 18
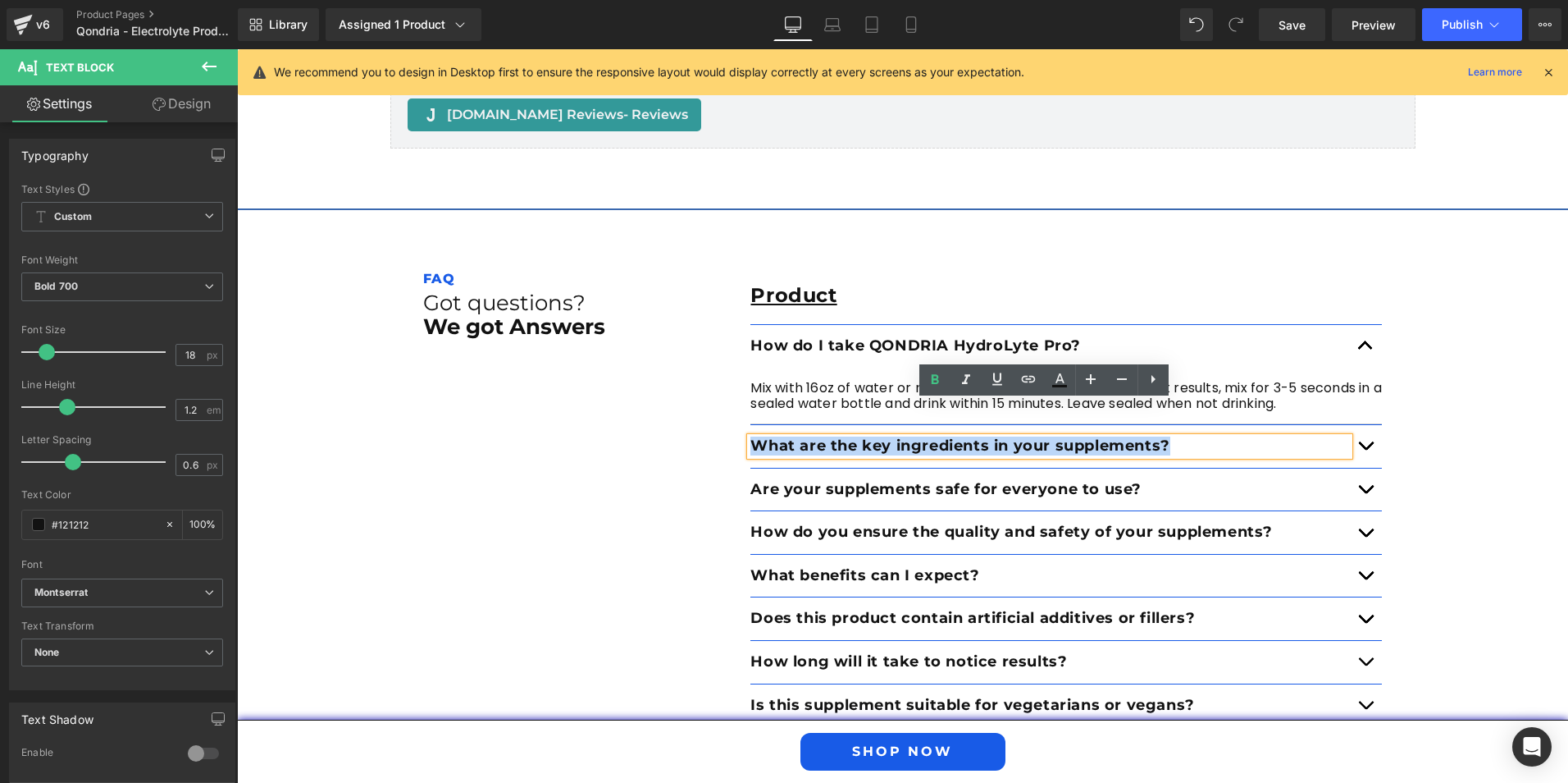
drag, startPoint x: 1189, startPoint y: 415, endPoint x: 752, endPoint y: 403, distance: 437.2
click at [752, 437] on p "What are the key ingredients in your supplements?" at bounding box center [1050, 446] width 599 height 18
paste div
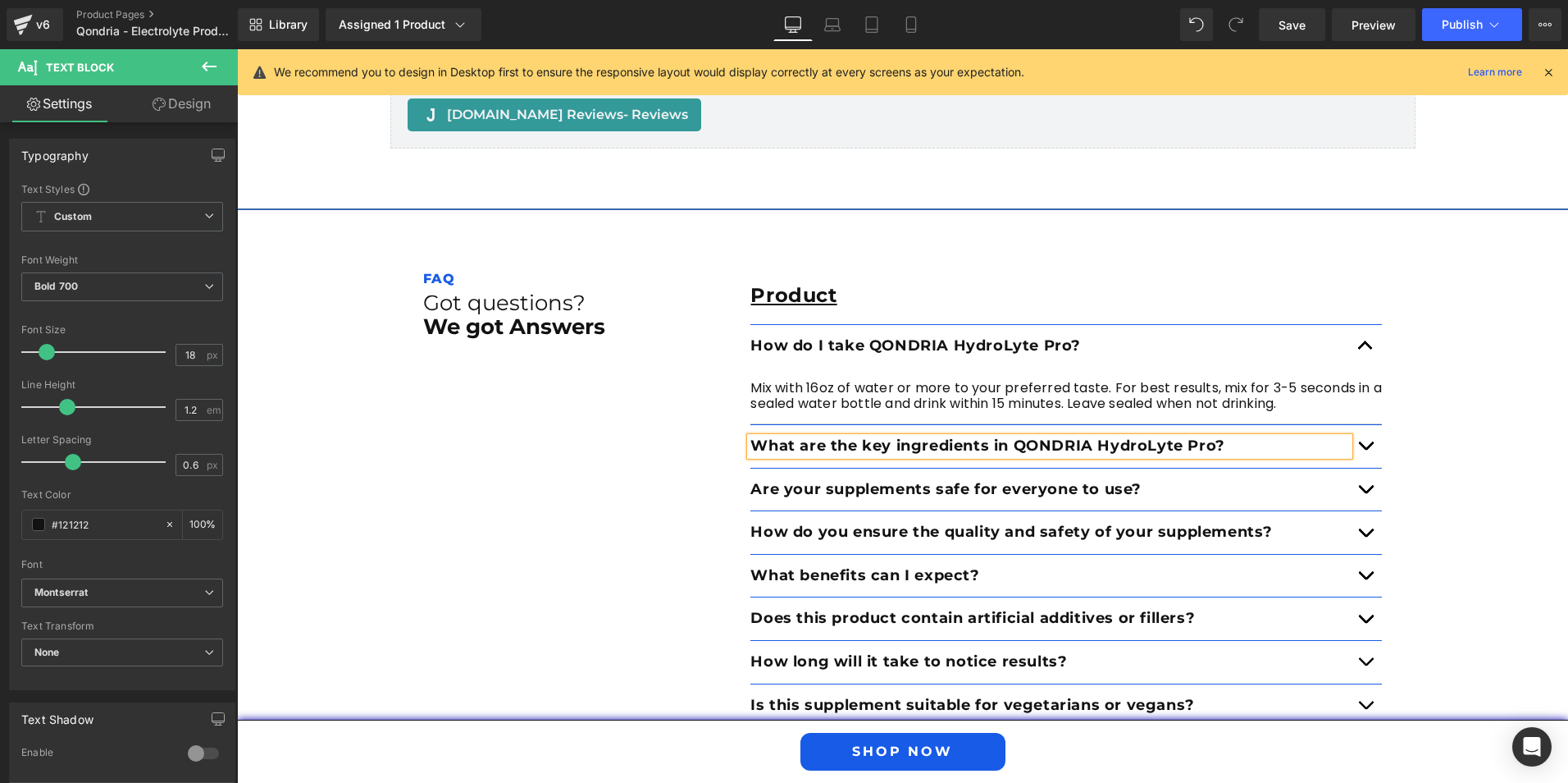
click at [1366, 449] on span "button" at bounding box center [1366, 449] width 0 height 0
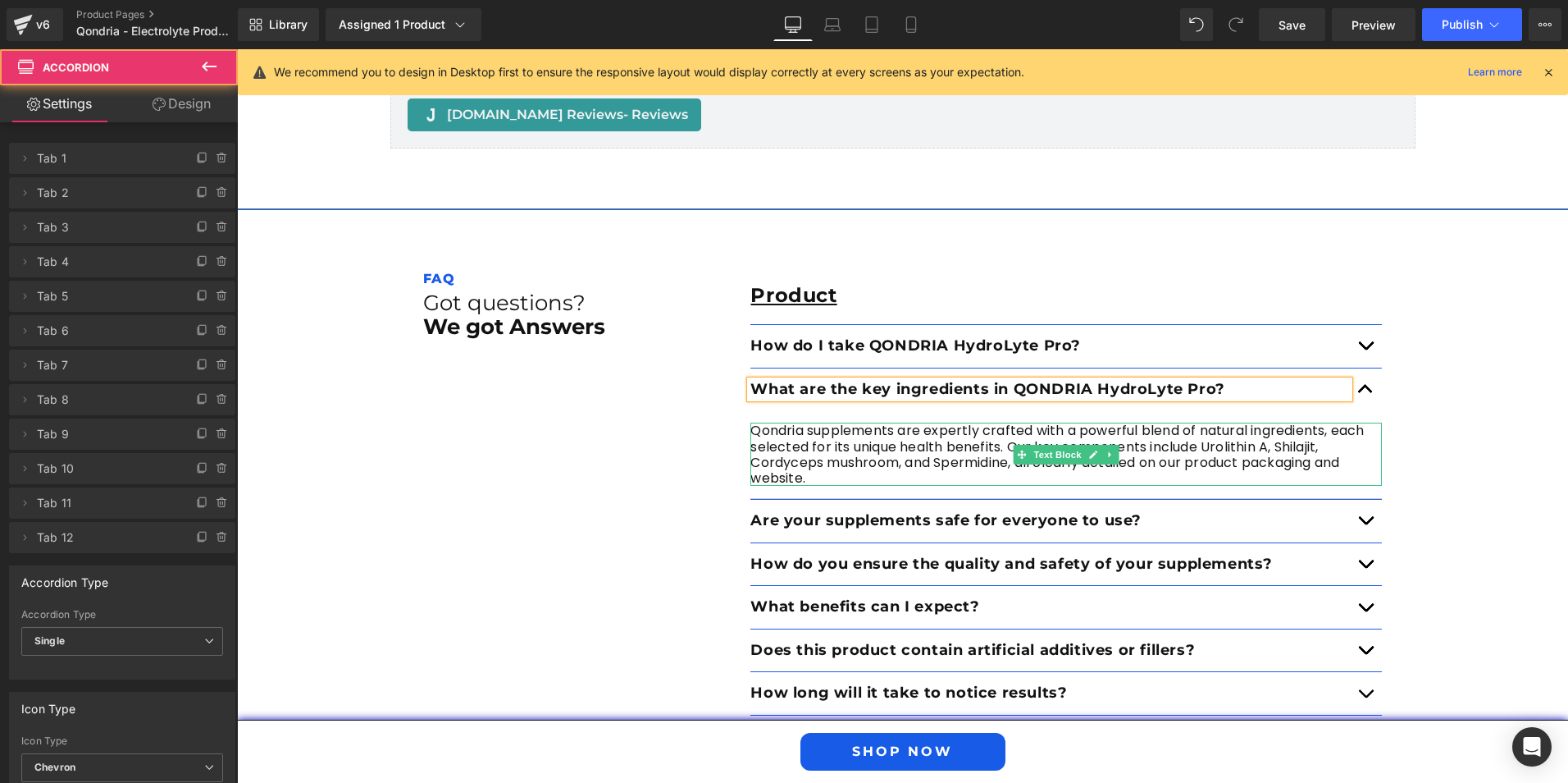
click at [1143, 432] on p "Qondria supplements are expertly crafted with a powerful blend of natural ingre…" at bounding box center [1066, 454] width 631 height 63
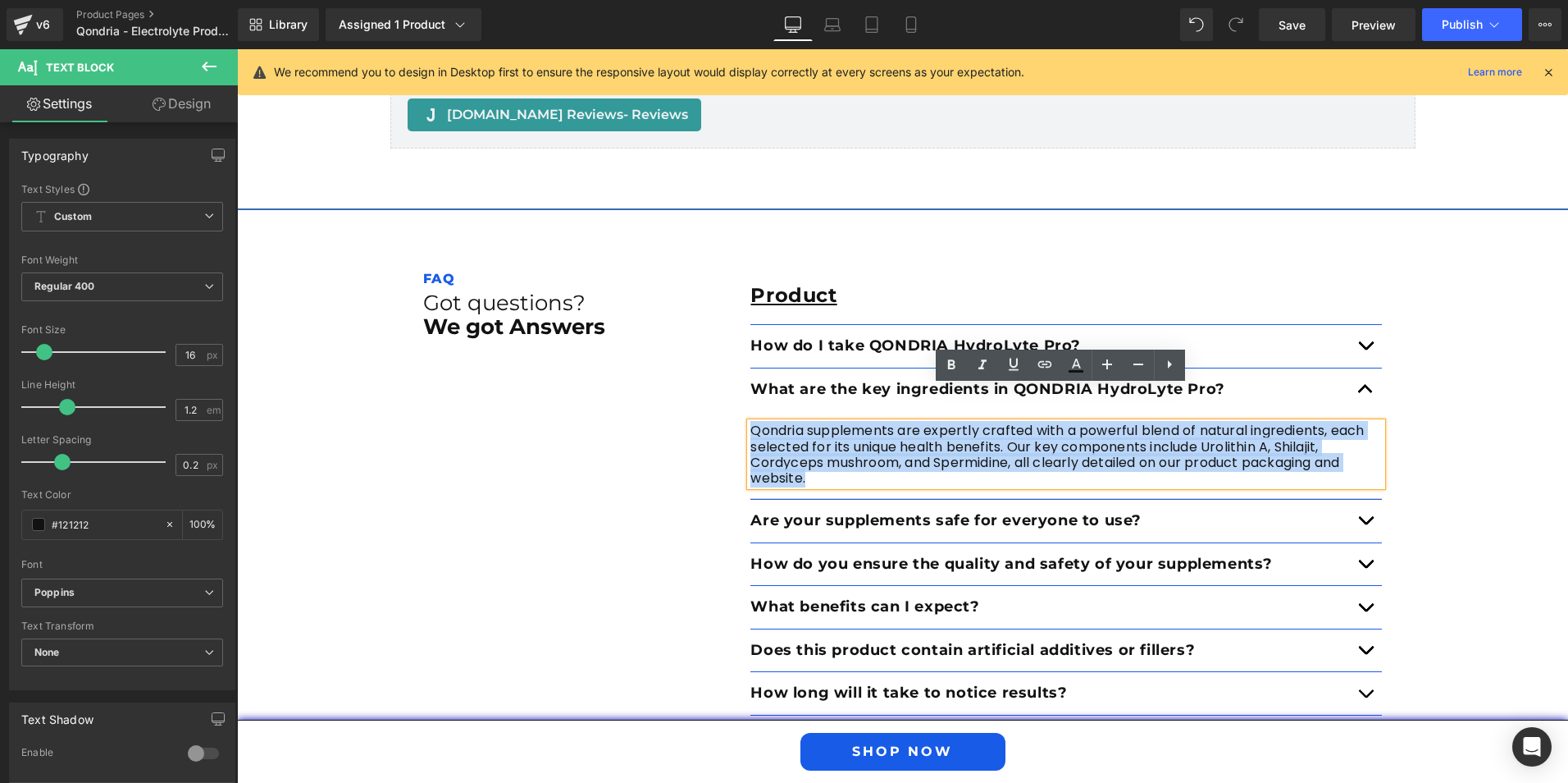
drag, startPoint x: 830, startPoint y: 445, endPoint x: 746, endPoint y: 392, distance: 99.3
click at [750, 422] on p "Qondria supplements are expertly crafted with a powerful blend of natural ingre…" at bounding box center [1066, 454] width 631 height 63
paste div
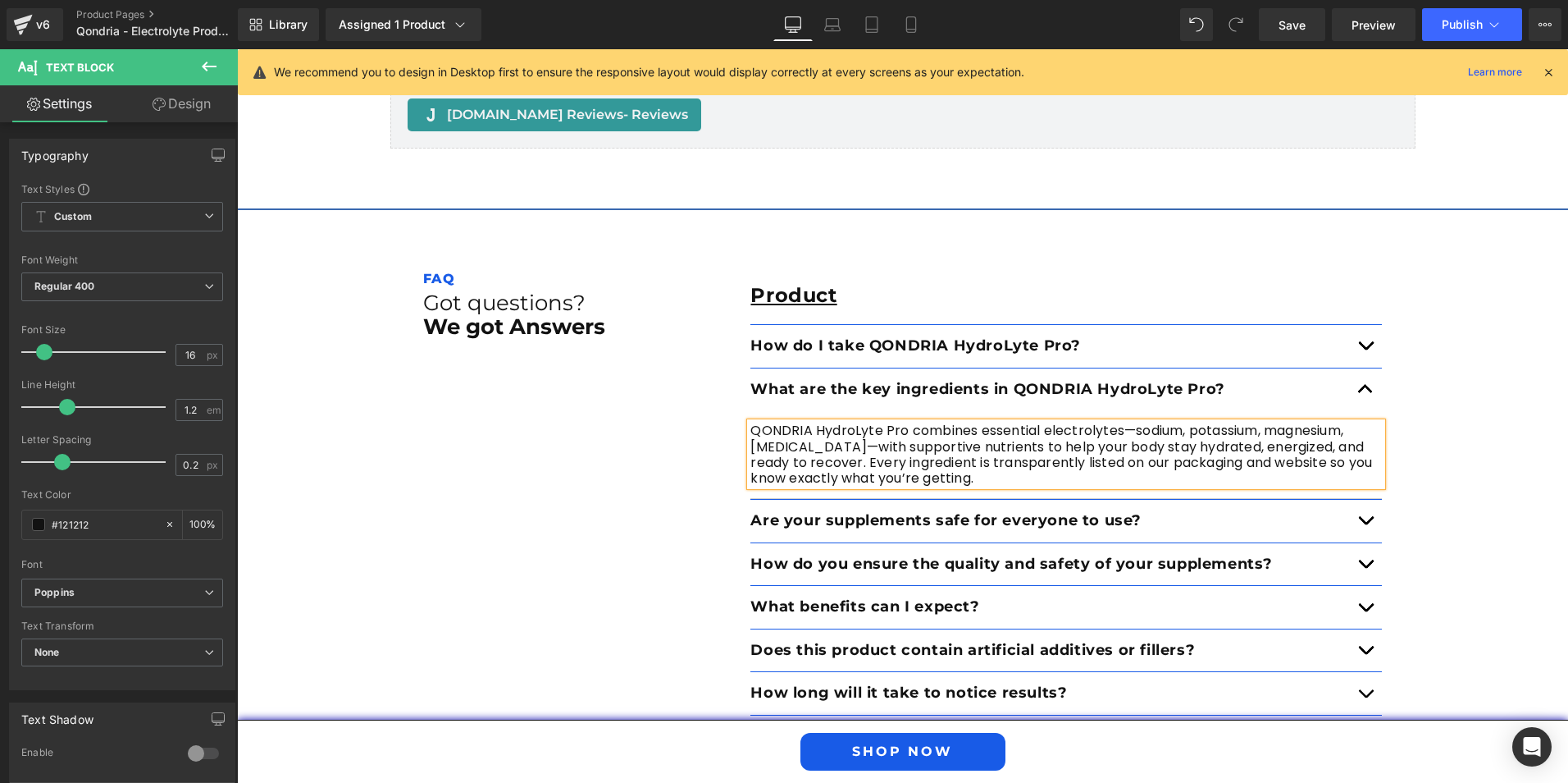
click at [1352, 325] on button "button" at bounding box center [1366, 346] width 33 height 43
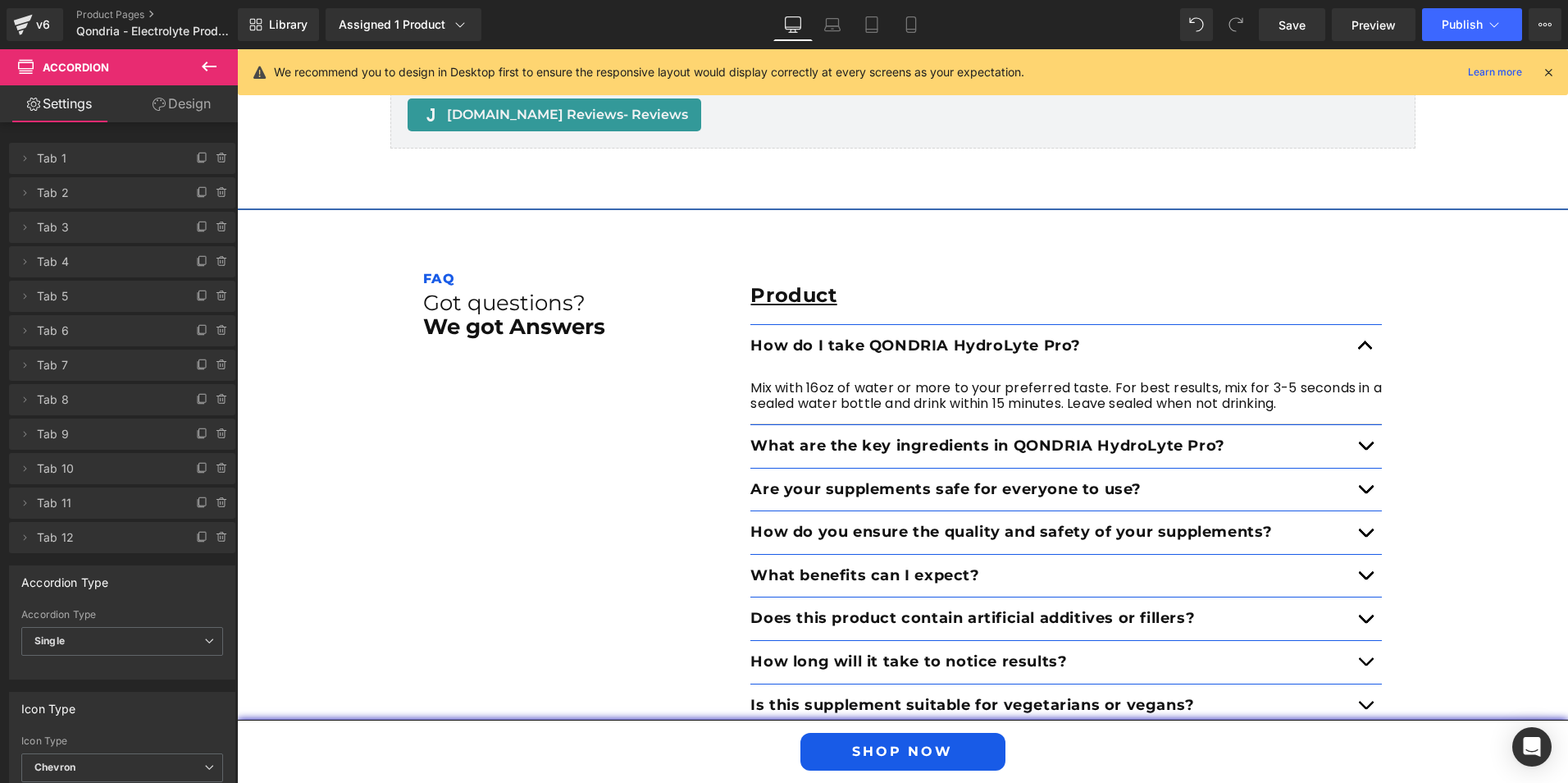
click at [1362, 425] on button "button" at bounding box center [1366, 446] width 33 height 43
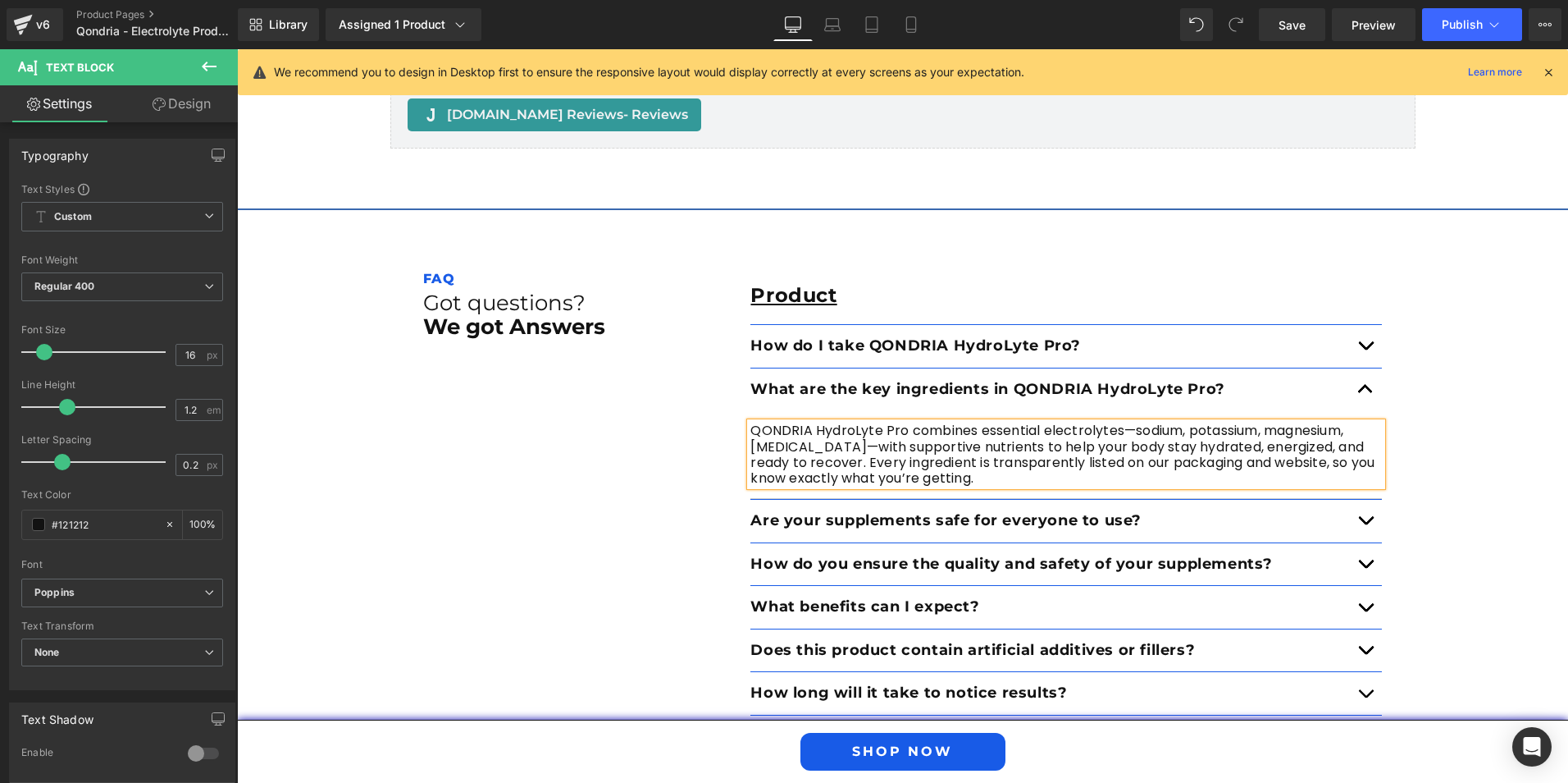
click at [1370, 500] on button "button" at bounding box center [1366, 521] width 33 height 43
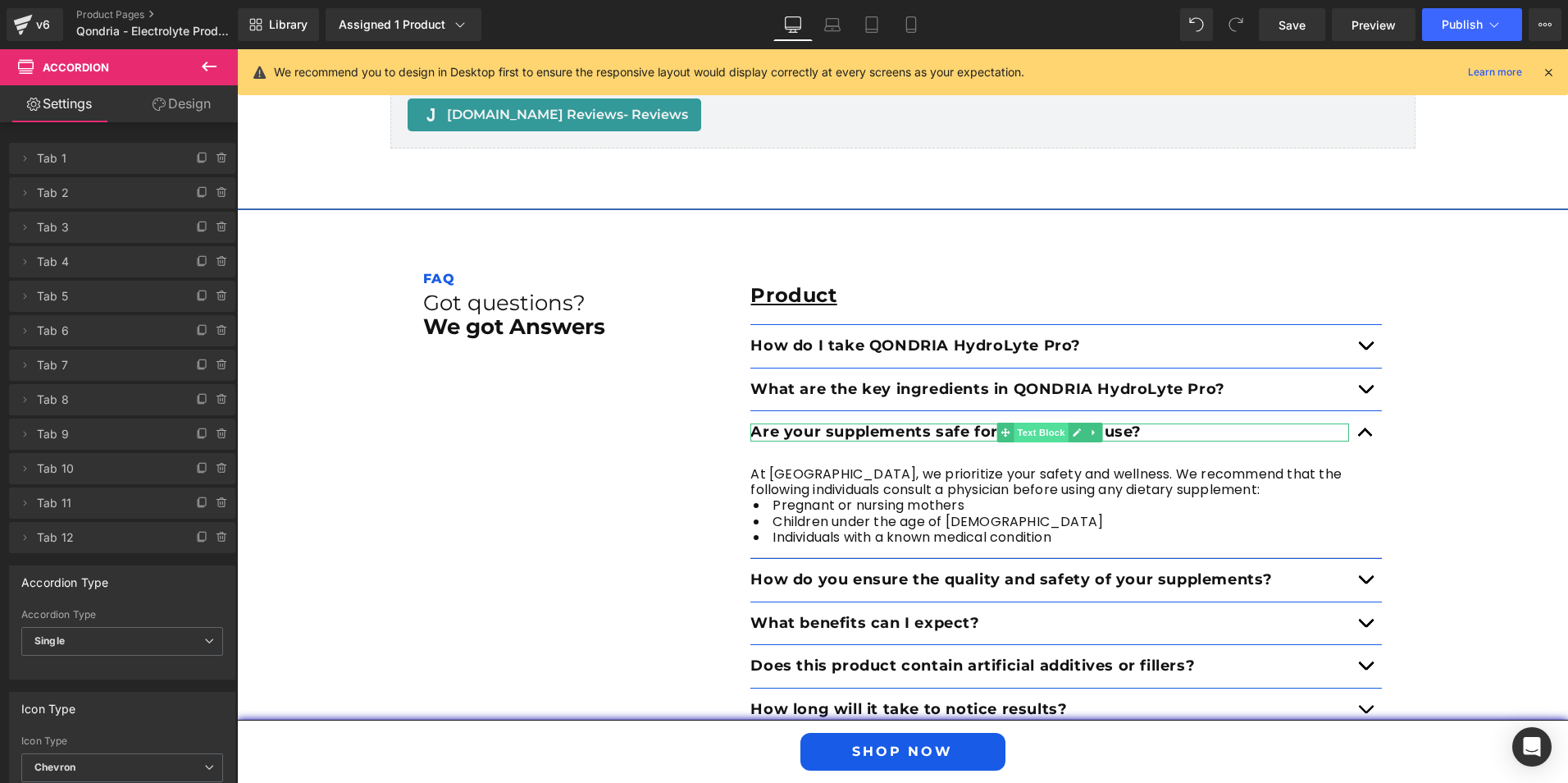
click at [1046, 422] on span "Text Block" at bounding box center [1042, 432] width 54 height 20
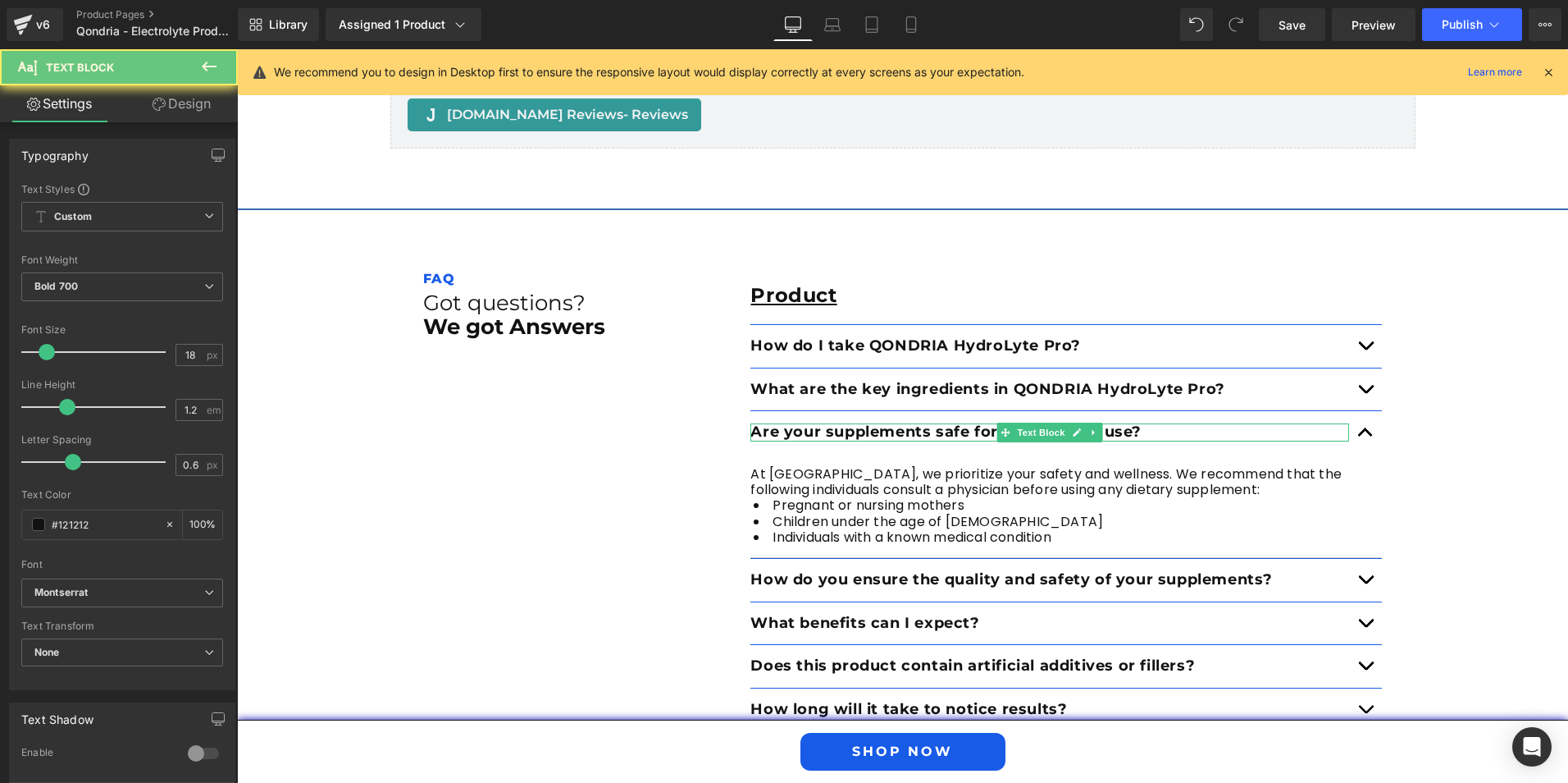
click at [1155, 423] on p "Are your supplements safe for everyone to use?" at bounding box center [1050, 432] width 599 height 18
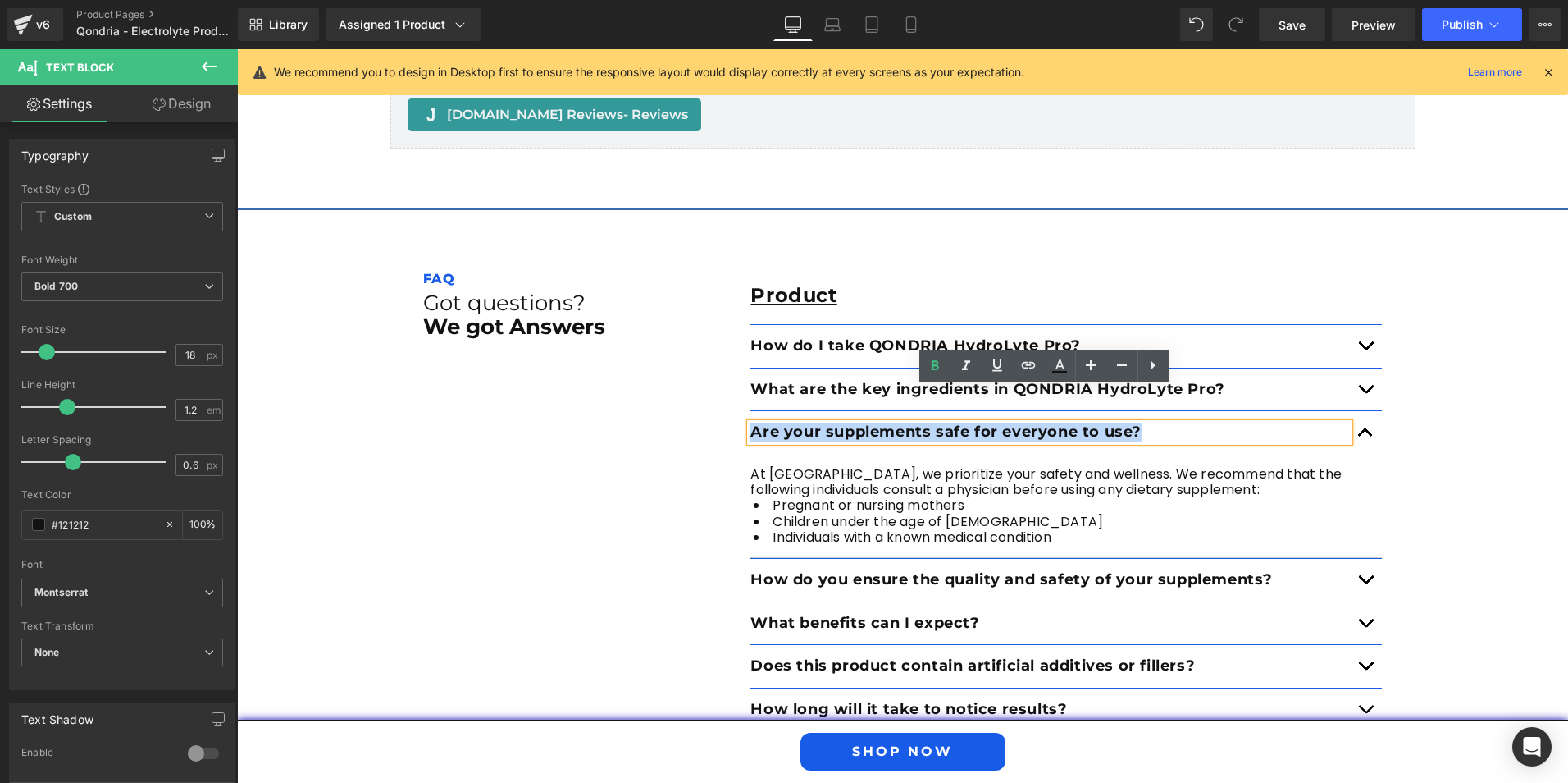
drag, startPoint x: 1147, startPoint y: 396, endPoint x: 744, endPoint y: 401, distance: 403.0
click at [750, 423] on p "Are your supplements safe for everyone to use?" at bounding box center [1050, 432] width 599 height 18
paste div
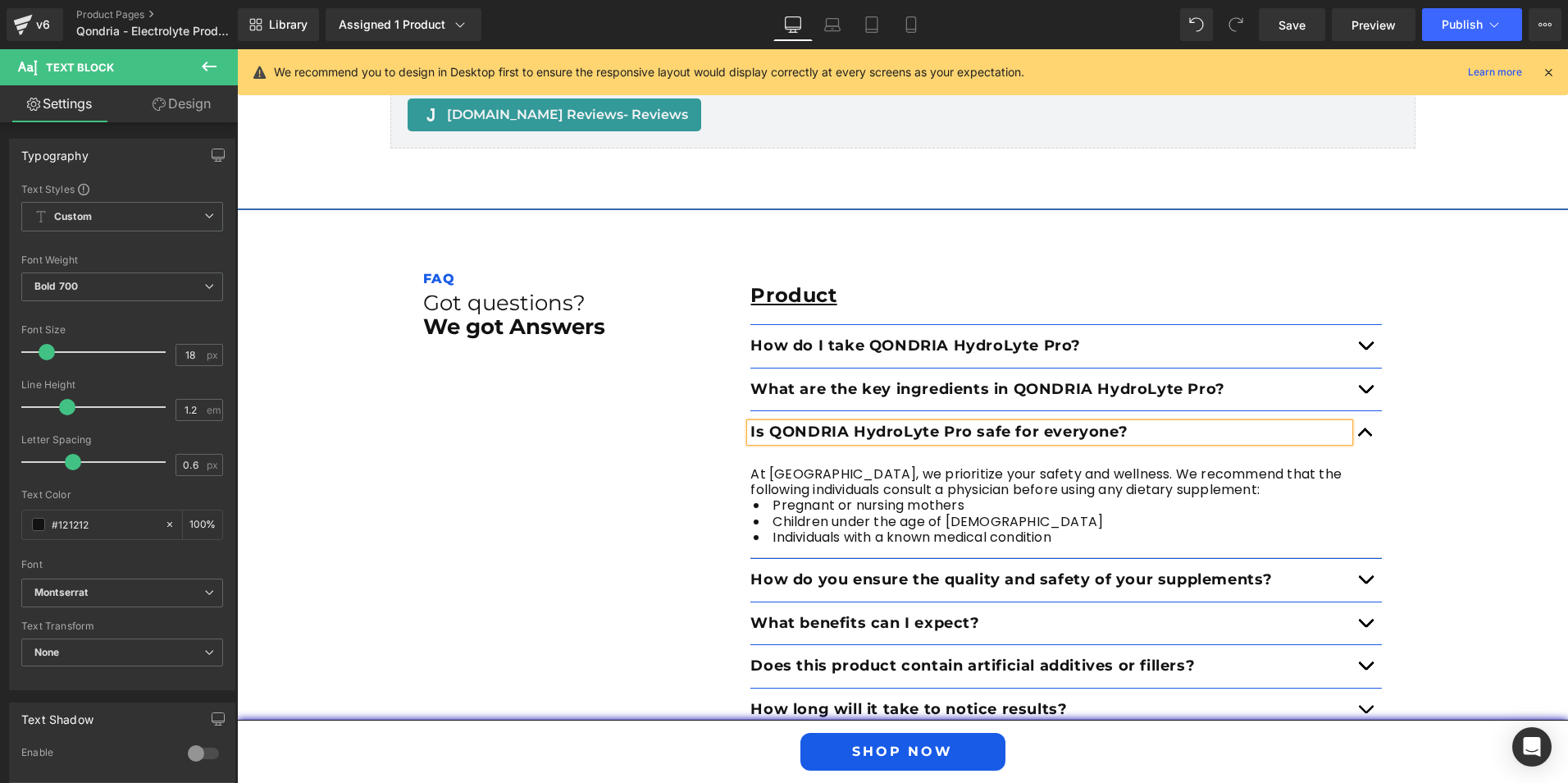
click at [982, 514] on li "Children under the age of [DEMOGRAPHIC_DATA]" at bounding box center [1066, 522] width 631 height 15
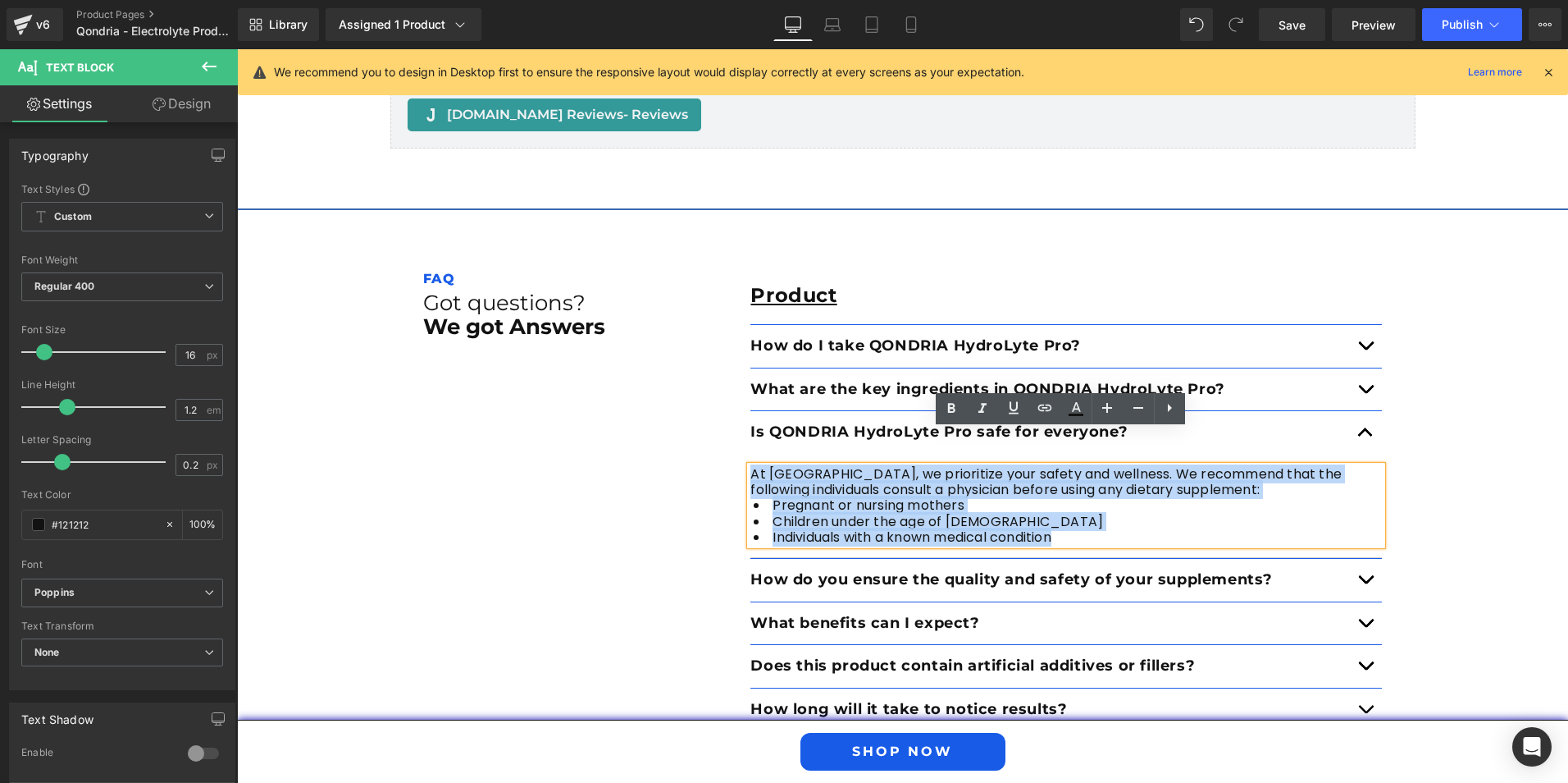
drag, startPoint x: 1073, startPoint y: 504, endPoint x: 737, endPoint y: 438, distance: 342.4
click at [738, 438] on div "Product Text Block How do I take QONDRIA HydroLyte Pro? Text Block Mix with 16o…" at bounding box center [1066, 773] width 656 height 1012
paste div
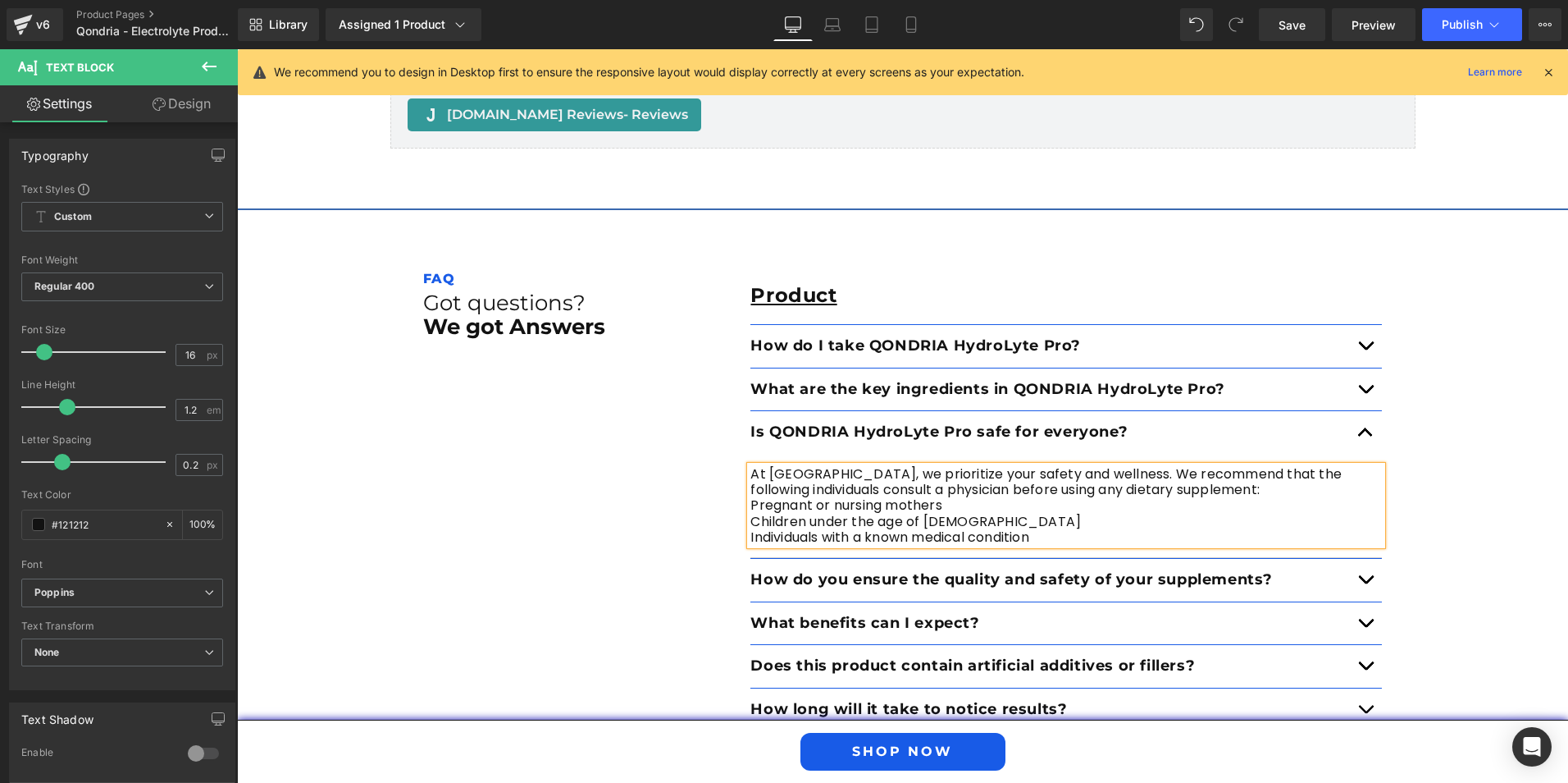
click at [750, 497] on p "Pregnant or nursing mothers" at bounding box center [1066, 505] width 631 height 15
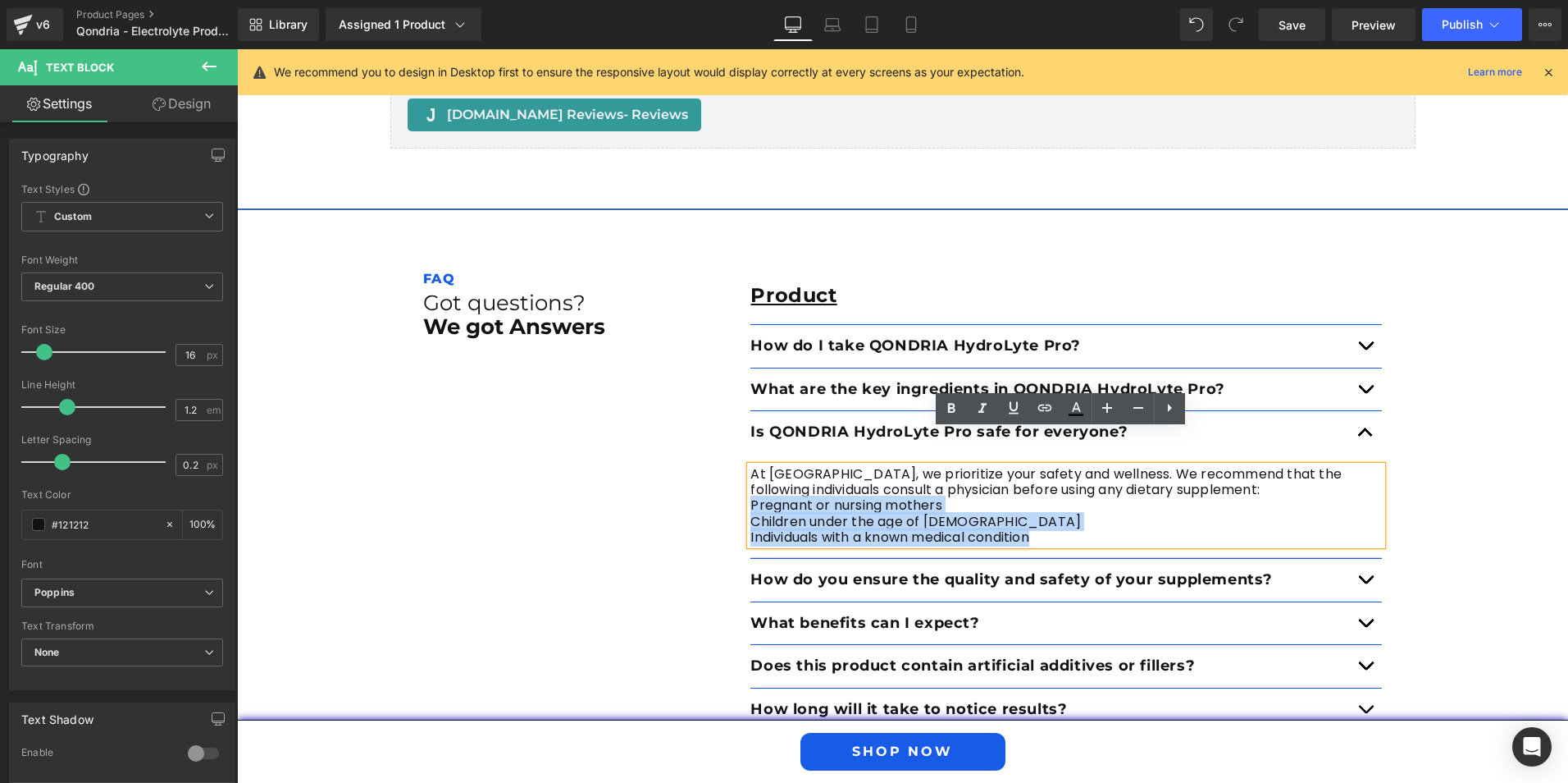
drag, startPoint x: 745, startPoint y: 468, endPoint x: 1051, endPoint y: 494, distance: 307.1
click at [1050, 494] on div "At [GEOGRAPHIC_DATA], we prioritize your safety and wellness. We recommend that…" at bounding box center [1066, 506] width 631 height 79
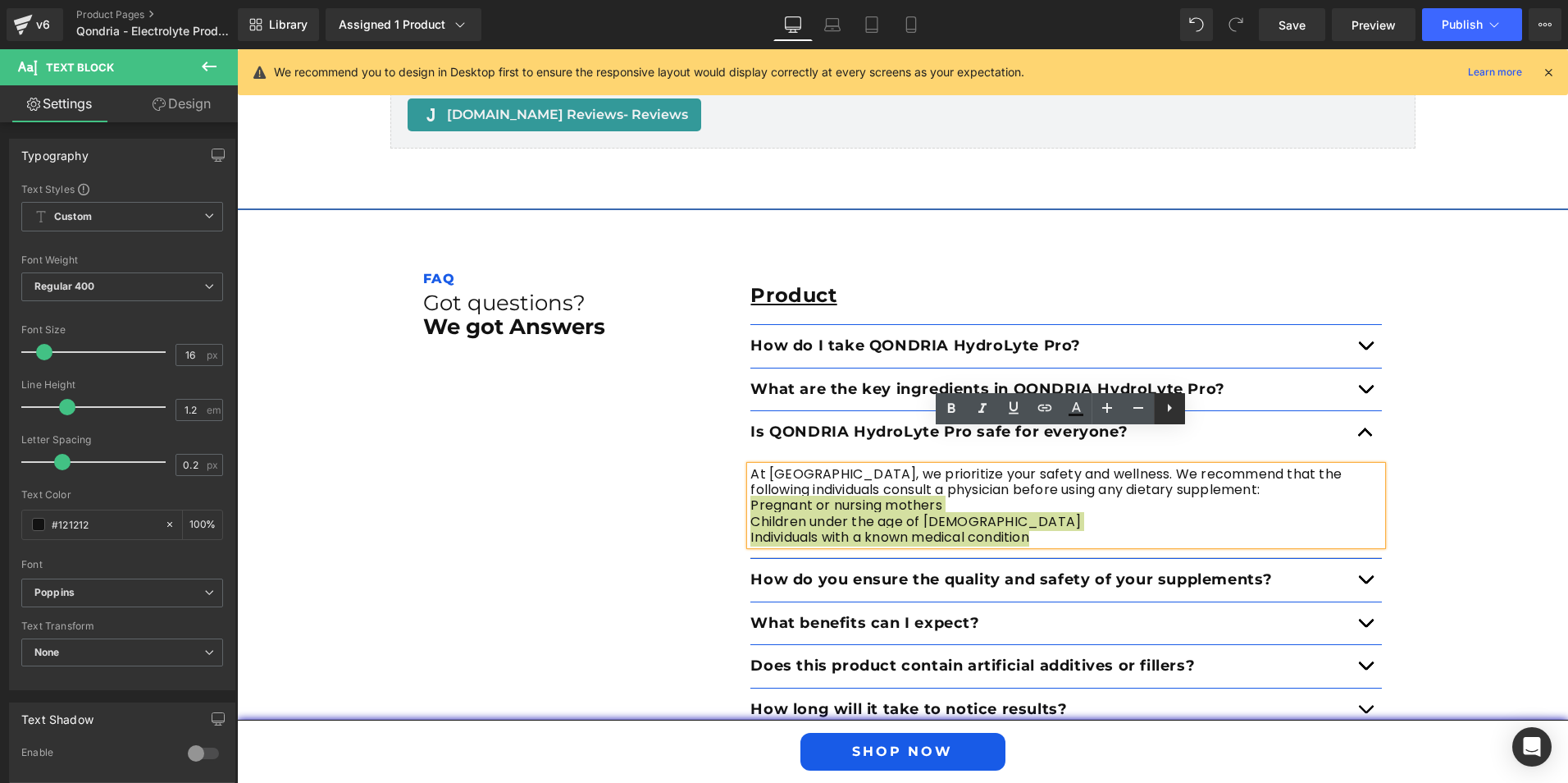
click at [0, 0] on icon at bounding box center [0, 0] width 0 height 0
click at [1169, 406] on icon at bounding box center [1169, 408] width 20 height 20
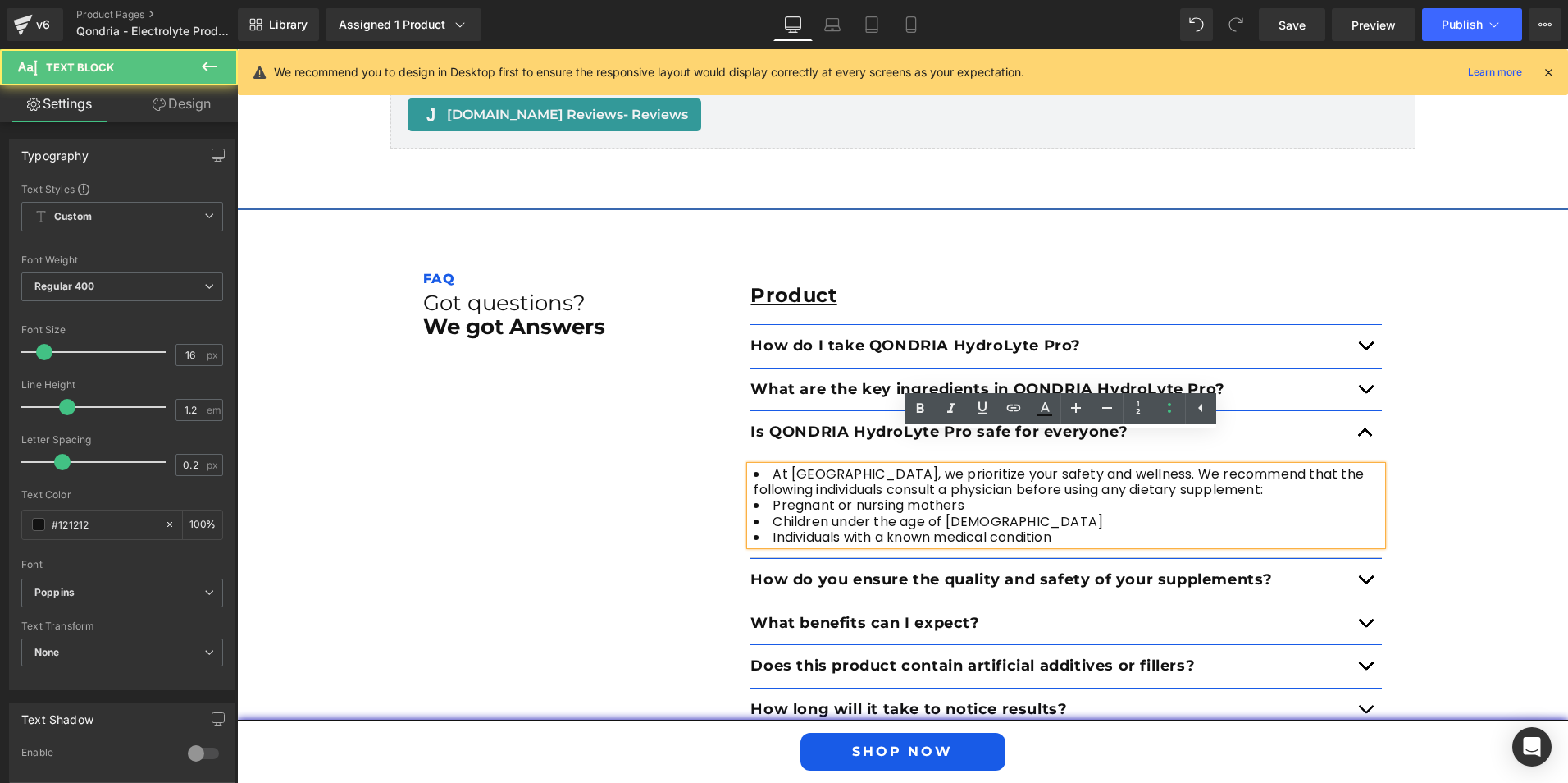
click at [759, 466] on li "At [GEOGRAPHIC_DATA], we prioritize your safety and wellness. We recommend that…" at bounding box center [1066, 482] width 631 height 31
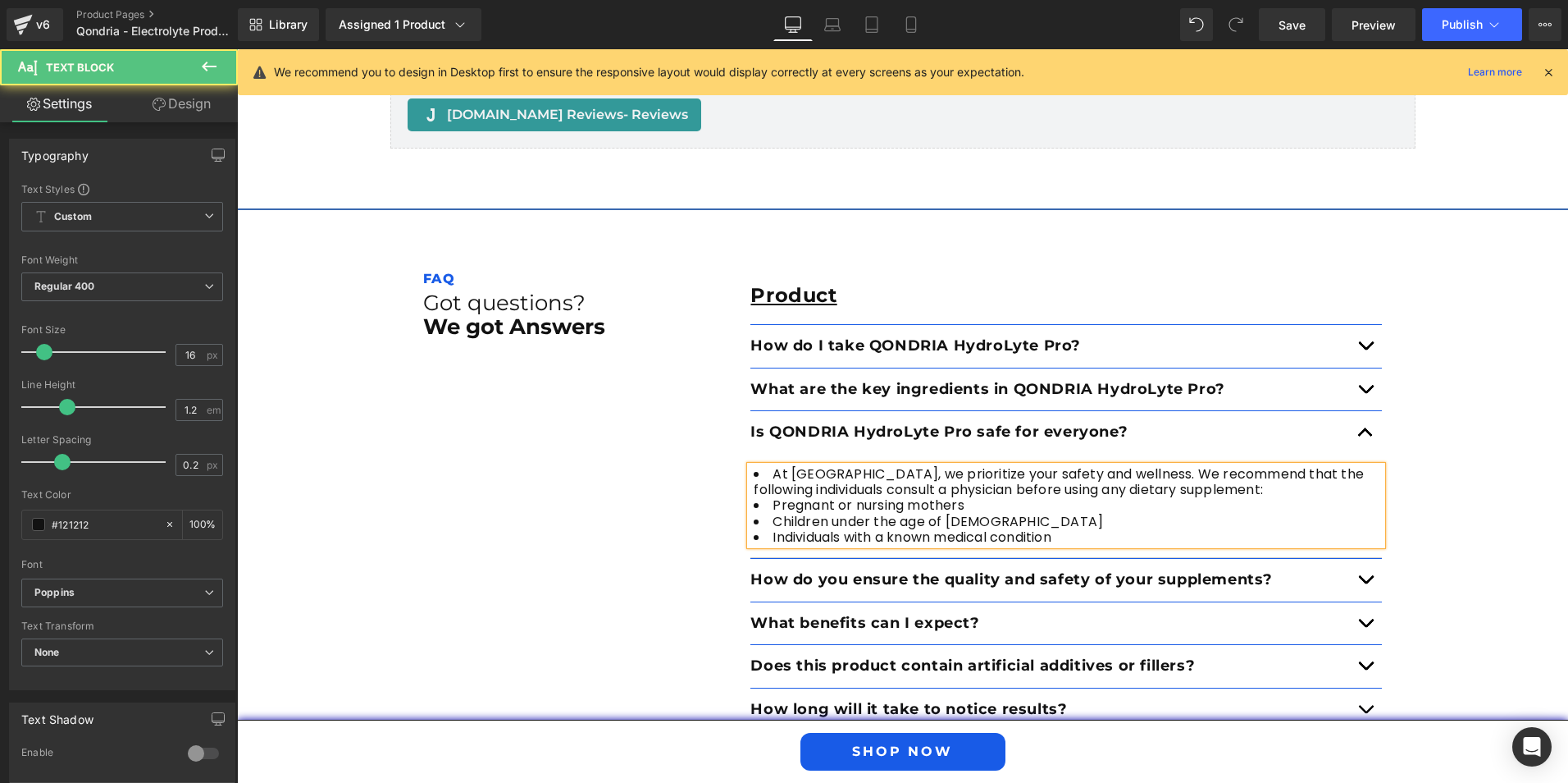
click at [781, 466] on li "At [GEOGRAPHIC_DATA], we prioritize your safety and wellness. We recommend that…" at bounding box center [1066, 482] width 631 height 31
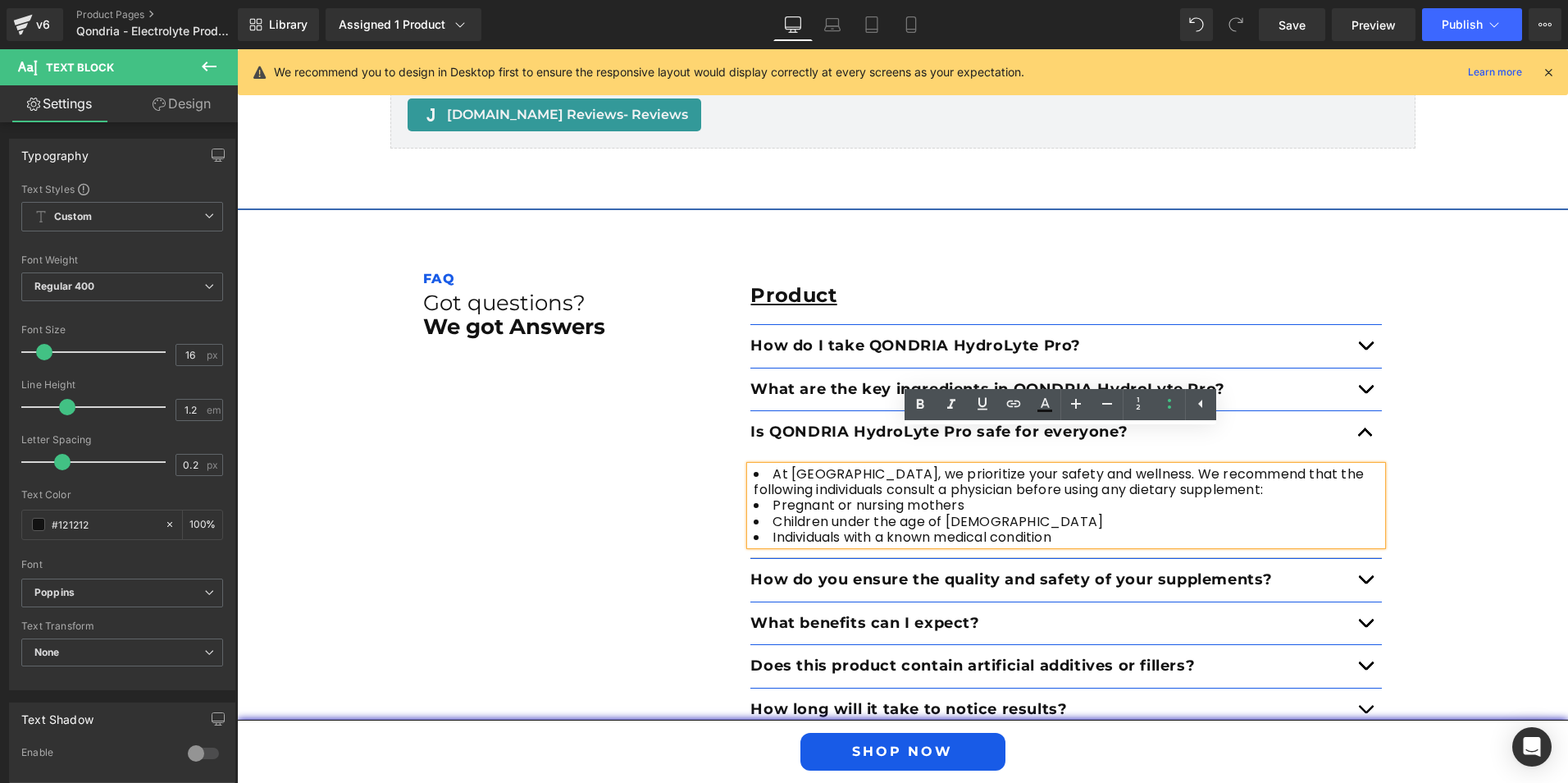
click at [767, 466] on li "At [GEOGRAPHIC_DATA], we prioritize your safety and wellness. We recommend that…" at bounding box center [1066, 482] width 631 height 31
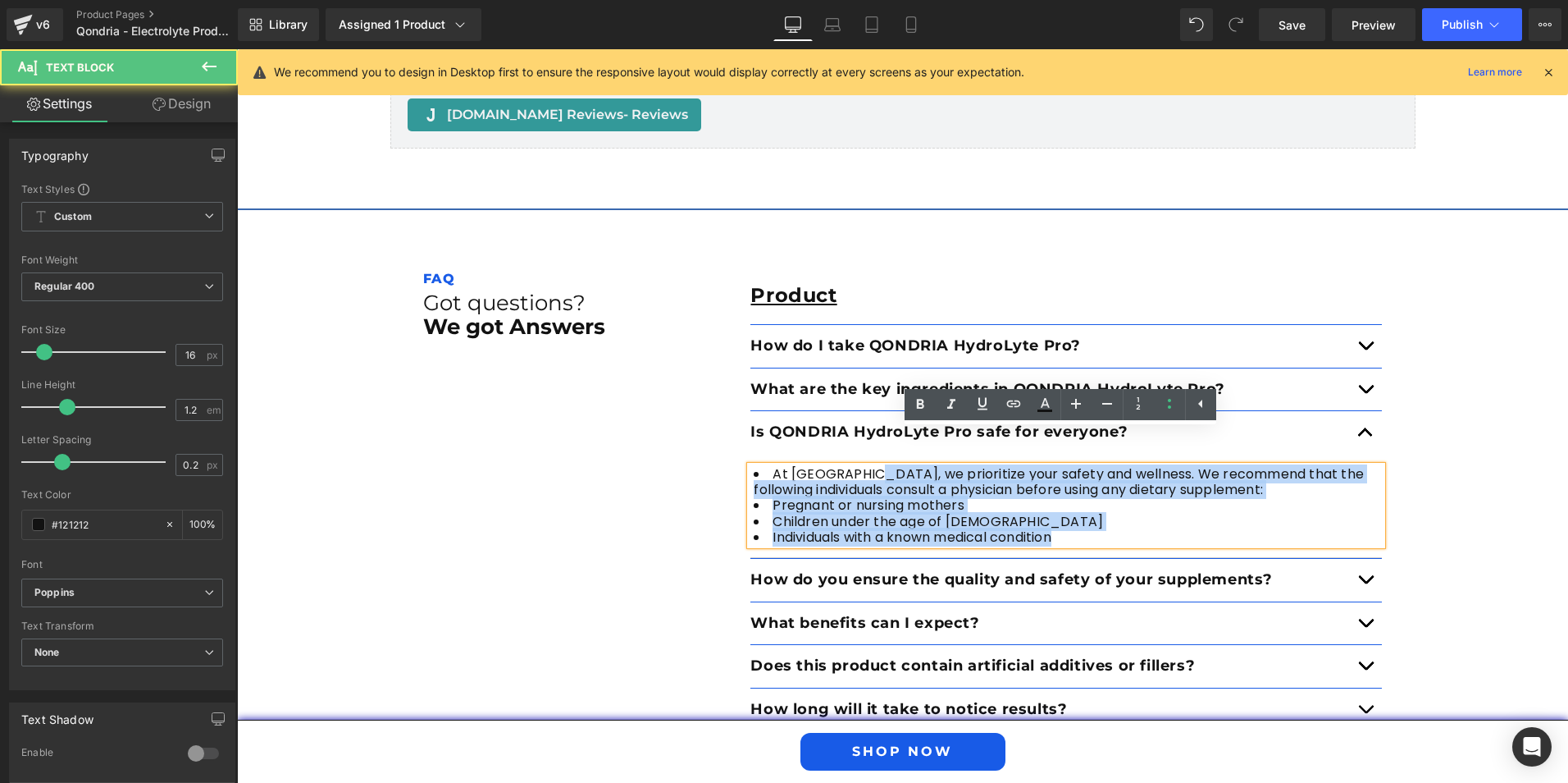
drag, startPoint x: 742, startPoint y: 441, endPoint x: 866, endPoint y: 441, distance: 124.0
click at [866, 466] on div "At [GEOGRAPHIC_DATA], we prioritize your safety and wellness. We recommend that…" at bounding box center [1066, 506] width 631 height 79
drag, startPoint x: 979, startPoint y: 454, endPoint x: 981, endPoint y: 463, distance: 9.2
click at [981, 466] on li "At [GEOGRAPHIC_DATA], we prioritize your safety and wellness. We recommend that…" at bounding box center [1066, 482] width 631 height 31
click at [1222, 466] on li "At [GEOGRAPHIC_DATA], we prioritize your safety and wellness. We recommend that…" at bounding box center [1066, 482] width 631 height 31
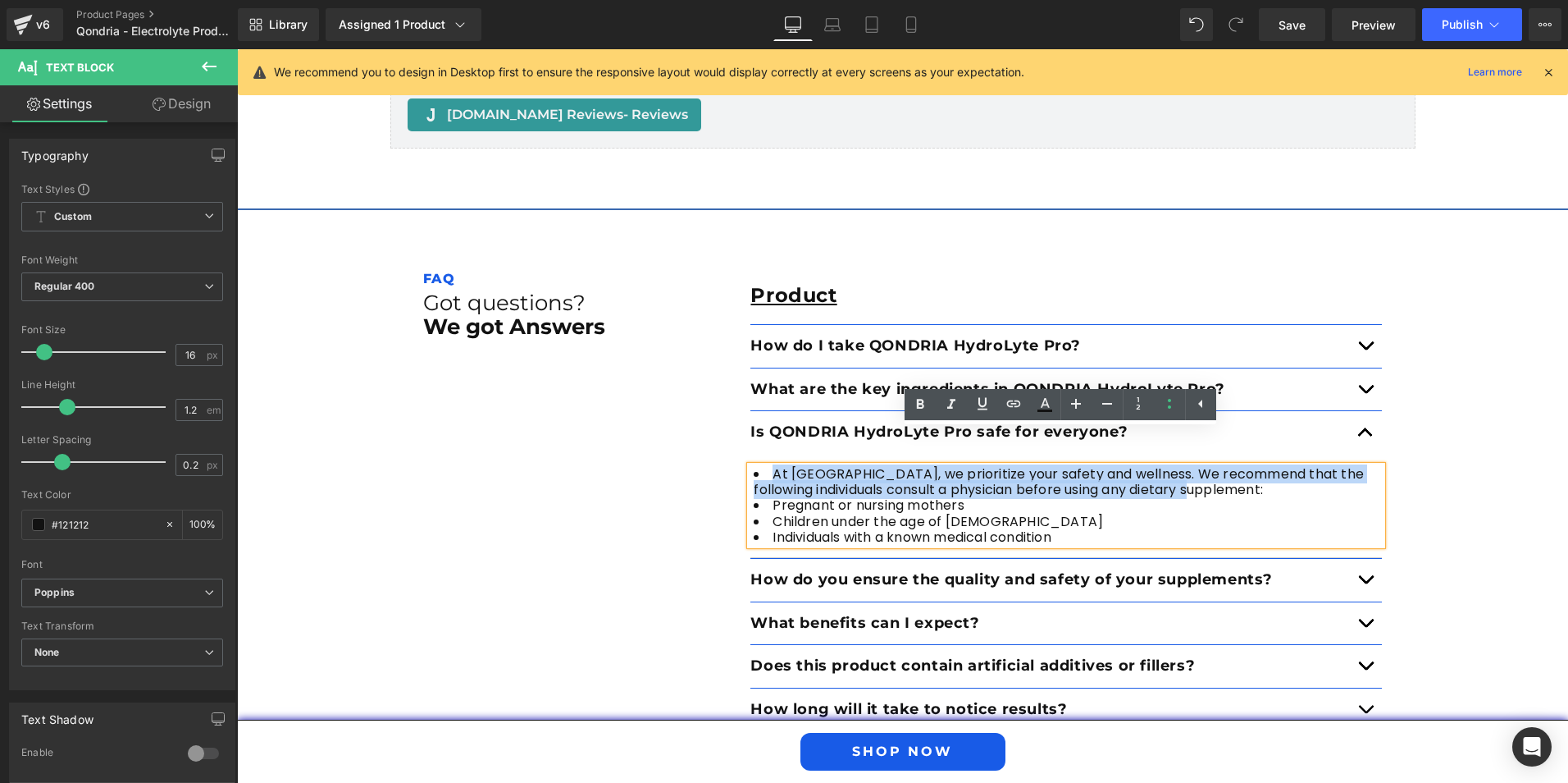
drag, startPoint x: 1220, startPoint y: 453, endPoint x: 754, endPoint y: 434, distance: 466.4
click at [721, 437] on div "FAQ Text Block Got questions? We got Answers Heading Product Text Block How do …" at bounding box center [903, 757] width 984 height 1061
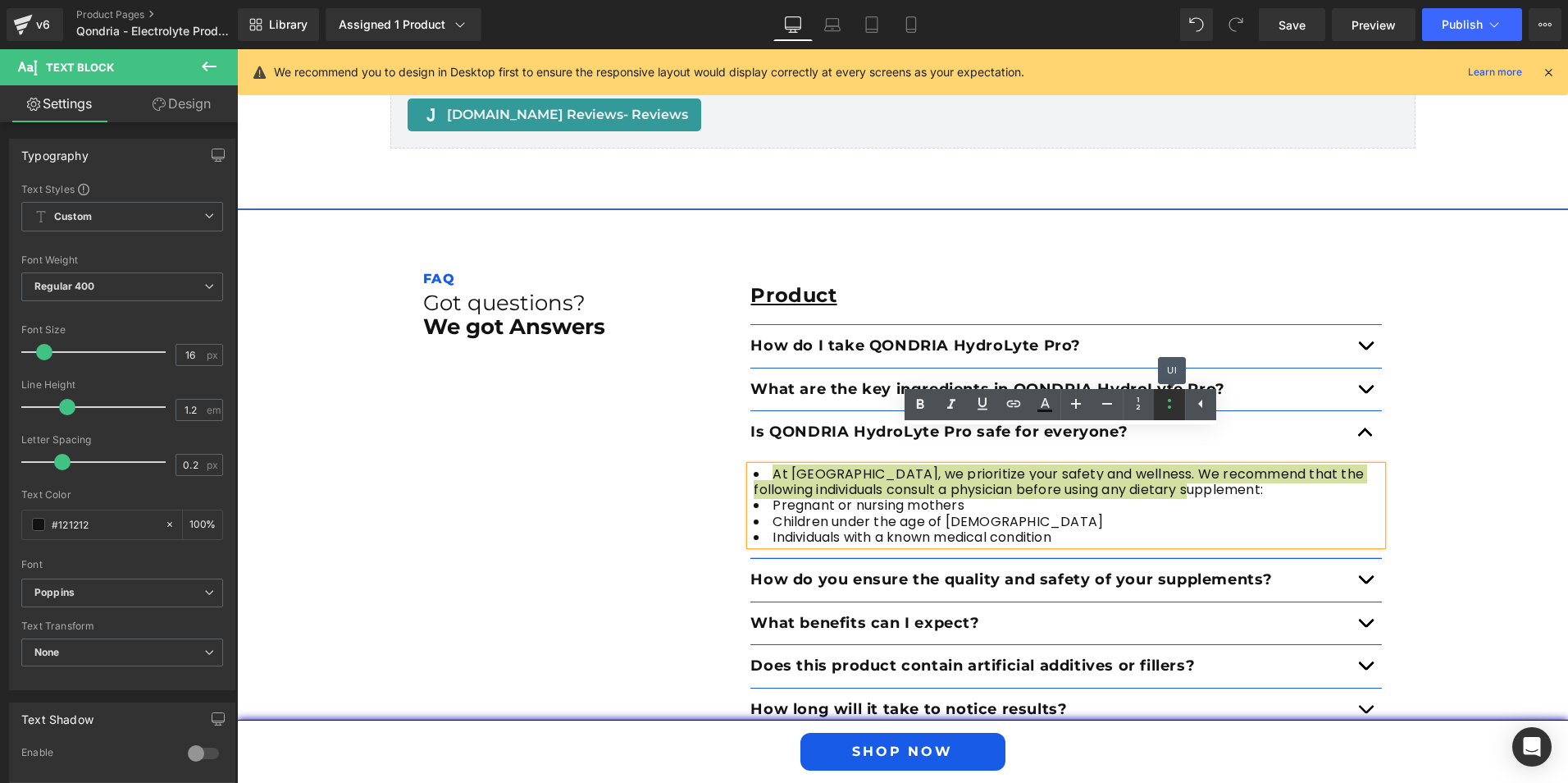
click at [1169, 397] on icon at bounding box center [1169, 403] width 20 height 20
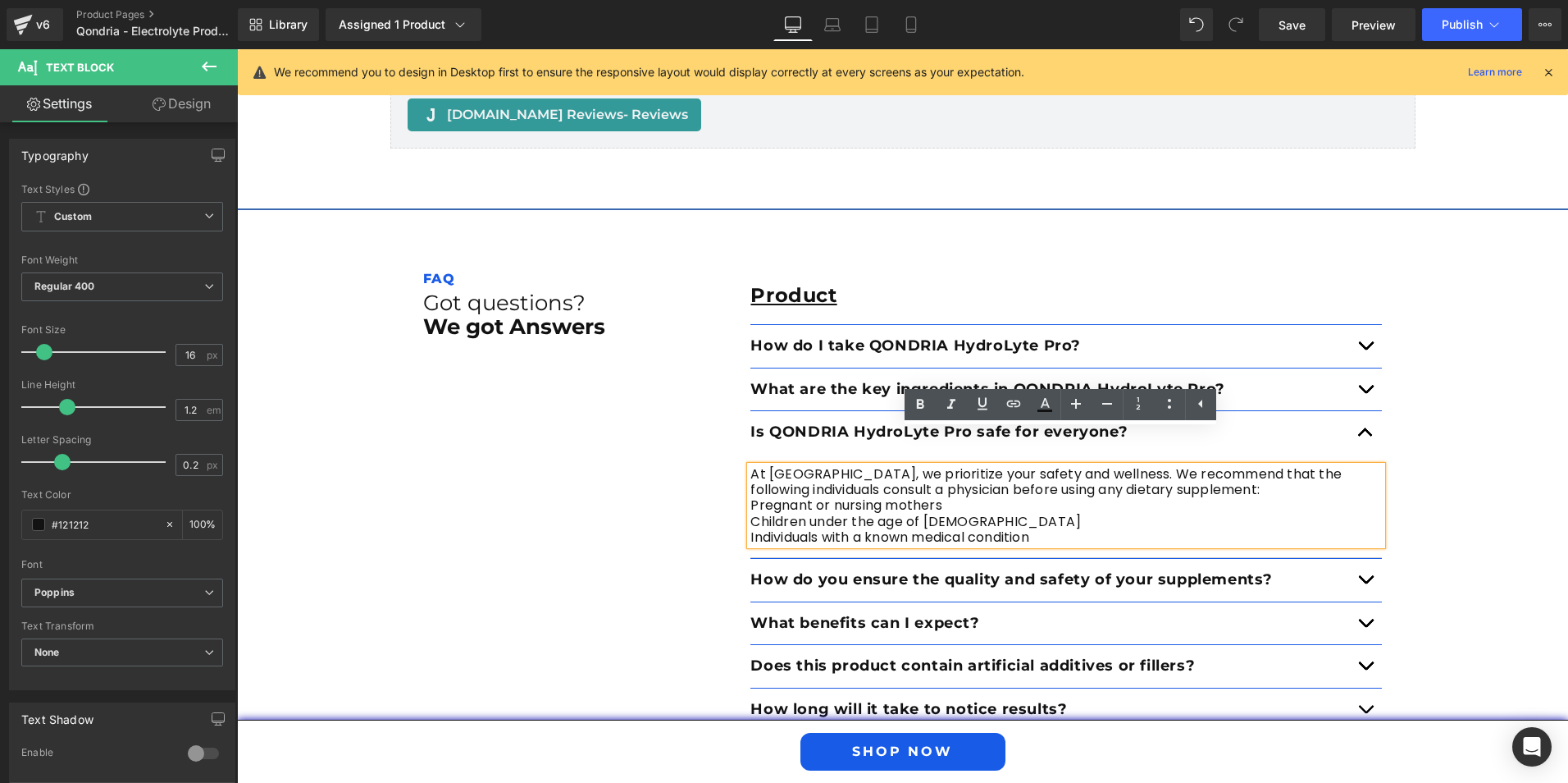
click at [944, 528] on span "Individuals with a known medical condition" at bounding box center [889, 537] width 278 height 19
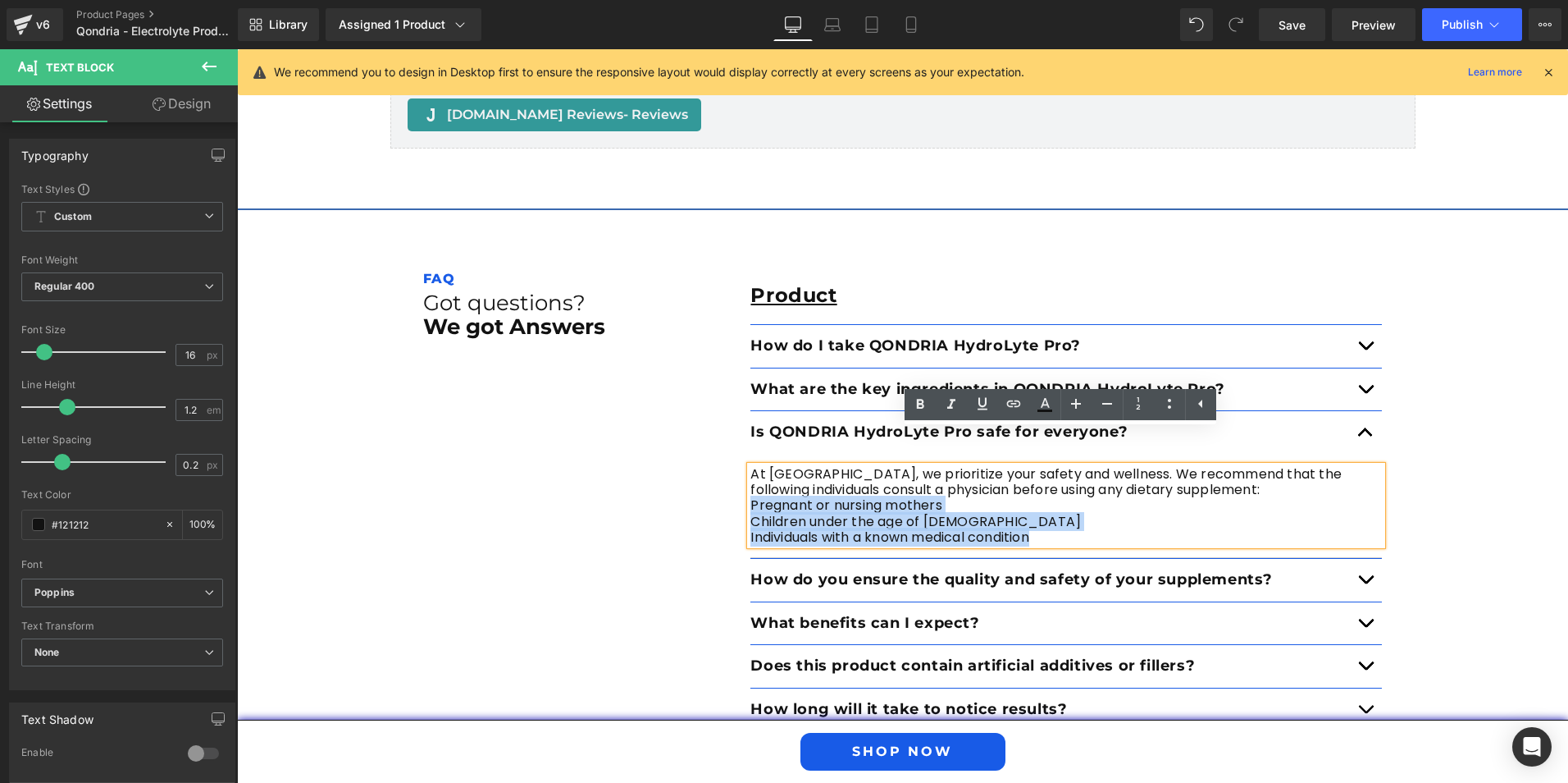
drag, startPoint x: 746, startPoint y: 474, endPoint x: 1033, endPoint y: 497, distance: 287.9
click at [1033, 497] on p "At [GEOGRAPHIC_DATA], we prioritize your safety and wellness. We recommend that…" at bounding box center [1066, 506] width 631 height 79
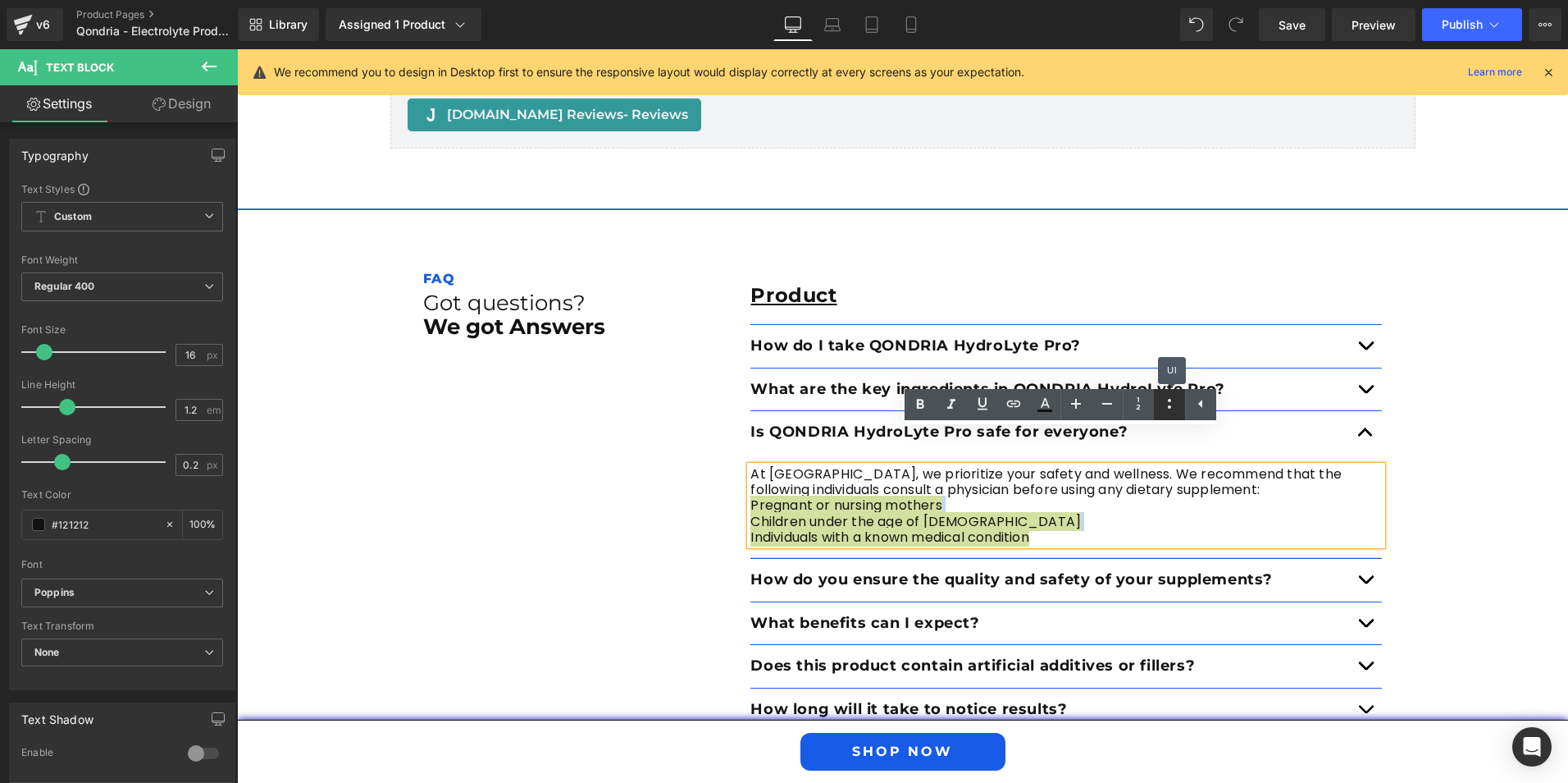
click at [1171, 412] on icon at bounding box center [1169, 403] width 20 height 20
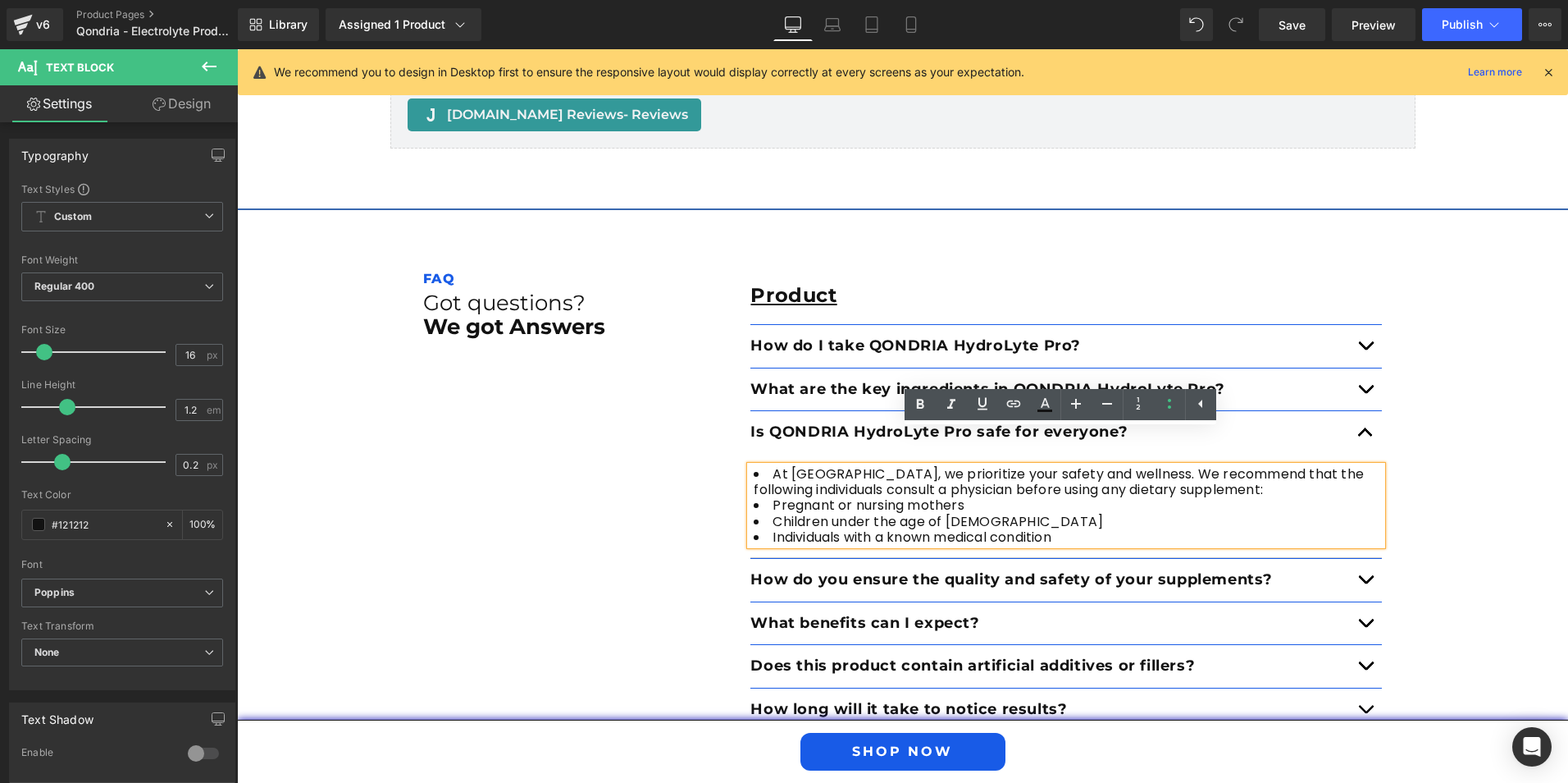
click at [759, 466] on li "At [GEOGRAPHIC_DATA], we prioritize your safety and wellness. We recommend that…" at bounding box center [1066, 482] width 631 height 31
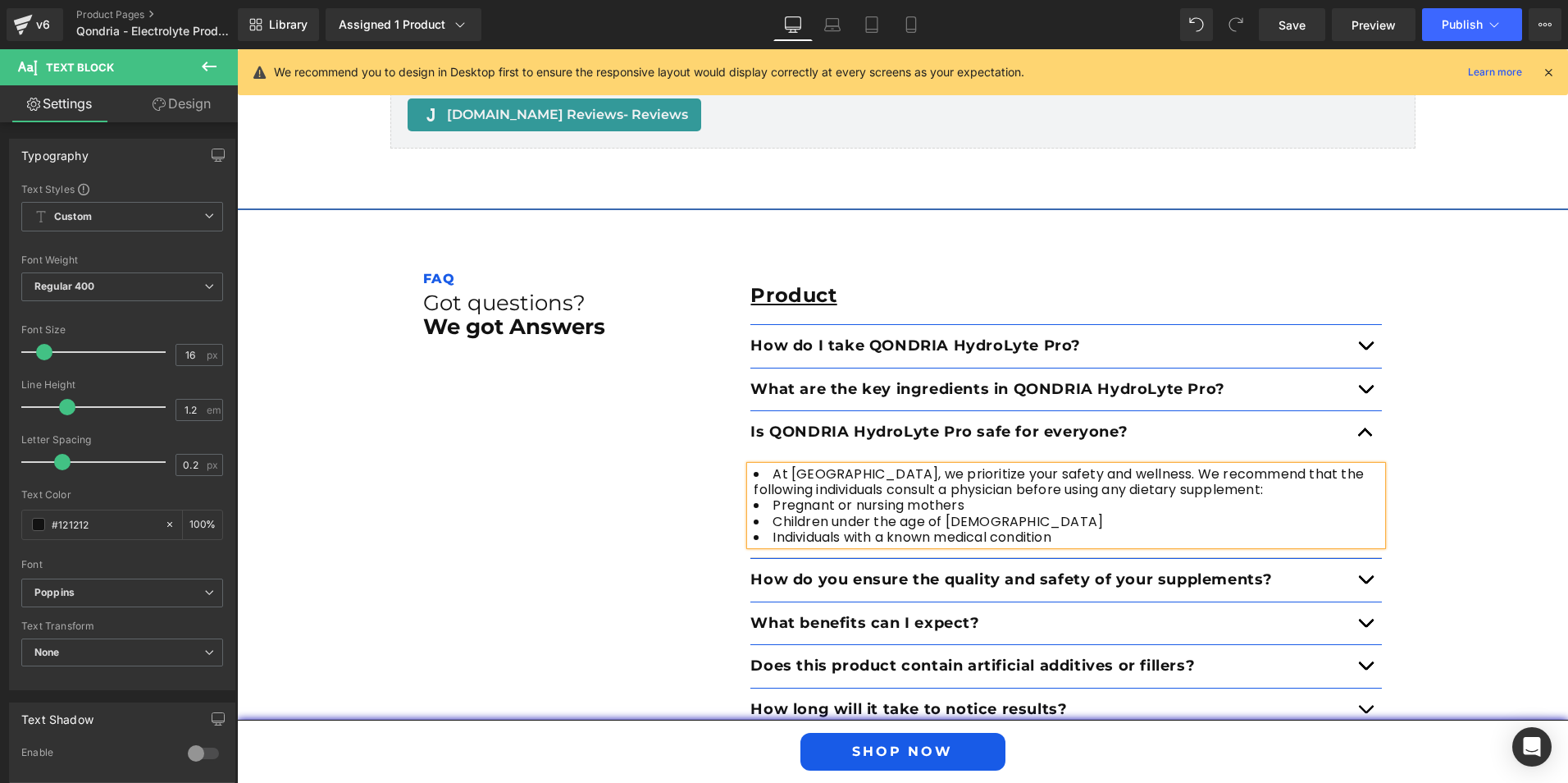
click at [750, 466] on div "At [GEOGRAPHIC_DATA], we prioritize your safety and wellness. We recommend that…" at bounding box center [1066, 506] width 631 height 79
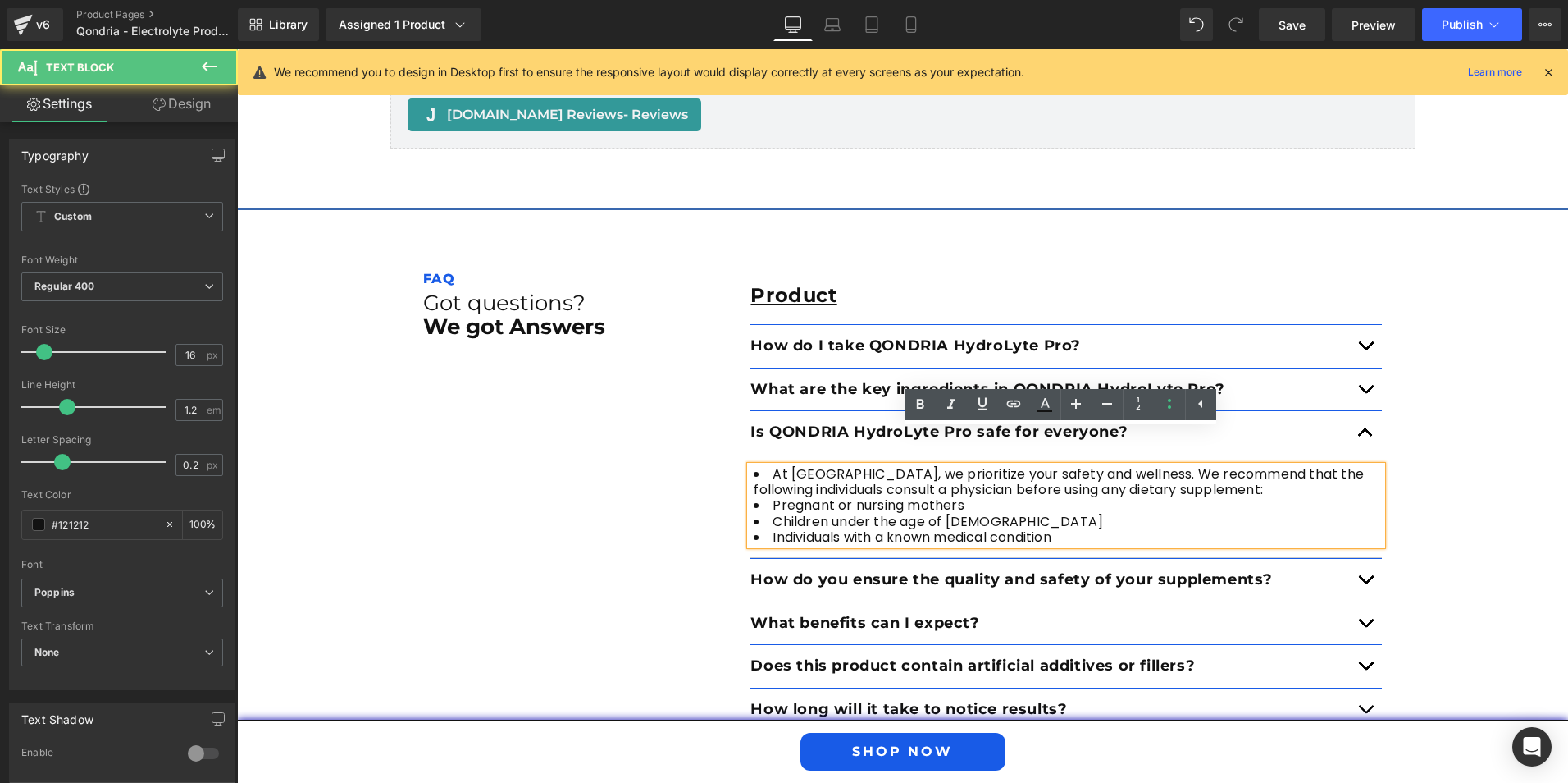
click at [1212, 466] on li "At [GEOGRAPHIC_DATA], we prioritize your safety and wellness. We recommend that…" at bounding box center [1066, 482] width 631 height 31
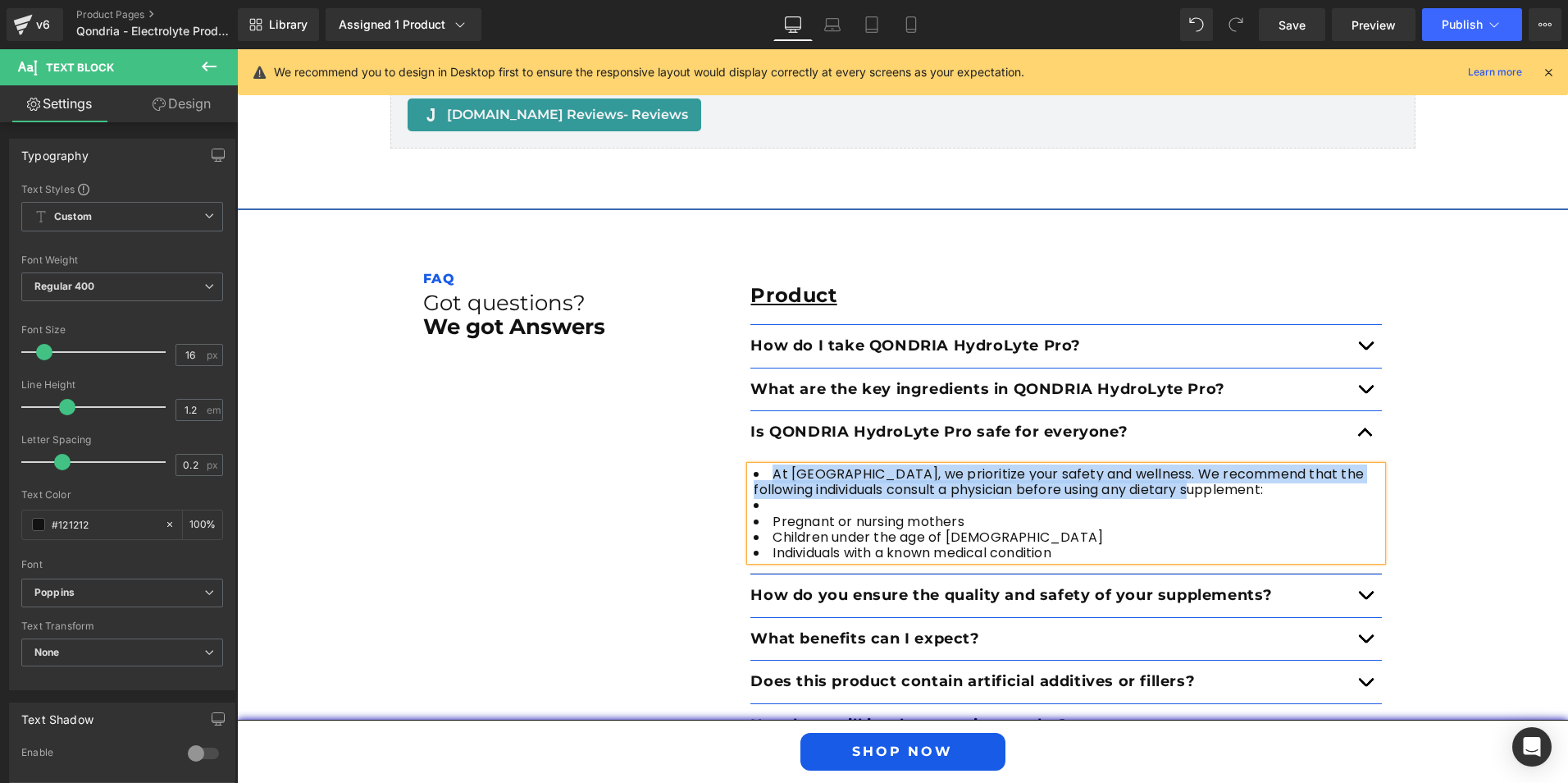
drag, startPoint x: 1217, startPoint y: 457, endPoint x: 728, endPoint y: 433, distance: 489.6
click at [728, 433] on div "FAQ Text Block Got questions? We got Answers Heading Product Text Block How do …" at bounding box center [903, 764] width 984 height 1077
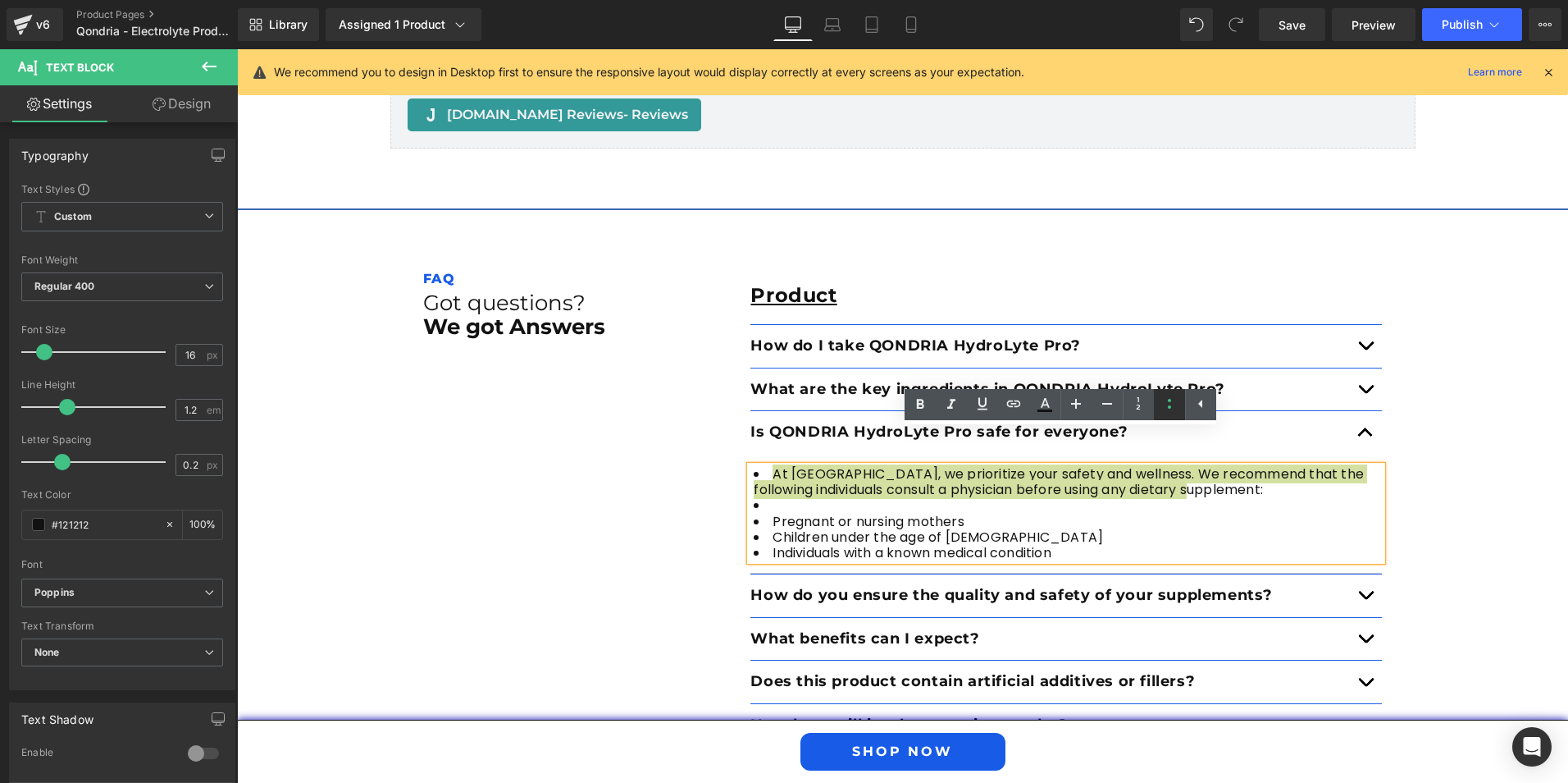
click at [0, 0] on link at bounding box center [0, 0] width 0 height 0
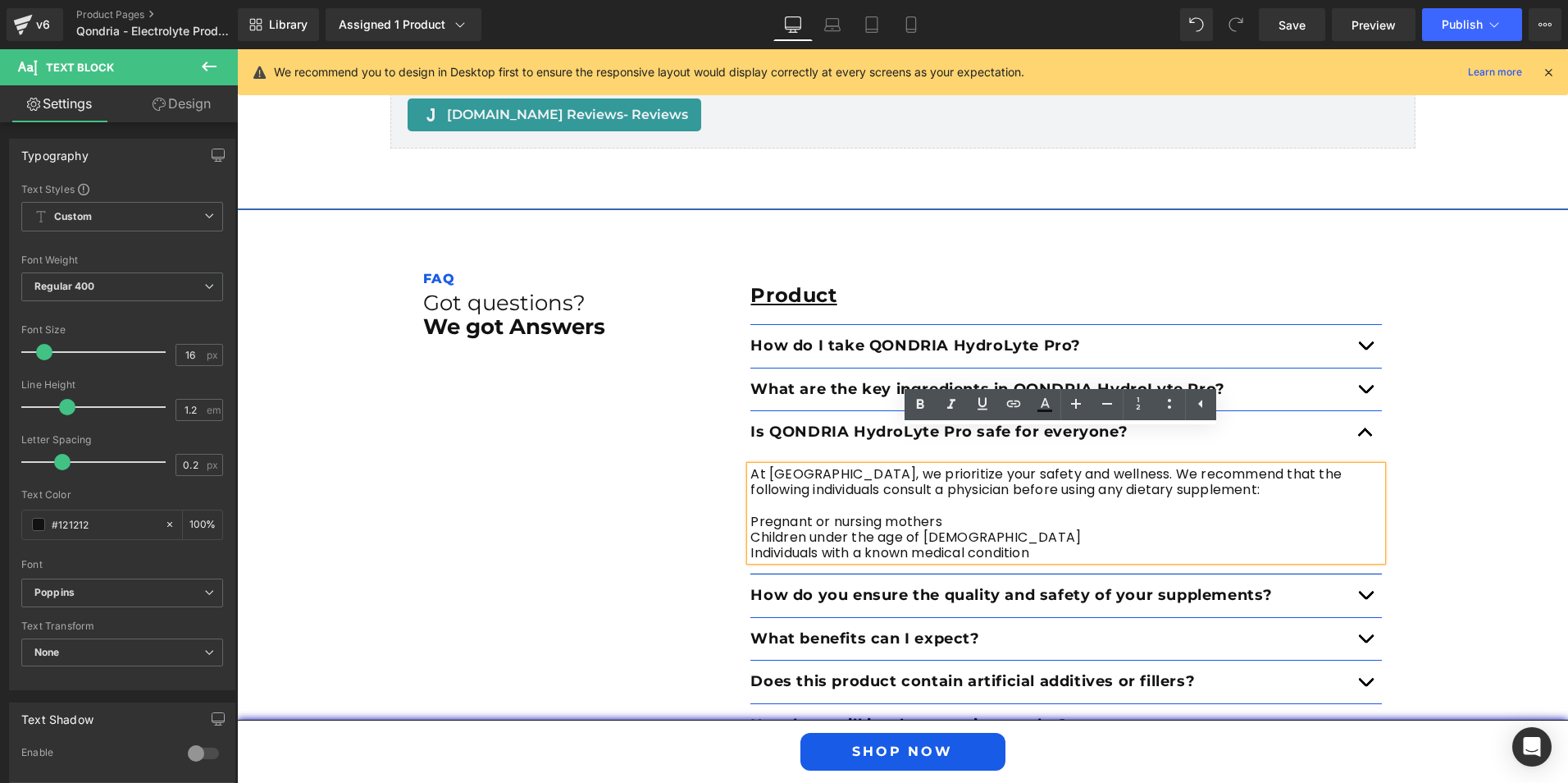
click at [779, 512] on span "Pregnant or nursing mothers" at bounding box center [846, 522] width 191 height 19
click at [750, 512] on span "Pregnant or nursing mothers" at bounding box center [846, 522] width 191 height 19
click at [1192, 399] on icon at bounding box center [1200, 403] width 20 height 20
click at [0, 0] on icon at bounding box center [0, 0] width 0 height 0
click at [750, 512] on span "Pregnant or nursing mothers" at bounding box center [846, 522] width 191 height 19
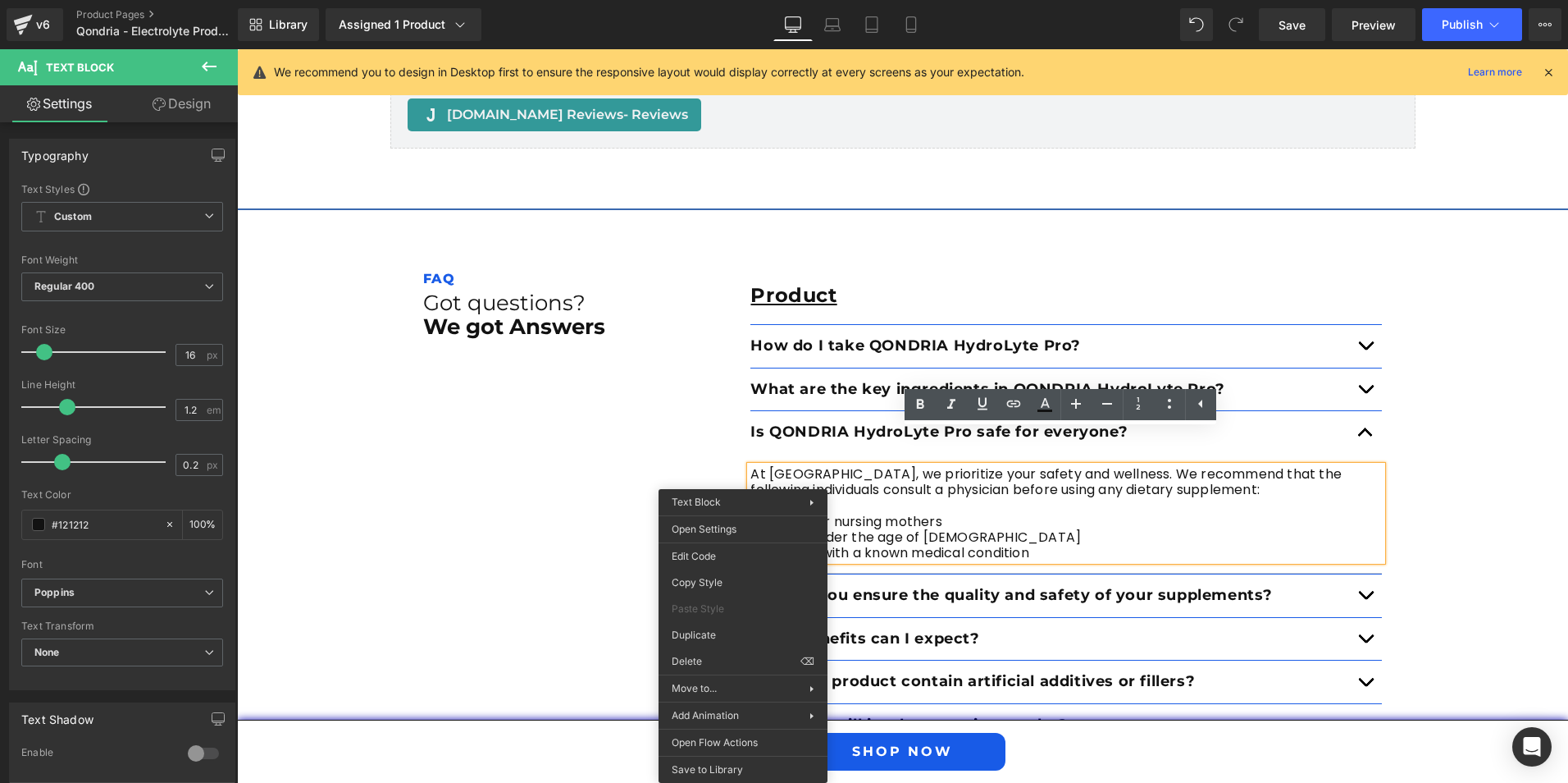
click at [787, 466] on p "At [GEOGRAPHIC_DATA], we prioritize your safety and wellness. We recommend that…" at bounding box center [1066, 513] width 631 height 94
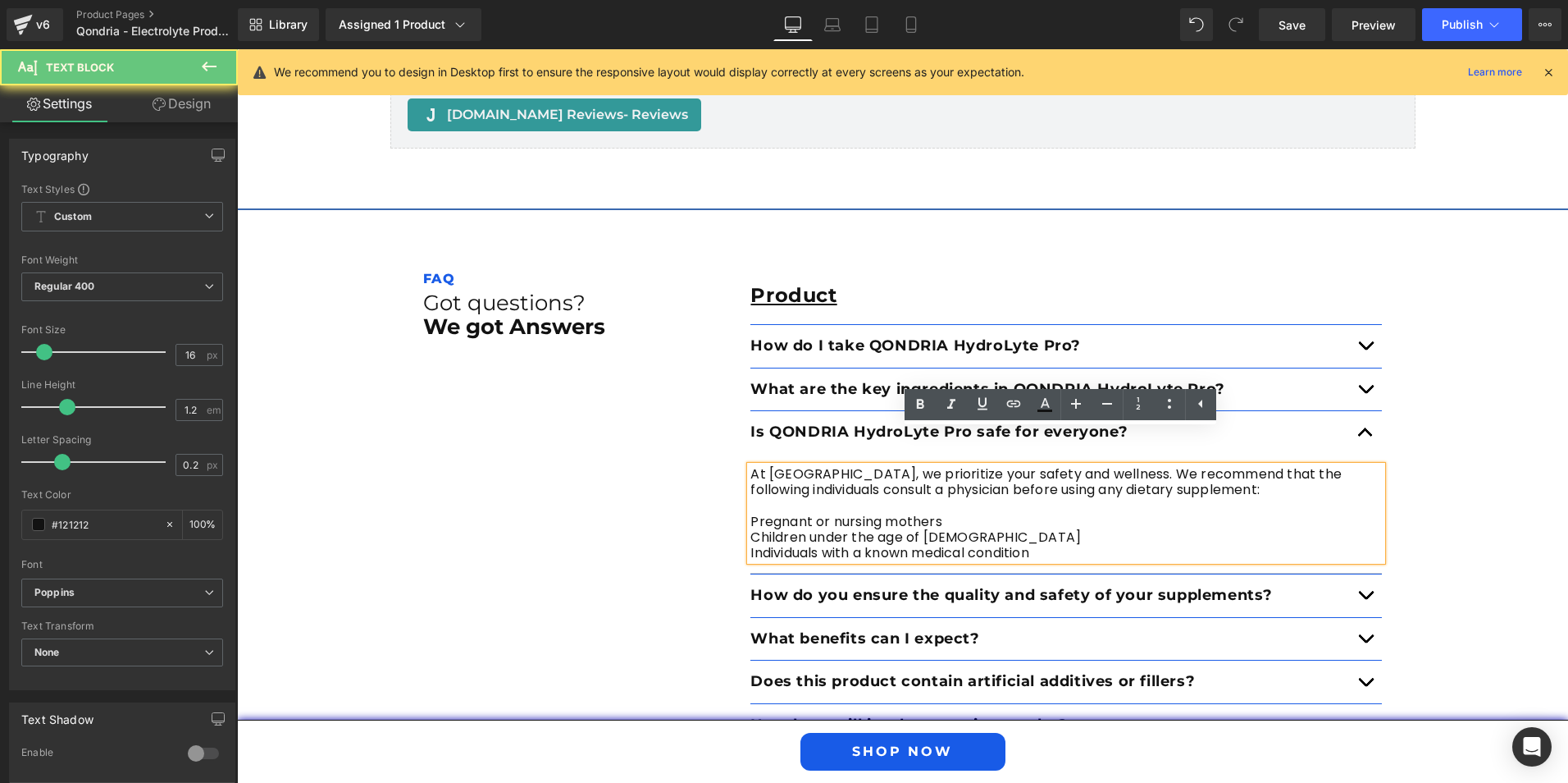
click at [750, 512] on span "Pregnant or nursing mothers" at bounding box center [846, 522] width 191 height 19
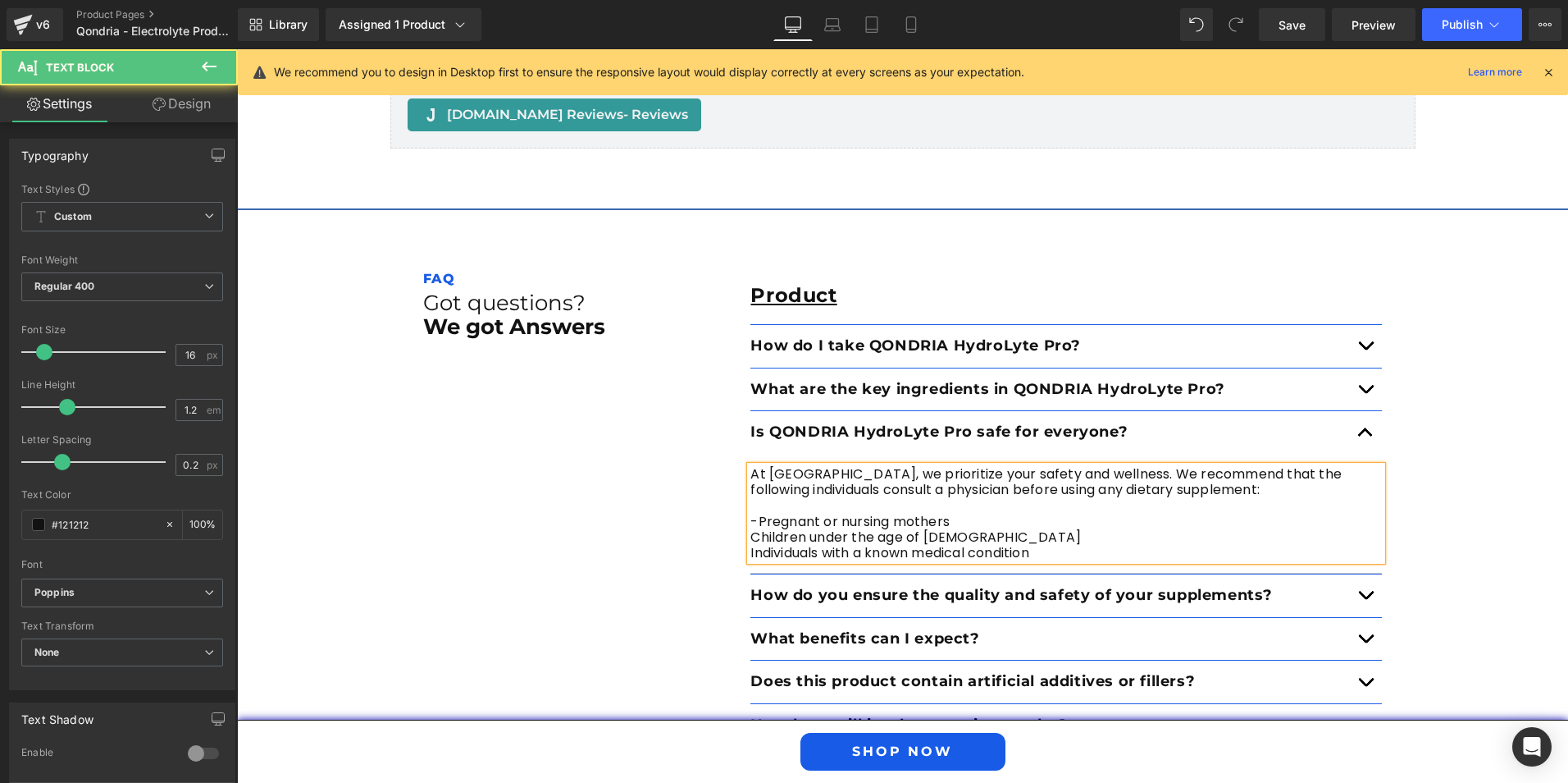
click at [750, 503] on div "At [GEOGRAPHIC_DATA], we prioritize your safety and wellness. We recommend that…" at bounding box center [1066, 513] width 631 height 94
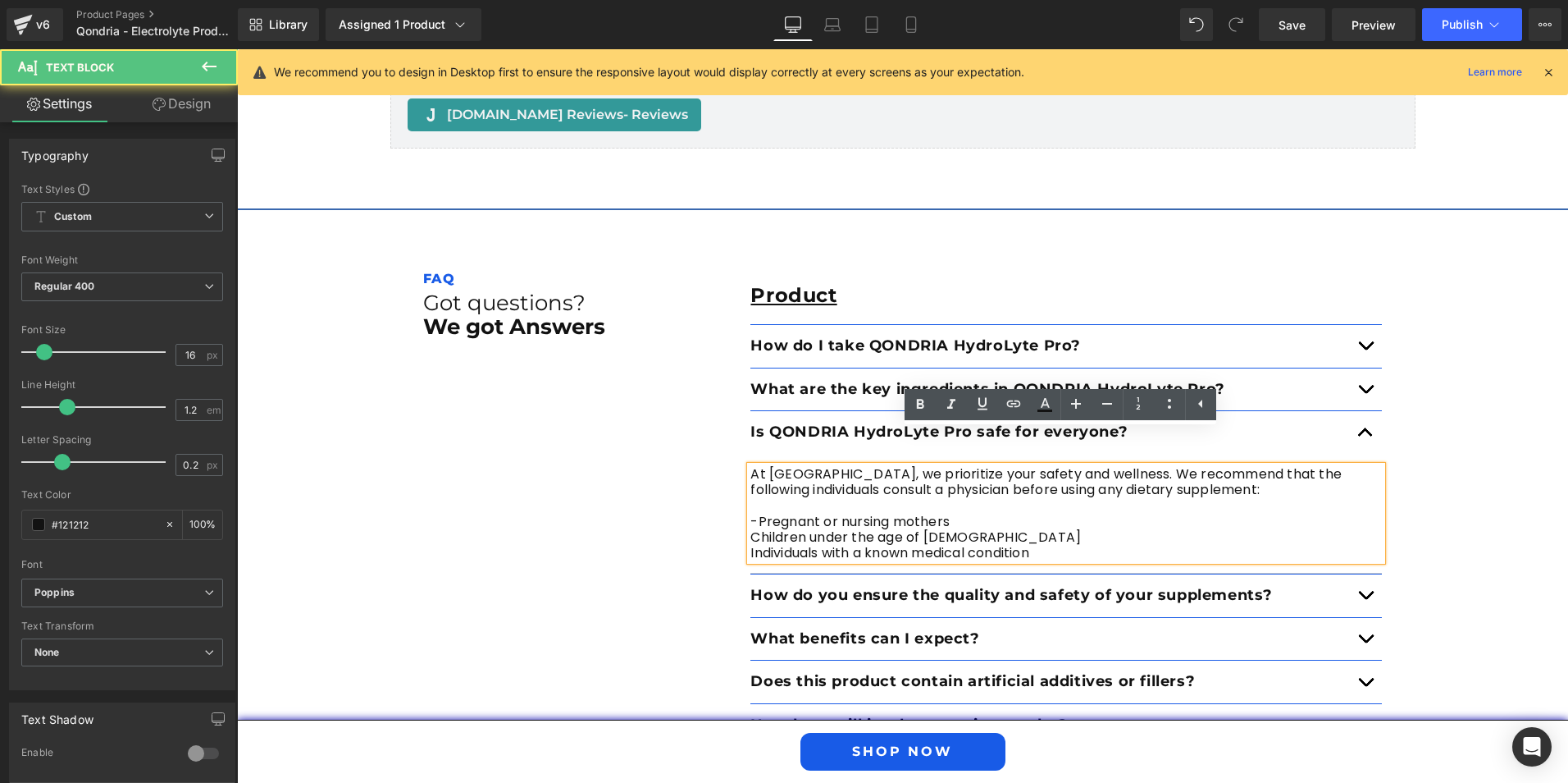
click at [750, 528] on span "Children under the age of [DEMOGRAPHIC_DATA]" at bounding box center [915, 537] width 331 height 19
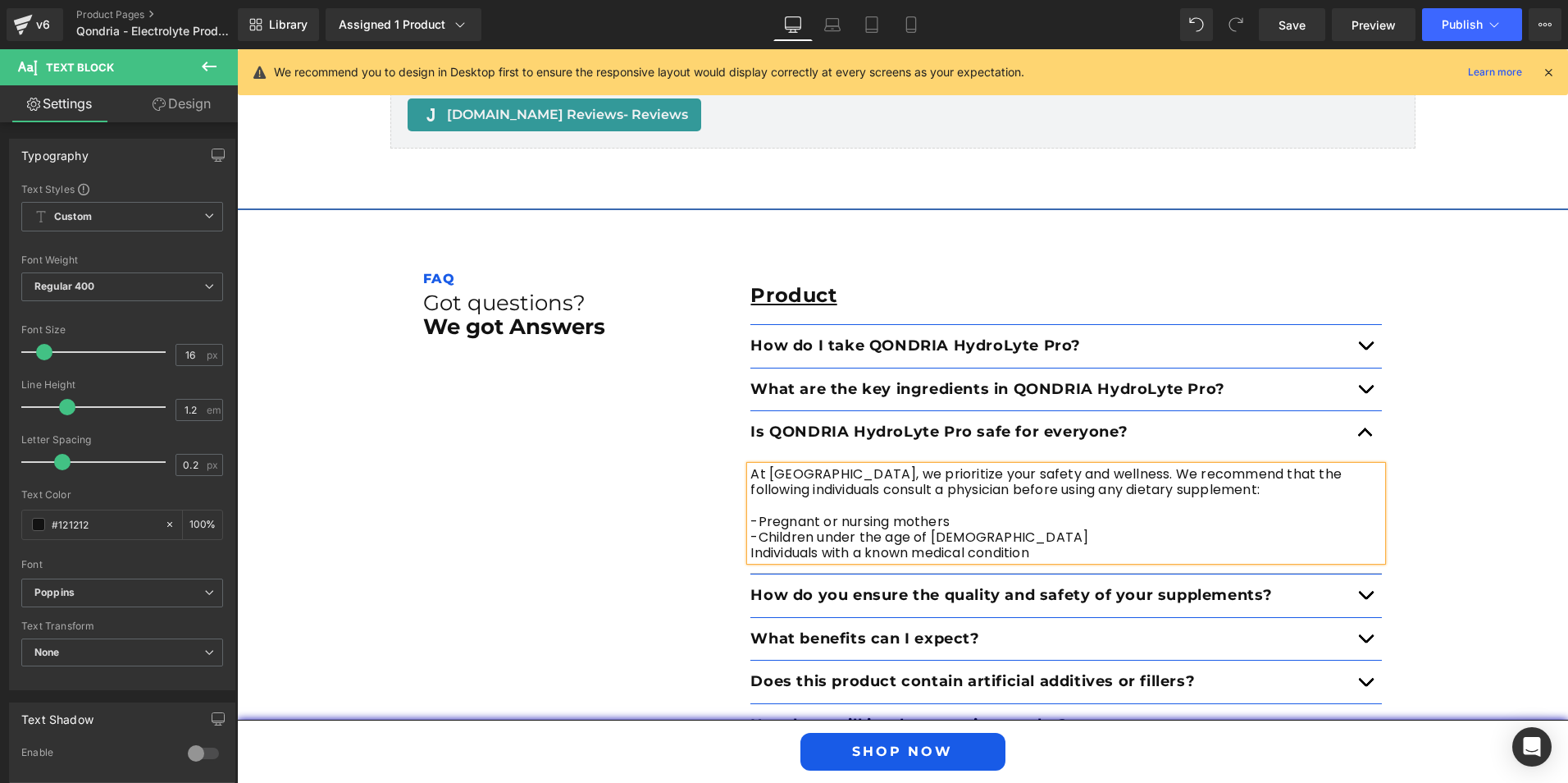
click at [750, 543] on span "Individuals with a known medical condition" at bounding box center [889, 552] width 278 height 19
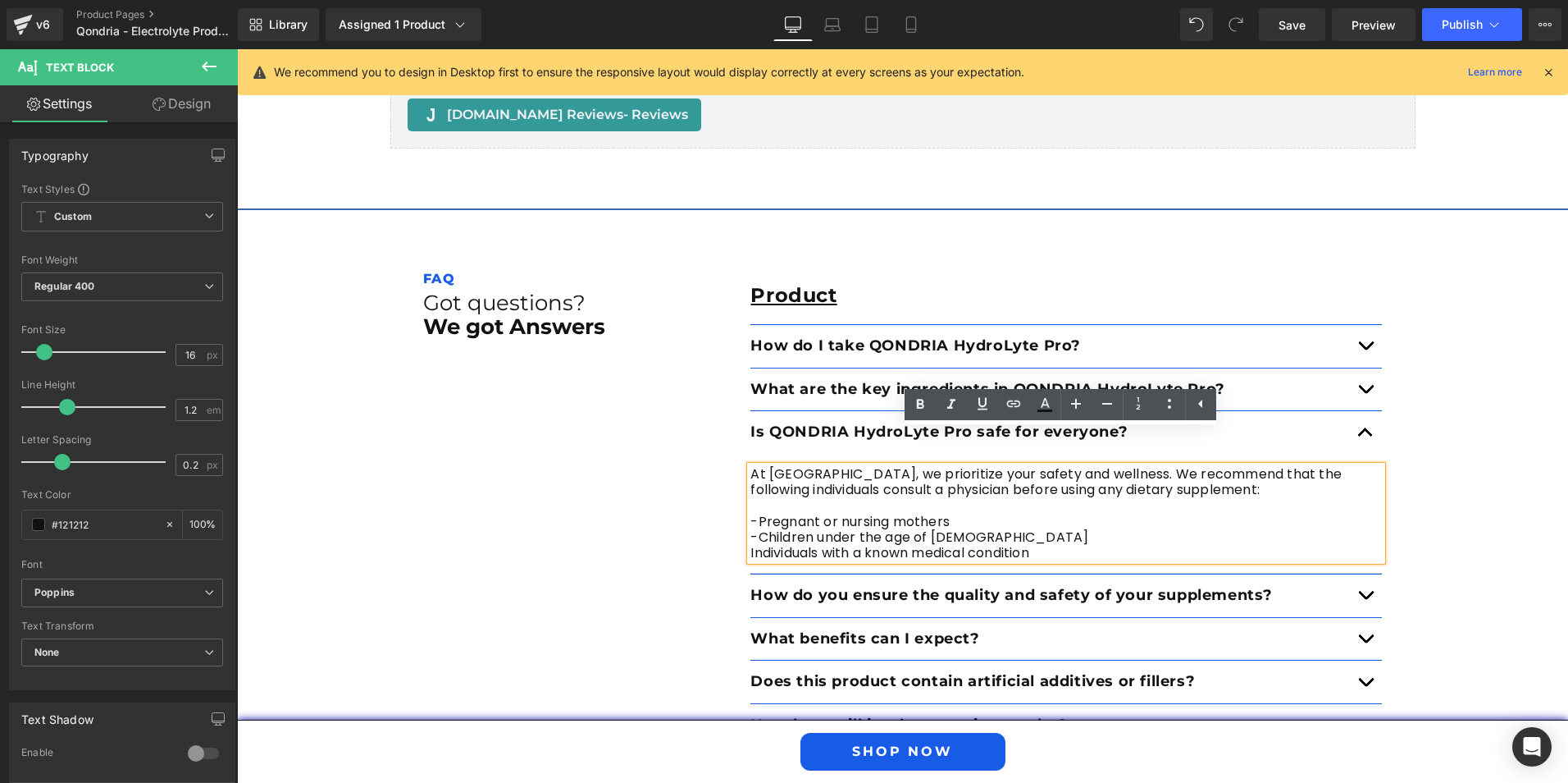
click at [750, 543] on span "Individuals with a known medical condition" at bounding box center [889, 552] width 278 height 19
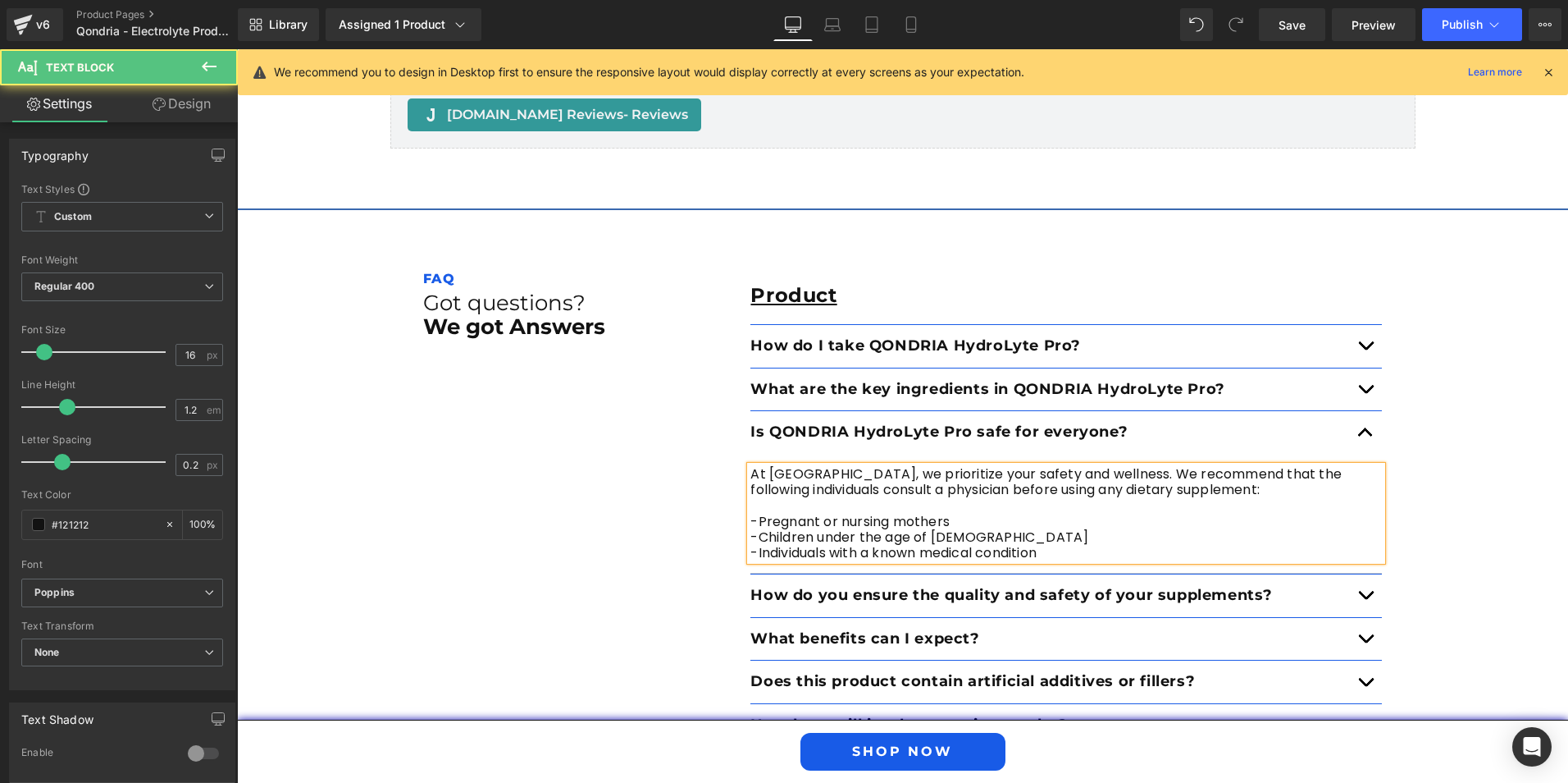
click at [750, 512] on span "-Pregnant or nursing mothers" at bounding box center [850, 522] width 199 height 19
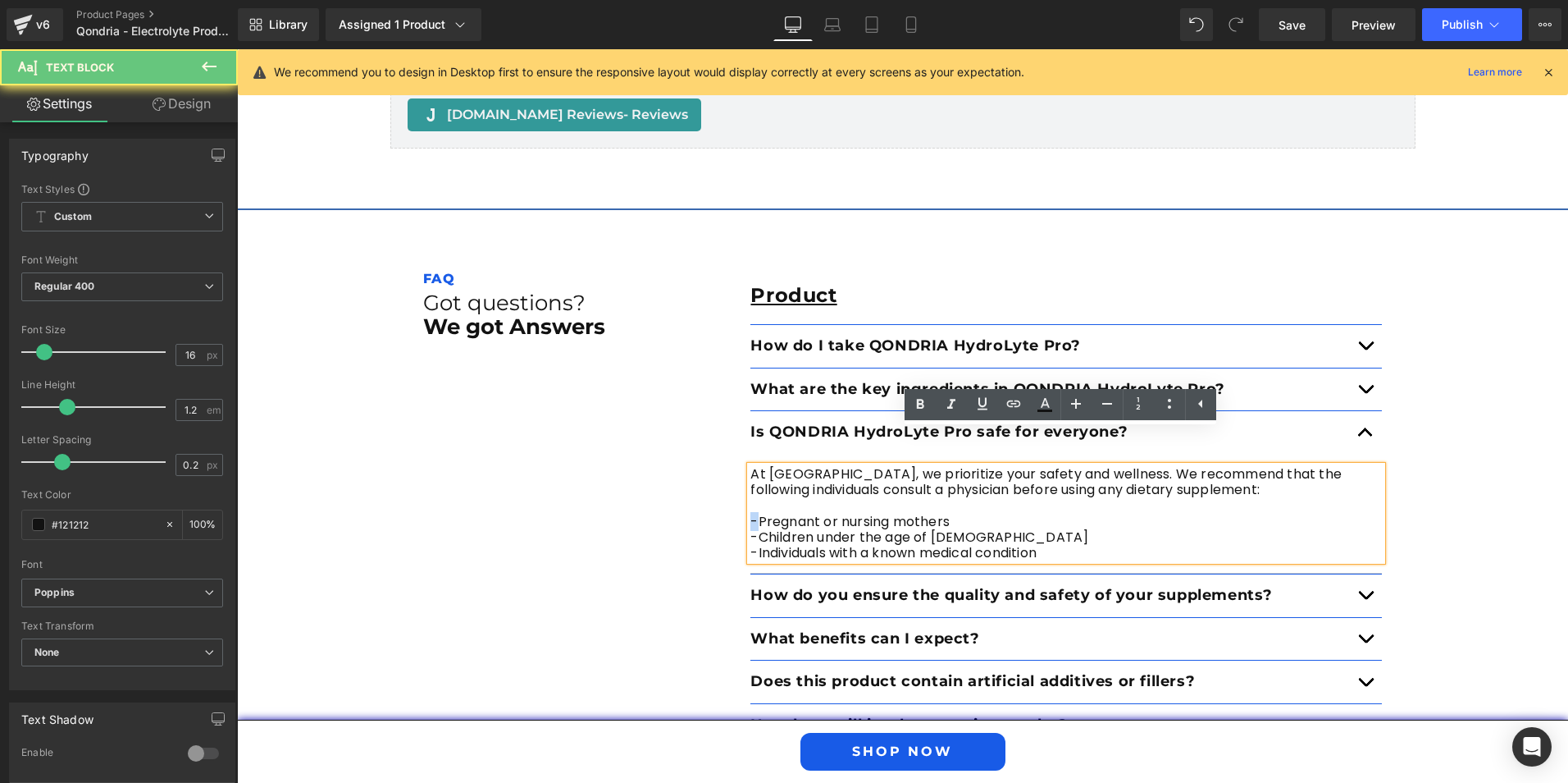
click at [750, 512] on span "-Pregnant or nursing mothers" at bounding box center [850, 522] width 199 height 19
click at [0, 0] on icon at bounding box center [0, 0] width 0 height 0
click at [750, 528] on span "-Children under the age of [DEMOGRAPHIC_DATA]" at bounding box center [919, 537] width 338 height 19
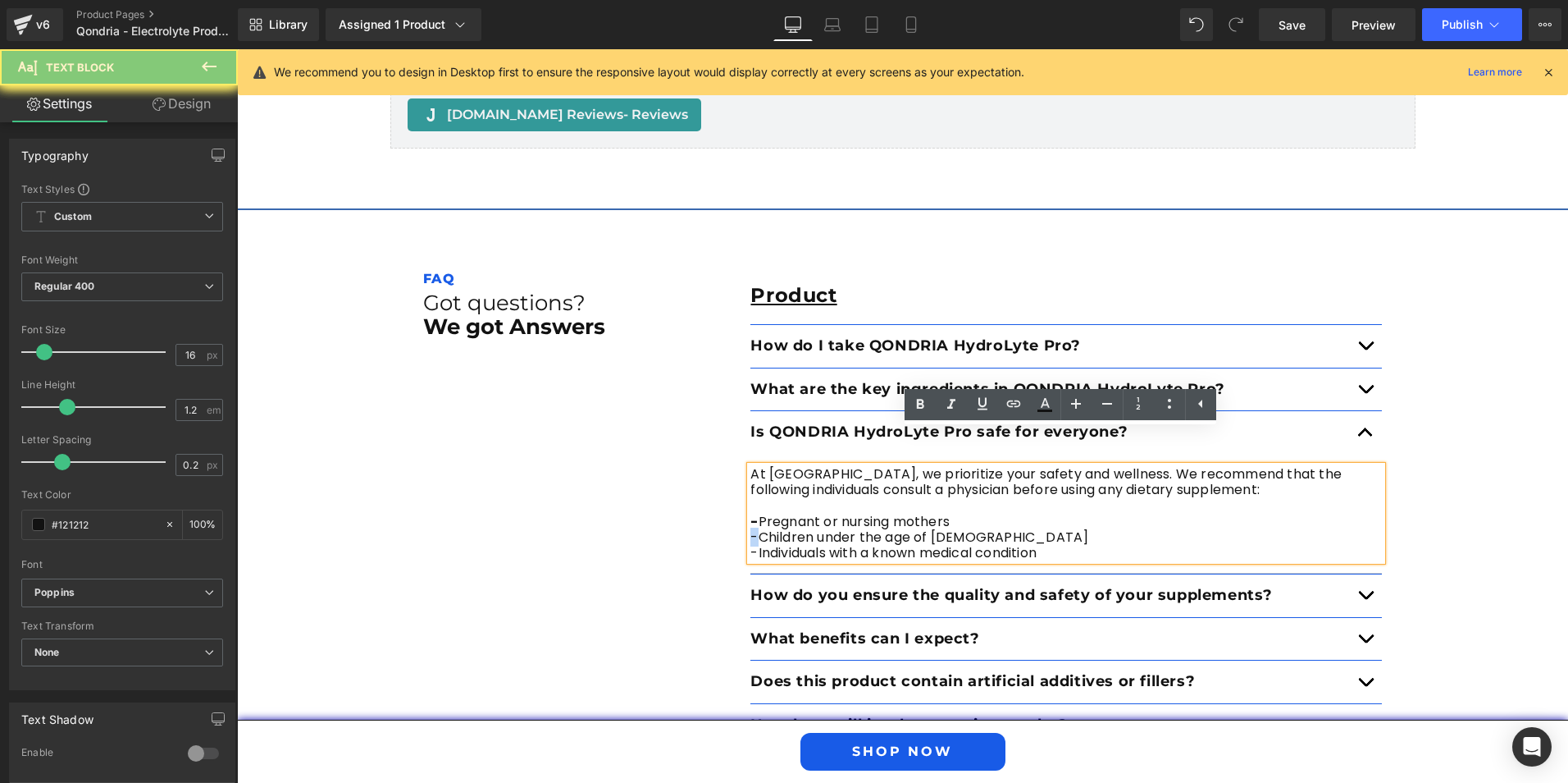
click at [750, 528] on span "-Children under the age of [DEMOGRAPHIC_DATA]" at bounding box center [919, 537] width 338 height 19
click at [913, 403] on icon at bounding box center [920, 404] width 20 height 20
click at [750, 543] on span "-Individuals with a known medical condition" at bounding box center [893, 552] width 286 height 19
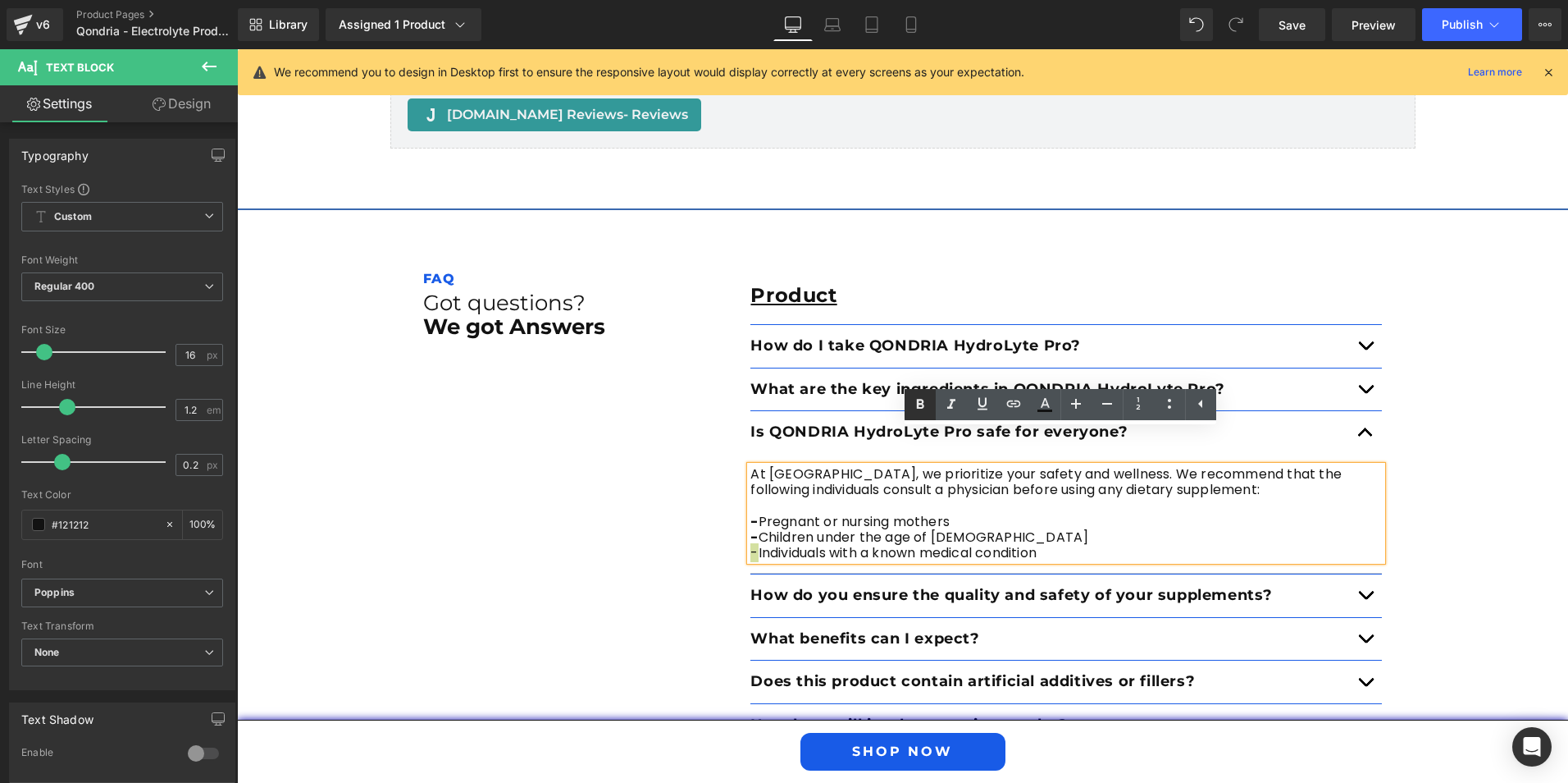
click at [915, 404] on icon at bounding box center [920, 404] width 20 height 20
click at [696, 486] on div "FAQ Text Block Got questions? We got Answers Heading Product Text Block How do …" at bounding box center [903, 764] width 984 height 1077
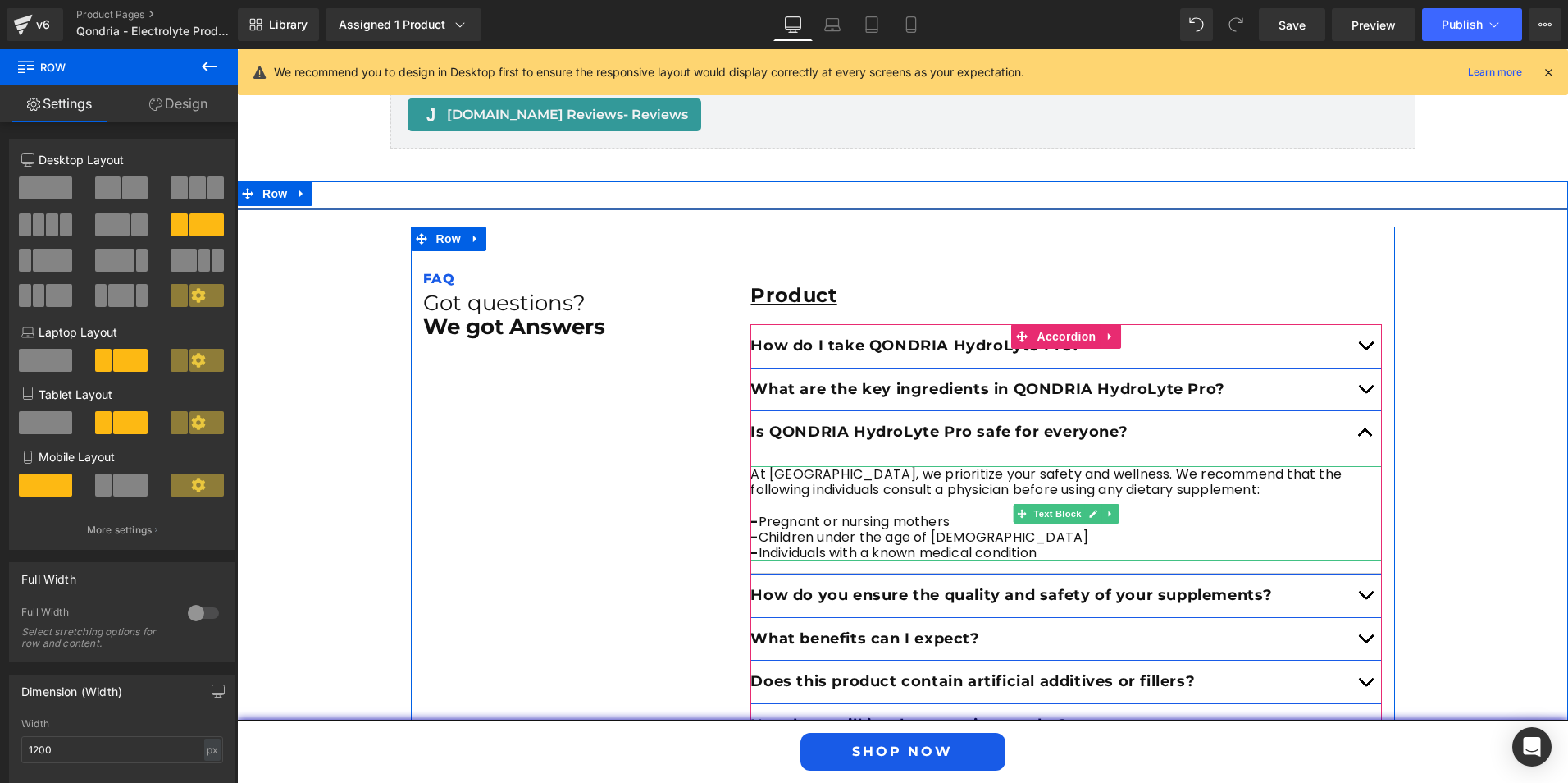
scroll to position [5779, 0]
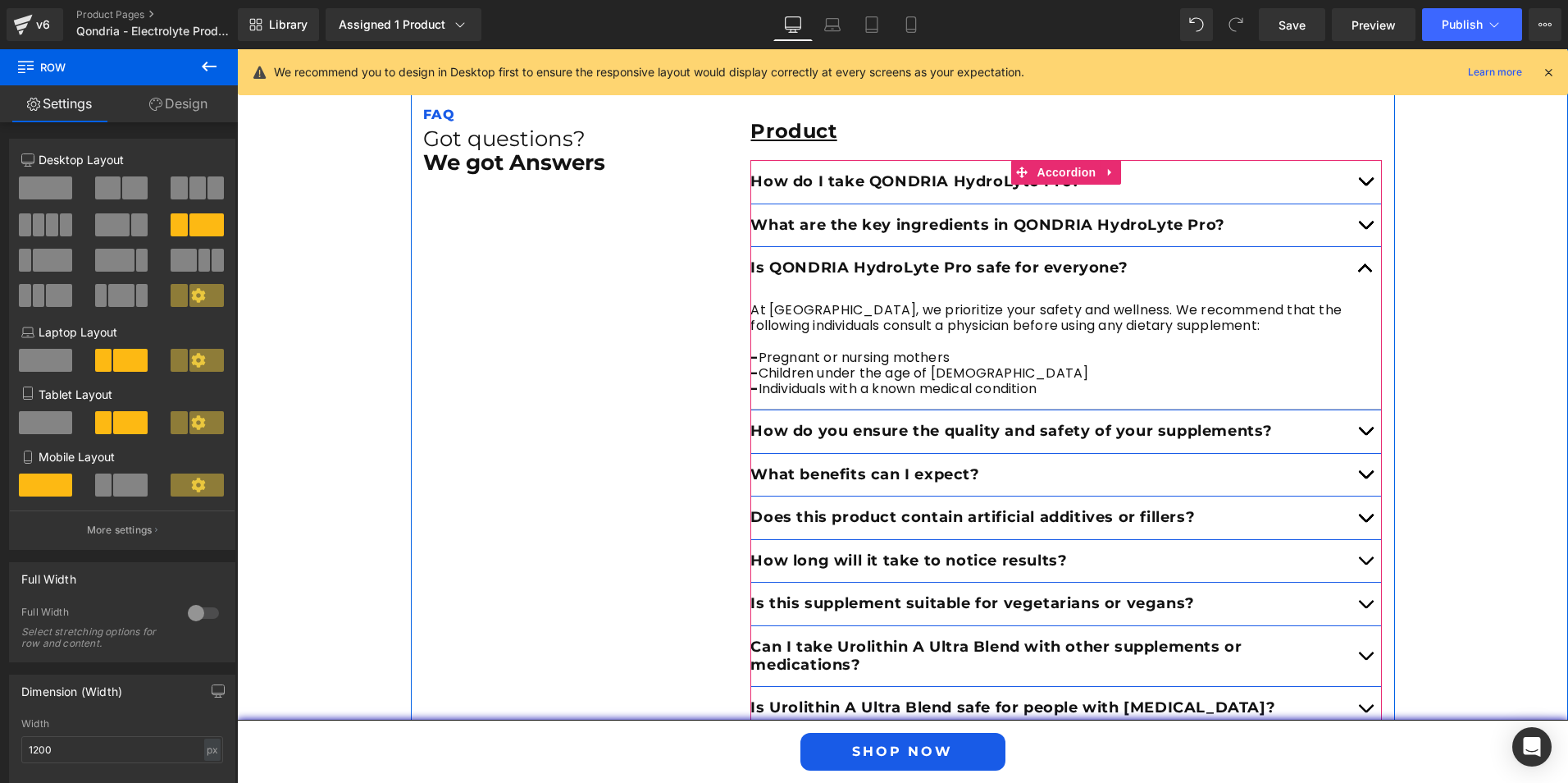
click at [1354, 410] on button "button" at bounding box center [1366, 432] width 33 height 43
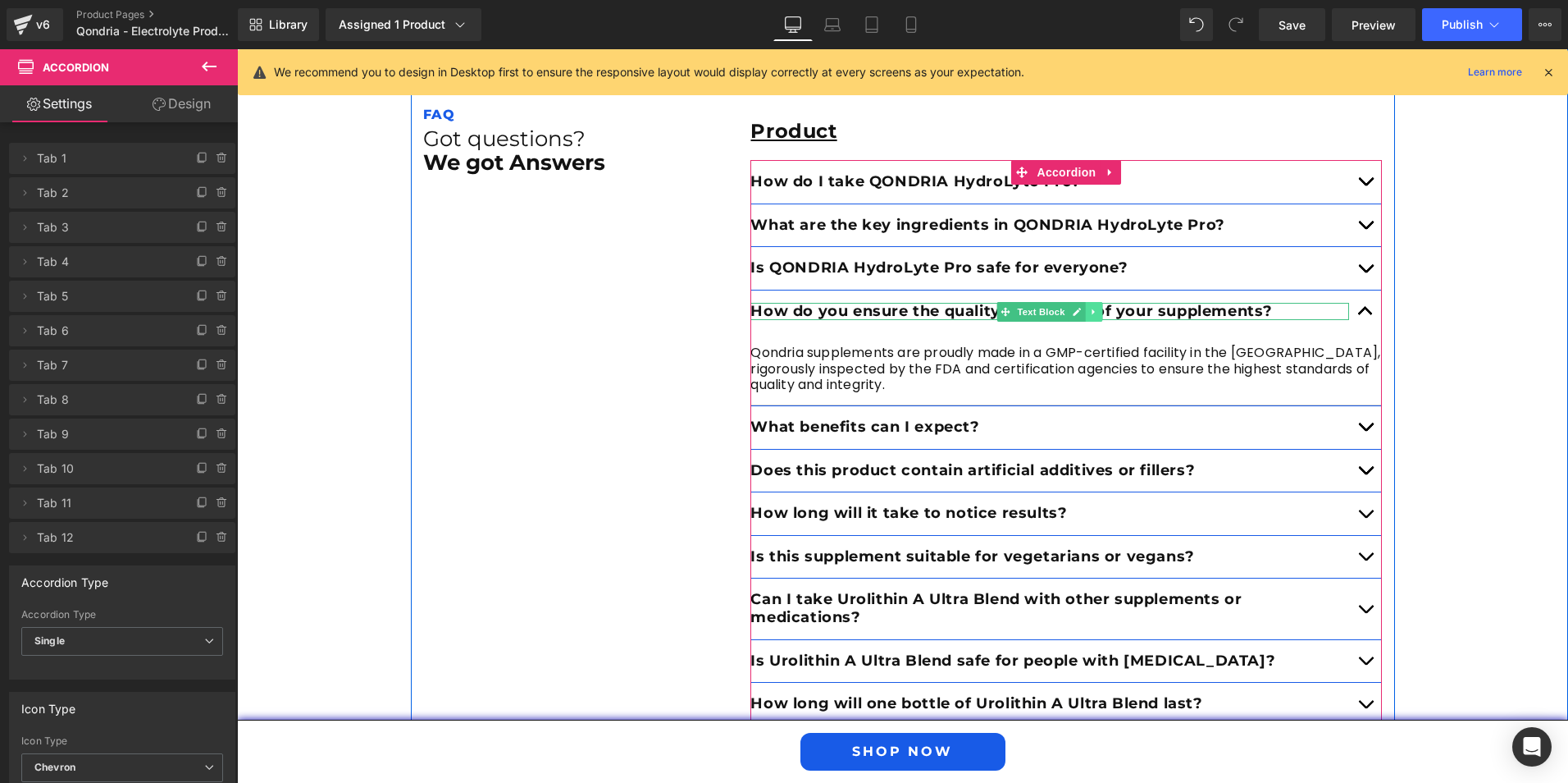
click at [1092, 308] on icon at bounding box center [1093, 311] width 3 height 6
click at [1180, 303] on p "How do you ensure the quality and safety of your supplements?" at bounding box center [1050, 311] width 599 height 18
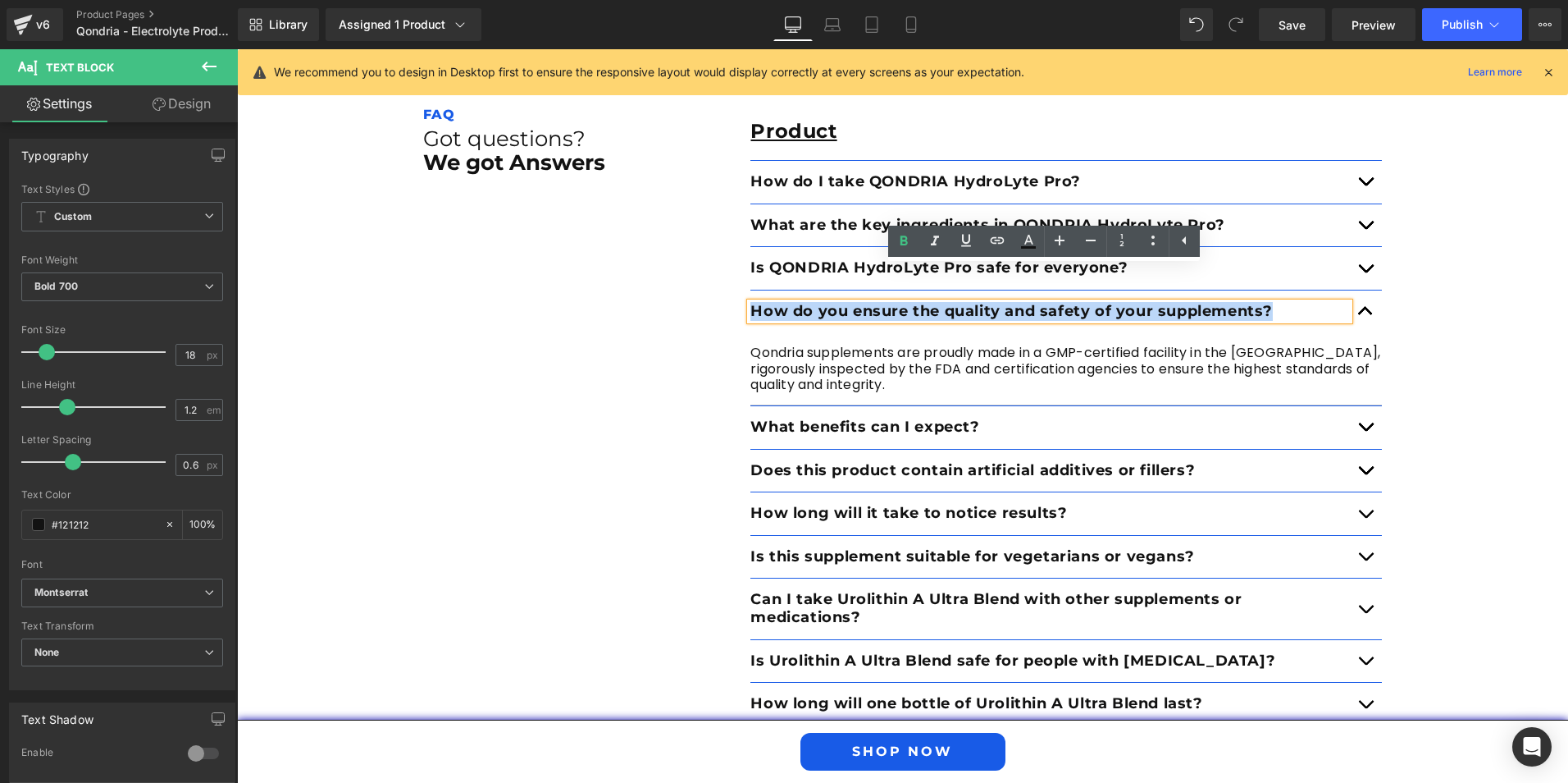
drag, startPoint x: 1279, startPoint y: 270, endPoint x: 733, endPoint y: 267, distance: 546.0
click at [738, 267] on div "Product Text Block How do I take QONDRIA HydroLyte Pro? Text Block Mix with 16o…" at bounding box center [1066, 592] width 656 height 980
paste div
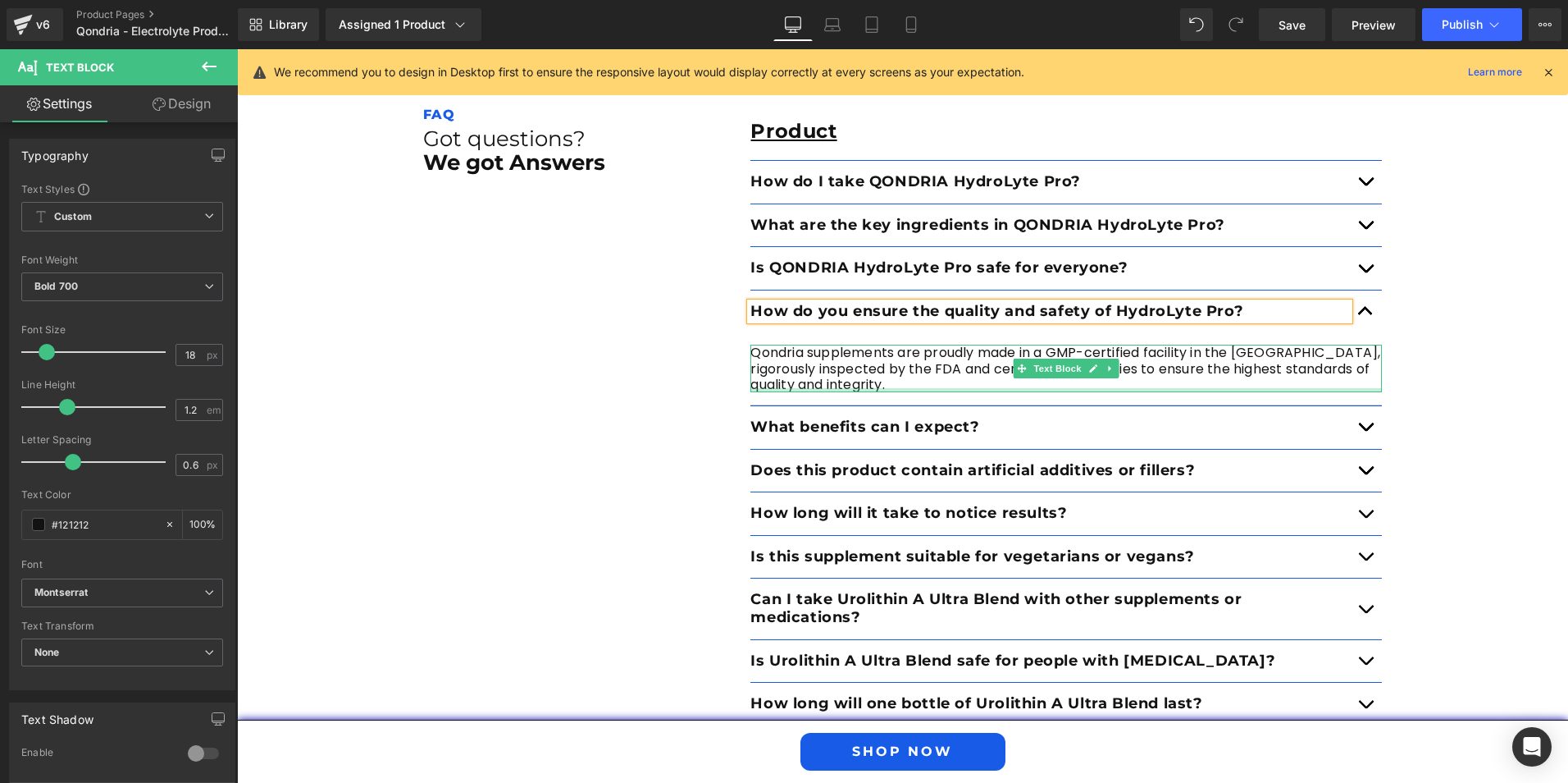
click at [858, 388] on div at bounding box center [1066, 390] width 631 height 4
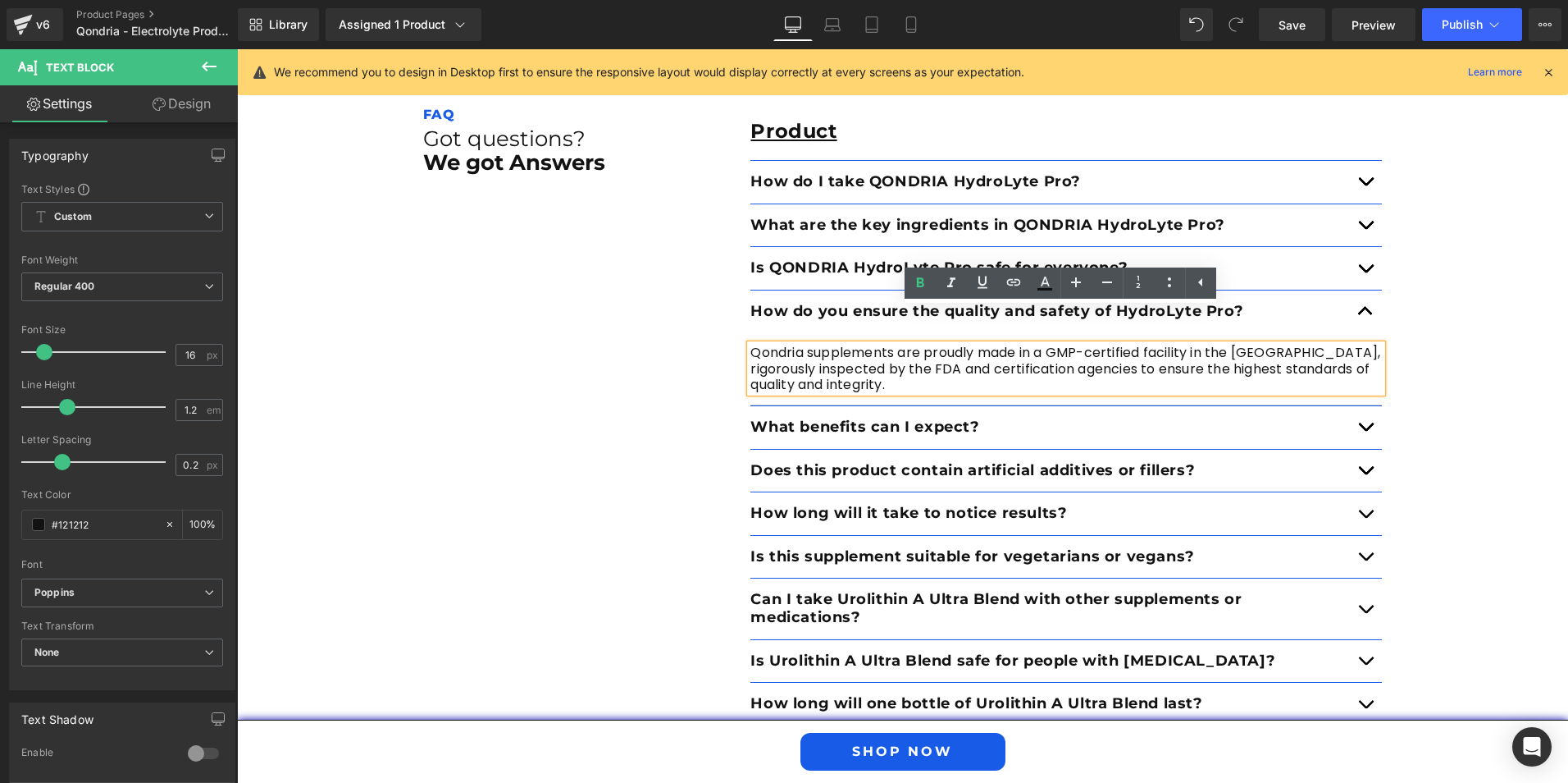
drag, startPoint x: 843, startPoint y: 351, endPoint x: 743, endPoint y: 310, distance: 108.1
click at [750, 345] on div "Qondria supplements are proudly made in a GMP-certified facility in the [GEOGRA…" at bounding box center [1066, 369] width 631 height 48
click at [847, 354] on p "Qondria supplements are proudly made in a GMP-certified facility in the [GEOGRA…" at bounding box center [1066, 369] width 631 height 48
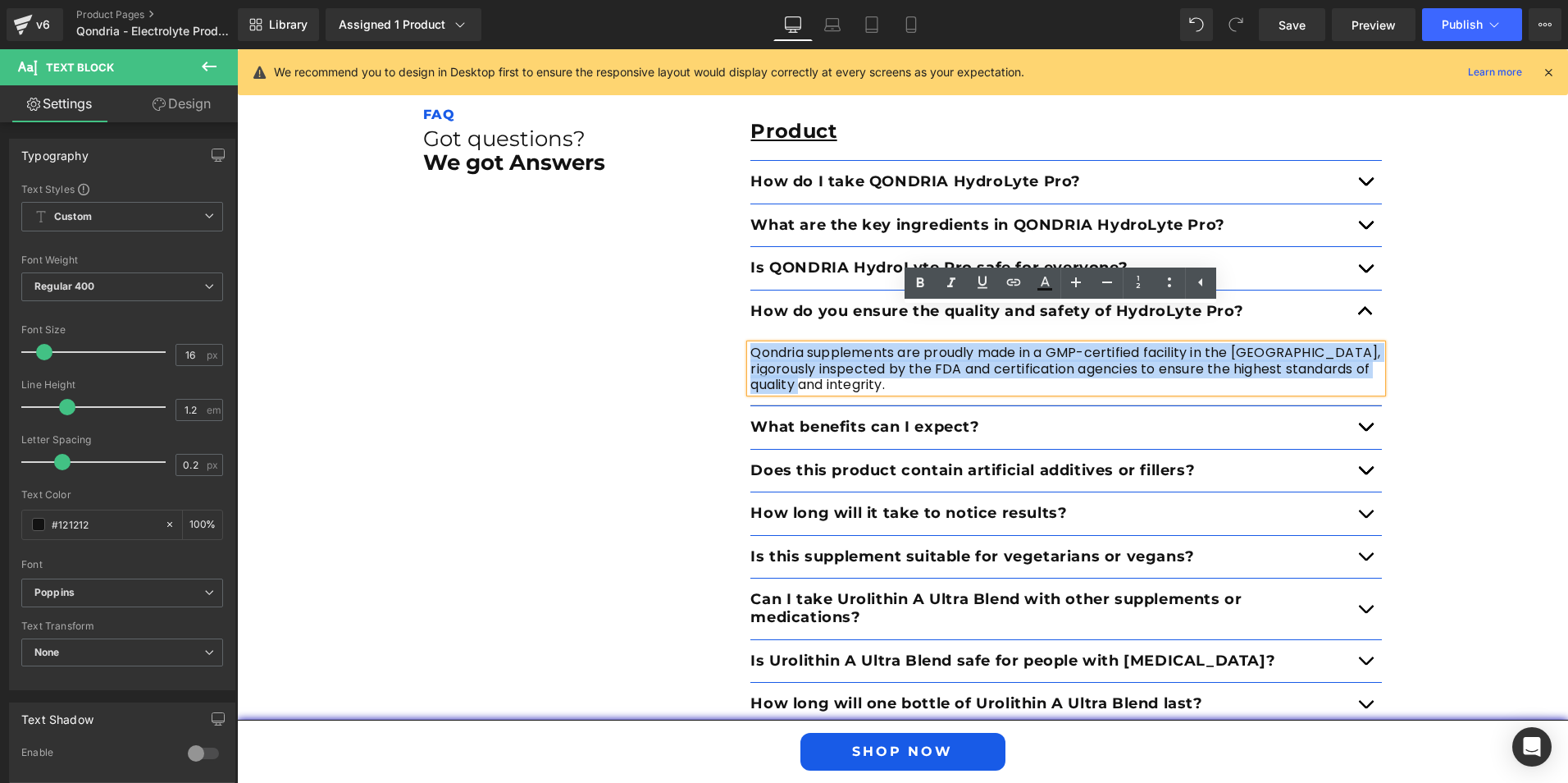
drag, startPoint x: 821, startPoint y: 347, endPoint x: 745, endPoint y: 320, distance: 80.7
click at [750, 345] on p "Qondria supplements are proudly made in a GMP-certified facility in the [GEOGRA…" at bounding box center [1066, 369] width 631 height 48
paste div
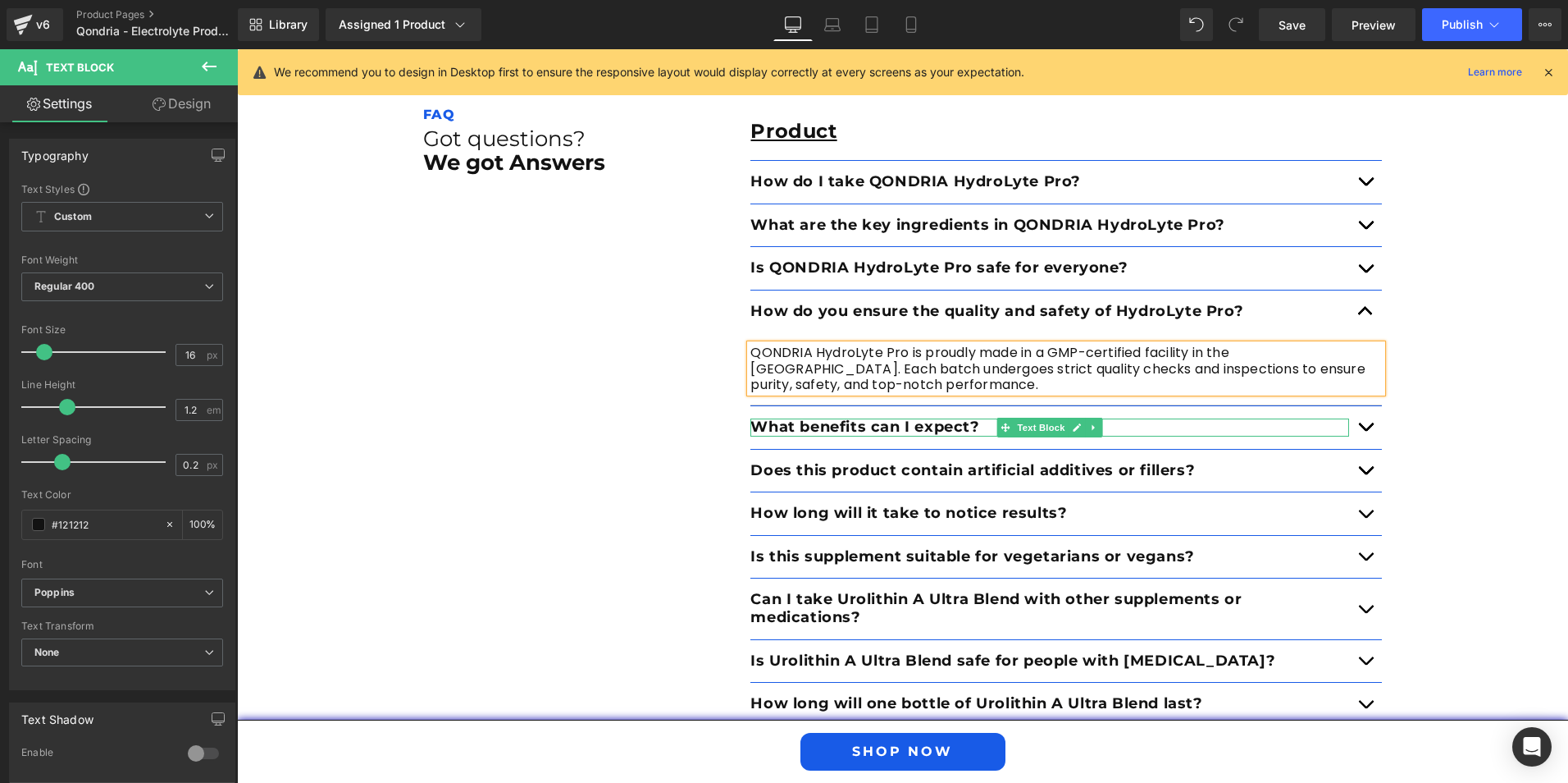
click at [818, 419] on p "What benefits can I expect?" at bounding box center [1050, 427] width 599 height 18
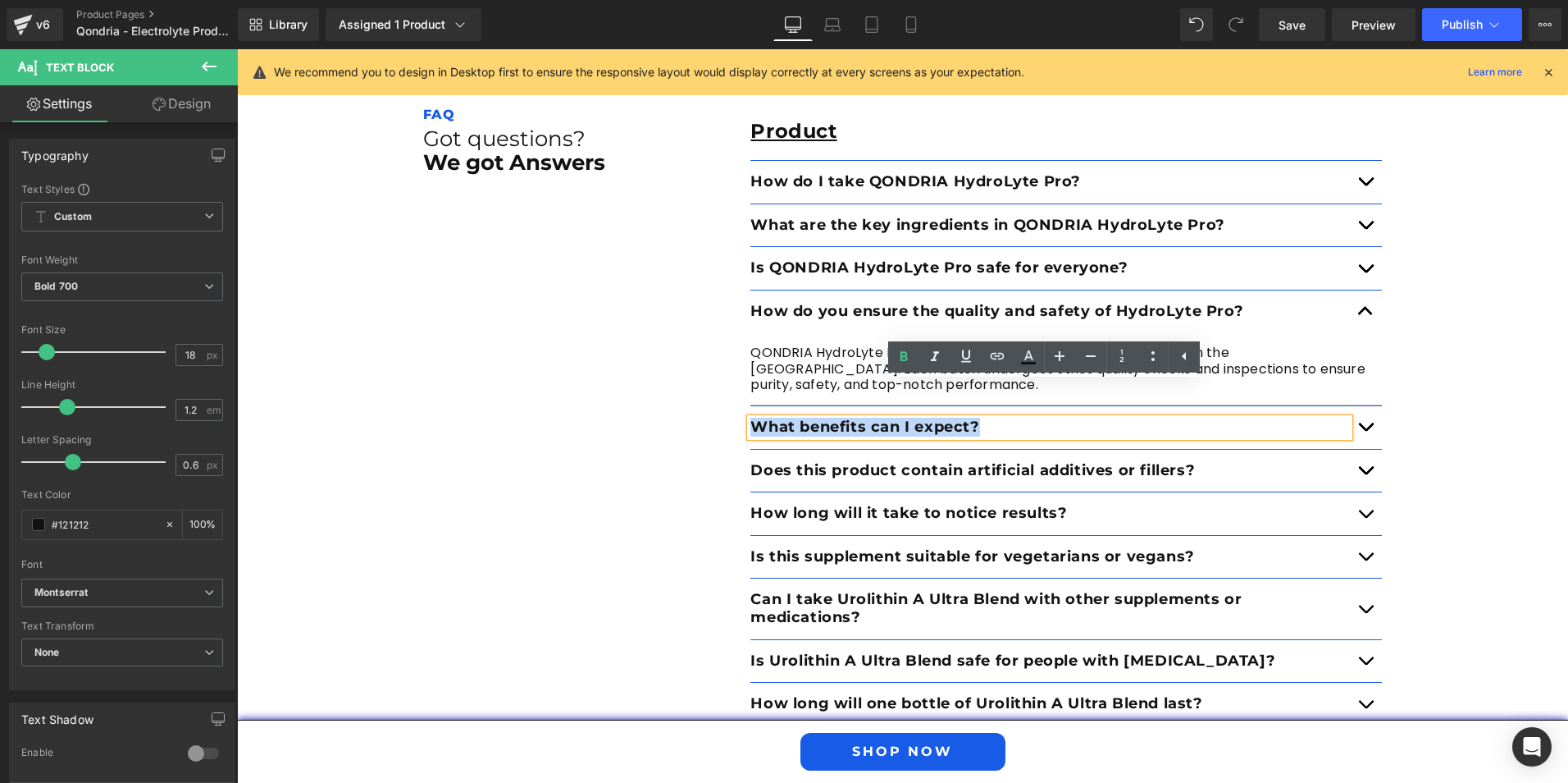
drag, startPoint x: 997, startPoint y: 393, endPoint x: 738, endPoint y: 392, distance: 259.0
click at [738, 392] on div "Product Text Block How do I take QONDRIA HydroLyte Pro? Text Block Mix with 16o…" at bounding box center [1066, 592] width 656 height 980
paste div
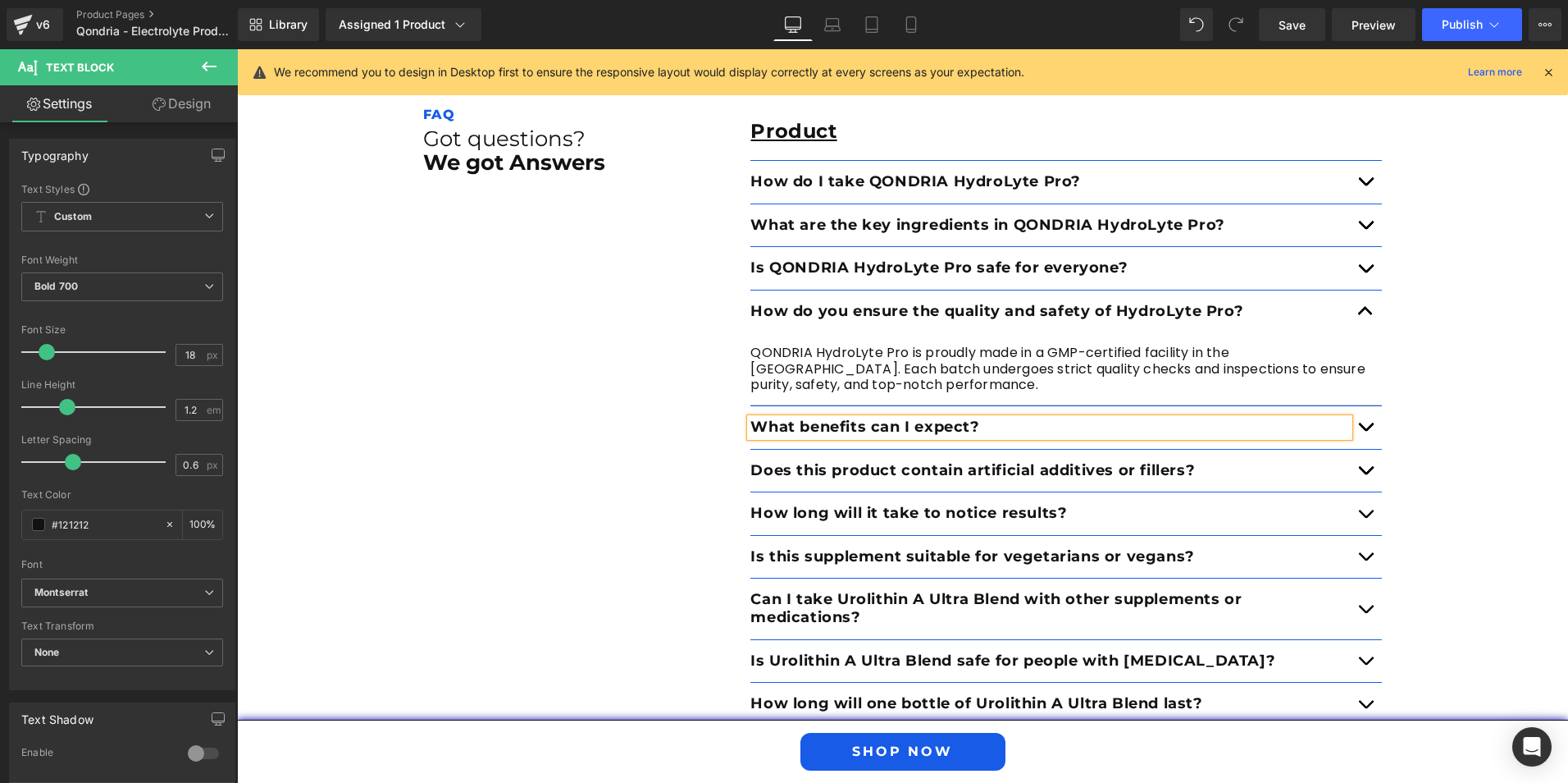
click at [1371, 406] on button "button" at bounding box center [1366, 427] width 33 height 43
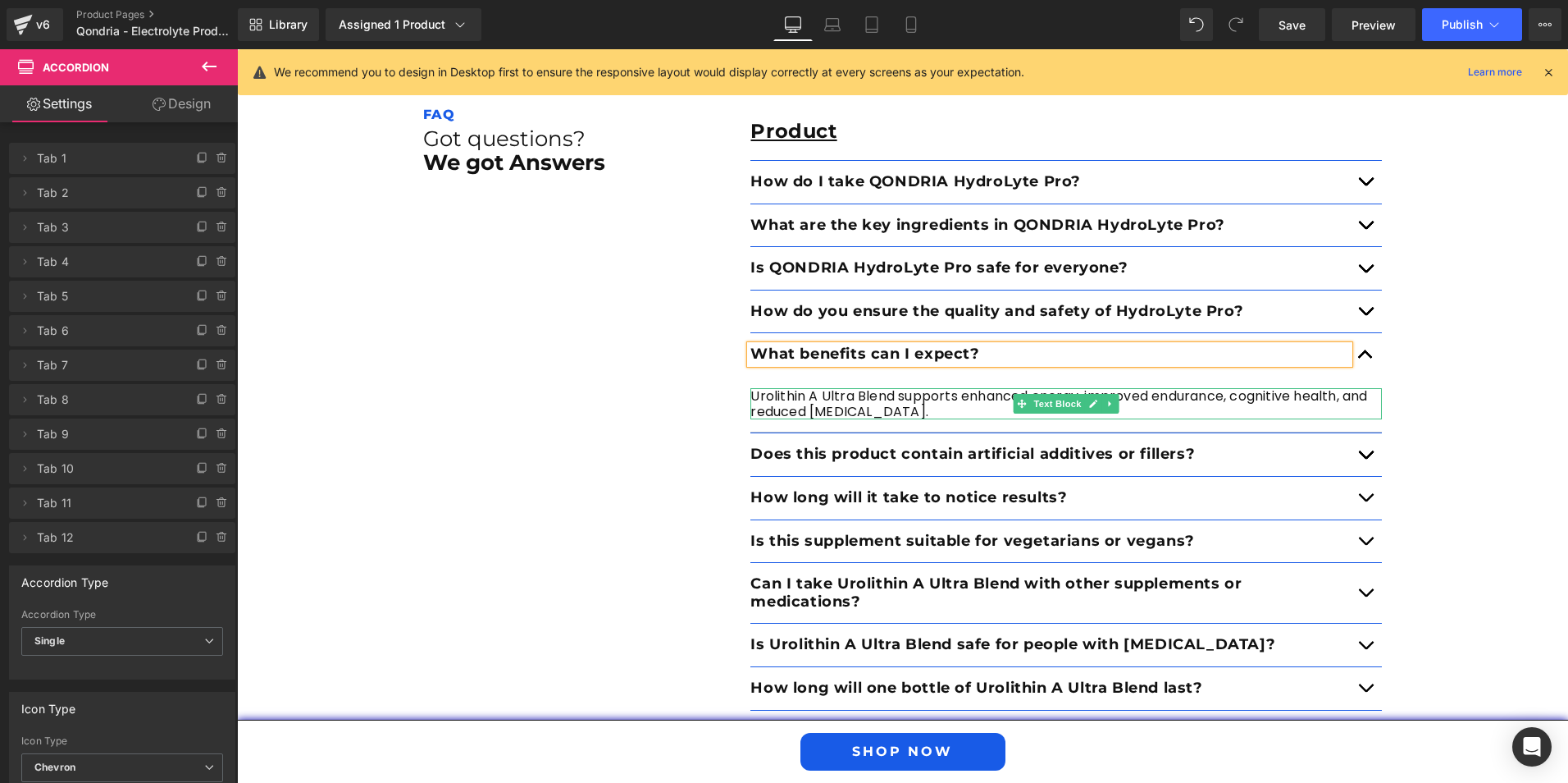
click at [949, 388] on p "Urolithin A Ultra Blend supports enhanced energy, improved endurance, cognitive…" at bounding box center [1066, 403] width 631 height 31
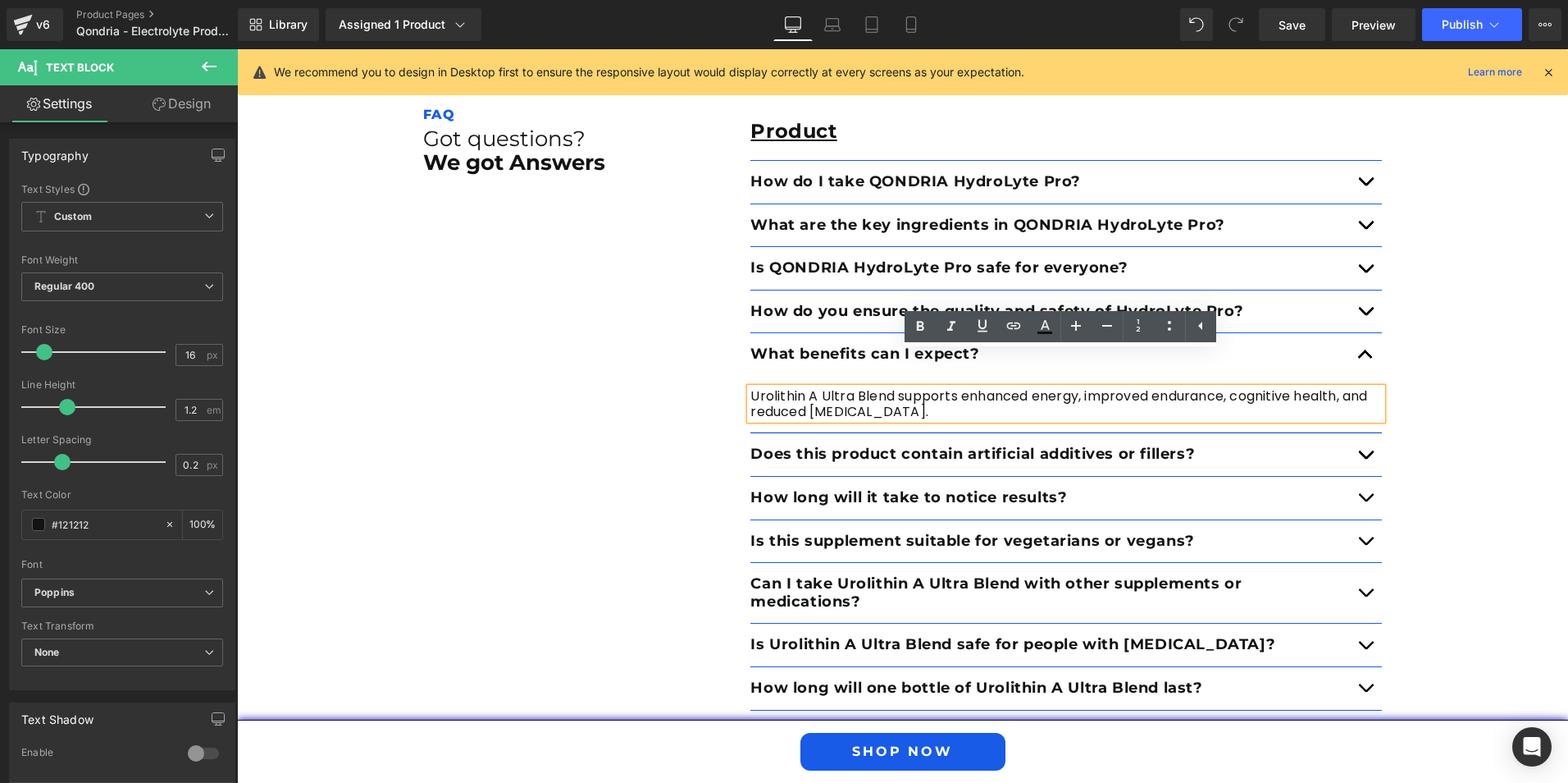
drag, startPoint x: 909, startPoint y: 371, endPoint x: 747, endPoint y: 359, distance: 162.4
click at [750, 388] on p "Urolithin A Ultra Blend supports enhanced energy, improved endurance, cognitive…" at bounding box center [1066, 403] width 631 height 31
paste div
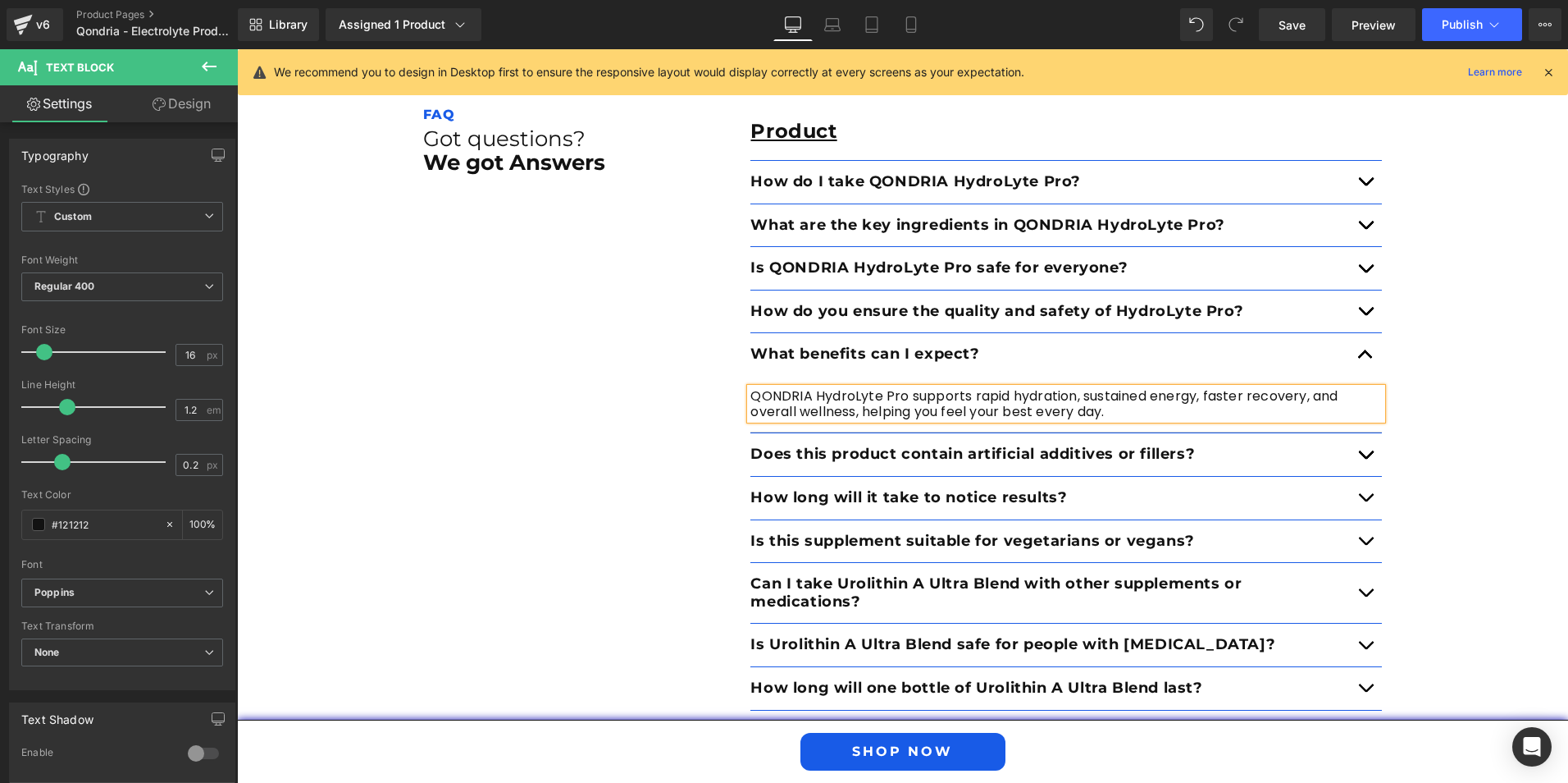
click at [1360, 433] on button "button" at bounding box center [1366, 454] width 33 height 43
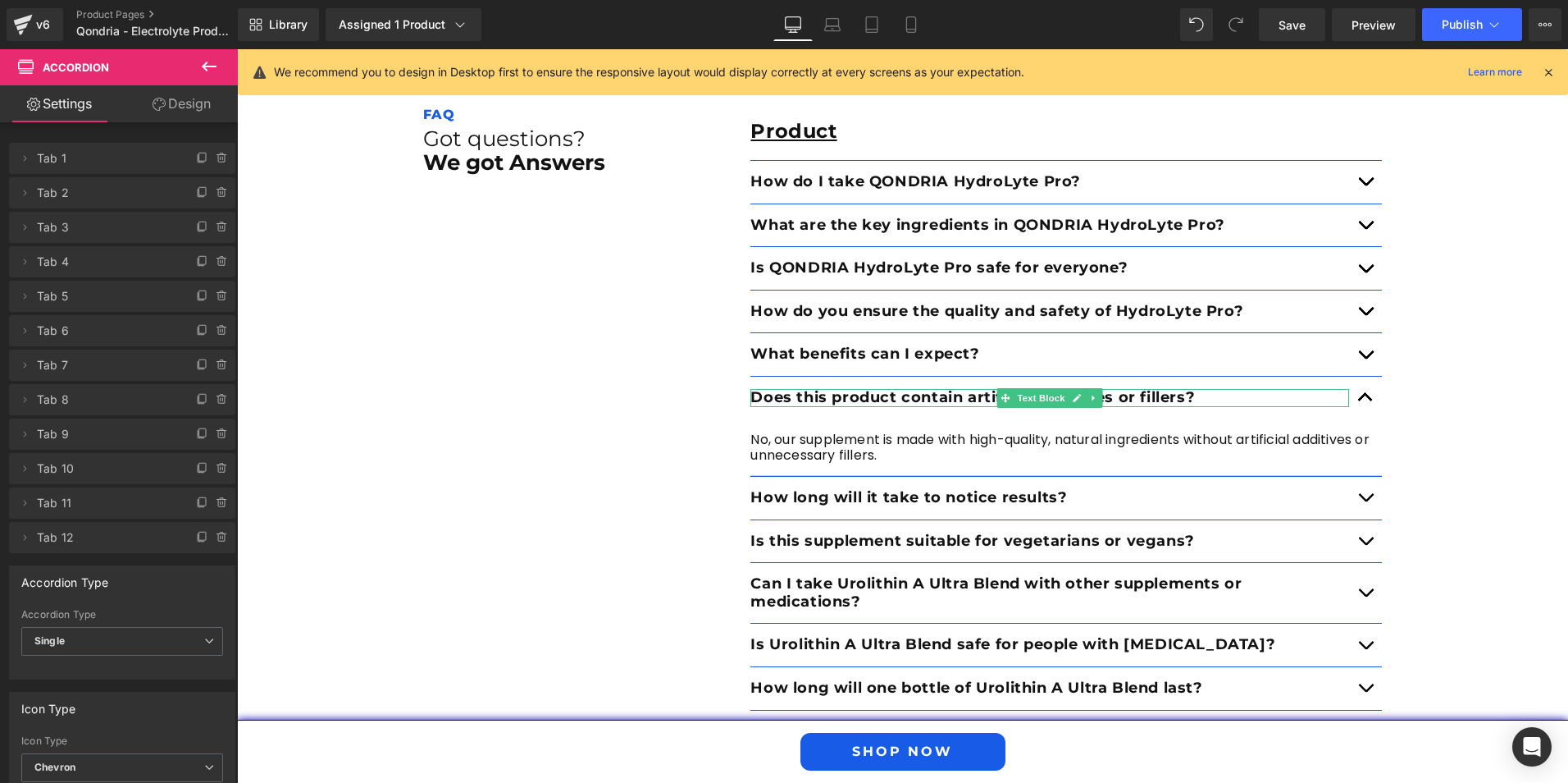
click at [947, 389] on p "Does this product contain artificial additives or fillers?" at bounding box center [1050, 397] width 599 height 18
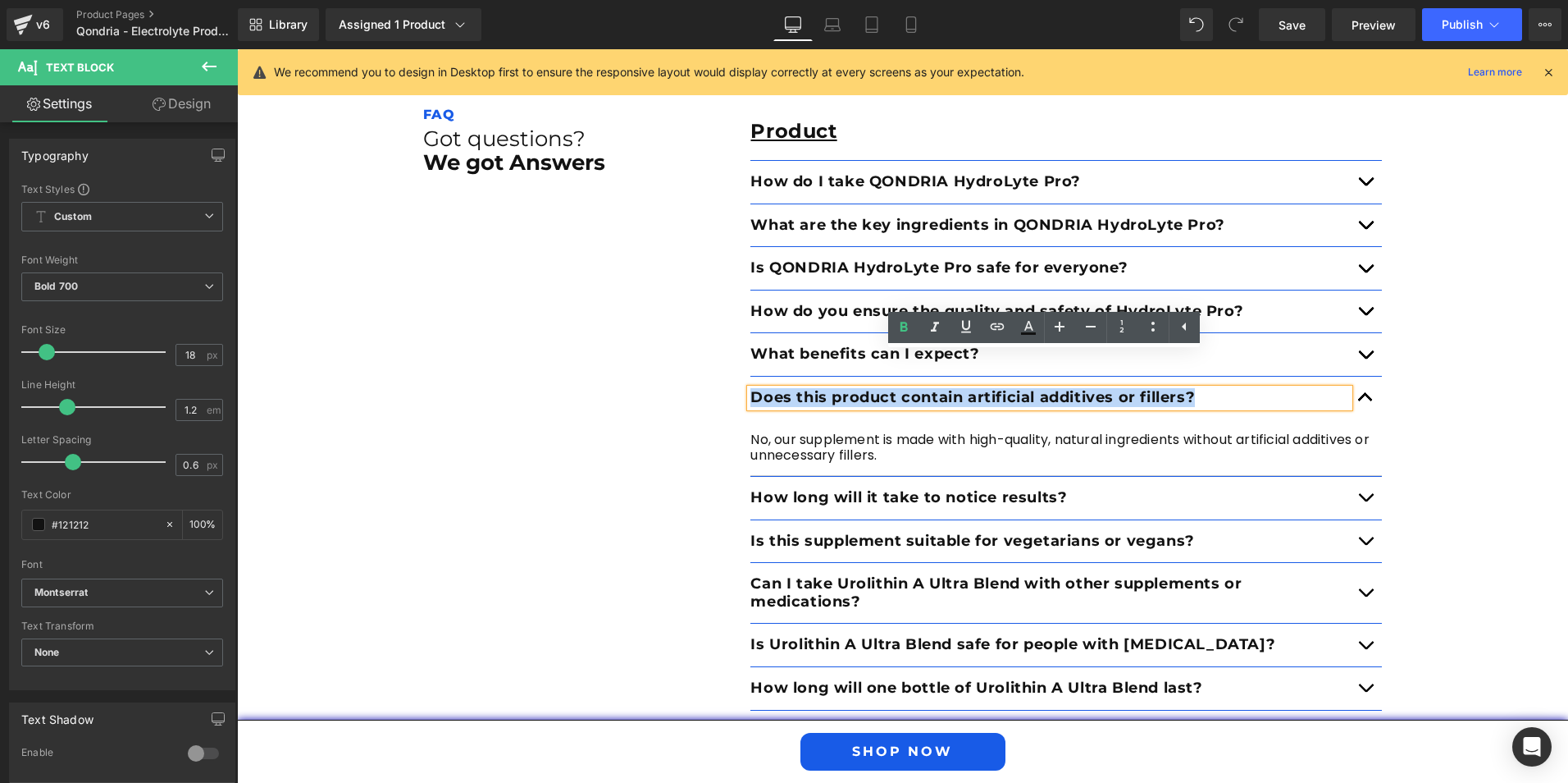
drag, startPoint x: 1195, startPoint y: 358, endPoint x: 744, endPoint y: 357, distance: 451.0
click at [750, 389] on p "Does this product contain artificial additives or fillers?" at bounding box center [1050, 397] width 599 height 18
paste div
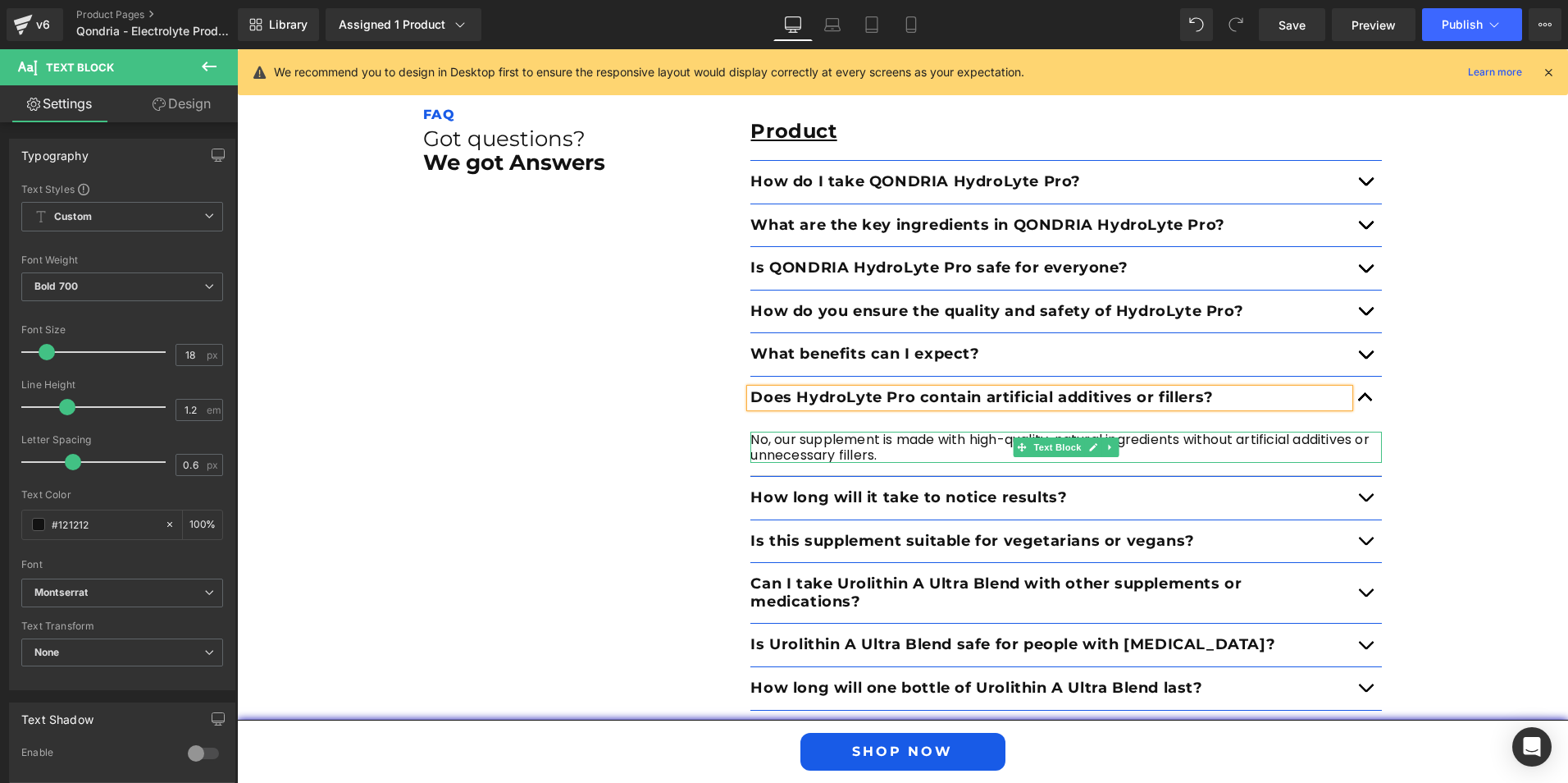
click at [914, 432] on p "No, our supplement is made with high-quality, natural ingredients without artif…" at bounding box center [1066, 447] width 631 height 31
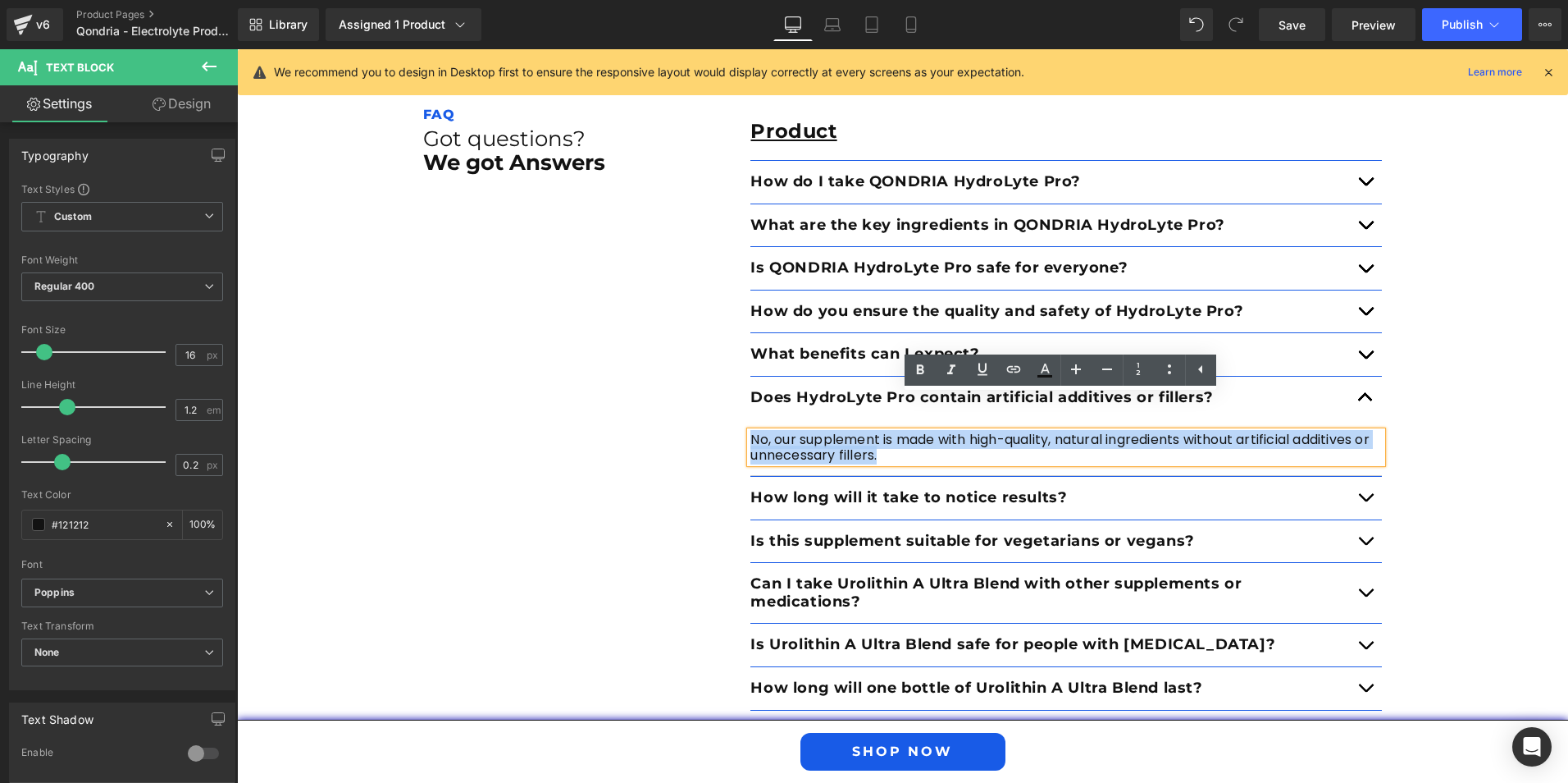
drag, startPoint x: 901, startPoint y: 420, endPoint x: 739, endPoint y: 403, distance: 162.9
click at [739, 403] on div "Product Text Block How do I take QONDRIA HydroLyte Pro? Text Block Mix with 16o…" at bounding box center [1066, 585] width 656 height 964
paste div
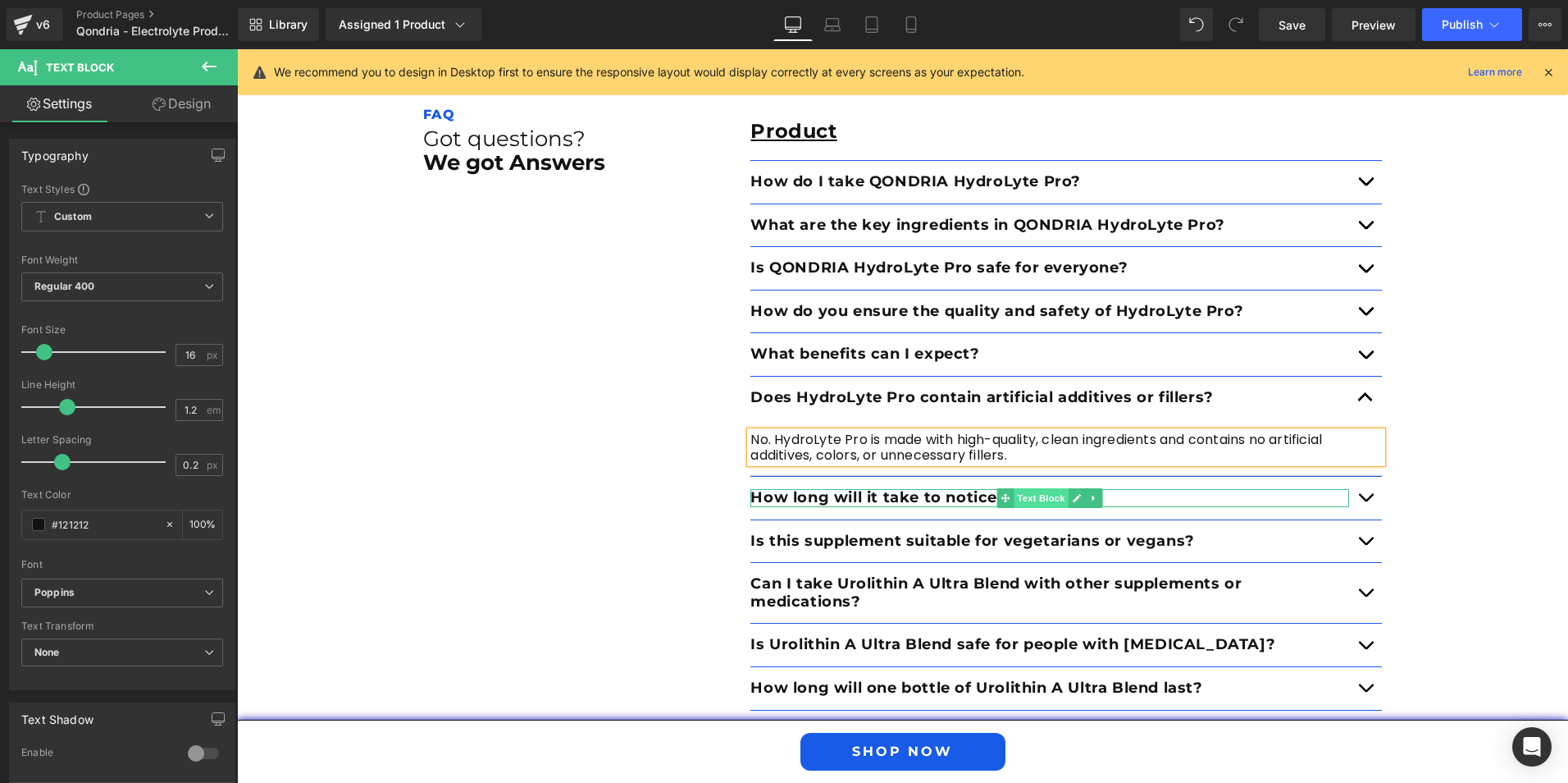
click at [1022, 489] on span "Text Block" at bounding box center [1042, 498] width 54 height 20
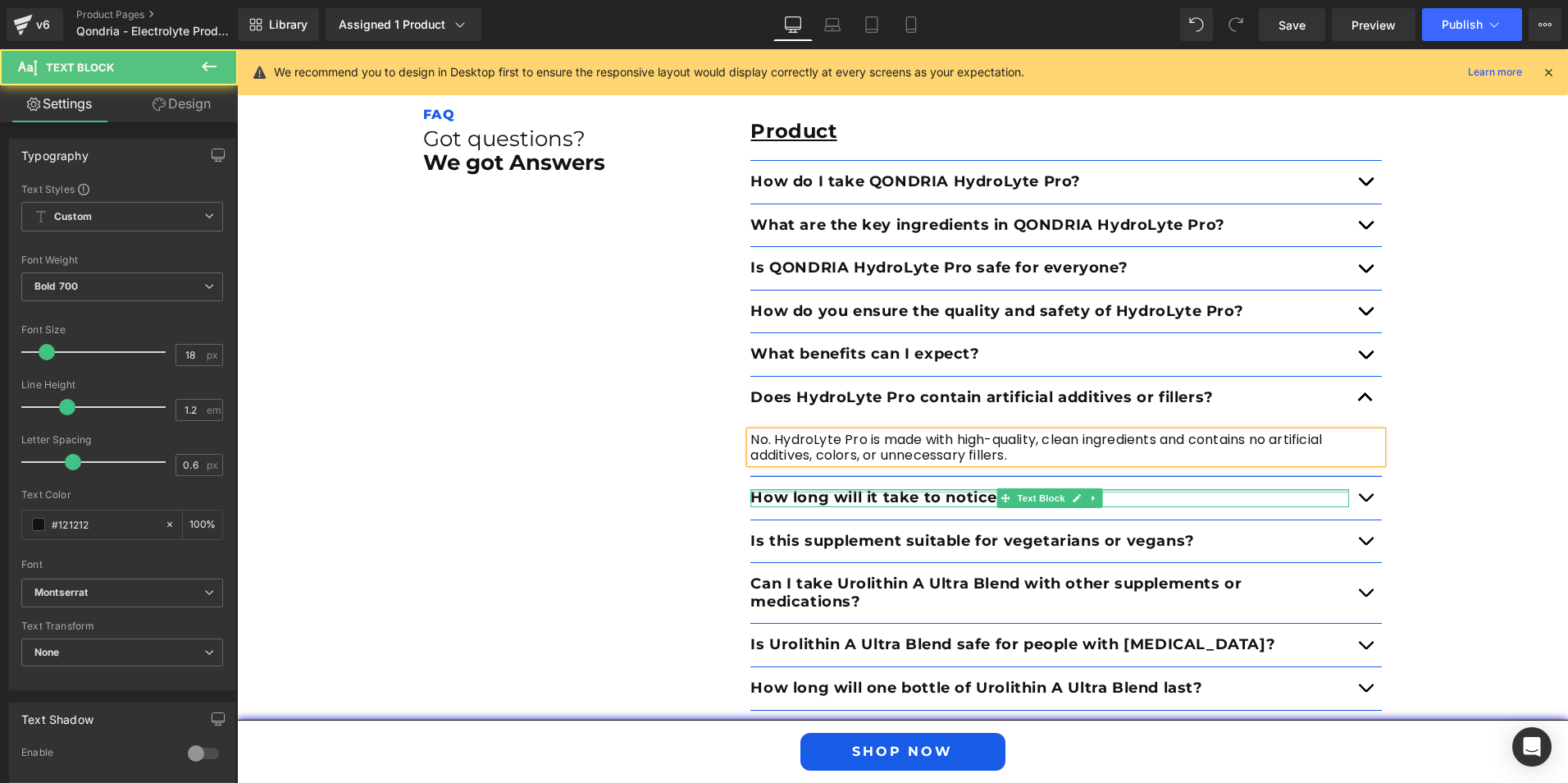
click at [949, 489] on div at bounding box center [1050, 491] width 599 height 4
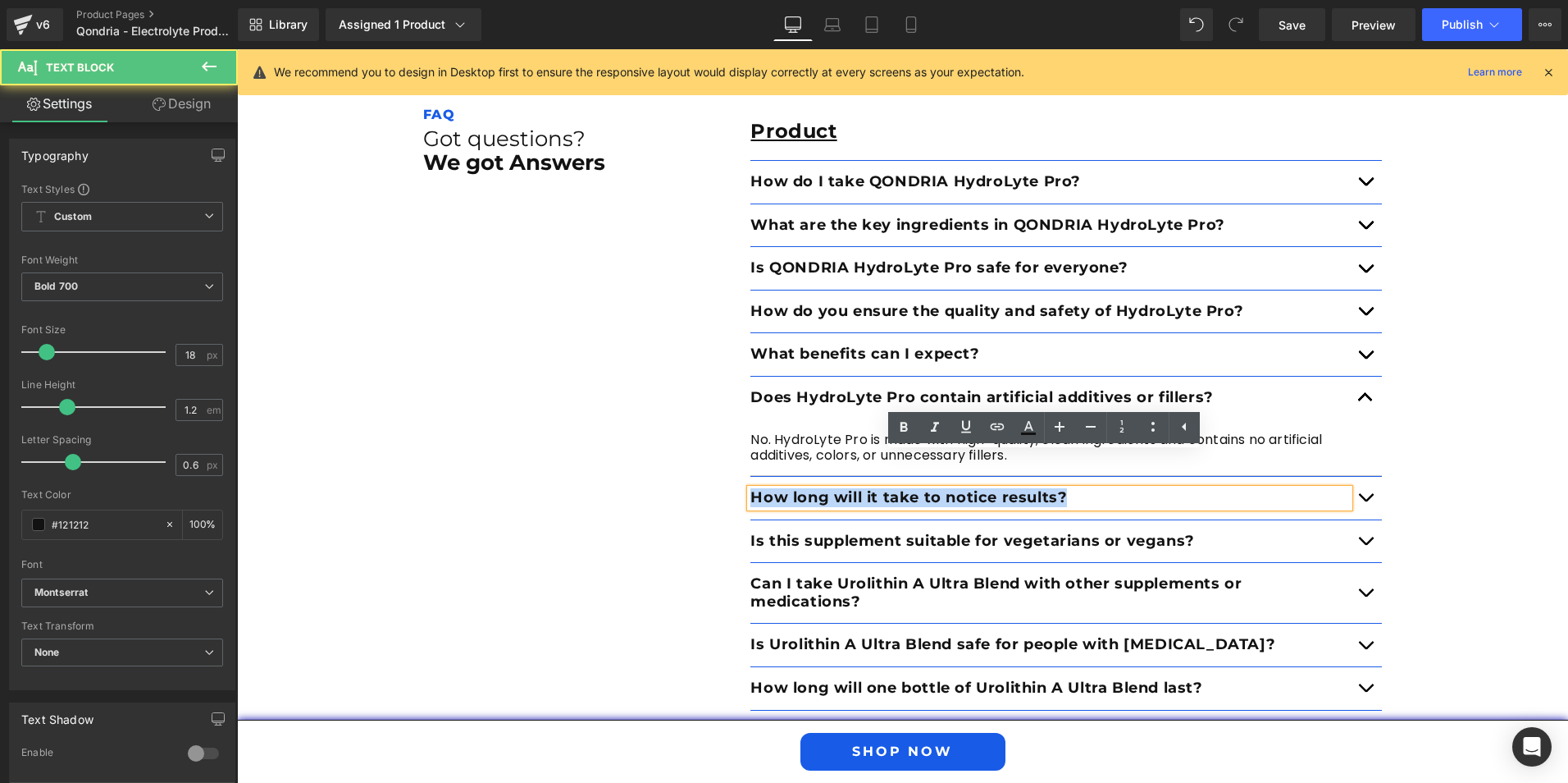
drag, startPoint x: 1074, startPoint y: 464, endPoint x: 717, endPoint y: 454, distance: 357.1
click at [717, 454] on div "FAQ Text Block Got questions? We got Answers Heading Product Text Block How do …" at bounding box center [903, 569] width 984 height 1014
paste div
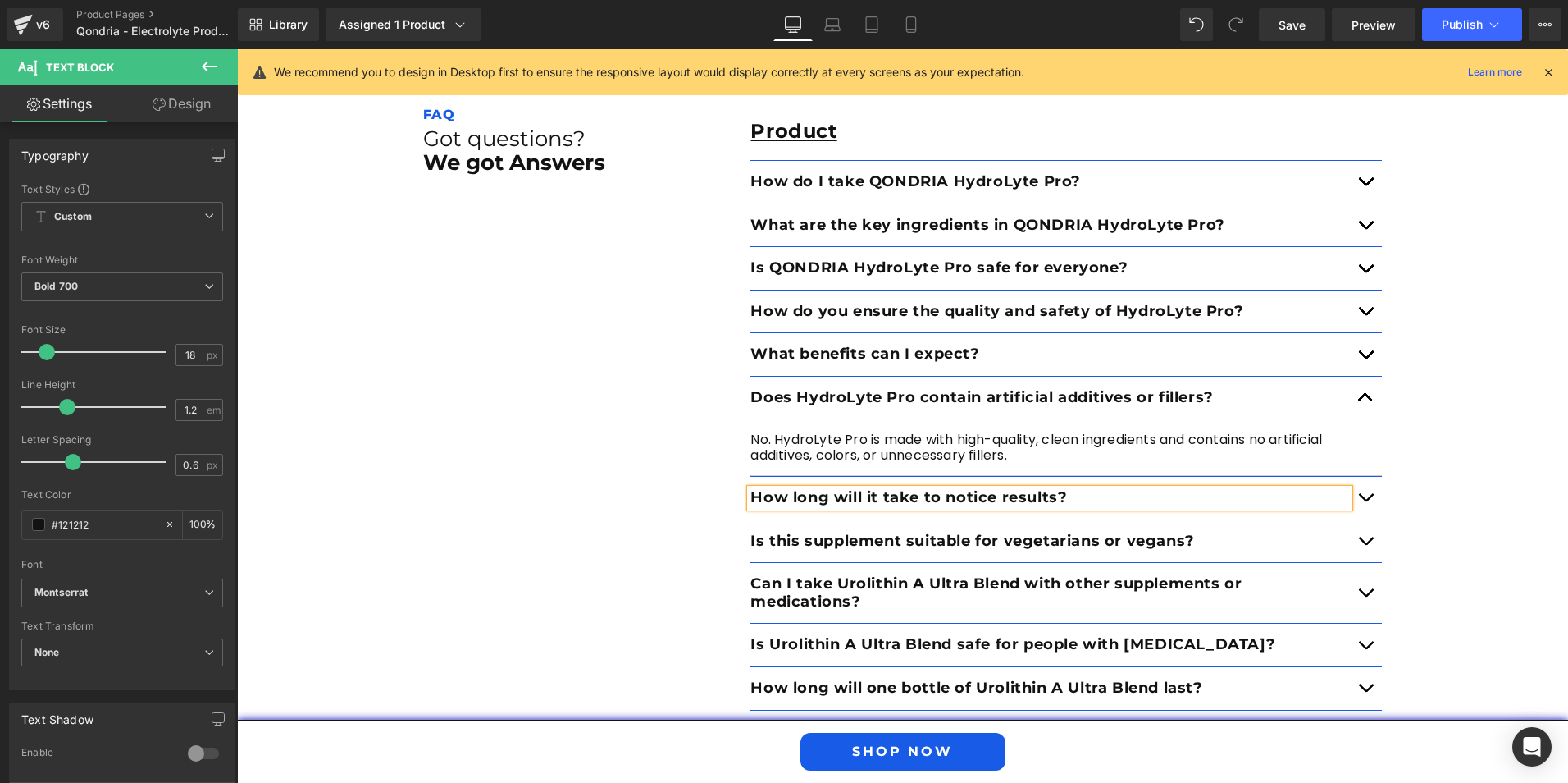
click at [1366, 477] on button "button" at bounding box center [1366, 498] width 33 height 43
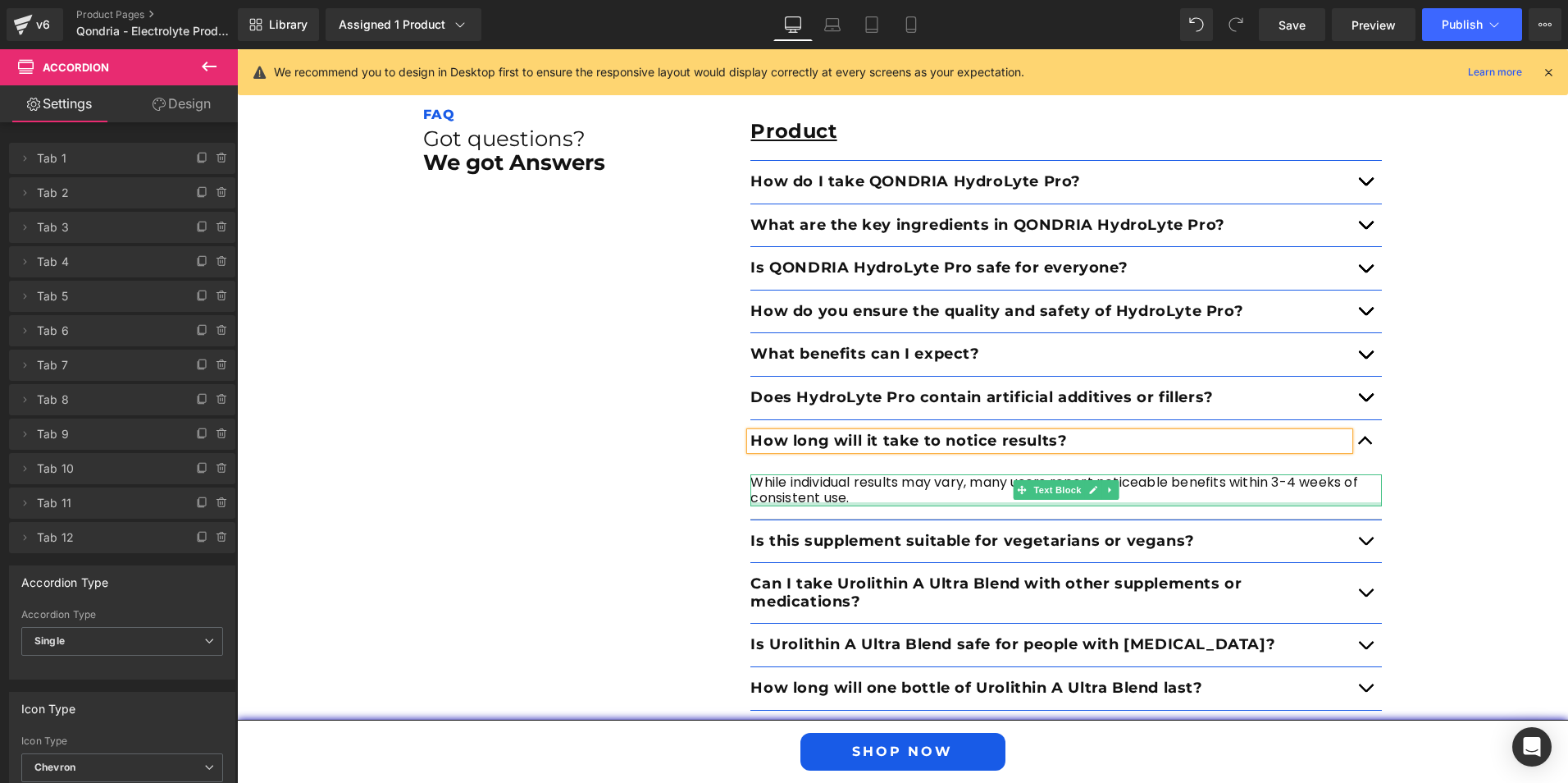
click at [881, 474] on p "While individual results may vary, many users report noticeable benefits within…" at bounding box center [1066, 489] width 631 height 31
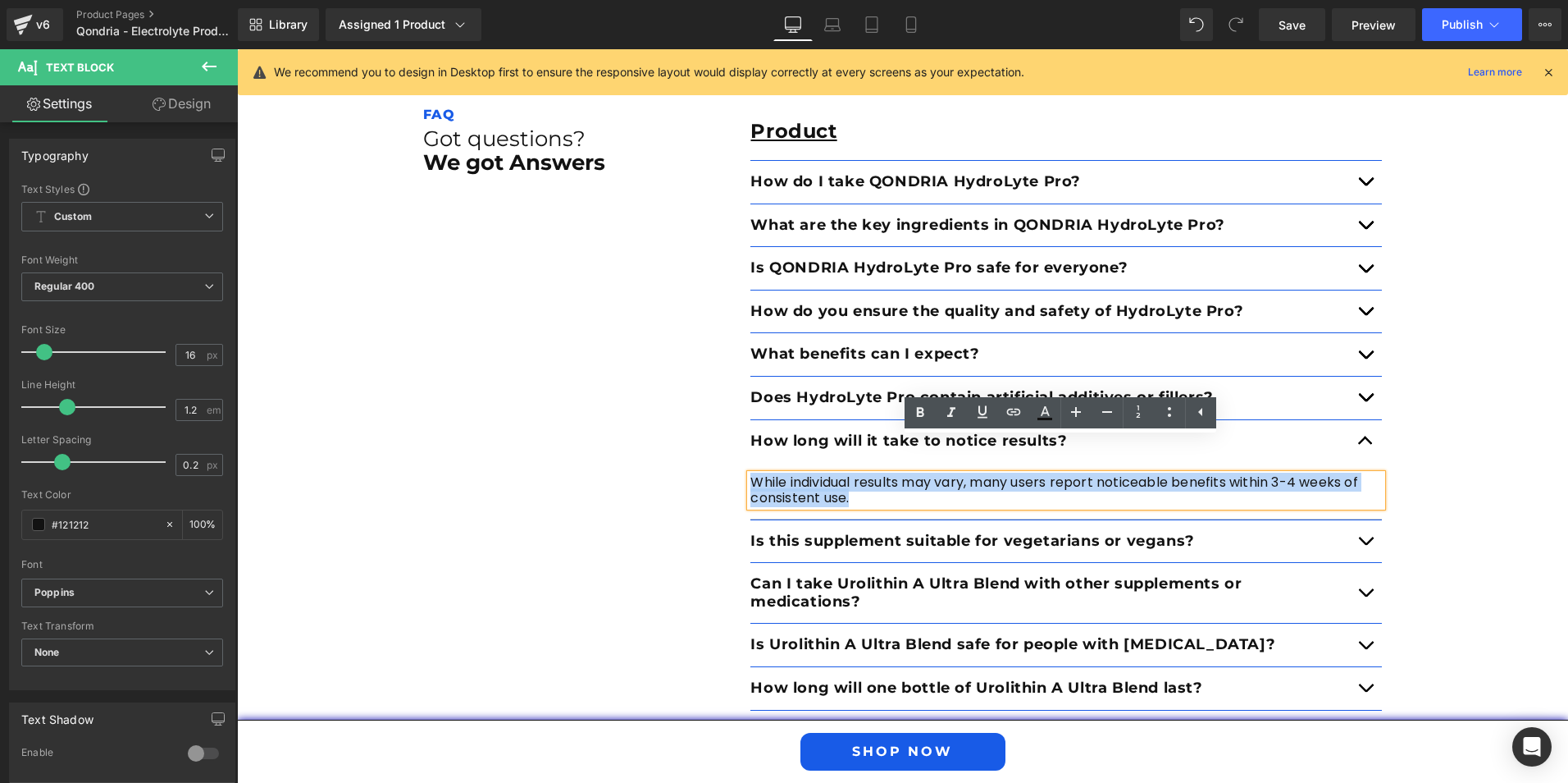
drag, startPoint x: 862, startPoint y: 462, endPoint x: 747, endPoint y: 443, distance: 116.6
click at [750, 474] on p "While individual results may vary, many users report noticeable benefits within…" at bounding box center [1066, 489] width 631 height 31
paste div
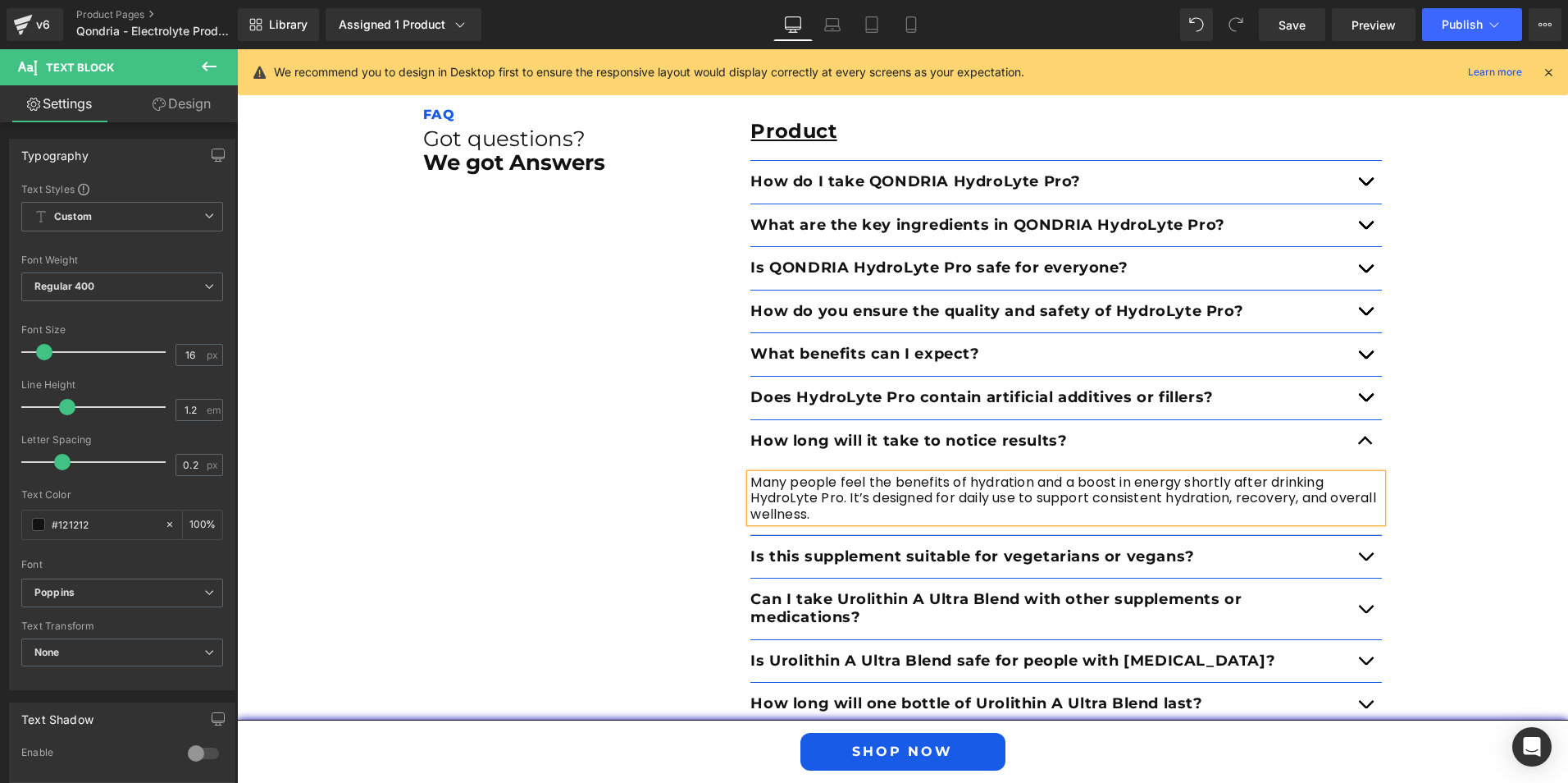
click at [1358, 536] on button "button" at bounding box center [1366, 557] width 33 height 43
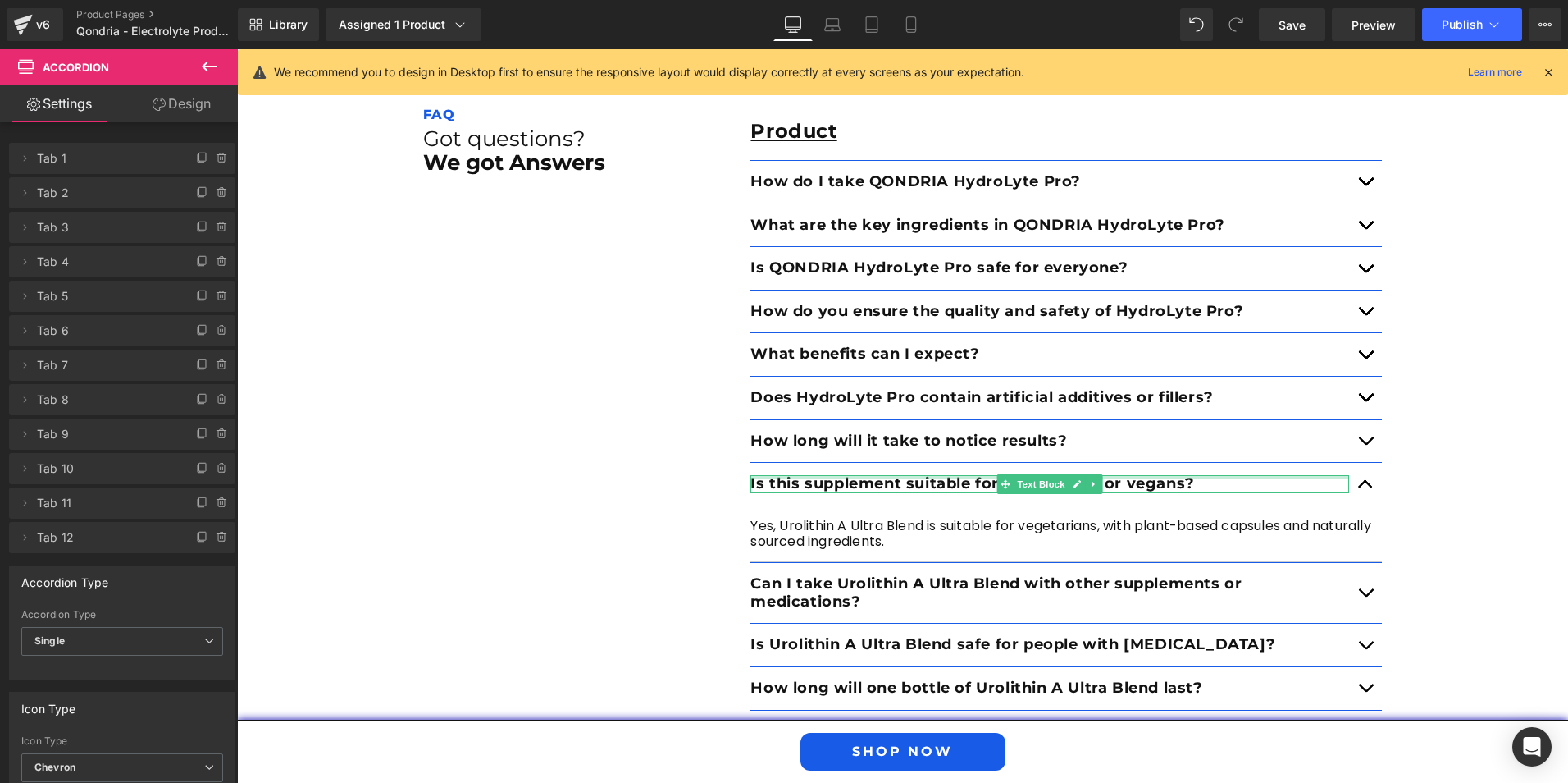
click at [1193, 475] on div at bounding box center [1050, 477] width 599 height 4
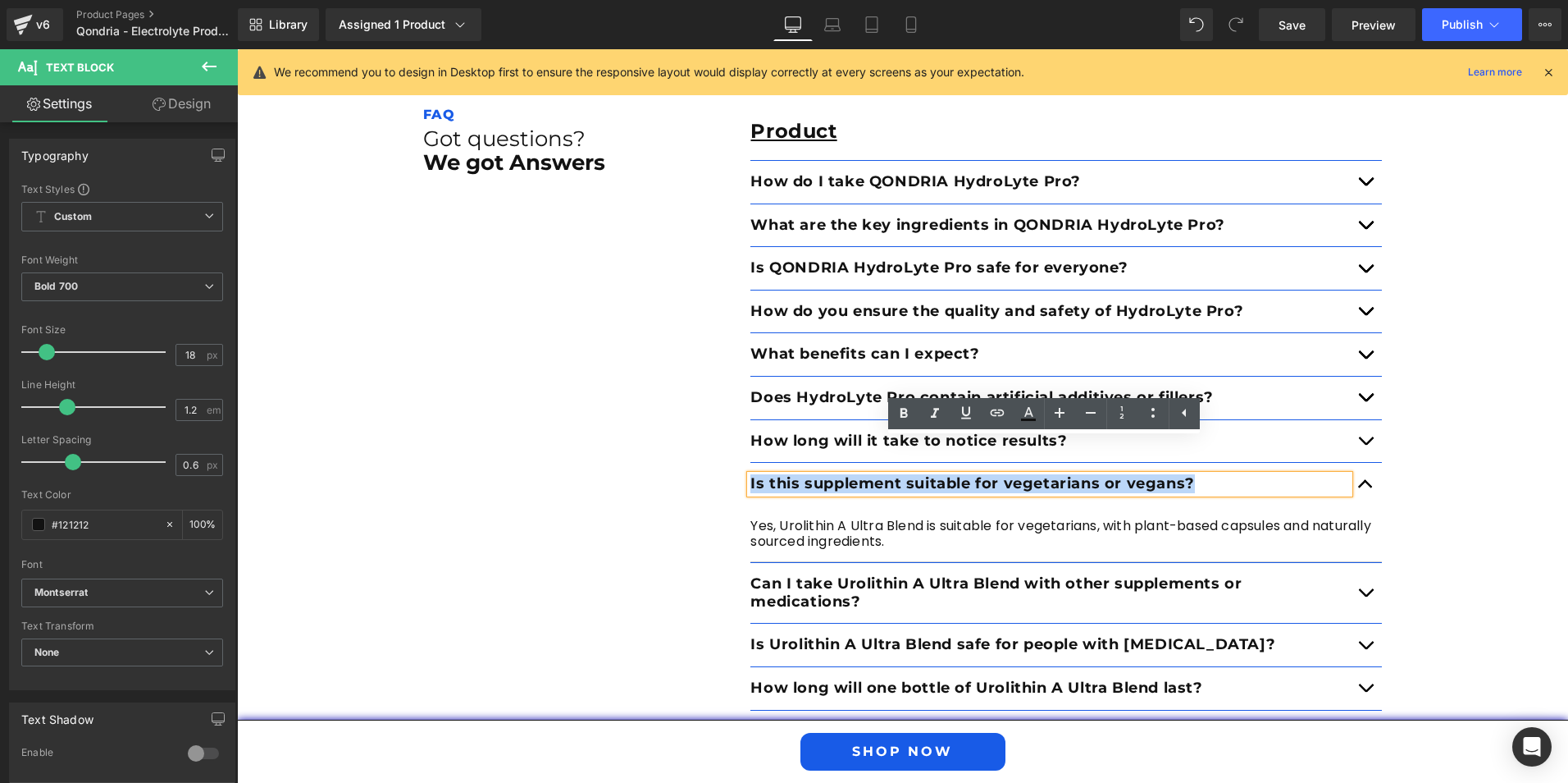
drag, startPoint x: 1196, startPoint y: 447, endPoint x: 738, endPoint y: 453, distance: 458.0
click at [738, 453] on div "Product Text Block How do I take QONDRIA HydroLyte Pro? Text Block Mix with 16o…" at bounding box center [1066, 585] width 656 height 964
paste div
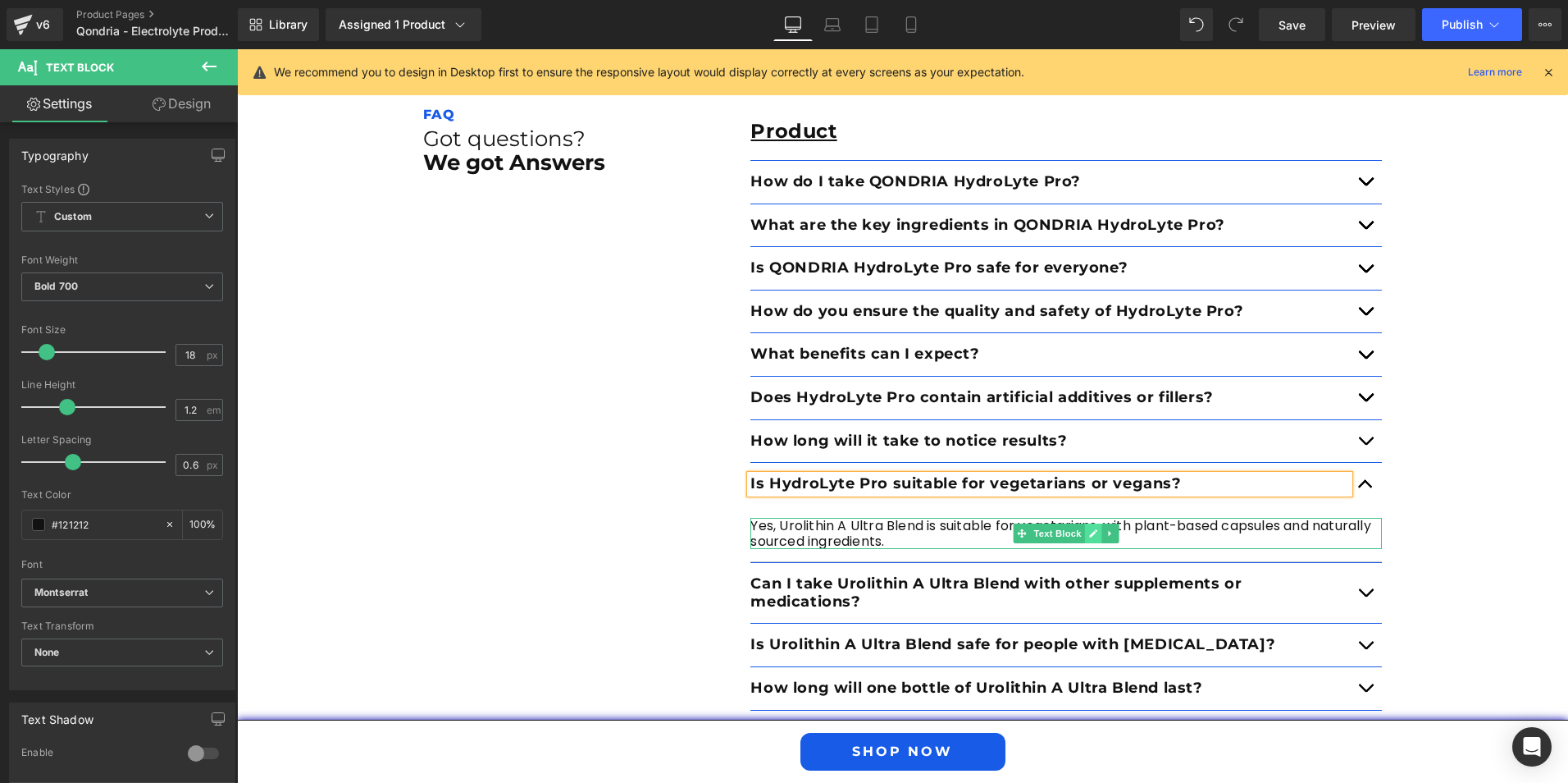
click at [1089, 529] on icon at bounding box center [1093, 534] width 9 height 10
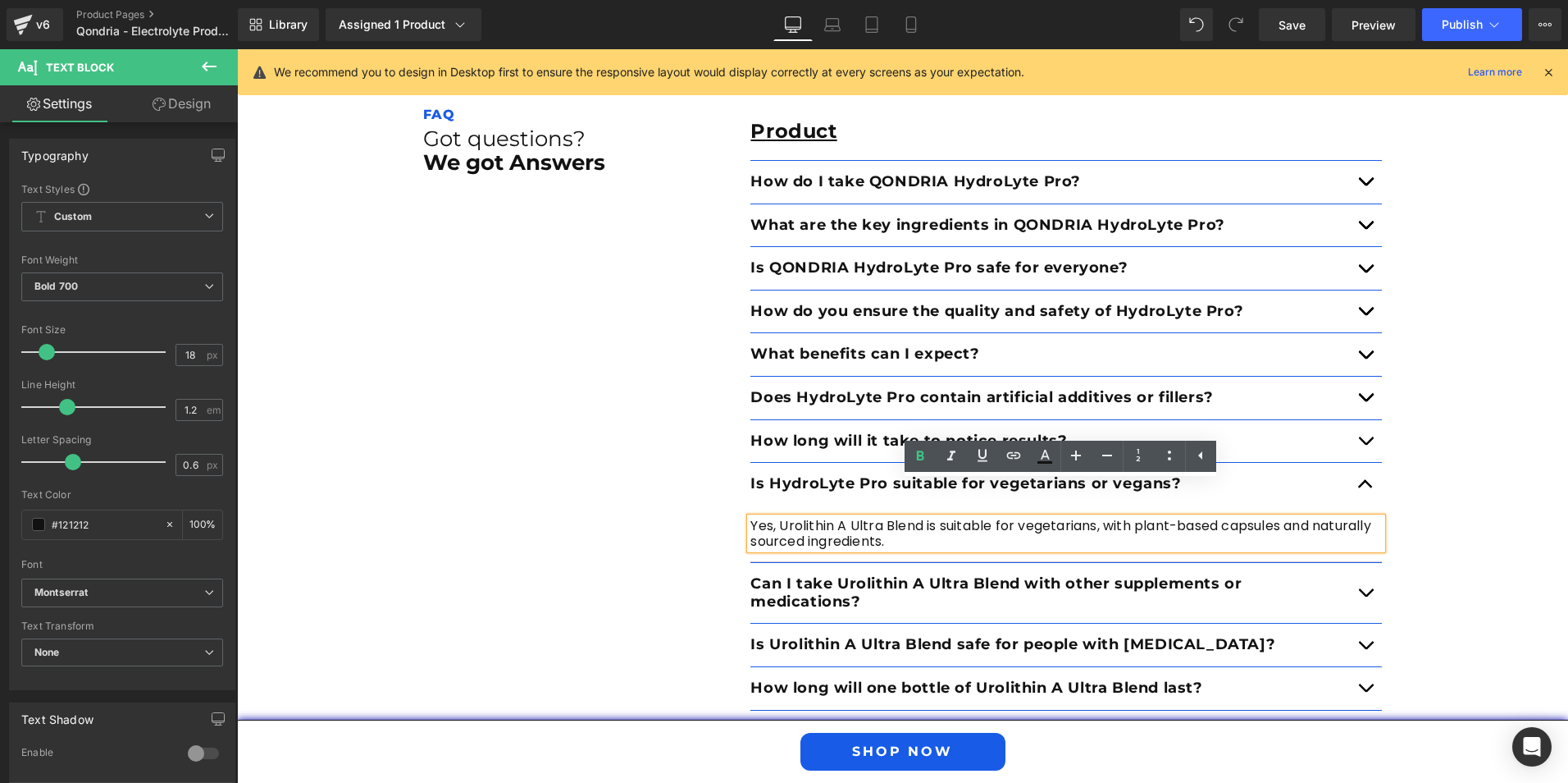
click at [947, 517] on p "Yes, Urolithin A Ultra Blend is suitable for vegetarians, with plant-based caps…" at bounding box center [1066, 533] width 631 height 31
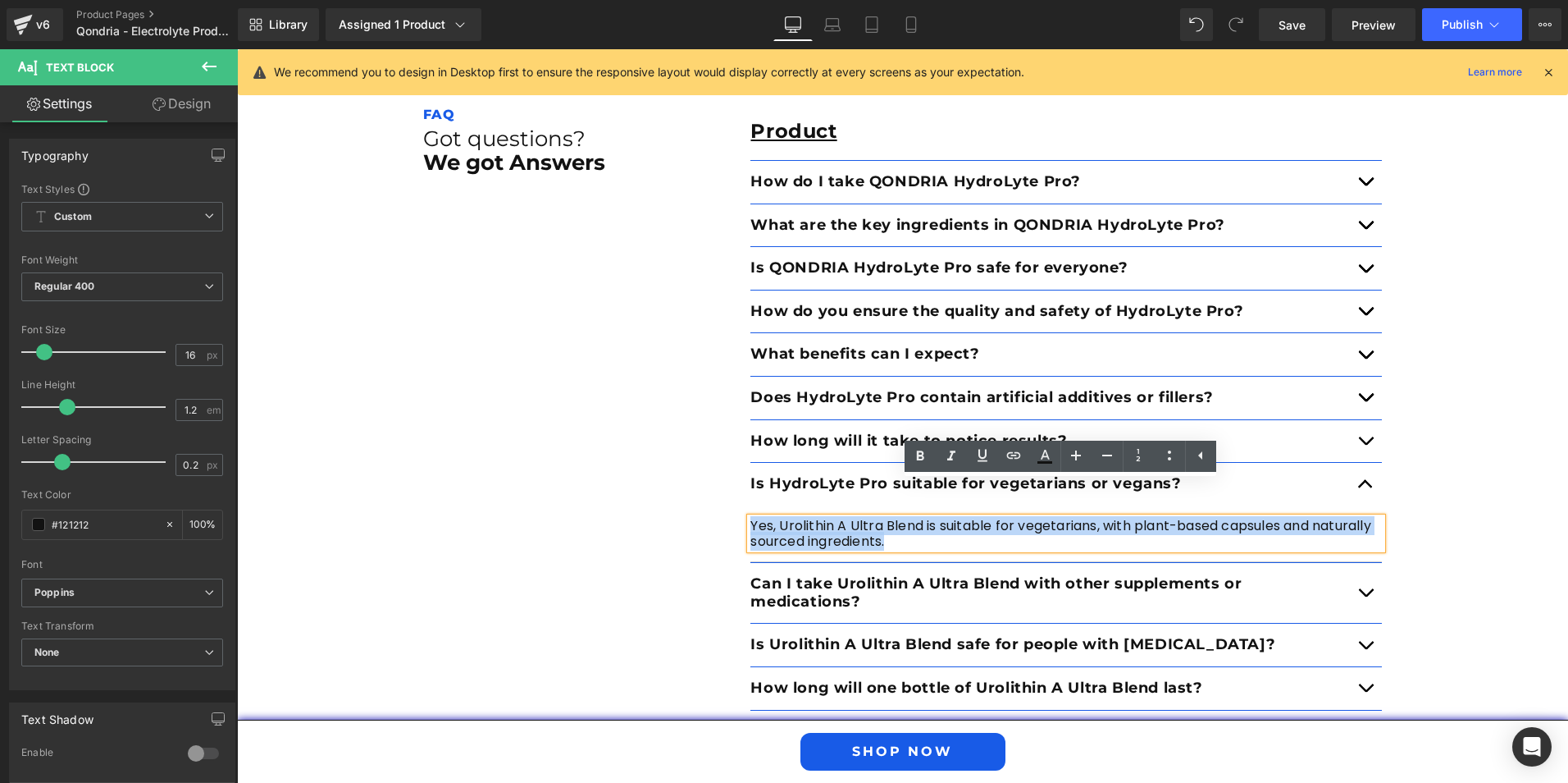
drag, startPoint x: 915, startPoint y: 510, endPoint x: 747, endPoint y: 487, distance: 169.6
click at [750, 517] on p "Yes, Urolithin A Ultra Blend is suitable for vegetarians, with plant-based caps…" at bounding box center [1066, 533] width 631 height 31
paste div
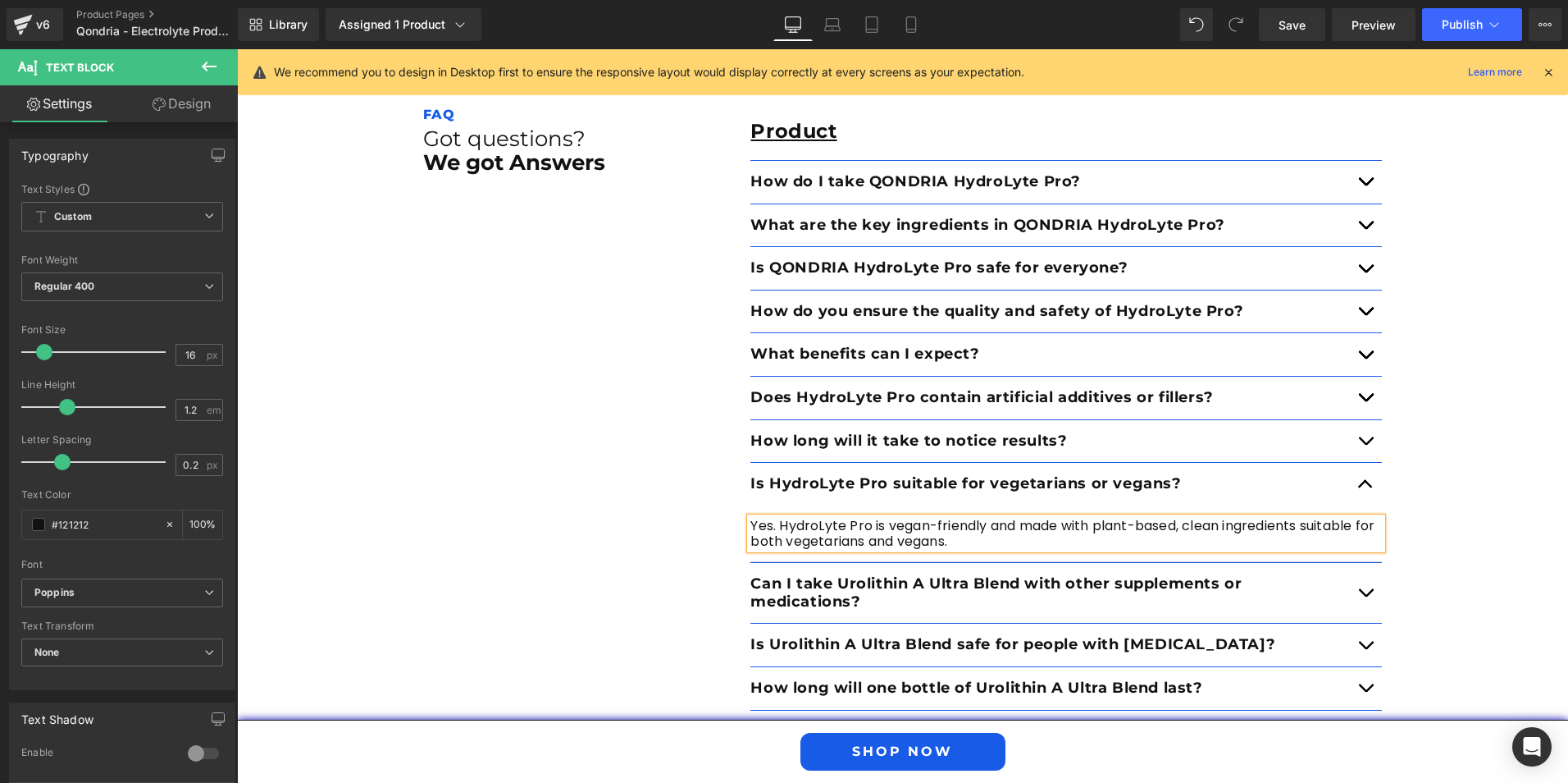
click at [1349, 563] on button "button" at bounding box center [1366, 592] width 33 height 60
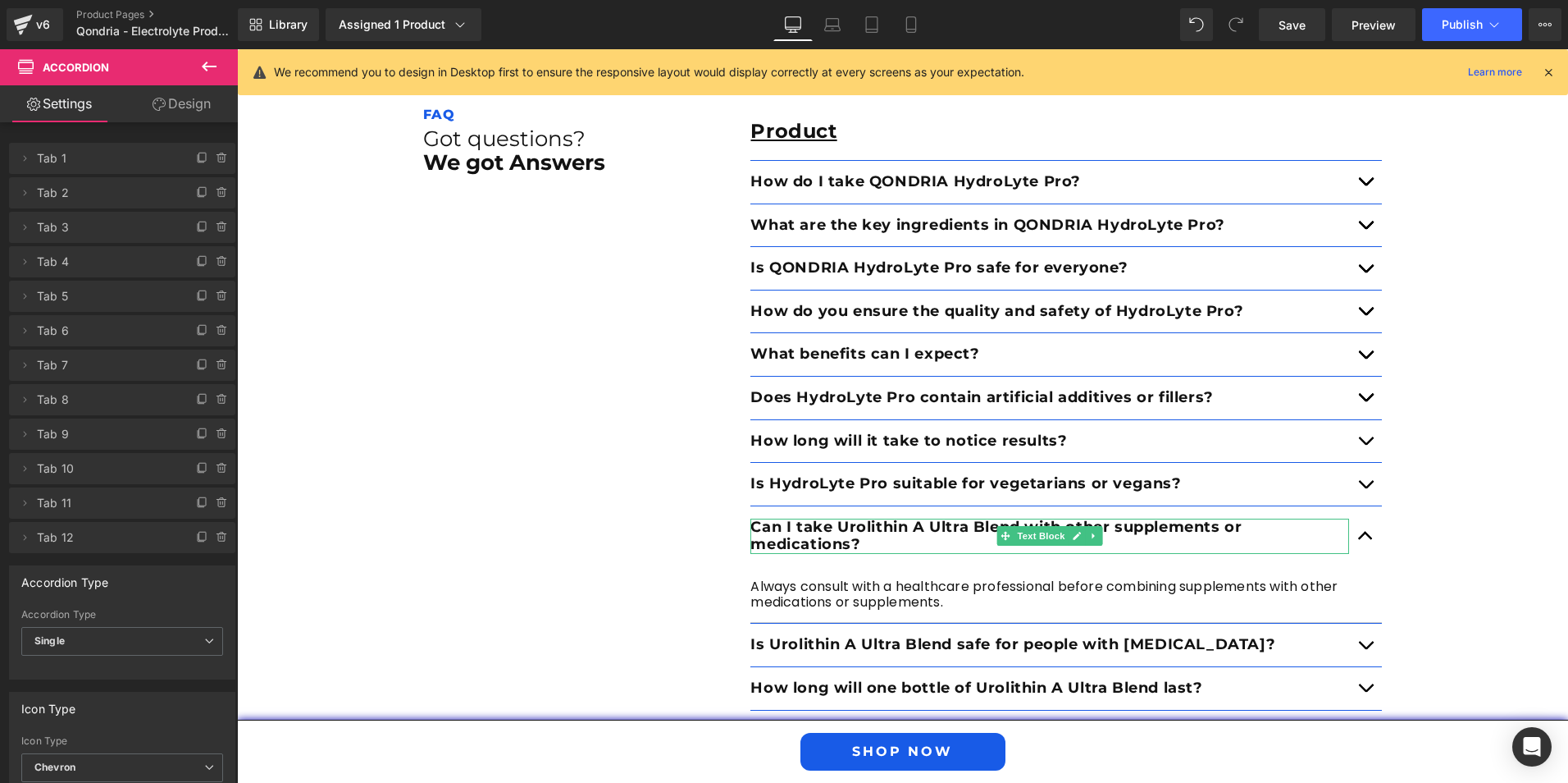
click at [934, 518] on p "Can I take Urolithin A Ultra Blend with other supplements or medications?" at bounding box center [1050, 535] width 599 height 35
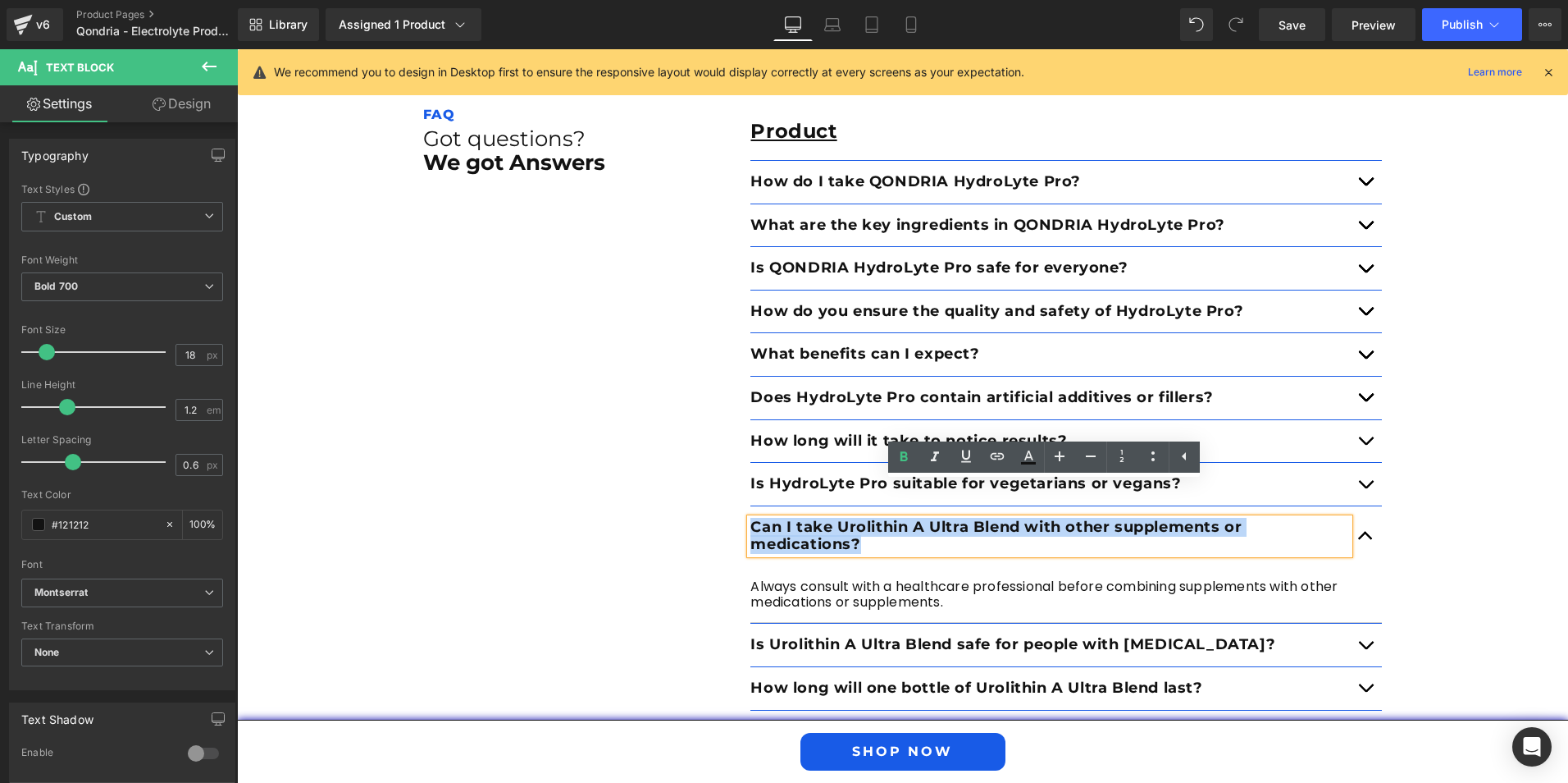
drag, startPoint x: 871, startPoint y: 506, endPoint x: 745, endPoint y: 491, distance: 126.9
click at [750, 518] on p "Can I take Urolithin A Ultra Blend with other supplements or medications?" at bounding box center [1050, 535] width 599 height 35
paste div
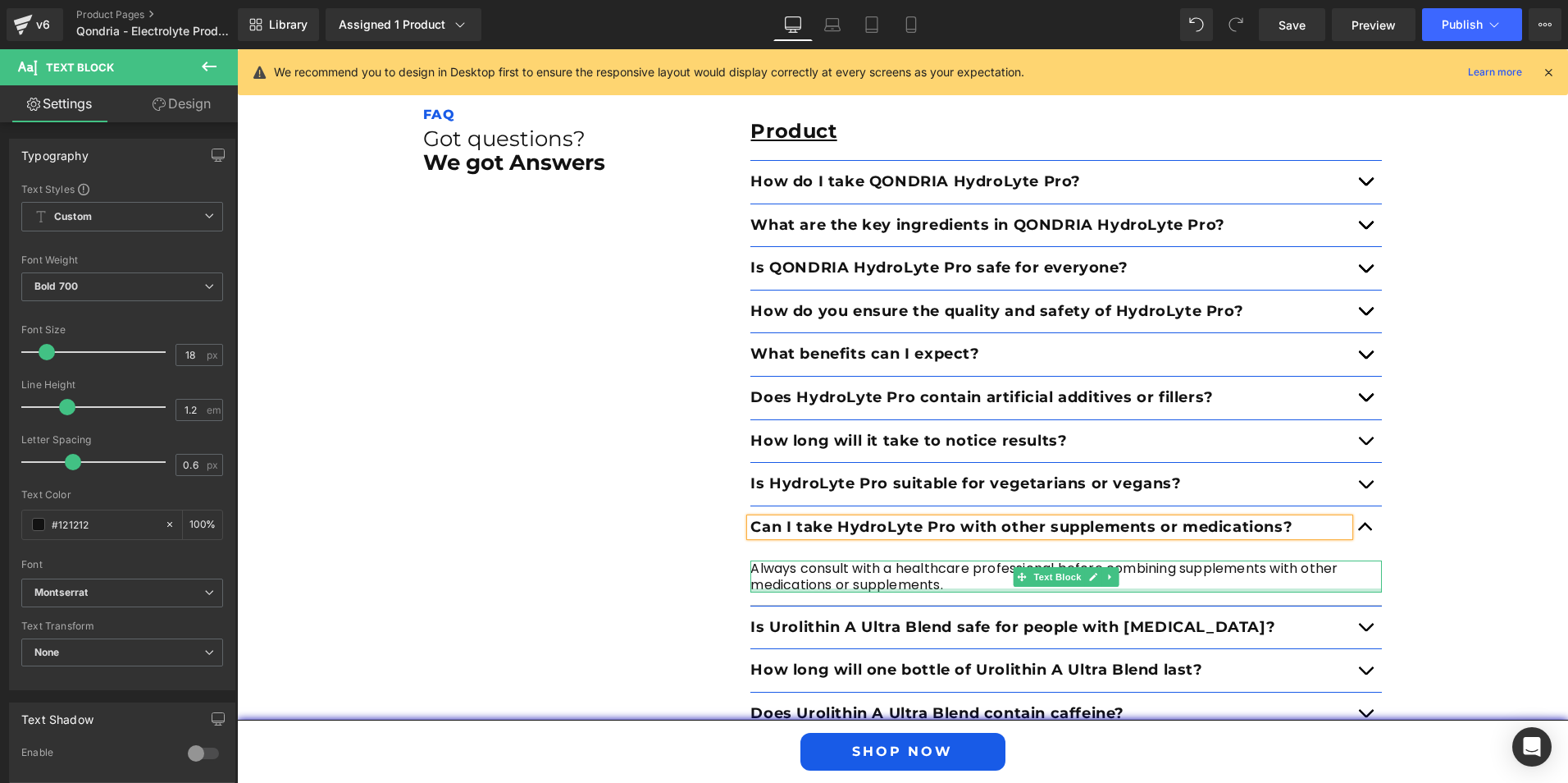
click at [950, 588] on div at bounding box center [1066, 590] width 631 height 4
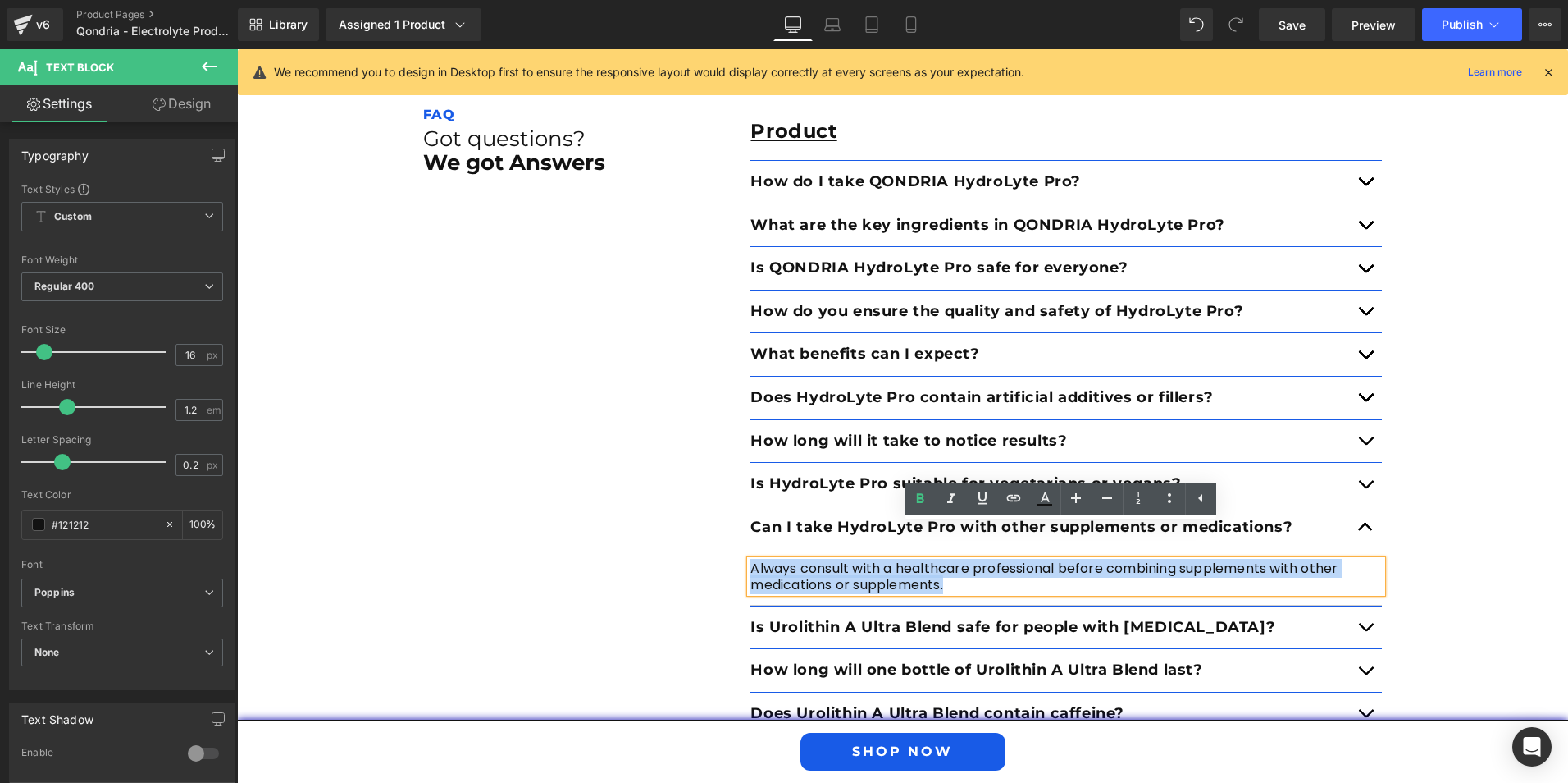
drag, startPoint x: 926, startPoint y: 550, endPoint x: 744, endPoint y: 534, distance: 182.7
click at [750, 560] on p "Always consult with a healthcare professional before combining supplements with…" at bounding box center [1066, 575] width 631 height 31
paste div
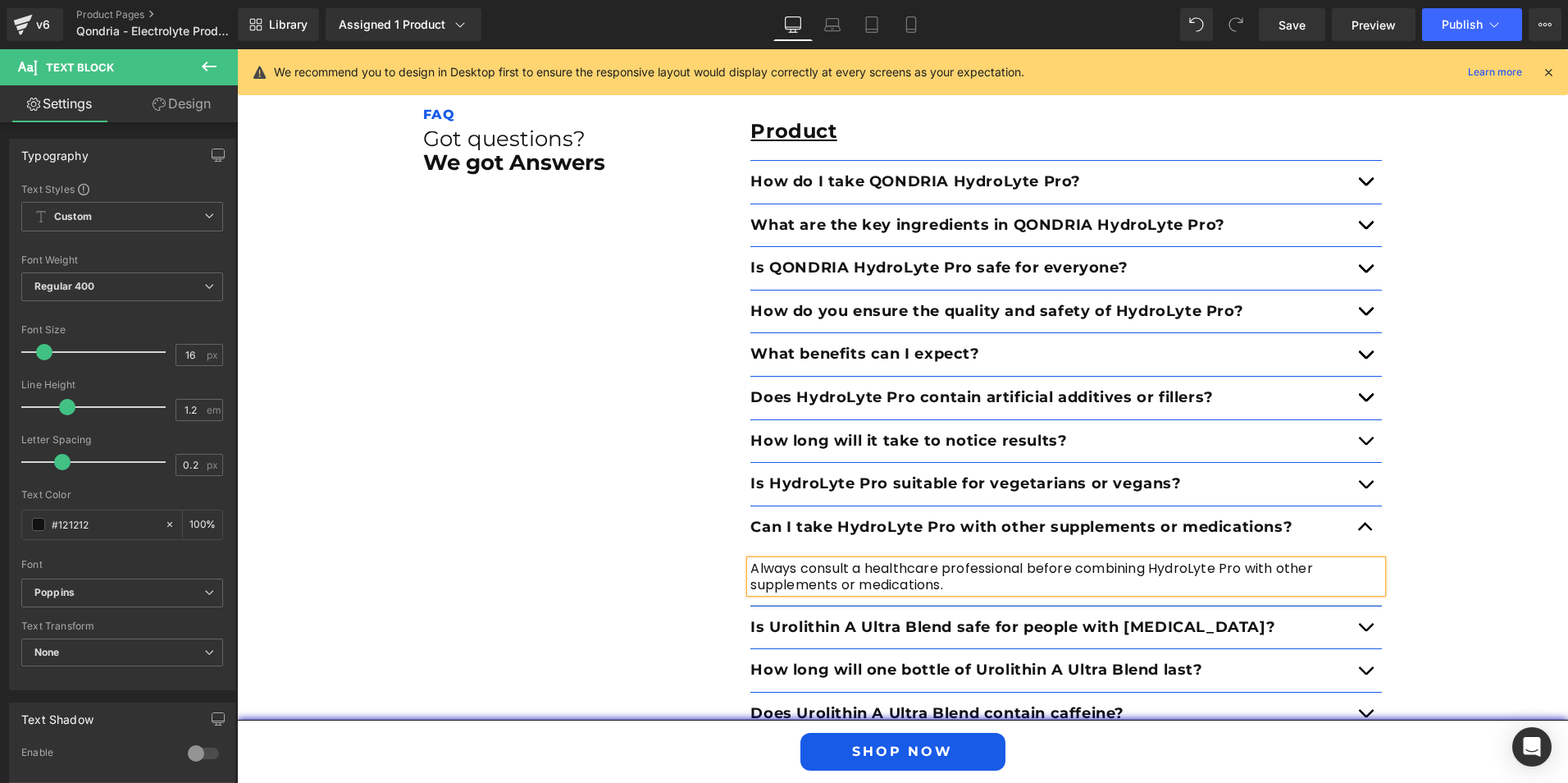
click at [1359, 606] on button "button" at bounding box center [1366, 627] width 33 height 43
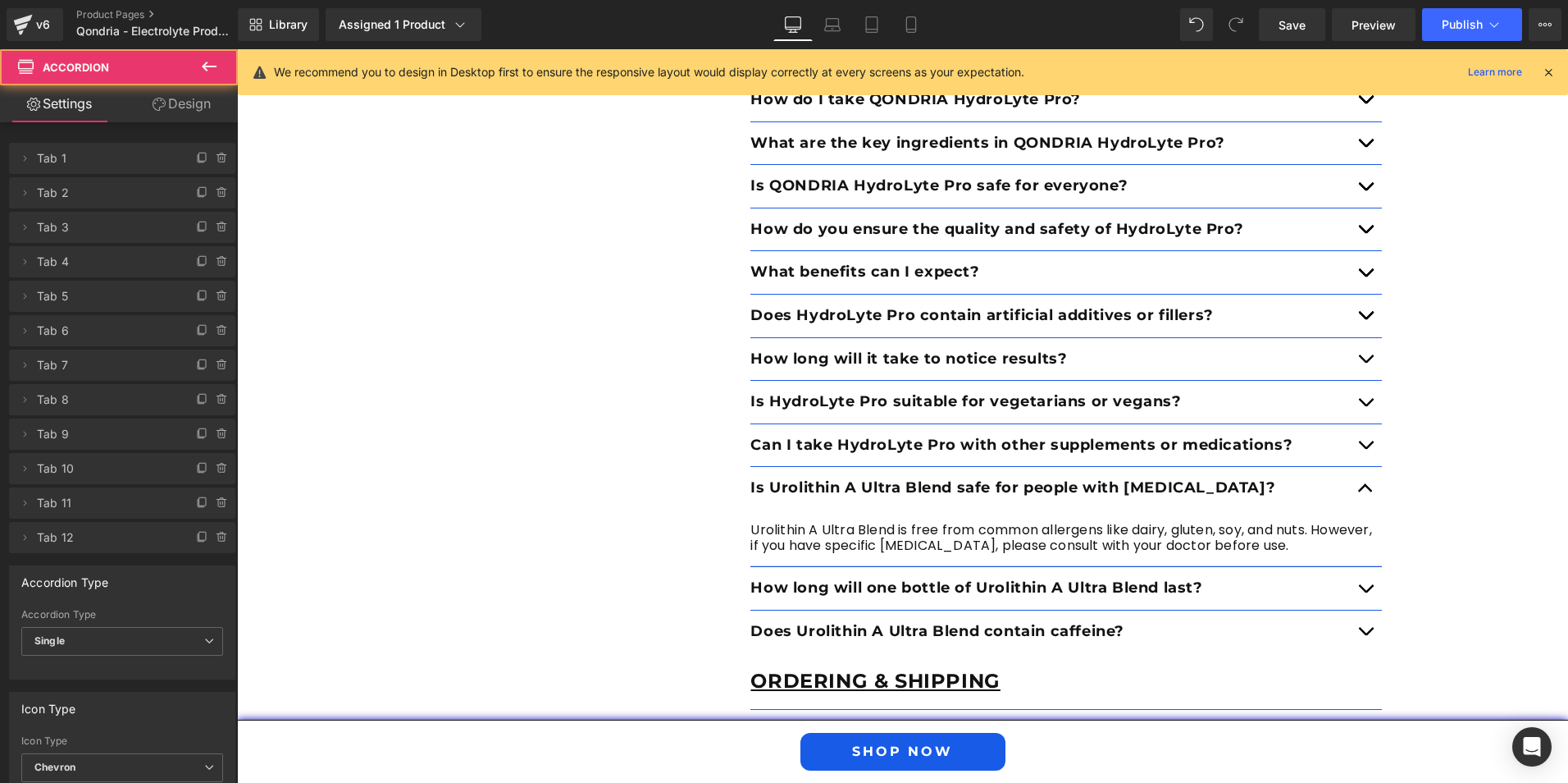
scroll to position [5943, 0]
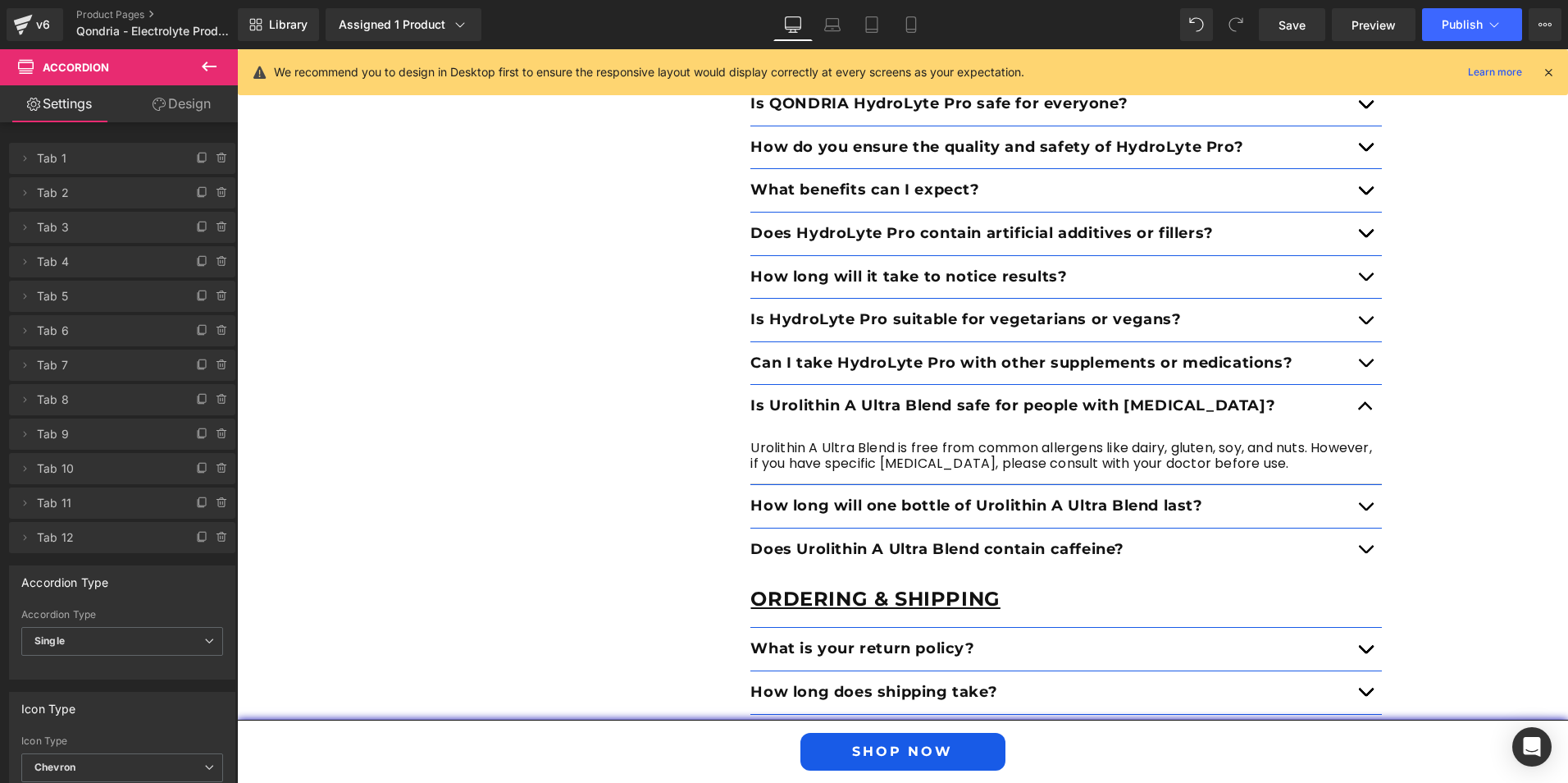
click at [237, 49] on div at bounding box center [237, 49] width 0 height 0
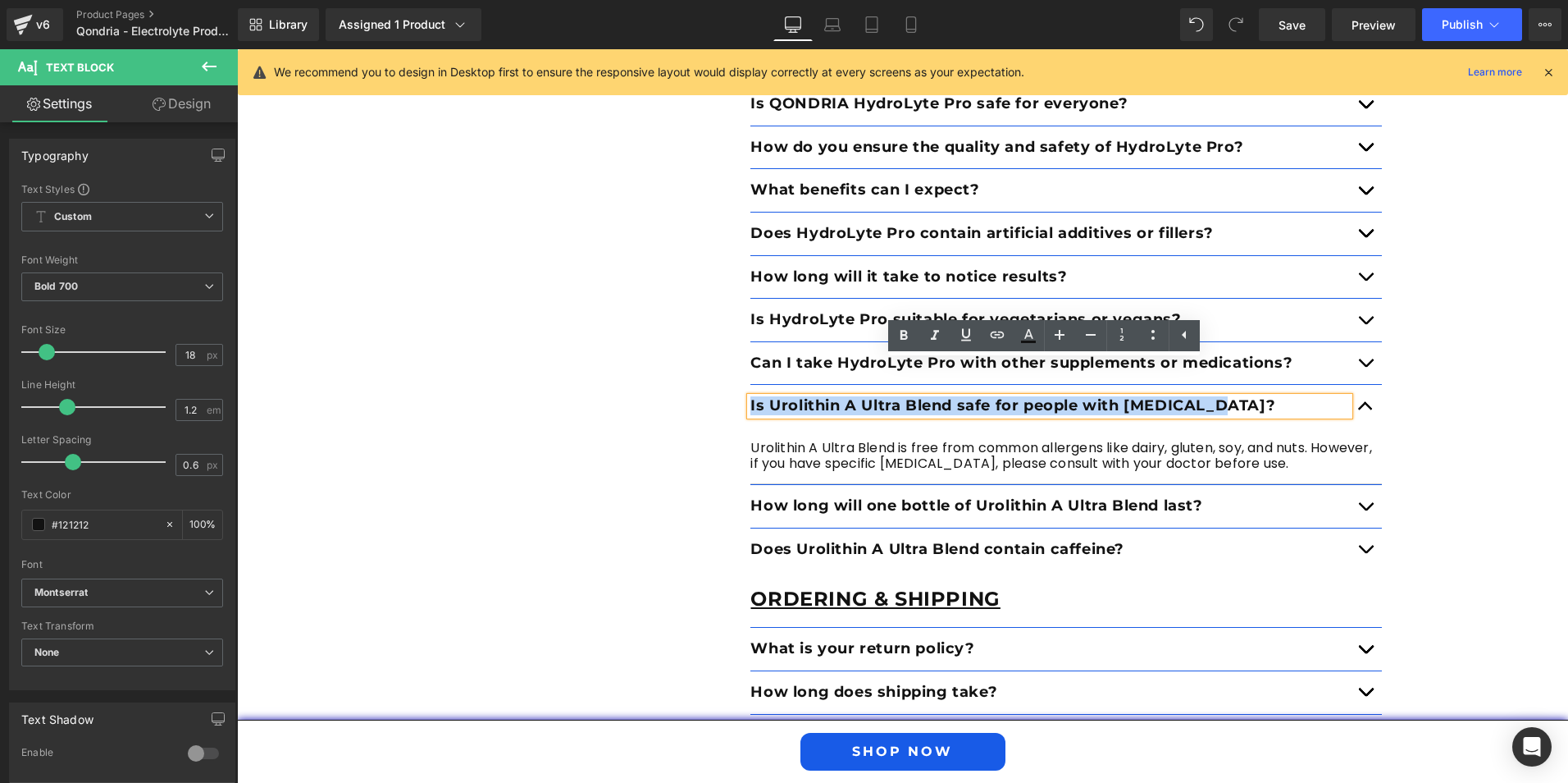
drag, startPoint x: 1159, startPoint y: 369, endPoint x: 738, endPoint y: 368, distance: 421.0
click at [738, 368] on div "Product Text Block How do I take QONDRIA HydroLyte Pro? Text Block Mix with 16o…" at bounding box center [1066, 413] width 656 height 947
paste div
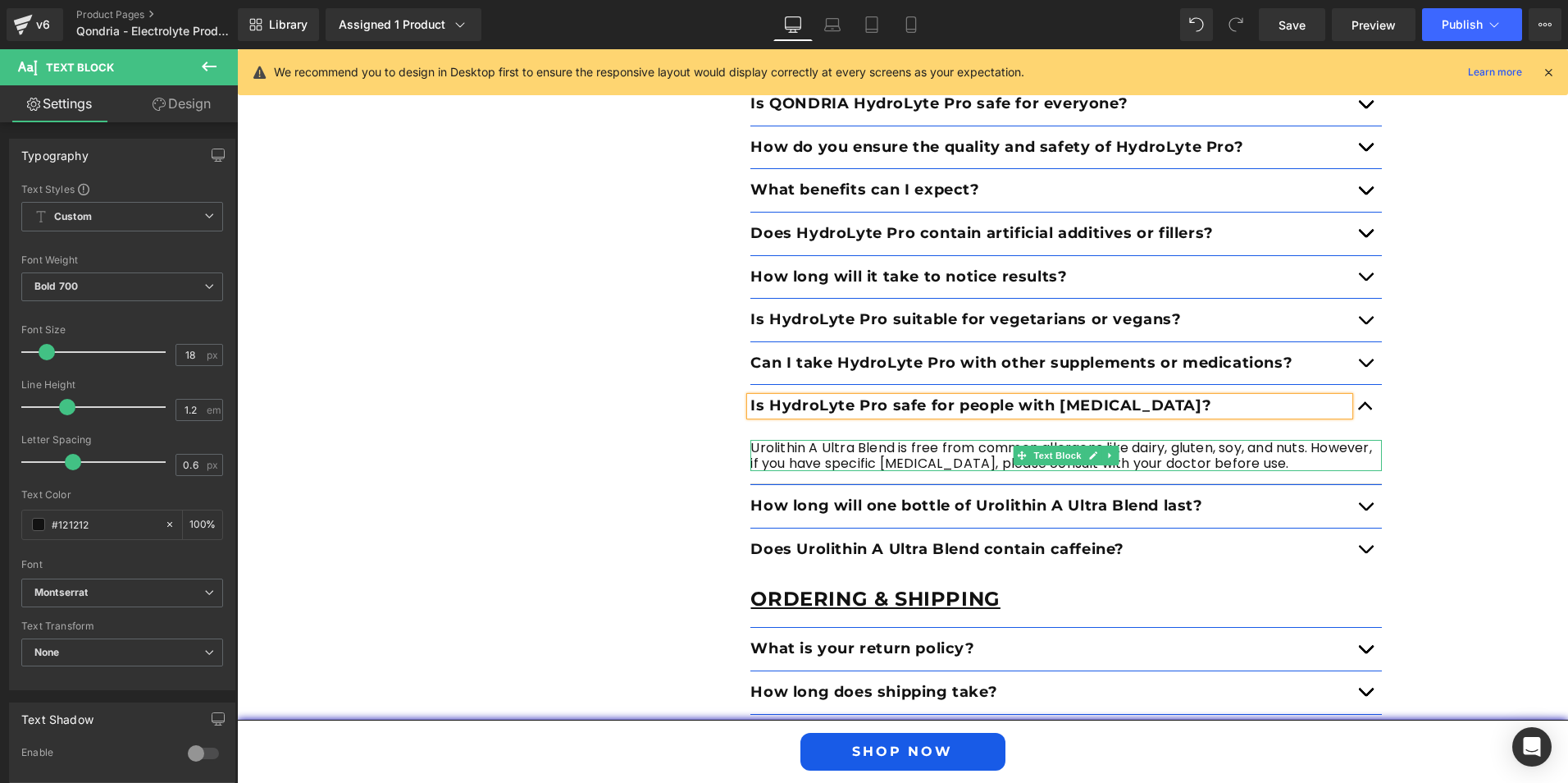
click at [862, 440] on p "Urolithin A Ultra Blend is free from common allergens like dairy, gluten, soy, …" at bounding box center [1066, 455] width 631 height 31
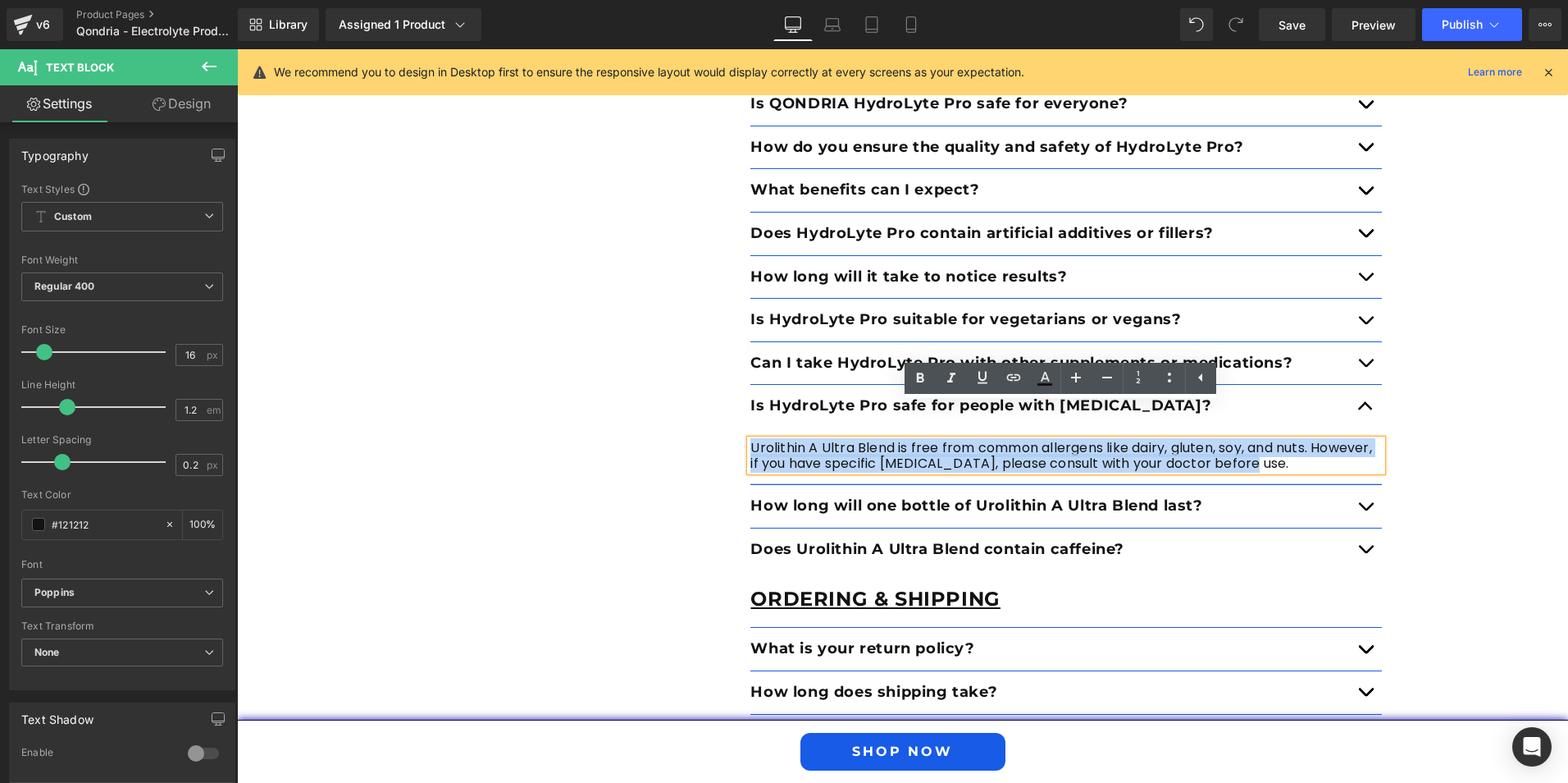
drag, startPoint x: 1249, startPoint y: 434, endPoint x: 738, endPoint y: 403, distance: 511.9
click at [750, 440] on div "Urolithin A Ultra Blend is free from common allergens like dairy, gluten, soy, …" at bounding box center [1066, 455] width 631 height 31
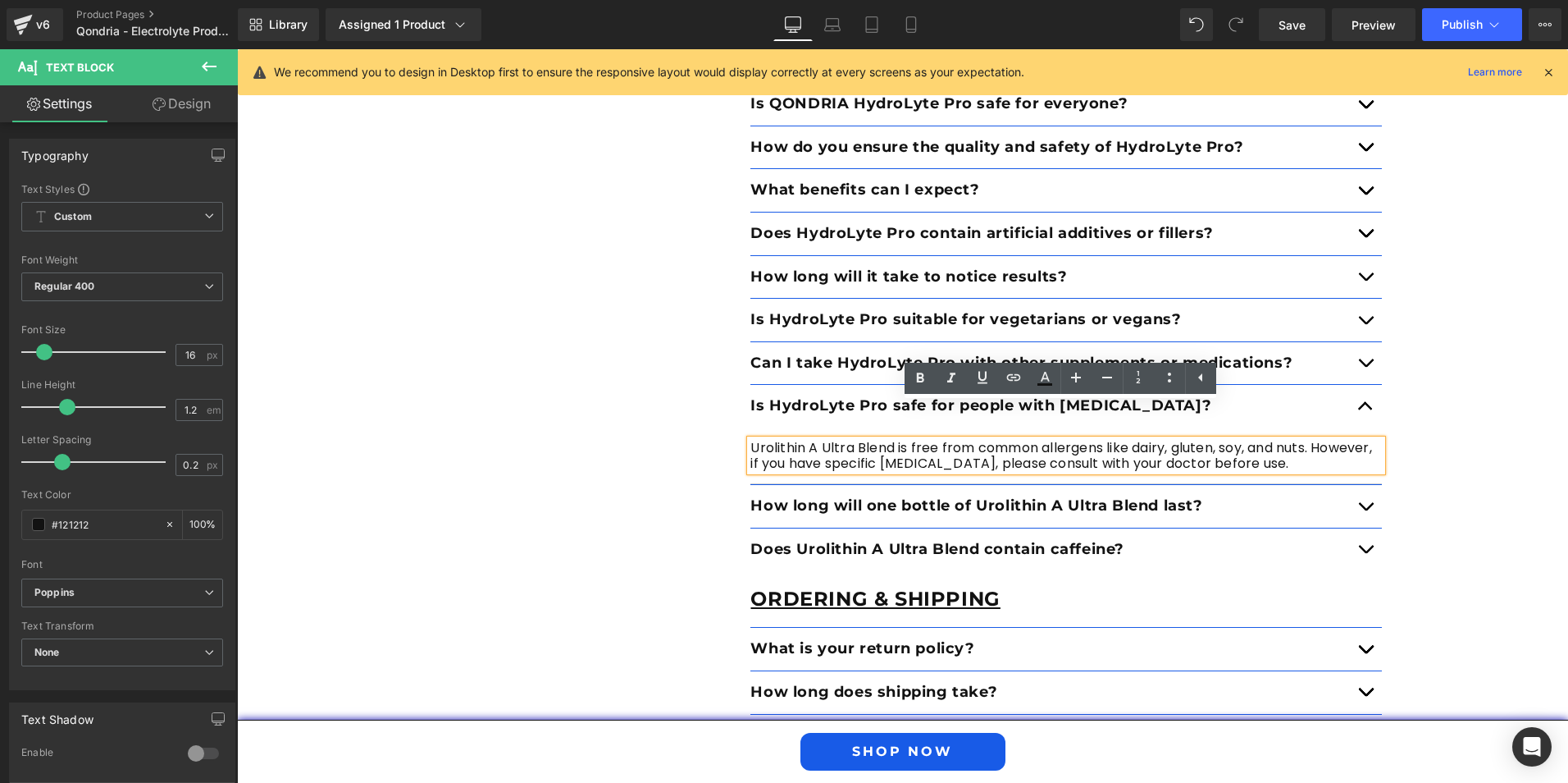
paste div
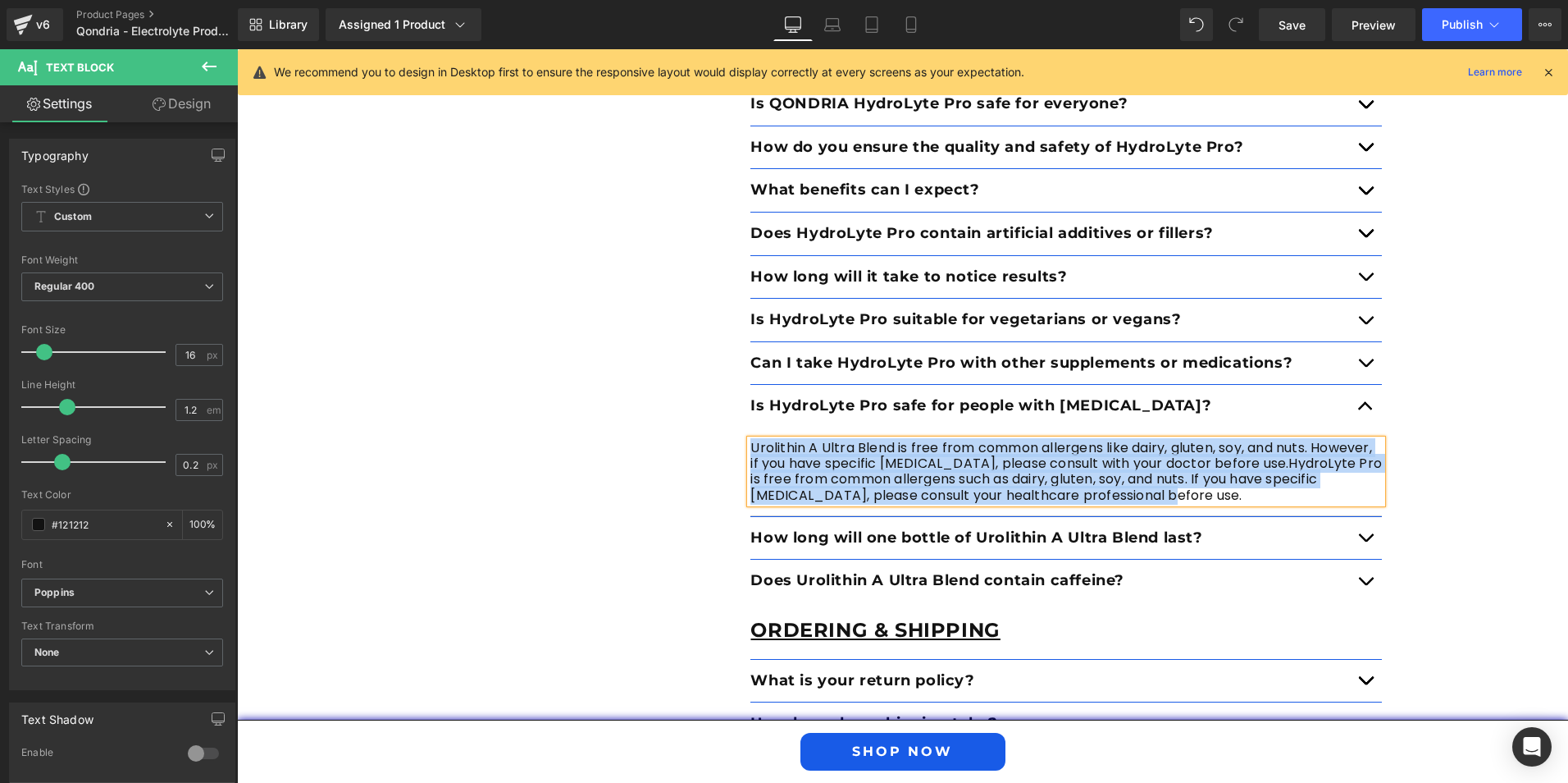
drag, startPoint x: 1131, startPoint y: 465, endPoint x: 736, endPoint y: 407, distance: 399.2
click at [738, 407] on div "Product Text Block How do I take QONDRIA HydroLyte Pro? Text Block Mix with 16o…" at bounding box center [1066, 428] width 656 height 978
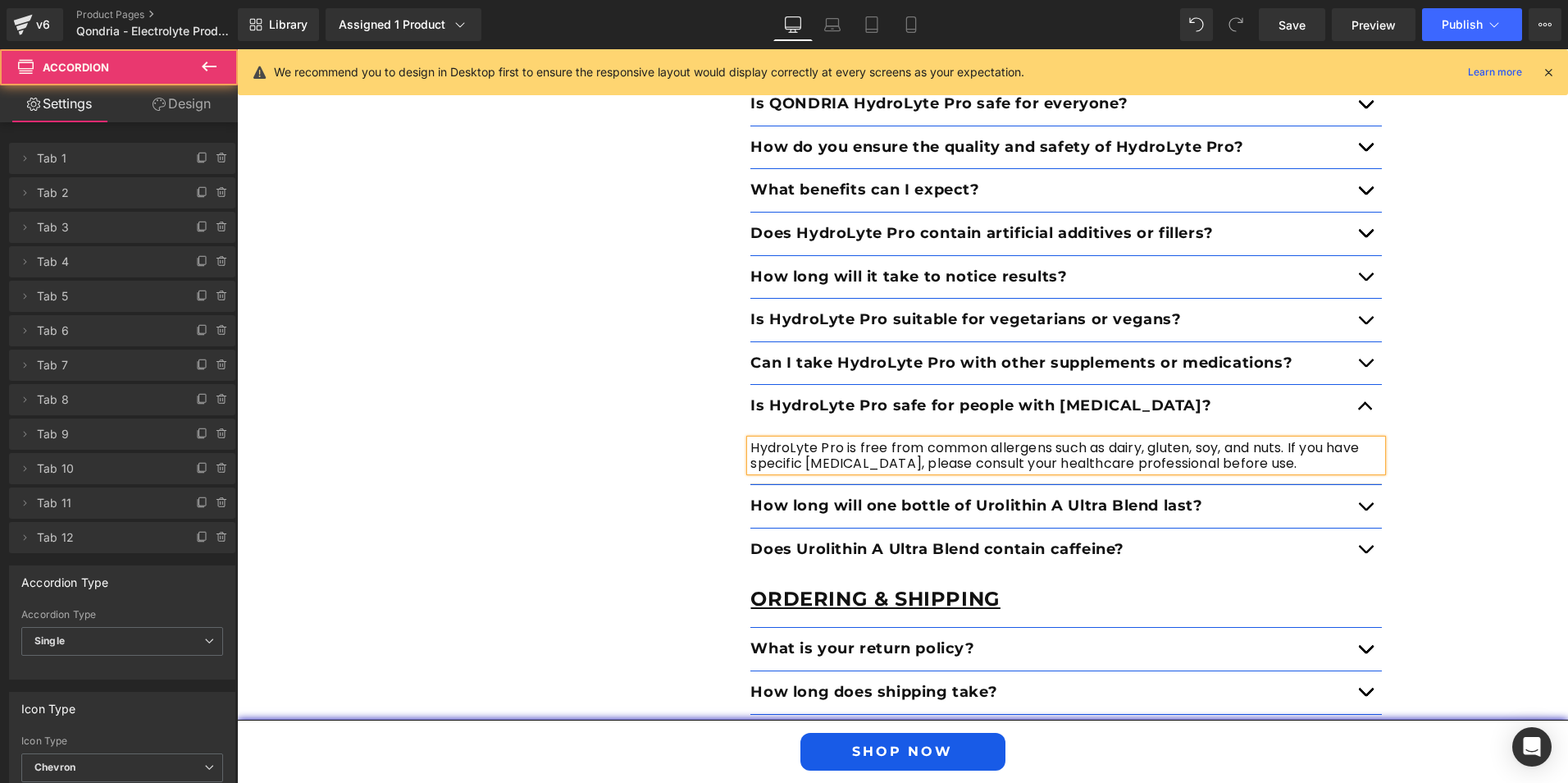
click at [1353, 485] on button "button" at bounding box center [1366, 506] width 33 height 43
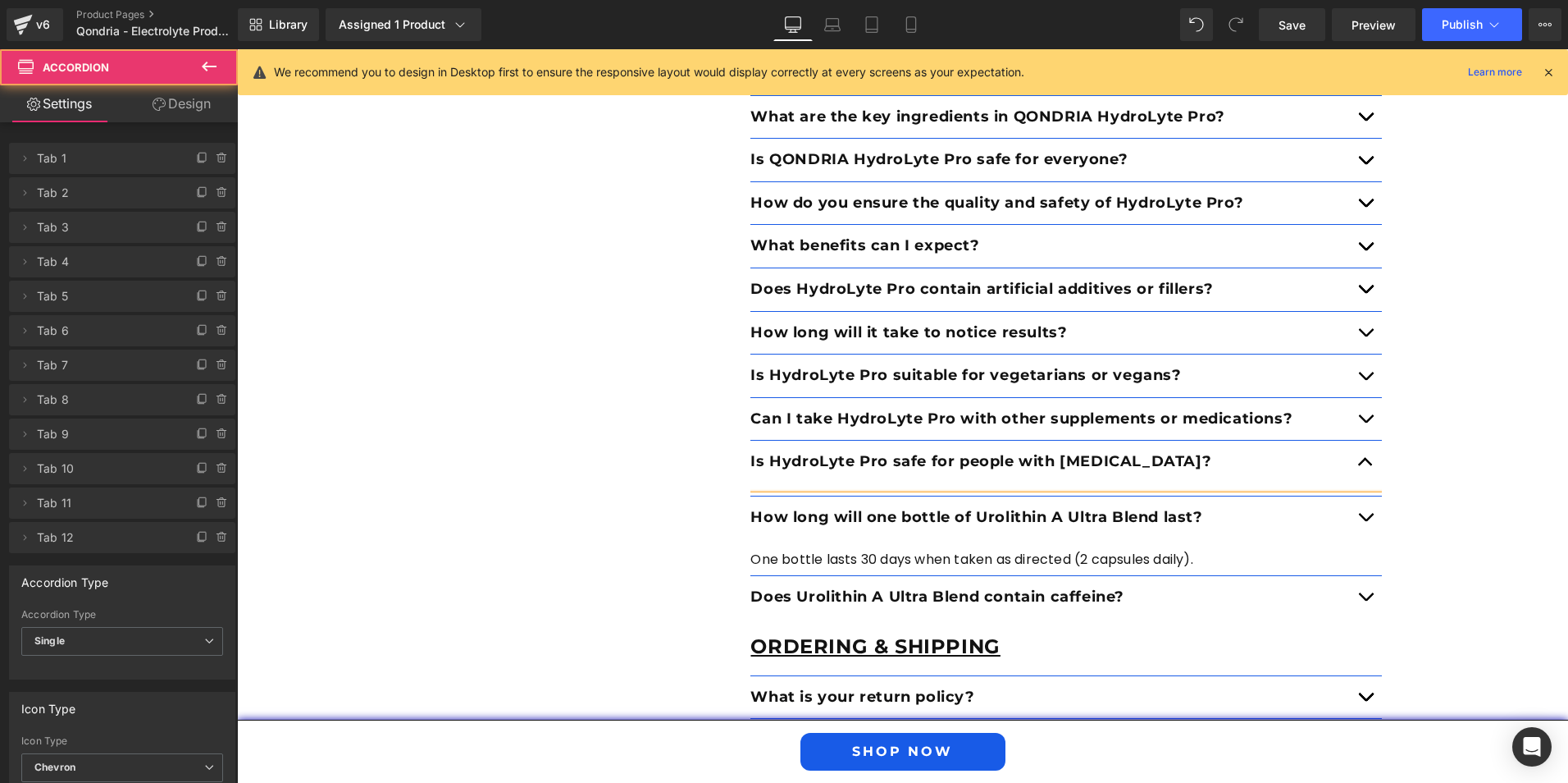
scroll to position [5886, 0]
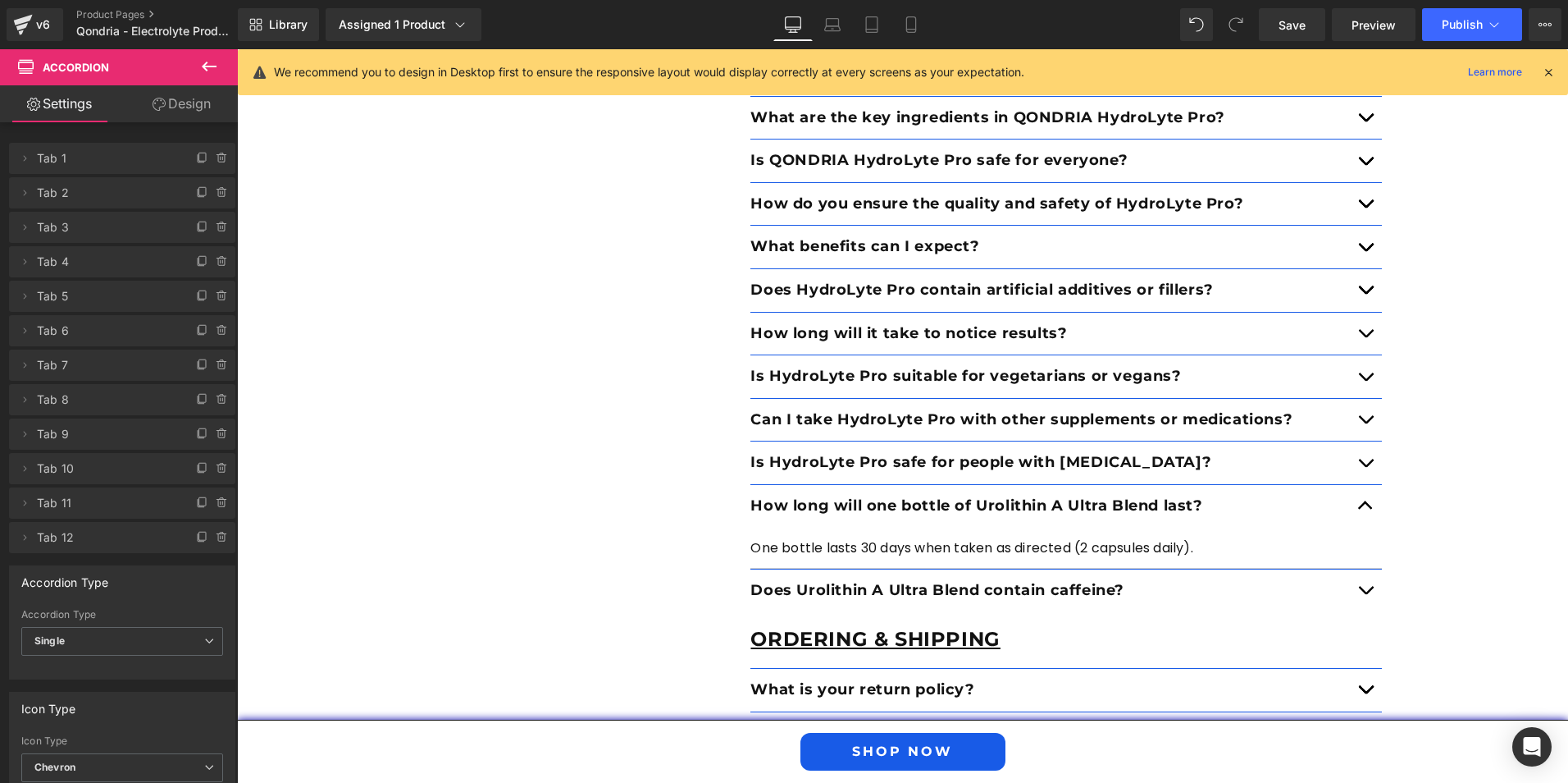
click at [1201, 497] on p "How long will one bottle of Urolithin A Ultra Blend last?" at bounding box center [1050, 506] width 599 height 18
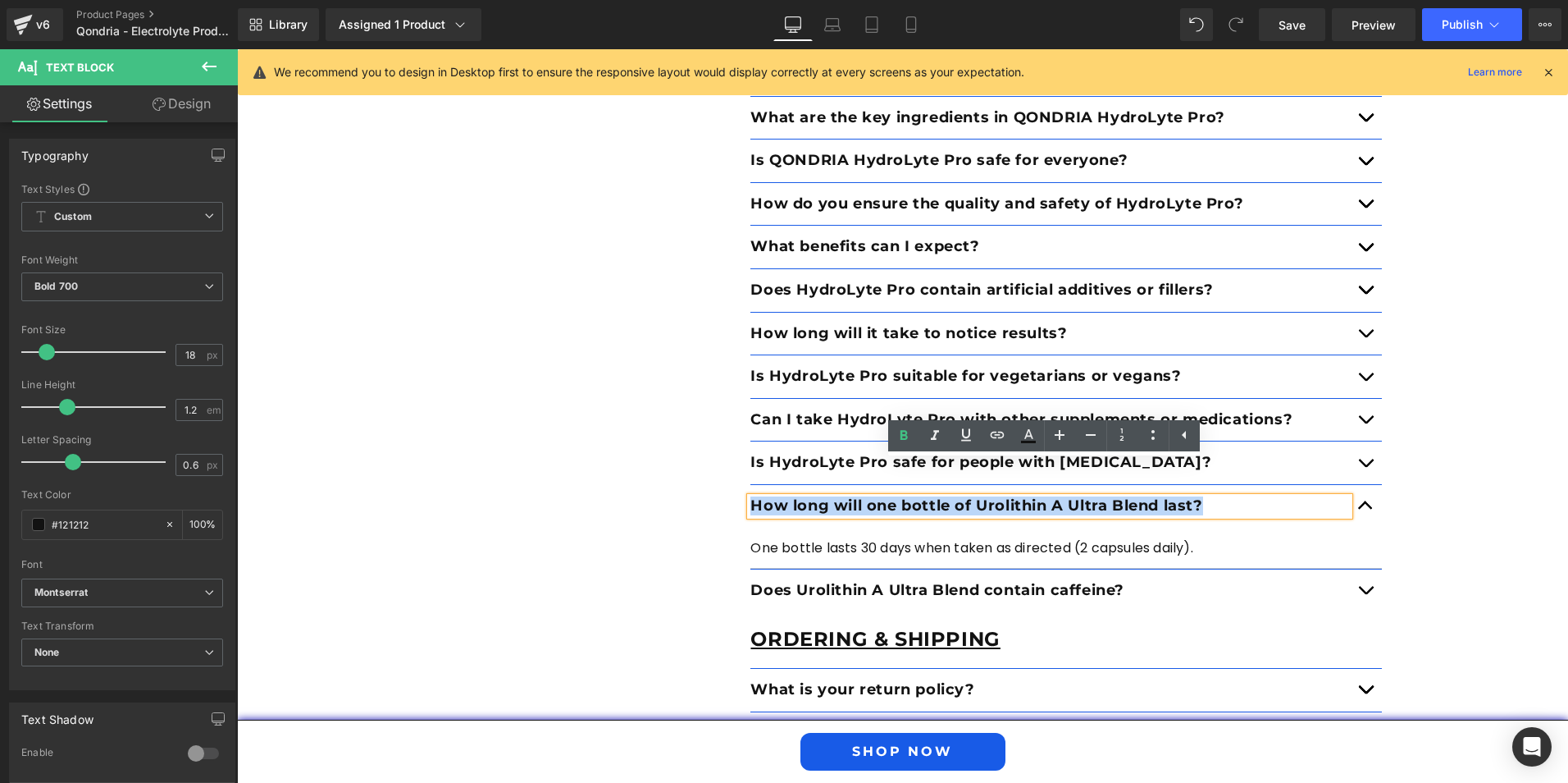
drag, startPoint x: 1201, startPoint y: 468, endPoint x: 737, endPoint y: 464, distance: 464.0
click at [738, 464] on div "Product Text Block How do I take QONDRIA HydroLyte Pro? Text Block Mix with 16o…" at bounding box center [1066, 460] width 656 height 930
paste div
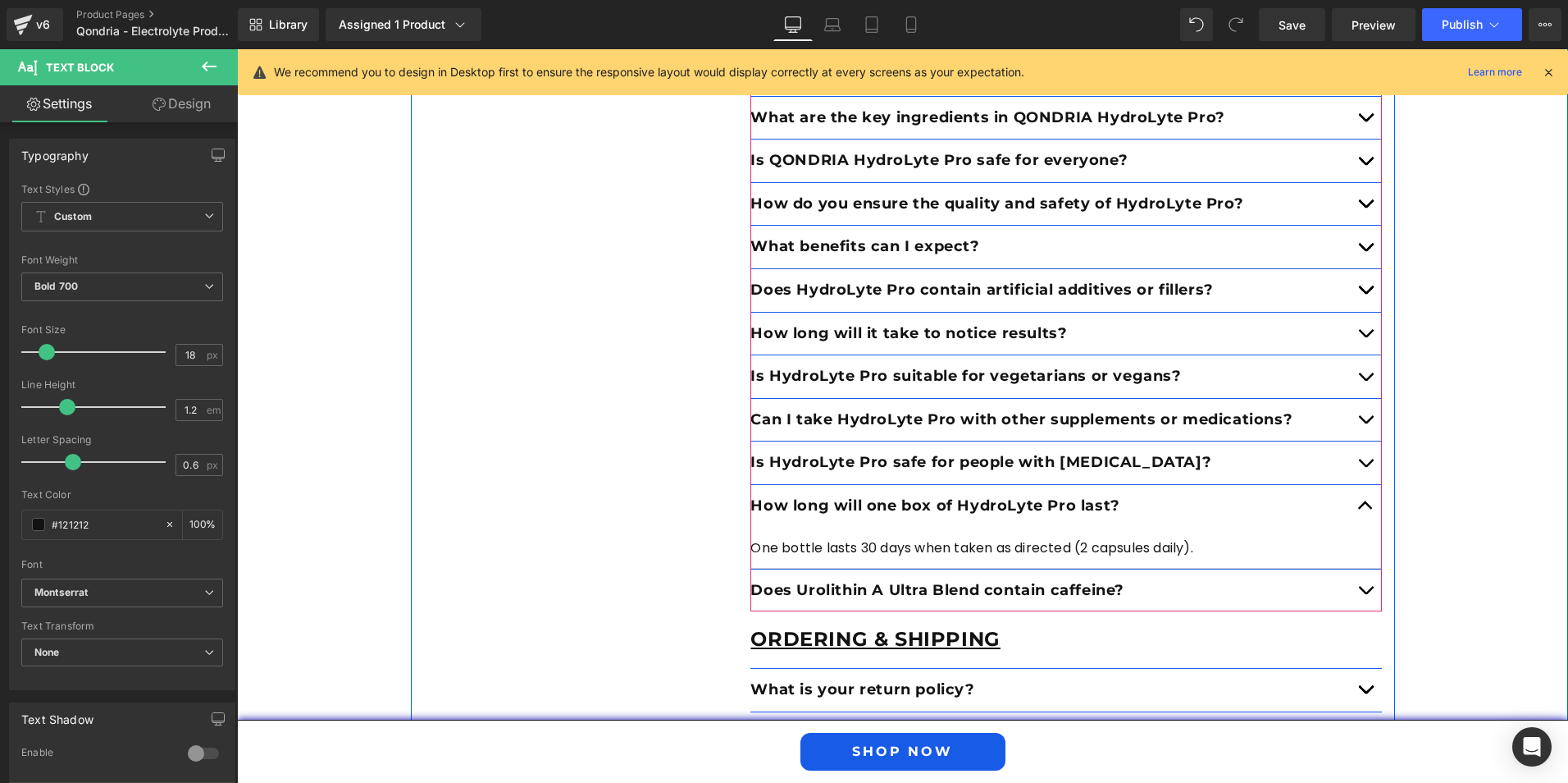
scroll to position [5969, 0]
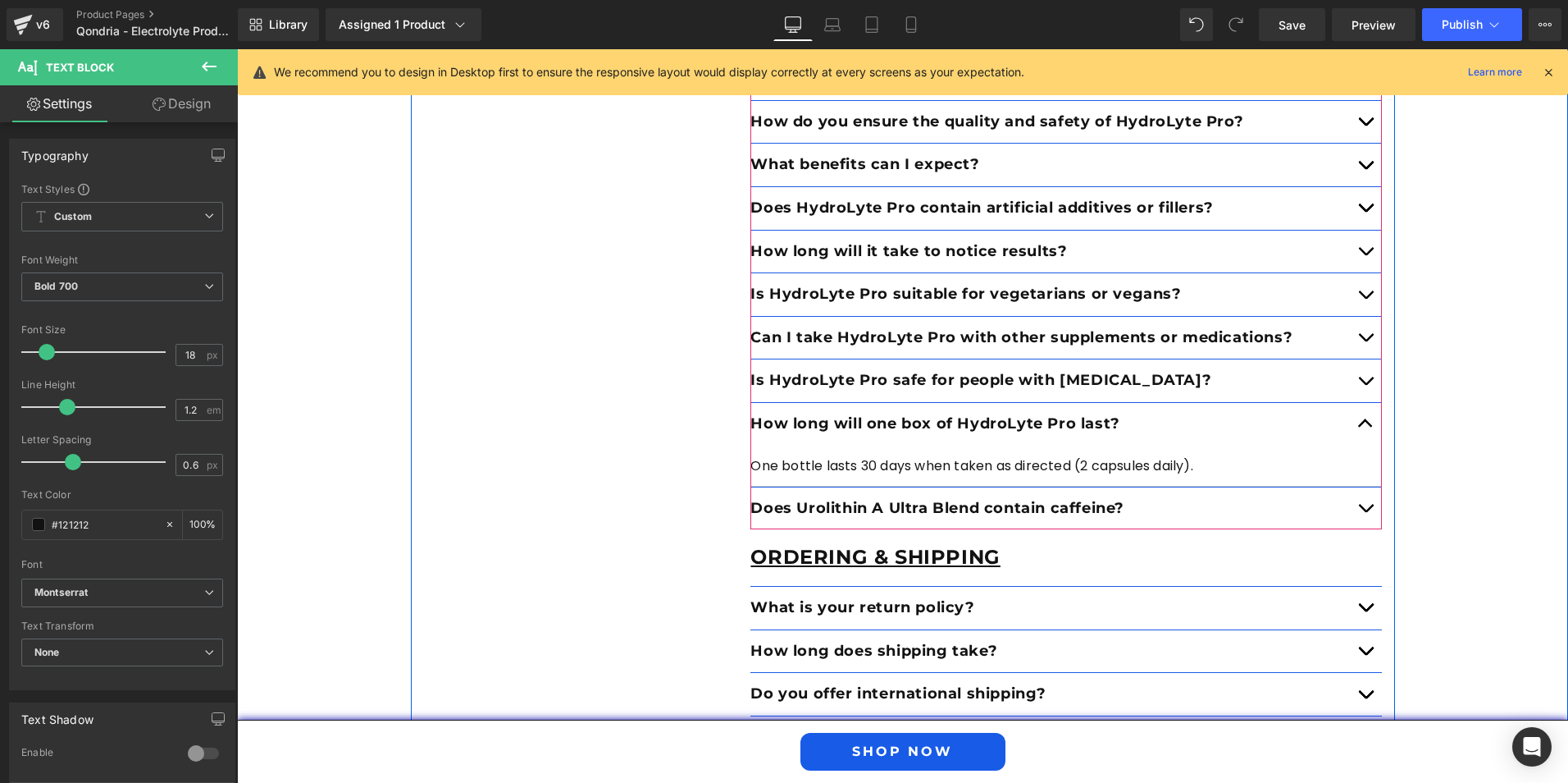
click at [1029, 414] on span "Text Block" at bounding box center [1042, 424] width 54 height 20
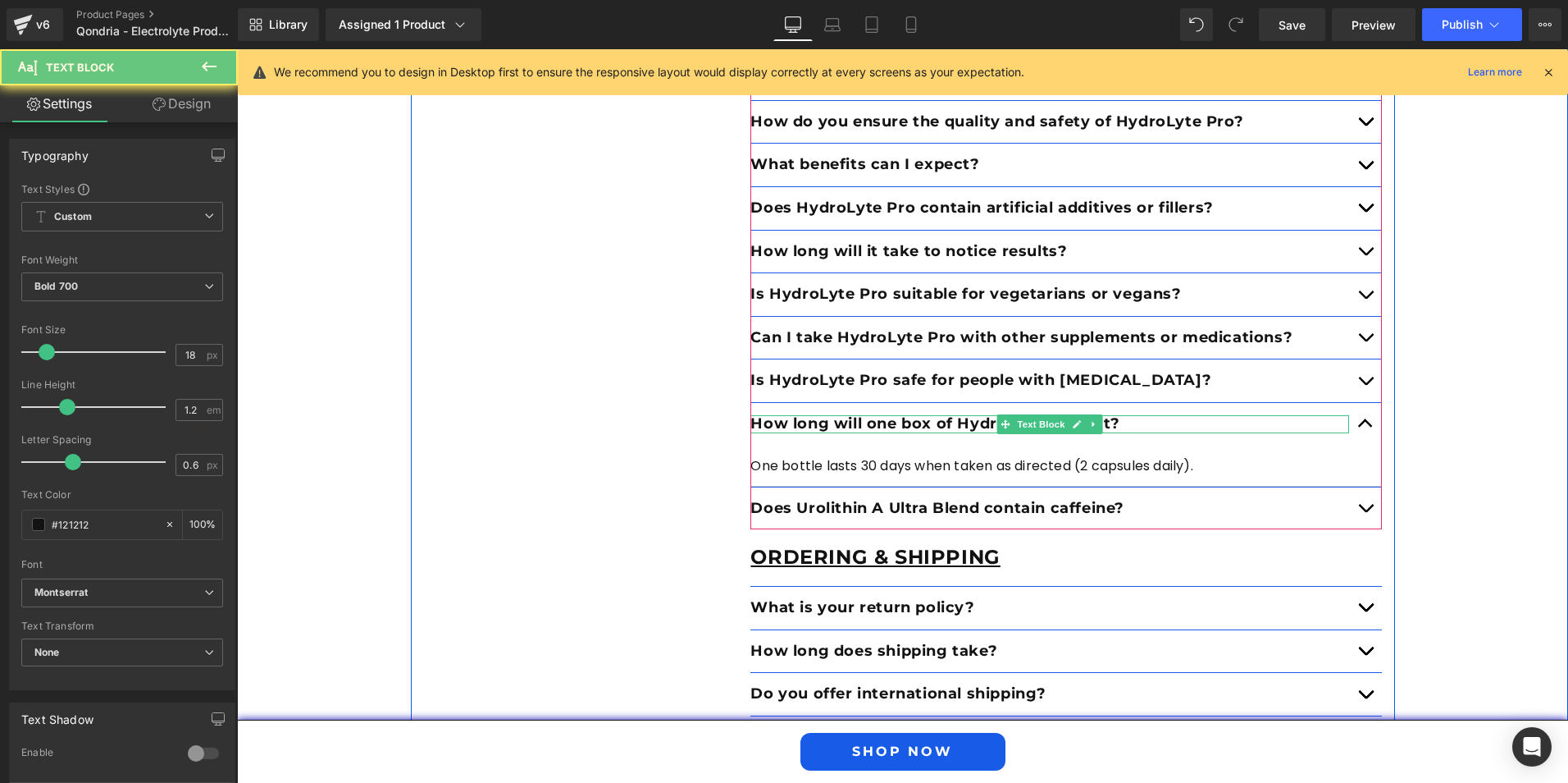
drag, startPoint x: 952, startPoint y: 392, endPoint x: 963, endPoint y: 392, distance: 11.0
click at [951, 415] on p "How long will one box of HydroLyte Pro last?" at bounding box center [1050, 424] width 599 height 18
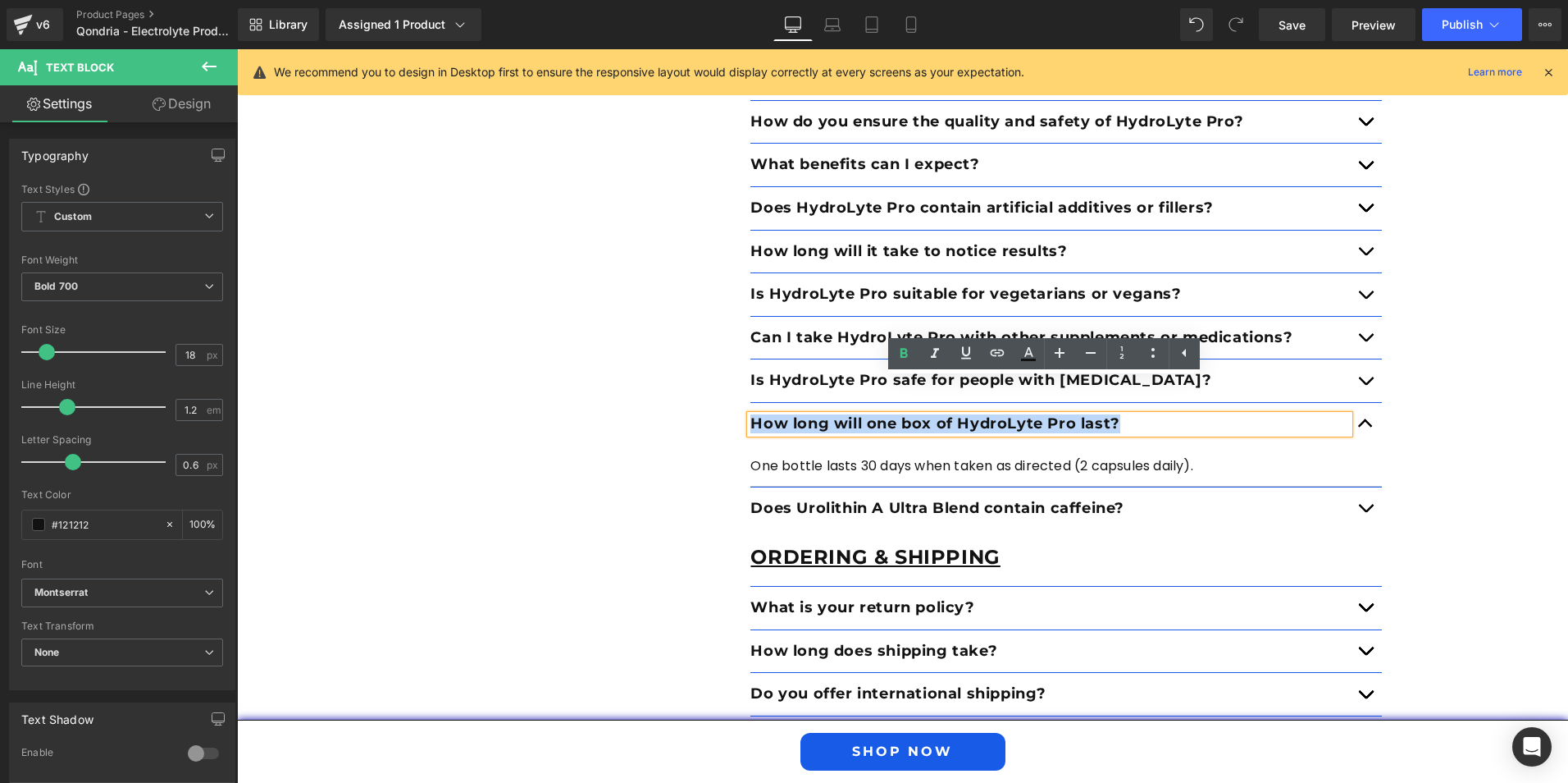
drag, startPoint x: 1115, startPoint y: 388, endPoint x: 744, endPoint y: 385, distance: 371.0
click at [750, 415] on p "How long will one box of HydroLyte Pro last?" at bounding box center [1050, 424] width 599 height 18
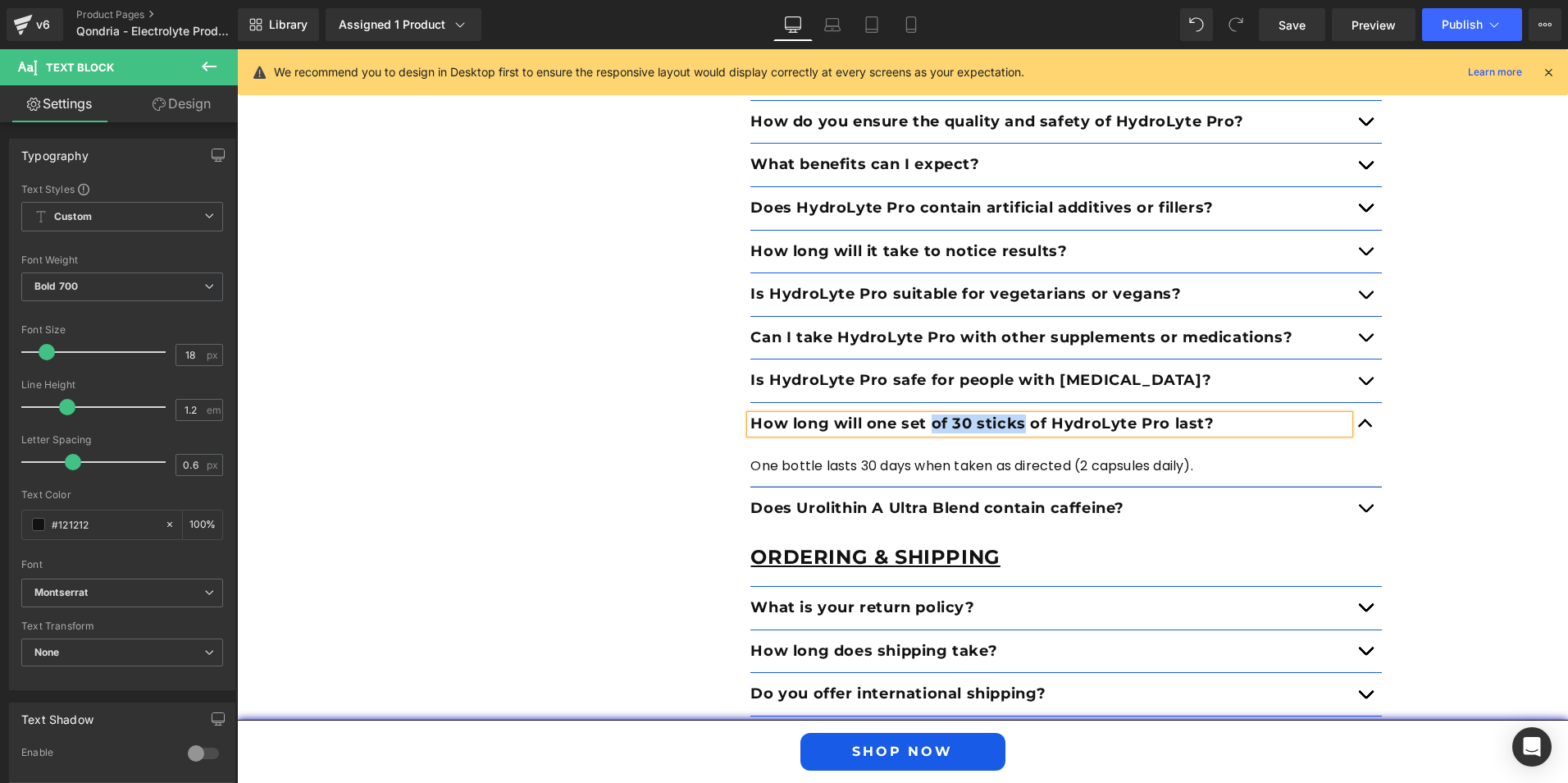
drag, startPoint x: 1016, startPoint y: 392, endPoint x: 929, endPoint y: 392, distance: 87.0
click at [929, 415] on p "How long will one set of 30 sticks of HydroLyte Pro last?" at bounding box center [1050, 424] width 599 height 18
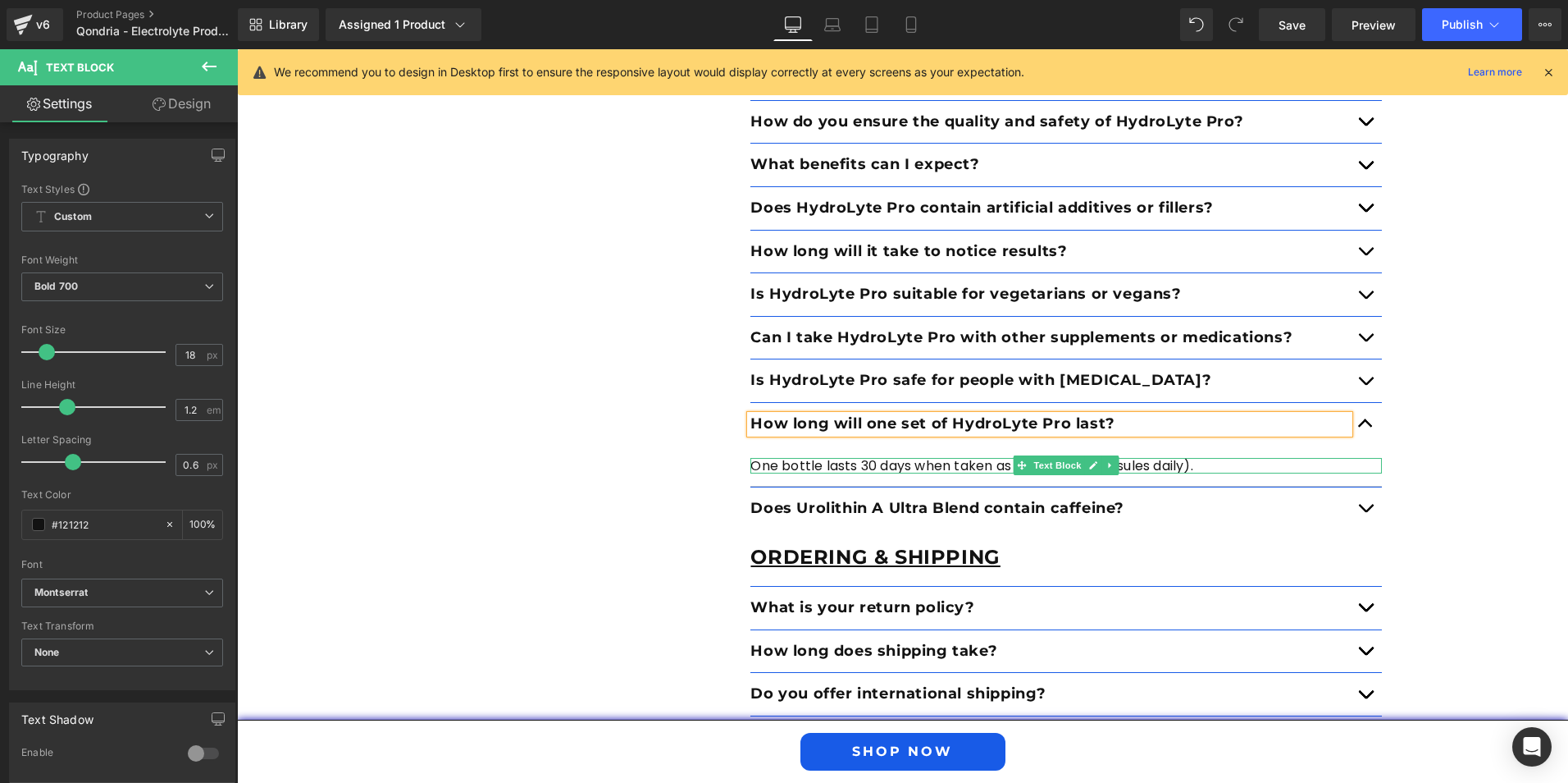
click at [871, 469] on div at bounding box center [1066, 471] width 631 height 4
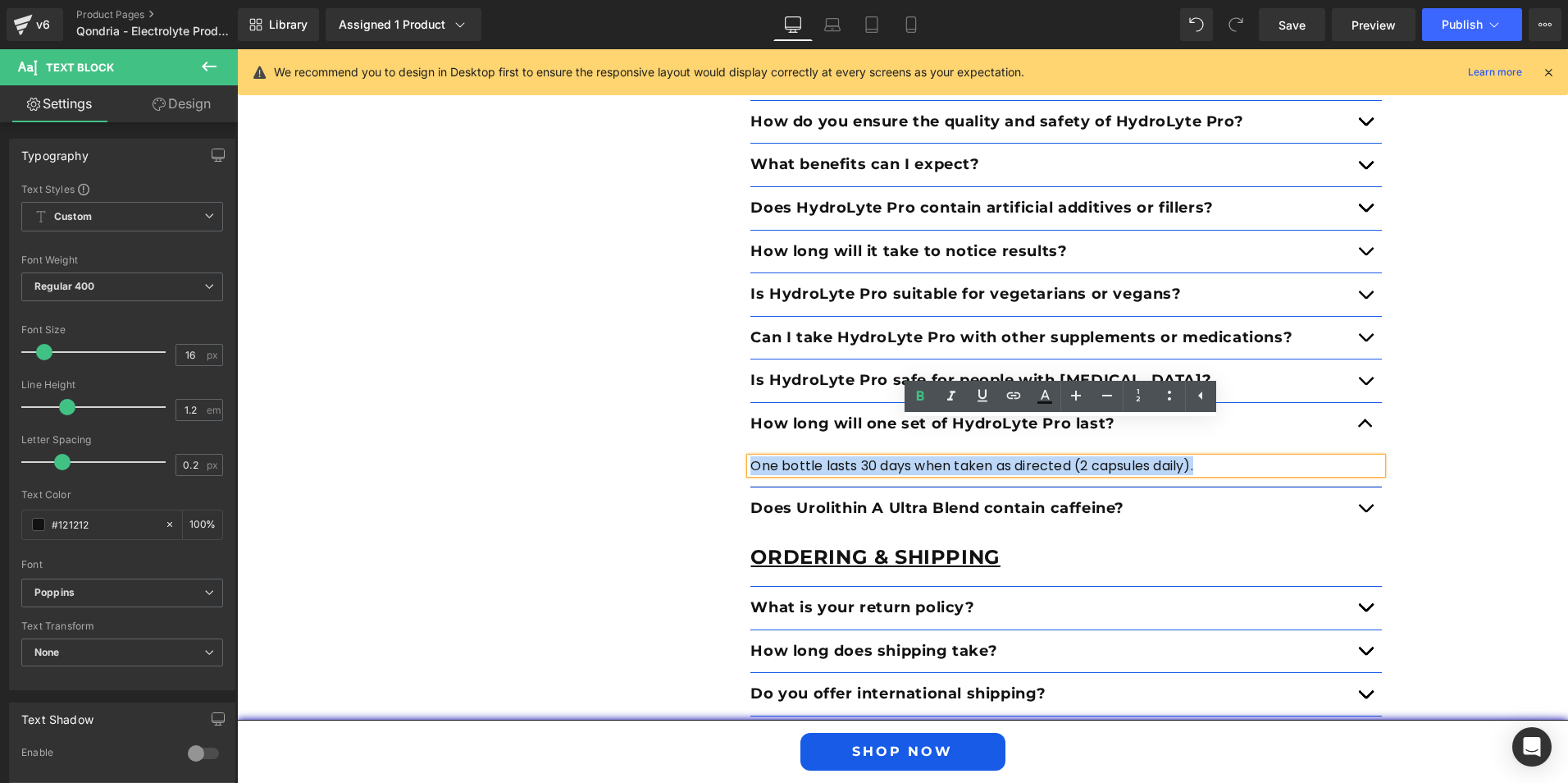
drag, startPoint x: 1201, startPoint y: 429, endPoint x: 746, endPoint y: 422, distance: 455.1
click at [750, 458] on p "One bottle lasts 30 days when taken as directed (2 capsules daily)." at bounding box center [1066, 466] width 631 height 15
paste div
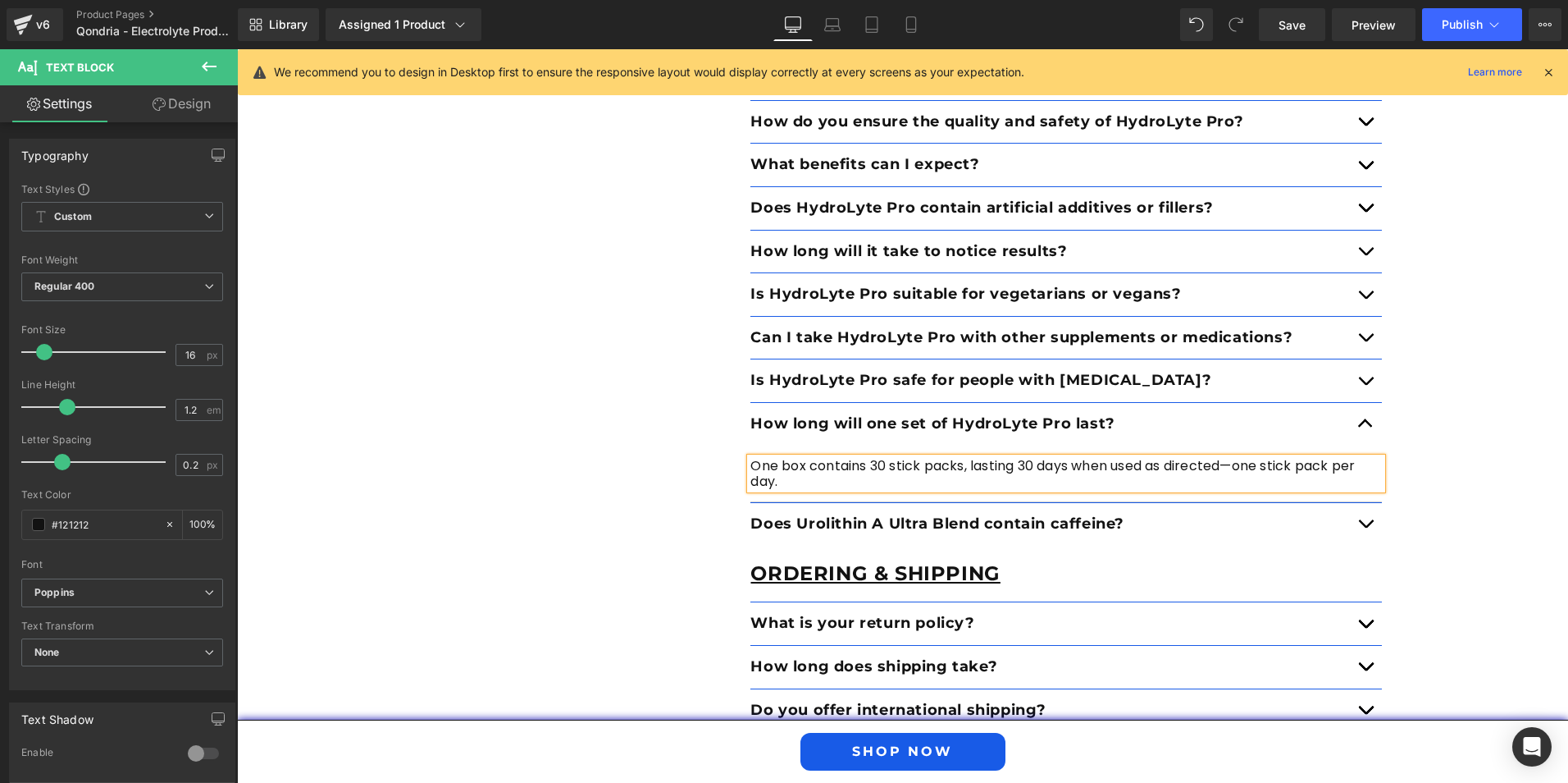
click at [790, 458] on p "One box contains 30 stick packs, lasting 30 days when used as directed—one stic…" at bounding box center [1066, 473] width 631 height 31
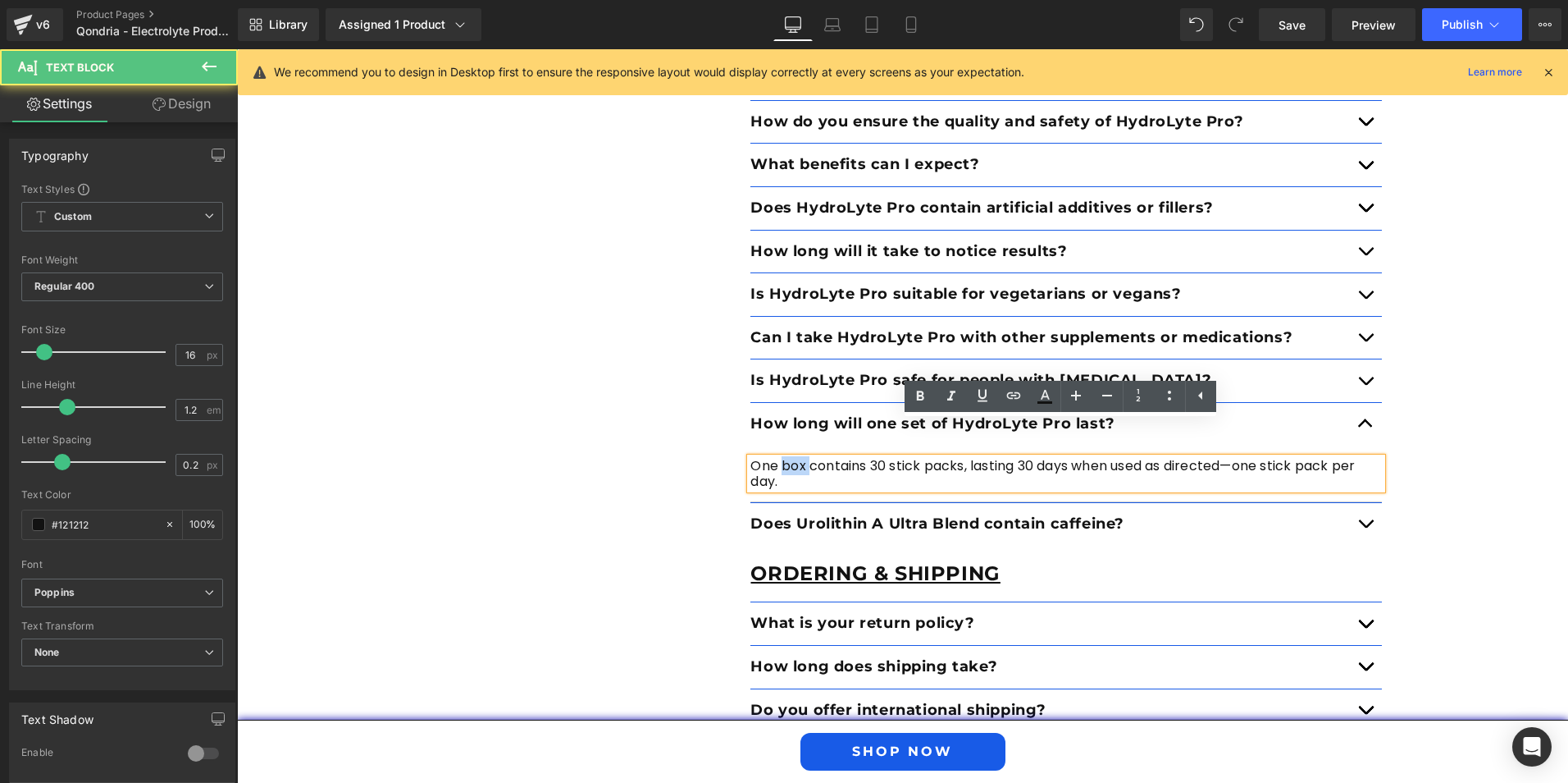
click at [790, 458] on p "One box contains 30 stick packs, lasting 30 days when used as directed—one stic…" at bounding box center [1066, 473] width 631 height 31
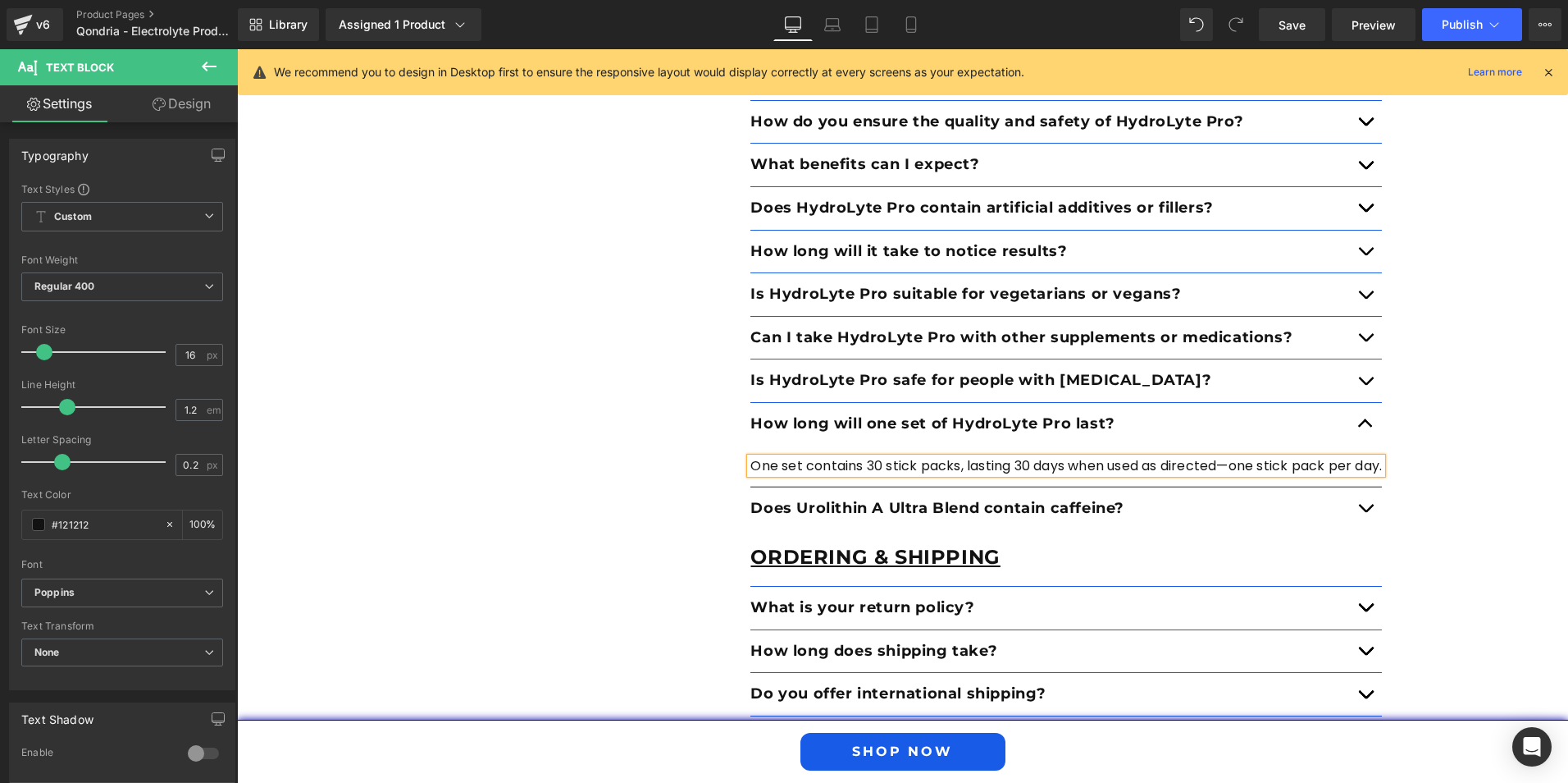
click at [685, 464] on div "FAQ Text Block Got questions? We got Answers Heading Product Text Block How do …" at bounding box center [903, 363] width 984 height 980
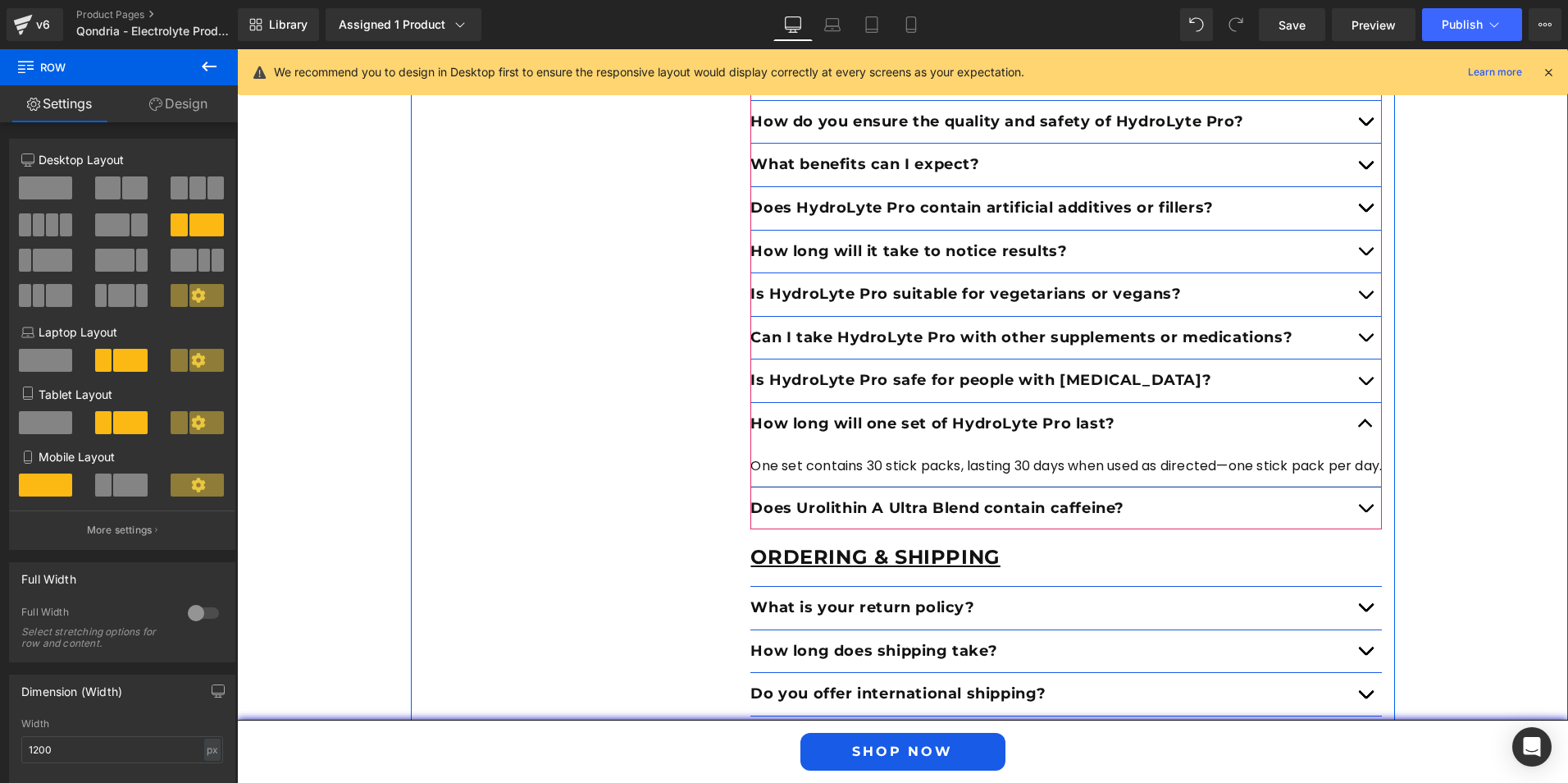
click at [1362, 488] on button "button" at bounding box center [1366, 509] width 33 height 43
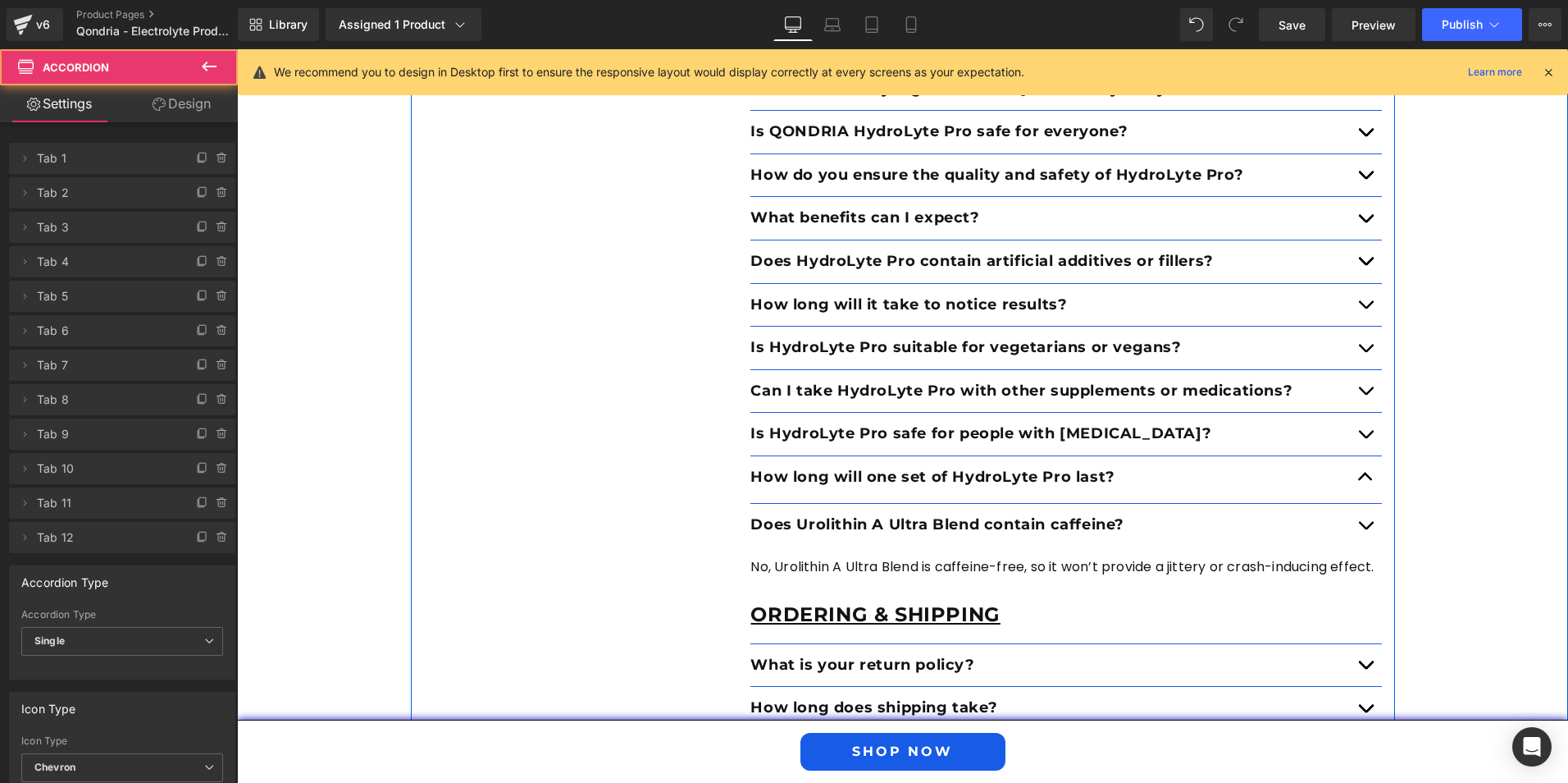
scroll to position [5912, 0]
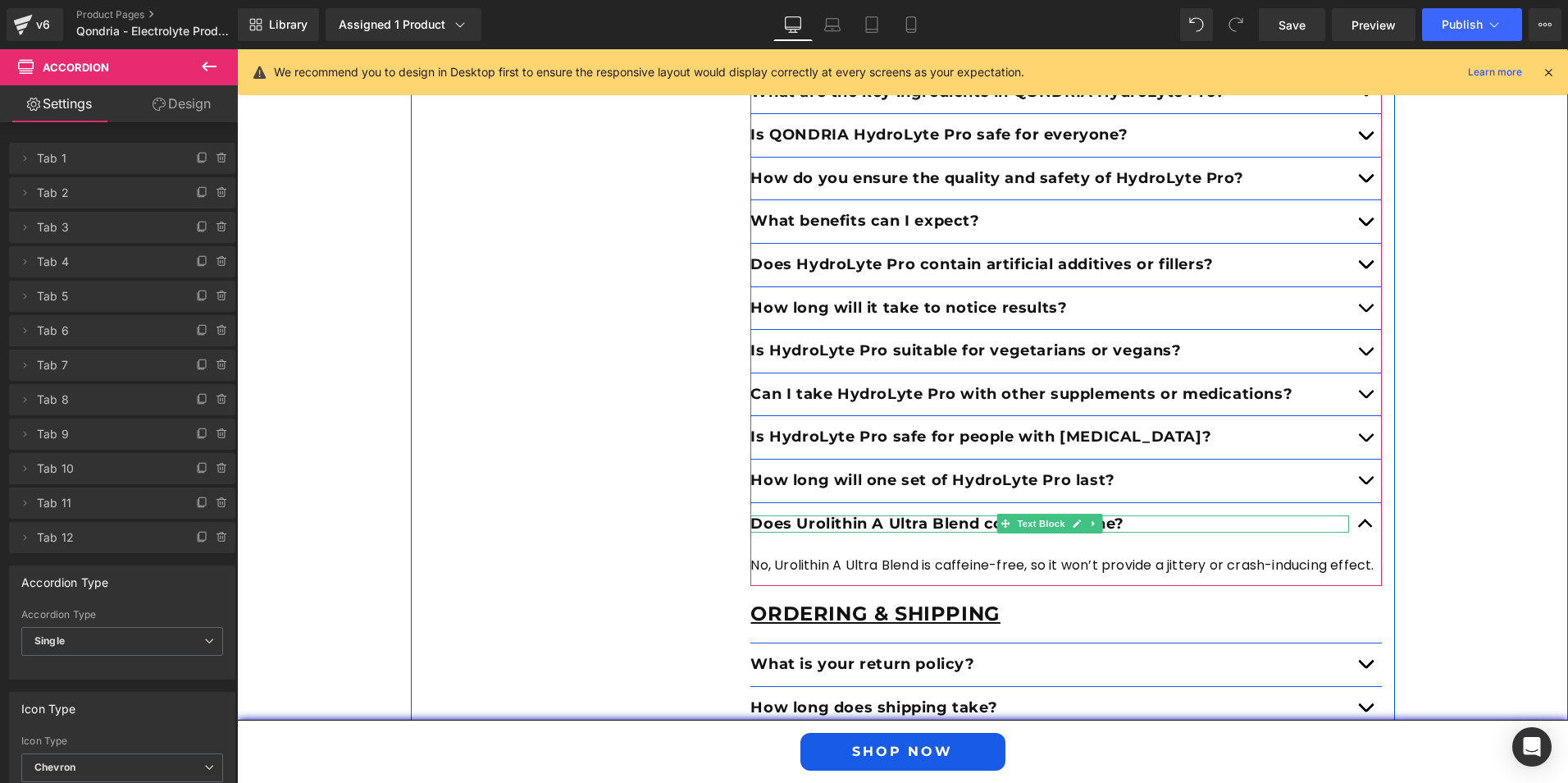
click at [937, 515] on p "Does Urolithin A Ultra Blend contain caffeine?" at bounding box center [1050, 523] width 599 height 18
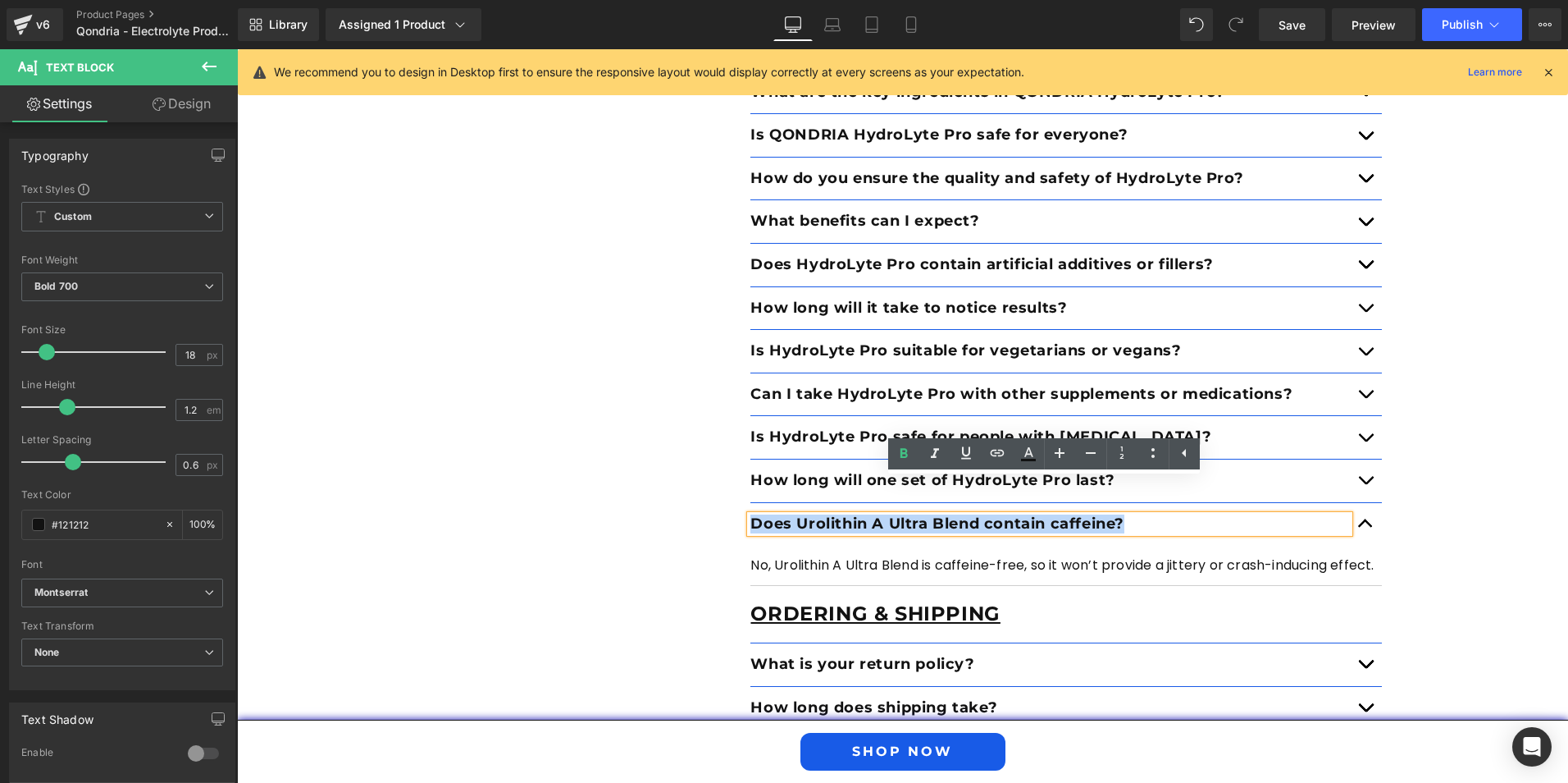
drag, startPoint x: 1132, startPoint y: 491, endPoint x: 744, endPoint y: 491, distance: 388.0
click at [750, 515] on p "Does Urolithin A Ultra Blend contain caffeine?" at bounding box center [1050, 523] width 599 height 18
paste div
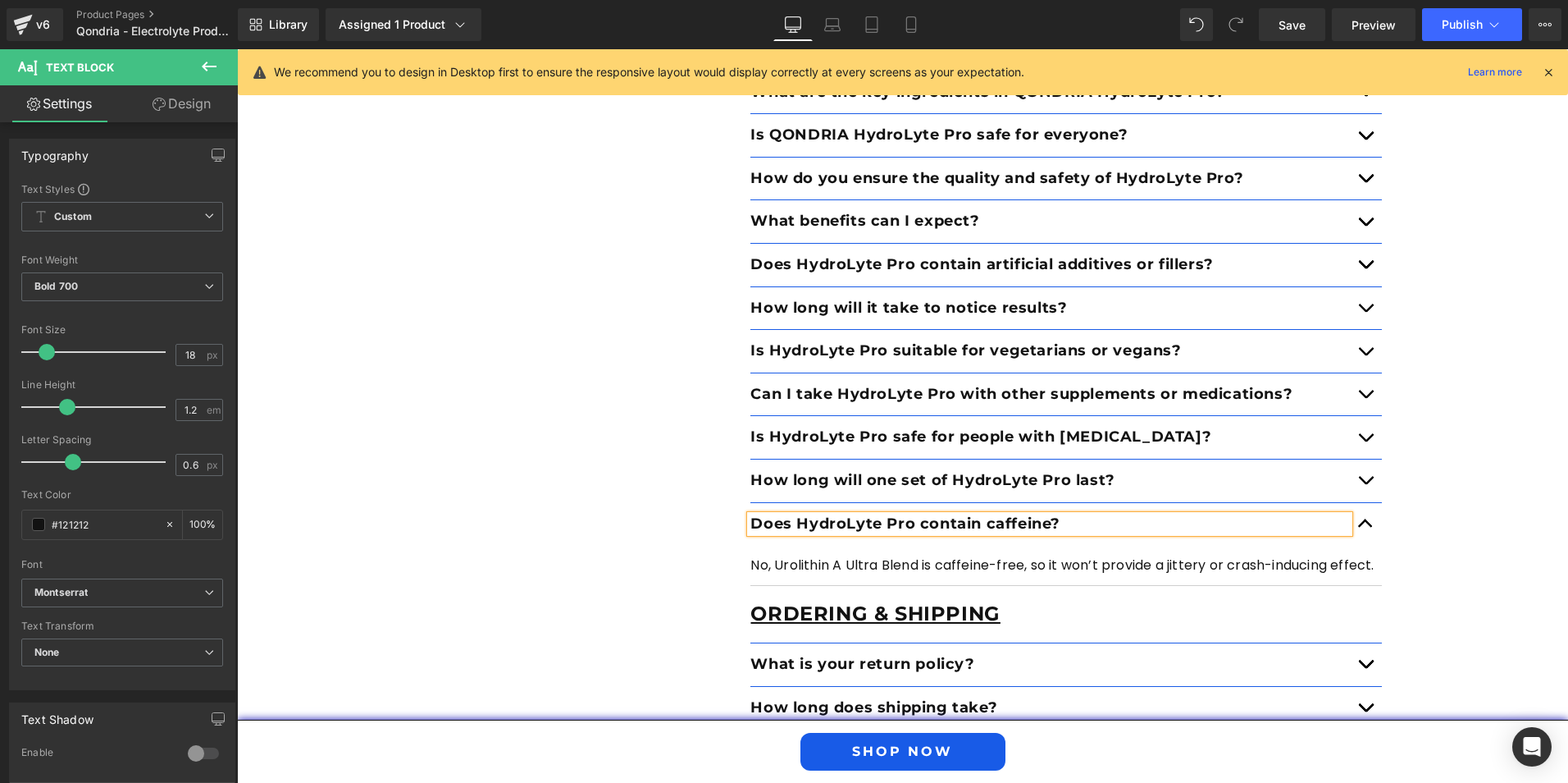
click at [931, 545] on article "No, Urolithin A Ultra Blend is caffeine-free, so it won’t provide a jittery or …" at bounding box center [1066, 565] width 631 height 41
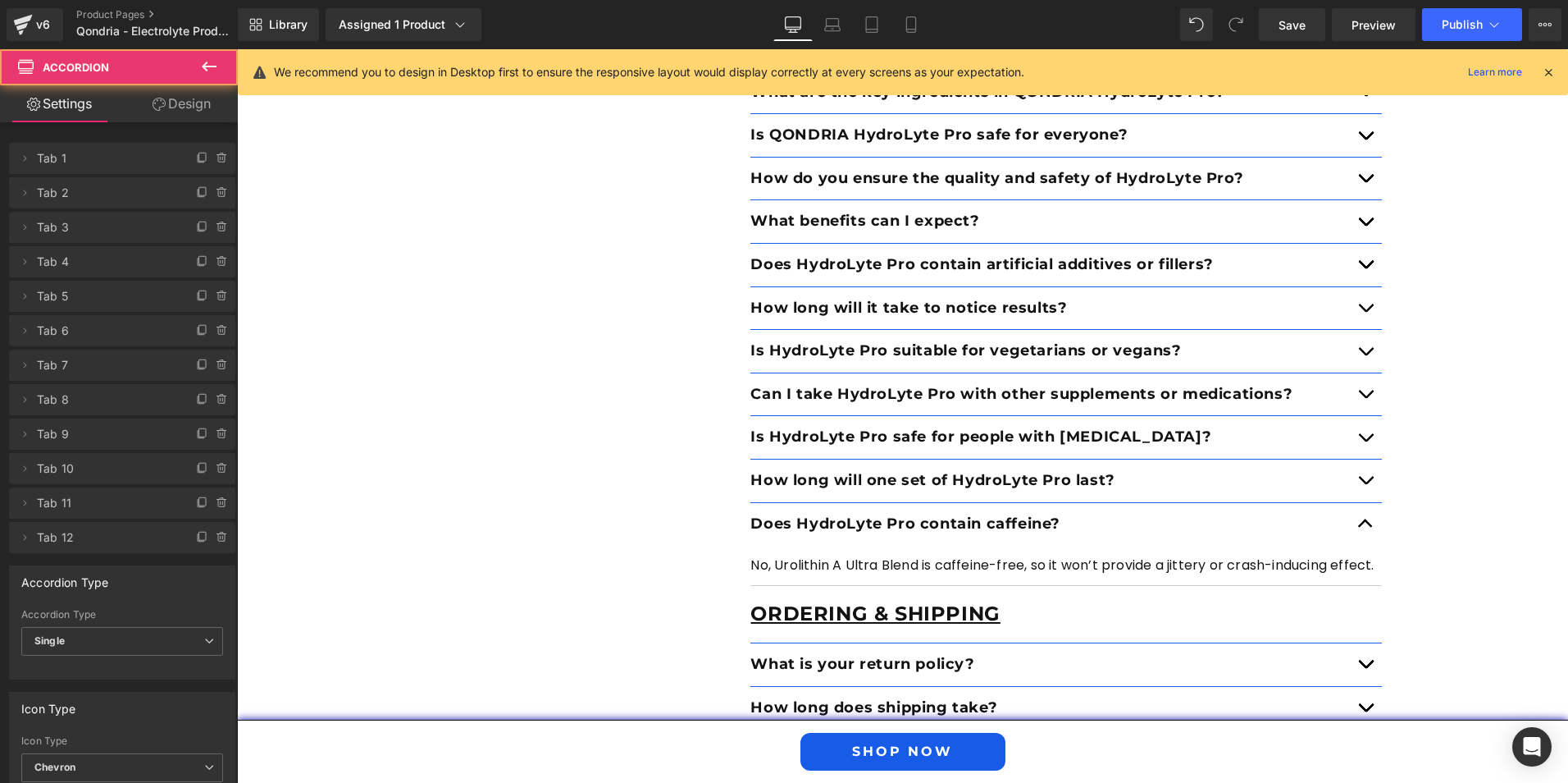
click at [237, 49] on div at bounding box center [237, 49] width 0 height 0
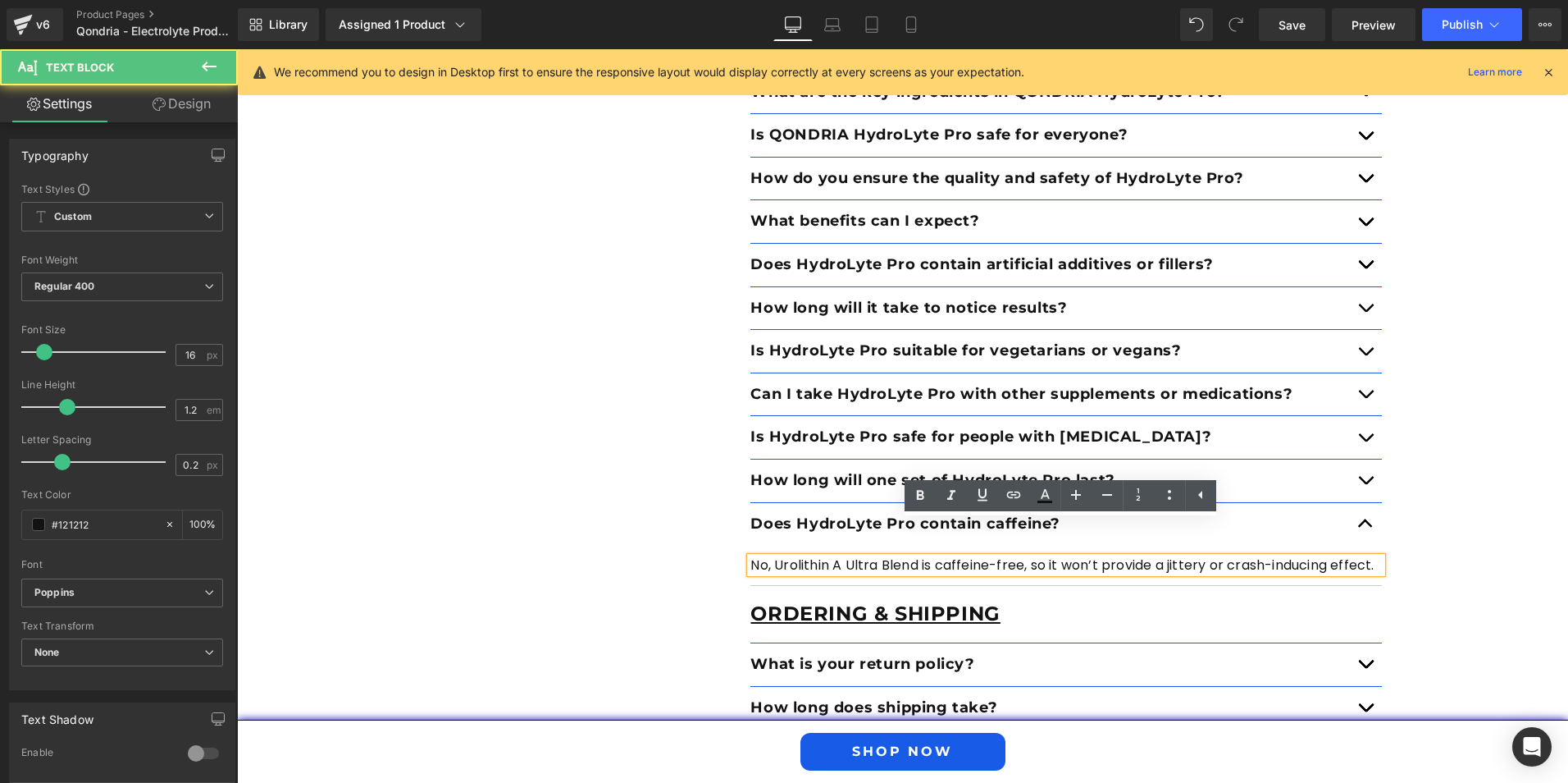
click at [750, 557] on p "No, Urolithin A Ultra Blend is caffeine-free, so it won’t provide a jittery or …" at bounding box center [1066, 565] width 631 height 15
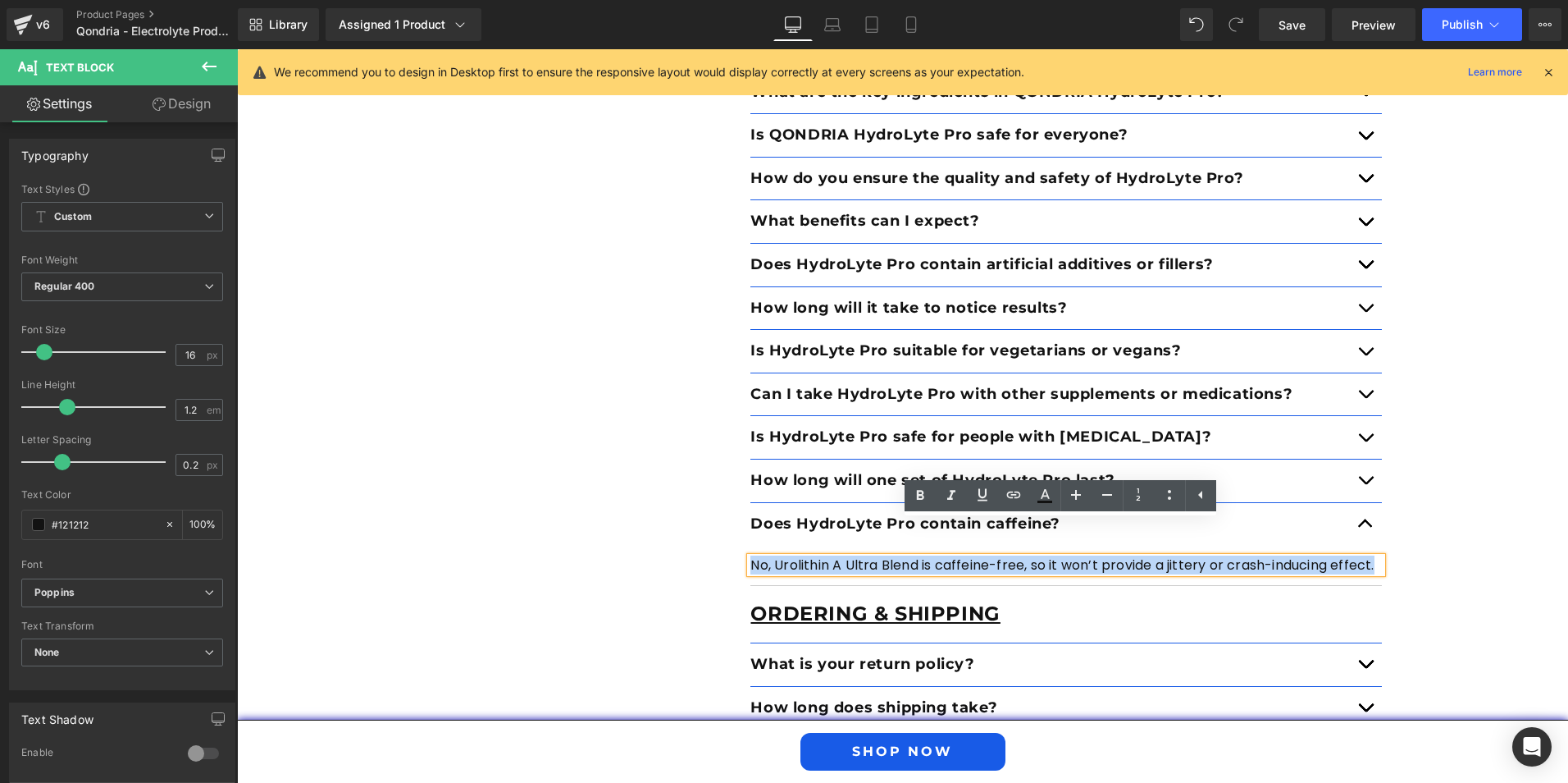
click at [750, 557] on div "No, Urolithin A Ultra Blend is caffeine-free, so it won’t provide a jittery or …" at bounding box center [1066, 565] width 631 height 15
paste div
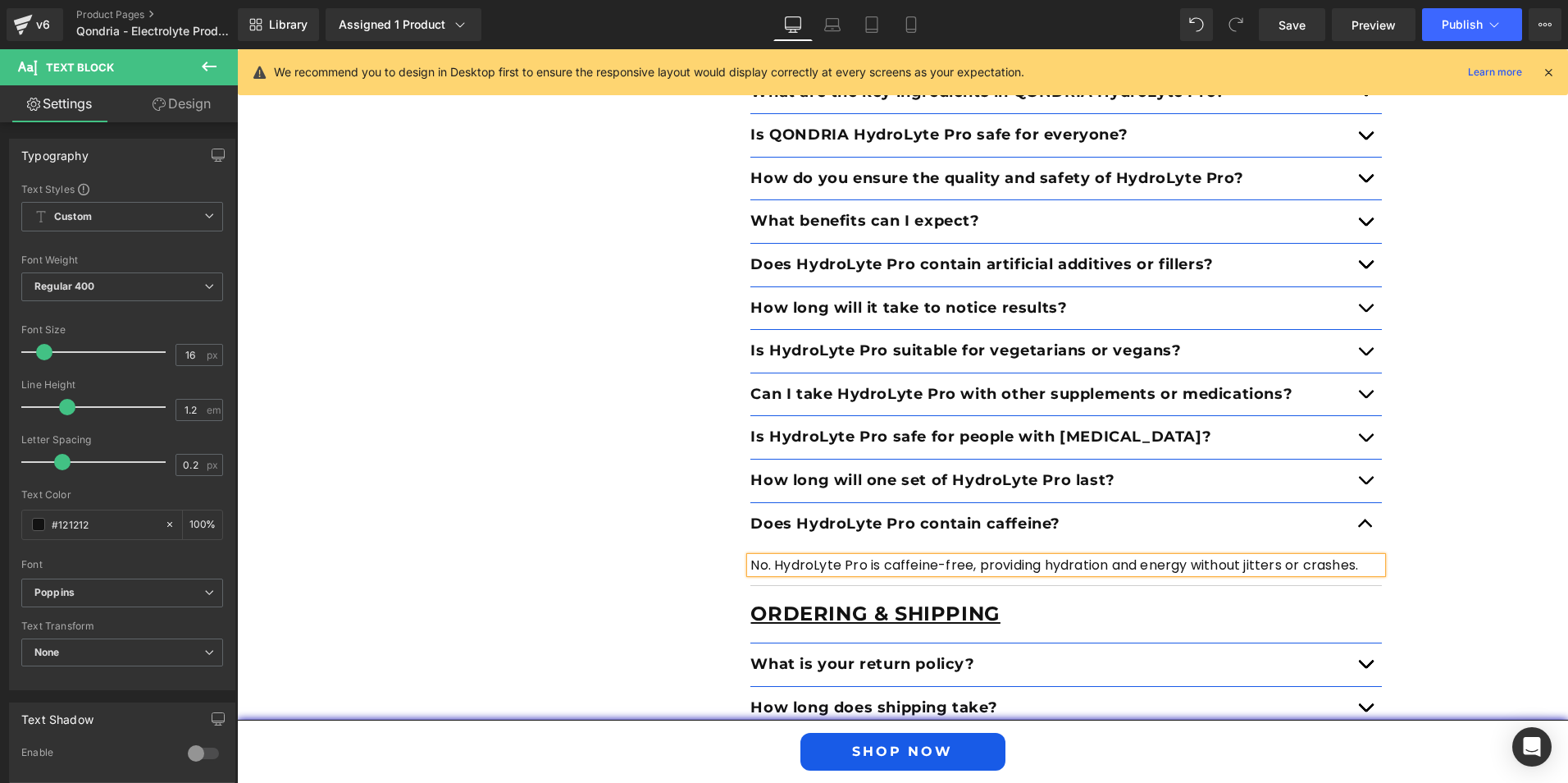
click at [651, 568] on div "FAQ Text Block Got questions? We got Answers Heading Product Text Block How do …" at bounding box center [903, 419] width 984 height 980
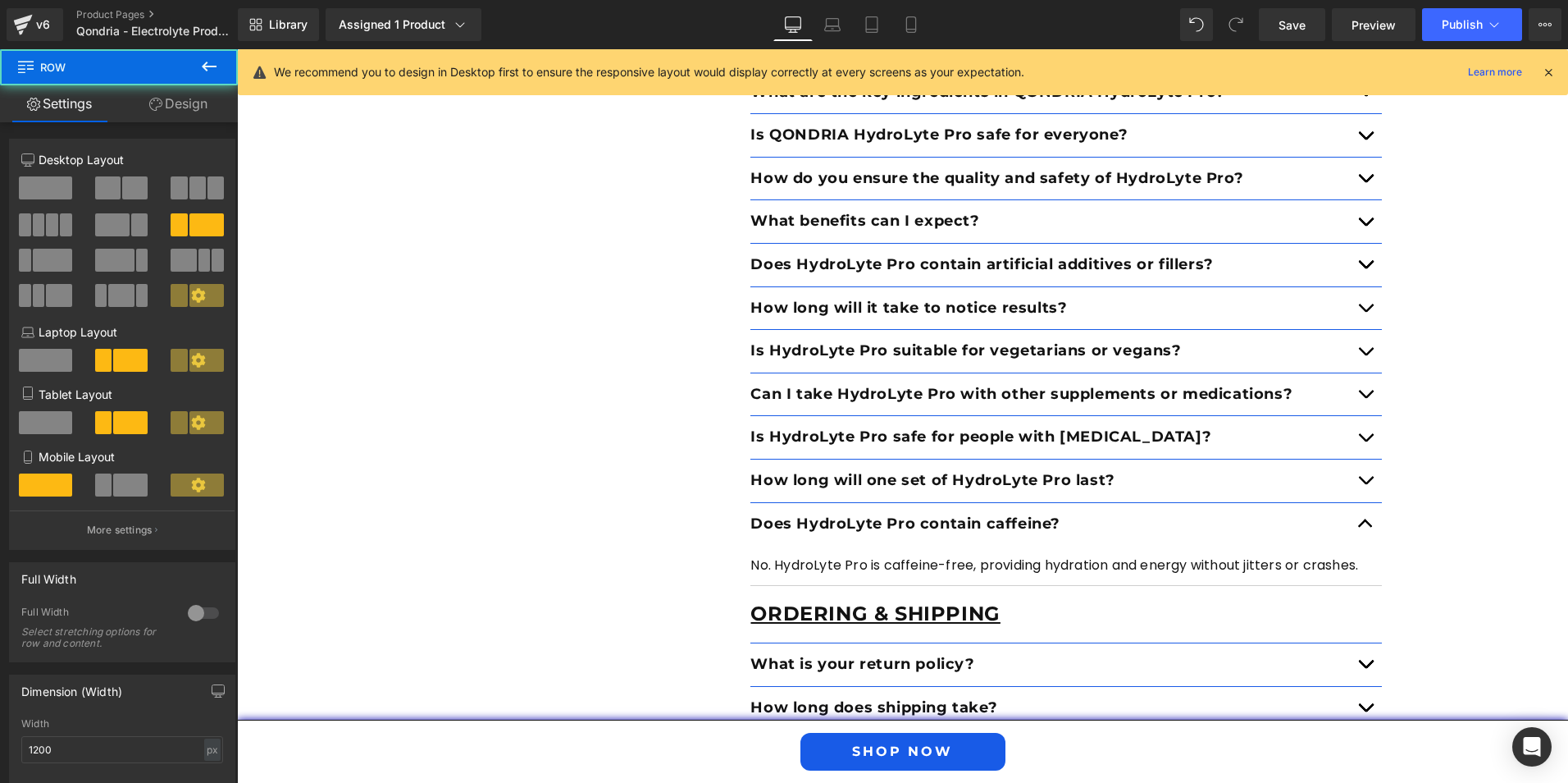
scroll to position [6076, 0]
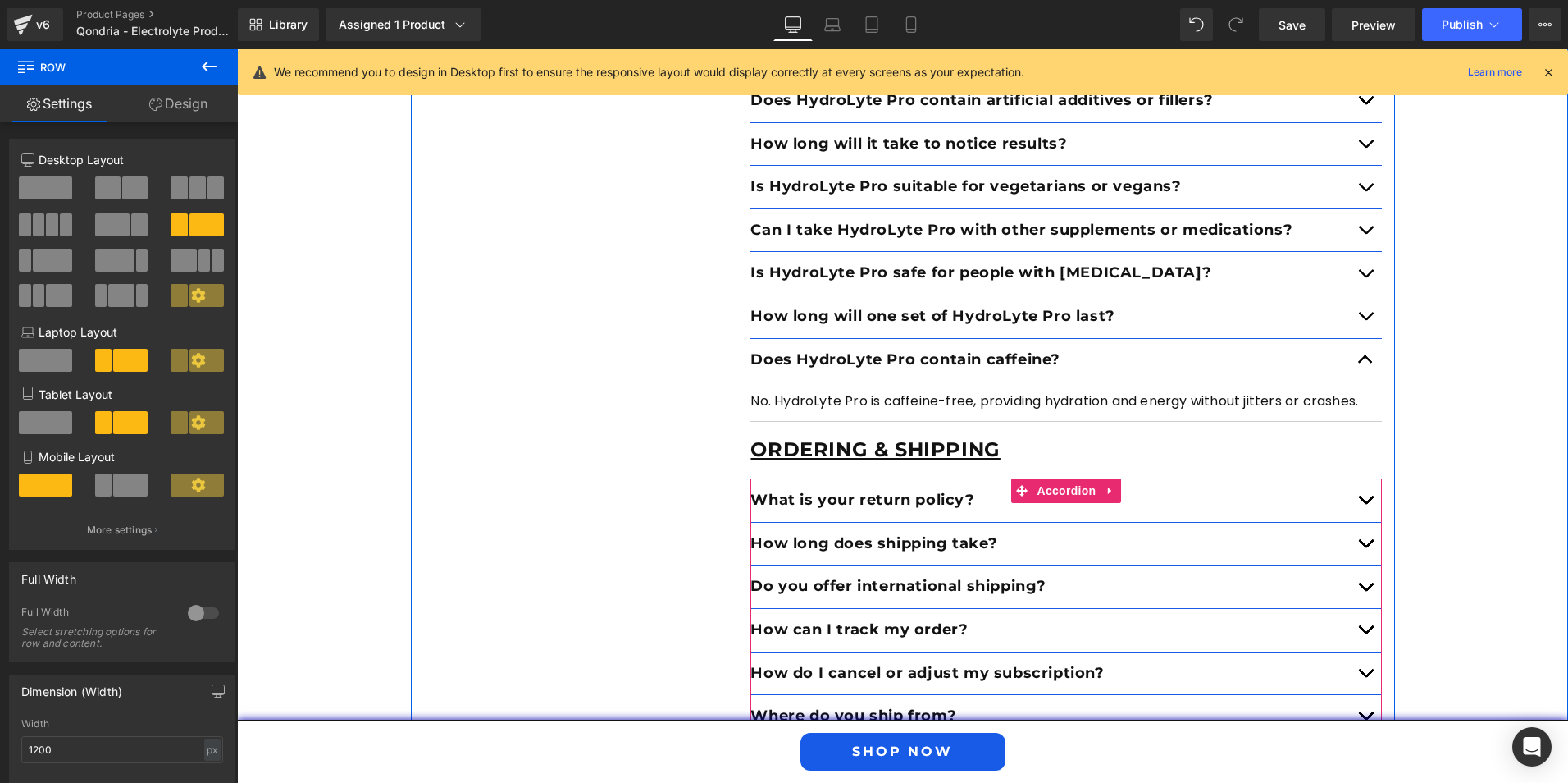
click at [1358, 479] on button "button" at bounding box center [1366, 500] width 33 height 43
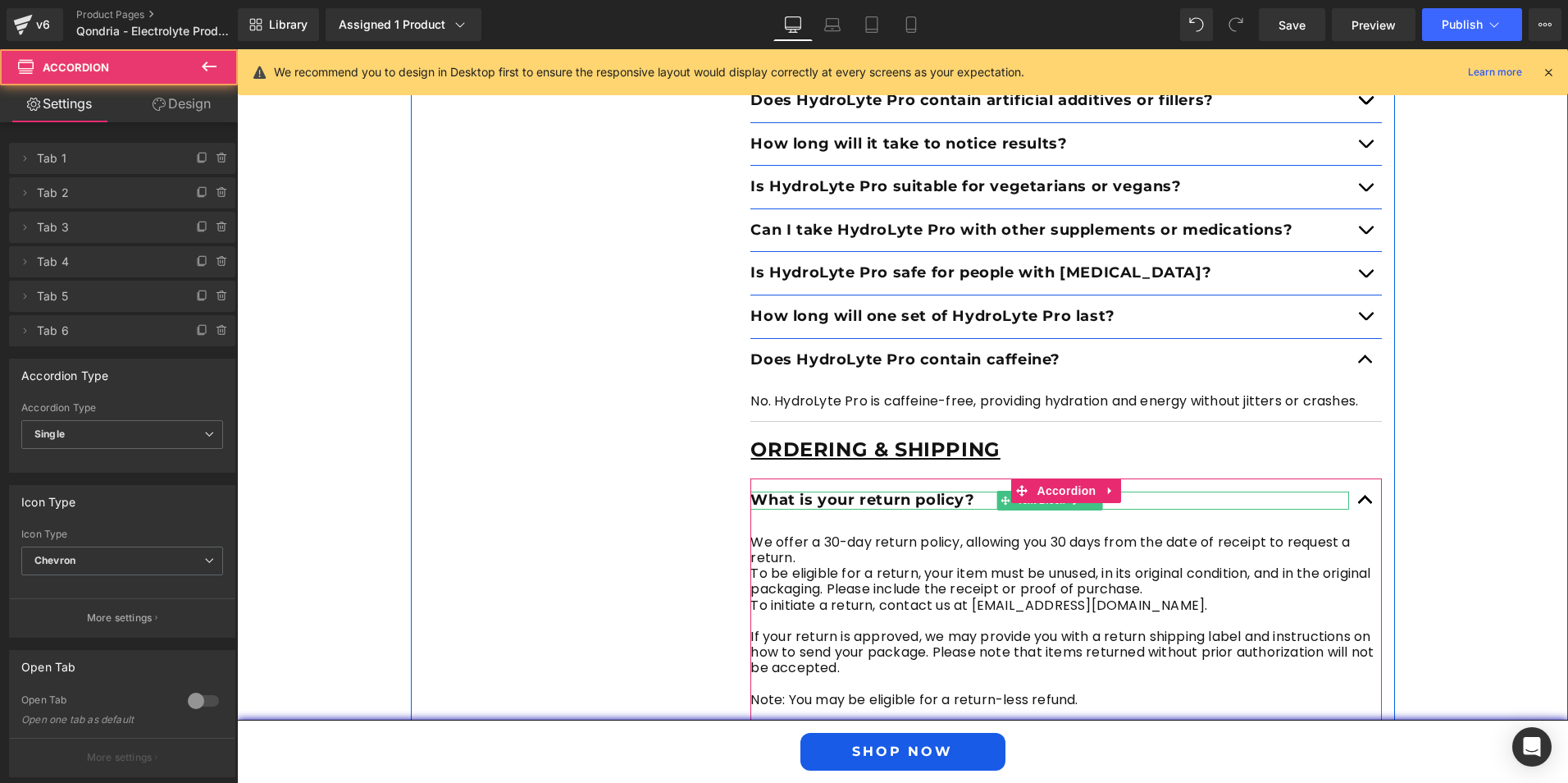
scroll to position [6158, 0]
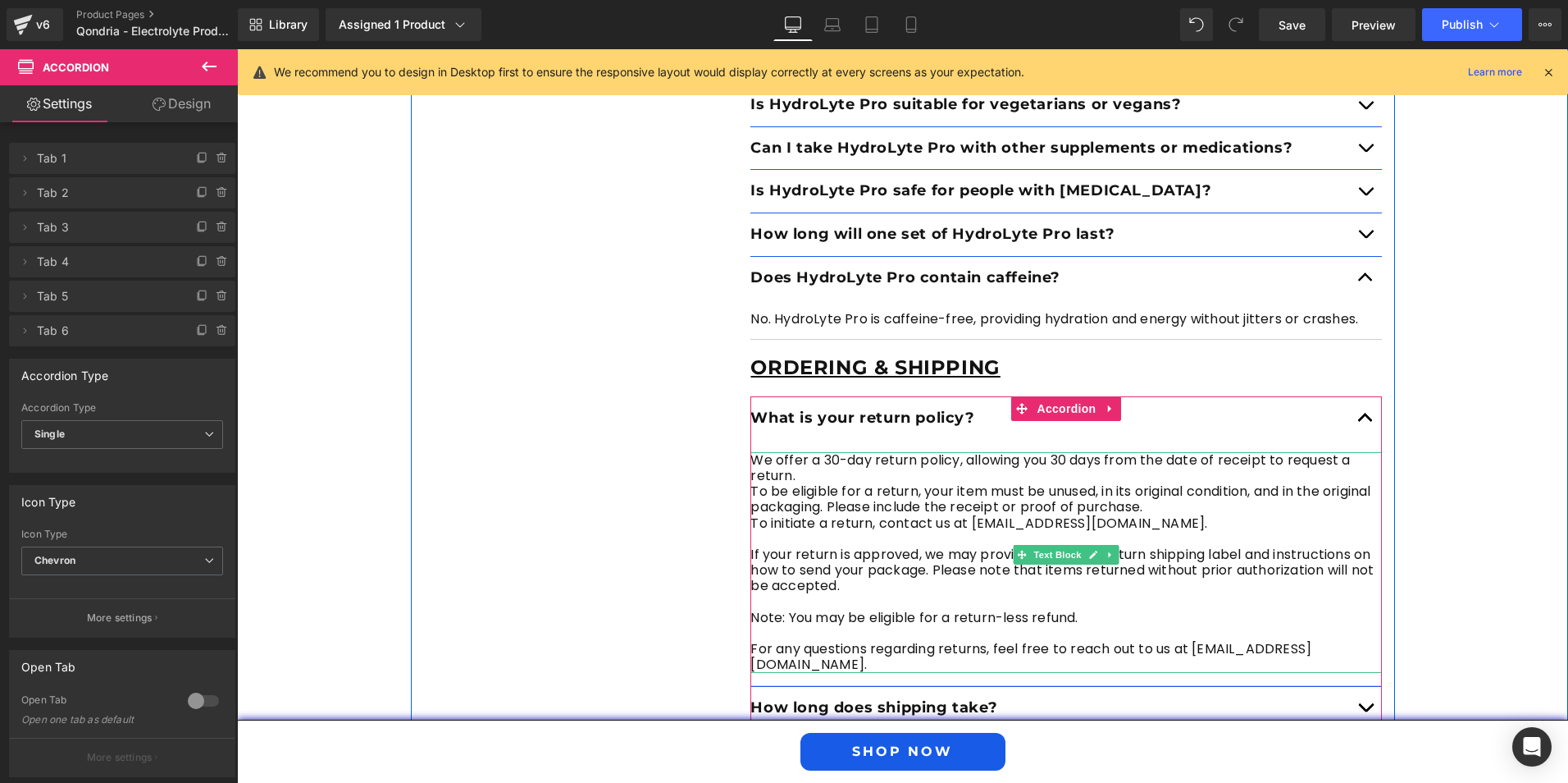
click at [972, 515] on p "To initiate a return, contact us at [EMAIL_ADDRESS][DOMAIN_NAME]." at bounding box center [1066, 523] width 631 height 15
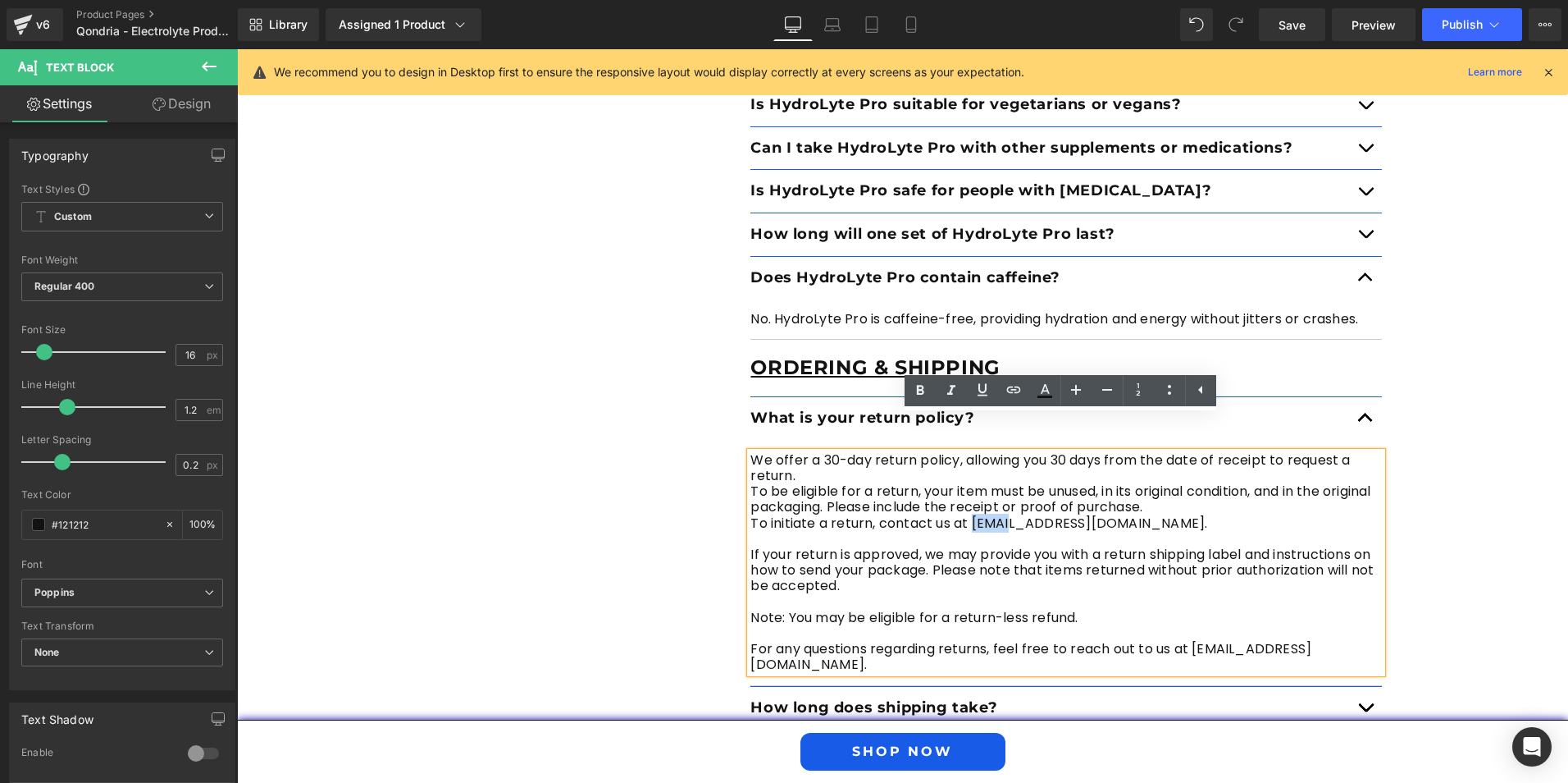
drag, startPoint x: 968, startPoint y: 488, endPoint x: 997, endPoint y: 491, distance: 29.2
click at [995, 515] on p "To initiate a return, contact us at [EMAIL_ADDRESS][DOMAIN_NAME]." at bounding box center [1066, 523] width 631 height 15
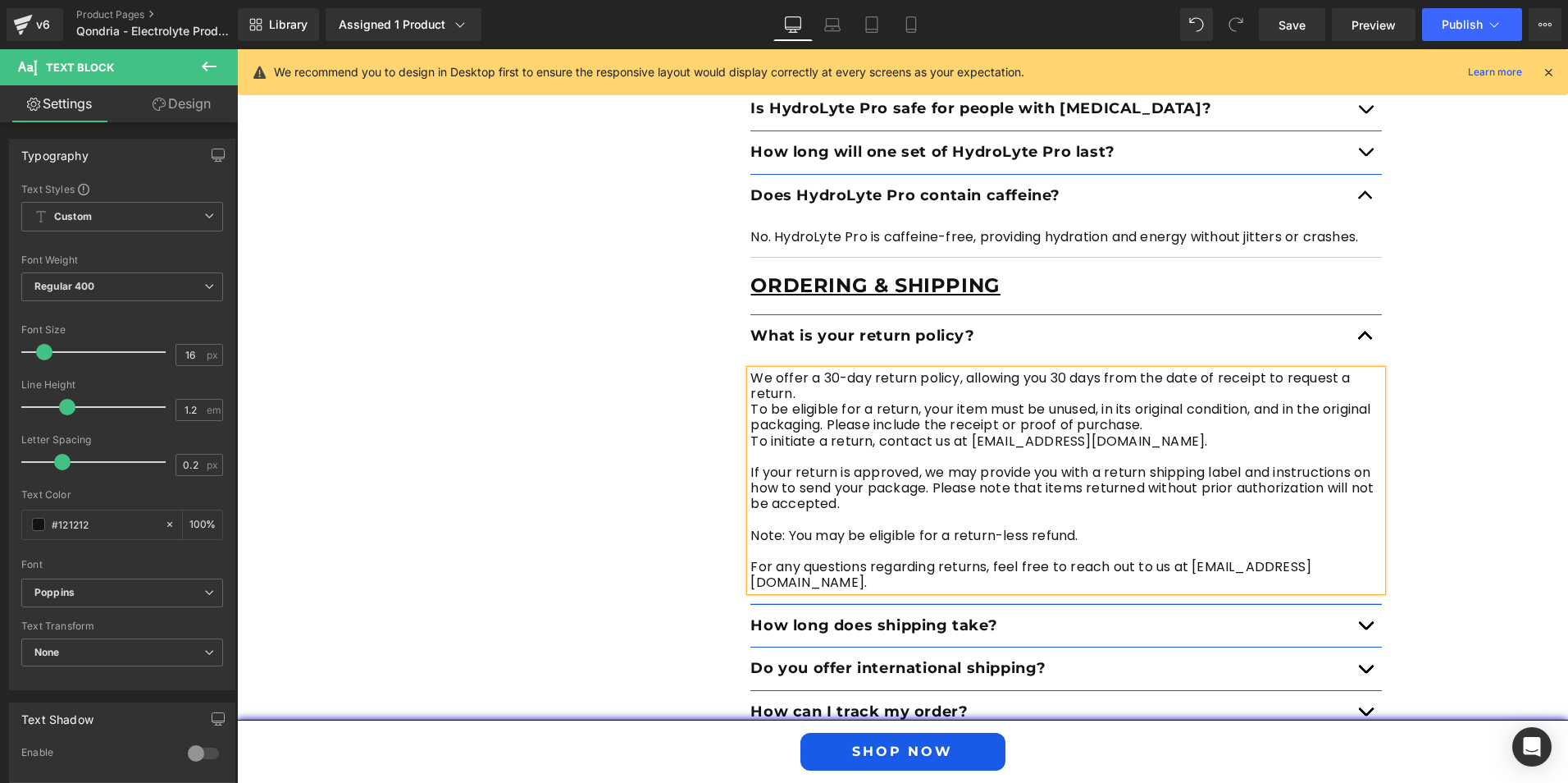
click at [1086, 433] on p "To initiate a return, contact us at [EMAIL_ADDRESS][DOMAIN_NAME]." at bounding box center [1066, 441] width 631 height 15
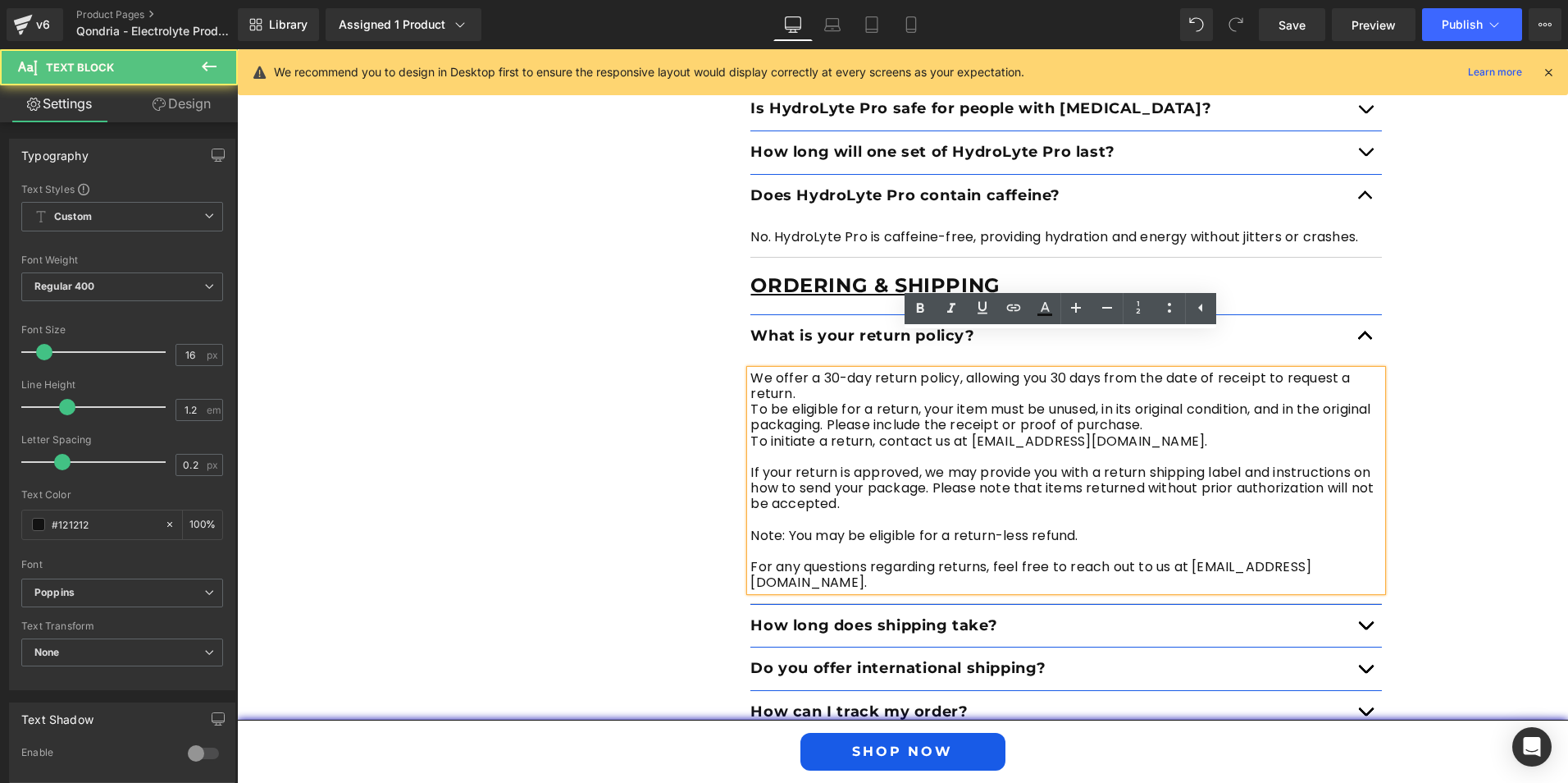
click at [1093, 433] on p "To initiate a return, contact us at [EMAIL_ADDRESS][DOMAIN_NAME]." at bounding box center [1066, 441] width 631 height 15
drag, startPoint x: 1108, startPoint y: 405, endPoint x: 1135, endPoint y: 410, distance: 27.5
click at [1135, 433] on p "To initiate a return, contact us at [EMAIL_ADDRESS][DOMAIN_NAME]." at bounding box center [1066, 441] width 631 height 15
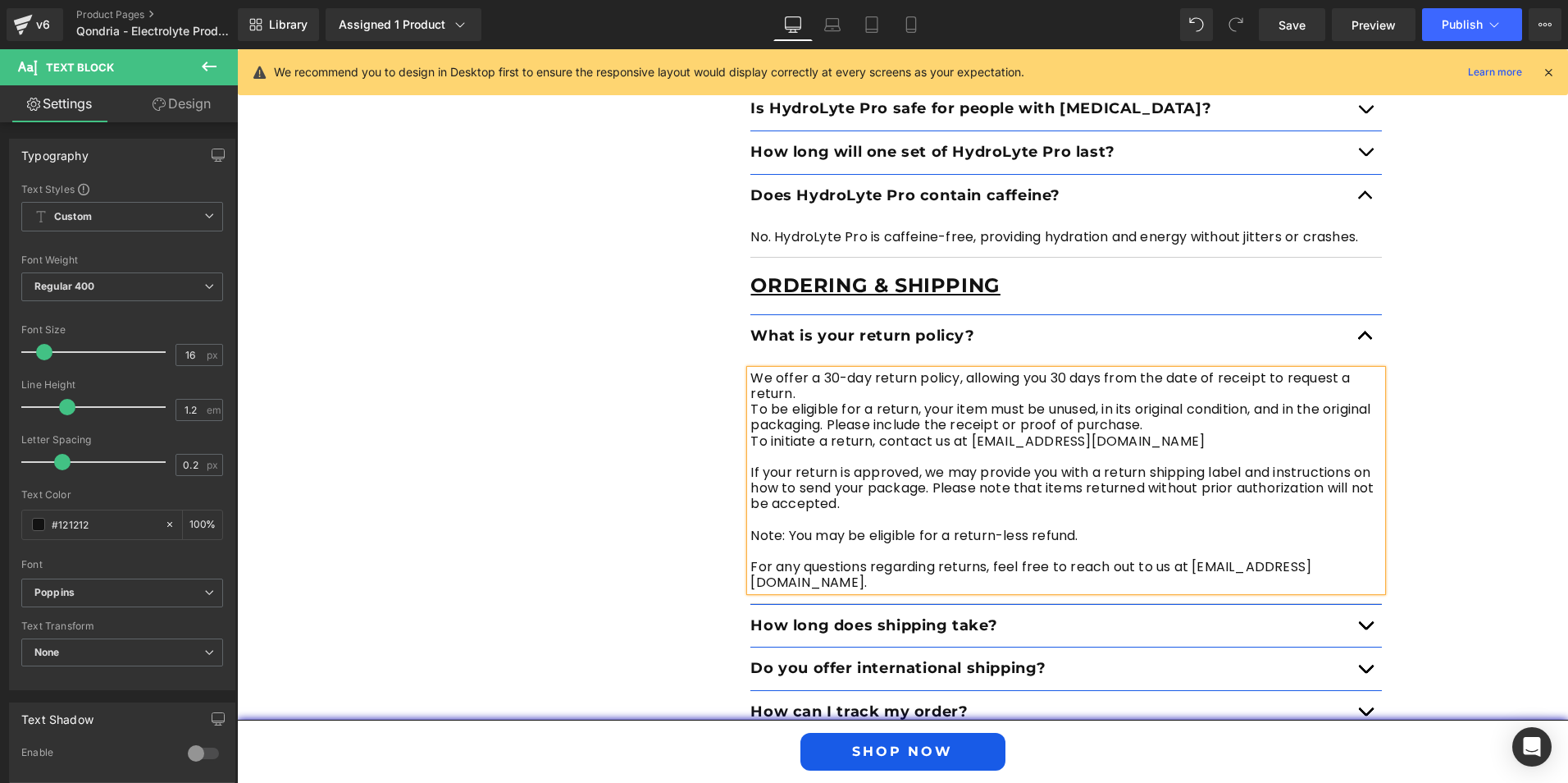
drag, startPoint x: 1006, startPoint y: 457, endPoint x: 1005, endPoint y: 466, distance: 9.1
click at [1005, 465] on p "If your return is approved, we may provide you with a return shipping label and…" at bounding box center [1066, 489] width 631 height 48
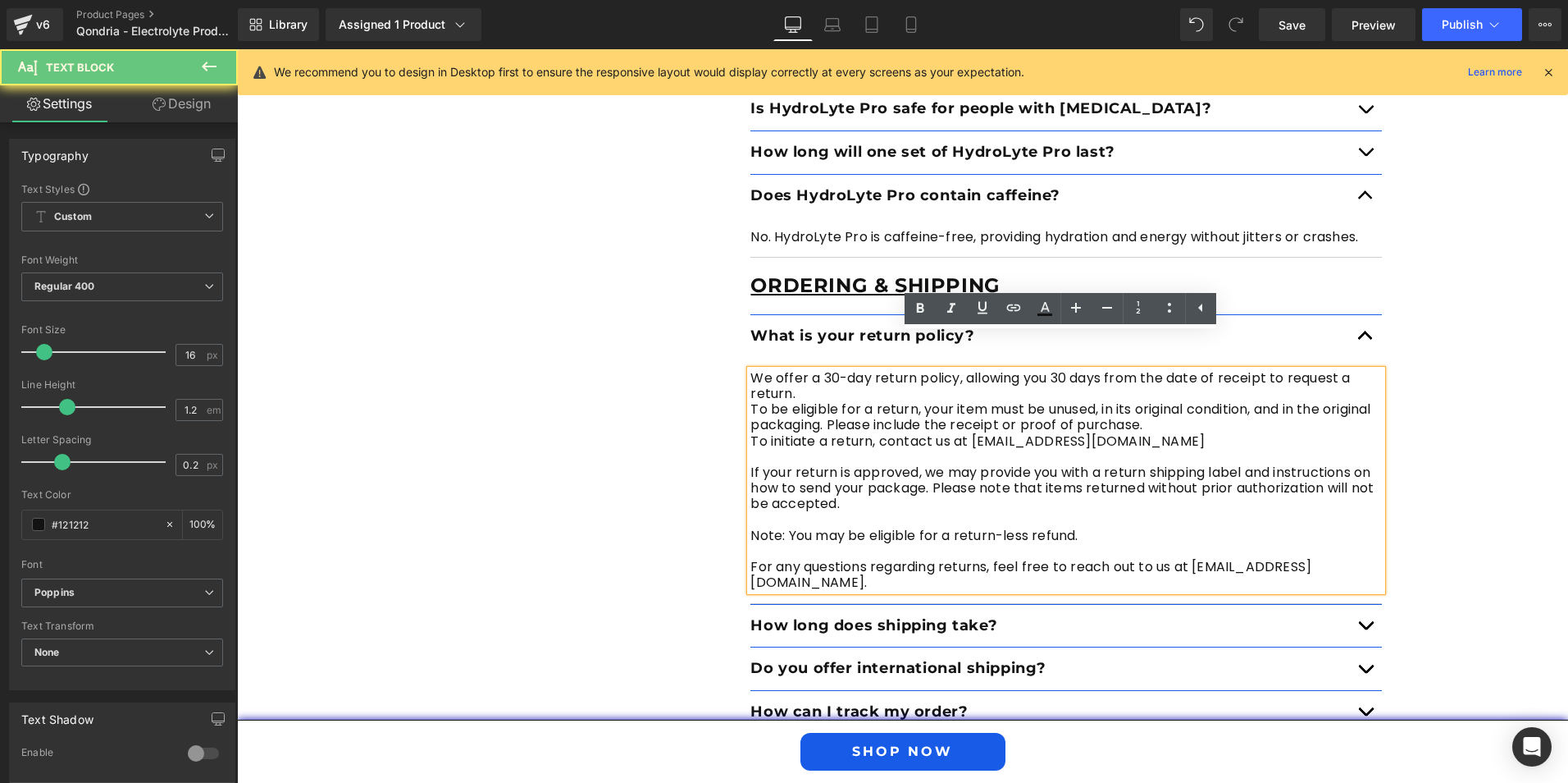
click at [1109, 449] on p at bounding box center [1066, 456] width 631 height 15
drag, startPoint x: 968, startPoint y: 408, endPoint x: 1106, endPoint y: 407, distance: 138.0
click at [1106, 433] on p "To initiate a return, contact us at [EMAIL_ADDRESS][DOMAIN_NAME]" at bounding box center [1066, 441] width 631 height 15
copy p "[EMAIL_ADDRESS][DOMAIN_NAME]"
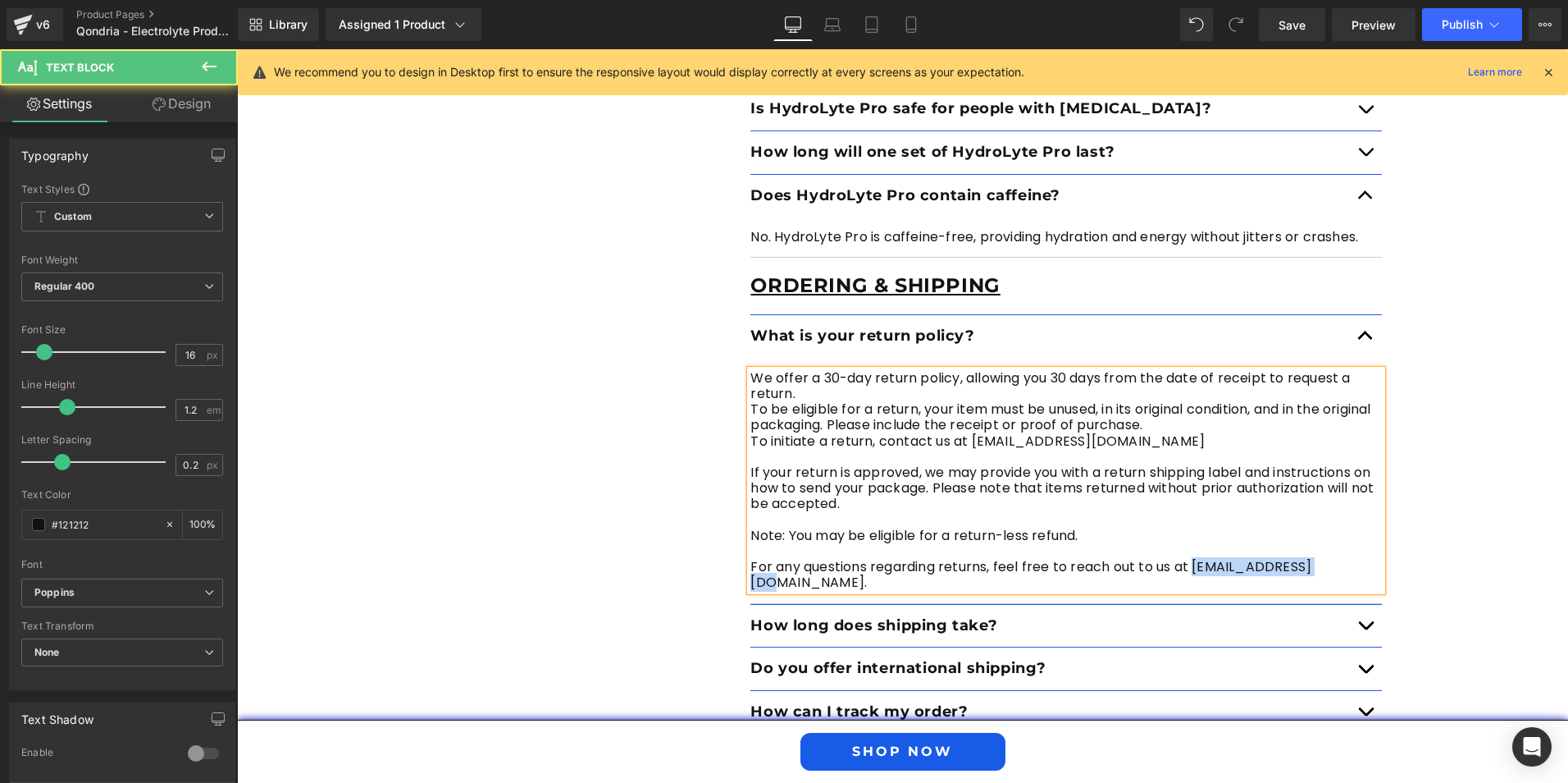
drag, startPoint x: 1189, startPoint y: 531, endPoint x: 1325, endPoint y: 530, distance: 136.0
click at [1325, 559] on p "For any questions regarding returns, feel free to reach out to us at [EMAIL_ADD…" at bounding box center [1066, 574] width 631 height 31
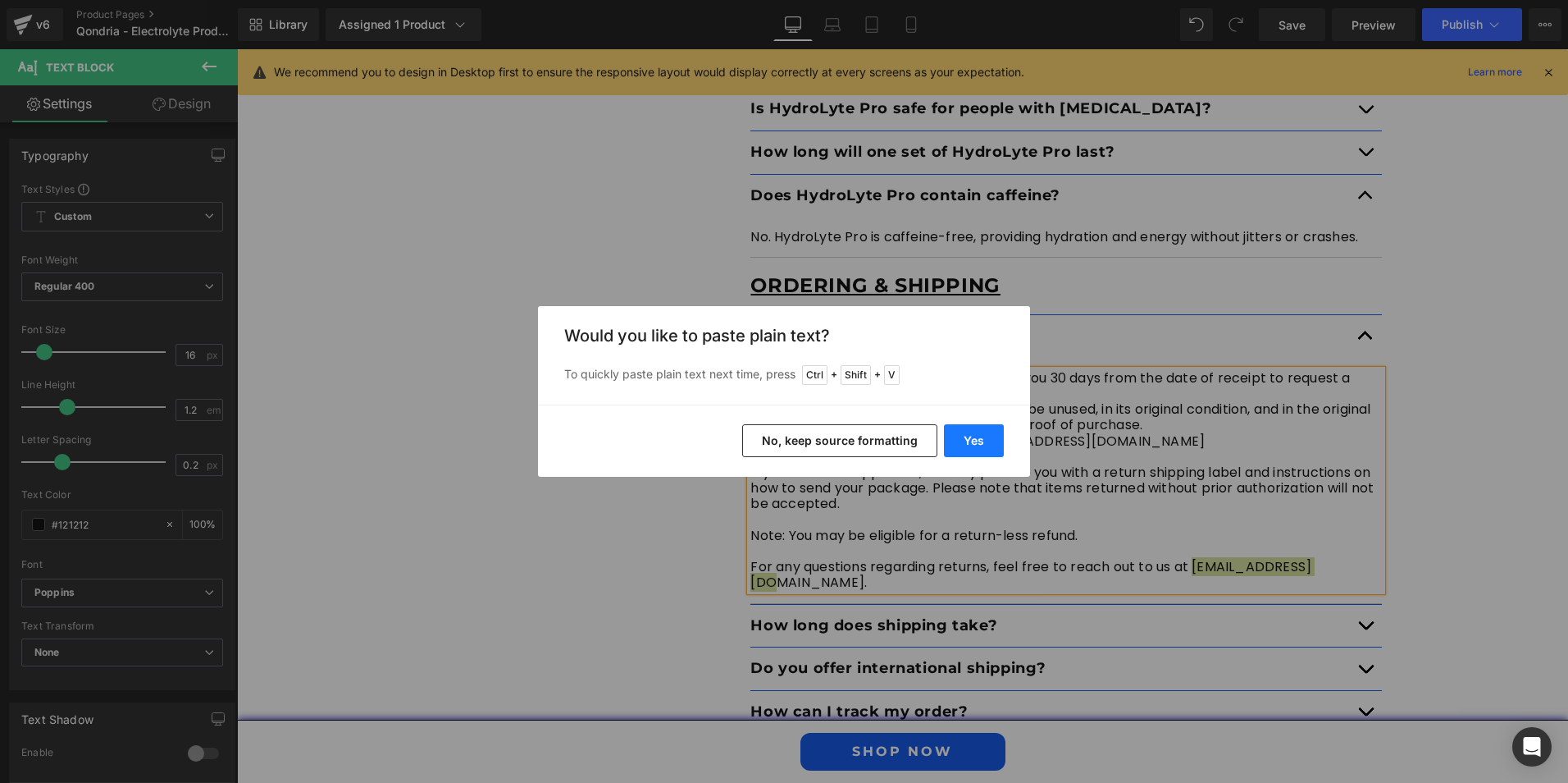
click at [974, 441] on button "Yes" at bounding box center [974, 440] width 60 height 33
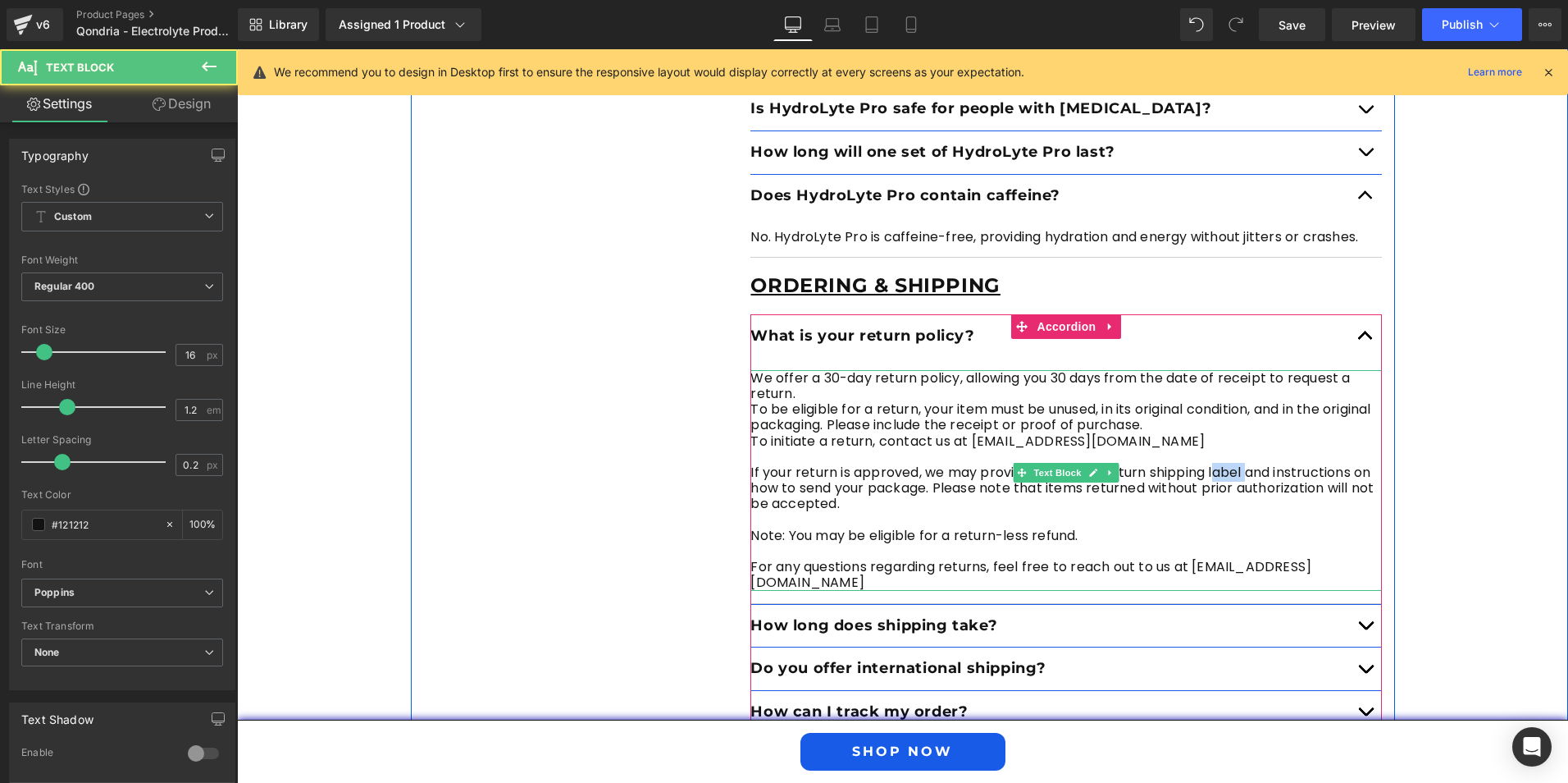
drag, startPoint x: 1212, startPoint y: 435, endPoint x: 1251, endPoint y: 437, distance: 39.1
click at [1251, 465] on p "If your return is approved, we may provide you with a return shipping label and…" at bounding box center [1066, 489] width 631 height 48
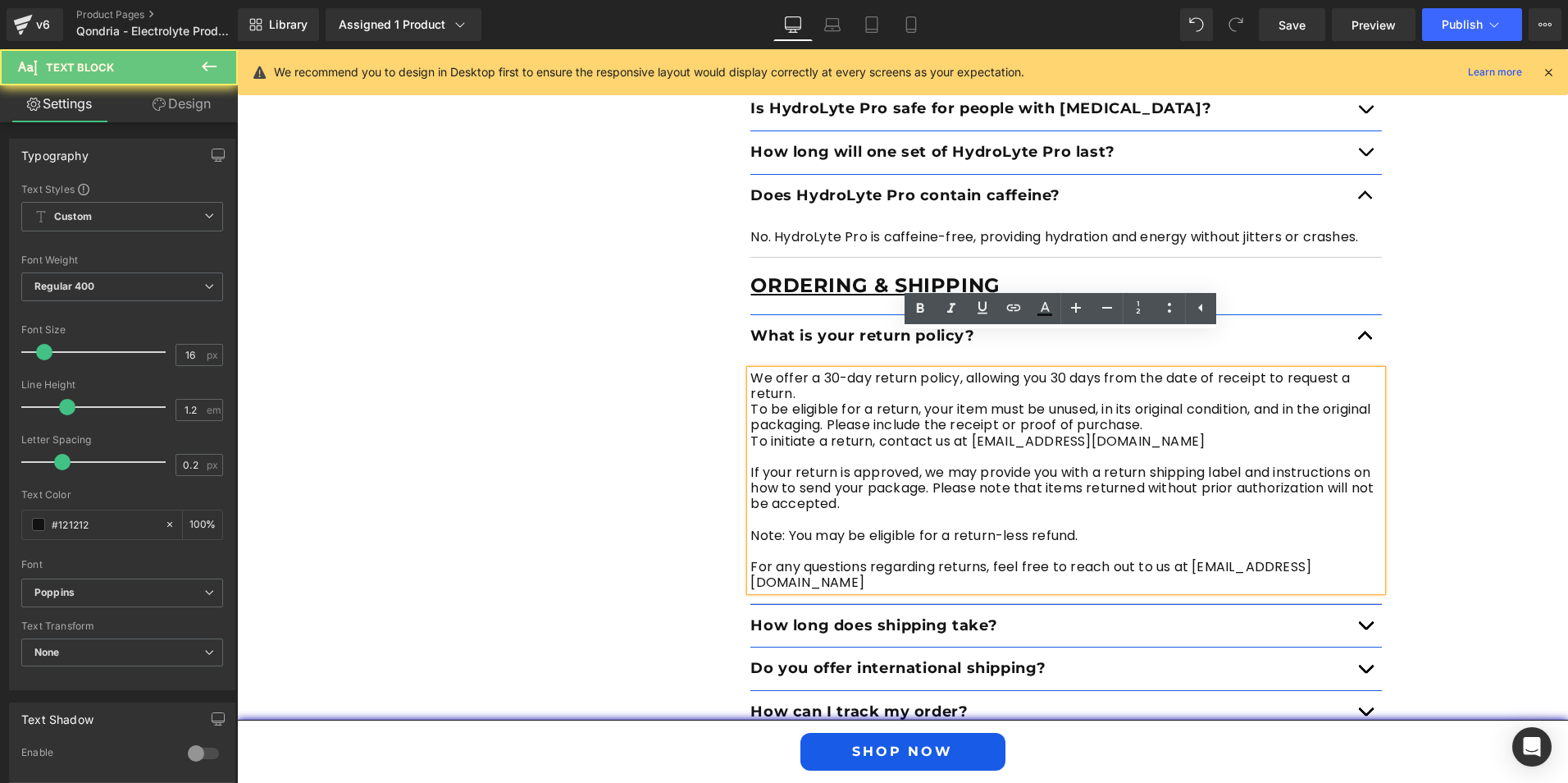
click at [1266, 465] on p "If your return is approved, we may provide you with a return shipping label and…" at bounding box center [1066, 489] width 631 height 48
drag, startPoint x: 1208, startPoint y: 435, endPoint x: 1272, endPoint y: 434, distance: 64.0
click at [1272, 465] on p "If your return is approved, we may provide you with a return shipping label and…" at bounding box center [1066, 489] width 631 height 48
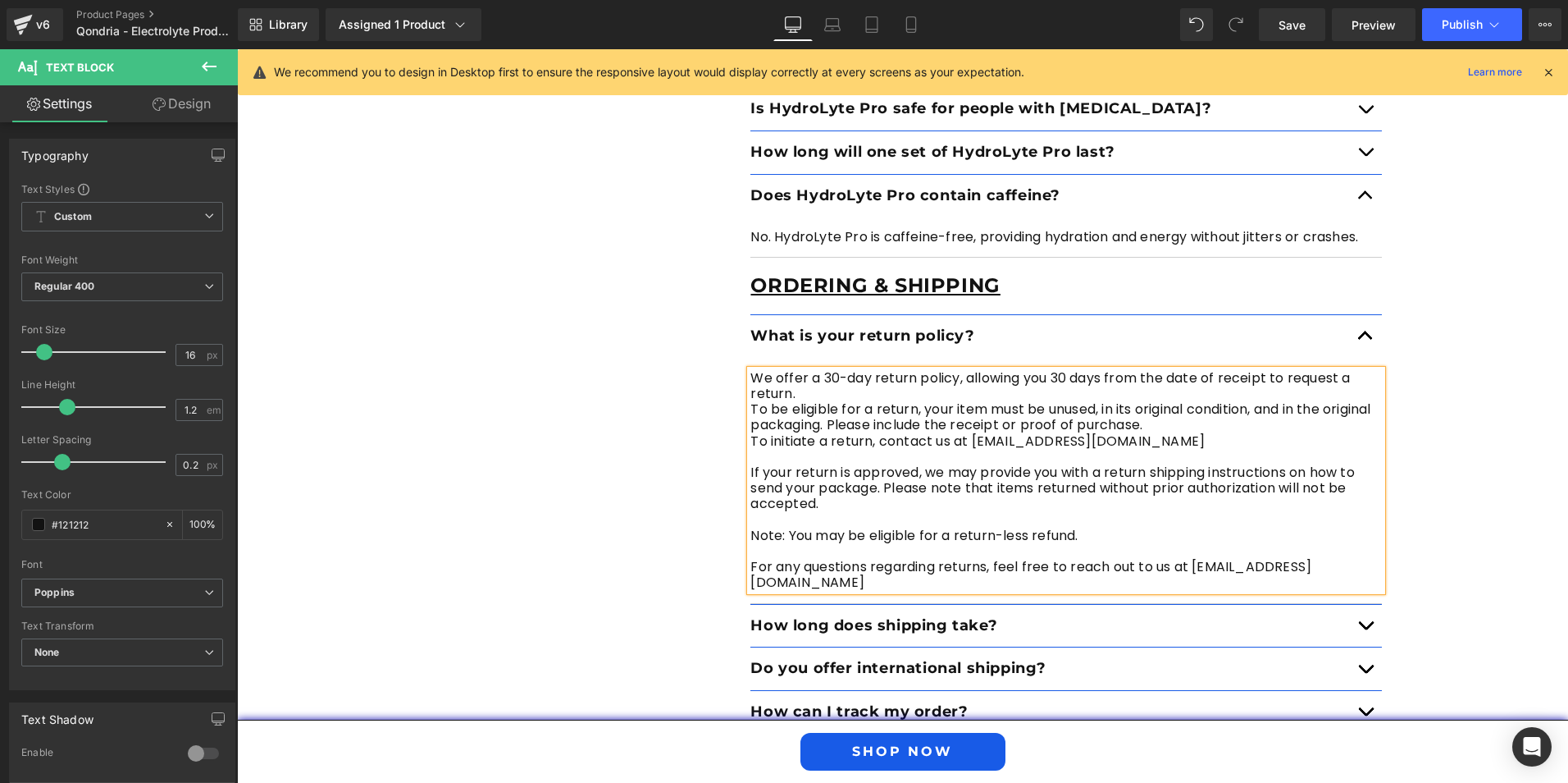
click at [954, 465] on p "If your return is approved, we may provide you with a return shipping instructi…" at bounding box center [1066, 489] width 631 height 48
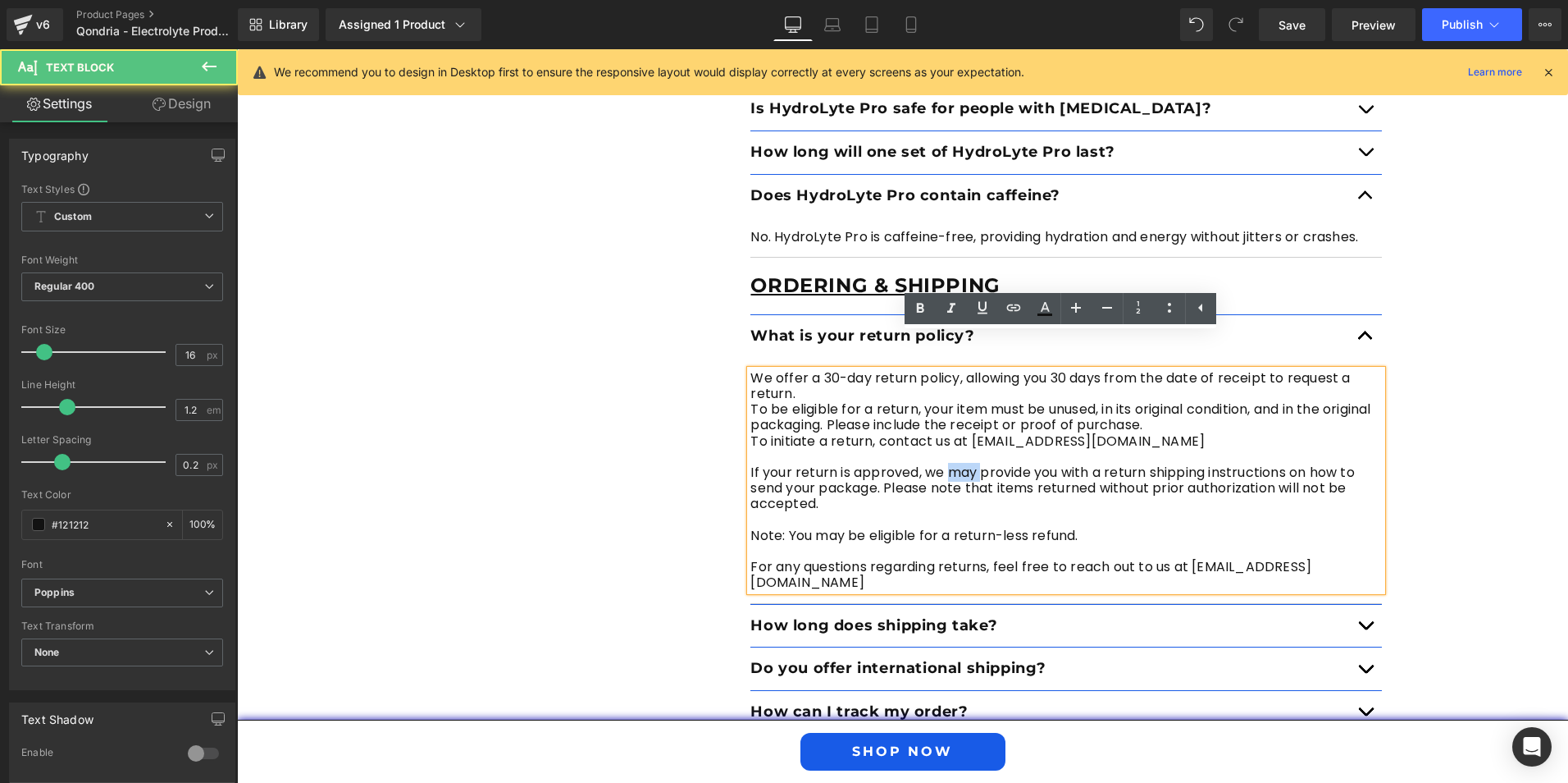
click at [954, 465] on p "If your return is approved, we may provide you with a return shipping instructi…" at bounding box center [1066, 489] width 631 height 48
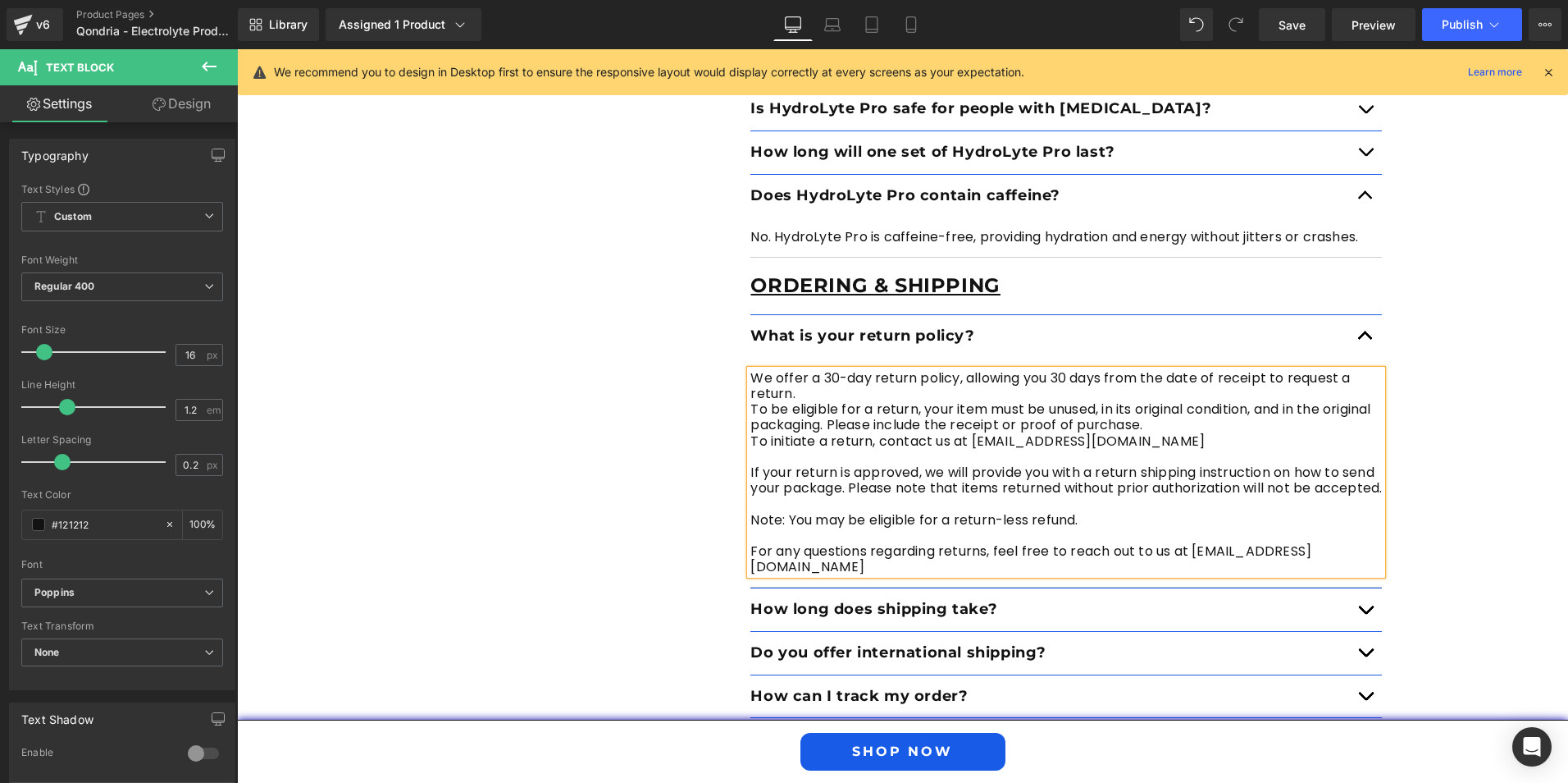
click at [1197, 401] on p "To be eligible for a return, your item must be unused, in its original conditio…" at bounding box center [1066, 416] width 631 height 31
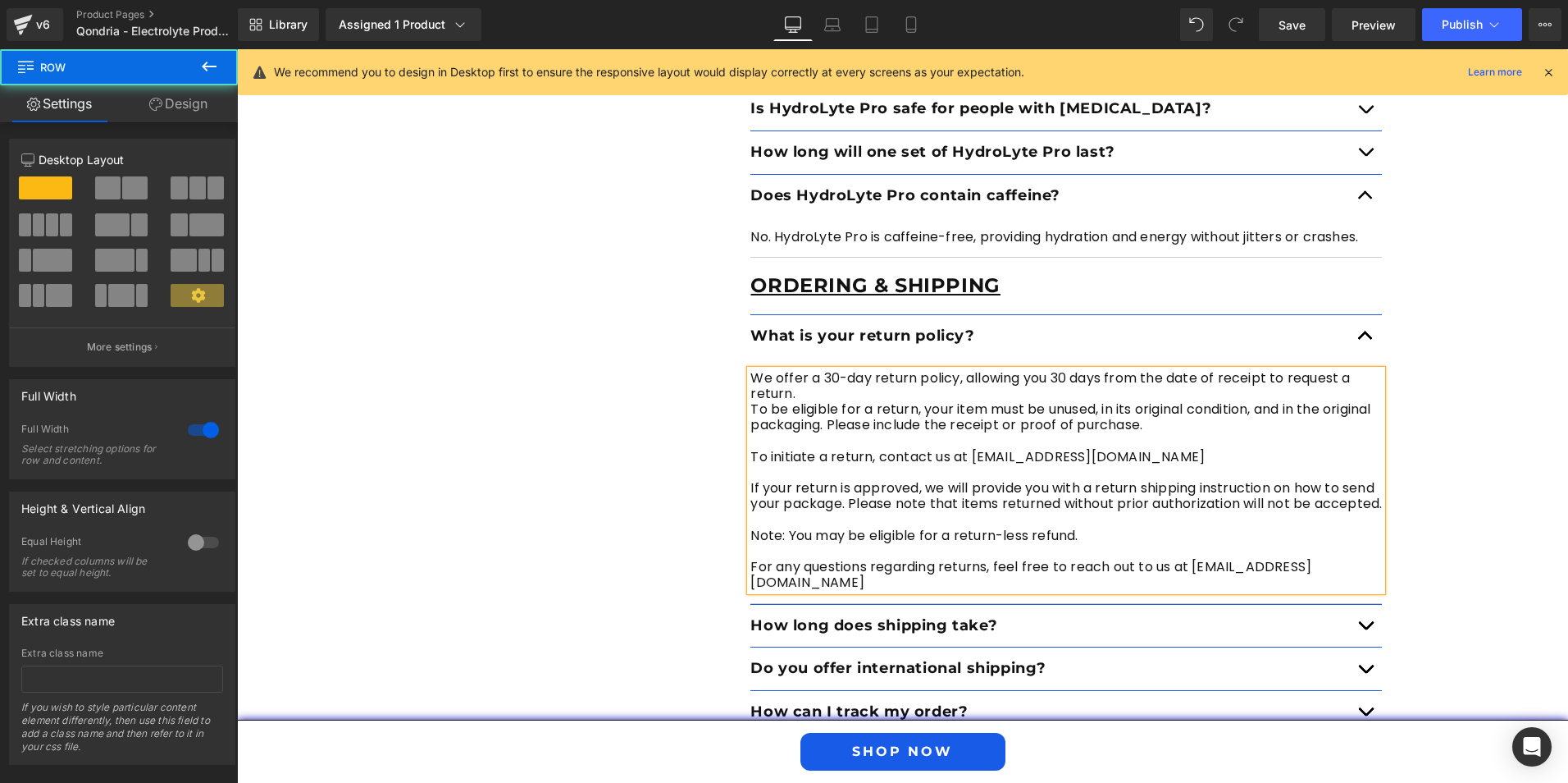
click at [1424, 471] on div "Separator FAQ Text Block Got questions? We got Answers Heading Product Text Blo…" at bounding box center [903, 192] width 1331 height 1268
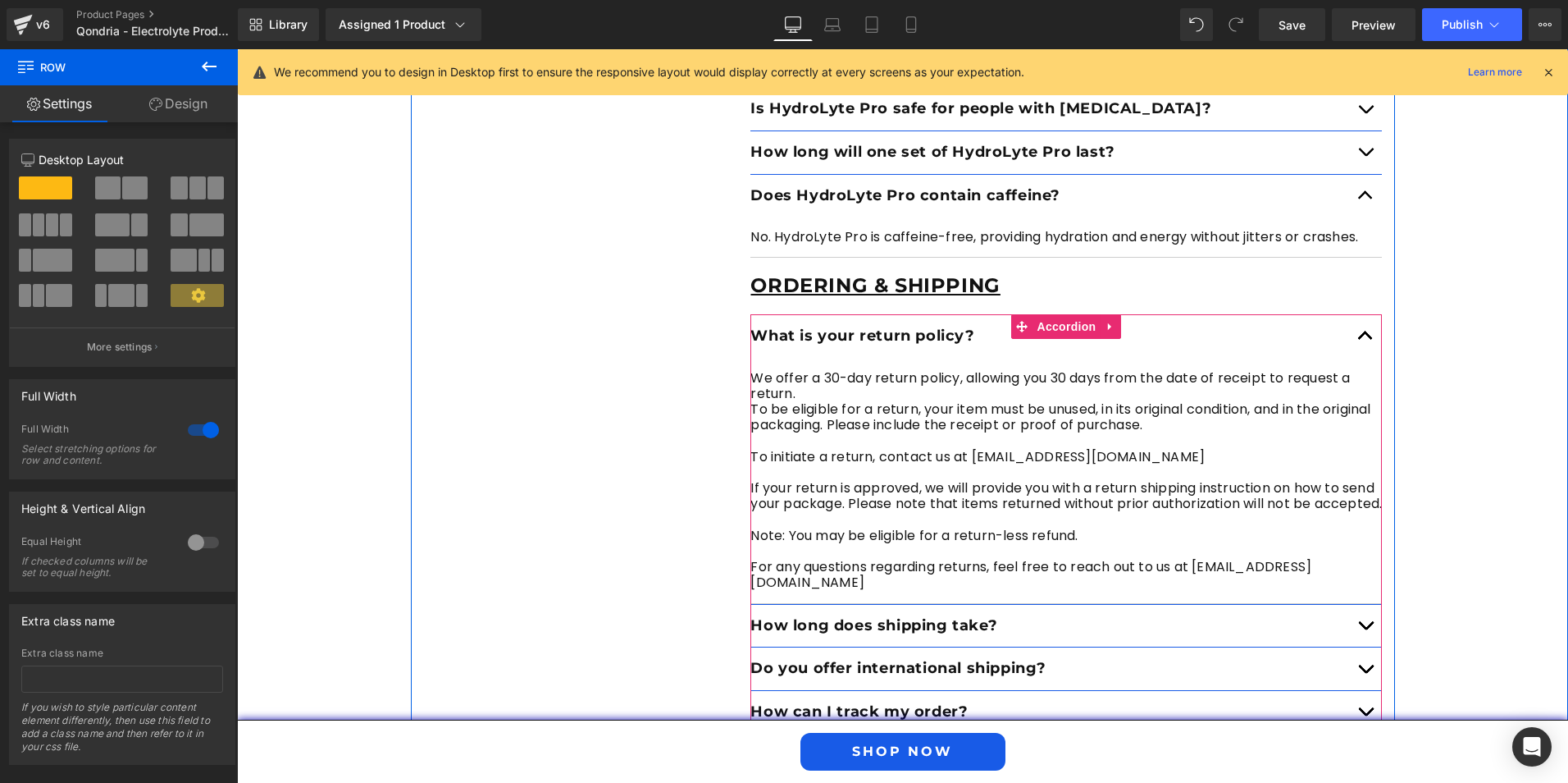
scroll to position [6322, 0]
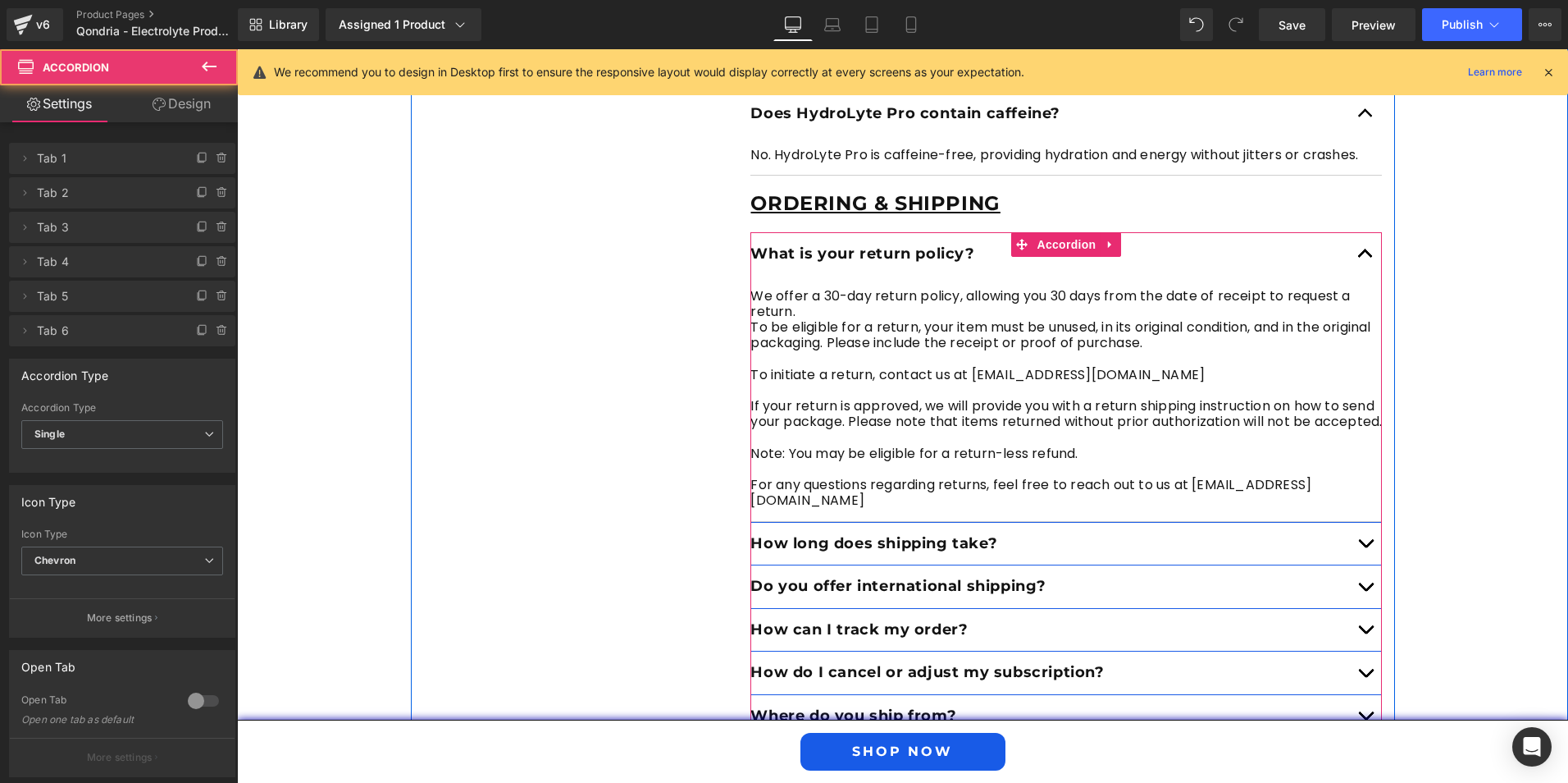
click at [1366, 547] on span "button" at bounding box center [1366, 547] width 0 height 0
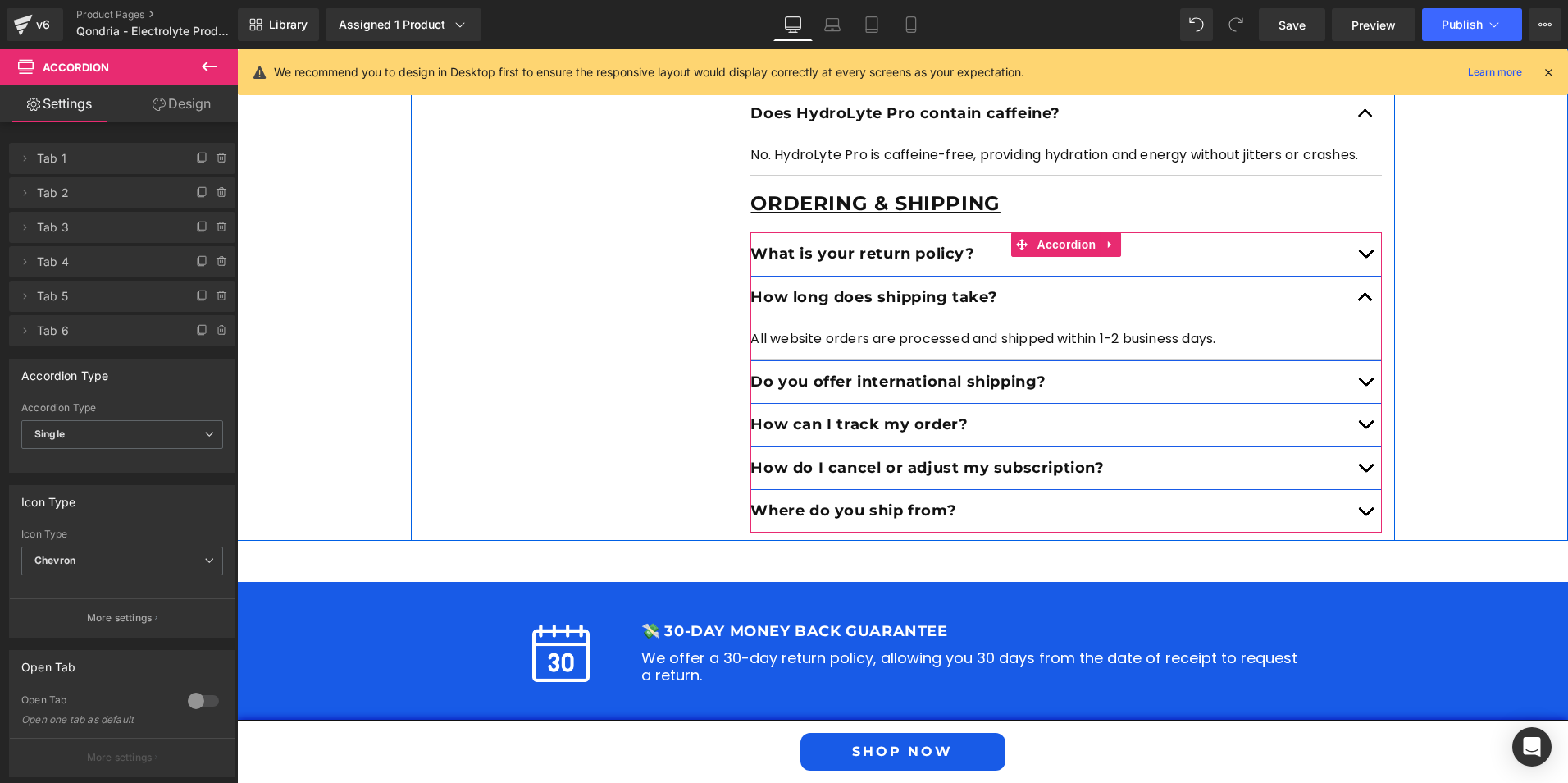
click at [1366, 386] on span "button" at bounding box center [1366, 386] width 0 height 0
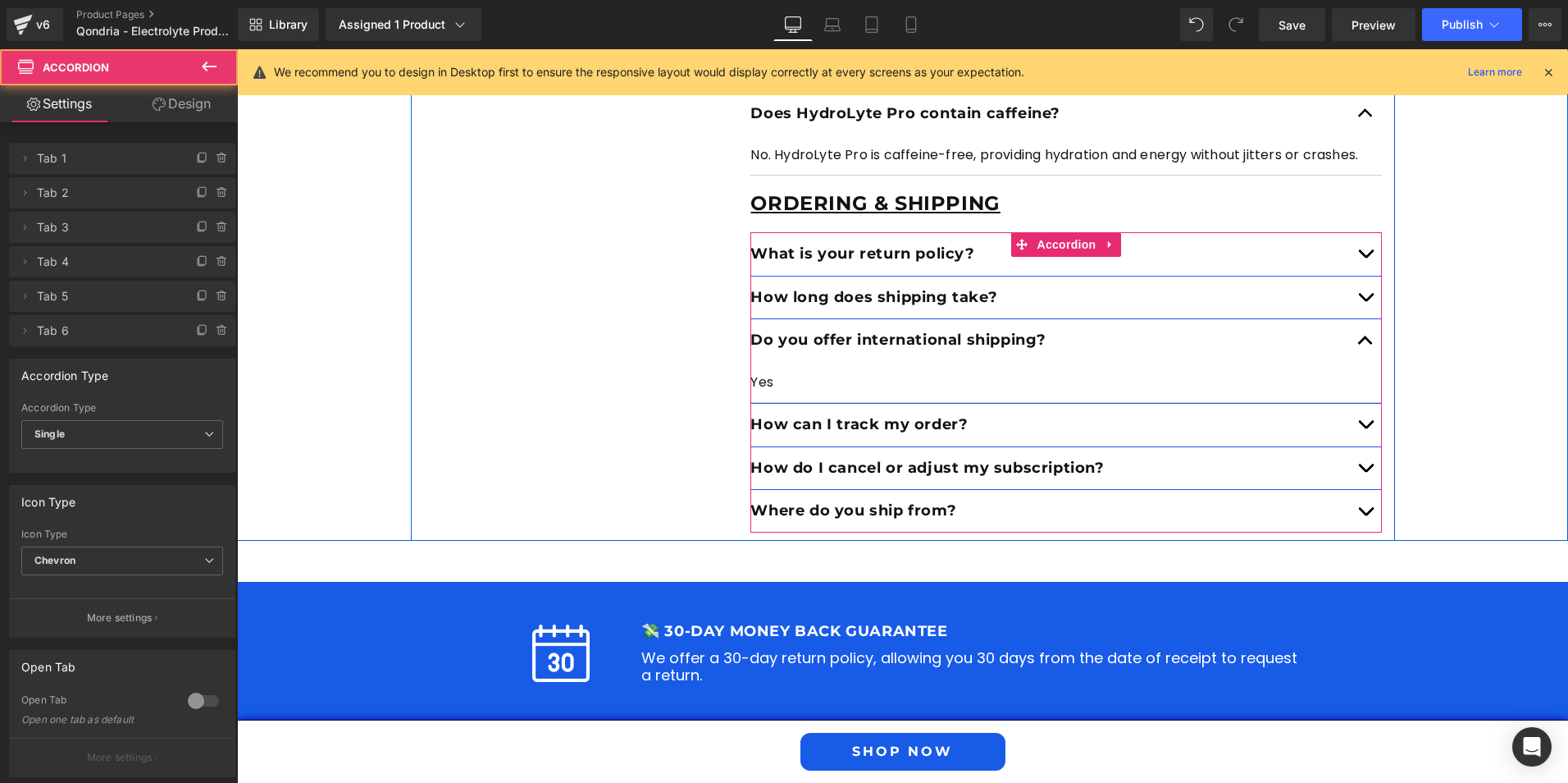
click at [1356, 403] on button "button" at bounding box center [1366, 425] width 33 height 43
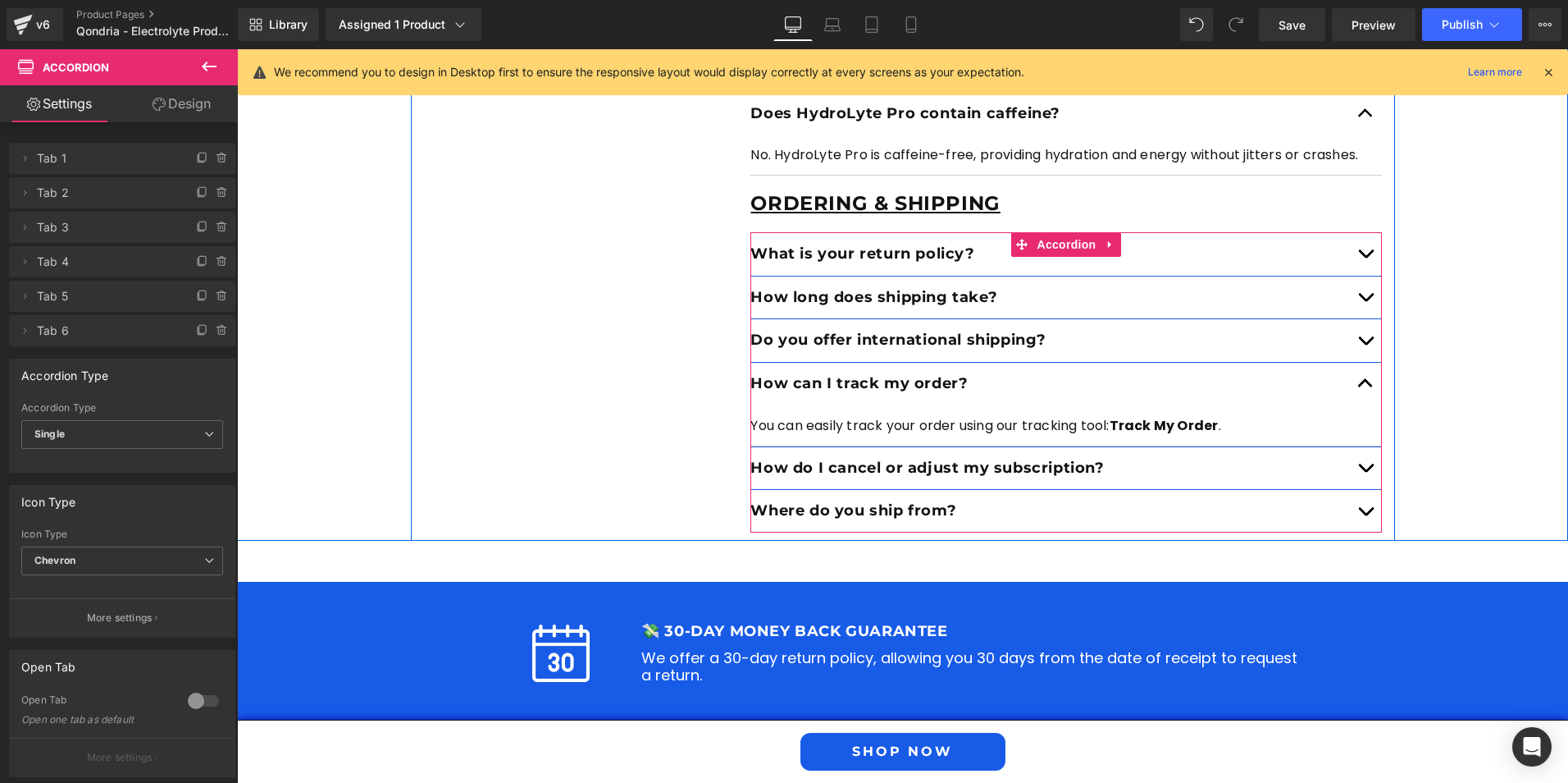
click at [1366, 447] on button "button" at bounding box center [1366, 468] width 33 height 43
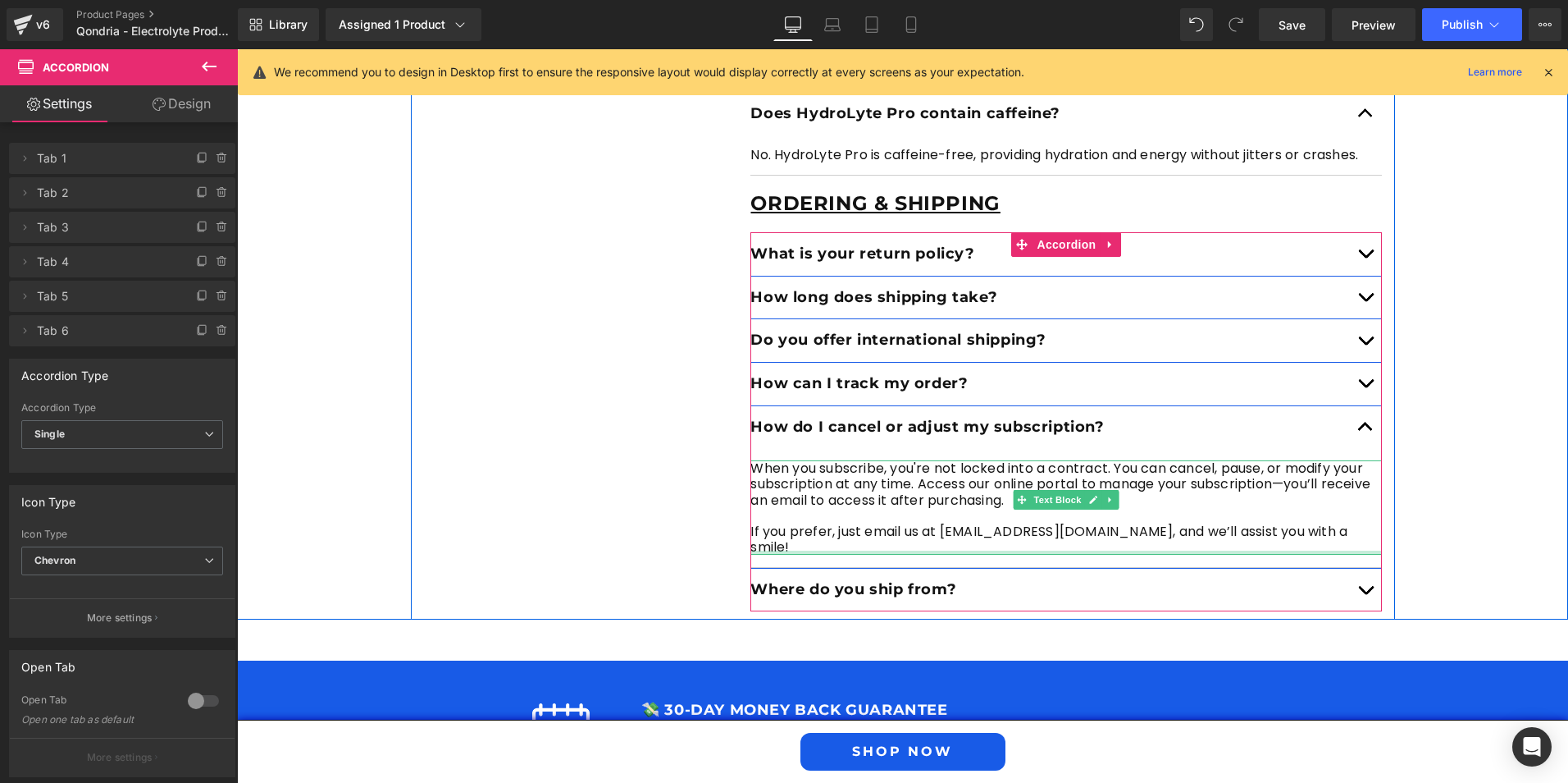
click at [946, 551] on div at bounding box center [1066, 552] width 631 height 4
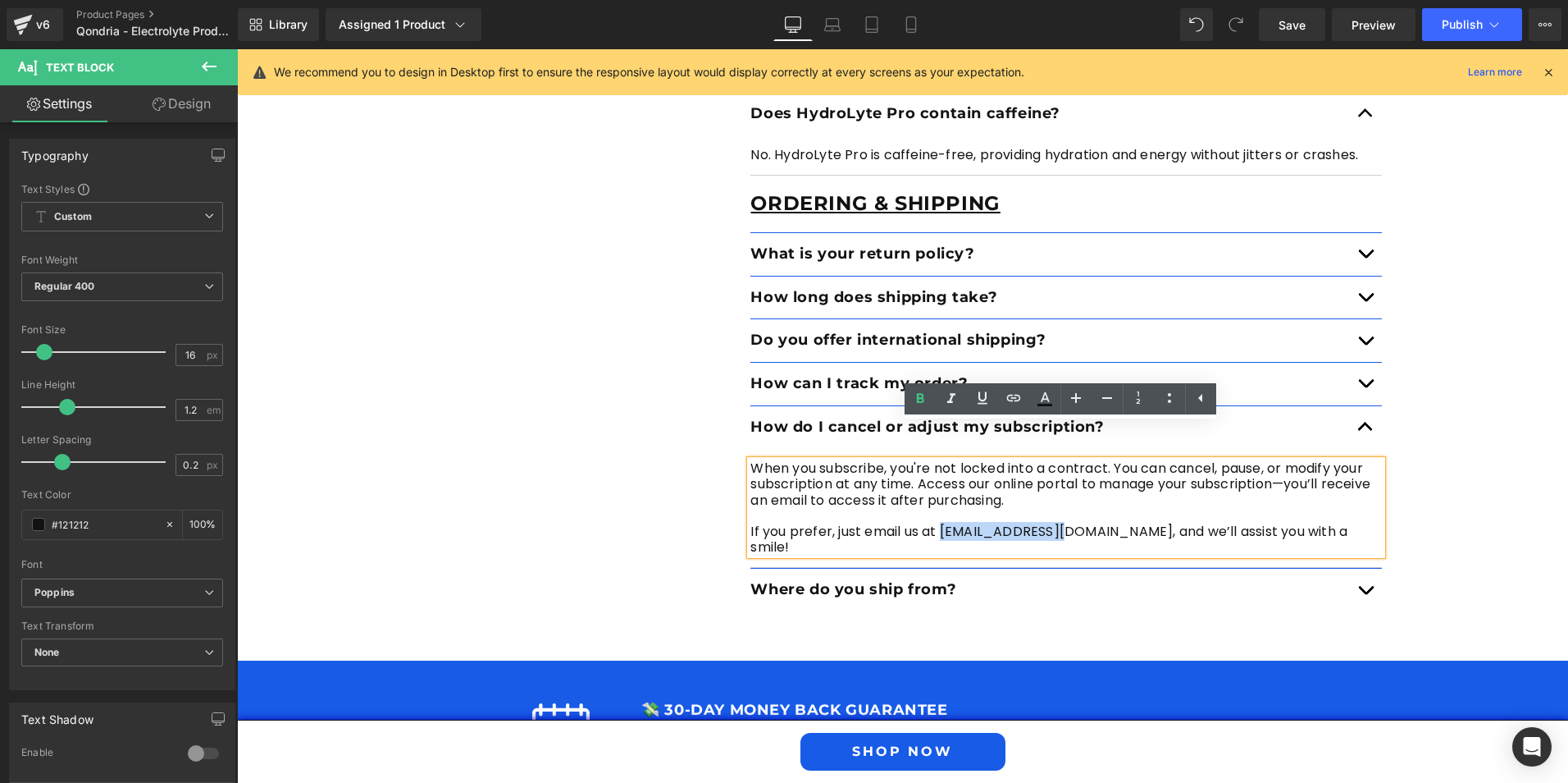
drag, startPoint x: 939, startPoint y: 496, endPoint x: 1056, endPoint y: 494, distance: 117.0
click at [1056, 523] on p "If you prefer, just email us at [EMAIL_ADDRESS][DOMAIN_NAME], and we’ll assist …" at bounding box center [1066, 539] width 631 height 31
paste div
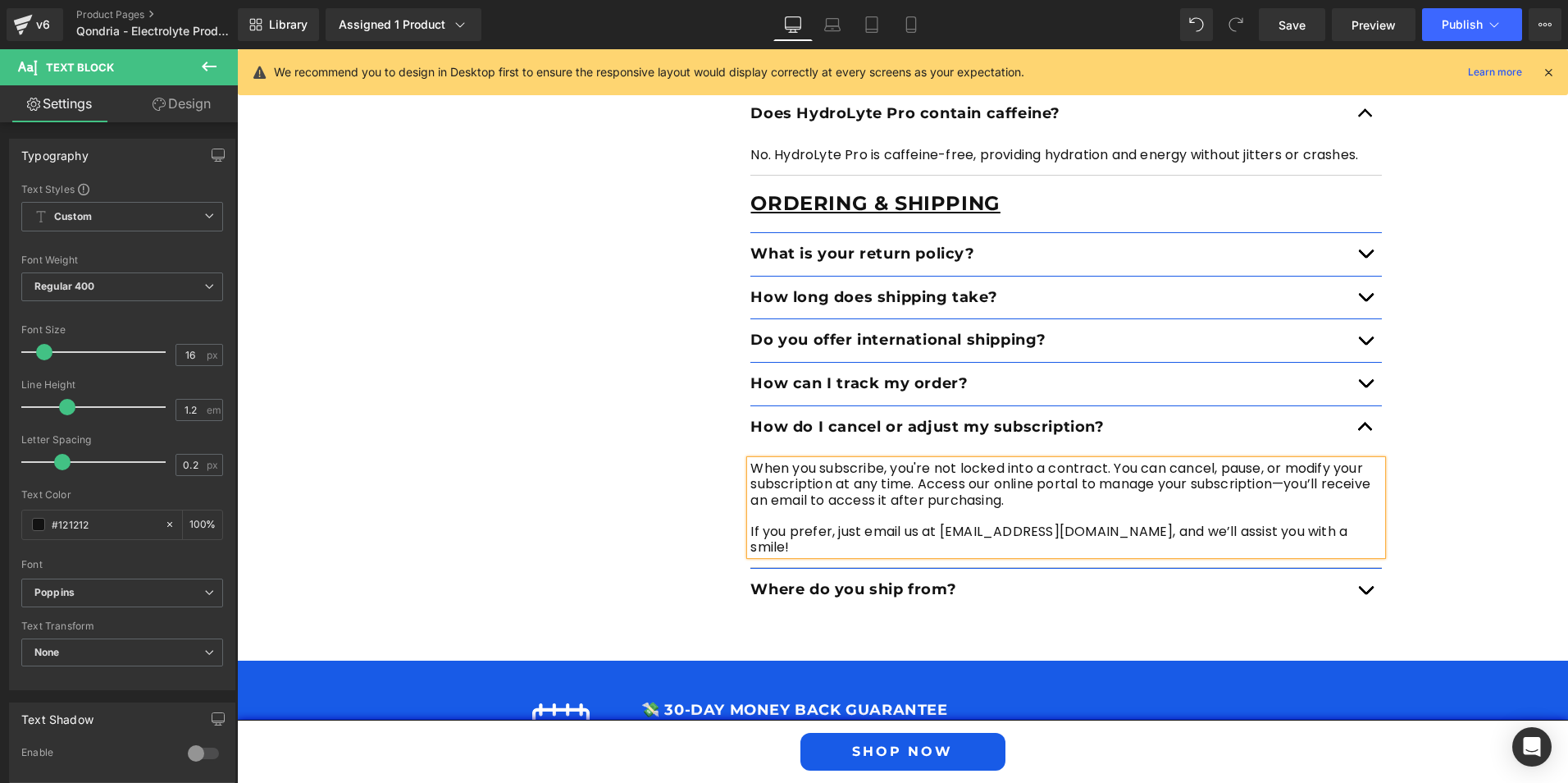
click at [1352, 569] on button "button" at bounding box center [1366, 590] width 33 height 43
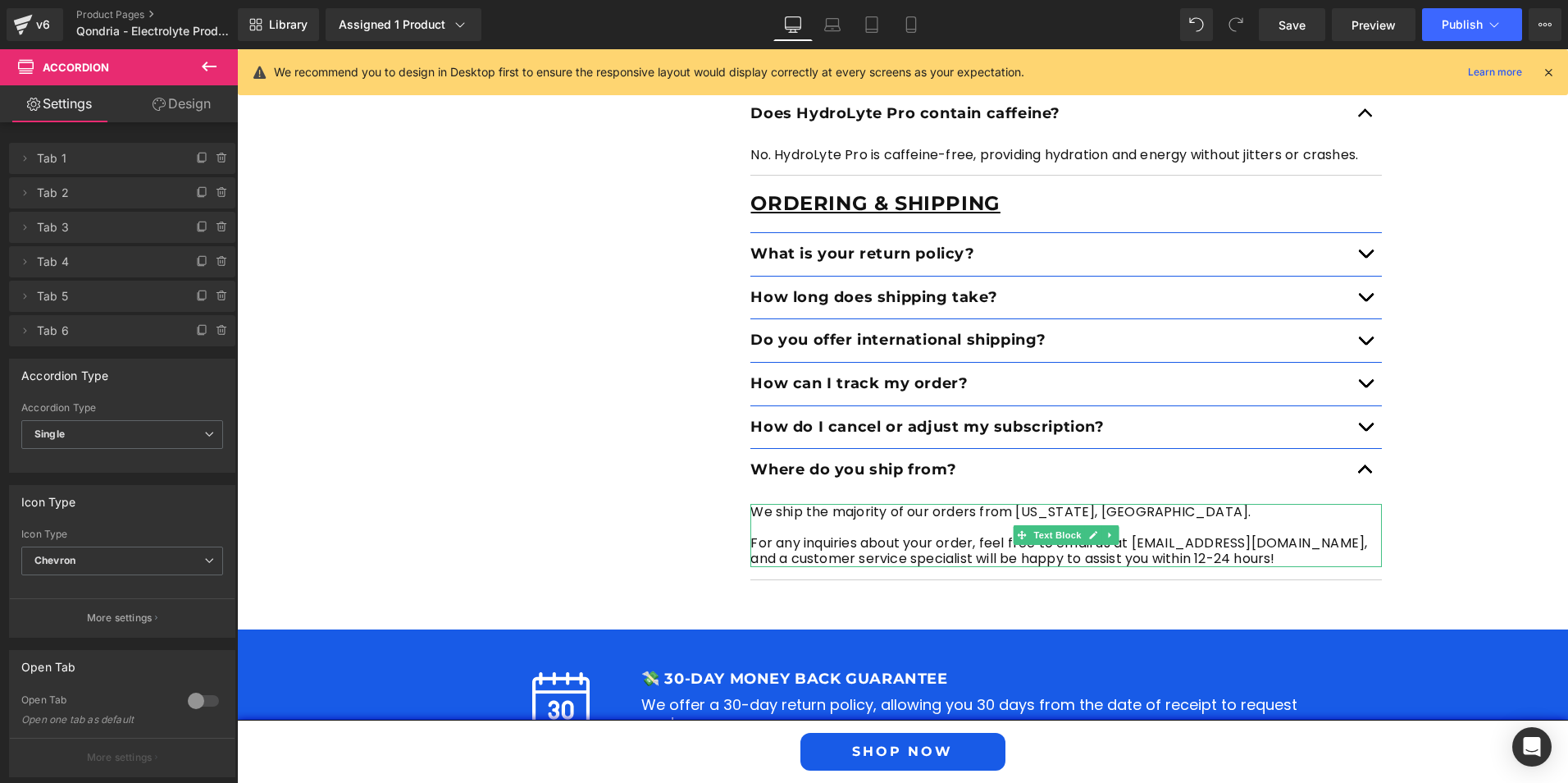
click at [1012, 504] on p "We ship the majority of our orders from [US_STATE], [GEOGRAPHIC_DATA]." at bounding box center [1066, 512] width 631 height 15
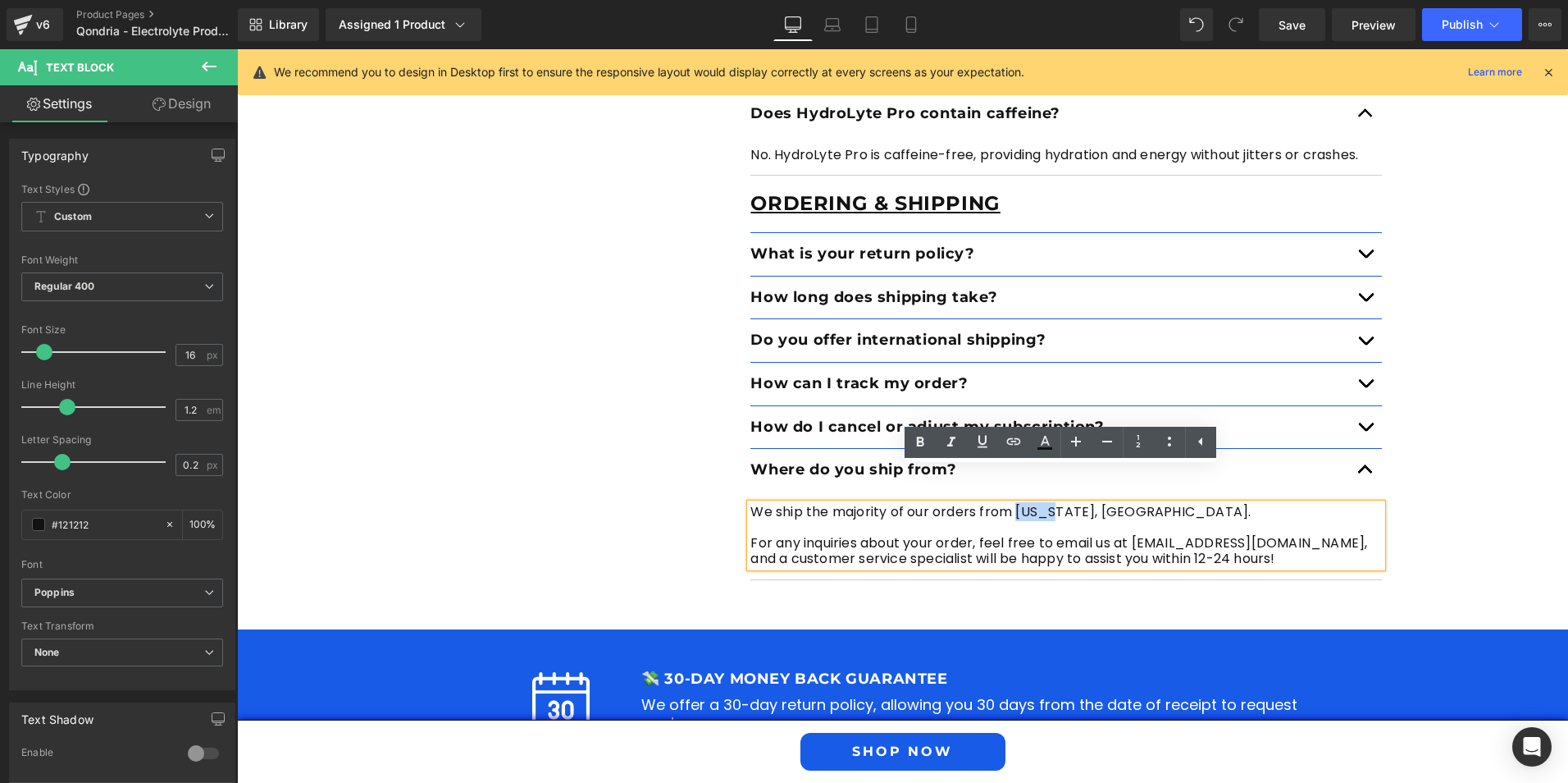
drag, startPoint x: 1012, startPoint y: 476, endPoint x: 1048, endPoint y: 472, distance: 36.2
click at [1048, 504] on p "We ship the majority of our orders from [US_STATE], [GEOGRAPHIC_DATA]." at bounding box center [1066, 512] width 631 height 15
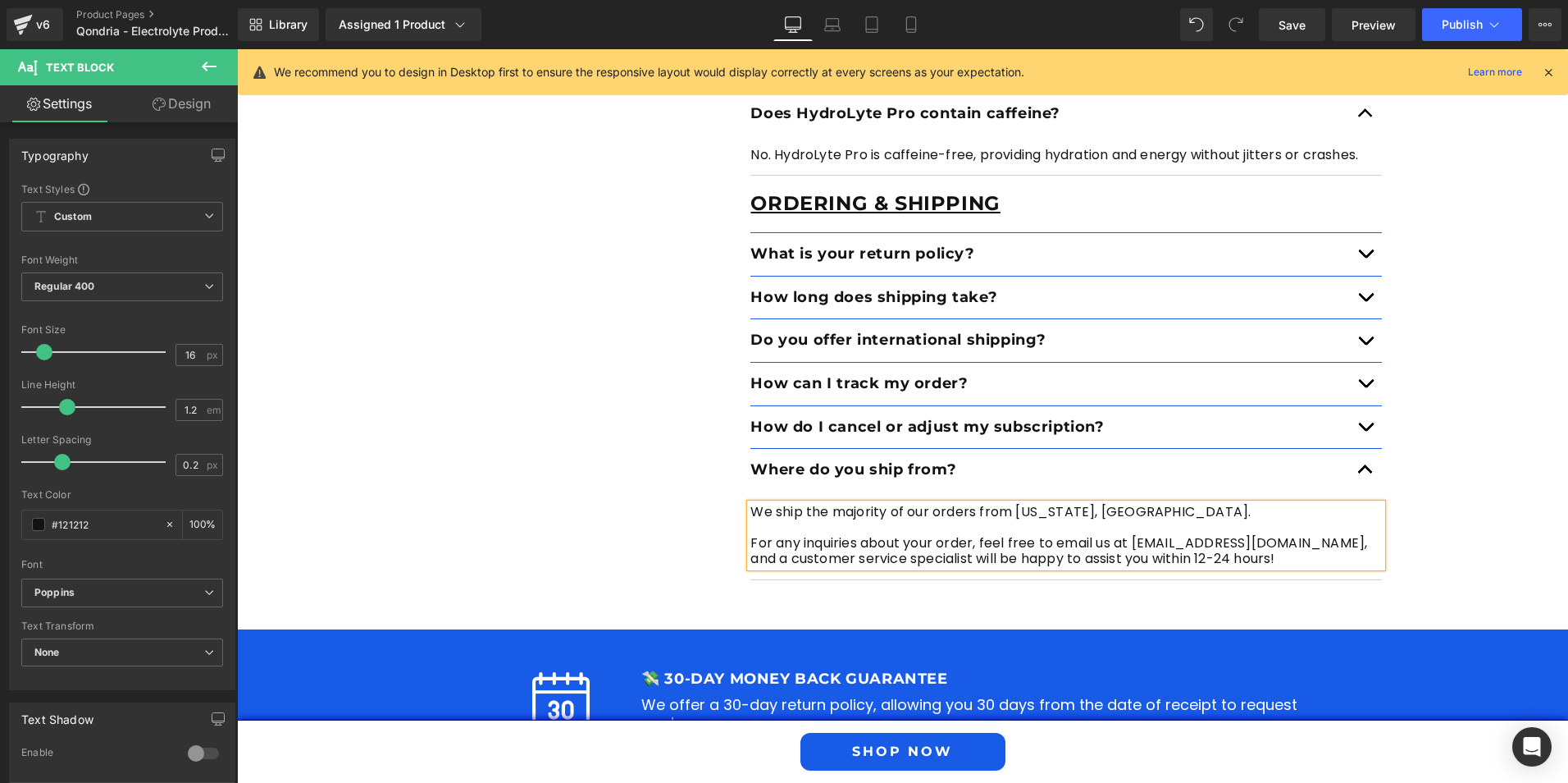
click at [889, 535] on p "For any inquiries about your order, feel free to email us at [EMAIL_ADDRESS][DO…" at bounding box center [1066, 551] width 631 height 31
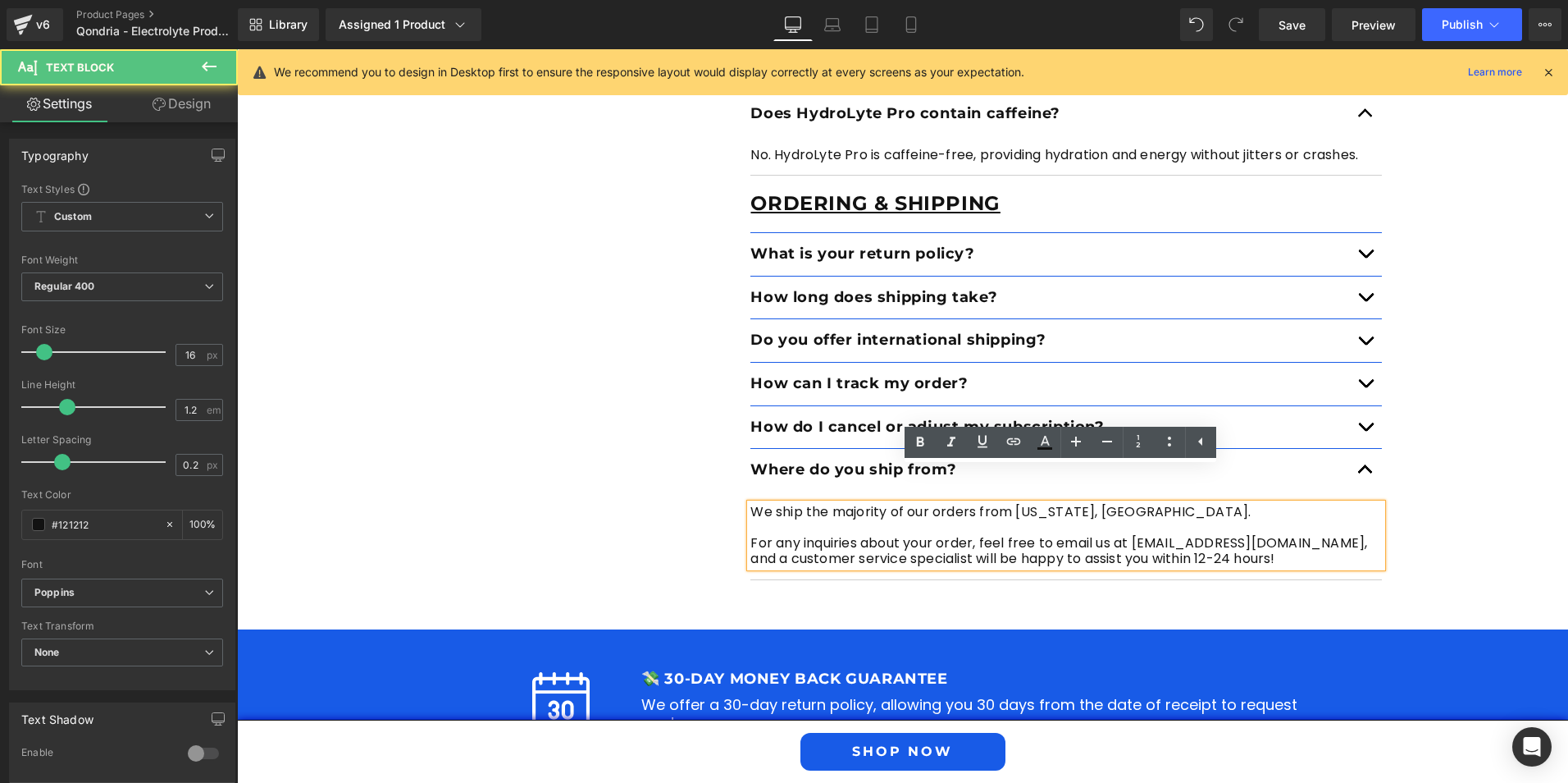
click at [1039, 535] on p "For any inquiries about your order, feel free to email us at [EMAIL_ADDRESS][DO…" at bounding box center [1066, 551] width 631 height 31
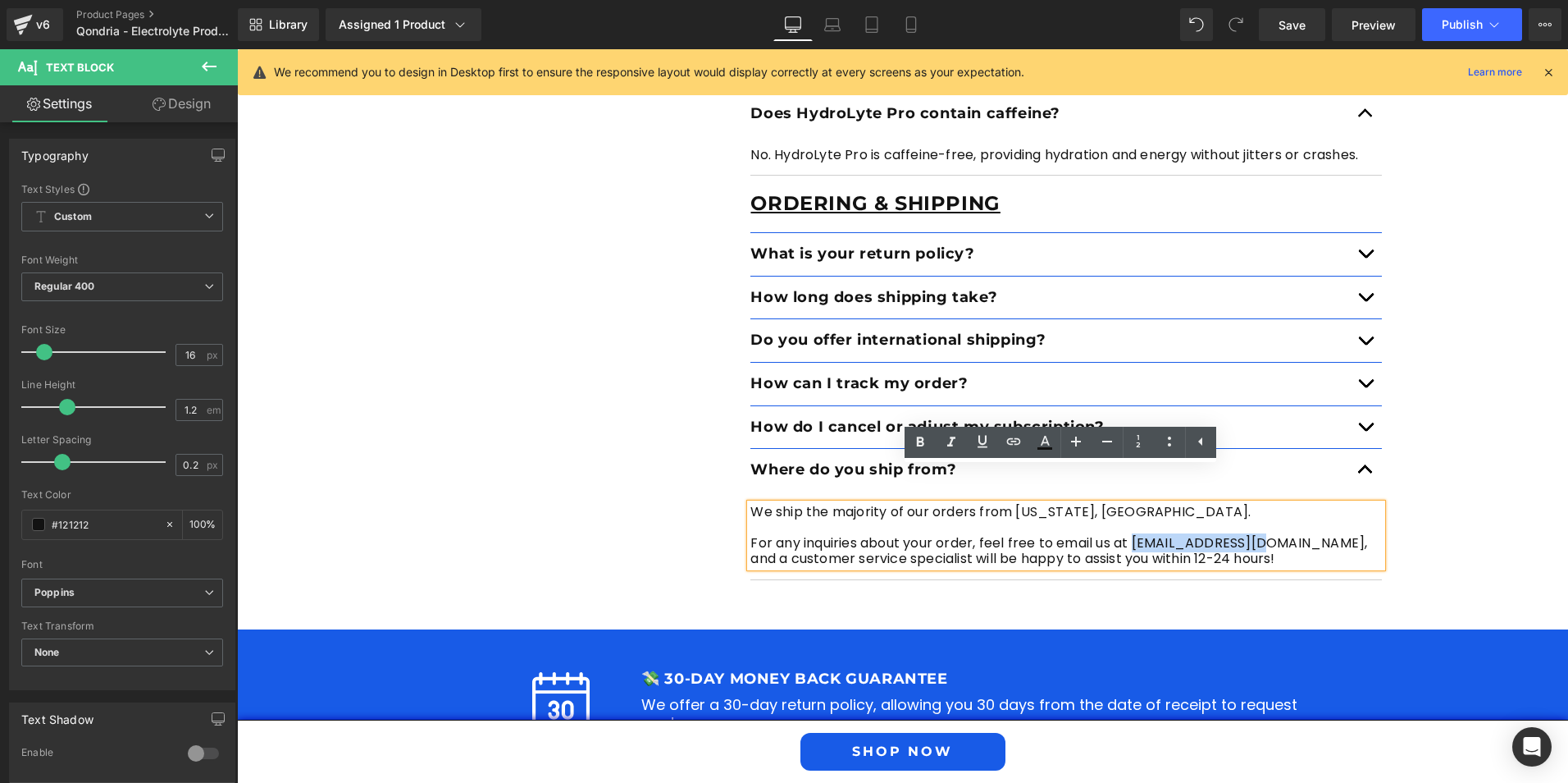
drag, startPoint x: 1130, startPoint y: 508, endPoint x: 1259, endPoint y: 508, distance: 129.0
click at [1259, 535] on p "For any inquiries about your order, feel free to email us at [EMAIL_ADDRESS][DO…" at bounding box center [1066, 551] width 631 height 31
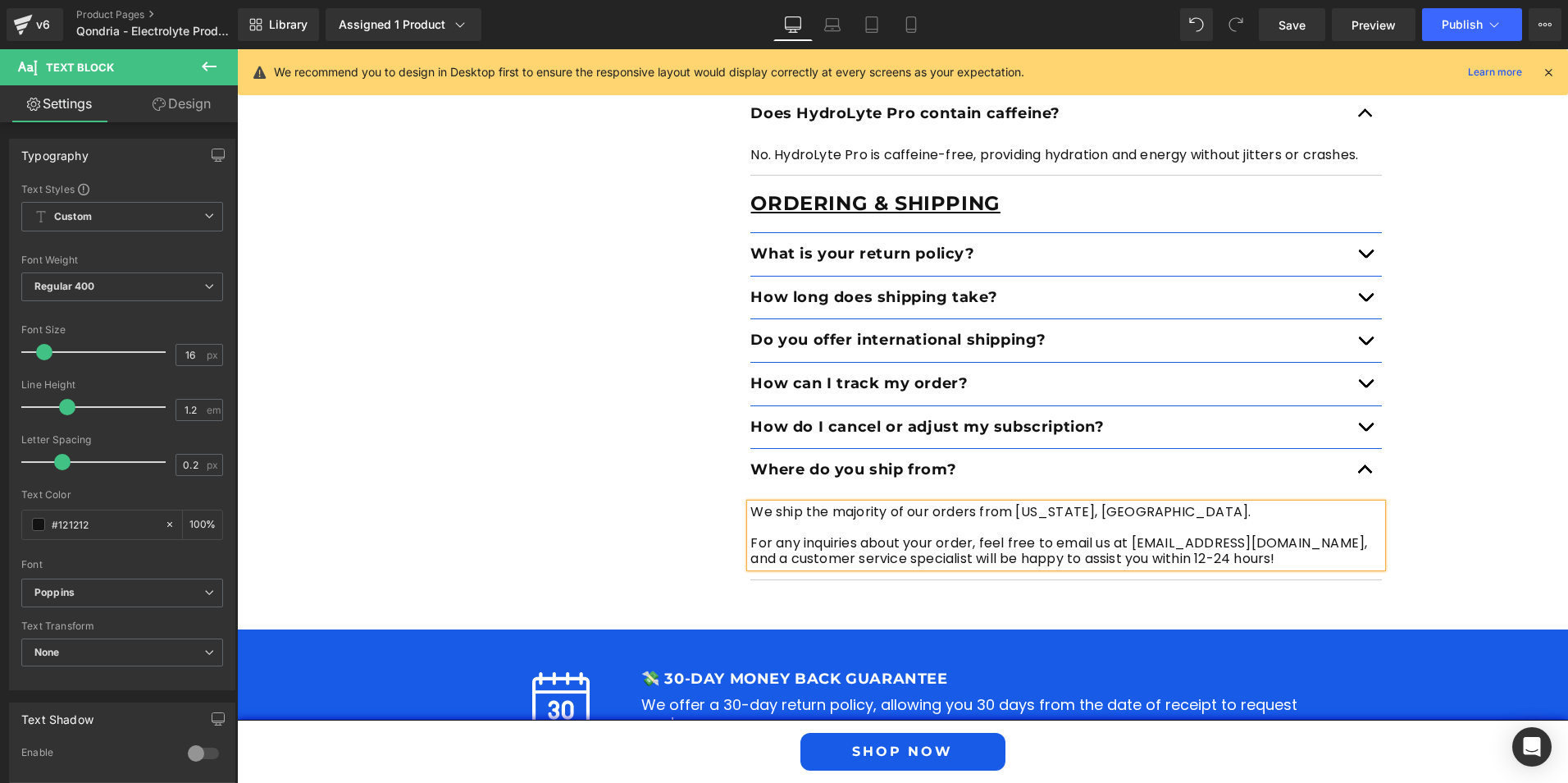
click at [1395, 523] on div "Separator FAQ Text Block Got questions? We got Answers Heading Product Text Blo…" at bounding box center [903, 31] width 1331 height 1111
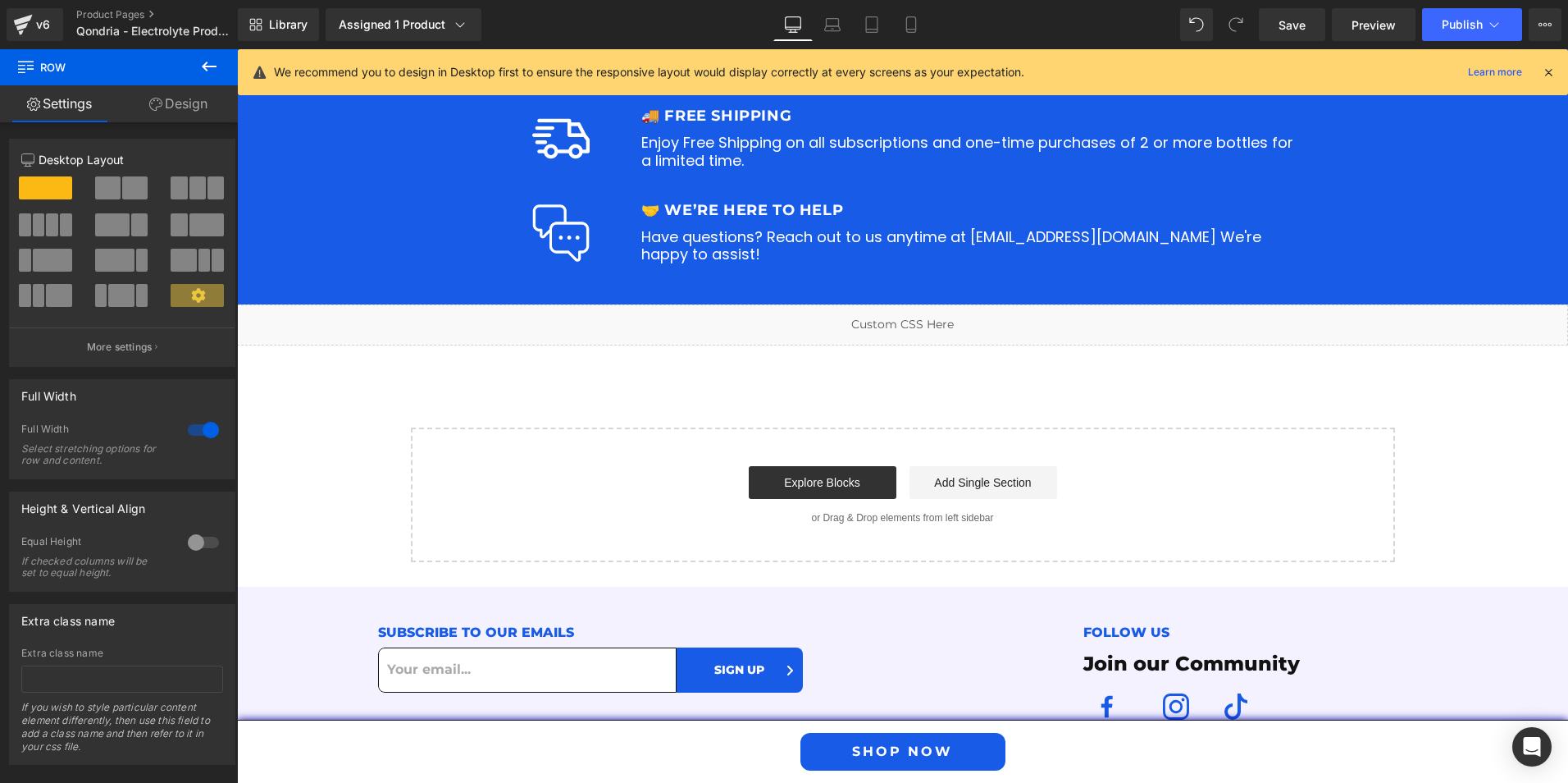
scroll to position [6815, 0]
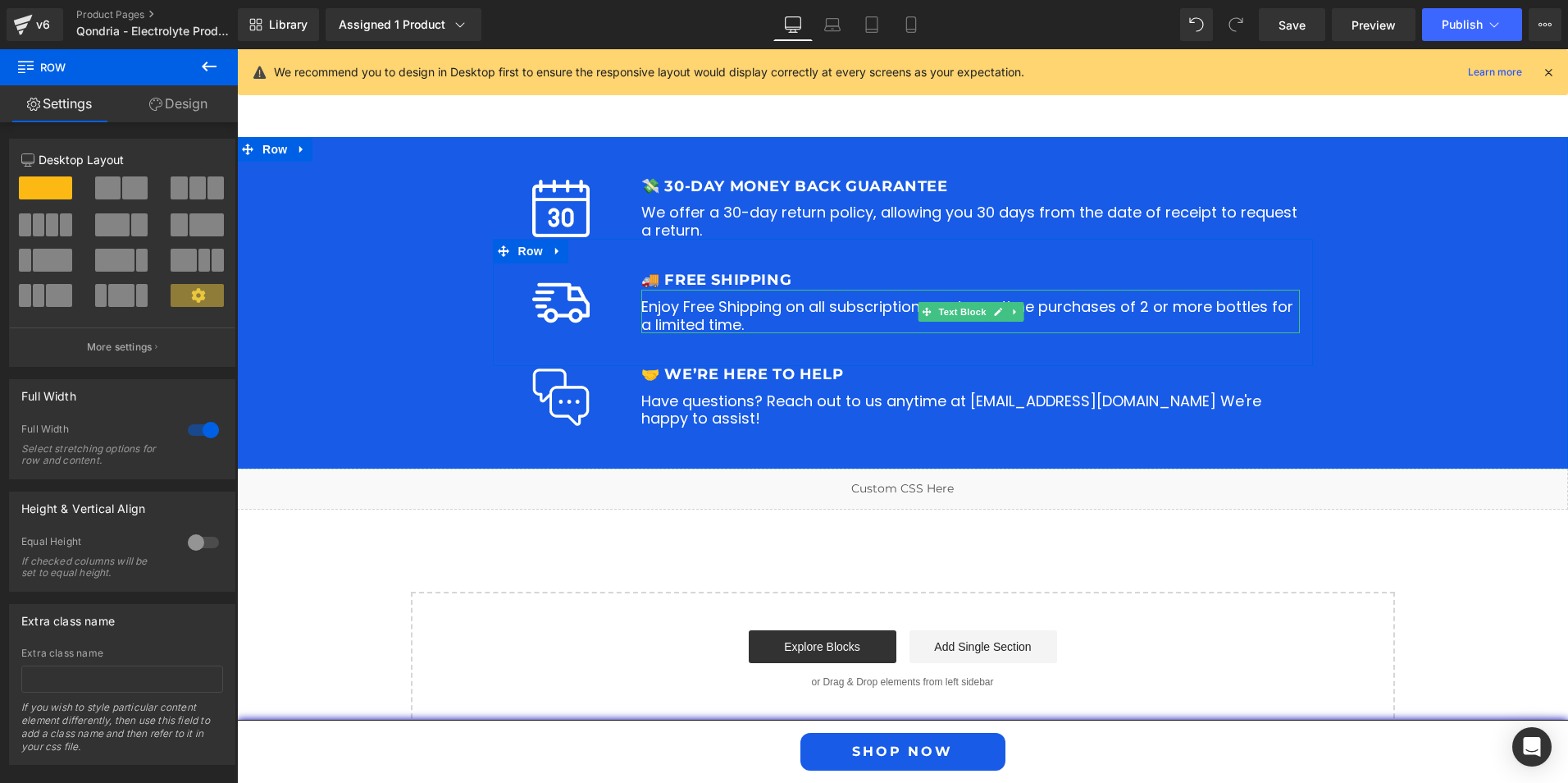
click at [1087, 298] on p "Enjoy Free Shipping on all subscriptions and one-time purchases of 2 or more bo…" at bounding box center [971, 315] width 659 height 35
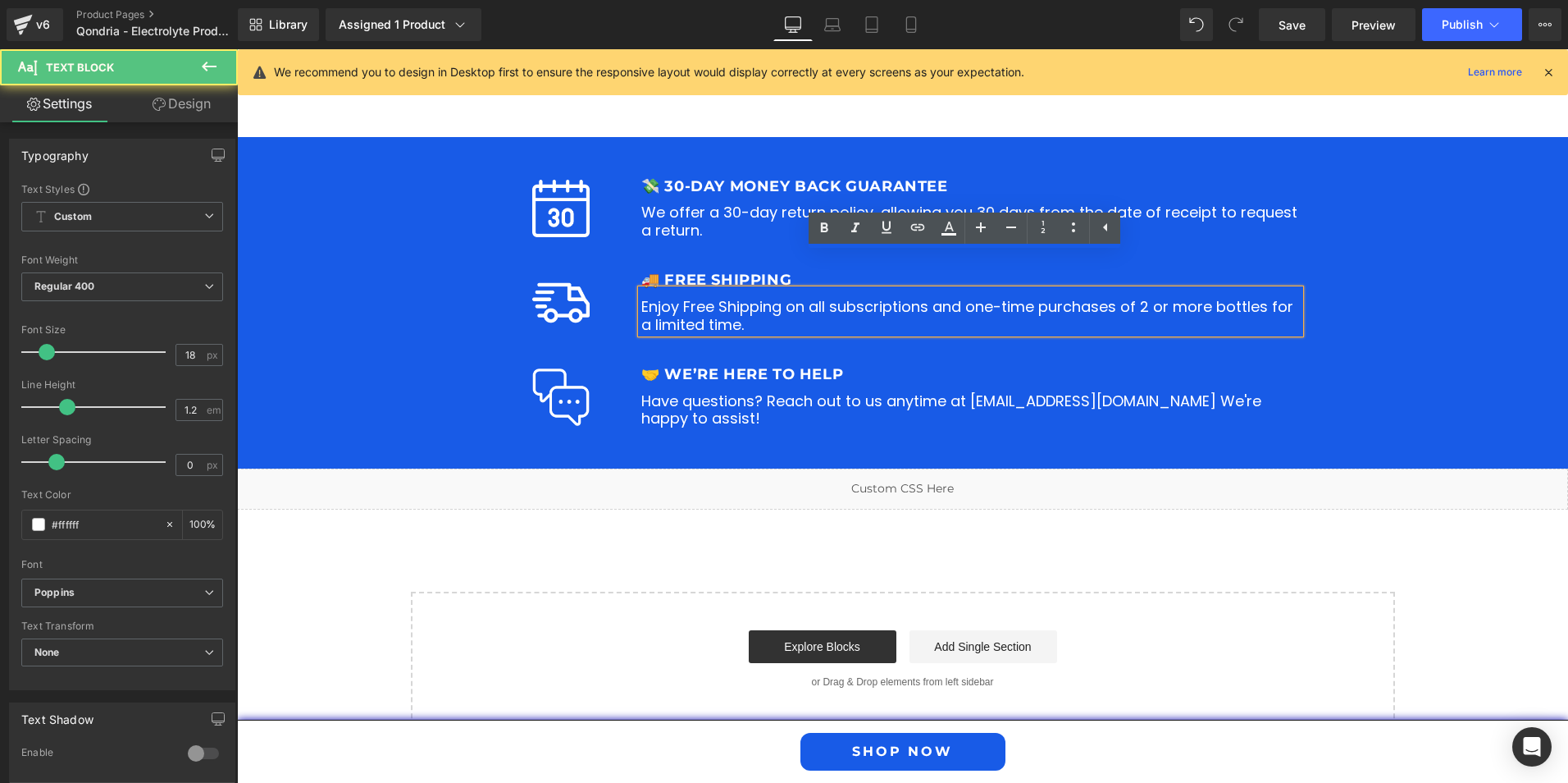
click at [1228, 298] on p "Enjoy Free Shipping on all subscriptions and one-time purchases of 2 or more bo…" at bounding box center [971, 315] width 659 height 35
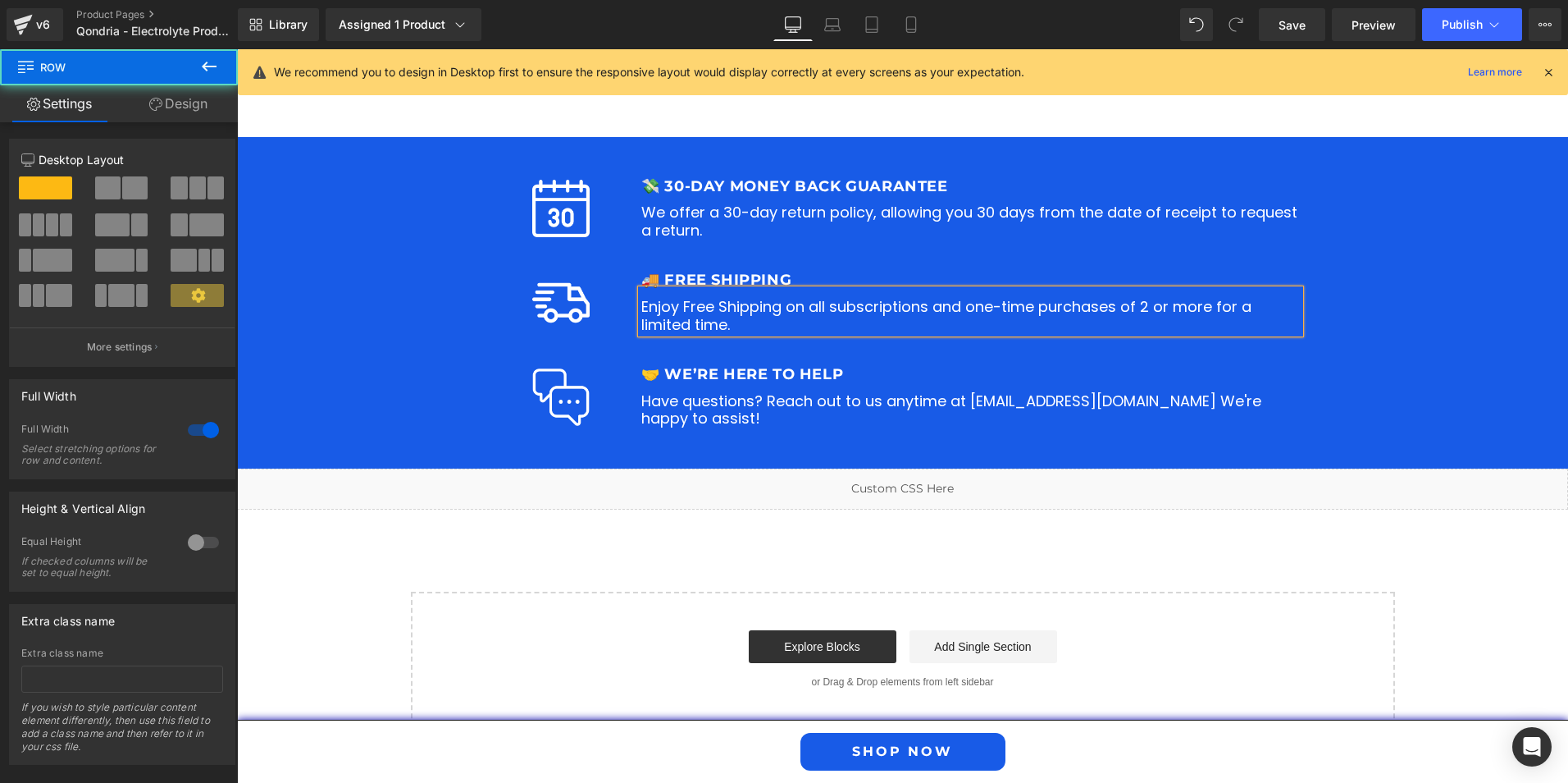
click at [1365, 266] on div "Image 💸 30-DAY MONEY BACK GUARANTEE Text Block We offer a 30-day return policy,…" at bounding box center [903, 302] width 1331 height 249
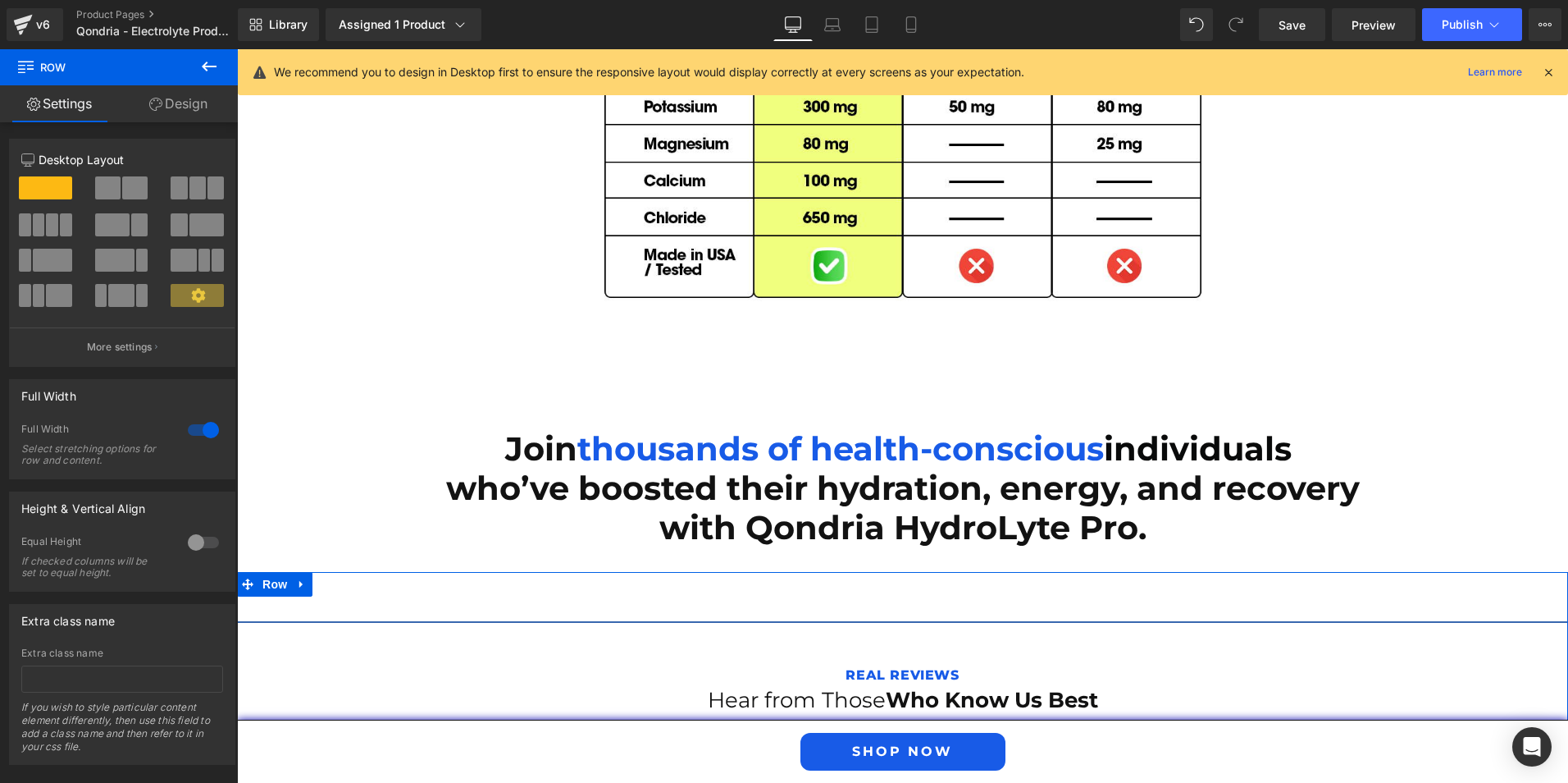
scroll to position [4548, 0]
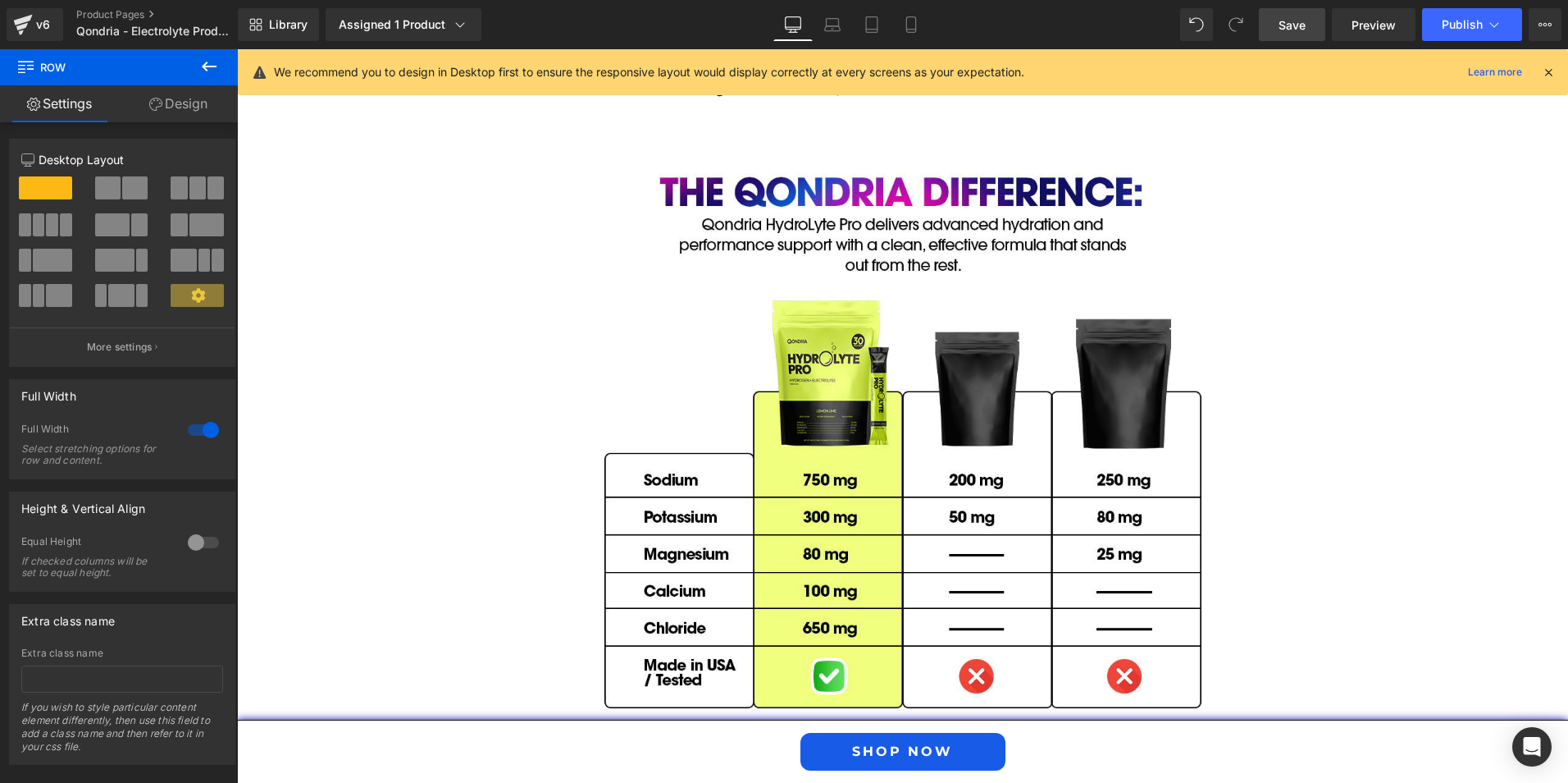
click at [1290, 20] on span "Save" at bounding box center [1292, 25] width 27 height 17
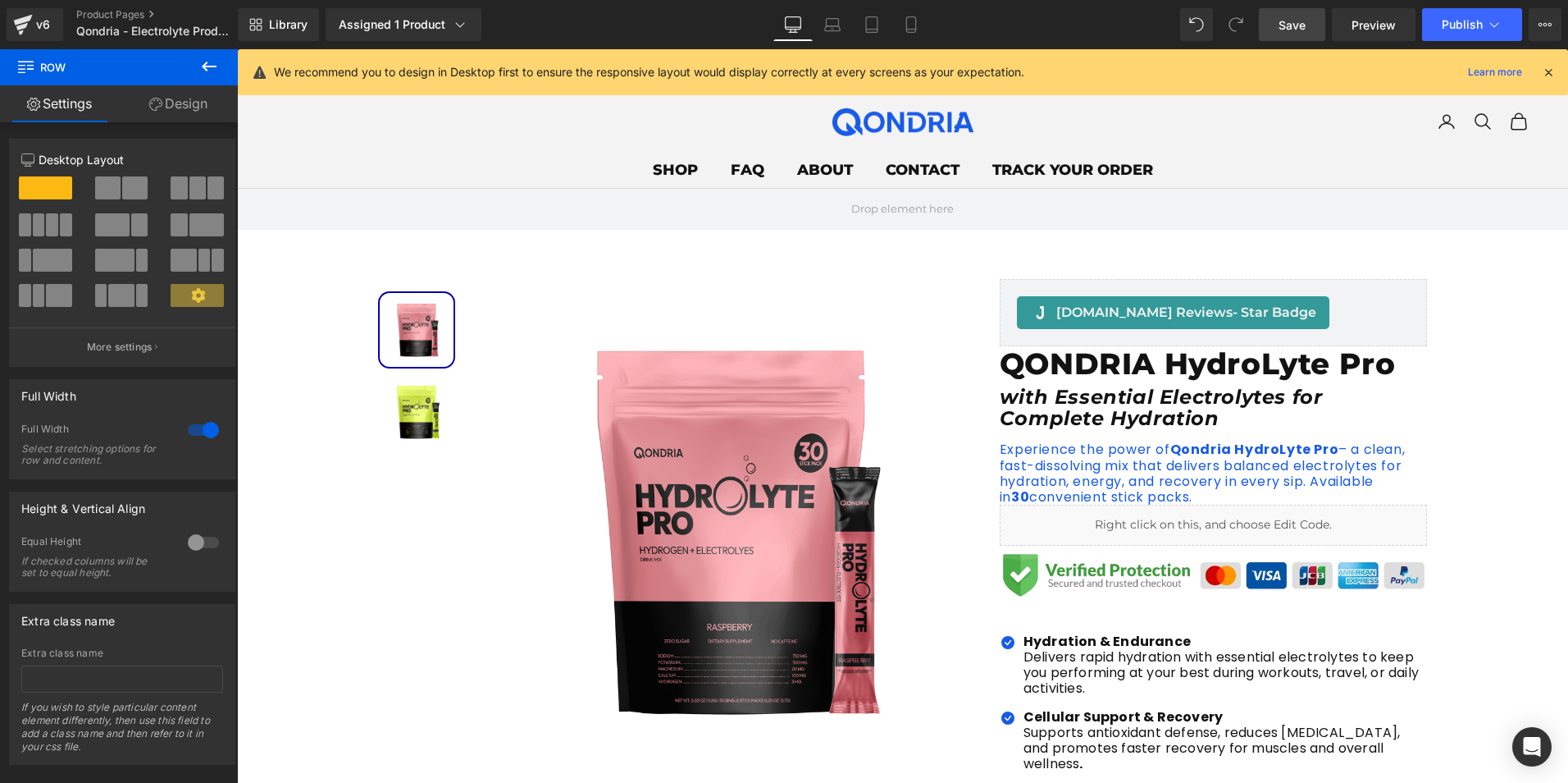
scroll to position [164, 0]
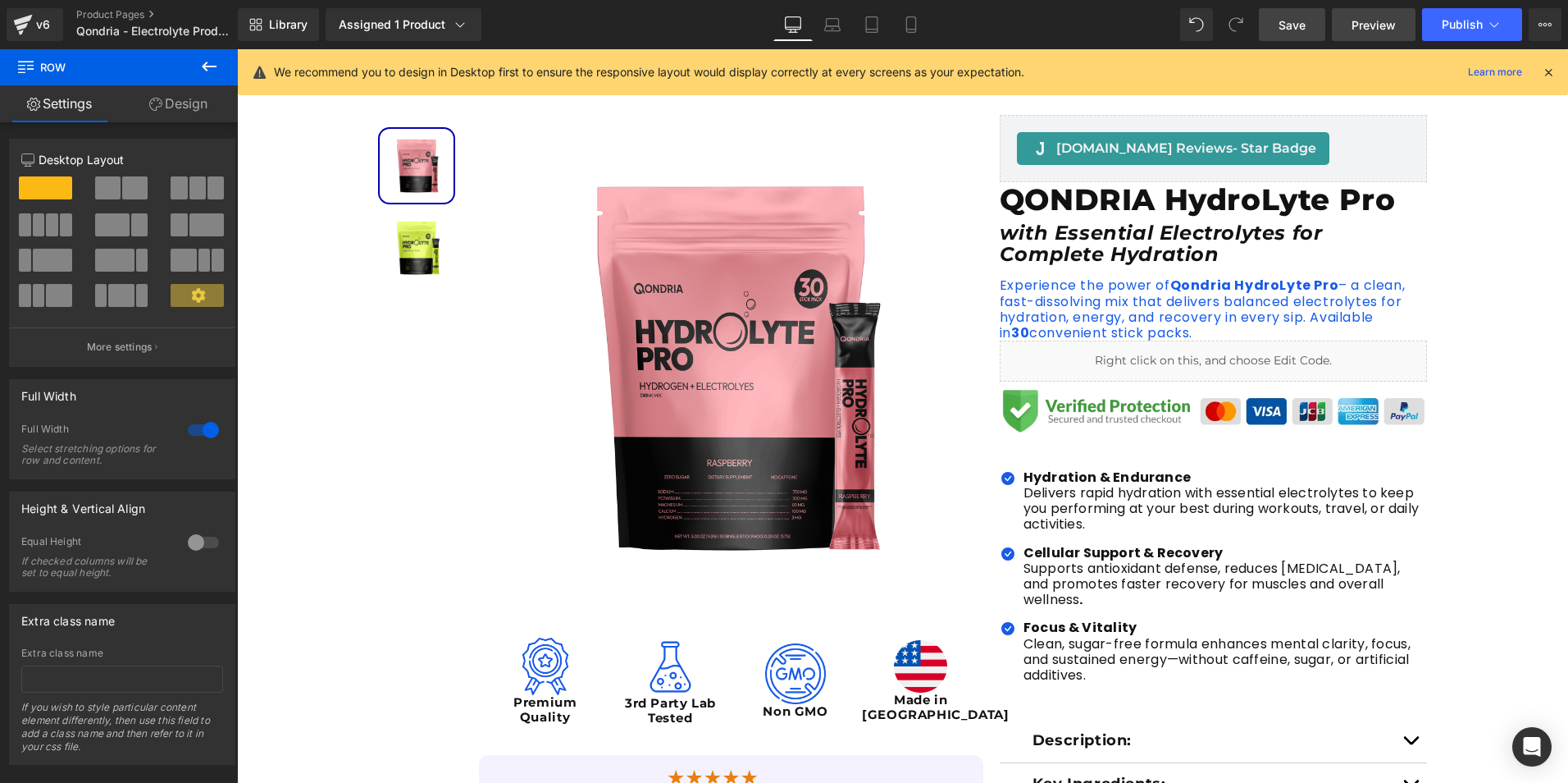
click at [1359, 23] on span "Preview" at bounding box center [1374, 25] width 44 height 17
